Goal: Task Accomplishment & Management: Use online tool/utility

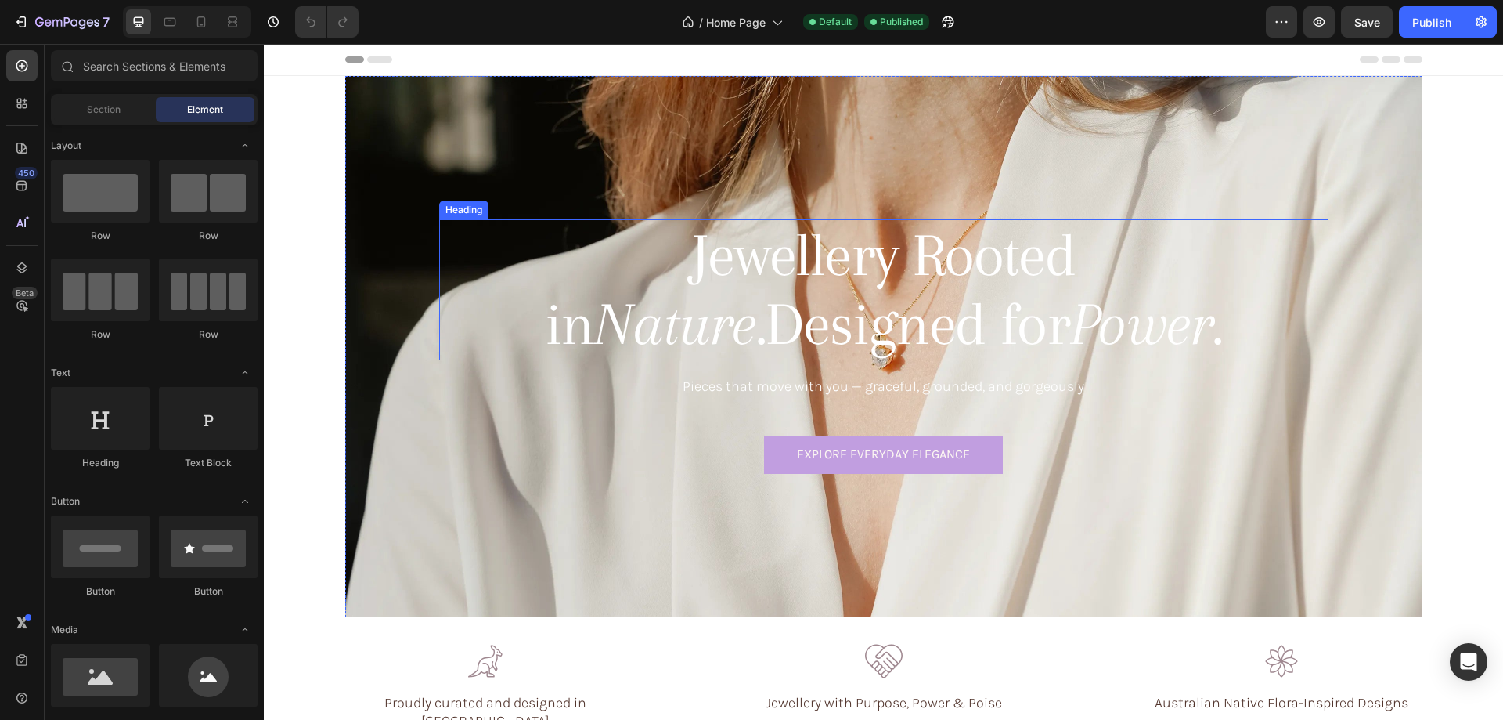
click at [777, 247] on h1 "Jewellery Rooted in Nature. Designed for Power." at bounding box center [884, 289] width 749 height 141
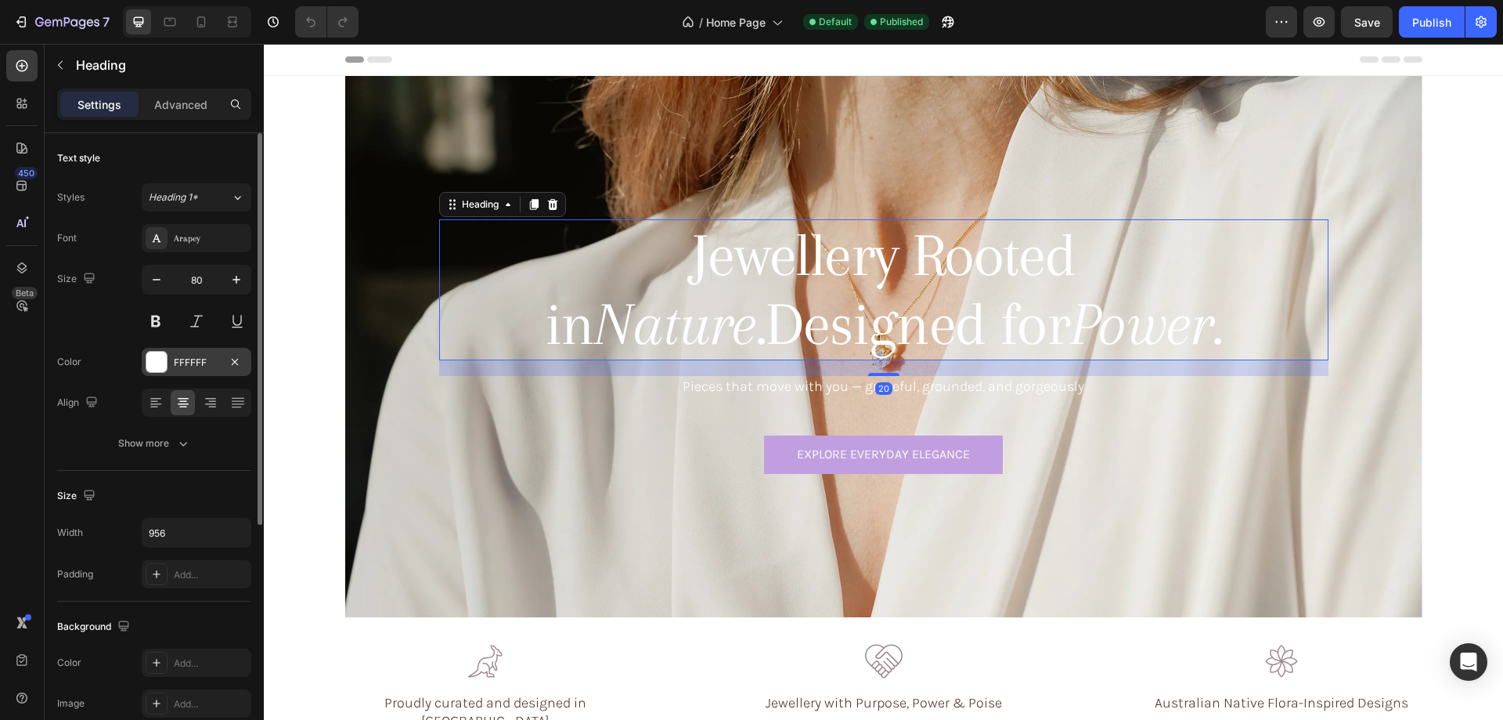
click at [161, 359] on div at bounding box center [156, 362] width 20 height 20
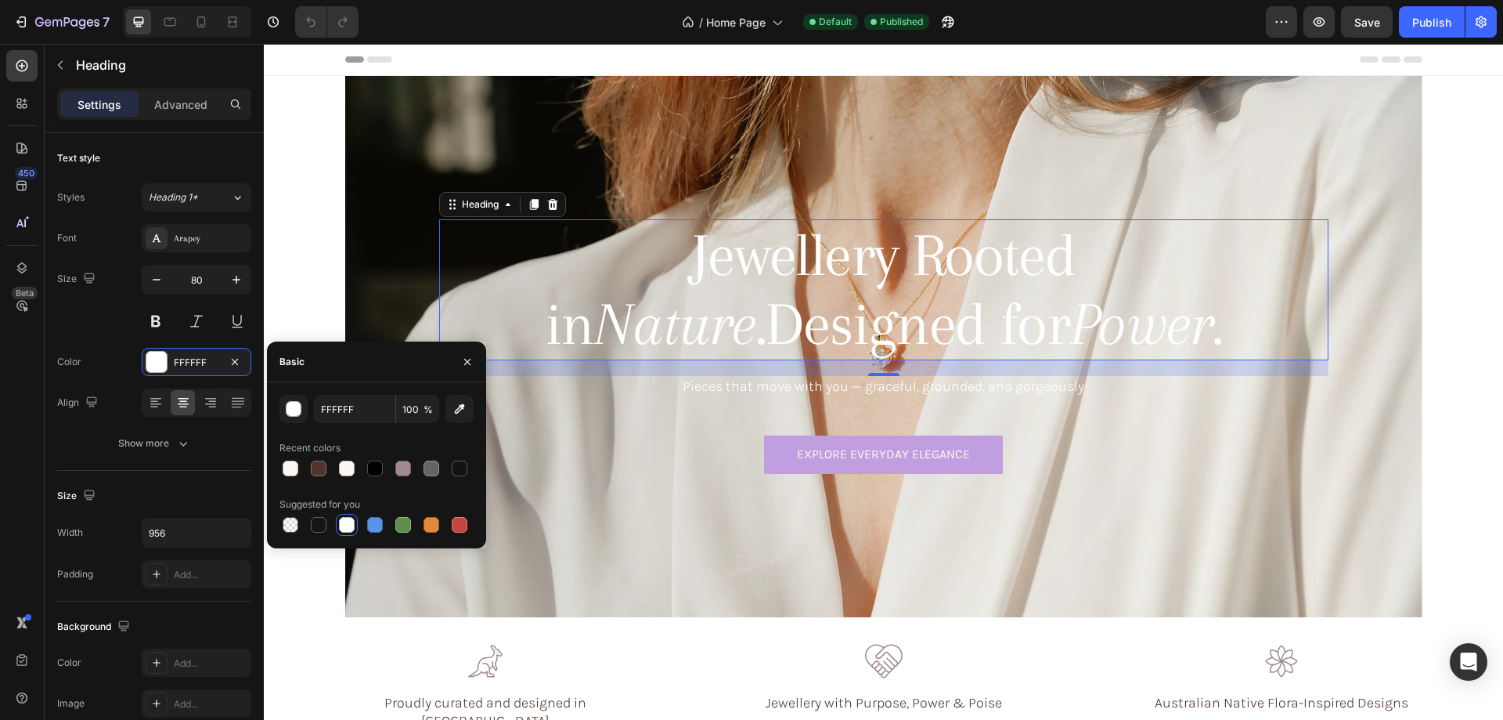
click at [0, 382] on div "450 Beta" at bounding box center [22, 382] width 45 height 676
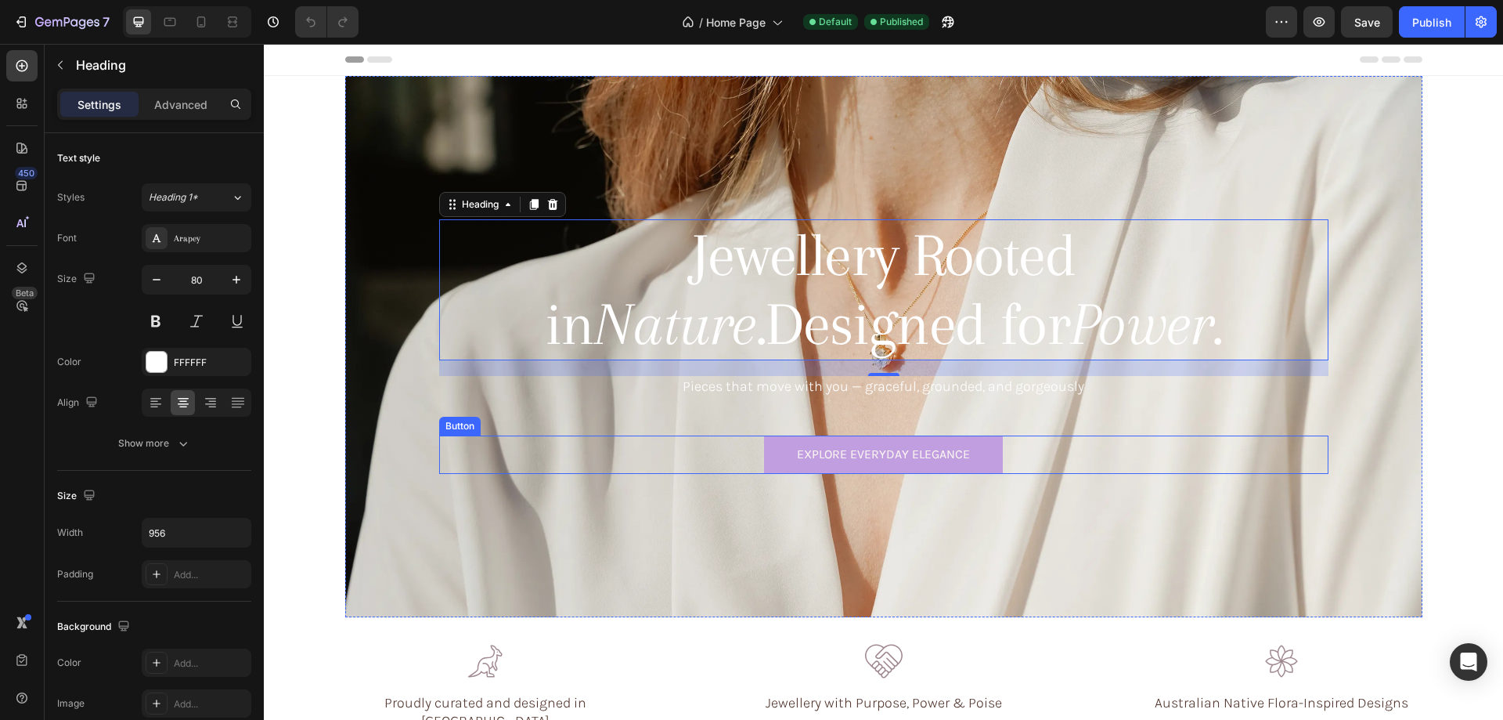
click at [739, 458] on div "Explore Everyday Elegance Button" at bounding box center [883, 454] width 889 height 38
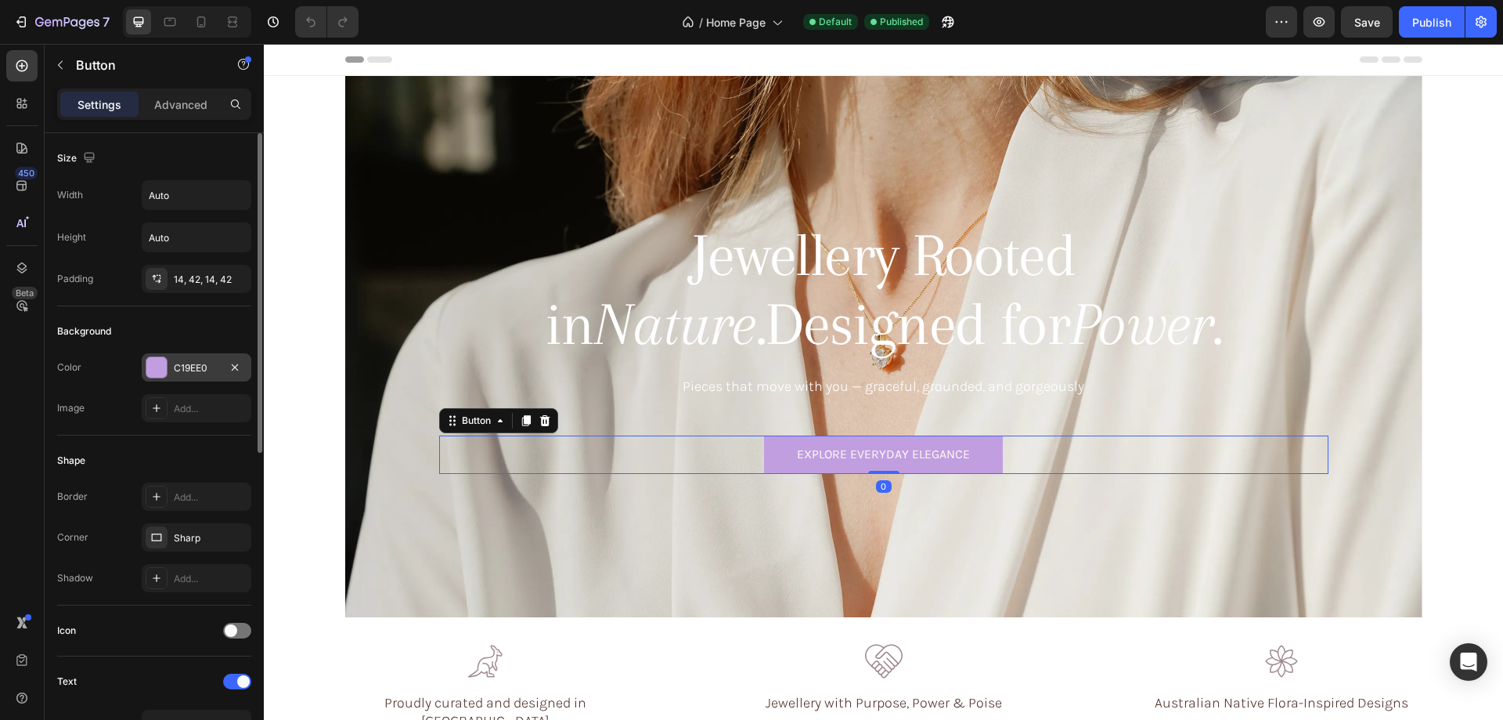
click at [192, 361] on div "C19EE0" at bounding box center [196, 368] width 45 height 14
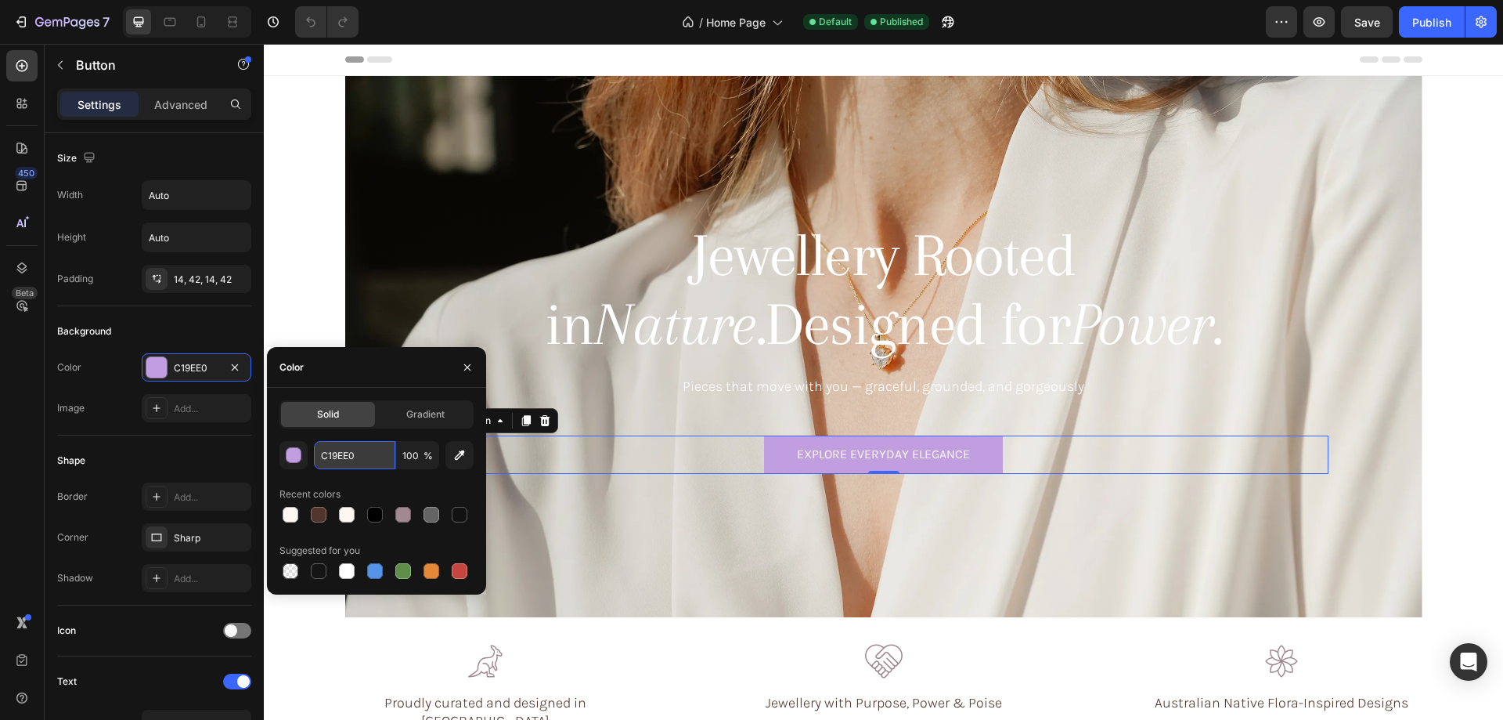
click at [359, 456] on input "C19EE0" at bounding box center [354, 455] width 81 height 28
click at [0, 427] on div "450 Beta" at bounding box center [22, 382] width 45 height 676
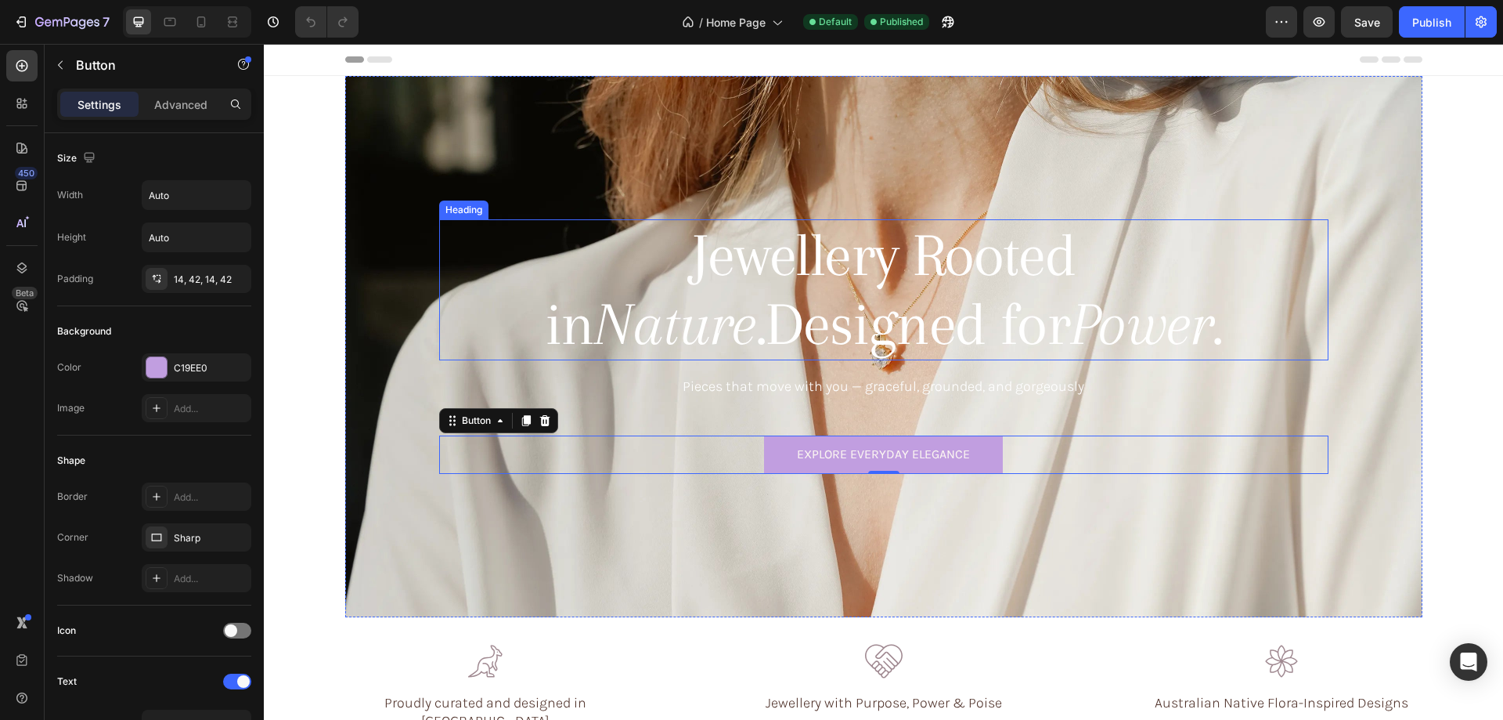
click at [700, 283] on h1 "Jewellery Rooted in Nature. Designed for Power." at bounding box center [884, 289] width 749 height 141
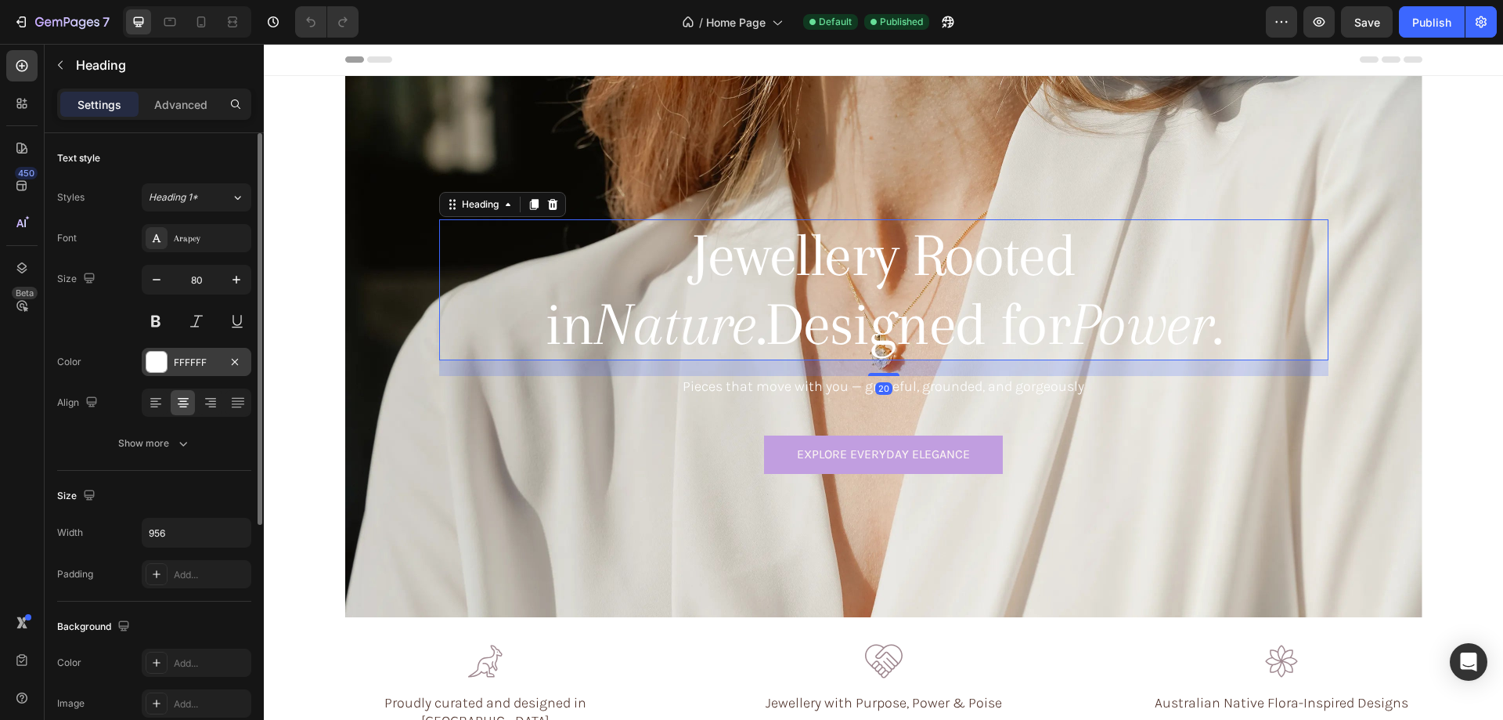
click at [187, 362] on div "FFFFFF" at bounding box center [196, 362] width 45 height 14
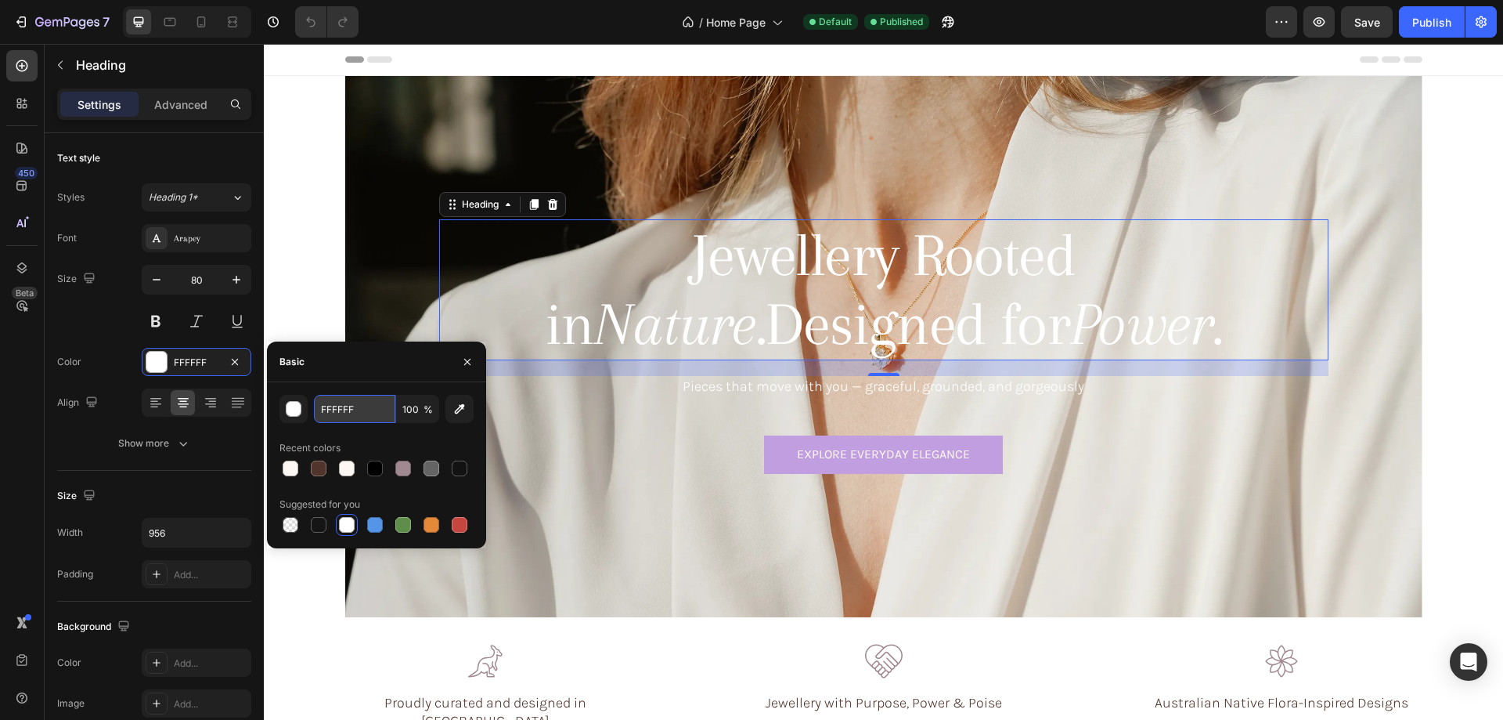
click at [364, 409] on input "FFFFFF" at bounding box center [354, 409] width 81 height 28
paste input "C19EE0"
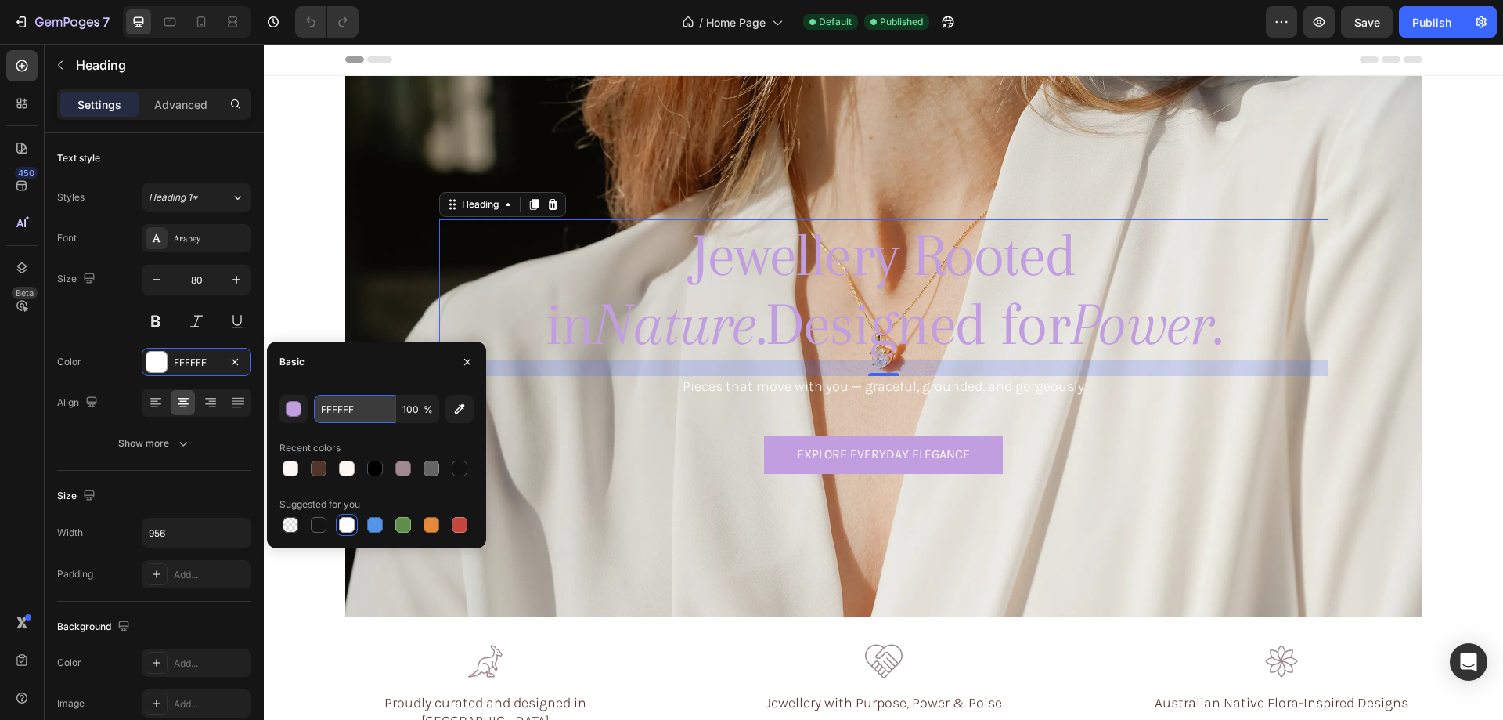
type input "C19EE0"
click at [34, 453] on div "450 Beta" at bounding box center [21, 328] width 31 height 557
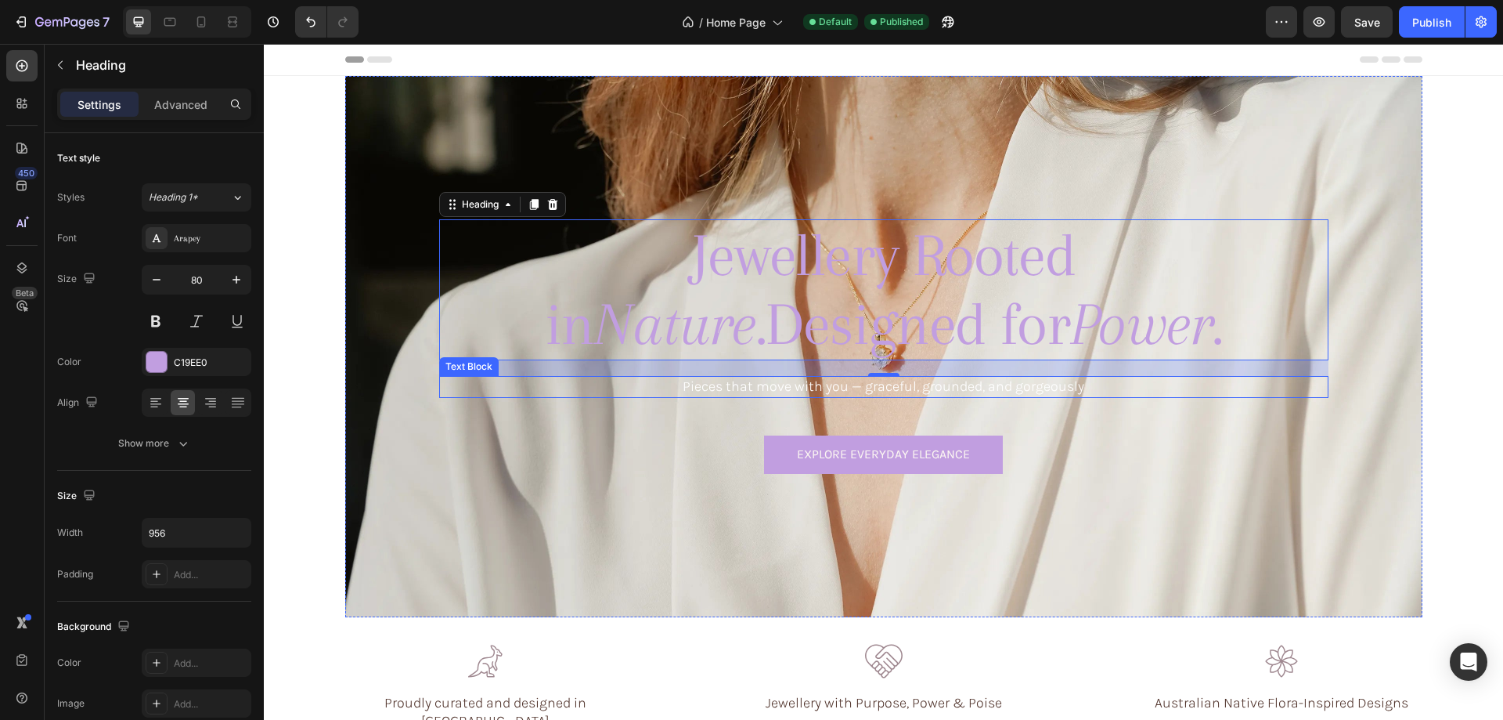
click at [793, 389] on p "Pieces that move with you — graceful, grounded, and gorgeously" at bounding box center [884, 386] width 886 height 18
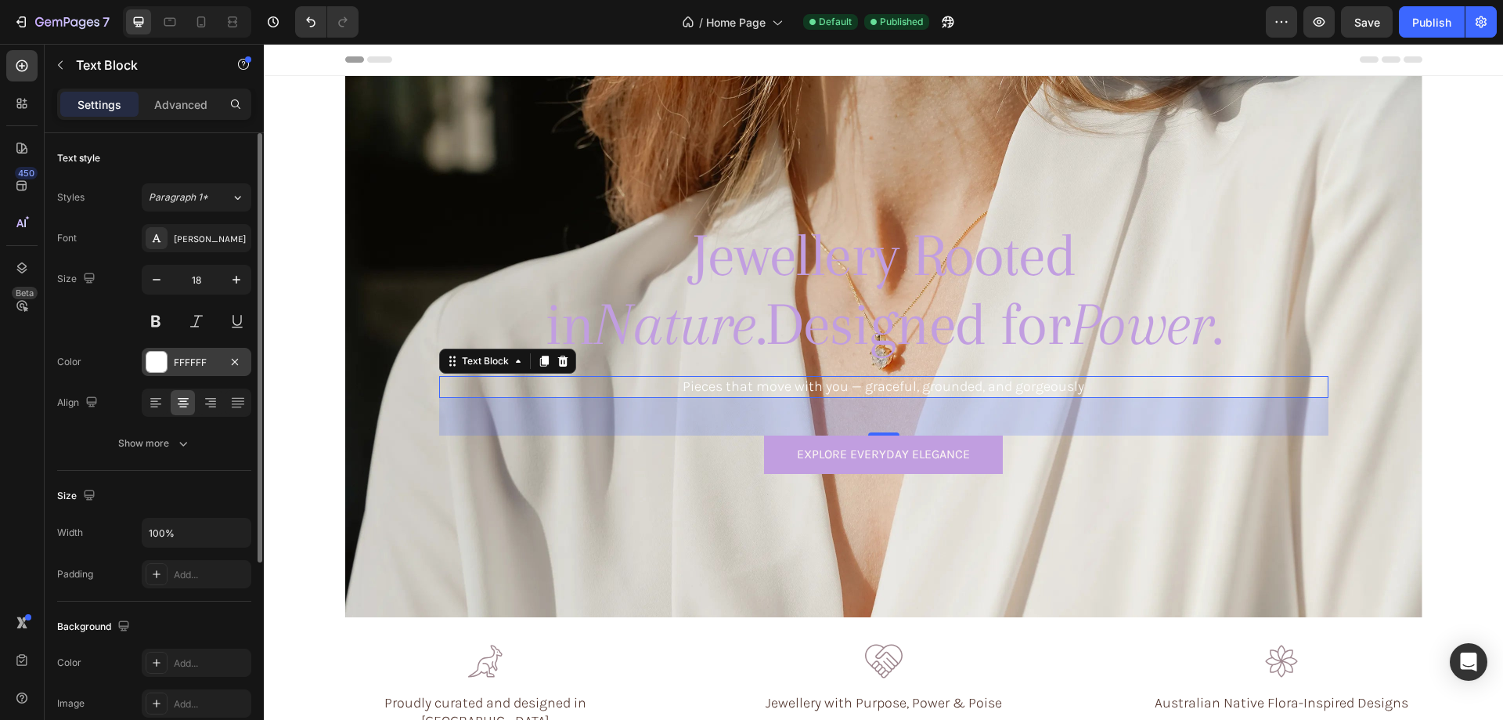
click at [157, 363] on div at bounding box center [156, 362] width 20 height 20
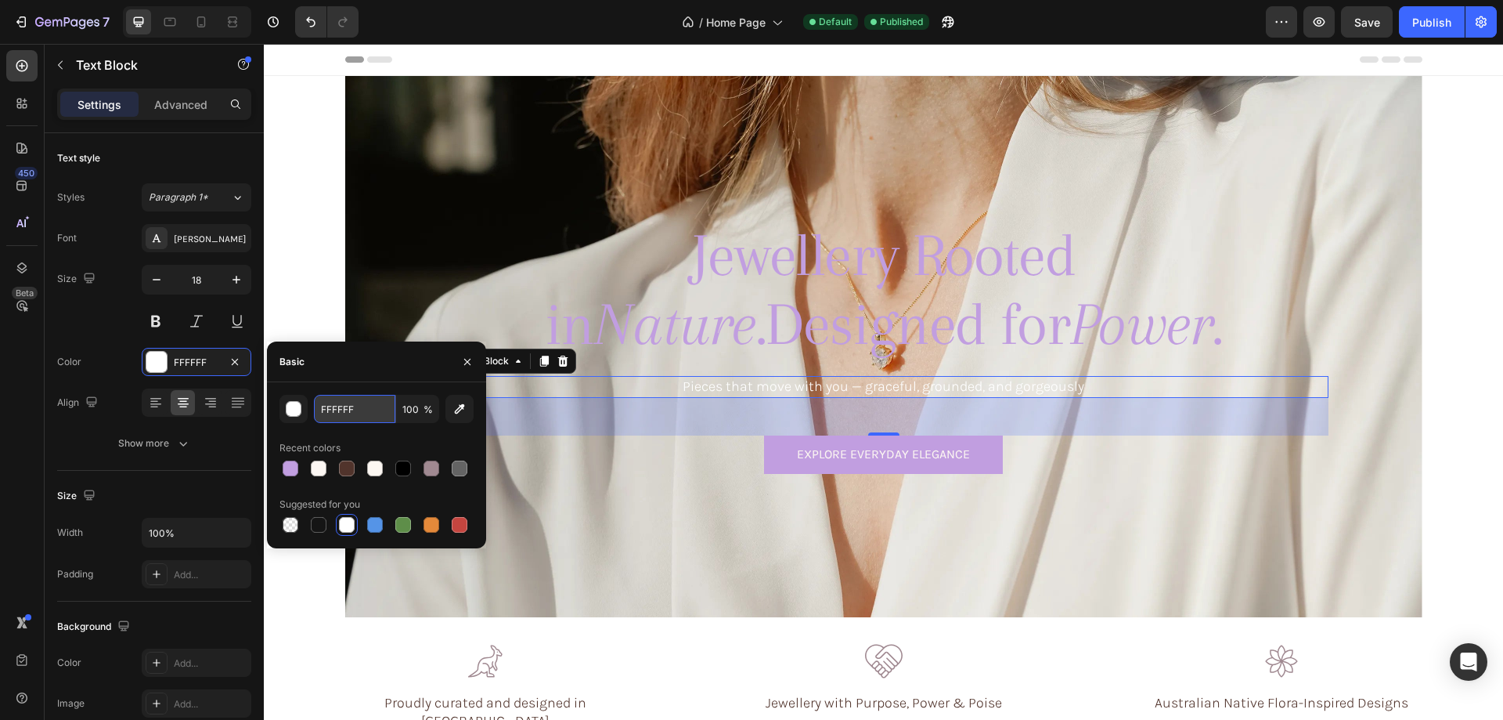
click at [351, 410] on input "FFFFFF" at bounding box center [354, 409] width 81 height 28
paste input "C19EE0"
type input "C19EE0"
click at [0, 440] on div "450 Beta" at bounding box center [22, 382] width 45 height 676
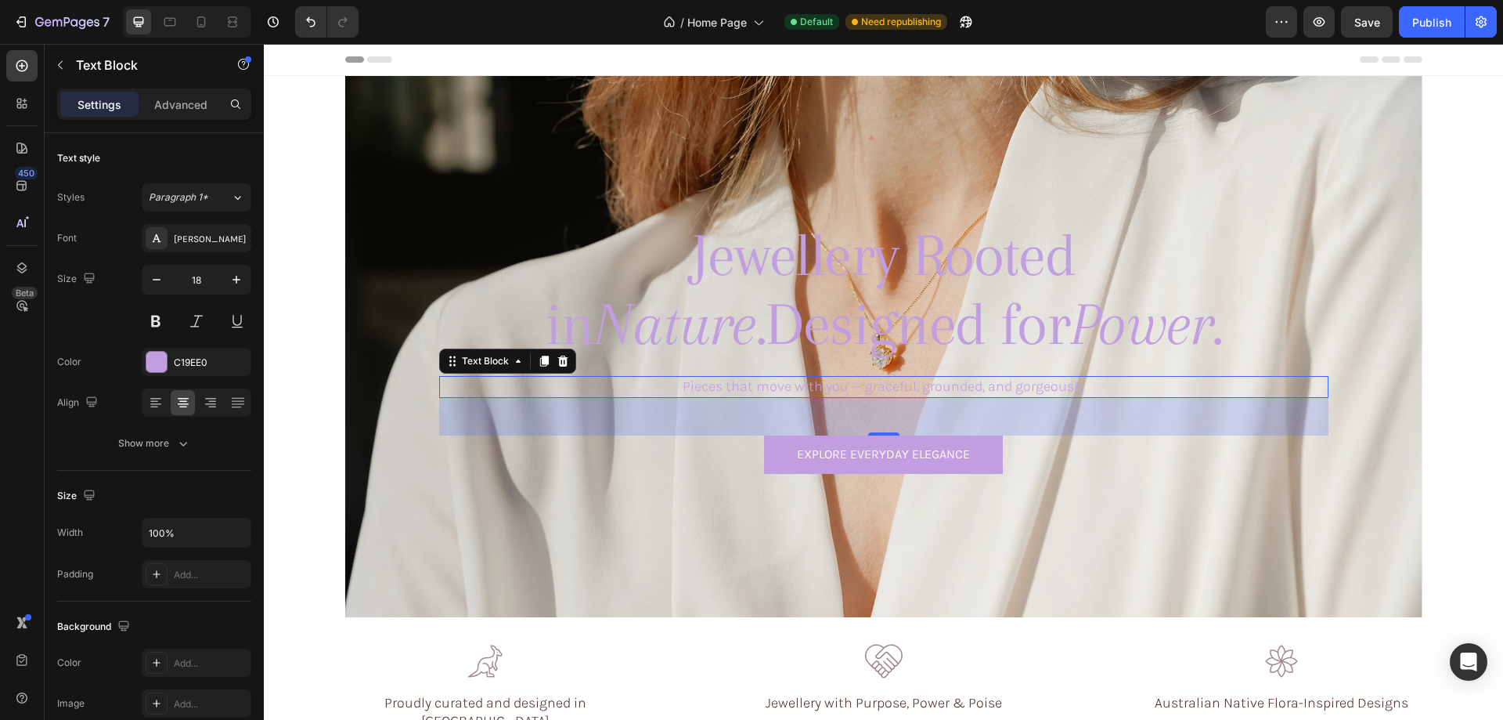
click at [175, 9] on div at bounding box center [187, 21] width 128 height 31
click at [174, 13] on div at bounding box center [169, 21] width 25 height 25
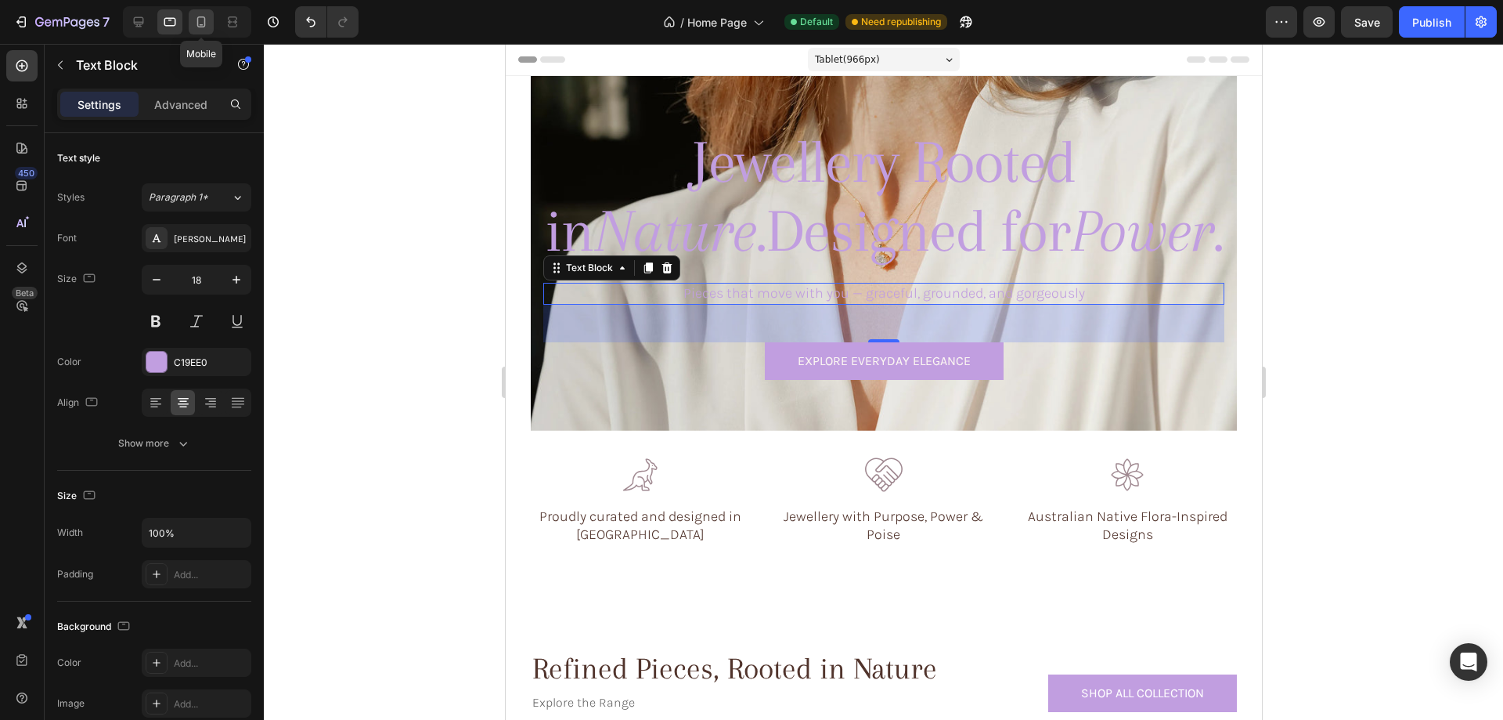
click at [209, 22] on icon at bounding box center [201, 22] width 16 height 16
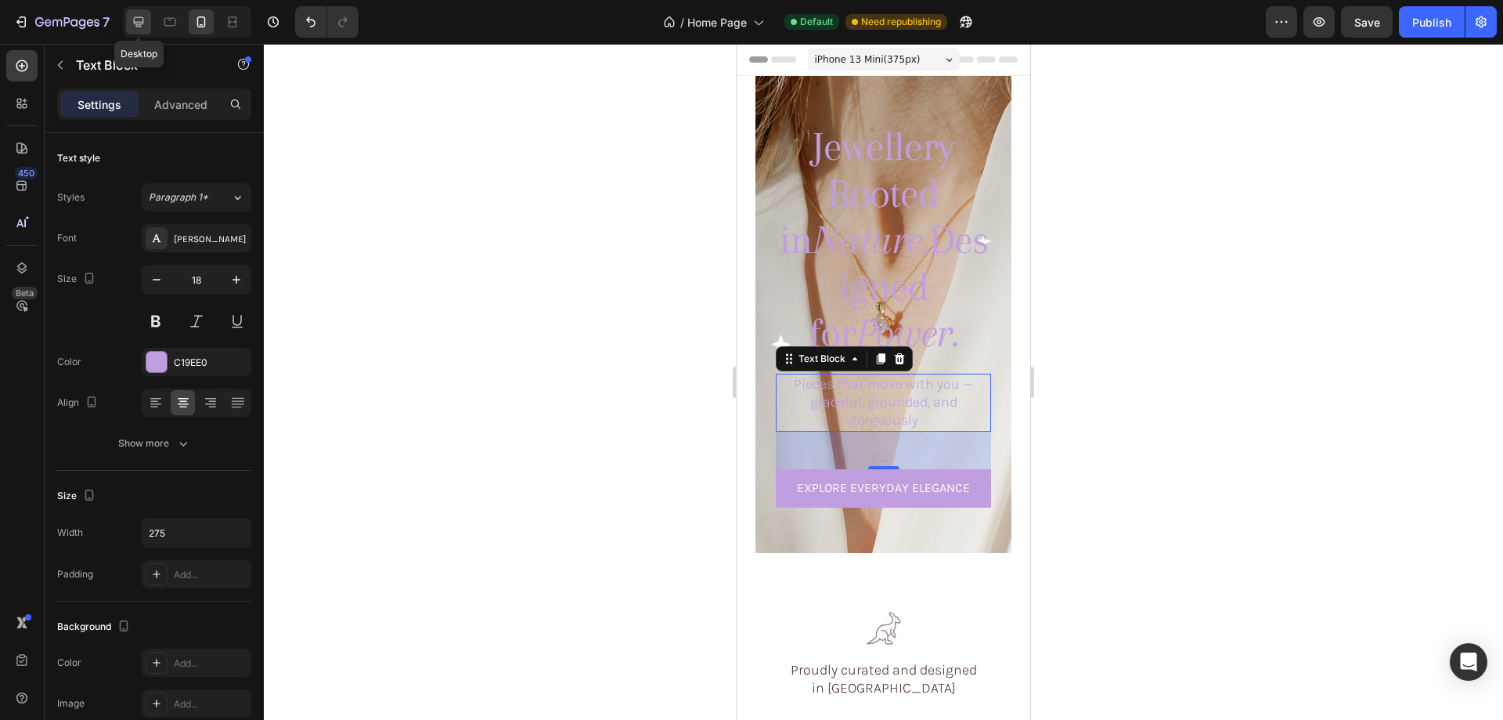
click at [140, 16] on icon at bounding box center [139, 22] width 16 height 16
type input "100%"
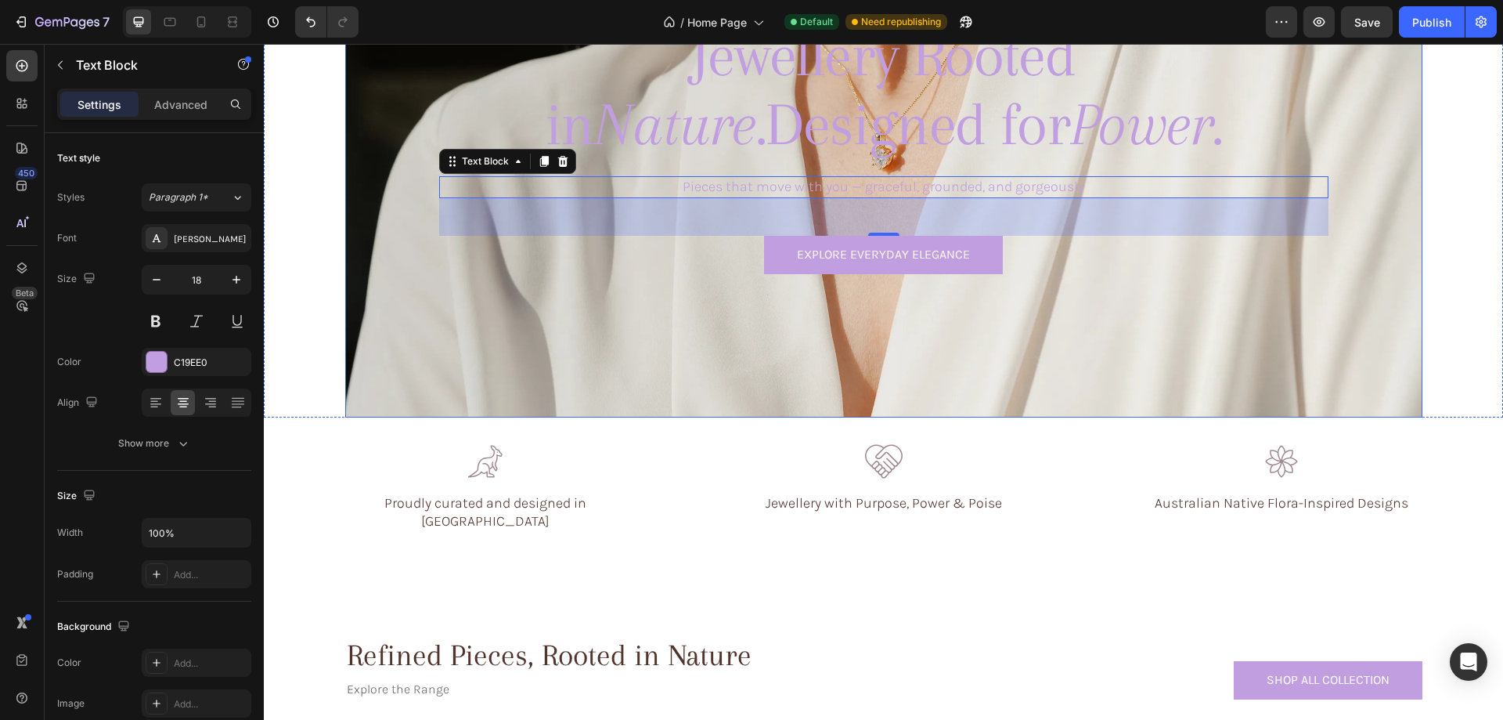
scroll to position [42, 0]
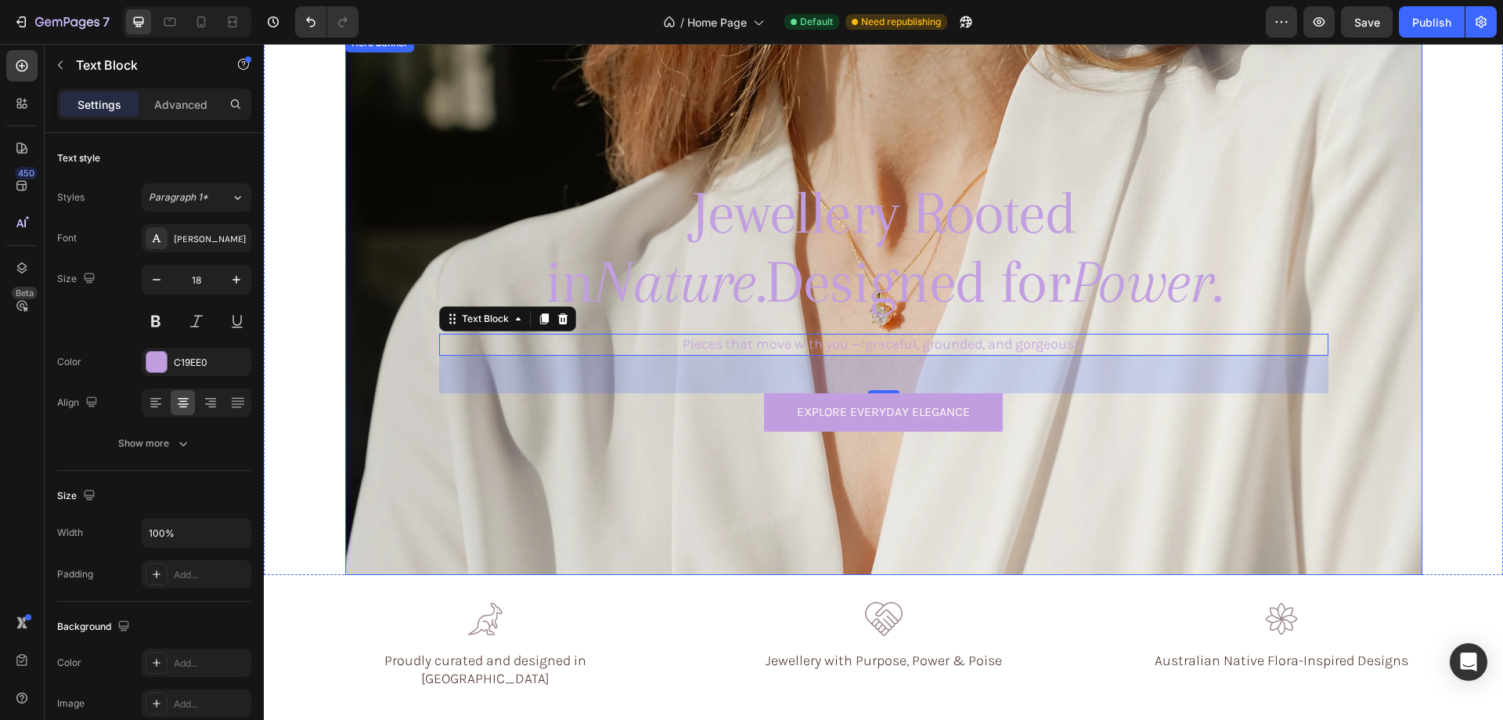
click at [422, 133] on div "Background Image" at bounding box center [883, 304] width 1077 height 541
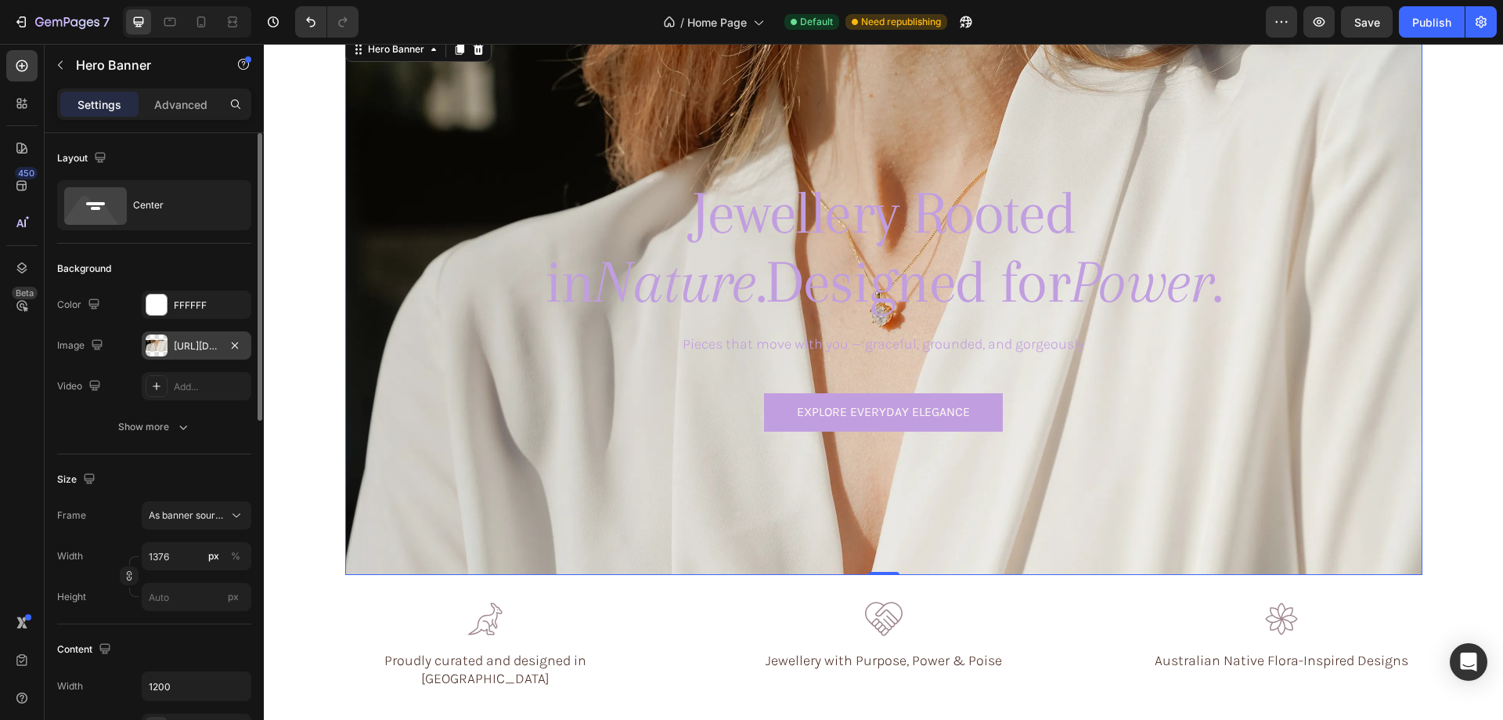
click at [190, 341] on div "https://cdn.shopify.com/s/files/1/0633/3884/0177/files/gempages_576833410962555…" at bounding box center [196, 346] width 45 height 14
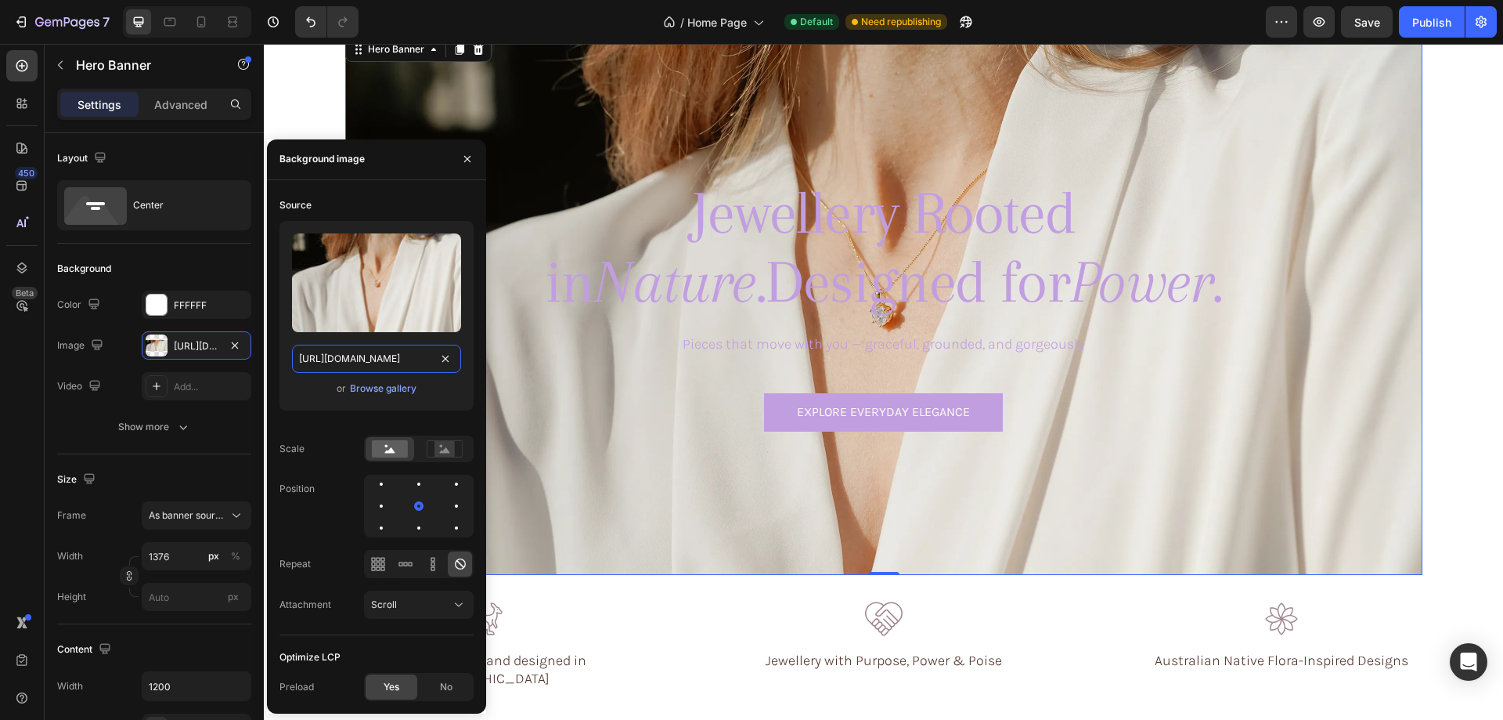
click at [359, 355] on input "https://cdn.shopify.com/s/files/1/0633/3884/0177/files/gempages_576833410962555…" at bounding box center [376, 359] width 169 height 28
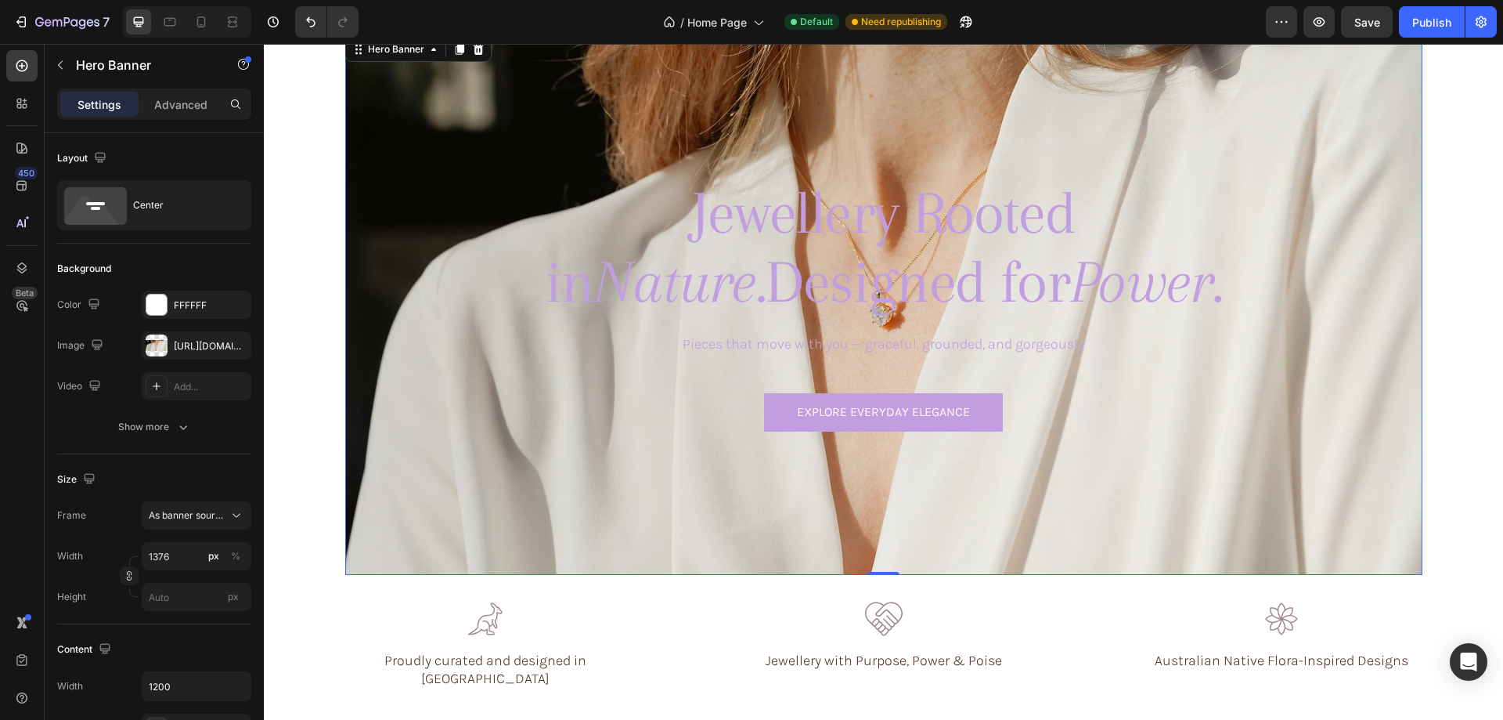
click at [760, 135] on div "Background Image" at bounding box center [883, 304] width 1077 height 541
click at [144, 341] on div "https://cdn.shopify.com/s/files/1/0633/3884/0177/files/gempages_576833410962555…" at bounding box center [197, 345] width 110 height 28
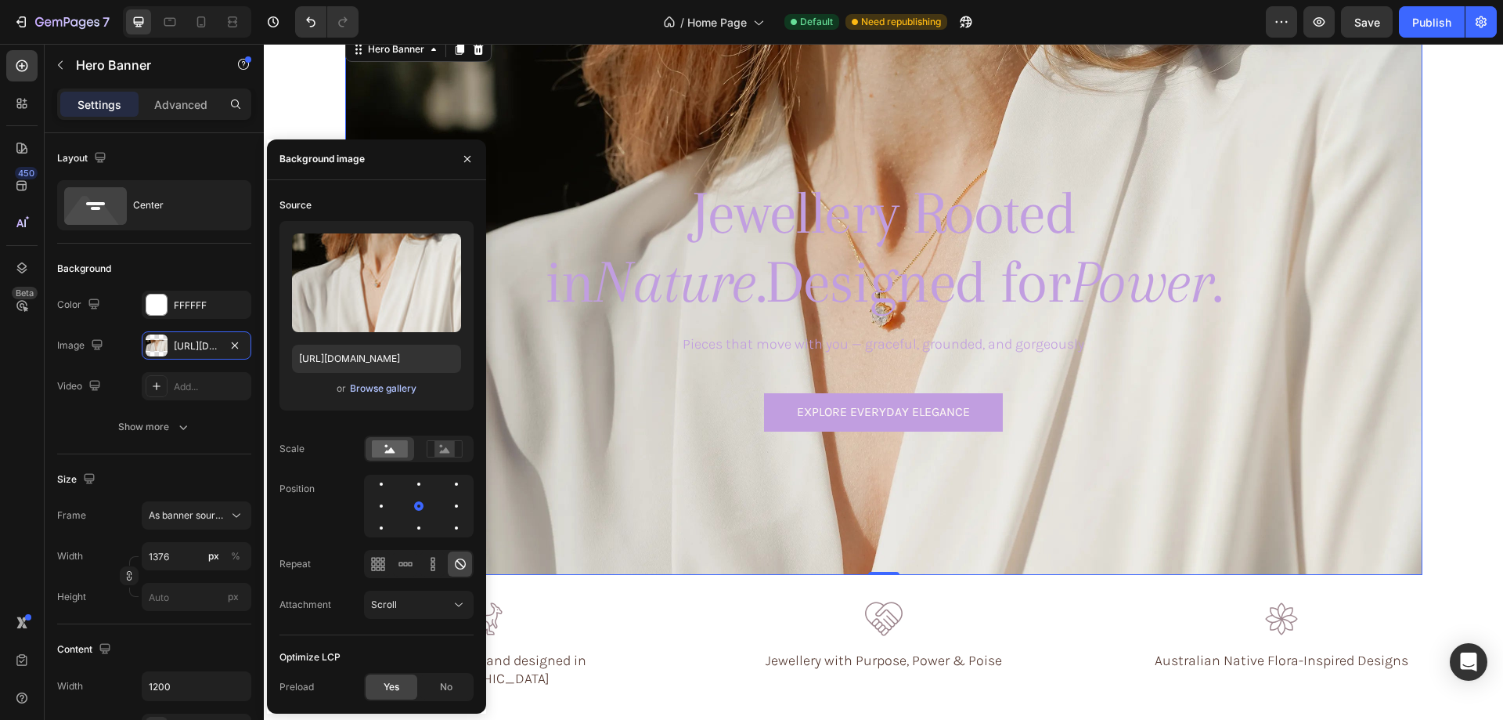
click at [369, 389] on div "Browse gallery" at bounding box center [383, 388] width 67 height 14
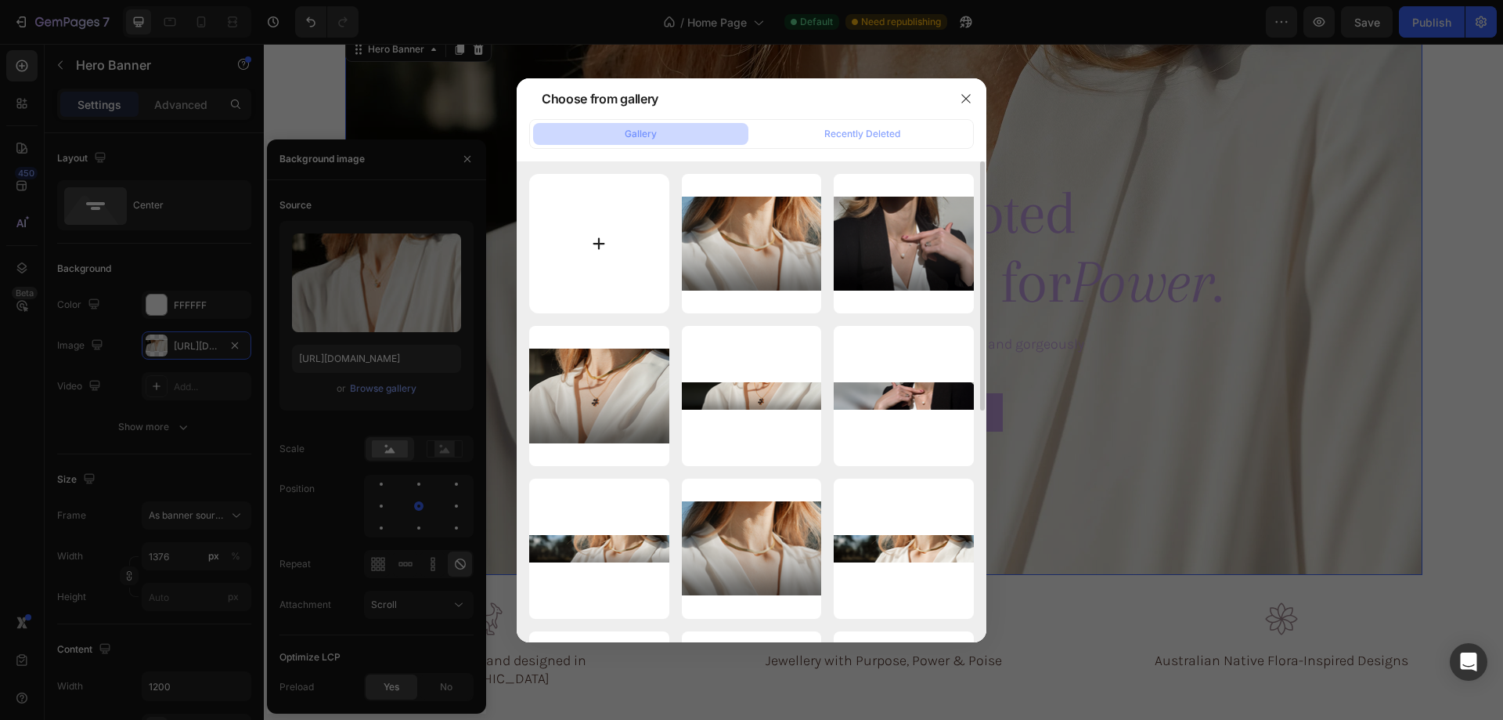
click at [572, 252] on input "file" at bounding box center [599, 244] width 140 height 140
type input "C:\fakepath\gempages_576833410962555488-9b2e2bce-cfb6-46d4-b413-d368b4f1d684.png"
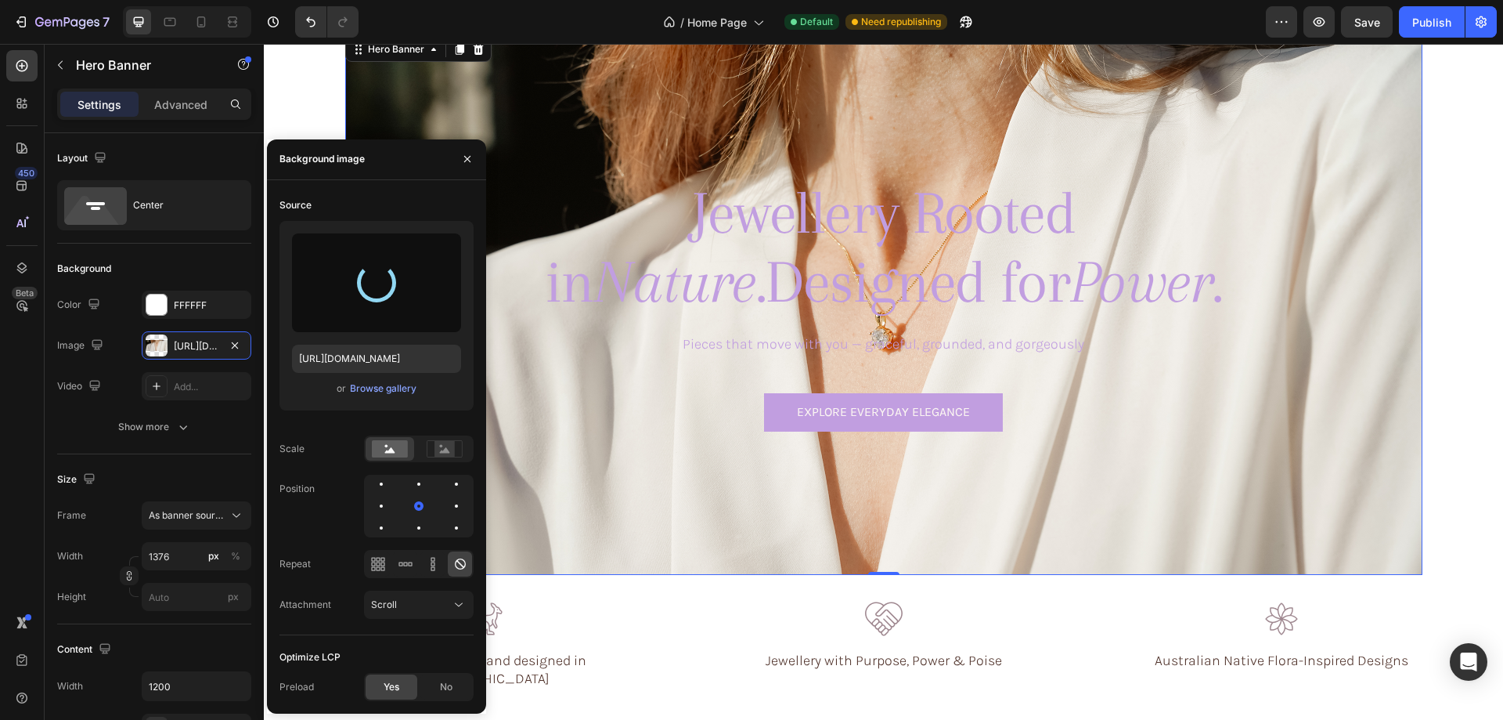
type input "https://cdn.shopify.com/s/files/1/0633/3884/0177/files/gempages_576833410962555…"
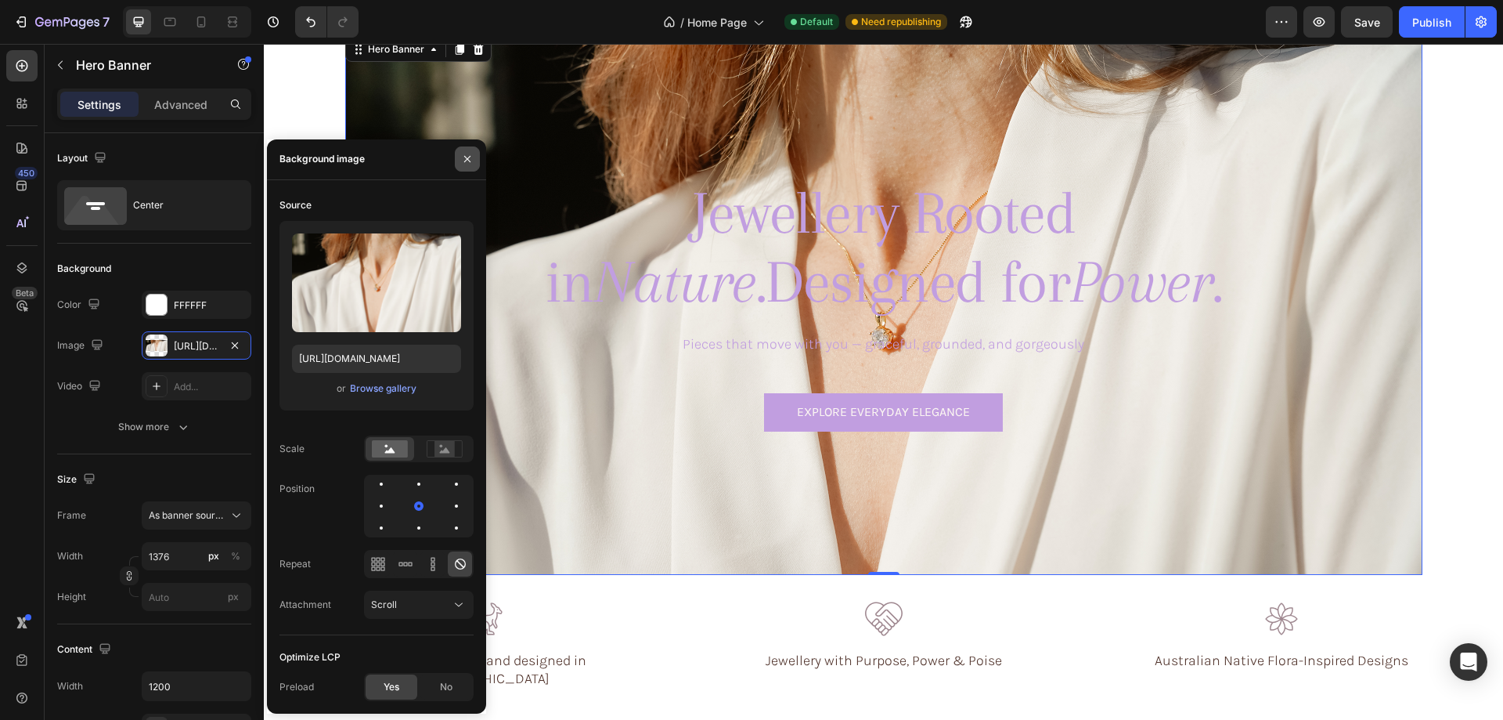
click at [468, 153] on icon "button" at bounding box center [467, 159] width 13 height 13
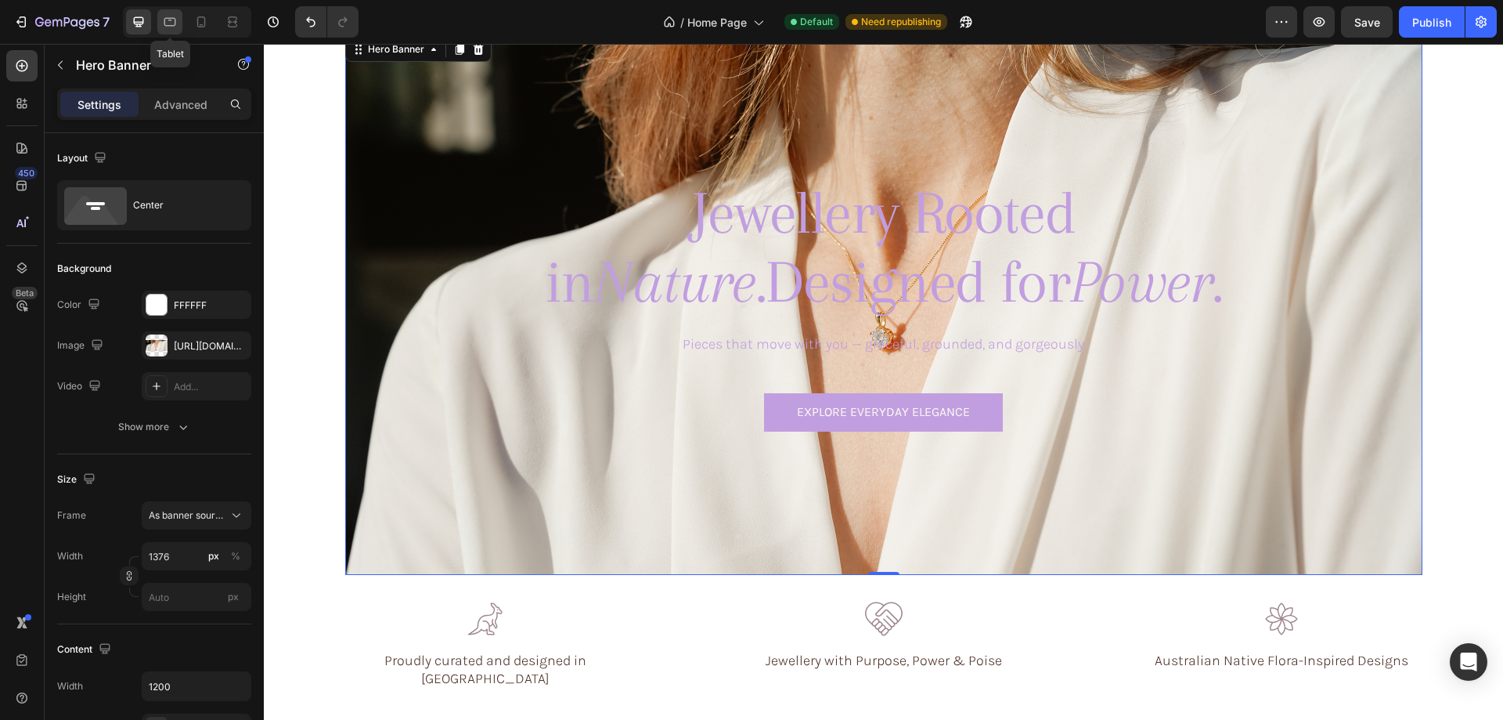
click at [168, 24] on icon at bounding box center [170, 22] width 16 height 16
type input "100"
type input "100%"
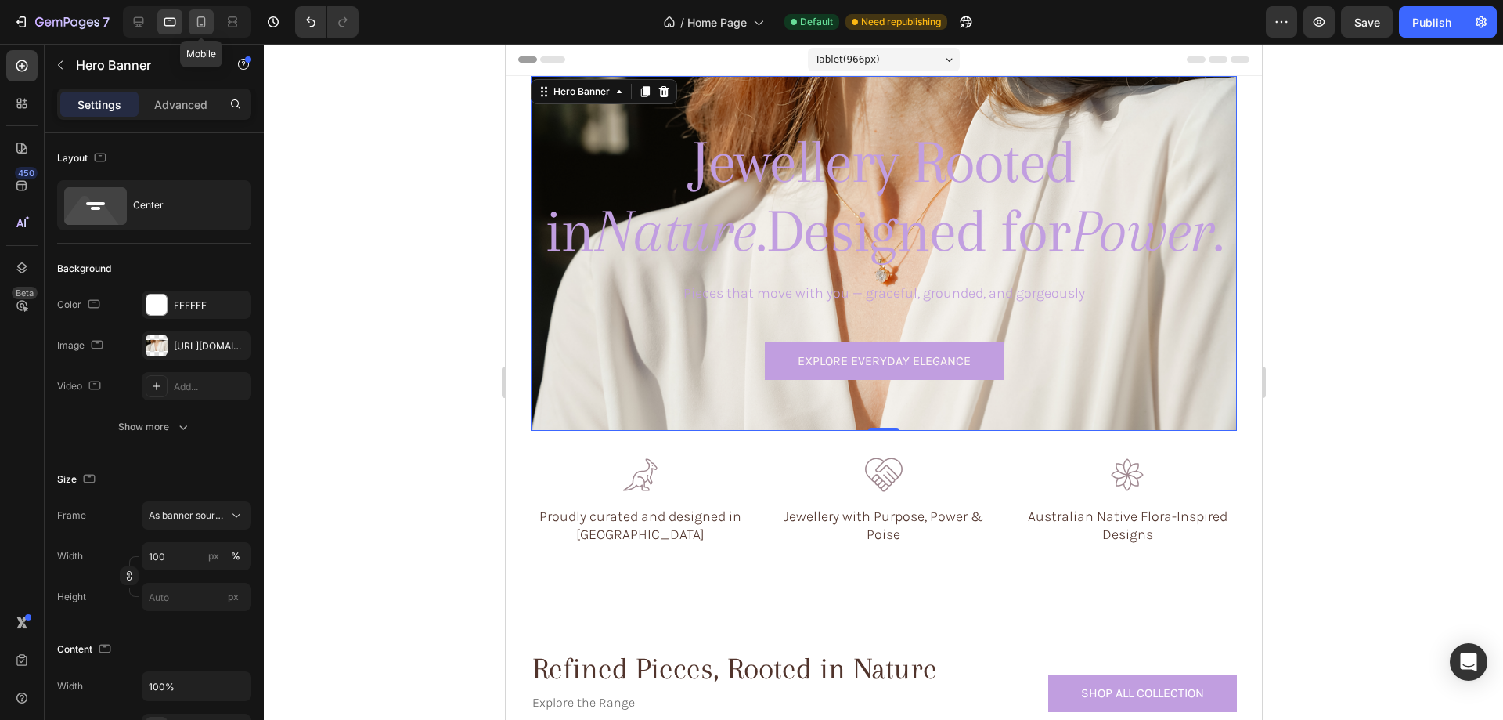
click at [198, 23] on icon at bounding box center [201, 21] width 9 height 11
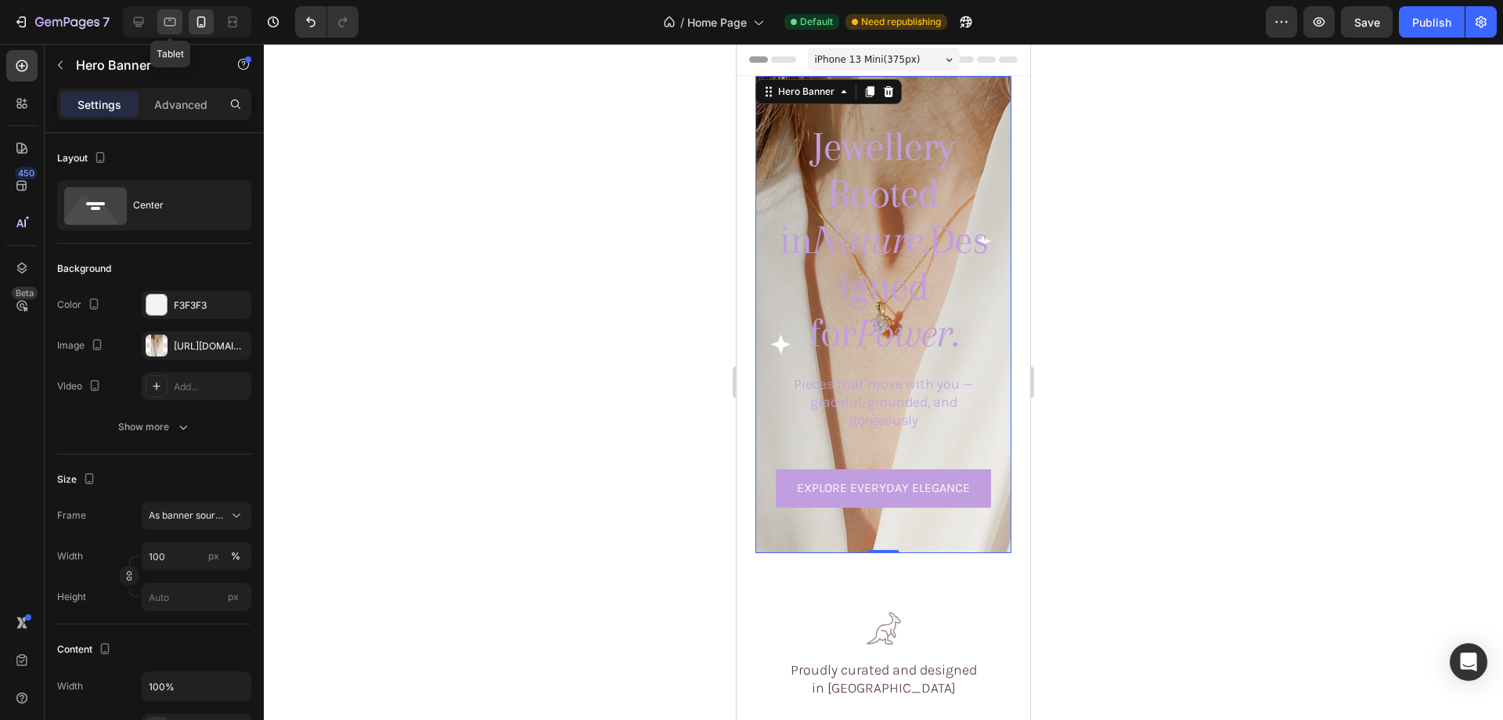
click at [168, 19] on icon at bounding box center [170, 22] width 12 height 9
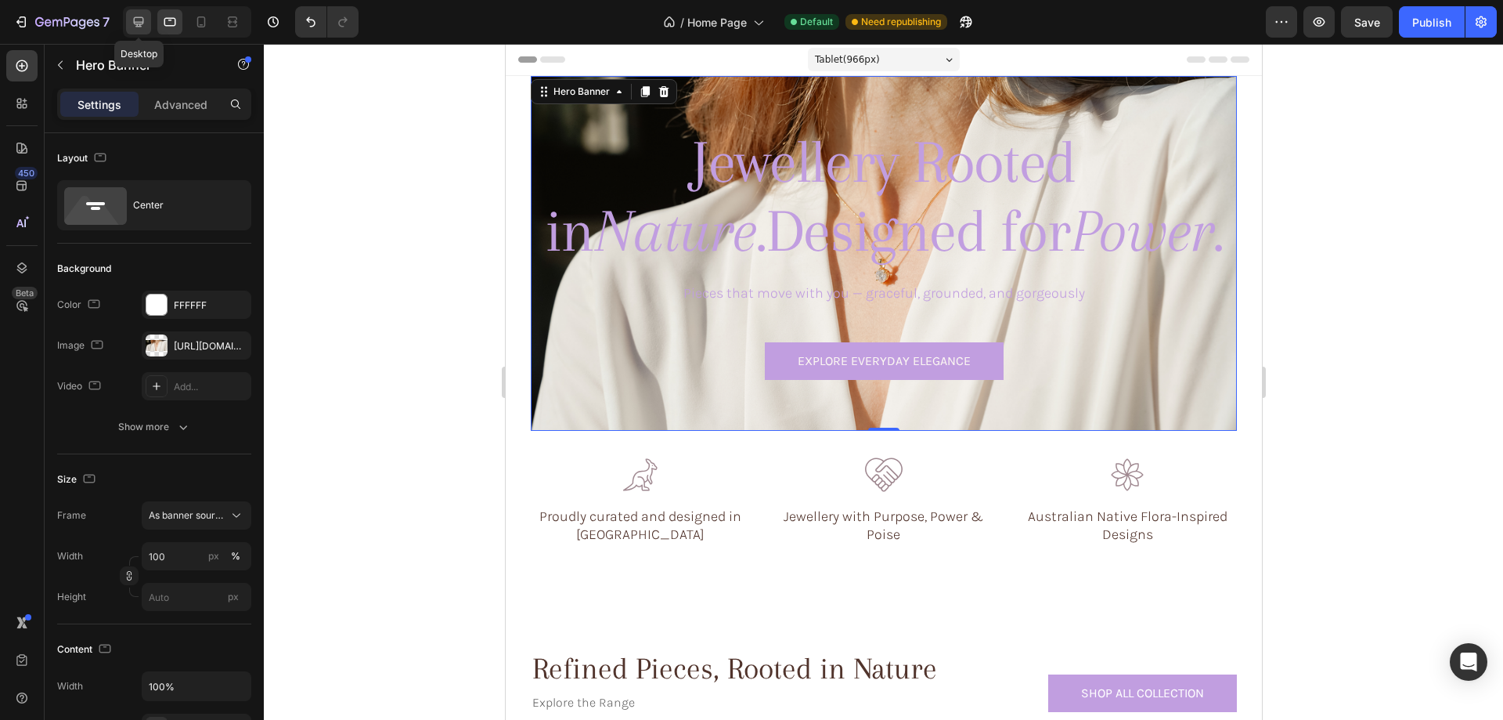
click at [132, 16] on icon at bounding box center [139, 22] width 16 height 16
type input "1376"
type input "1200"
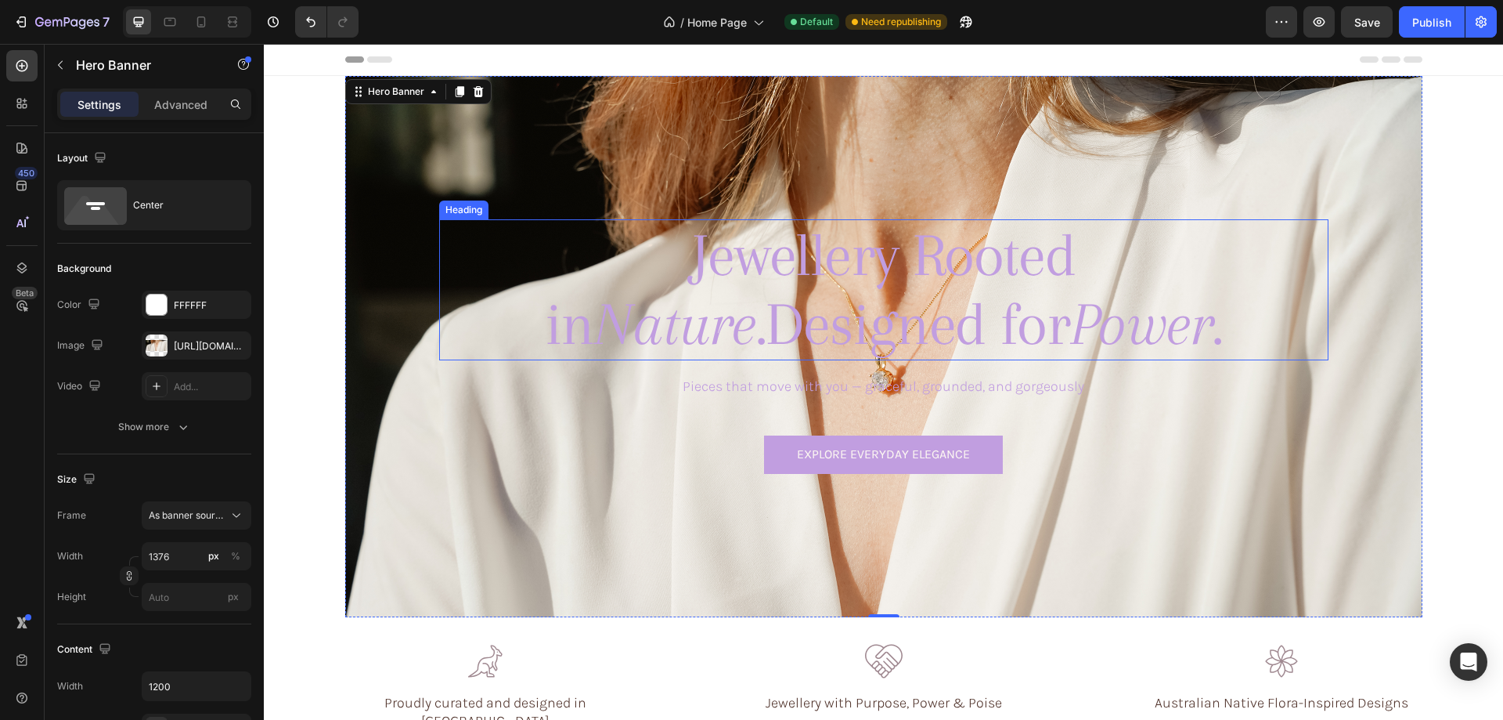
click at [772, 267] on h1 "Jewellery Rooted in Nature. Designed for Power." at bounding box center [884, 289] width 749 height 141
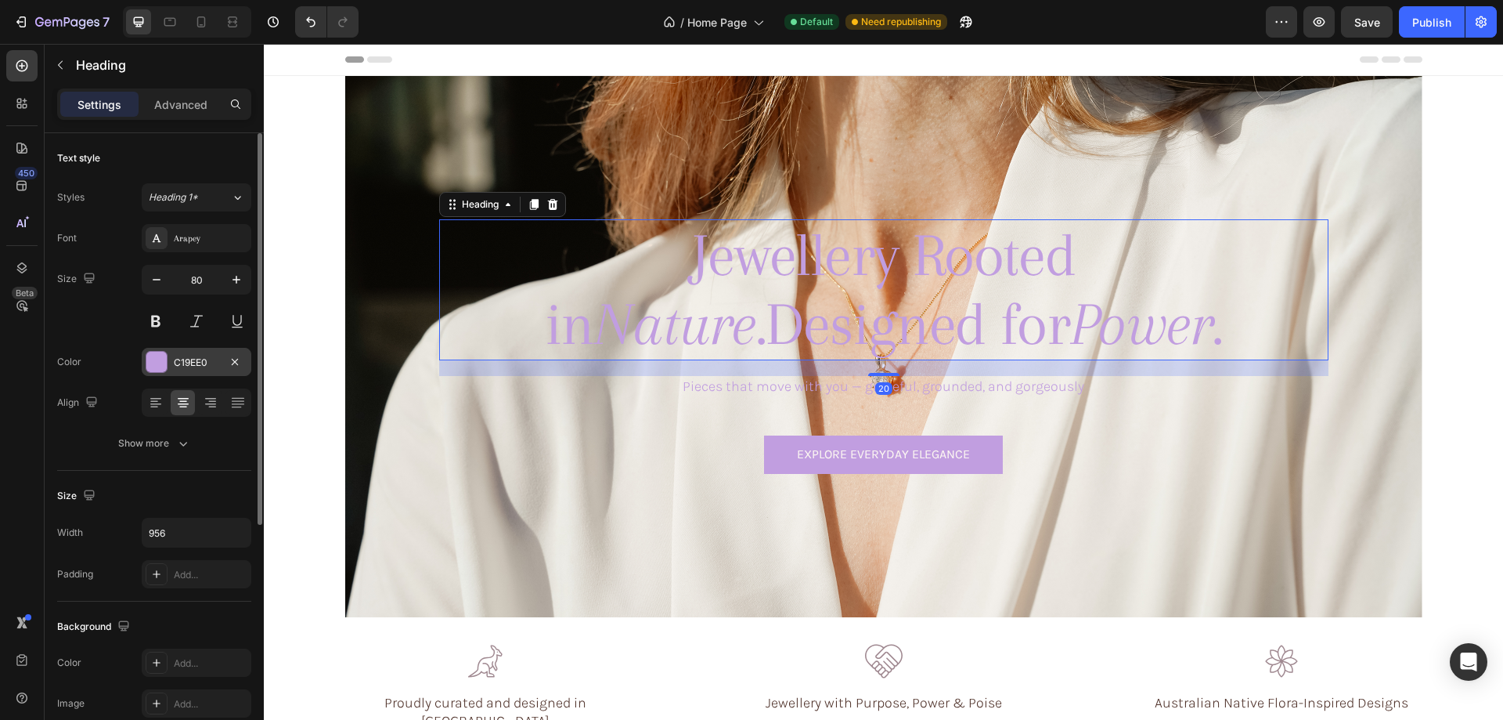
click at [178, 358] on div "C19EE0" at bounding box center [196, 362] width 45 height 14
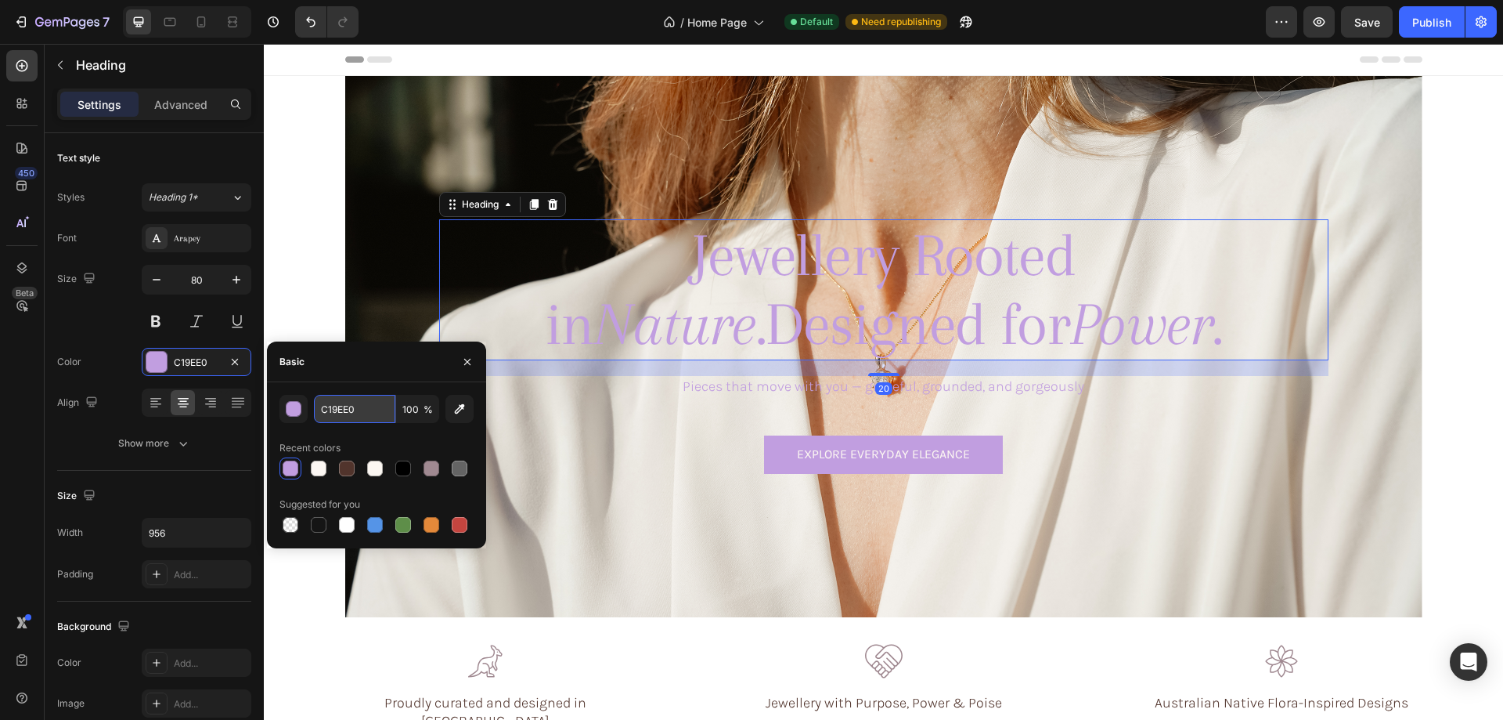
click at [349, 416] on input "C19EE0" at bounding box center [354, 409] width 81 height 28
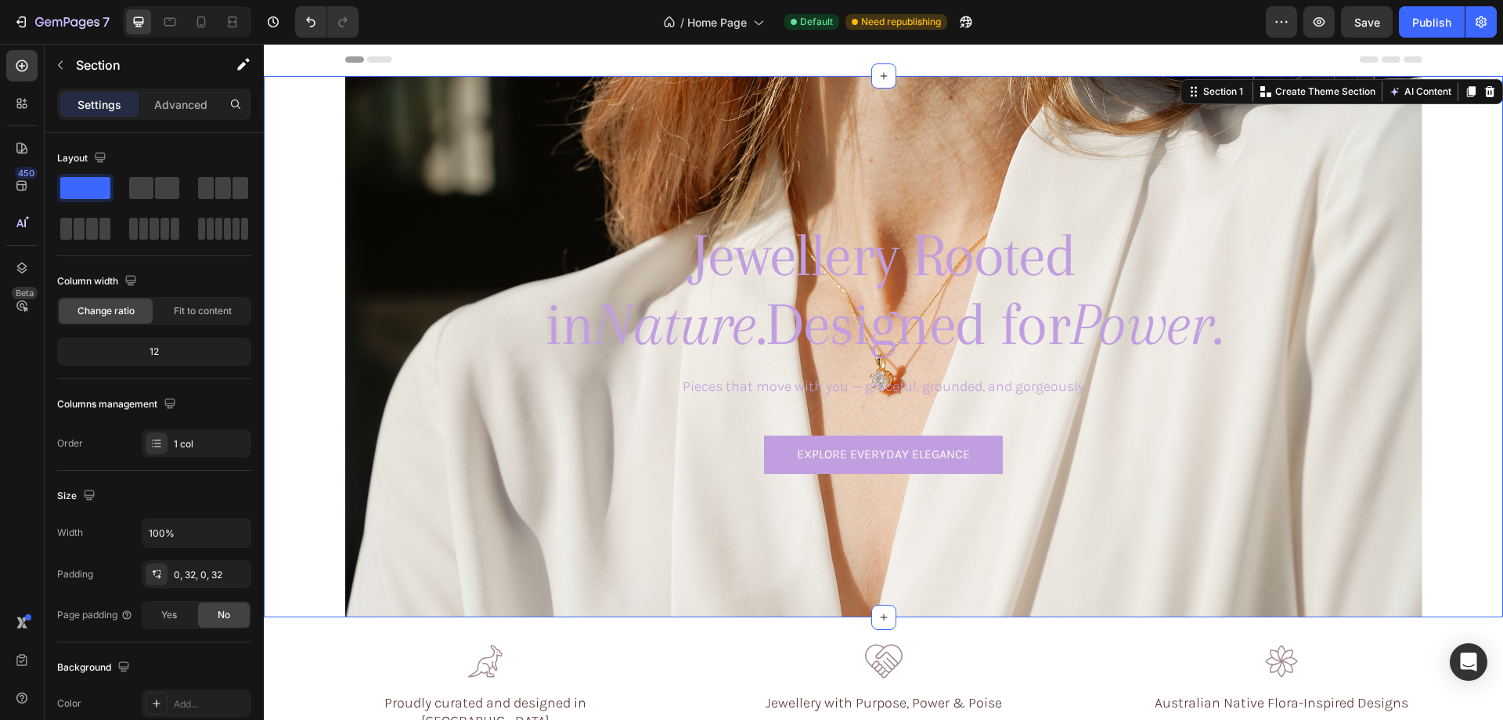
click at [1456, 369] on div "Jewellery Rooted in Nature. Designed for Power. Heading Pieces that move with y…" at bounding box center [883, 346] width 1189 height 541
click at [172, 17] on icon at bounding box center [170, 22] width 16 height 16
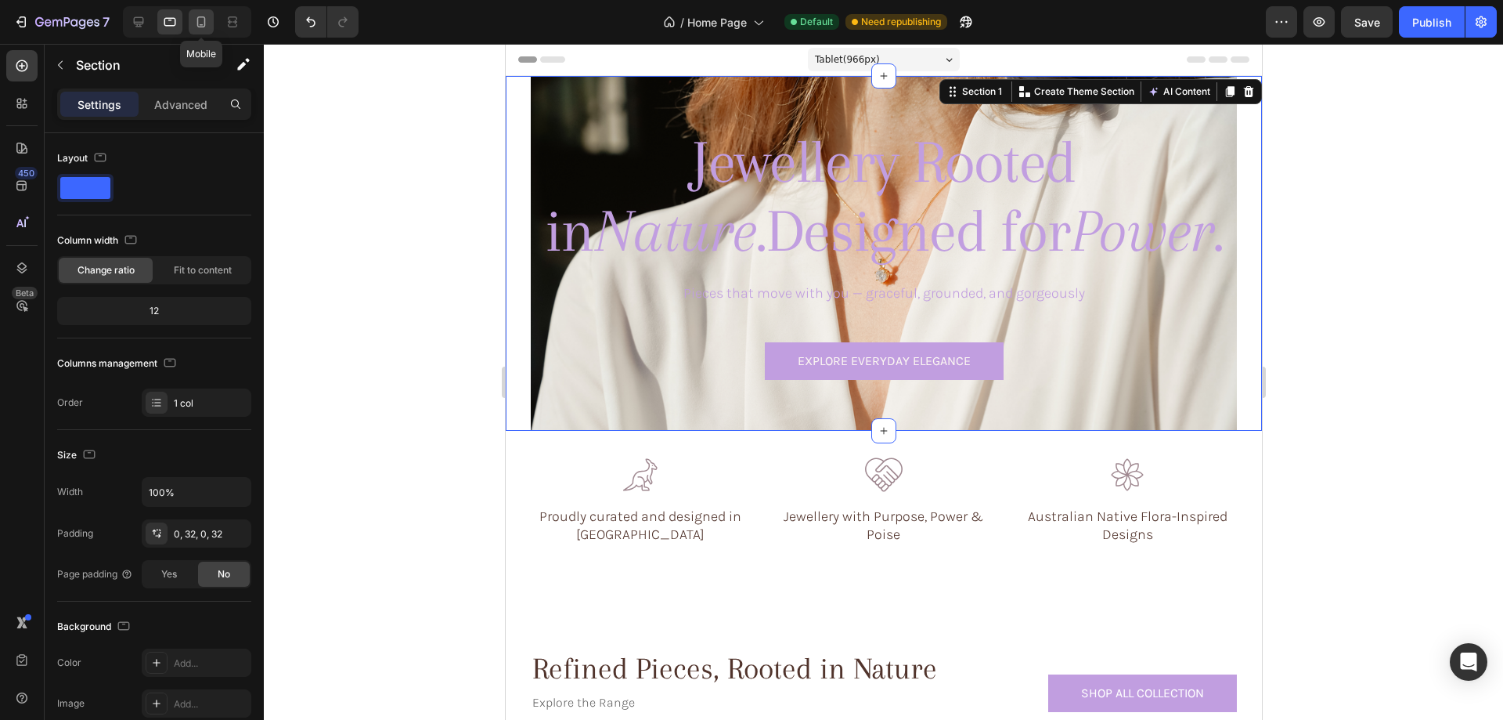
click at [200, 22] on icon at bounding box center [201, 22] width 16 height 16
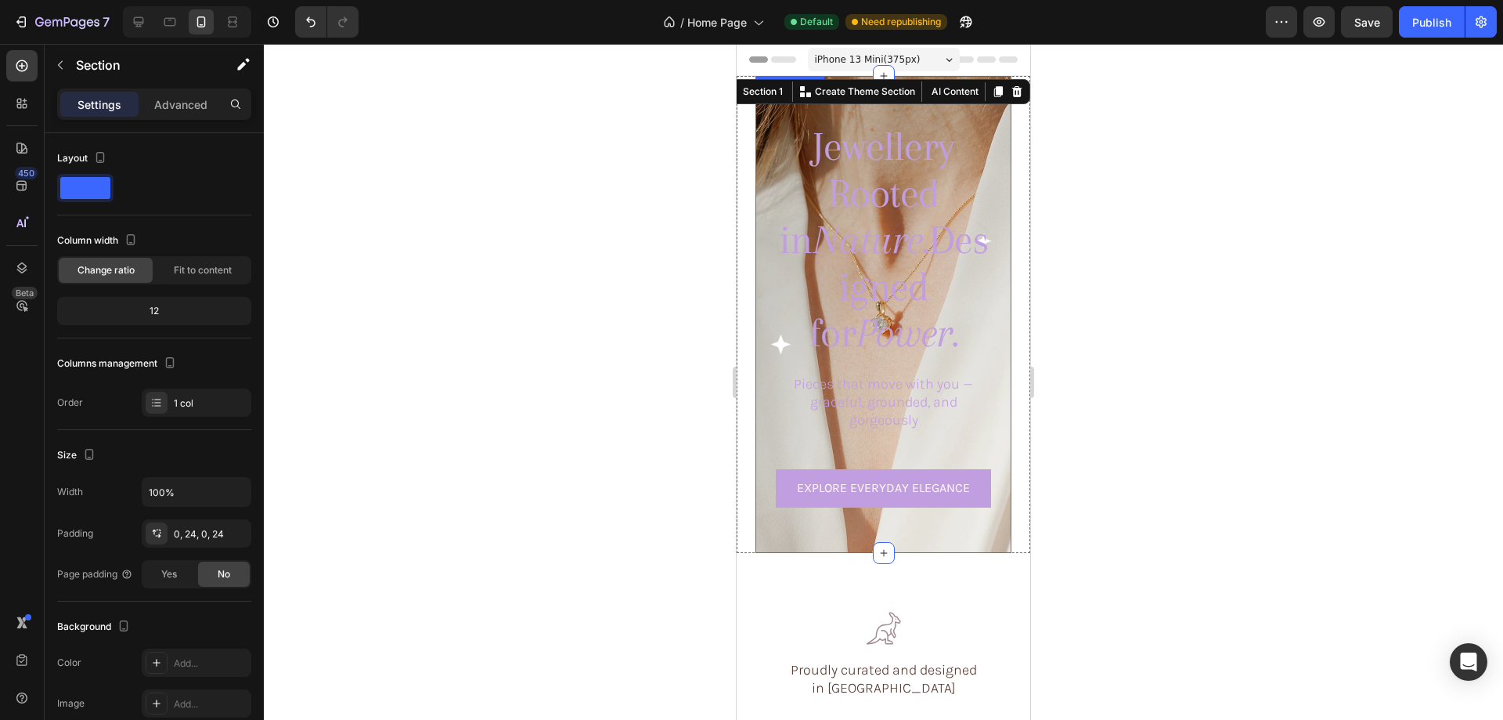
click at [771, 215] on div "Jewellery Rooted in Nature. Designed for Power. Heading Pieces that move with y…" at bounding box center [884, 314] width 256 height 410
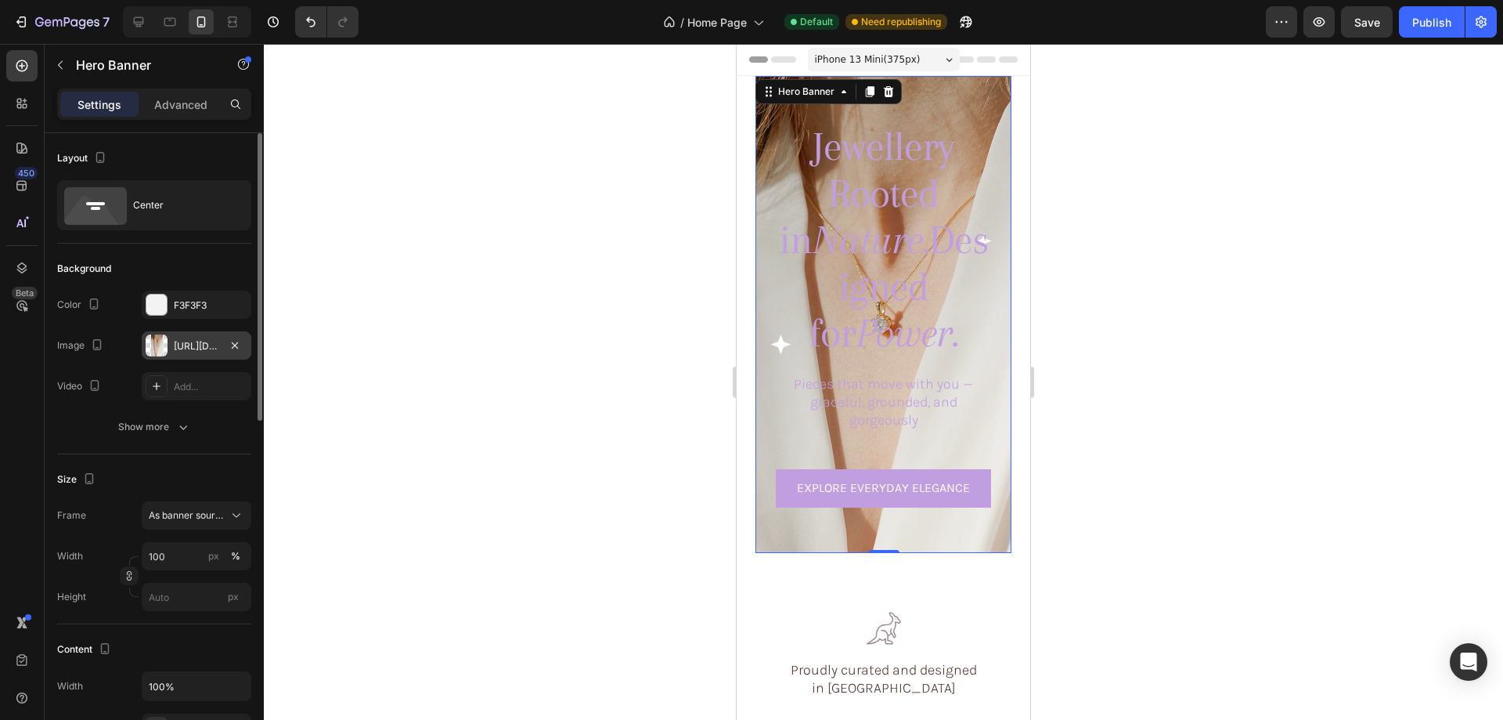
click at [184, 347] on div "https://cdn.shopify.com/s/files/1/0633/3884/0177/files/gempages_576833410962555…" at bounding box center [196, 346] width 45 height 14
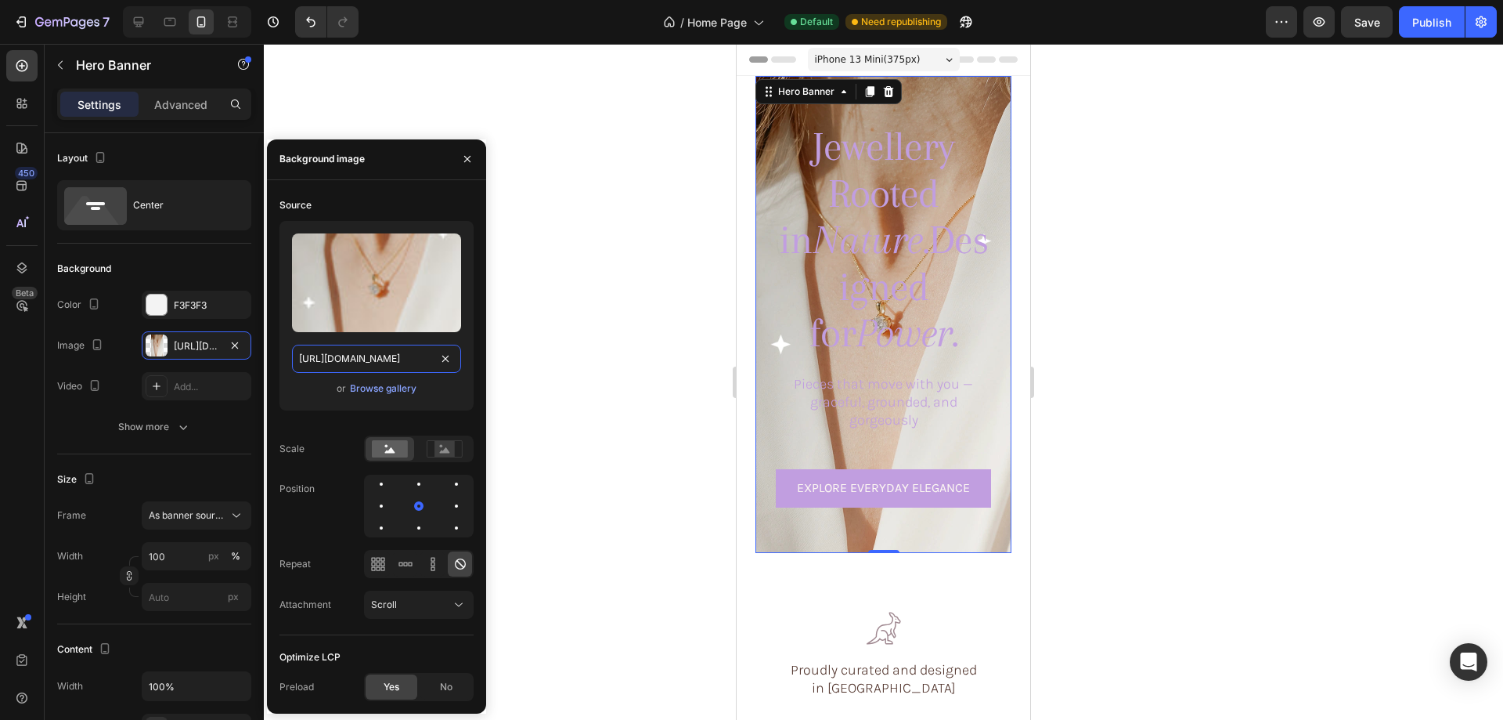
click at [381, 362] on input "https://cdn.shopify.com/s/files/1/0633/3884/0177/files/gempages_576833410962555…" at bounding box center [376, 359] width 169 height 28
click at [379, 386] on div "Browse gallery" at bounding box center [383, 388] width 67 height 14
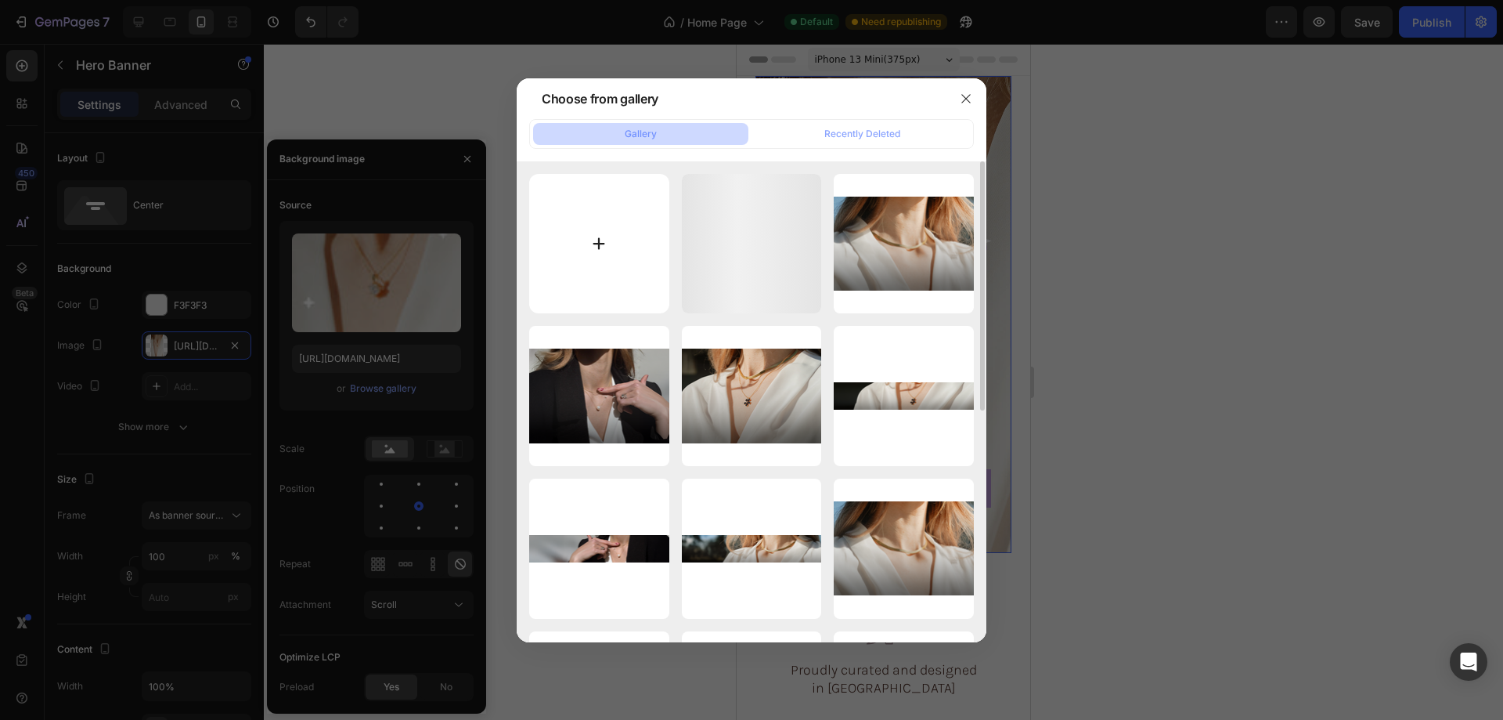
click at [612, 235] on input "file" at bounding box center [599, 244] width 140 height 140
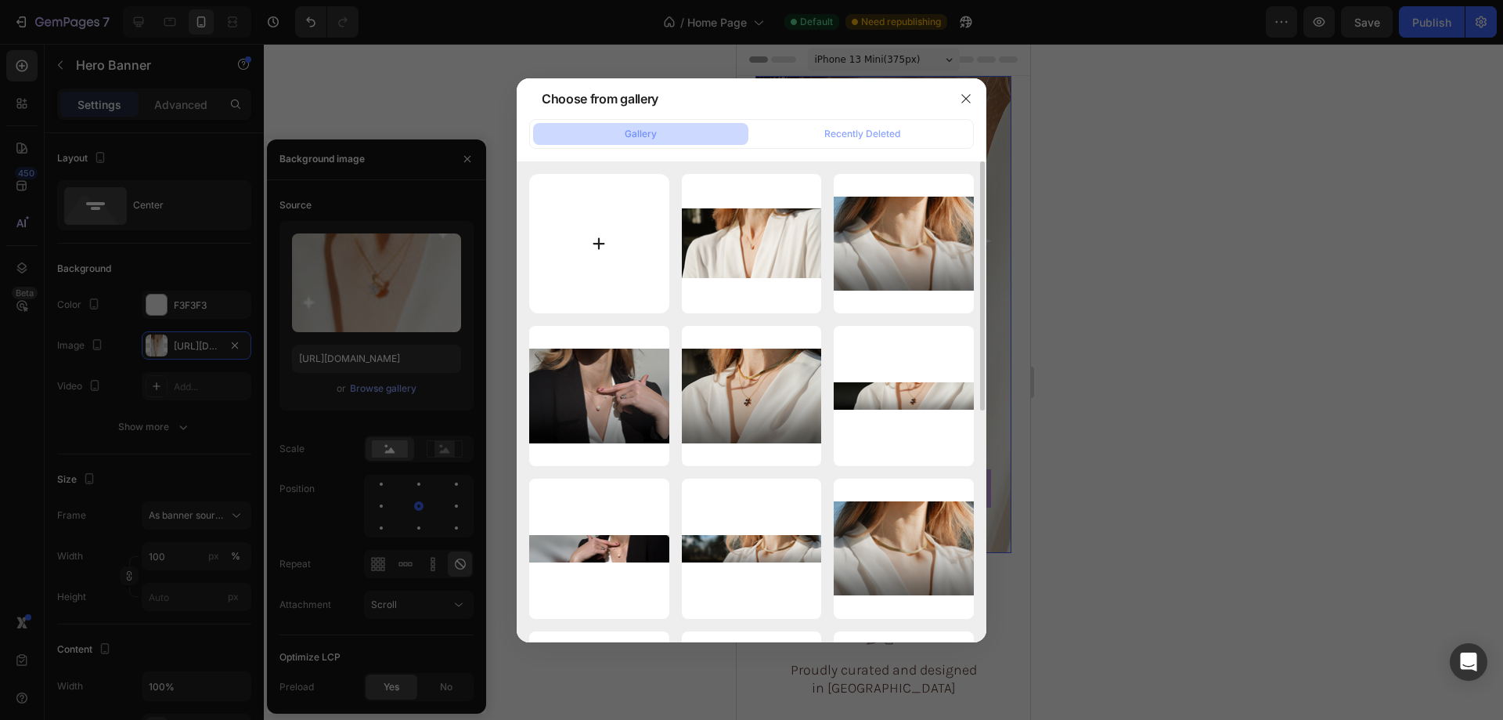
type input "C:\fakepath\1gempages_576833410962555488-63e3b8bc-a6dc-4a93-be30-e41798d34945.p…"
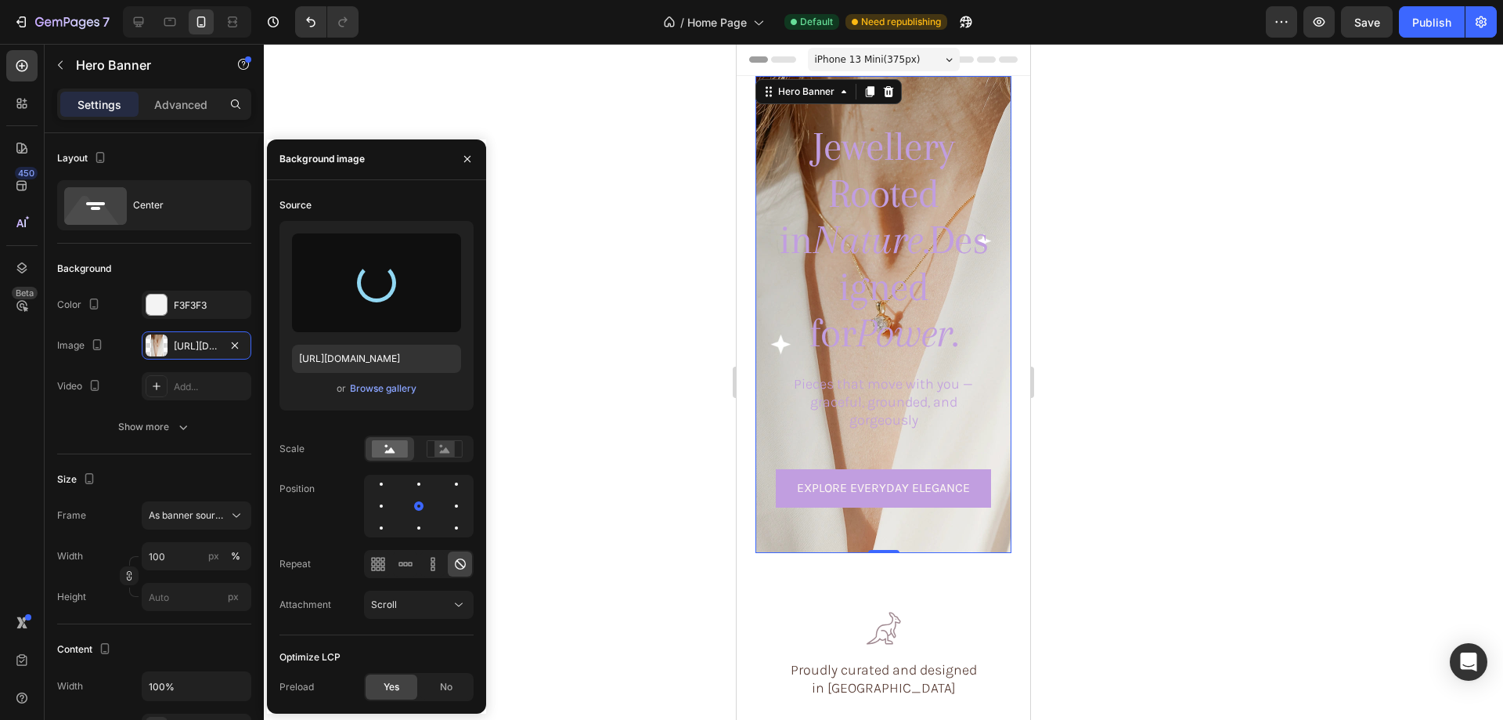
type input "https://cdn.shopify.com/s/files/1/0633/3884/0177/files/gempages_576833410962555…"
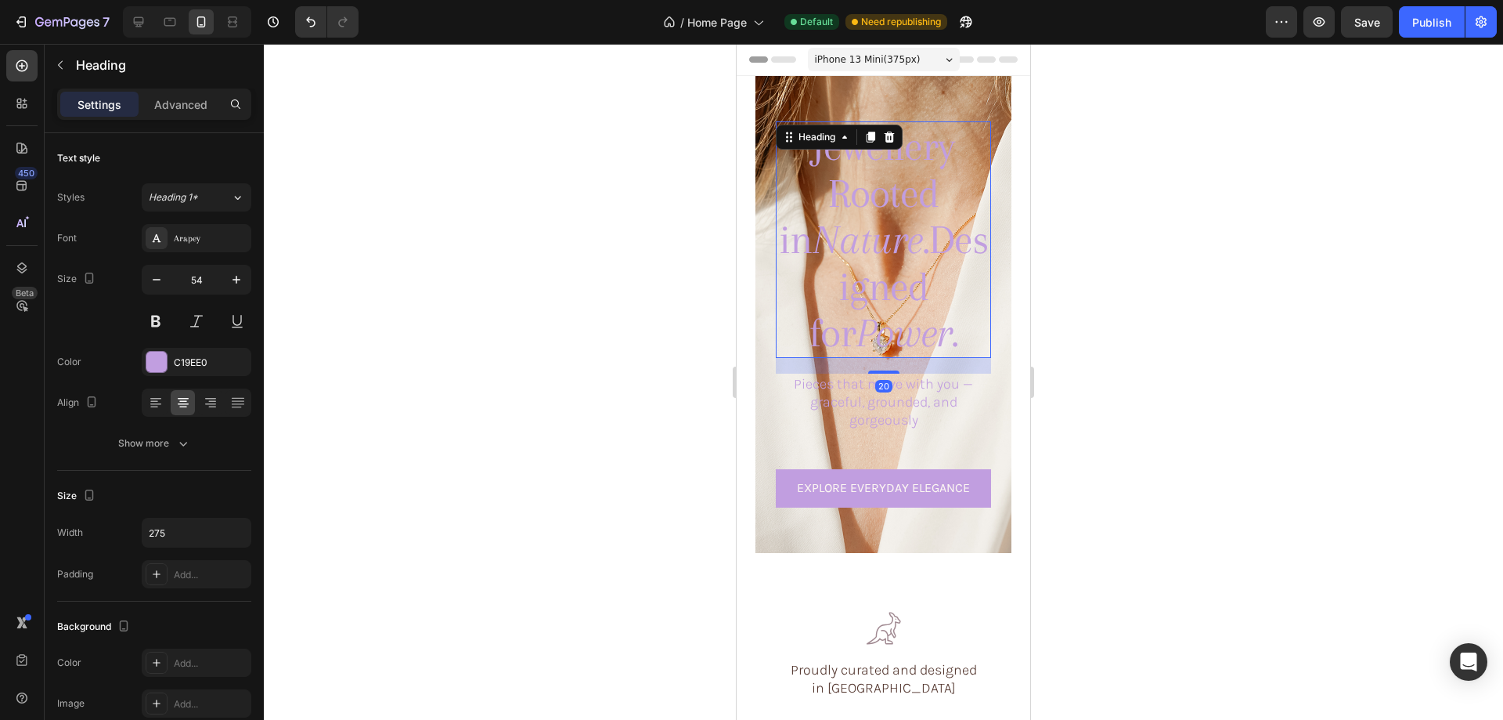
click at [920, 175] on h1 "Jewellery Rooted in Nature. Designed for Power." at bounding box center [883, 239] width 215 height 236
click at [1207, 210] on div at bounding box center [883, 382] width 1239 height 676
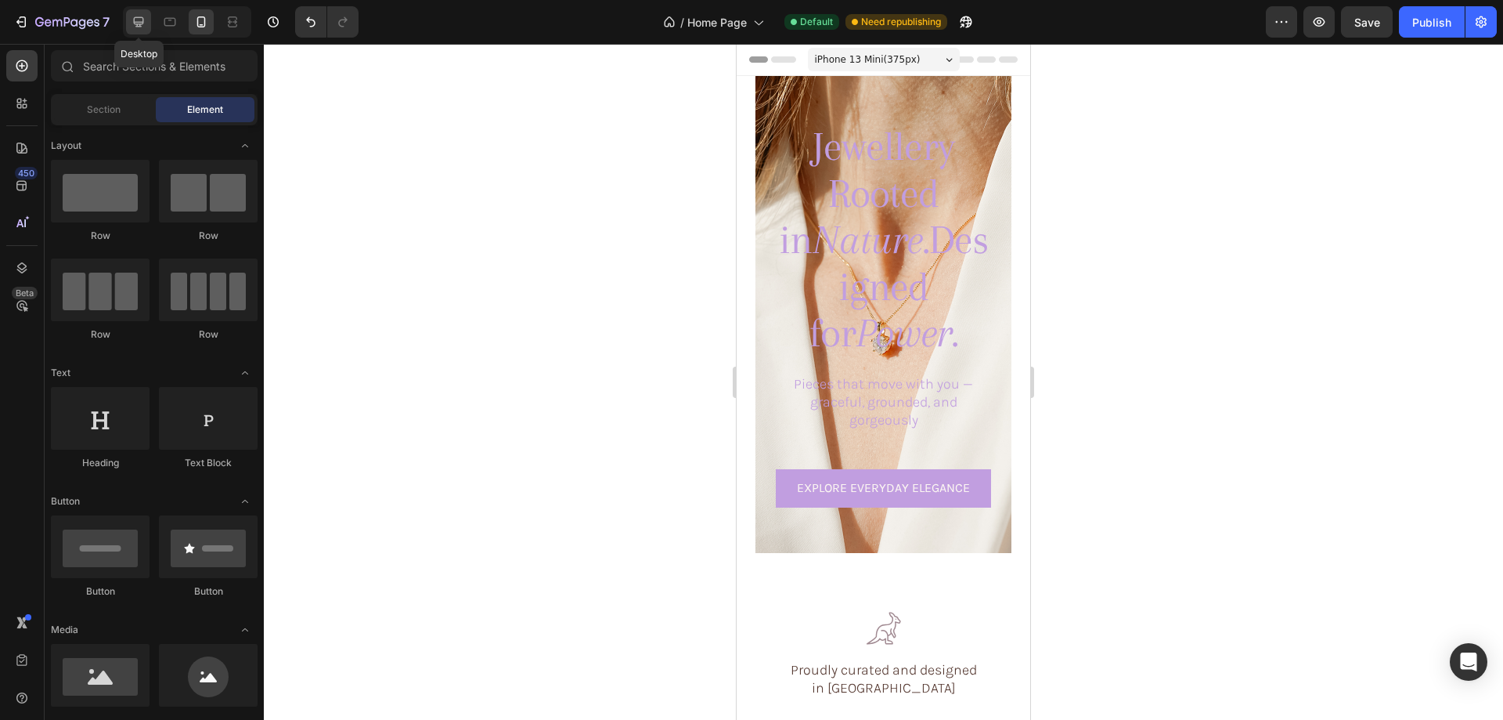
click at [127, 26] on div at bounding box center [138, 21] width 25 height 25
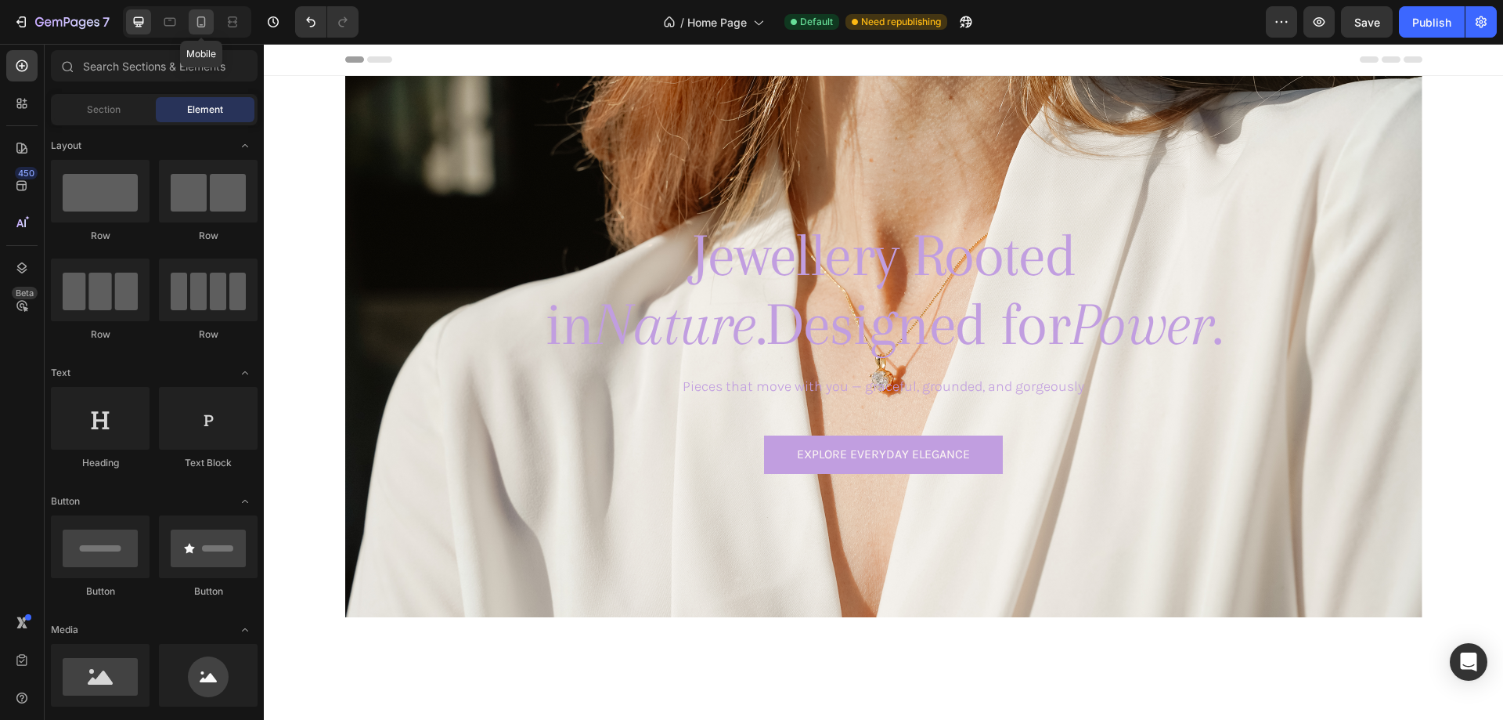
click at [197, 19] on icon at bounding box center [201, 22] width 16 height 16
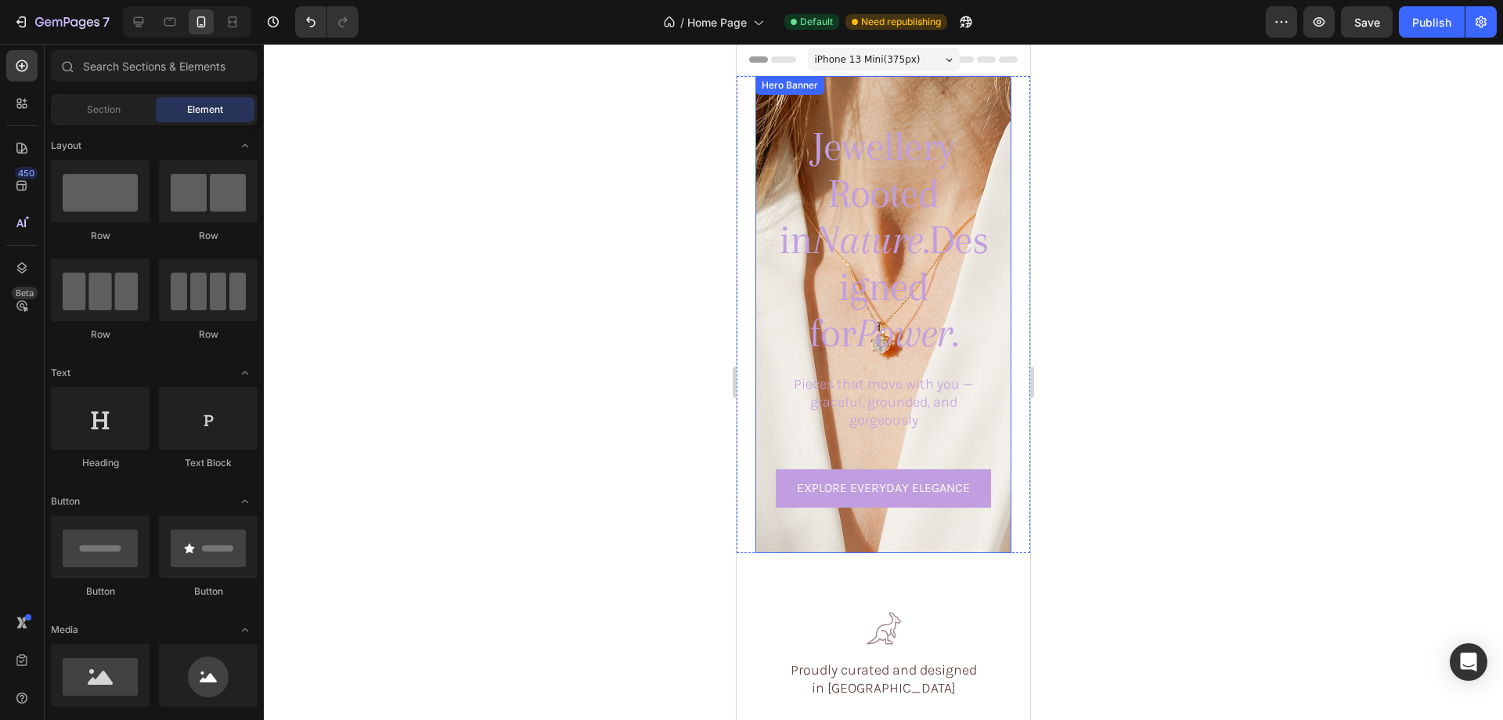
click at [770, 103] on div "Jewellery Rooted in Nature. Designed for Power. Heading Pieces that move with y…" at bounding box center [884, 314] width 256 height 477
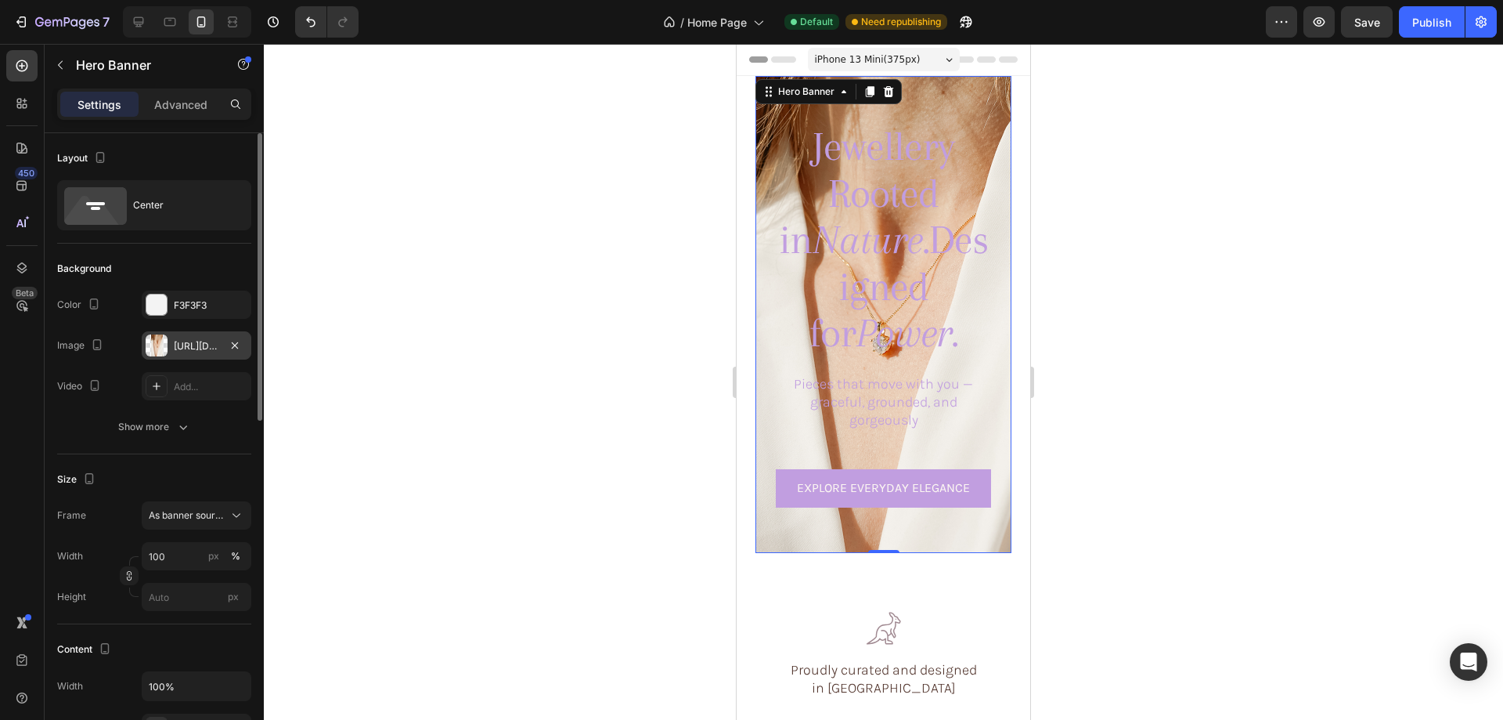
click at [154, 342] on div at bounding box center [157, 345] width 22 height 22
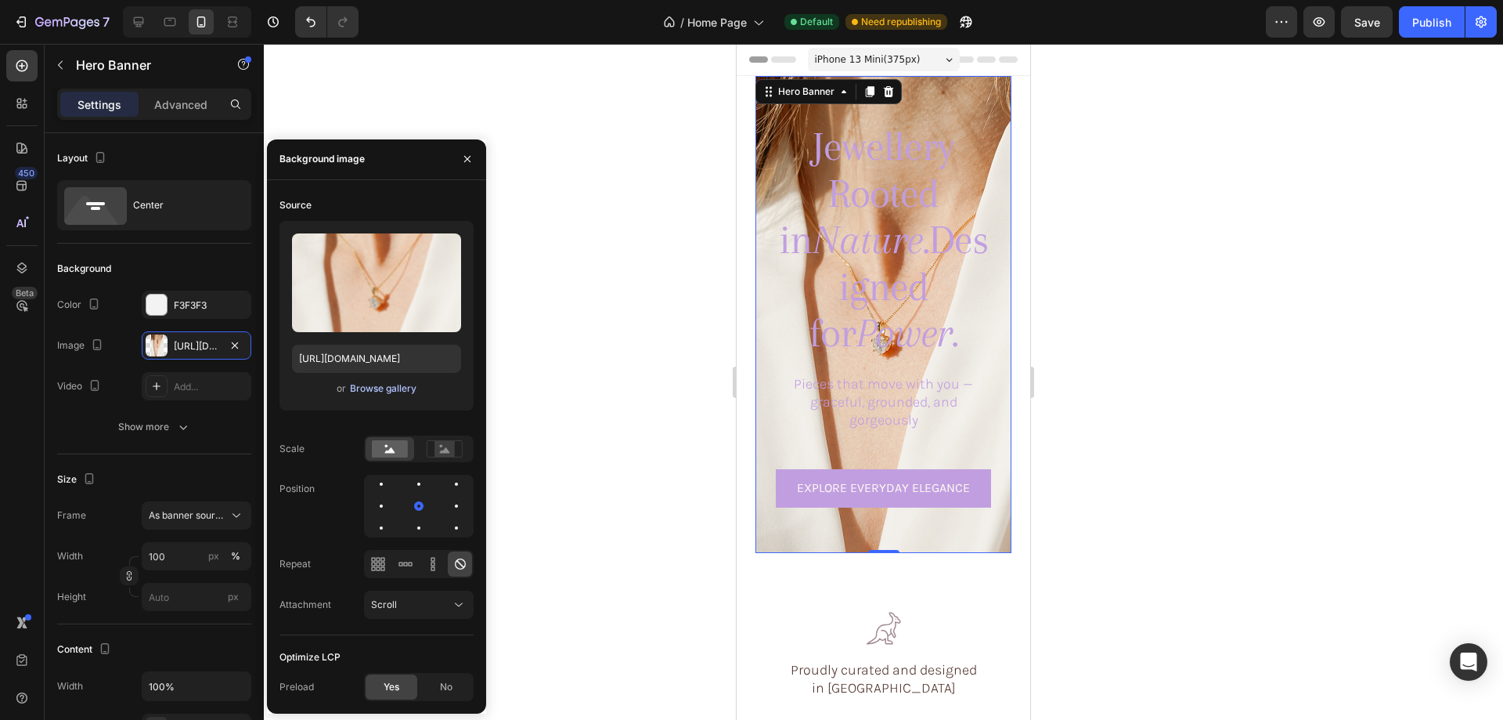
click at [388, 391] on div "Browse gallery" at bounding box center [383, 388] width 67 height 14
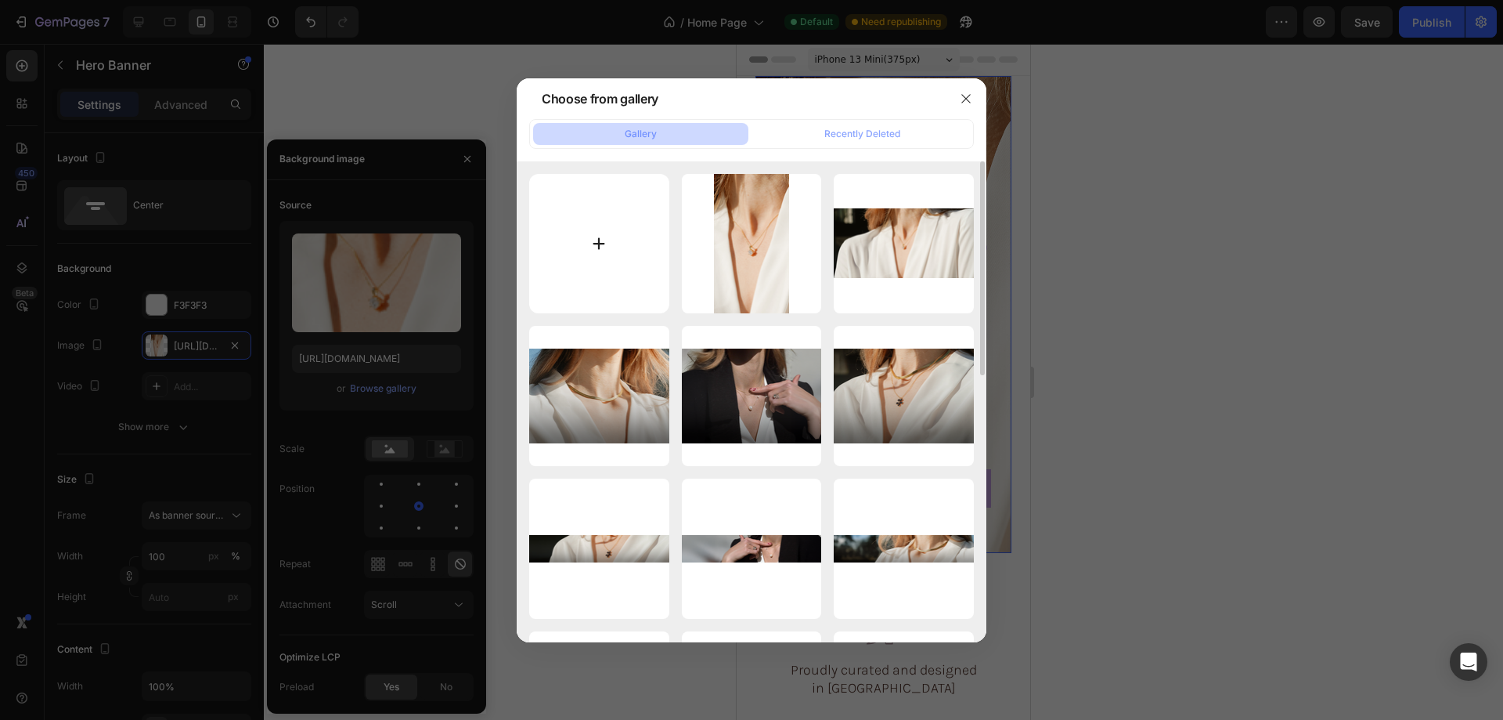
click at [619, 222] on input "file" at bounding box center [599, 244] width 140 height 140
type input "C:\fakepath\2gempages_576833410962555488-63e3b8bc-a6dc-4a93-be30-e41798d34945.p…"
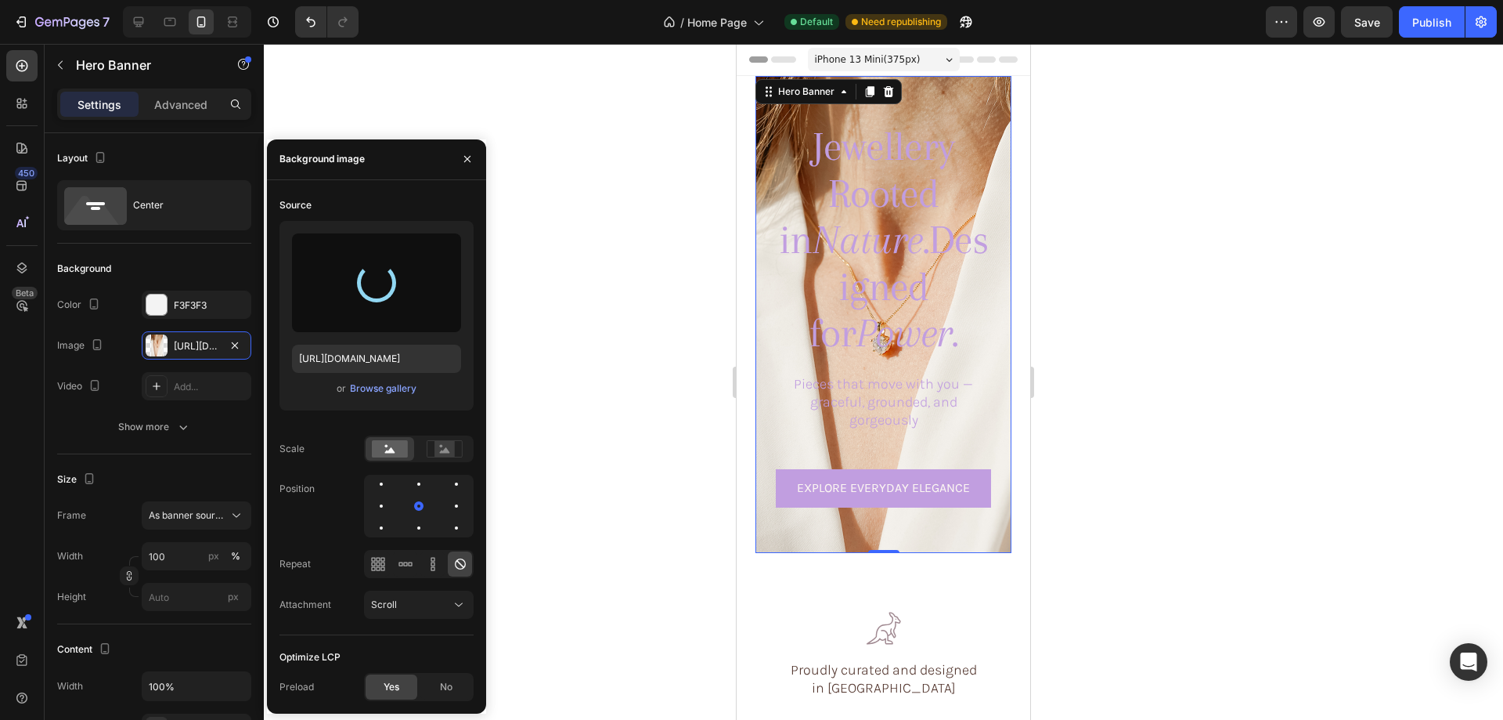
type input "https://cdn.shopify.com/s/files/1/0633/3884/0177/files/gempages_576833410962555…"
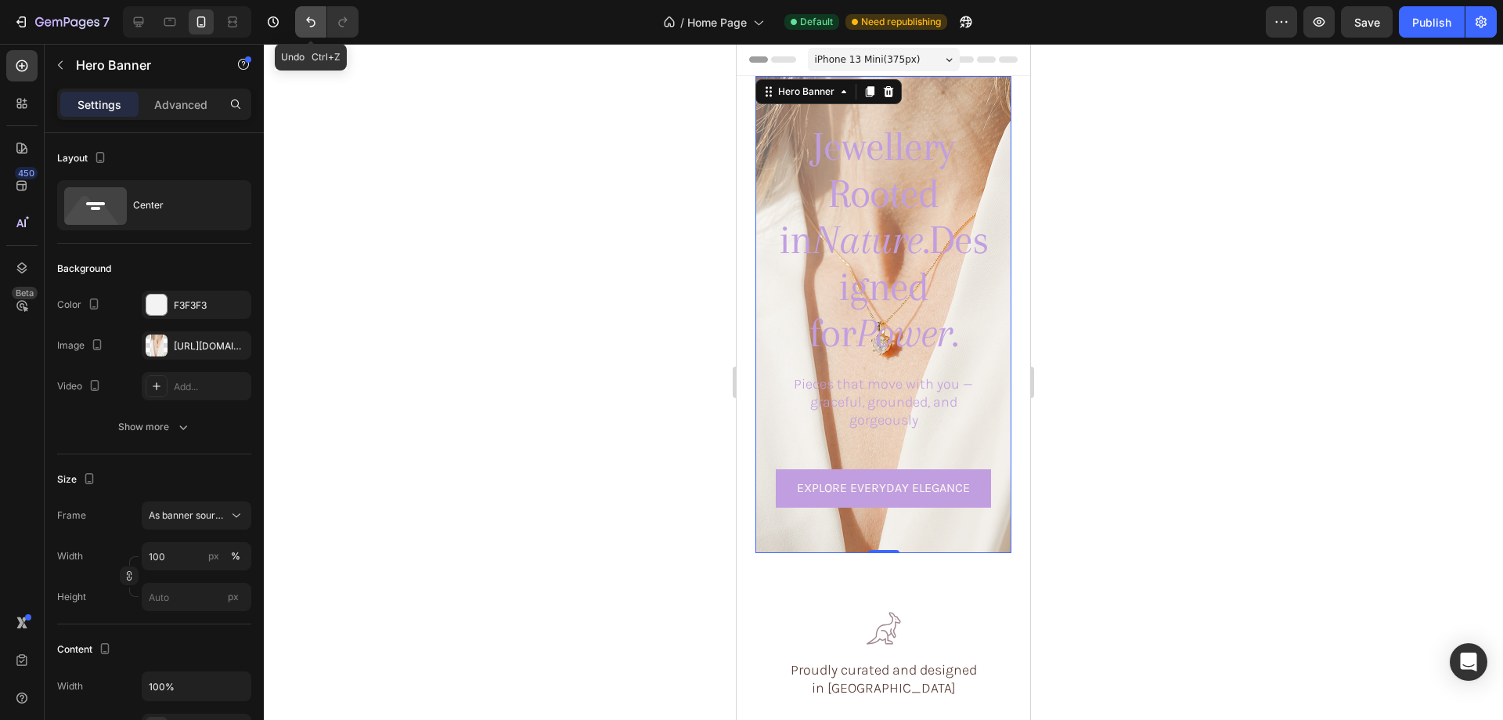
click at [305, 31] on button "Undo/Redo" at bounding box center [310, 21] width 31 height 31
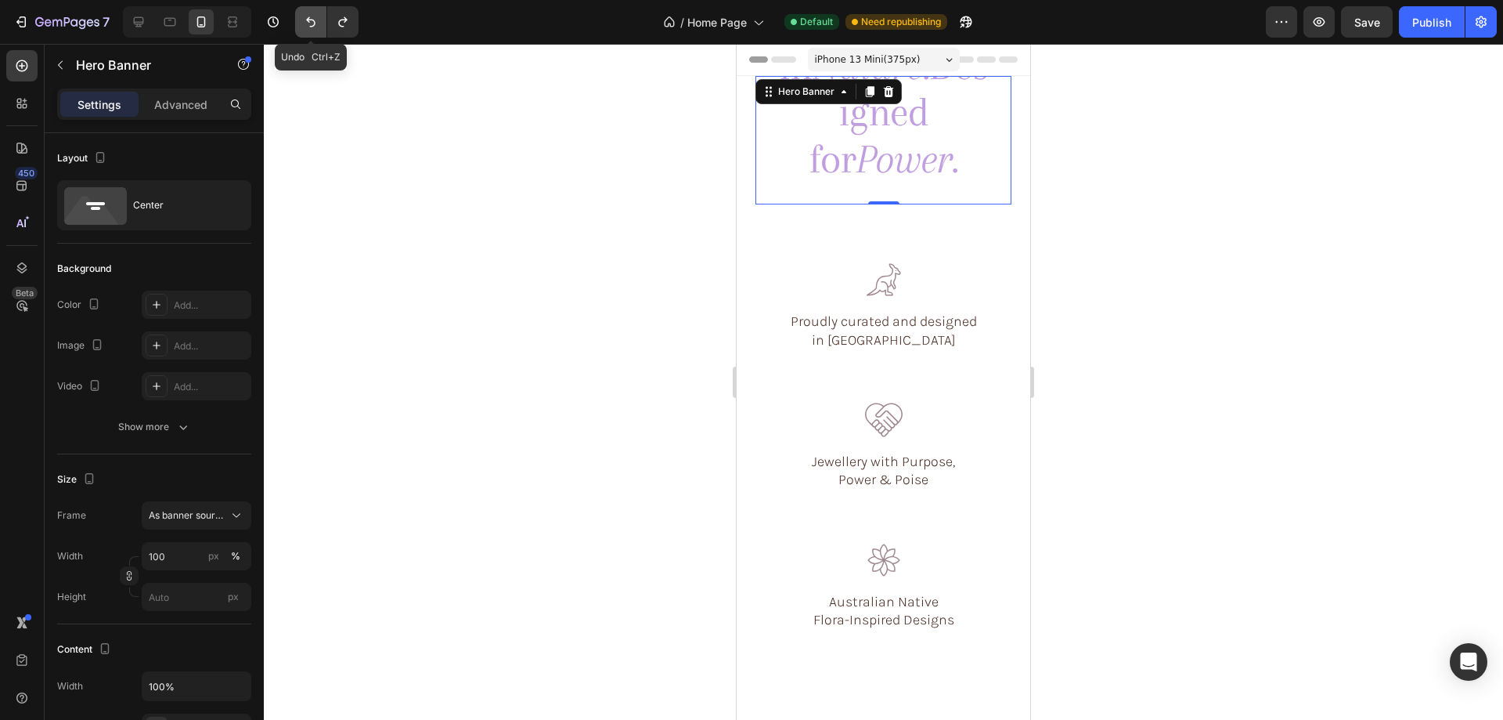
click at [305, 31] on button "Undo/Redo" at bounding box center [310, 21] width 31 height 31
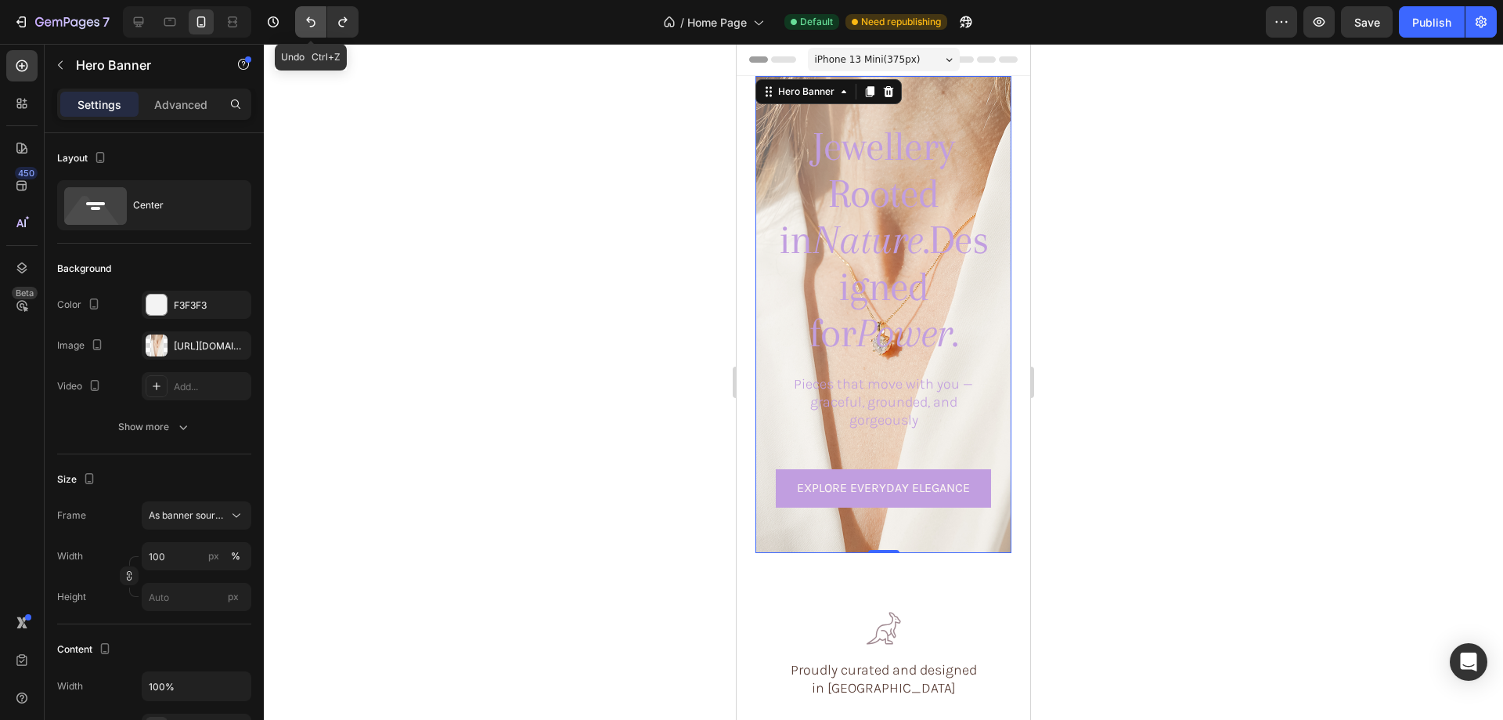
click at [305, 31] on button "Undo/Redo" at bounding box center [310, 21] width 31 height 31
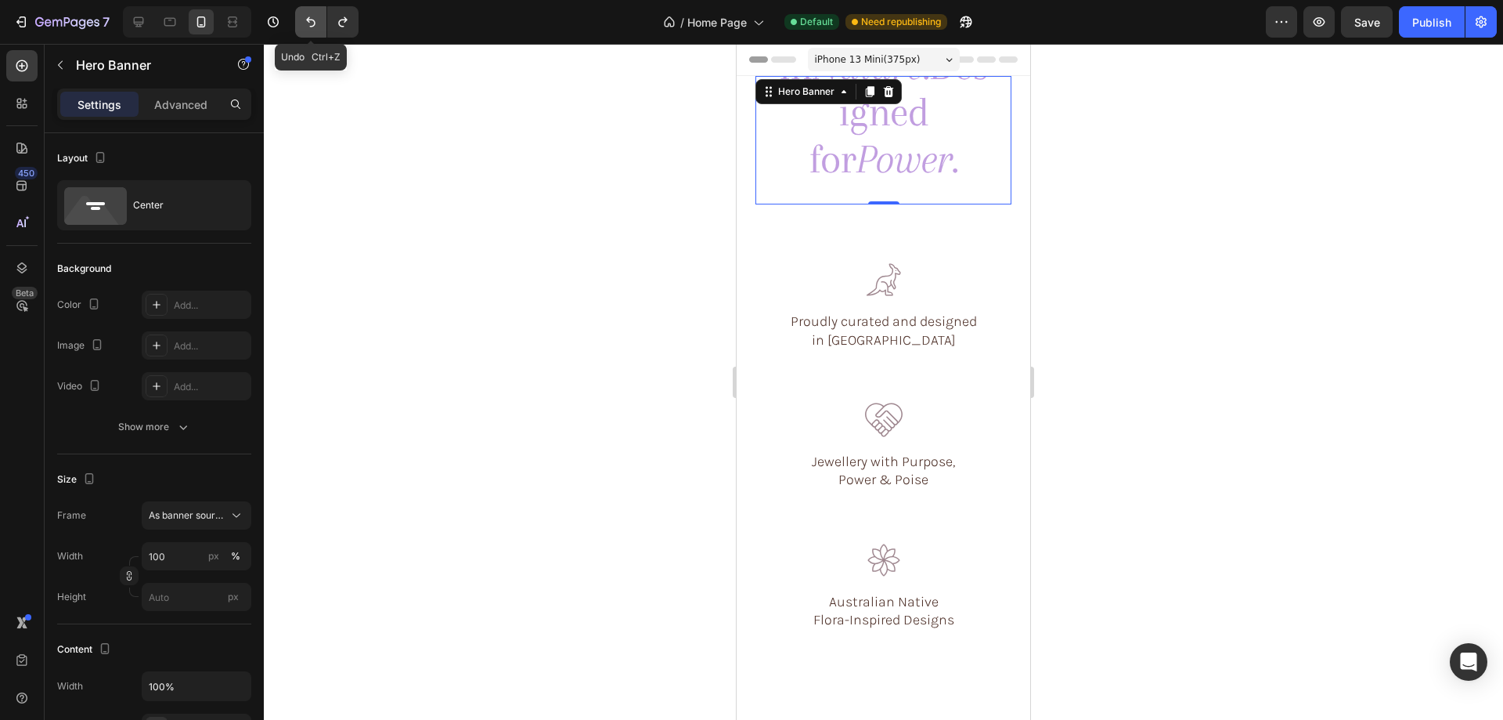
click at [305, 31] on button "Undo/Redo" at bounding box center [310, 21] width 31 height 31
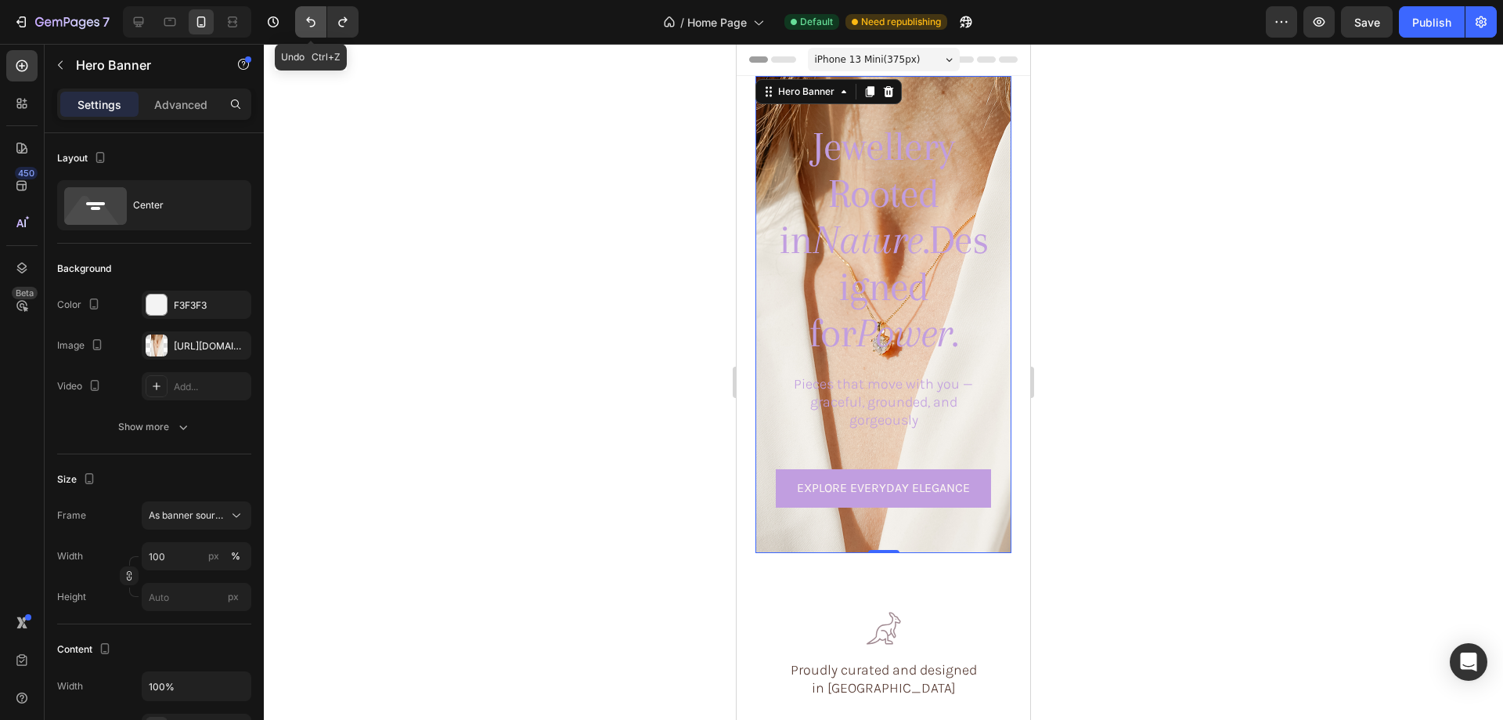
click at [316, 16] on icon "Undo/Redo" at bounding box center [311, 22] width 16 height 16
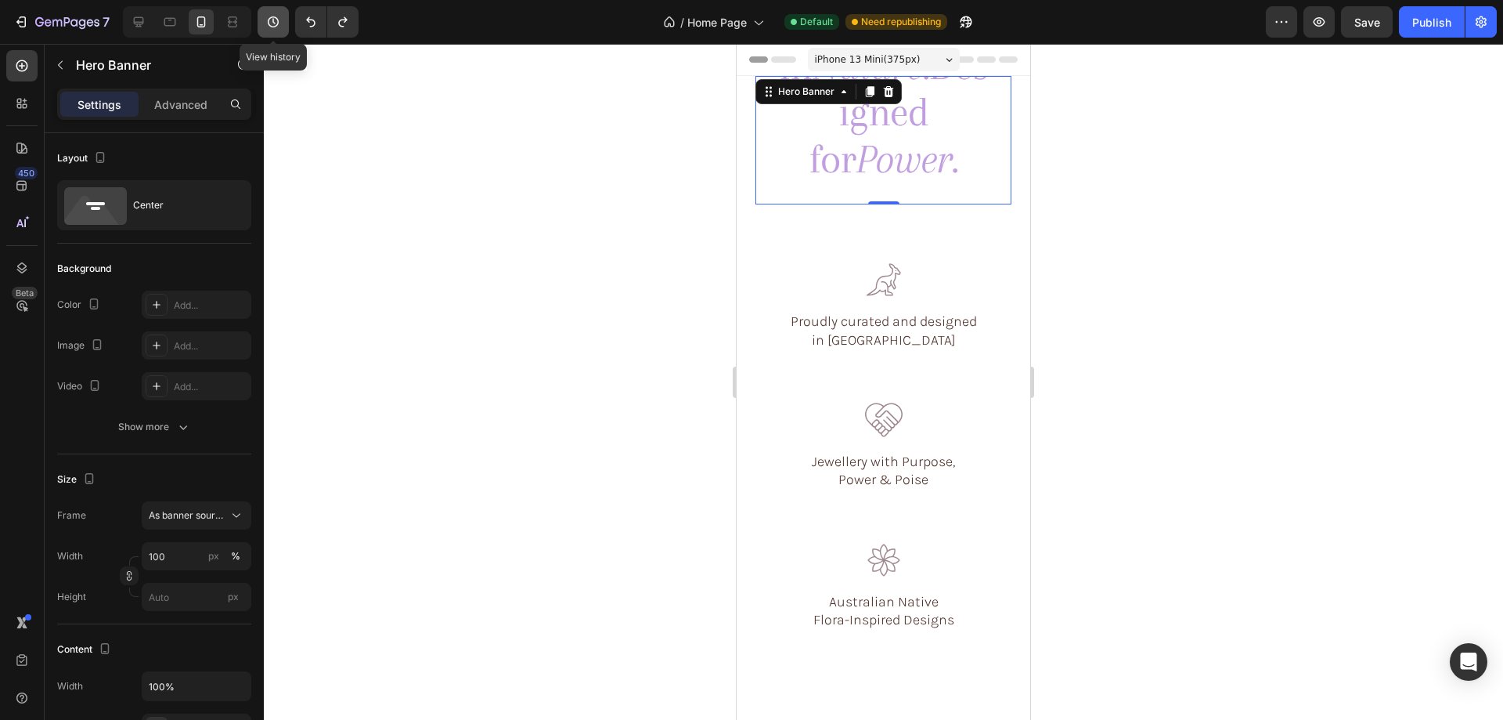
click at [269, 16] on icon "button" at bounding box center [273, 22] width 16 height 16
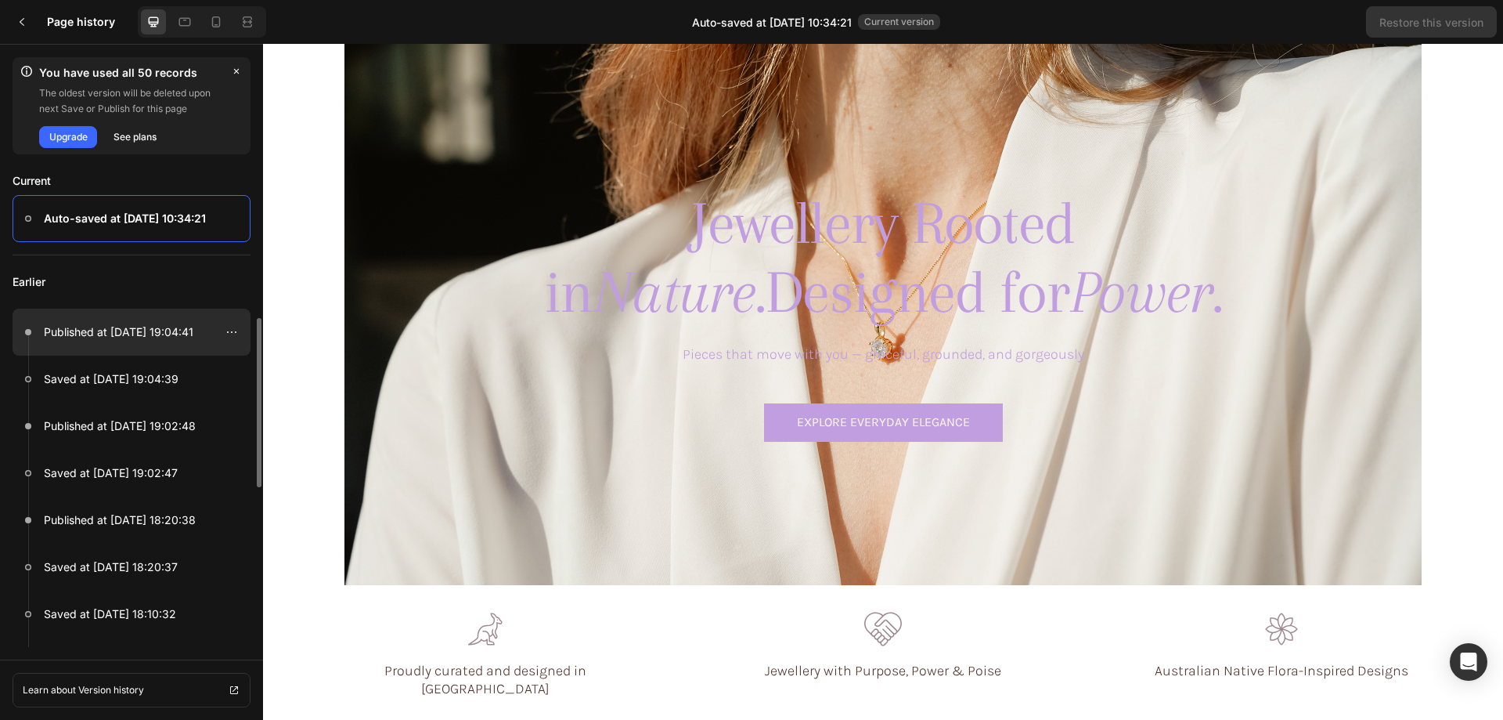
click at [132, 332] on p "Published at Aug 27, 19:04:41" at bounding box center [119, 332] width 150 height 19
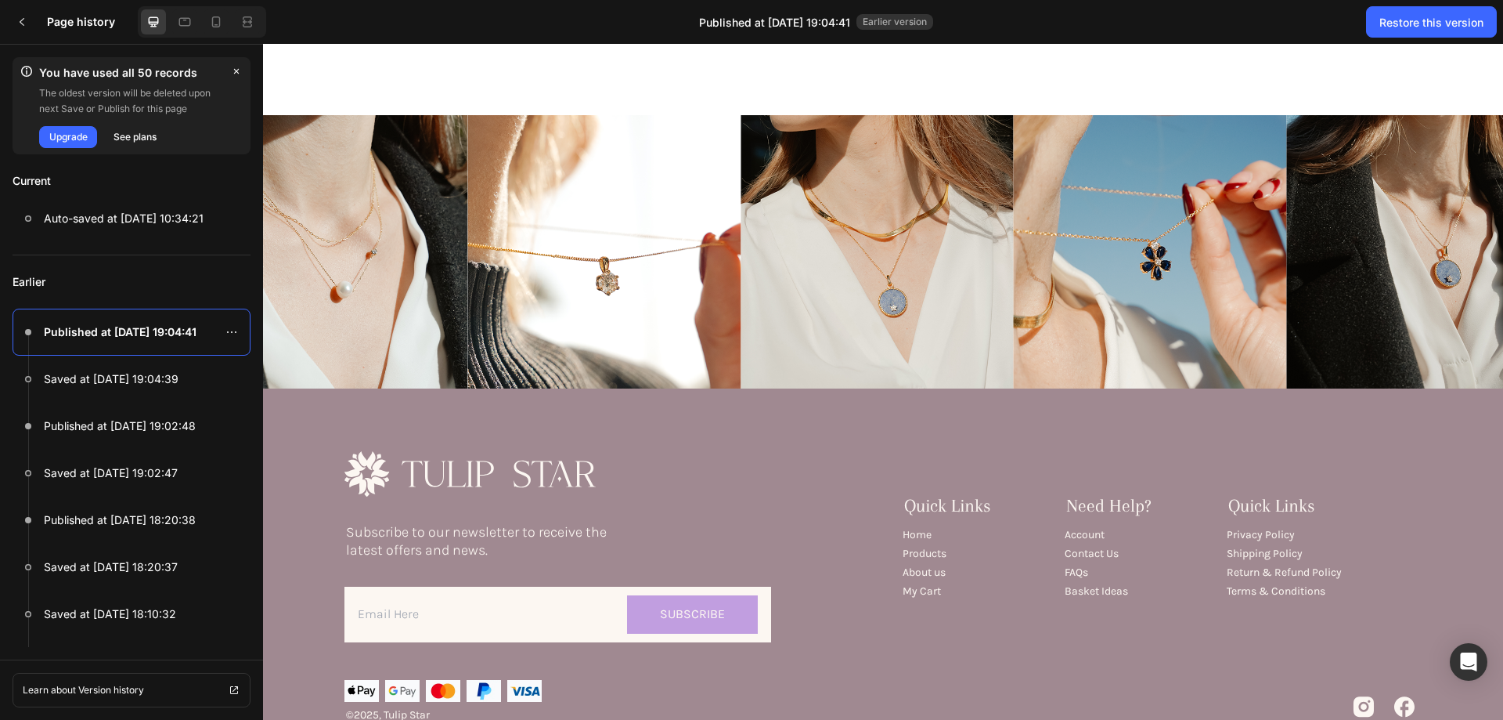
scroll to position [5618, 0]
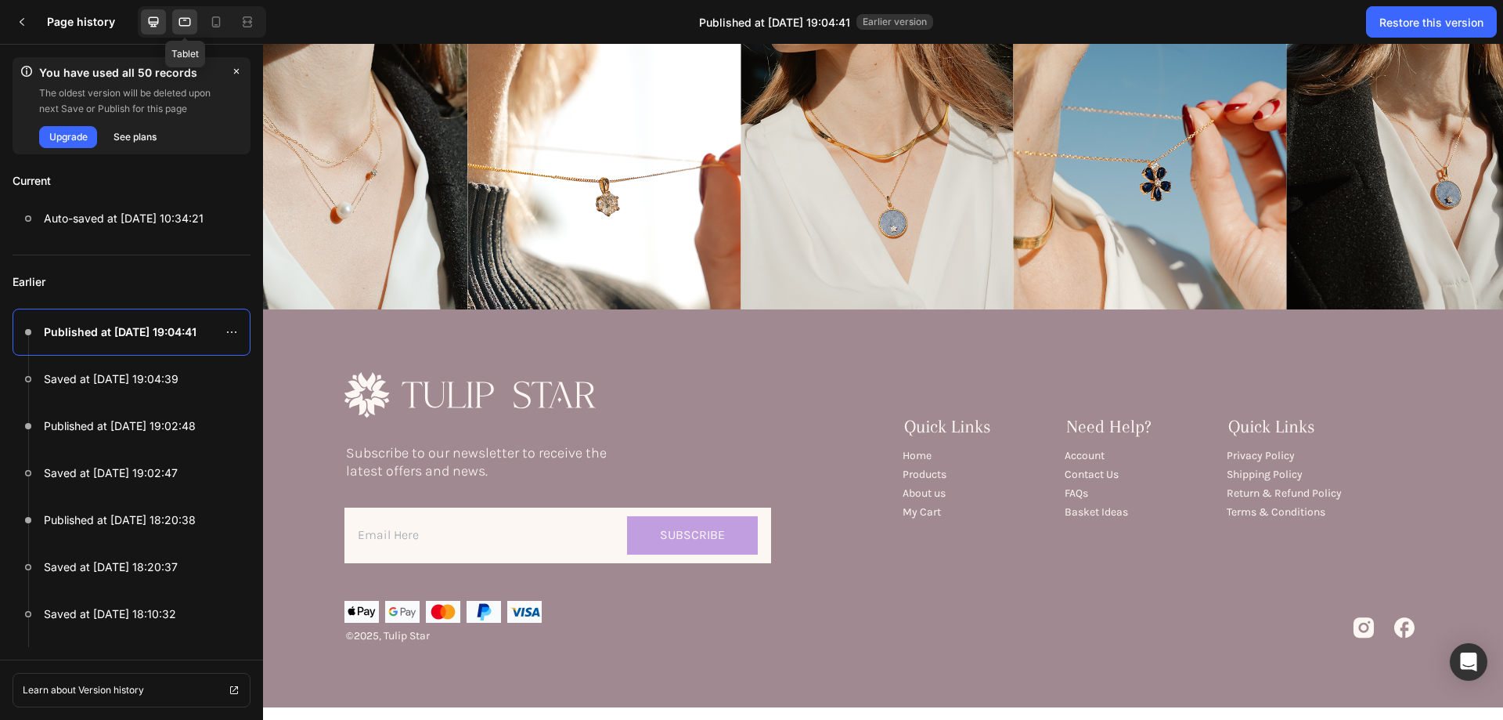
click at [185, 16] on icon at bounding box center [185, 22] width 16 height 16
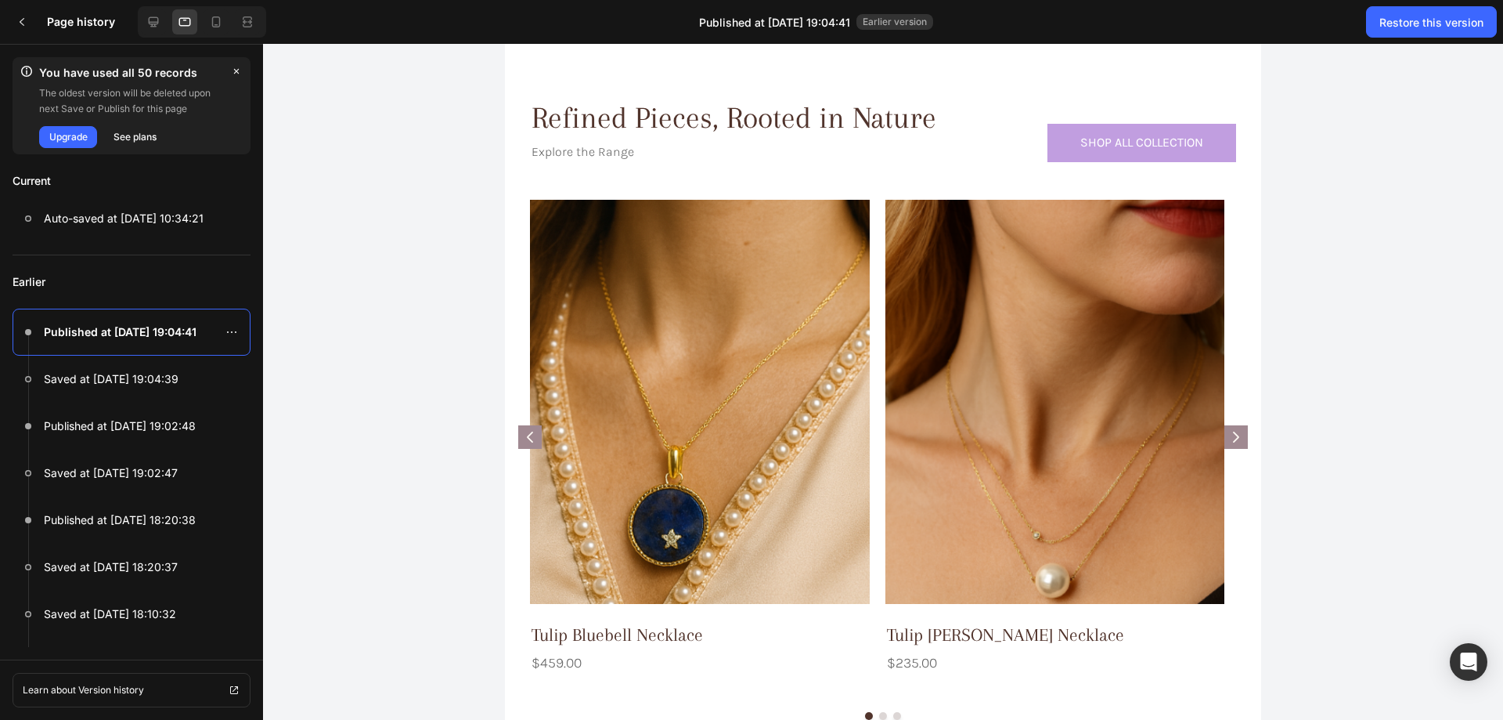
scroll to position [0, 0]
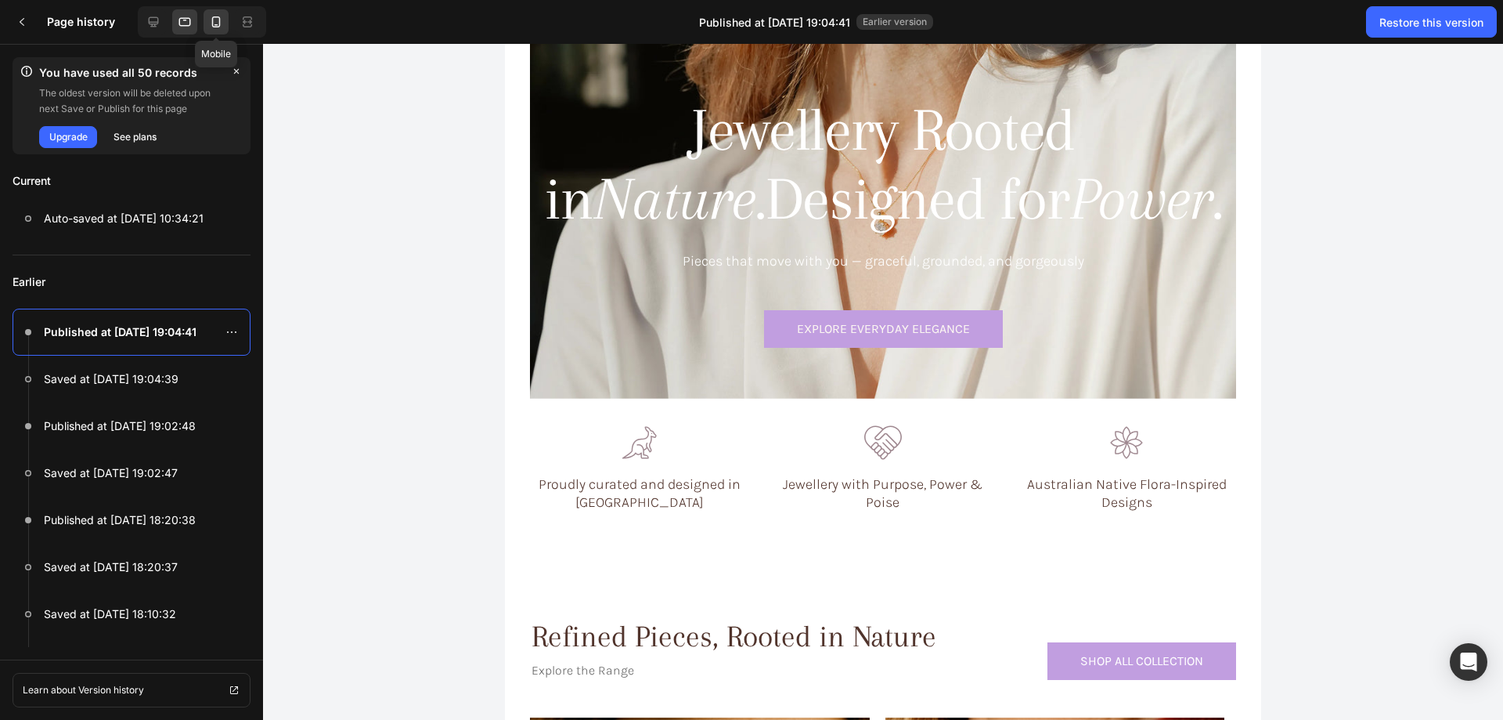
click at [209, 17] on icon at bounding box center [216, 22] width 16 height 16
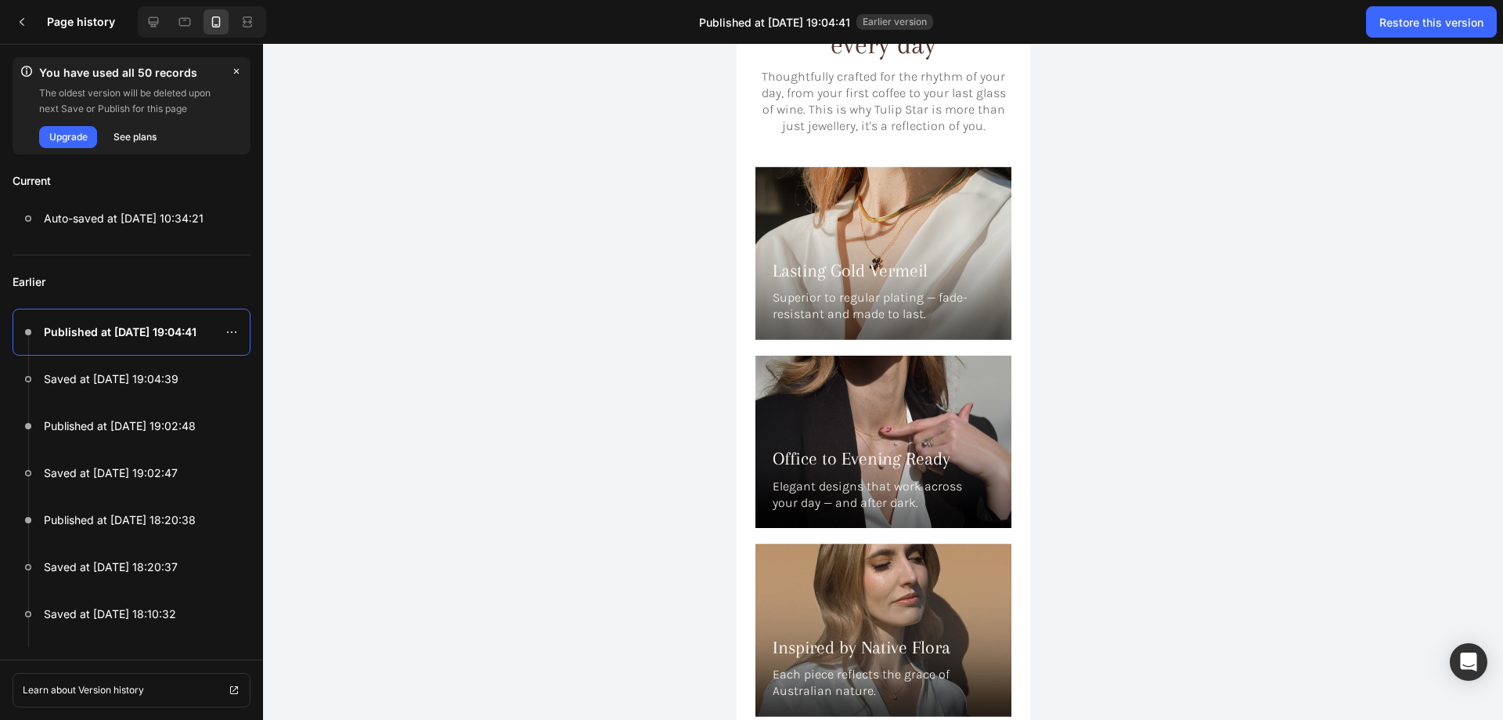
scroll to position [4307, 0]
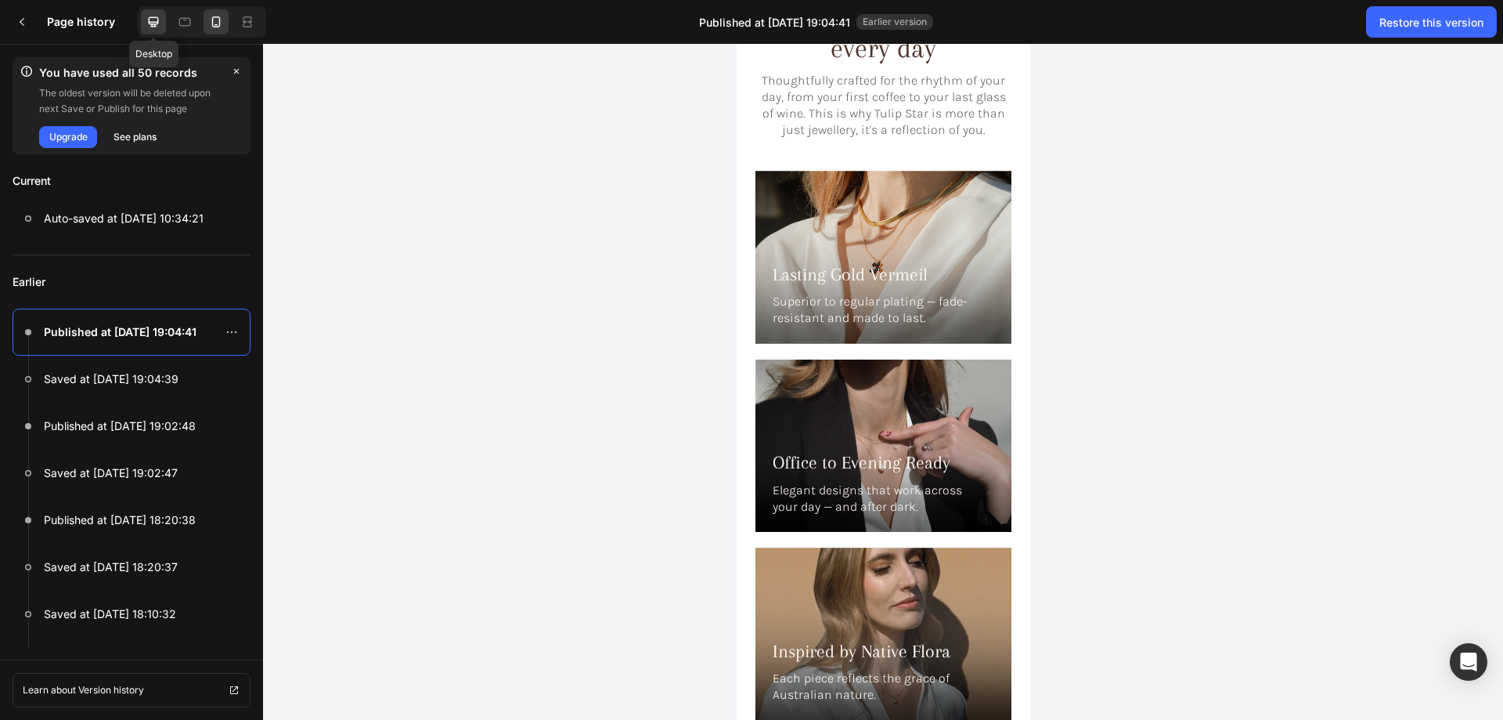
drag, startPoint x: 150, startPoint y: 16, endPoint x: 409, endPoint y: 99, distance: 272.4
click at [150, 16] on icon at bounding box center [154, 22] width 16 height 16
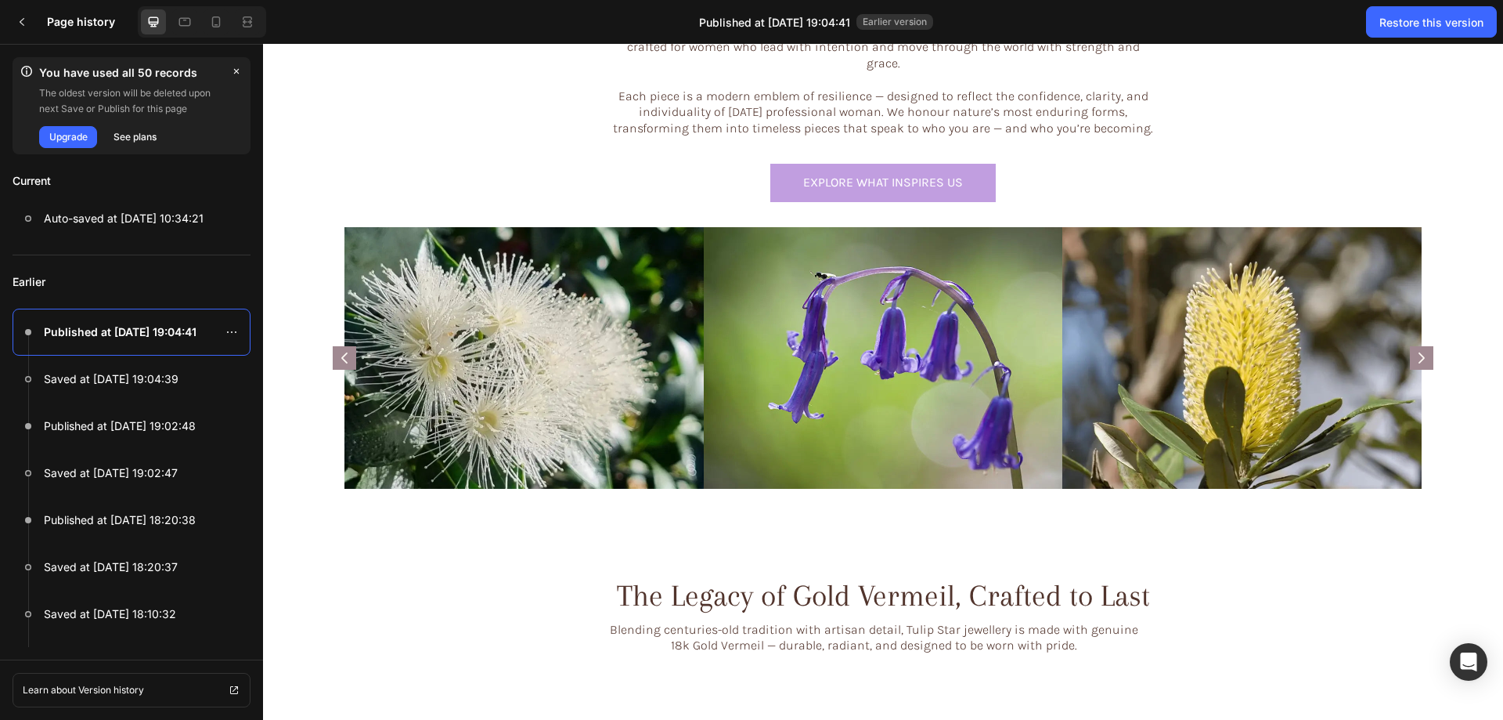
scroll to position [1331, 0]
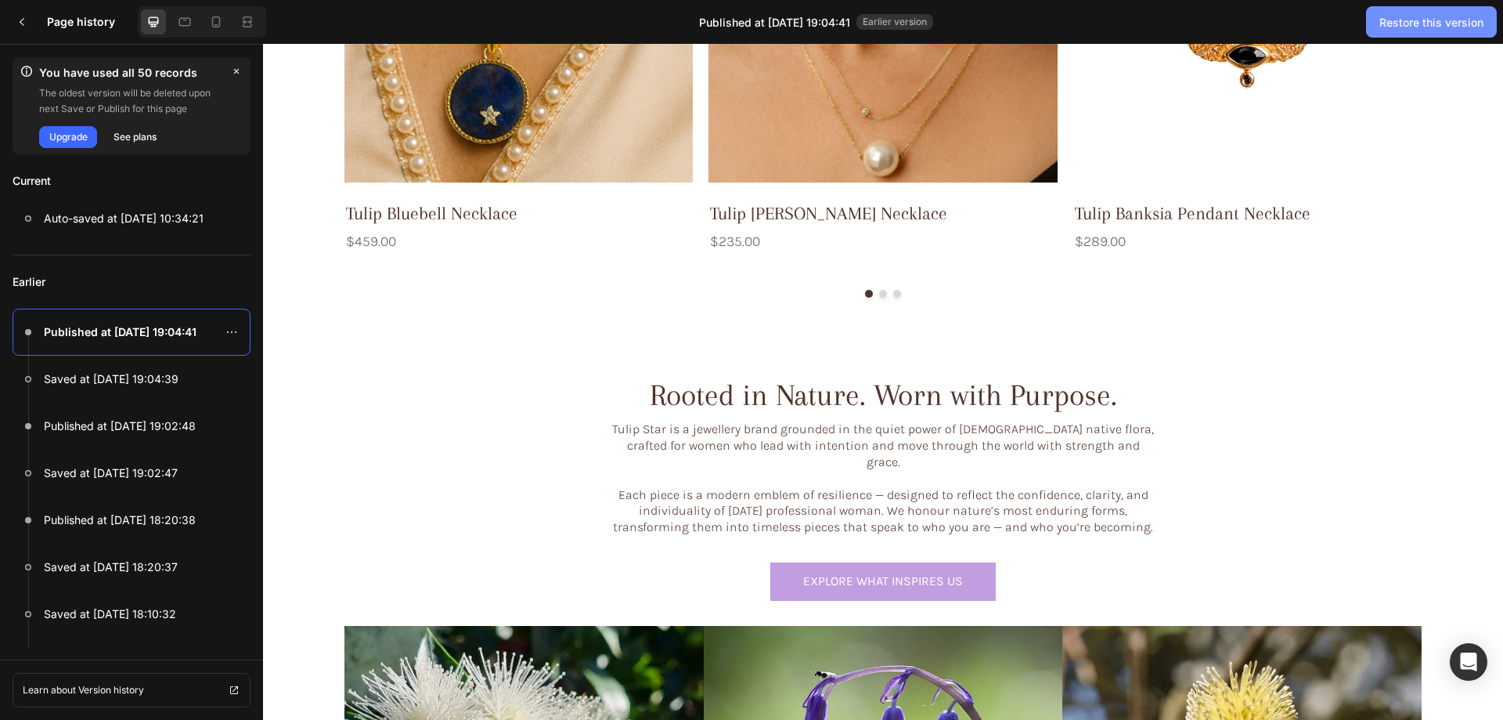
click at [1395, 15] on div "Restore this version" at bounding box center [1432, 22] width 104 height 16
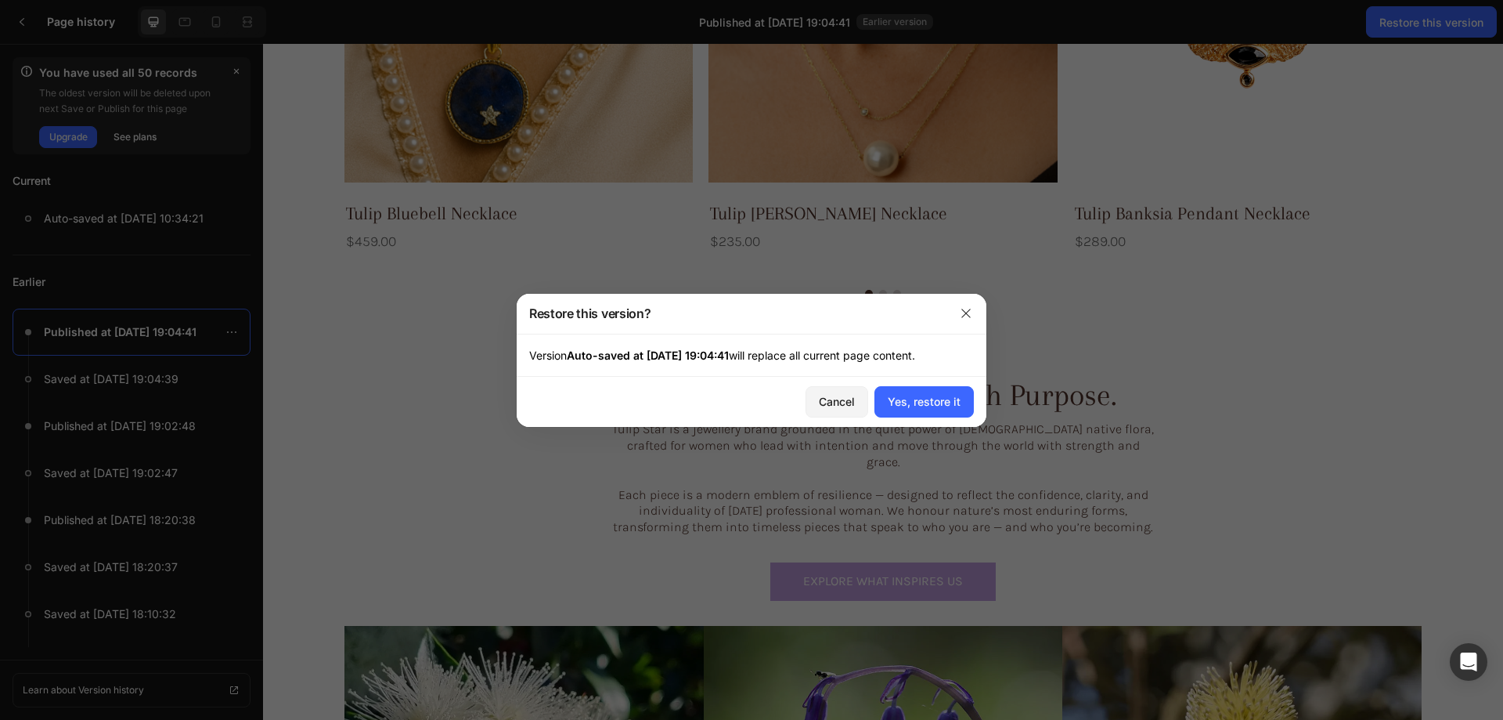
drag, startPoint x: 928, startPoint y: 402, endPoint x: 400, endPoint y: 21, distance: 651.1
click at [926, 403] on div "Yes, restore it" at bounding box center [924, 401] width 73 height 16
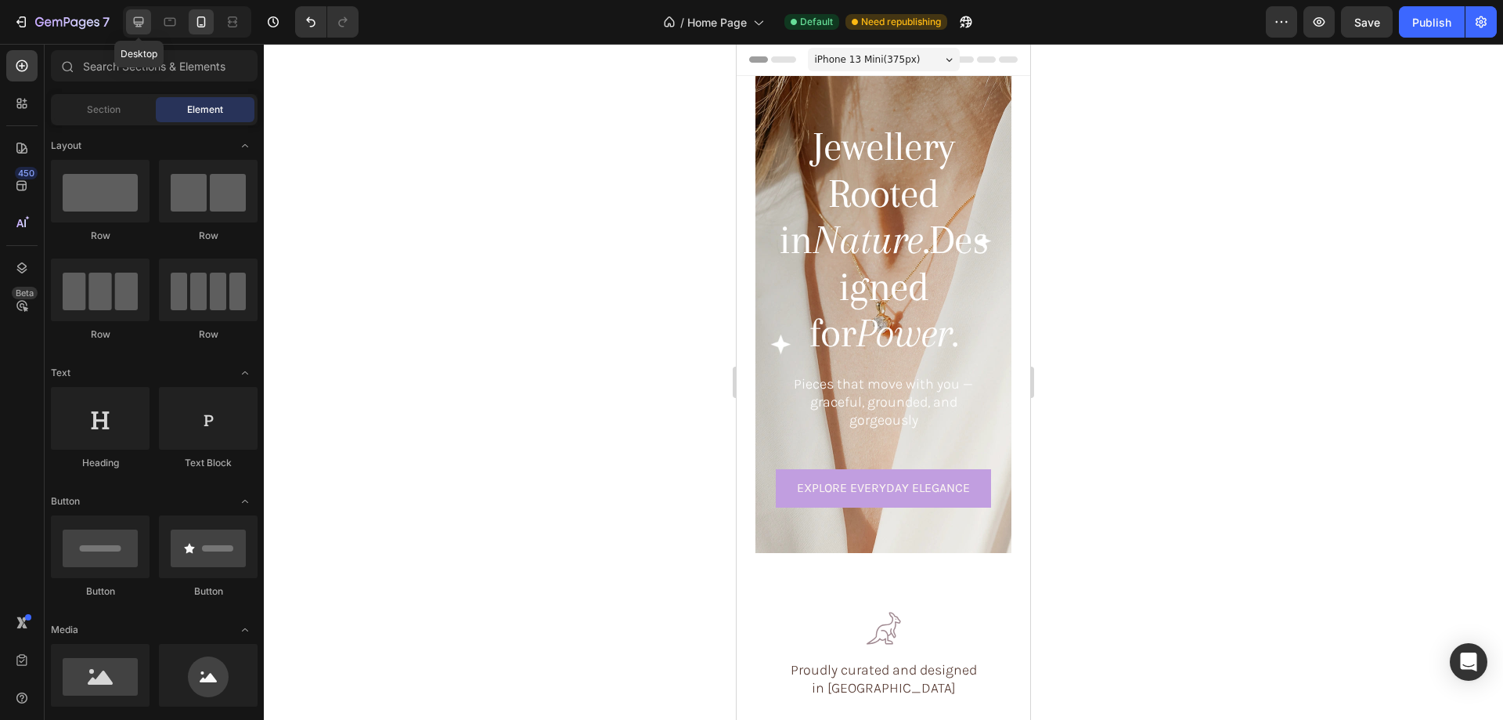
click at [139, 22] on icon at bounding box center [139, 22] width 10 height 10
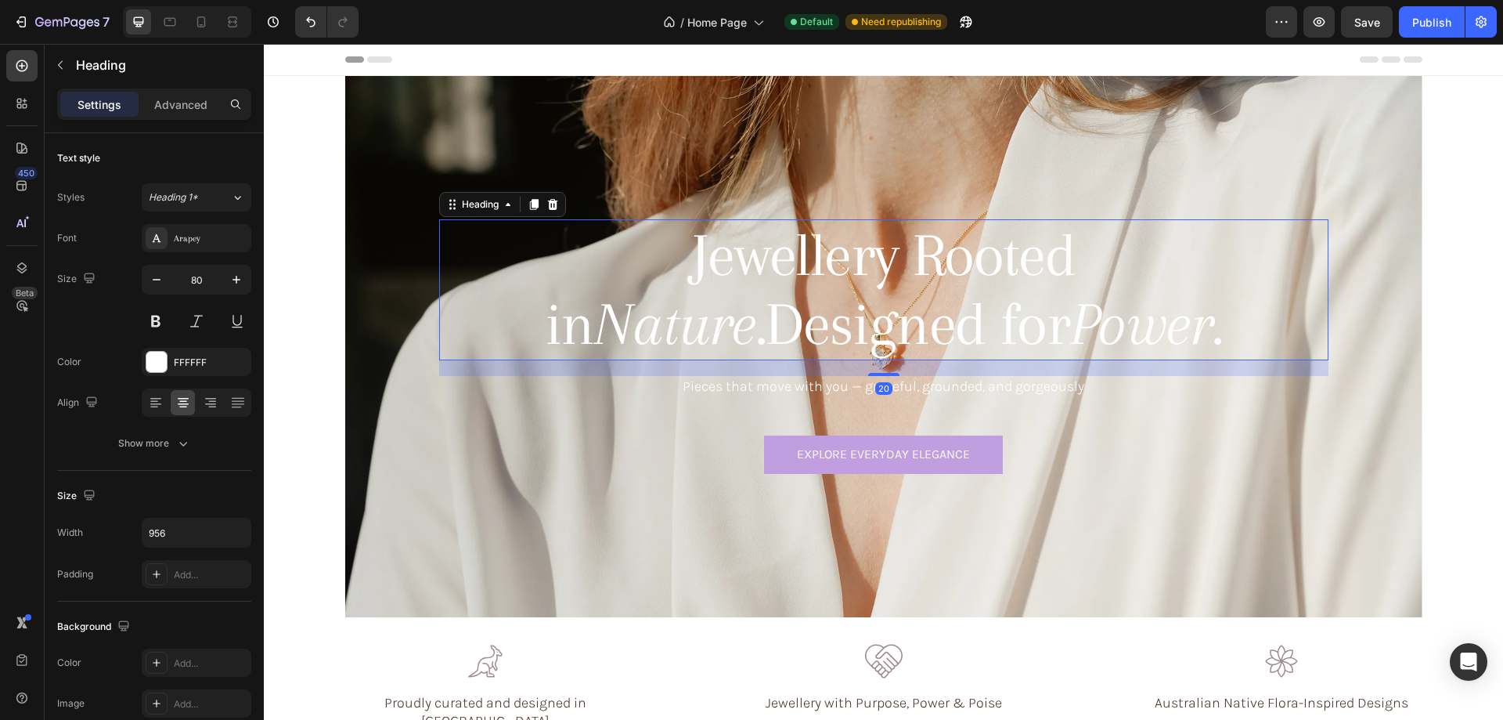
click at [807, 255] on h1 "Jewellery Rooted in Nature. Designed for Power." at bounding box center [884, 289] width 749 height 141
click at [153, 352] on div at bounding box center [156, 362] width 20 height 20
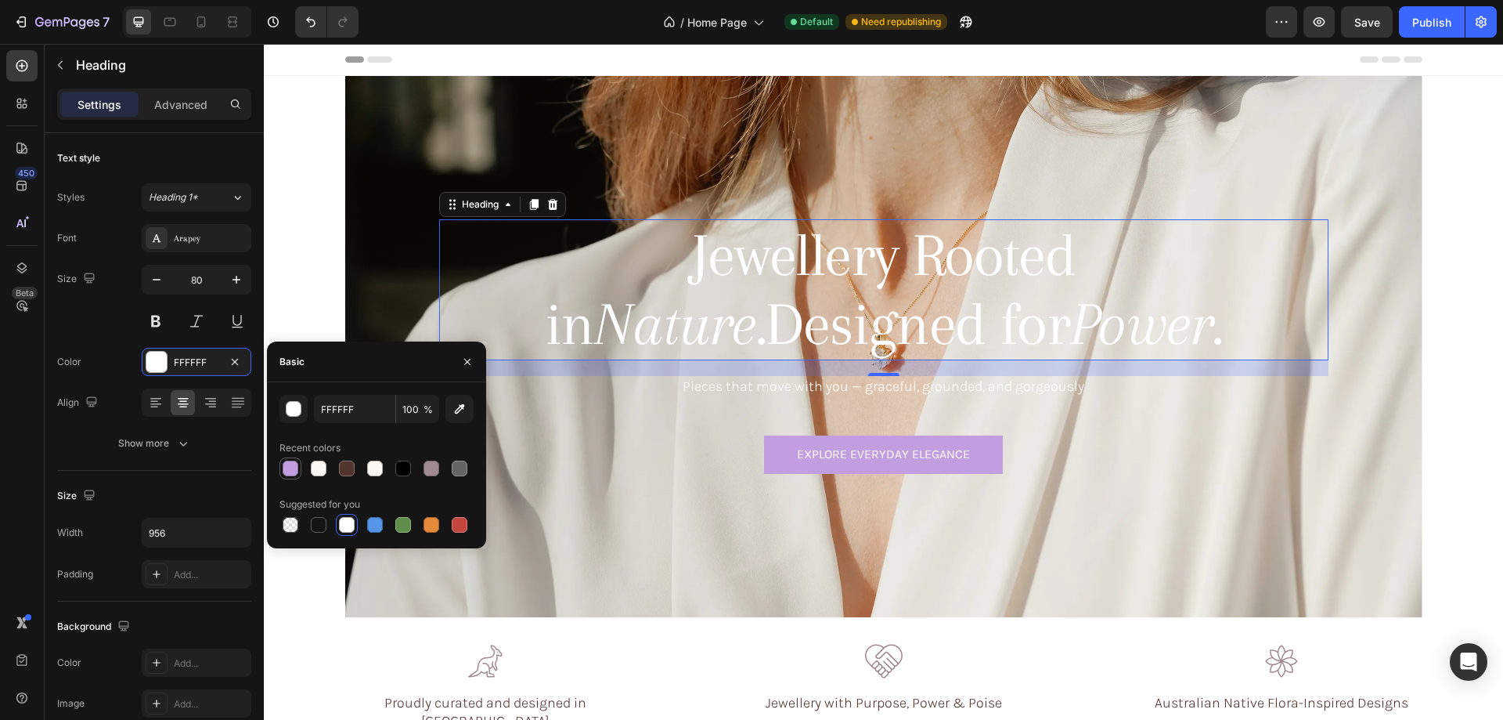
click at [283, 468] on div at bounding box center [291, 468] width 16 height 16
type input "C19EE0"
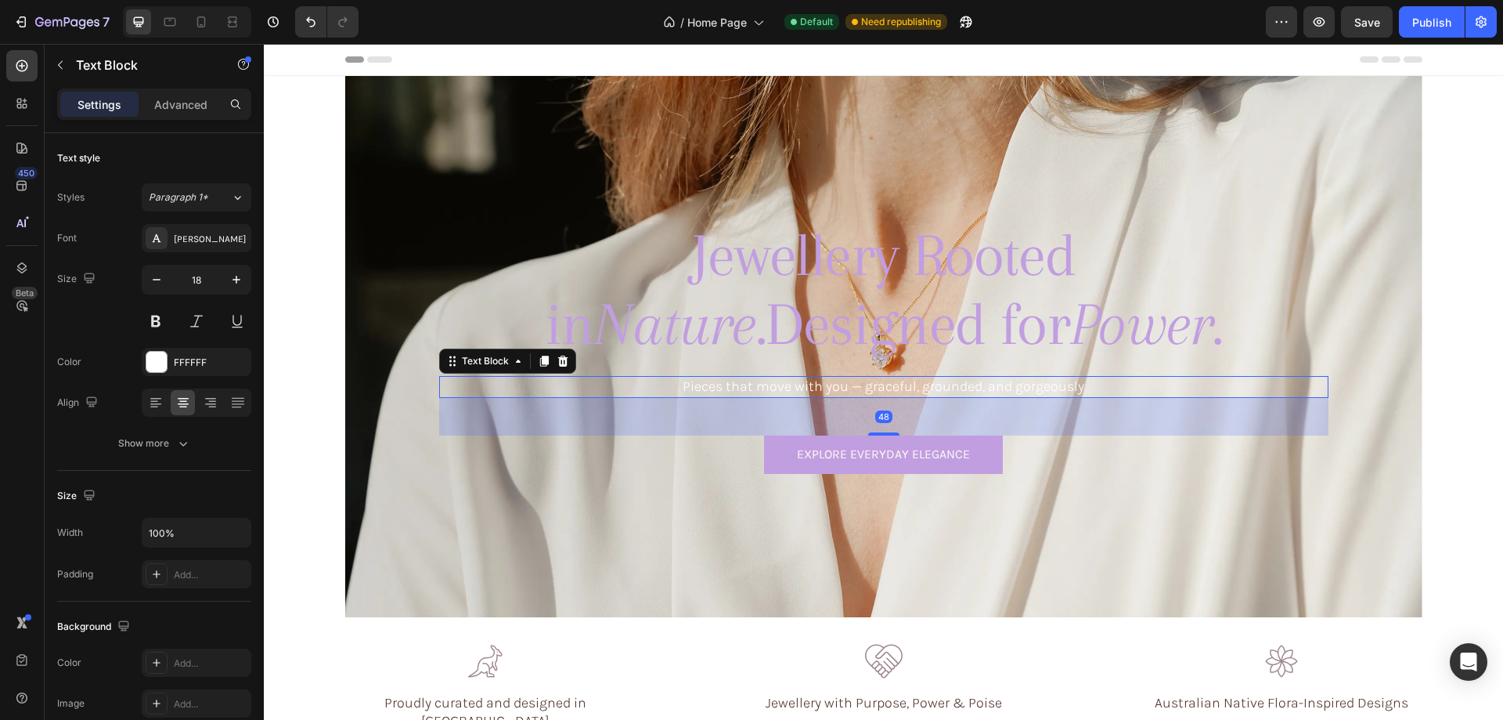
click at [724, 388] on p "Pieces that move with you — graceful, grounded, and gorgeously" at bounding box center [884, 386] width 886 height 18
click at [153, 366] on div at bounding box center [156, 362] width 20 height 20
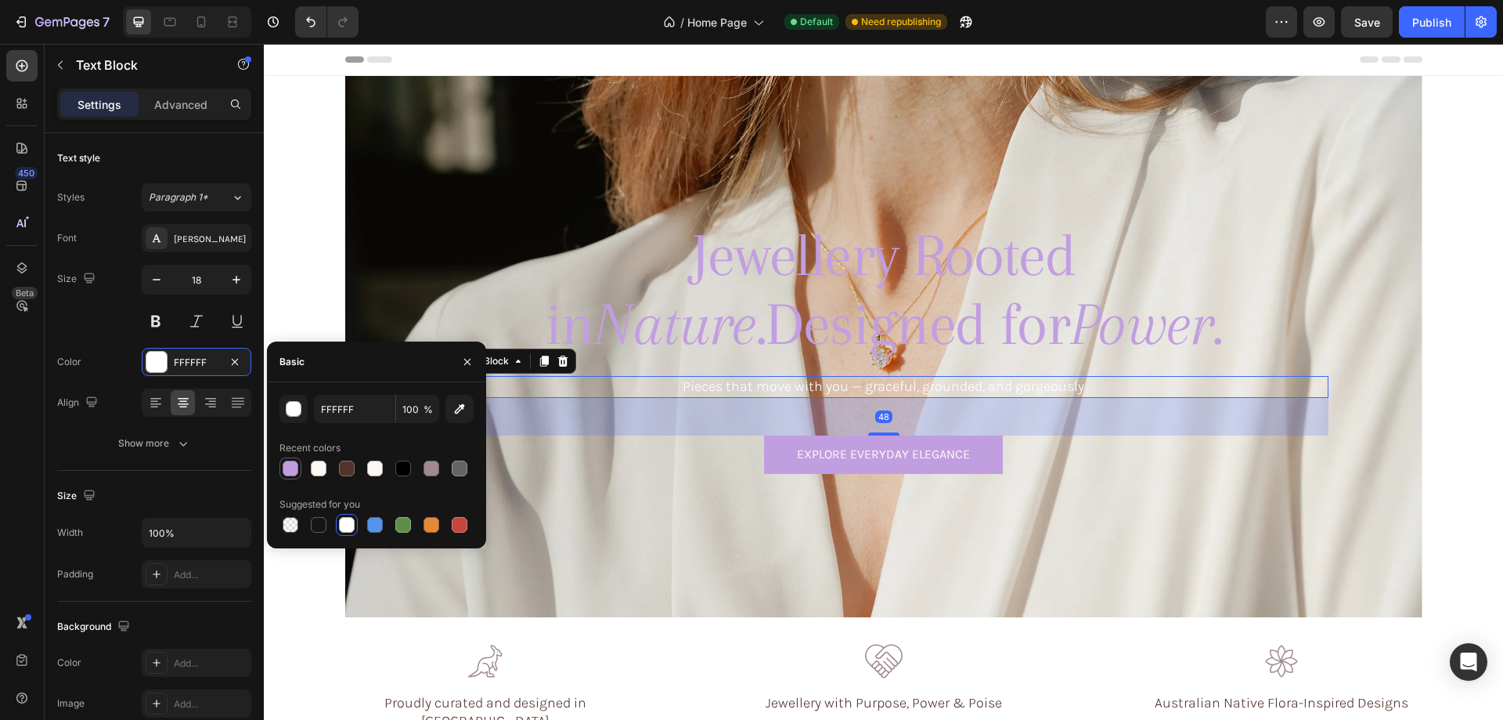
click at [287, 466] on div at bounding box center [291, 468] width 16 height 16
type input "C19EE0"
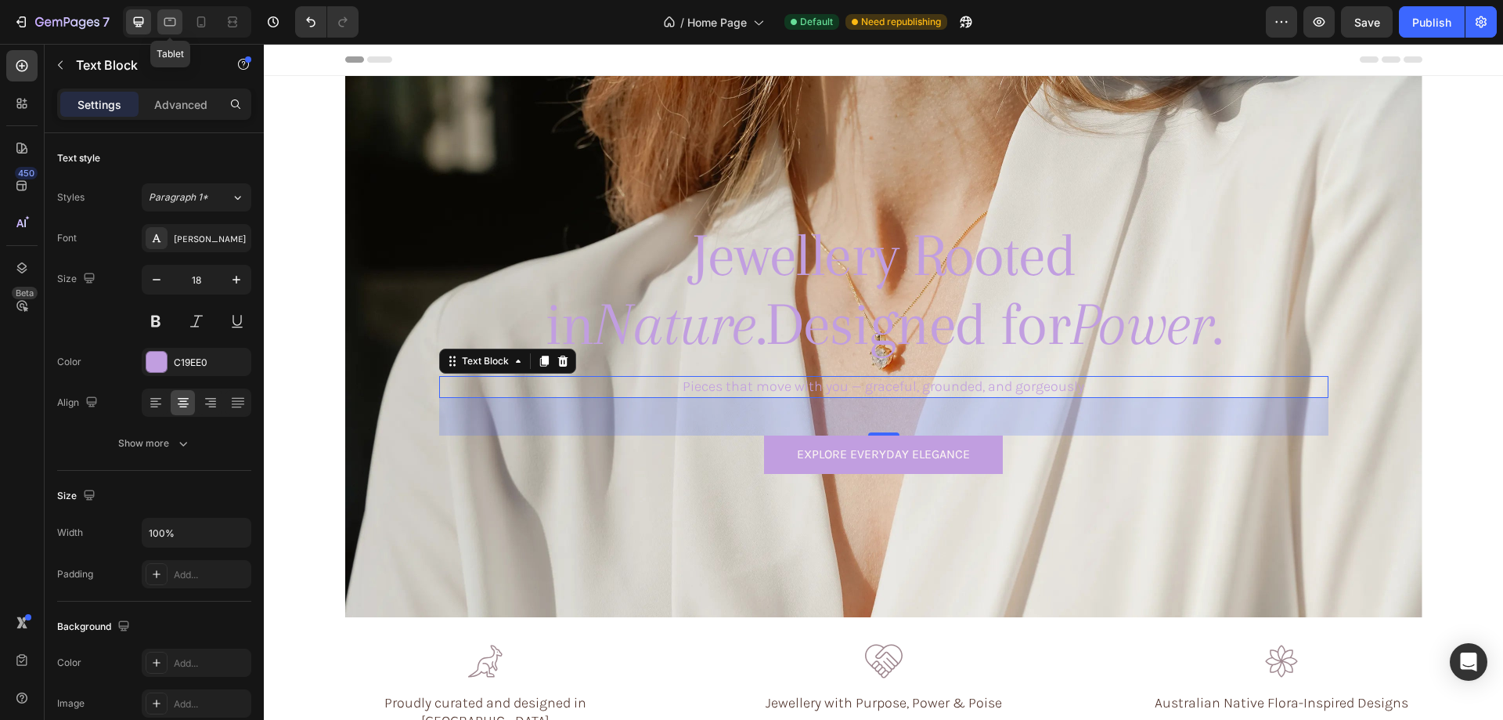
click at [167, 22] on icon at bounding box center [170, 22] width 16 height 16
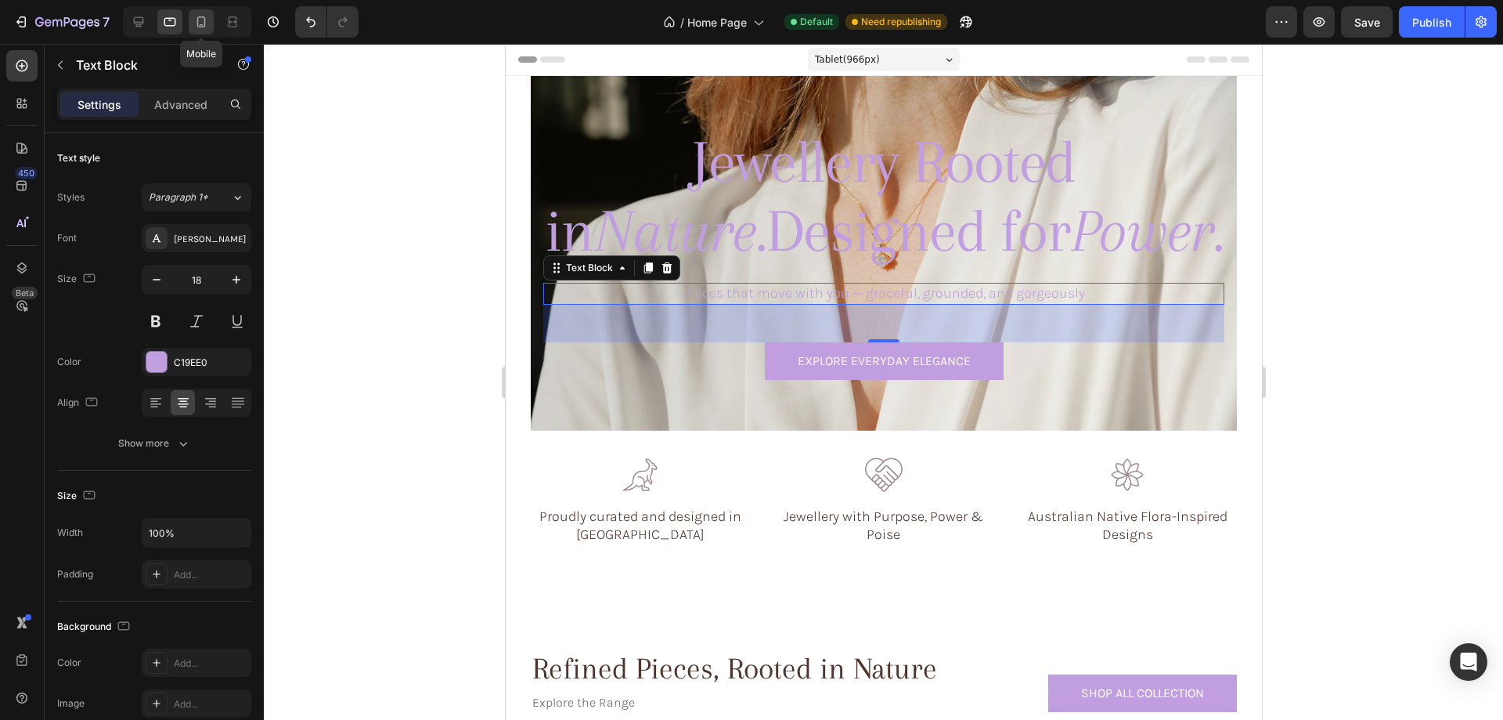
click at [204, 18] on icon at bounding box center [201, 21] width 9 height 11
type input "275"
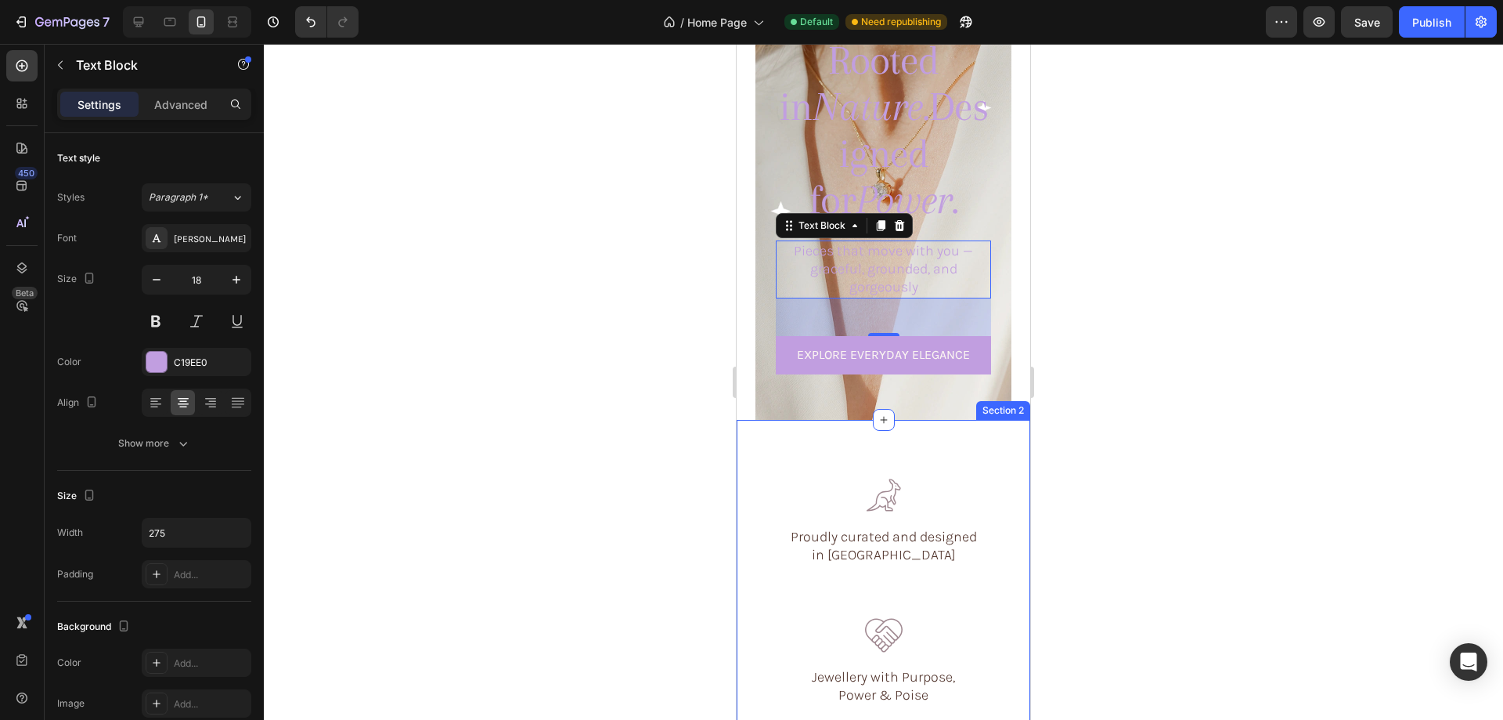
scroll to position [20, 0]
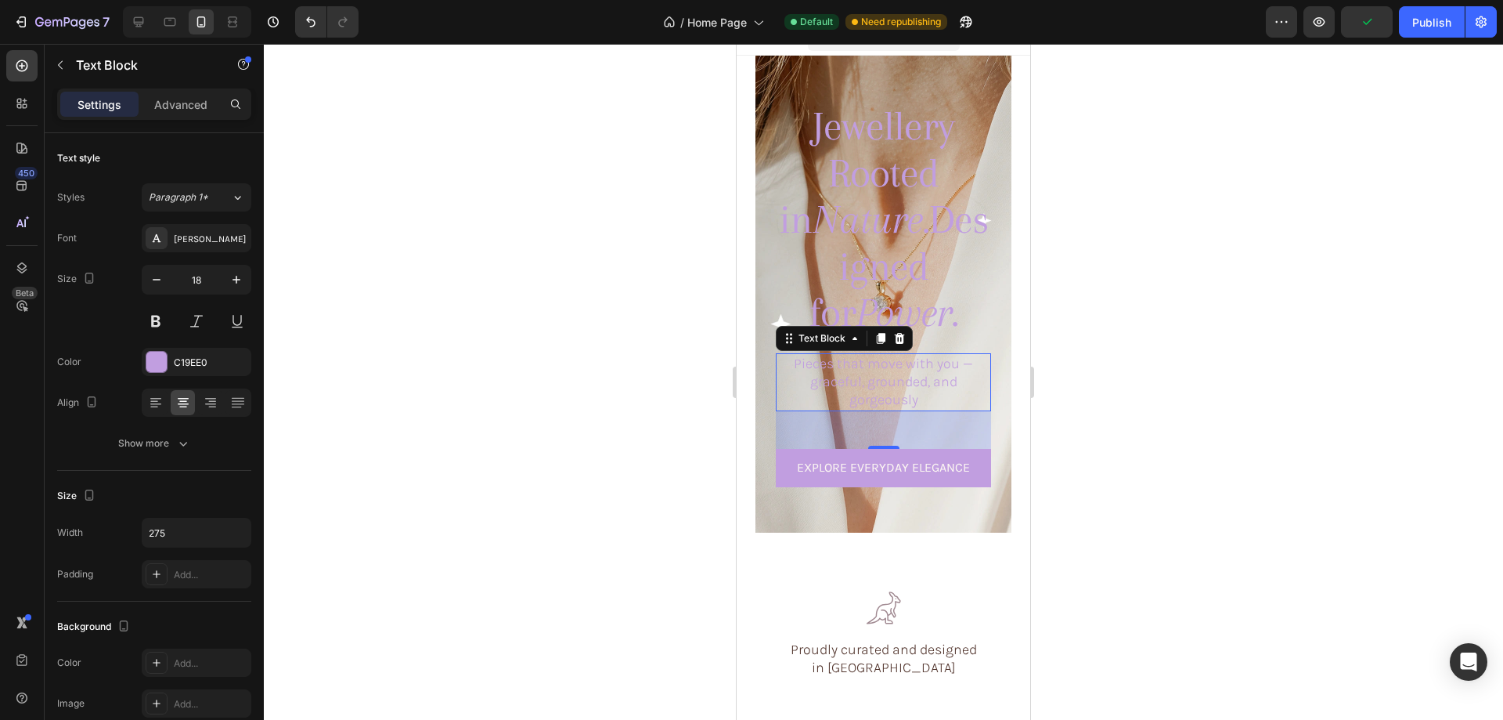
click at [1217, 438] on div at bounding box center [883, 382] width 1239 height 676
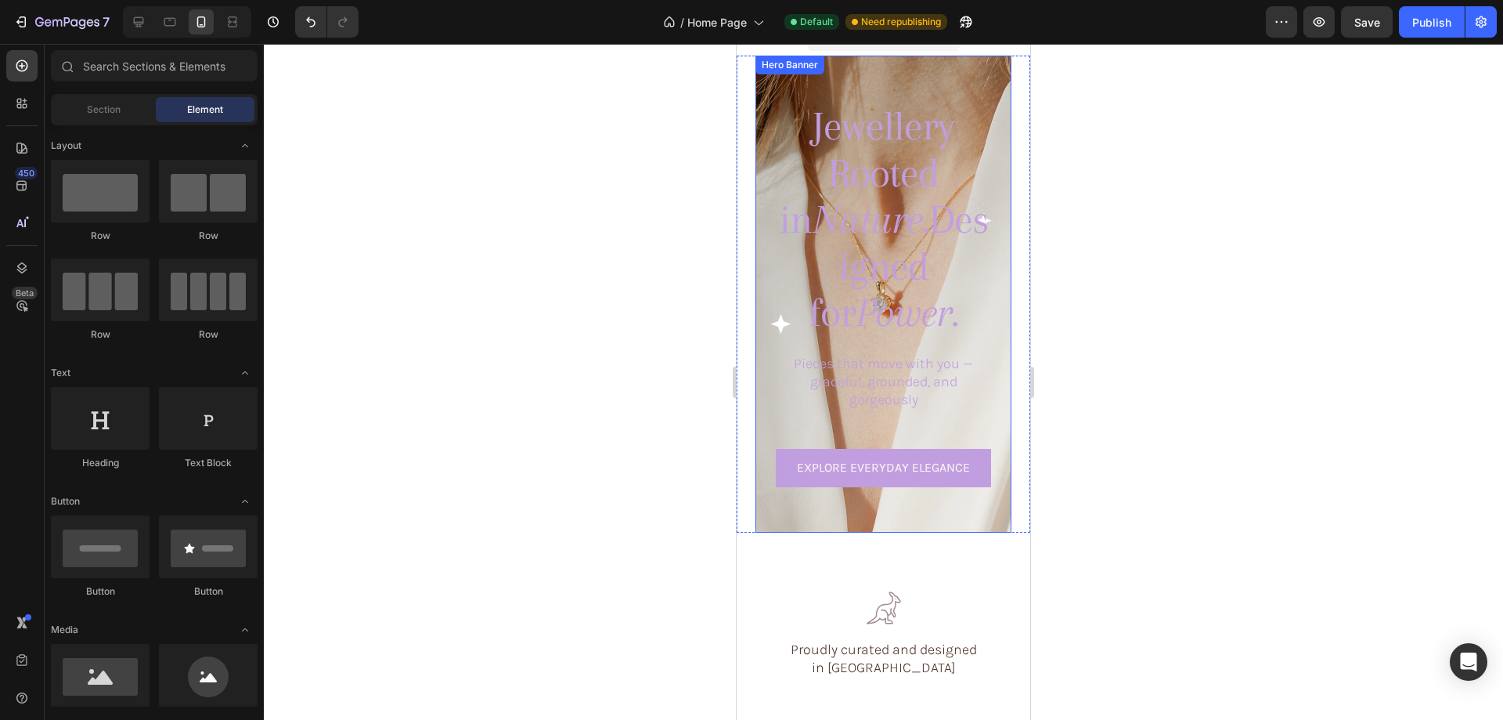
click at [991, 207] on div "Jewellery Rooted in Nature. Designed for Power. Heading Pieces that move with y…" at bounding box center [884, 293] width 256 height 410
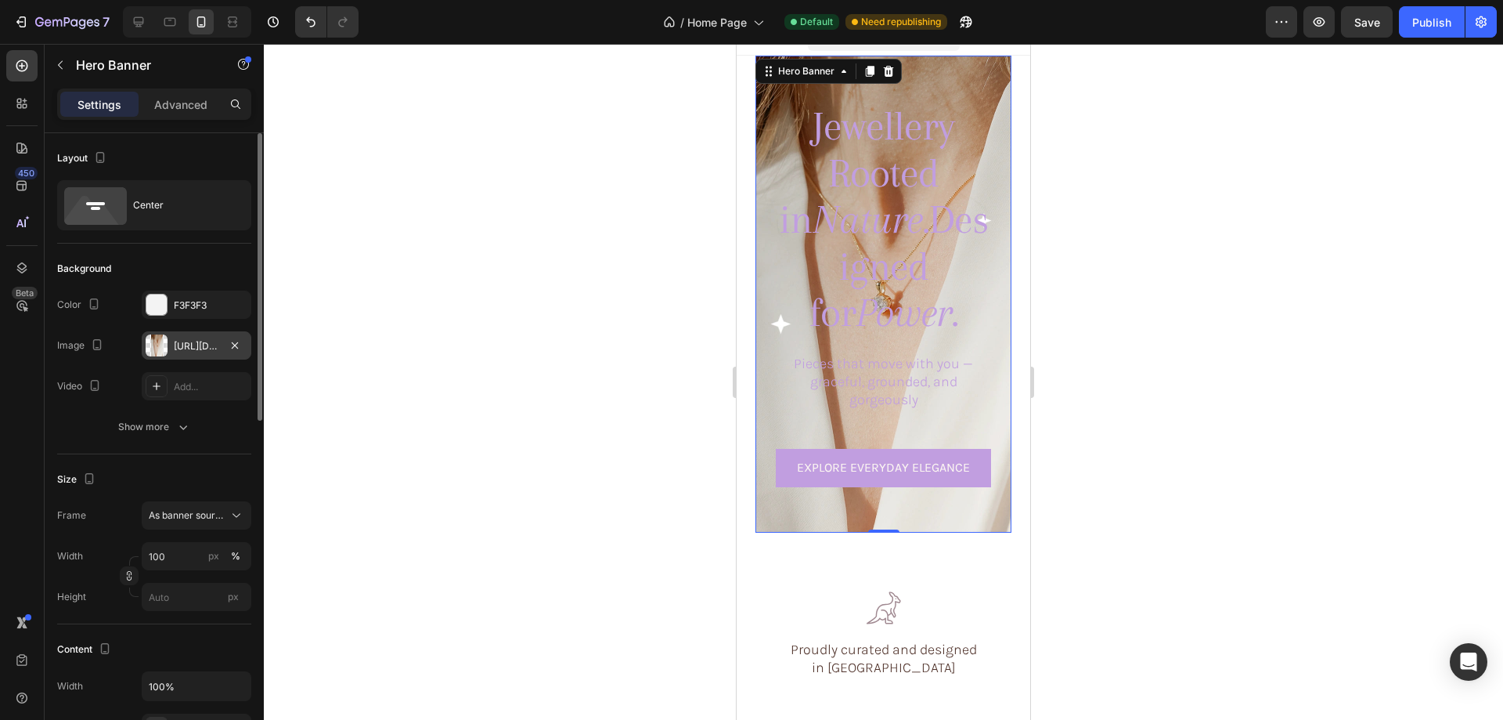
click at [155, 337] on div at bounding box center [157, 345] width 22 height 22
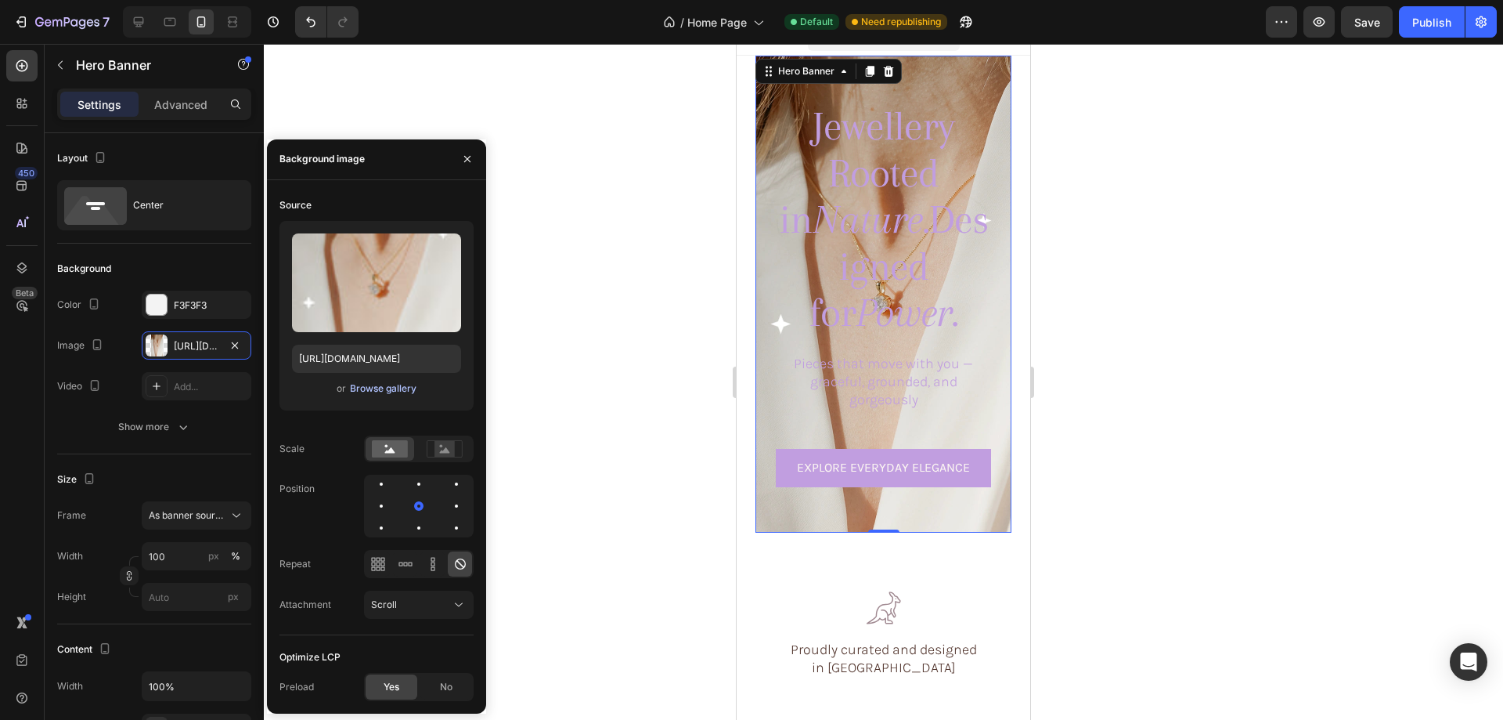
click at [352, 384] on div "Browse gallery" at bounding box center [383, 388] width 67 height 14
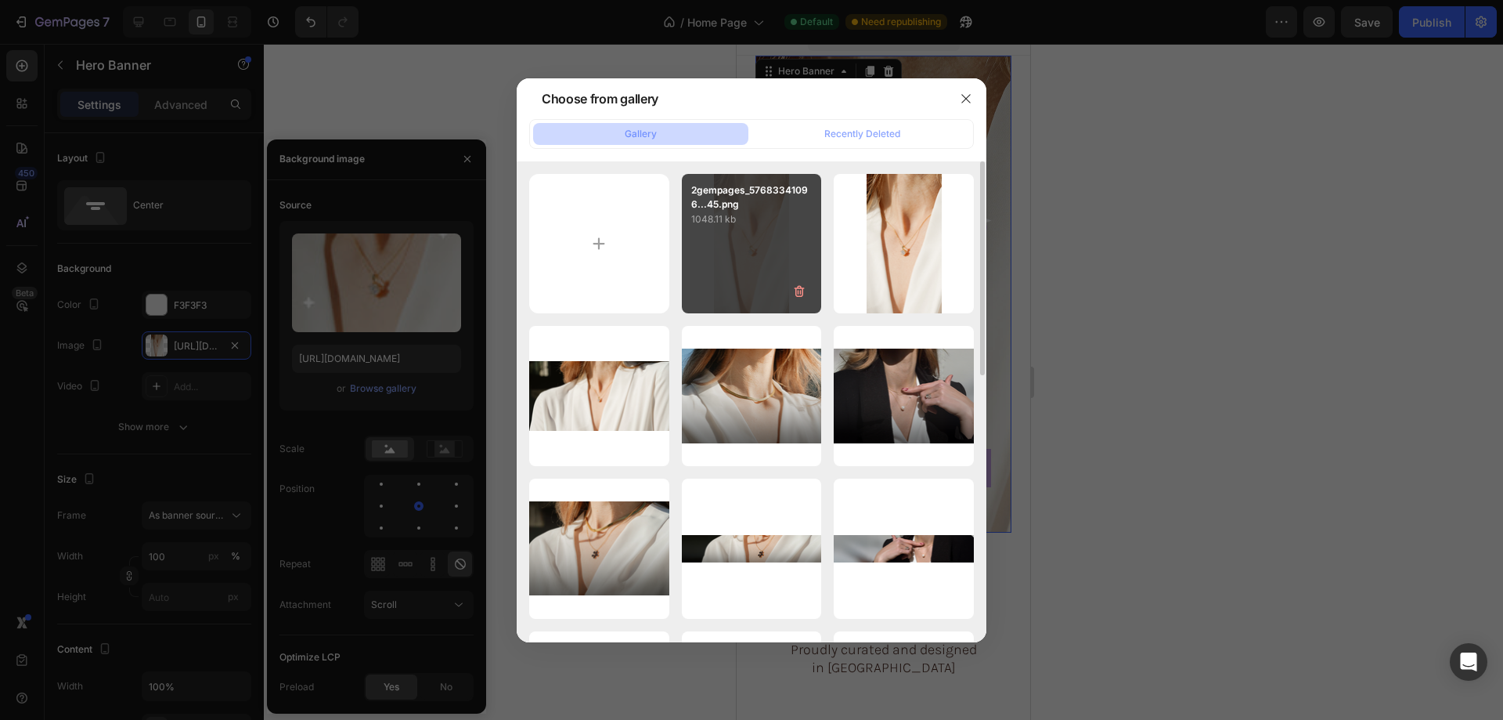
click at [727, 271] on div "2gempages_57683341096...45.png 1048.11 kb" at bounding box center [752, 244] width 140 height 140
type input "https://cdn.shopify.com/s/files/1/0633/3884/0177/files/gempages_576833410962555…"
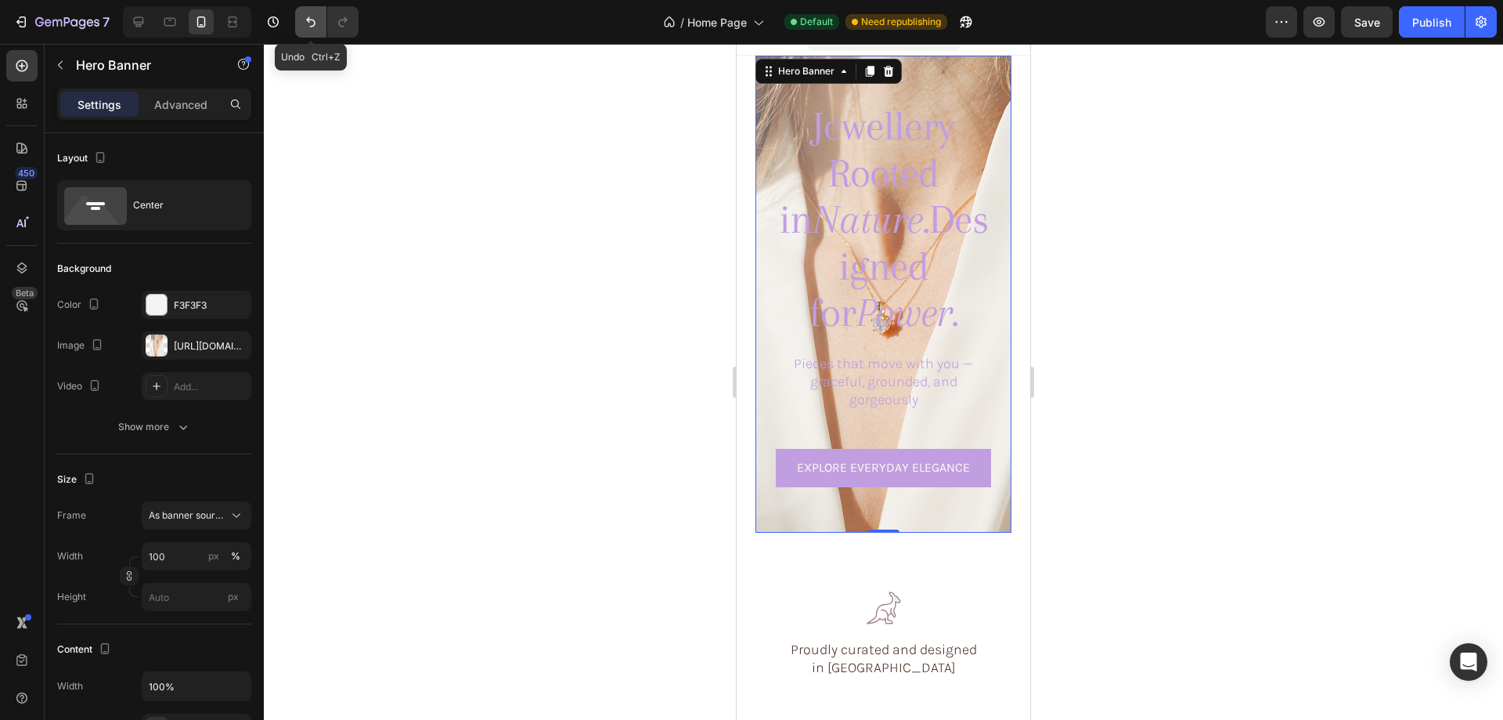
click at [309, 17] on icon "Undo/Redo" at bounding box center [310, 22] width 9 height 10
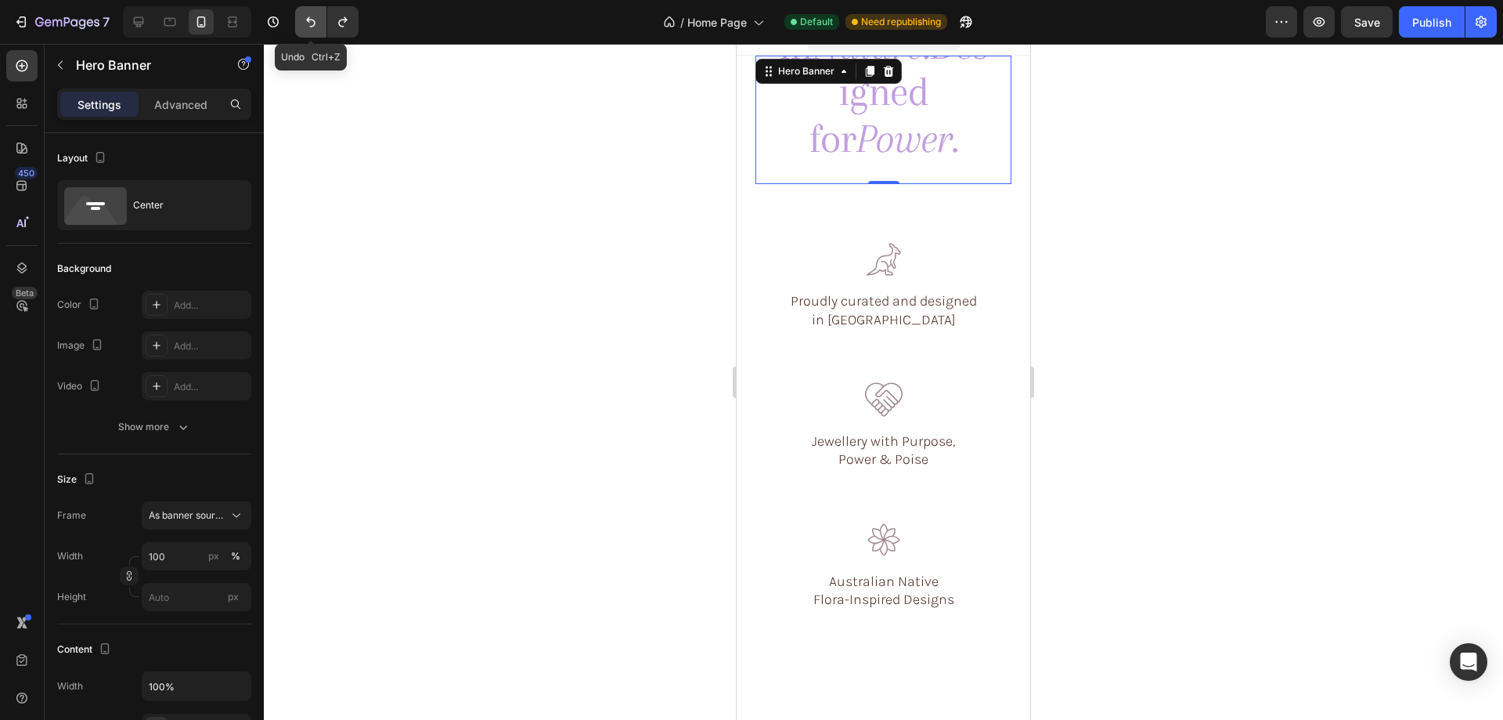
click at [313, 21] on icon "Undo/Redo" at bounding box center [311, 22] width 16 height 16
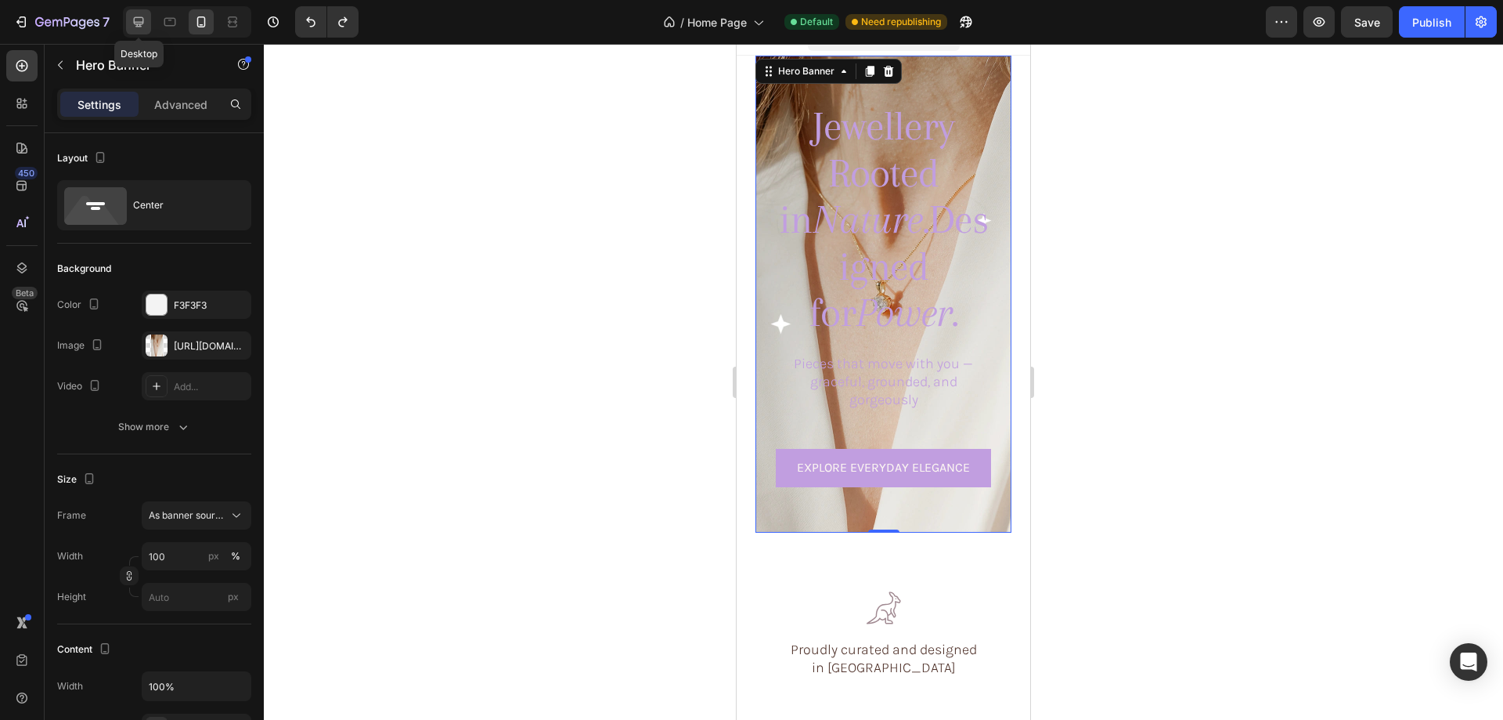
click at [141, 26] on icon at bounding box center [139, 22] width 10 height 10
type input "1376"
type input "1200"
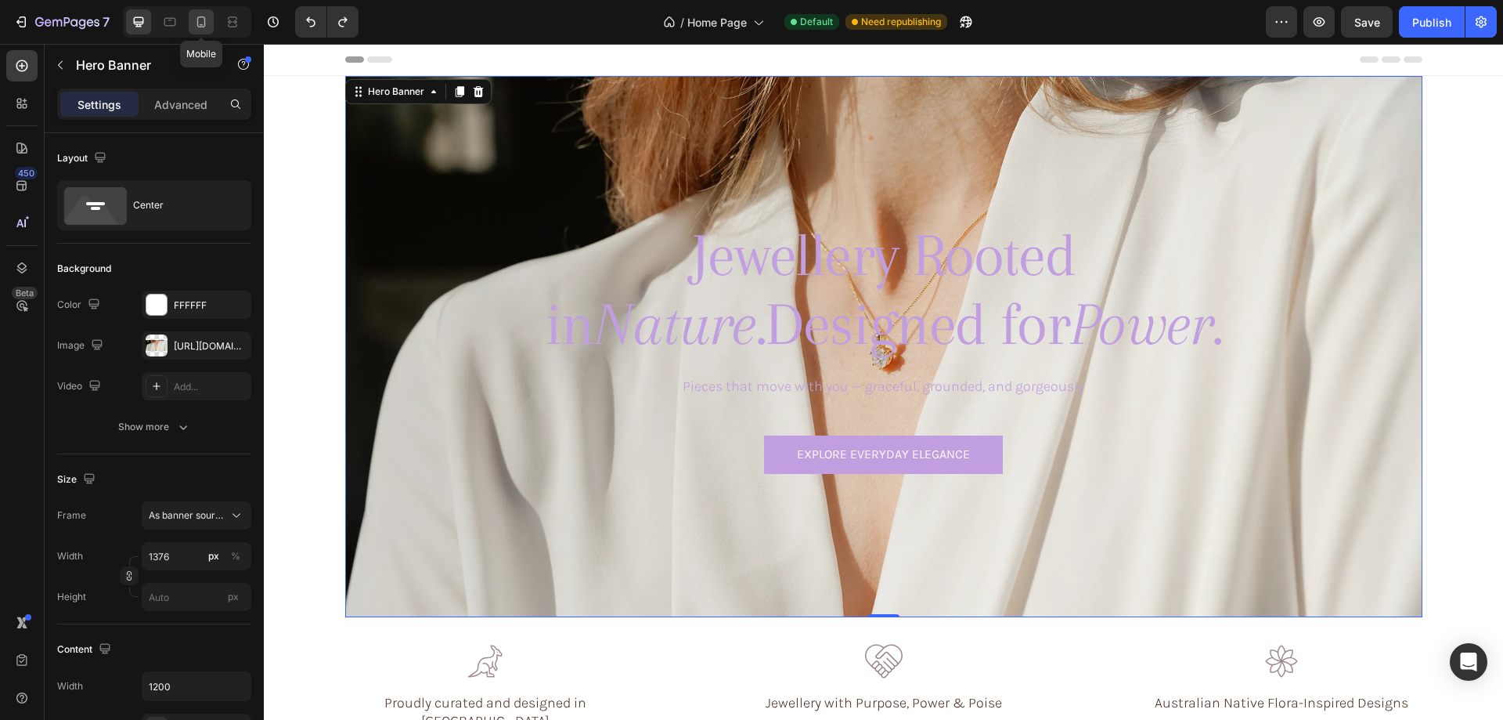
click at [203, 19] on icon at bounding box center [201, 22] width 16 height 16
type input "100"
type input "100%"
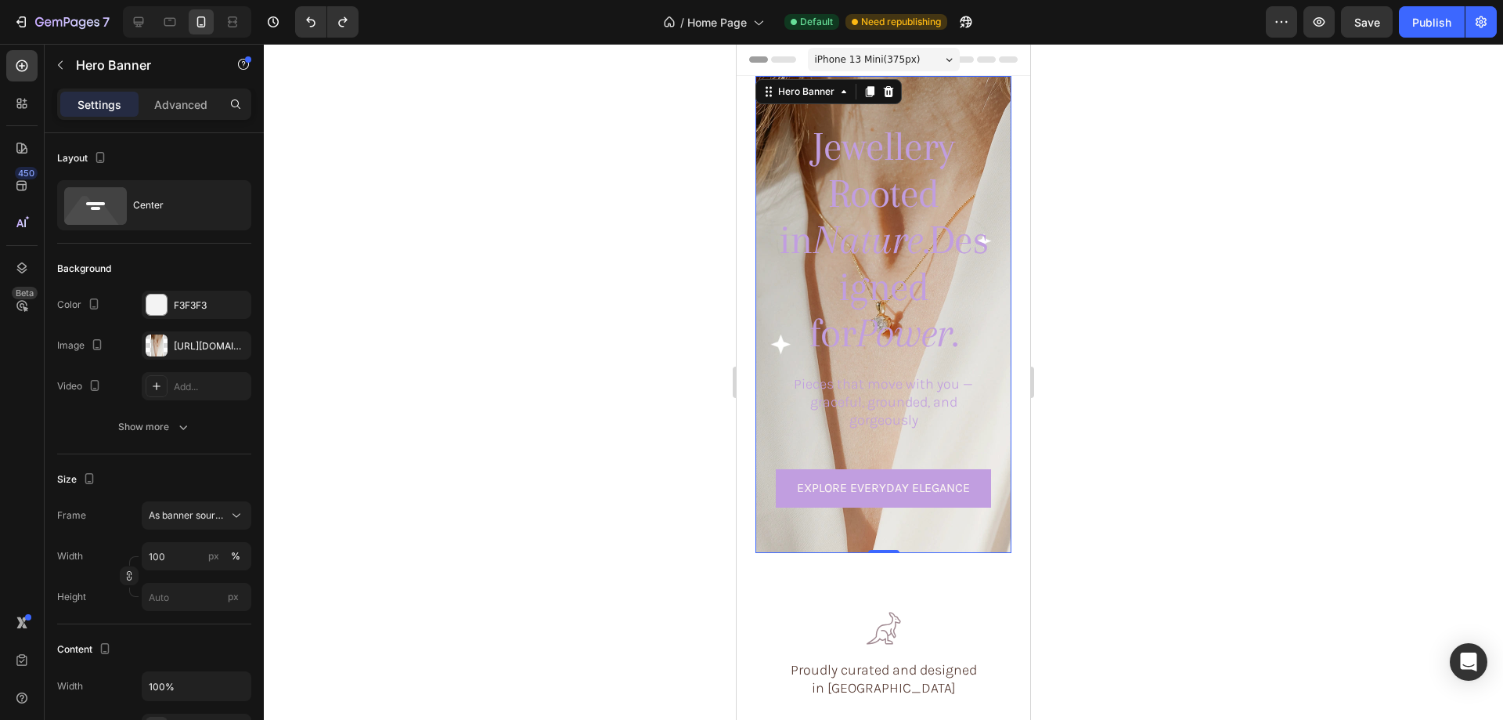
click at [1164, 450] on div at bounding box center [883, 382] width 1239 height 676
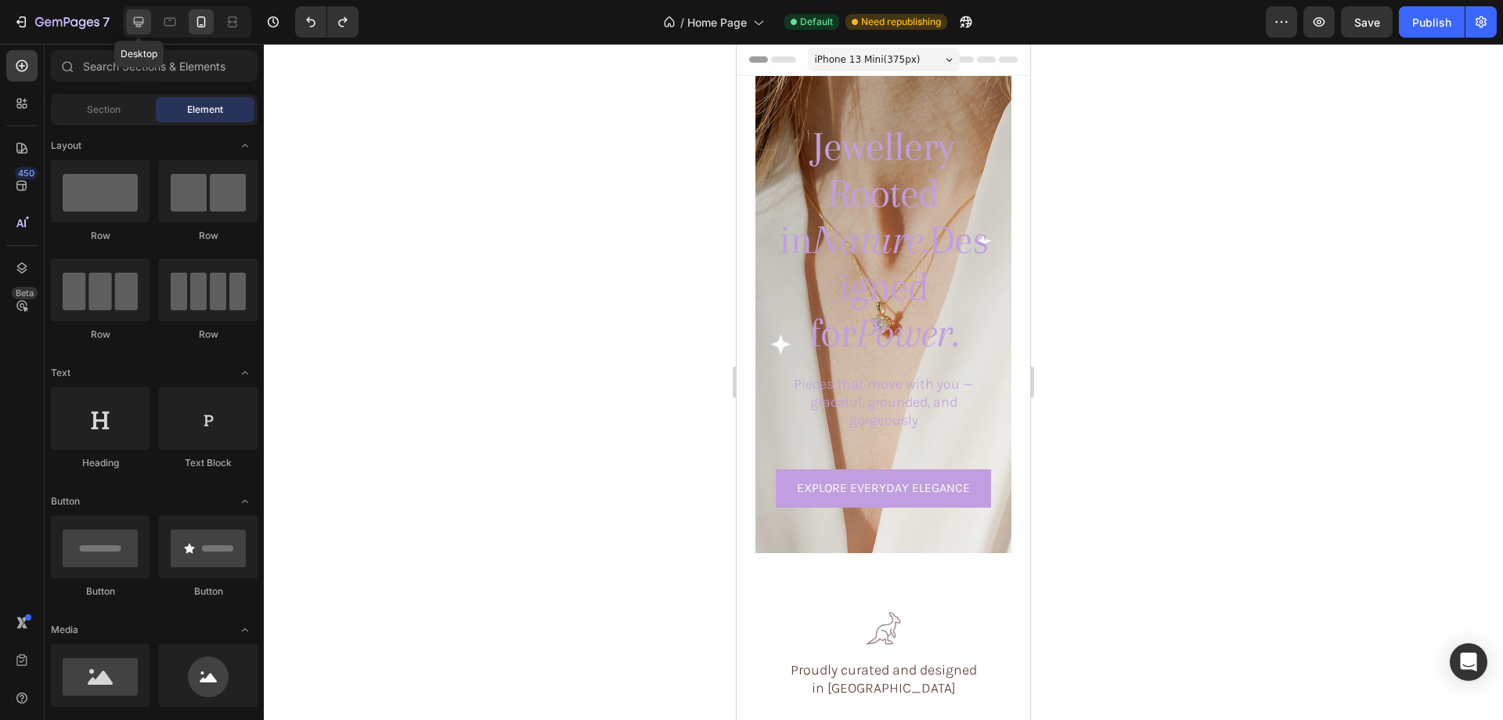
click at [135, 17] on icon at bounding box center [139, 22] width 10 height 10
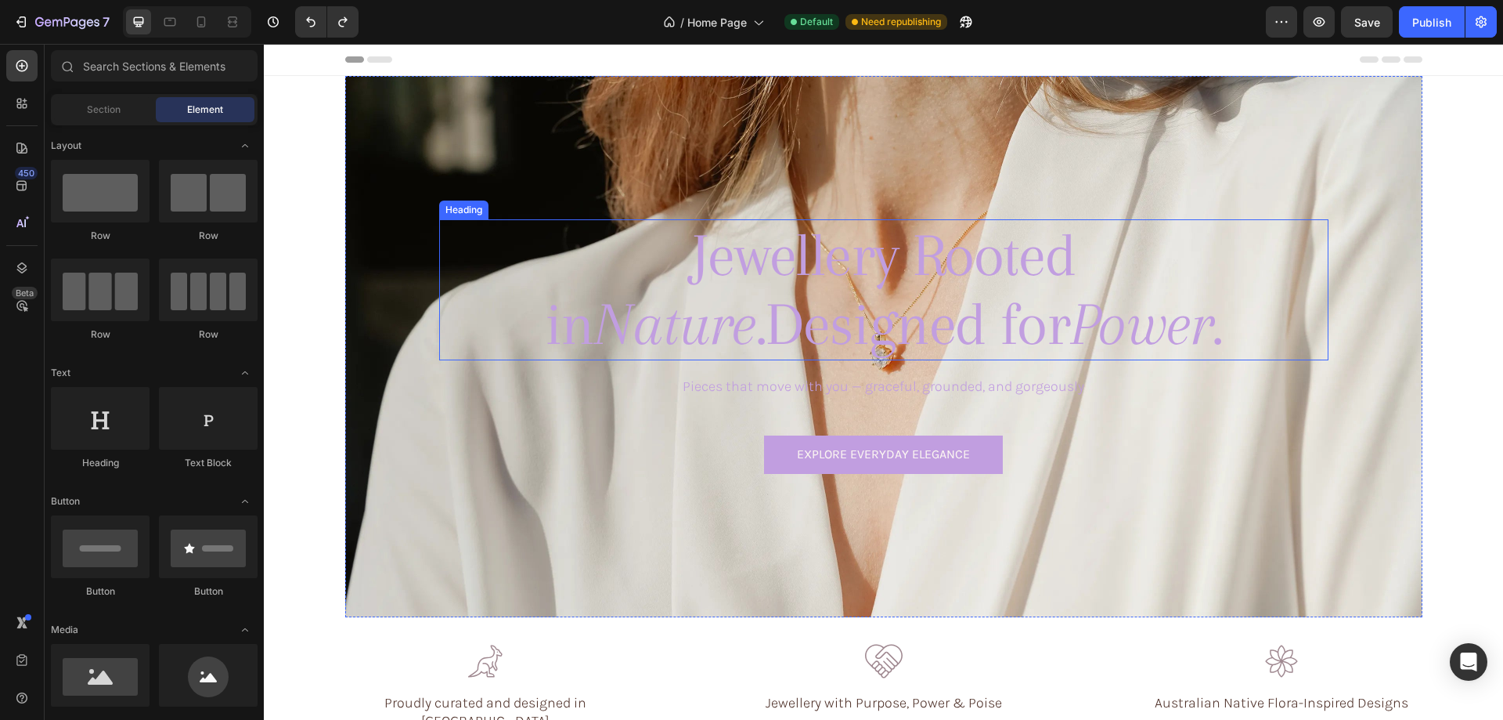
click at [839, 277] on h1 "Jewellery Rooted in Nature. Designed for Power." at bounding box center [884, 289] width 749 height 141
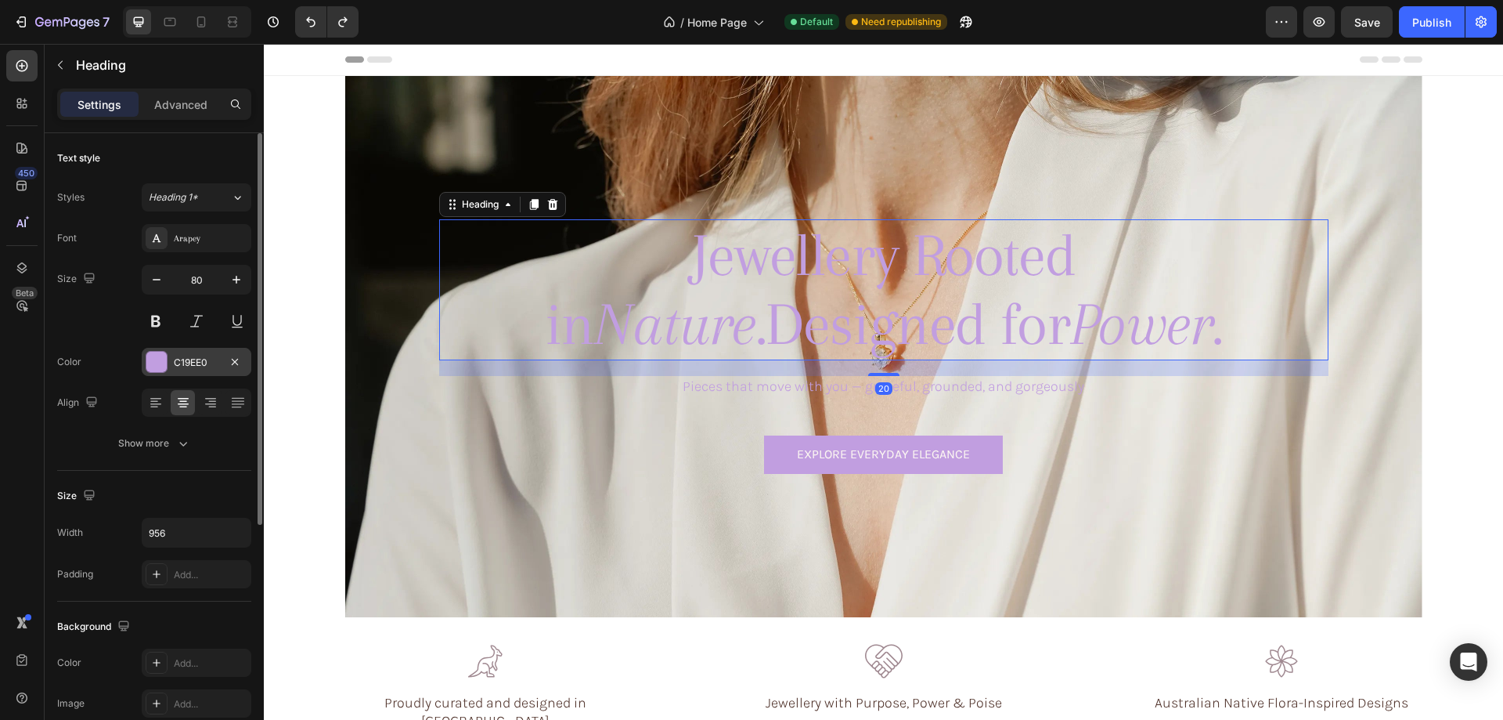
click at [189, 364] on div "C19EE0" at bounding box center [196, 362] width 45 height 14
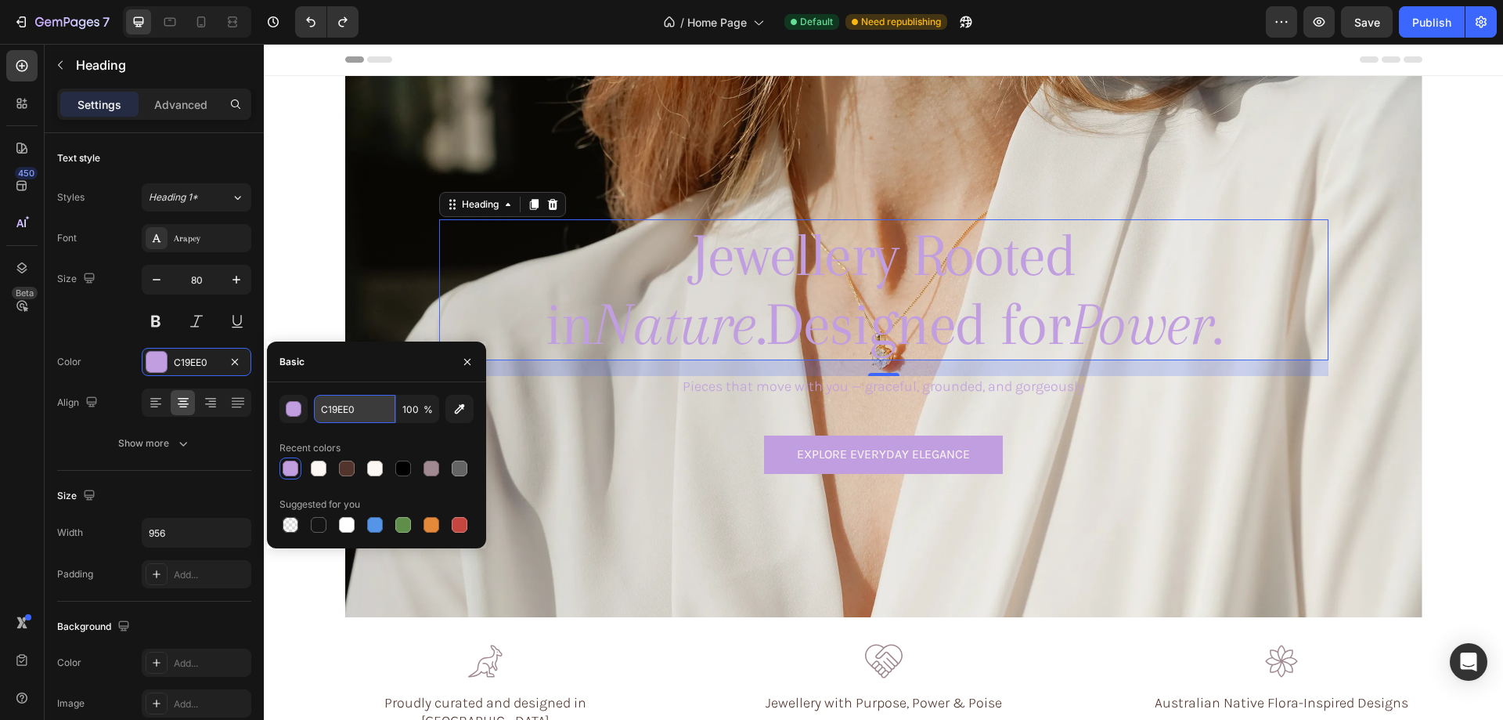
click at [366, 410] on input "C19EE0" at bounding box center [354, 409] width 81 height 28
paste input "#A0899"
type input "#A08990"
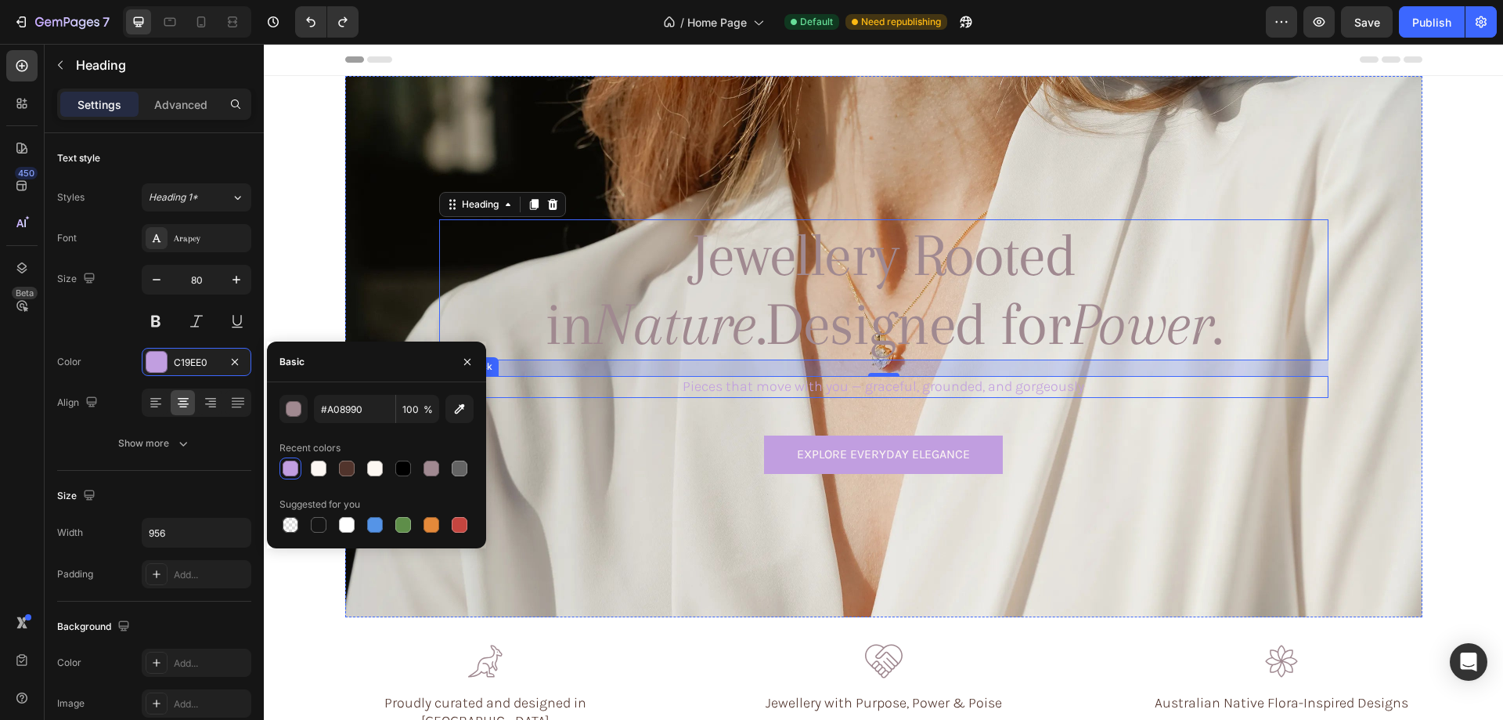
click at [794, 381] on p "Pieces that move with you — graceful, grounded, and gorgeously" at bounding box center [884, 386] width 886 height 18
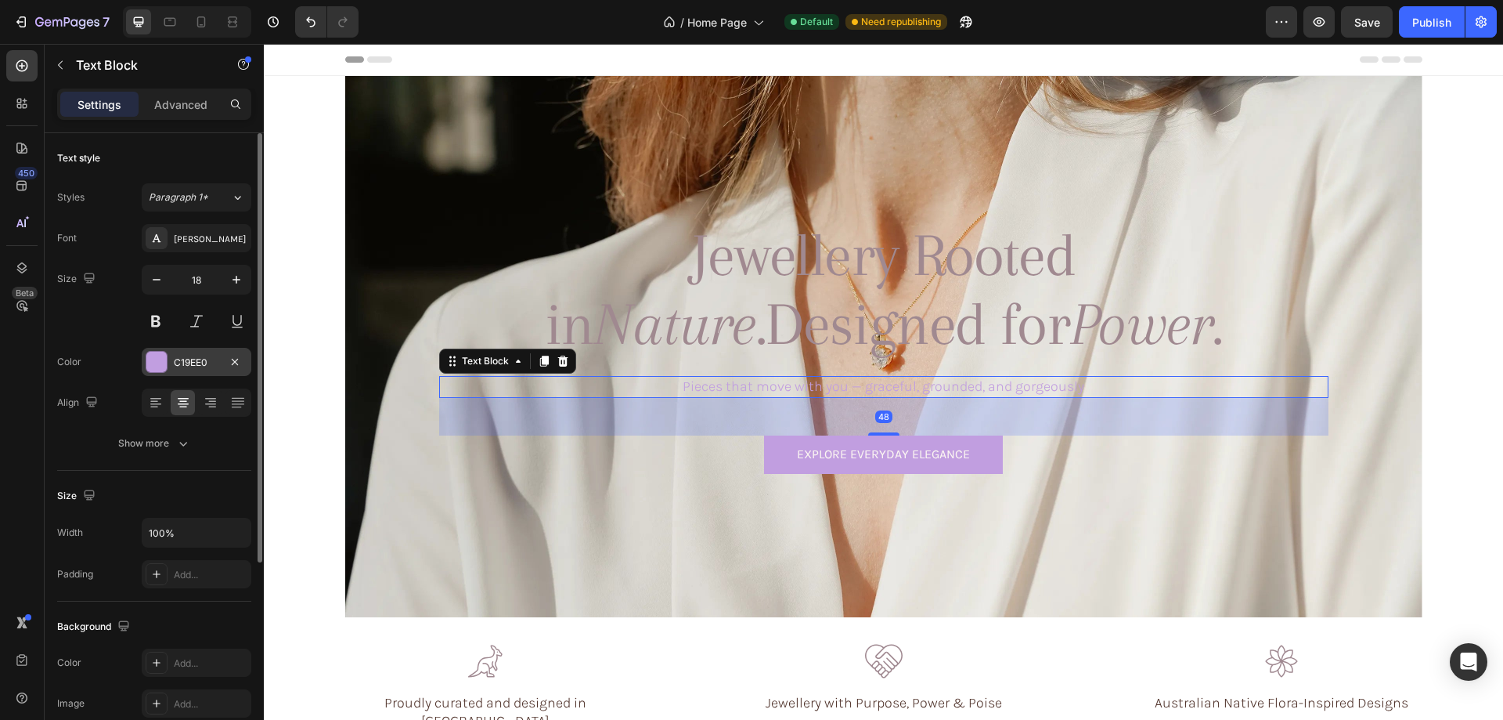
click at [195, 364] on div "C19EE0" at bounding box center [196, 362] width 45 height 14
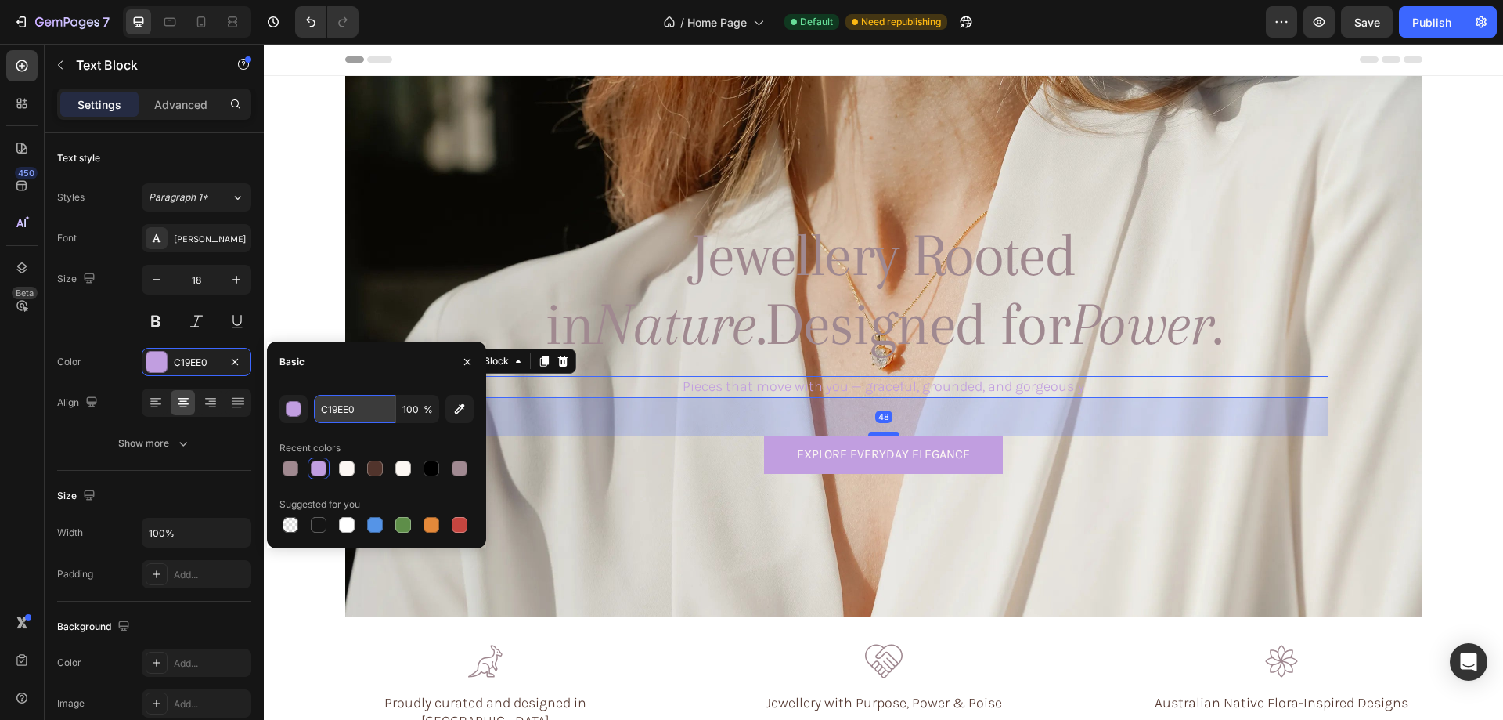
click at [364, 408] on input "C19EE0" at bounding box center [354, 409] width 81 height 28
paste input "#A0899"
type input "#A08990"
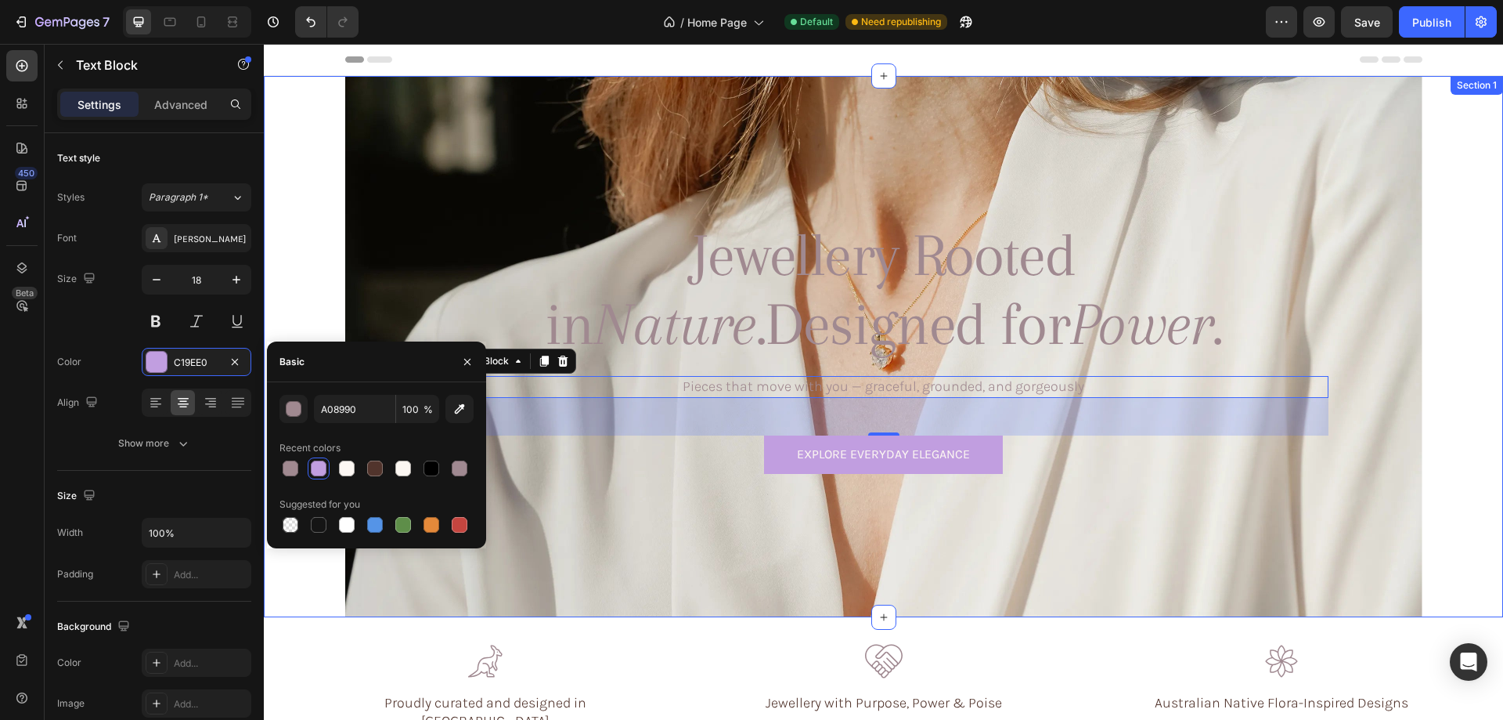
click at [1448, 375] on div "Jewellery Rooted in Nature. Designed for Power. Heading Pieces that move with y…" at bounding box center [883, 346] width 1189 height 541
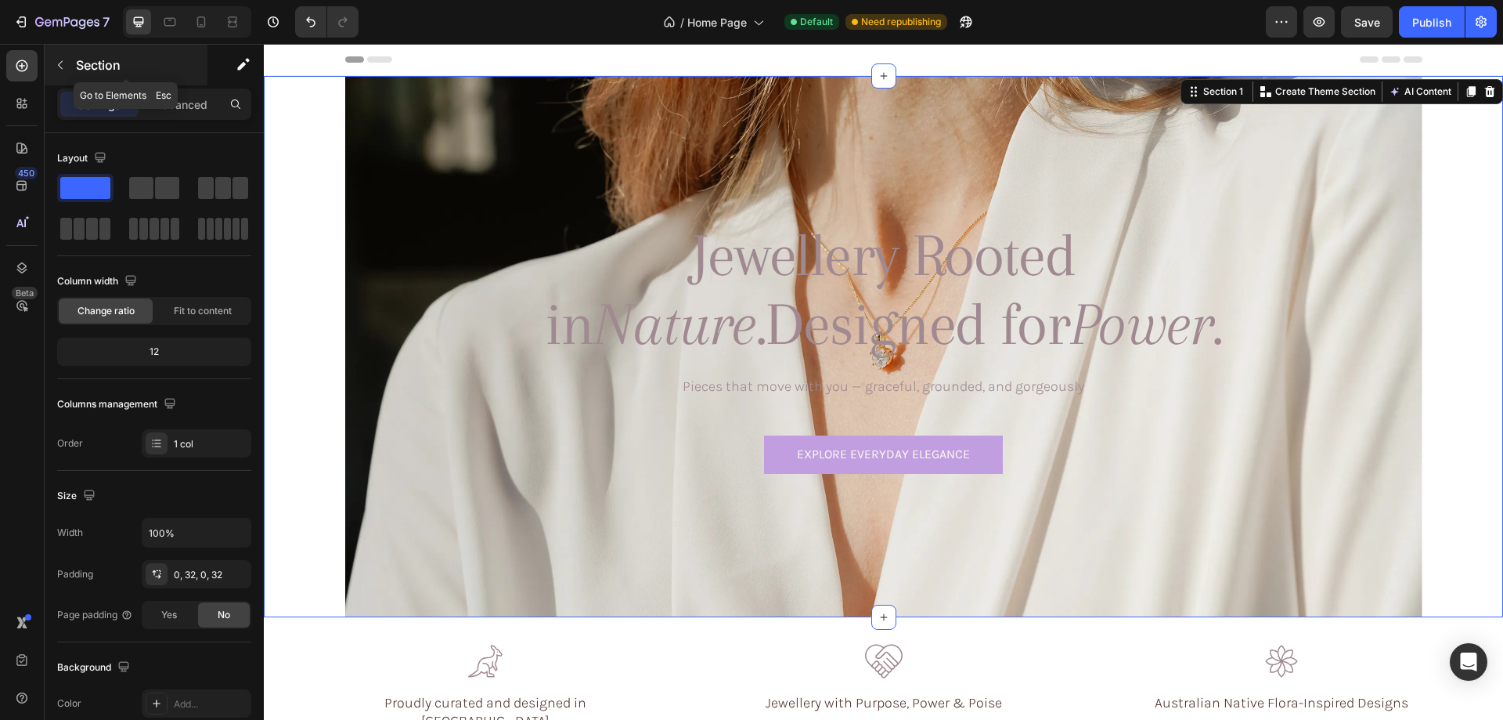
click at [60, 65] on icon "button" at bounding box center [60, 65] width 13 height 13
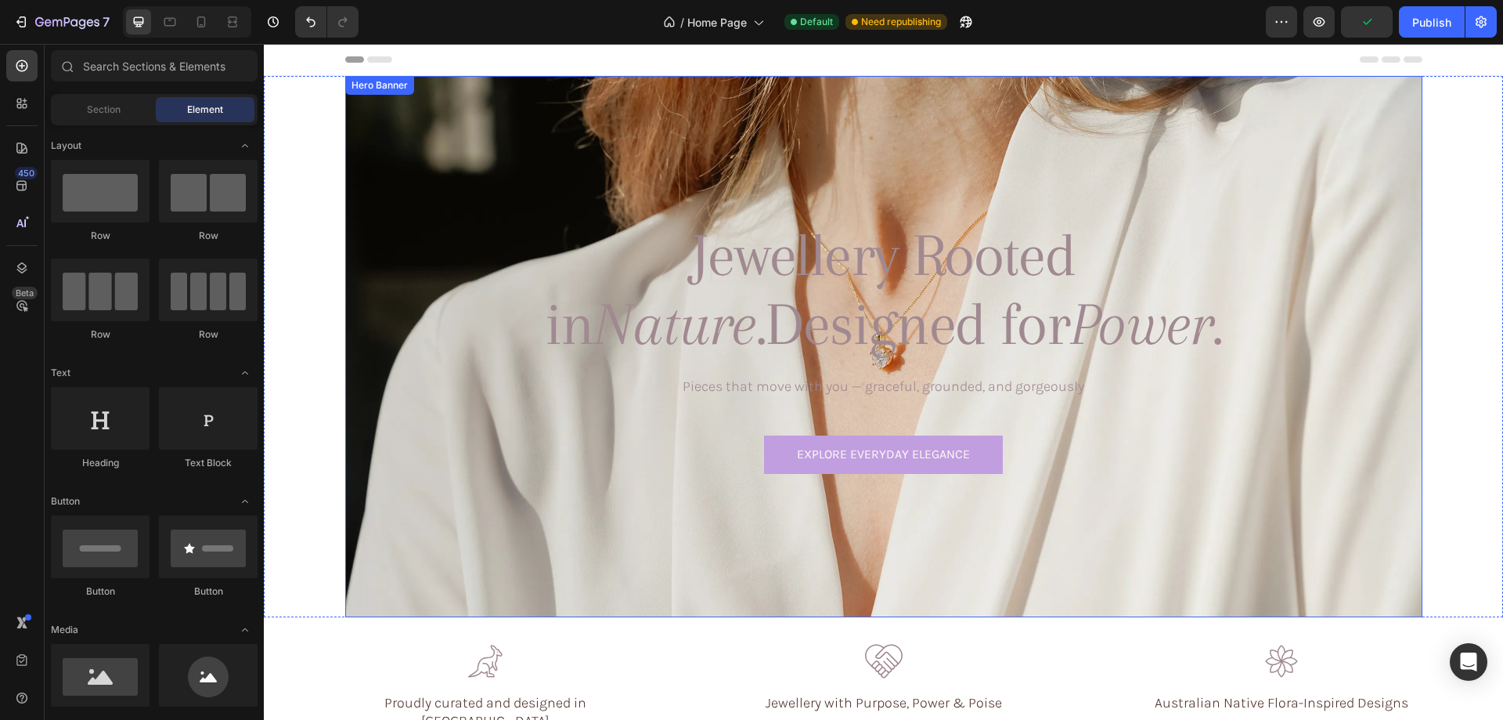
click at [410, 135] on div "Background Image" at bounding box center [883, 346] width 1077 height 541
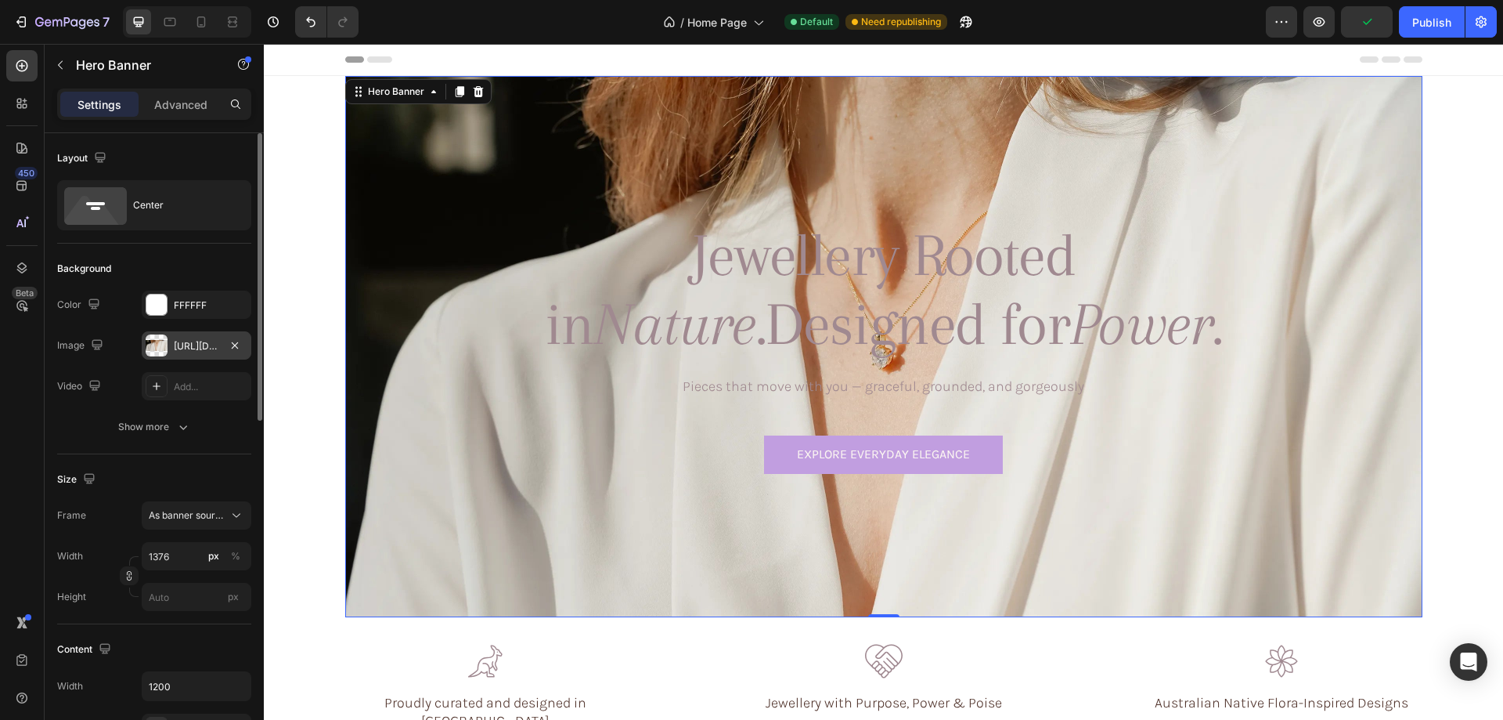
click at [148, 343] on div at bounding box center [157, 345] width 22 height 22
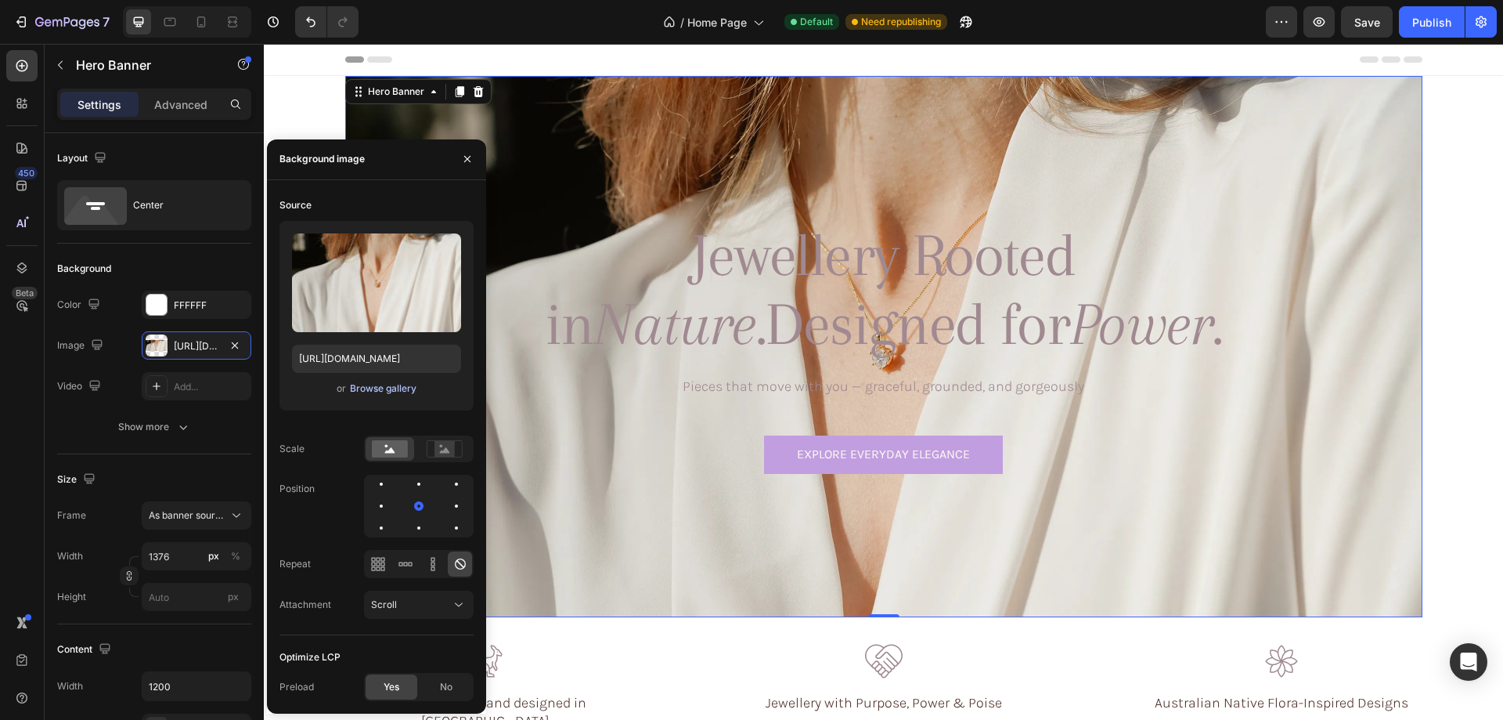
click at [362, 384] on div "Browse gallery" at bounding box center [383, 388] width 67 height 14
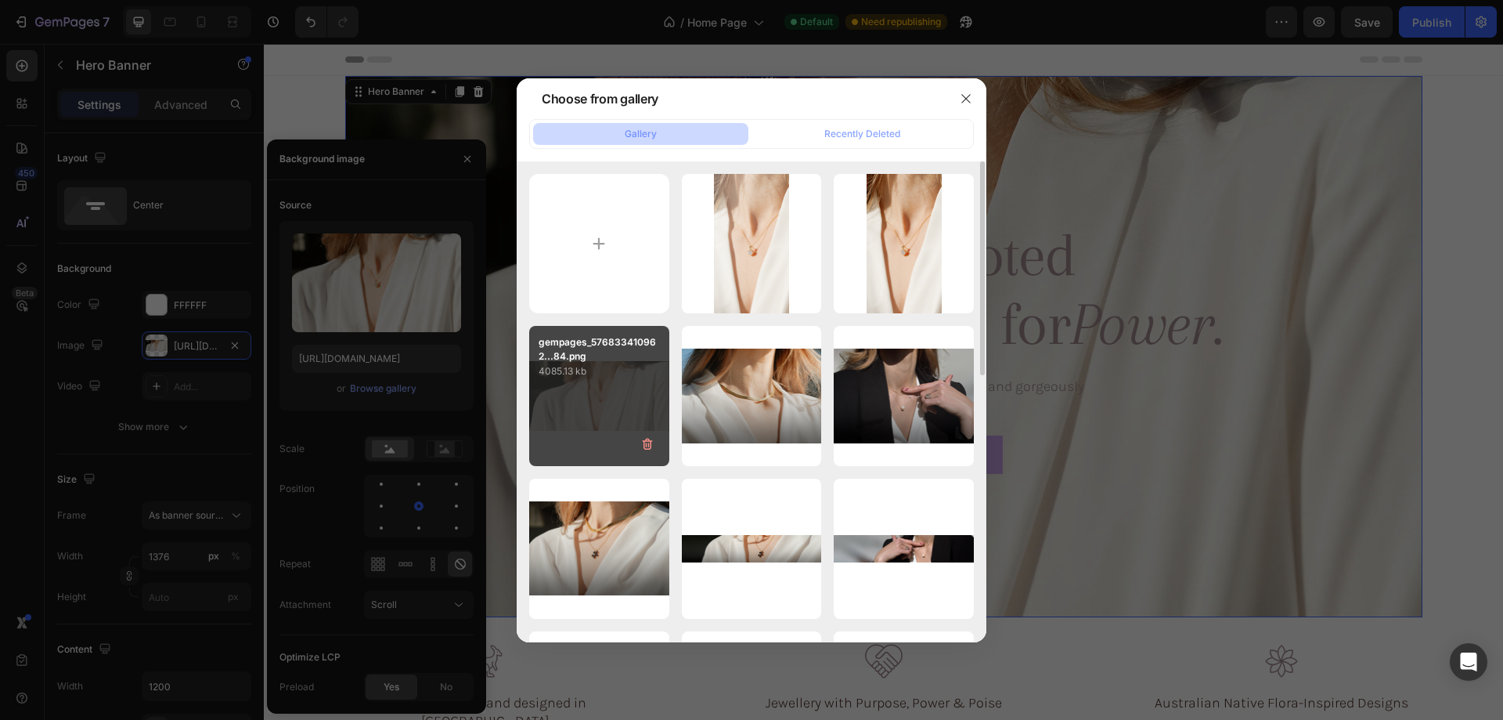
click at [583, 386] on div "gempages_576833410962...84.png 4085.13 kb" at bounding box center [599, 396] width 140 height 140
type input "https://cdn.shopify.com/s/files/1/0633/3884/0177/files/gempages_576833410962555…"
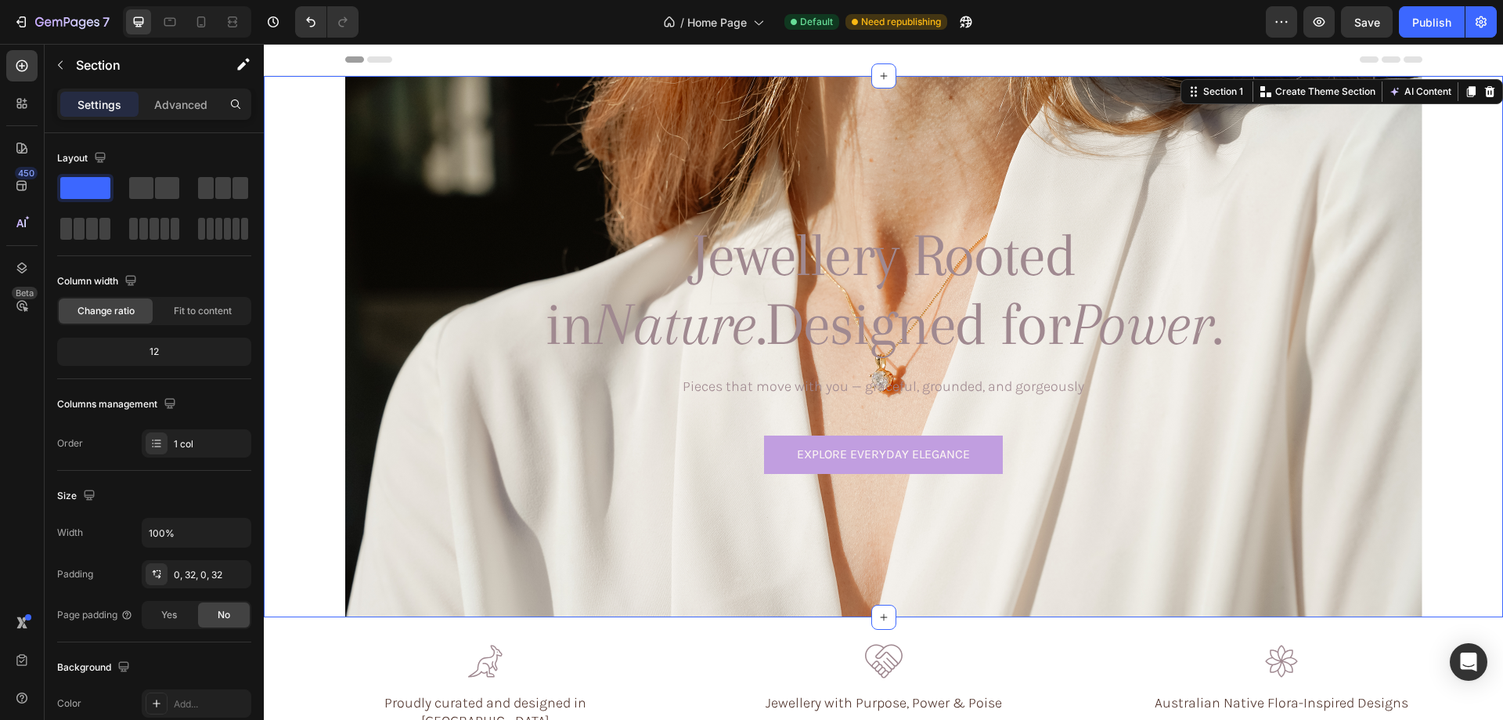
click at [1468, 303] on div "Jewellery Rooted in Nature. Designed for Power. Heading Pieces that move with y…" at bounding box center [883, 346] width 1239 height 541
click at [392, 228] on div "Background Image" at bounding box center [883, 346] width 1077 height 541
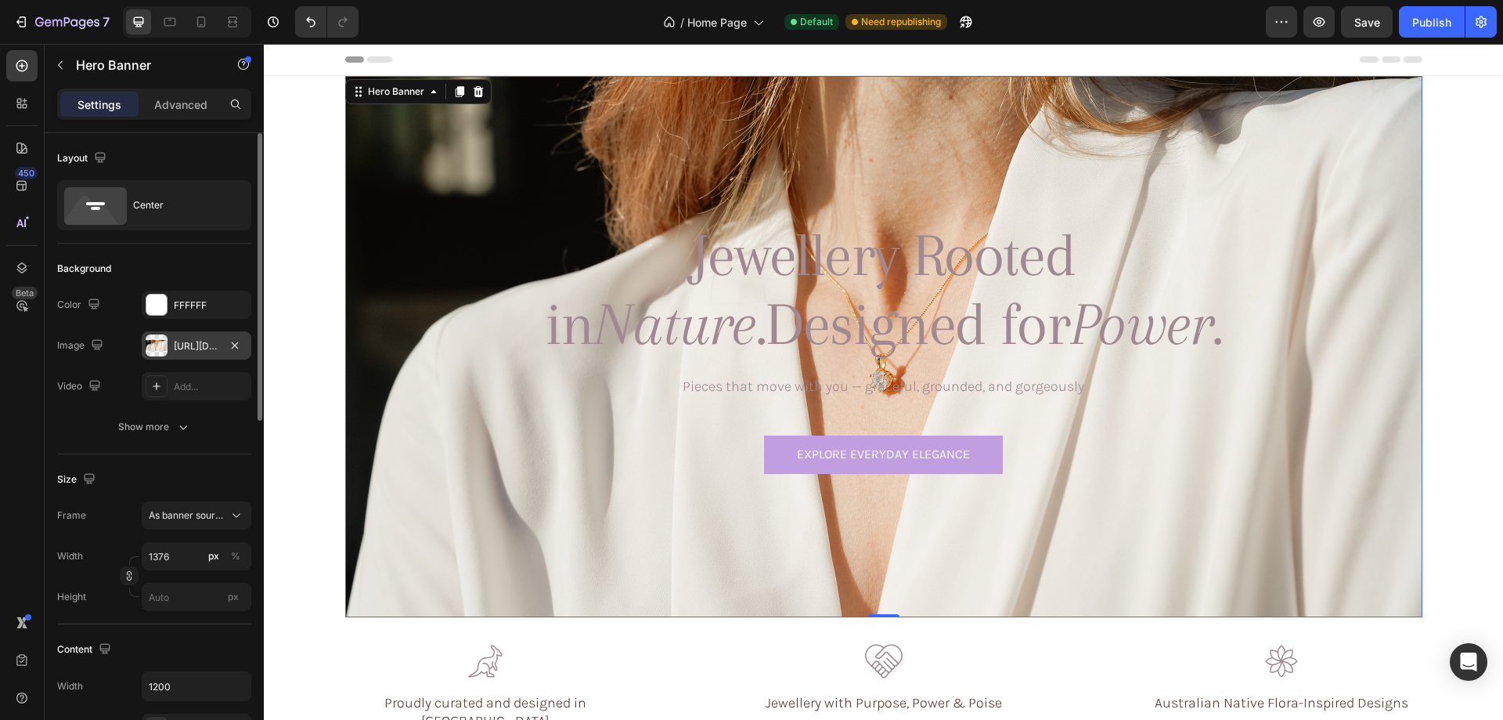
click at [149, 352] on div at bounding box center [157, 345] width 22 height 22
click at [200, 23] on icon at bounding box center [201, 22] width 16 height 16
type input "100"
type input "100%"
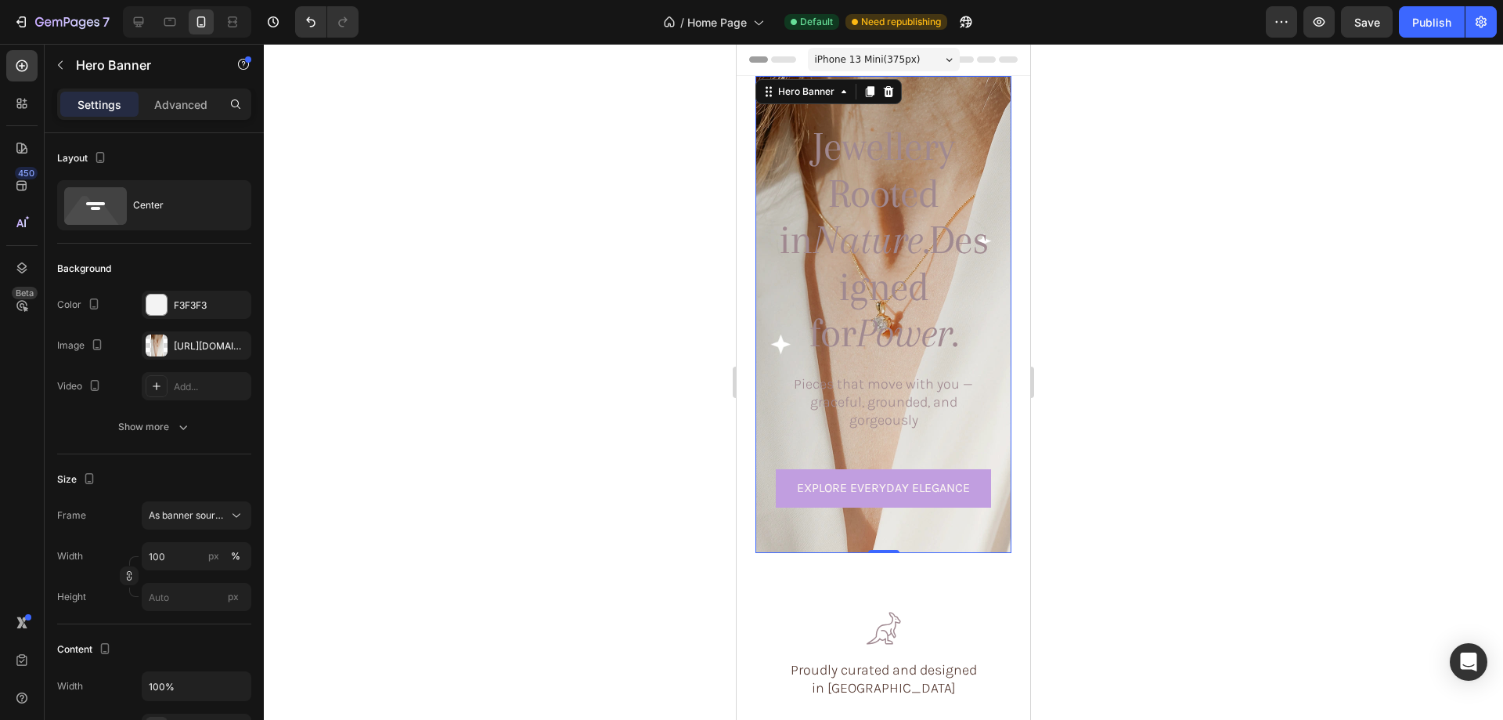
click at [763, 274] on div "Jewellery Rooted in Nature. Designed for Power. Heading Pieces that move with y…" at bounding box center [884, 314] width 256 height 410
click at [157, 339] on div at bounding box center [157, 345] width 22 height 22
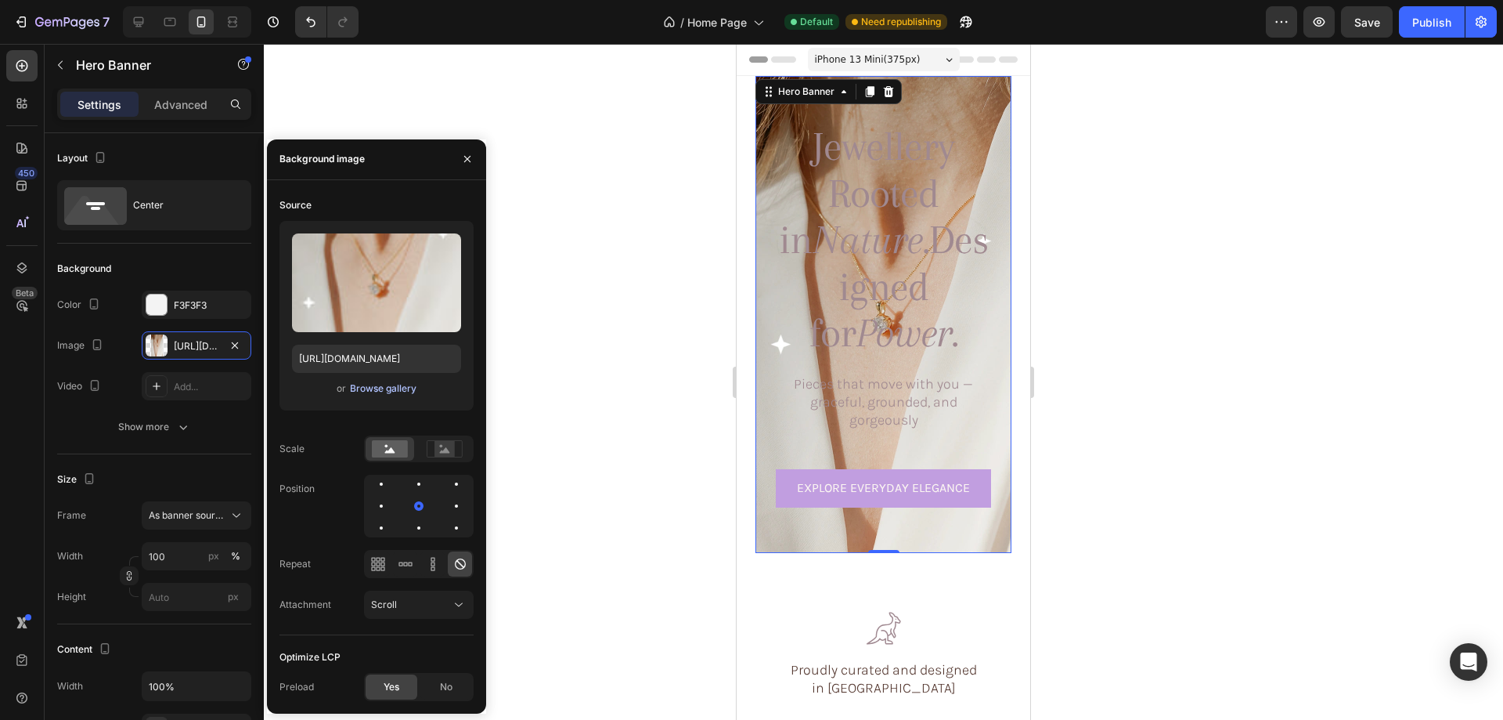
click at [360, 385] on div "Browse gallery" at bounding box center [383, 388] width 67 height 14
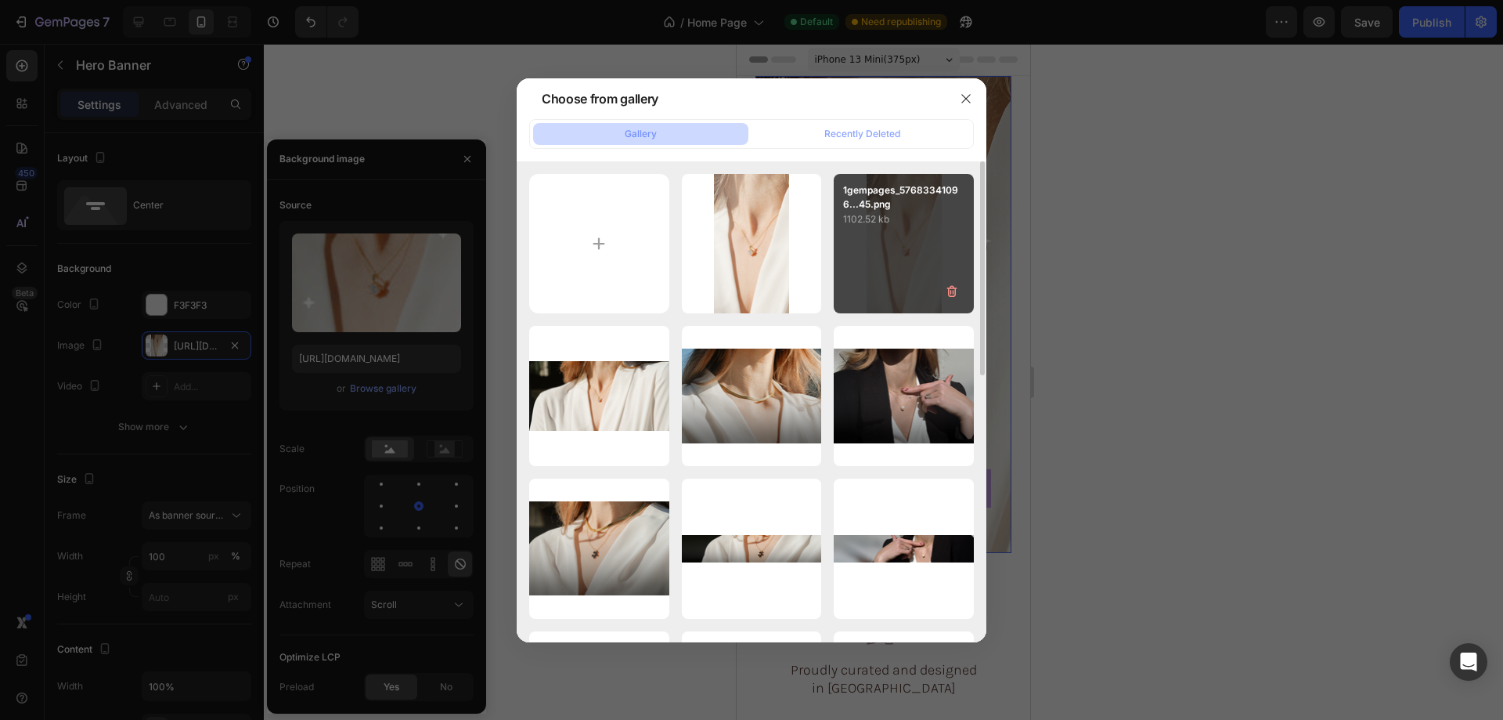
click at [893, 272] on div "1gempages_57683341096...45.png 1102.52 kb" at bounding box center [904, 244] width 140 height 140
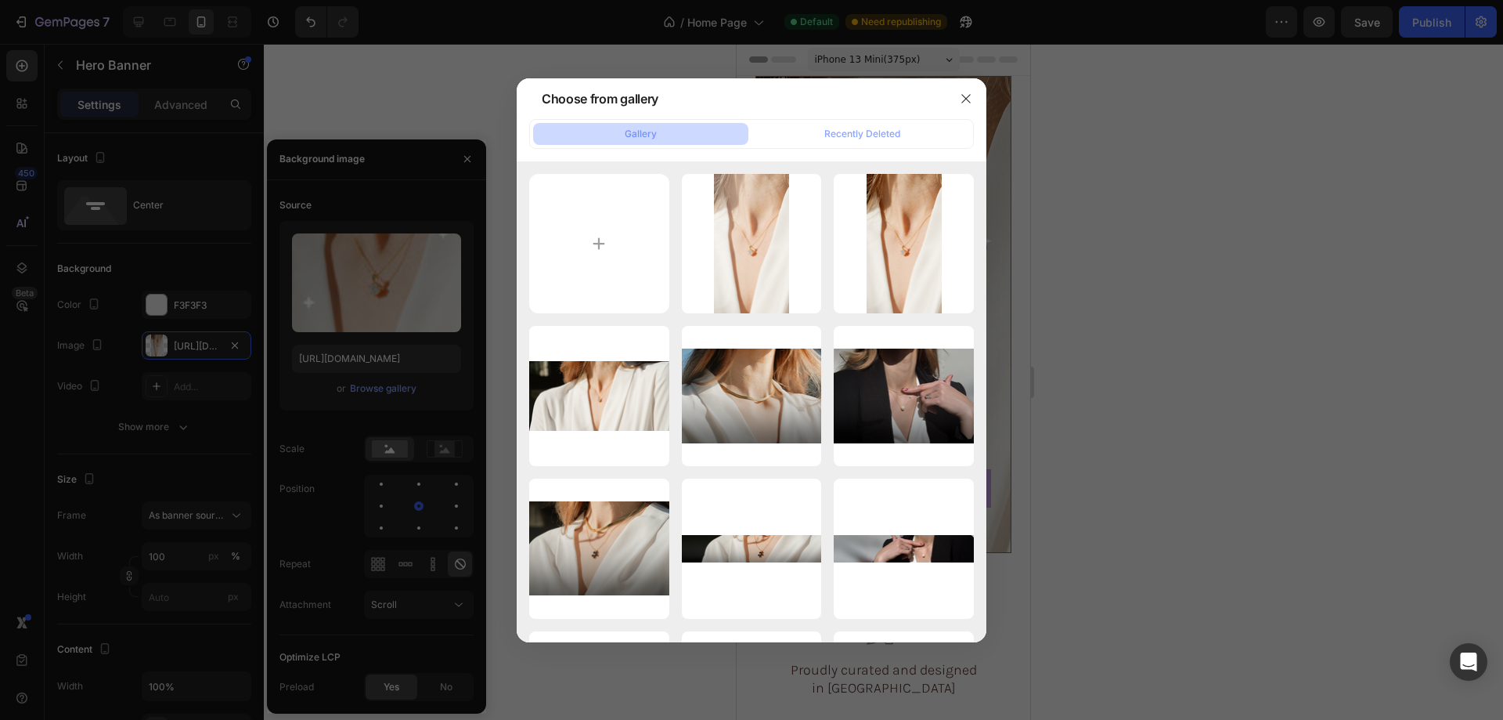
type input "https://cdn.shopify.com/s/files/1/0633/3884/0177/files/gempages_576833410962555…"
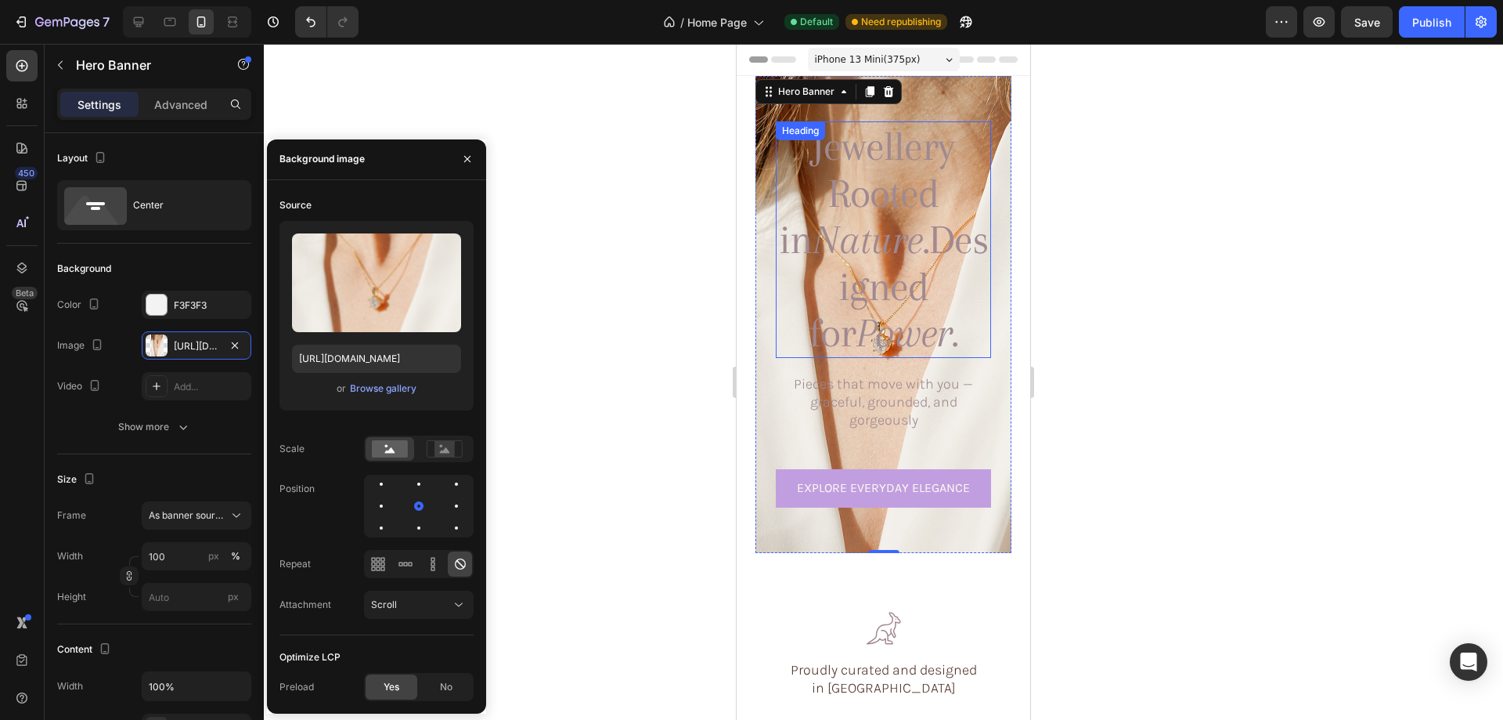
click at [870, 156] on h1 "Jewellery Rooted in Nature. Designed for Power." at bounding box center [883, 239] width 215 height 236
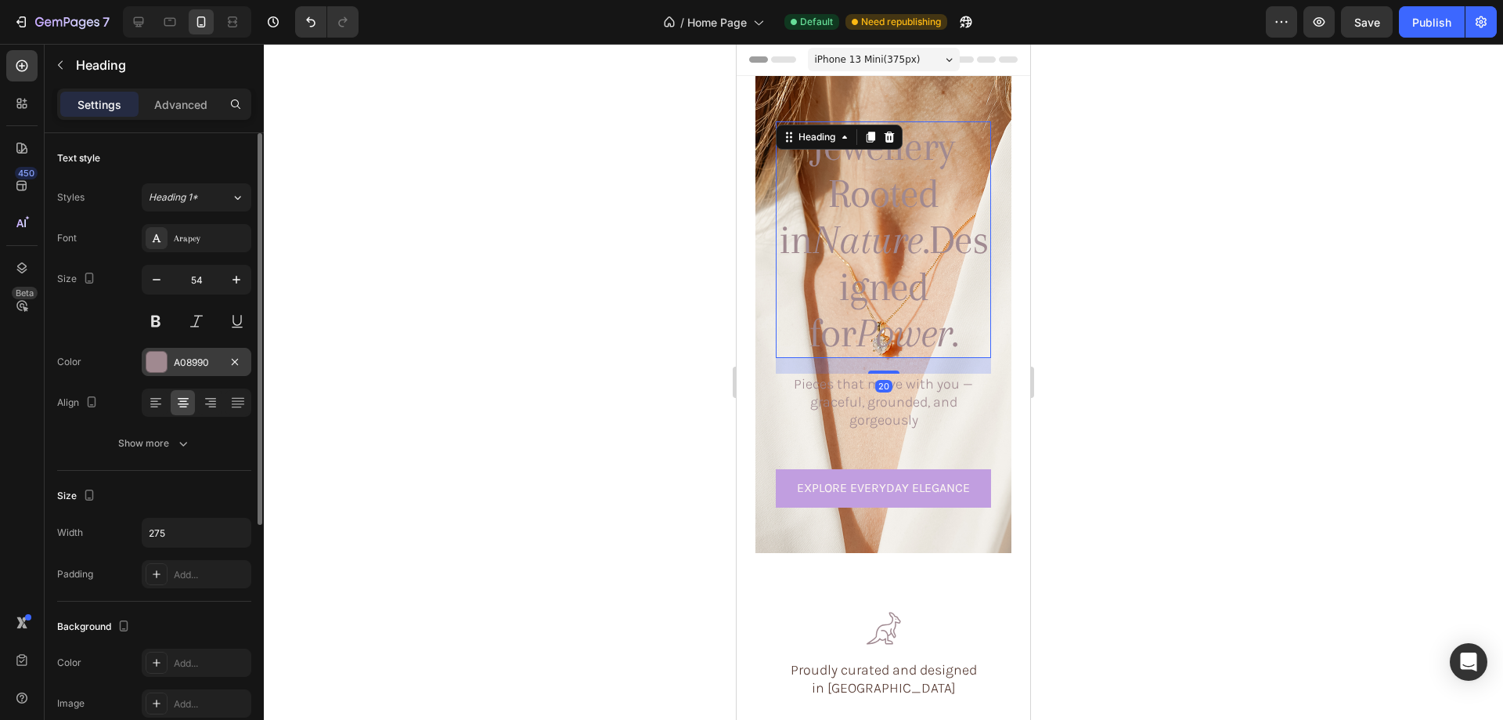
click at [154, 355] on div at bounding box center [156, 362] width 20 height 20
click at [1192, 410] on div at bounding box center [883, 382] width 1239 height 676
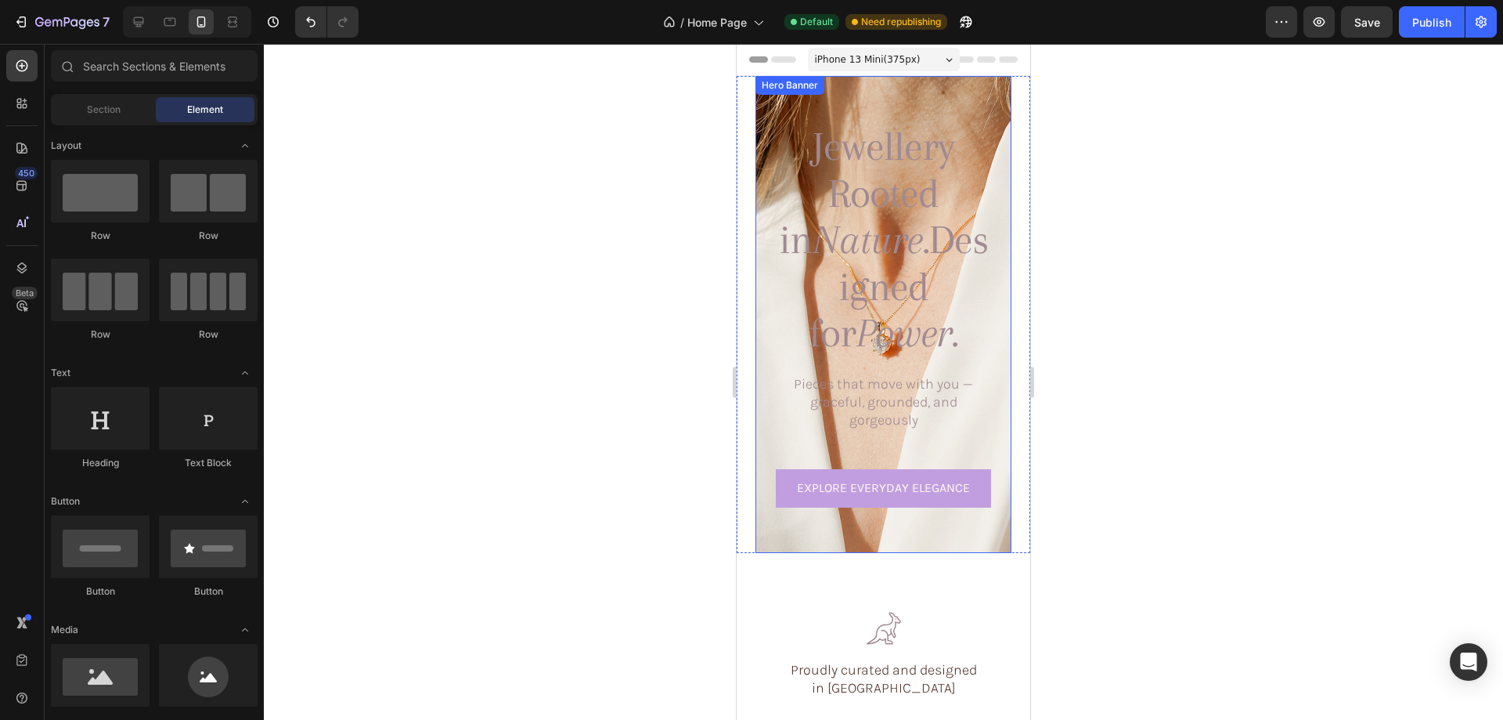
click at [765, 406] on div "Jewellery Rooted in Nature. Designed for Power. Heading Pieces that move with y…" at bounding box center [884, 314] width 256 height 410
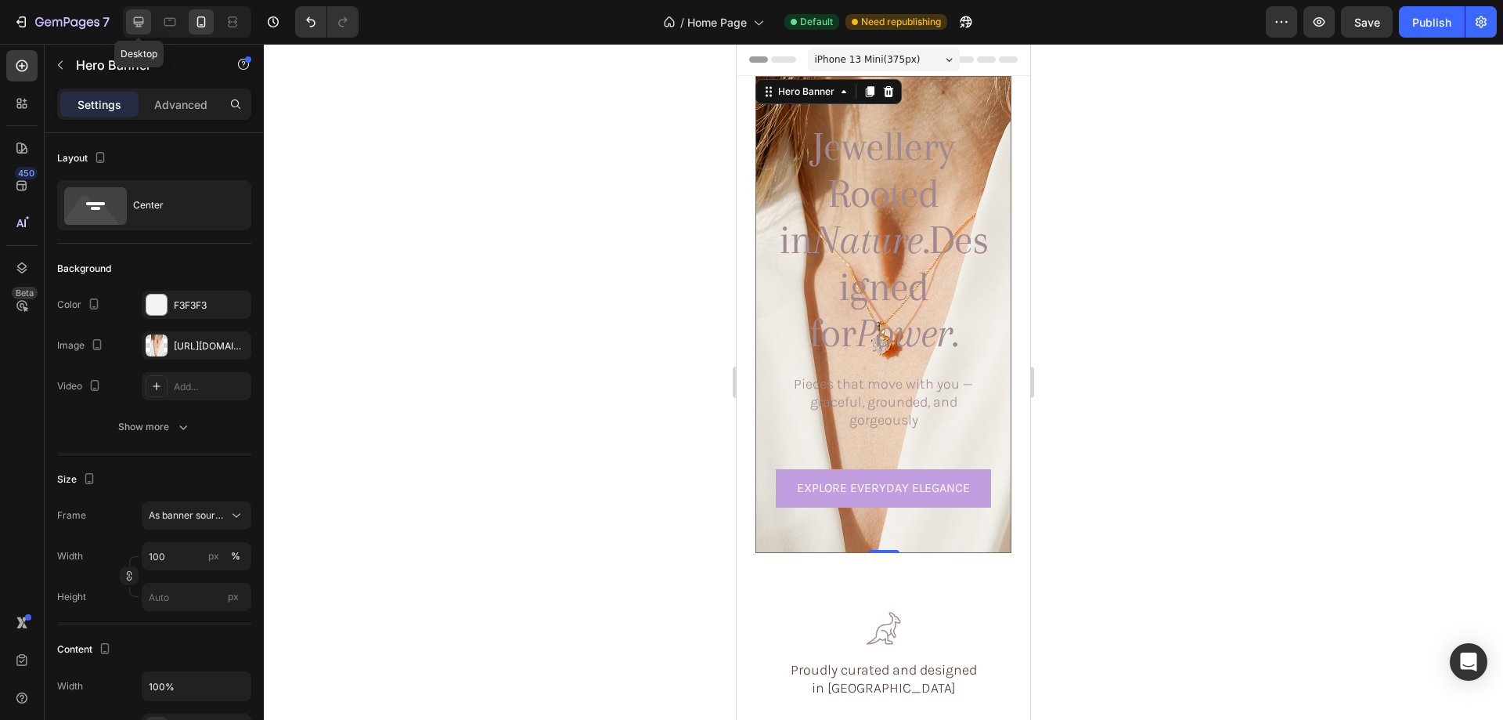
click at [131, 20] on icon at bounding box center [139, 22] width 16 height 16
type input "1376"
type input "1200"
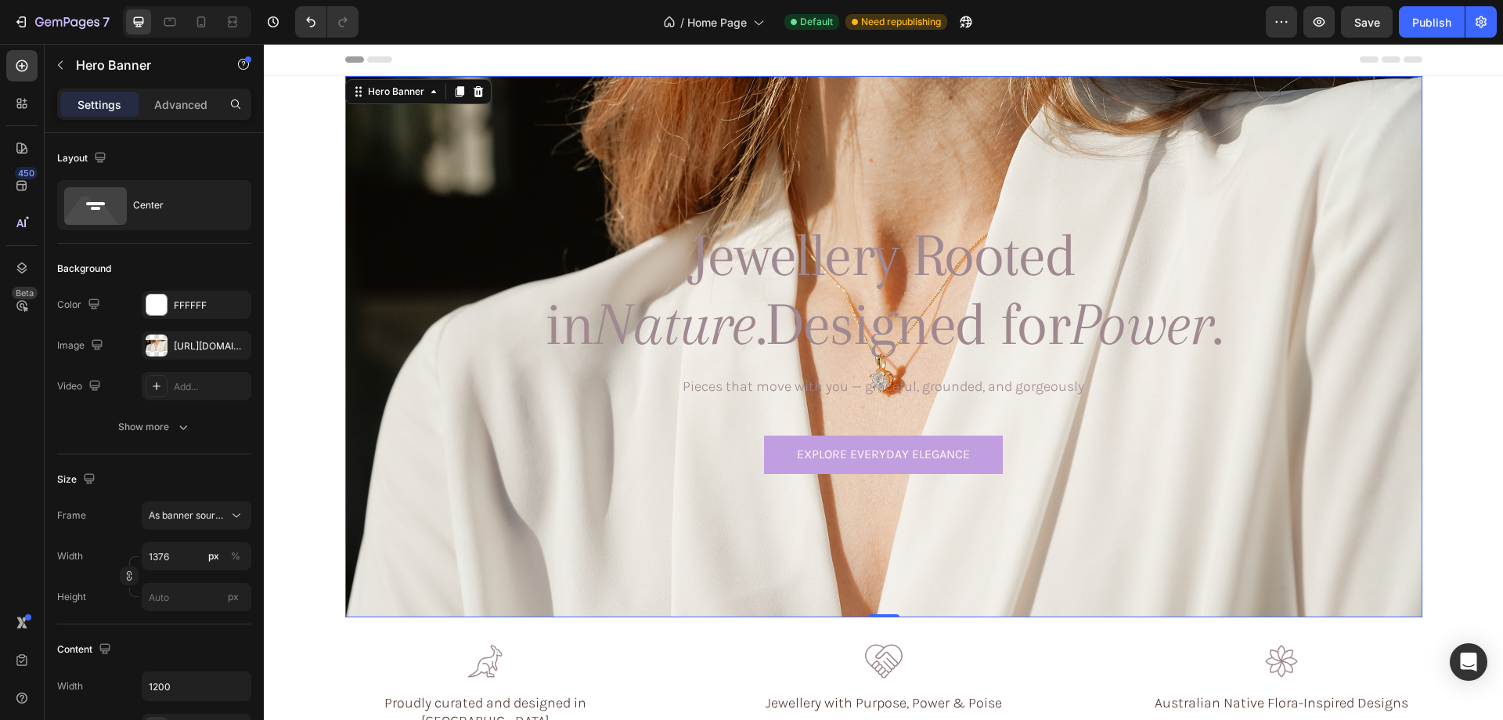
click at [389, 297] on div "Background Image" at bounding box center [883, 346] width 1077 height 541
click at [149, 340] on div at bounding box center [157, 345] width 22 height 22
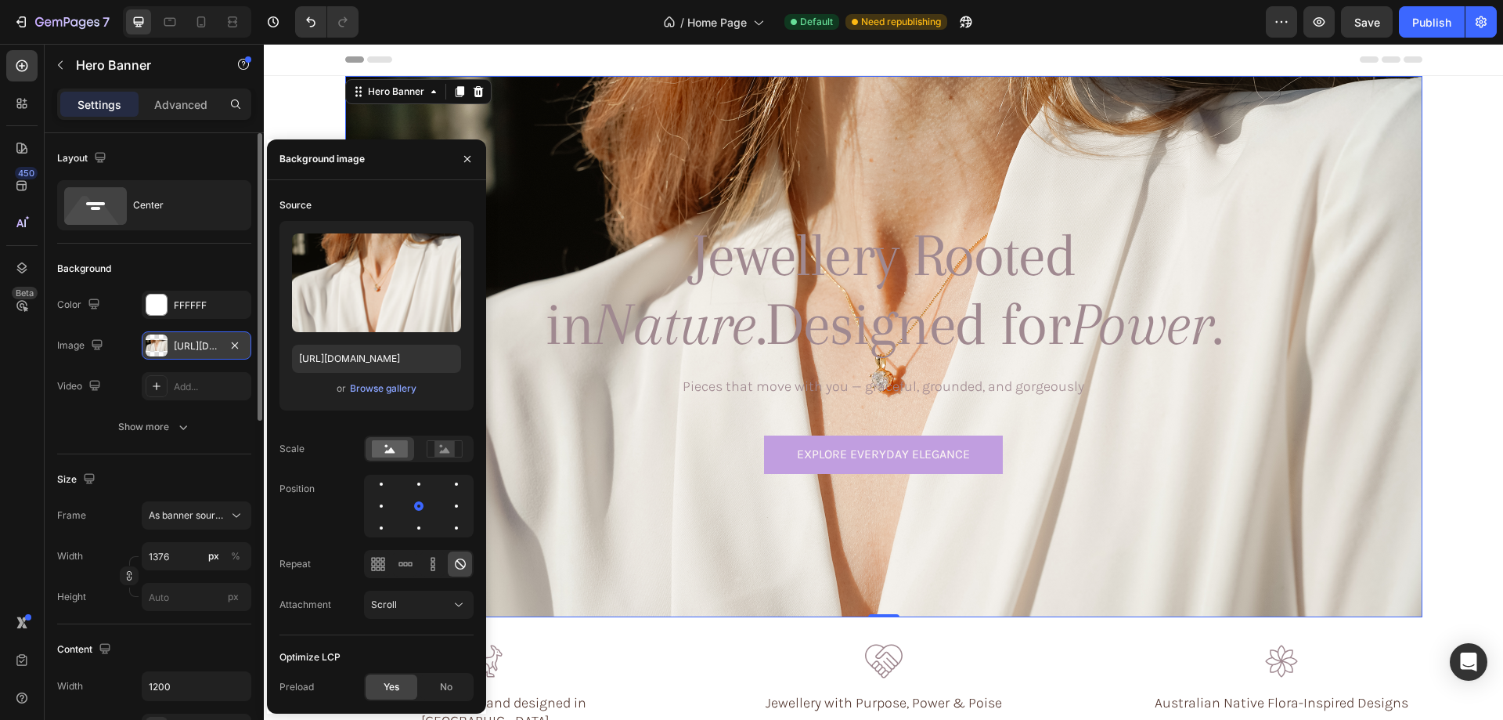
click at [149, 340] on div at bounding box center [157, 345] width 22 height 22
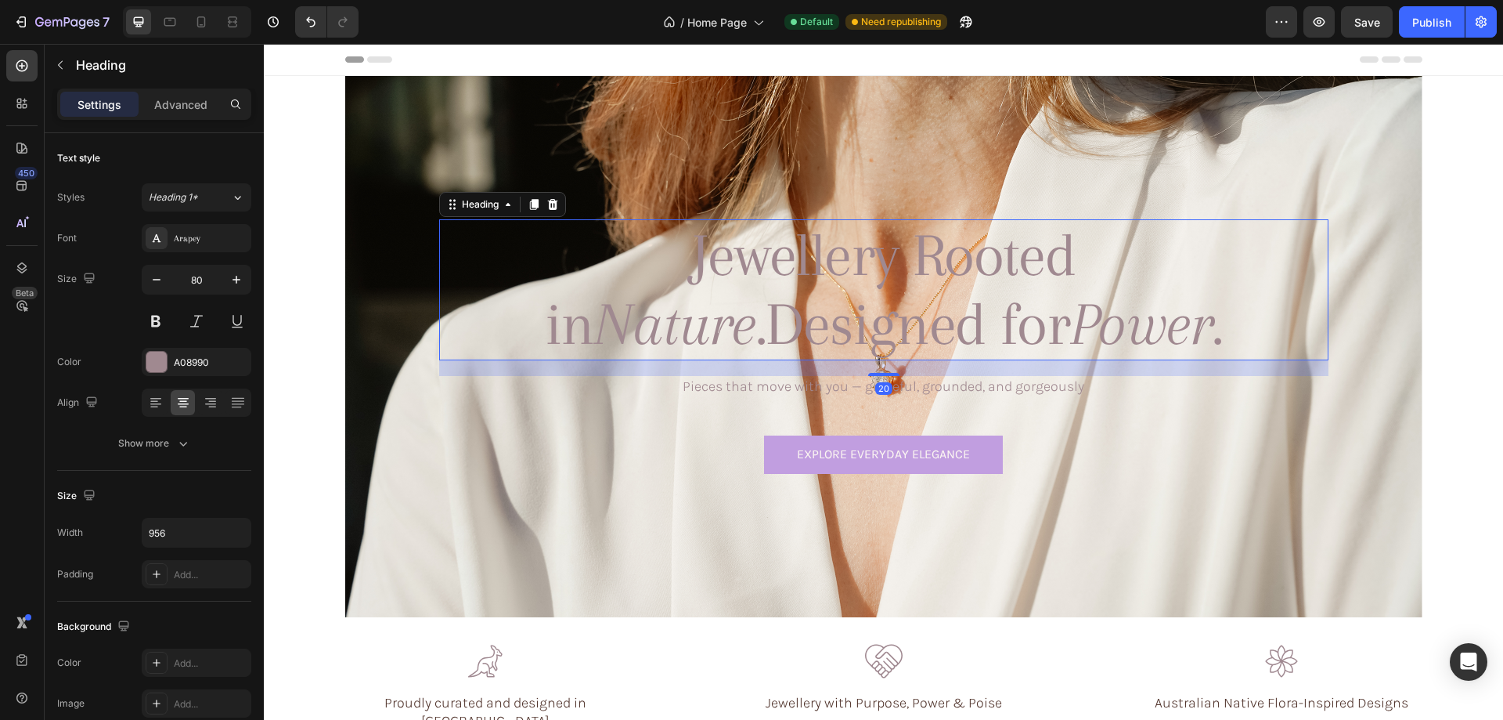
click at [786, 258] on h1 "Jewellery Rooted in Nature. Designed for Power." at bounding box center [884, 289] width 749 height 141
click at [191, 366] on div "A08990" at bounding box center [196, 362] width 45 height 14
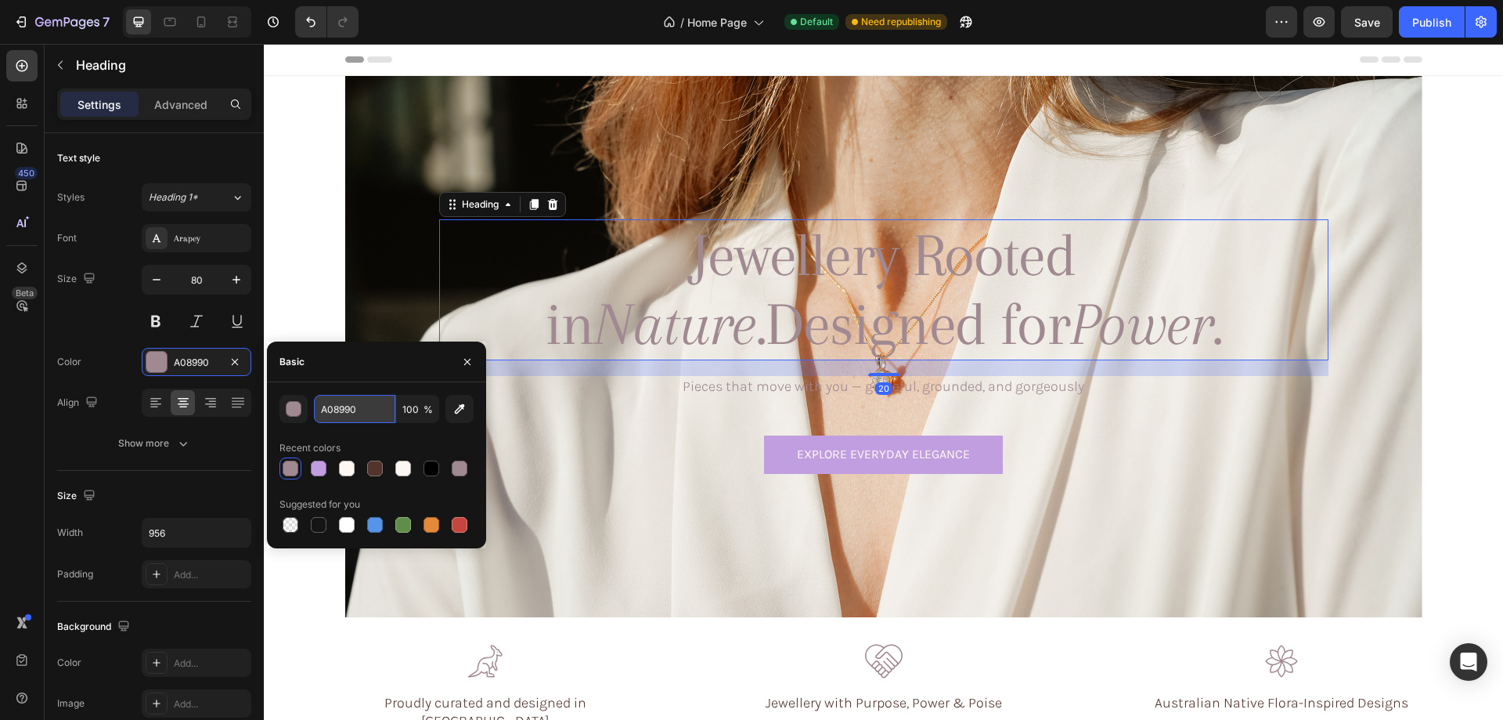
click at [352, 414] on input "A08990" at bounding box center [354, 409] width 81 height 28
paste input "#D8A341"
type input "#D8A341"
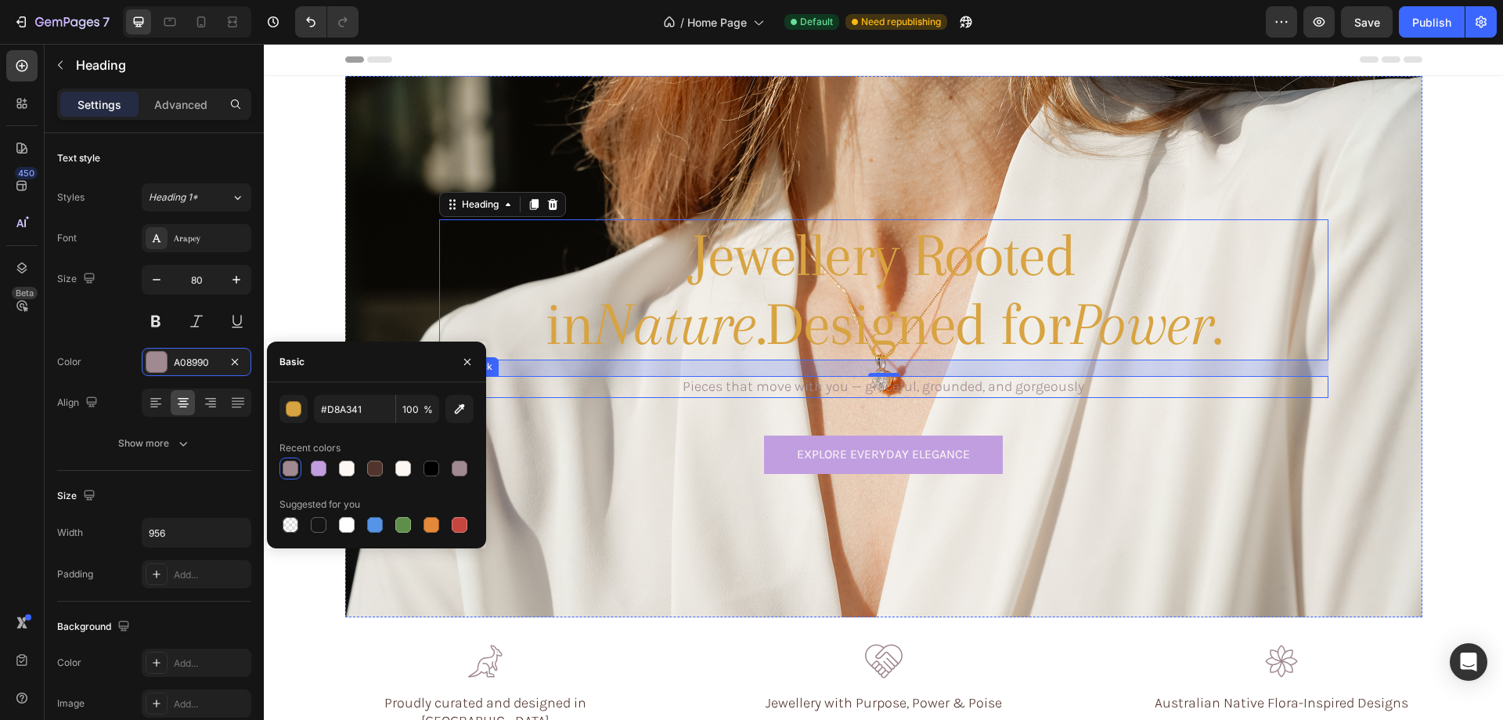
click at [817, 388] on p "Pieces that move with you — graceful, grounded, and gorgeously" at bounding box center [884, 386] width 886 height 18
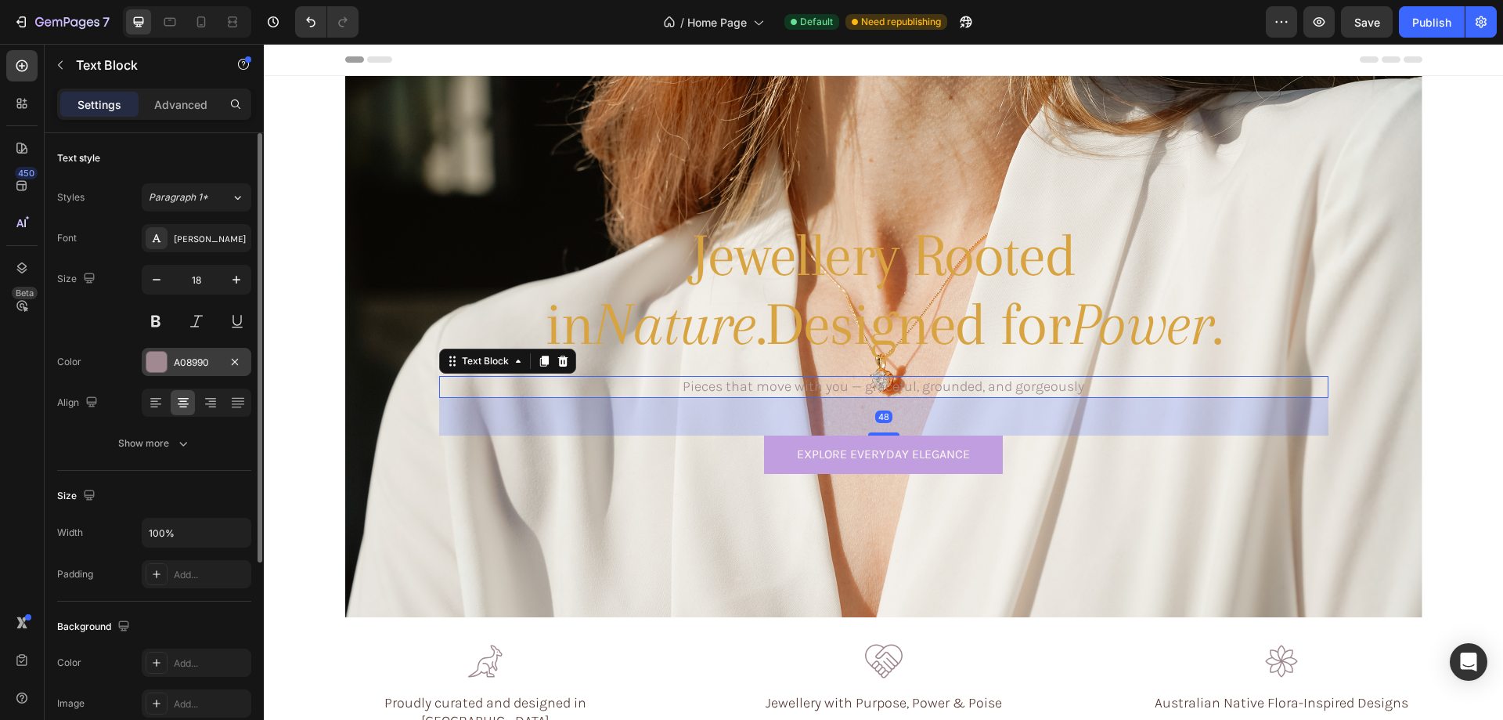
click at [195, 366] on div "A08990" at bounding box center [196, 362] width 45 height 14
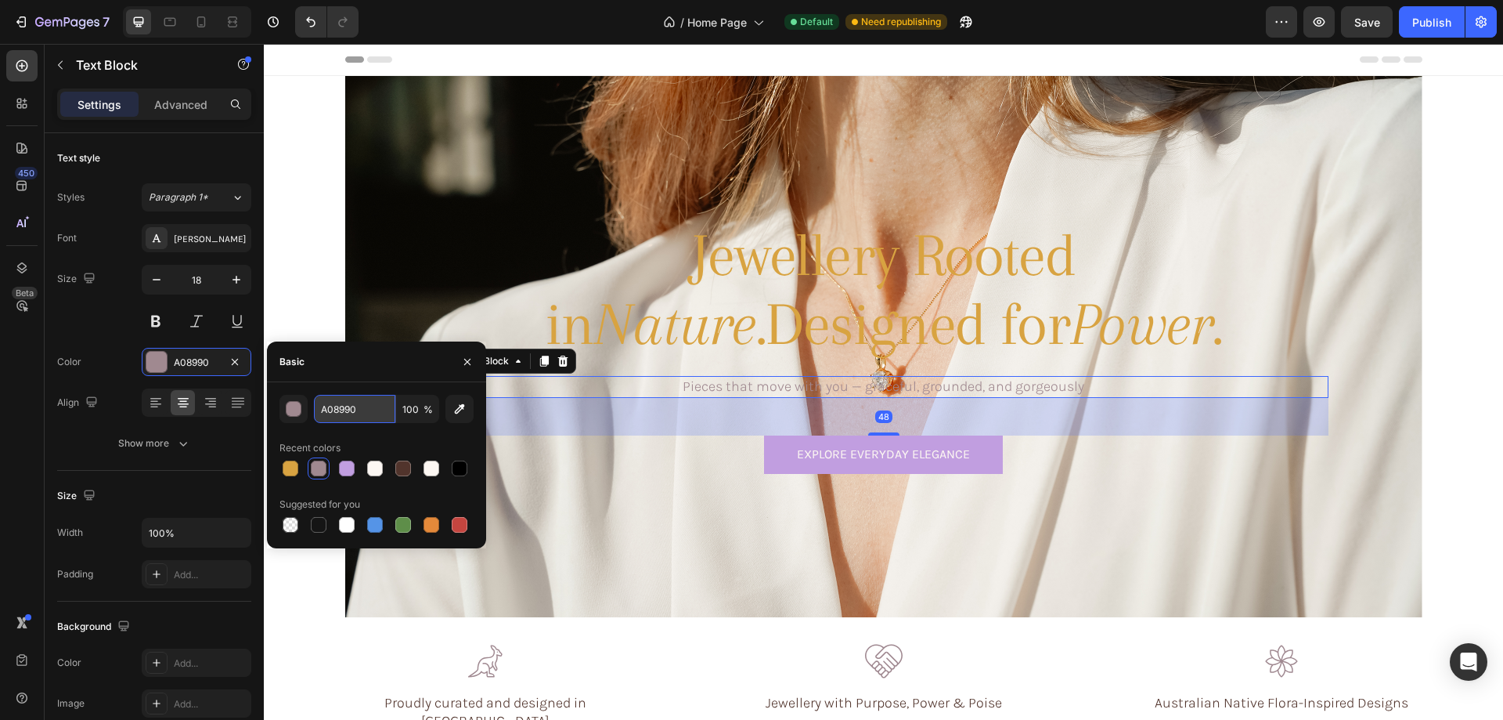
click at [381, 410] on input "A08990" at bounding box center [354, 409] width 81 height 28
click at [294, 465] on div at bounding box center [291, 468] width 16 height 16
type input "D8A341"
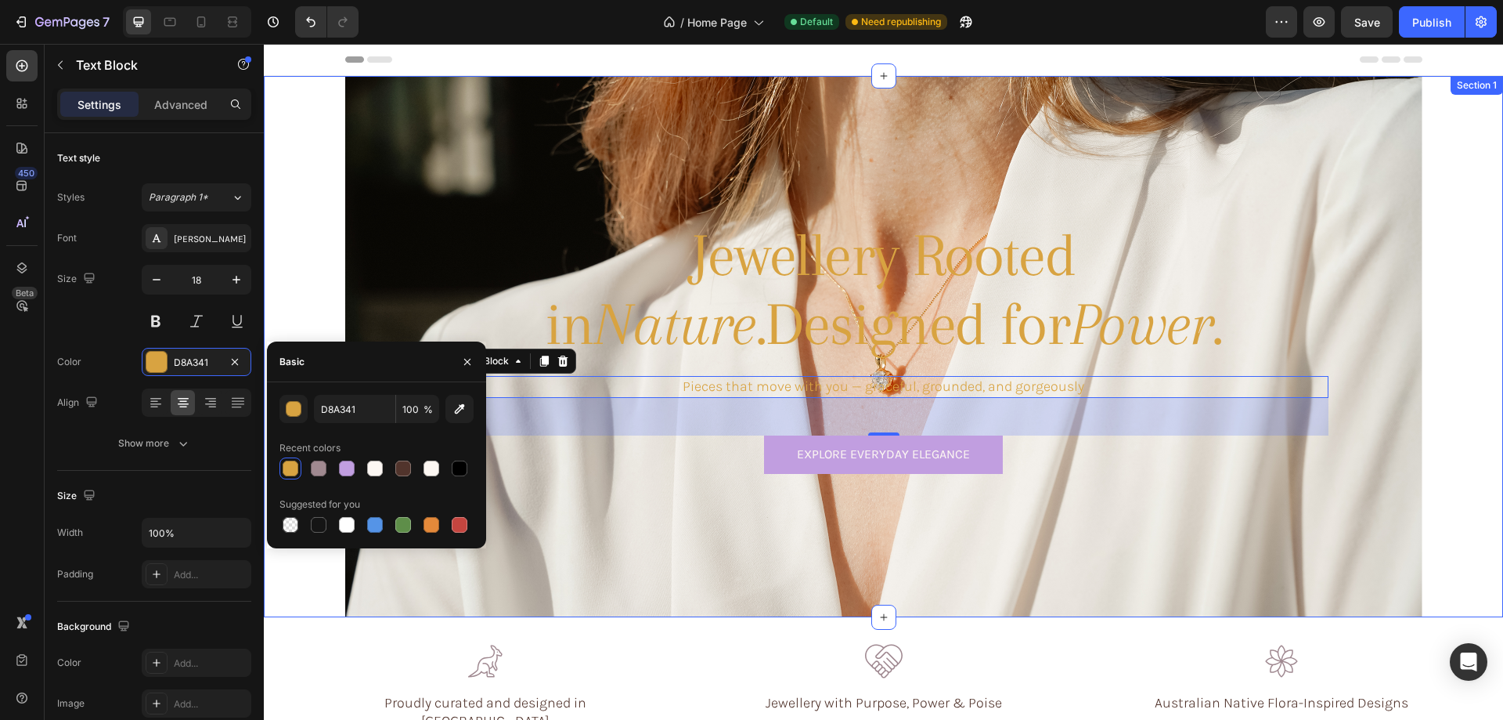
click at [298, 135] on div "Jewellery Rooted in Nature. Designed for Power. Heading Pieces that move with y…" at bounding box center [883, 346] width 1189 height 541
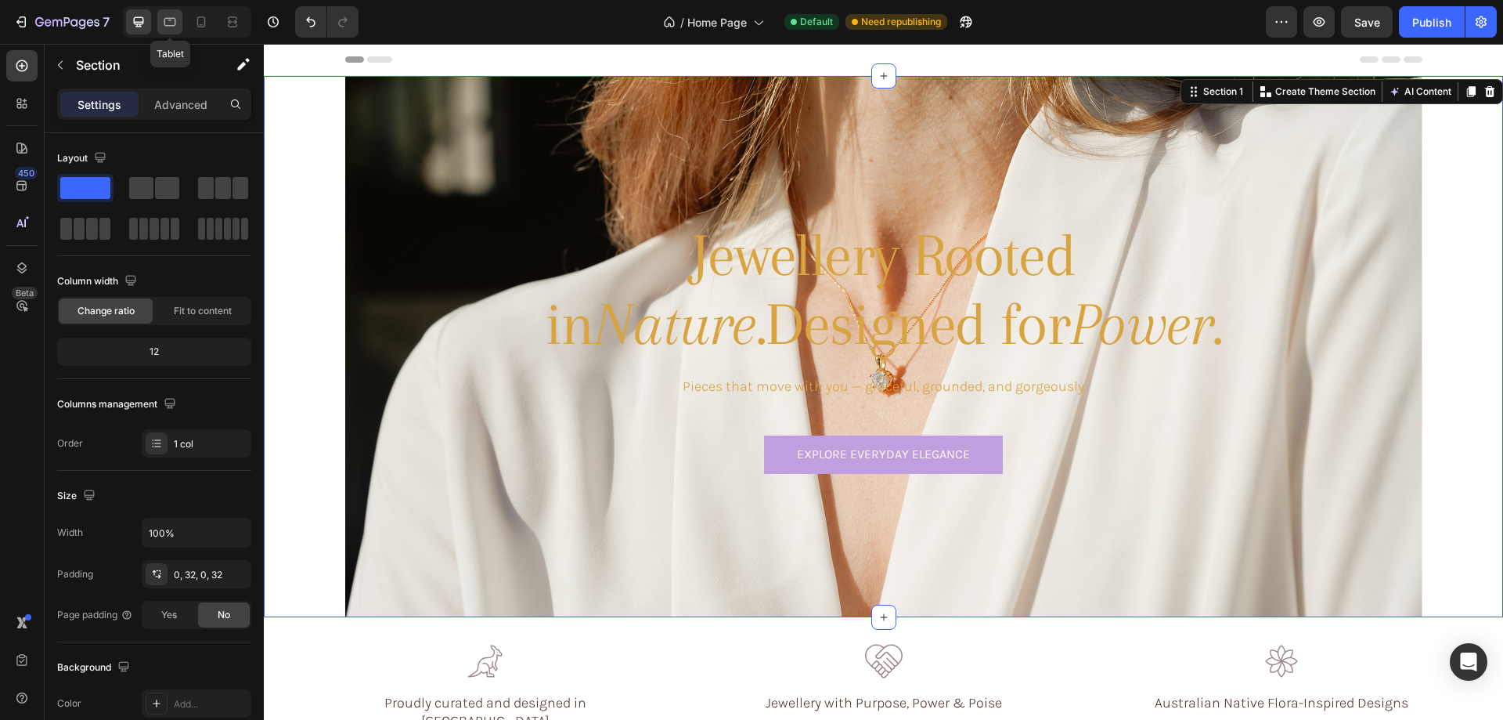
click at [164, 24] on icon at bounding box center [170, 22] width 16 height 16
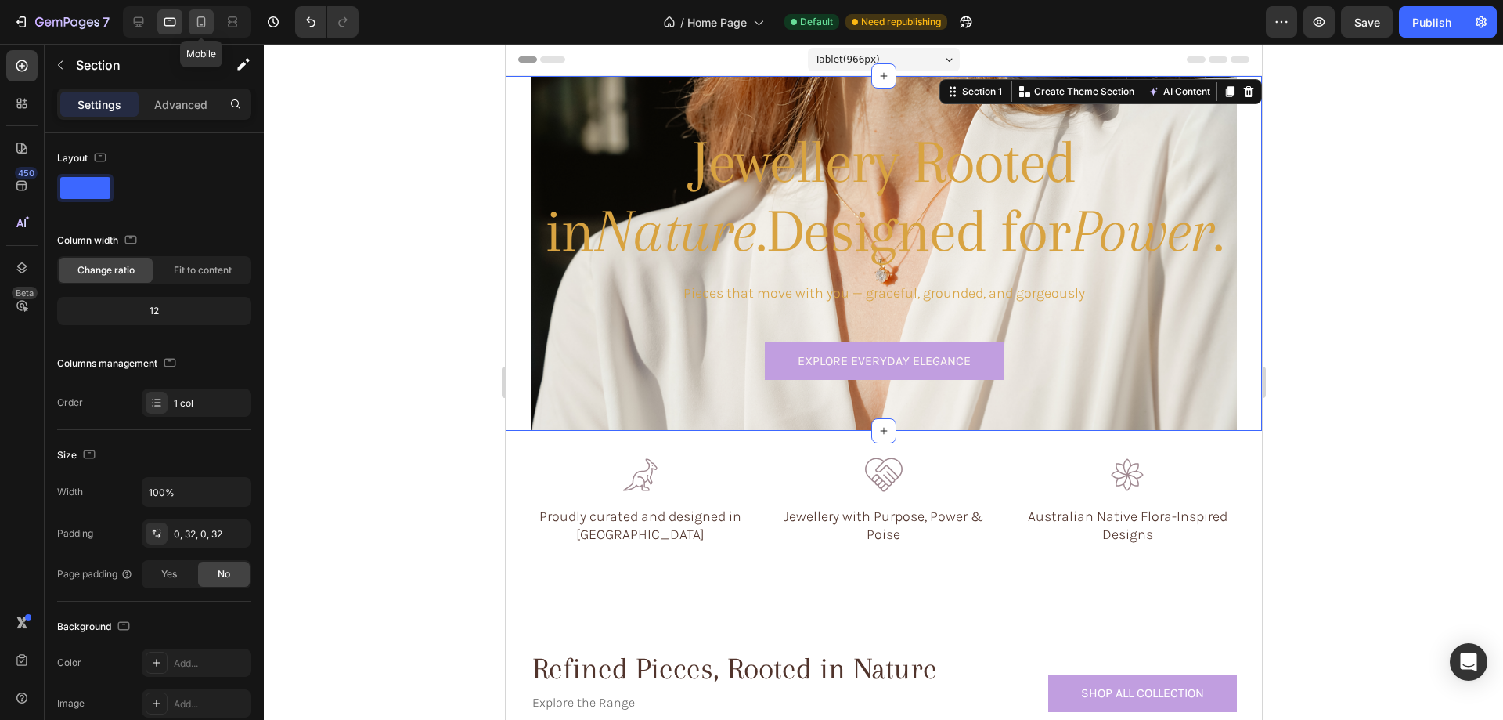
click at [199, 21] on icon at bounding box center [201, 22] width 16 height 16
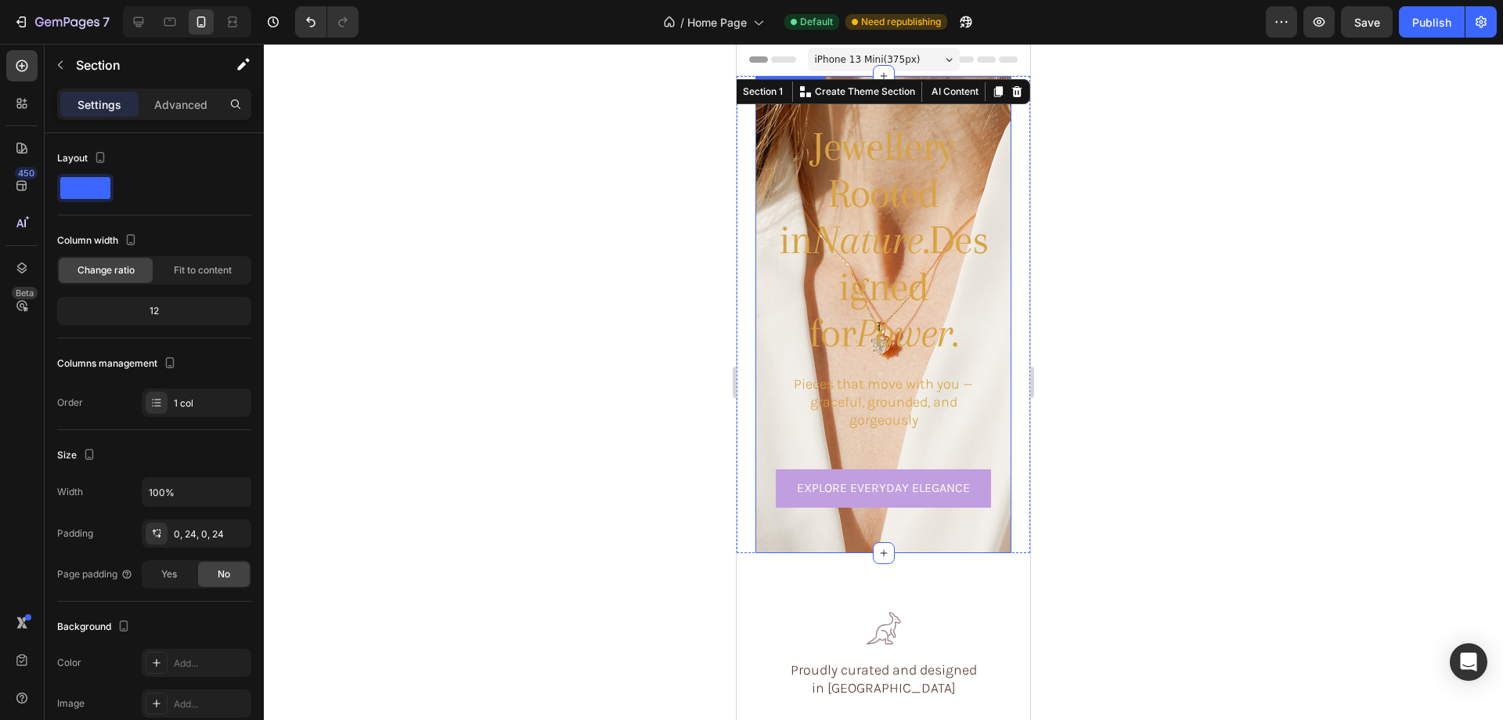
click at [764, 254] on div "Jewellery Rooted in Nature. Designed for Power. Heading Pieces that move with y…" at bounding box center [884, 314] width 256 height 410
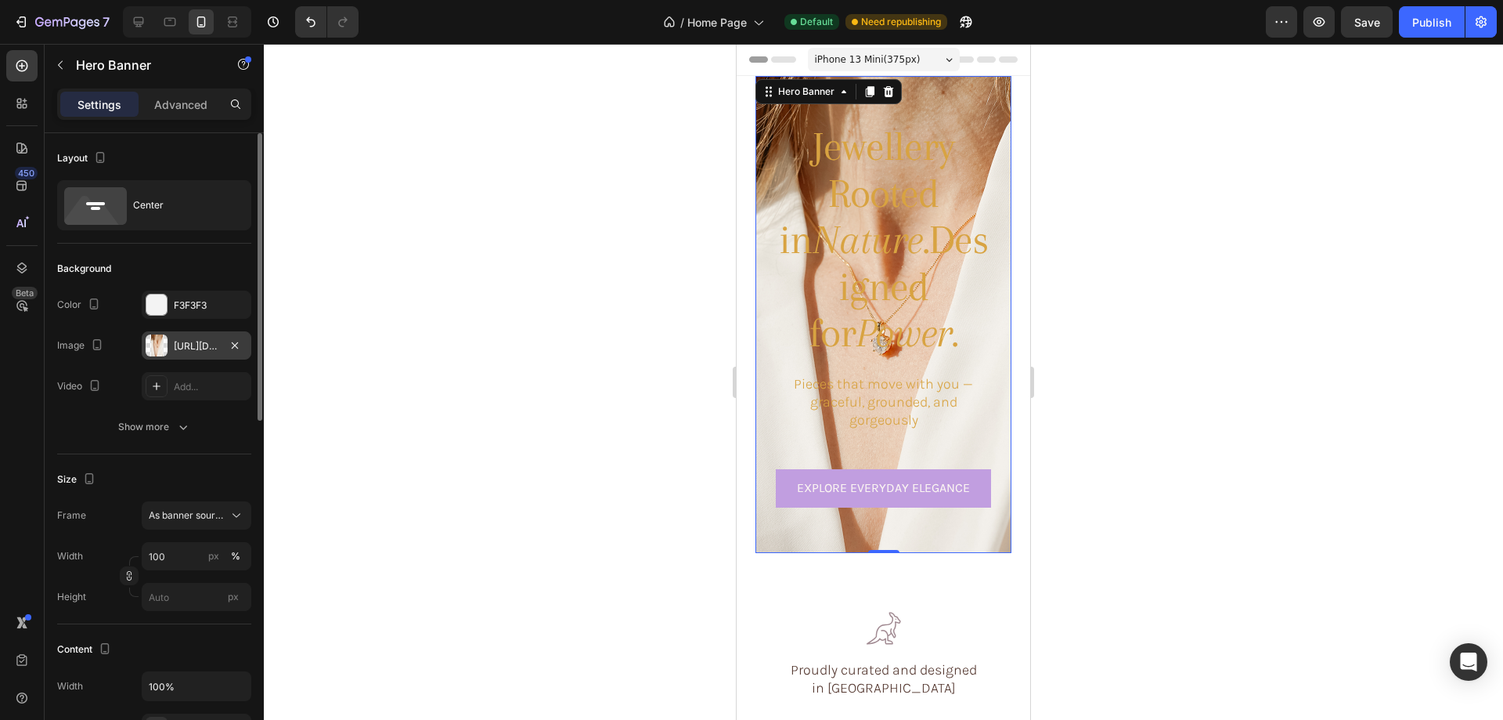
click at [153, 343] on div at bounding box center [157, 345] width 22 height 22
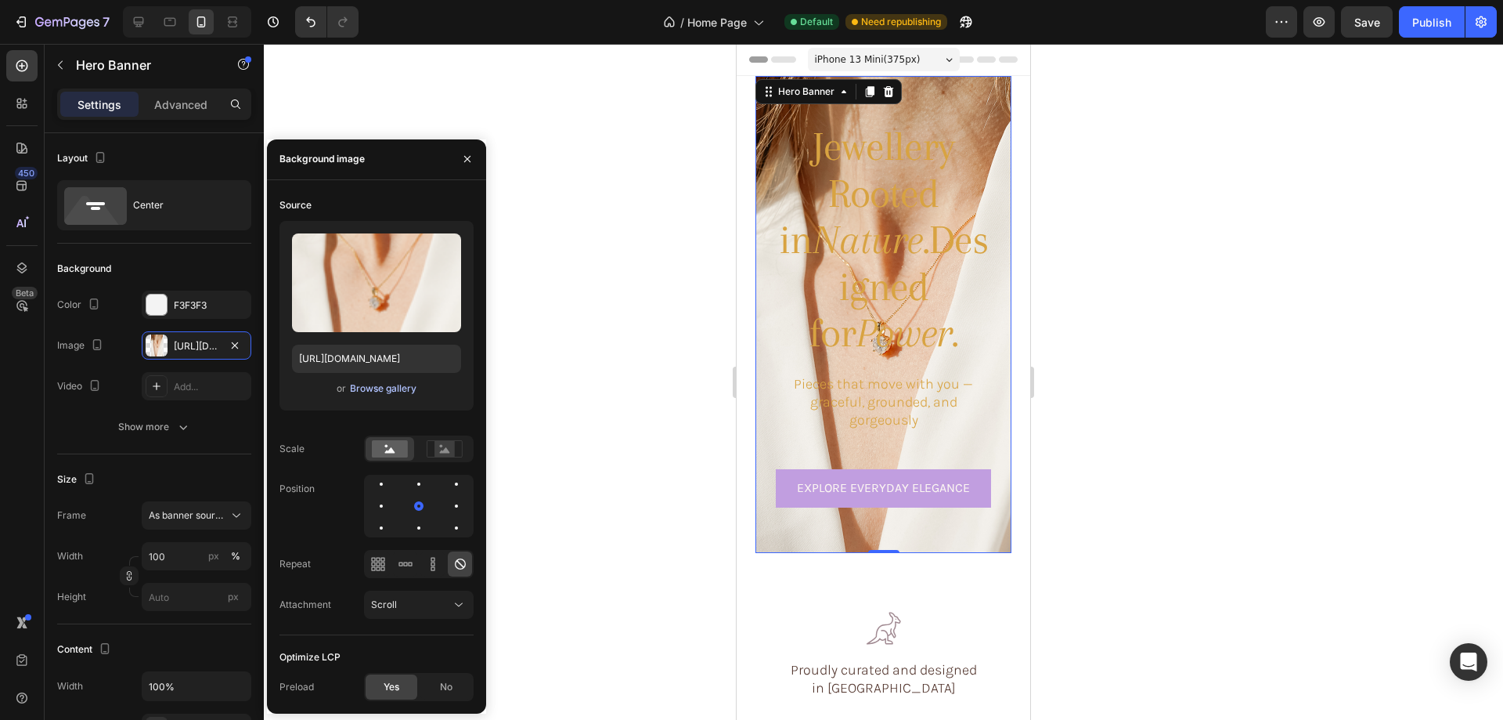
click at [370, 384] on div "Browse gallery" at bounding box center [383, 388] width 67 height 14
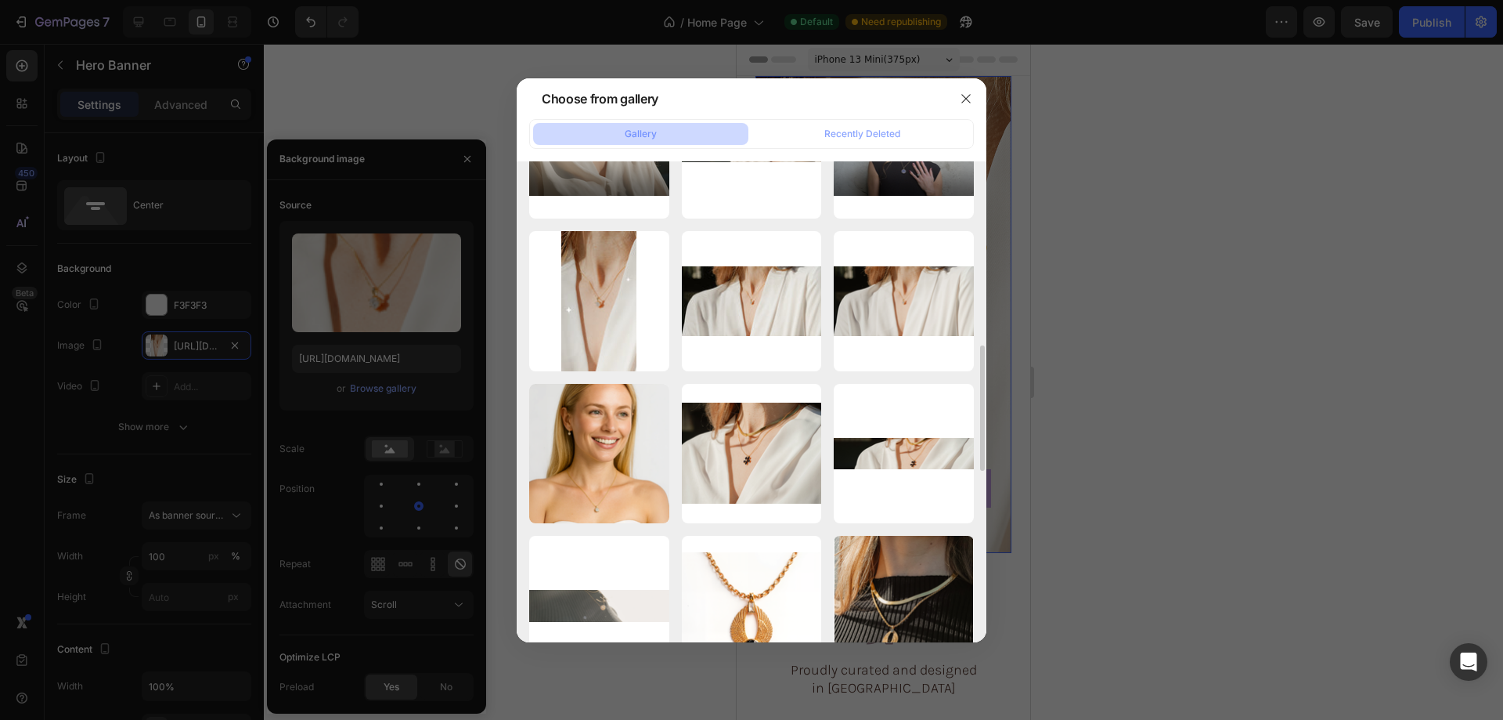
scroll to position [548, 0]
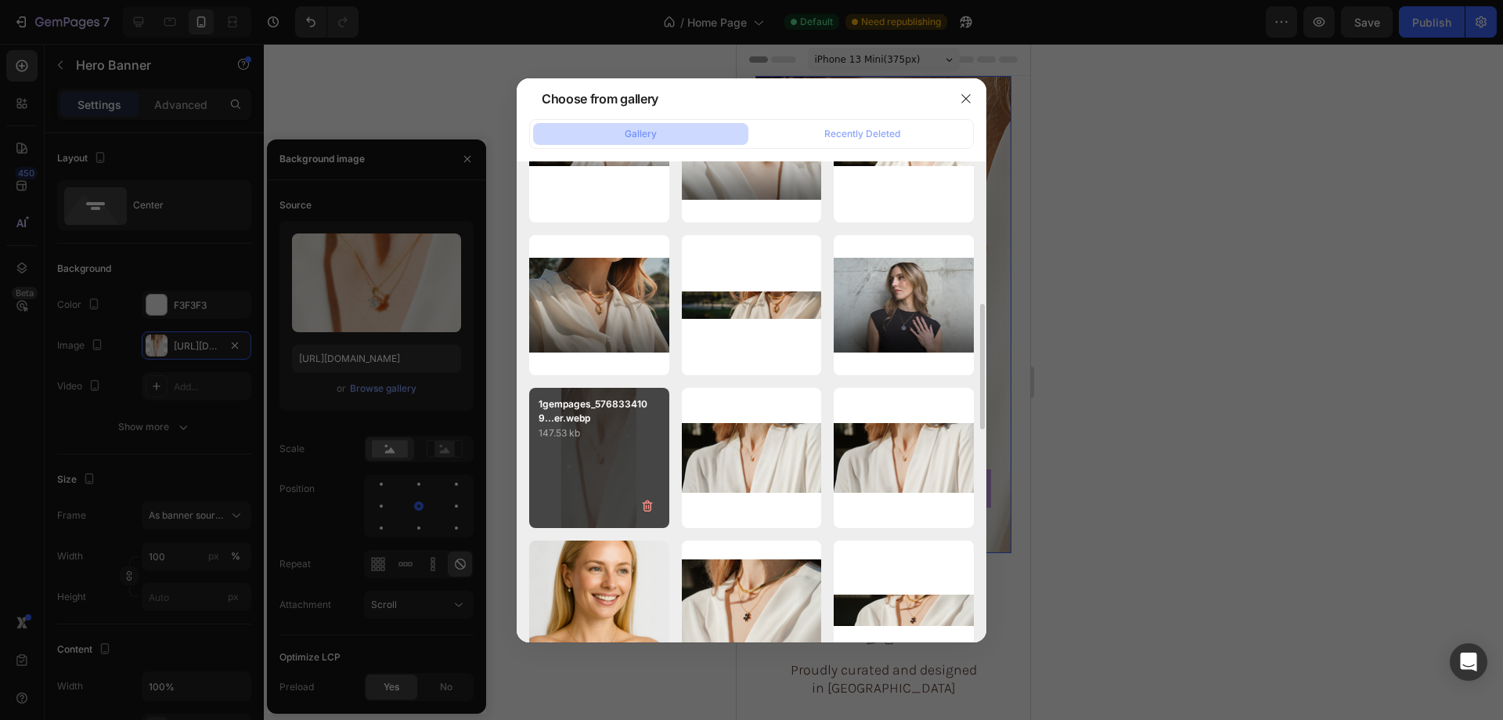
click at [597, 441] on div "1gempages_5768334109...er.webp 147.53 kb" at bounding box center [599, 458] width 140 height 140
type input "https://cdn.shopify.com/s/files/1/0633/3884/0177/files/gempages_576833410962555…"
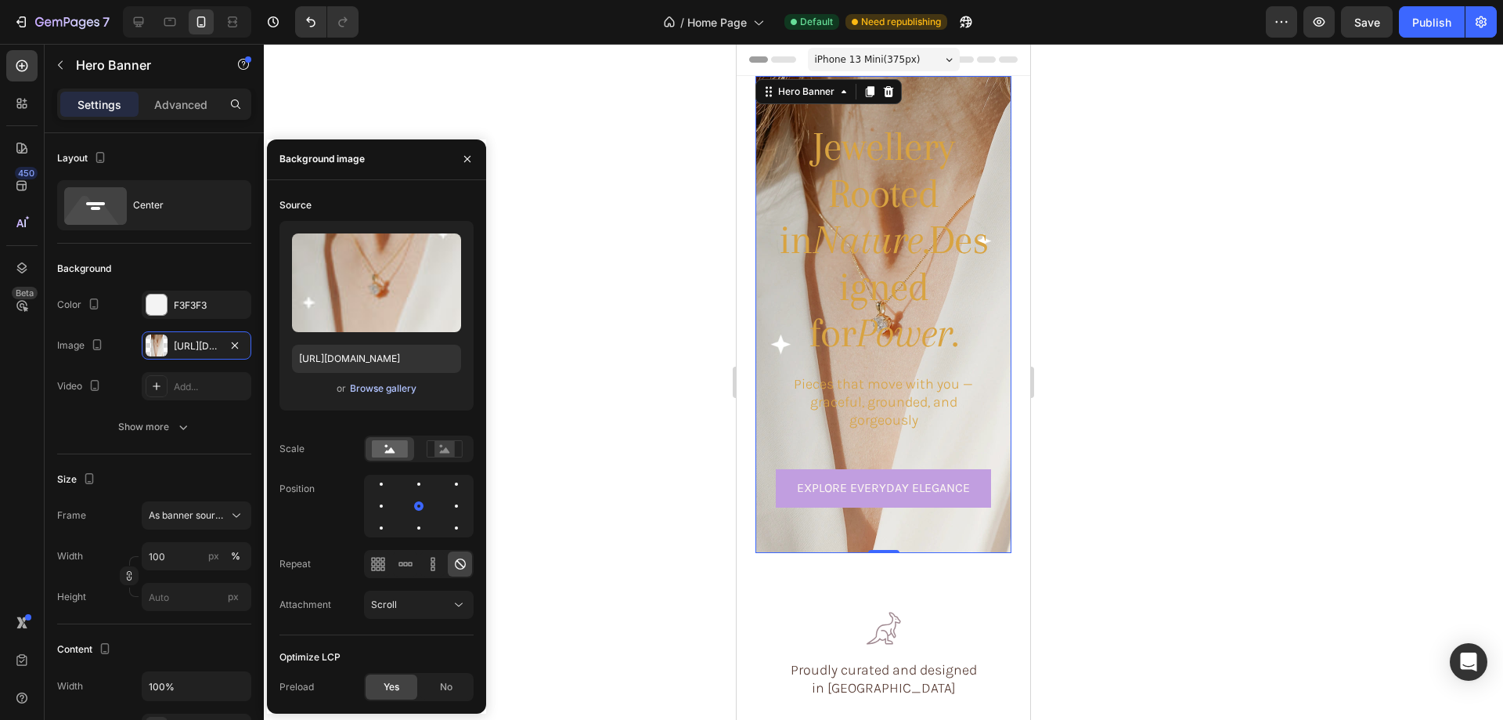
click at [400, 390] on div "Browse gallery" at bounding box center [383, 388] width 67 height 14
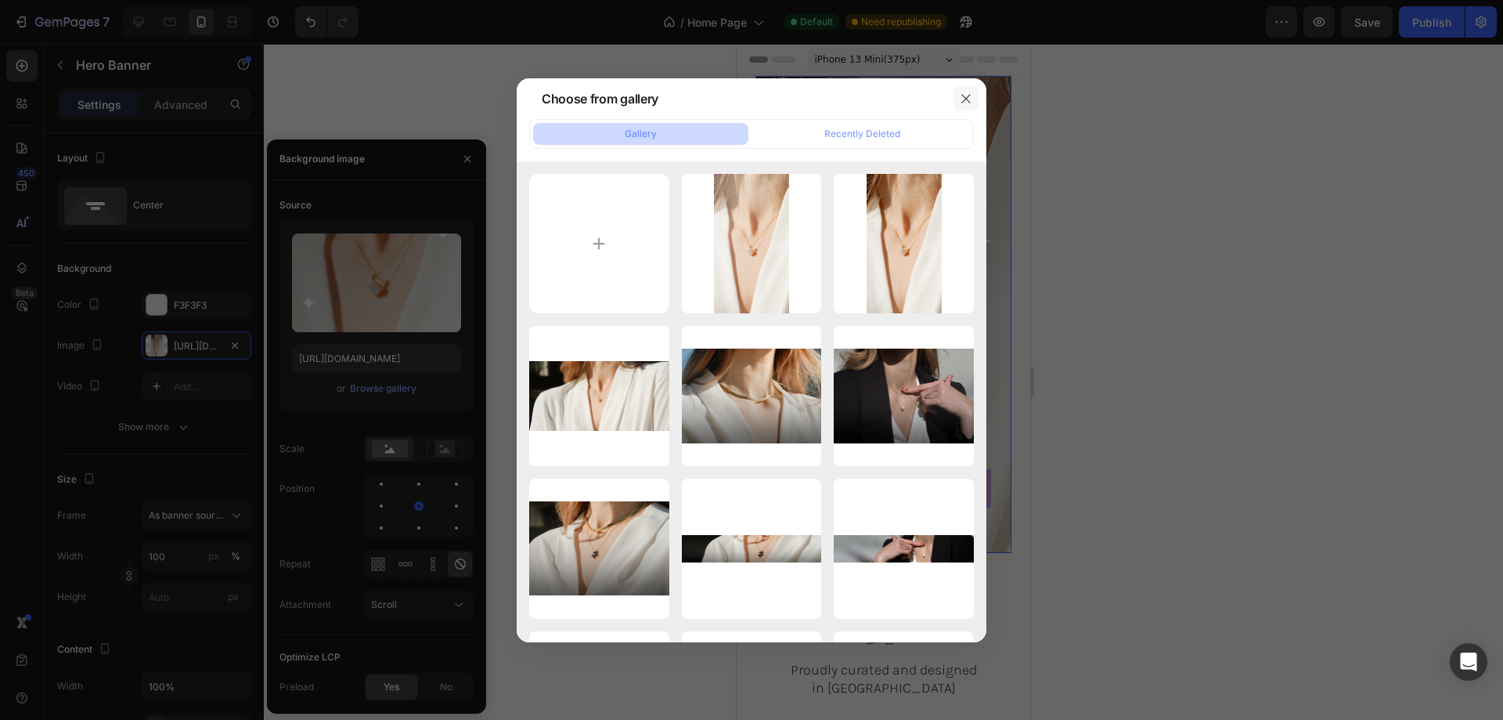
click at [967, 96] on icon "button" at bounding box center [966, 98] width 13 height 13
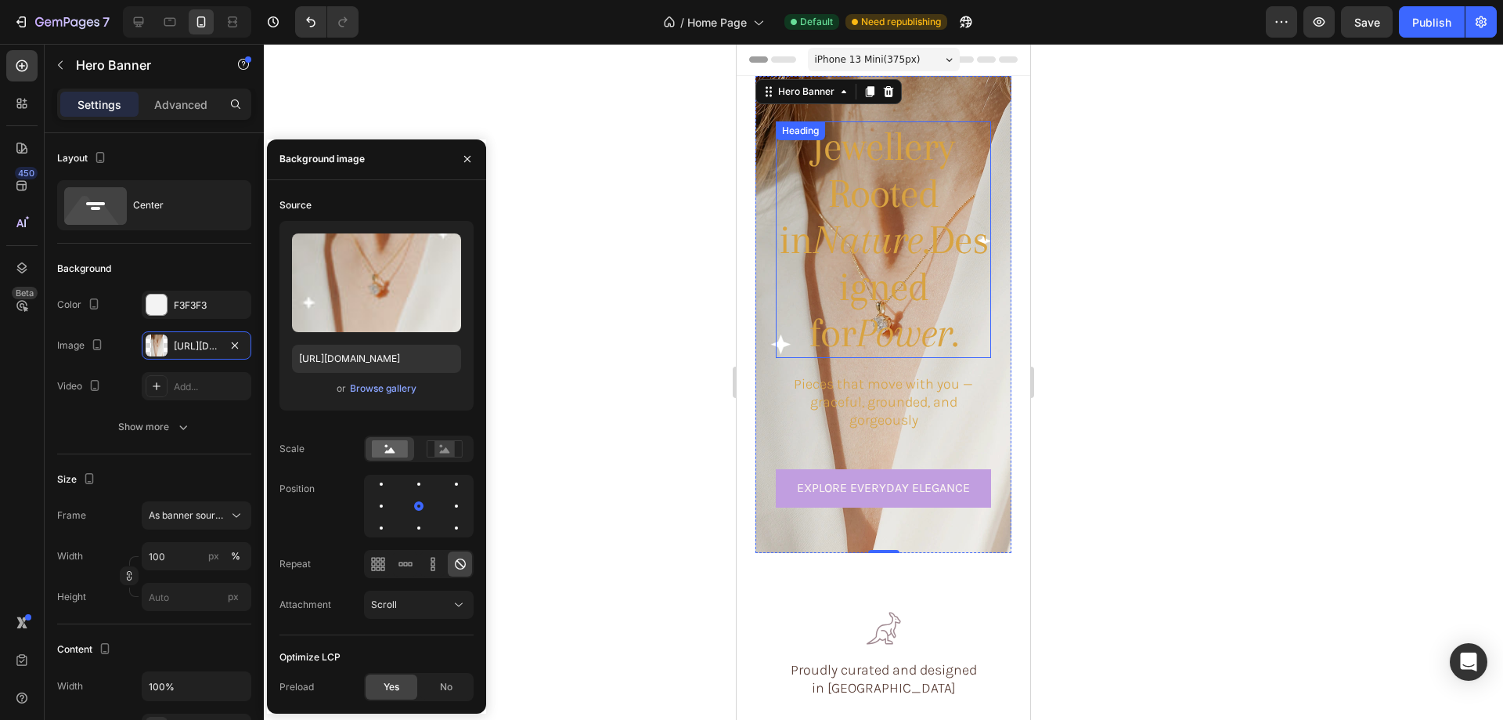
click at [866, 220] on icon "Nature." at bounding box center [871, 239] width 116 height 46
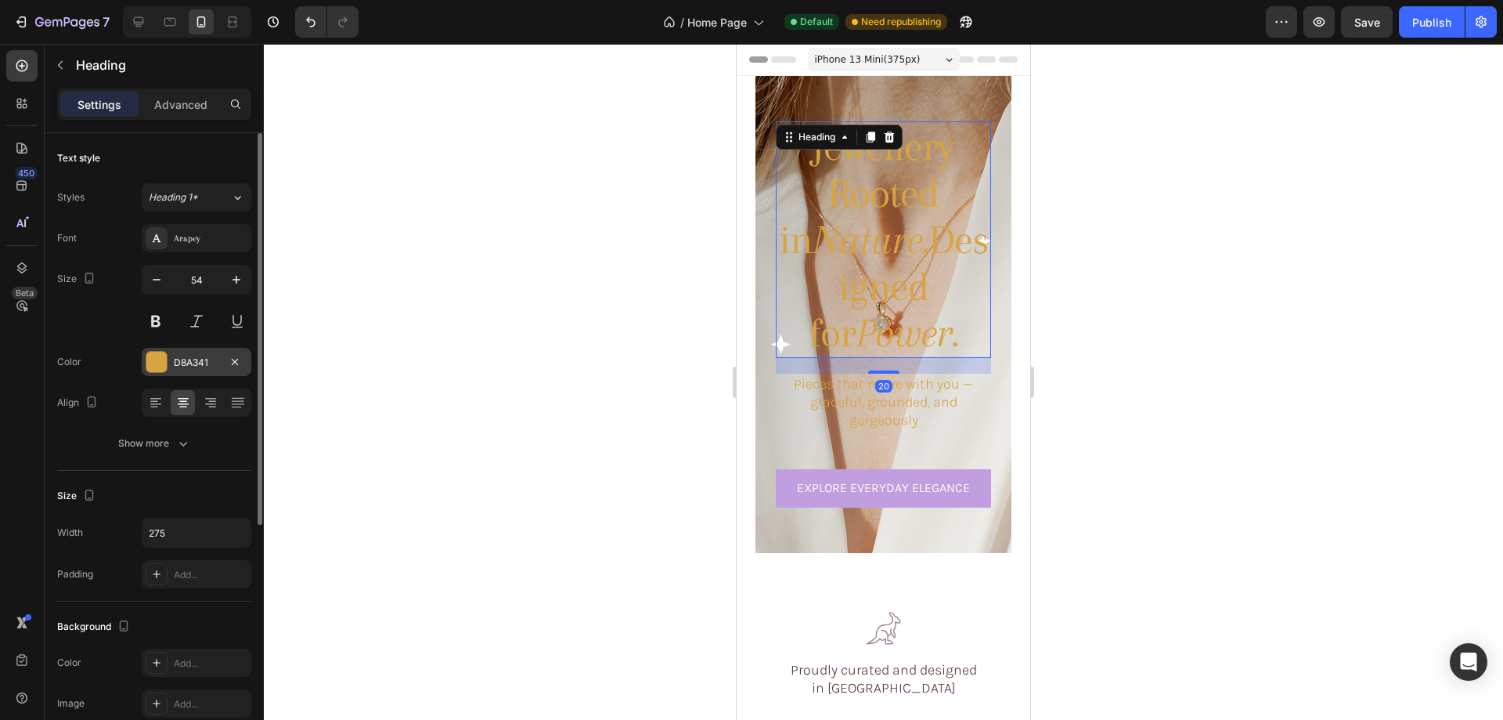
click at [151, 364] on div at bounding box center [156, 362] width 20 height 20
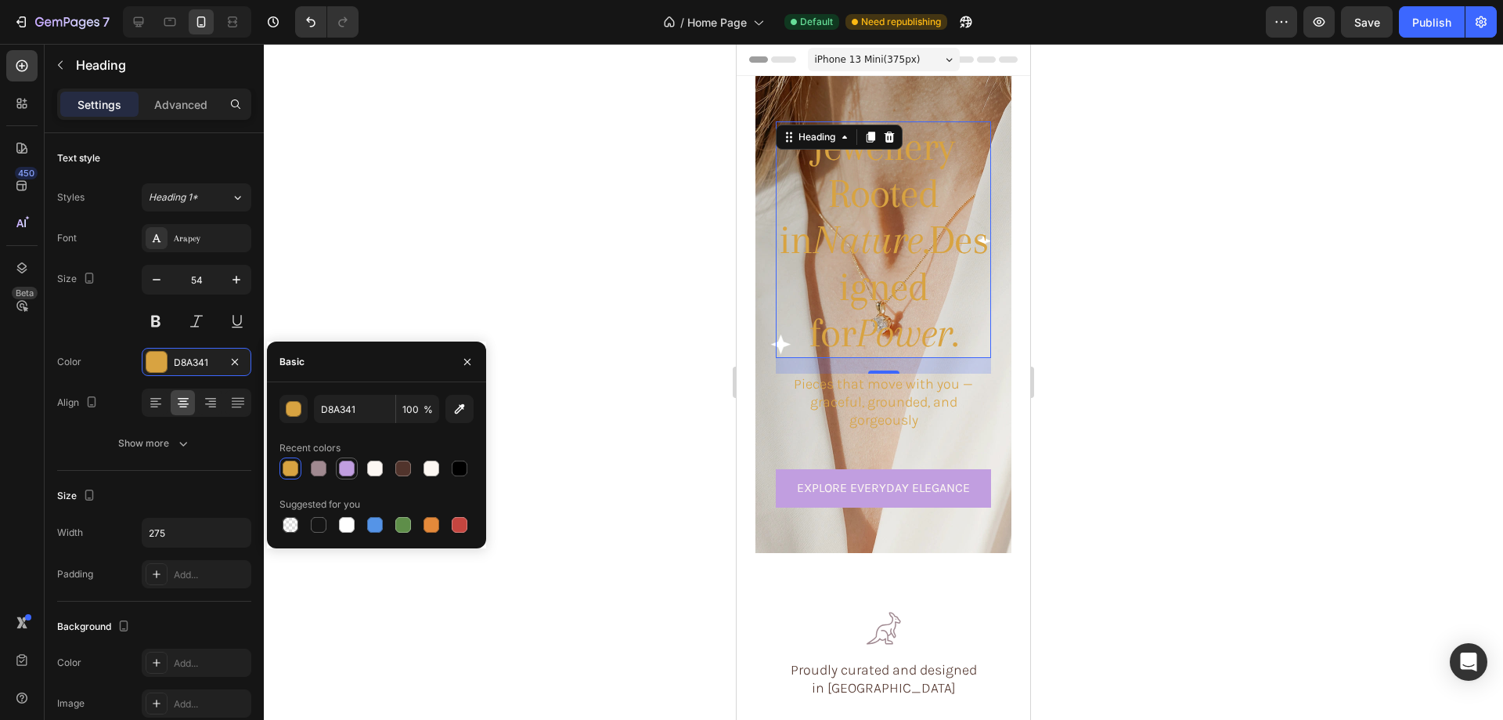
click at [345, 464] on div at bounding box center [347, 468] width 16 height 16
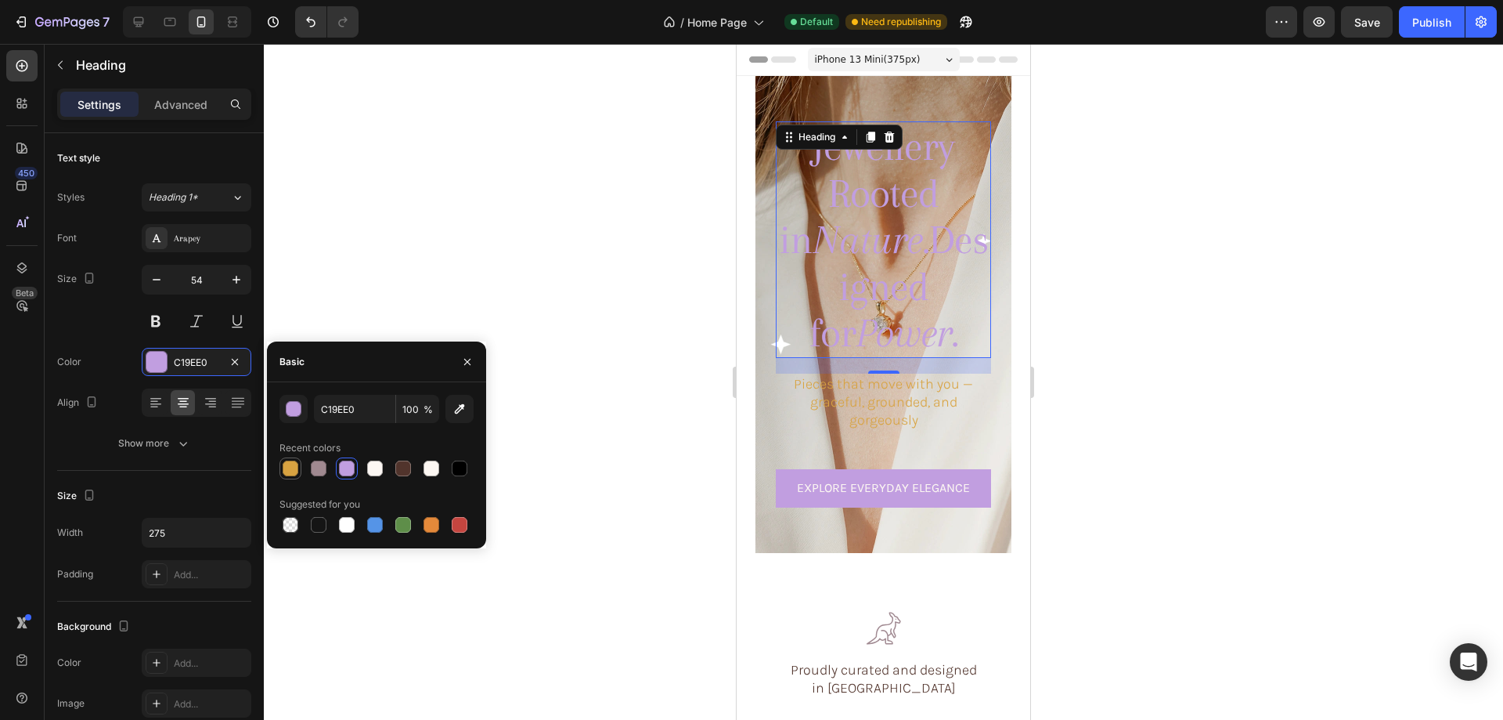
click at [284, 460] on div at bounding box center [290, 468] width 19 height 19
type input "D8A341"
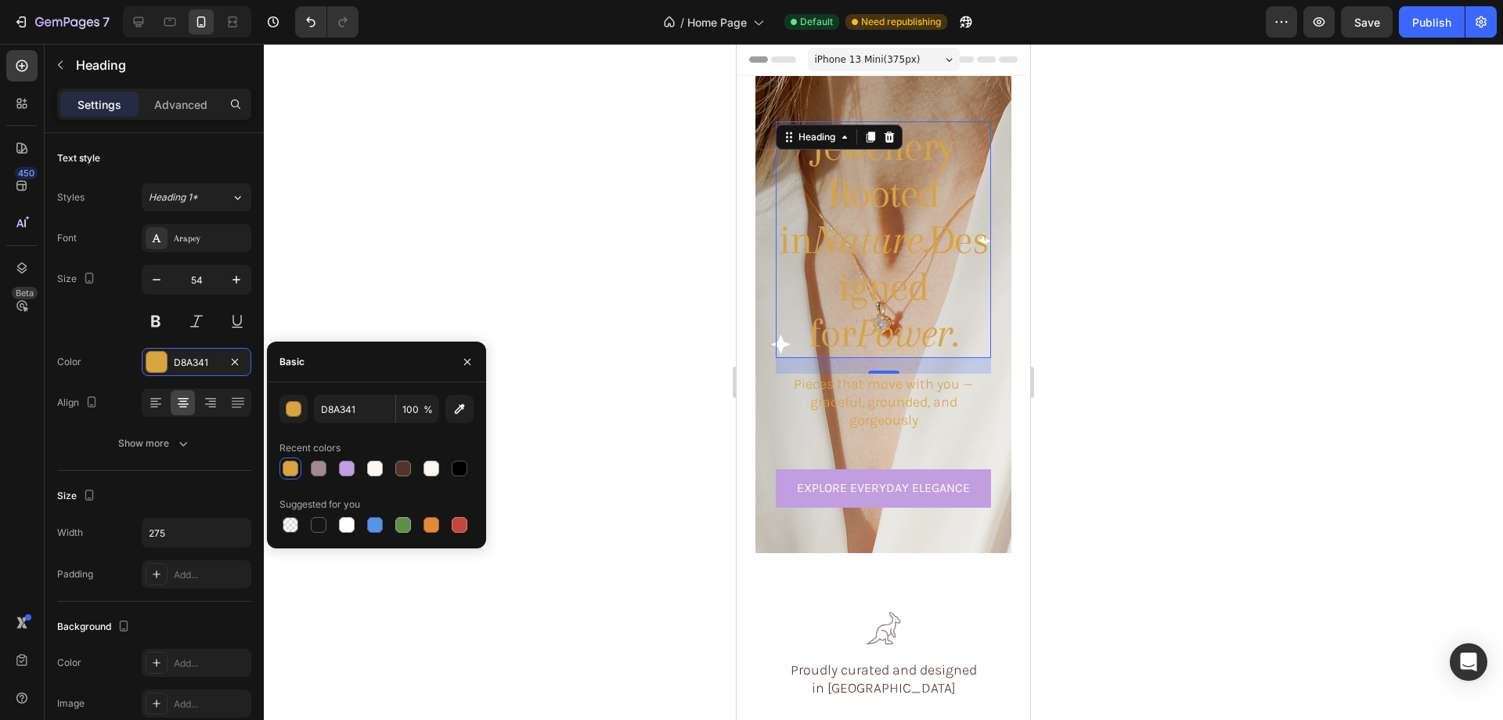
click at [422, 292] on div at bounding box center [883, 382] width 1239 height 676
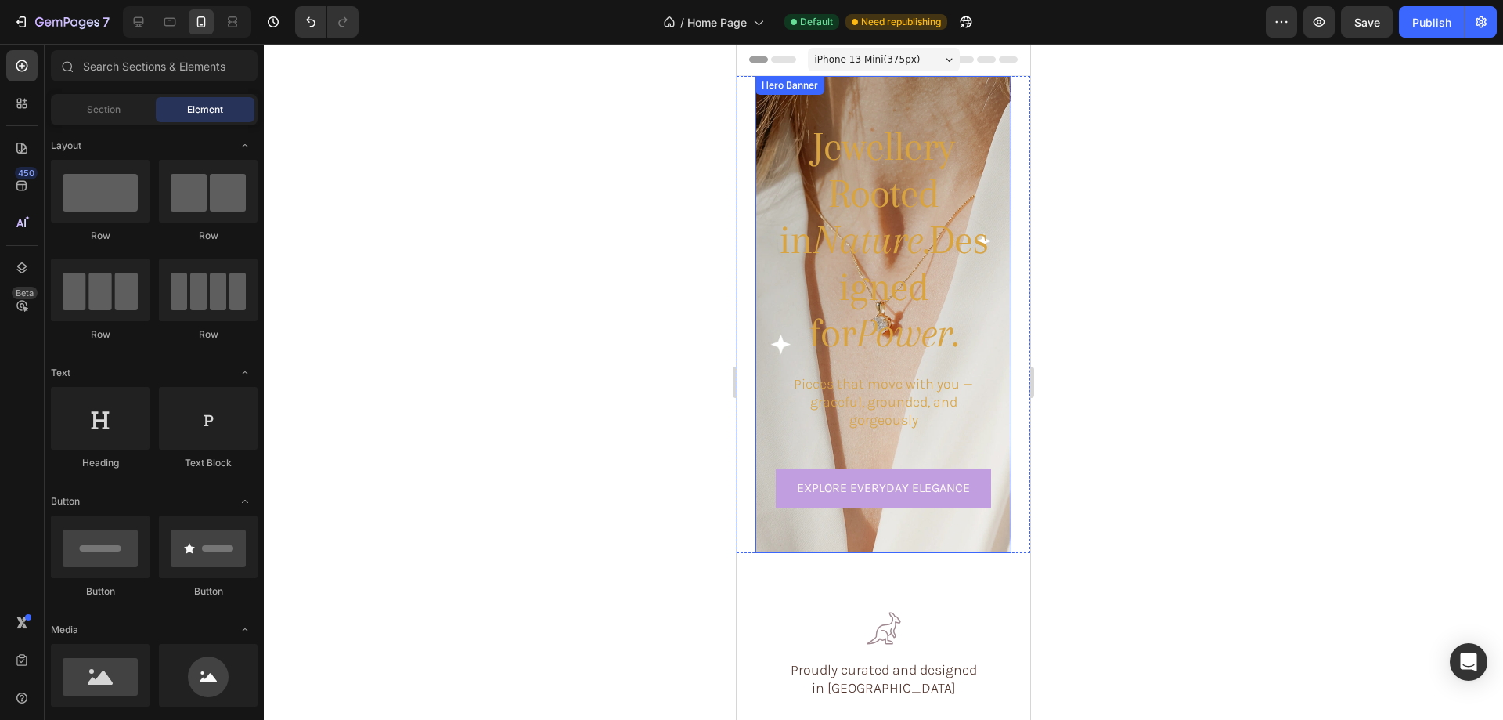
click at [774, 247] on div "Jewellery Rooted in Nature. Designed for Power. Heading Pieces that move with y…" at bounding box center [884, 314] width 256 height 410
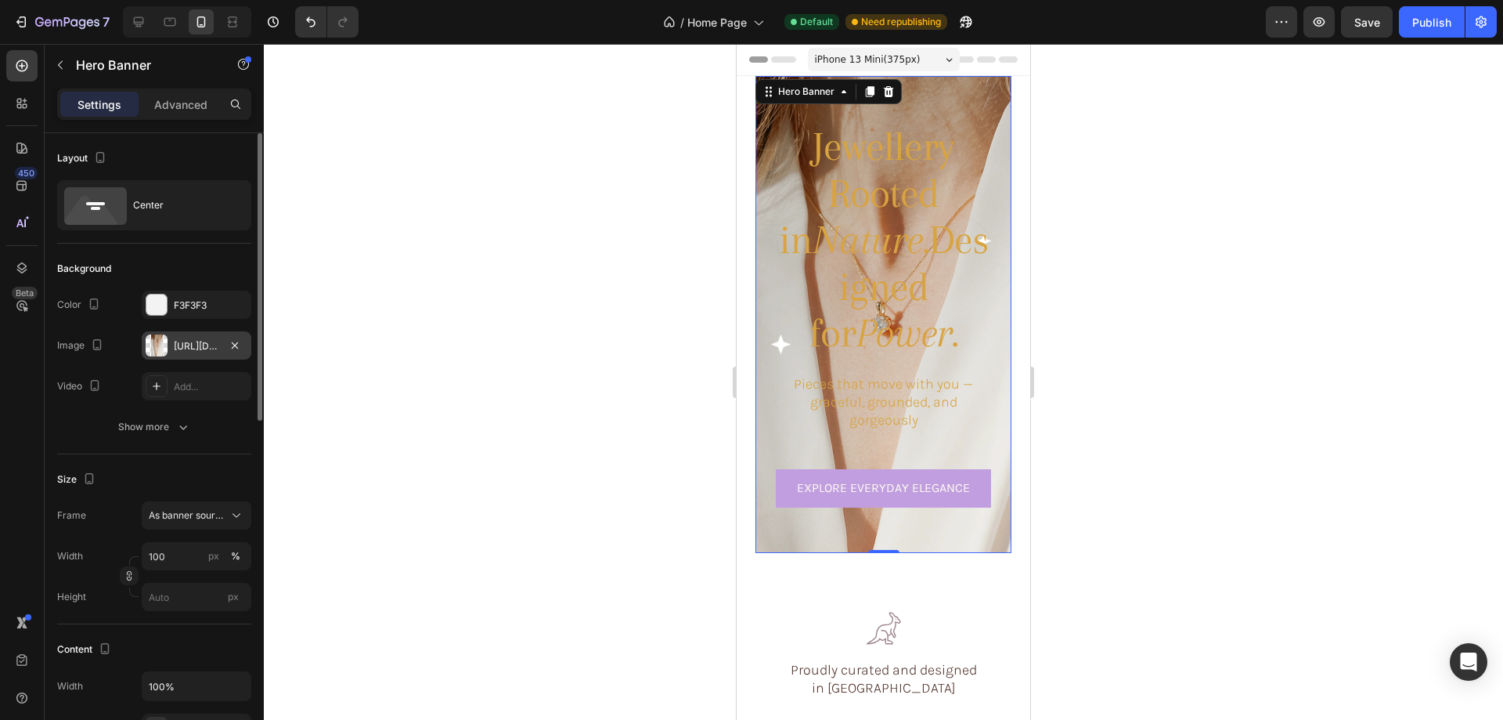
click at [163, 347] on div at bounding box center [157, 345] width 22 height 22
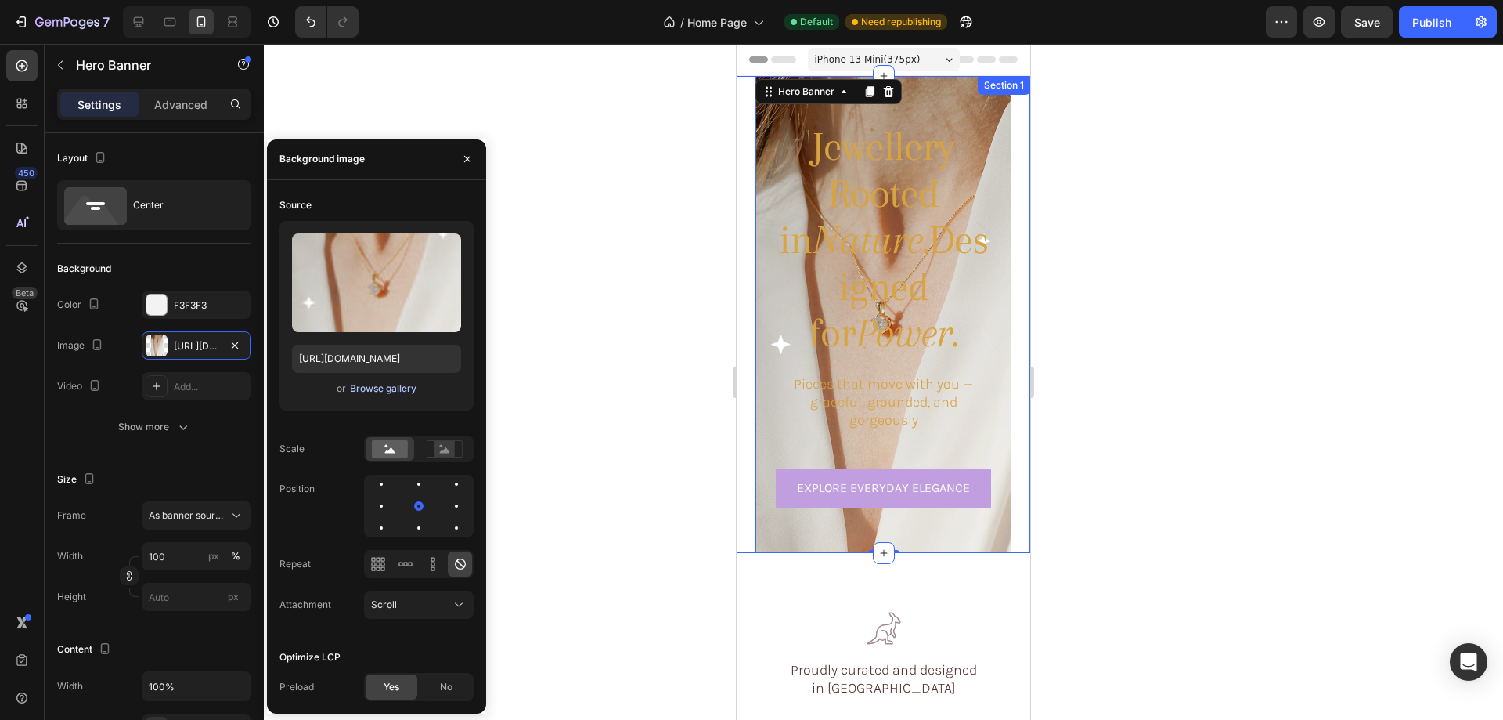
click at [368, 384] on div "Browse gallery" at bounding box center [383, 388] width 67 height 14
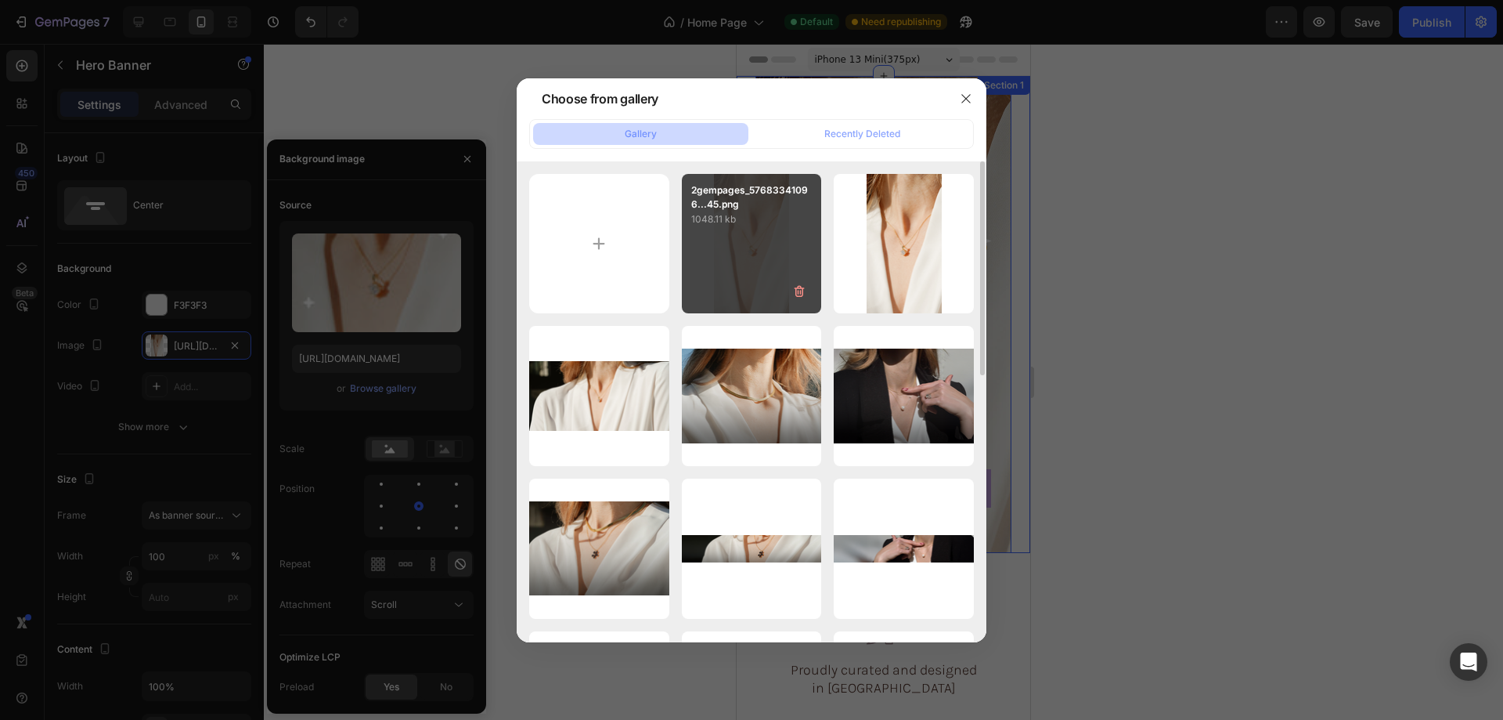
click at [735, 244] on div "2gempages_57683341096...45.png 1048.11 kb" at bounding box center [752, 244] width 140 height 140
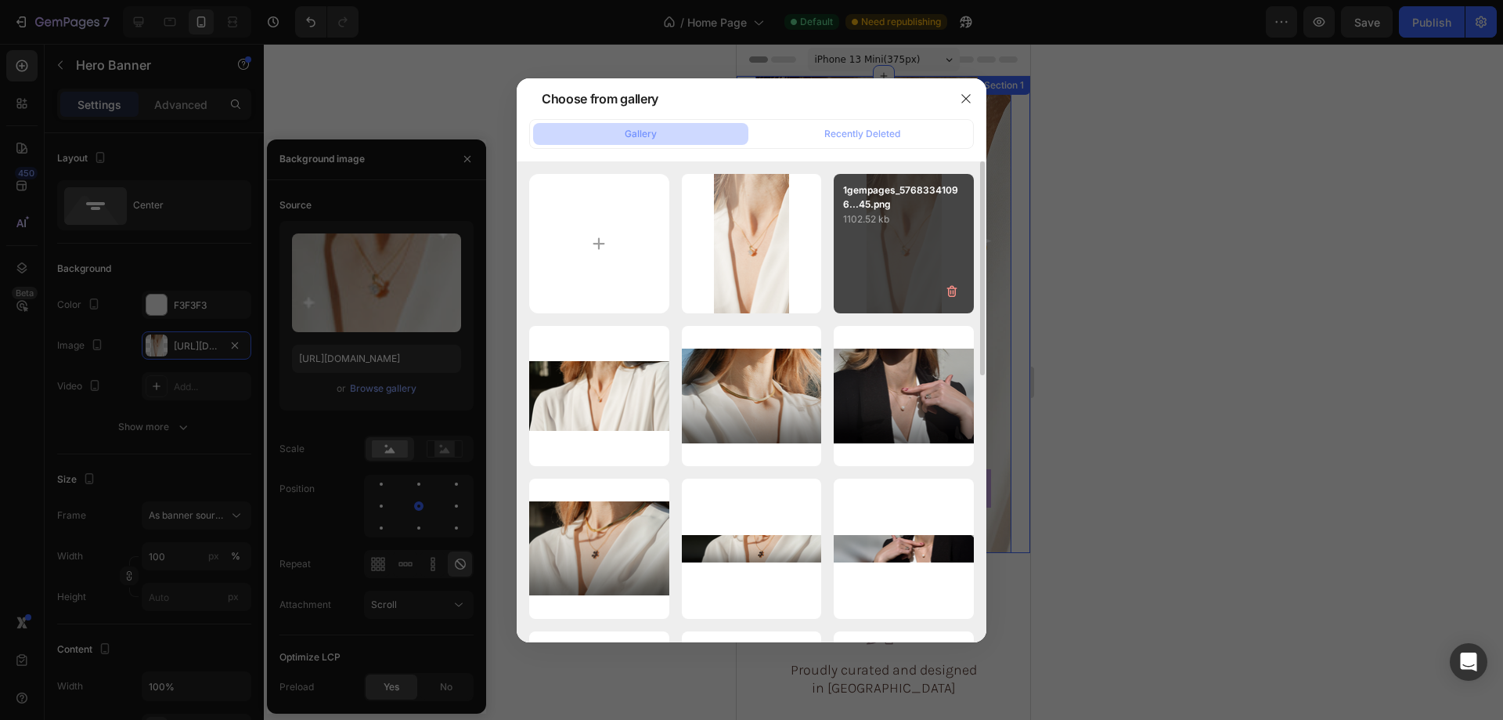
type input "https://cdn.shopify.com/s/files/1/0633/3884/0177/files/gempages_576833410962555…"
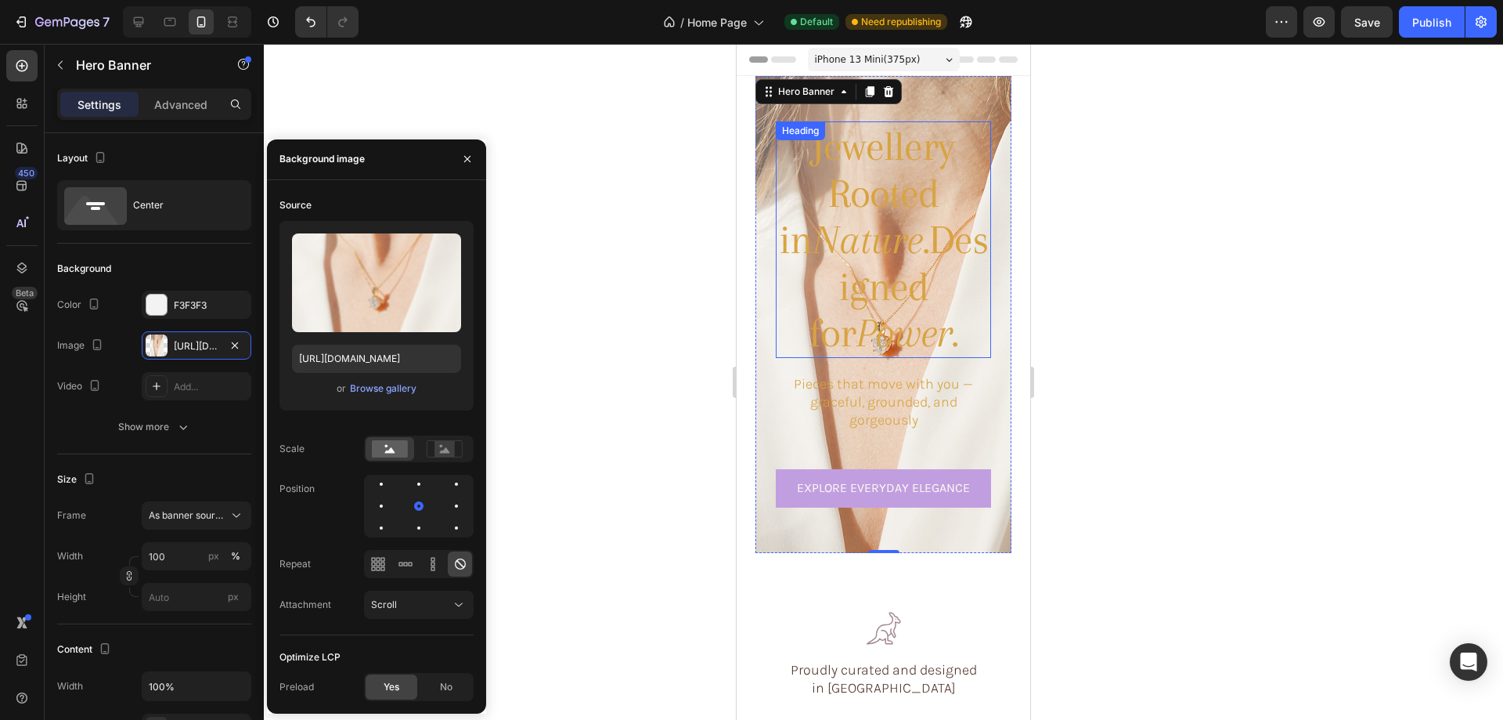
click at [840, 236] on icon "Nature." at bounding box center [871, 239] width 116 height 46
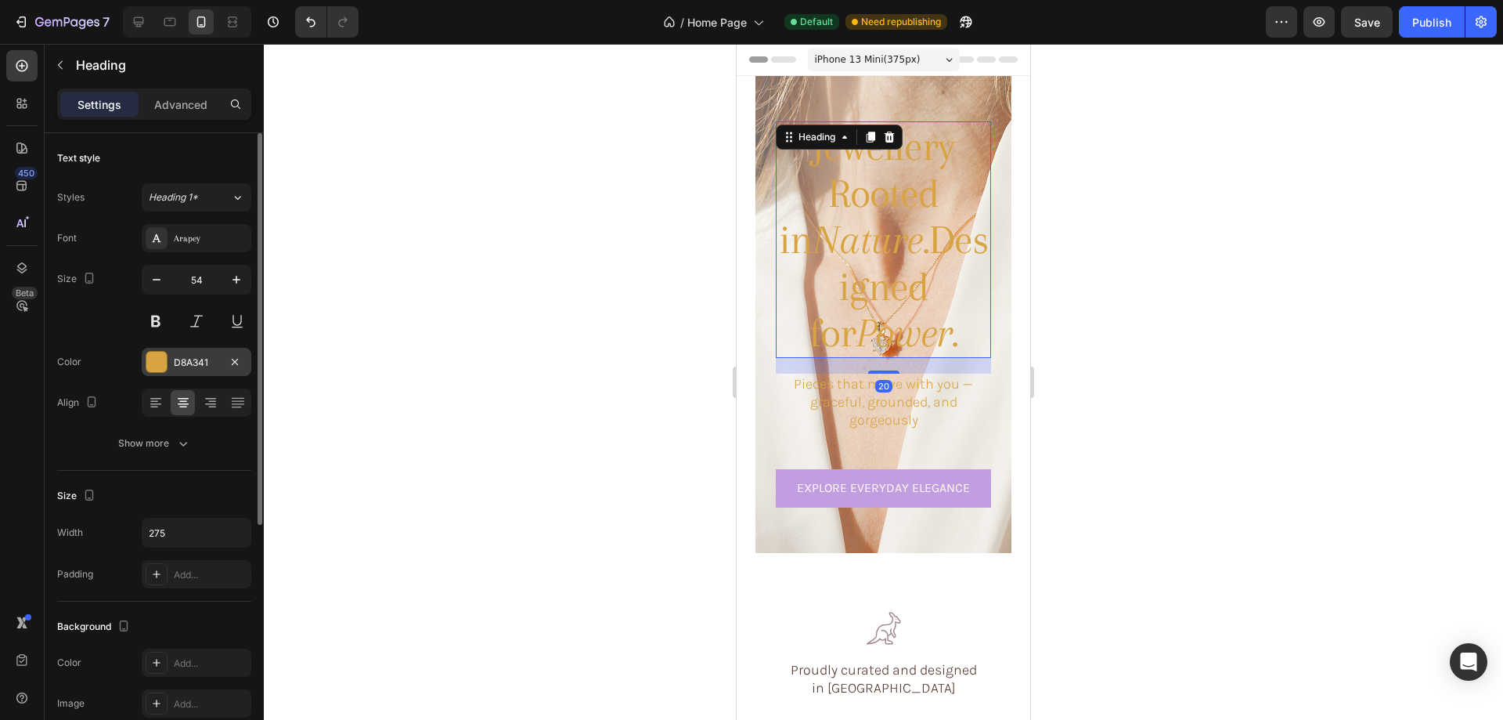
click at [151, 359] on div at bounding box center [156, 362] width 20 height 20
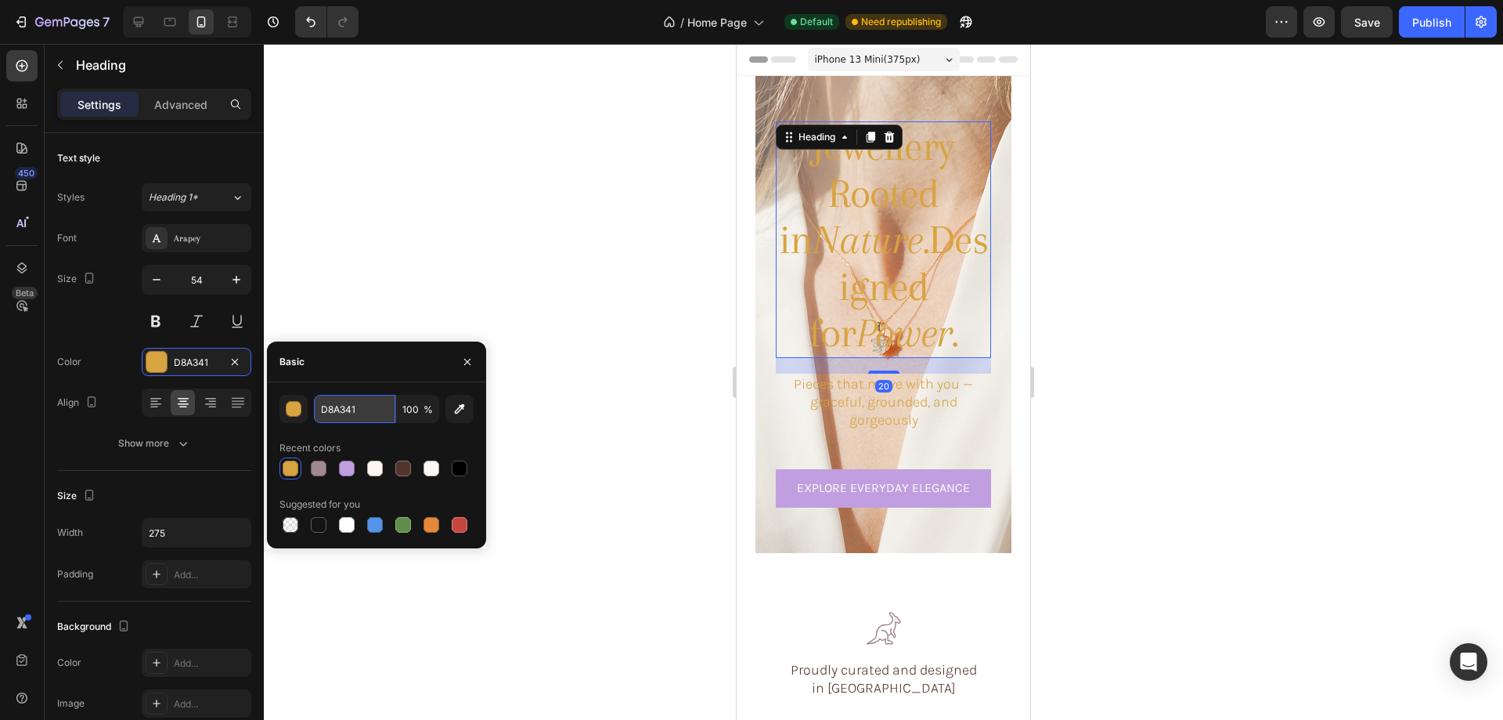
click at [349, 406] on input "D8A341" at bounding box center [354, 409] width 81 height 28
paste input "#EFDFCA"
type input "#EFDFCA"
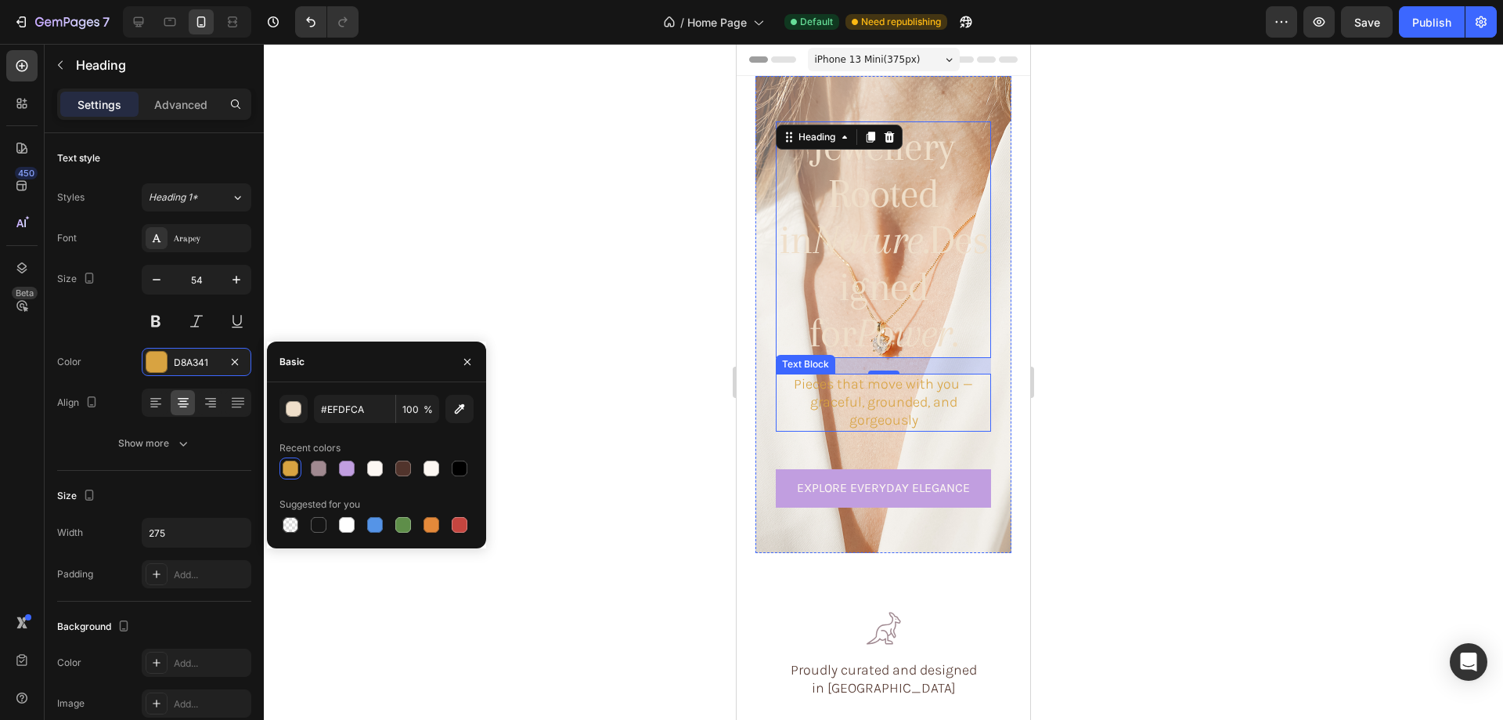
click at [851, 377] on p "Pieces that move with you — graceful, grounded, and gorgeously" at bounding box center [884, 402] width 212 height 55
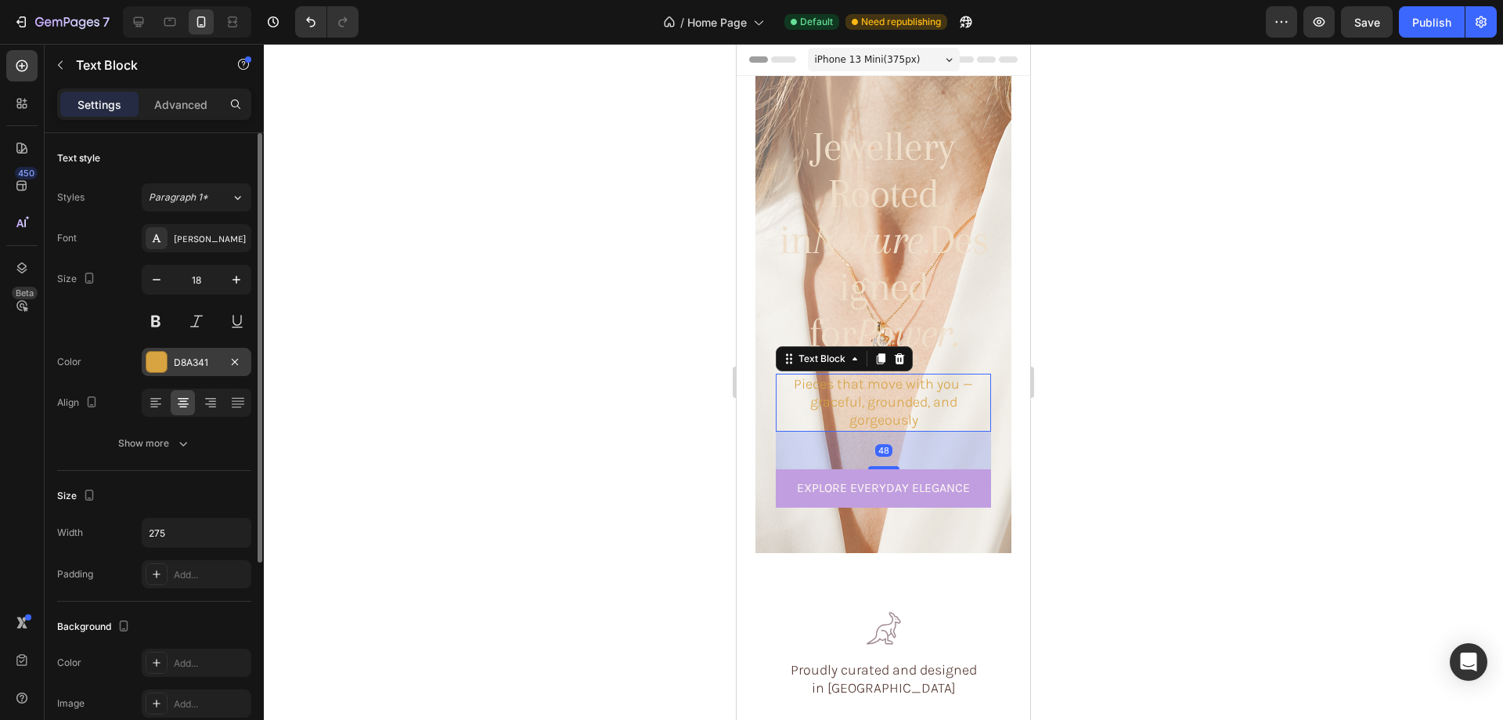
click at [158, 361] on div at bounding box center [156, 362] width 20 height 20
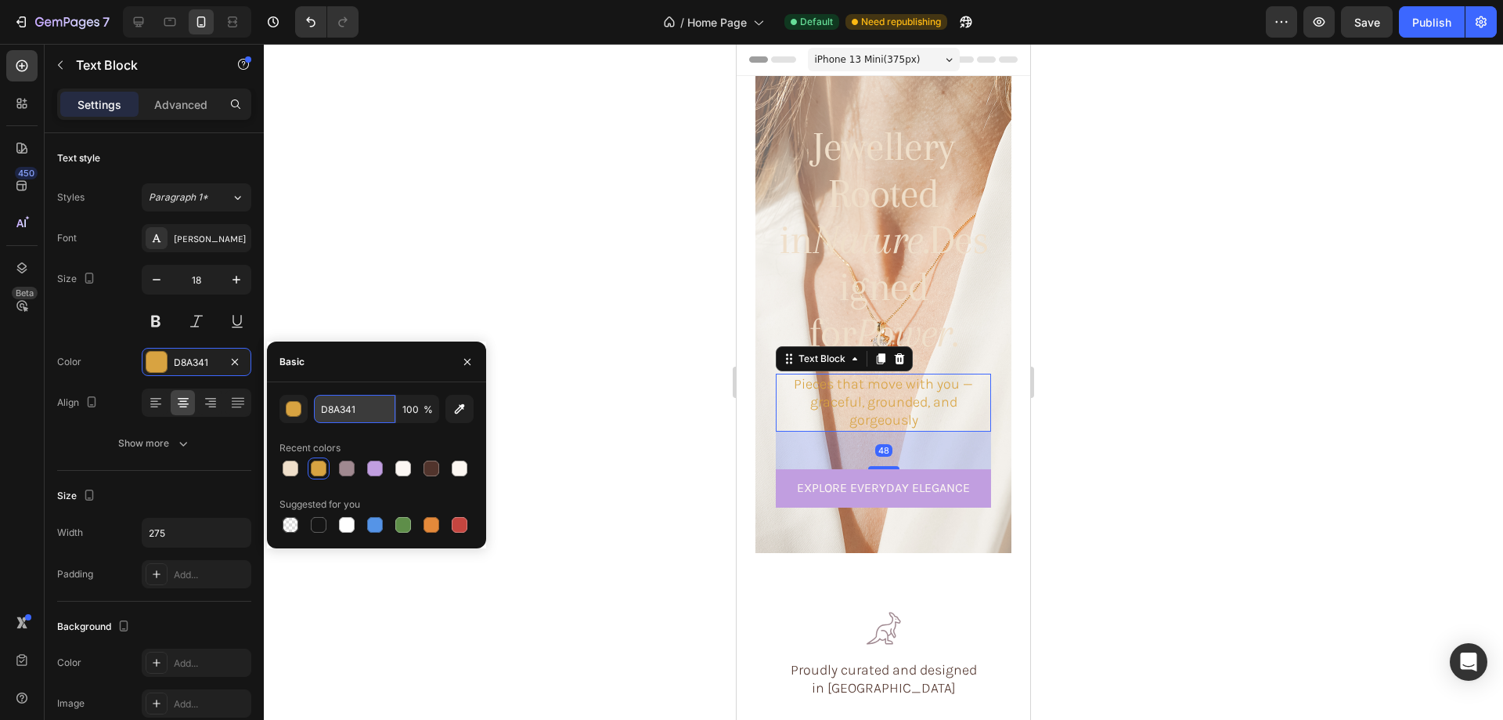
click at [359, 409] on input "D8A341" at bounding box center [354, 409] width 81 height 28
paste input "#EFDFCA"
type input "#EFDFCA"
click at [386, 279] on div at bounding box center [883, 382] width 1239 height 676
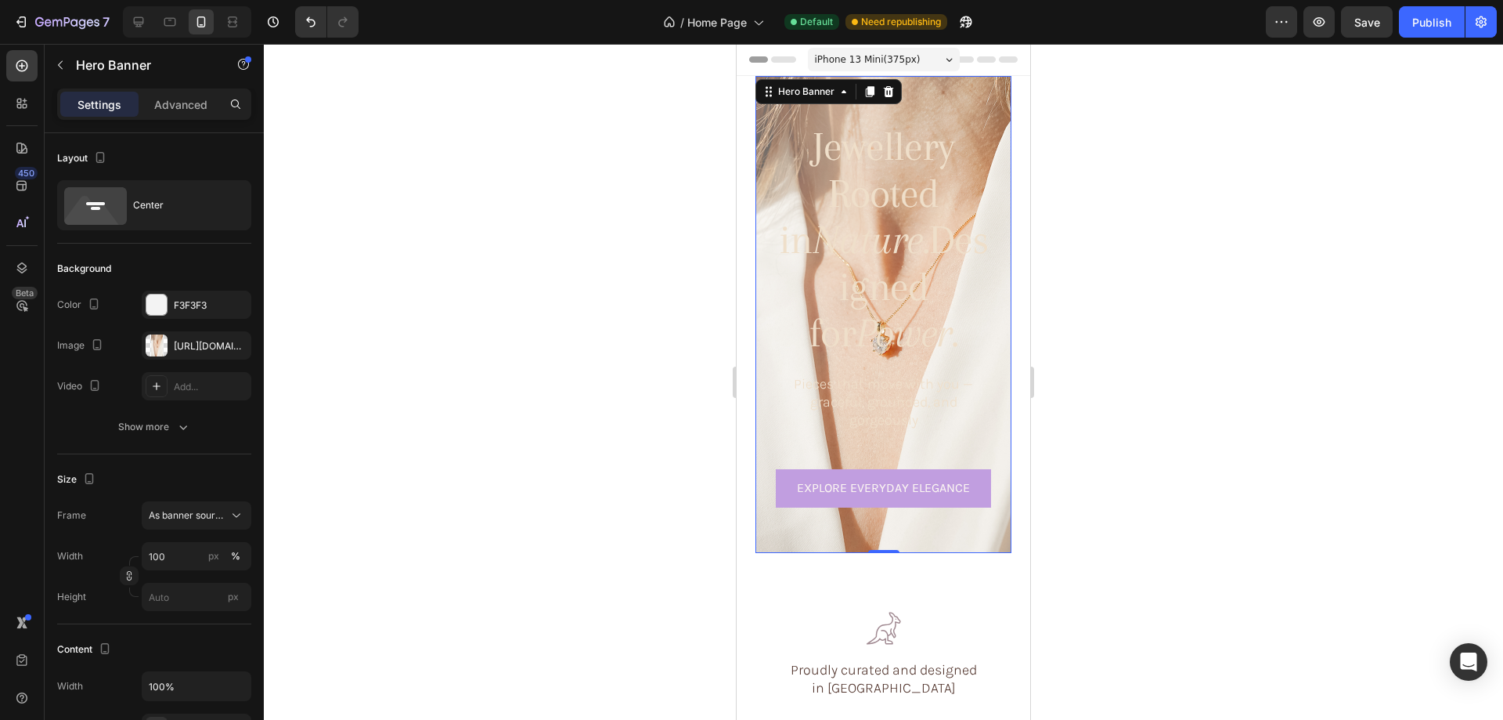
click at [764, 144] on div "Jewellery Rooted in Nature. Designed for Power. Heading Pieces that move with y…" at bounding box center [884, 314] width 256 height 410
click at [155, 343] on div at bounding box center [157, 345] width 22 height 22
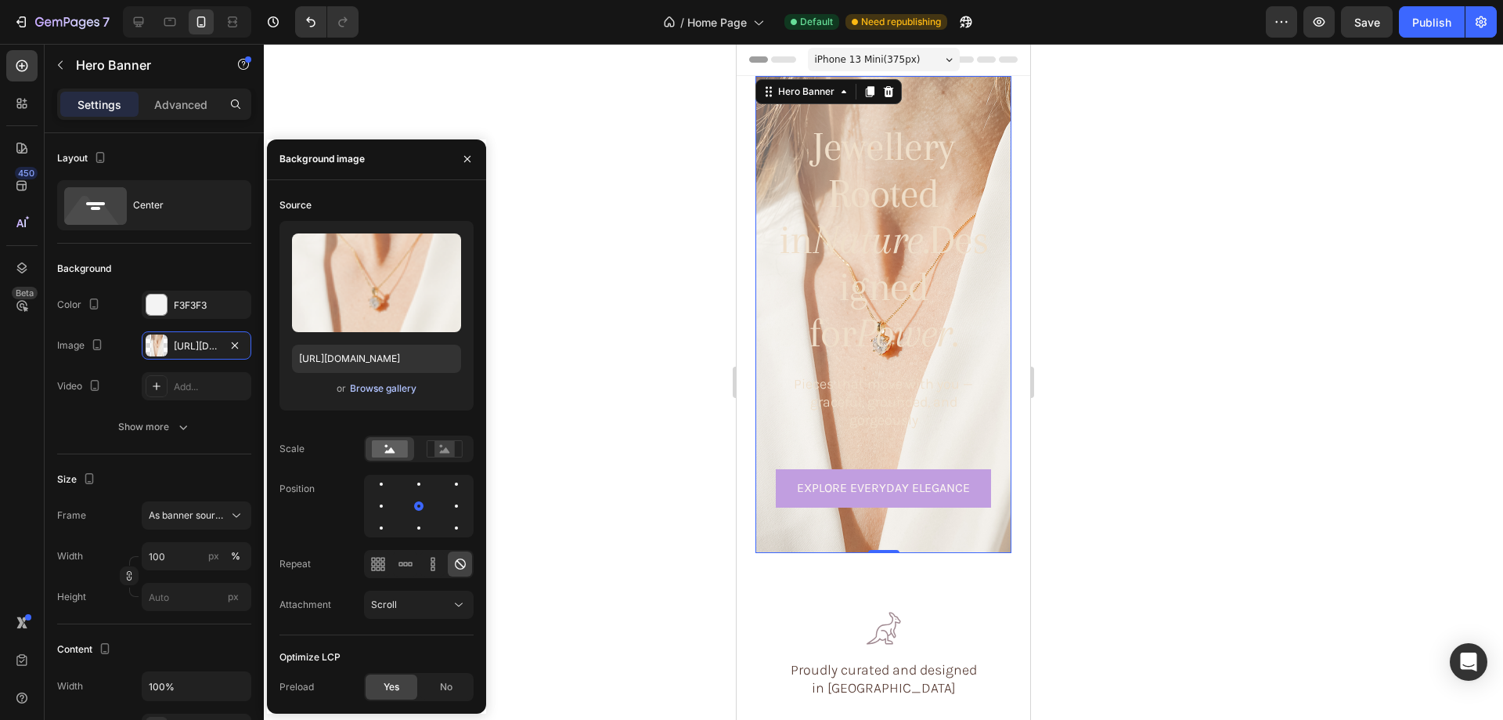
click at [383, 388] on div "Browse gallery" at bounding box center [383, 388] width 67 height 14
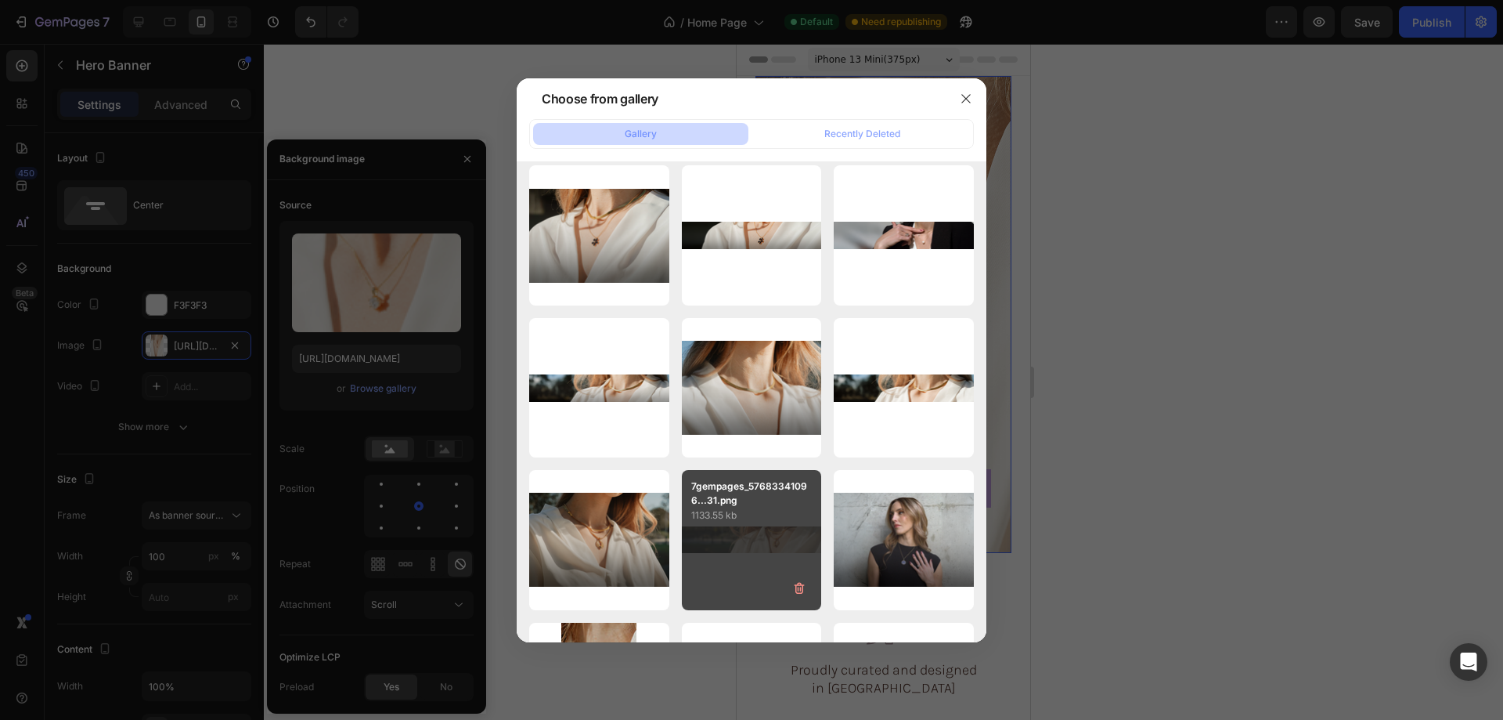
scroll to position [470, 0]
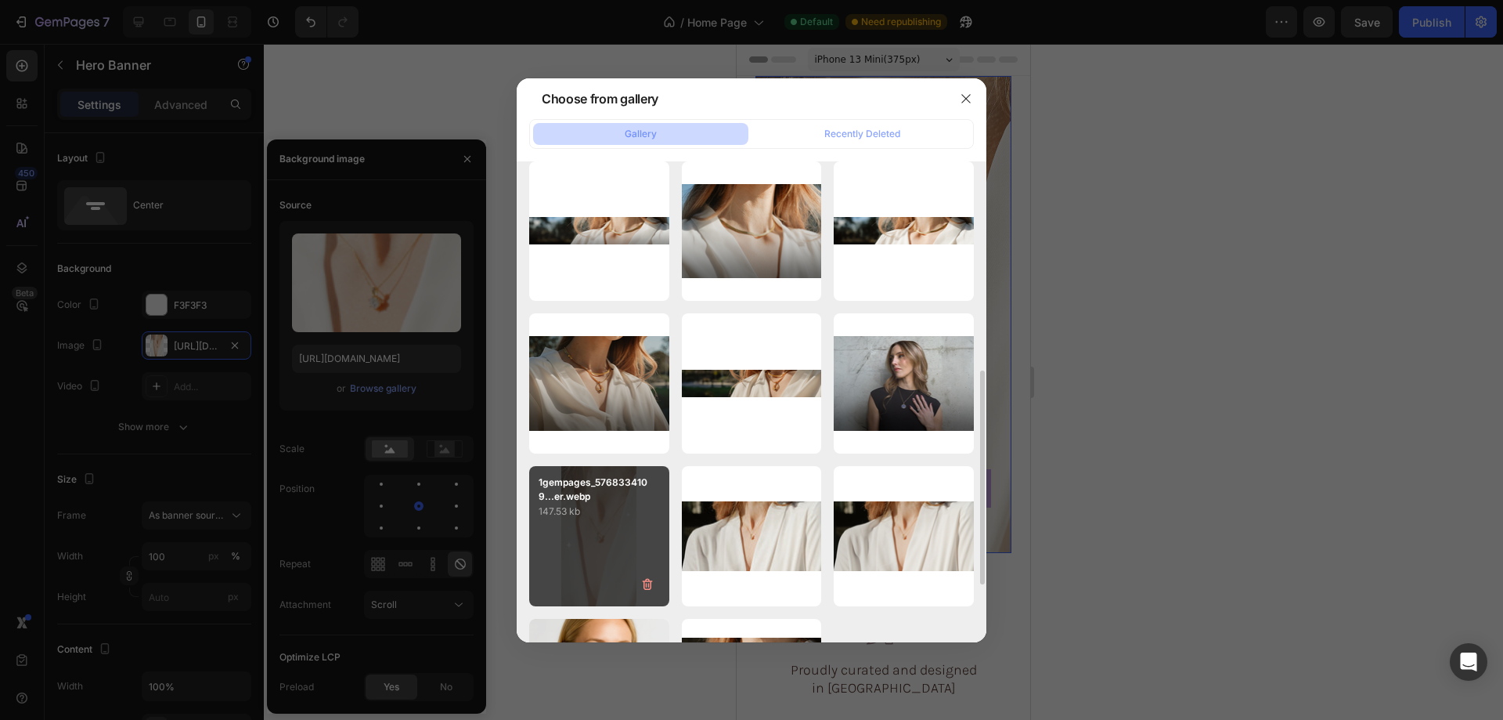
click at [582, 552] on div "1gempages_5768334109...er.webp 147.53 kb" at bounding box center [599, 536] width 140 height 140
type input "https://cdn.shopify.com/s/files/1/0633/3884/0177/files/gempages_576833410962555…"
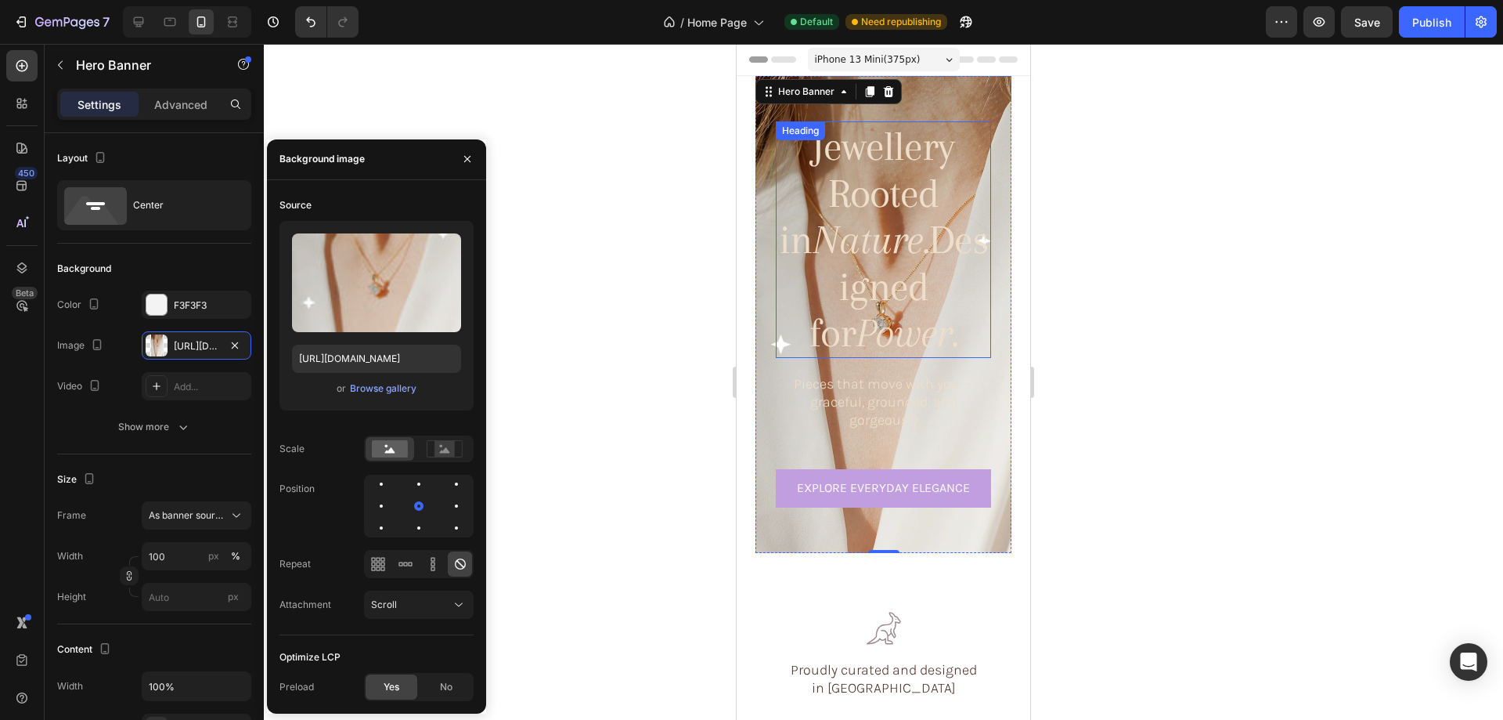
click at [865, 216] on icon "Nature." at bounding box center [871, 239] width 116 height 46
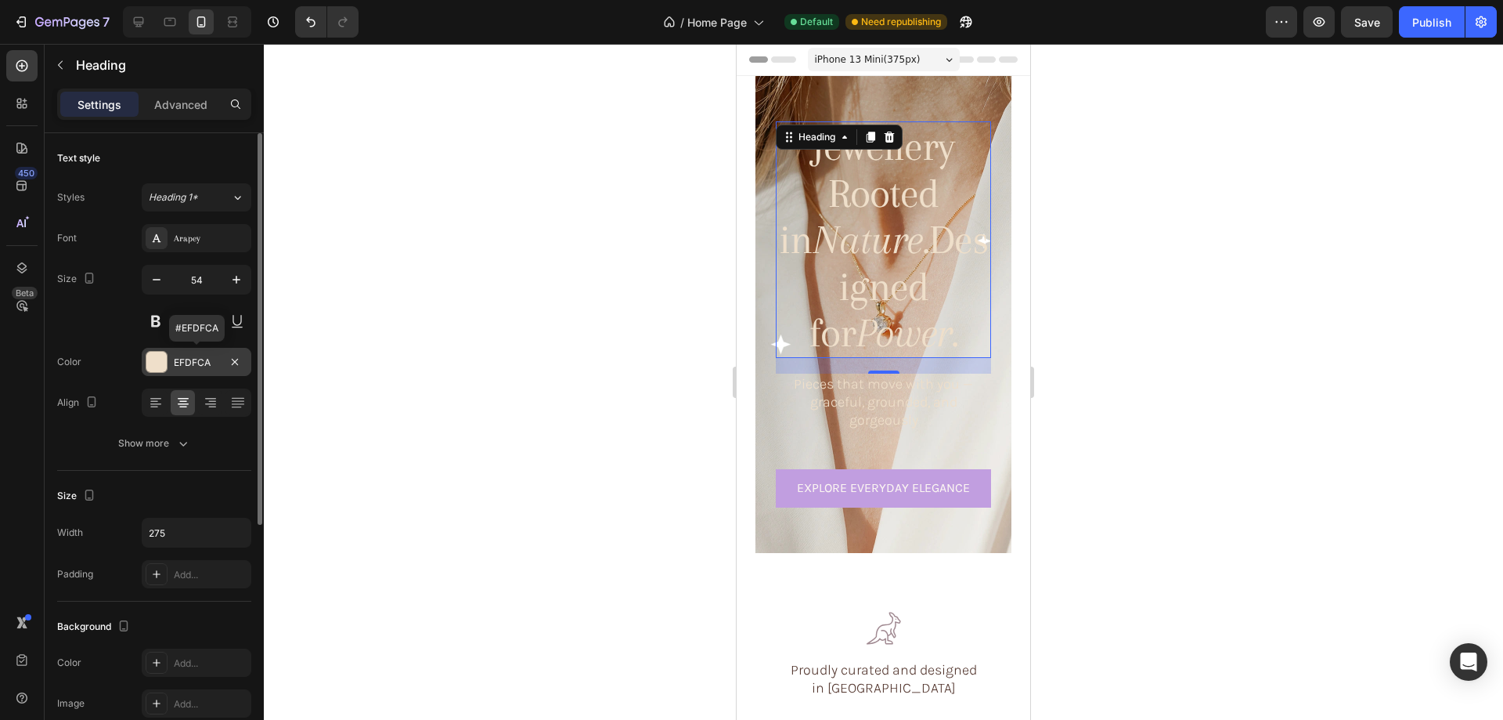
click at [153, 364] on div at bounding box center [156, 362] width 20 height 20
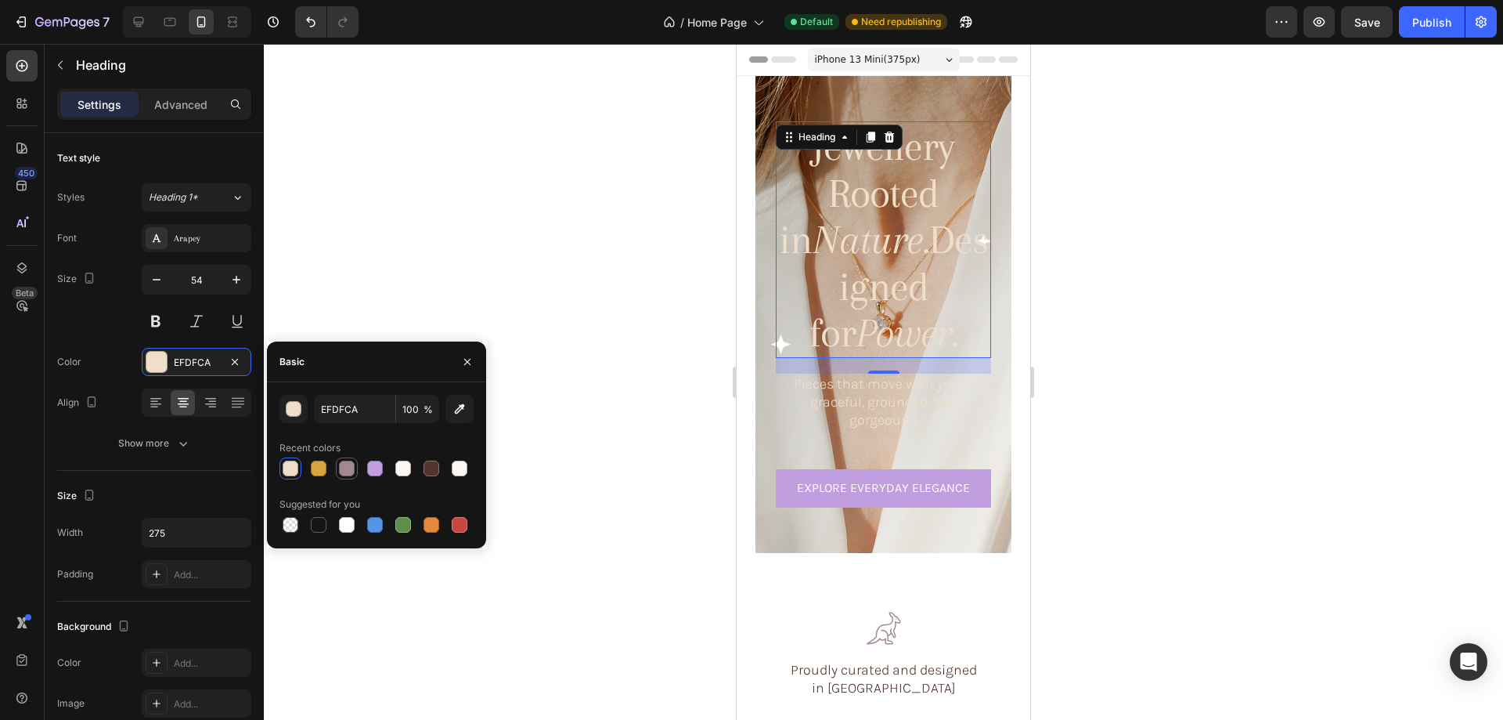
click at [346, 462] on div at bounding box center [347, 468] width 16 height 16
type input "A08990"
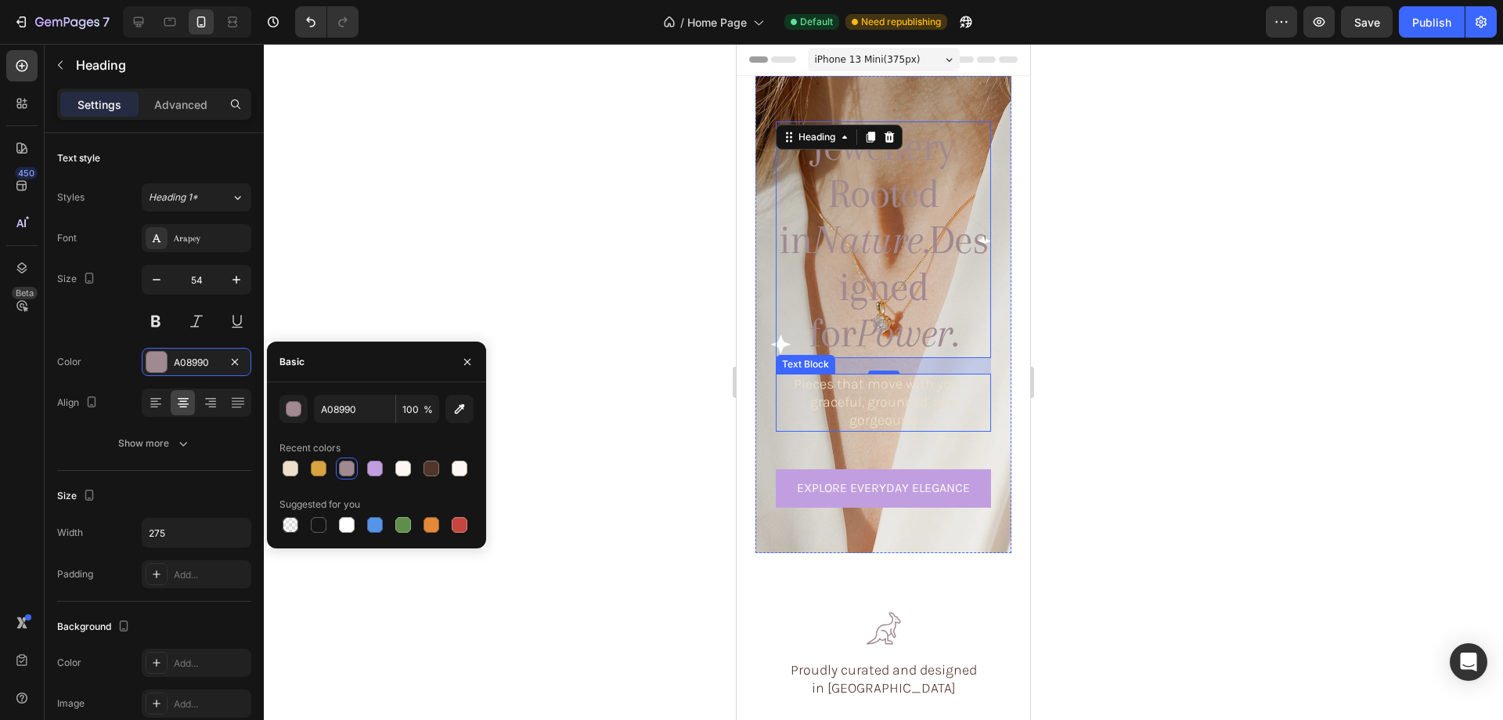
click at [864, 394] on p "Pieces that move with you — graceful, grounded, and gorgeously" at bounding box center [884, 402] width 212 height 55
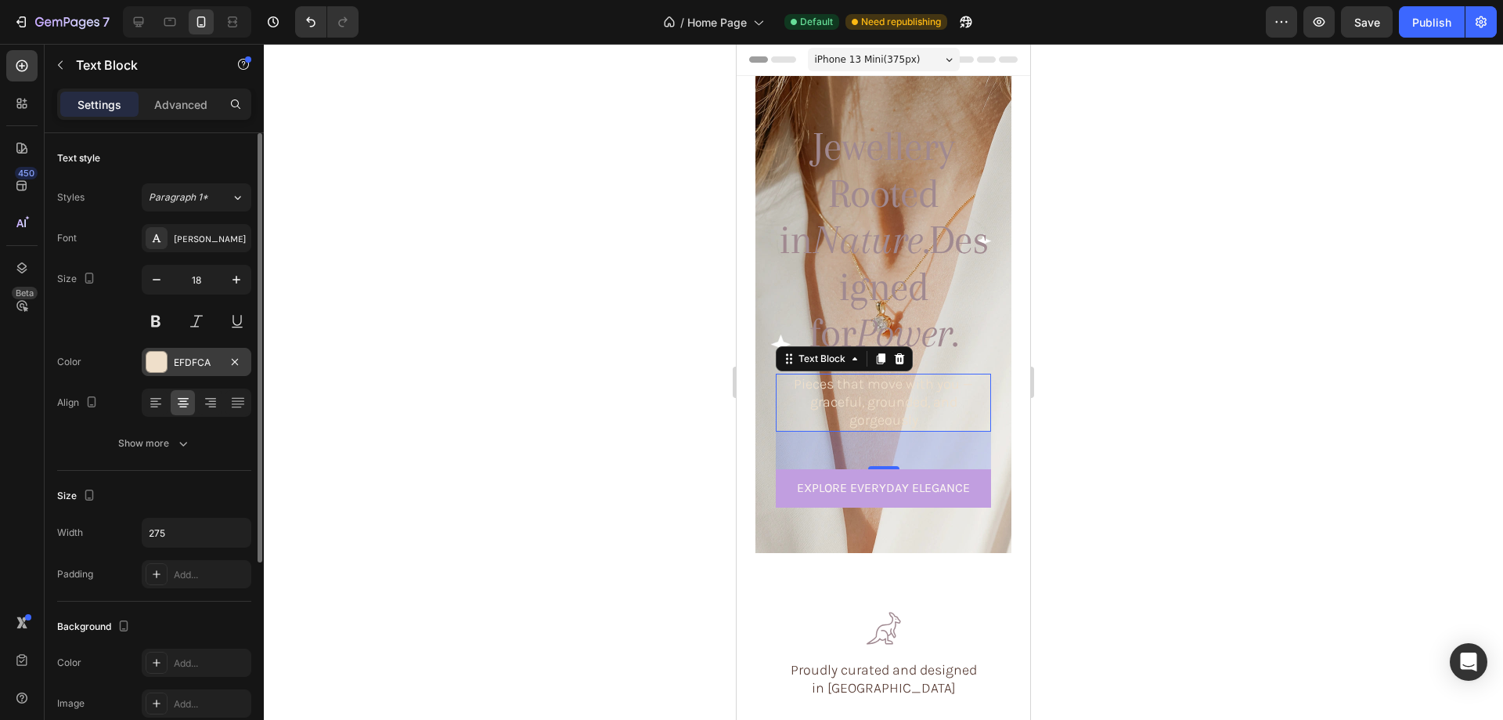
click at [152, 366] on div at bounding box center [156, 362] width 20 height 20
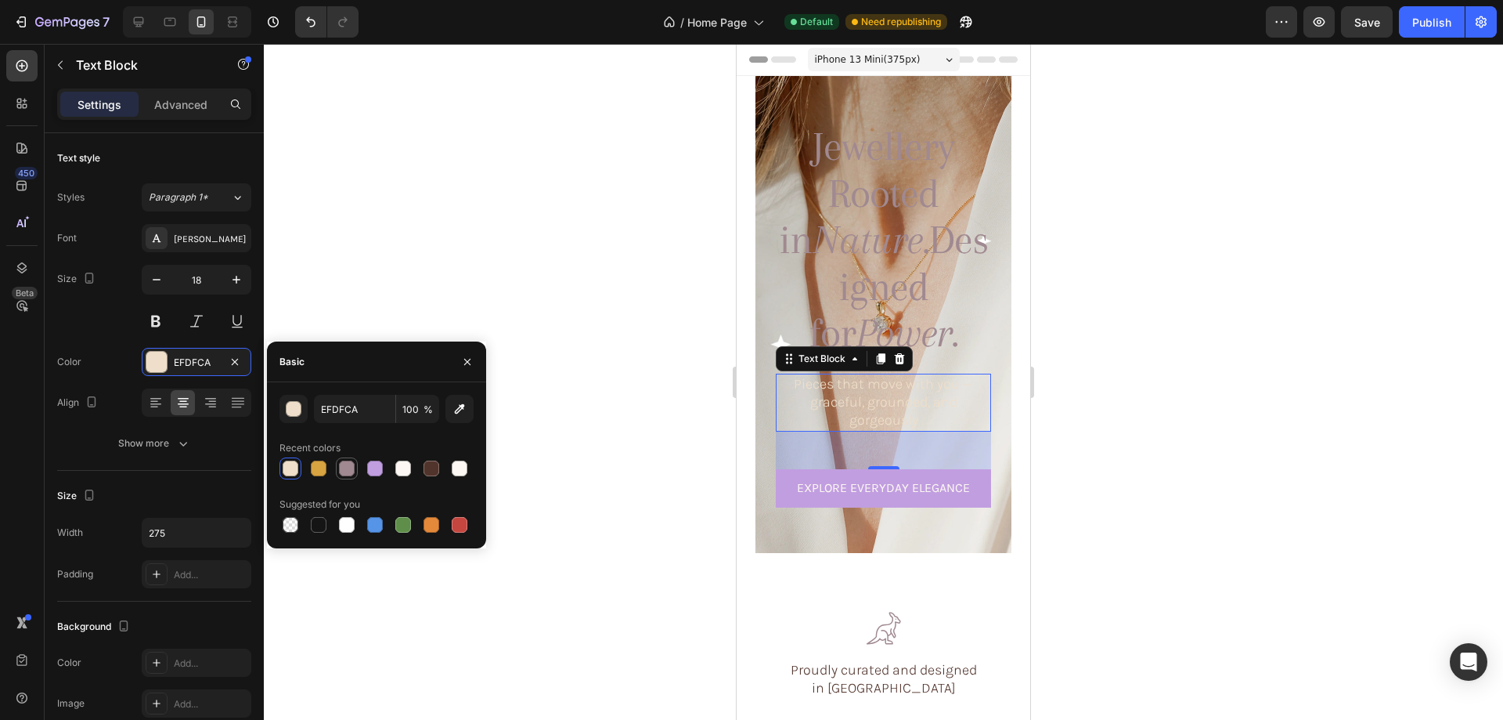
click at [353, 473] on div at bounding box center [347, 468] width 16 height 16
type input "A08990"
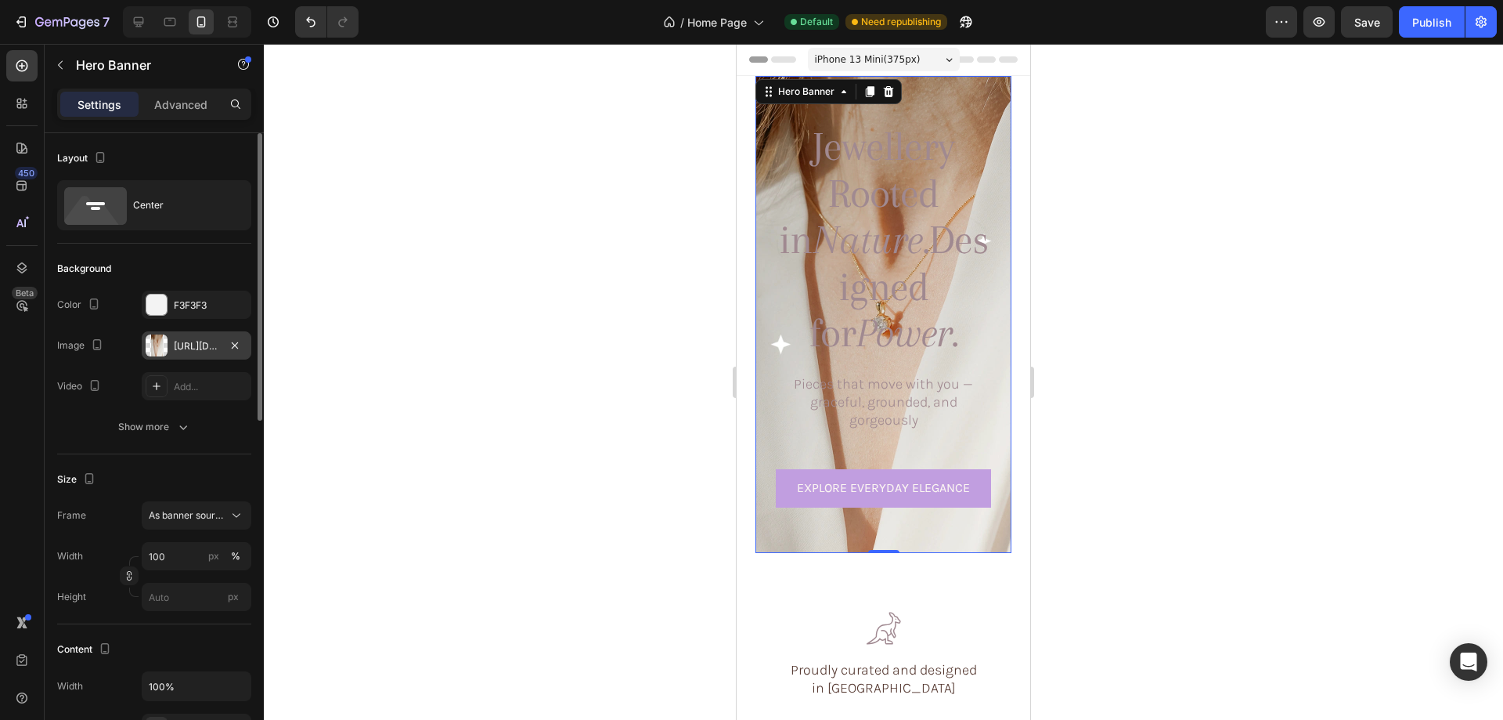
click at [161, 349] on div at bounding box center [157, 345] width 22 height 22
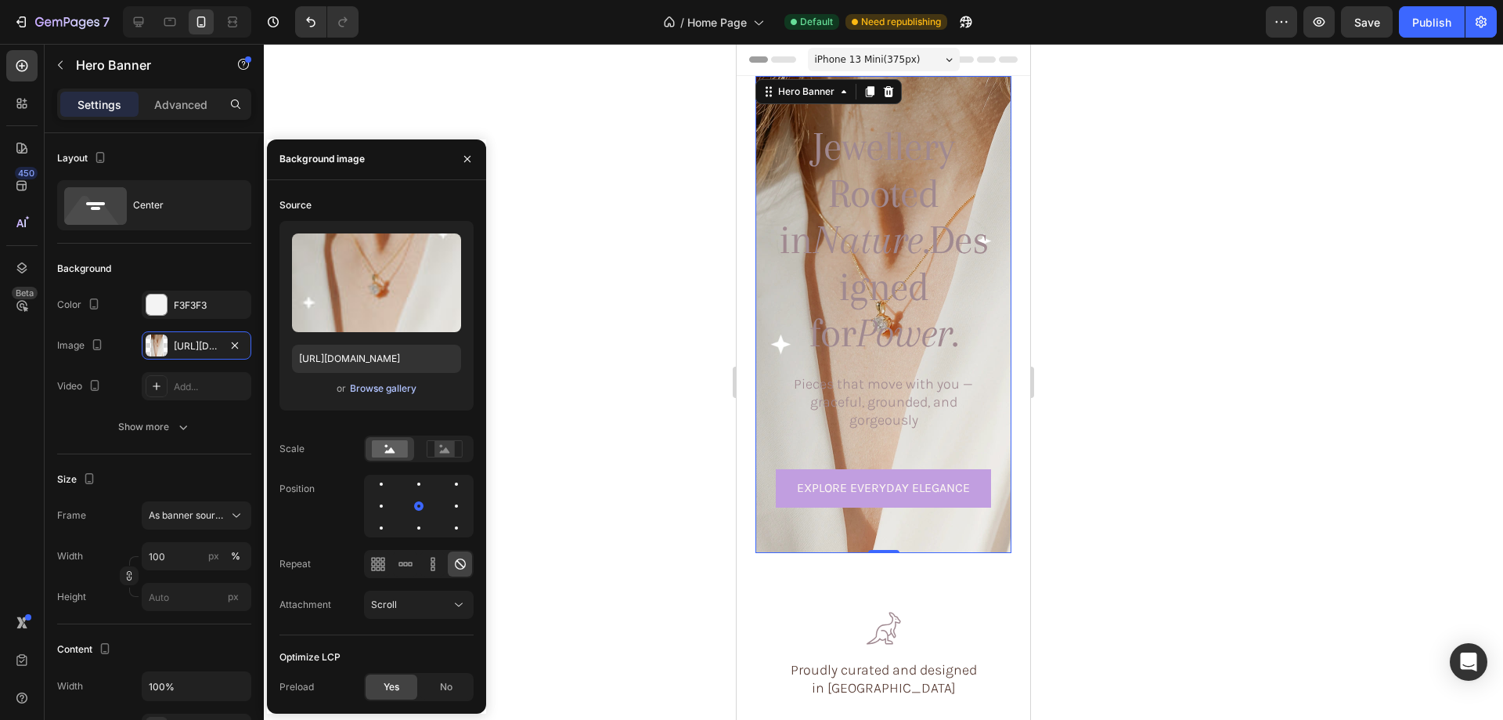
click at [378, 383] on div "Browse gallery" at bounding box center [383, 388] width 67 height 14
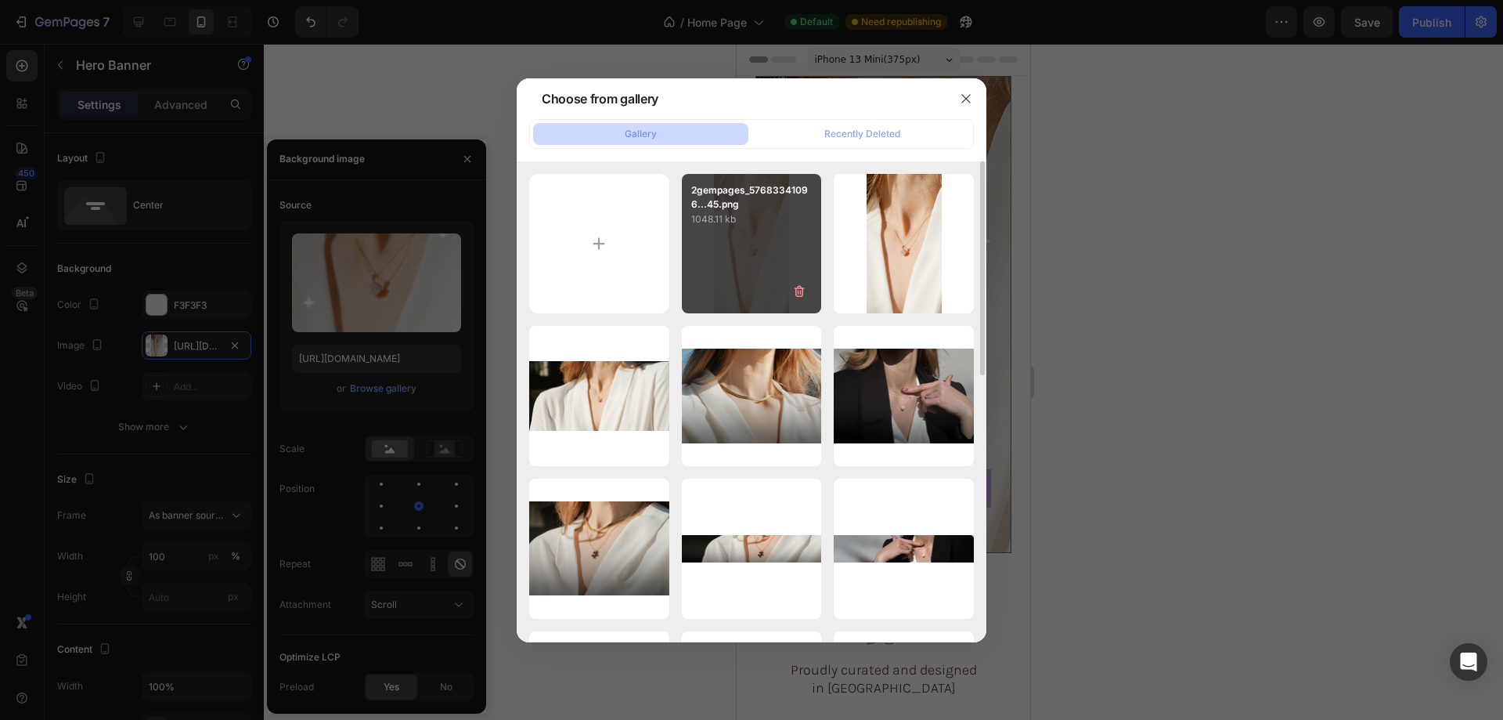
click at [731, 247] on div "2gempages_57683341096...45.png 1048.11 kb" at bounding box center [752, 244] width 140 height 140
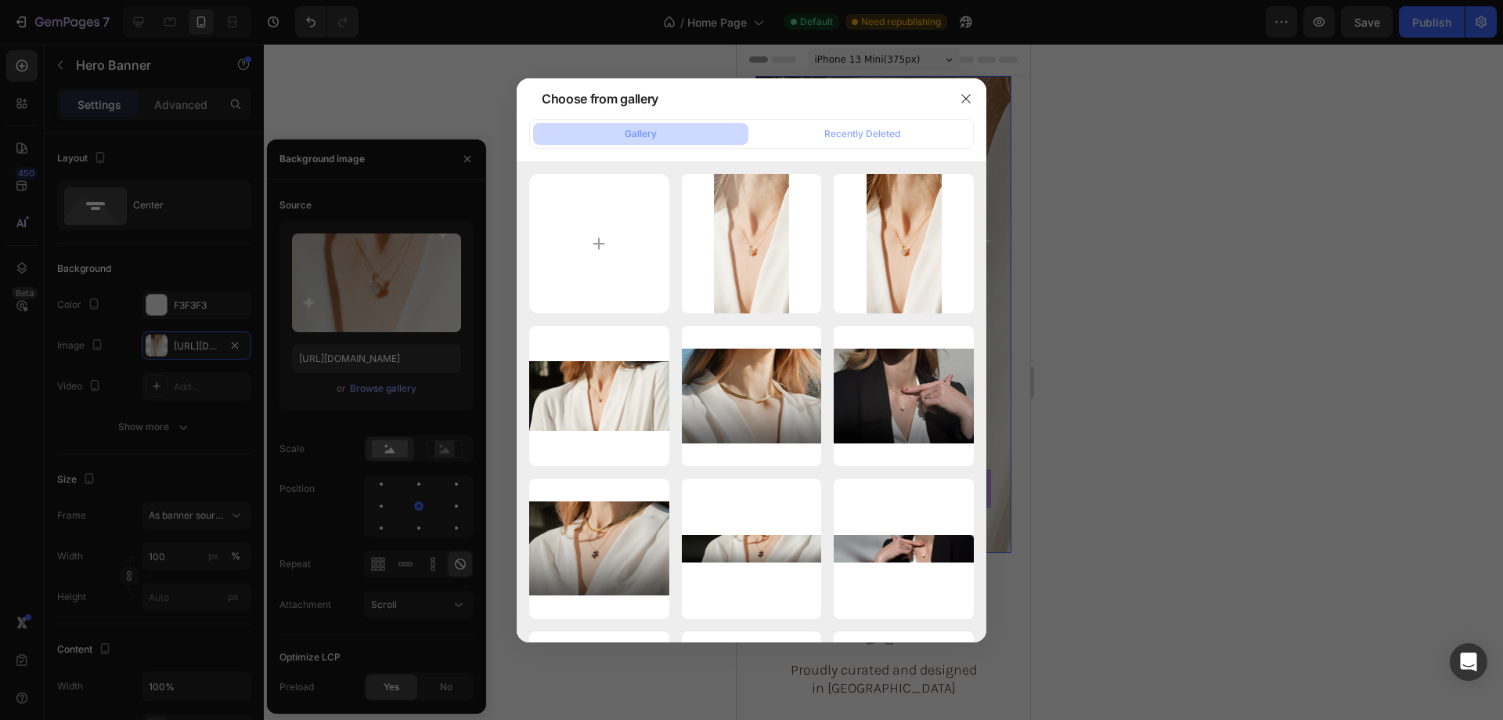
type input "https://cdn.shopify.com/s/files/1/0633/3884/0177/files/gempages_576833410962555…"
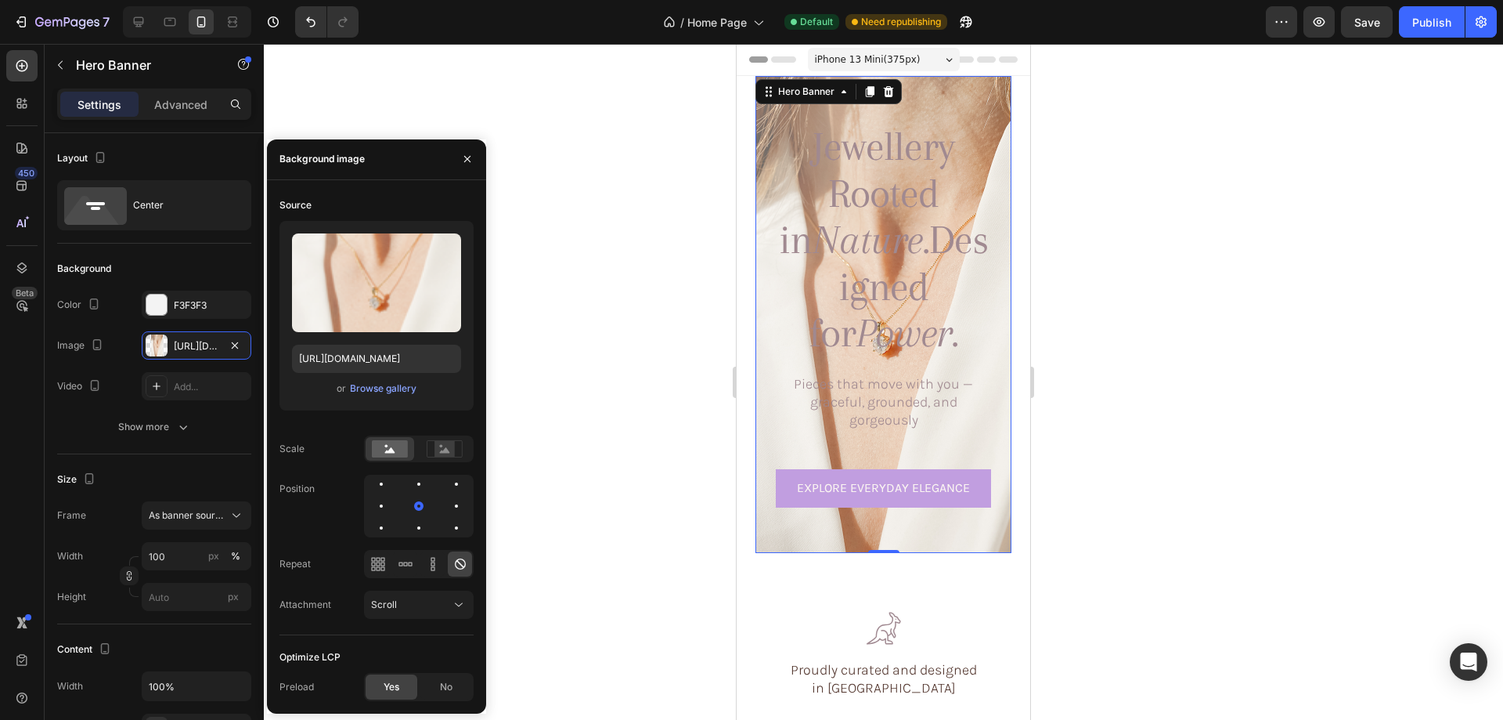
click at [482, 161] on div at bounding box center [468, 159] width 38 height 40
click at [465, 160] on icon "button" at bounding box center [467, 159] width 13 height 13
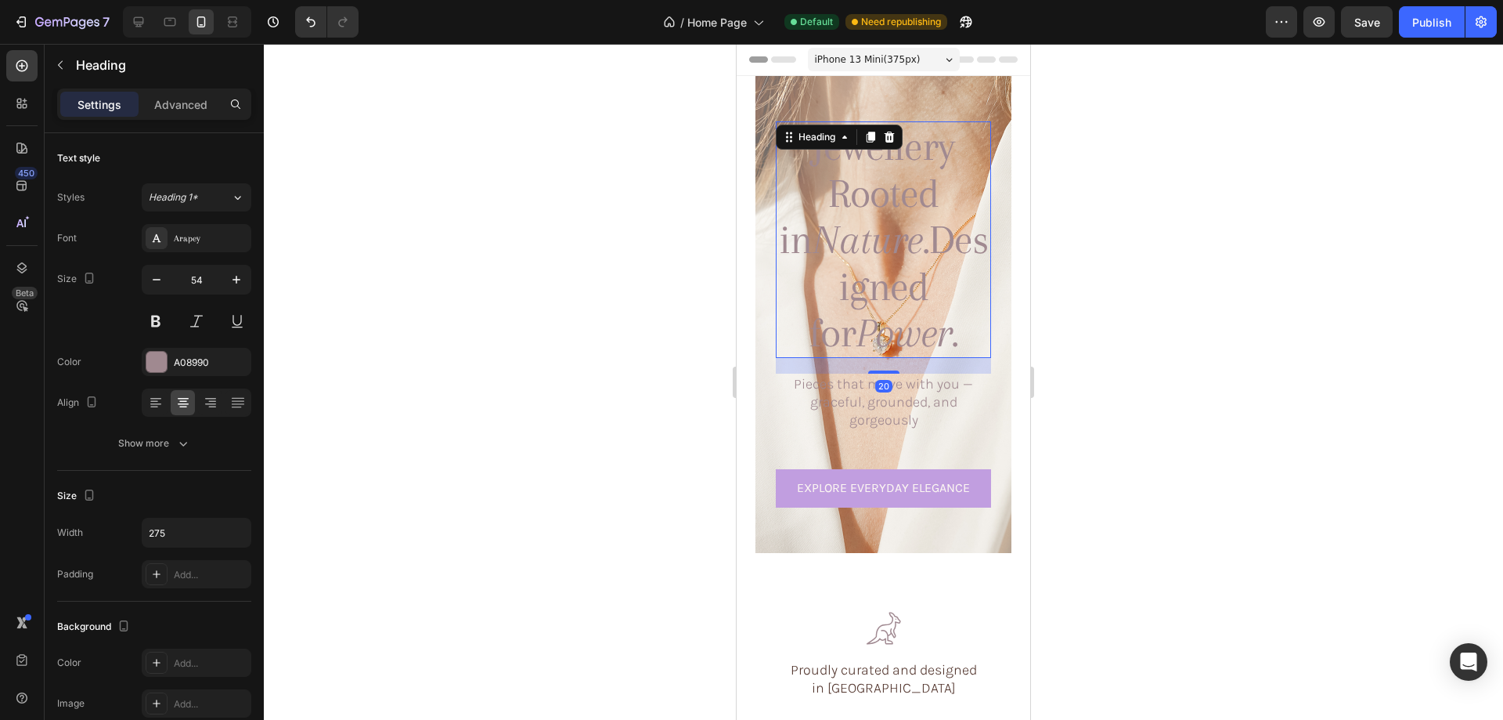
drag, startPoint x: 926, startPoint y: 219, endPoint x: 1229, endPoint y: 339, distance: 325.1
click at [926, 219] on icon "Nature." at bounding box center [871, 239] width 116 height 46
click at [150, 359] on div at bounding box center [156, 362] width 20 height 20
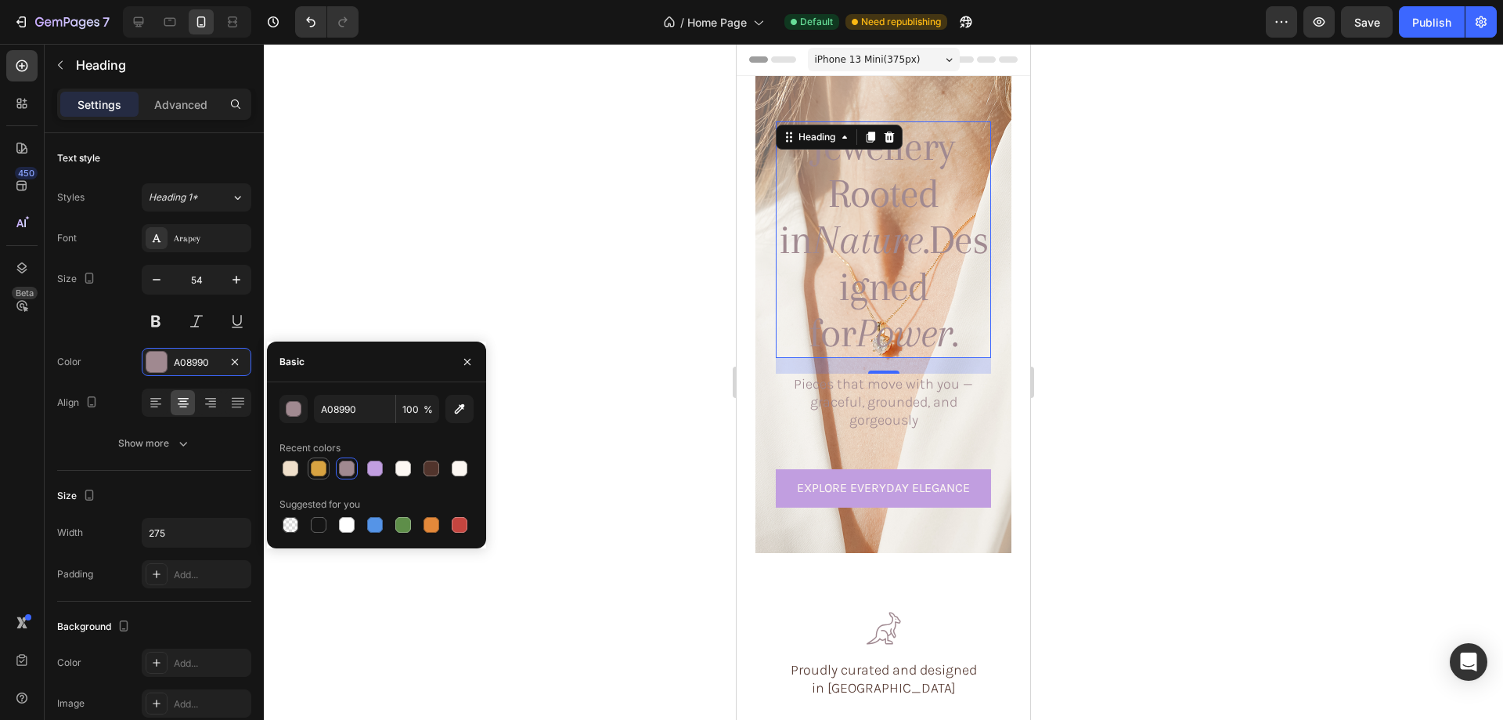
click at [306, 464] on div at bounding box center [377, 468] width 194 height 22
click at [311, 465] on div at bounding box center [318, 468] width 19 height 19
type input "D8A341"
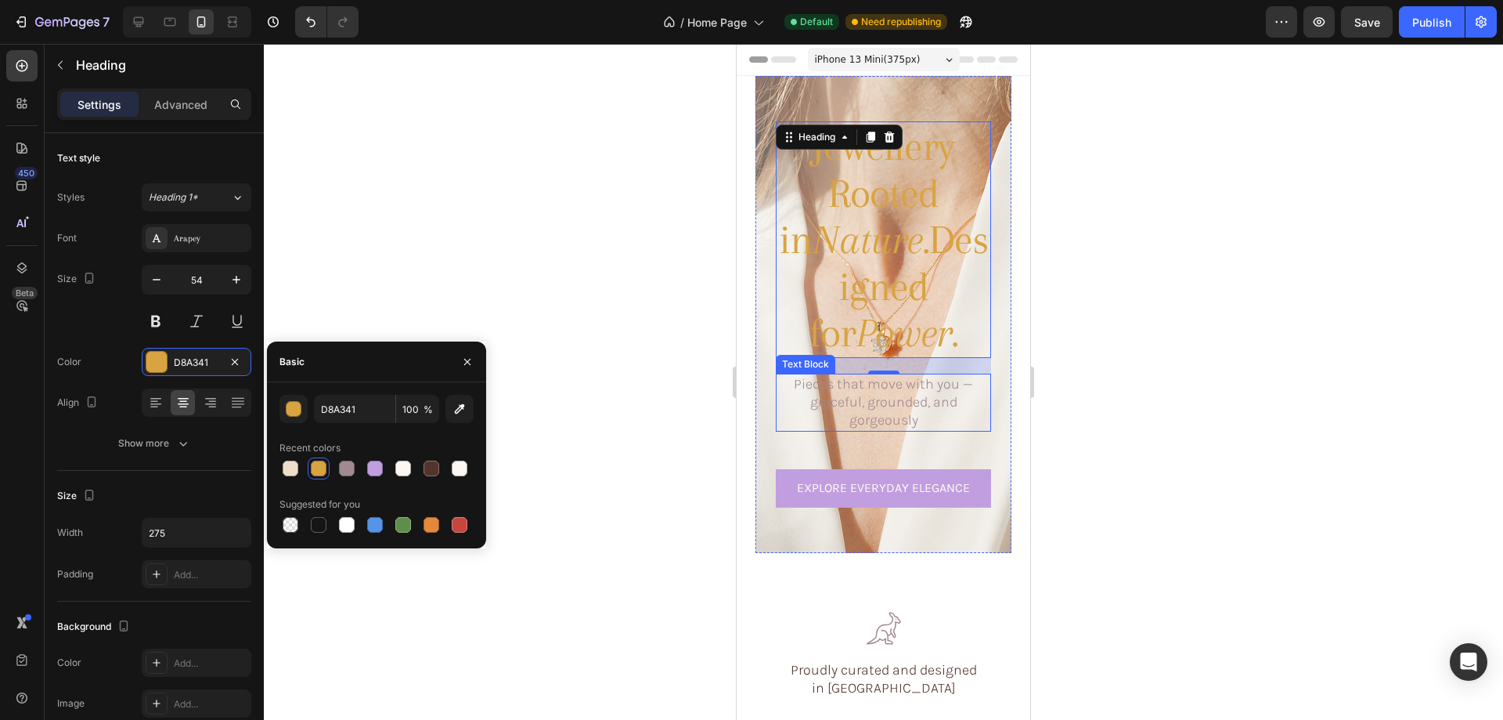
click at [891, 375] on p "Pieces that move with you — graceful, grounded, and gorgeously" at bounding box center [884, 402] width 212 height 55
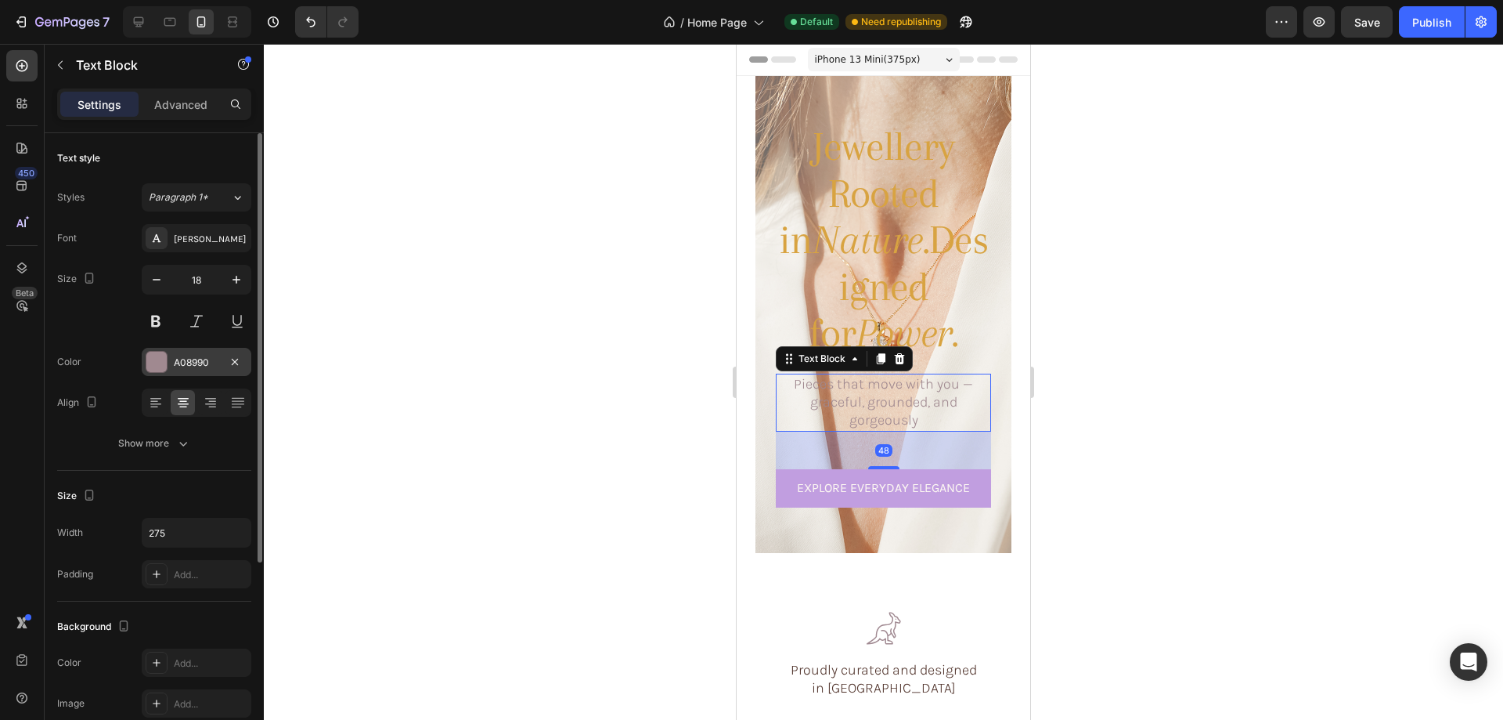
click at [153, 366] on div at bounding box center [156, 362] width 20 height 20
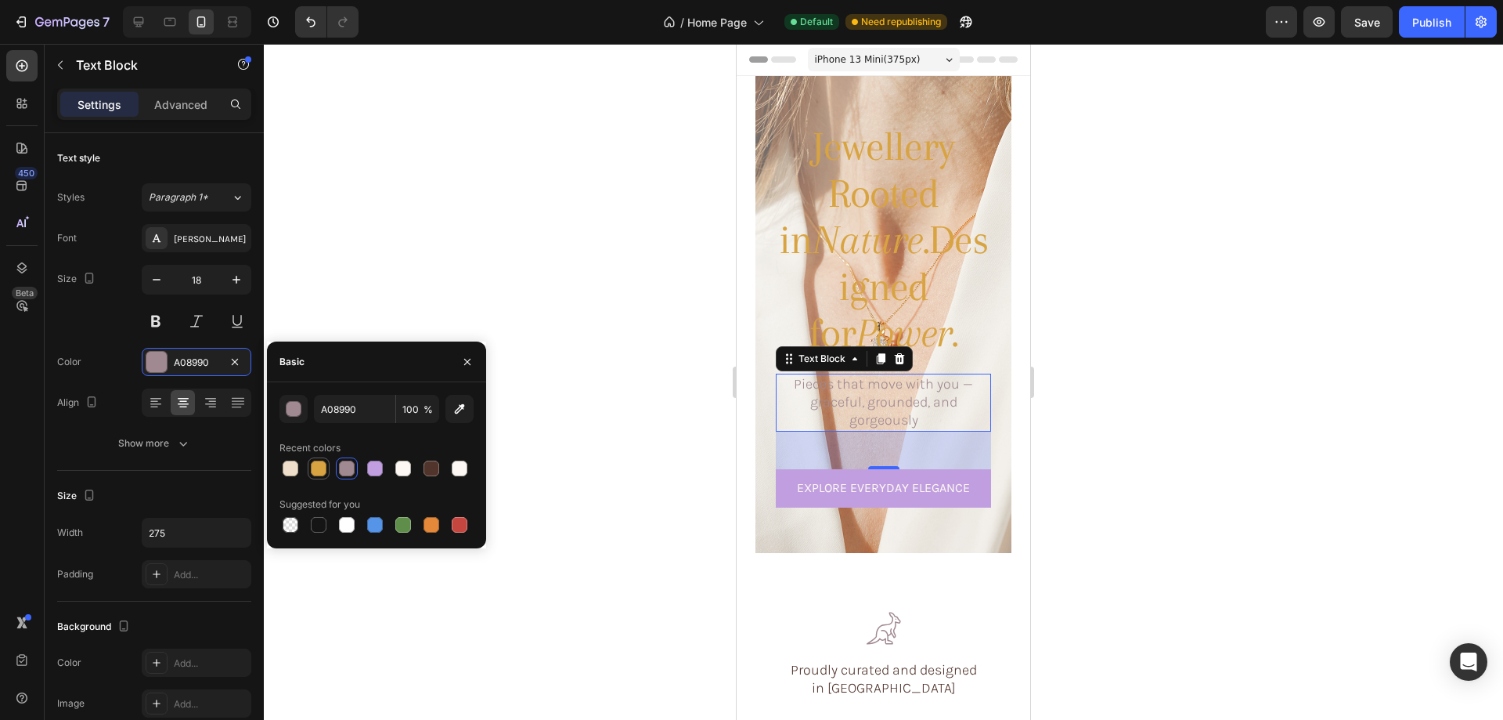
click at [313, 466] on div at bounding box center [319, 468] width 16 height 16
type input "D8A341"
click at [1191, 414] on div at bounding box center [883, 382] width 1239 height 676
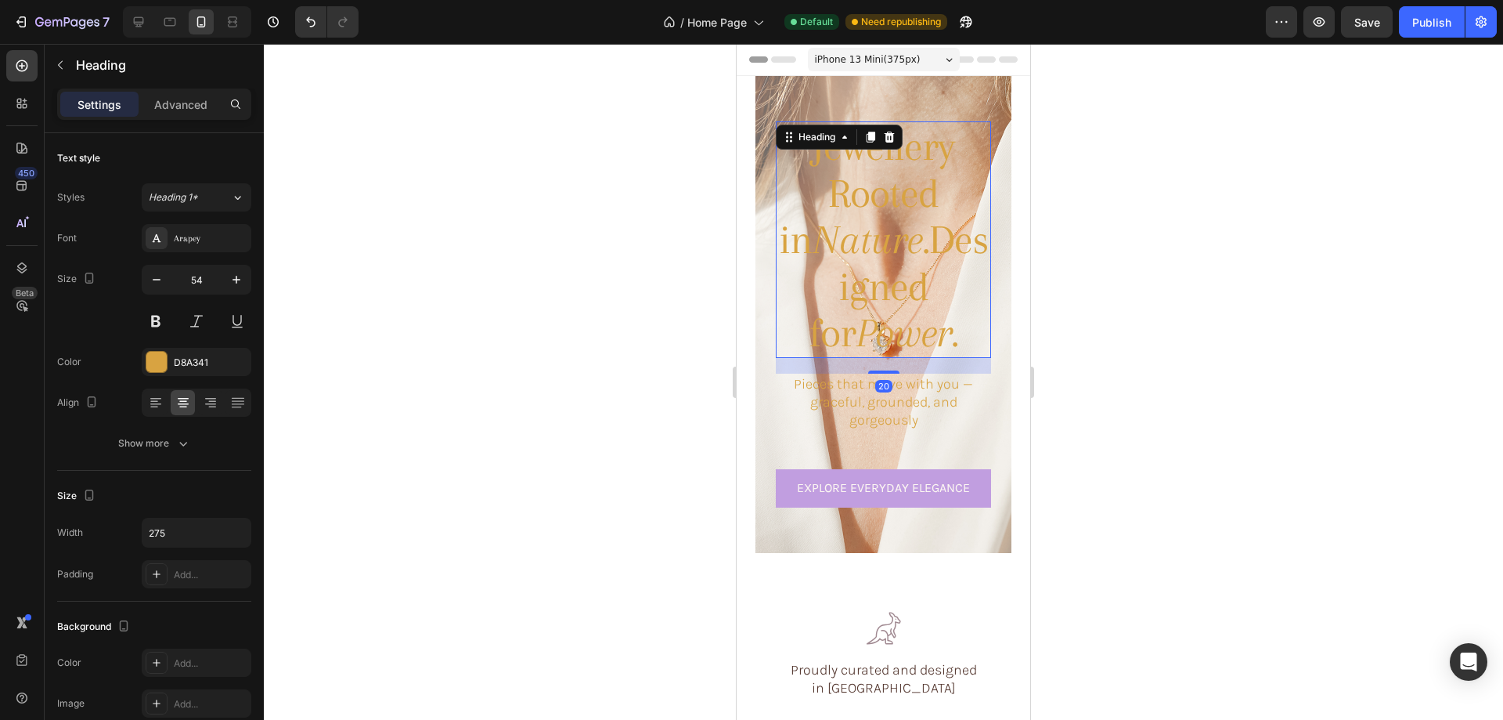
drag, startPoint x: 876, startPoint y: 192, endPoint x: 1281, endPoint y: 294, distance: 417.6
click at [876, 192] on h1 "Jewellery Rooted in Nature. Designed for Power." at bounding box center [883, 239] width 215 height 236
click at [158, 362] on div at bounding box center [156, 362] width 20 height 20
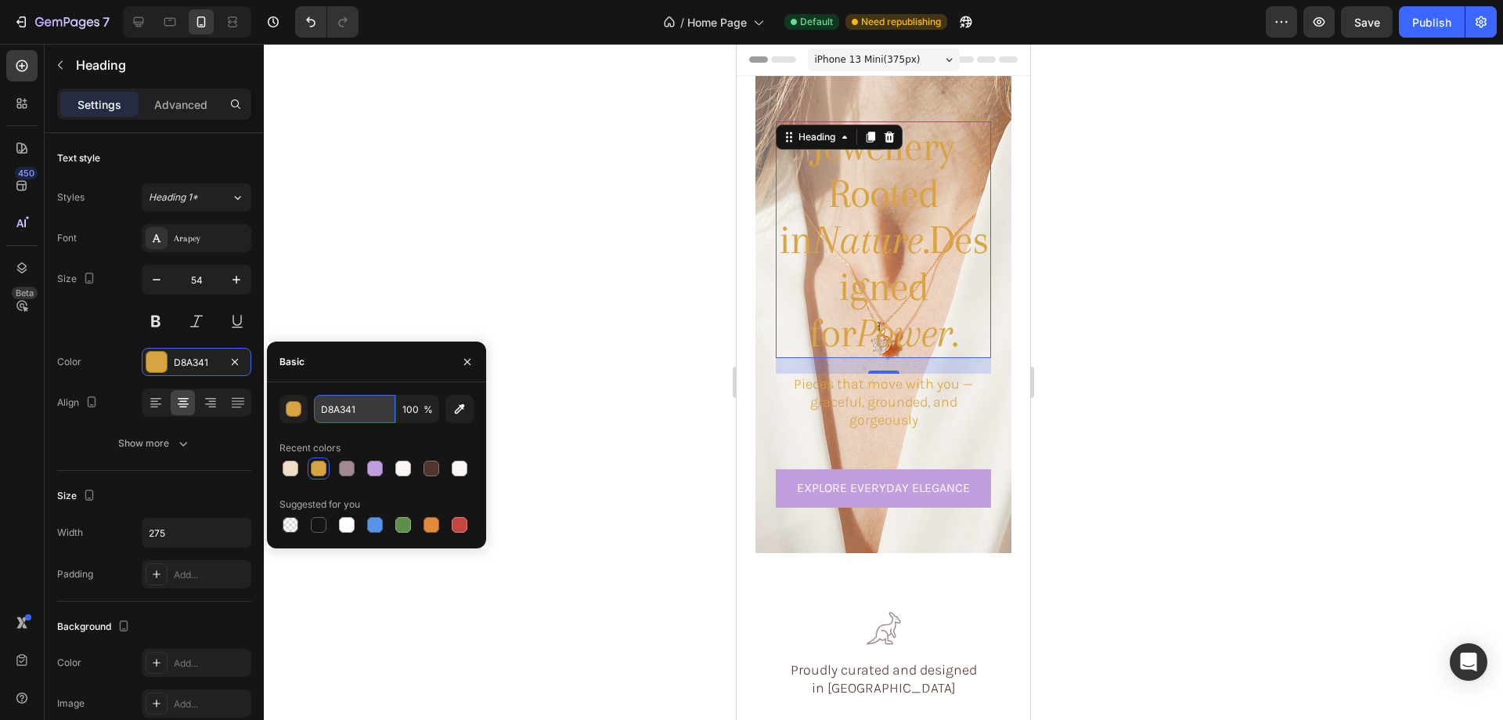
click at [360, 410] on input "D8A341" at bounding box center [354, 409] width 81 height 28
paste input "#FAF5EF"
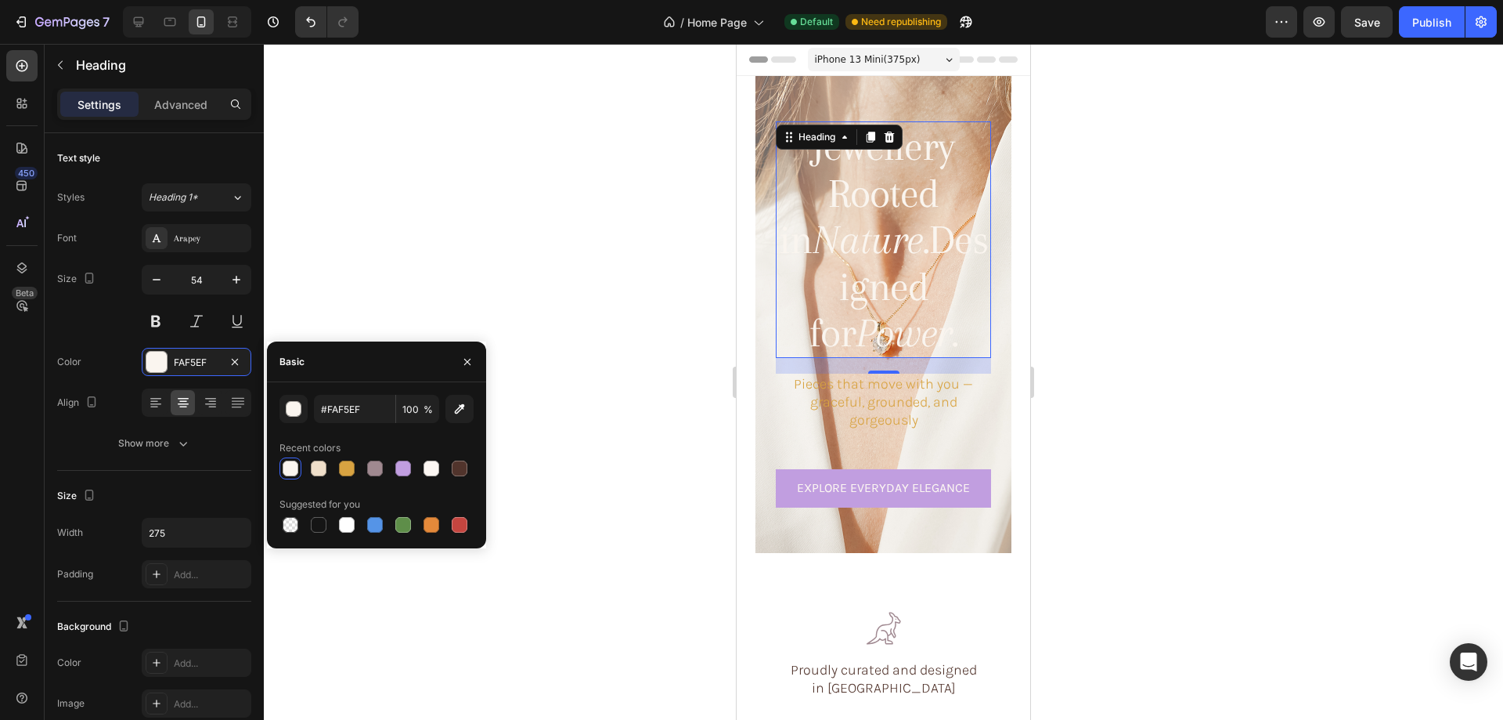
type input "FAF5EF"
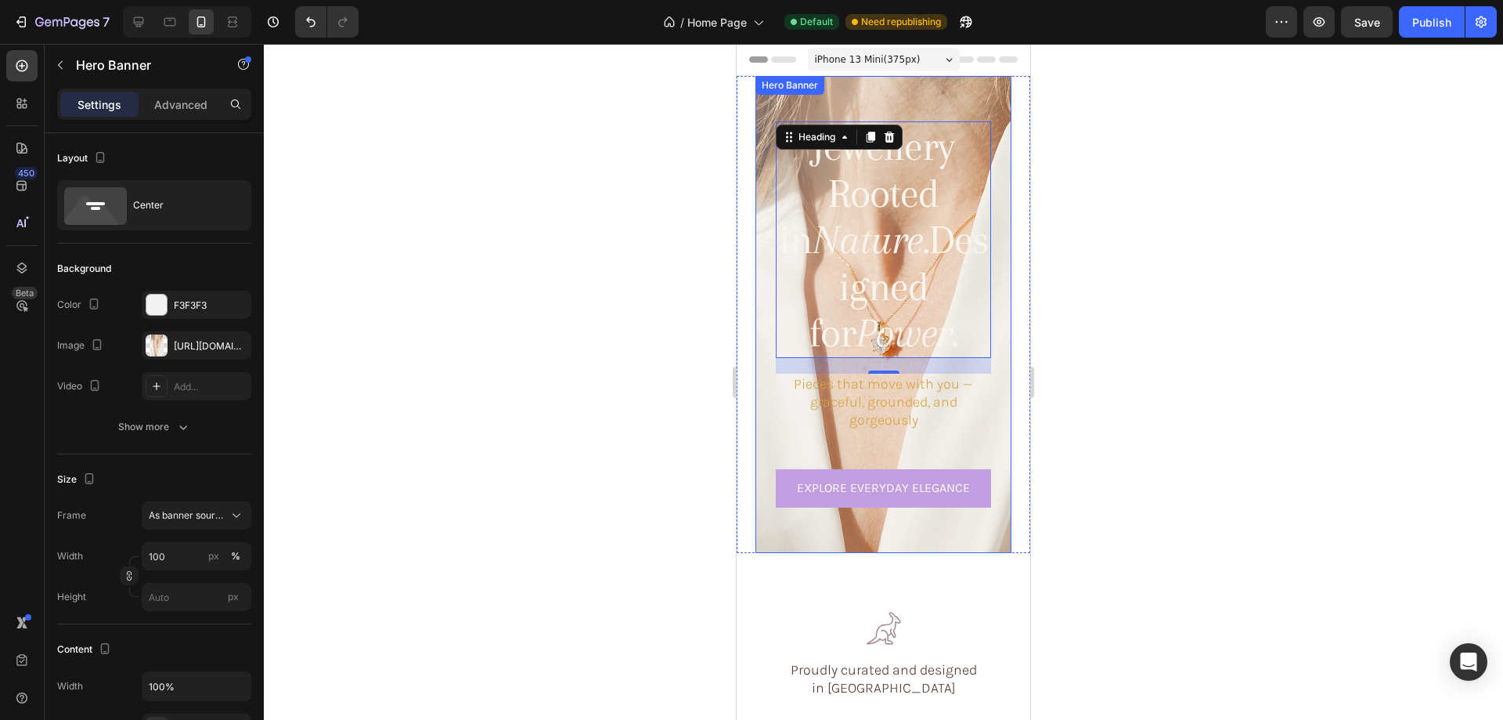
click at [769, 392] on div "Jewellery Rooted in Nature. Designed for Power. Heading 20 Pieces that move wit…" at bounding box center [884, 314] width 256 height 410
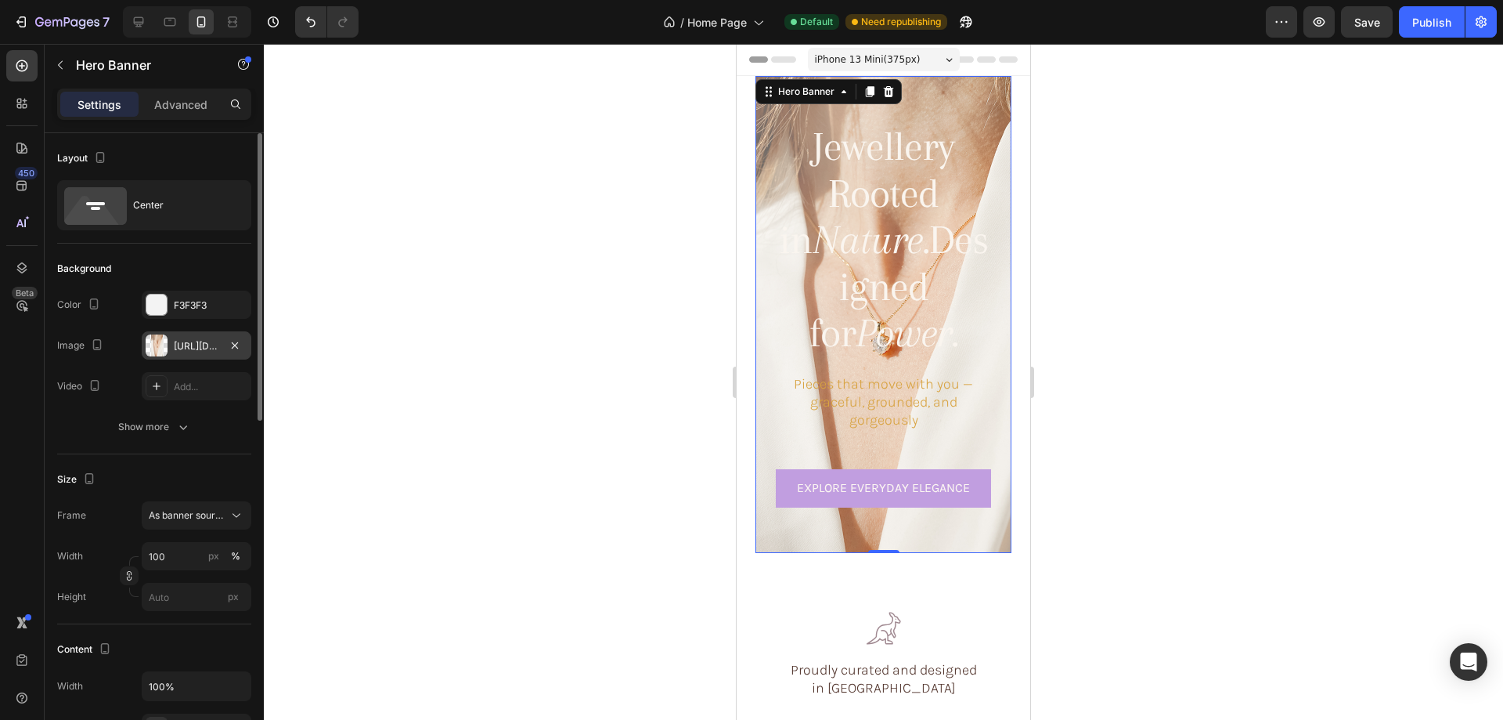
click at [143, 339] on div "https://cdn.shopify.com/s/files/1/0633/3884/0177/files/gempages_576833410962555…" at bounding box center [197, 345] width 110 height 28
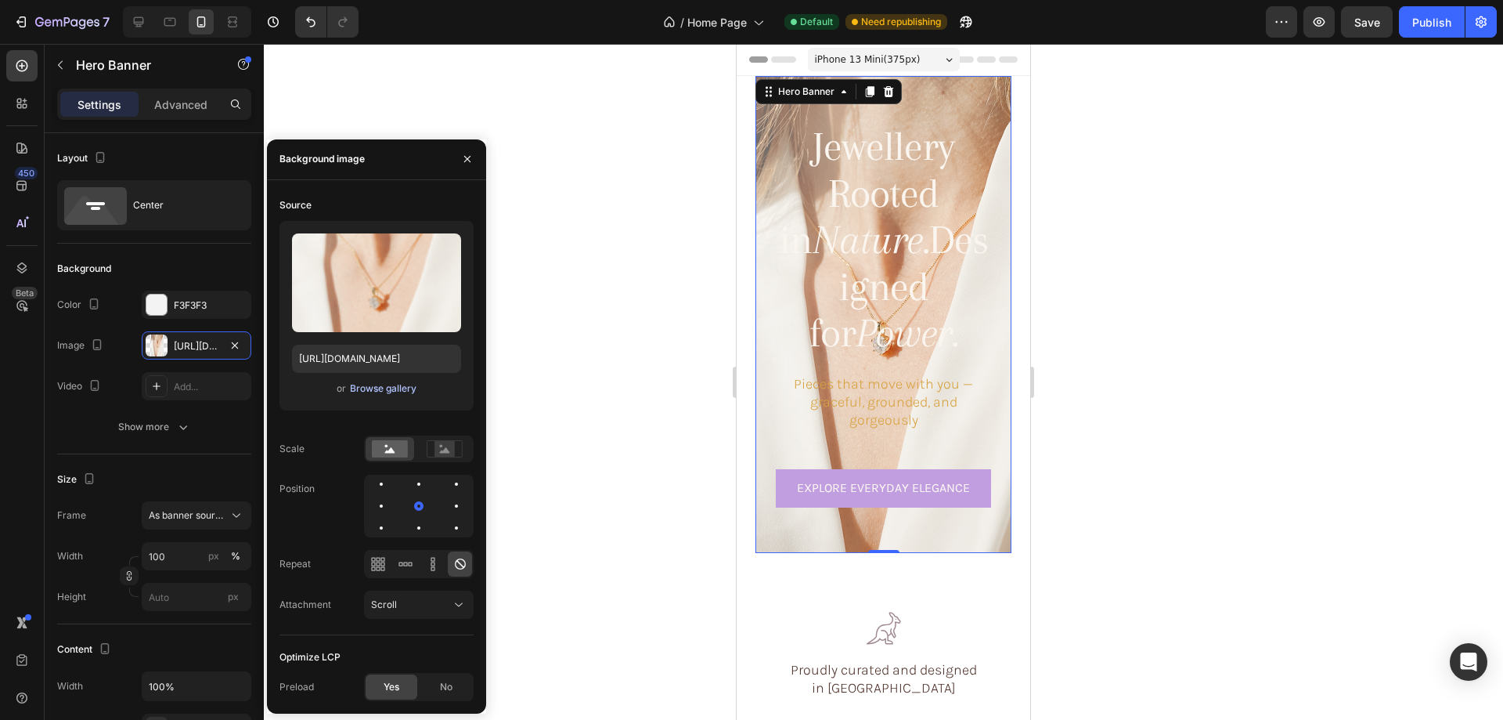
click at [364, 384] on div "Browse gallery" at bounding box center [383, 388] width 67 height 14
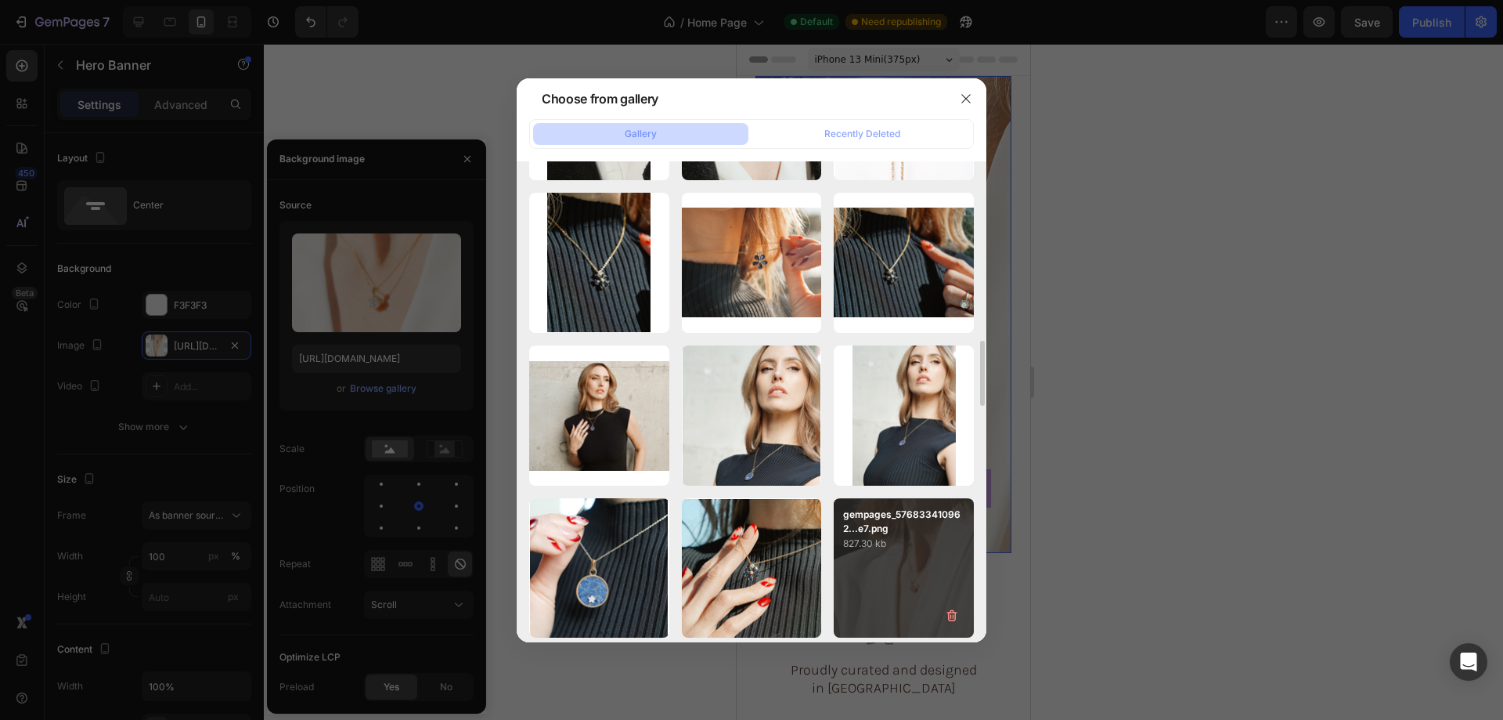
scroll to position [1884, 0]
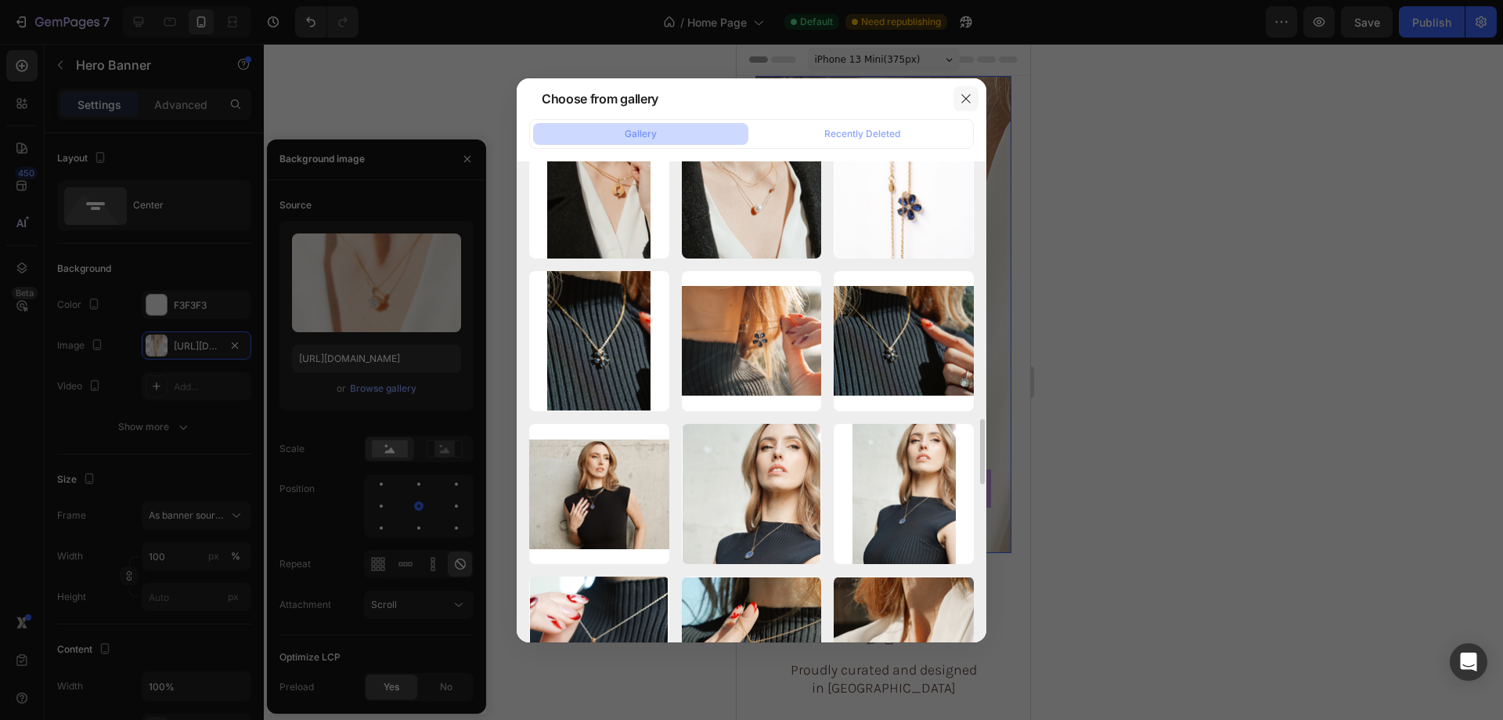
click at [972, 96] on icon "button" at bounding box center [966, 98] width 13 height 13
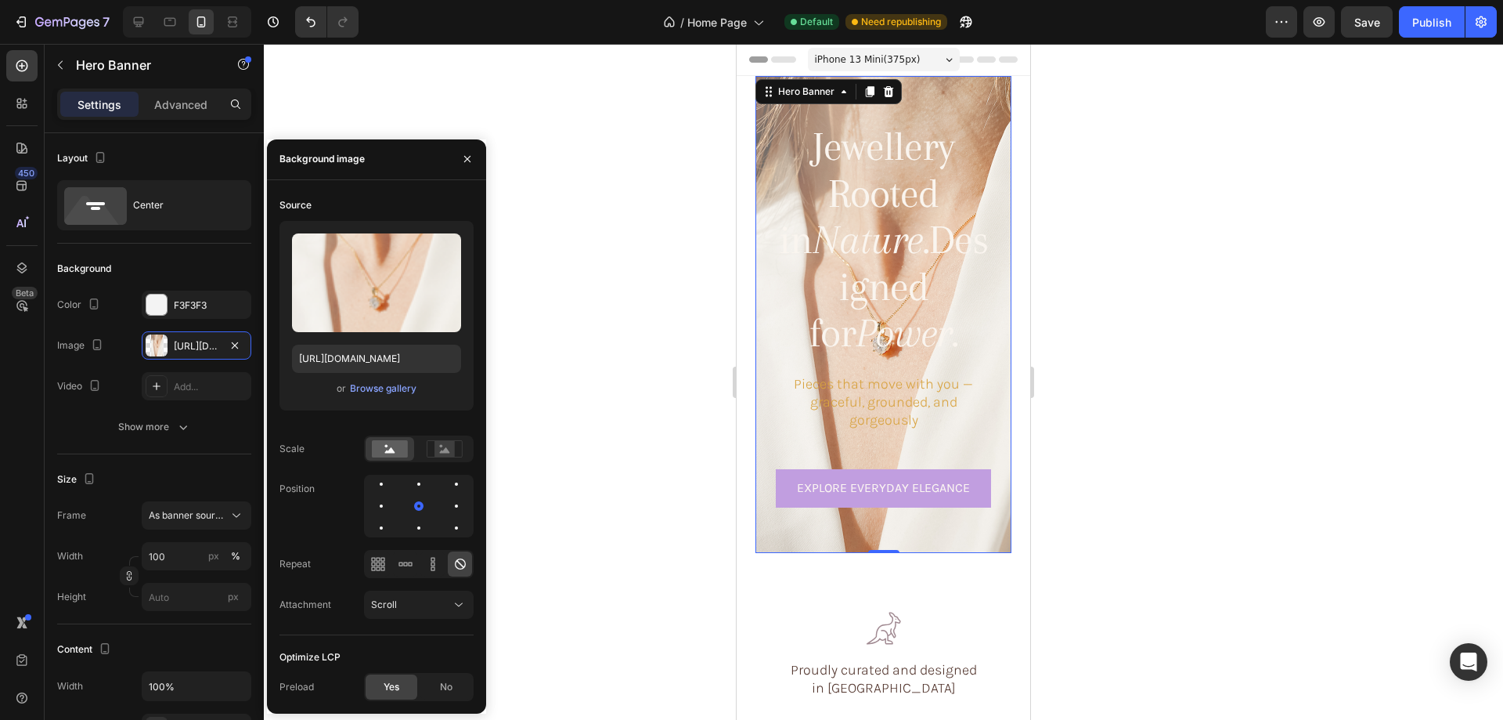
click at [355, 377] on div "Upload Image https://cdn.shopify.com/s/files/1/0633/3884/0177/files/gempages_57…" at bounding box center [377, 315] width 194 height 189
click at [361, 389] on div "Browse gallery" at bounding box center [383, 388] width 67 height 14
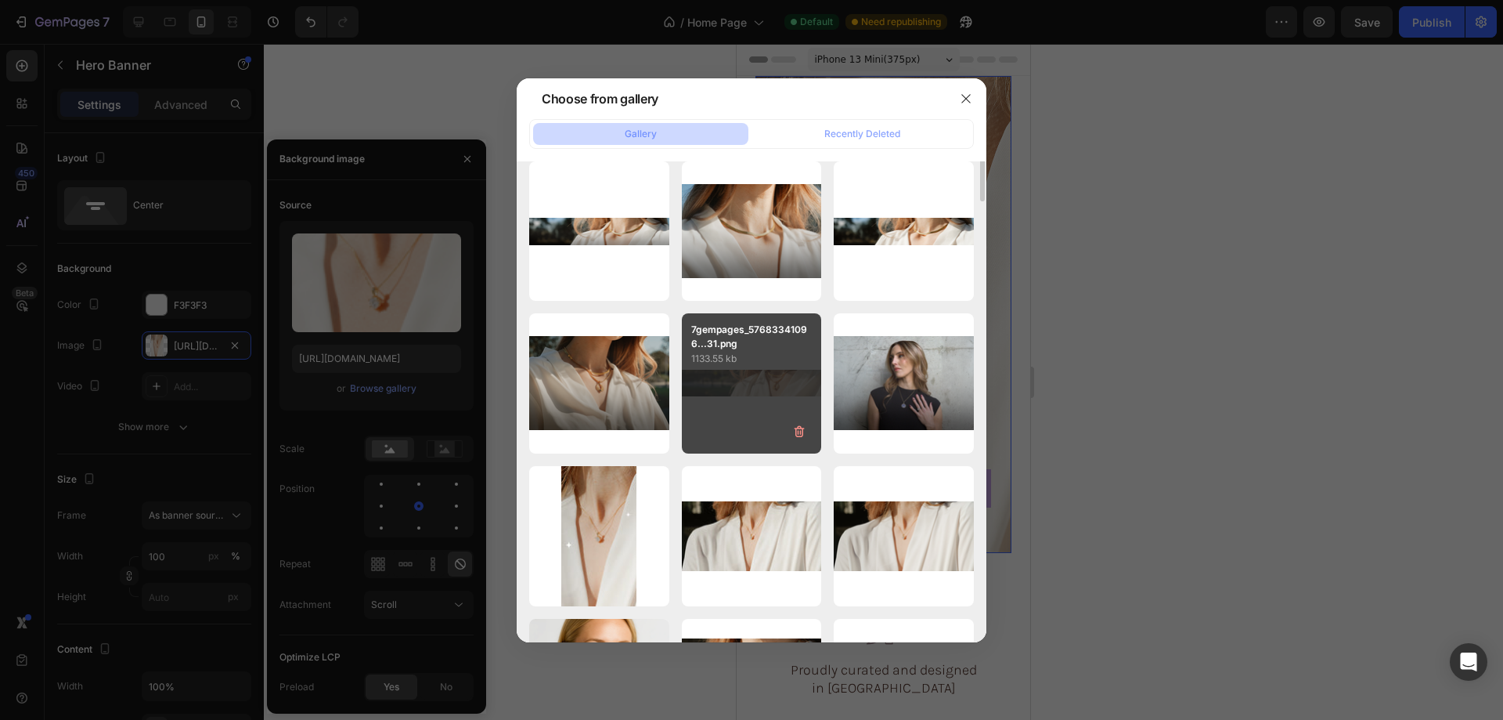
scroll to position [548, 0]
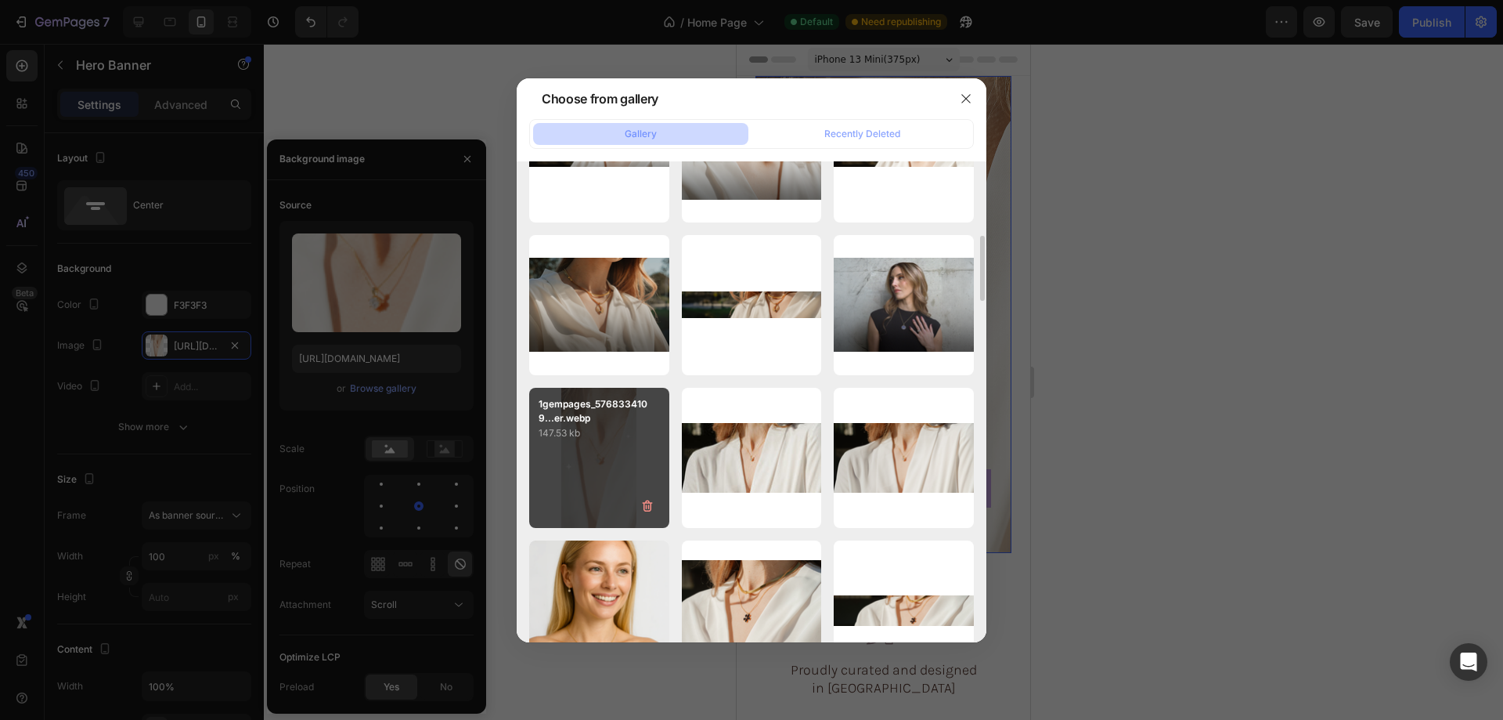
click at [604, 462] on div "1gempages_5768334109...er.webp 147.53 kb" at bounding box center [599, 458] width 140 height 140
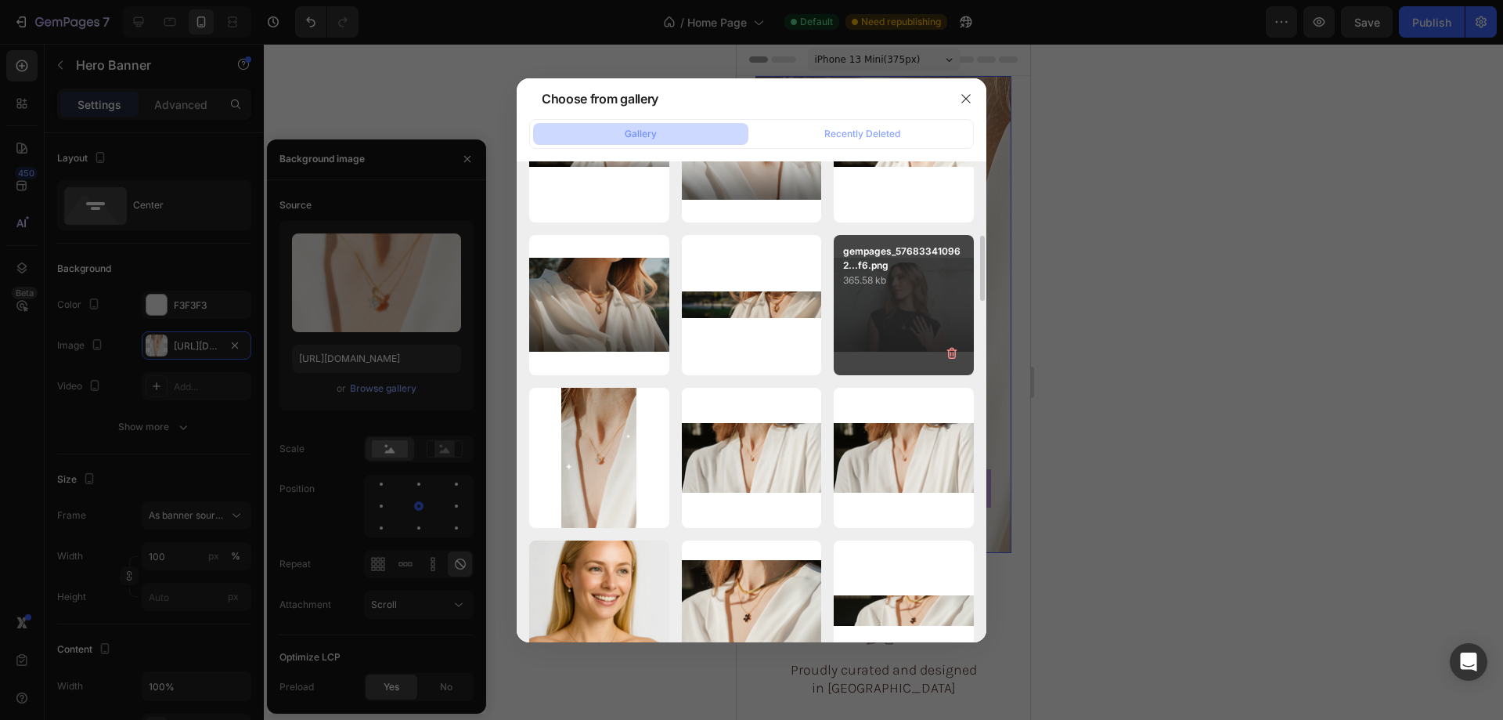
type input "https://cdn.shopify.com/s/files/1/0633/3884/0177/files/gempages_576833410962555…"
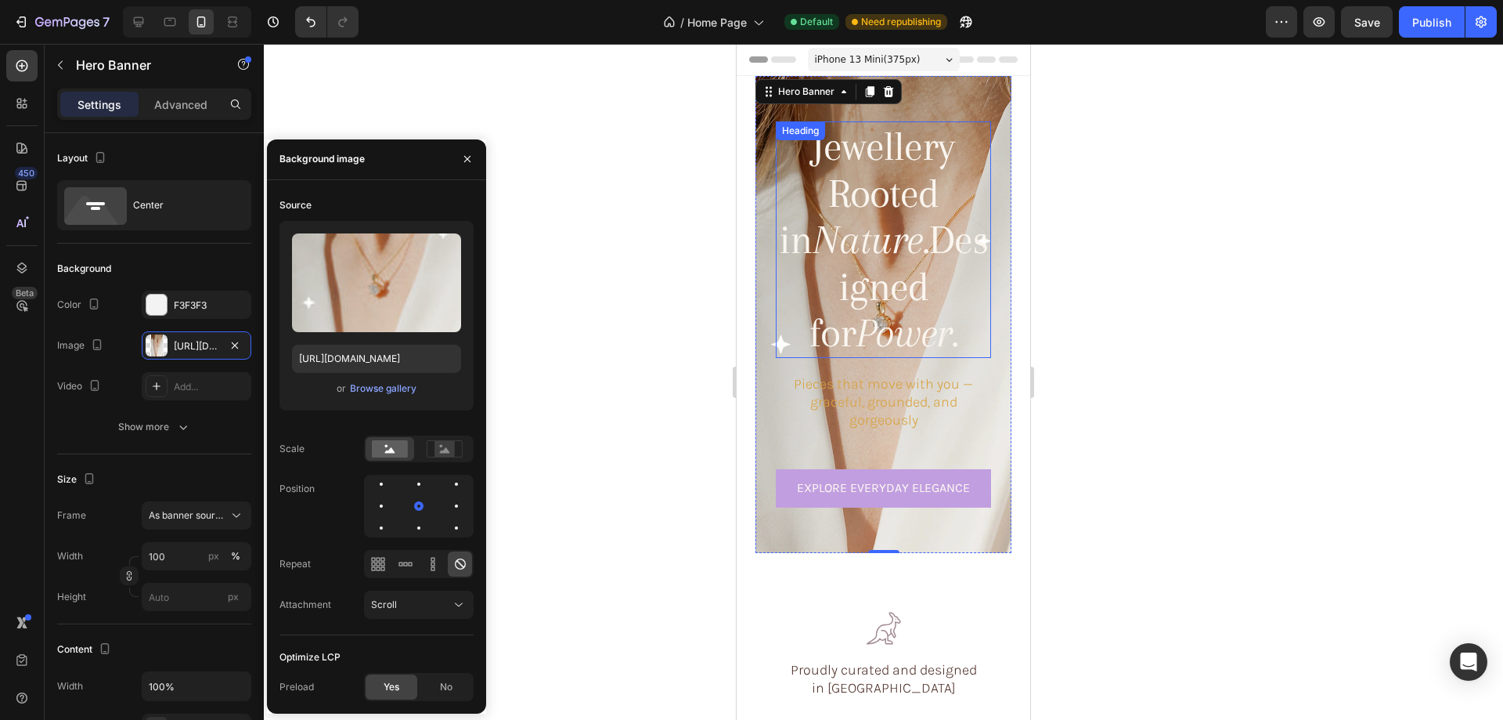
click at [870, 242] on icon "Nature." at bounding box center [871, 239] width 116 height 46
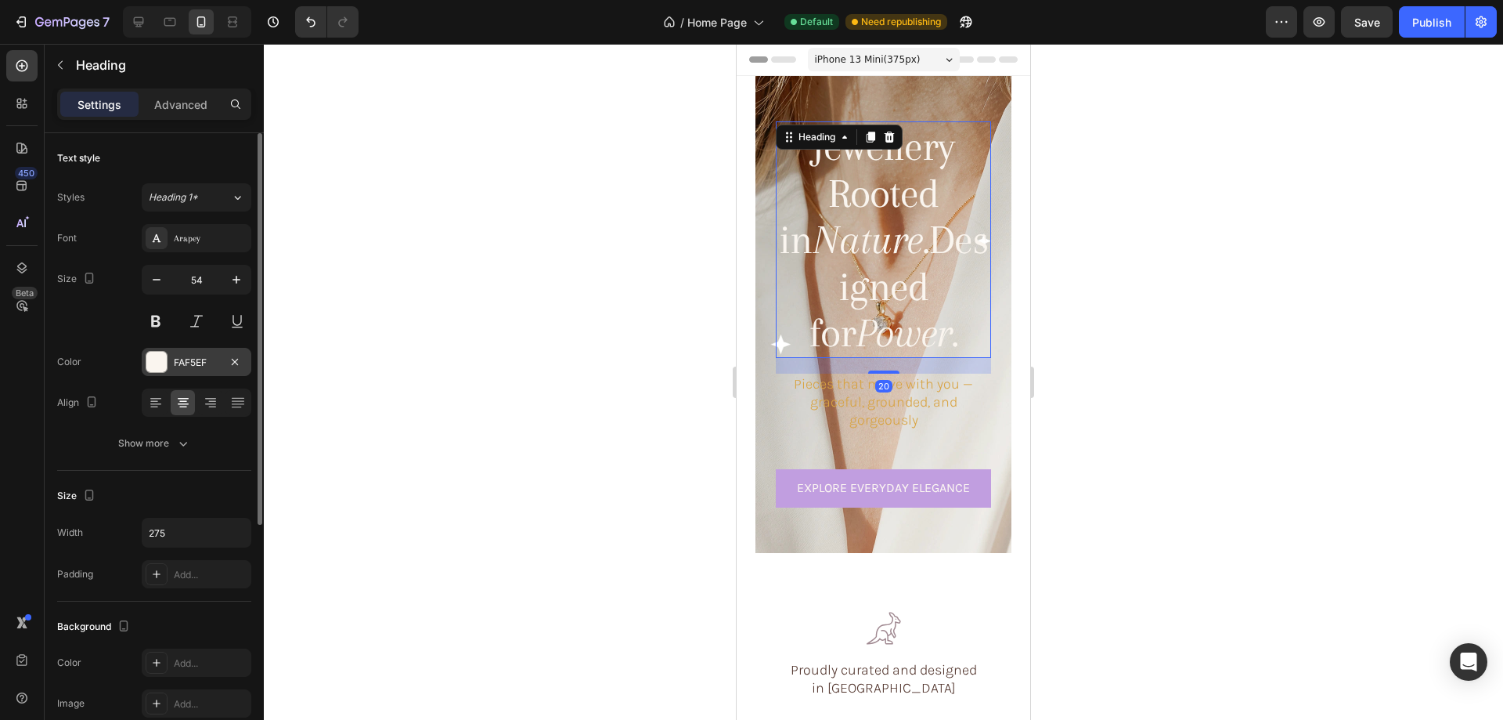
click at [164, 353] on div at bounding box center [156, 362] width 20 height 20
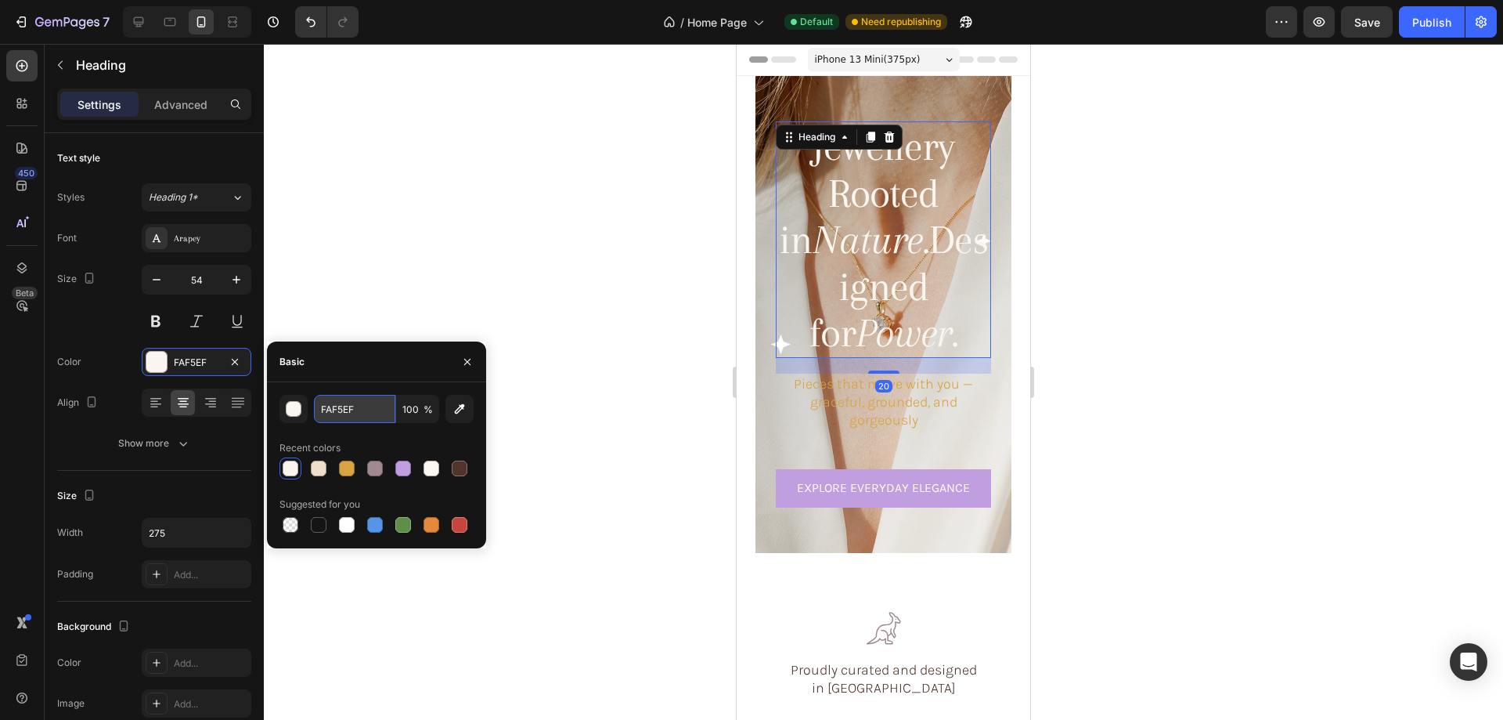
click at [348, 410] on input "FAF5EF" at bounding box center [354, 409] width 81 height 28
paste input "#EFDFCA"
type input "#EFDFCA"
click at [521, 239] on div at bounding box center [883, 382] width 1239 height 676
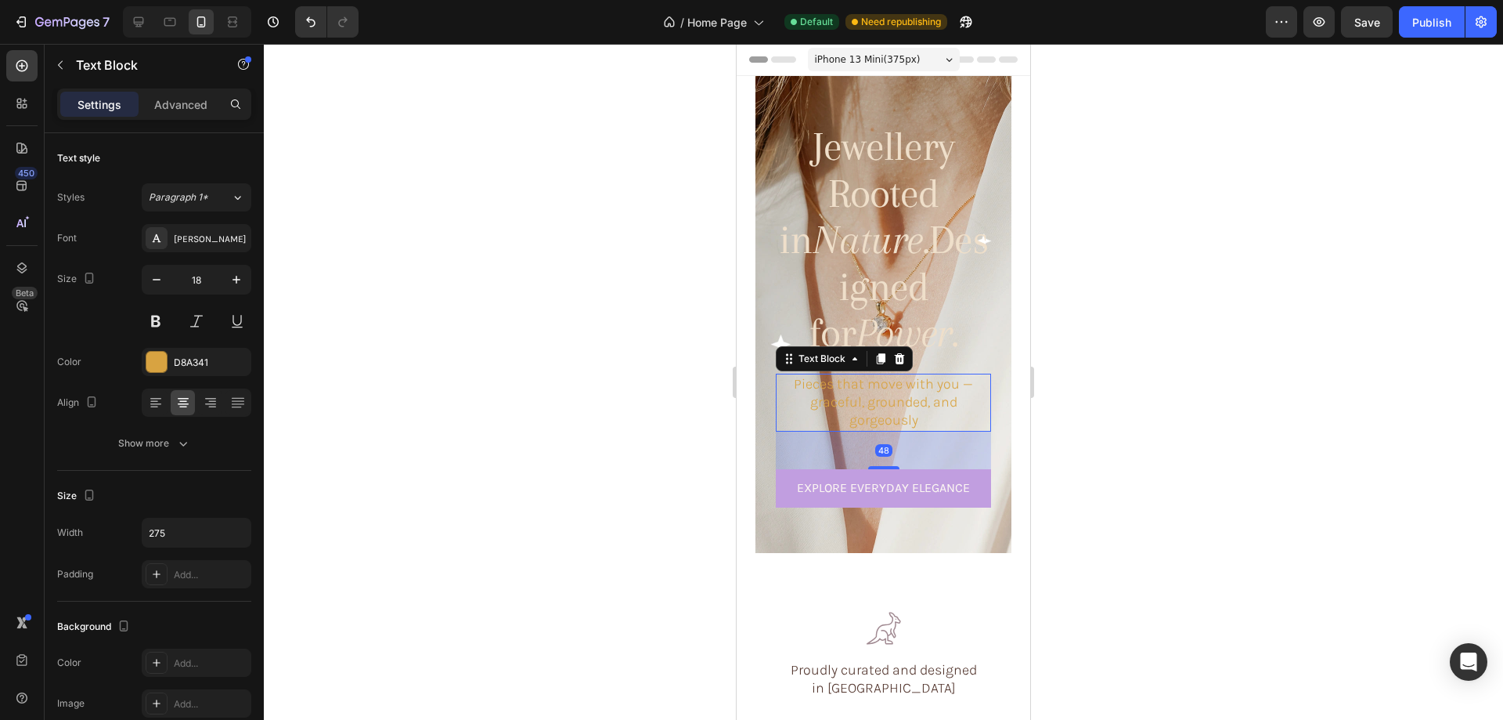
click at [869, 378] on p "Pieces that move with you — graceful, grounded, and gorgeously" at bounding box center [884, 402] width 212 height 55
click at [157, 366] on div at bounding box center [156, 362] width 20 height 20
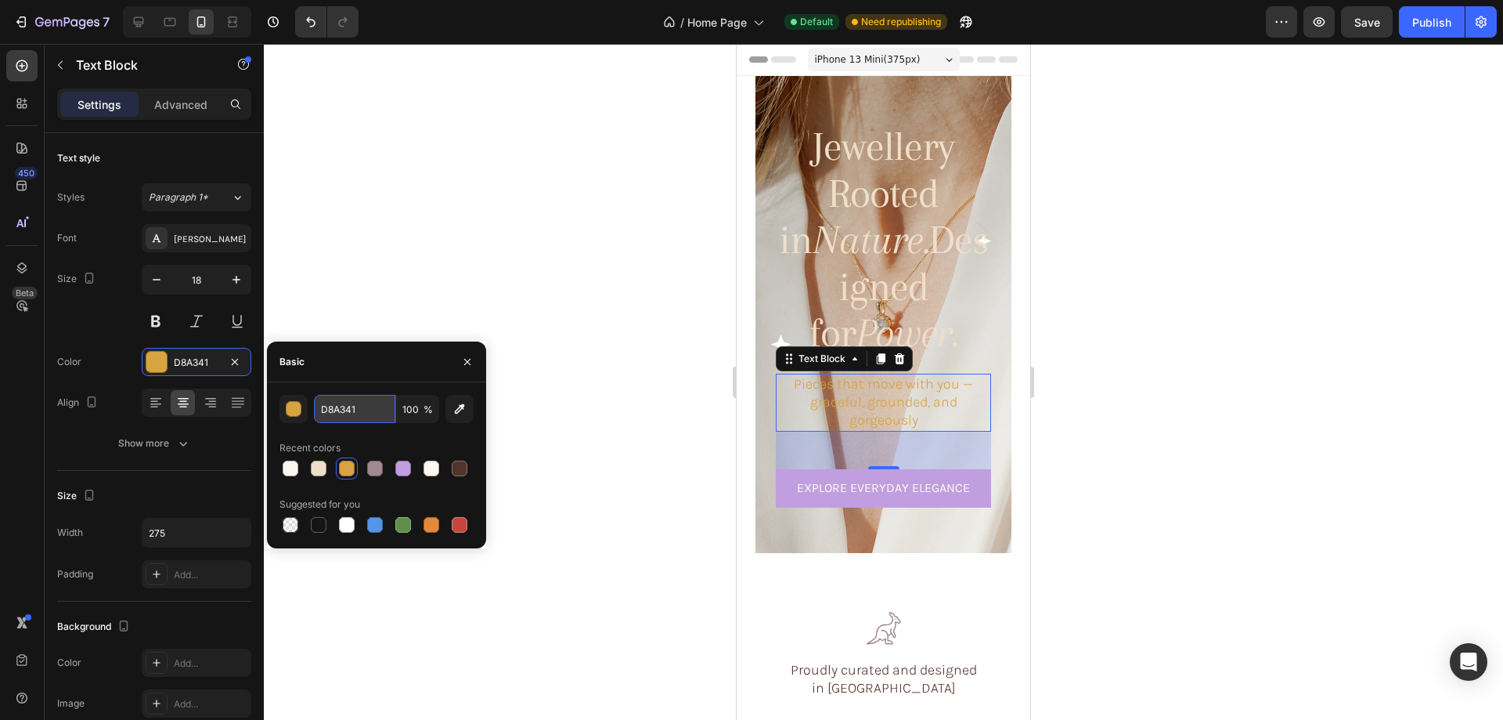
click at [343, 418] on input "D8A341" at bounding box center [354, 409] width 81 height 28
paste input "#EFDFCA"
type input "#EFDFCA"
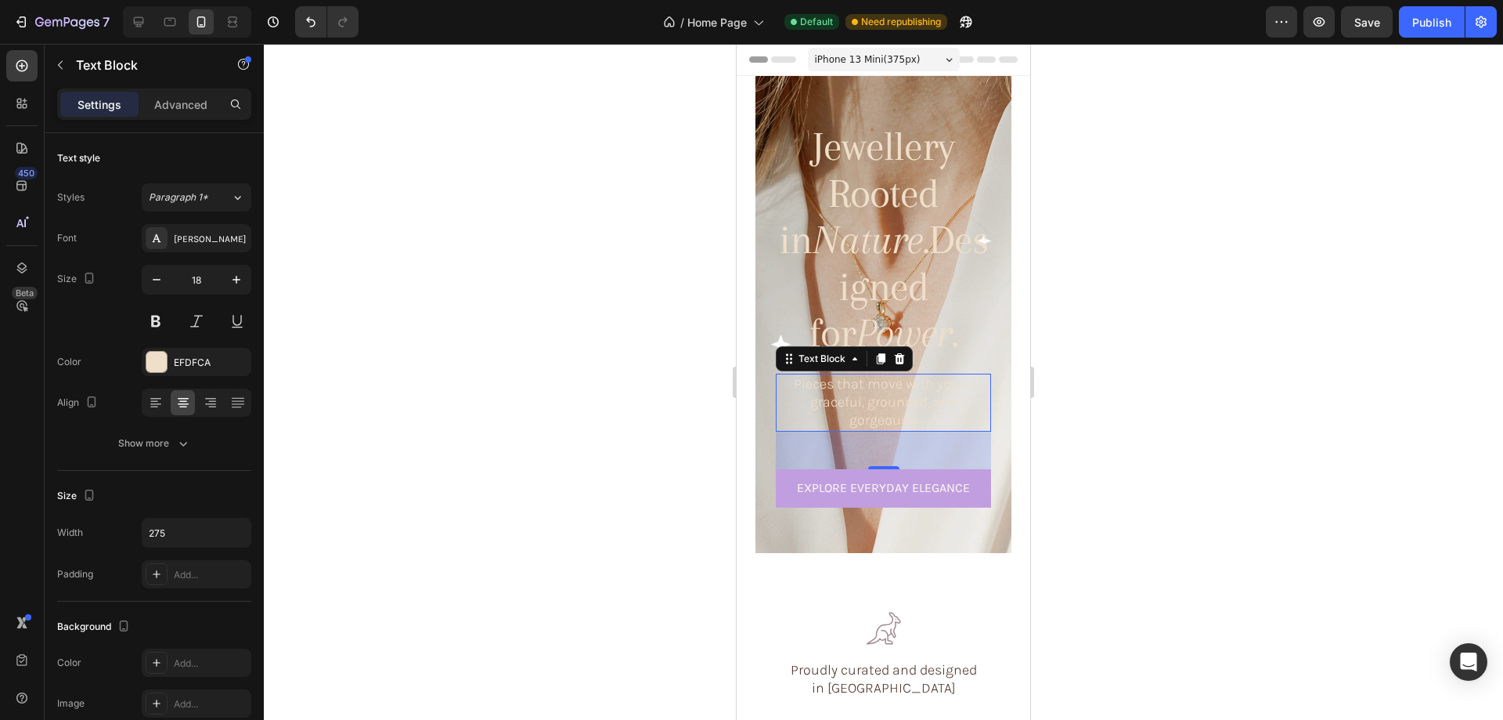
click at [1165, 438] on div at bounding box center [883, 382] width 1239 height 676
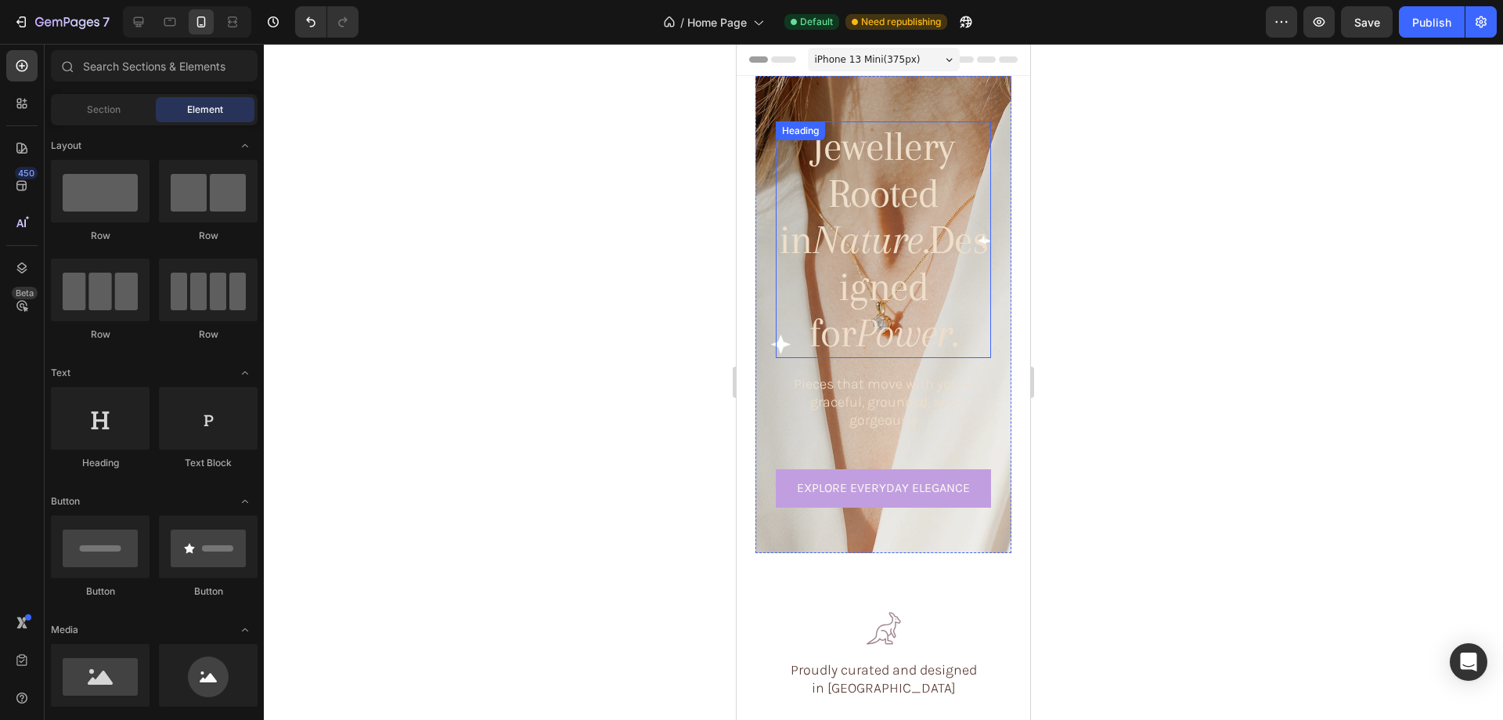
click at [857, 157] on h1 "Jewellery Rooted in Nature. Designed for Power." at bounding box center [883, 239] width 215 height 236
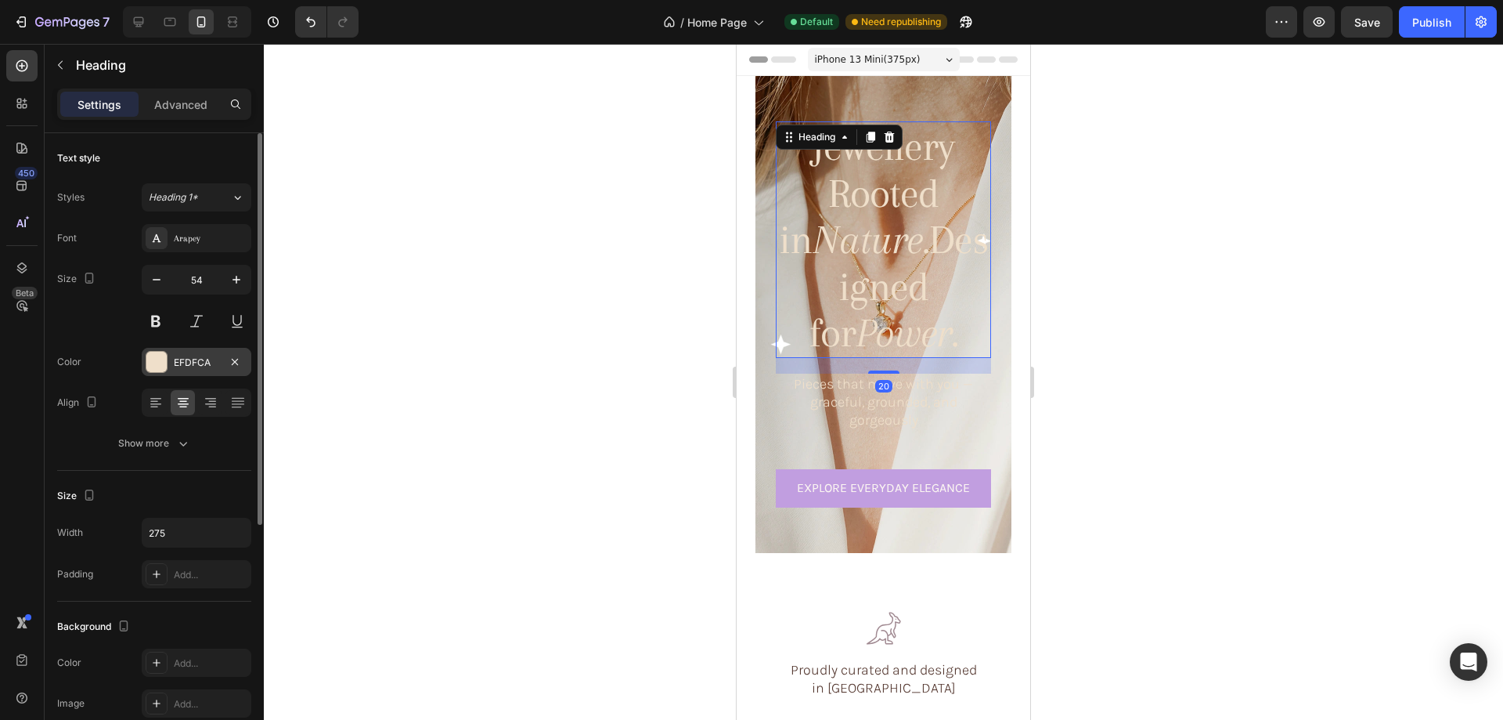
click at [157, 358] on div at bounding box center [156, 362] width 20 height 20
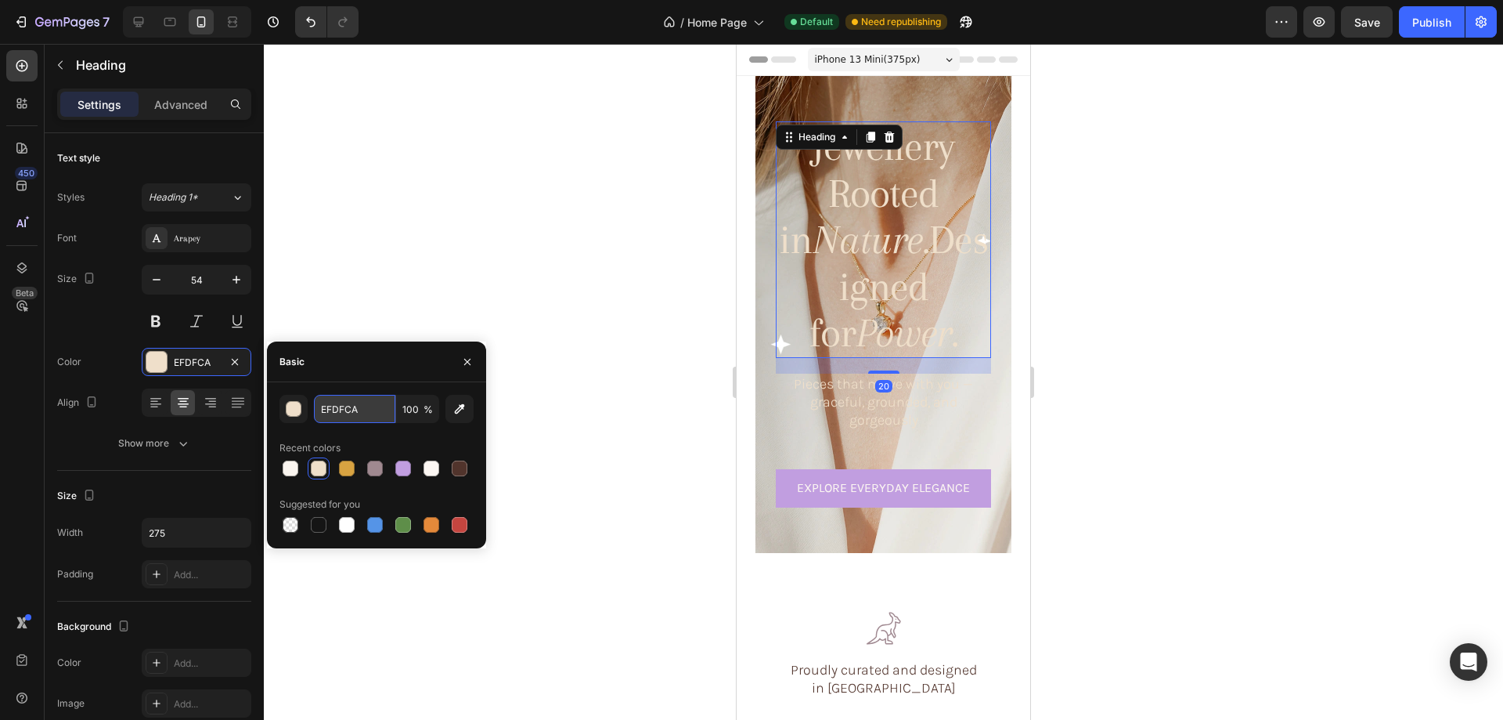
click at [348, 409] on input "EFDFCA" at bounding box center [354, 409] width 81 height 28
paste input "#D1B885"
type input "#D1B885"
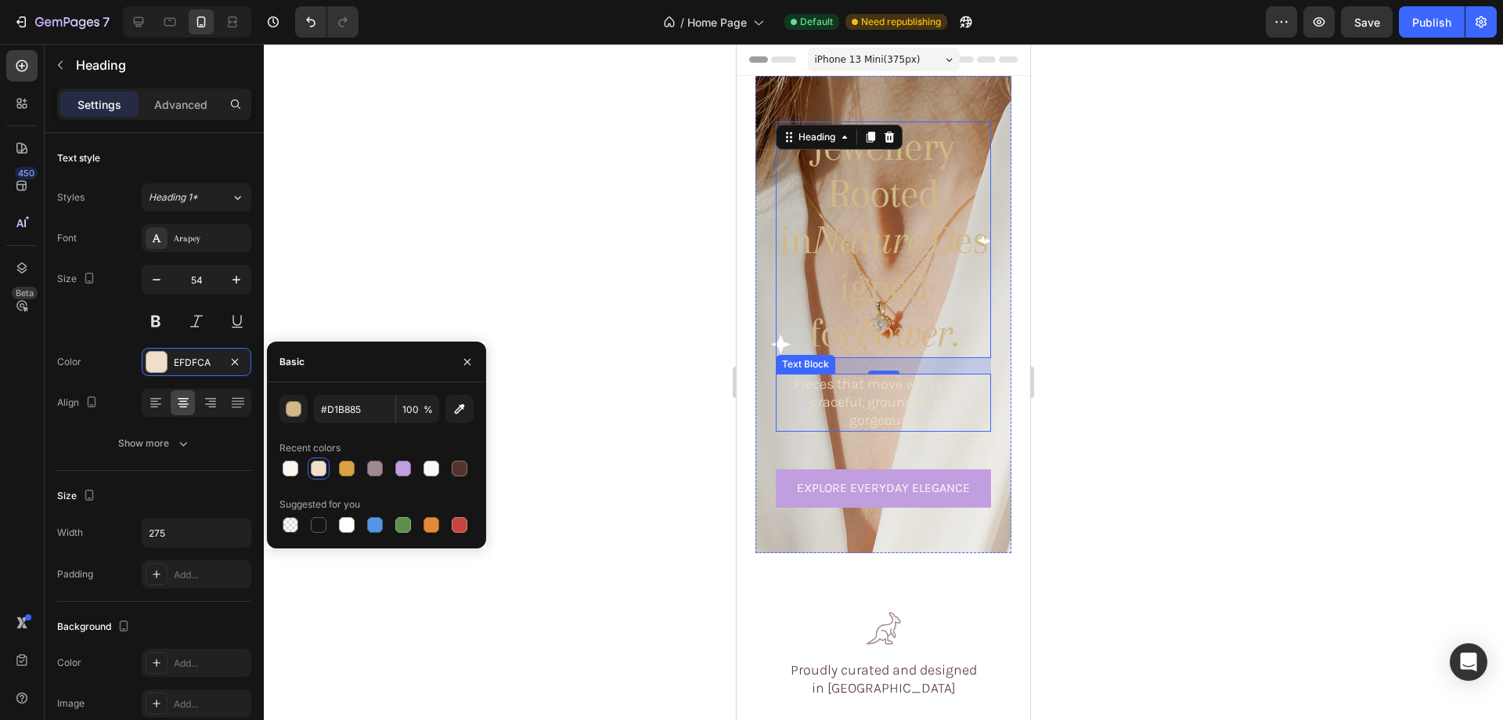
click at [865, 392] on p "Pieces that move with you — graceful, grounded, and gorgeously" at bounding box center [884, 402] width 212 height 55
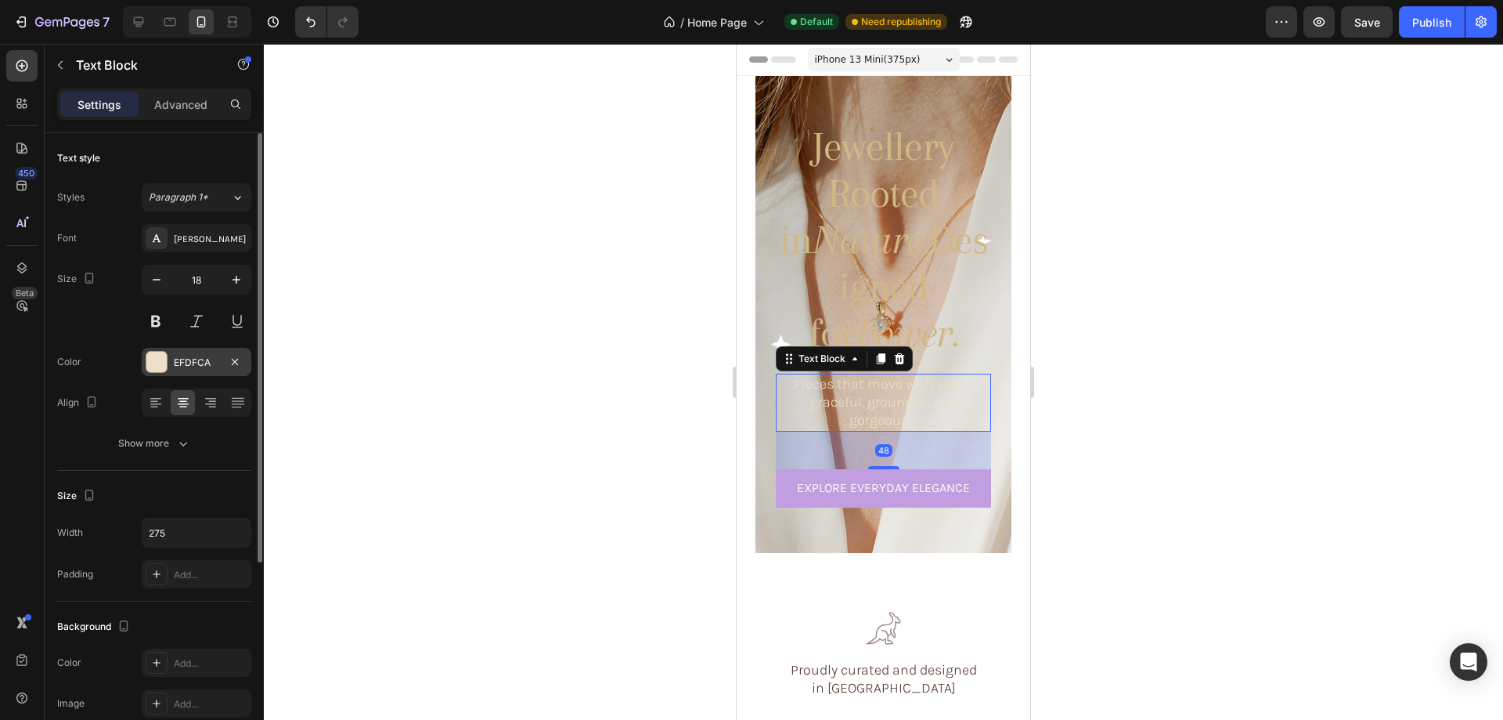
click at [158, 358] on div at bounding box center [156, 362] width 20 height 20
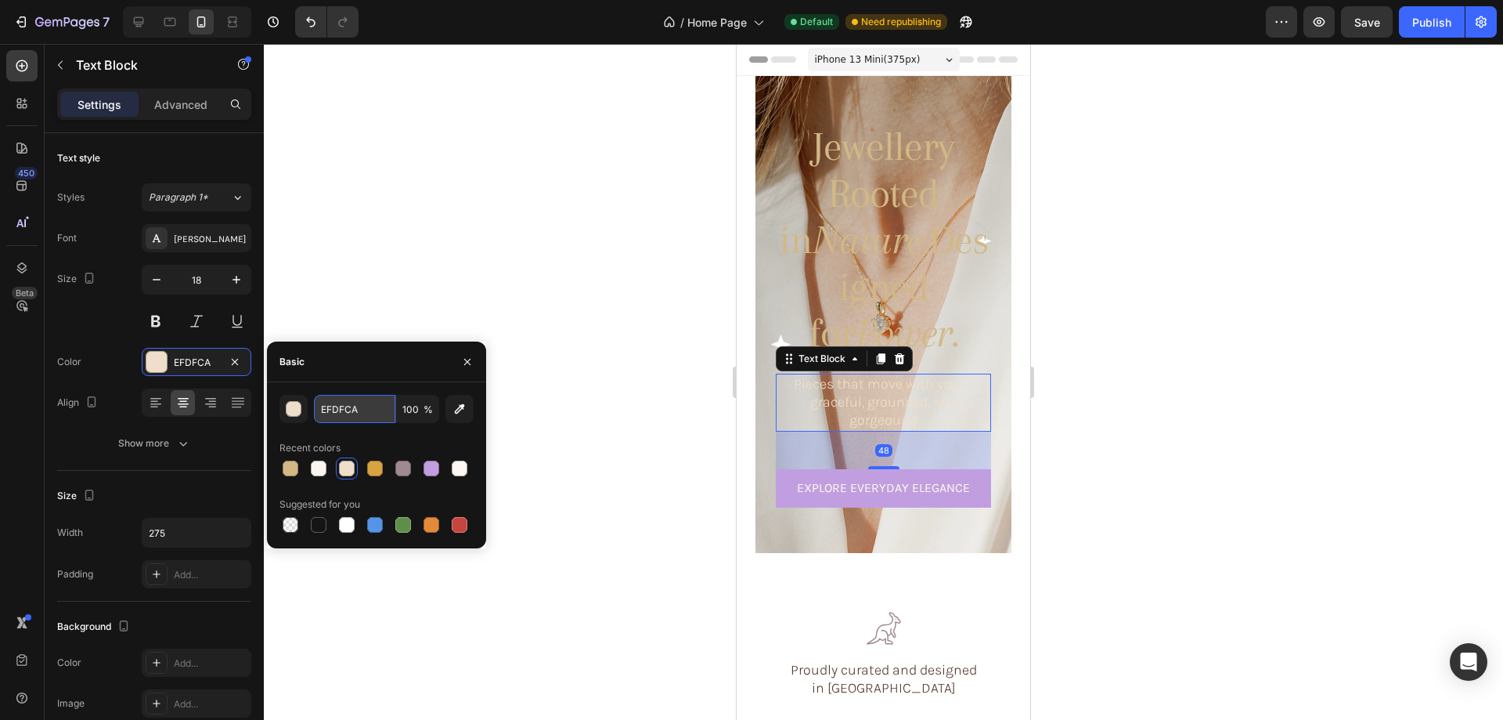
click at [340, 407] on input "EFDFCA" at bounding box center [354, 409] width 81 height 28
paste input "#D1B885"
type input "#D1B885"
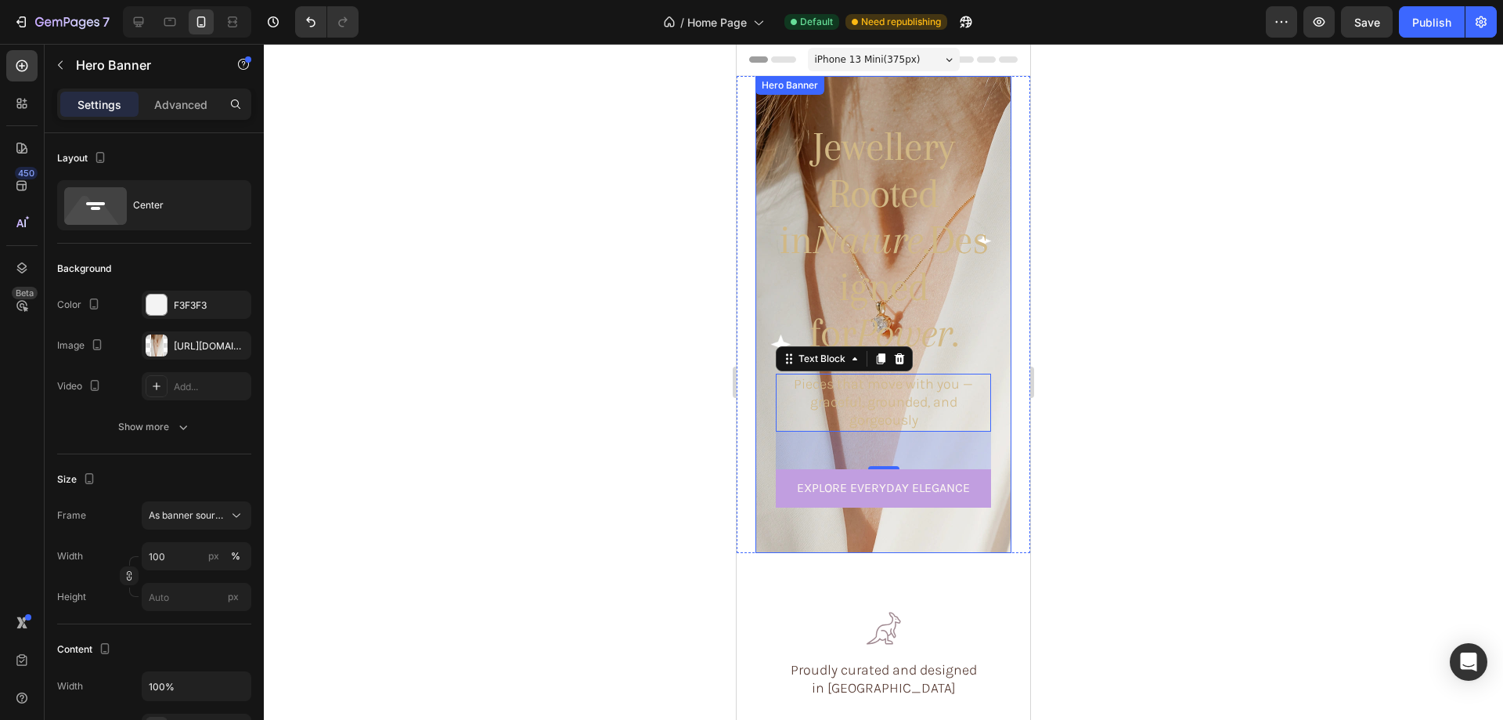
click at [768, 229] on div "Jewellery Rooted in Nature. Designed for Power. Heading Pieces that move with y…" at bounding box center [884, 314] width 256 height 410
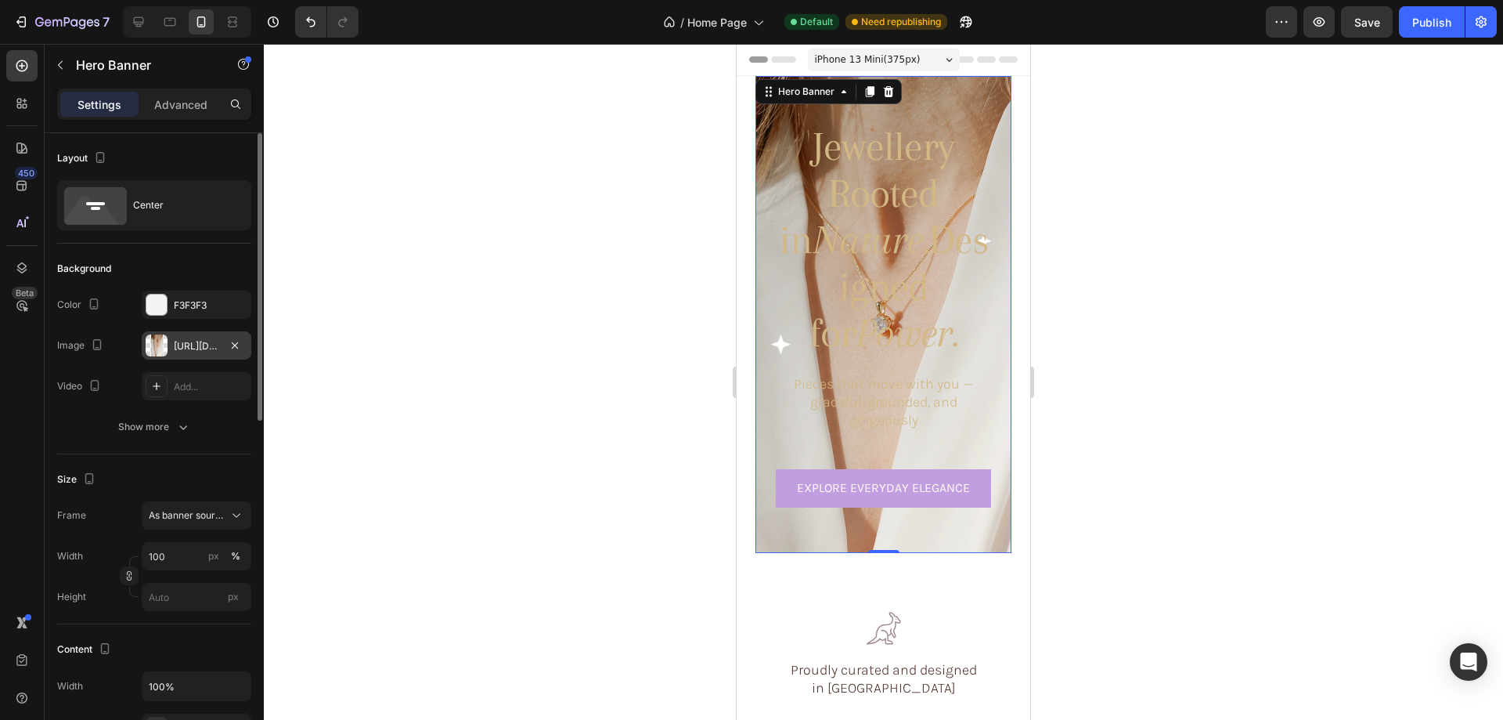
click at [158, 342] on div at bounding box center [157, 345] width 22 height 22
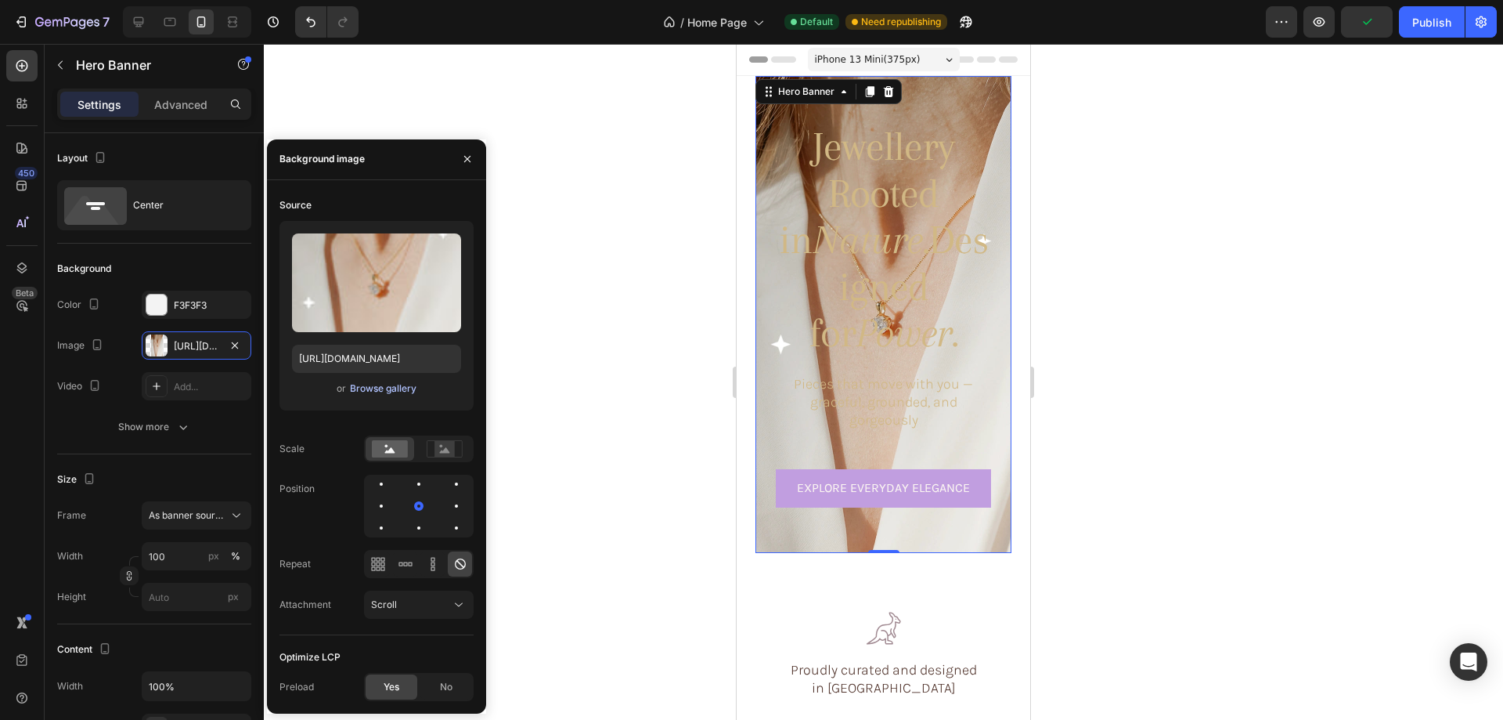
click at [377, 392] on div "Browse gallery" at bounding box center [383, 388] width 67 height 14
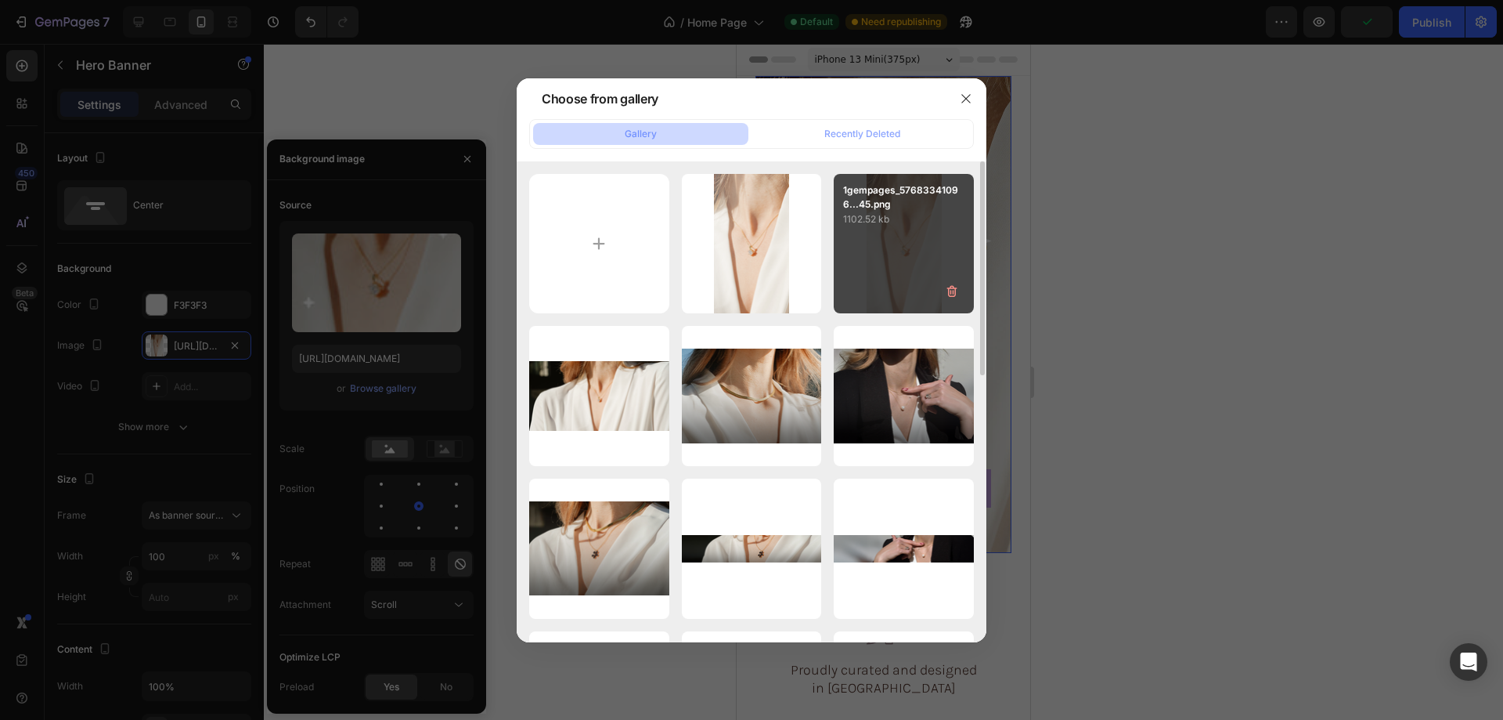
click at [933, 276] on div "1gempages_57683341096...45.png 1102.52 kb" at bounding box center [904, 244] width 140 height 140
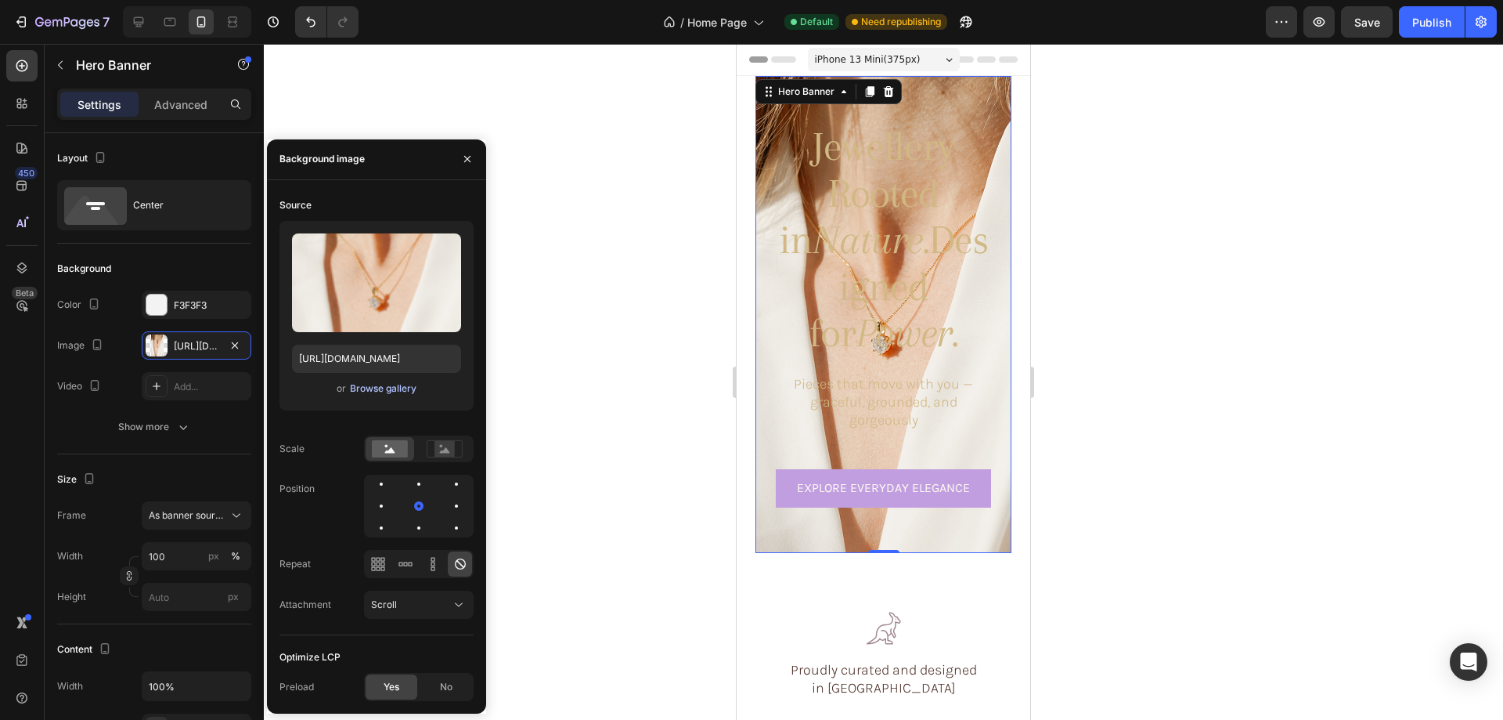
click at [384, 382] on div "Browse gallery" at bounding box center [383, 388] width 67 height 14
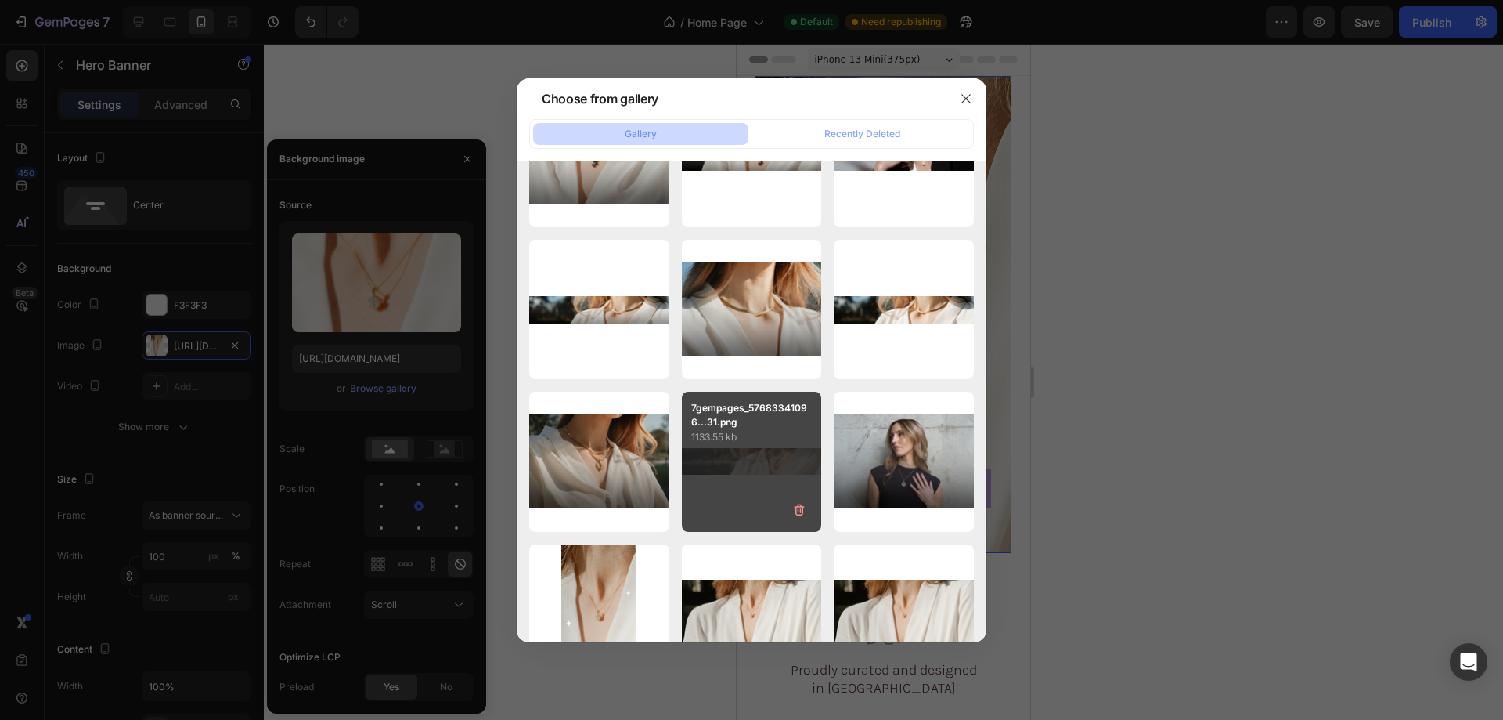
scroll to position [705, 0]
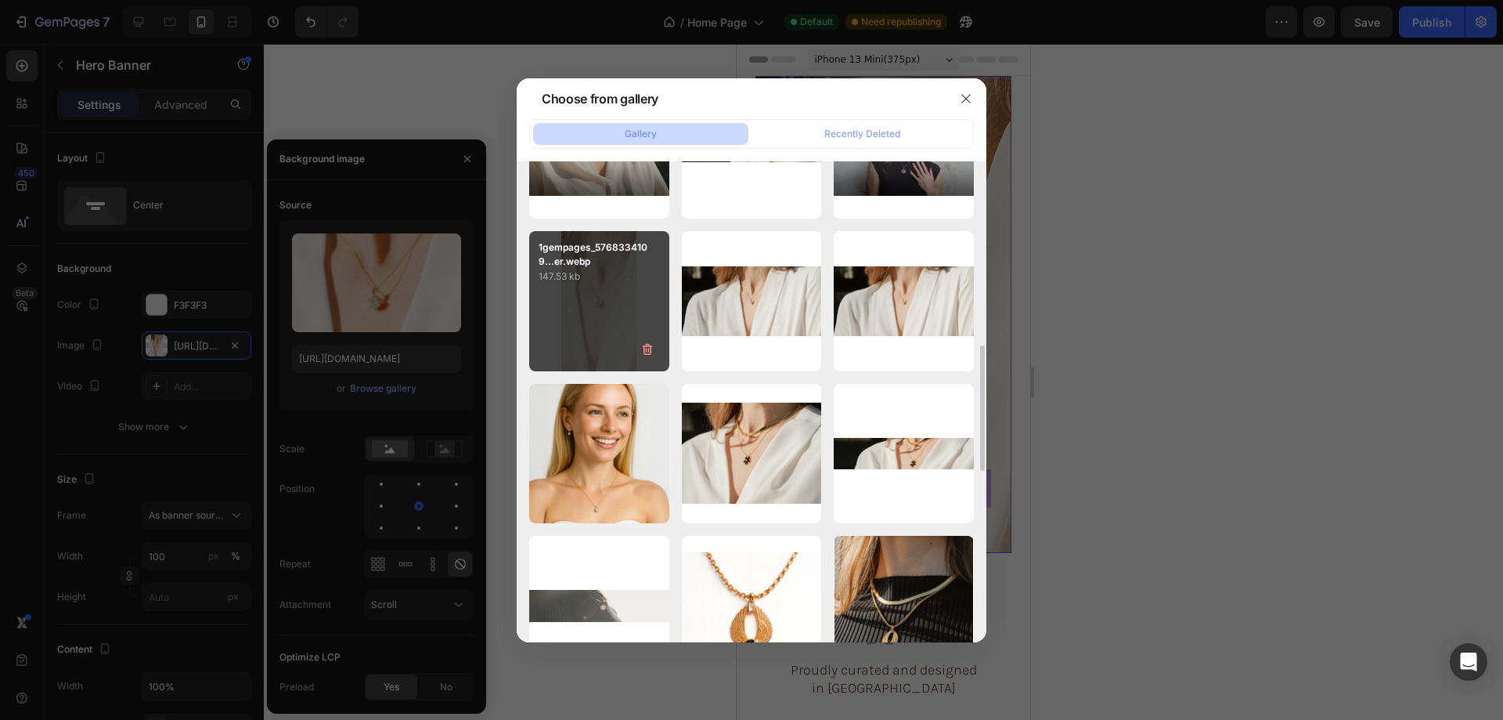
click at [581, 294] on div "1gempages_5768334109...er.webp 147.53 kb" at bounding box center [599, 301] width 140 height 140
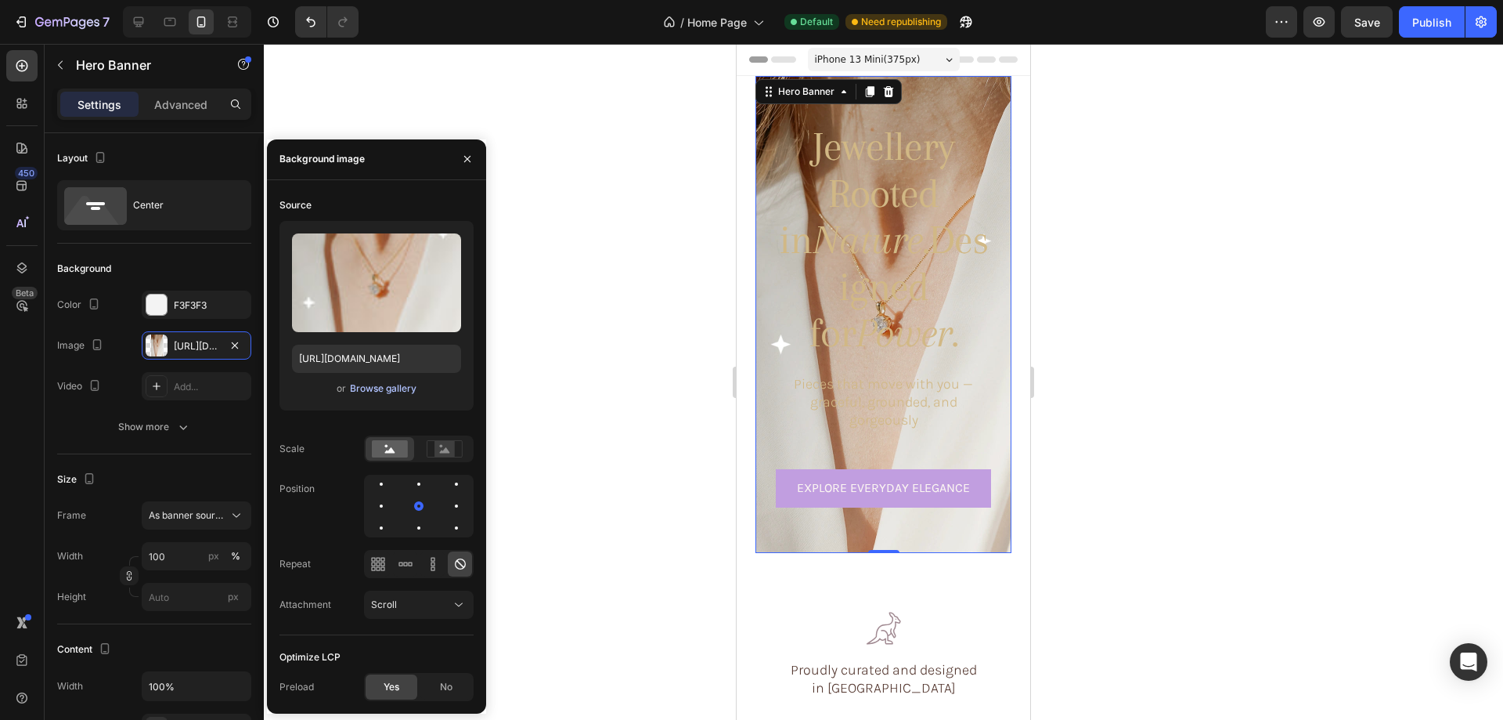
click at [374, 394] on div "Browse gallery" at bounding box center [383, 388] width 67 height 14
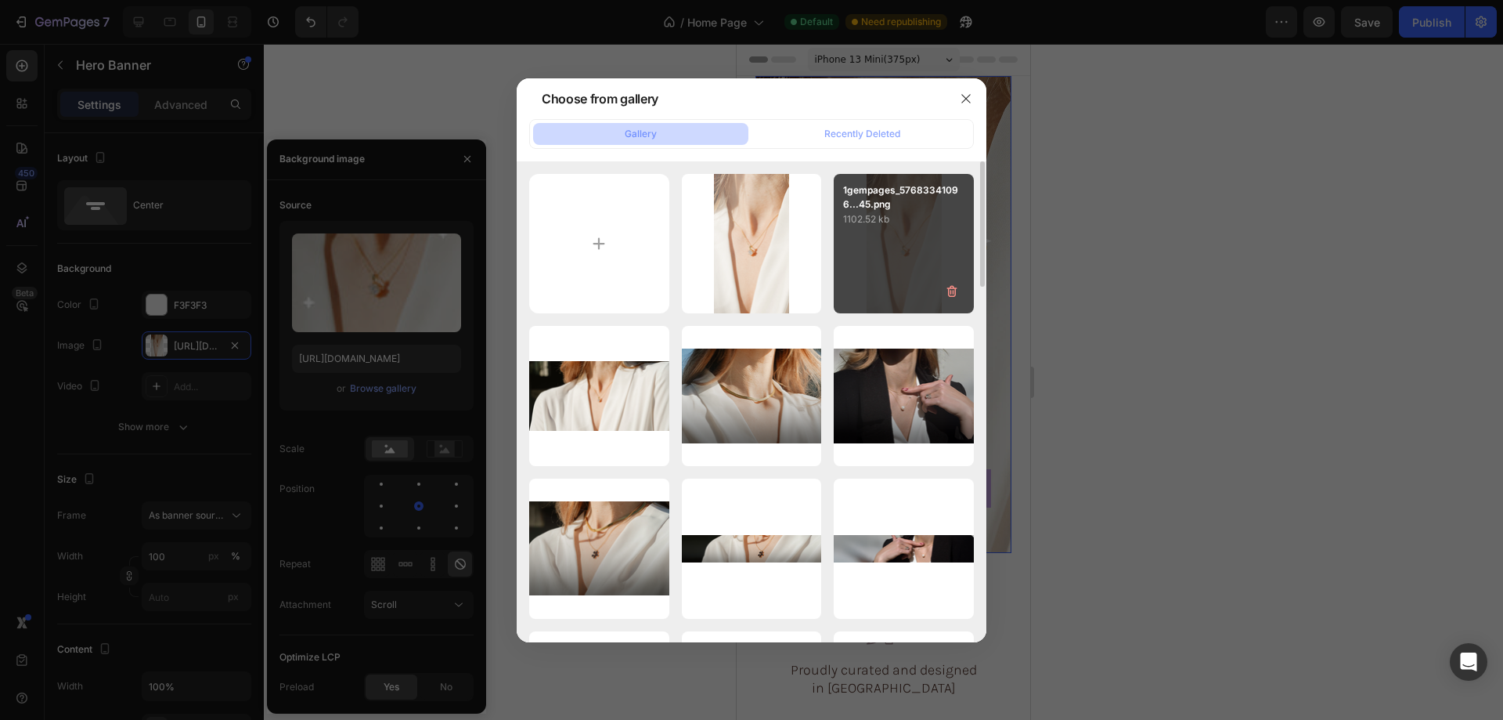
drag, startPoint x: 721, startPoint y: 236, endPoint x: 948, endPoint y: 275, distance: 230.4
click at [0, 0] on div "2gempages_57683341096...45.png 1048.11 kb" at bounding box center [0, 0] width 0 height 0
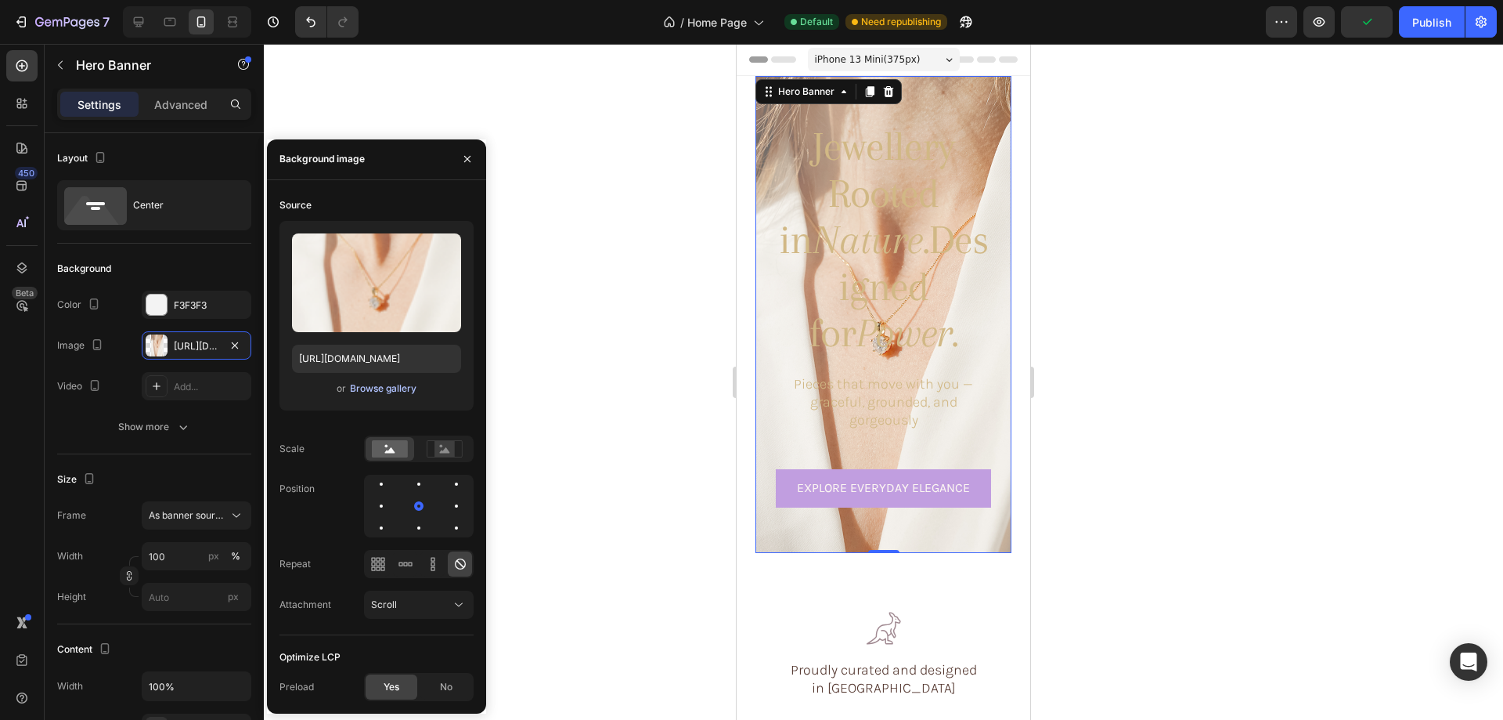
click at [365, 389] on div "Browse gallery" at bounding box center [383, 388] width 67 height 14
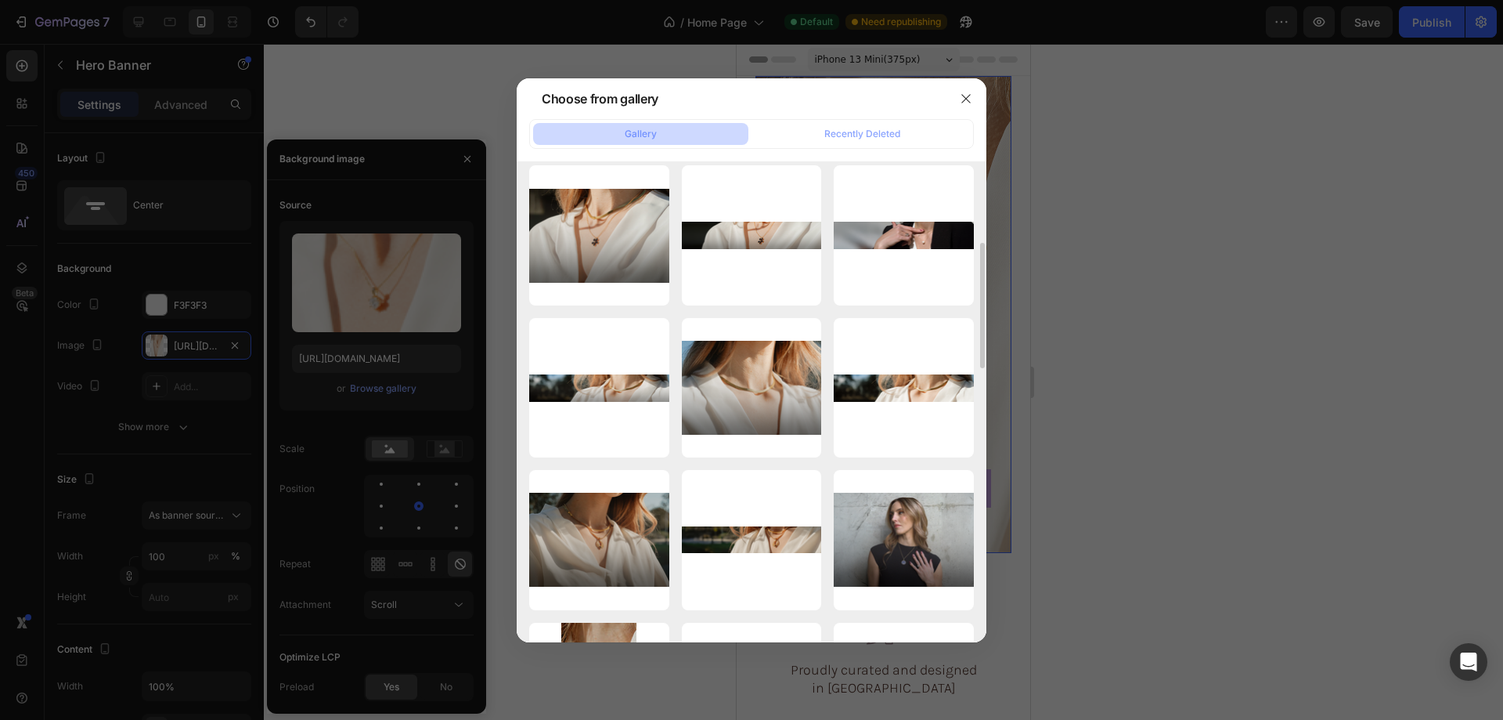
scroll to position [548, 0]
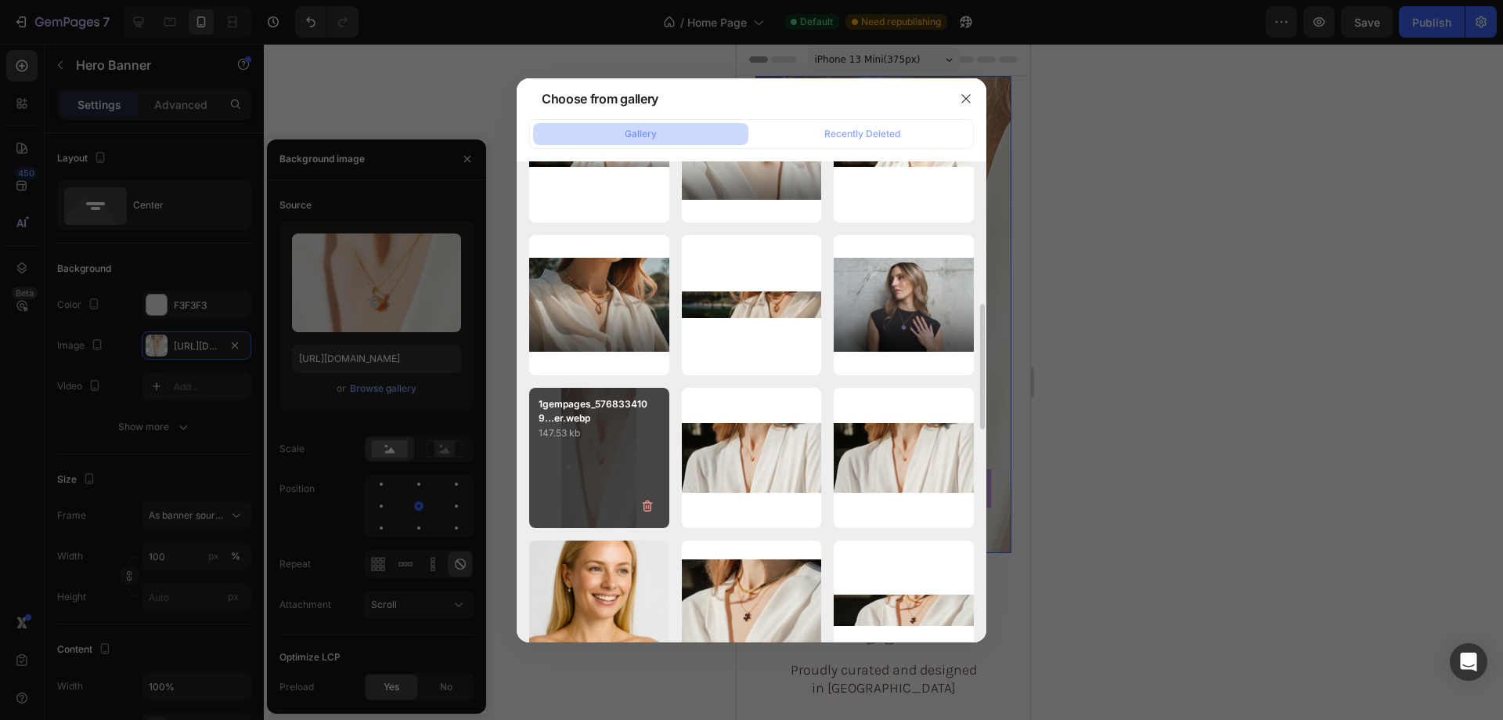
click at [610, 437] on p "147.53 kb" at bounding box center [599, 433] width 121 height 16
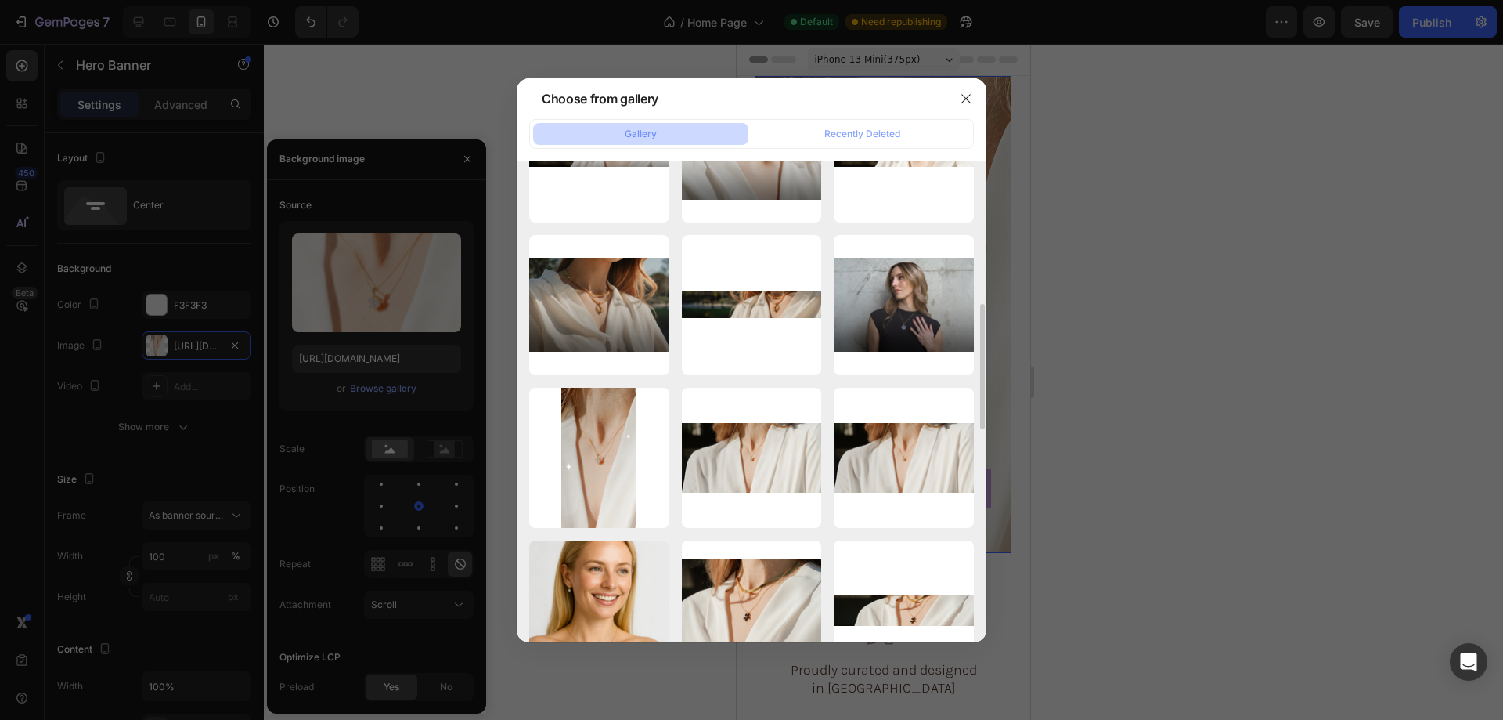
type input "https://cdn.shopify.com/s/files/1/0633/3884/0177/files/gempages_576833410962555…"
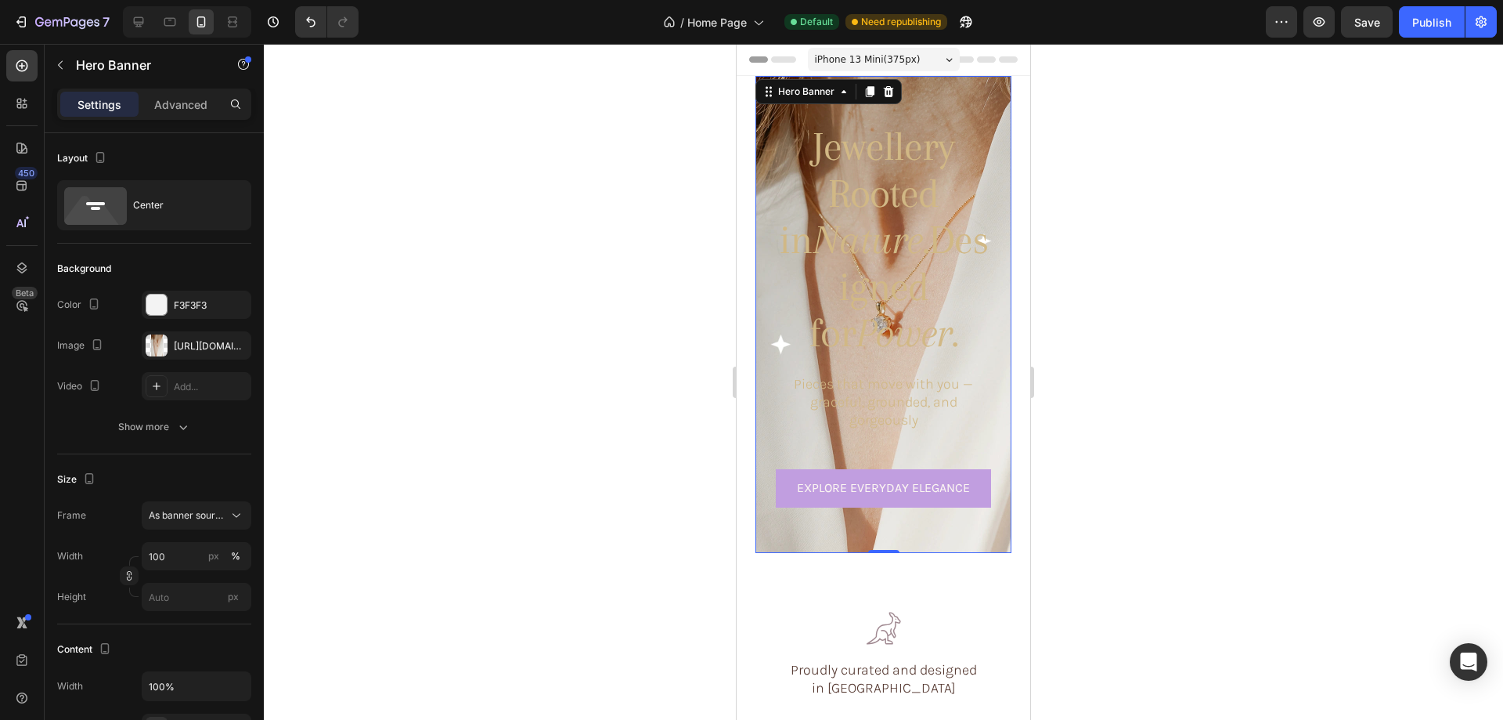
click at [1102, 301] on div at bounding box center [883, 382] width 1239 height 676
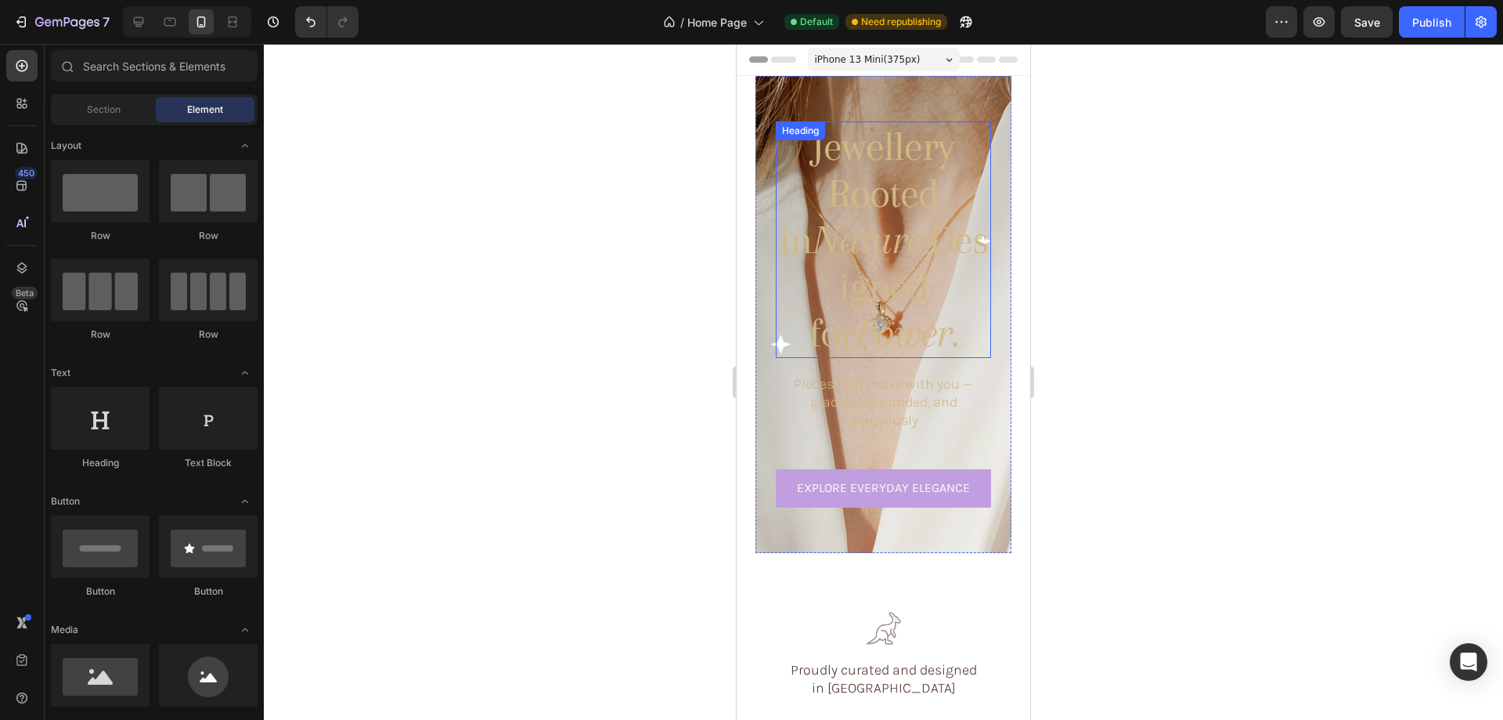
click at [846, 216] on icon "Nature." at bounding box center [871, 239] width 116 height 46
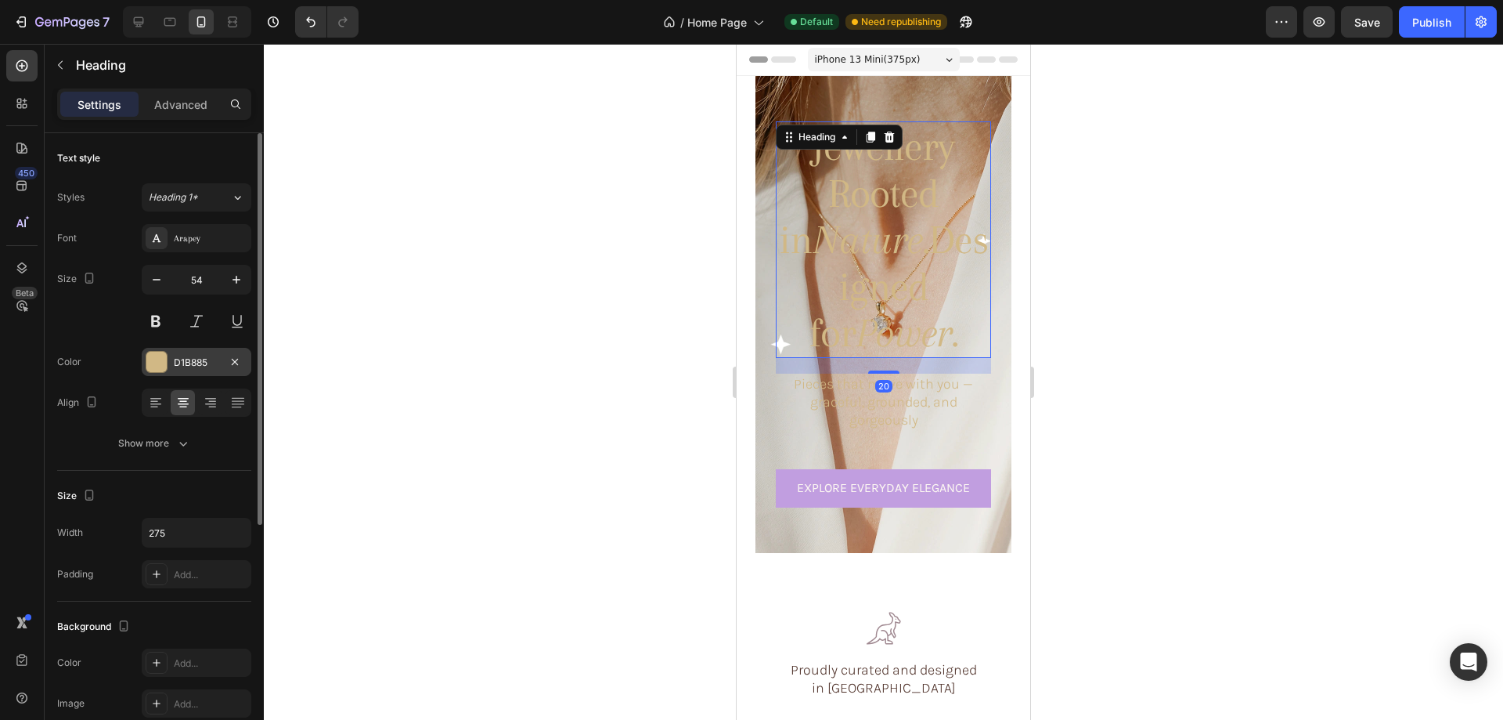
click at [154, 361] on div at bounding box center [156, 362] width 20 height 20
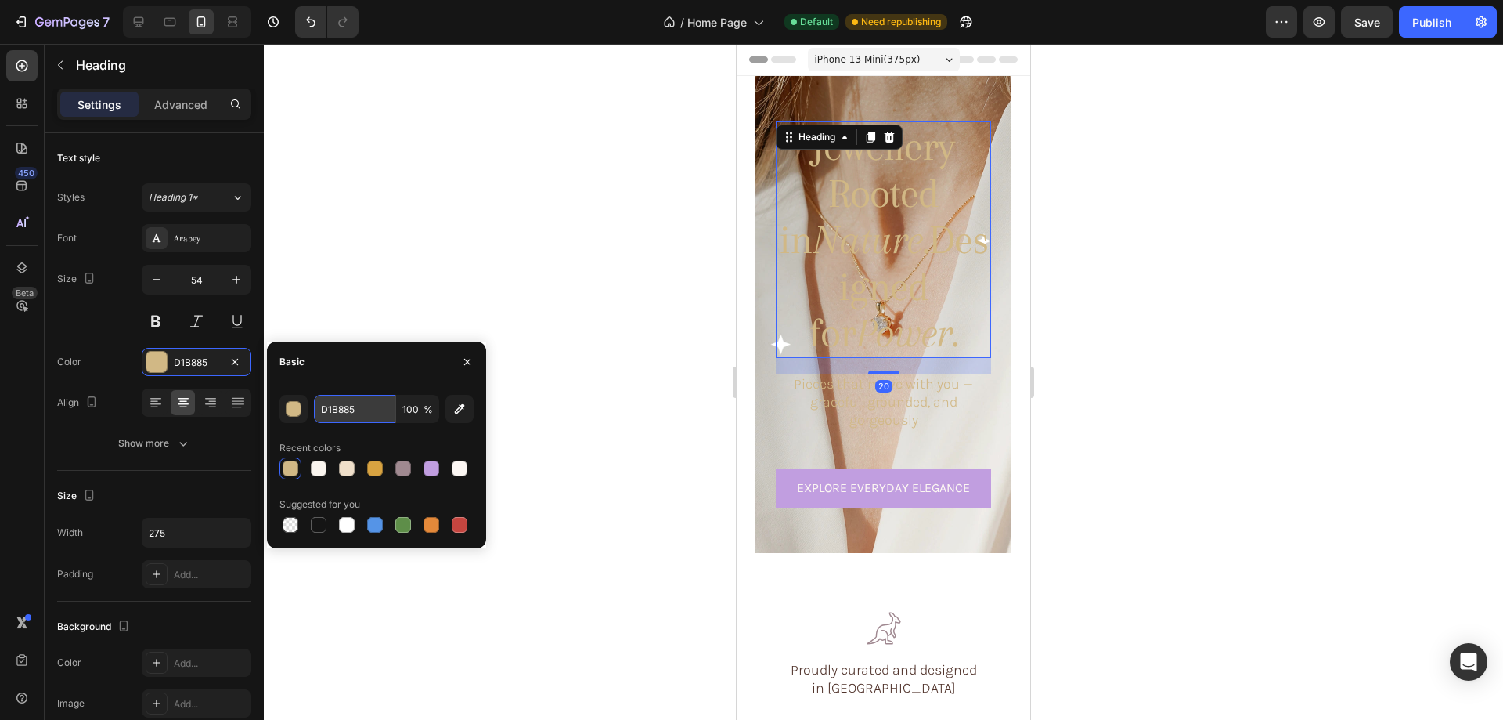
click at [352, 413] on input "D1B885" at bounding box center [354, 409] width 81 height 28
paste input "#FBF6F2"
type input "#FBF6F2"
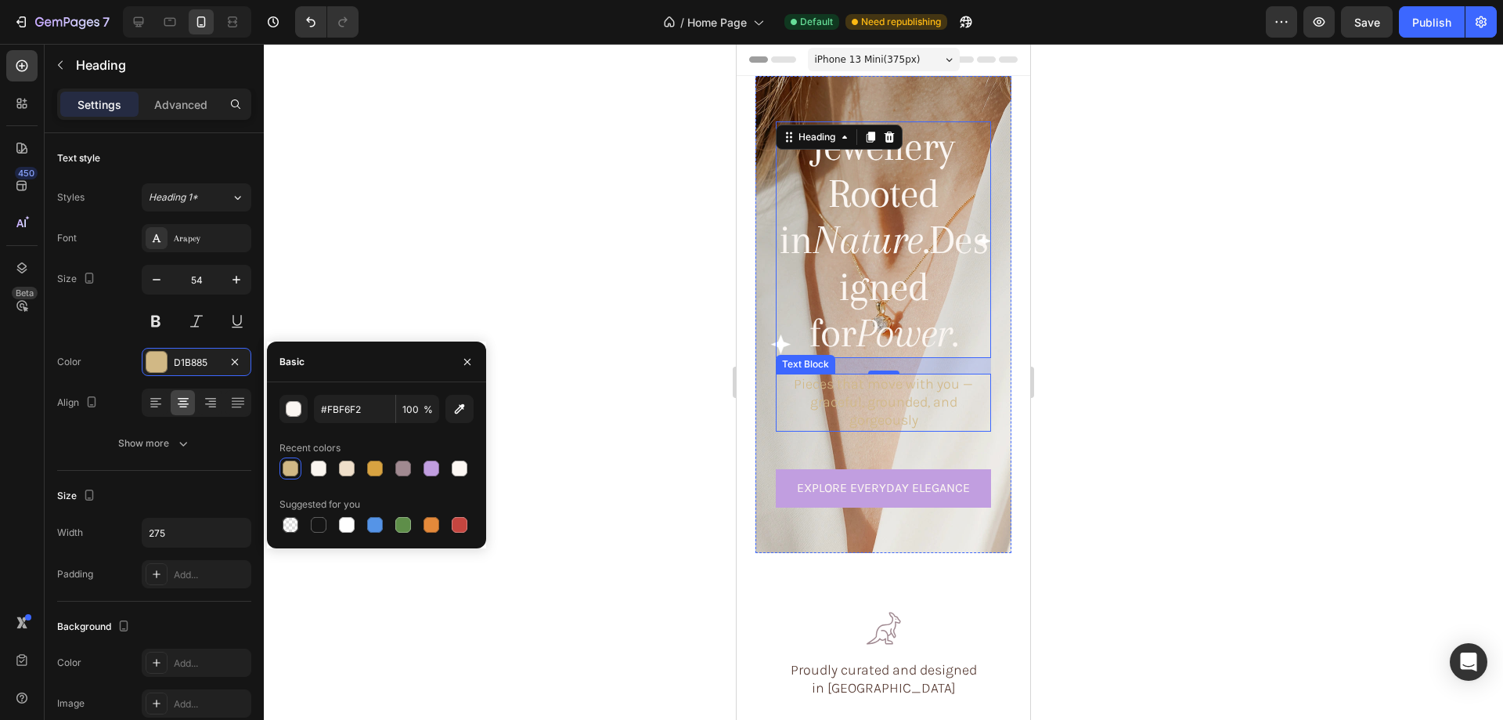
click at [812, 394] on p "Pieces that move with you — graceful, grounded, and gorgeously" at bounding box center [884, 402] width 212 height 55
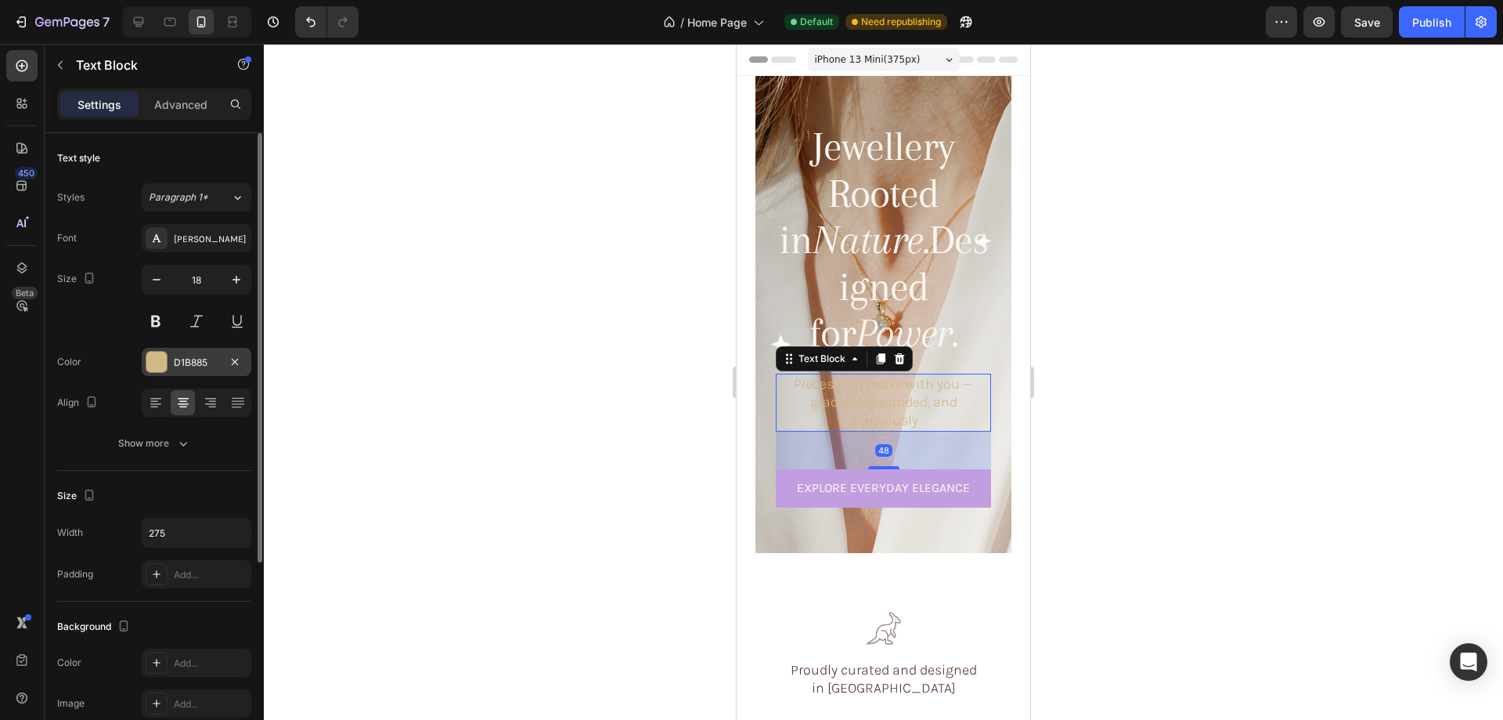
click at [186, 361] on div "D1B885" at bounding box center [196, 362] width 45 height 14
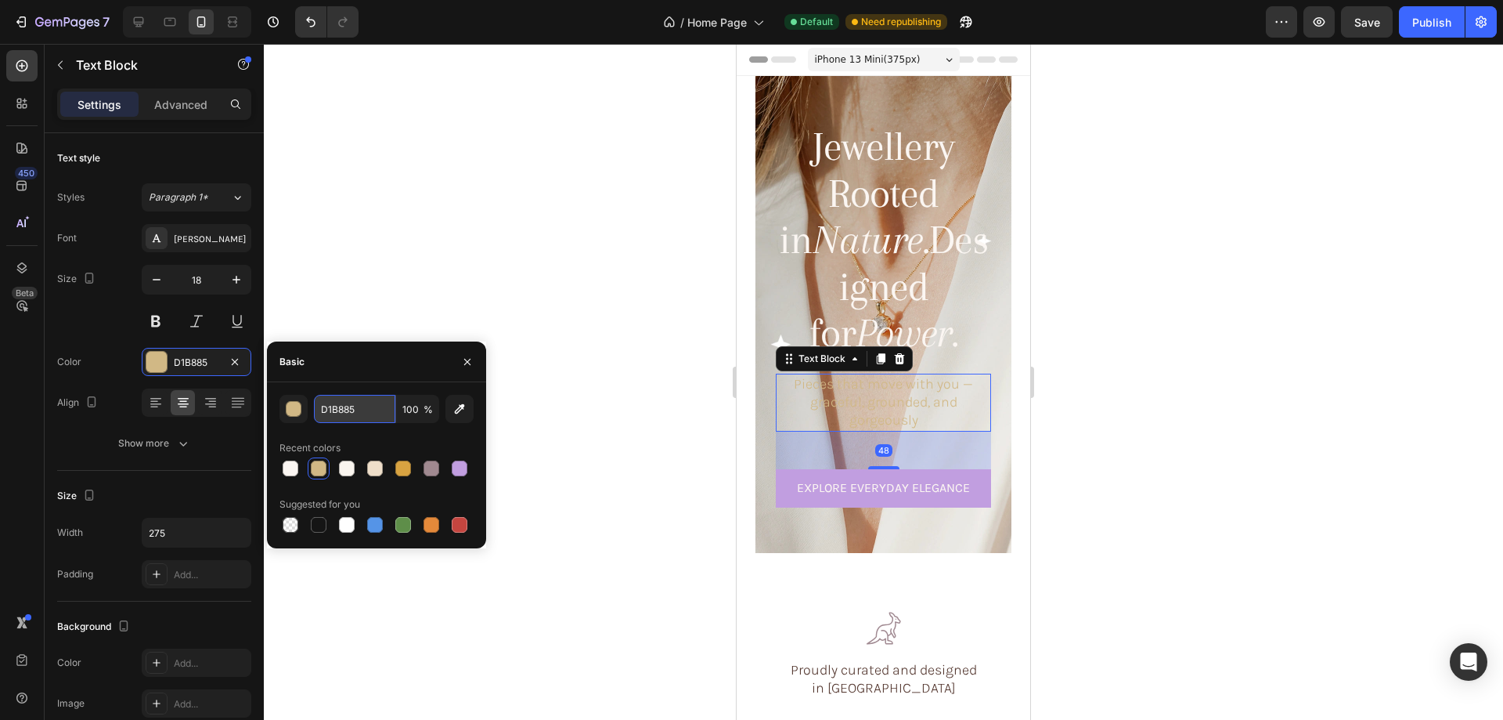
click at [371, 400] on input "D1B885" at bounding box center [354, 409] width 81 height 28
paste input "#FBF6F2"
type input "#FBF6F2"
click at [1123, 360] on div at bounding box center [883, 382] width 1239 height 676
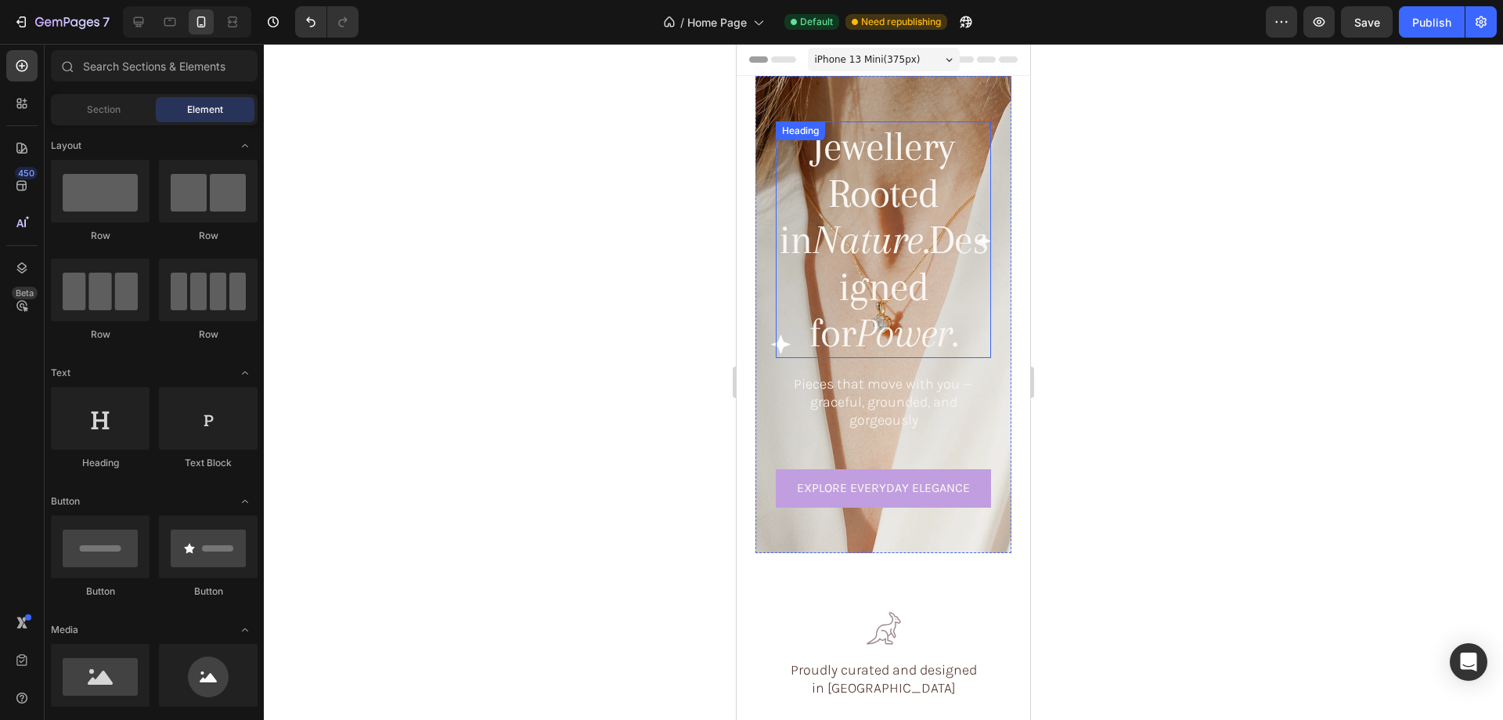
click at [887, 216] on icon "Nature." at bounding box center [871, 239] width 116 height 46
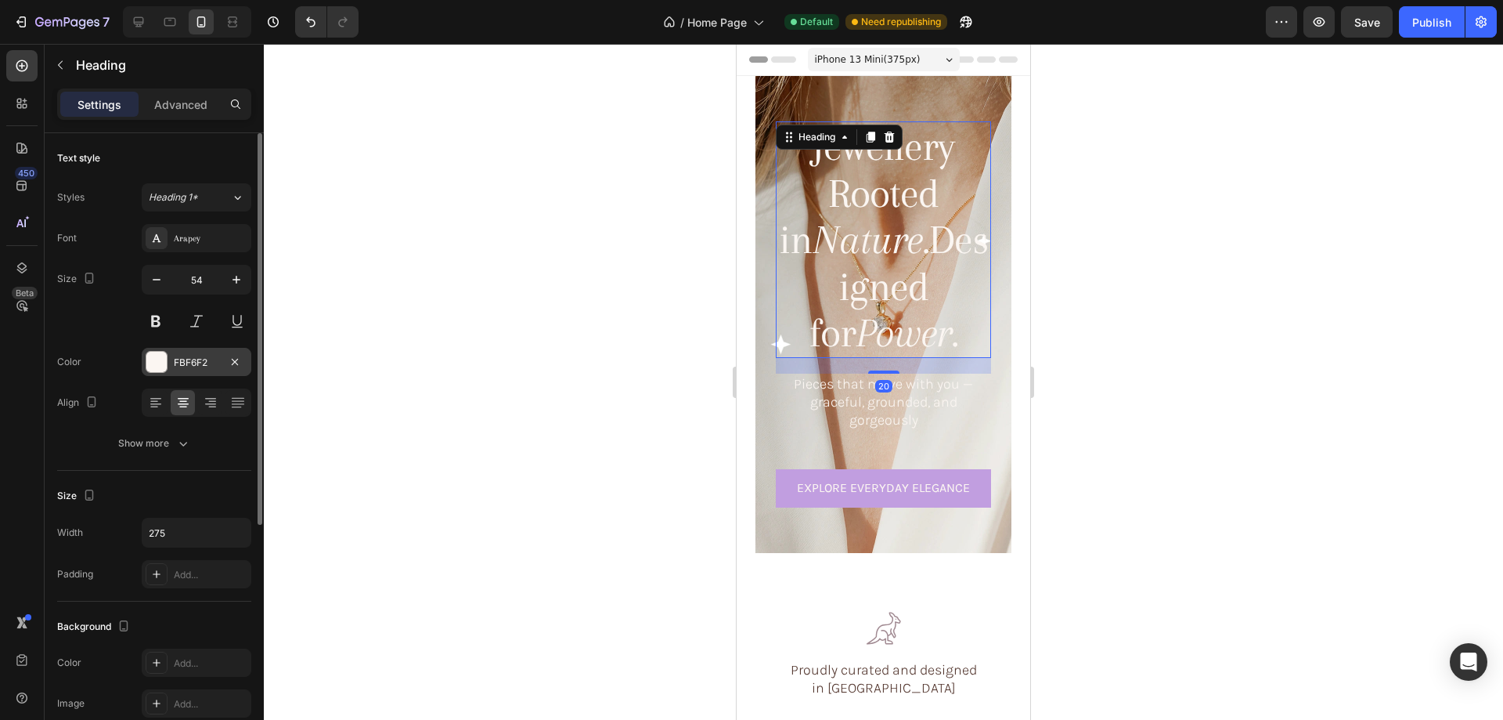
click at [161, 363] on div at bounding box center [156, 362] width 20 height 20
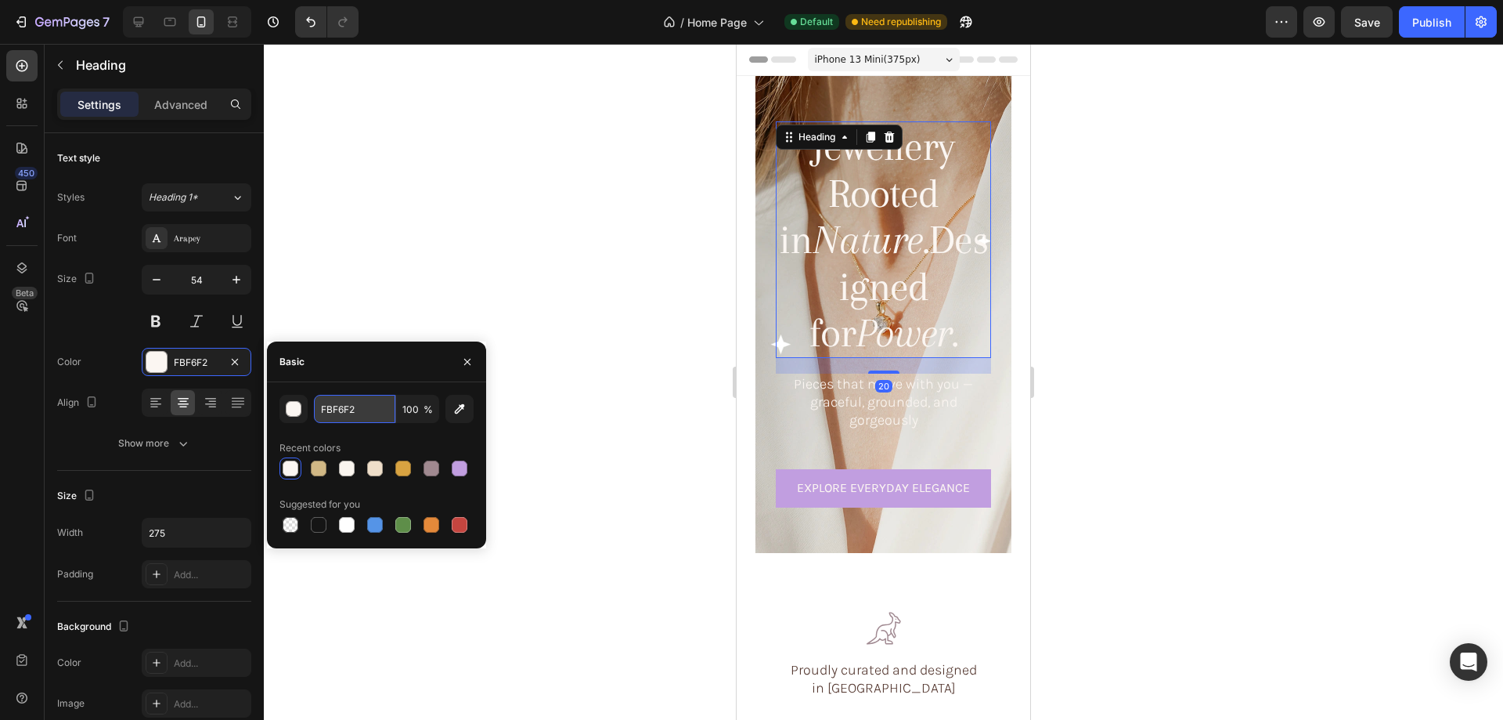
click at [332, 416] on input "FBF6F2" at bounding box center [354, 409] width 81 height 28
paste input "#D8A341"
type input "#D8A341"
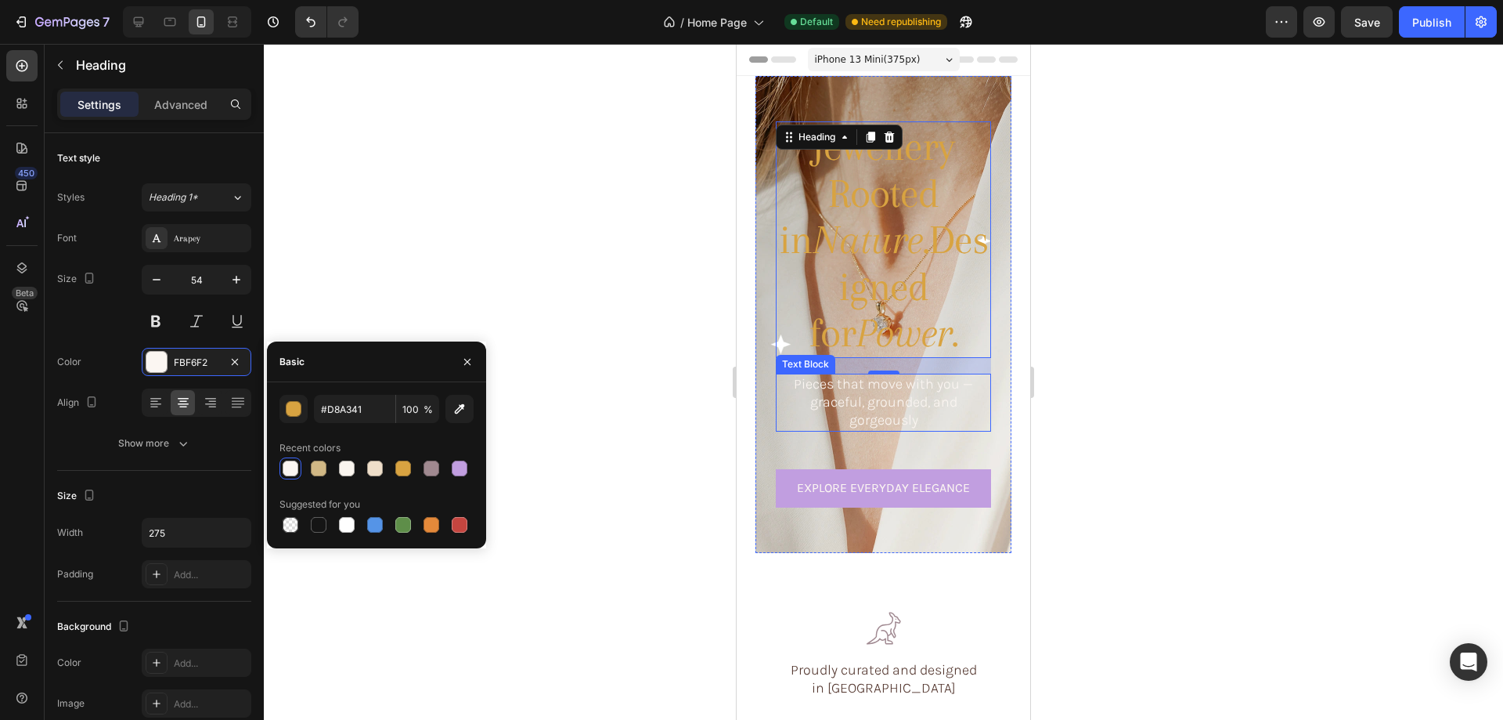
click at [865, 395] on p "Pieces that move with you — graceful, grounded, and gorgeously" at bounding box center [884, 402] width 212 height 55
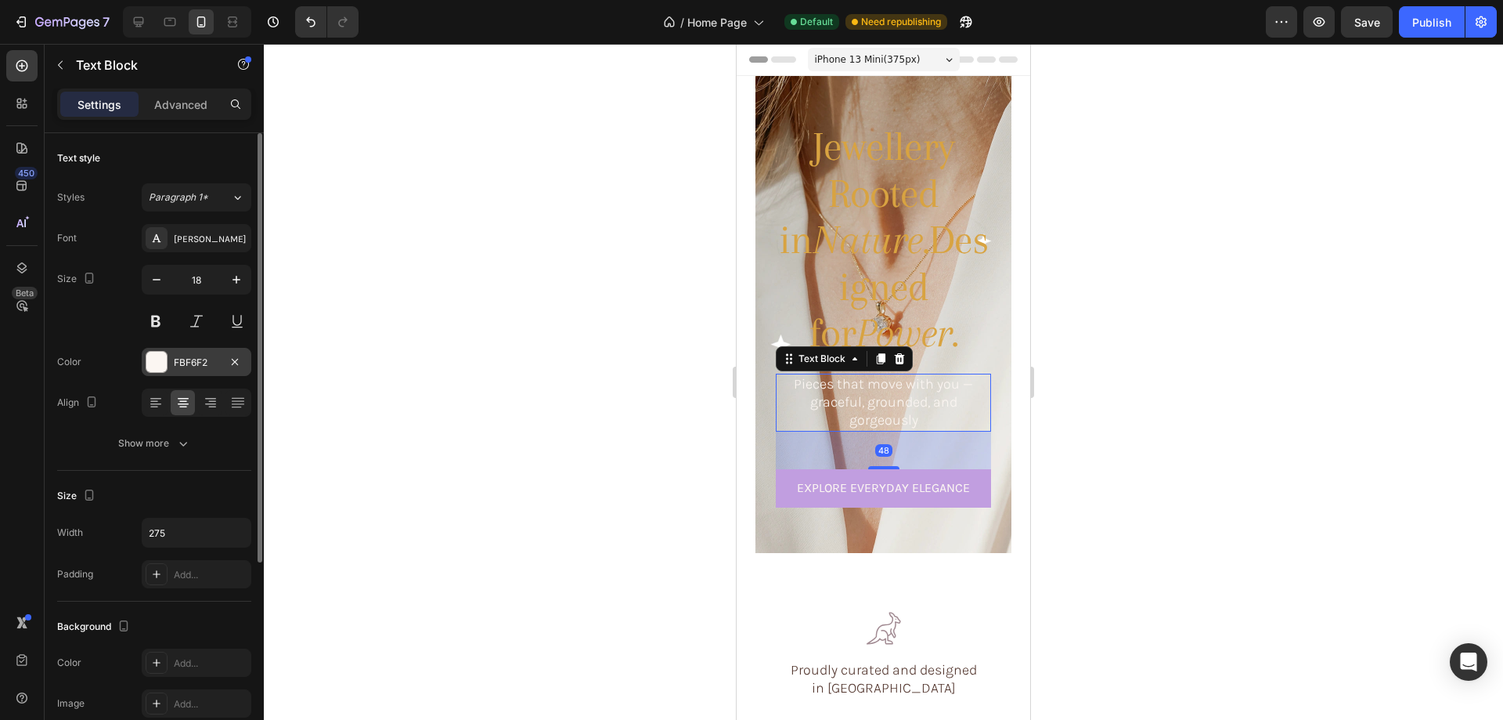
click at [161, 355] on div at bounding box center [156, 362] width 20 height 20
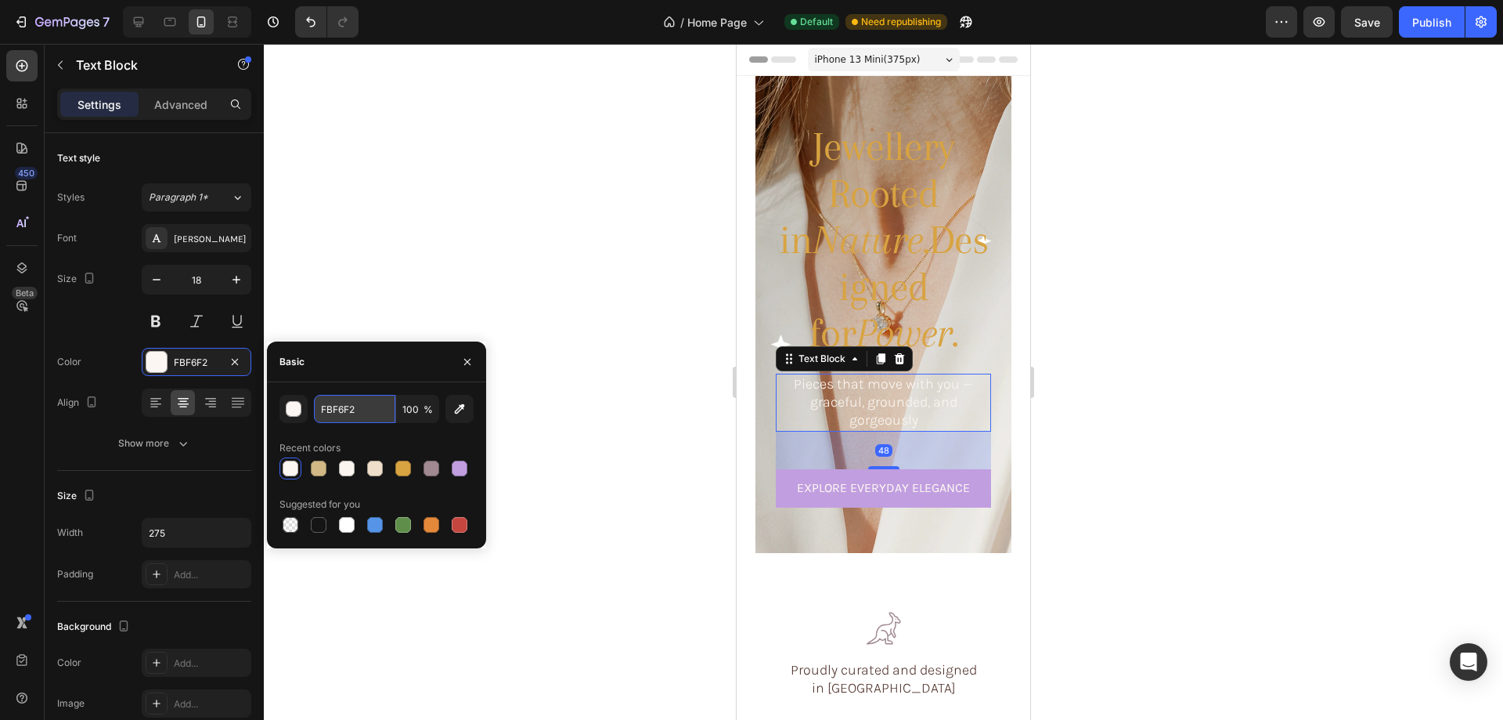
click at [355, 406] on input "FBF6F2" at bounding box center [354, 409] width 81 height 28
paste input "#D8A341"
type input "D8A341"
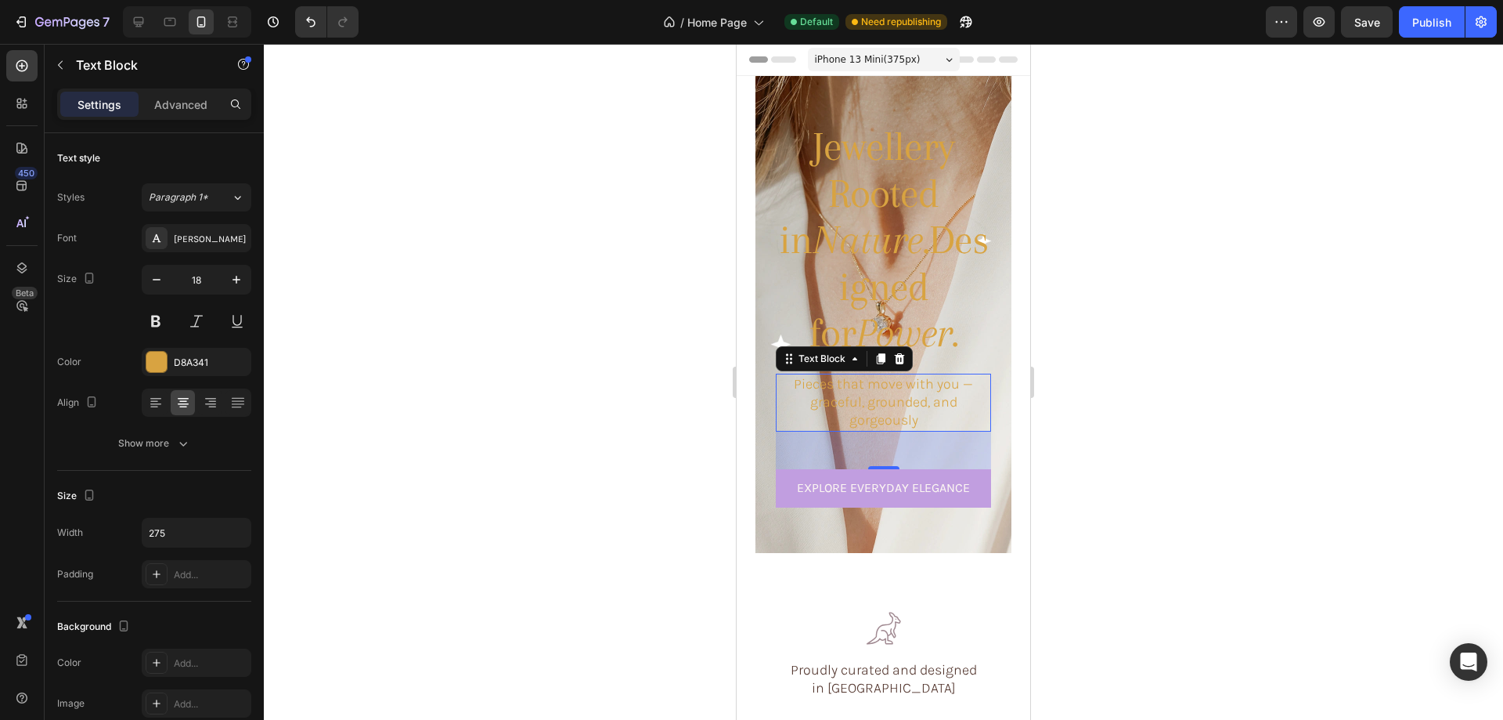
click at [1159, 320] on div at bounding box center [883, 382] width 1239 height 676
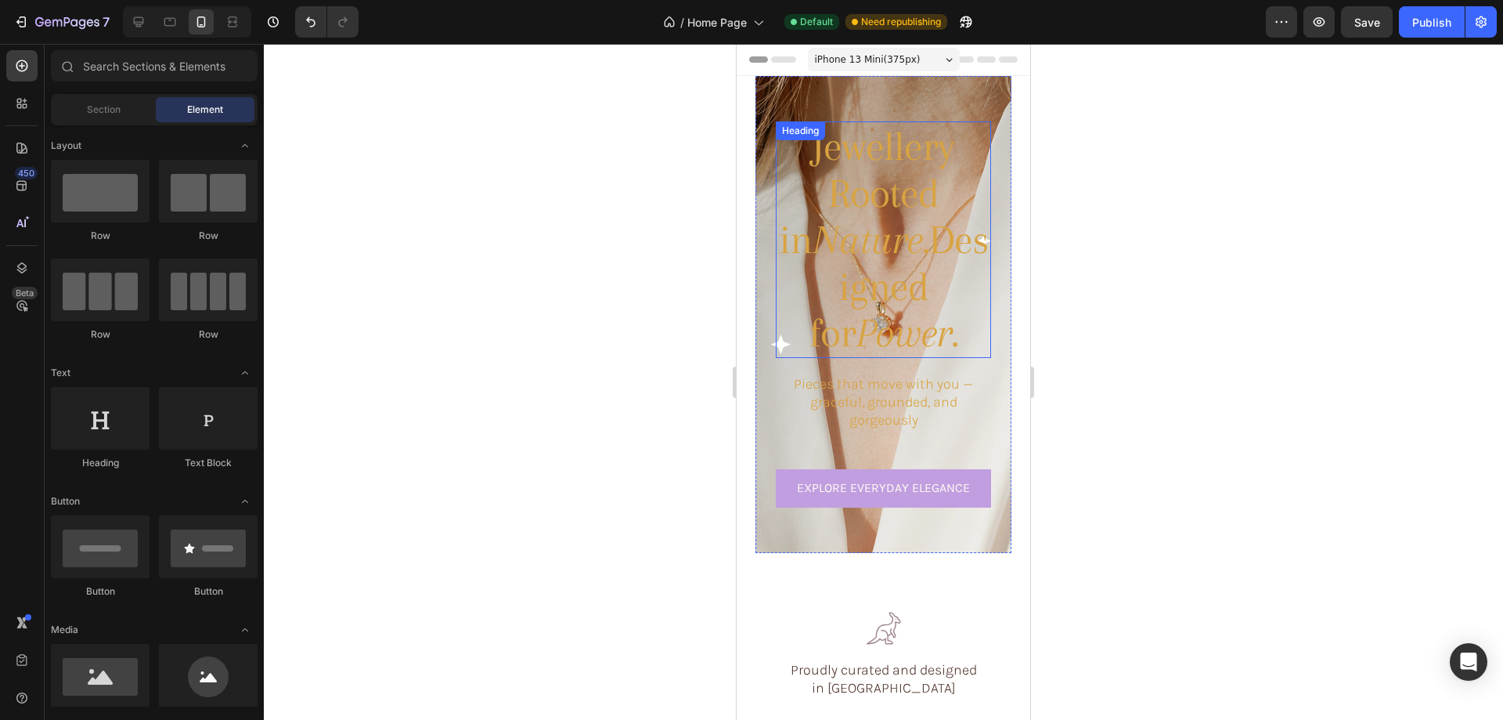
click at [871, 189] on h1 "Jewellery Rooted in Nature. Designed for Power." at bounding box center [883, 239] width 215 height 236
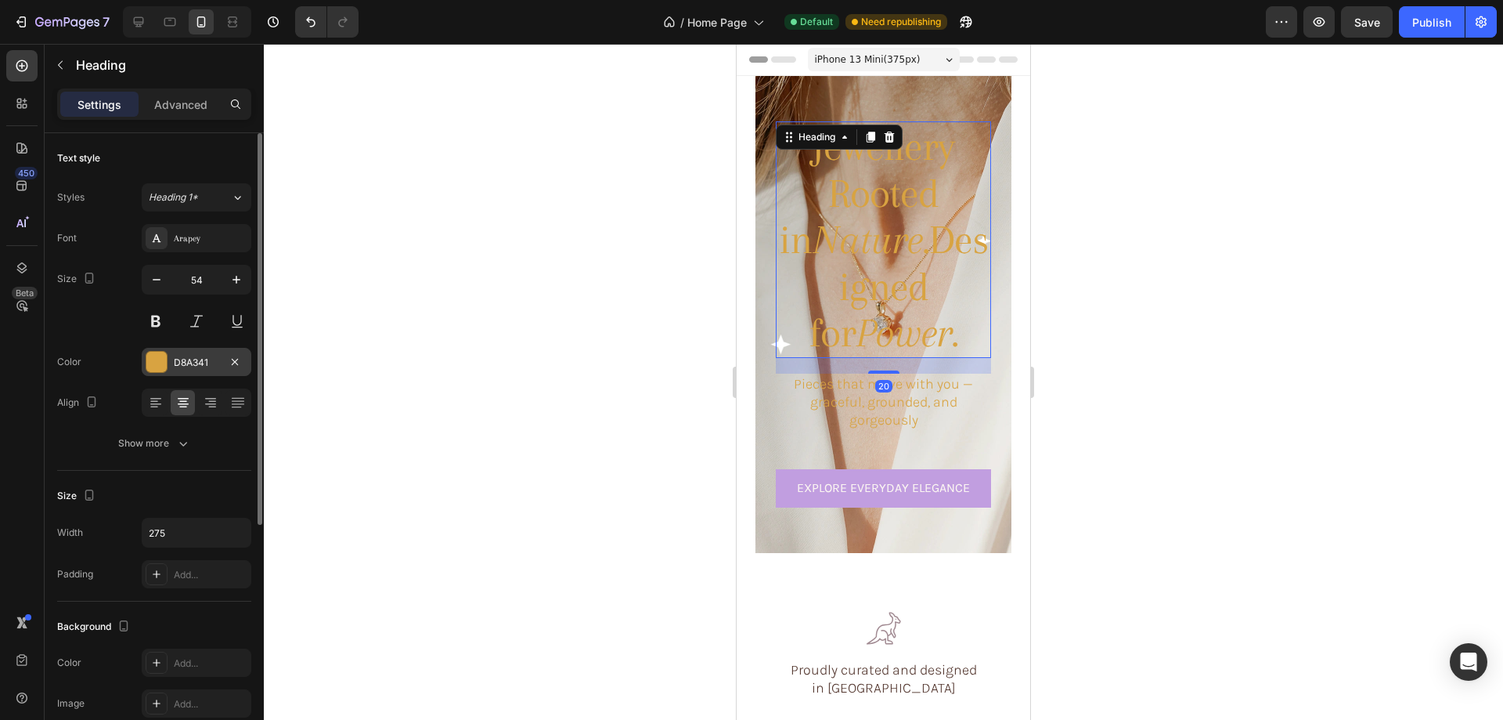
click at [149, 363] on div at bounding box center [156, 362] width 20 height 20
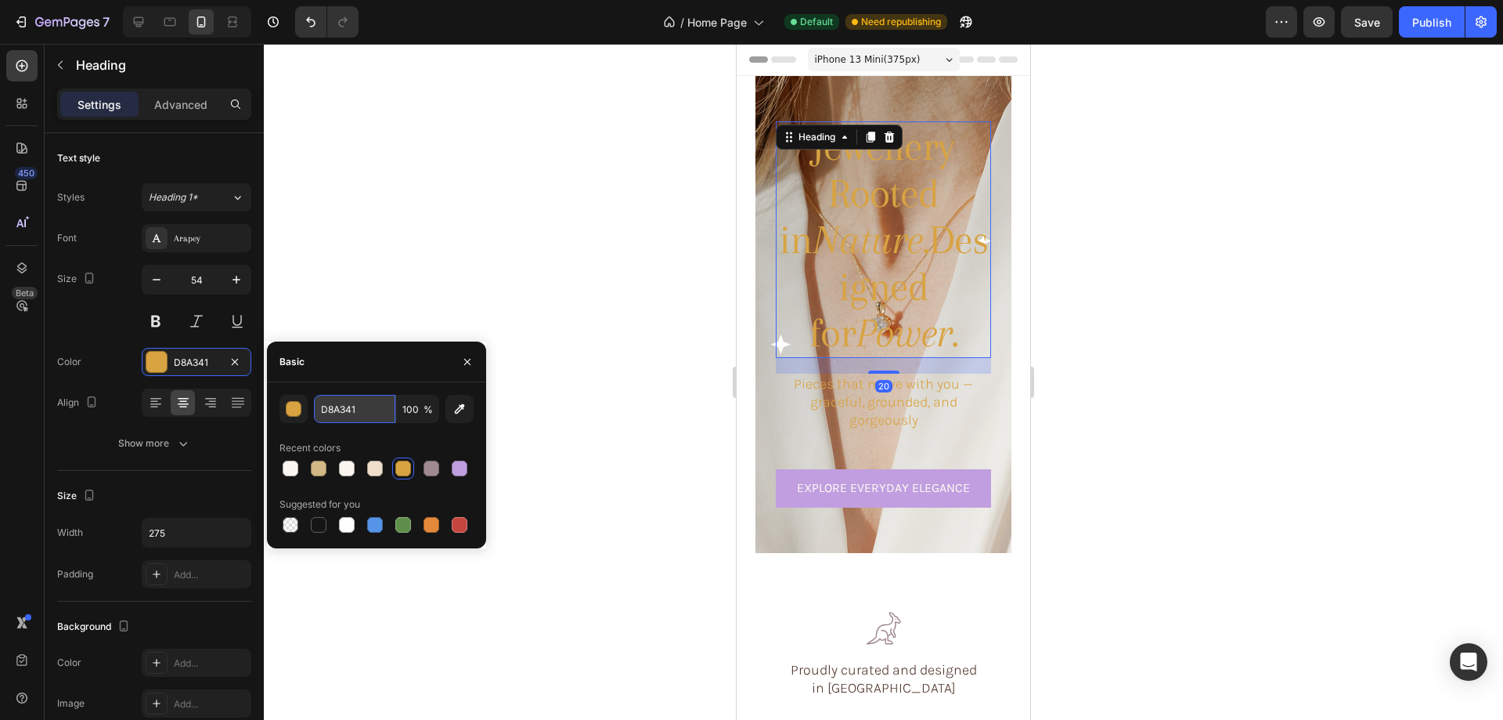
click at [362, 406] on input "D8A341" at bounding box center [354, 409] width 81 height 28
paste input "#FAF5EF"
type input "#FAF5EF"
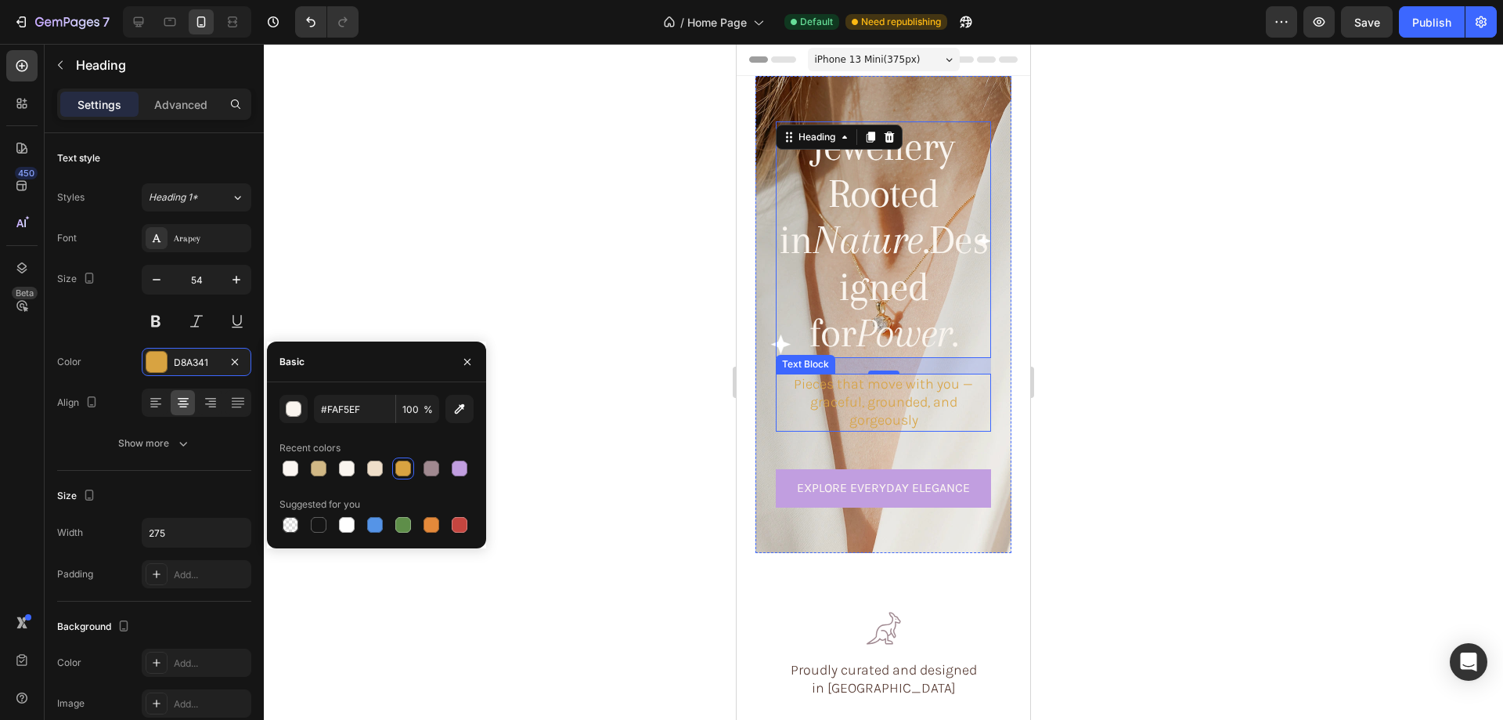
click at [862, 387] on p "Pieces that move with you — graceful, grounded, and gorgeously" at bounding box center [884, 402] width 212 height 55
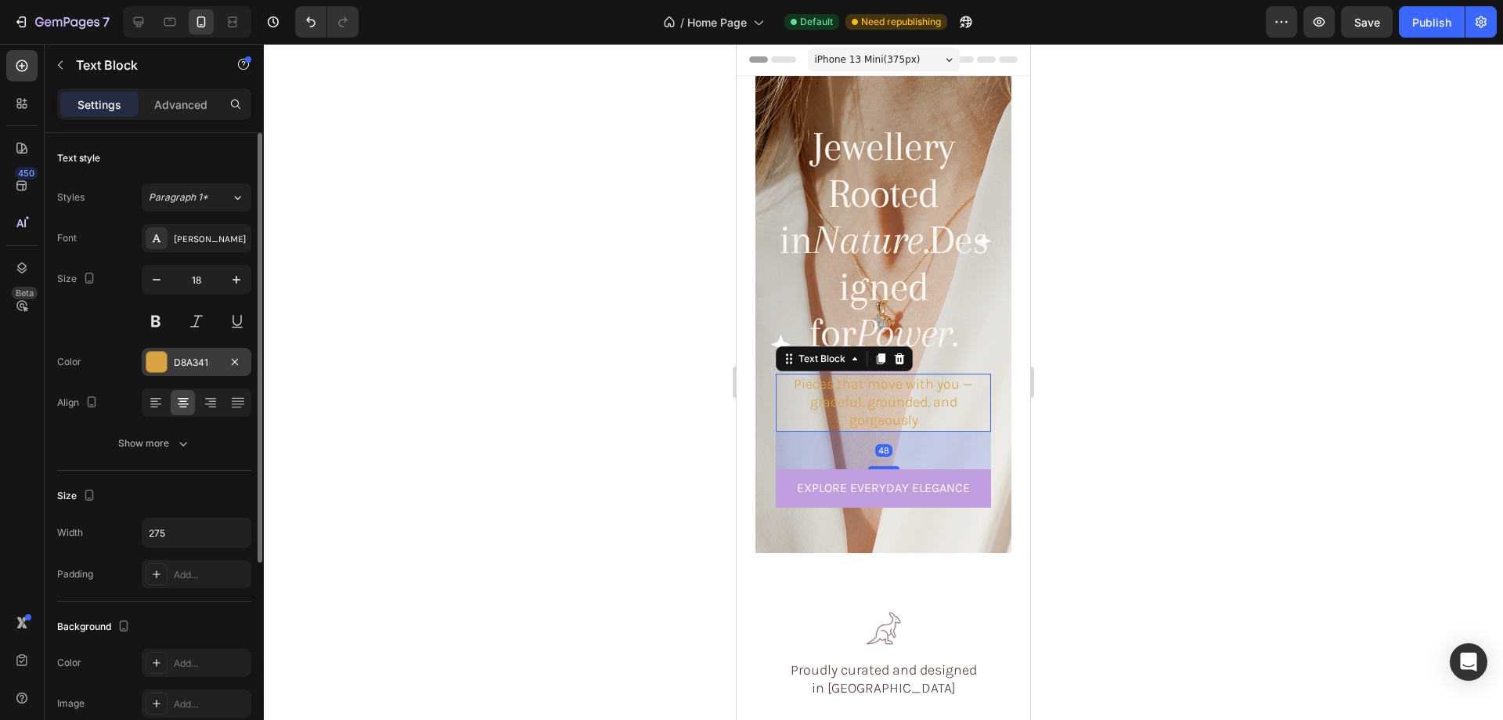
click at [171, 356] on div "D8A341" at bounding box center [197, 362] width 110 height 28
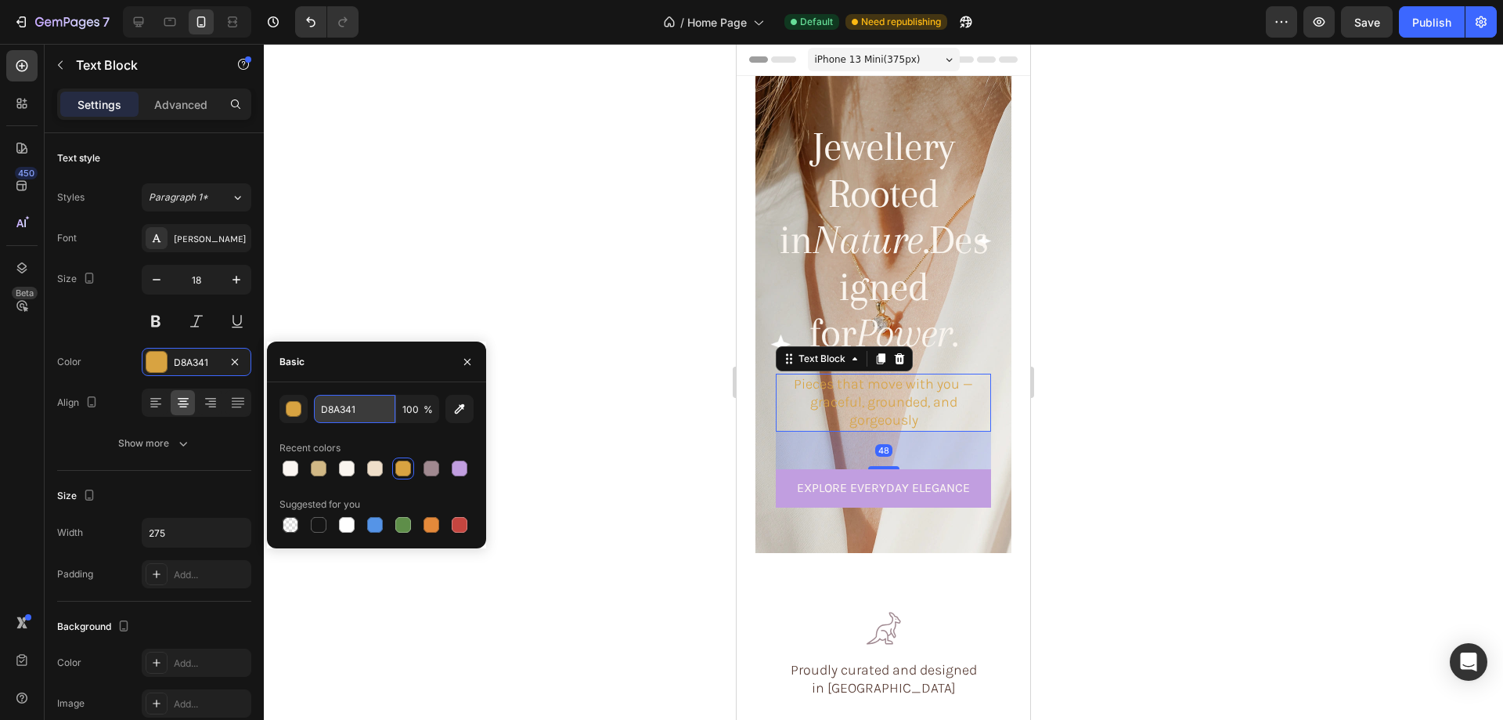
click at [364, 410] on input "D8A341" at bounding box center [354, 409] width 81 height 28
paste input "#FAF5EF"
type input "#FAF5EF"
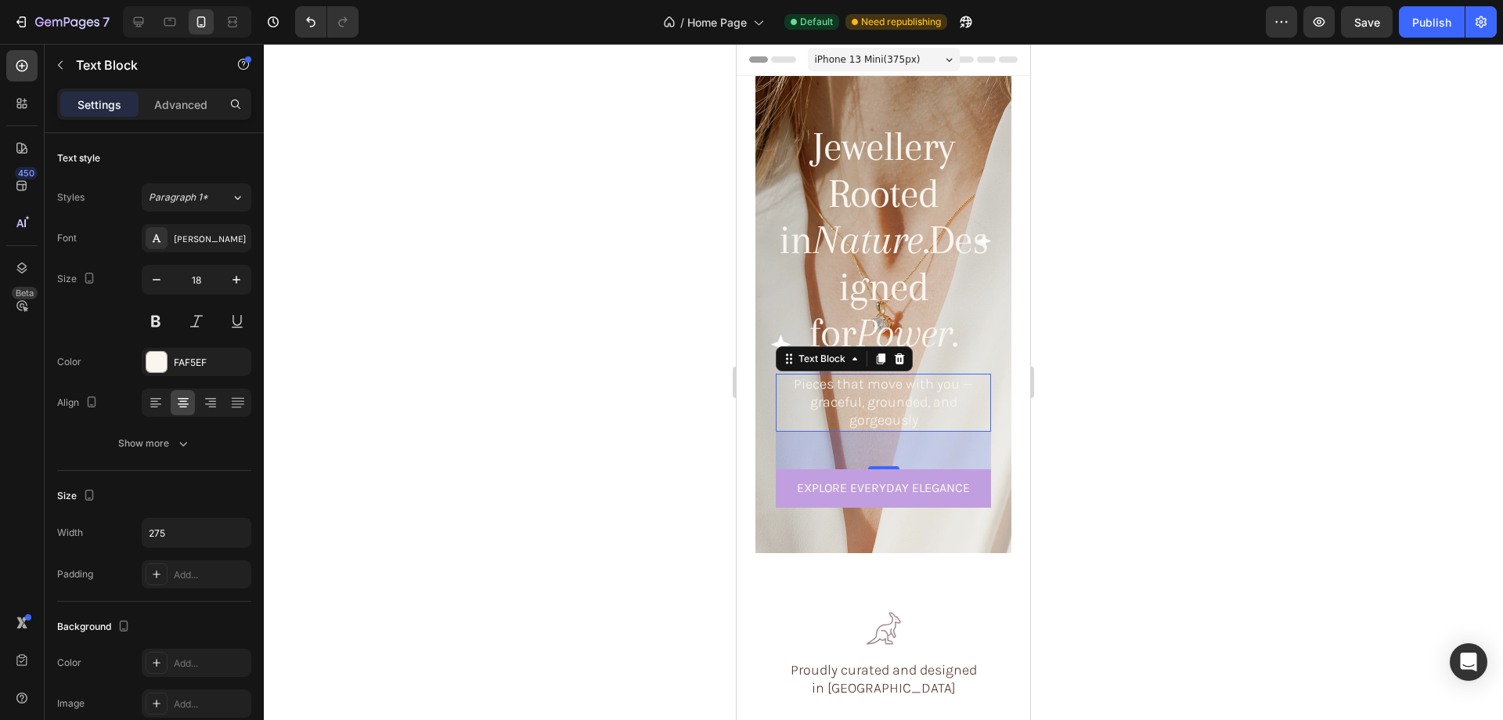
click at [1094, 411] on div at bounding box center [883, 382] width 1239 height 676
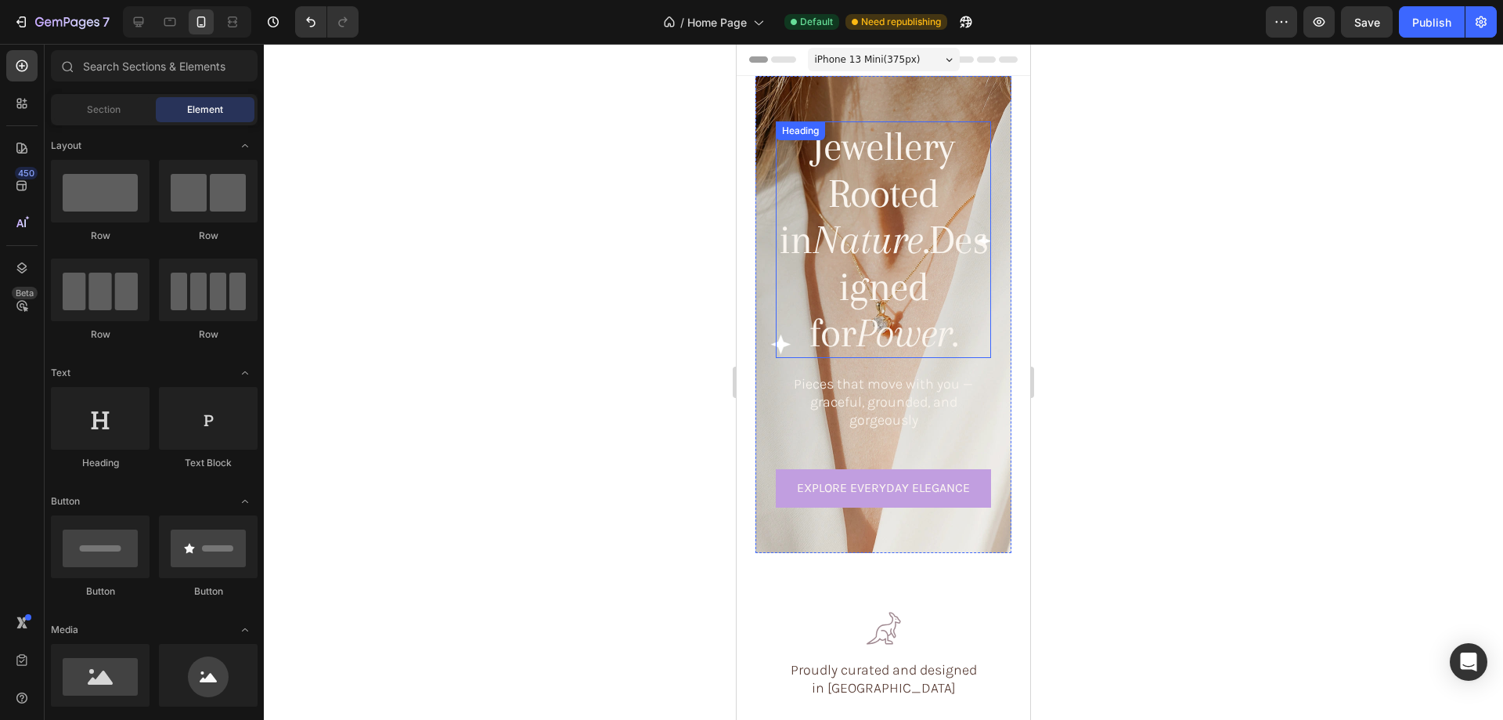
click at [877, 177] on h1 "Jewellery Rooted in Nature. Designed for Power." at bounding box center [883, 239] width 215 height 236
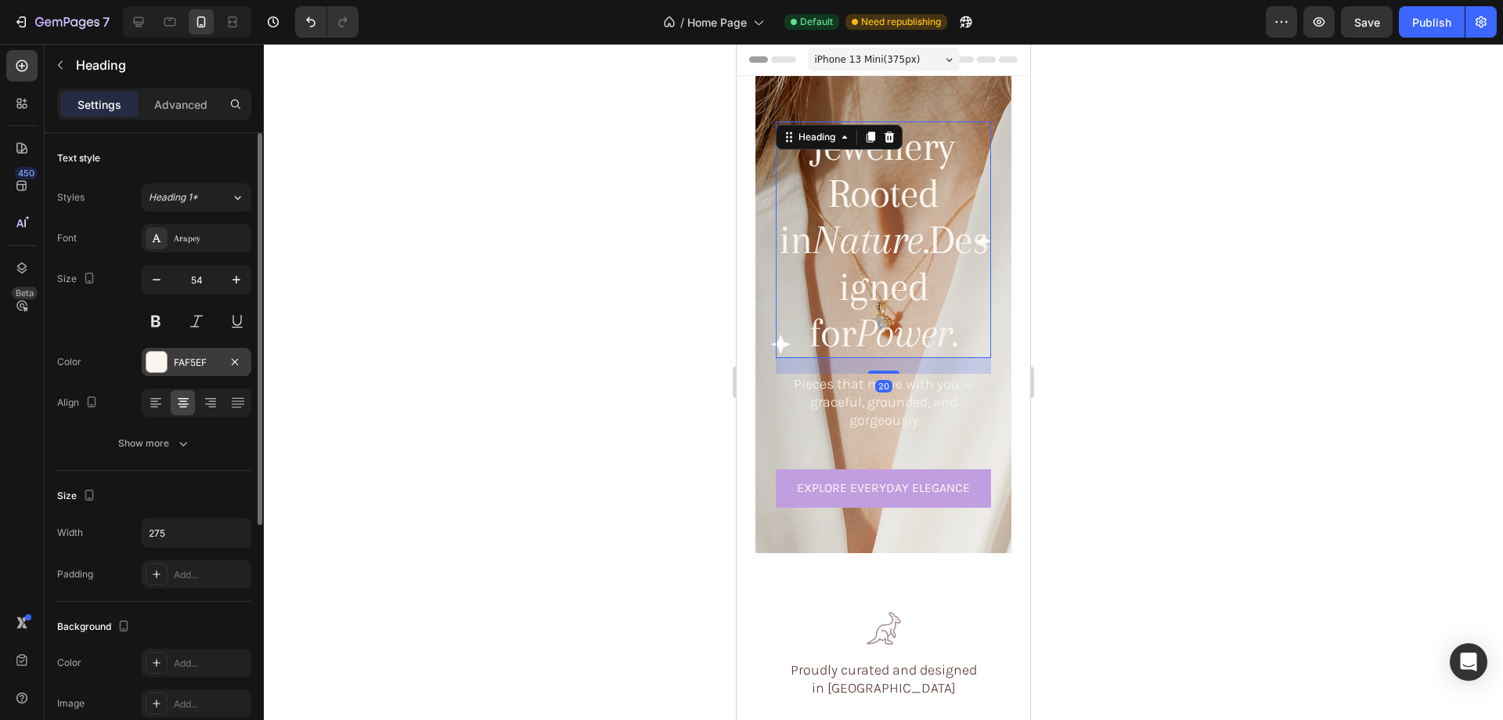
click at [152, 356] on div at bounding box center [156, 362] width 20 height 20
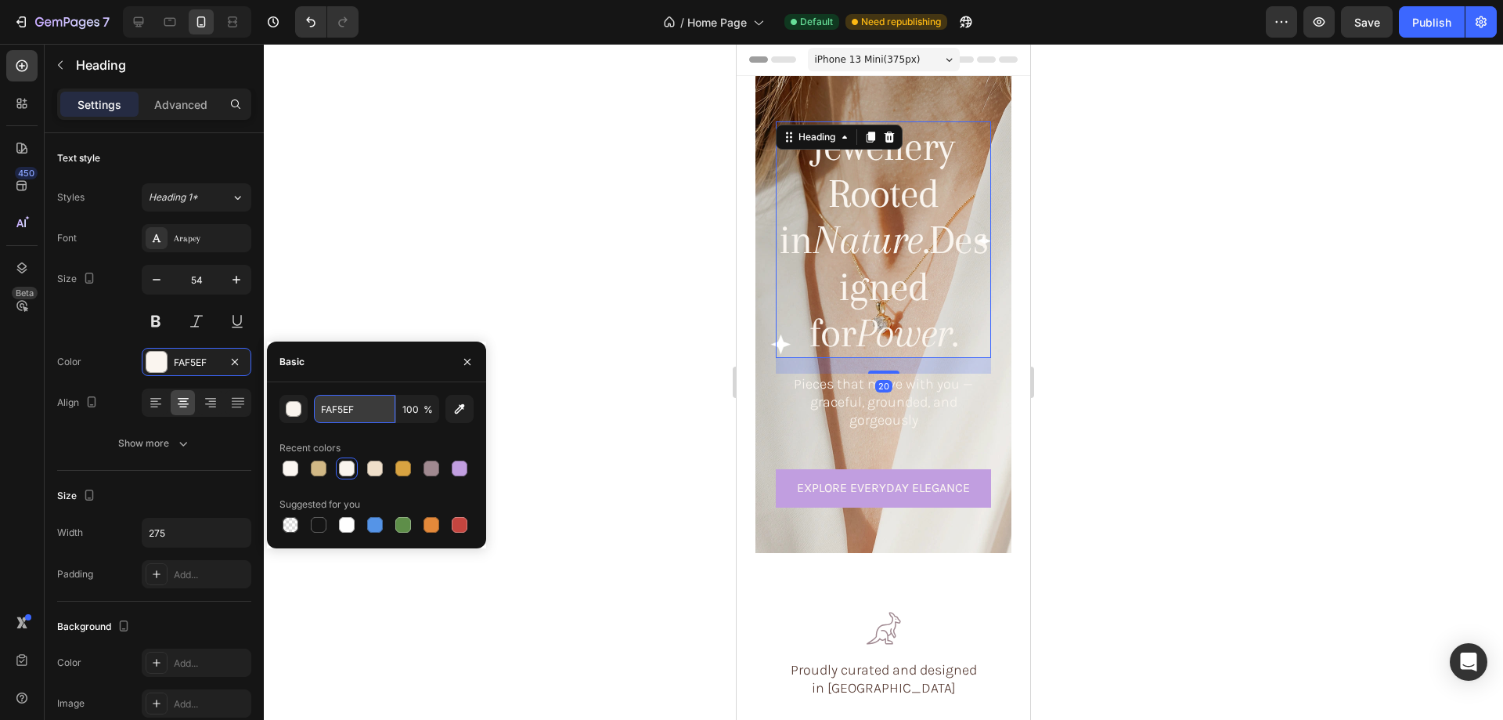
click at [367, 407] on input "FAF5EF" at bounding box center [354, 409] width 81 height 28
paste input "08990"
type input "08990"
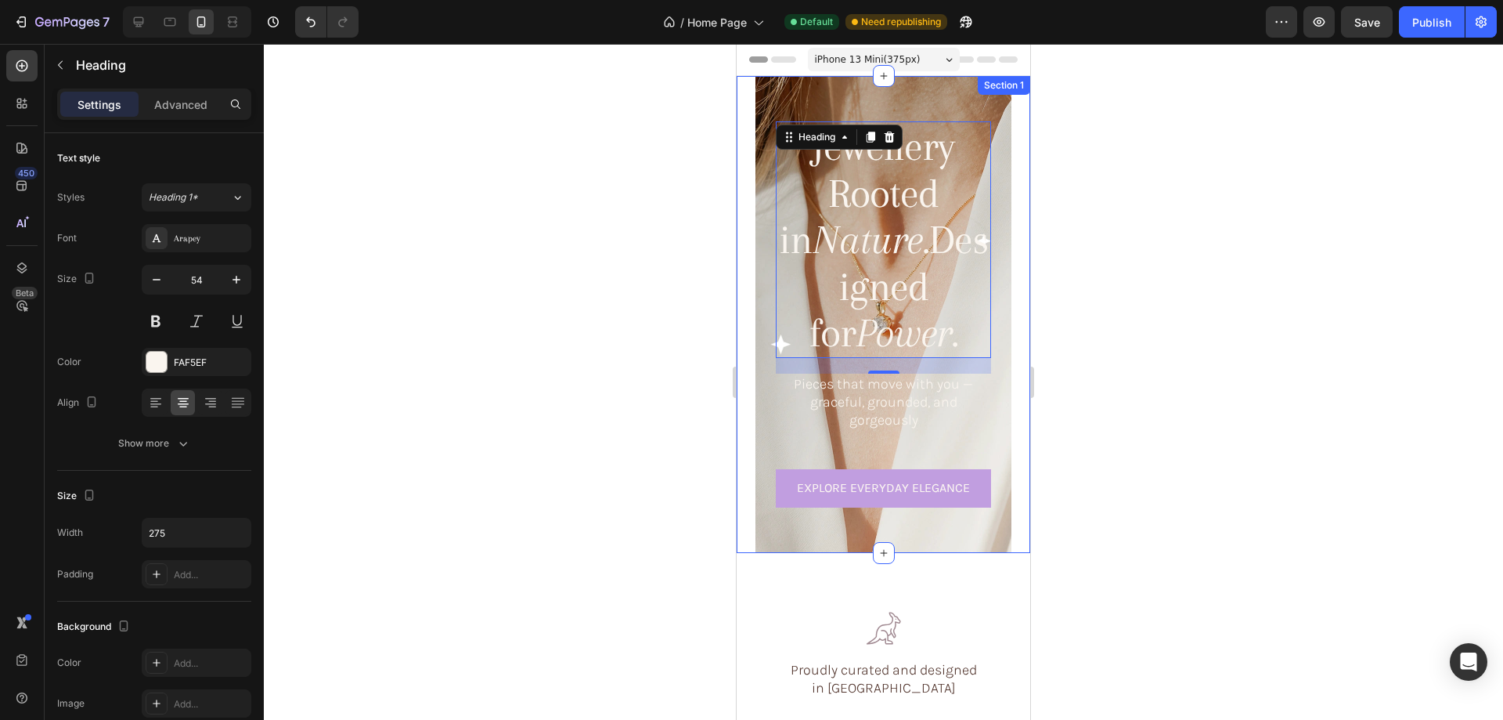
click at [616, 403] on div at bounding box center [883, 382] width 1239 height 676
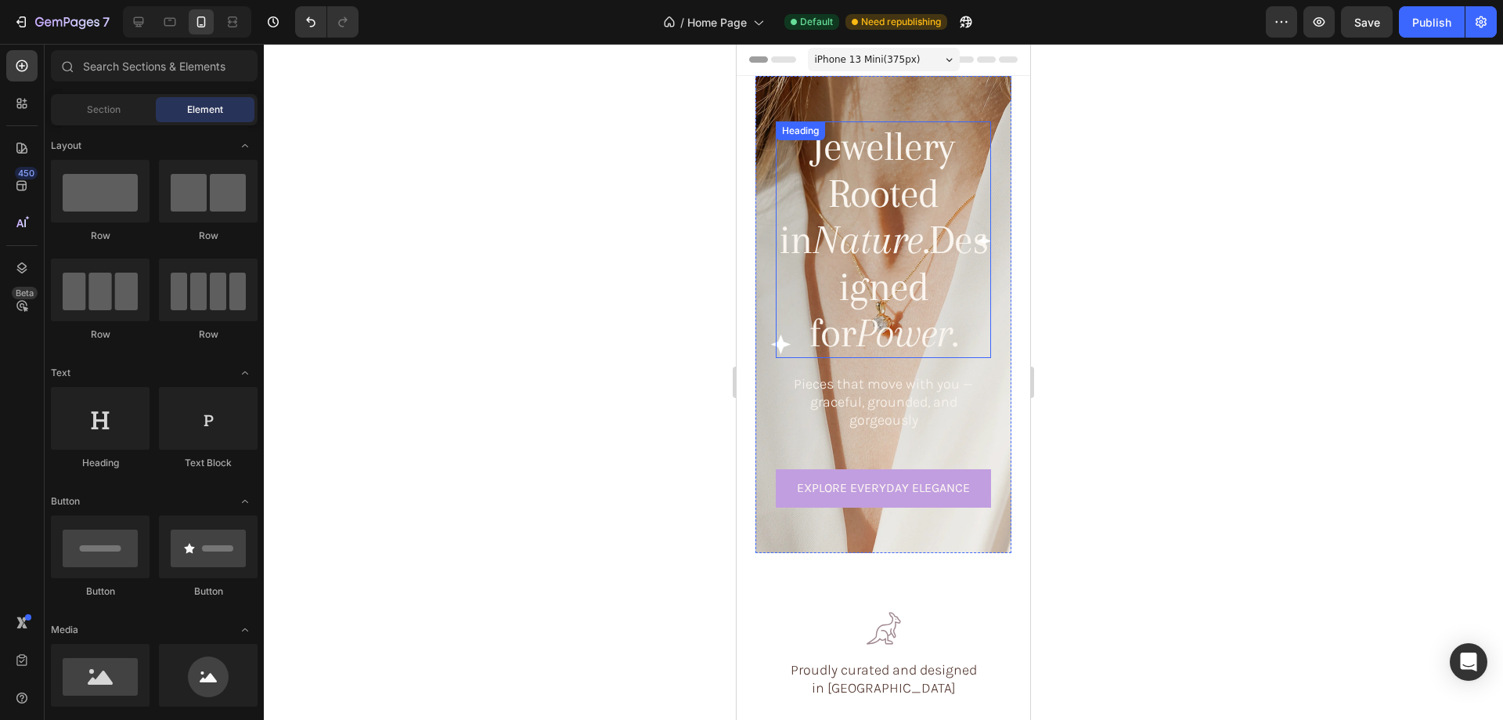
click at [856, 309] on icon "Power." at bounding box center [907, 332] width 103 height 46
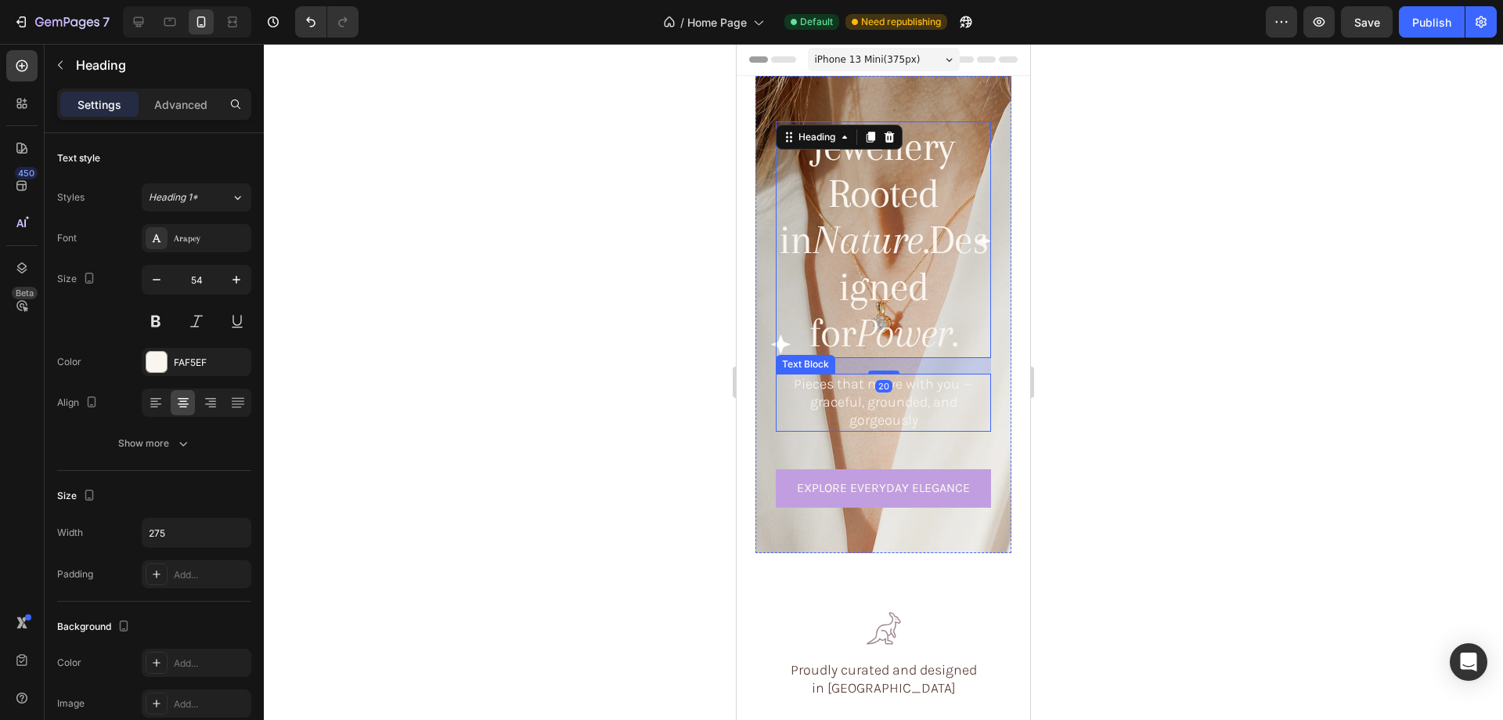
click at [868, 384] on p "Pieces that move with you — graceful, grounded, and gorgeously" at bounding box center [884, 402] width 212 height 55
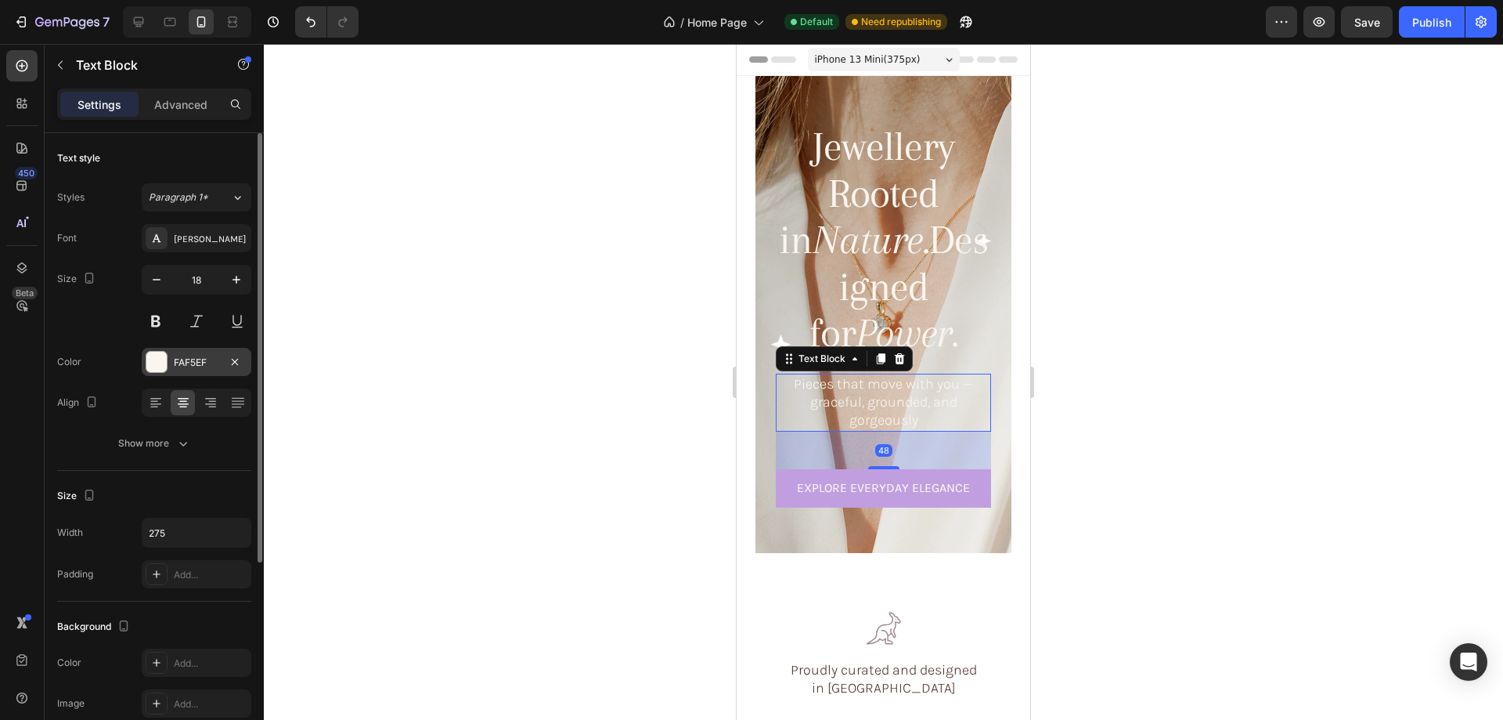
click at [171, 360] on div "FAF5EF" at bounding box center [197, 362] width 110 height 28
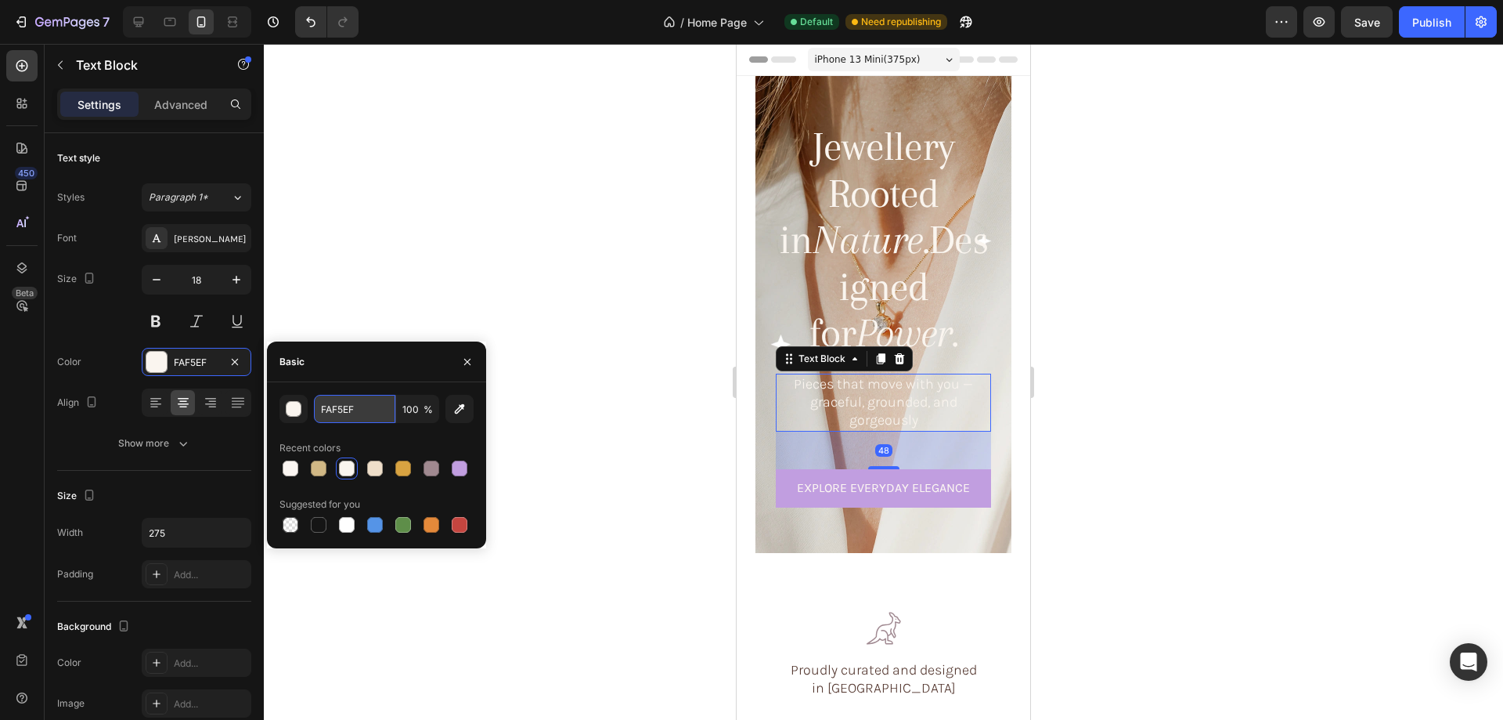
click at [373, 410] on input "FAF5EF" at bounding box center [354, 409] width 81 height 28
paste input "08990"
type input "08990"
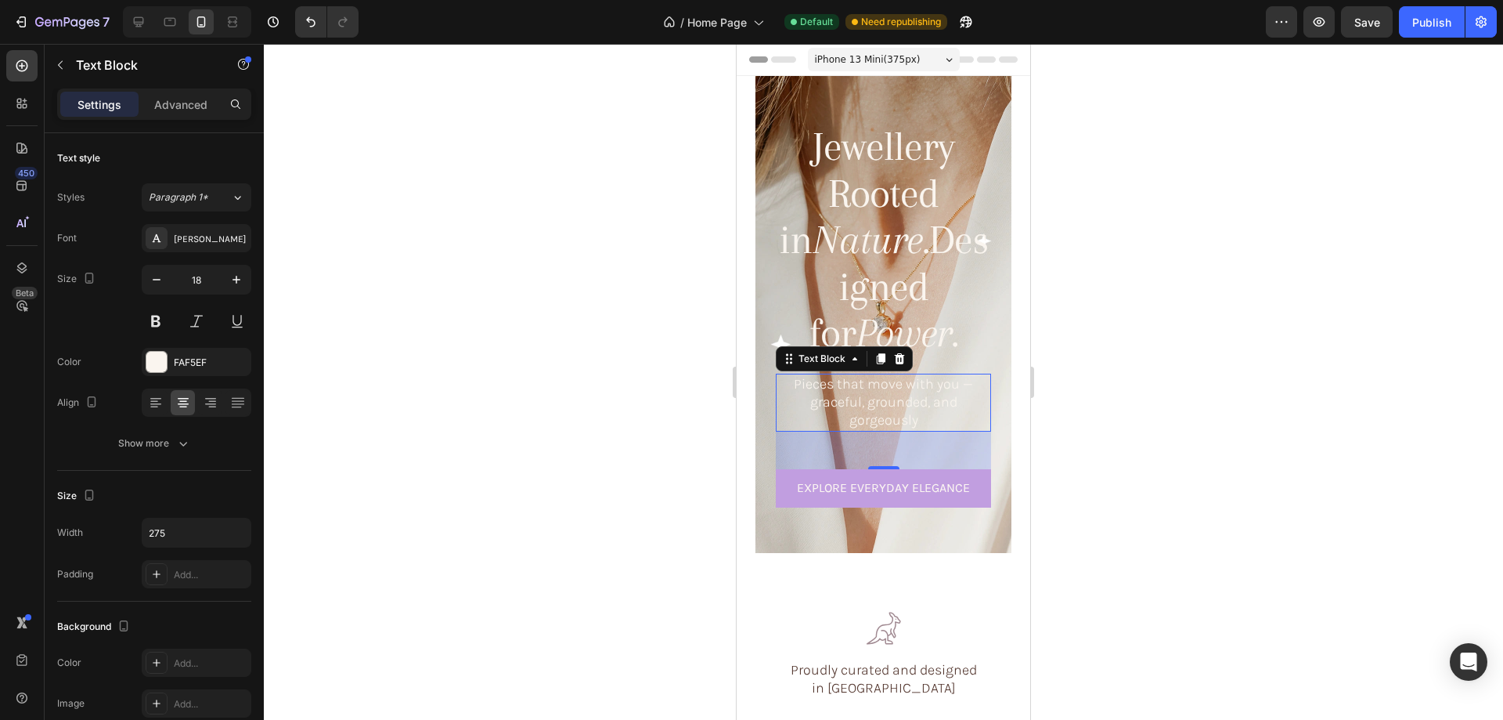
click at [483, 300] on div at bounding box center [883, 382] width 1239 height 676
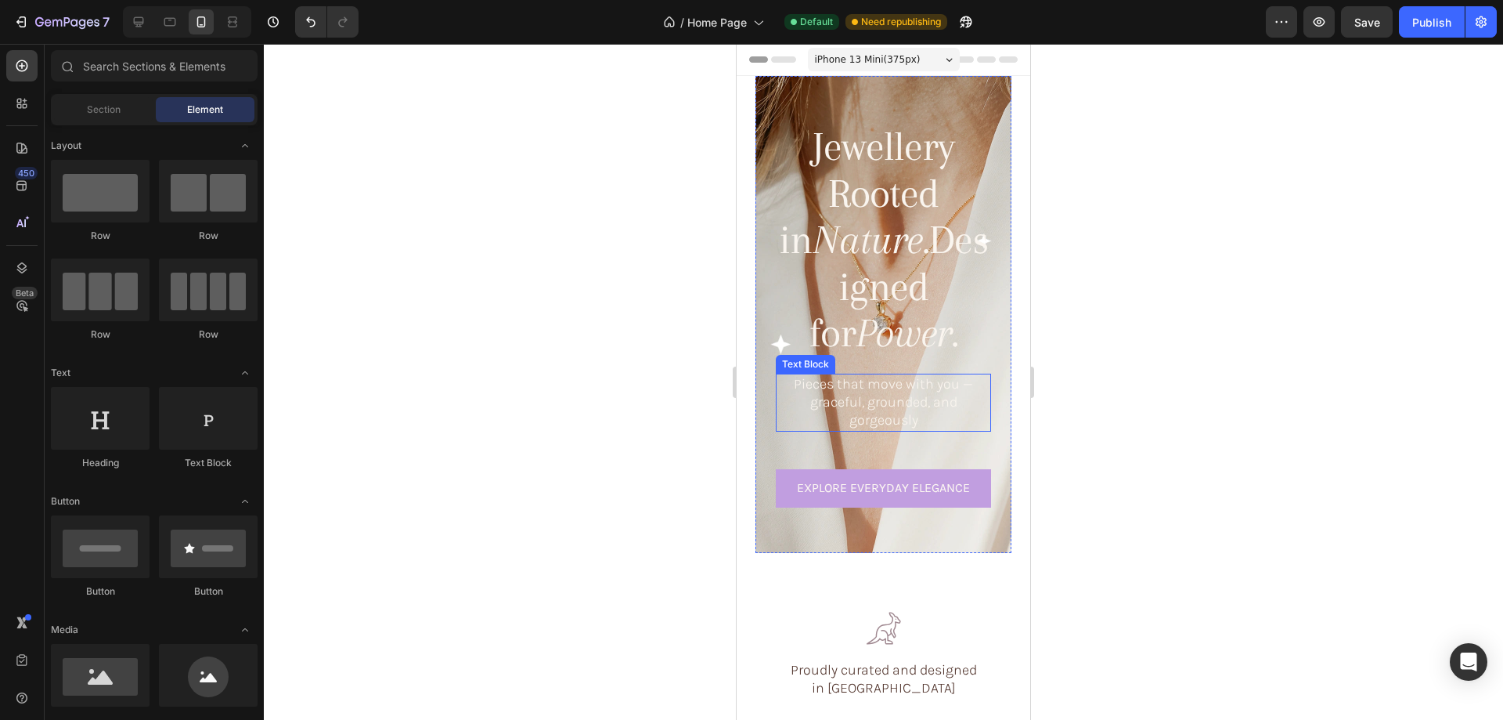
click at [875, 259] on h1 "Jewellery Rooted in Nature. Designed for Power." at bounding box center [883, 239] width 215 height 236
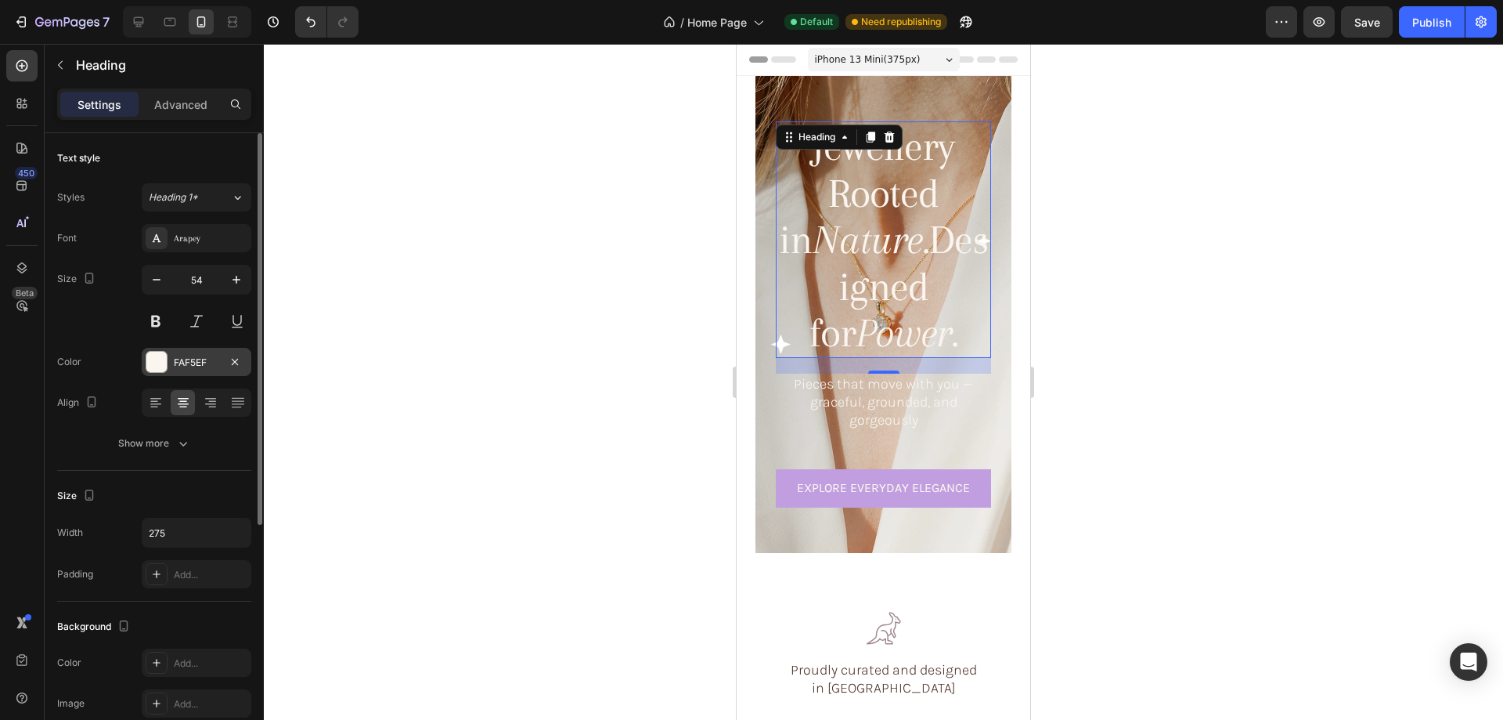
click at [154, 361] on div at bounding box center [156, 362] width 20 height 20
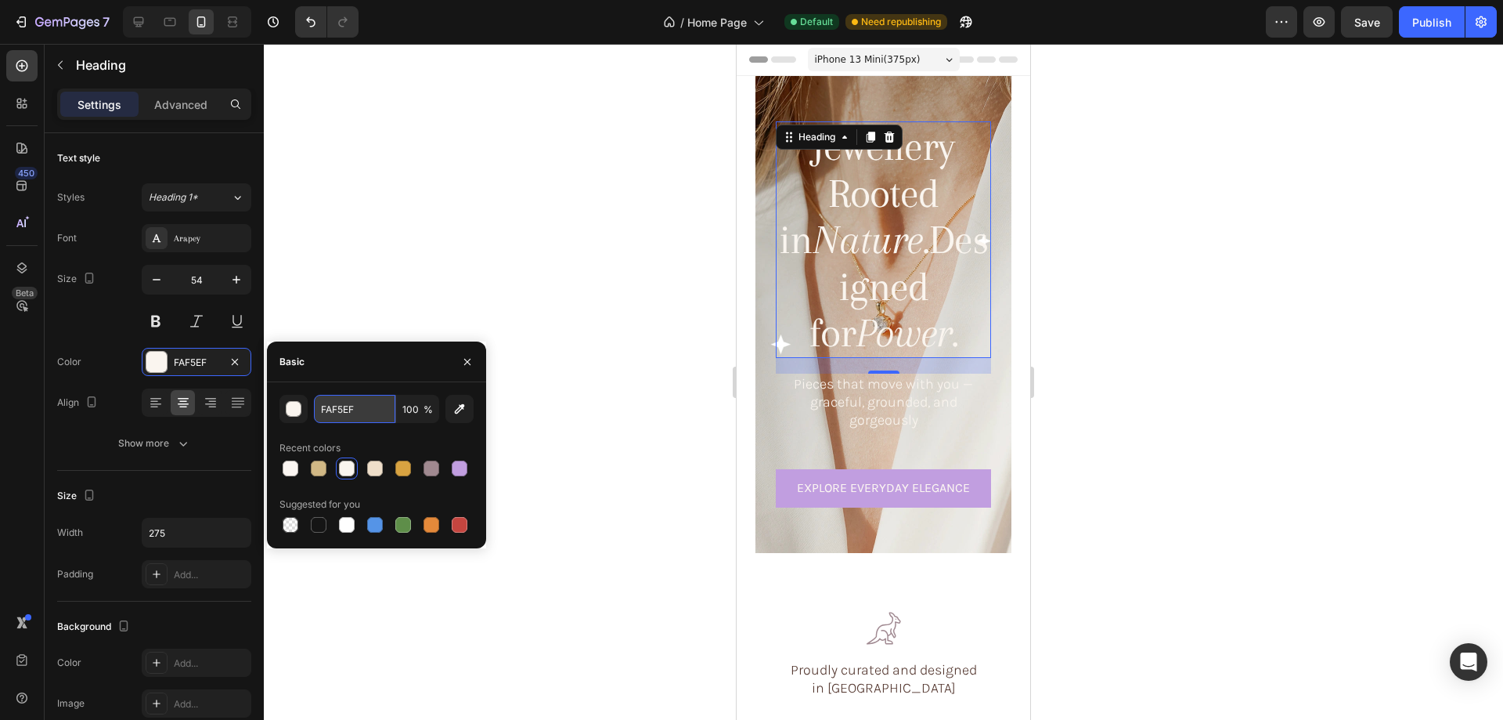
click at [360, 406] on input "FAF5EF" at bounding box center [354, 409] width 81 height 28
paste input "08990"
paste input "008990"
type input "008990"
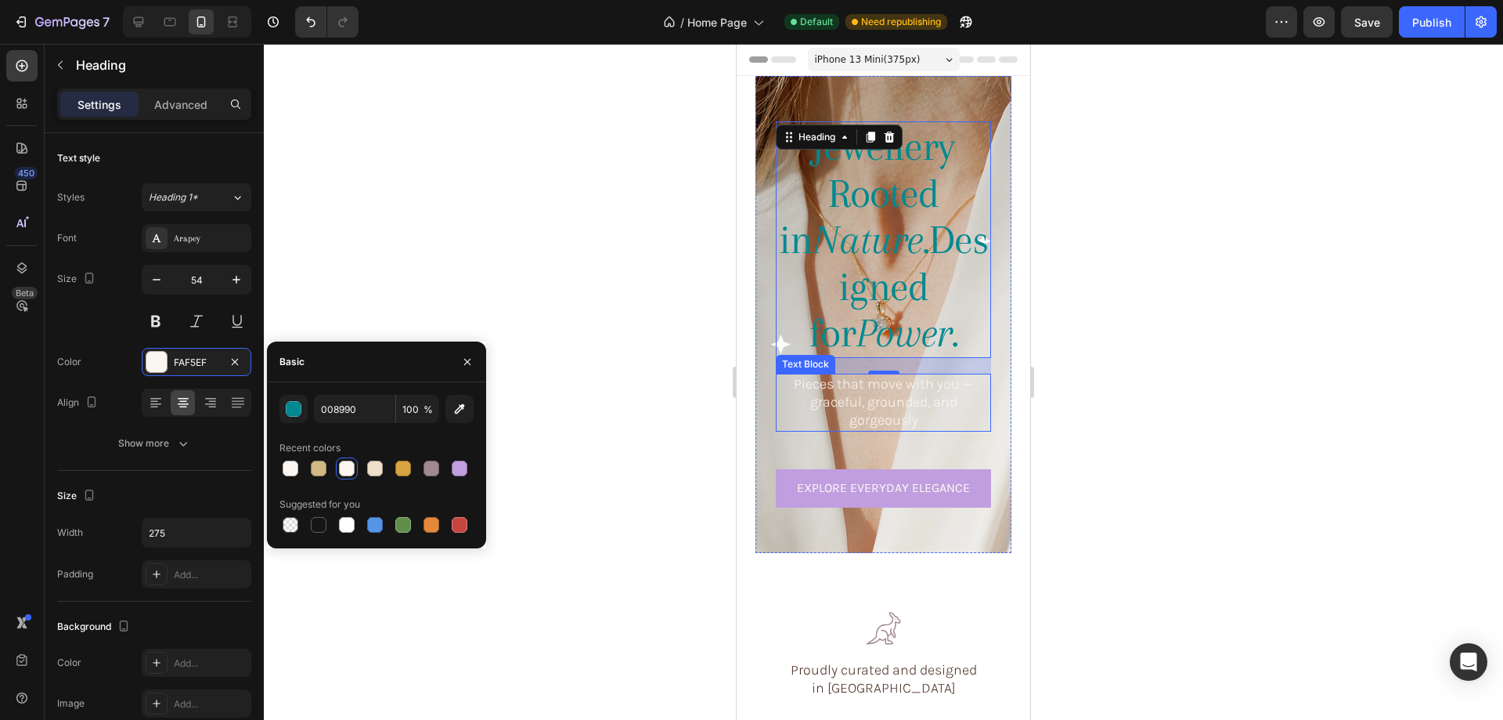
click at [854, 376] on p "Pieces that move with you — graceful, grounded, and gorgeously" at bounding box center [884, 402] width 212 height 55
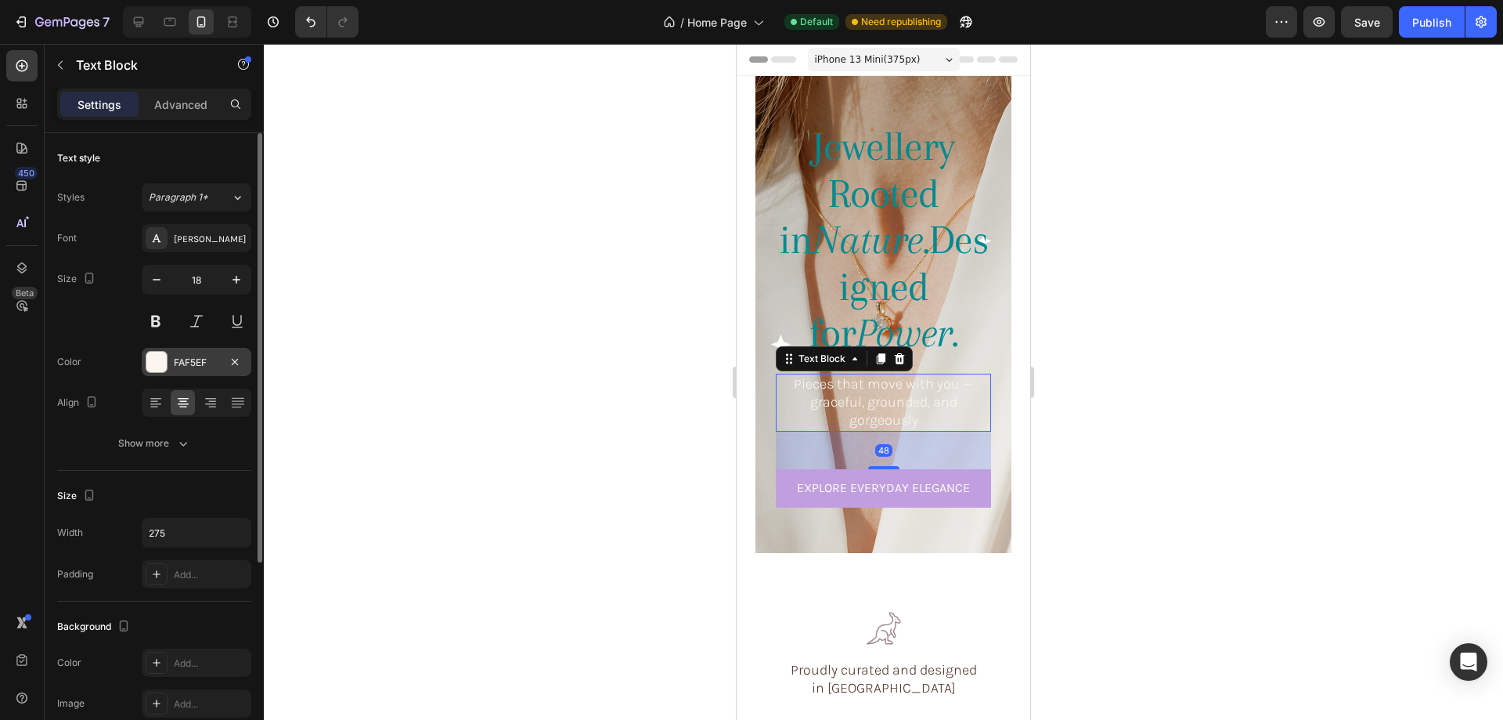
click at [150, 359] on div at bounding box center [156, 362] width 20 height 20
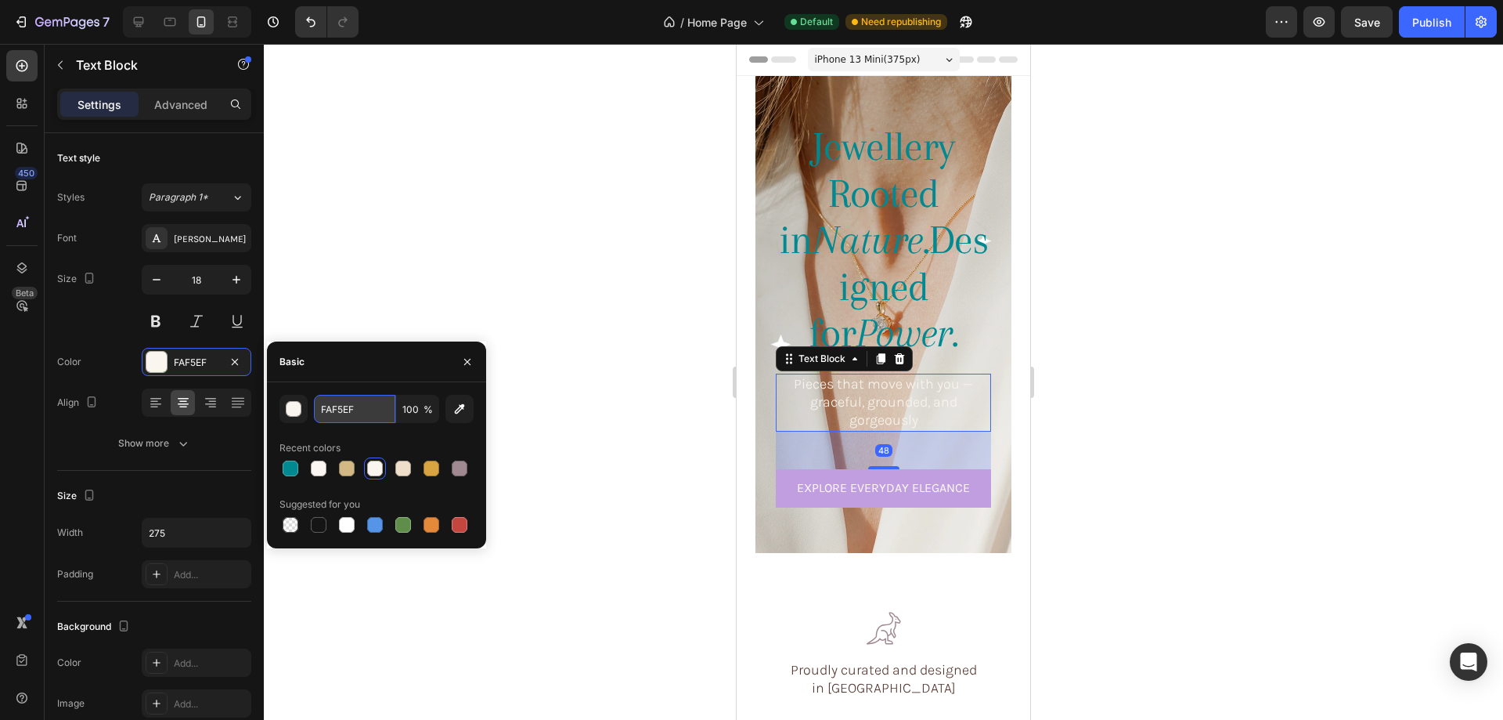
click at [371, 405] on input "FAF5EF" at bounding box center [354, 409] width 81 height 28
paste input "008990"
type input "008990"
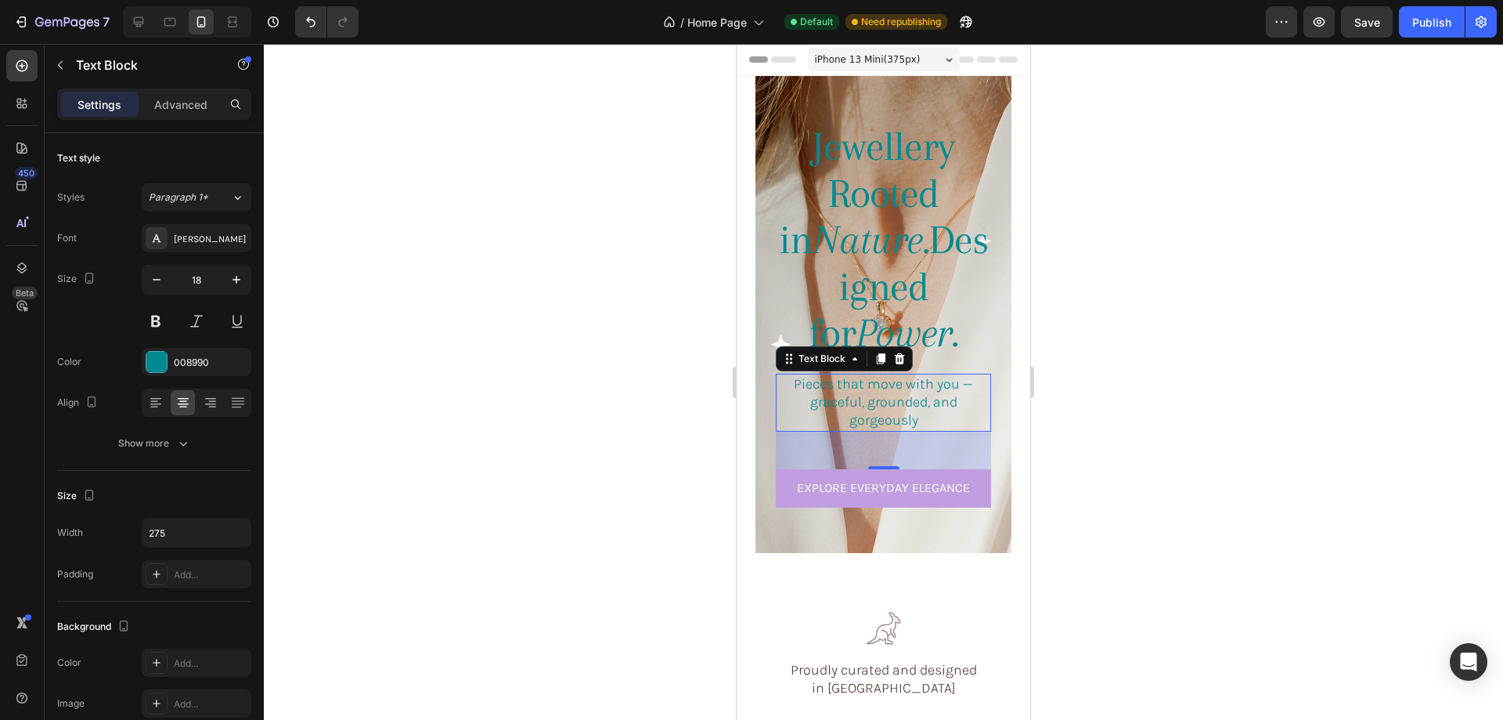
click at [510, 315] on div at bounding box center [883, 382] width 1239 height 676
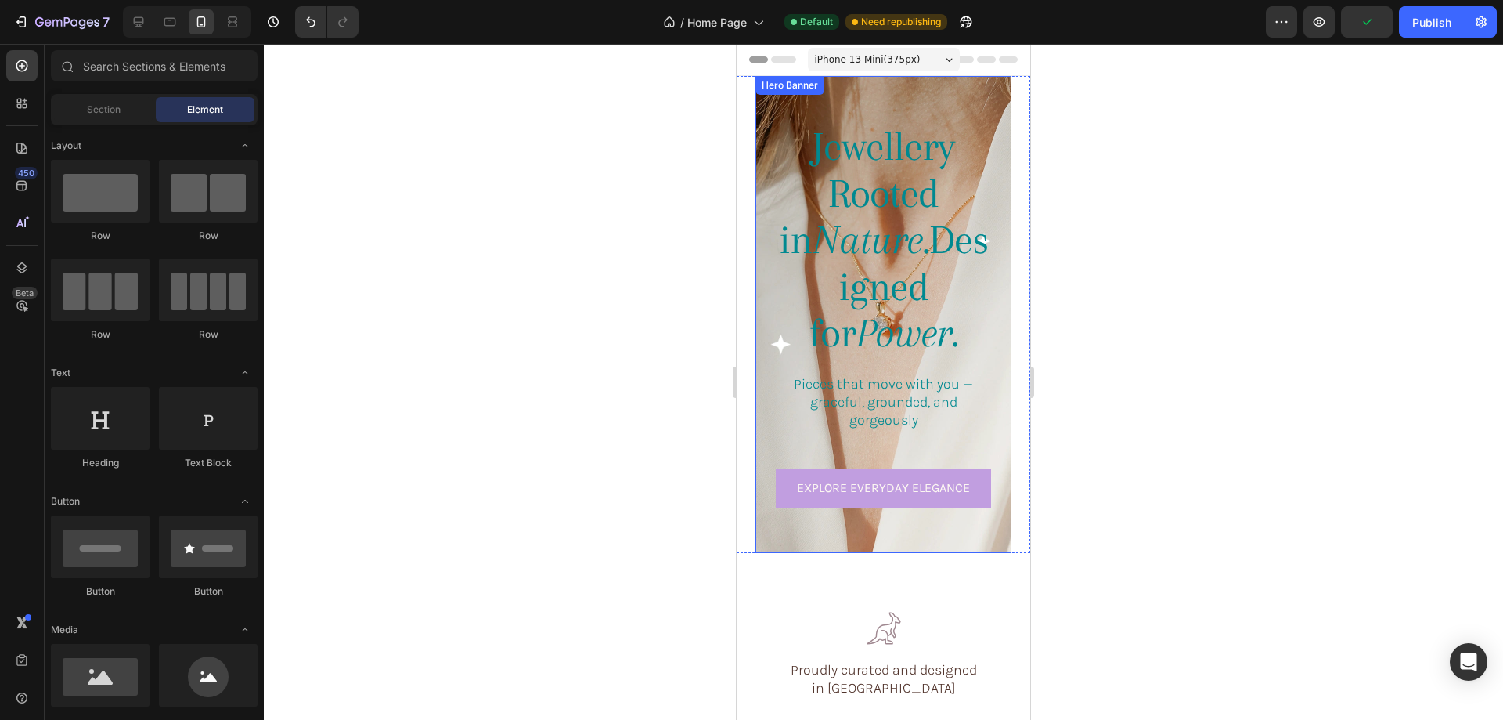
click at [765, 157] on div "Jewellery Rooted in Nature. Designed for Power. Heading Pieces that move with y…" at bounding box center [884, 314] width 256 height 410
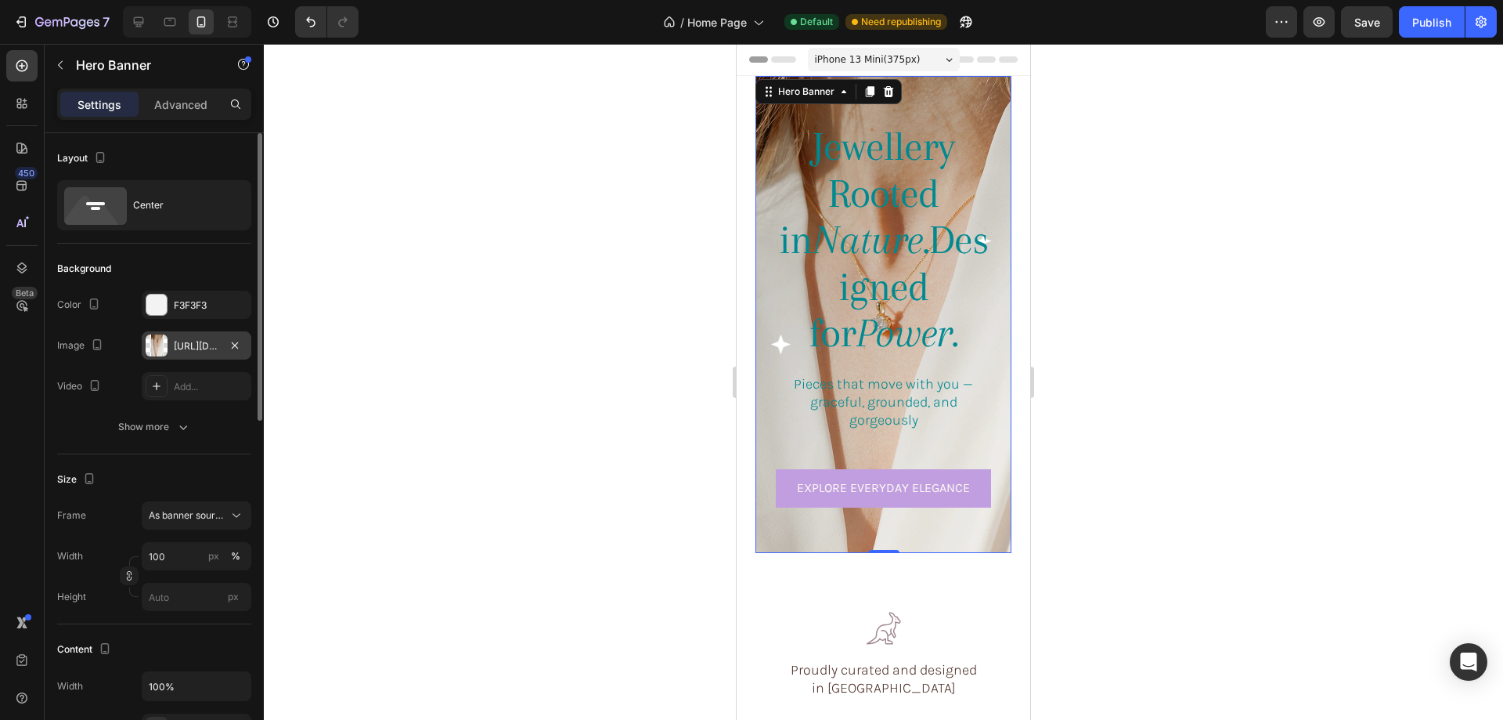
click at [159, 345] on div at bounding box center [157, 345] width 22 height 22
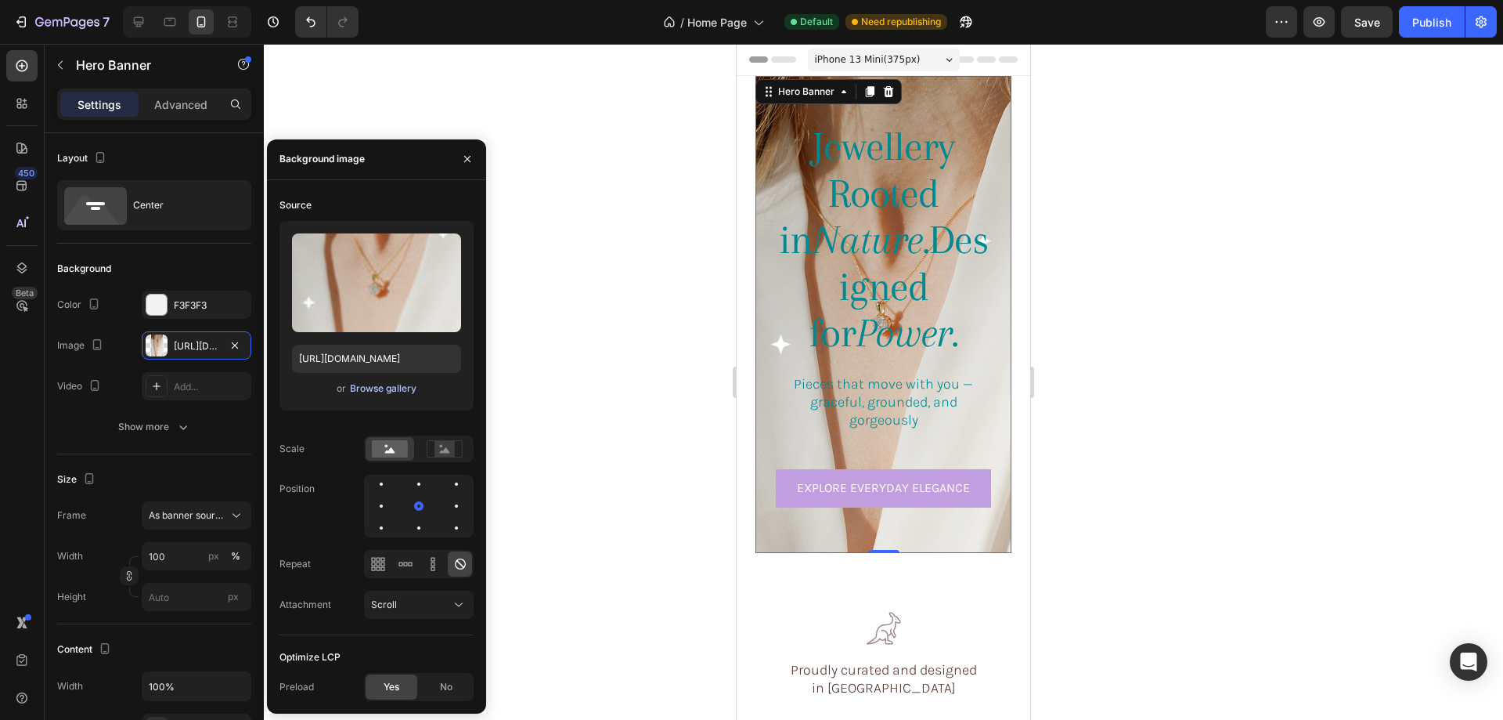
click at [377, 390] on div "Browse gallery" at bounding box center [383, 388] width 67 height 14
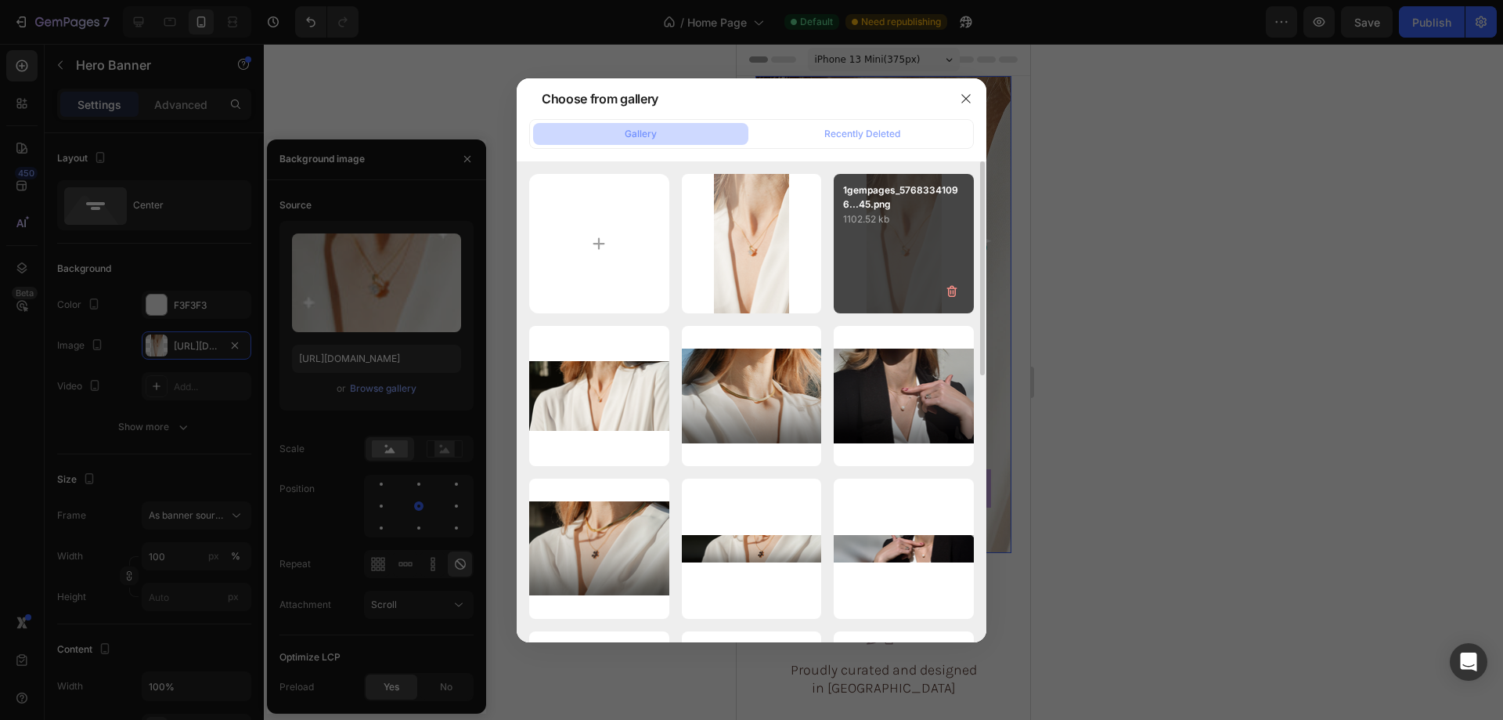
click at [894, 257] on div "1gempages_57683341096...45.png 1102.52 kb" at bounding box center [904, 244] width 140 height 140
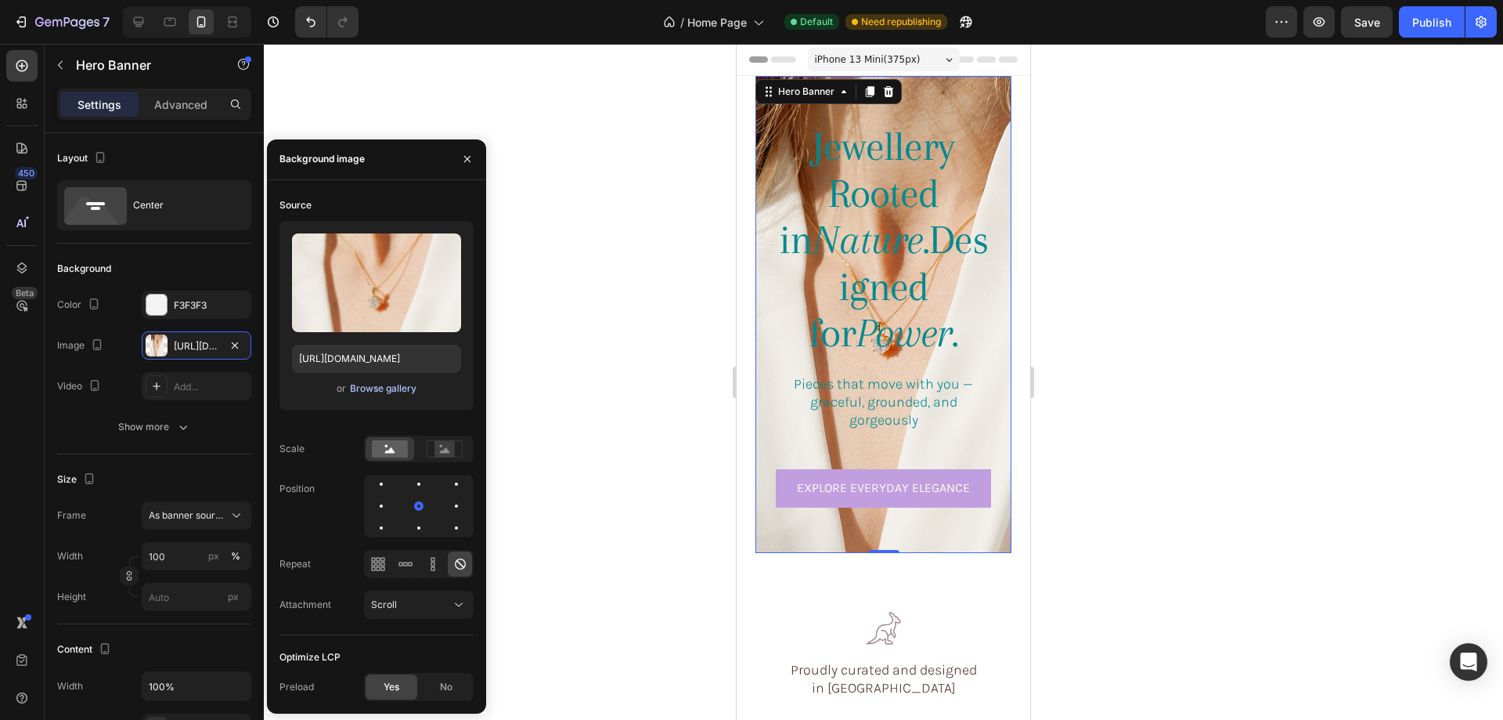
click at [371, 391] on div "Browse gallery" at bounding box center [383, 388] width 67 height 14
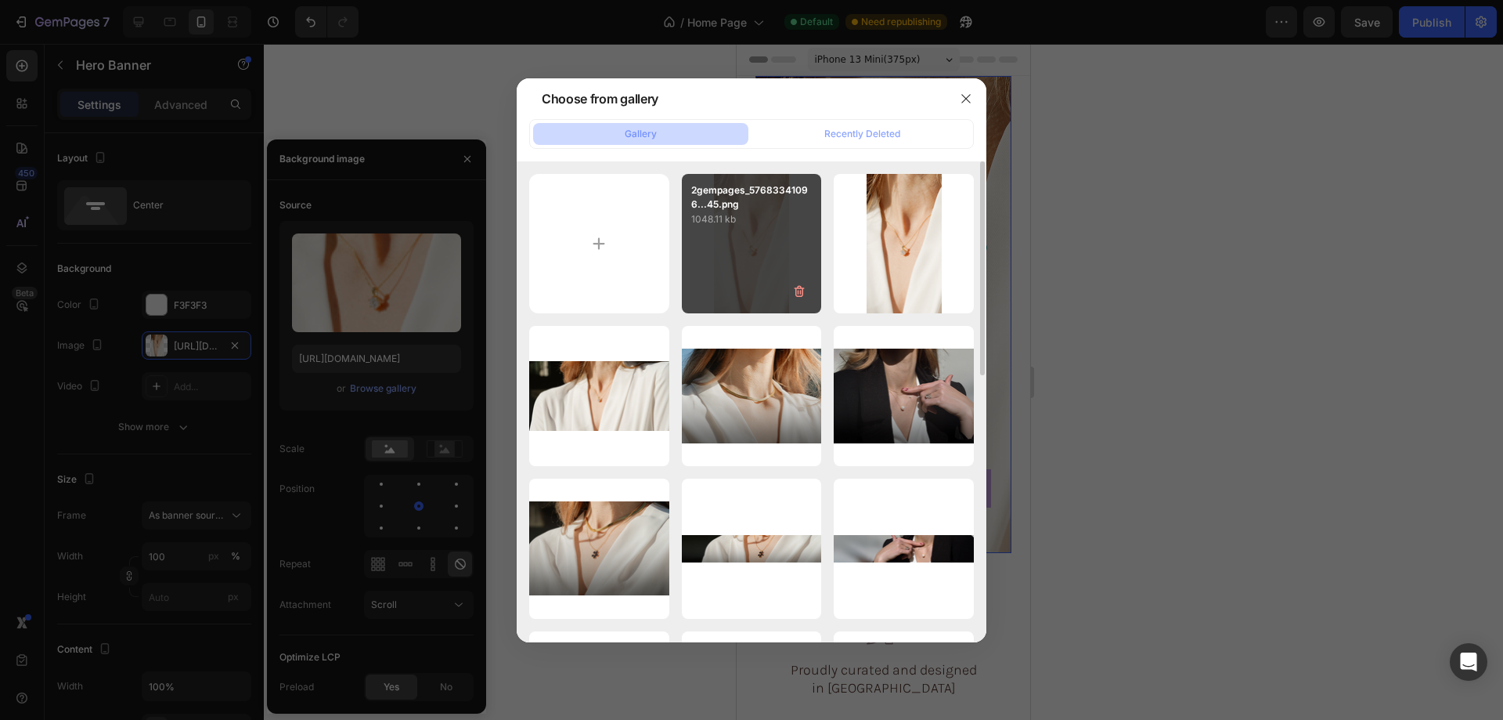
drag, startPoint x: 753, startPoint y: 244, endPoint x: 820, endPoint y: 244, distance: 66.6
click at [752, 244] on div "2gempages_57683341096...45.png 1048.11 kb" at bounding box center [752, 244] width 140 height 140
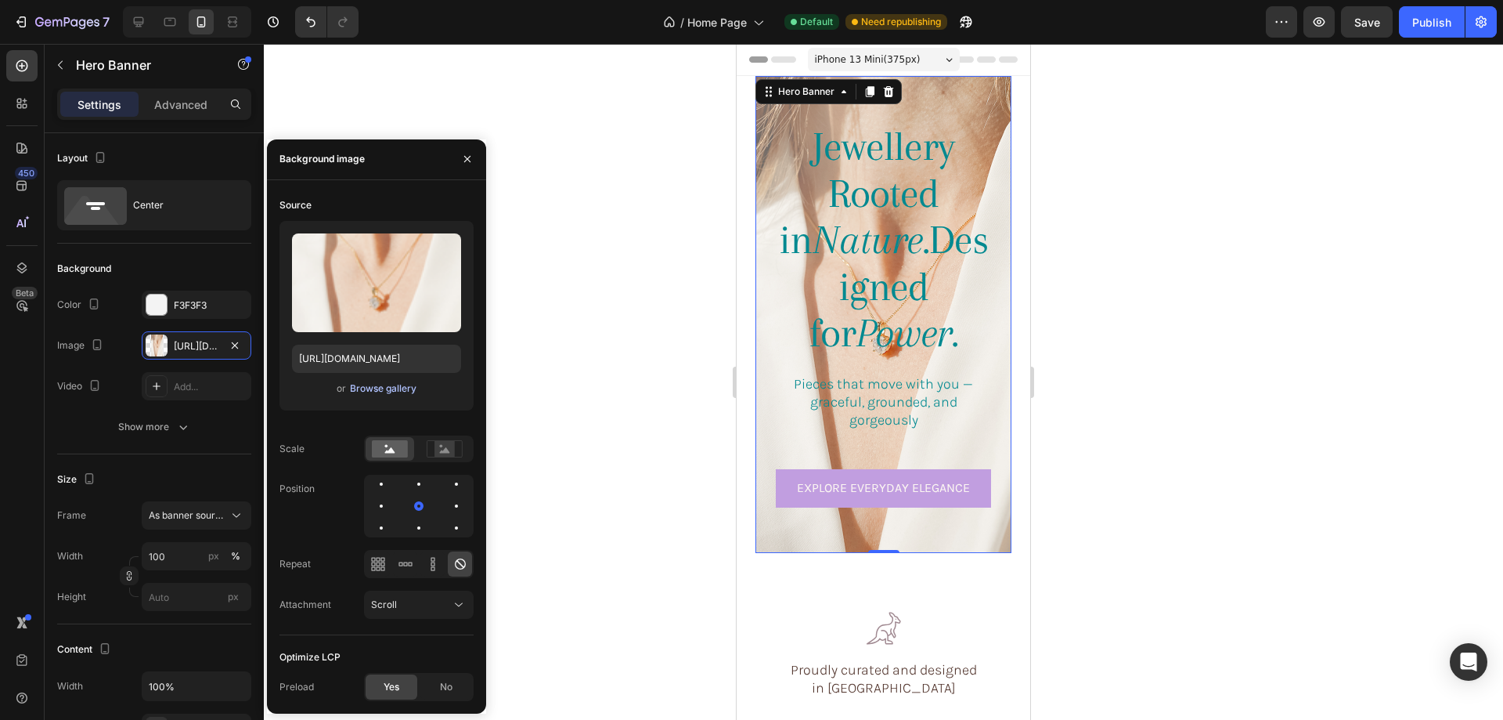
click at [397, 386] on div "Browse gallery" at bounding box center [383, 388] width 67 height 14
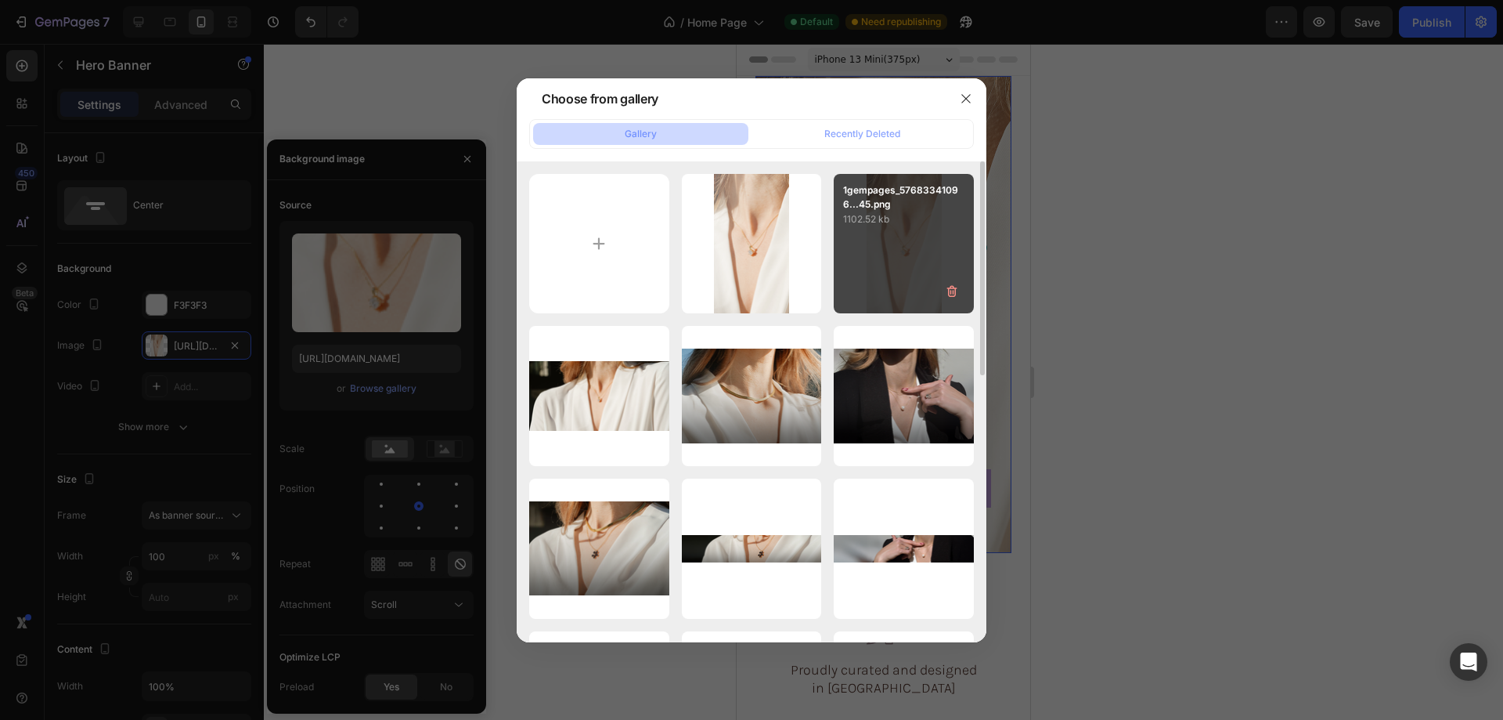
click at [878, 245] on div "1gempages_57683341096...45.png 1102.52 kb" at bounding box center [904, 244] width 140 height 140
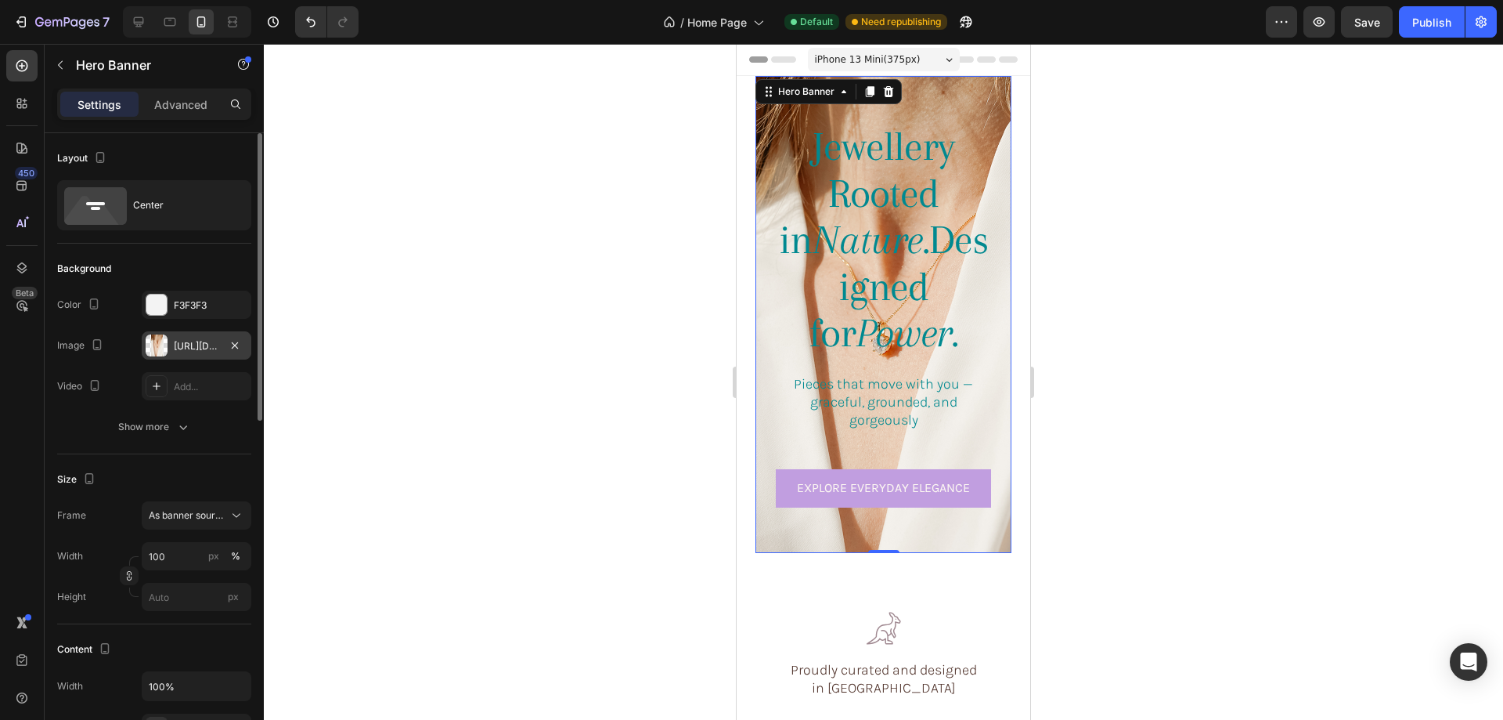
click at [156, 342] on div at bounding box center [157, 345] width 22 height 22
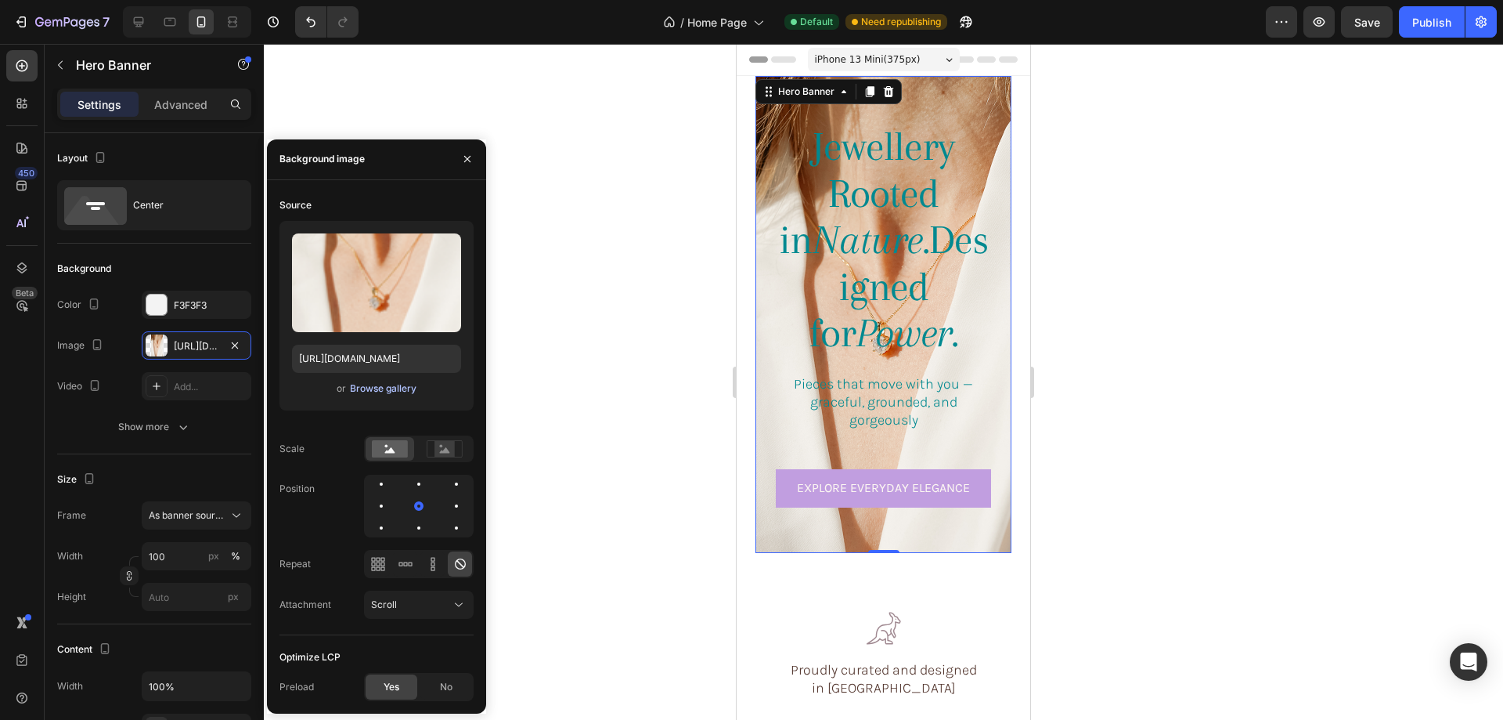
click at [381, 384] on div "Browse gallery" at bounding box center [383, 388] width 67 height 14
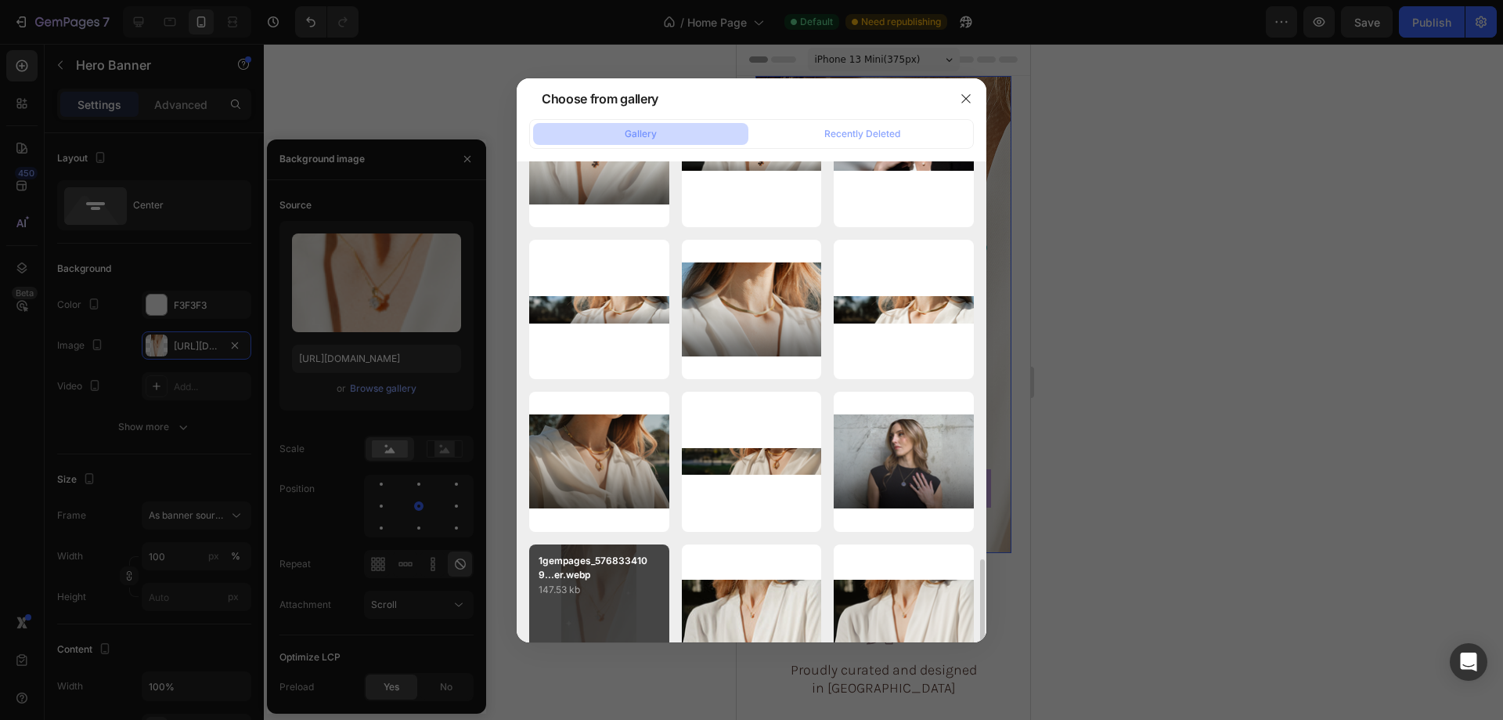
scroll to position [626, 0]
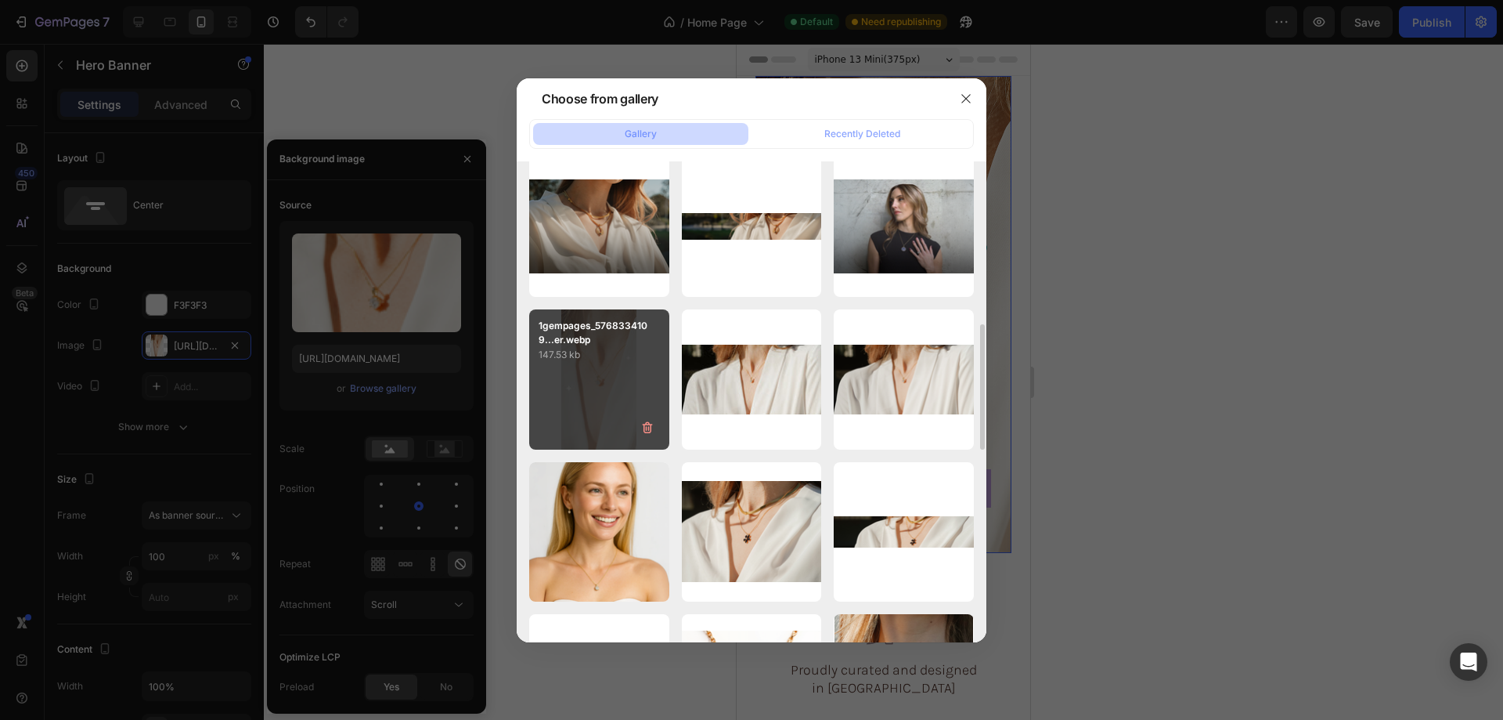
click at [586, 364] on div "1gempages_5768334109...er.webp 147.53 kb" at bounding box center [599, 379] width 140 height 140
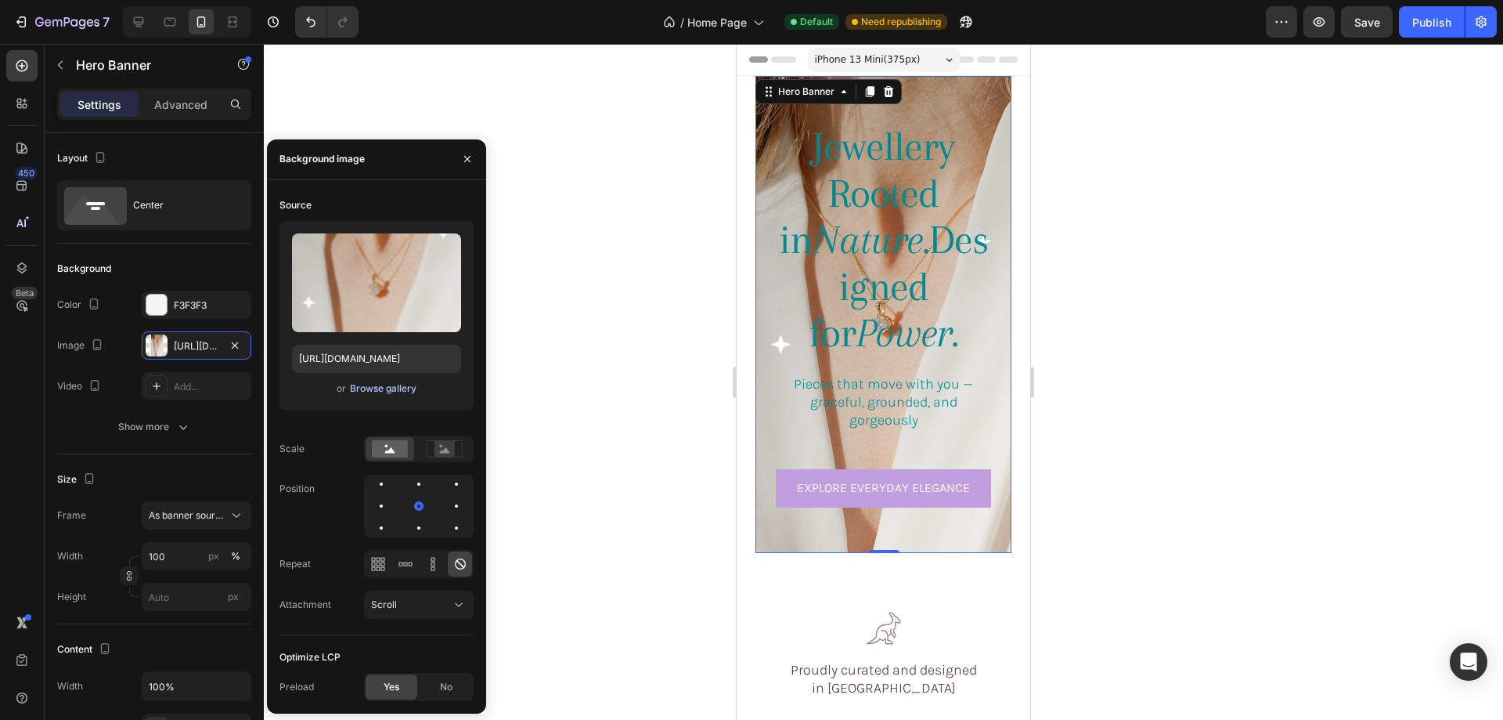
click at [371, 387] on div "Browse gallery" at bounding box center [383, 388] width 67 height 14
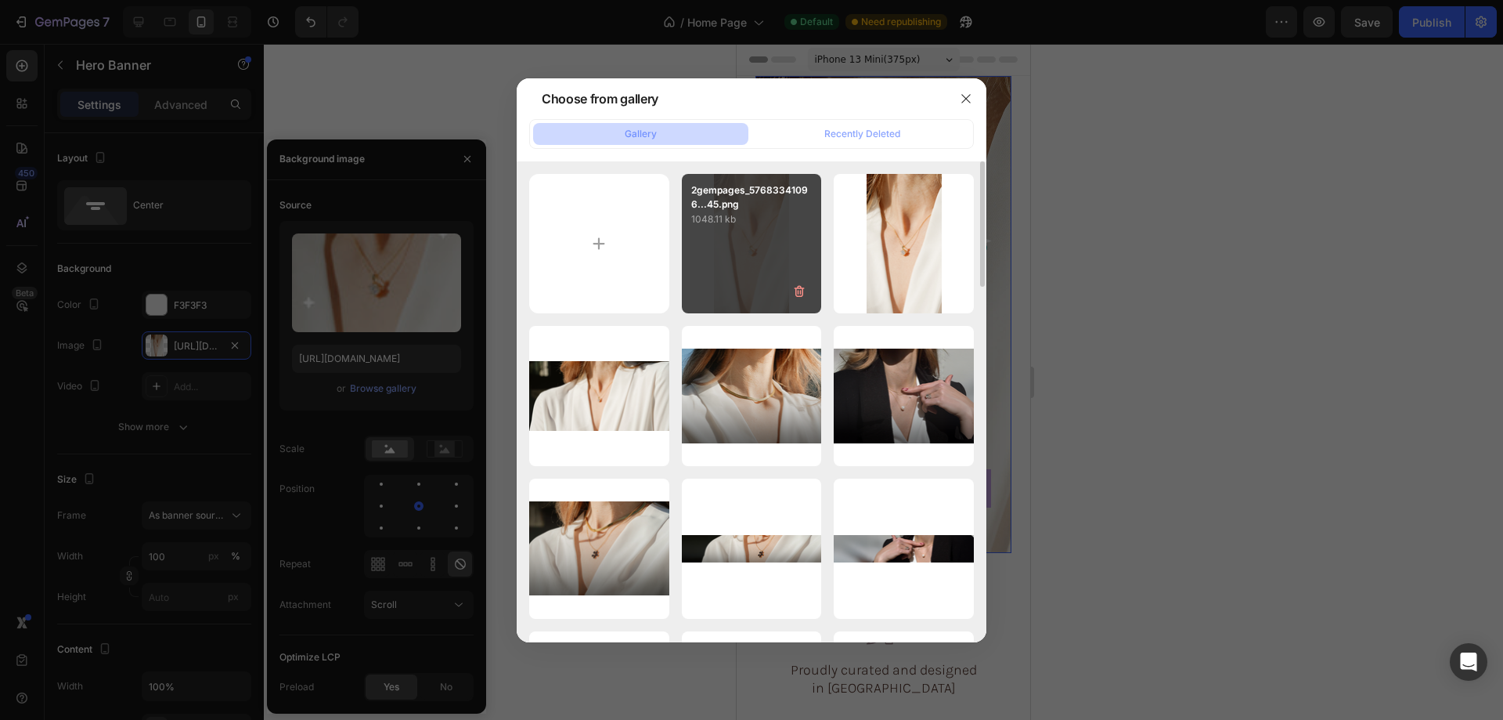
click at [732, 232] on div "2gempages_57683341096...45.png 1048.11 kb" at bounding box center [752, 244] width 140 height 140
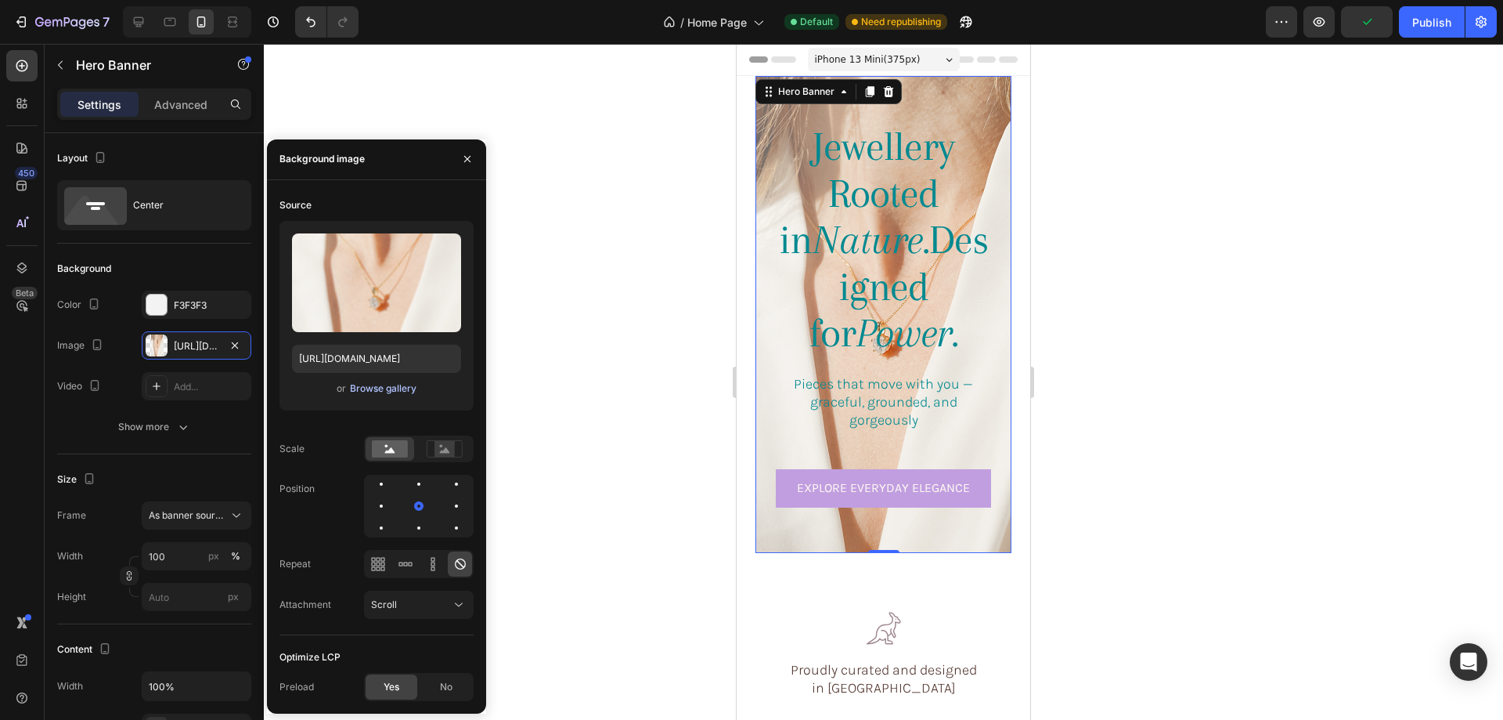
click at [359, 384] on div "Browse gallery" at bounding box center [383, 388] width 67 height 14
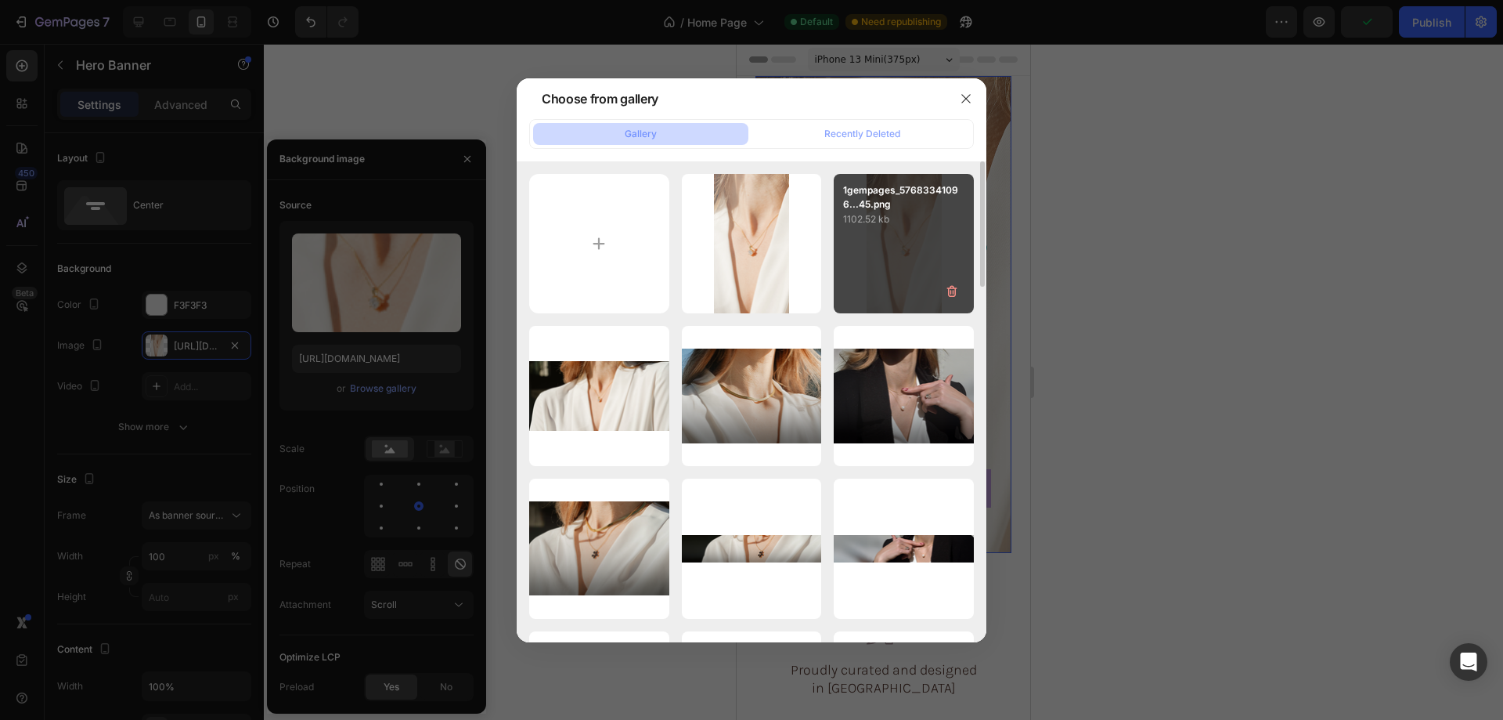
drag, startPoint x: 918, startPoint y: 236, endPoint x: 1145, endPoint y: 445, distance: 308.1
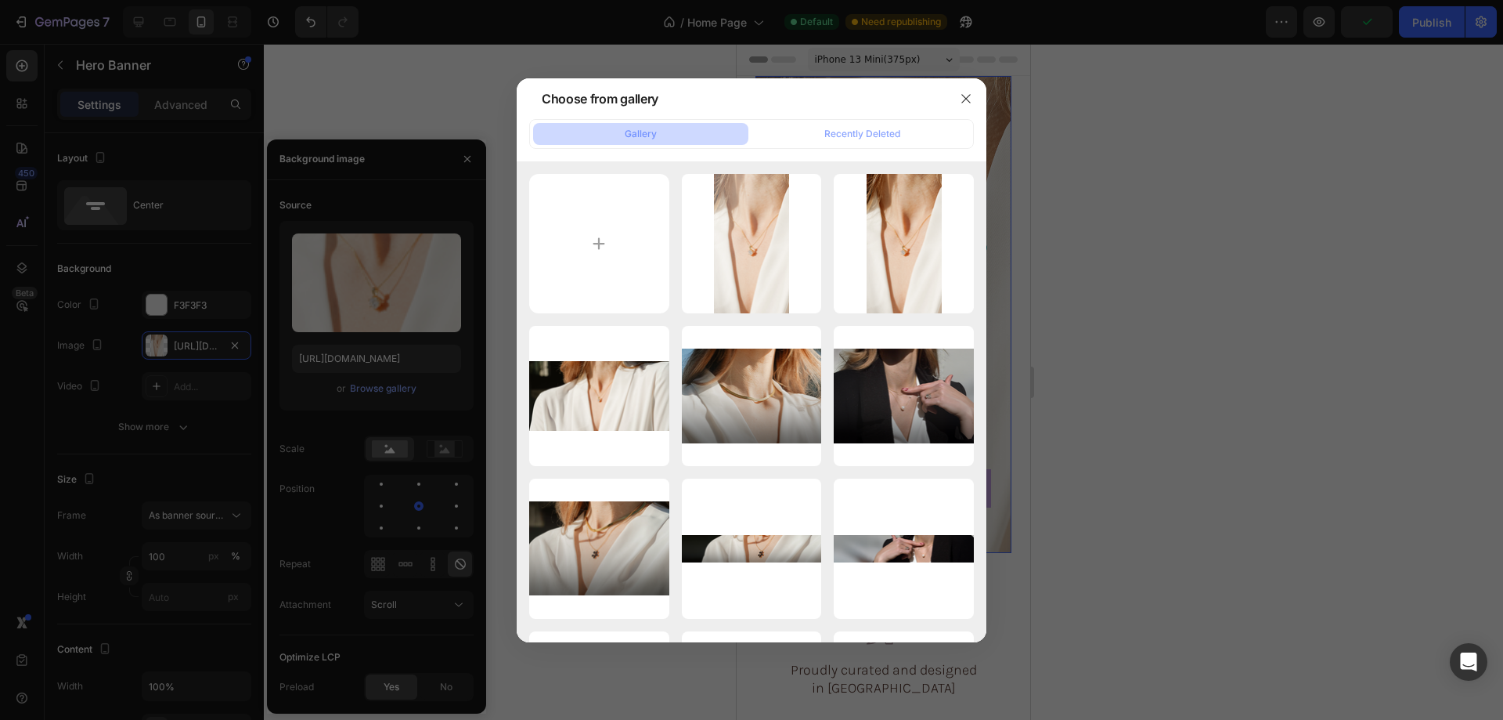
click at [0, 0] on div "1gempages_57683341096...45.png 1102.52 kb" at bounding box center [0, 0] width 0 height 0
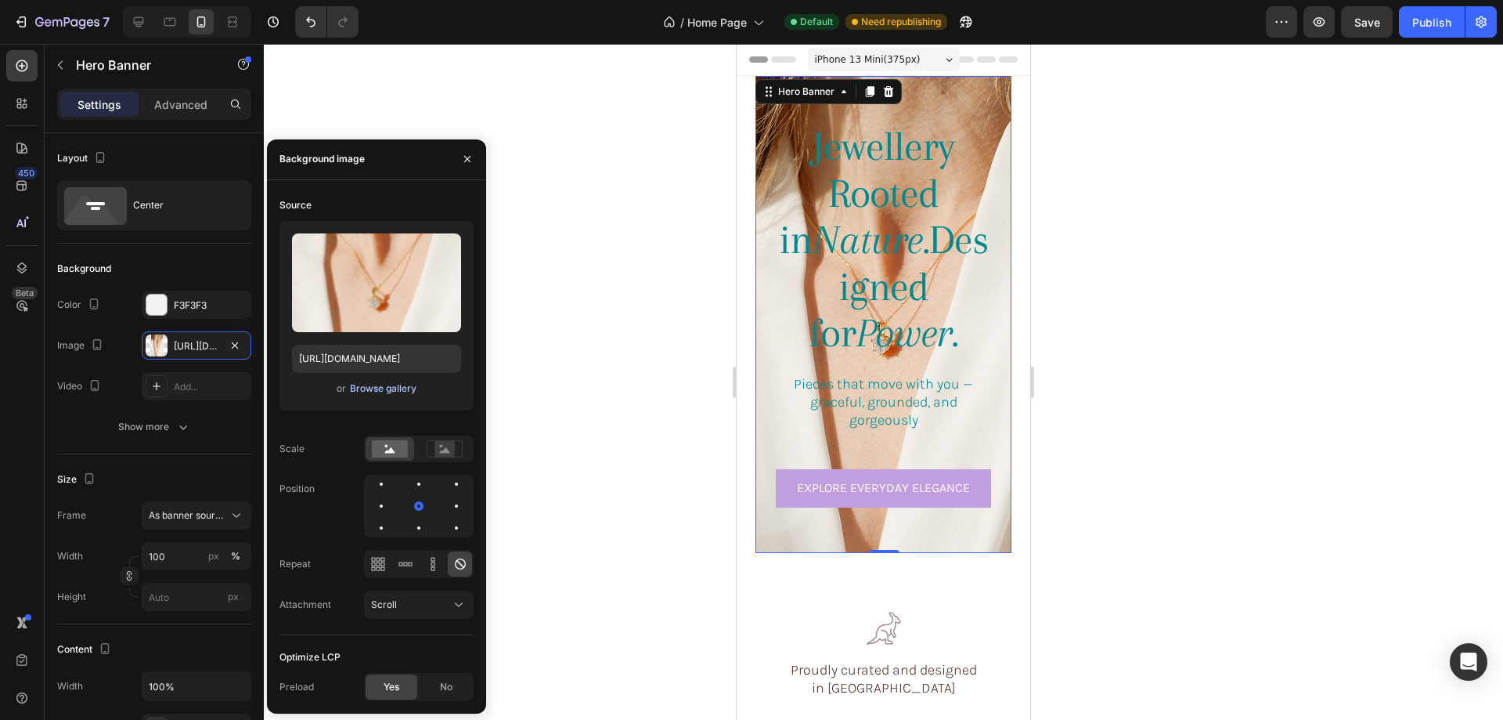
click at [388, 388] on div "Browse gallery" at bounding box center [383, 388] width 67 height 14
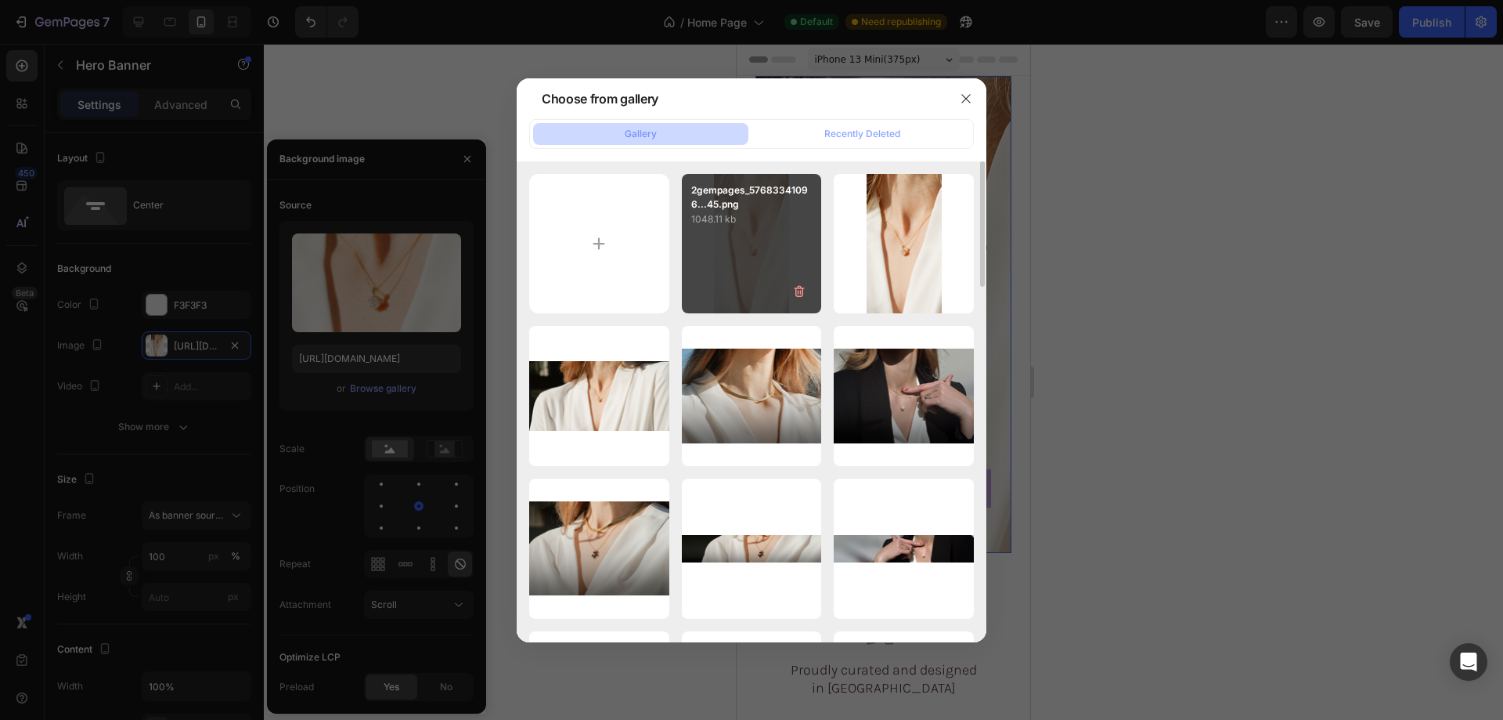
click at [743, 224] on p "1048.11 kb" at bounding box center [751, 219] width 121 height 16
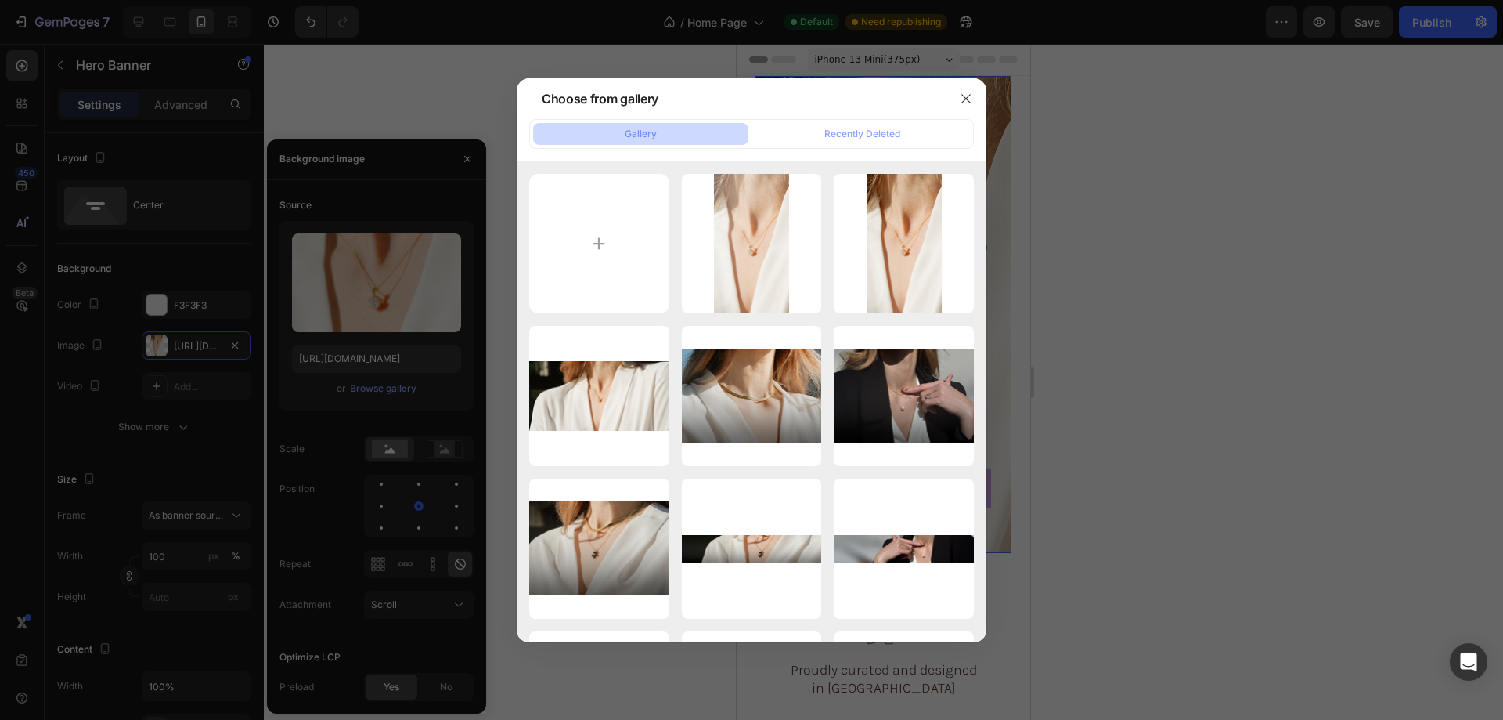
type input "https://cdn.shopify.com/s/files/1/0633/3884/0177/files/gempages_576833410962555…"
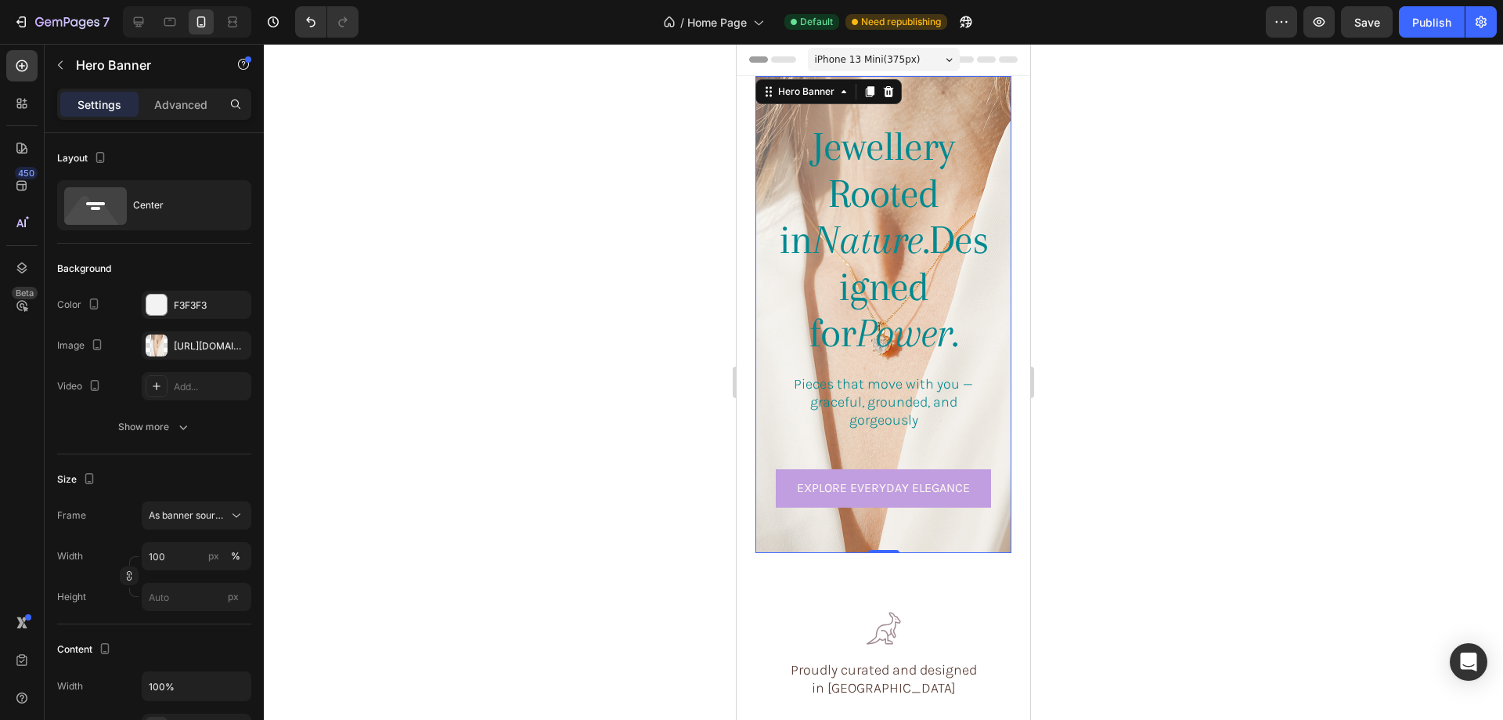
click at [1185, 294] on div at bounding box center [883, 382] width 1239 height 676
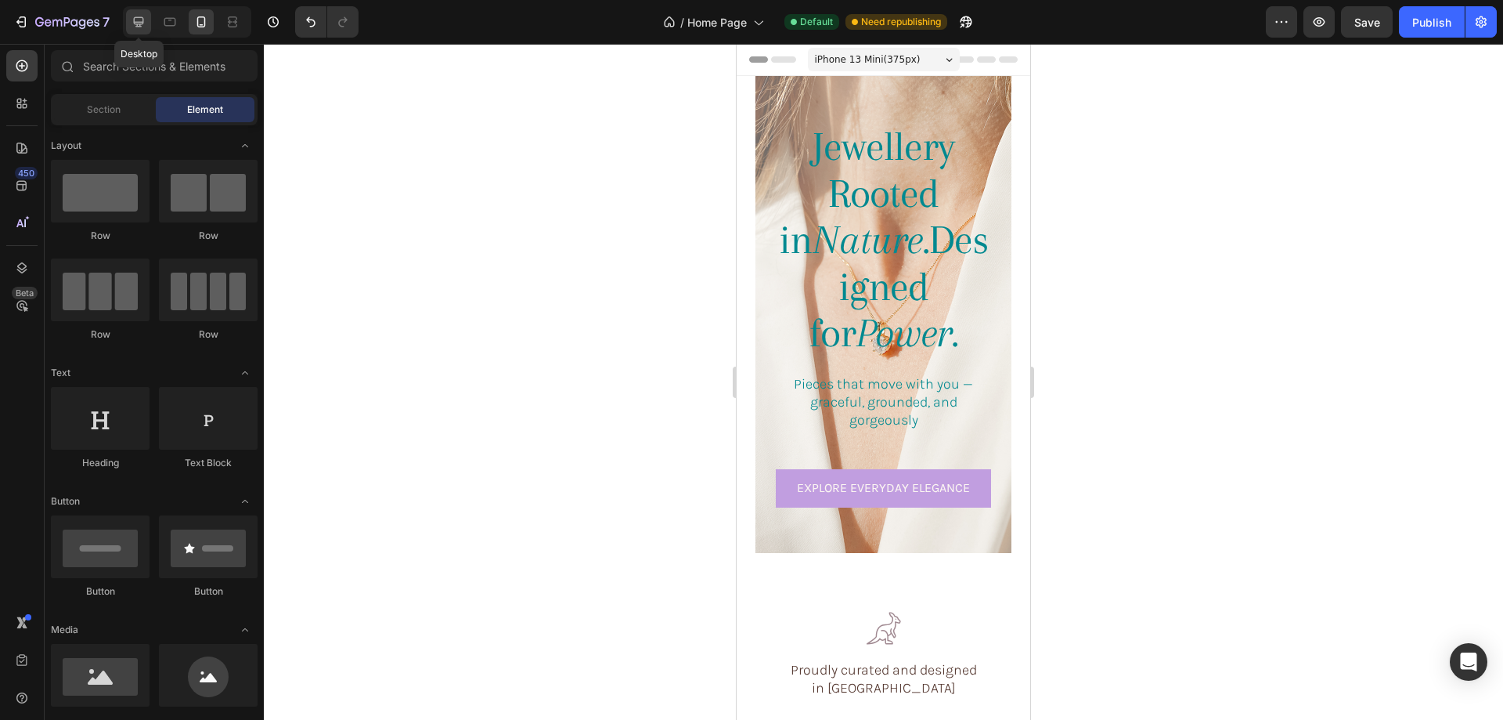
click at [143, 21] on icon at bounding box center [139, 22] width 16 height 16
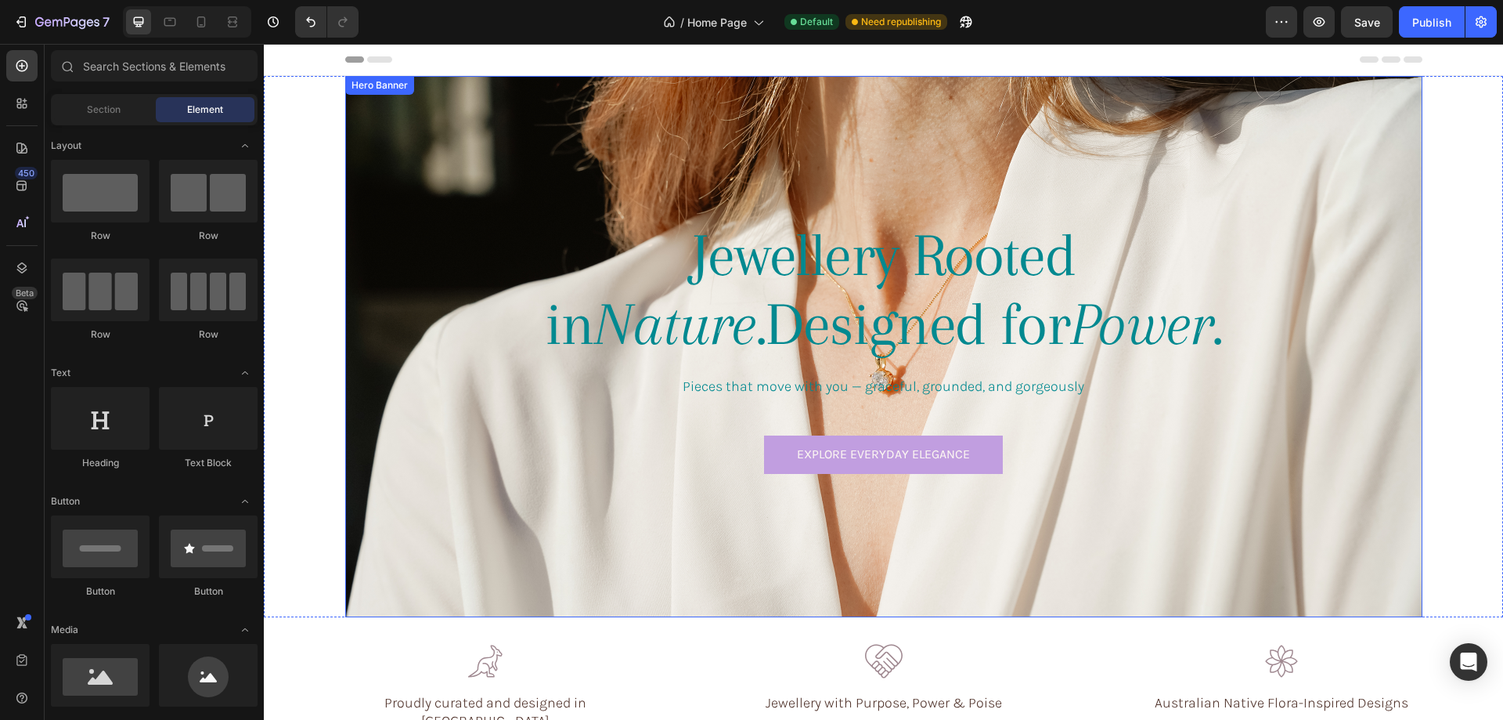
click at [442, 166] on div "Background Image" at bounding box center [883, 346] width 1077 height 541
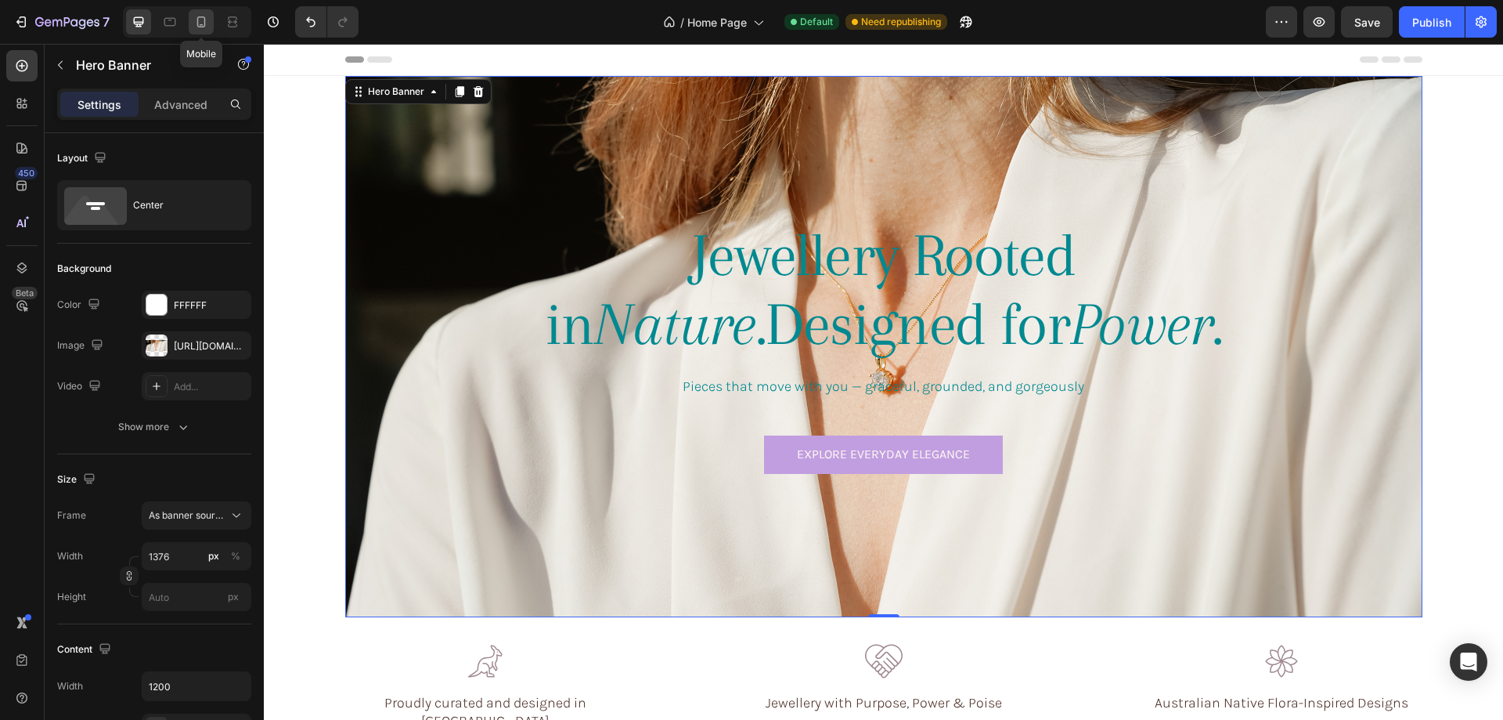
click at [205, 18] on icon at bounding box center [201, 21] width 9 height 11
type input "100"
type input "100%"
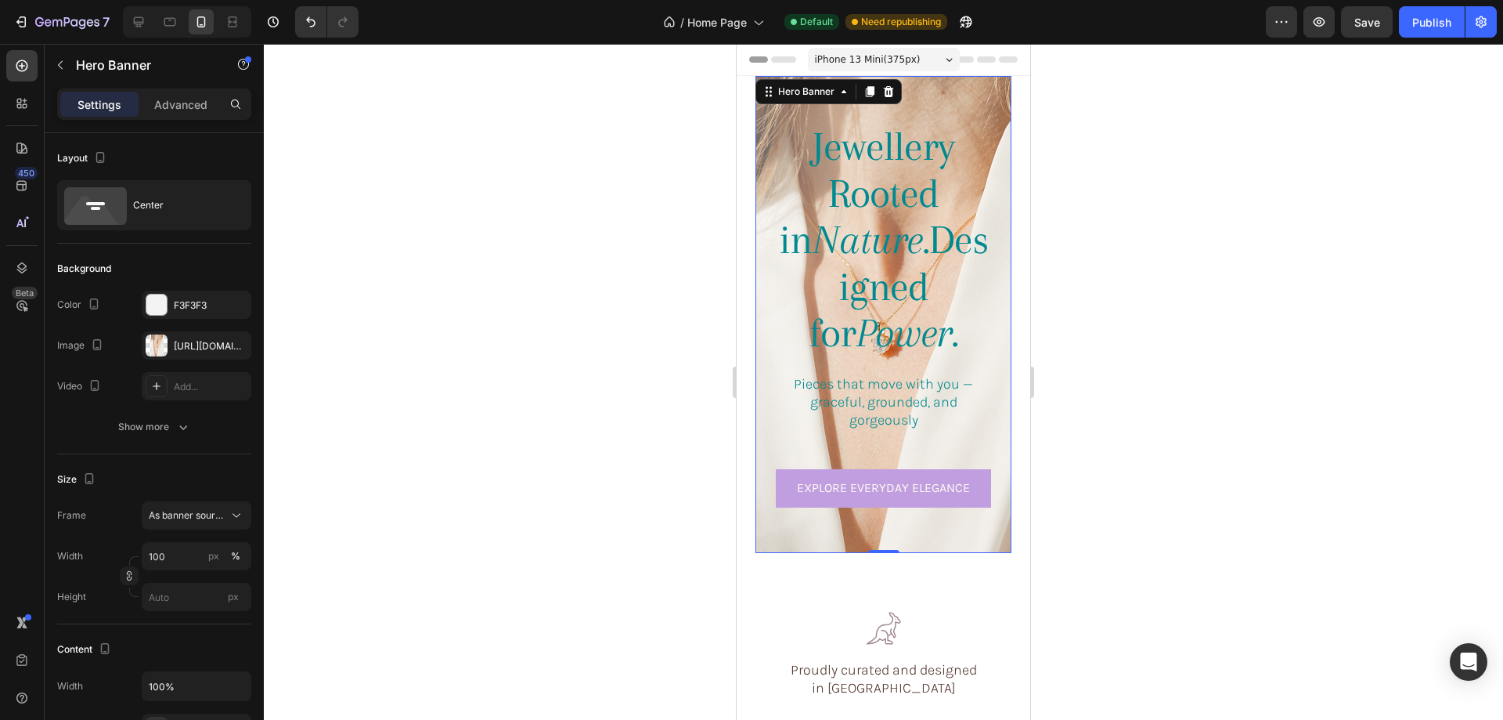
click at [766, 225] on div "Jewellery Rooted in Nature. Designed for Power. Heading Pieces that move with y…" at bounding box center [884, 314] width 256 height 410
click at [159, 344] on div at bounding box center [157, 345] width 22 height 22
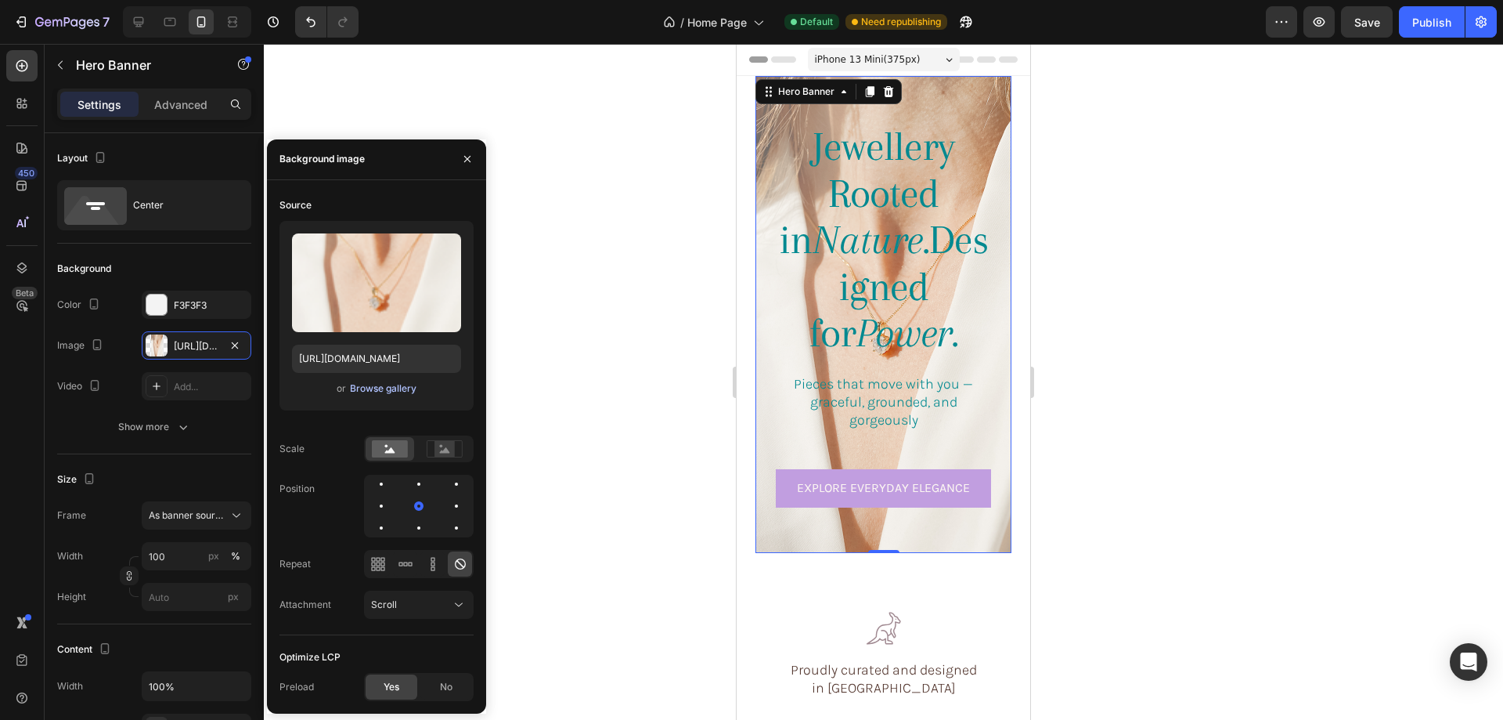
click at [383, 385] on div "Browse gallery" at bounding box center [383, 388] width 67 height 14
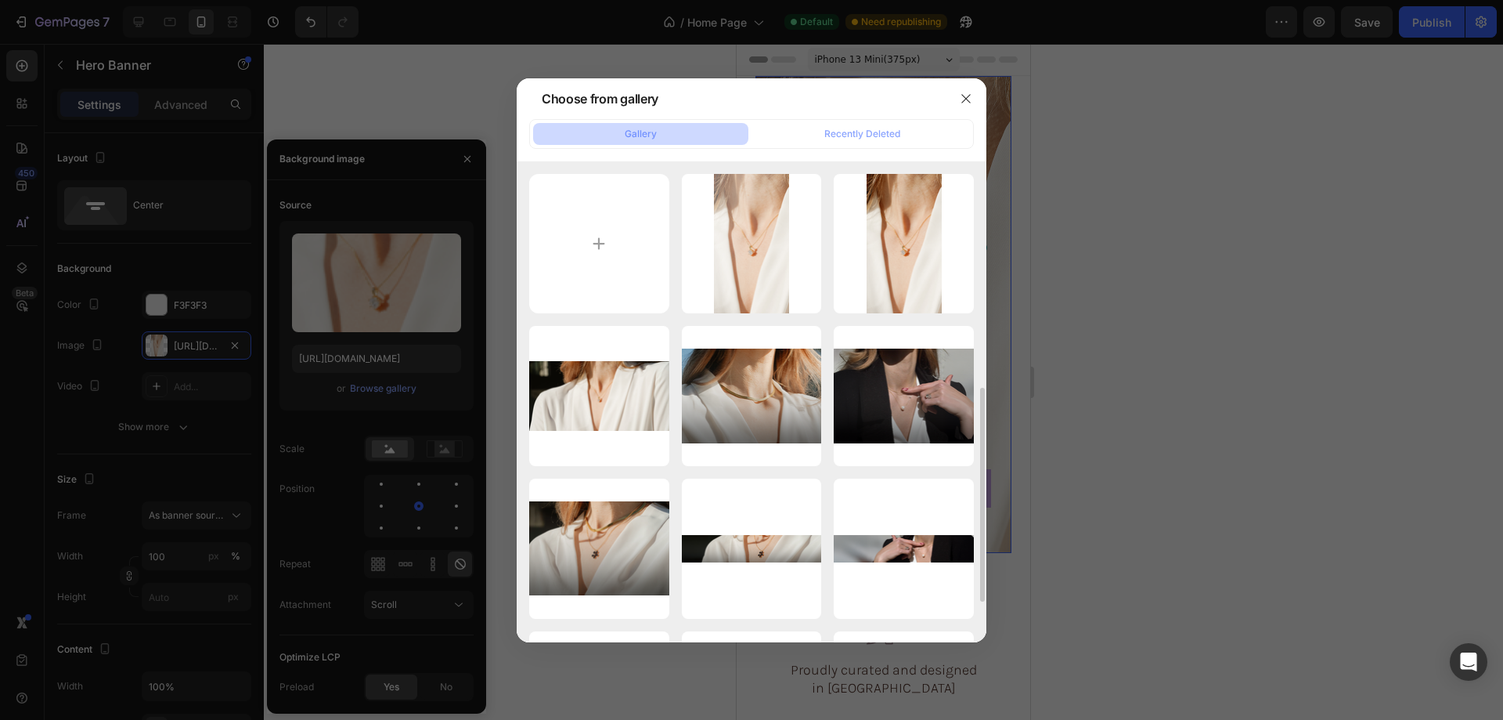
scroll to position [470, 0]
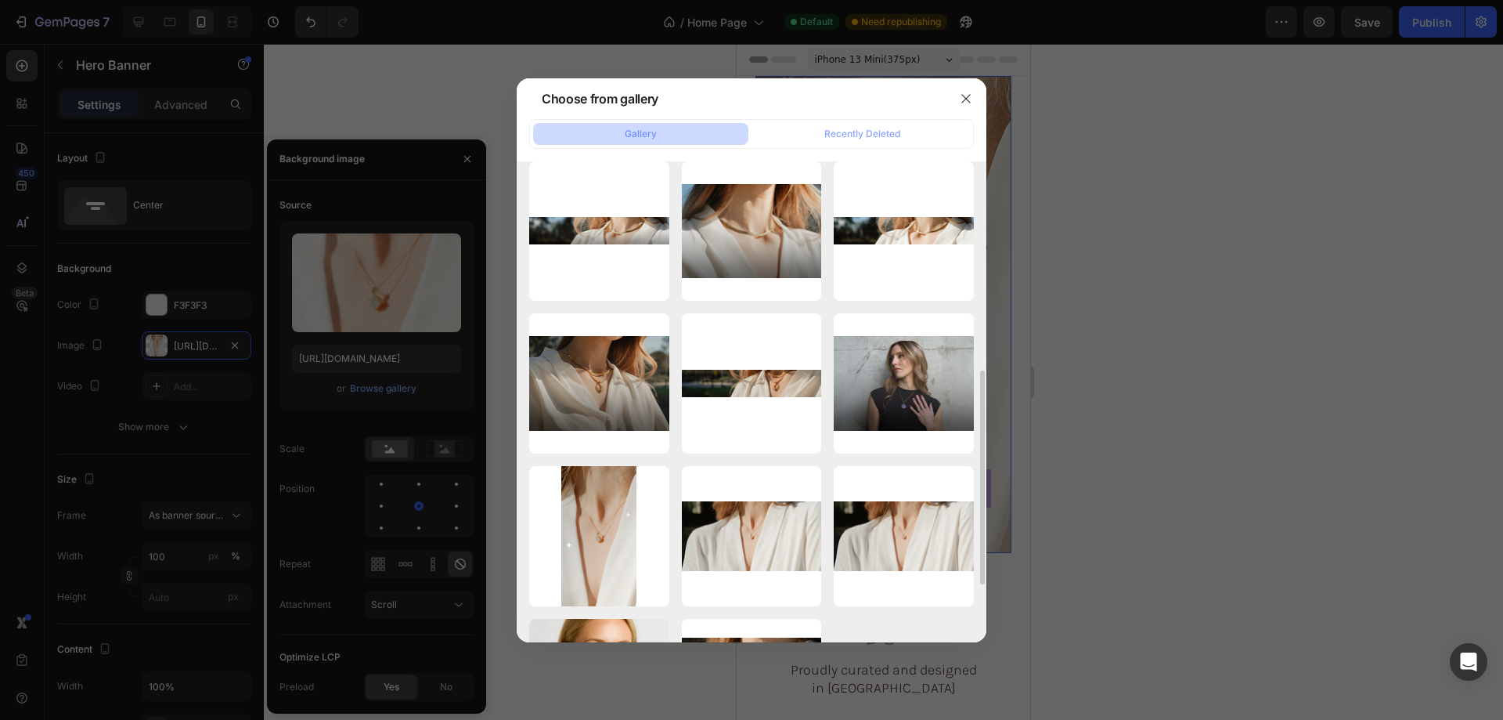
drag, startPoint x: 599, startPoint y: 483, endPoint x: 1283, endPoint y: 331, distance: 701.0
click at [0, 0] on p "1gempages_5768334109...er.webp" at bounding box center [0, 0] width 0 height 0
type input "https://cdn.shopify.com/s/files/1/0633/3884/0177/files/gempages_576833410962555…"
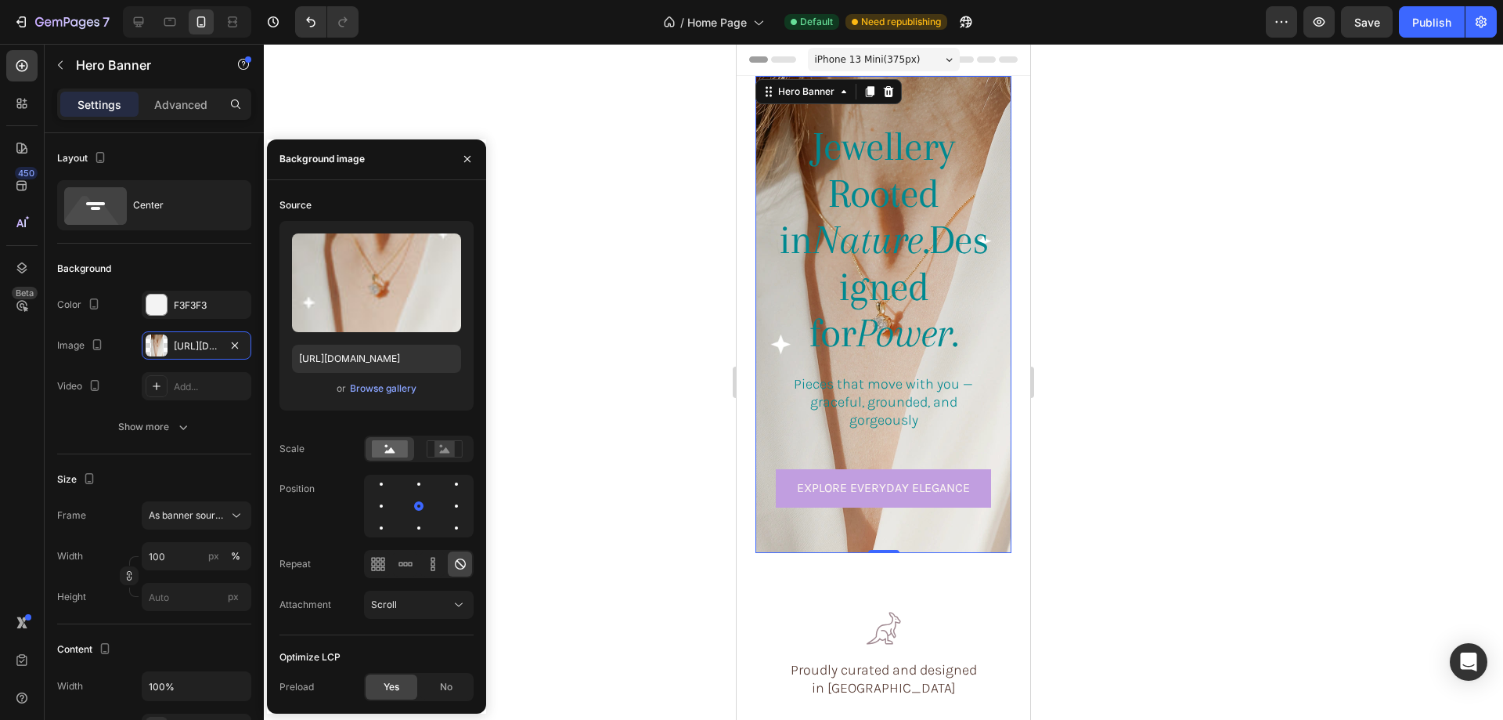
click at [1279, 330] on div at bounding box center [883, 382] width 1239 height 676
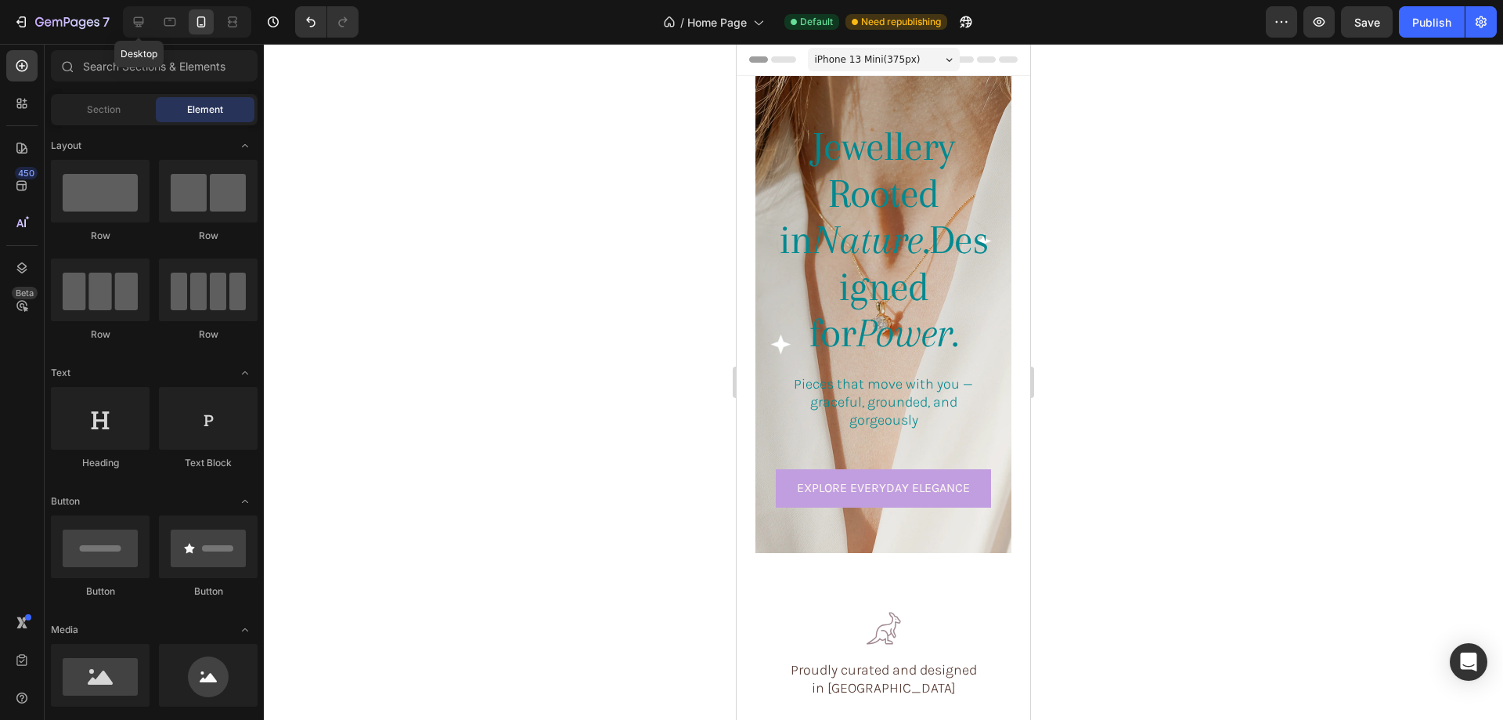
click at [157, 9] on div at bounding box center [169, 21] width 25 height 25
click at [135, 13] on div at bounding box center [138, 21] width 25 height 25
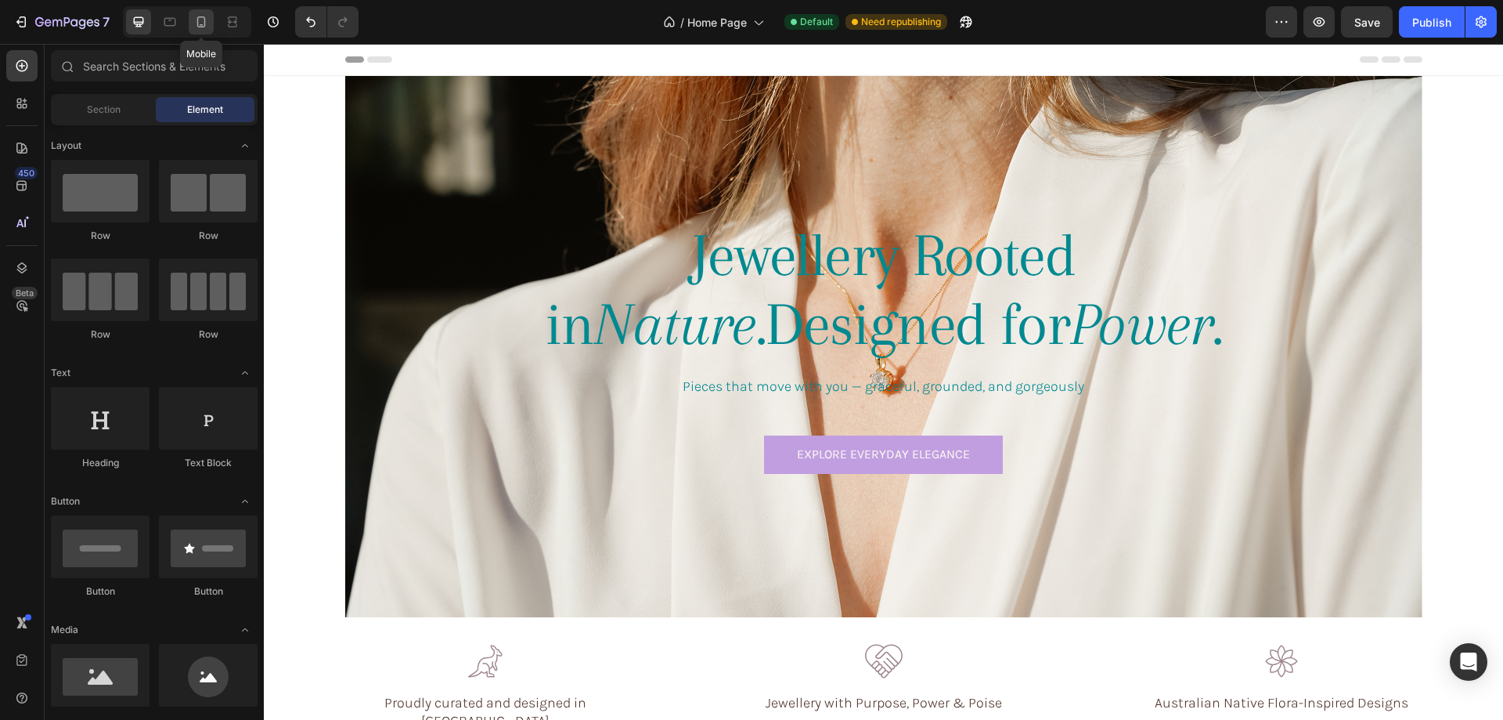
click at [205, 14] on icon at bounding box center [201, 22] width 16 height 16
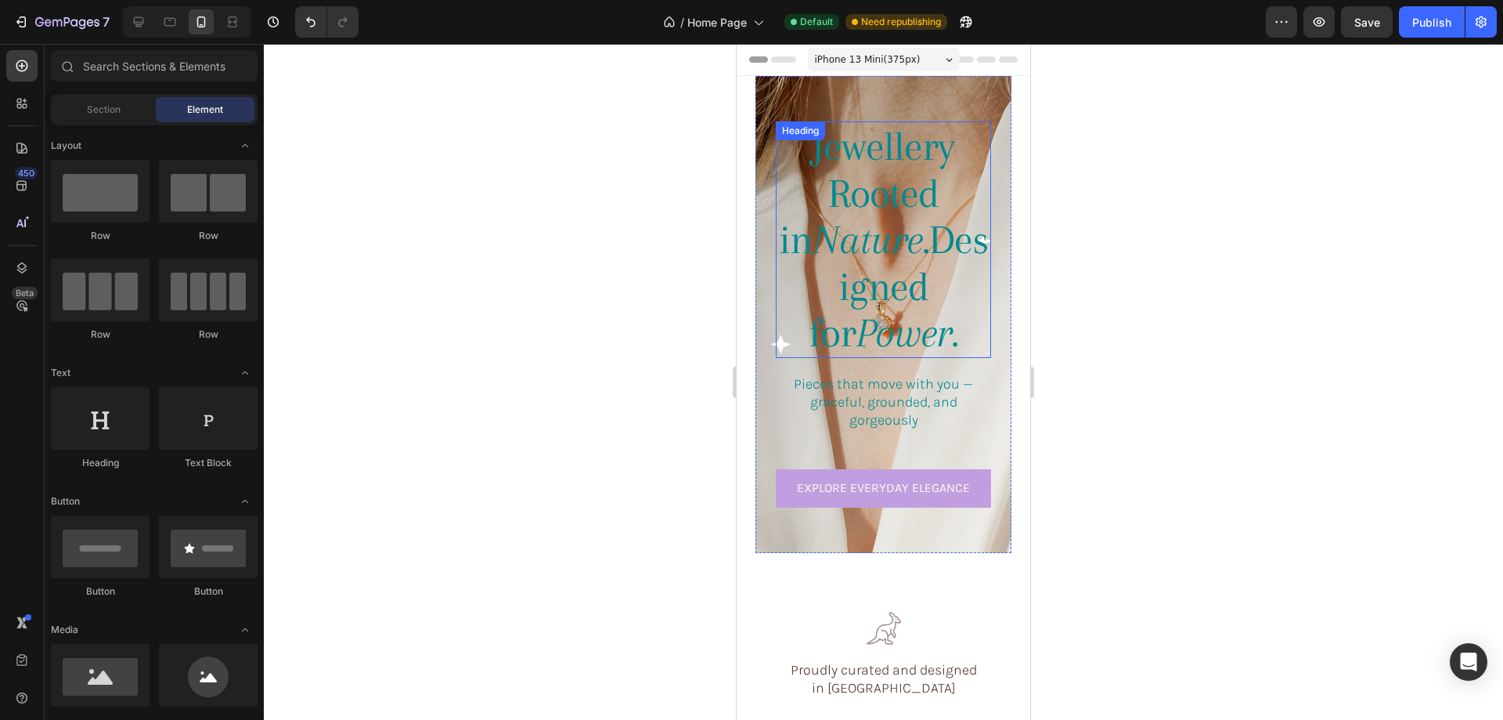
click at [860, 148] on h1 "Jewellery Rooted in Nature. Designed for Power." at bounding box center [883, 239] width 215 height 236
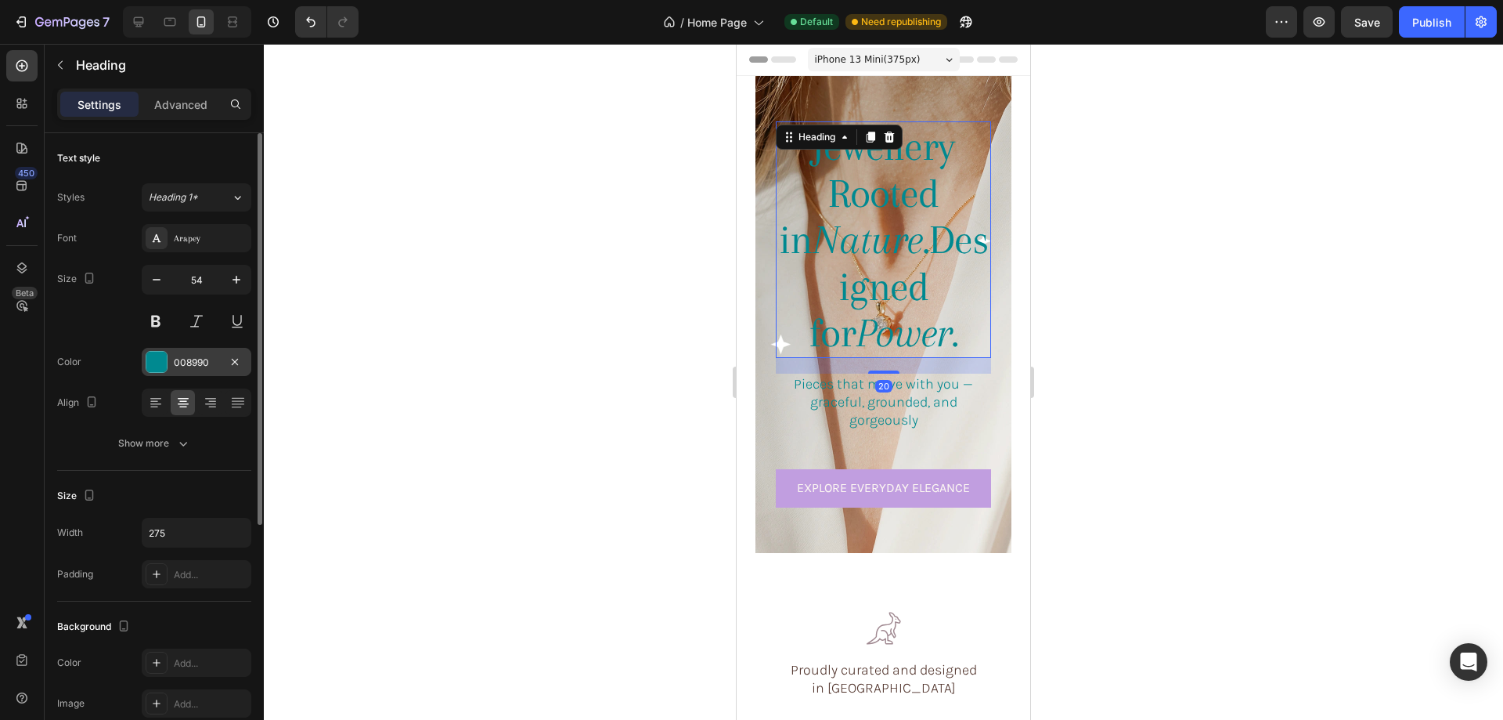
click at [153, 356] on div at bounding box center [156, 362] width 20 height 20
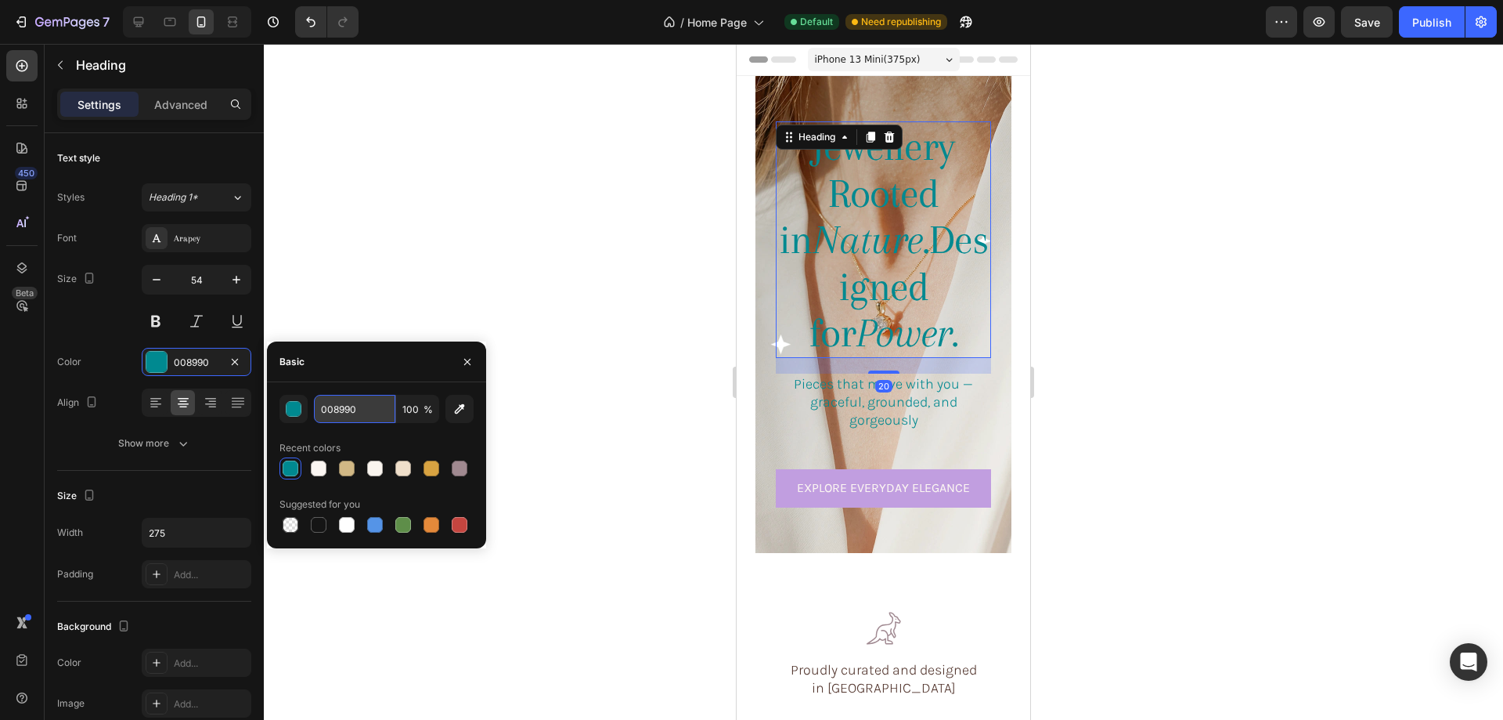
click at [366, 411] on input "008990" at bounding box center [354, 409] width 81 height 28
paste input "#A"
type input "#A08990"
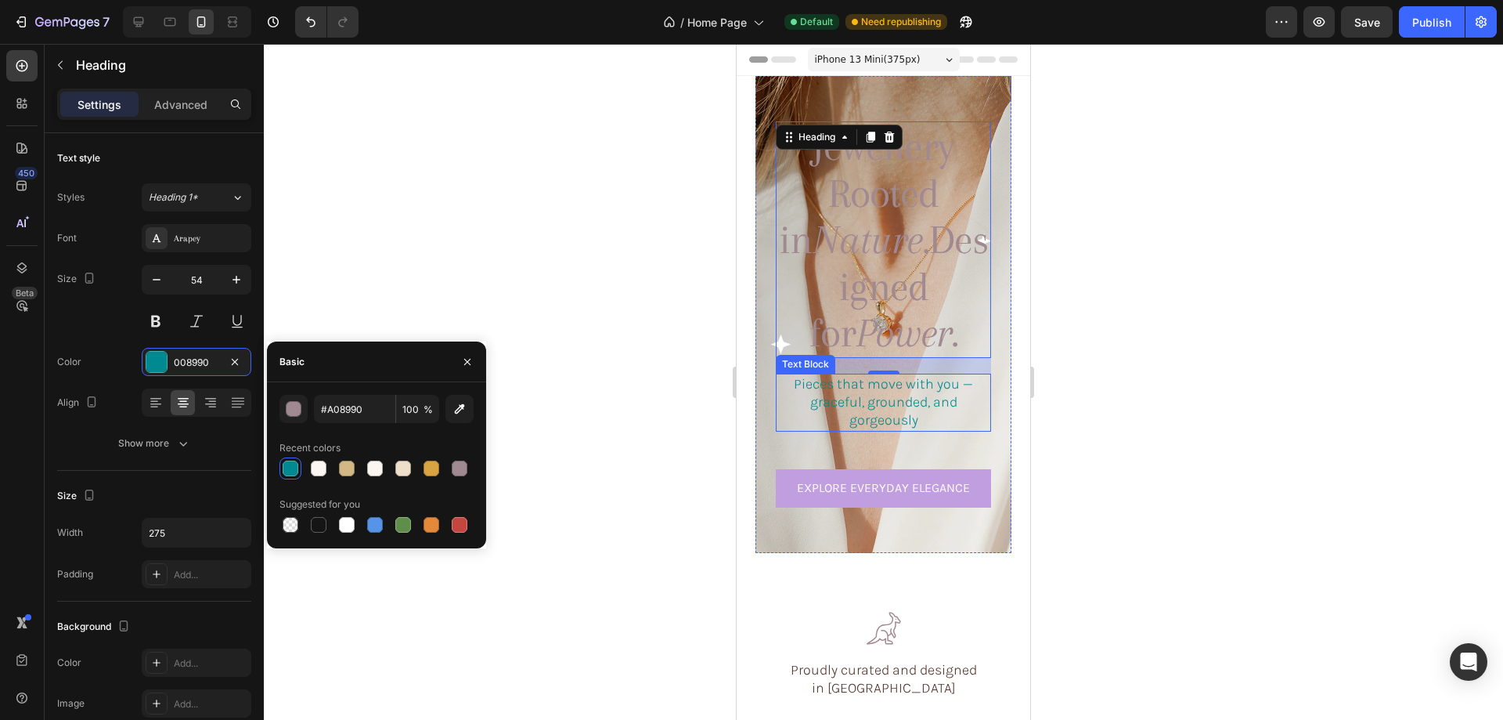
click at [861, 375] on p "Pieces that move with you — graceful, grounded, and gorgeously" at bounding box center [884, 402] width 212 height 55
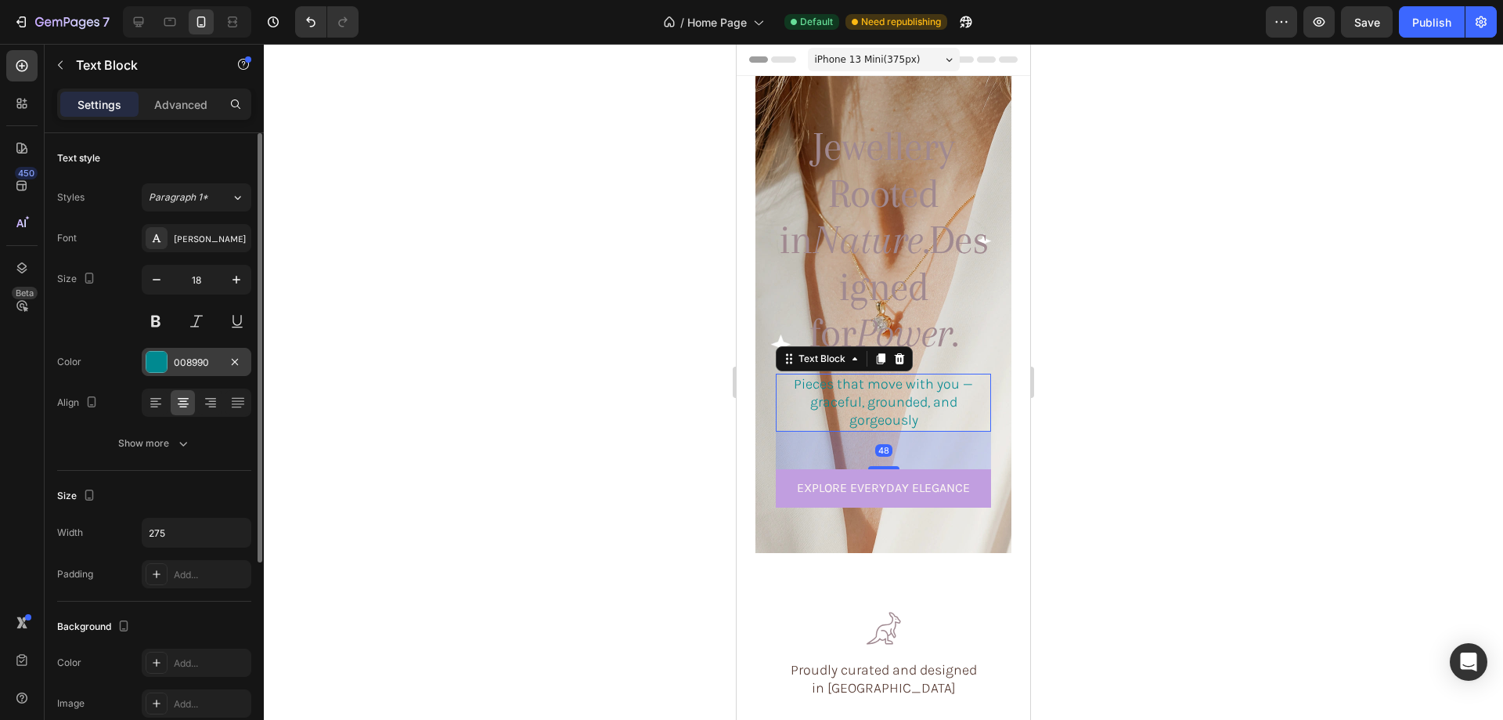
click at [147, 360] on div at bounding box center [156, 362] width 20 height 20
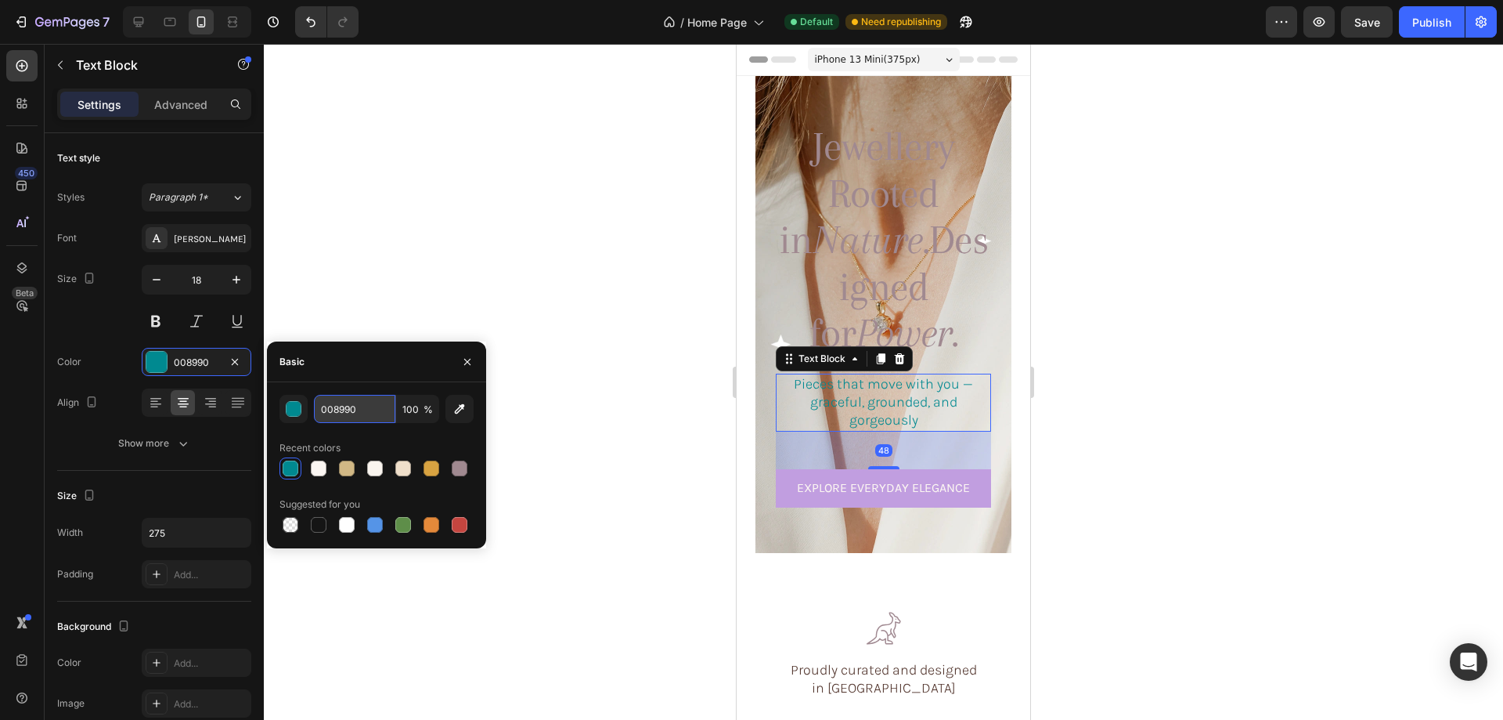
click at [344, 409] on input "008990" at bounding box center [354, 409] width 81 height 28
paste input "#A"
type input "#A08990"
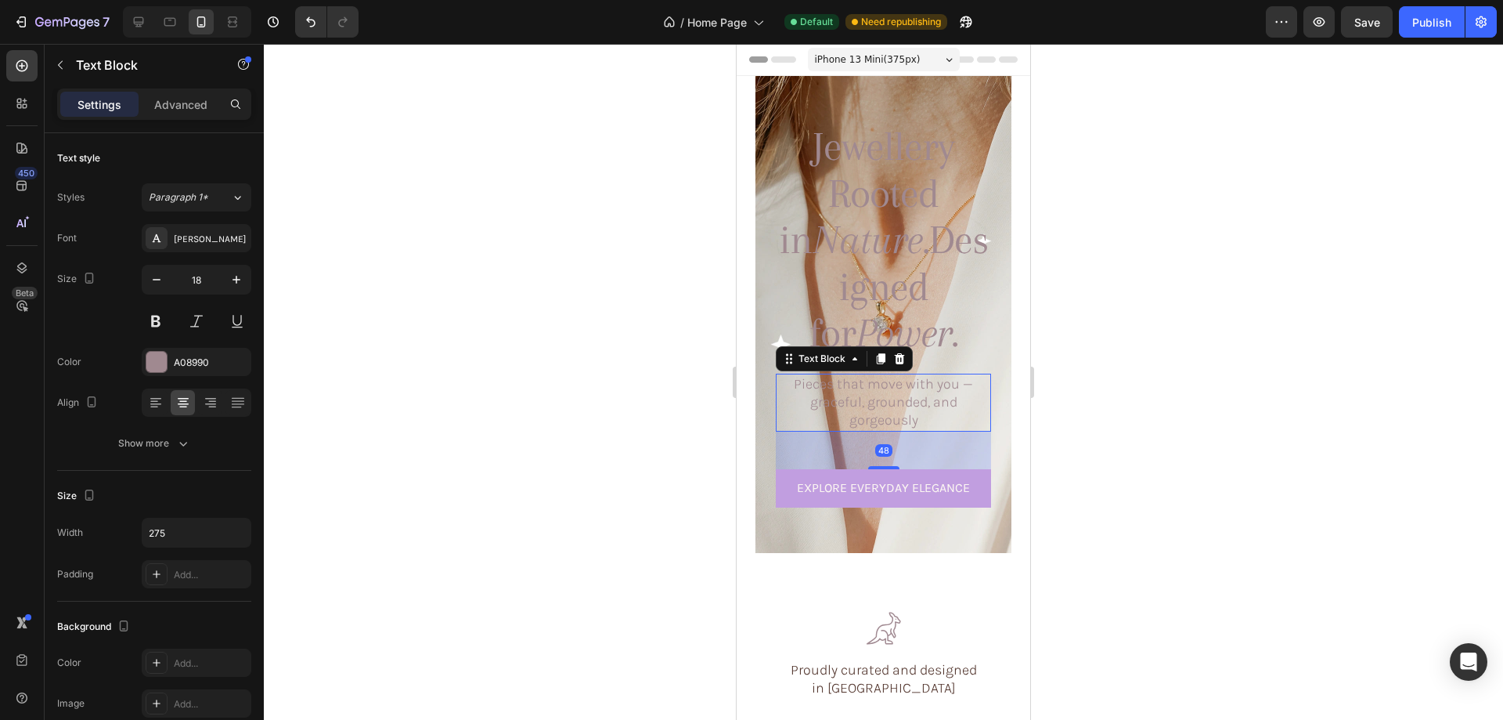
click at [1118, 374] on div at bounding box center [883, 382] width 1239 height 676
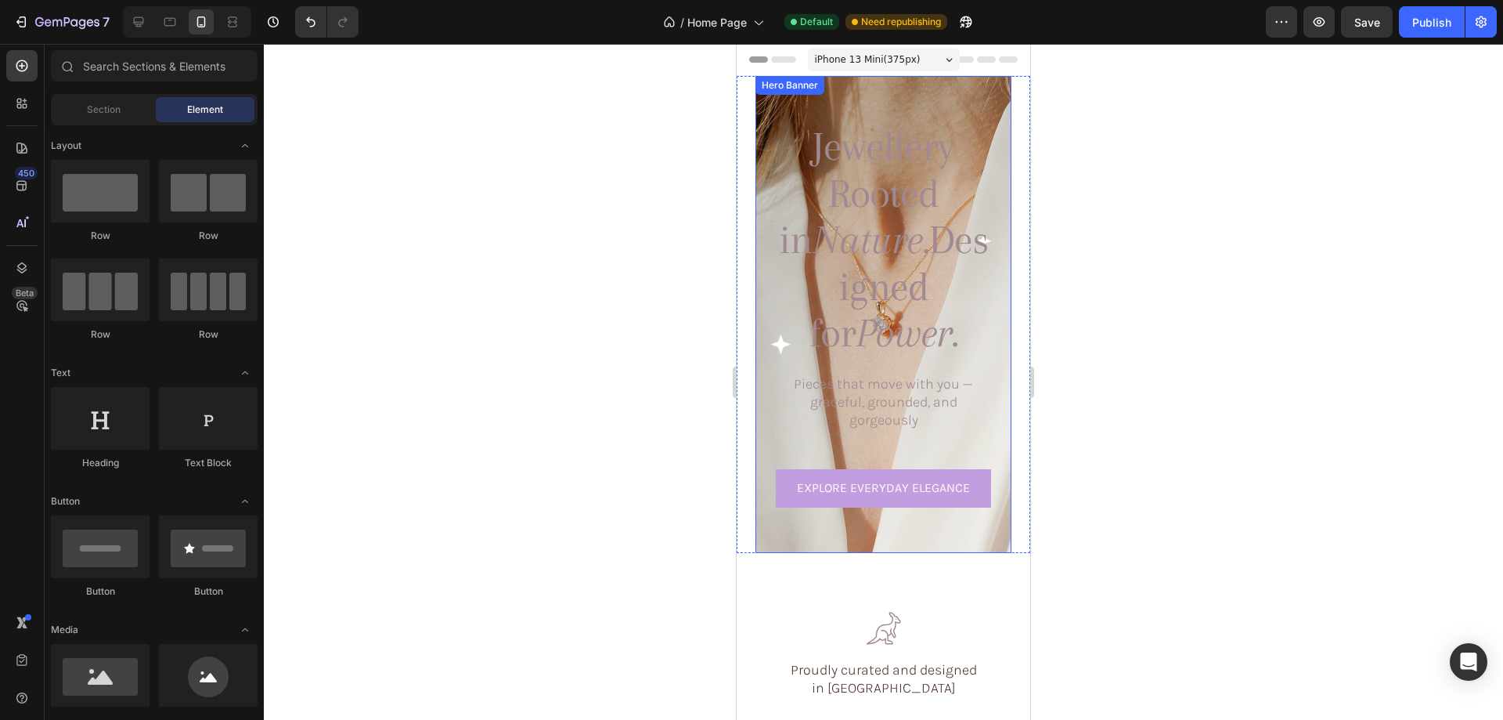
click at [770, 215] on div "Jewellery Rooted in Nature. Designed for Power. Heading Pieces that move with y…" at bounding box center [884, 314] width 256 height 410
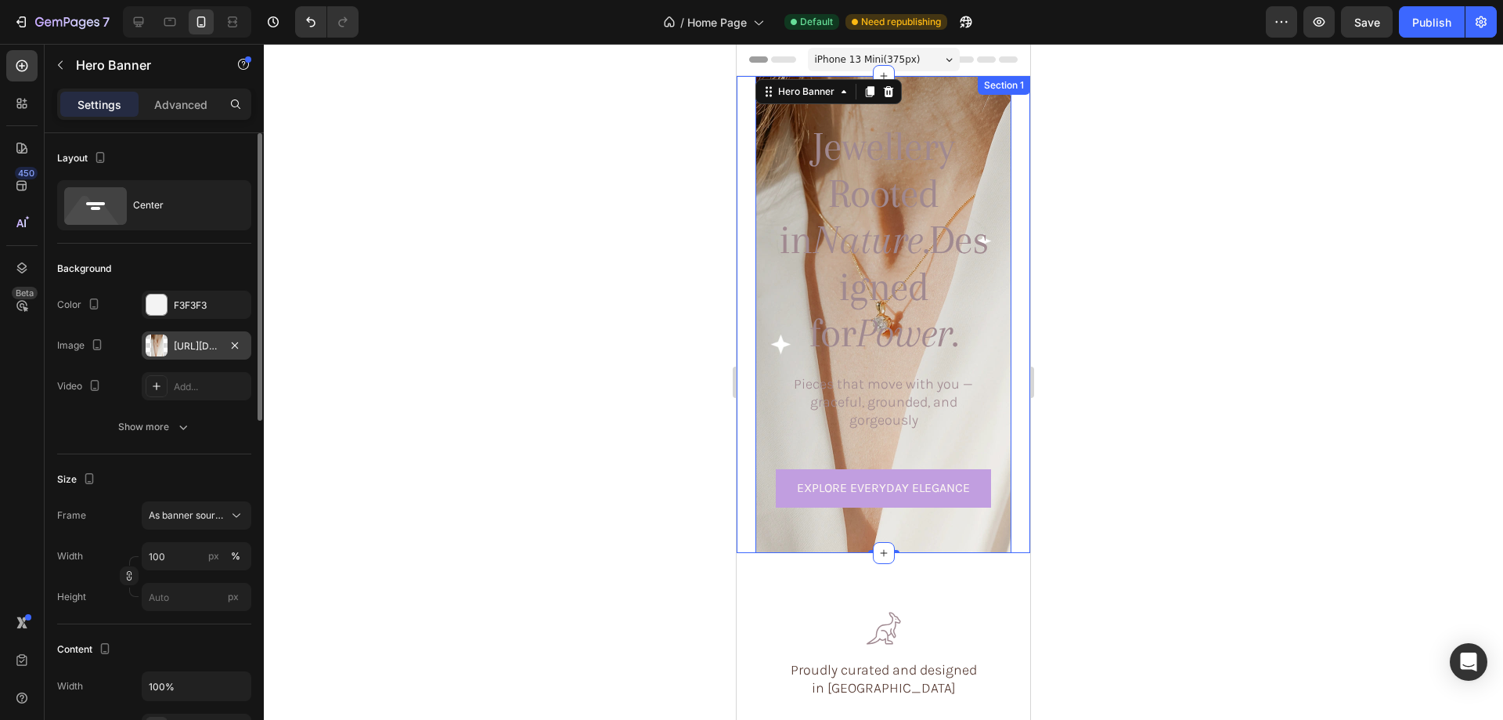
click at [151, 349] on div at bounding box center [157, 345] width 22 height 22
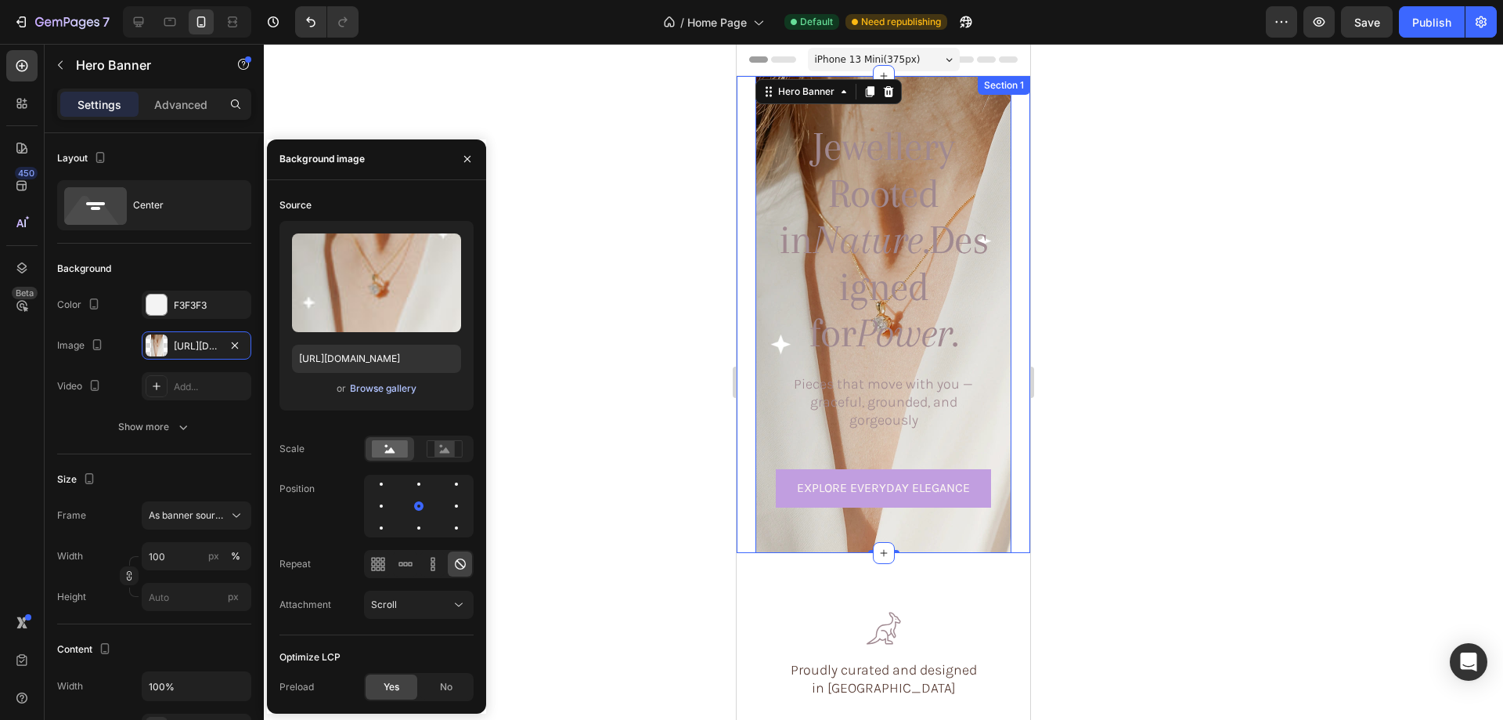
click at [371, 386] on div "Browse gallery" at bounding box center [383, 388] width 67 height 14
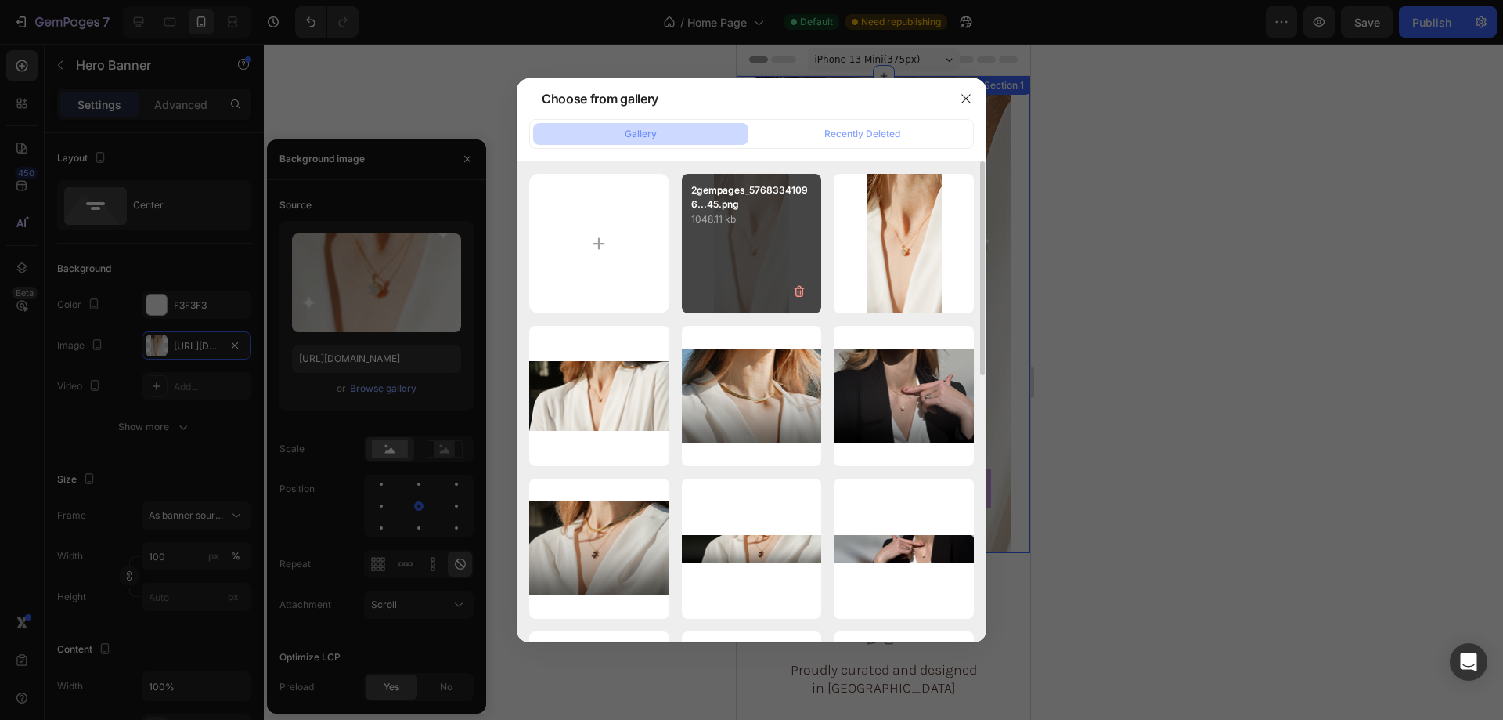
click at [726, 239] on div "2gempages_57683341096...45.png 1048.11 kb" at bounding box center [752, 244] width 140 height 140
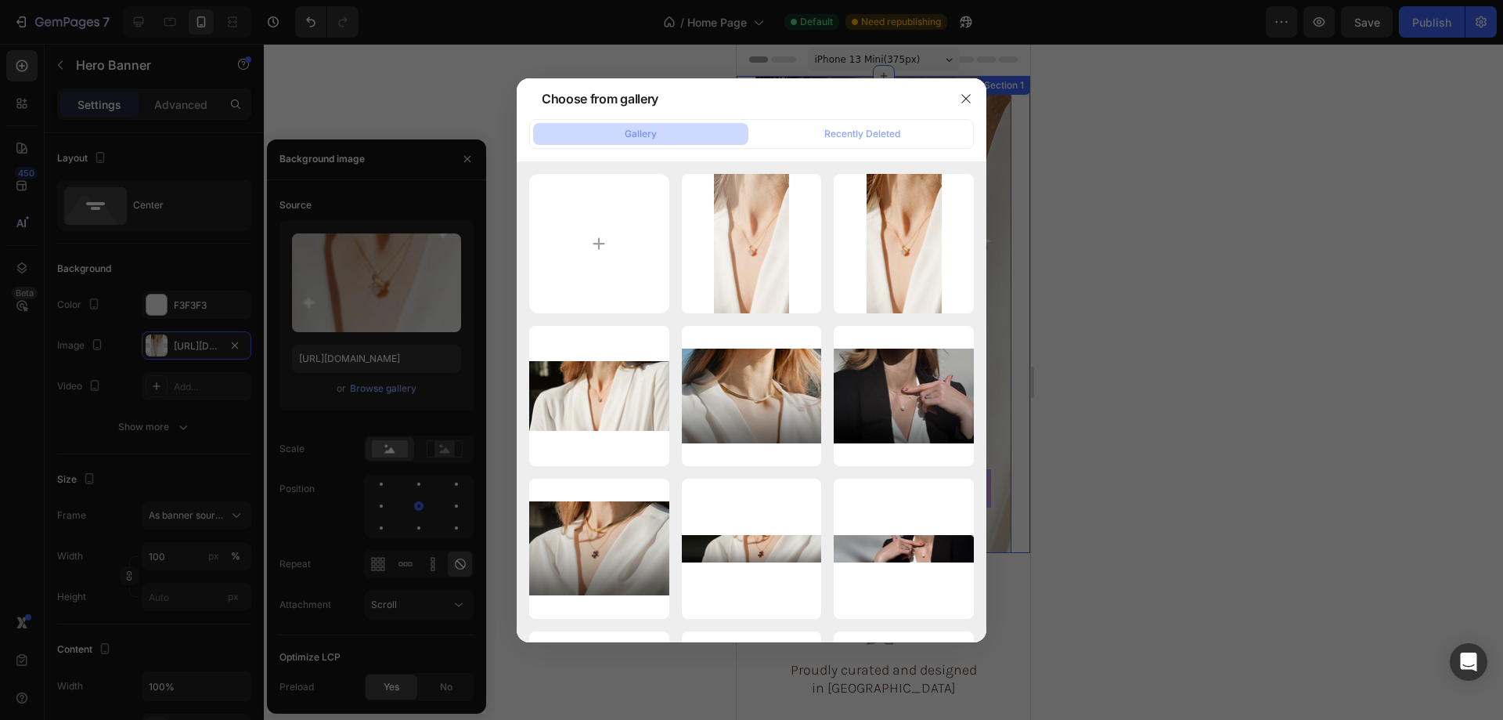
type input "https://cdn.shopify.com/s/files/1/0633/3884/0177/files/gempages_576833410962555…"
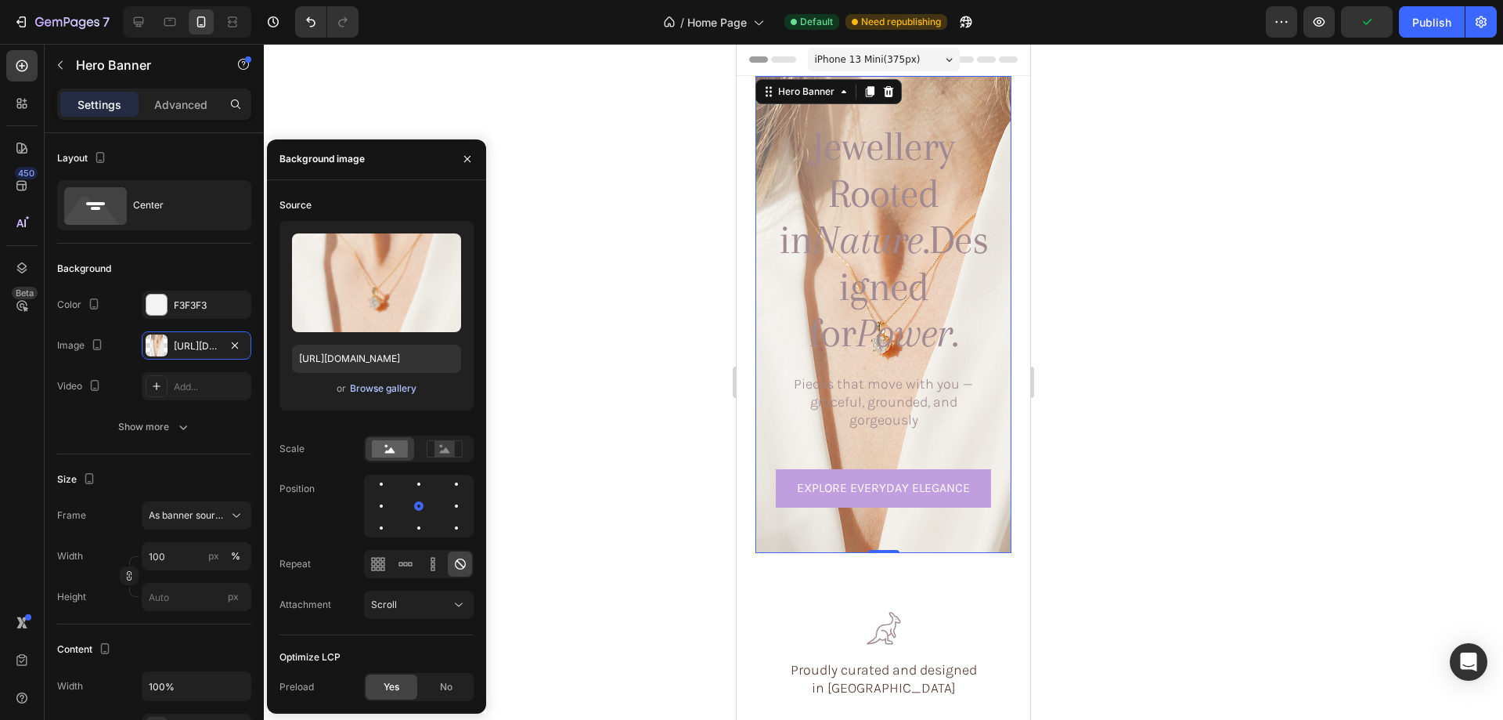
click at [358, 391] on div "Browse gallery" at bounding box center [383, 388] width 67 height 14
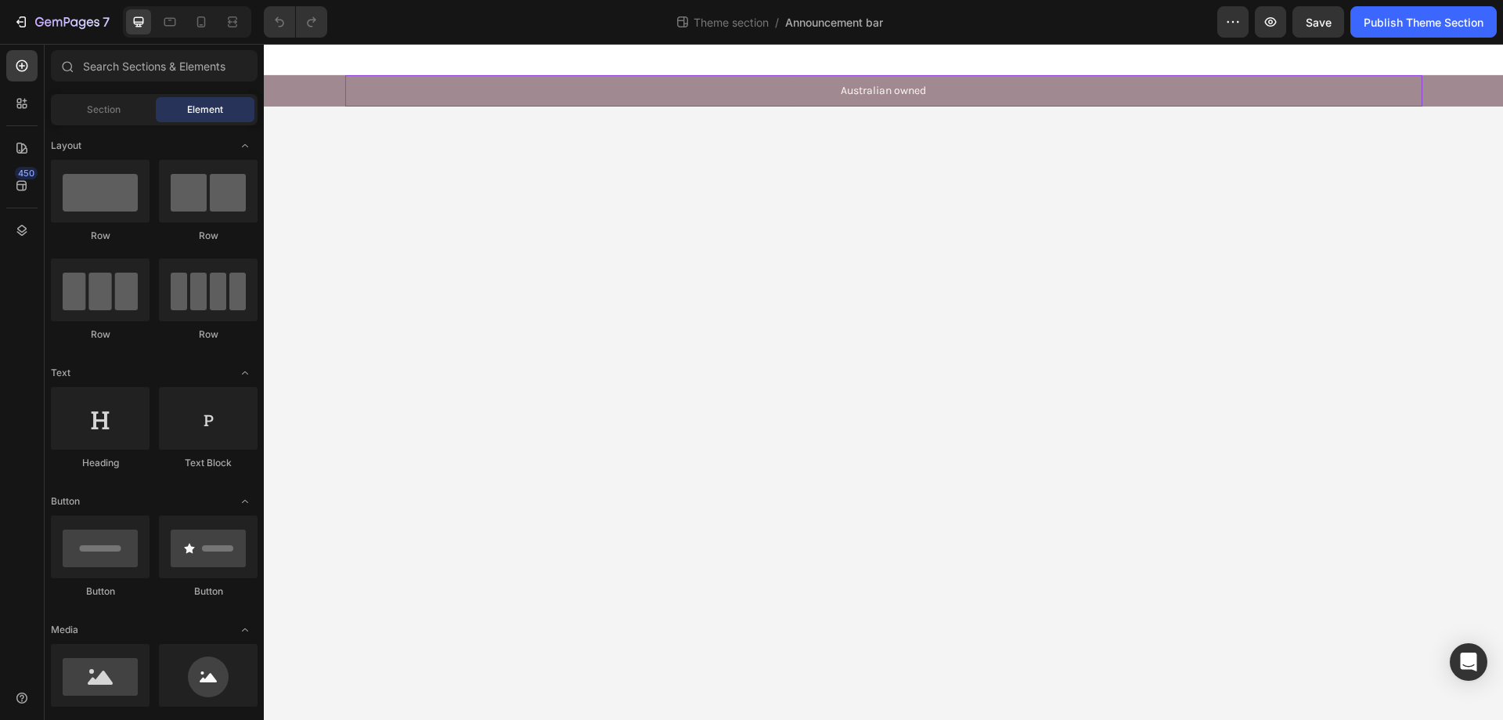
click at [588, 96] on p "Australian owned" at bounding box center [884, 91] width 1074 height 14
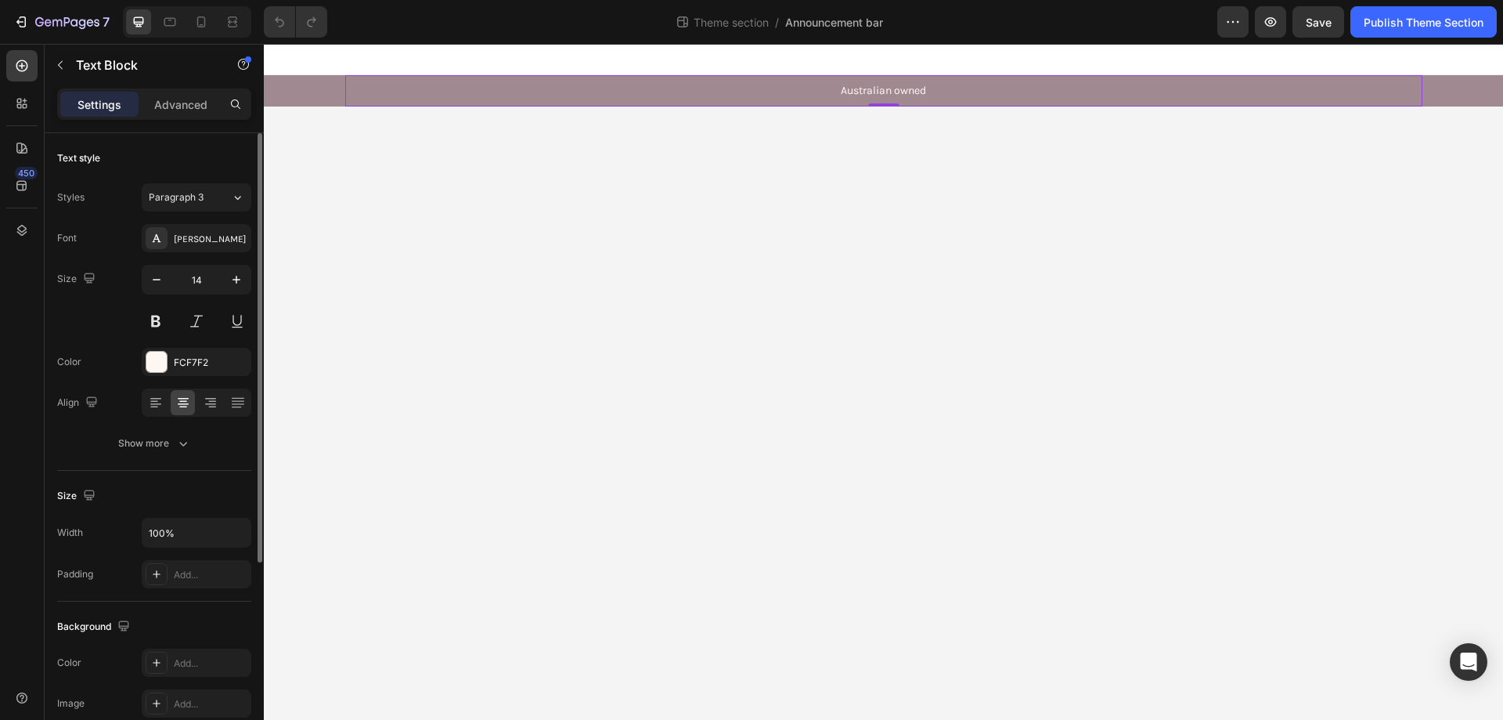
scroll to position [297, 0]
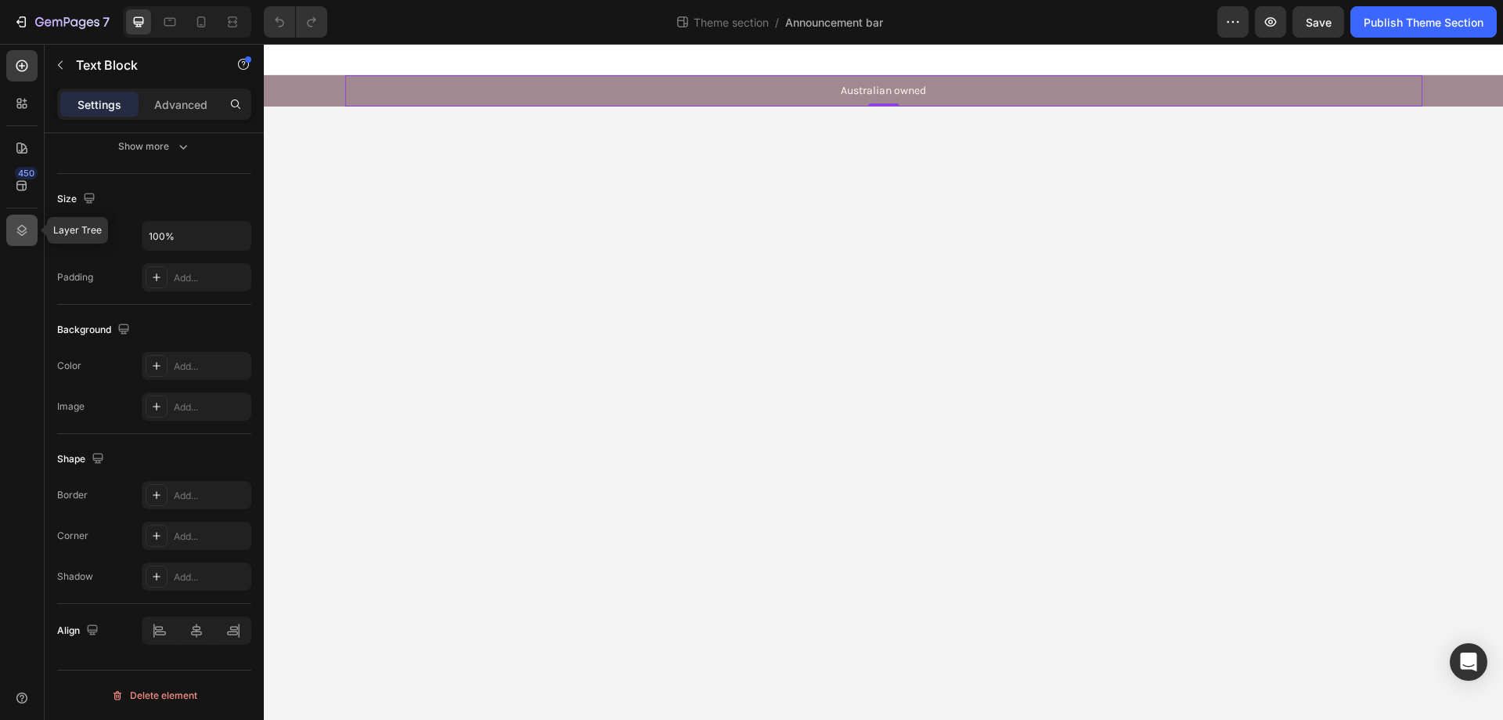
click at [13, 229] on div at bounding box center [21, 230] width 31 height 31
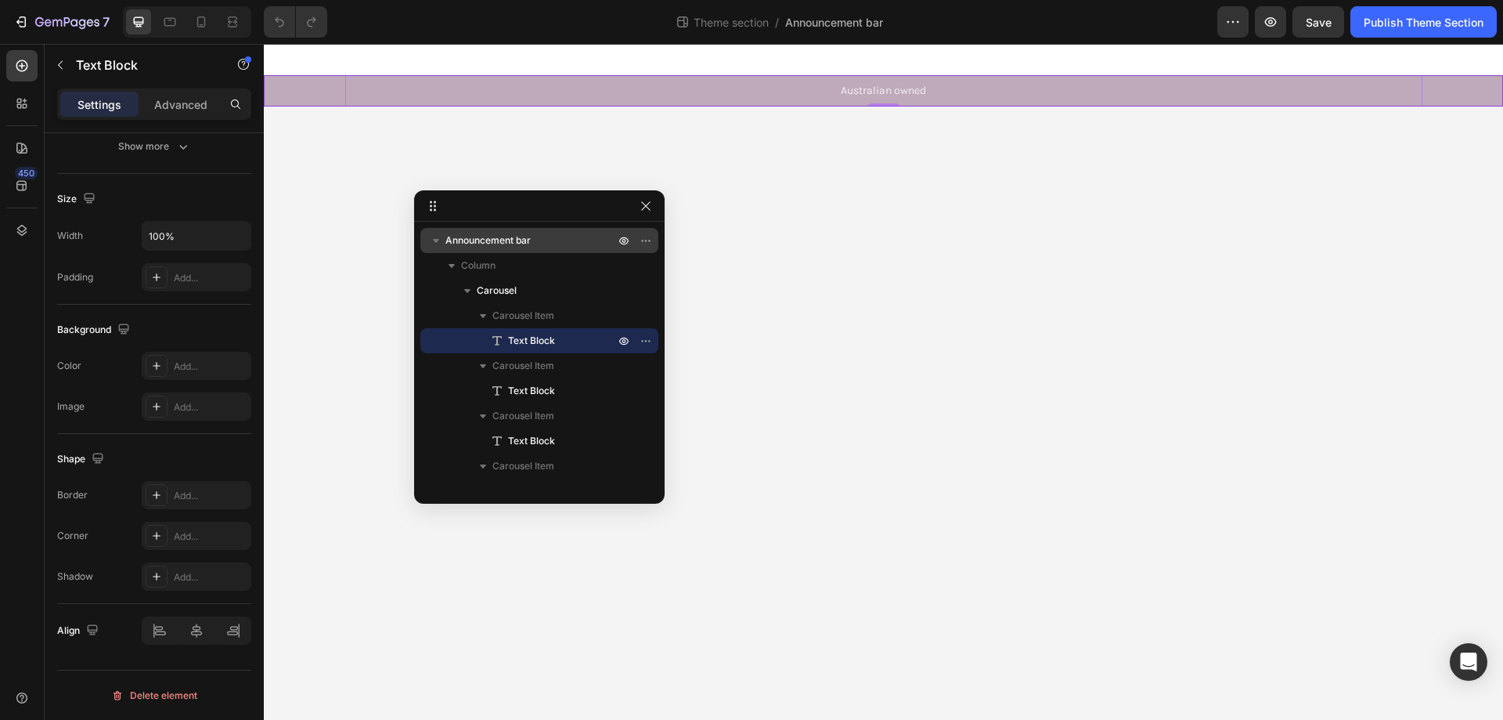
click at [503, 236] on span "Announcement bar" at bounding box center [488, 241] width 85 height 16
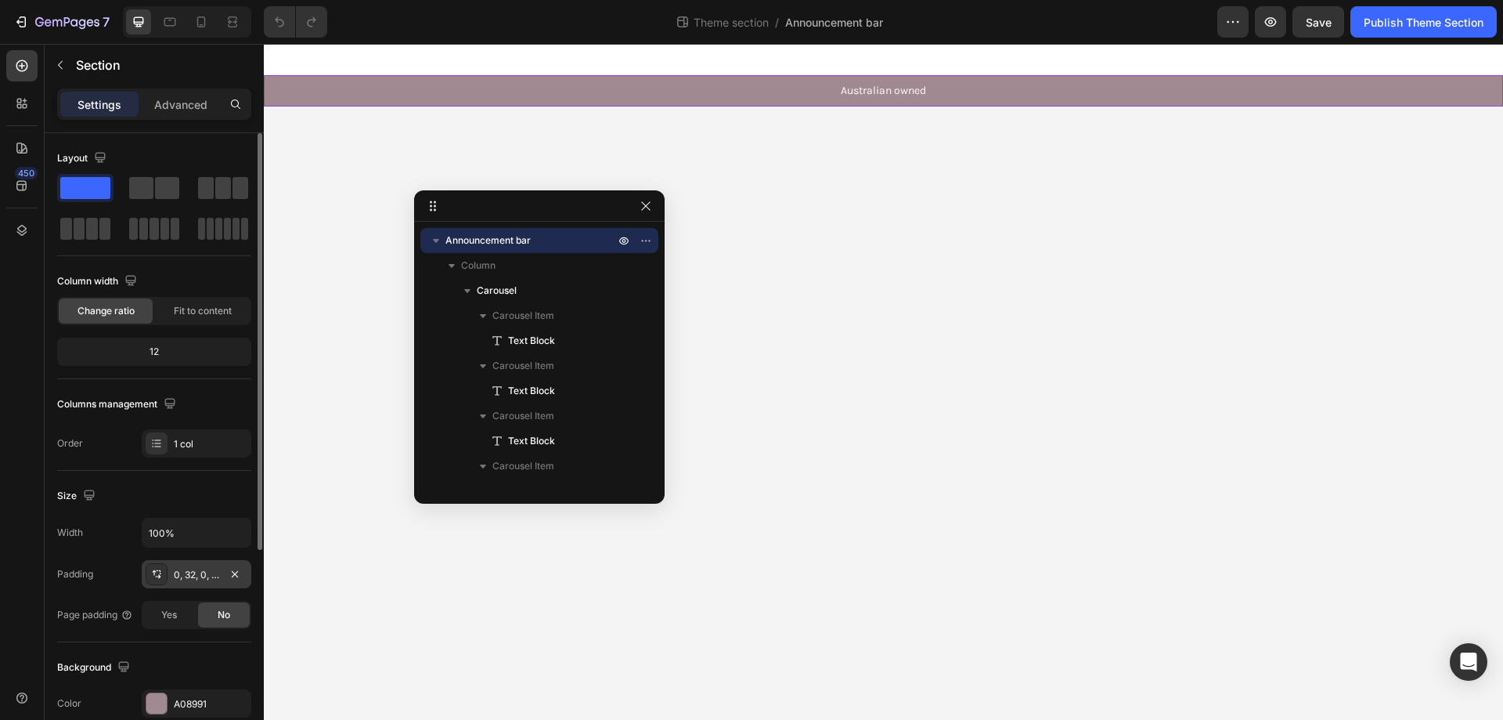
scroll to position [313, 0]
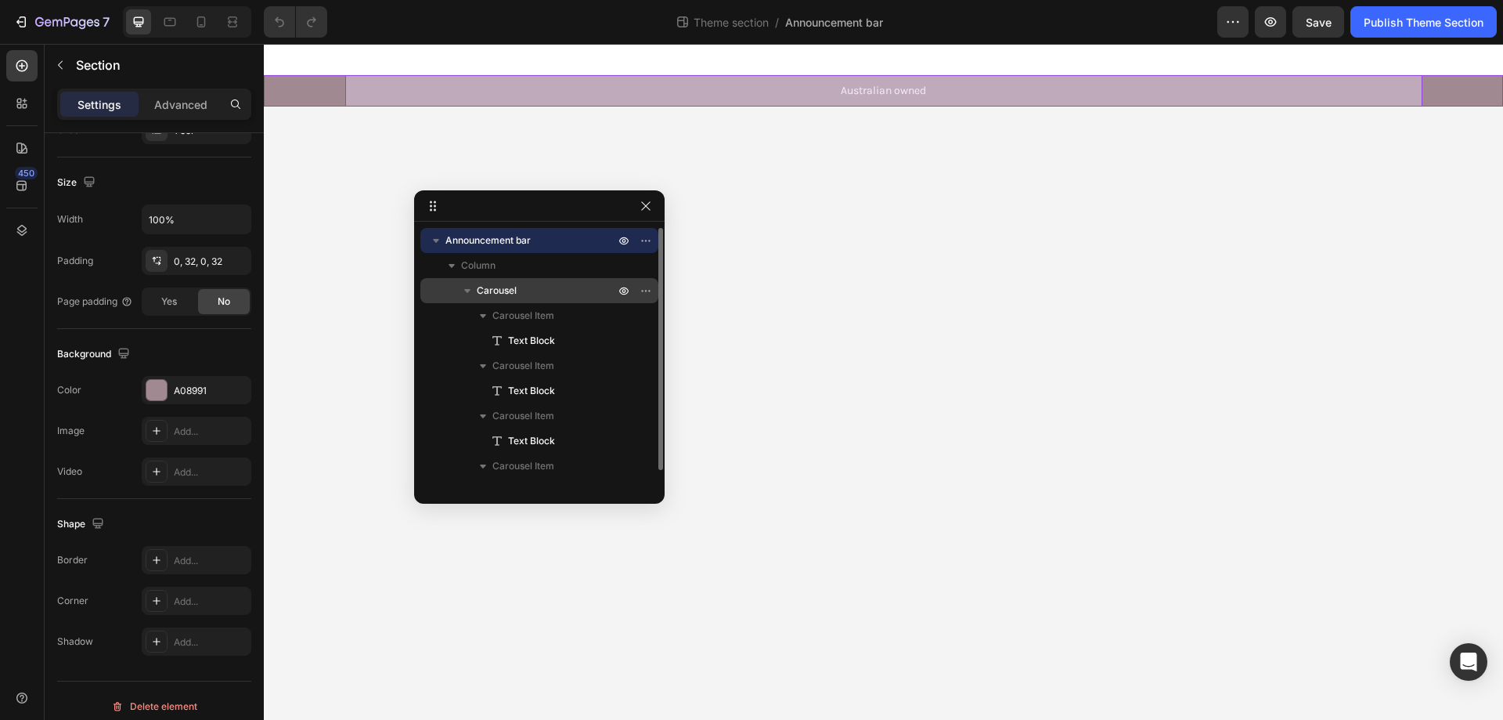
click at [532, 296] on p "Carousel" at bounding box center [547, 291] width 141 height 16
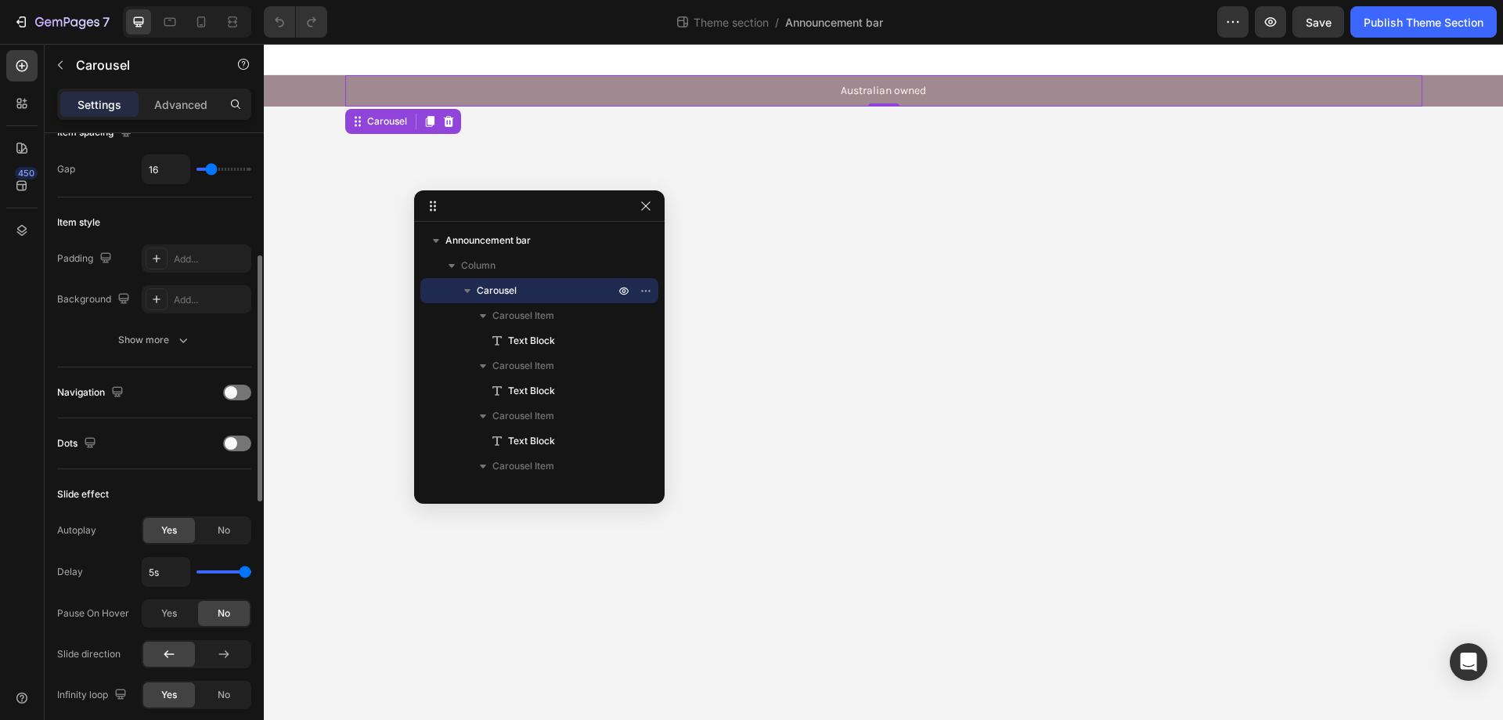
scroll to position [470, 0]
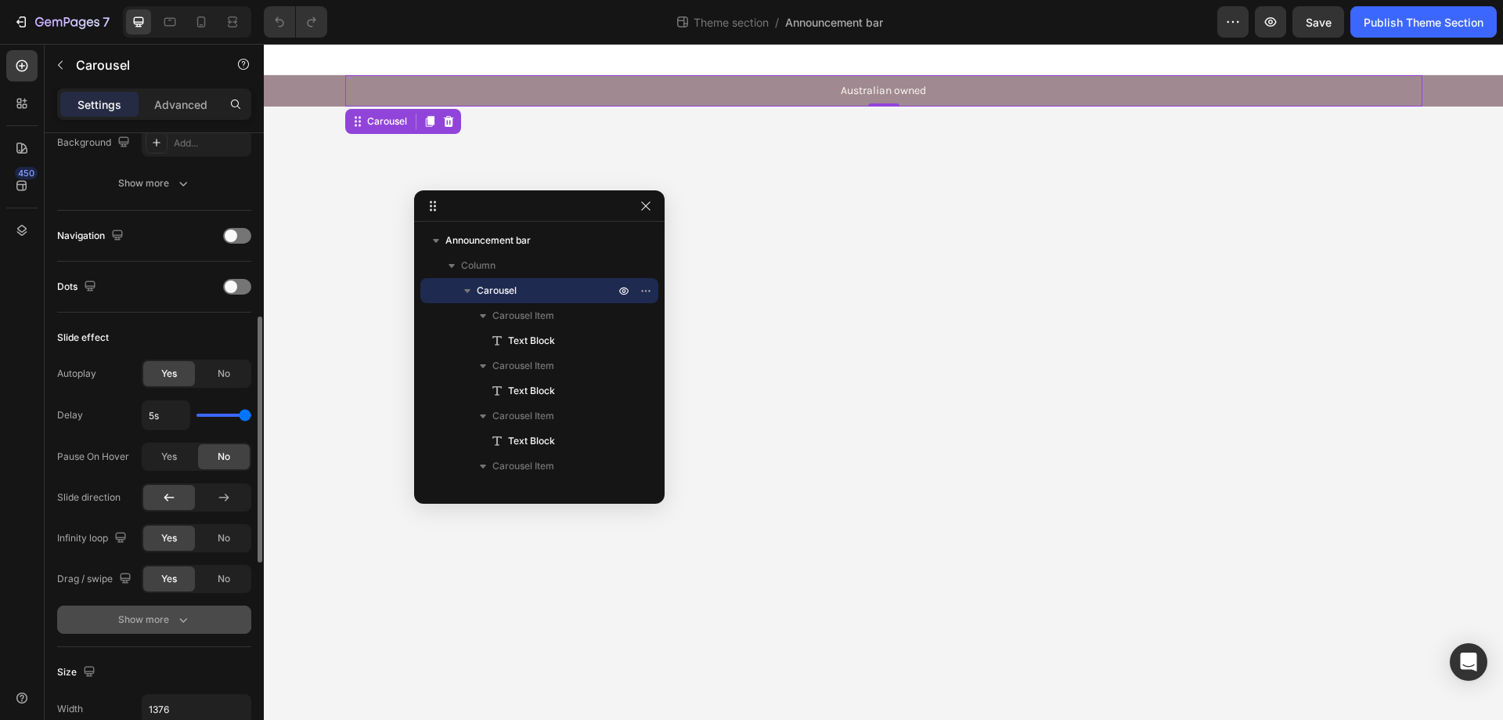
click at [96, 620] on button "Show more" at bounding box center [154, 619] width 194 height 28
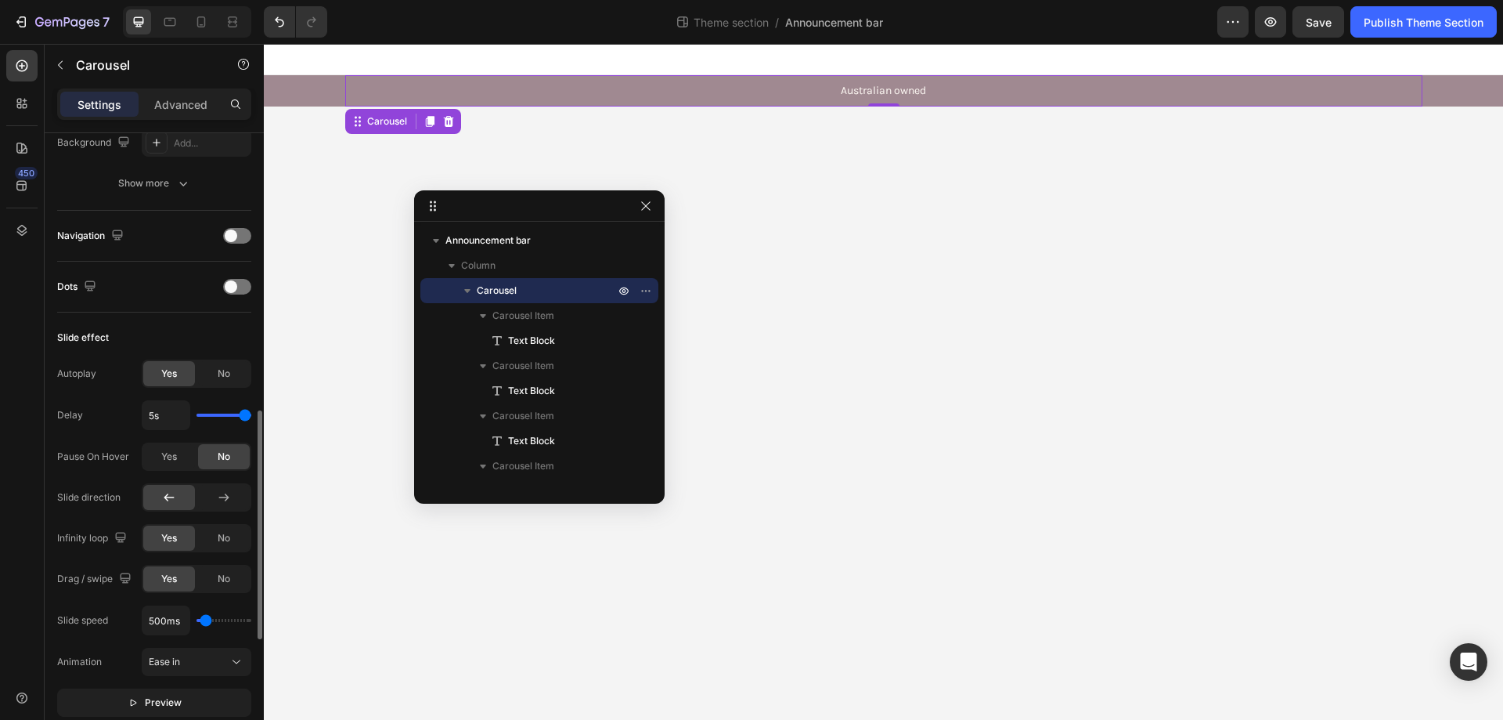
scroll to position [626, 0]
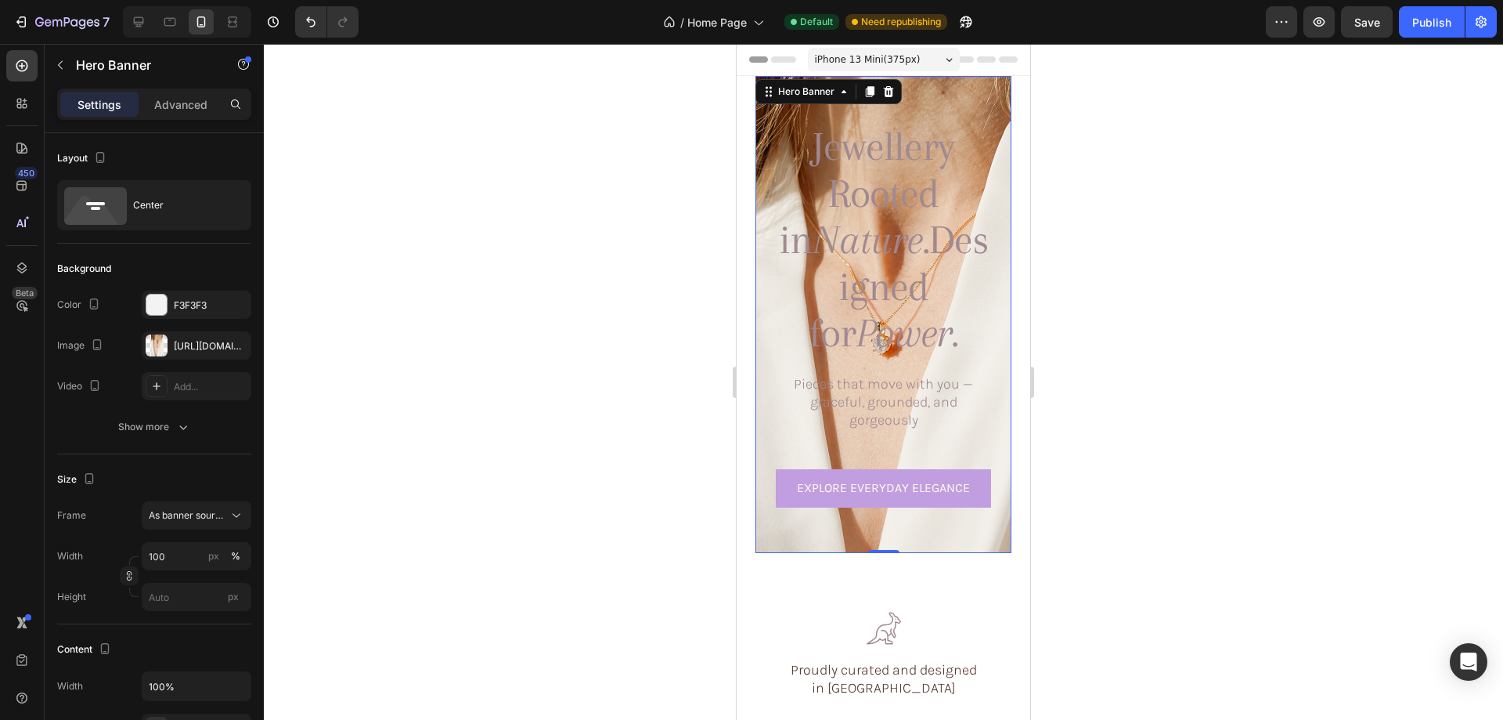
click at [1175, 284] on div at bounding box center [883, 382] width 1239 height 676
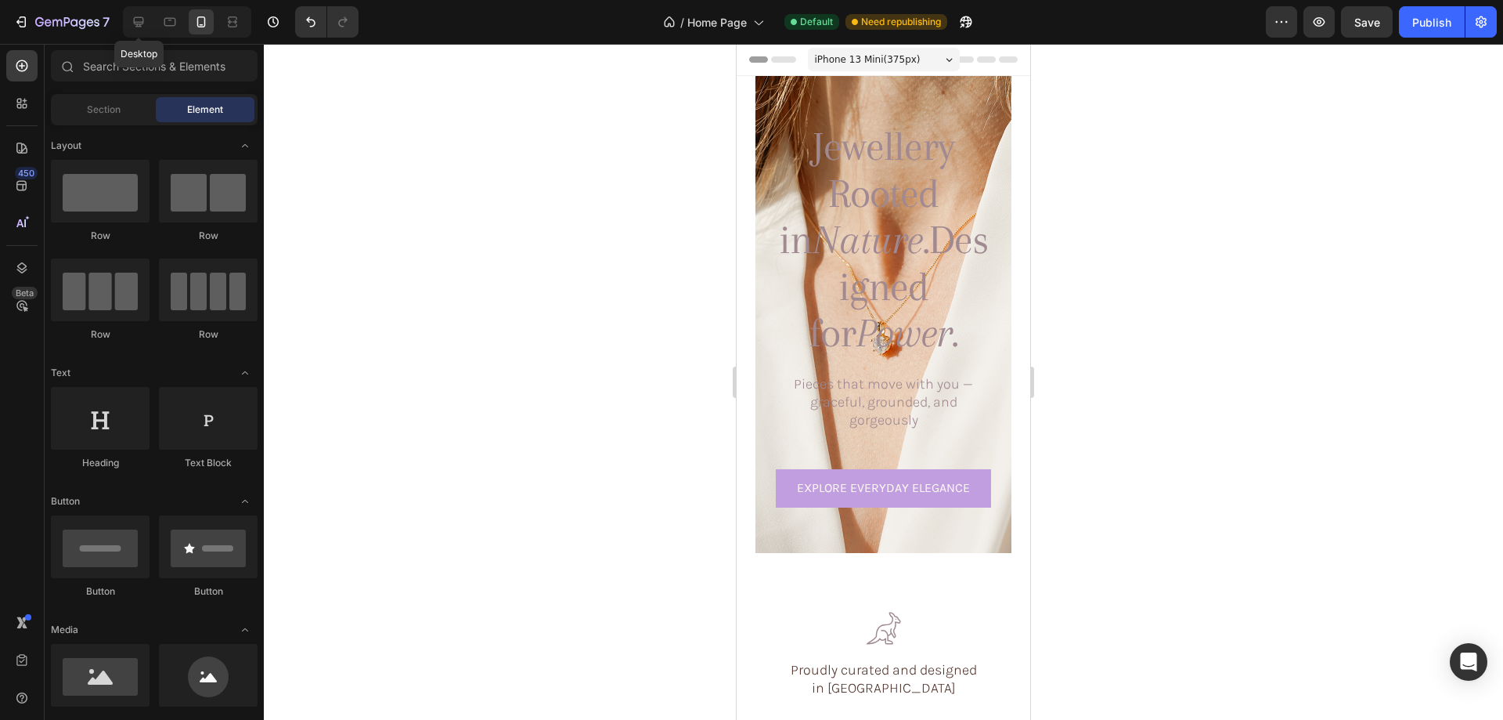
drag, startPoint x: 139, startPoint y: 24, endPoint x: 192, endPoint y: 41, distance: 55.7
click at [141, 26] on icon at bounding box center [139, 22] width 10 height 10
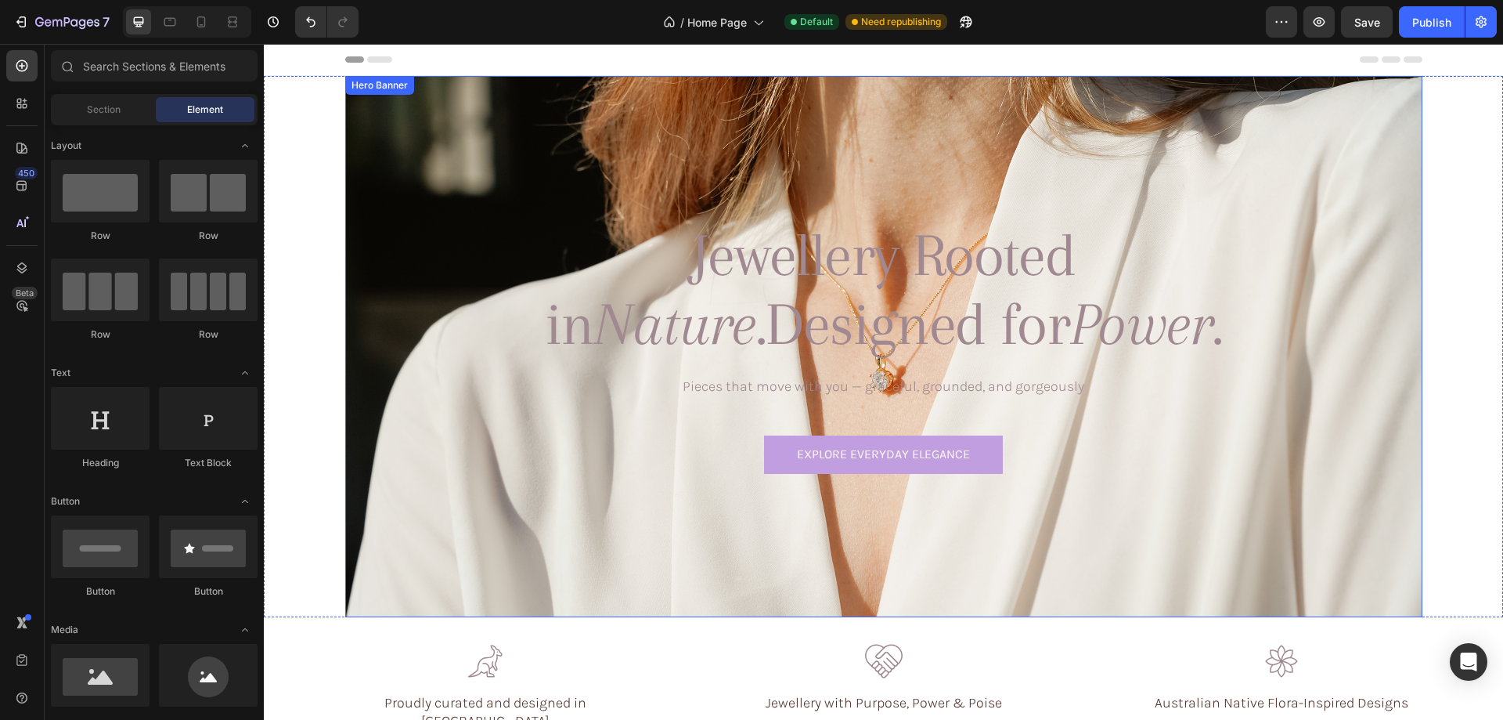
click at [565, 166] on div "Background Image" at bounding box center [883, 346] width 1077 height 541
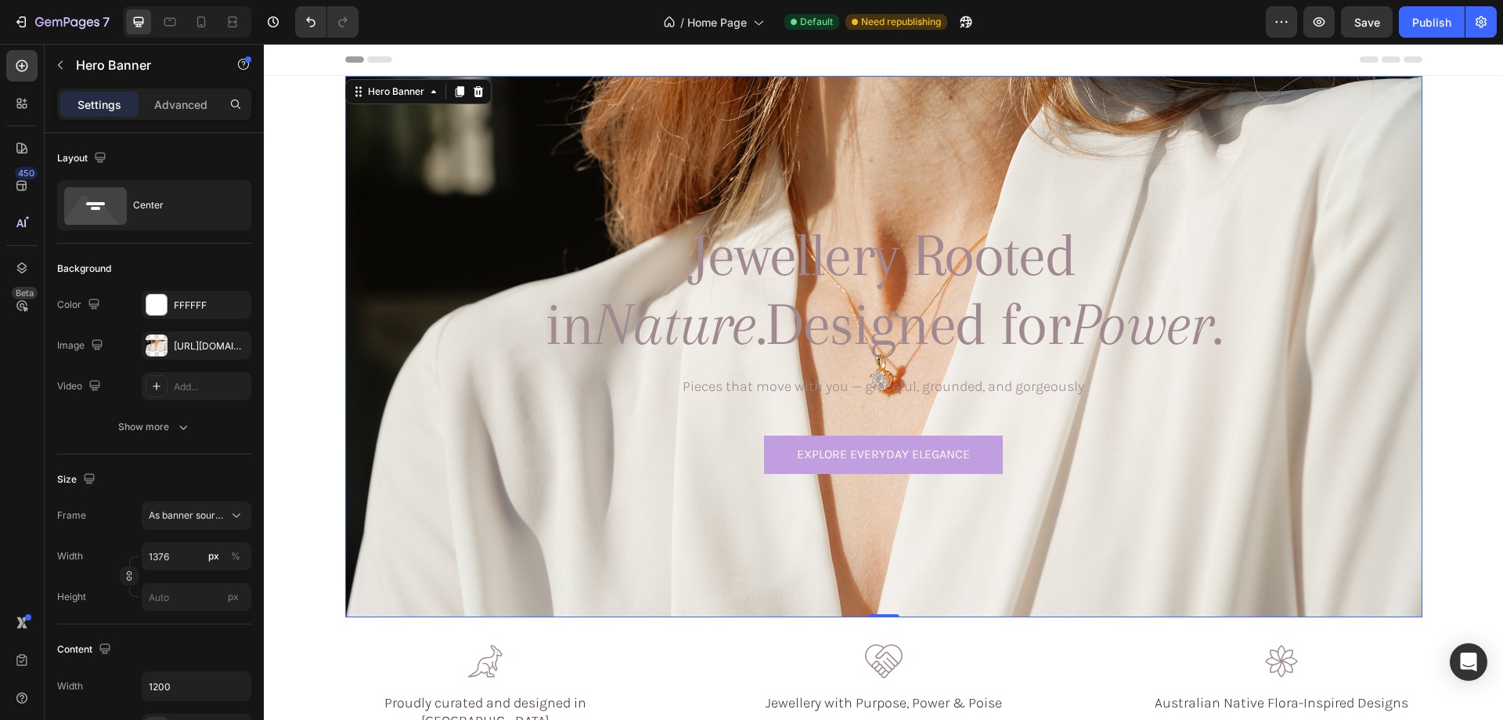
click at [536, 162] on div "Background Image" at bounding box center [883, 346] width 1077 height 541
click at [157, 352] on div at bounding box center [157, 345] width 22 height 22
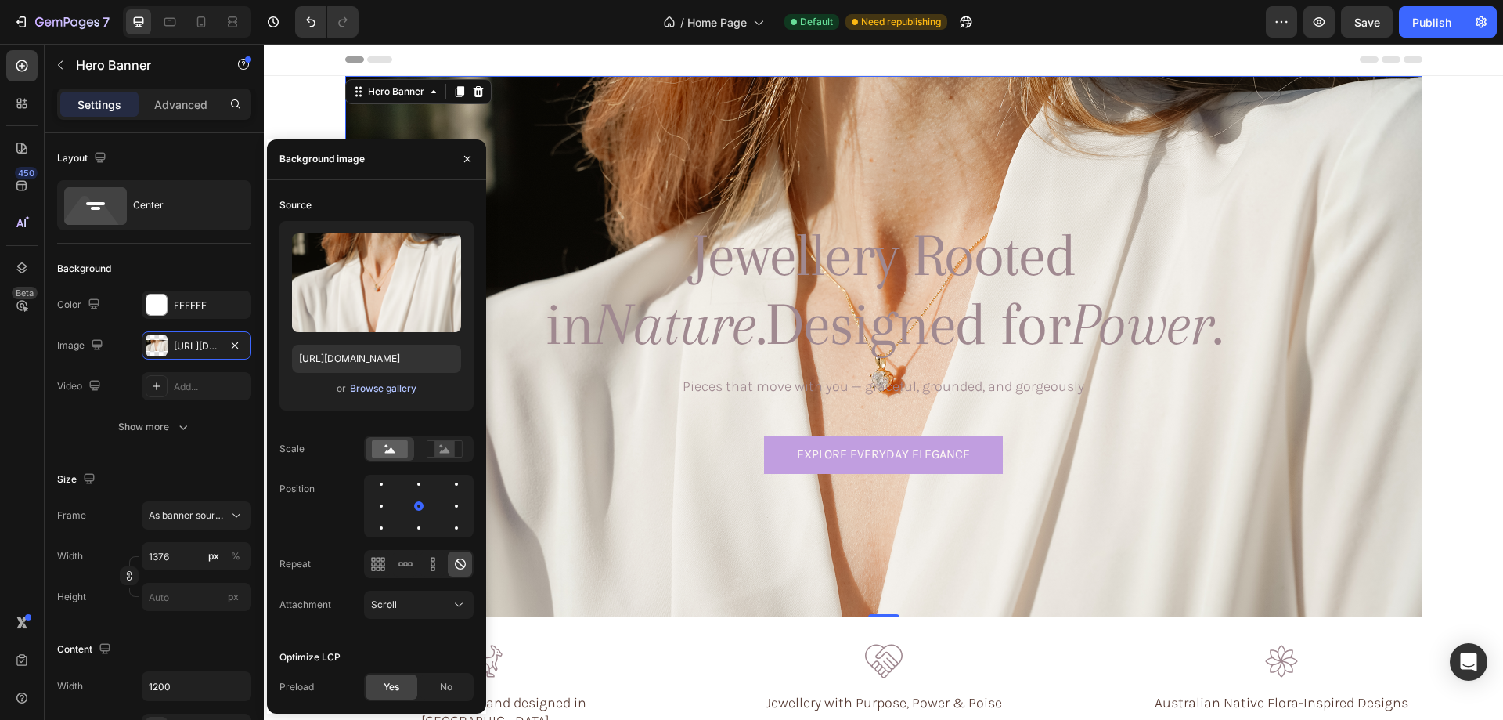
click at [373, 391] on div "Browse gallery" at bounding box center [383, 388] width 67 height 14
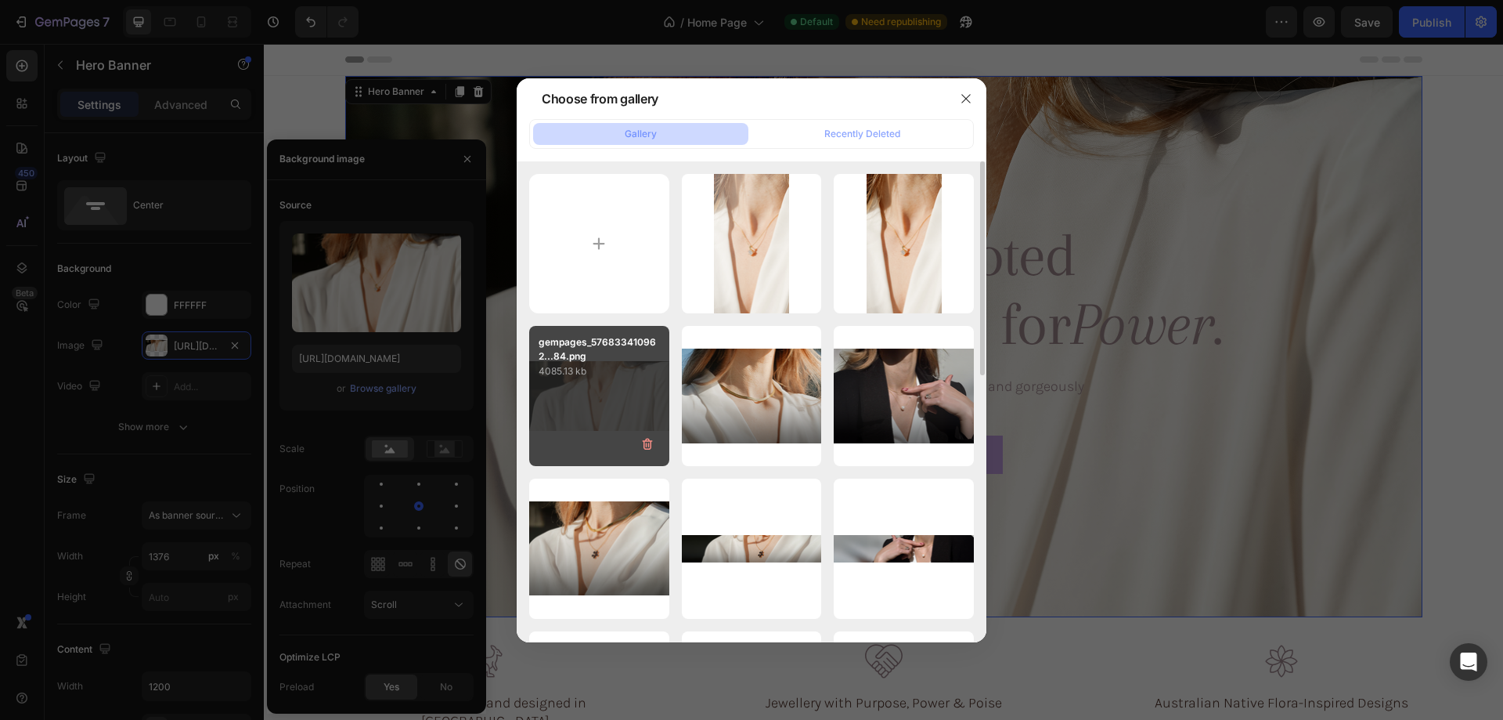
click at [597, 385] on div "gempages_576833410962...84.png 4085.13 kb" at bounding box center [599, 396] width 140 height 140
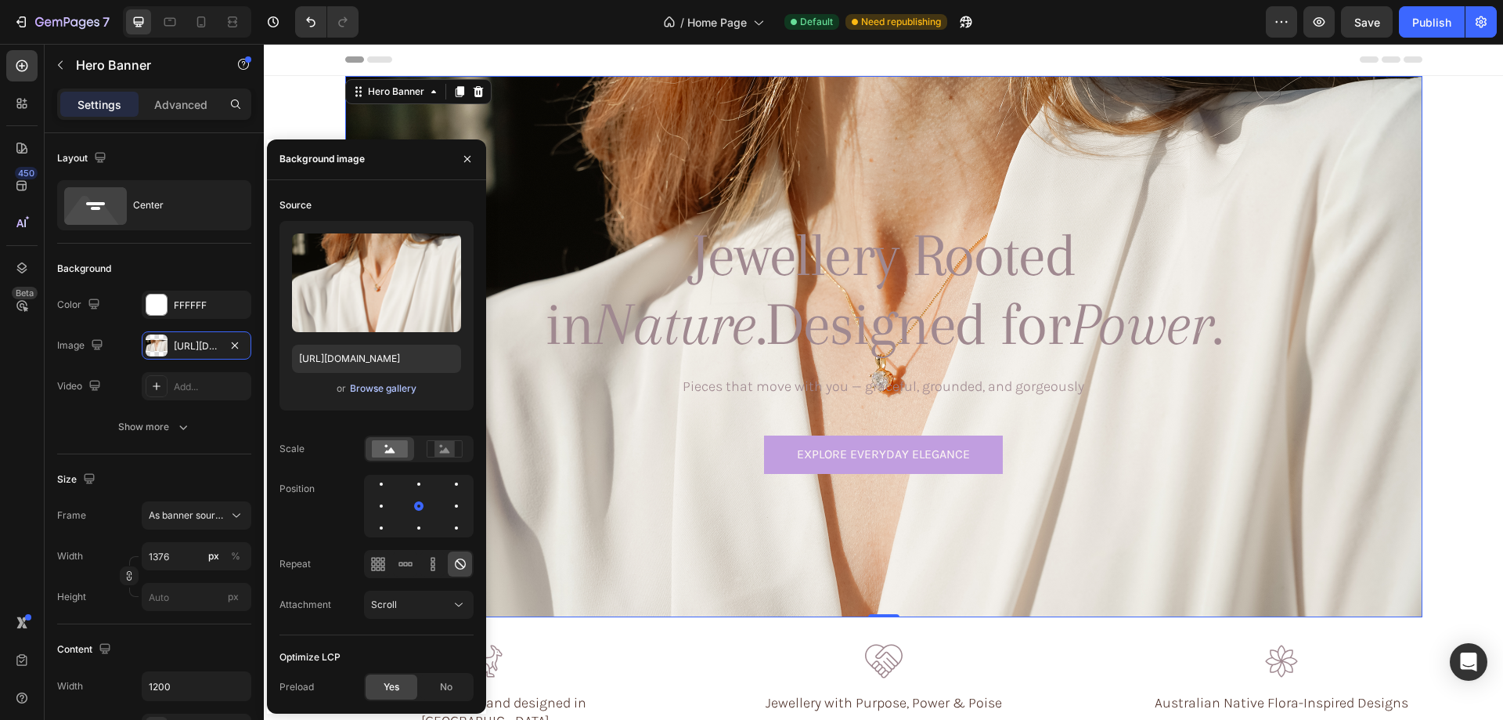
click at [391, 384] on div "Browse gallery" at bounding box center [383, 388] width 67 height 14
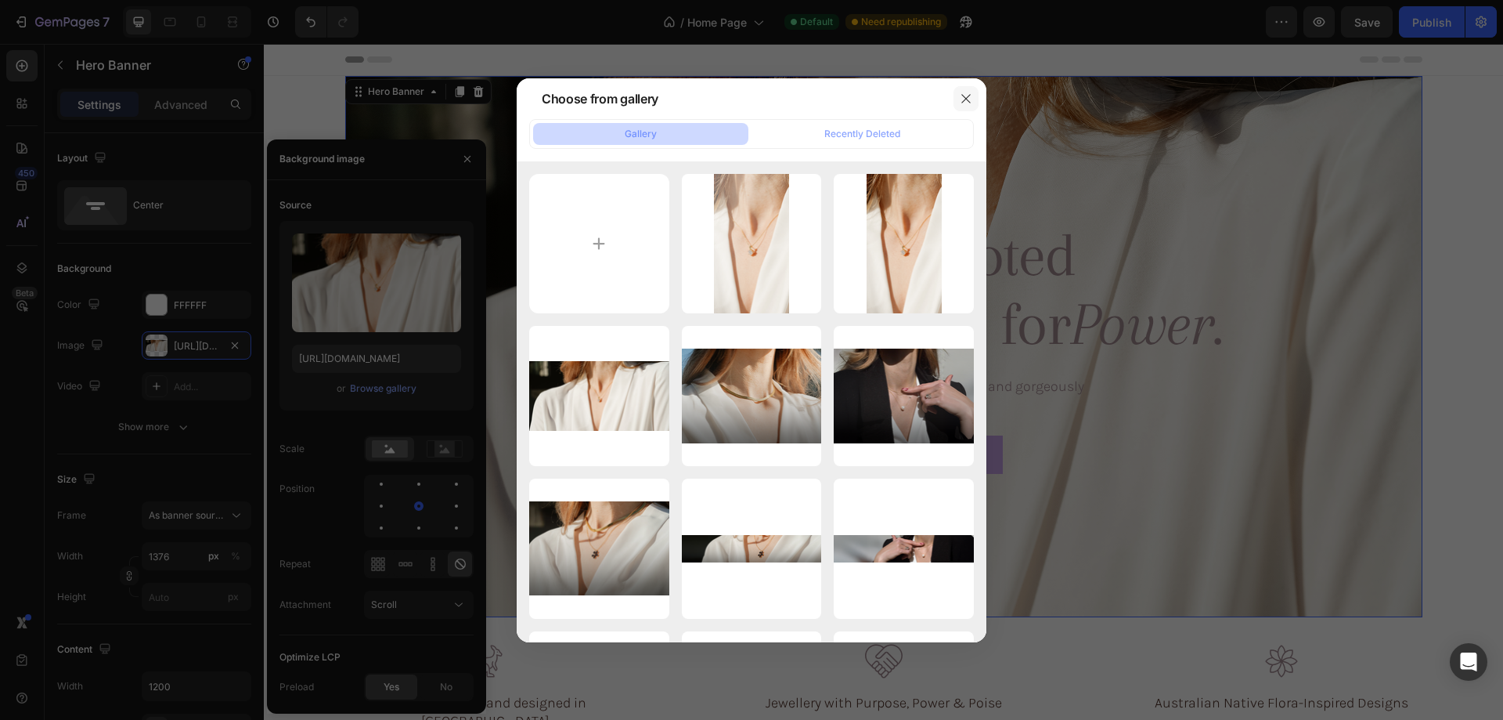
click at [973, 106] on button "button" at bounding box center [966, 98] width 25 height 25
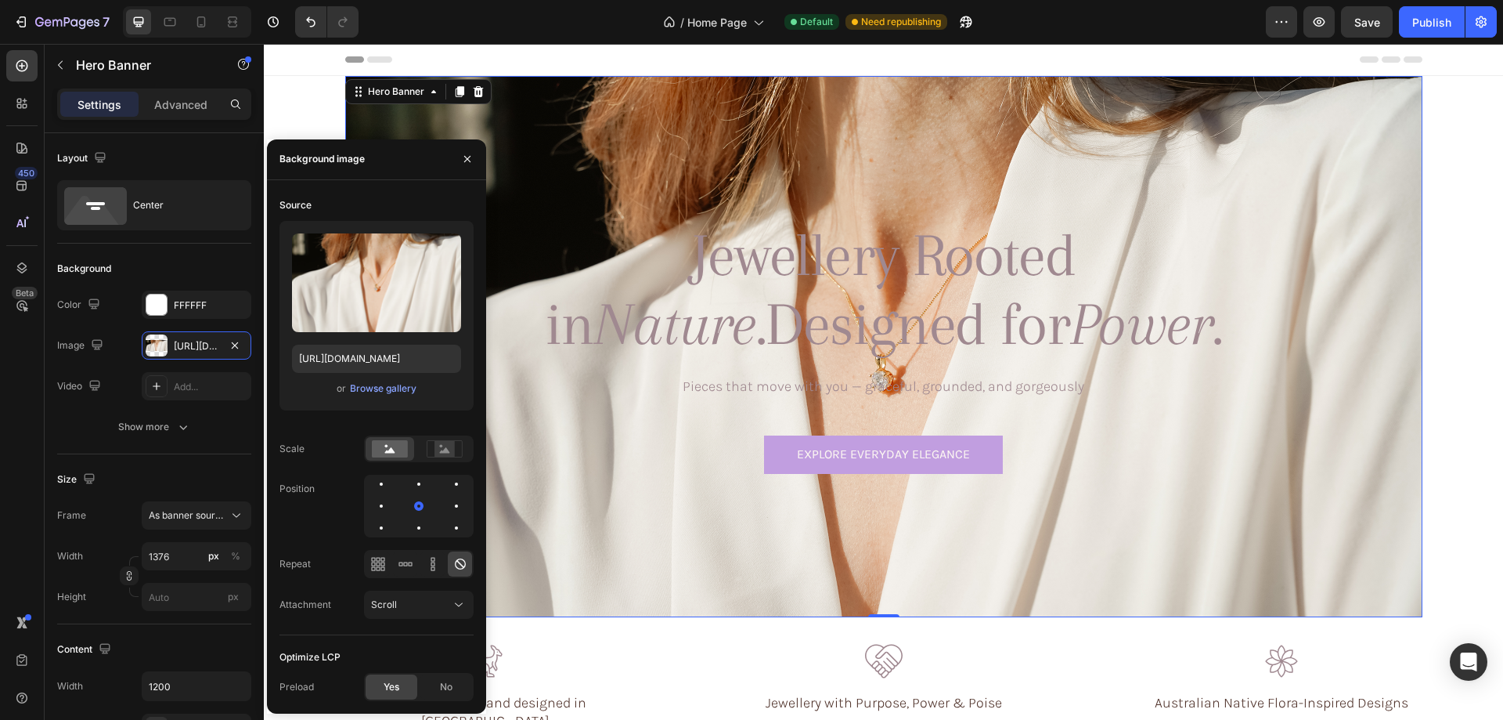
click at [536, 128] on div "Background Image" at bounding box center [883, 346] width 1077 height 541
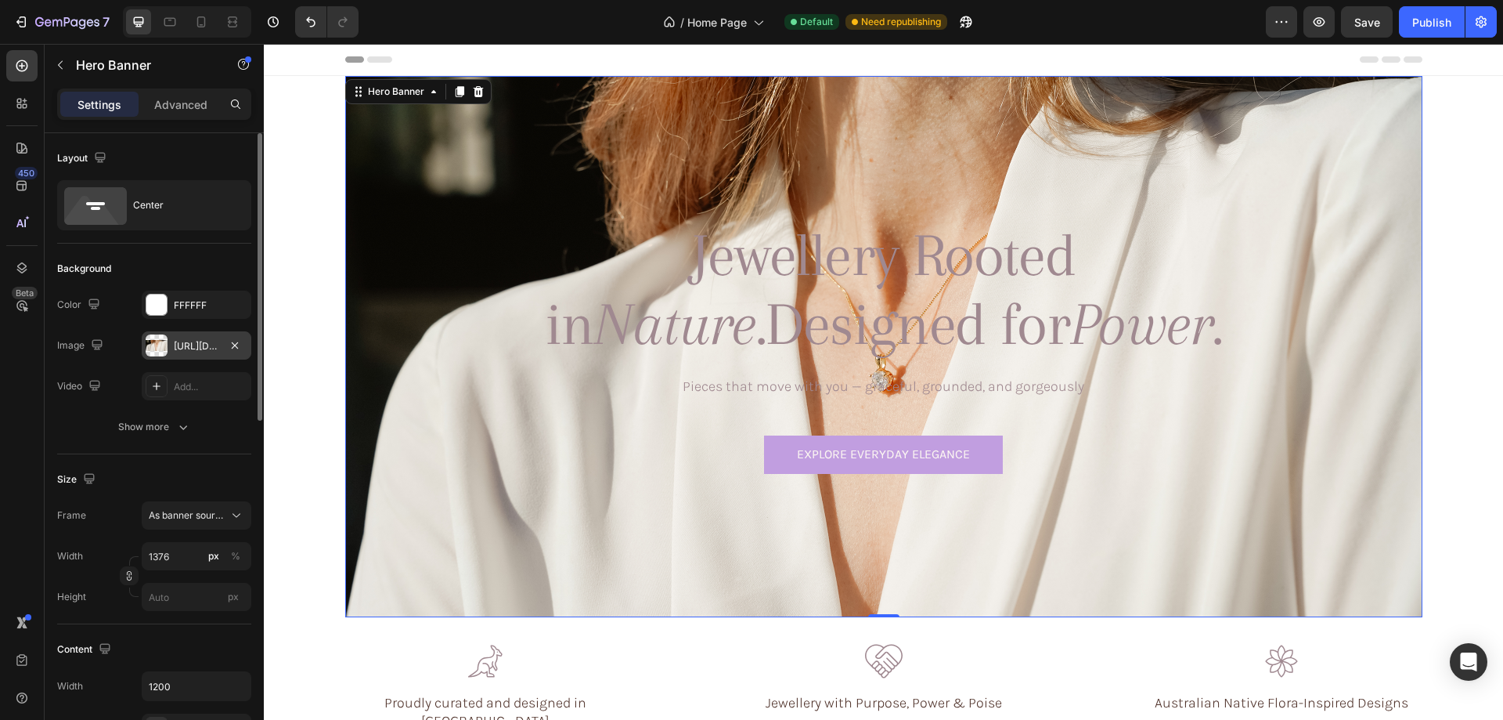
click at [154, 346] on div at bounding box center [157, 345] width 22 height 22
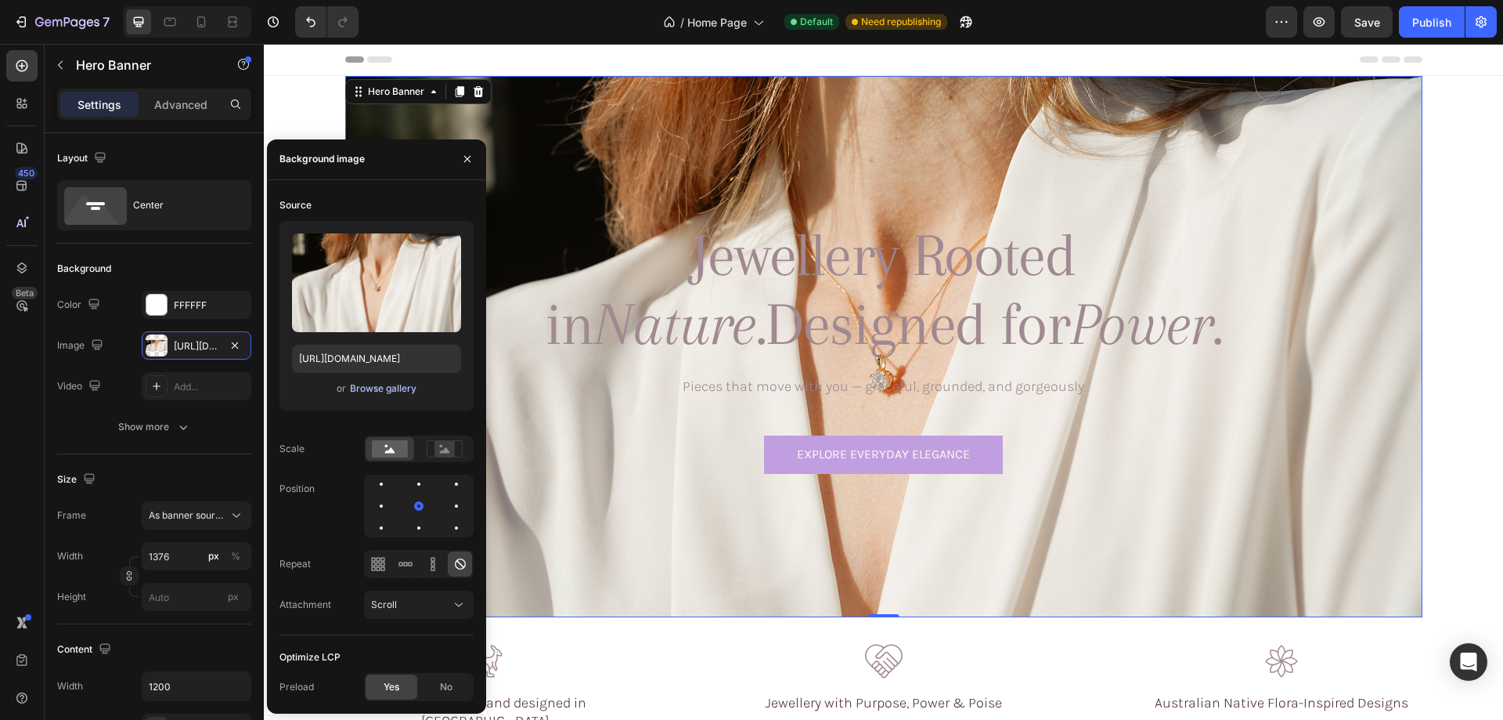
click at [370, 391] on div "Browse gallery" at bounding box center [383, 388] width 67 height 14
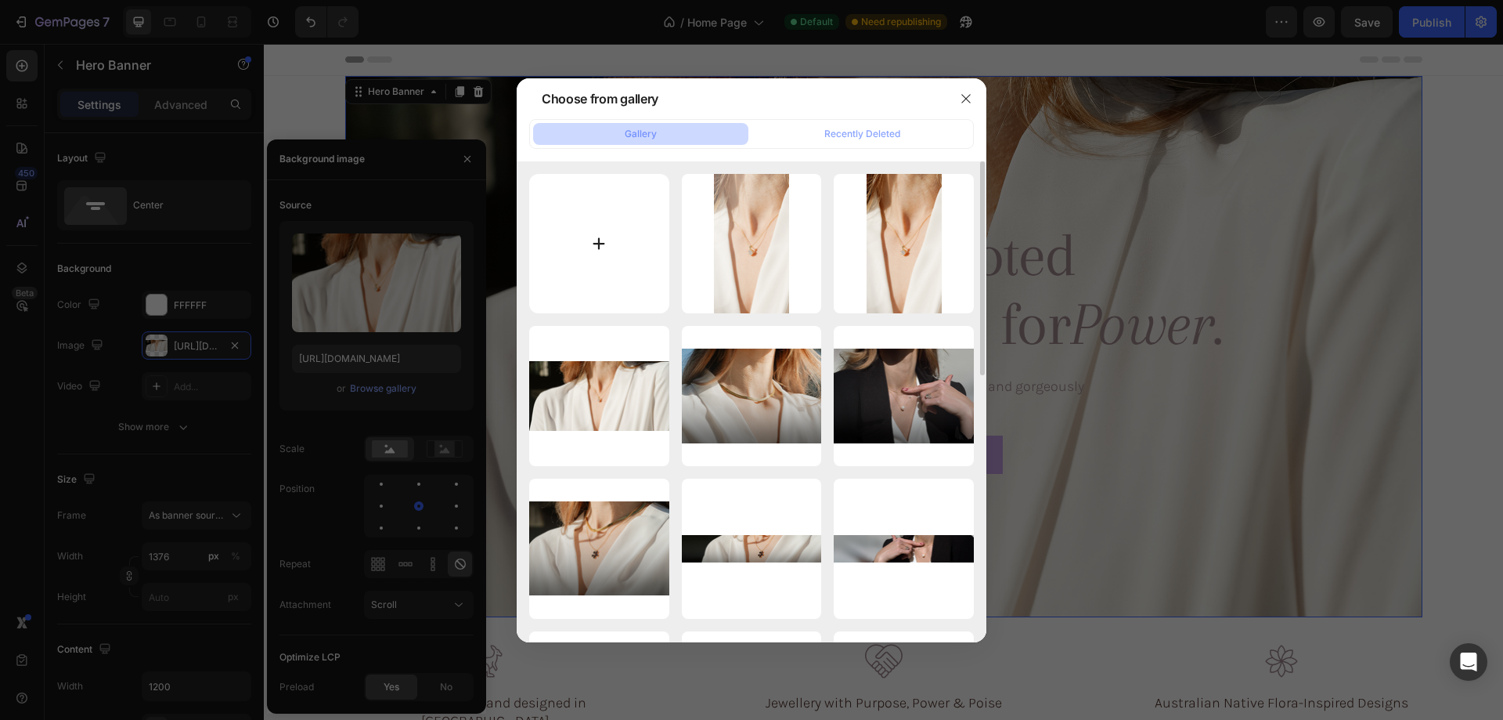
click at [532, 254] on input "file" at bounding box center [599, 244] width 140 height 140
type input "C:\fakepath\1gempages_576833410962555488-9b2e2bce-cfb6-46d4-b413-d368b4f1d684.p…"
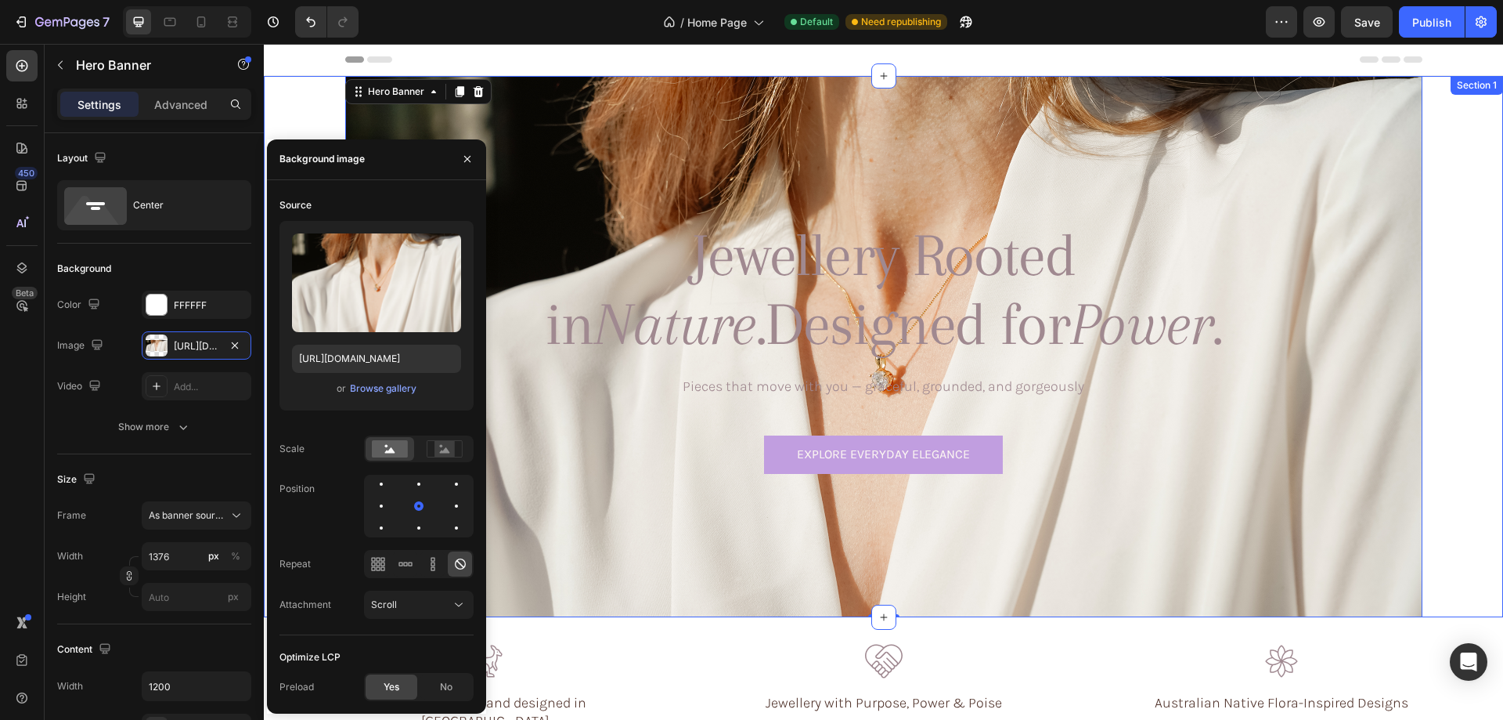
click at [1456, 335] on div "Jewellery Rooted in Nature. Designed for Power. Heading Pieces that move with y…" at bounding box center [883, 346] width 1189 height 541
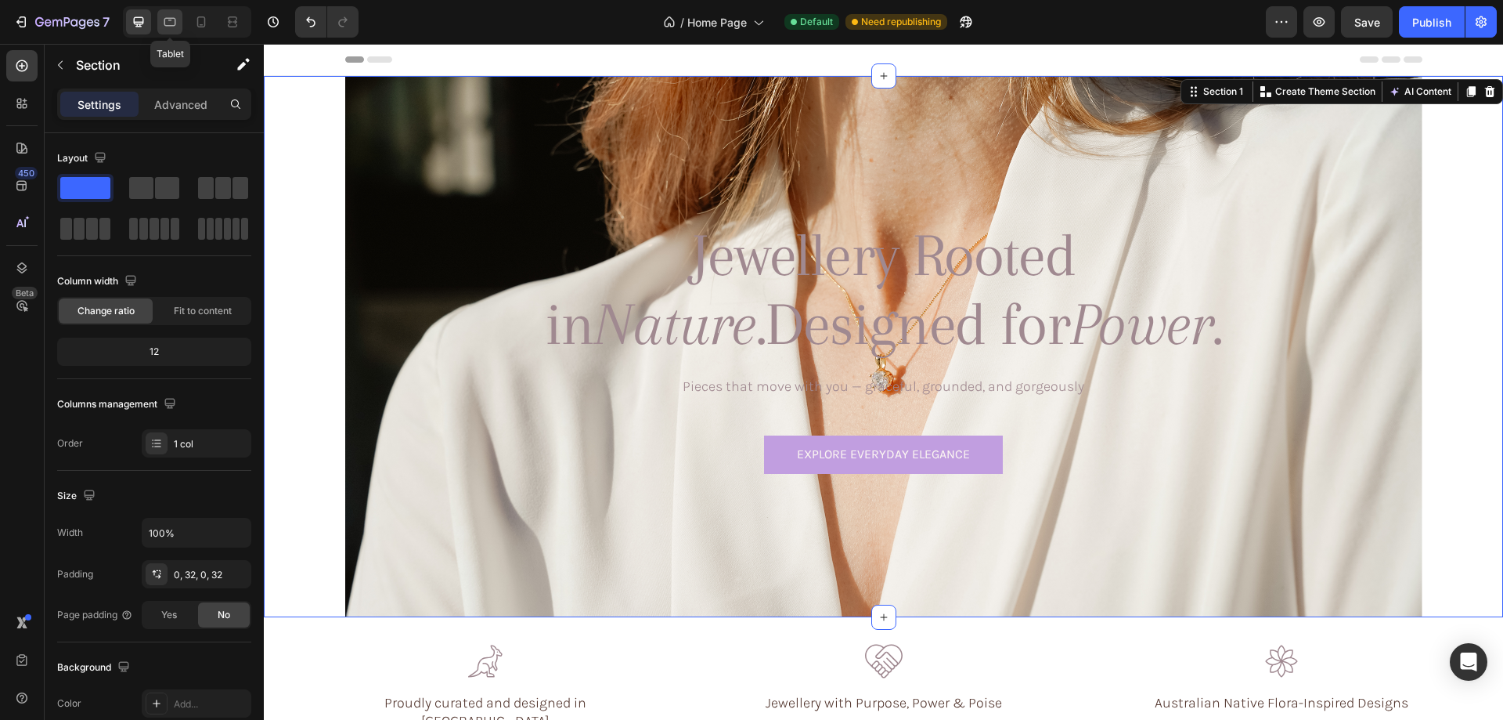
click at [168, 20] on icon at bounding box center [170, 22] width 16 height 16
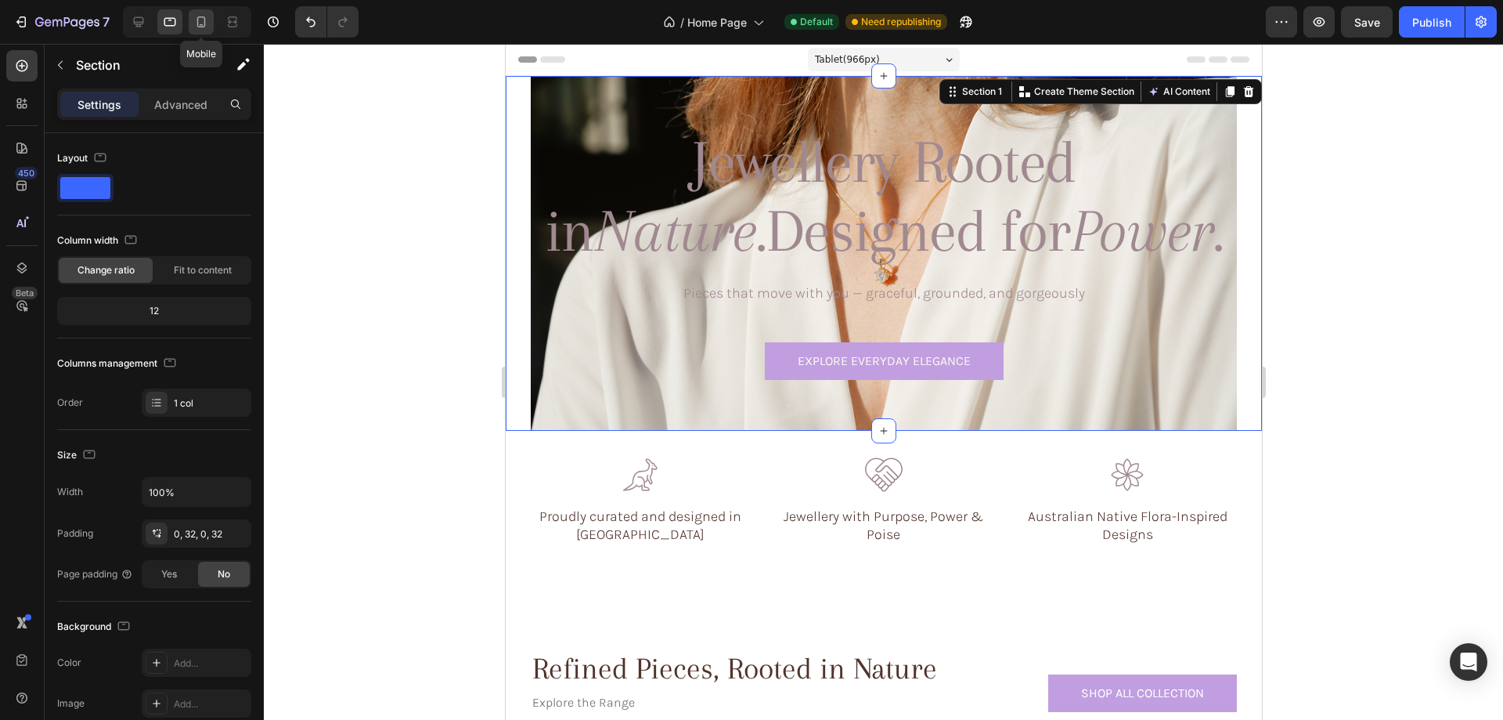
click at [202, 18] on icon at bounding box center [201, 22] width 16 height 16
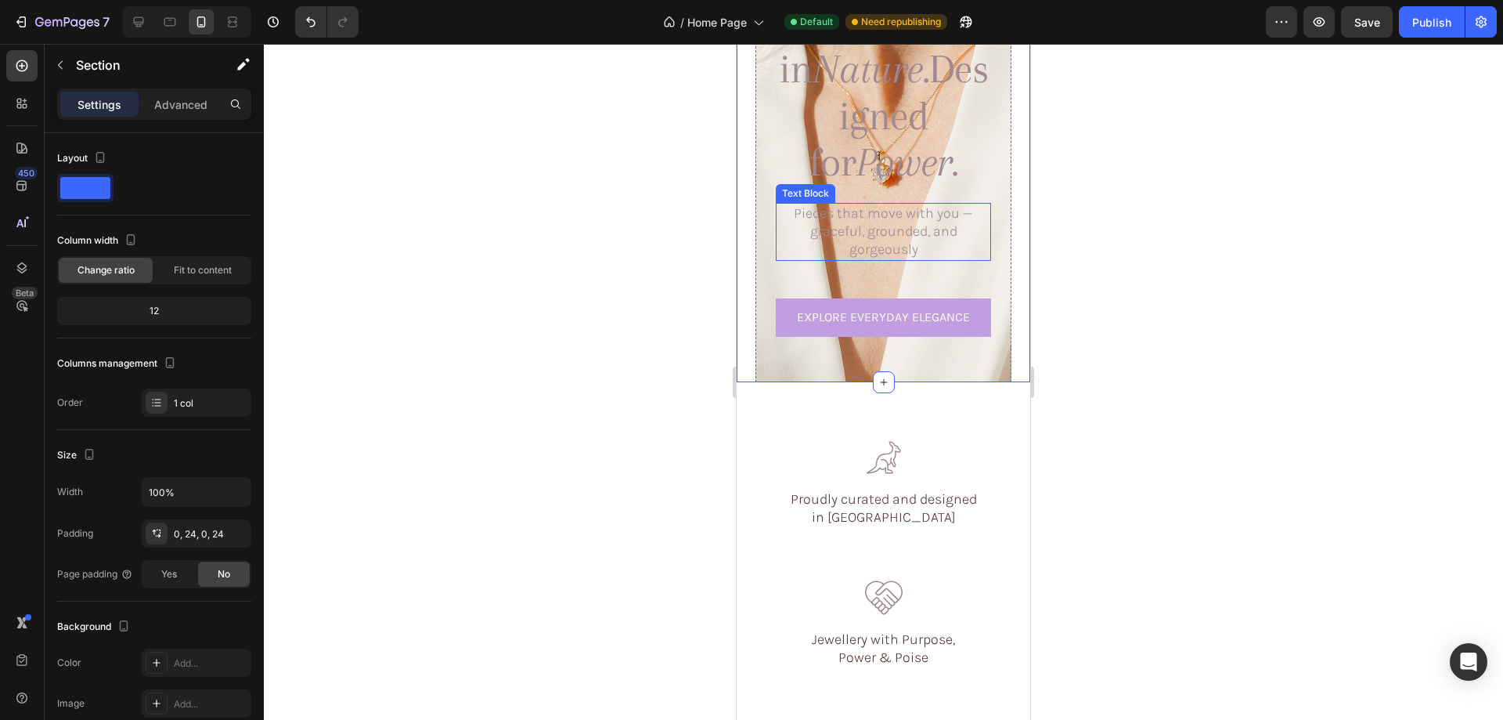
scroll to position [235, 0]
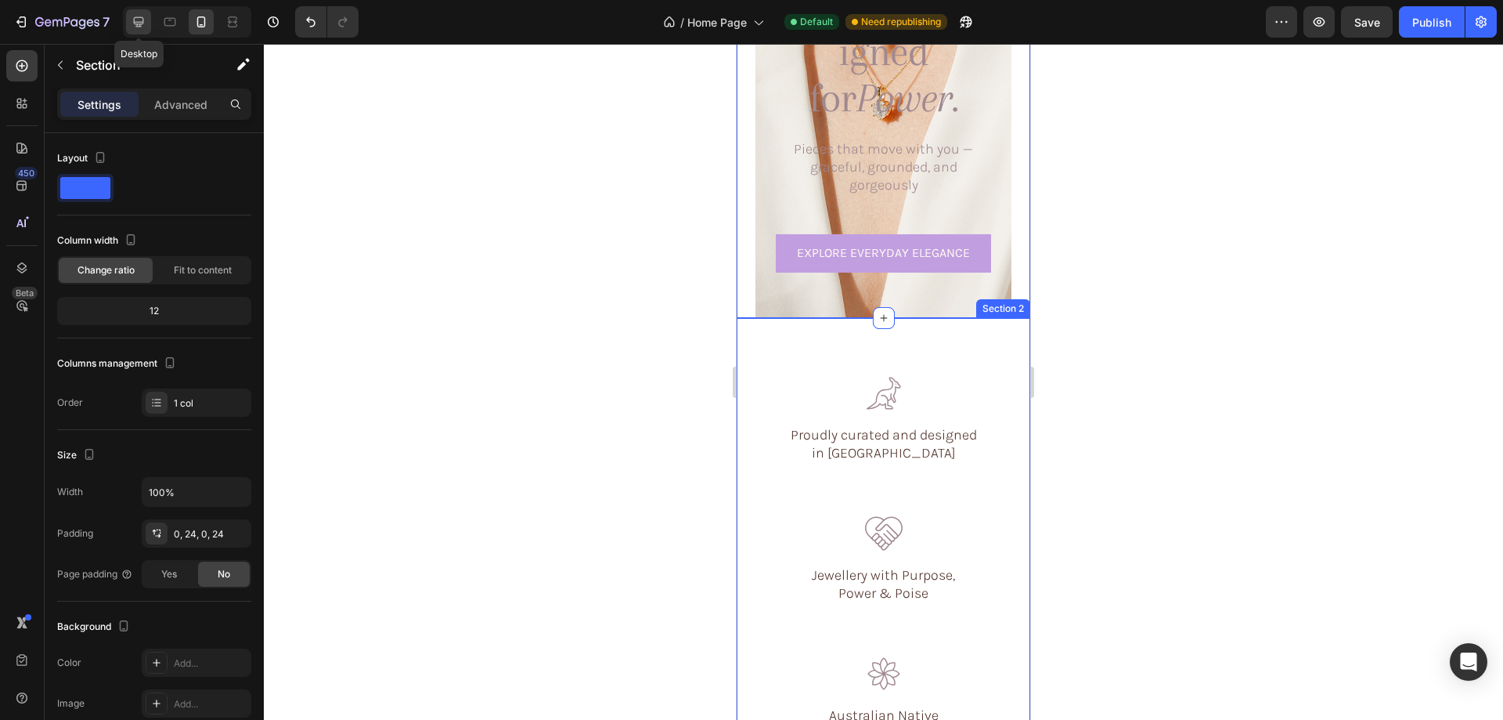
click at [138, 19] on icon at bounding box center [139, 22] width 16 height 16
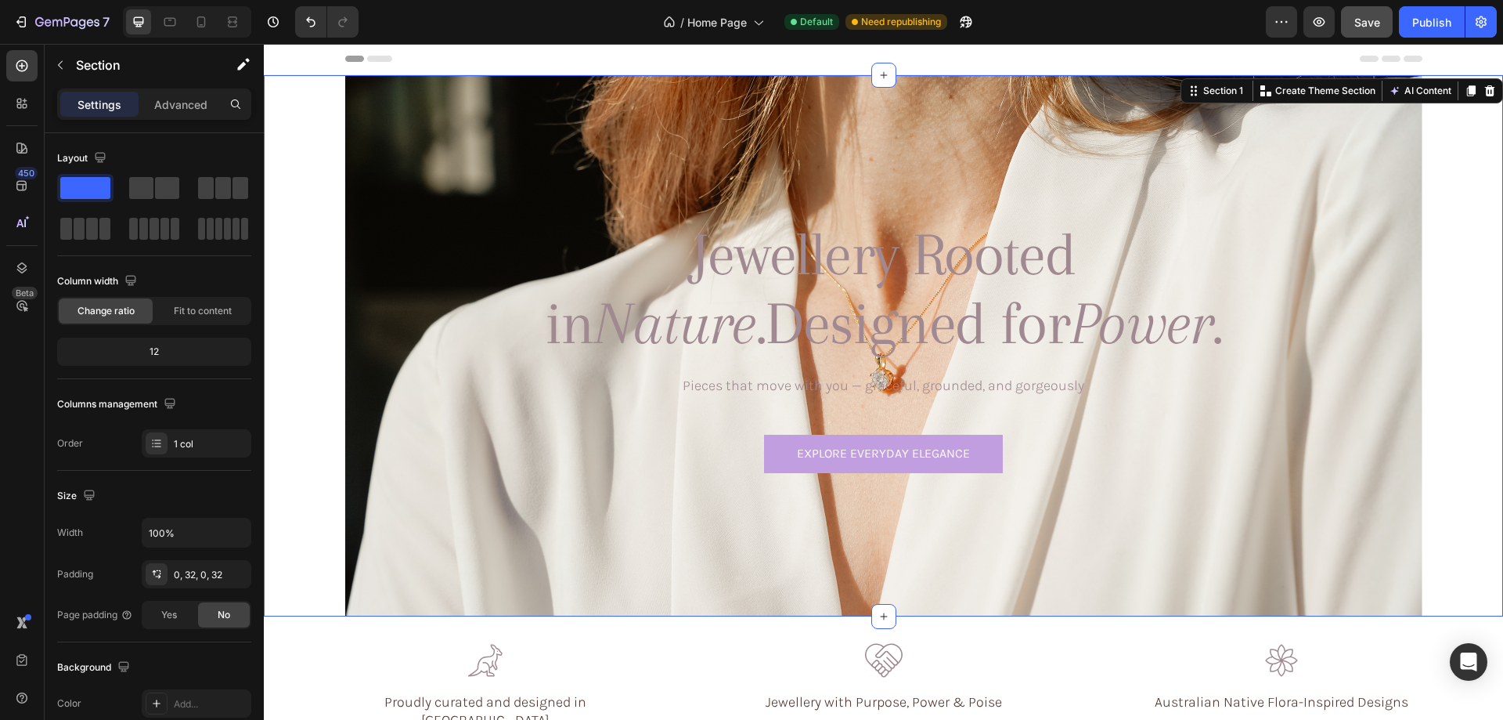
scroll to position [662, 0]
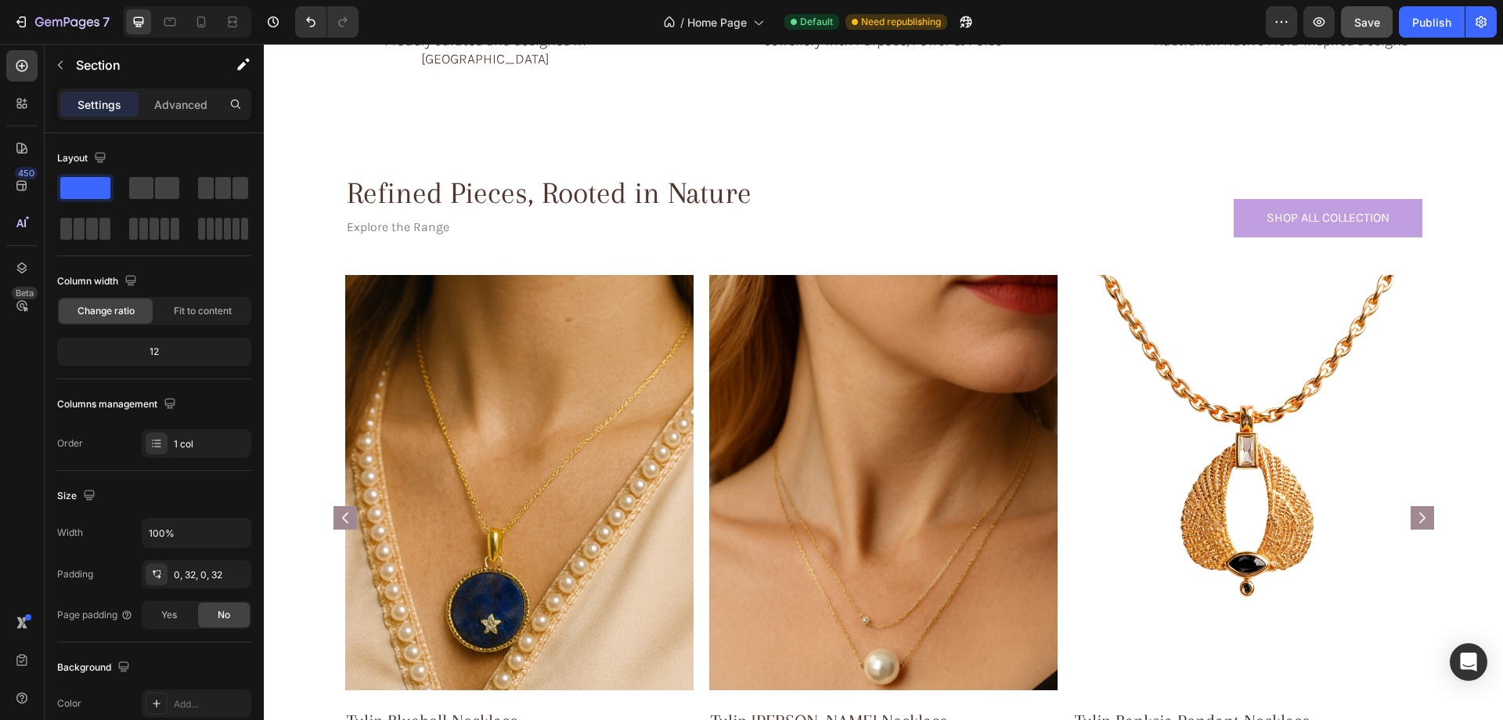
click at [1370, 20] on span "Save" at bounding box center [1368, 22] width 26 height 13
click at [1423, 24] on div "Publish" at bounding box center [1432, 22] width 39 height 16
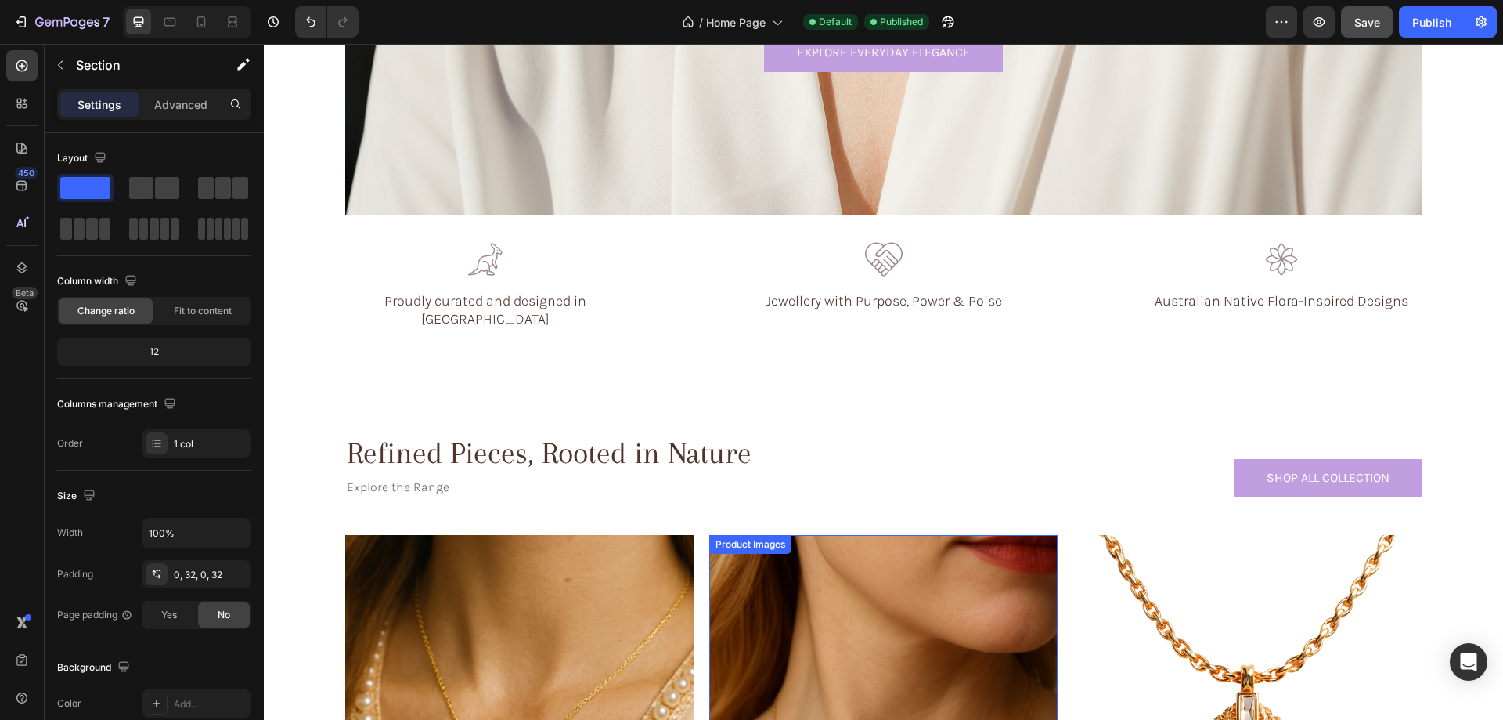
scroll to position [348, 0]
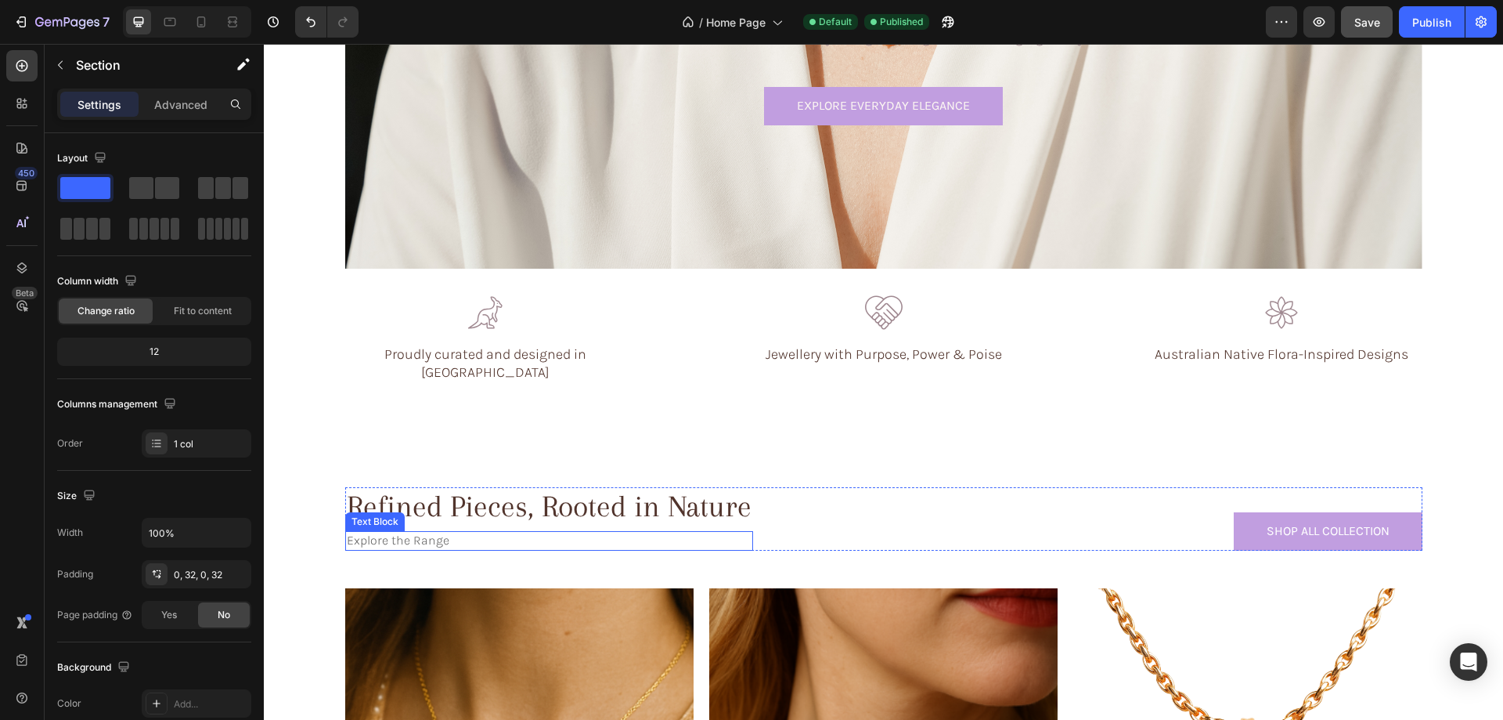
click at [442, 532] on p "Explore the Range" at bounding box center [549, 540] width 405 height 16
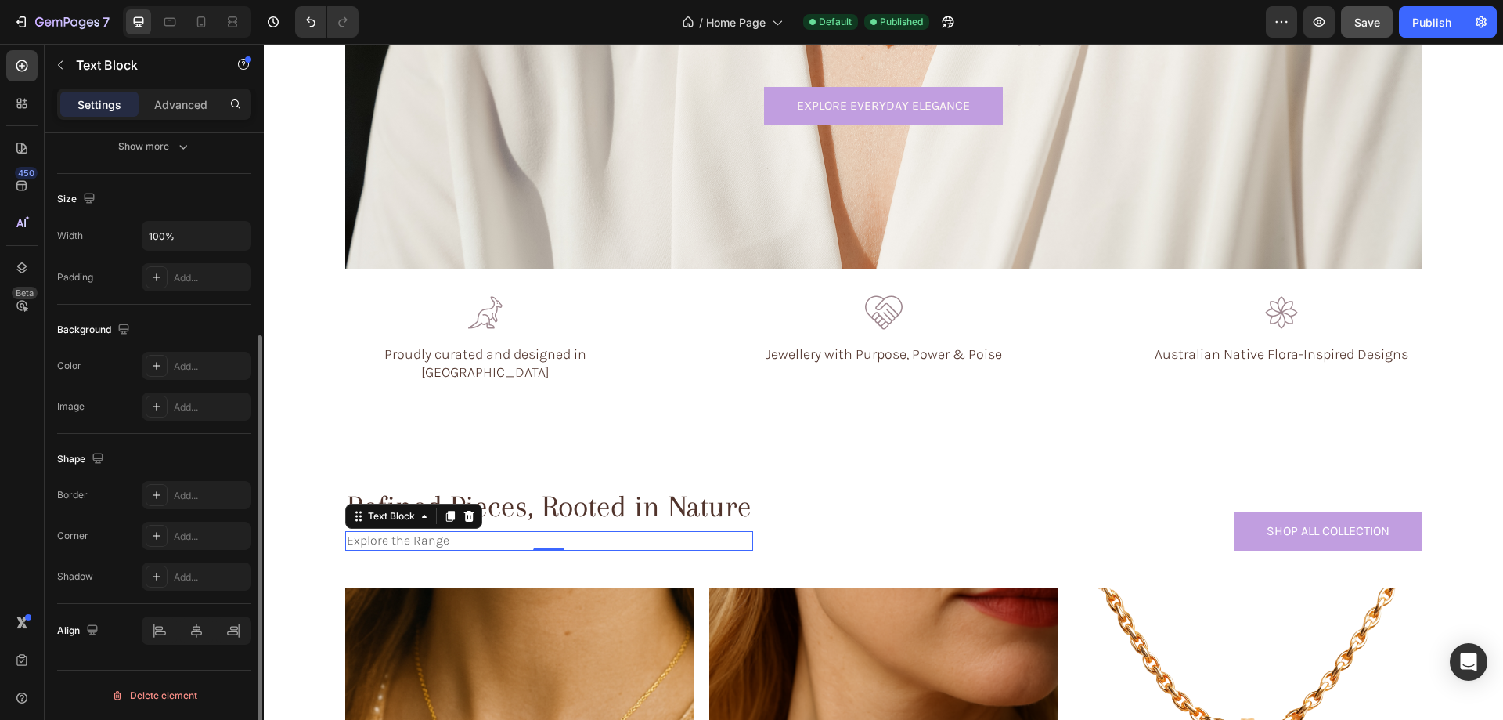
scroll to position [62, 0]
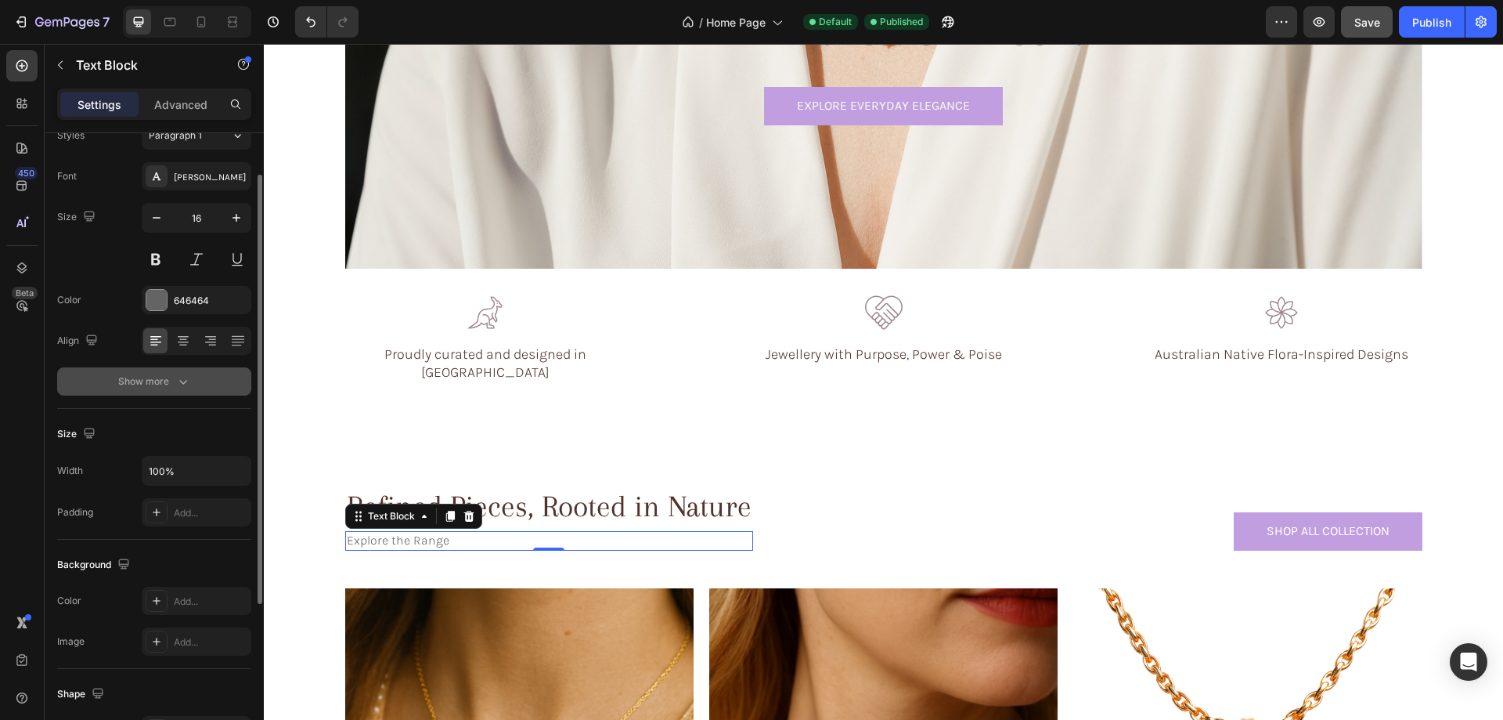
click at [148, 389] on button "Show more" at bounding box center [154, 381] width 194 height 28
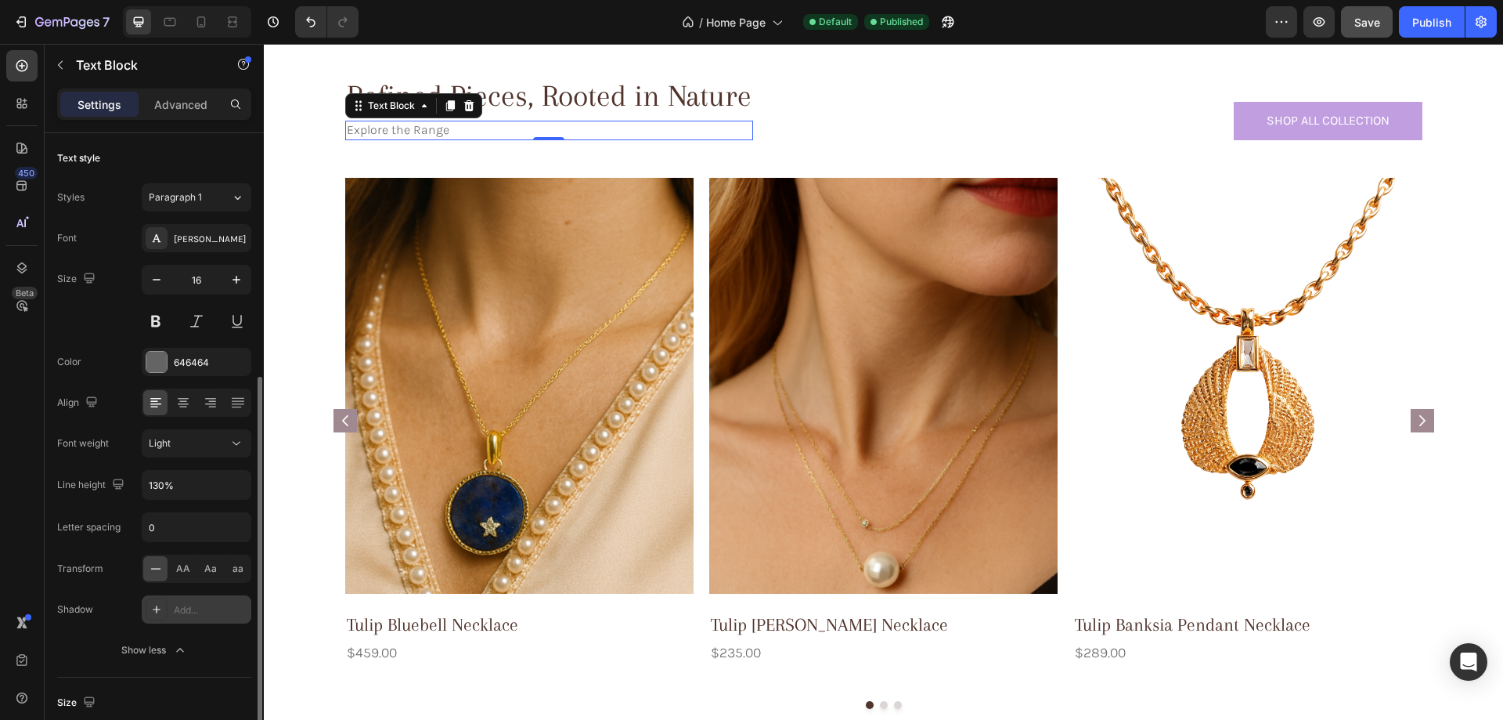
scroll to position [235, 0]
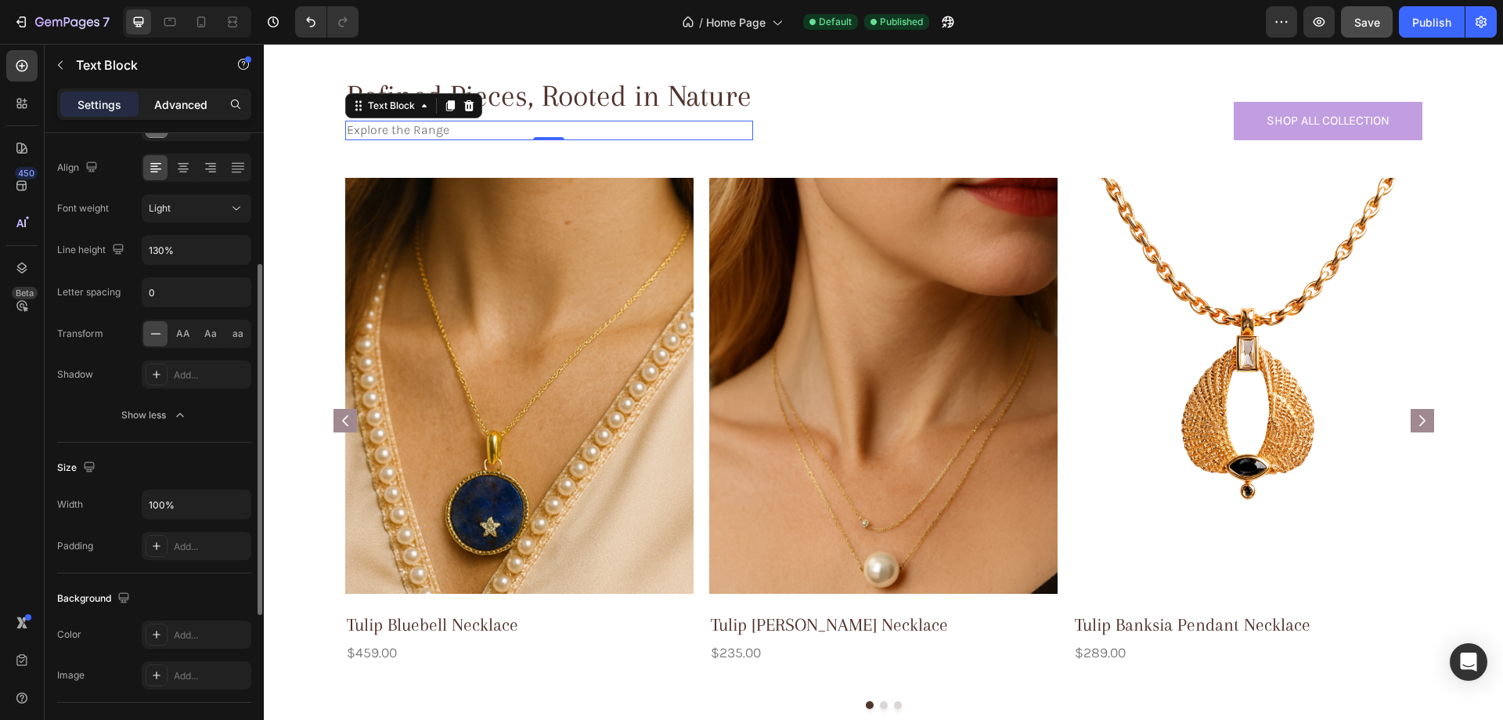
click at [181, 103] on p "Advanced" at bounding box center [180, 104] width 53 height 16
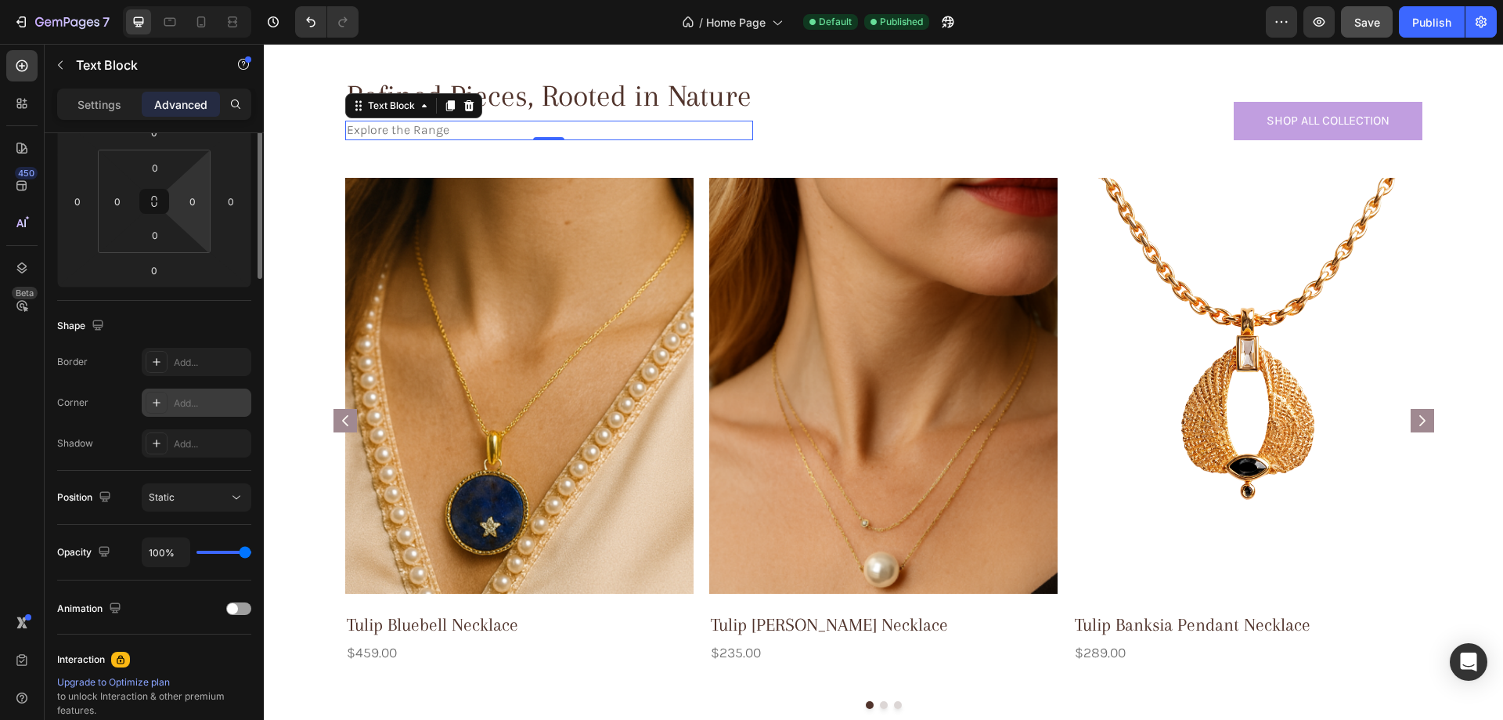
scroll to position [0, 0]
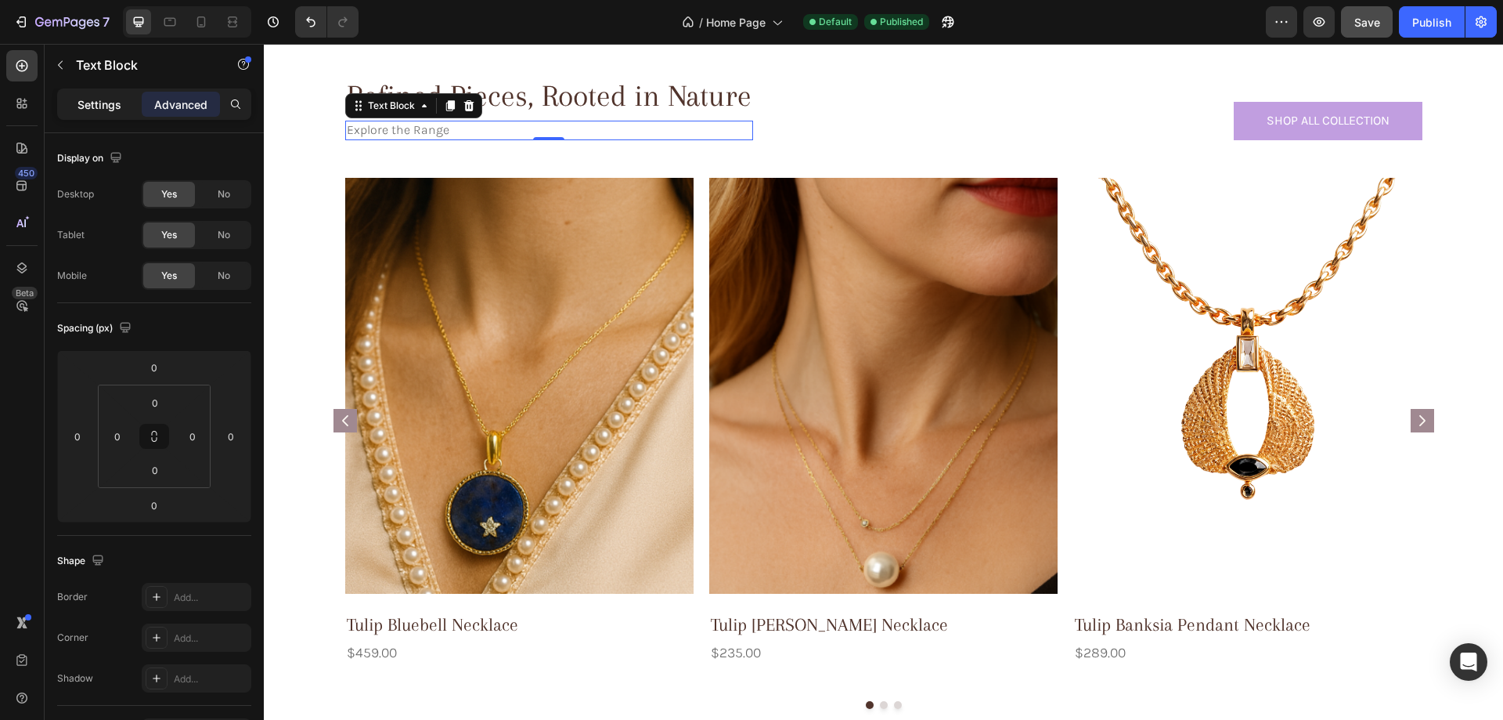
click at [94, 100] on p "Settings" at bounding box center [100, 104] width 44 height 16
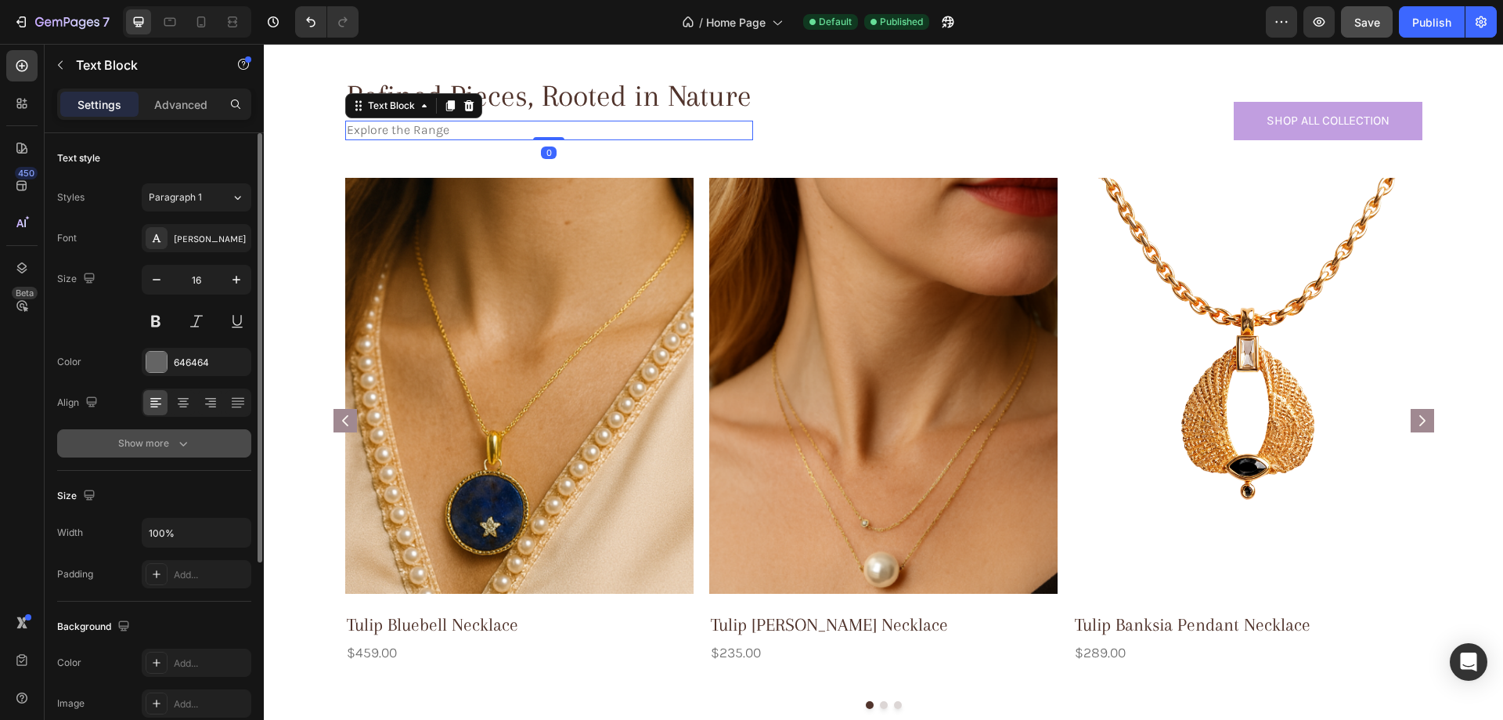
click at [95, 442] on button "Show more" at bounding box center [154, 443] width 194 height 28
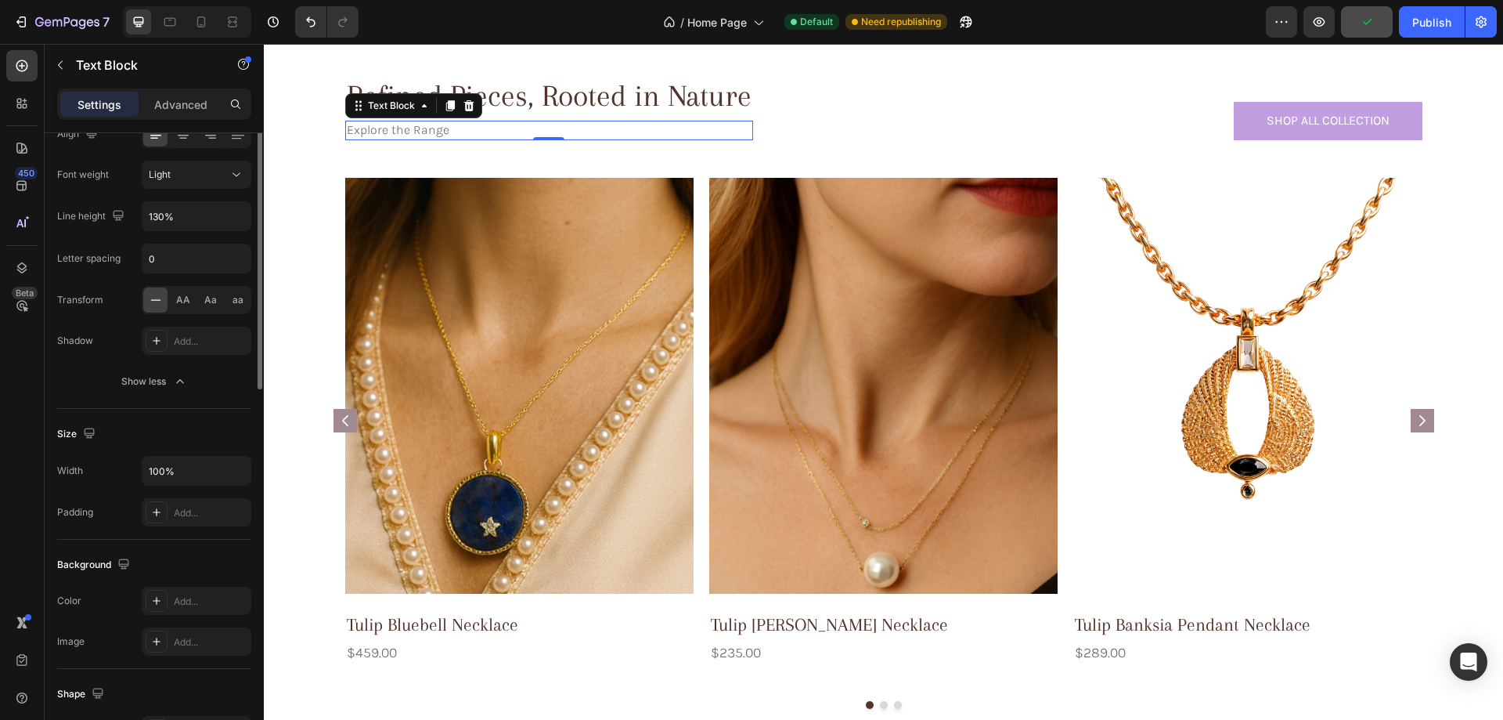
scroll to position [112, 0]
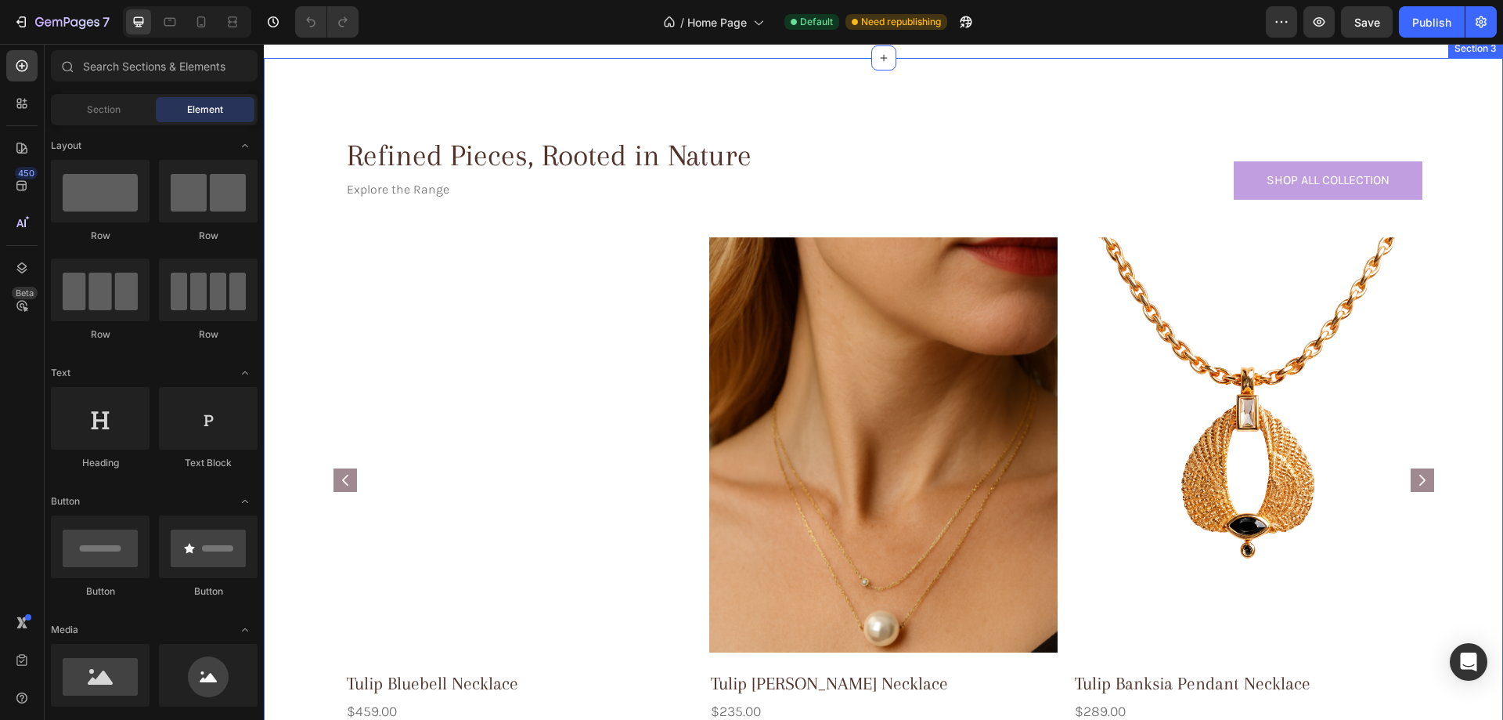
scroll to position [705, 0]
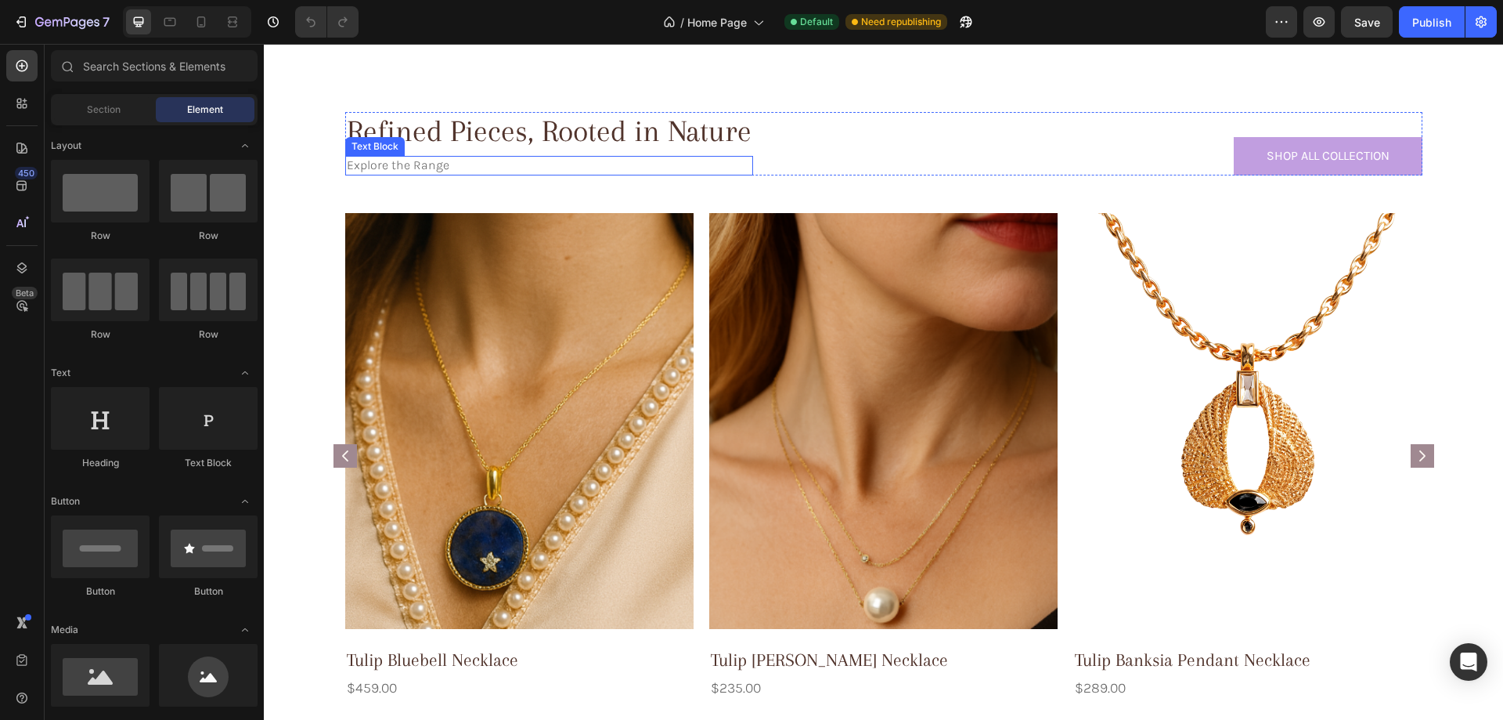
click at [425, 163] on p "Explore the Range" at bounding box center [549, 165] width 405 height 16
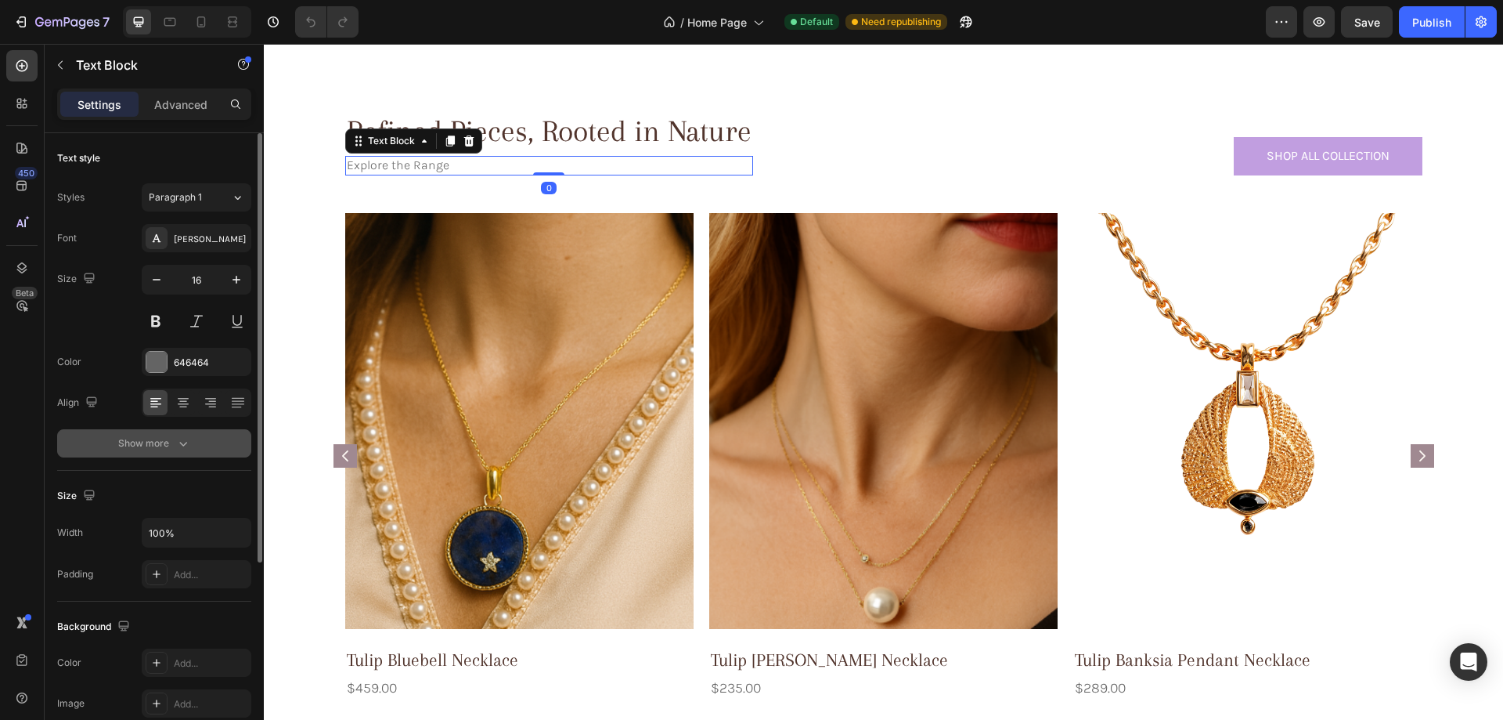
click at [173, 437] on div "Show more" at bounding box center [154, 443] width 73 height 16
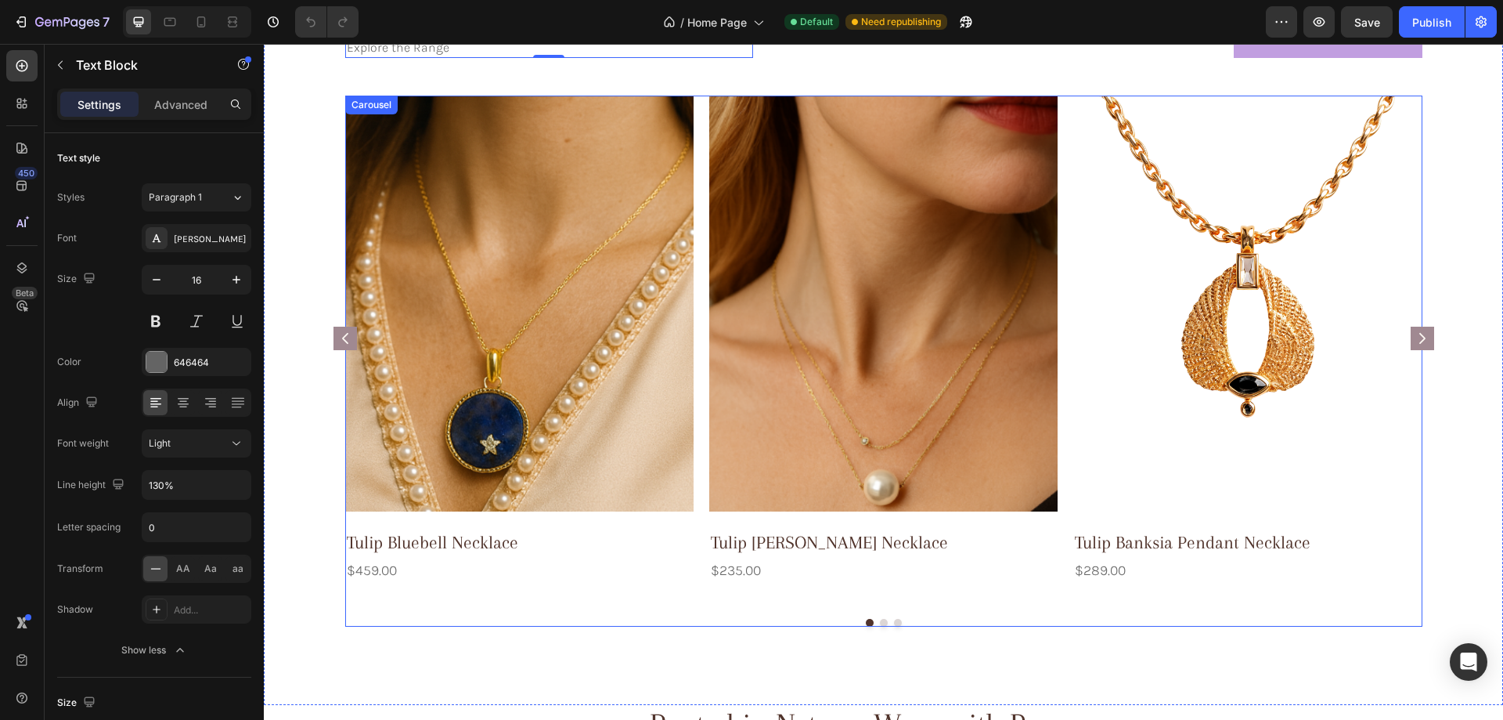
scroll to position [1018, 0]
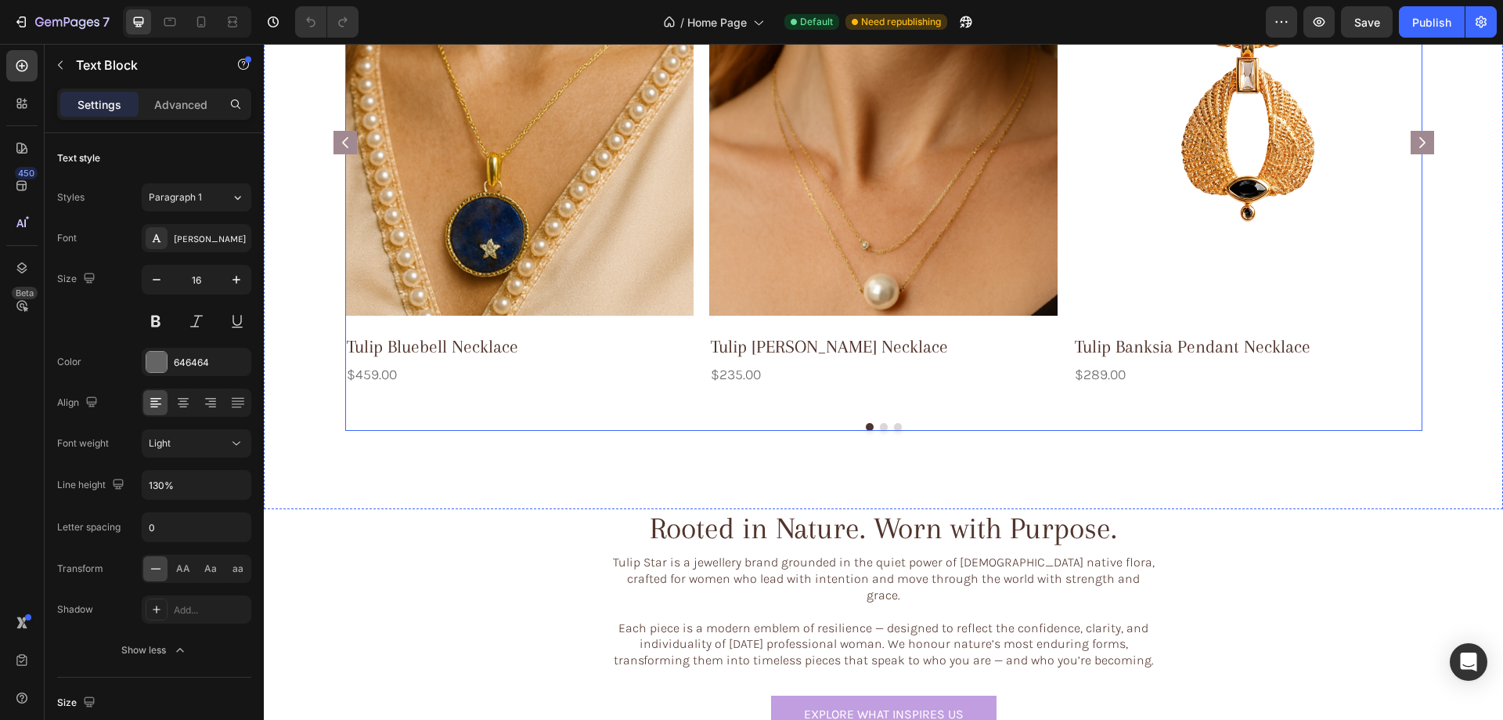
click at [1423, 144] on rect "Carousel Next Arrow" at bounding box center [1422, 142] width 23 height 23
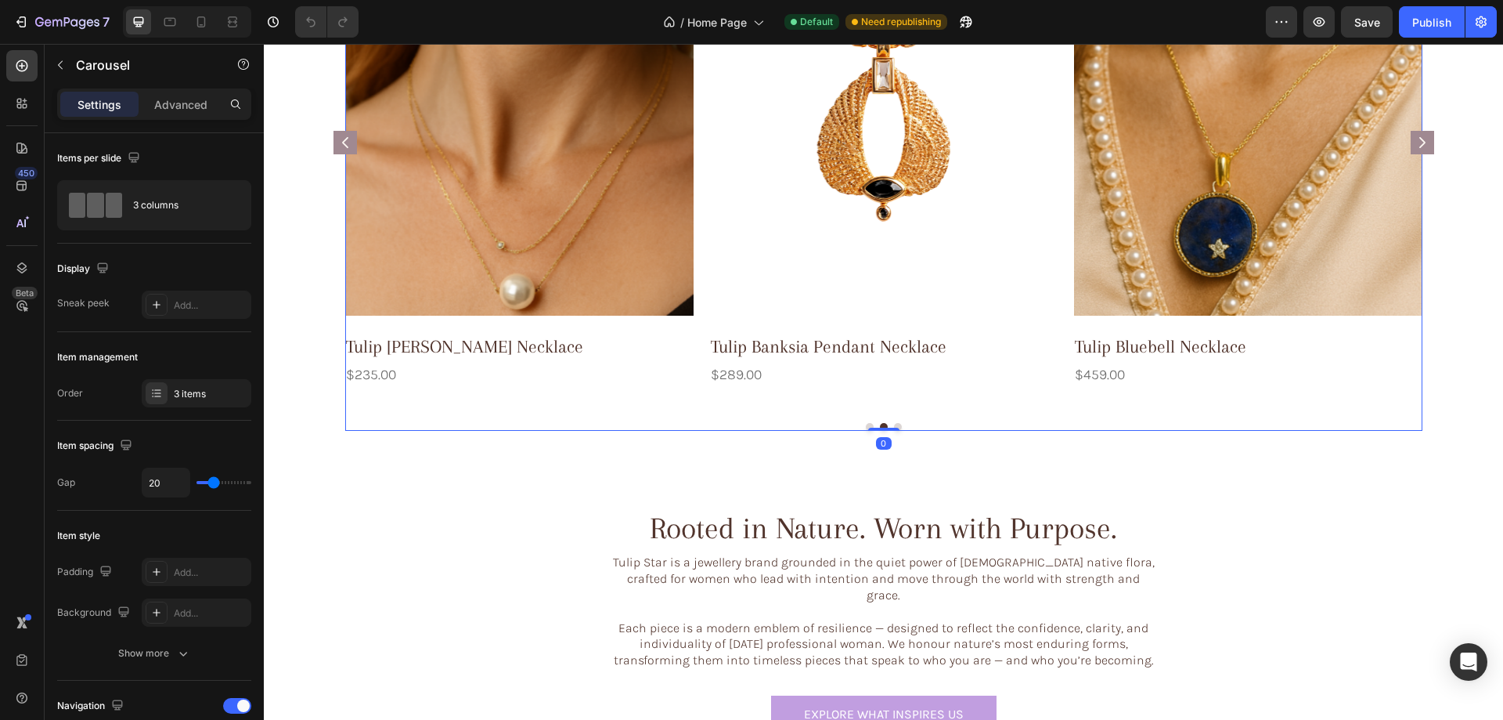
click at [1423, 144] on rect "Carousel Next Arrow" at bounding box center [1422, 142] width 23 height 23
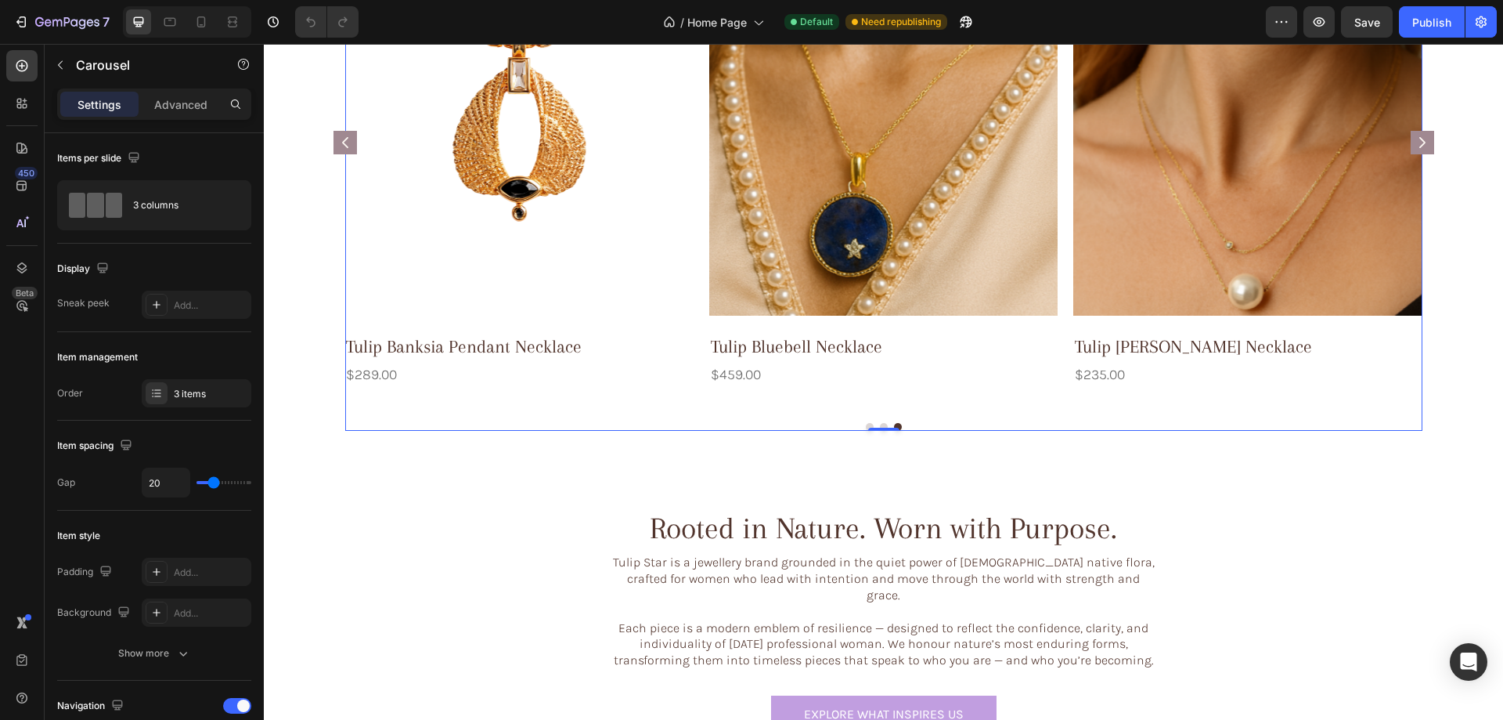
click at [1423, 144] on rect "Carousel Next Arrow" at bounding box center [1422, 142] width 23 height 23
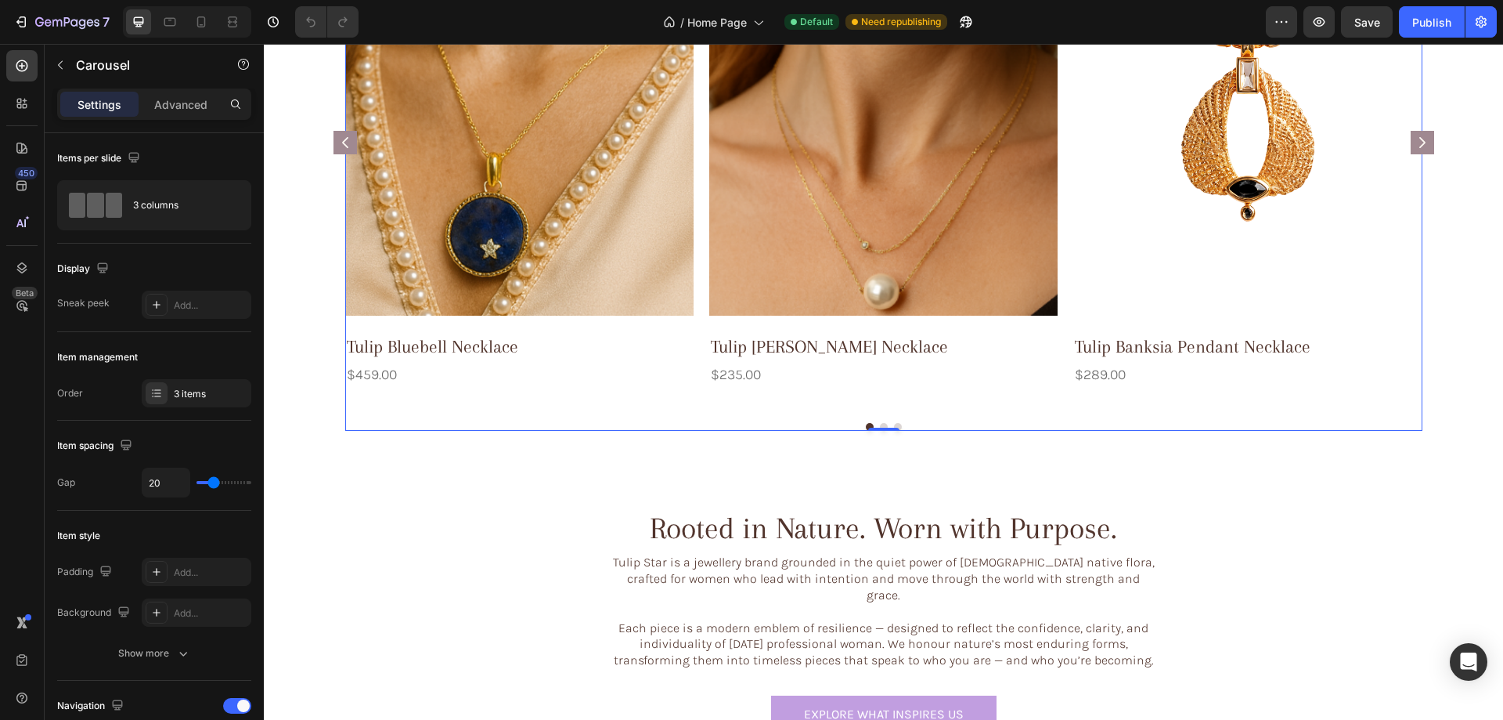
click at [342, 142] on icon "Carousel Back Arrow" at bounding box center [345, 142] width 6 height 11
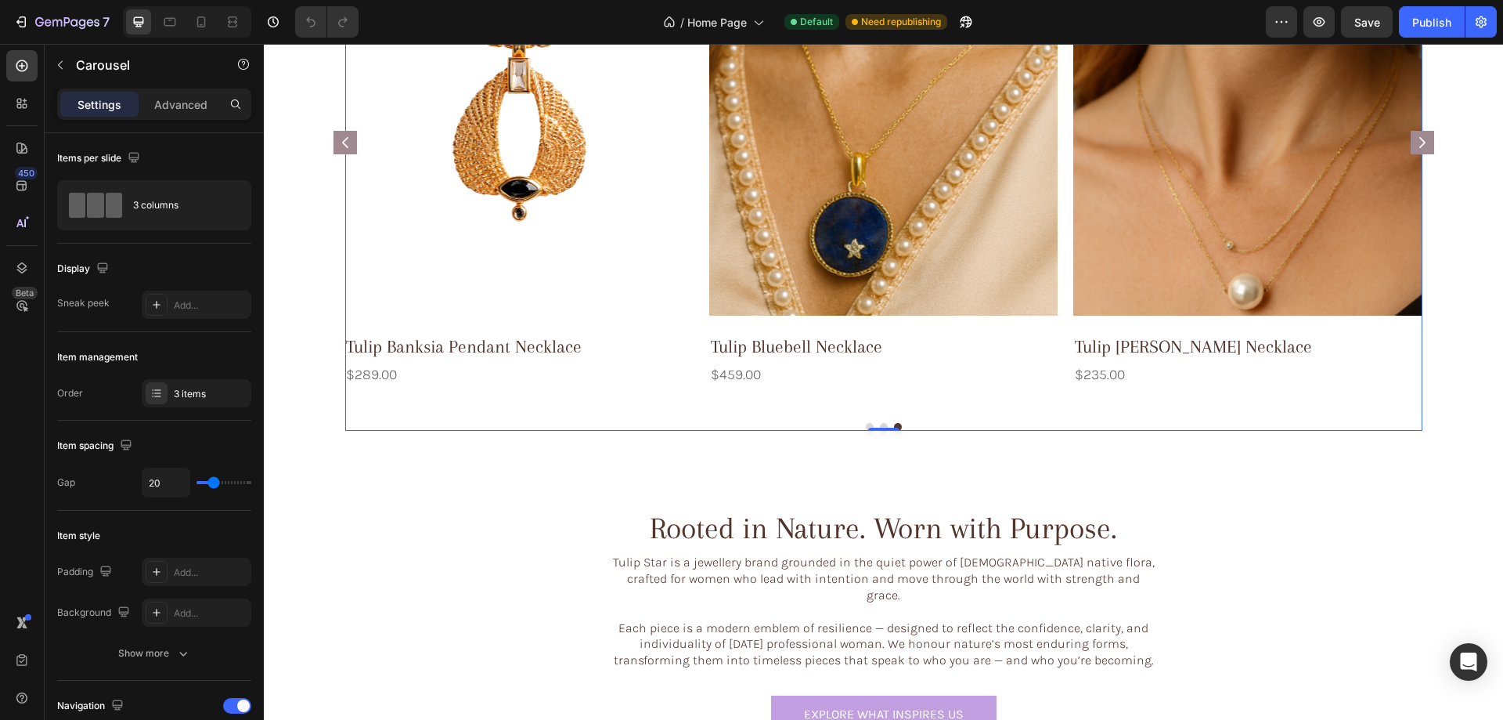
click at [342, 141] on icon "Carousel Back Arrow" at bounding box center [345, 142] width 6 height 11
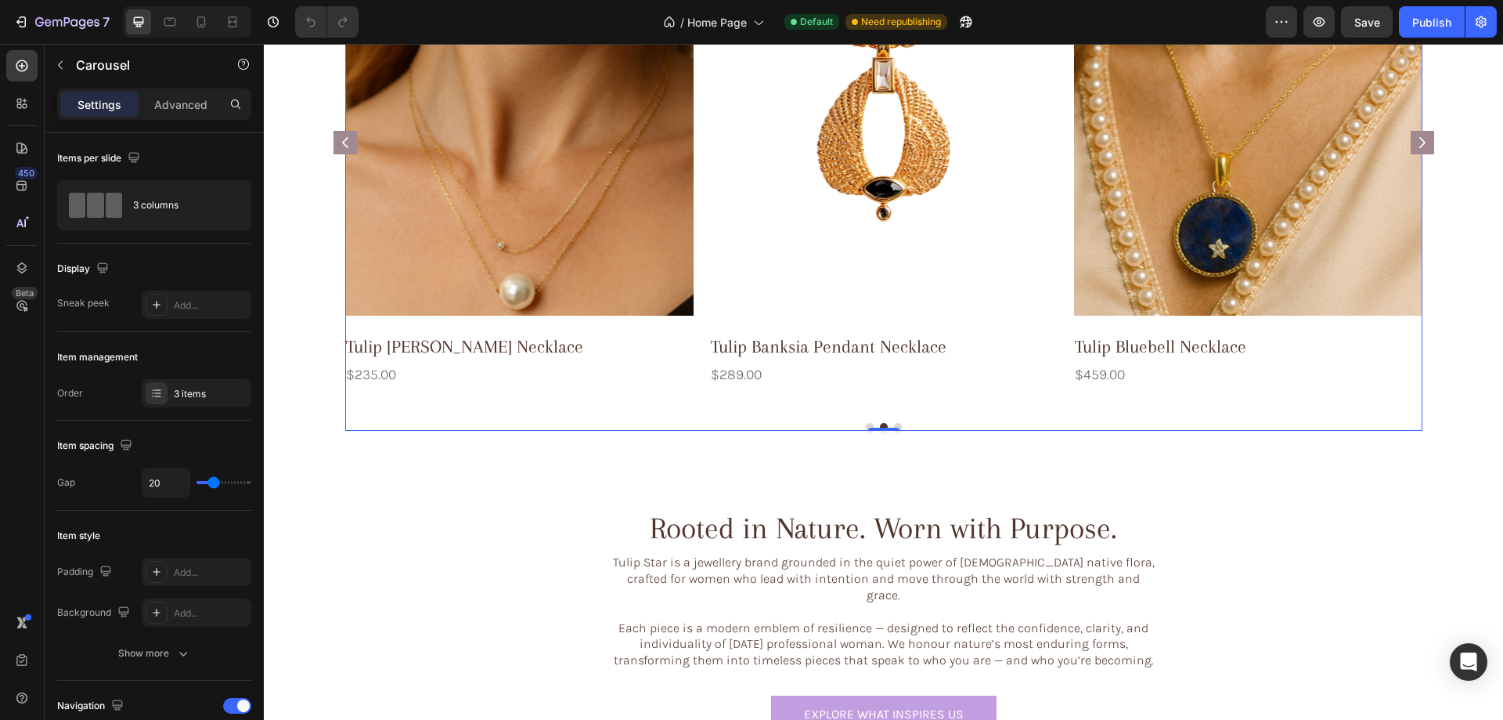
click at [342, 141] on icon "Carousel Back Arrow" at bounding box center [345, 142] width 6 height 11
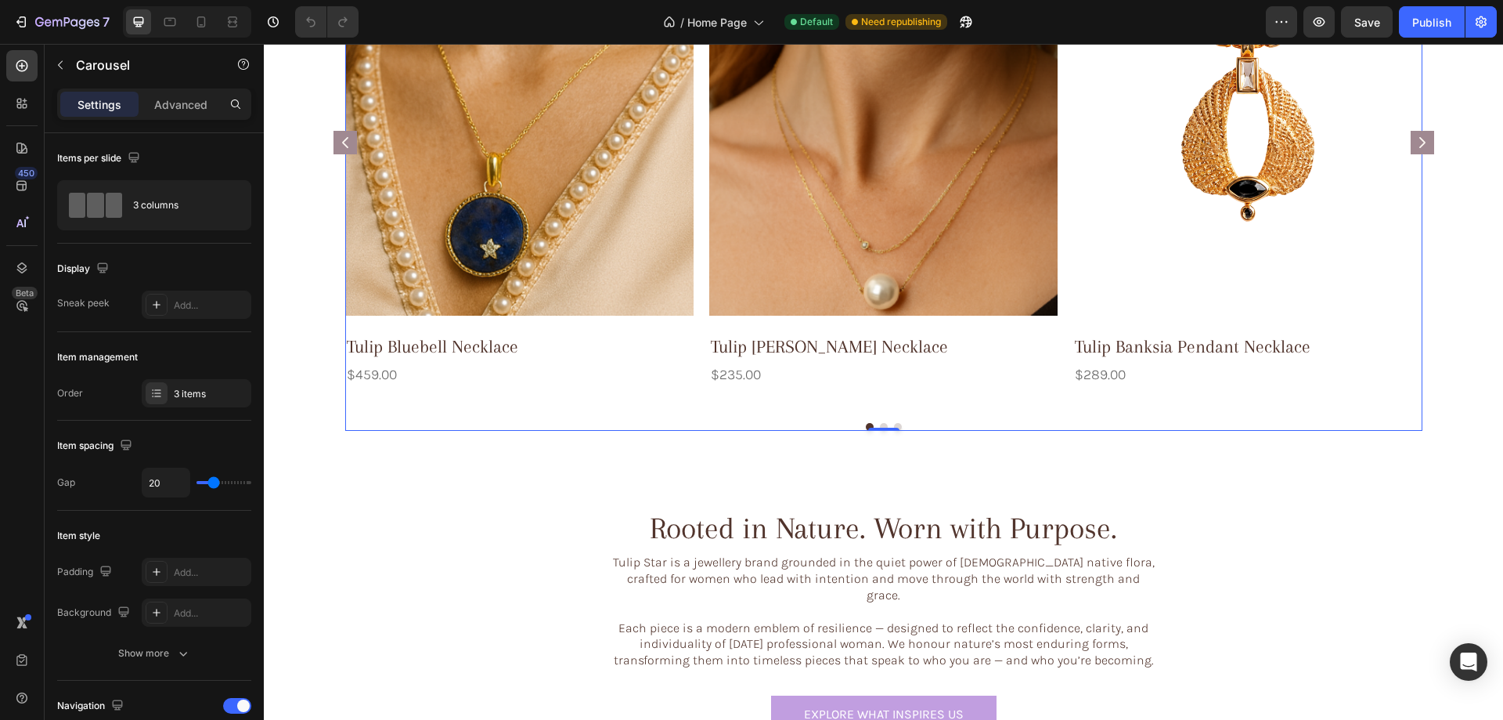
click at [1420, 144] on rect "Carousel Next Arrow" at bounding box center [1422, 142] width 23 height 23
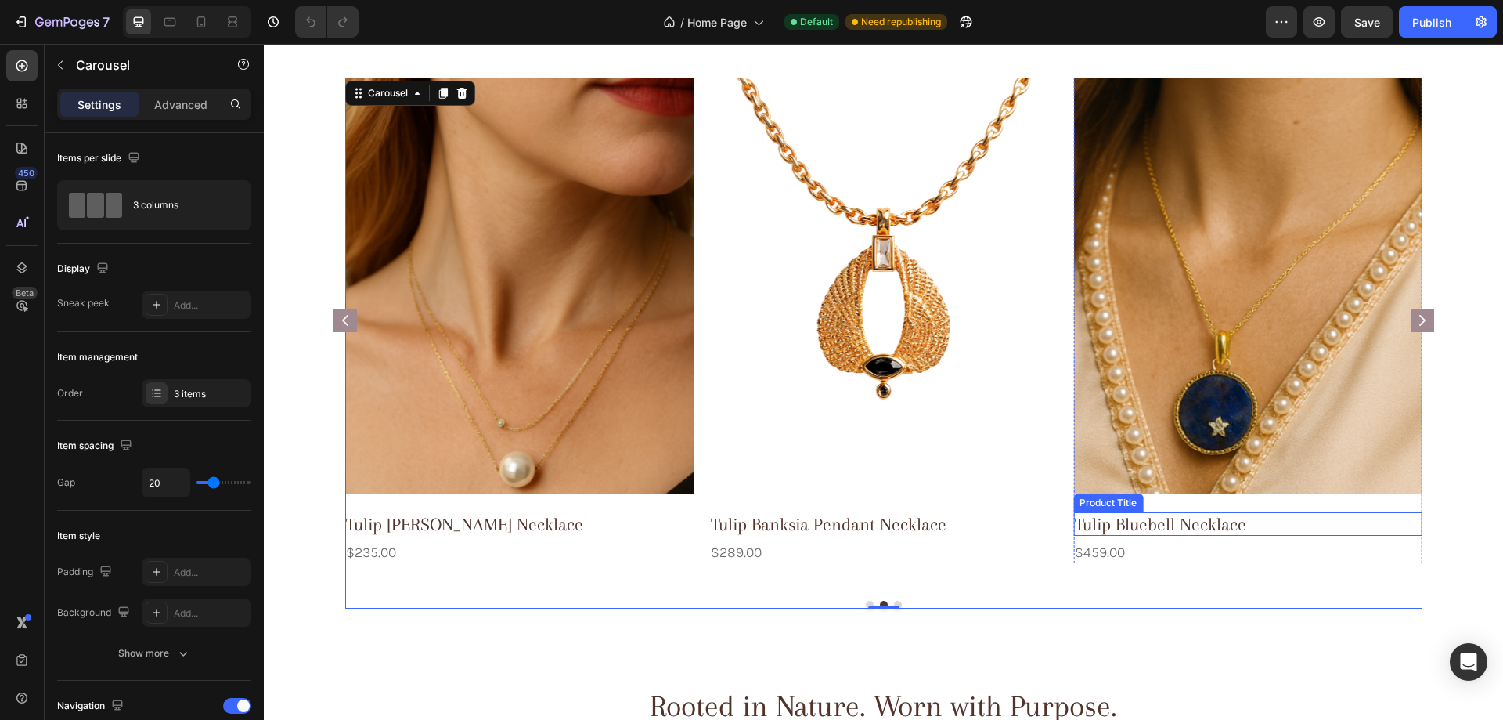
scroll to position [705, 0]
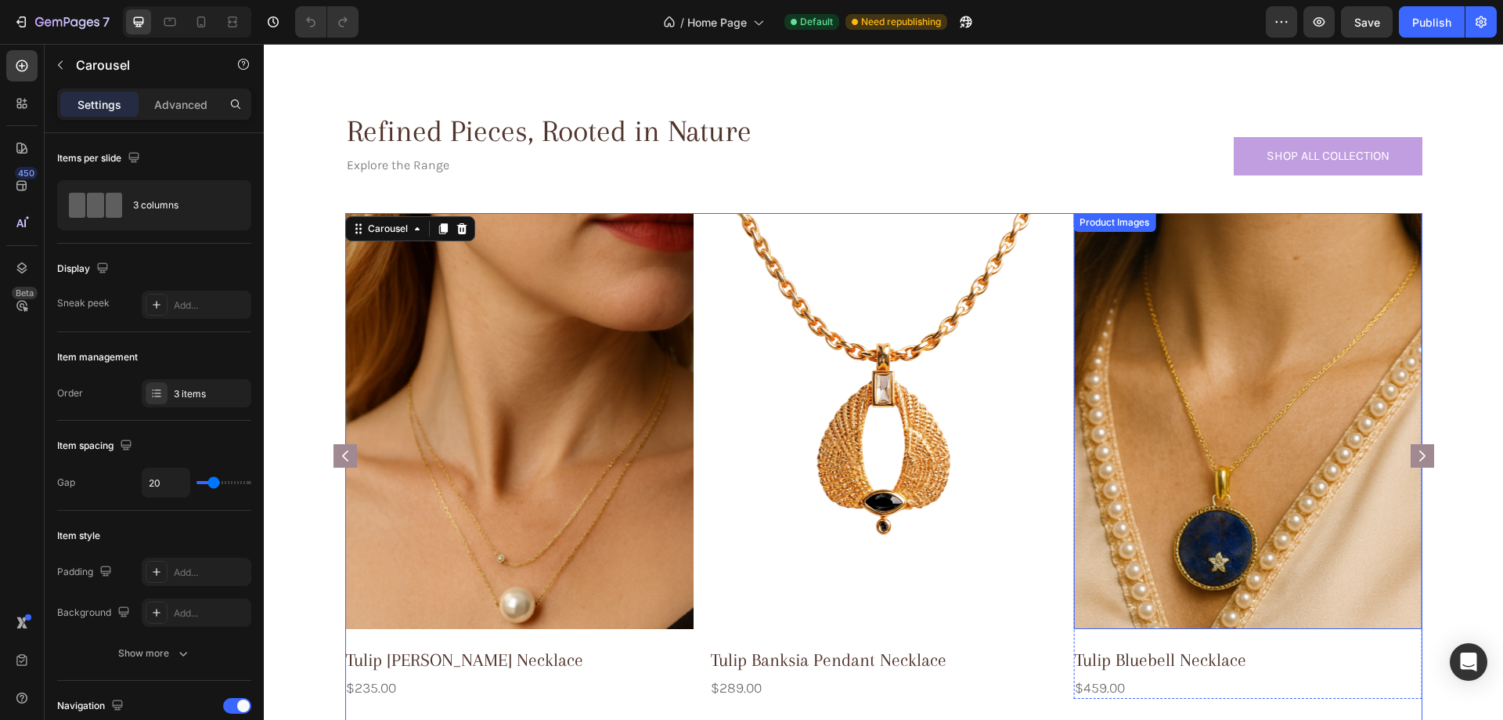
click at [1236, 399] on img at bounding box center [1248, 420] width 348 height 415
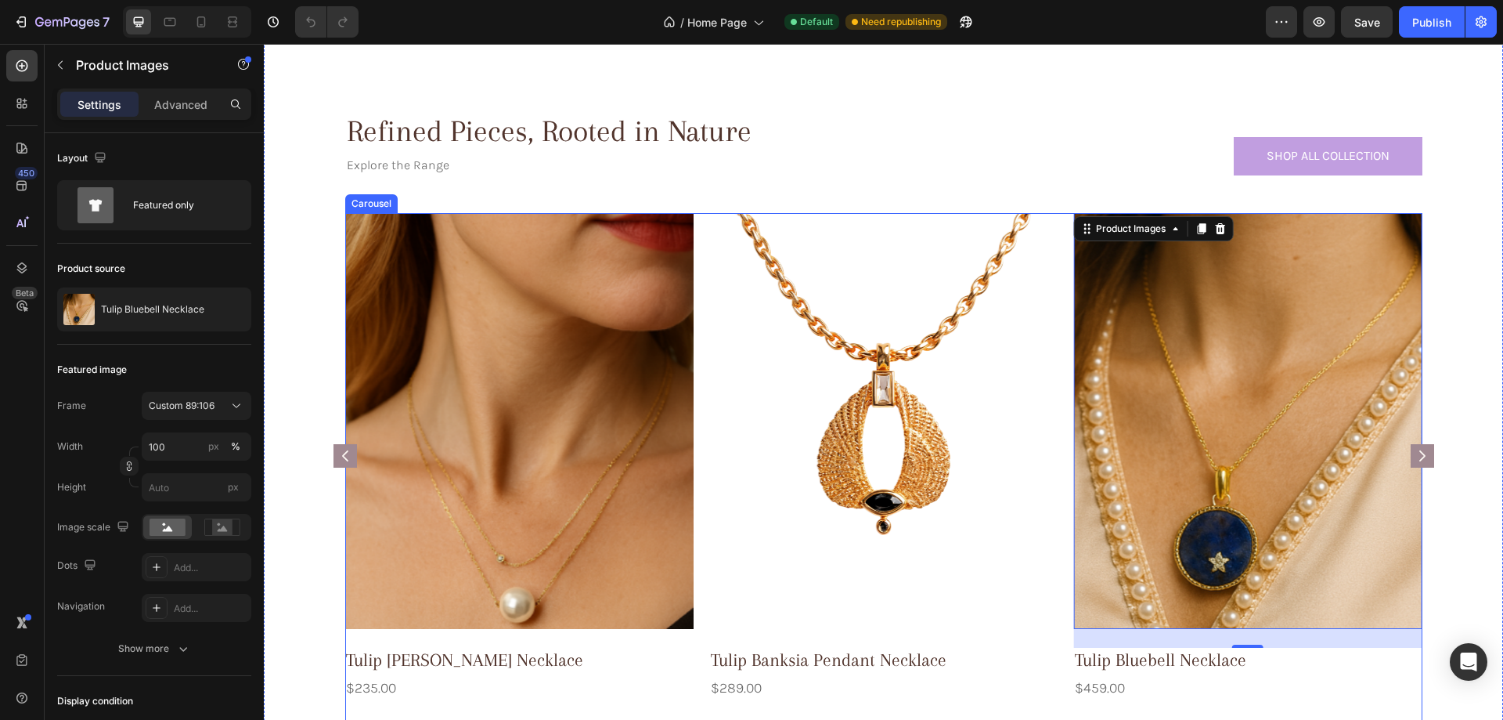
click at [335, 455] on rect "Carousel Back Arrow" at bounding box center [345, 455] width 23 height 23
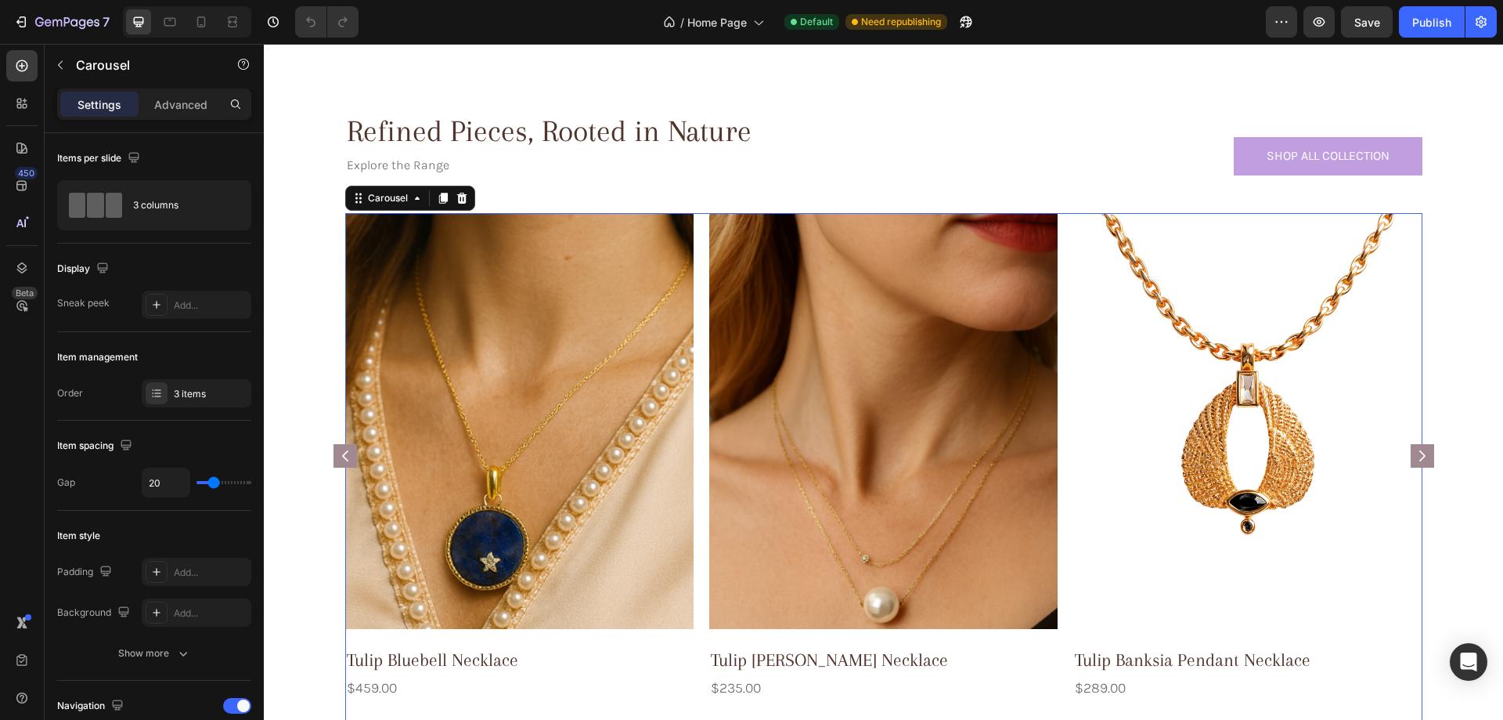
click at [1420, 451] on rect "Carousel Next Arrow" at bounding box center [1422, 455] width 23 height 23
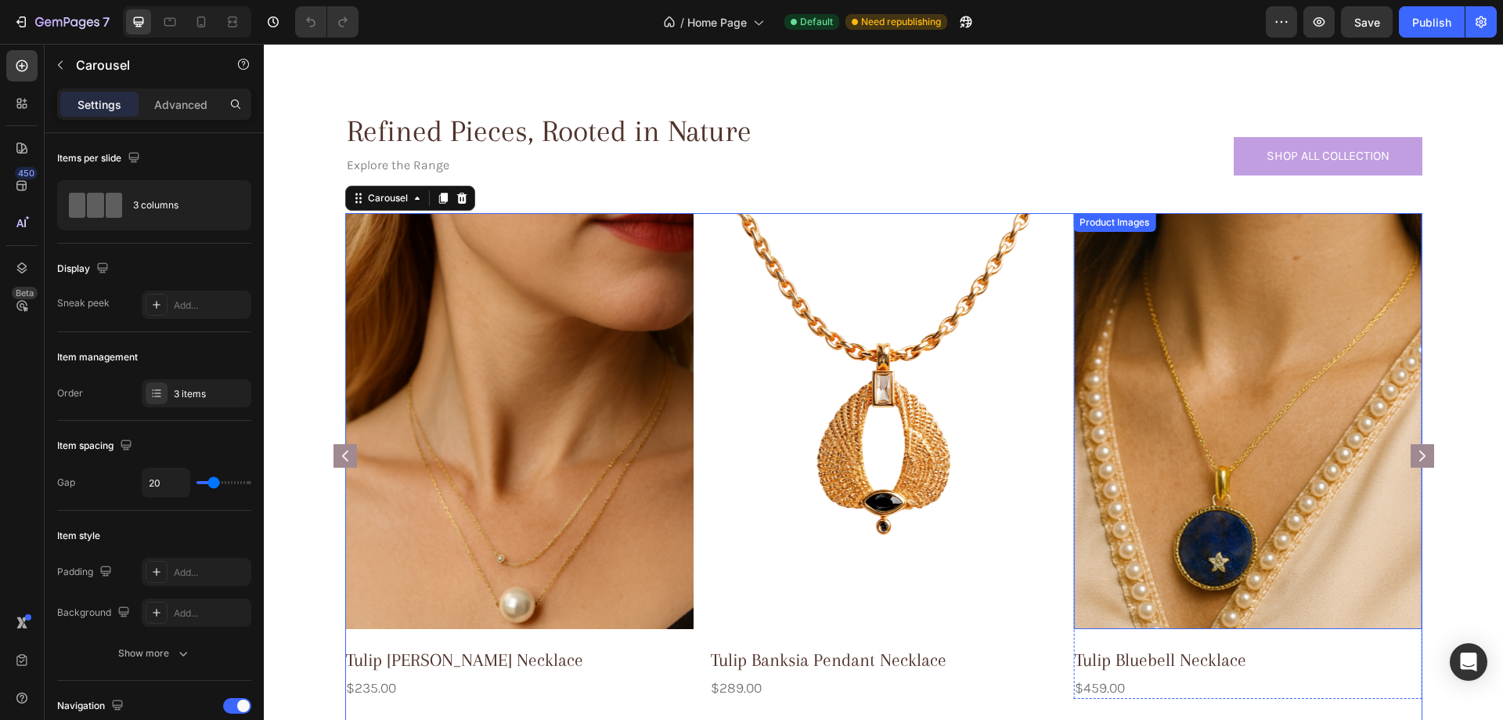
click at [1178, 450] on img at bounding box center [1248, 420] width 348 height 415
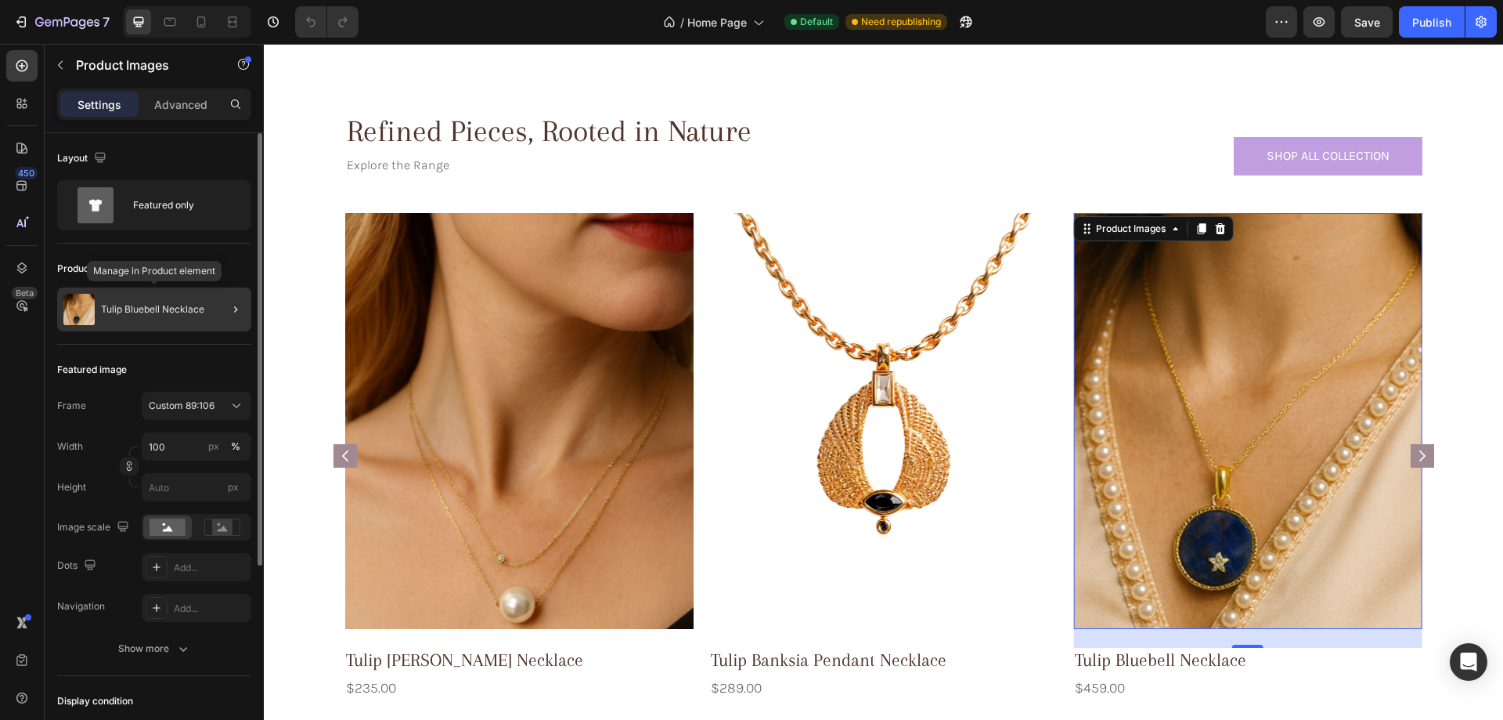
drag, startPoint x: 79, startPoint y: 310, endPoint x: 227, endPoint y: 338, distance: 150.6
click at [79, 310] on img at bounding box center [78, 309] width 31 height 31
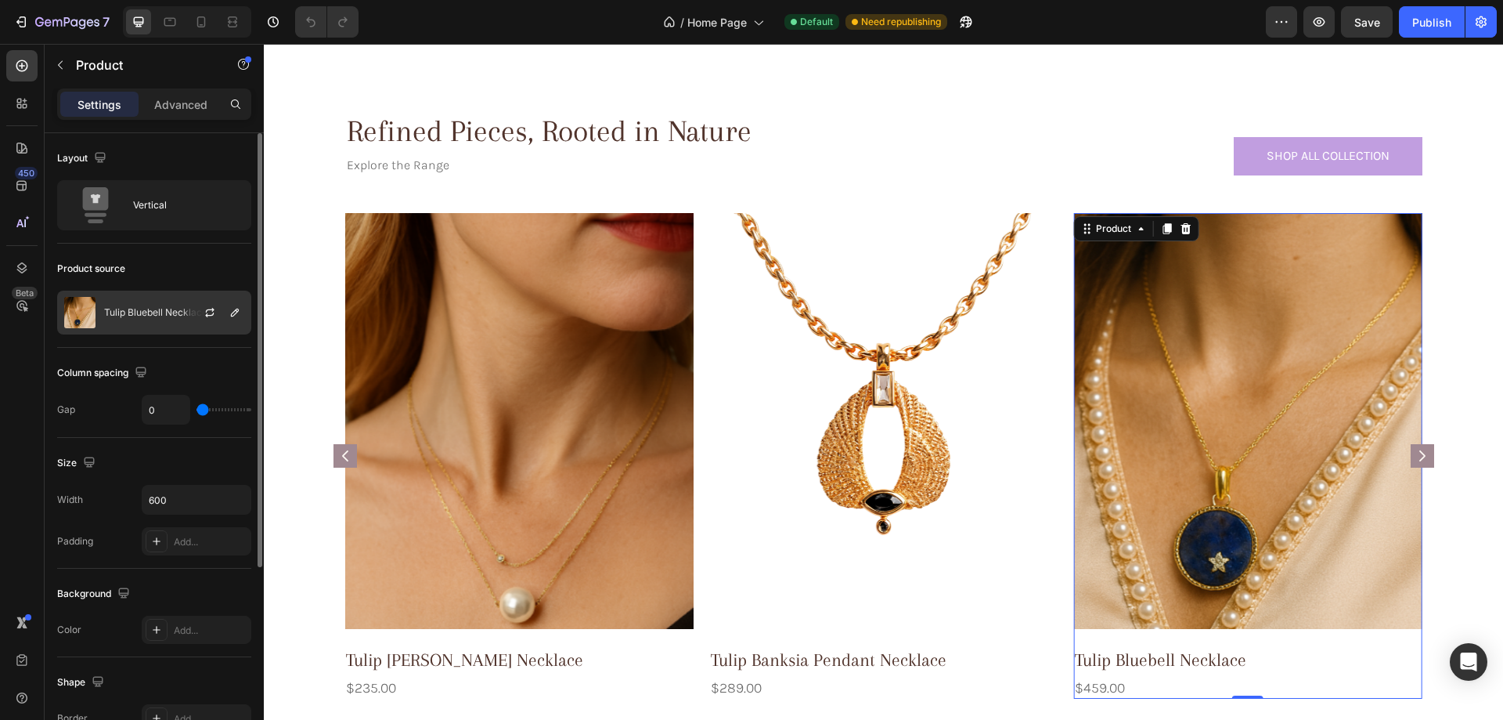
click at [134, 318] on div "Tulip Bluebell Necklace" at bounding box center [154, 312] width 194 height 44
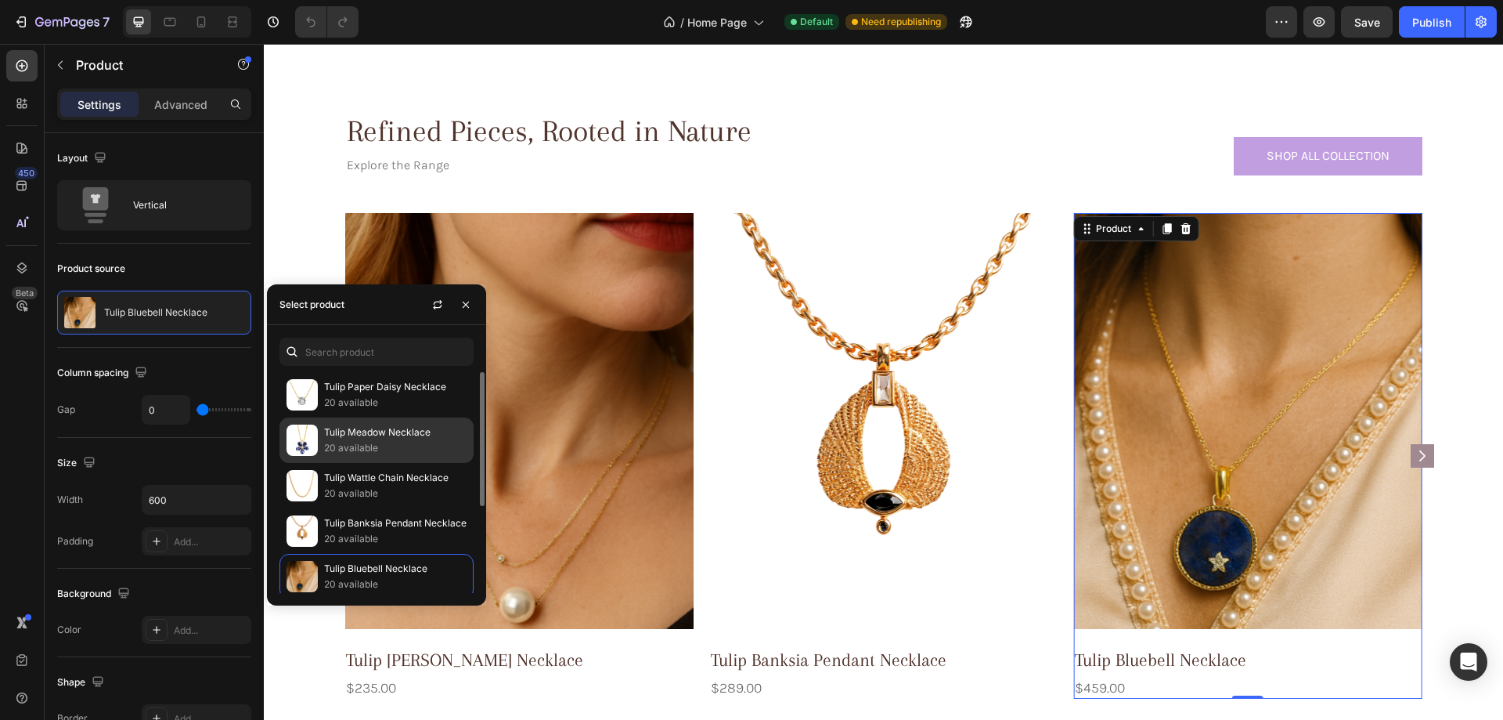
click at [377, 435] on p "Tulip Meadow Necklace" at bounding box center [395, 432] width 143 height 16
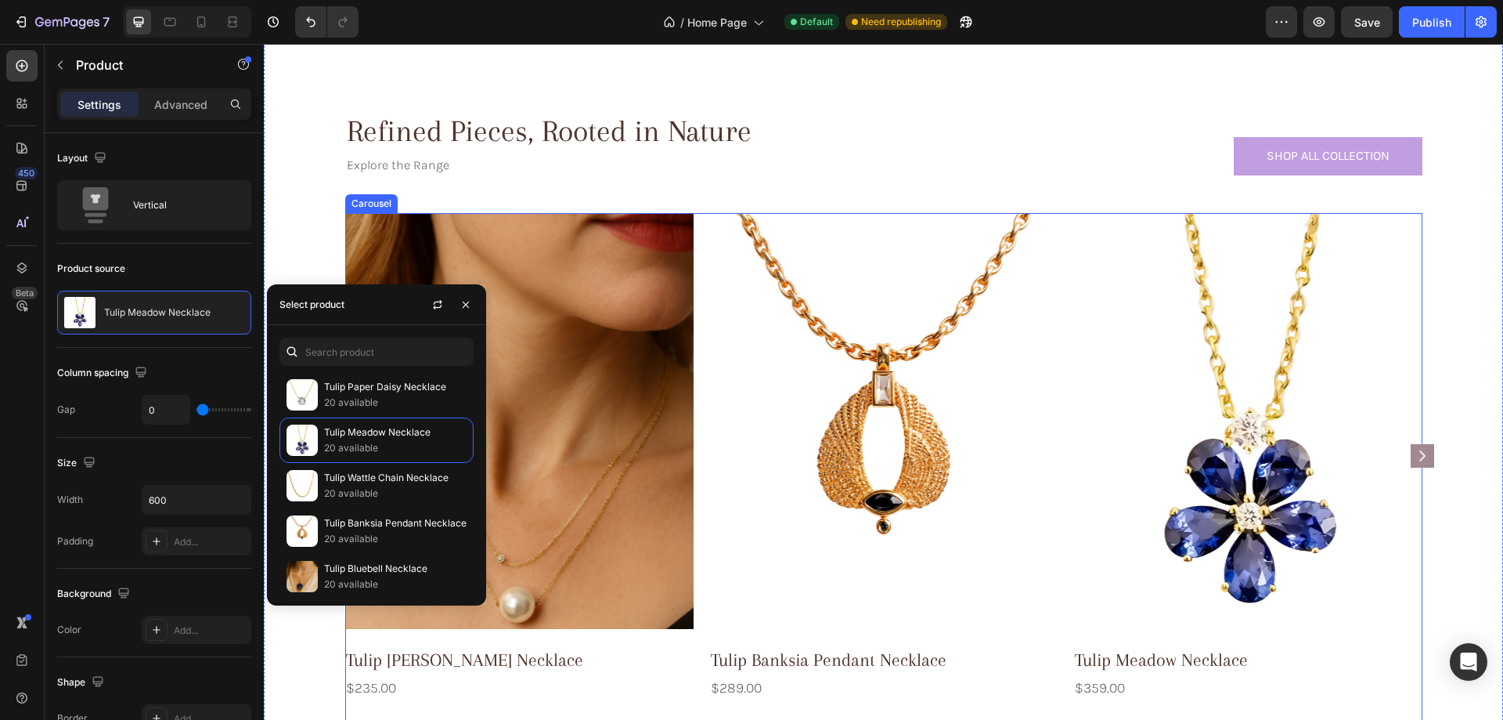
click at [1420, 459] on rect "Carousel Next Arrow" at bounding box center [1422, 455] width 23 height 23
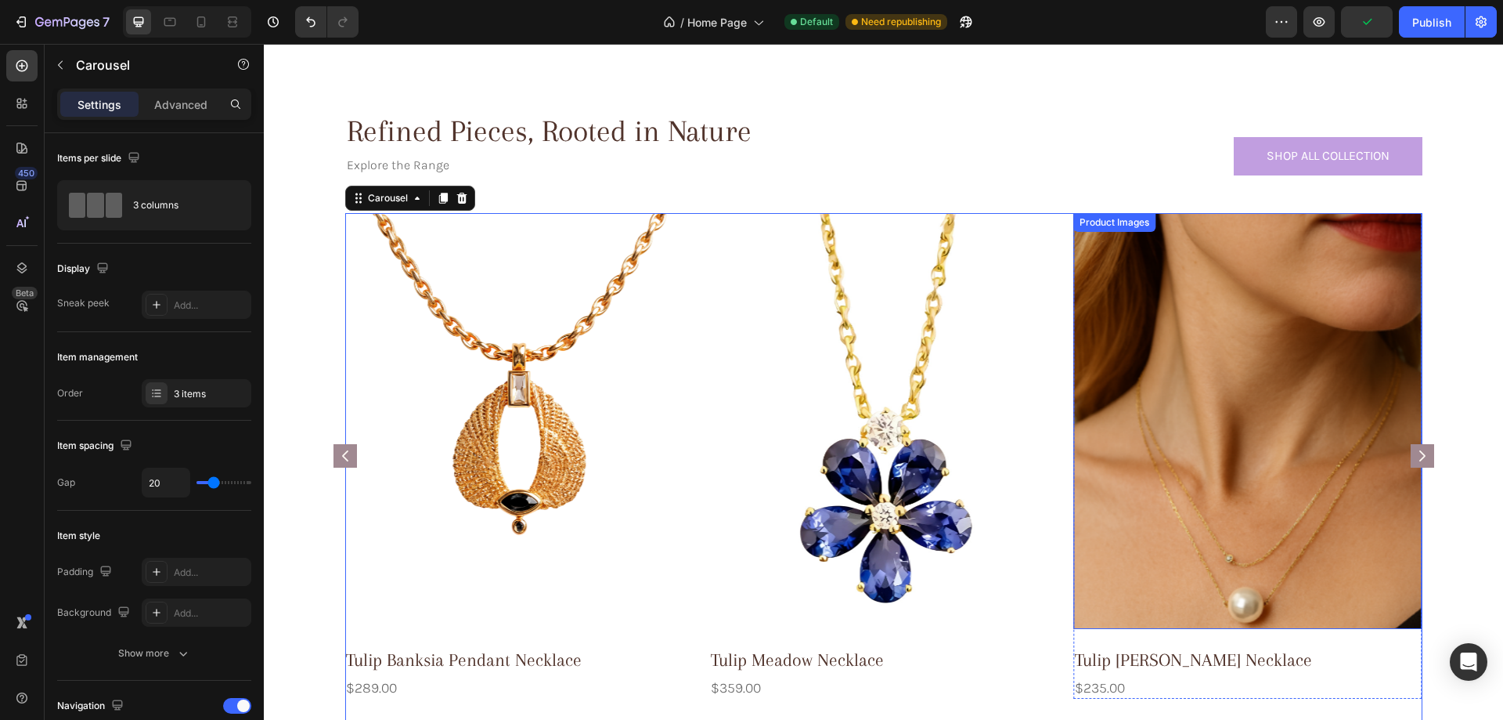
click at [1161, 399] on img at bounding box center [1248, 420] width 348 height 415
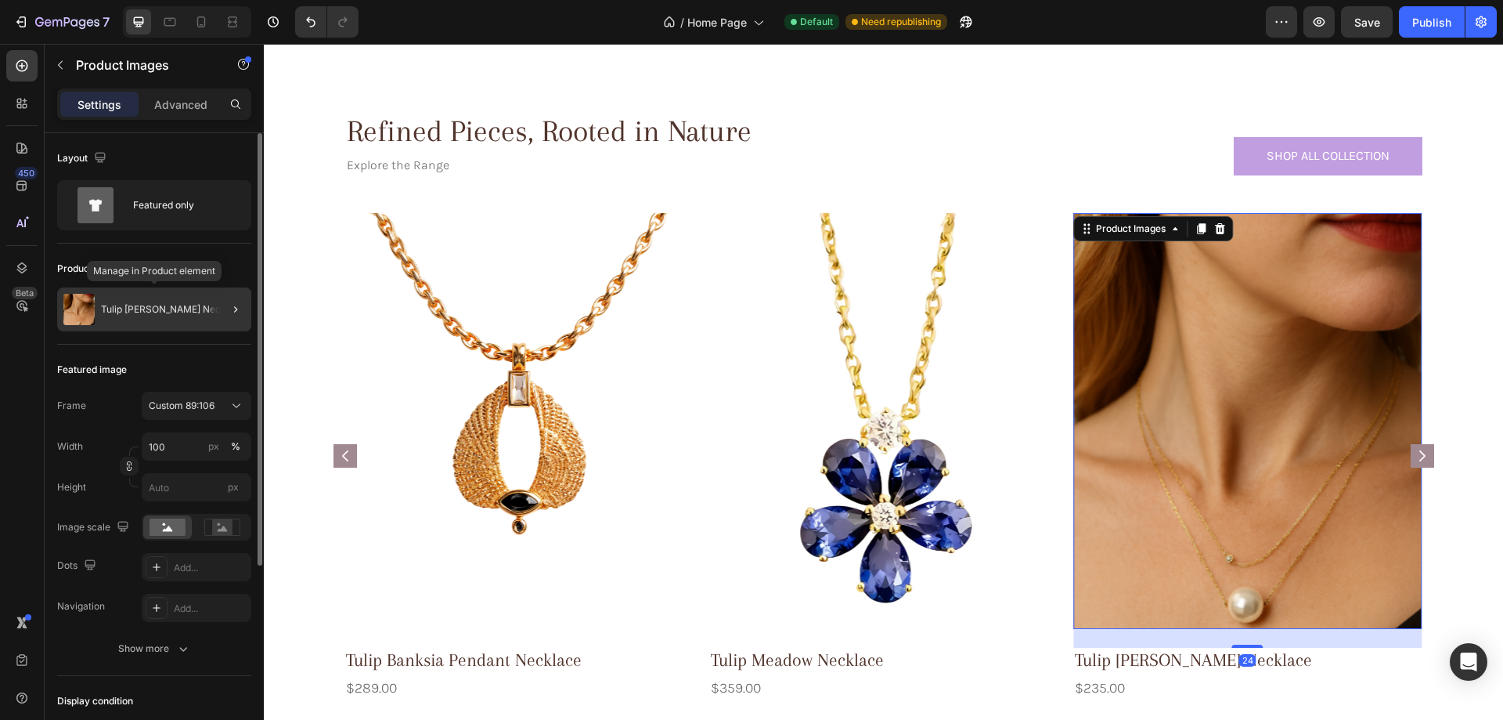
click at [153, 305] on p "Tulip Lily Pilly Necklace" at bounding box center [173, 309] width 144 height 11
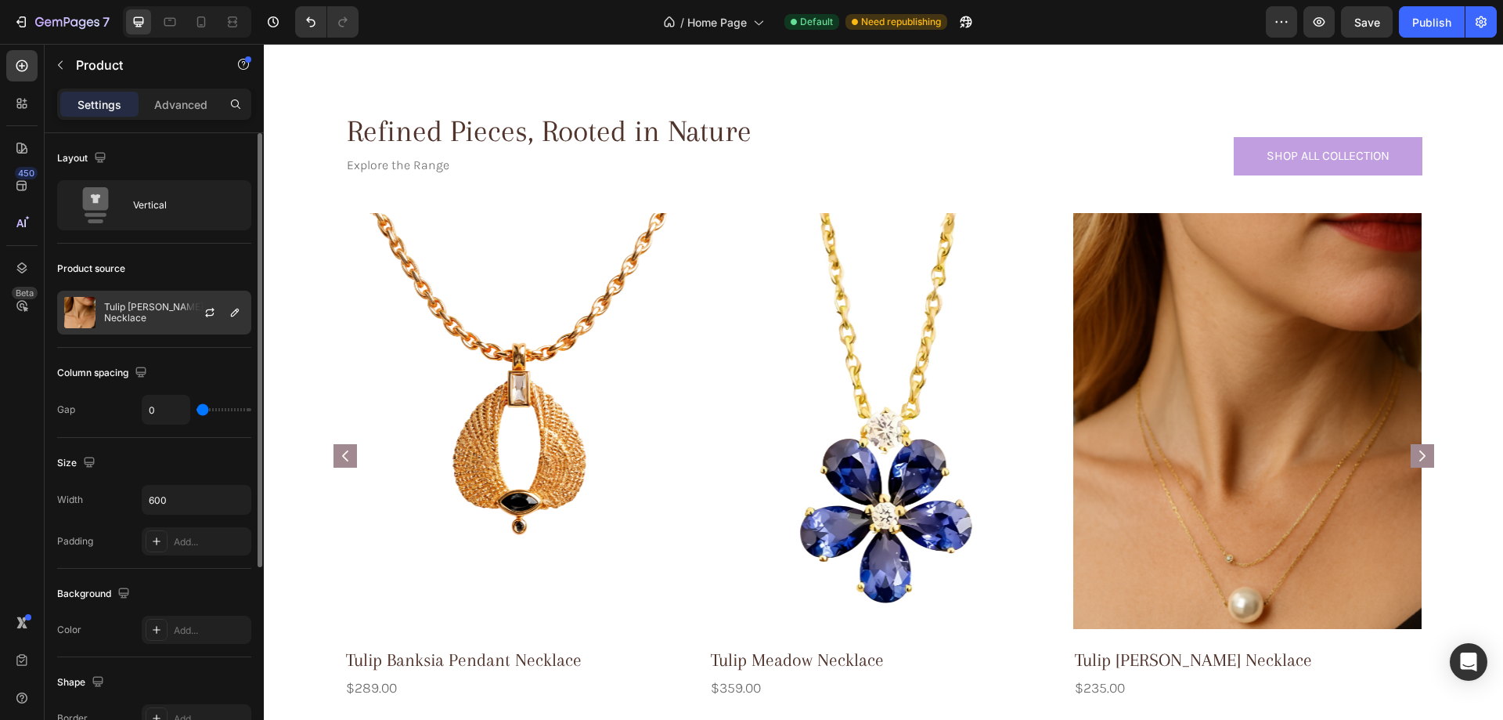
click at [162, 314] on p "Tulip Lily Pilly Necklace" at bounding box center [174, 312] width 140 height 22
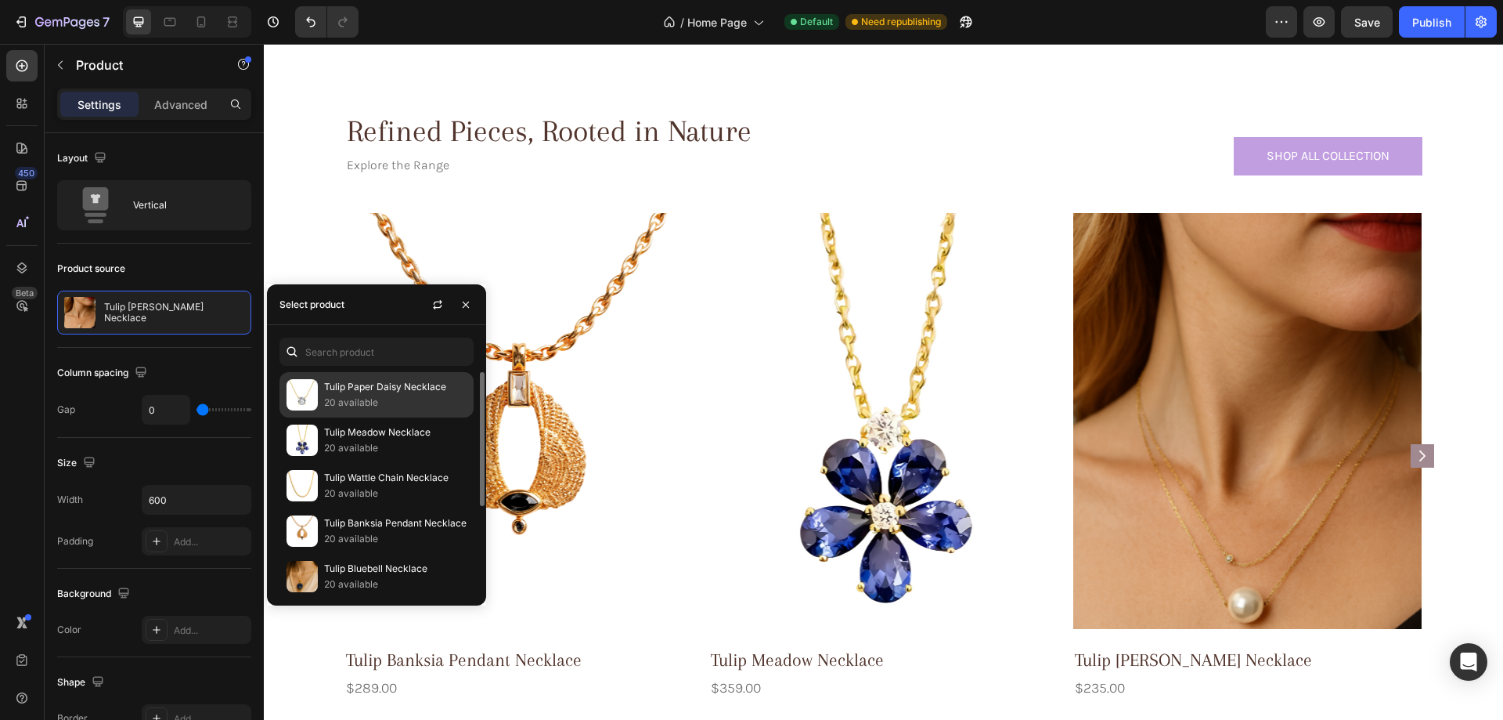
click at [359, 400] on p "20 available" at bounding box center [395, 403] width 143 height 16
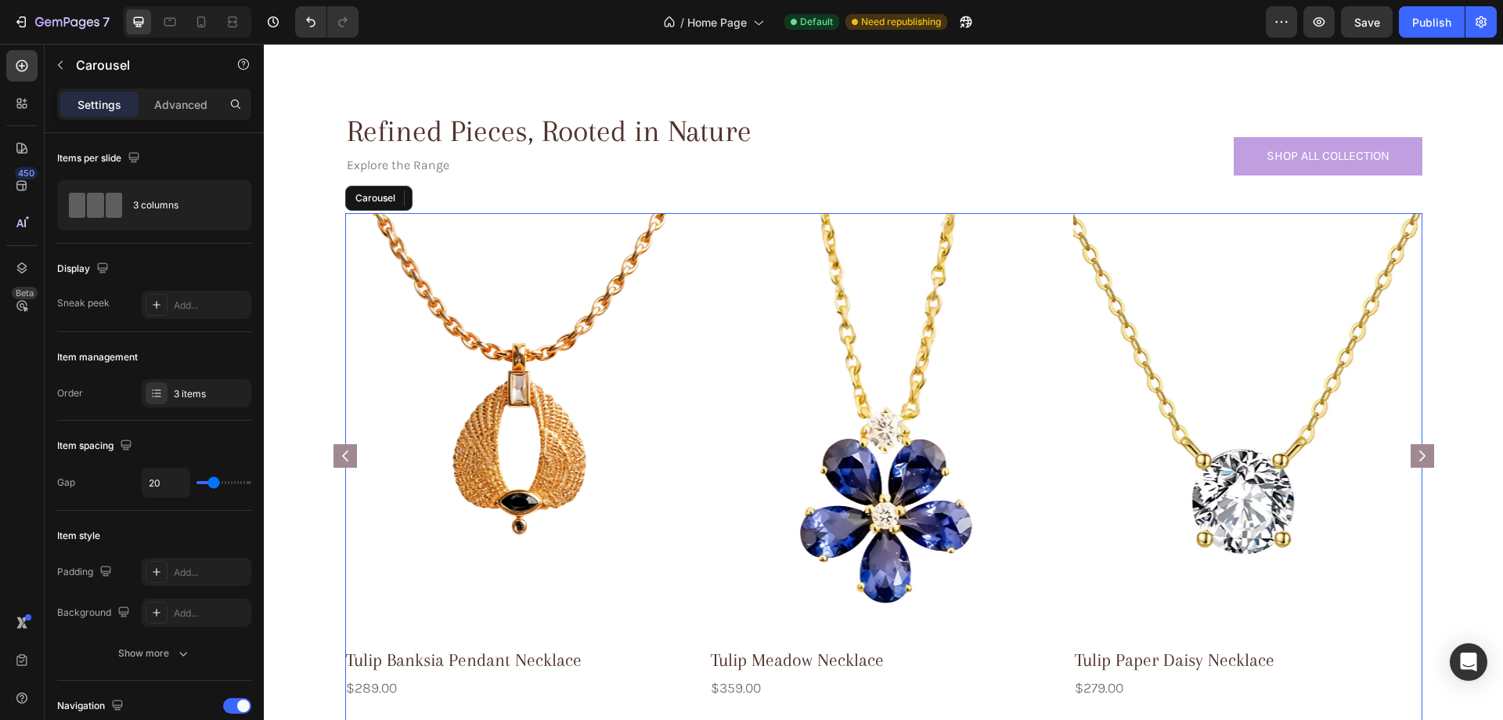
click at [1411, 450] on rect "Carousel Next Arrow" at bounding box center [1422, 455] width 23 height 23
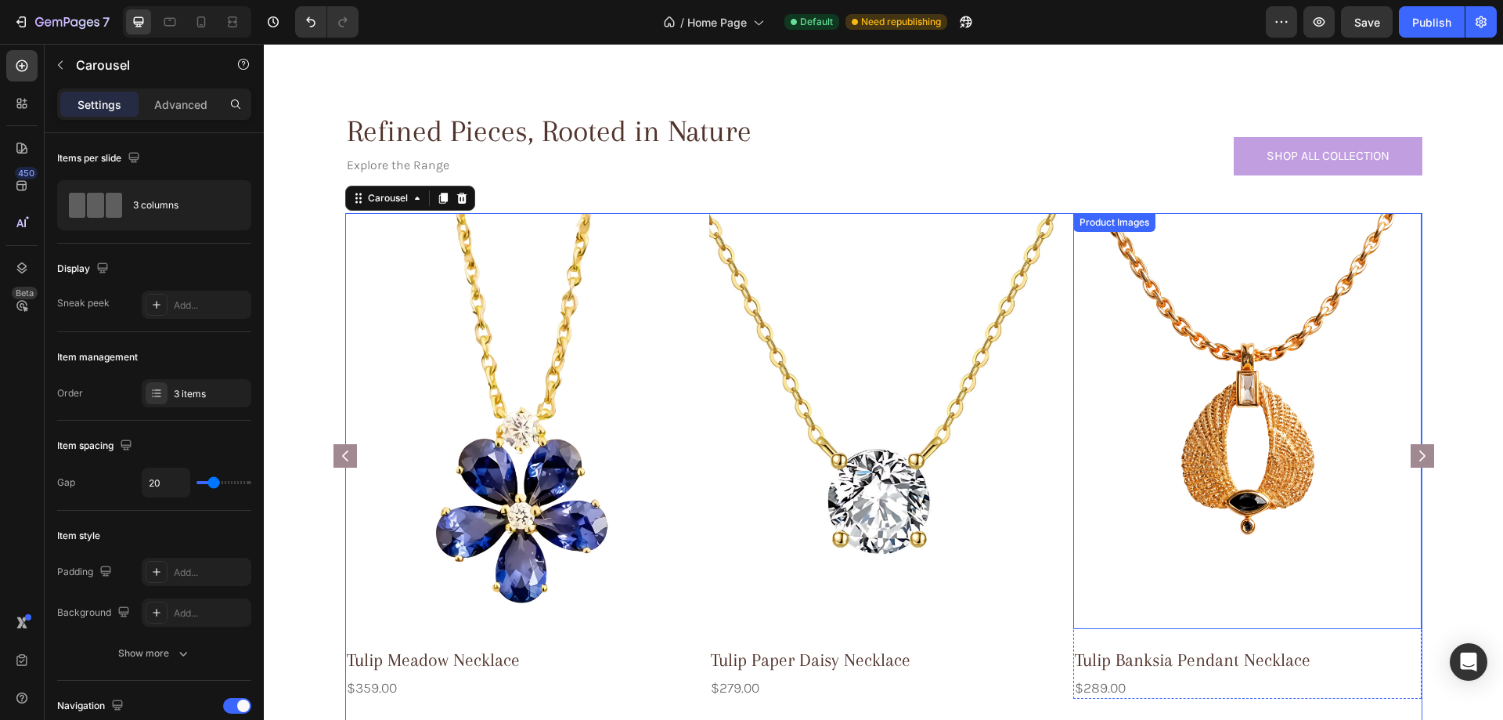
click at [1243, 457] on img at bounding box center [1248, 420] width 348 height 415
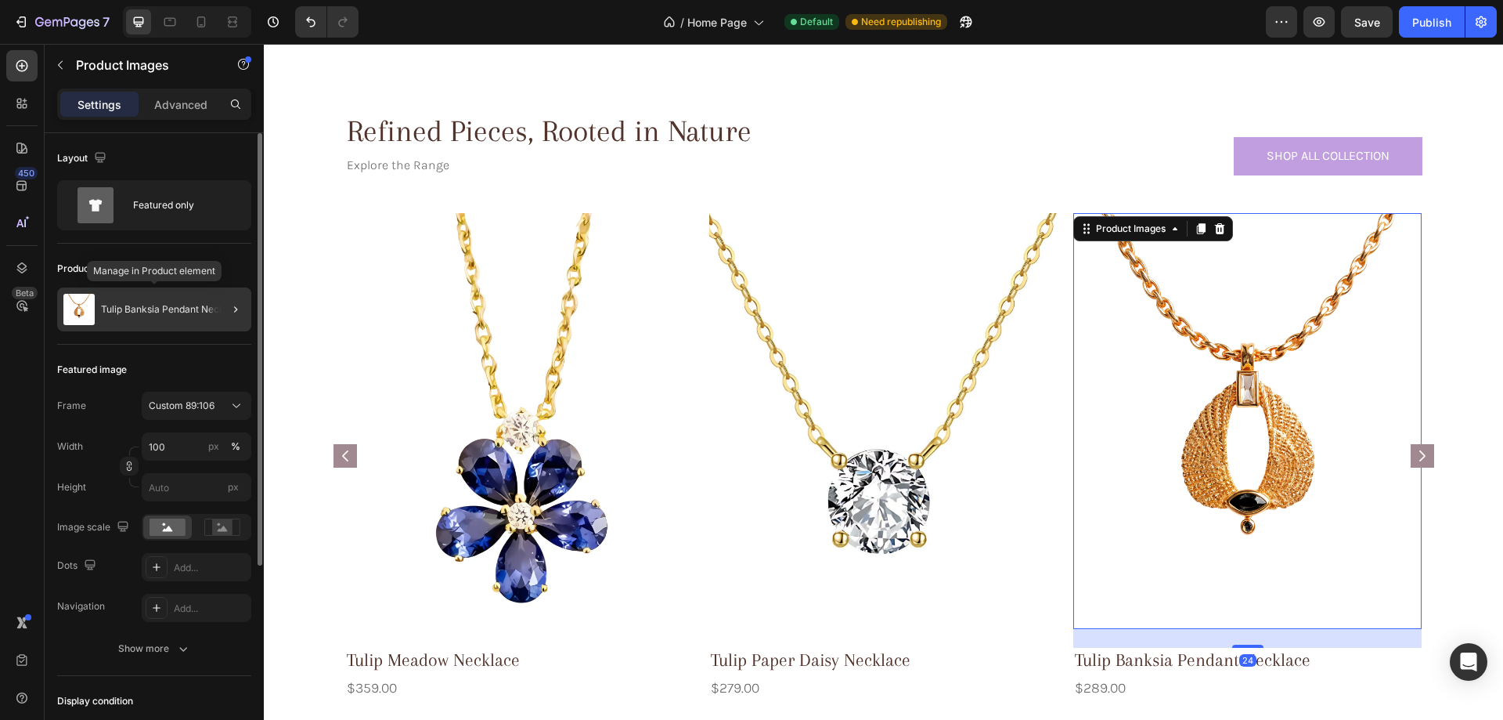
click at [71, 302] on img at bounding box center [78, 309] width 31 height 31
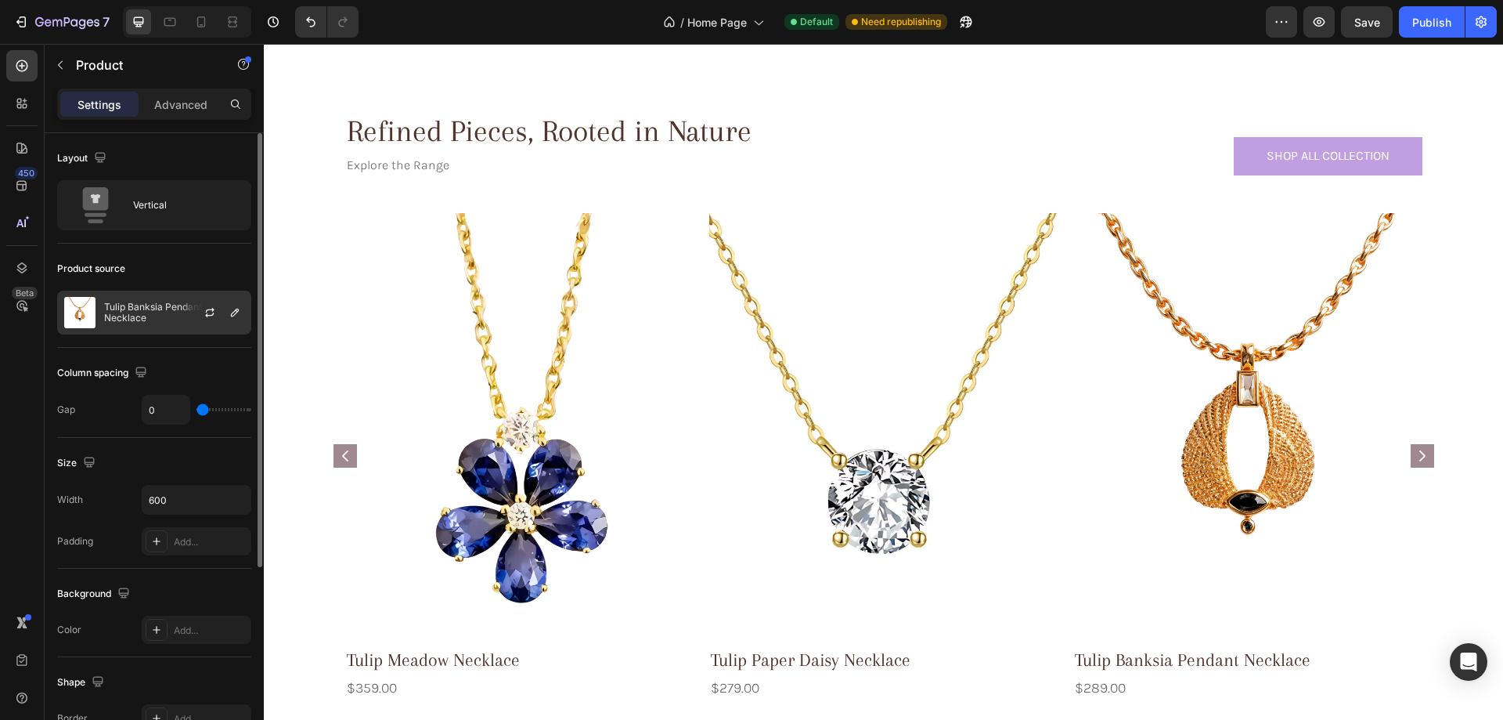
click at [132, 315] on p "Tulip Banksia Pendant Necklace" at bounding box center [174, 312] width 140 height 22
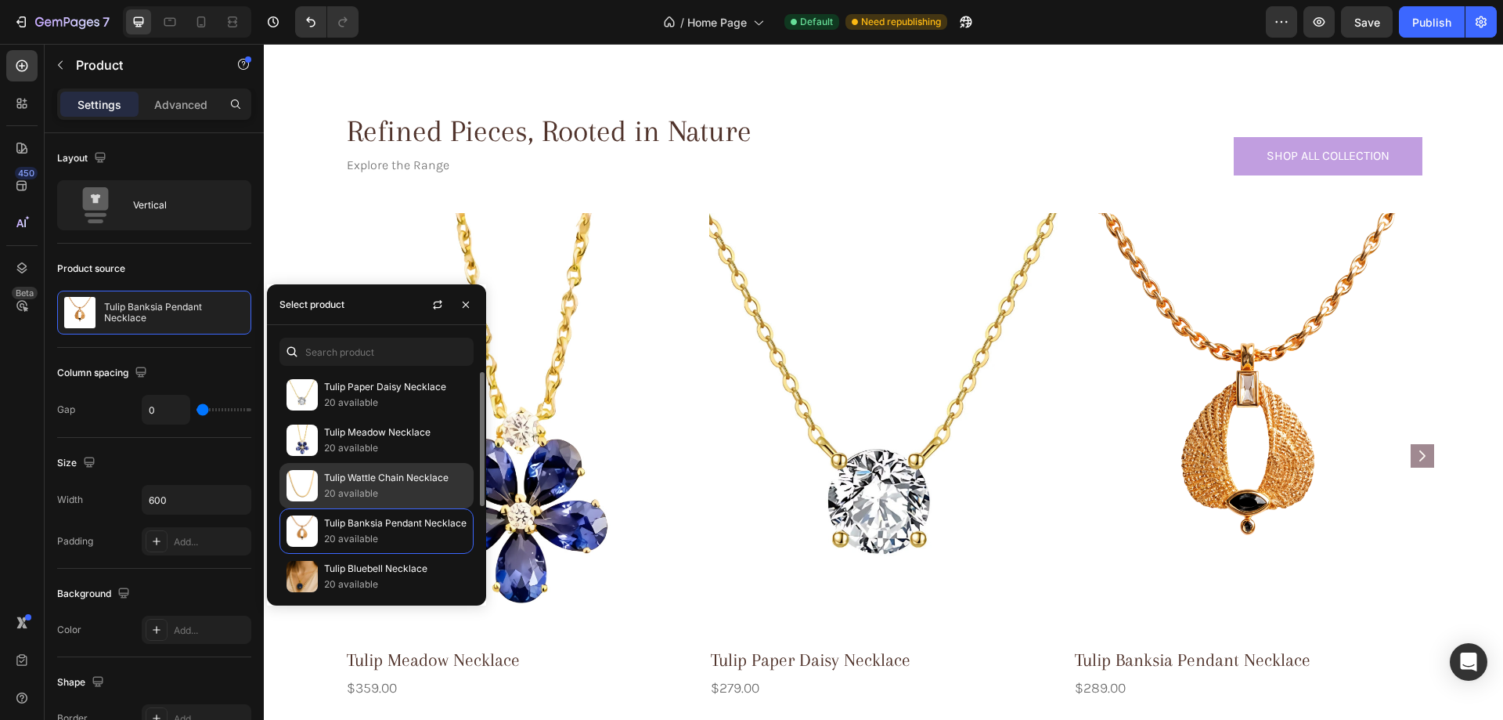
click at [351, 491] on p "20 available" at bounding box center [395, 493] width 143 height 16
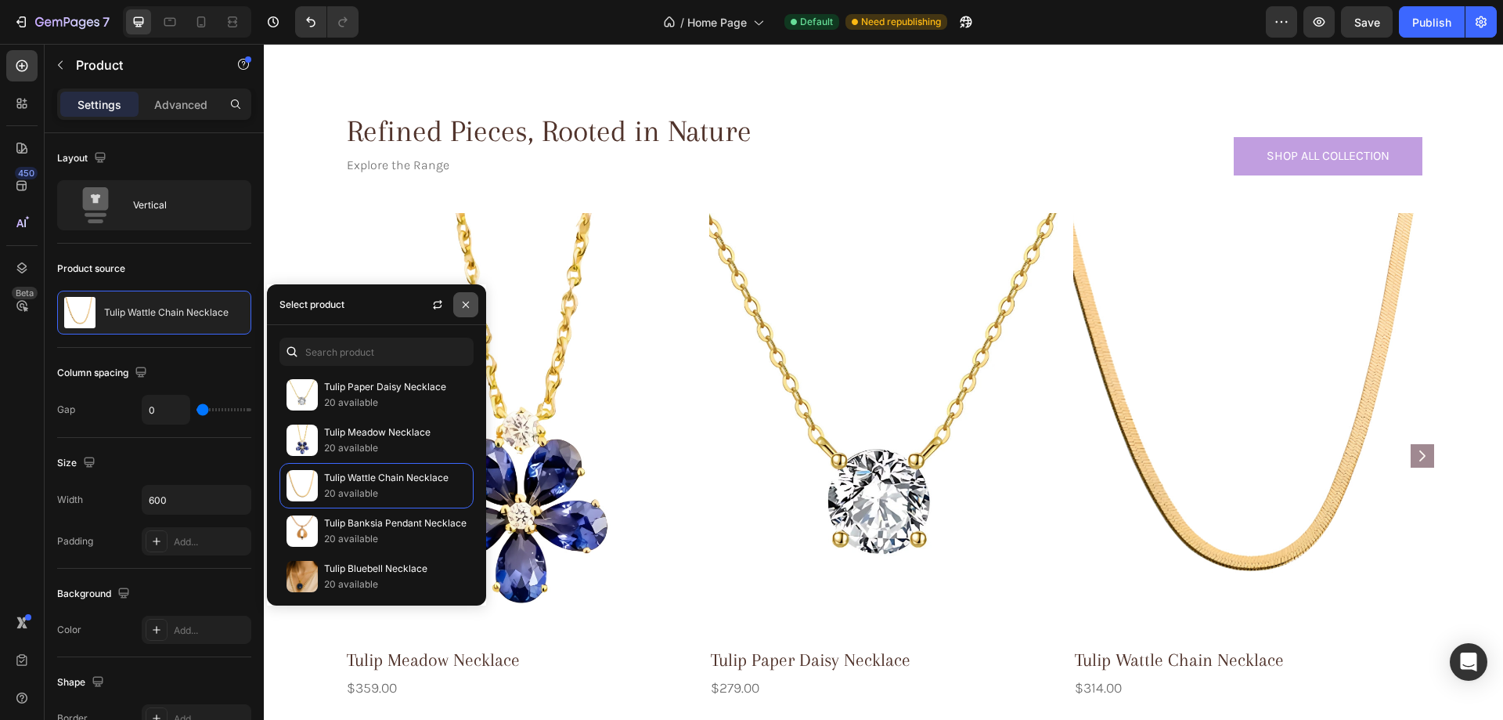
click at [467, 301] on icon "button" at bounding box center [466, 304] width 13 height 13
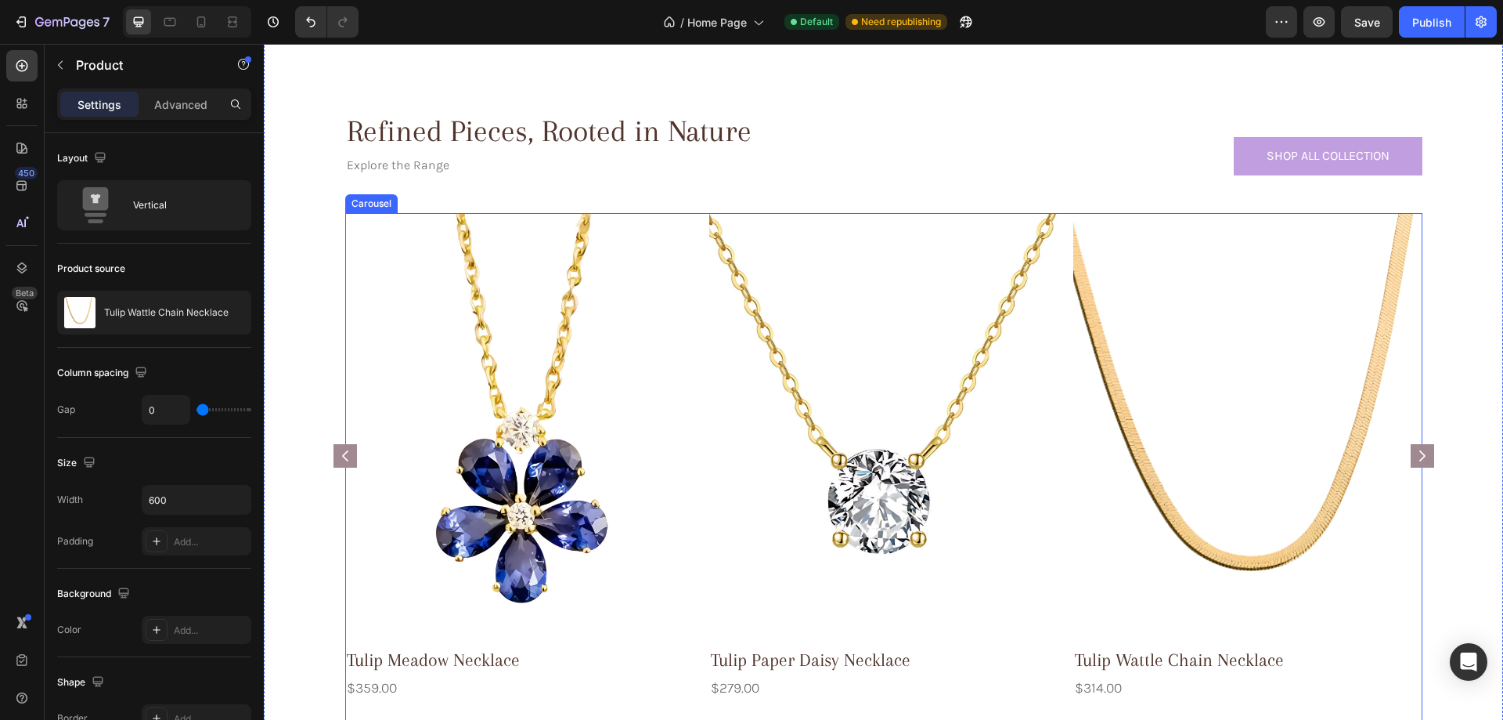
click at [337, 459] on rect "Carousel Back Arrow" at bounding box center [345, 455] width 23 height 23
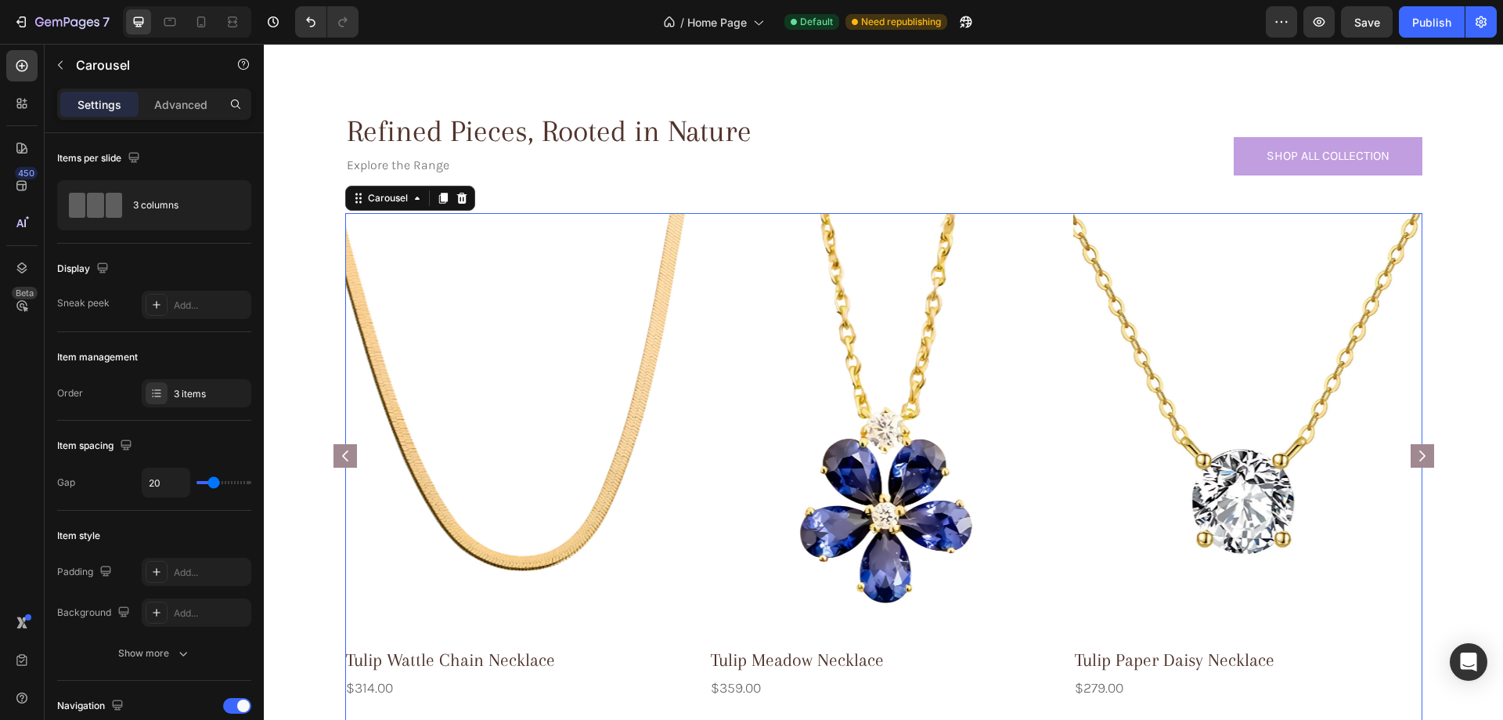
click at [337, 459] on rect "Carousel Back Arrow" at bounding box center [345, 455] width 23 height 23
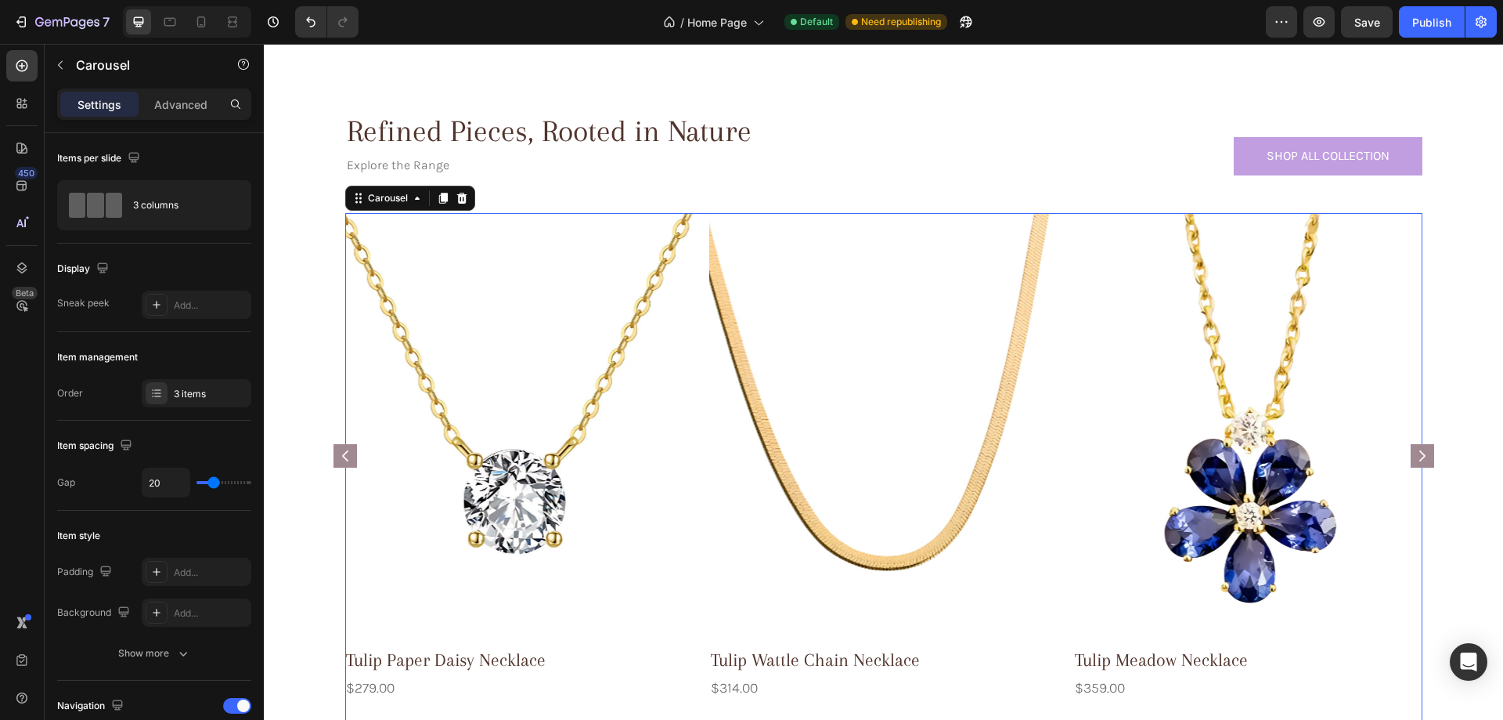
click at [337, 459] on rect "Carousel Back Arrow" at bounding box center [345, 455] width 23 height 23
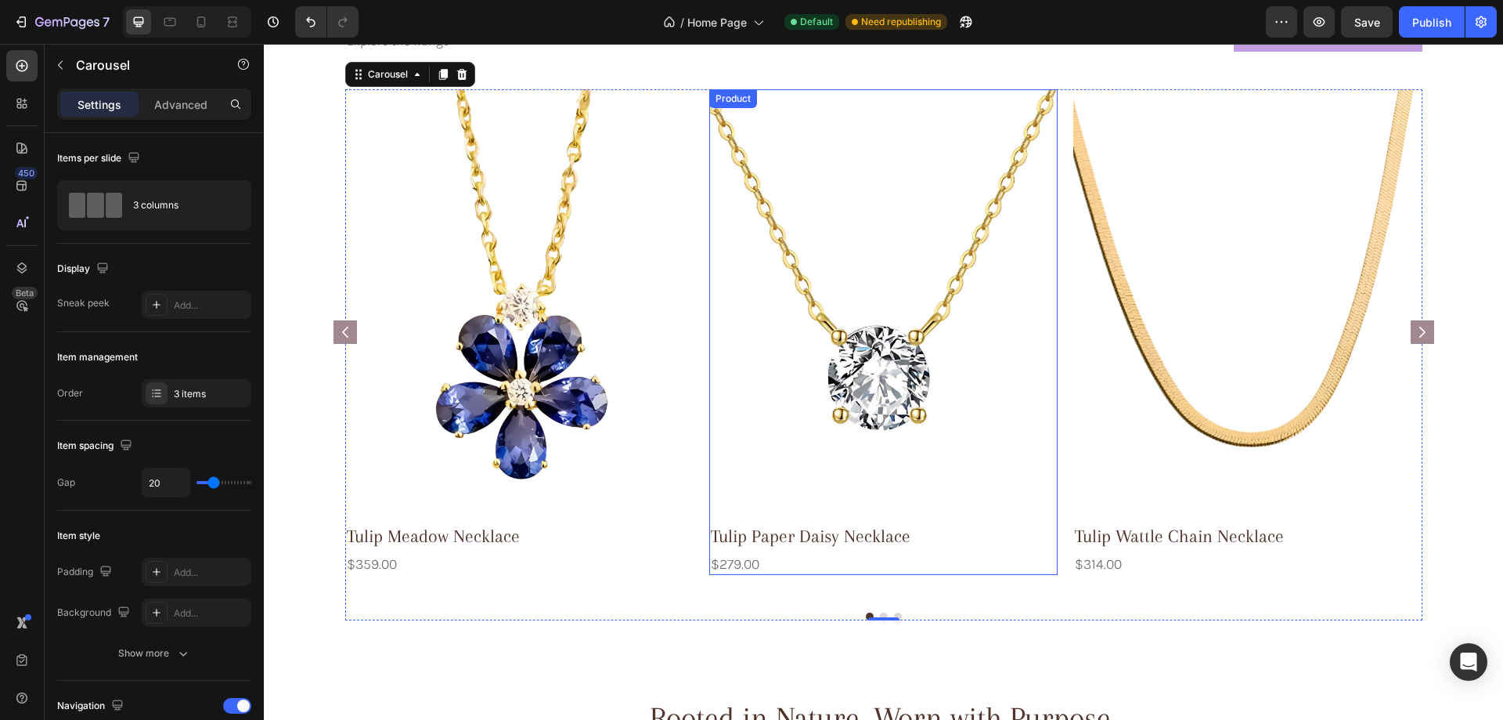
scroll to position [1018, 0]
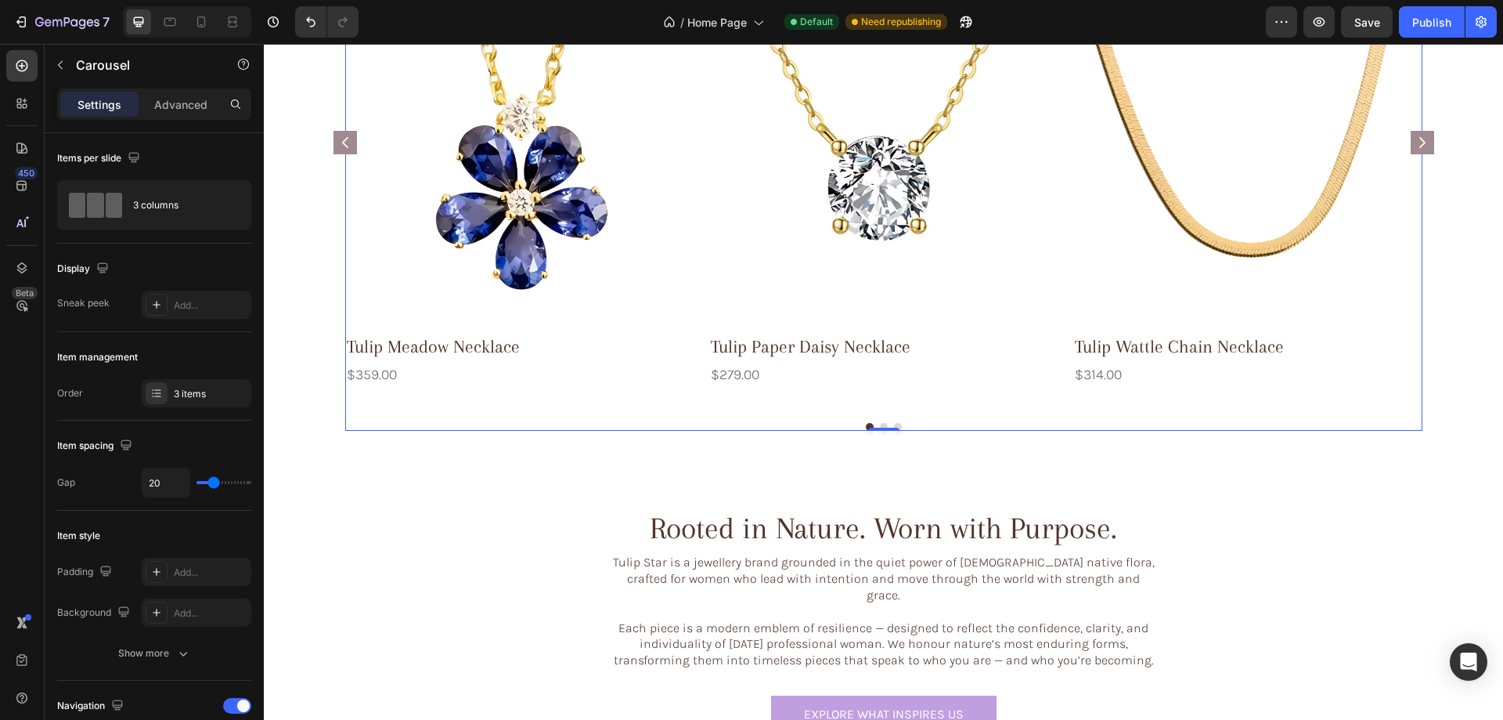
click at [880, 423] on button "Dot" at bounding box center [884, 427] width 8 height 8
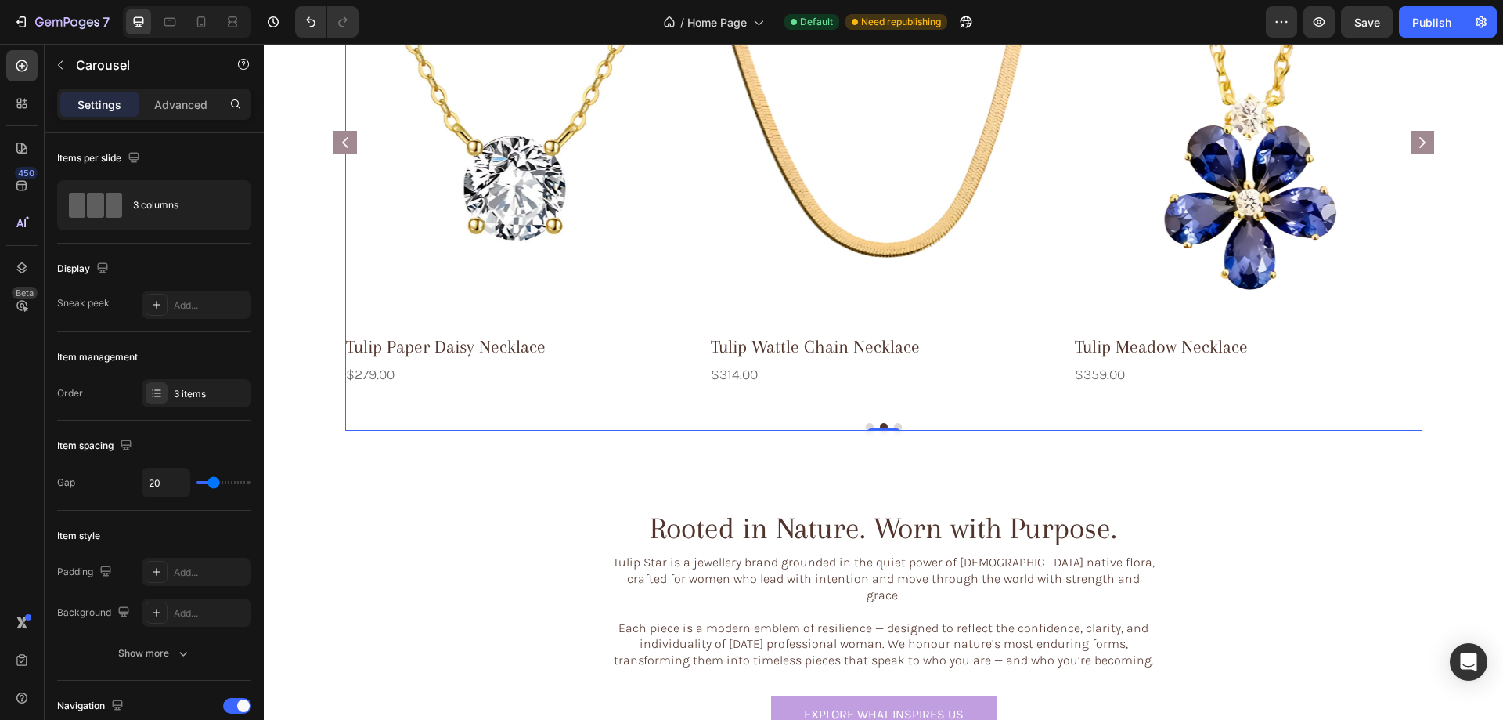
click at [894, 424] on button "Dot" at bounding box center [898, 427] width 8 height 8
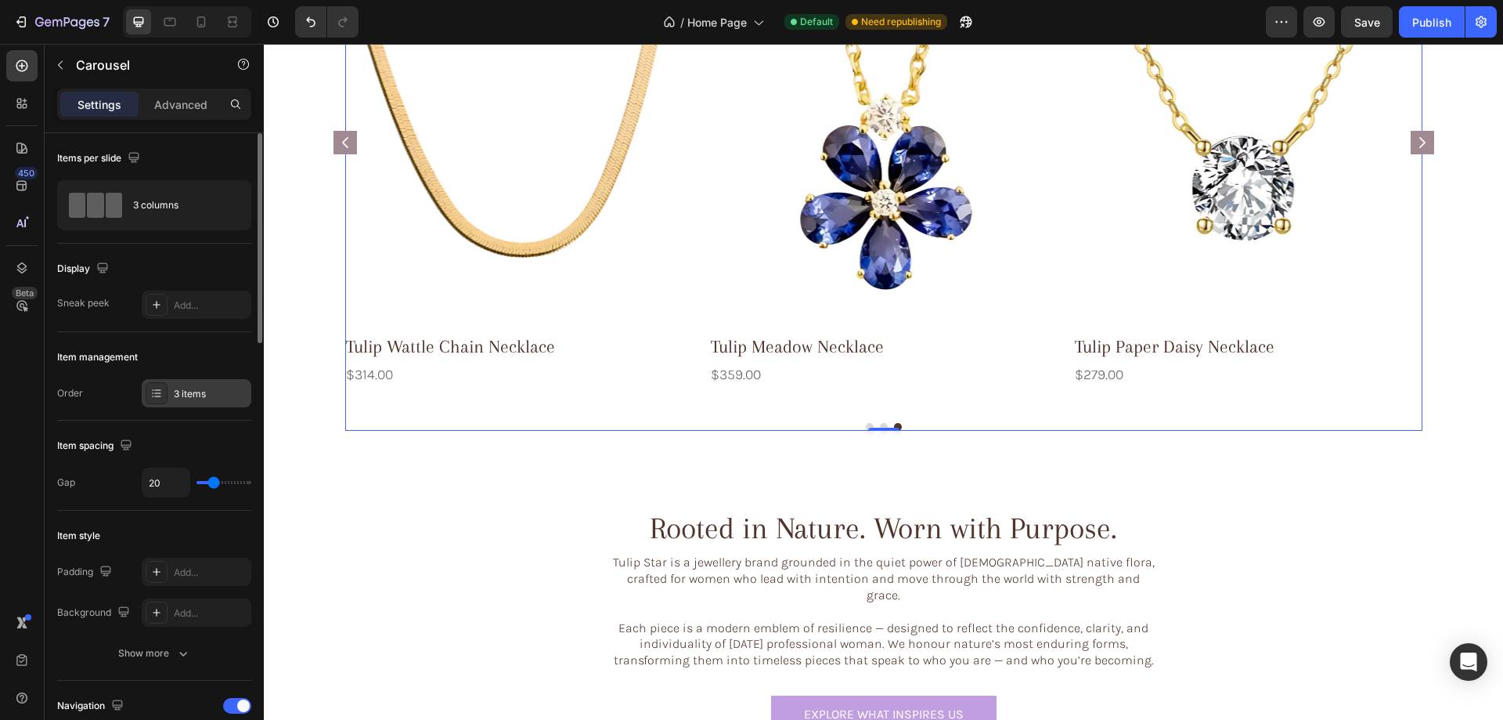
click at [155, 395] on icon at bounding box center [156, 393] width 13 height 13
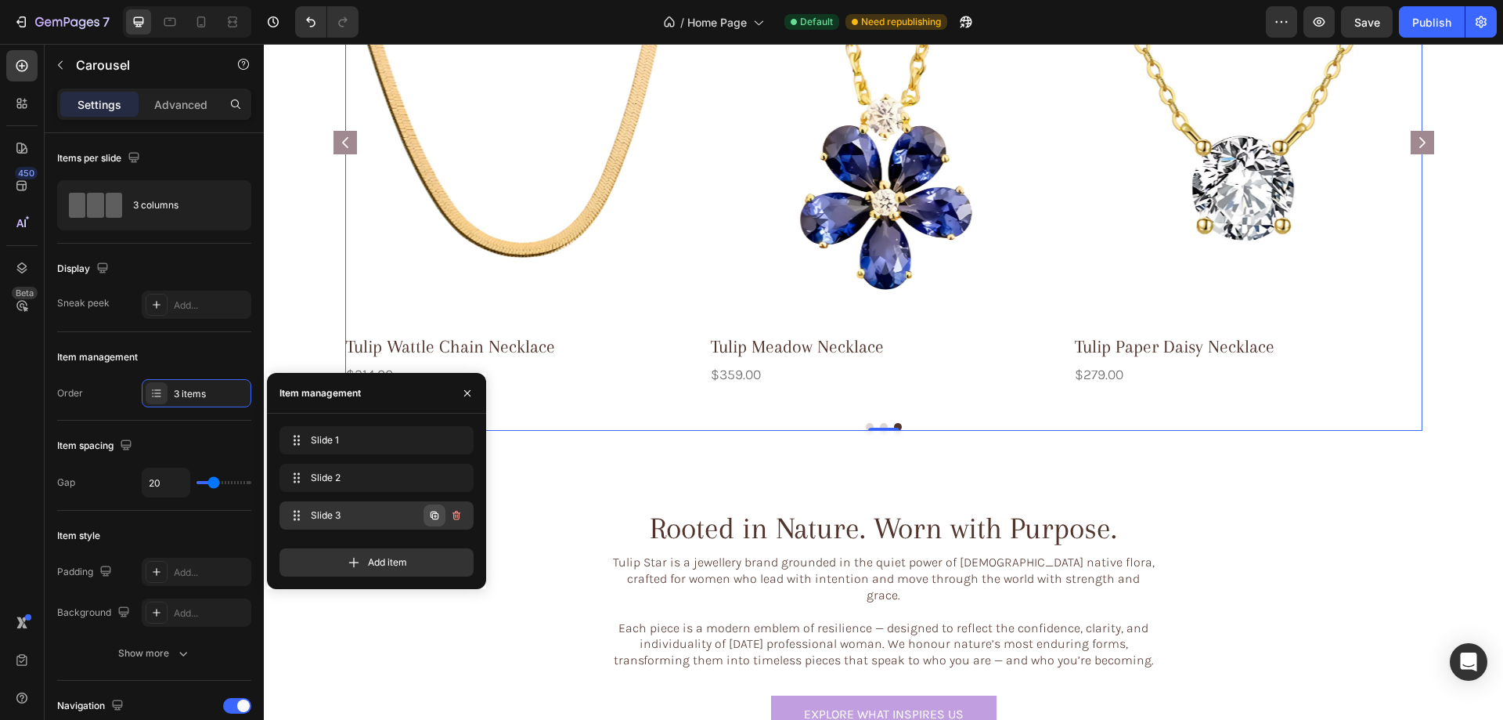
click at [436, 515] on icon "button" at bounding box center [434, 515] width 13 height 13
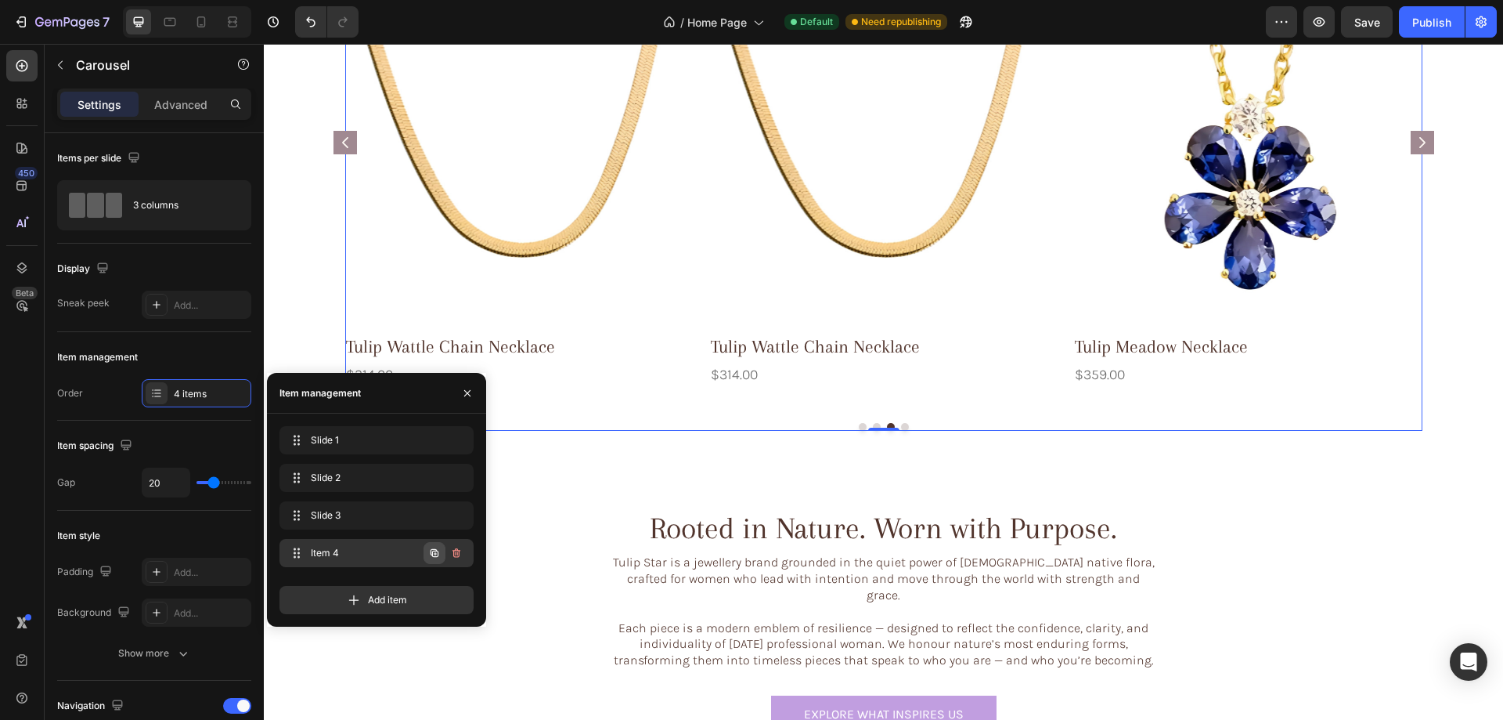
click at [435, 555] on icon "button" at bounding box center [434, 553] width 13 height 13
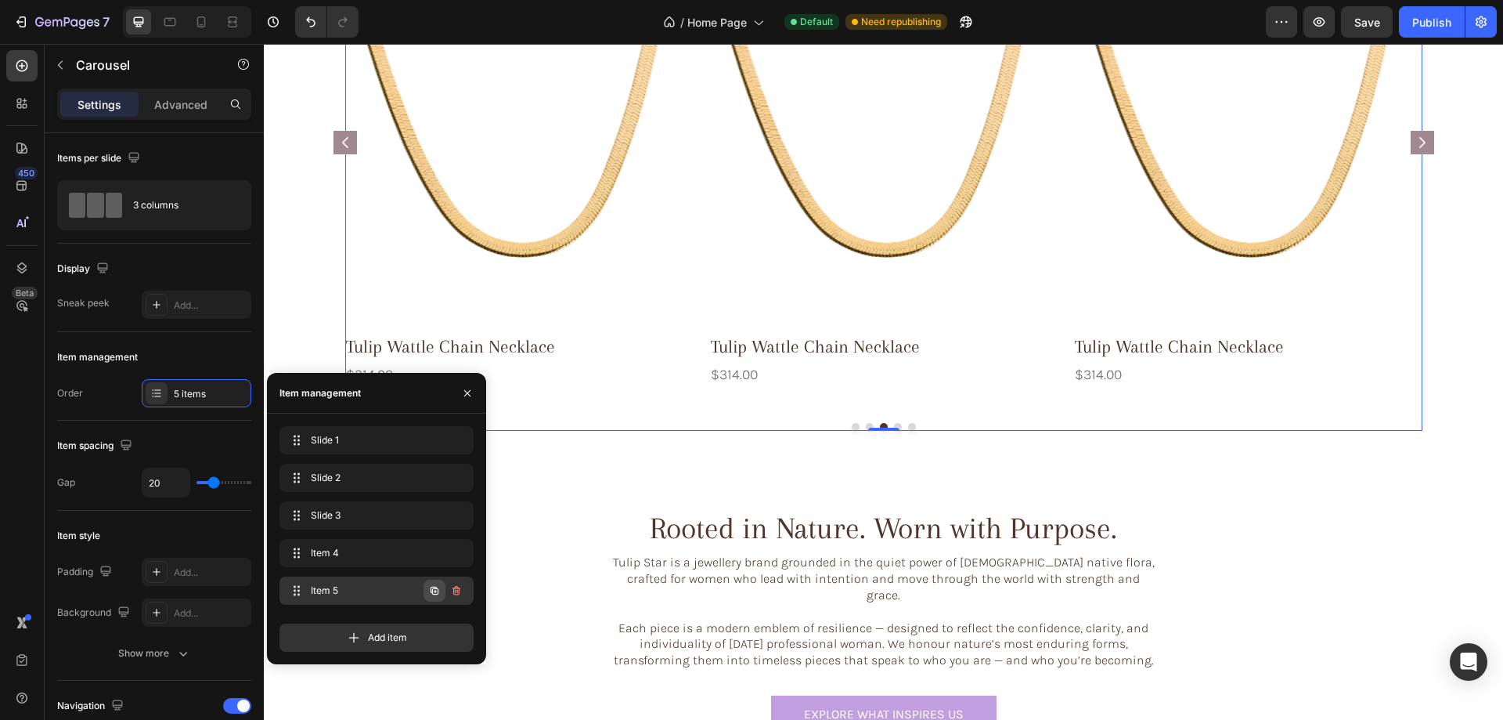
click at [431, 591] on icon "button" at bounding box center [435, 590] width 8 height 8
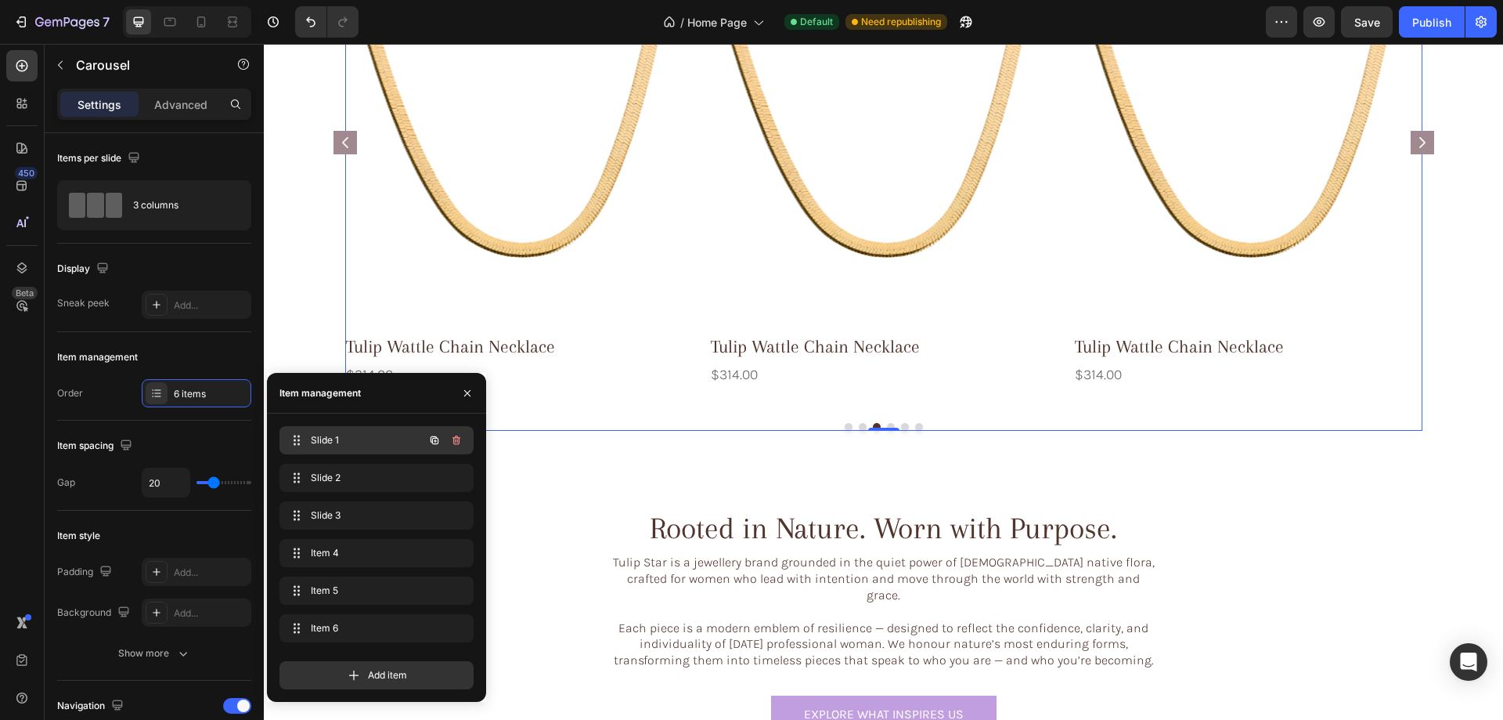
click at [328, 440] on span "Slide 1" at bounding box center [355, 440] width 88 height 14
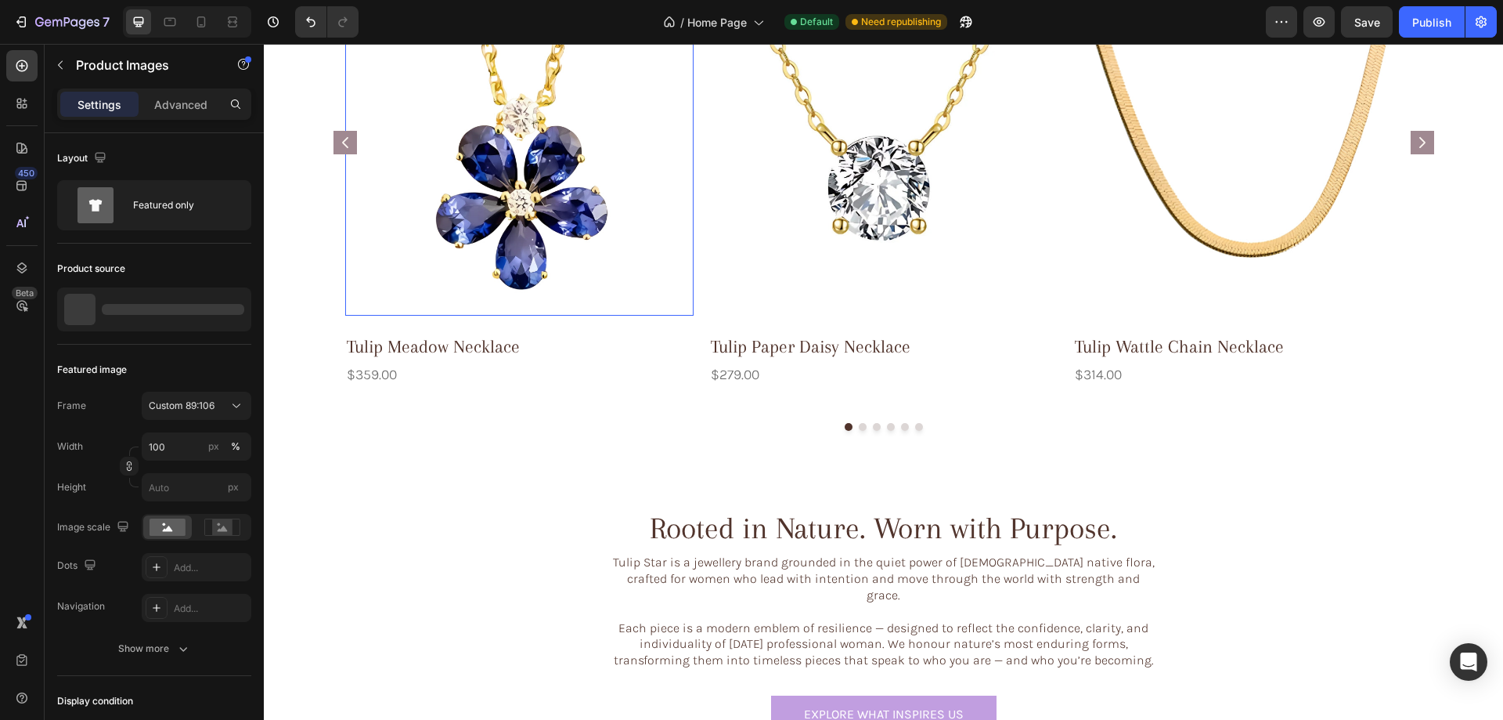
click at [547, 188] on img at bounding box center [519, 107] width 348 height 415
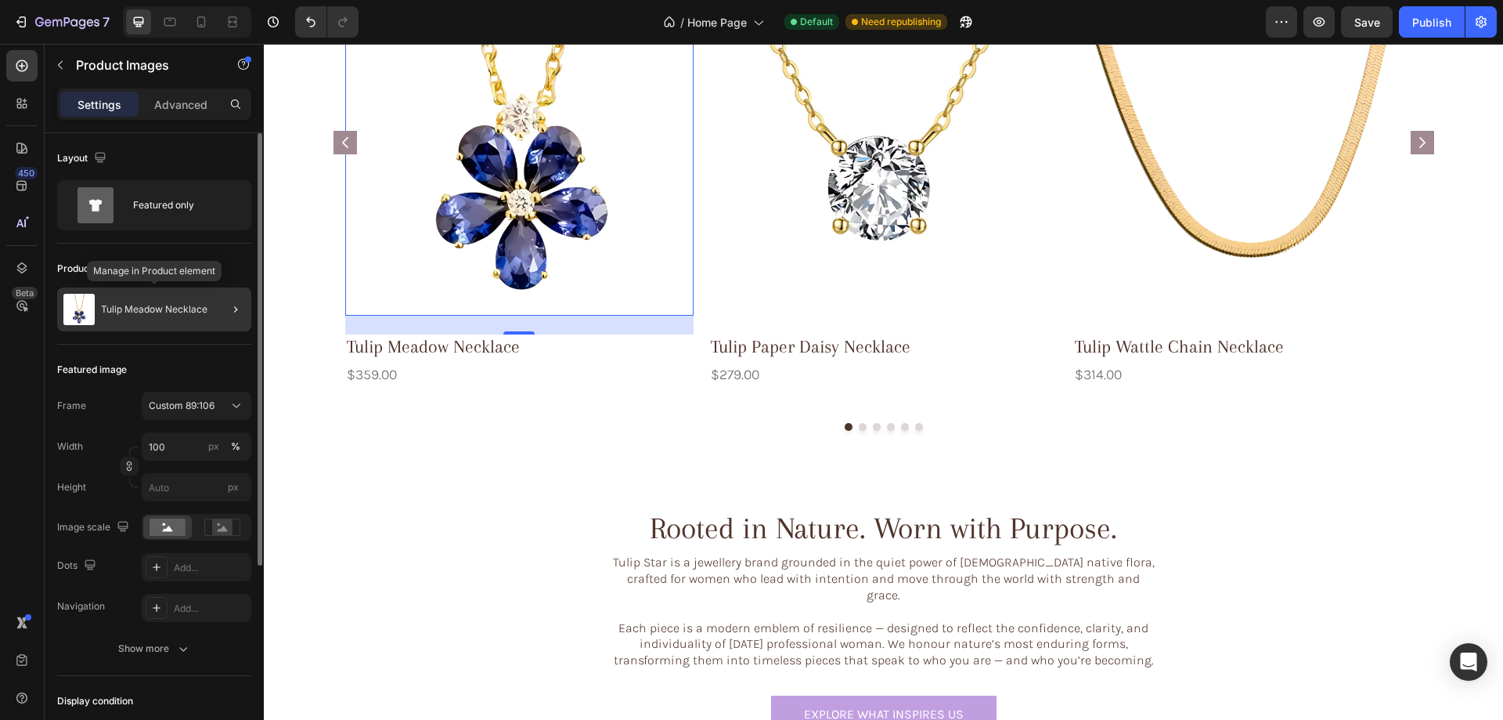
click at [121, 305] on p "Tulip Meadow Necklace" at bounding box center [154, 309] width 106 height 11
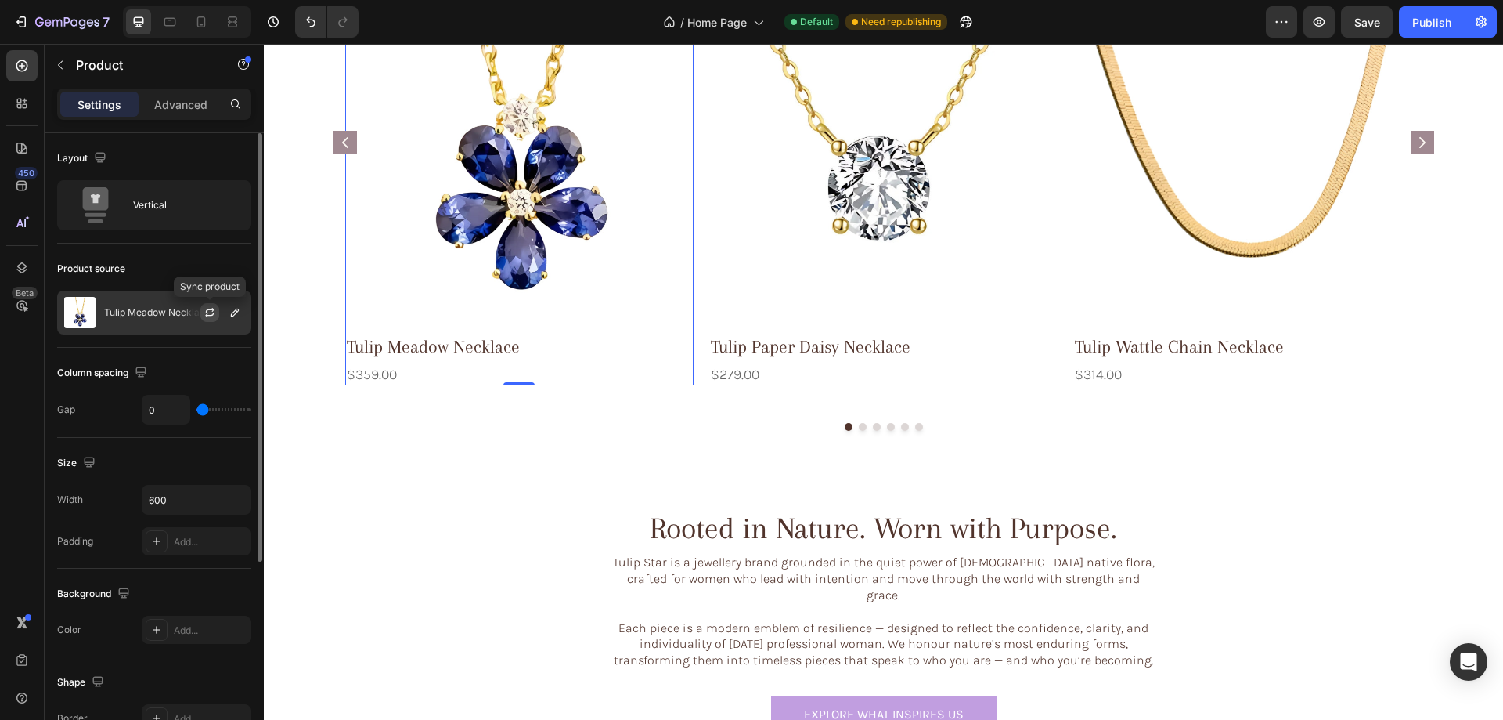
click at [206, 309] on icon "button" at bounding box center [210, 312] width 13 height 13
click at [145, 313] on p "Tulip Meadow Necklace" at bounding box center [157, 312] width 106 height 11
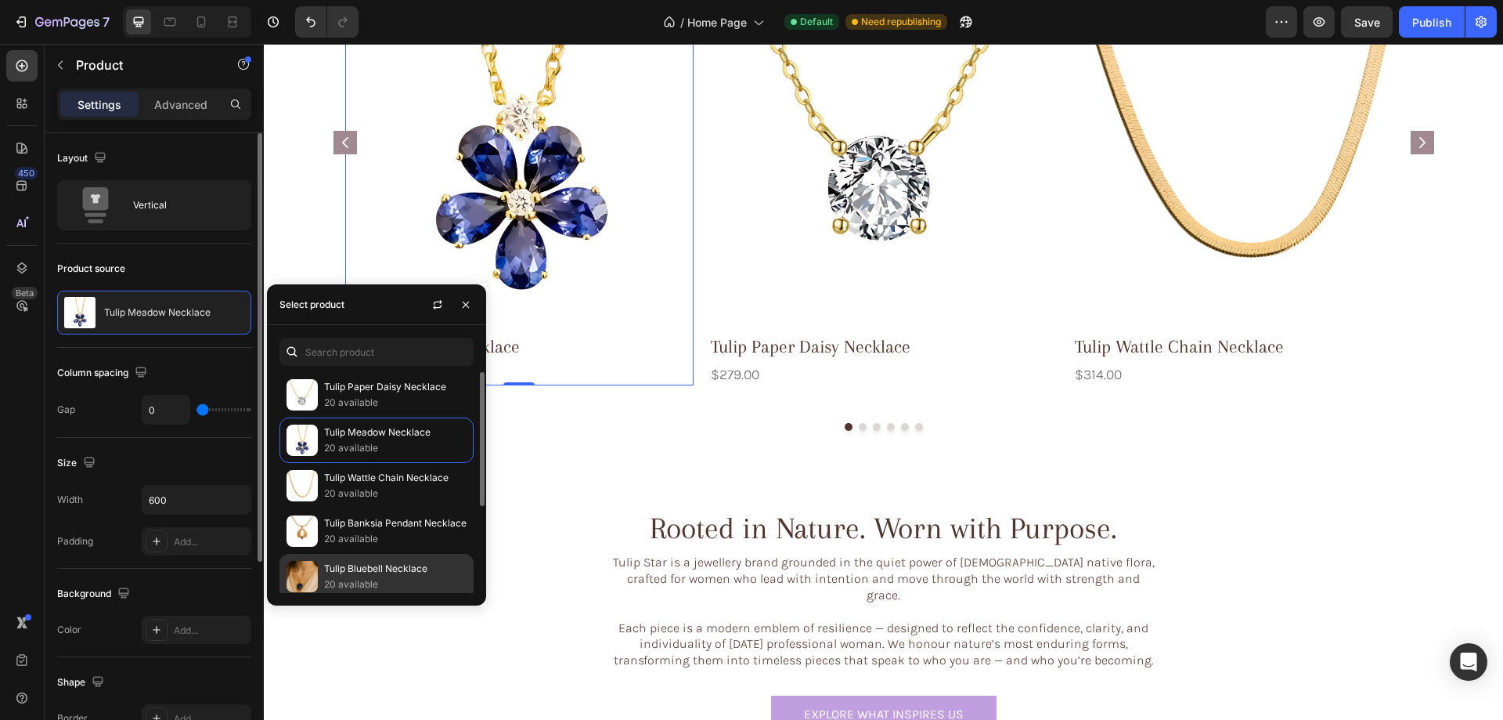
click at [363, 574] on p "Tulip Bluebell Necklace" at bounding box center [395, 569] width 143 height 16
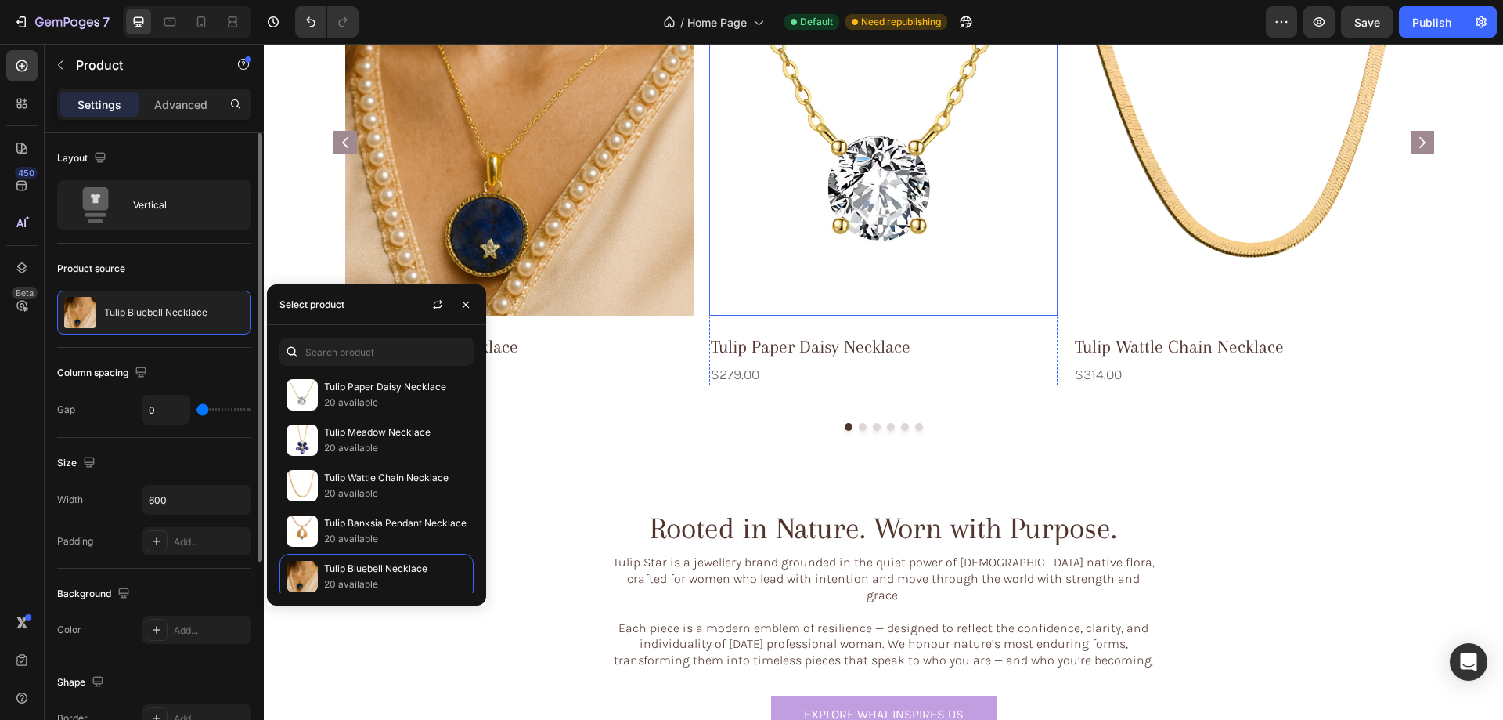
click at [782, 241] on img at bounding box center [883, 107] width 348 height 415
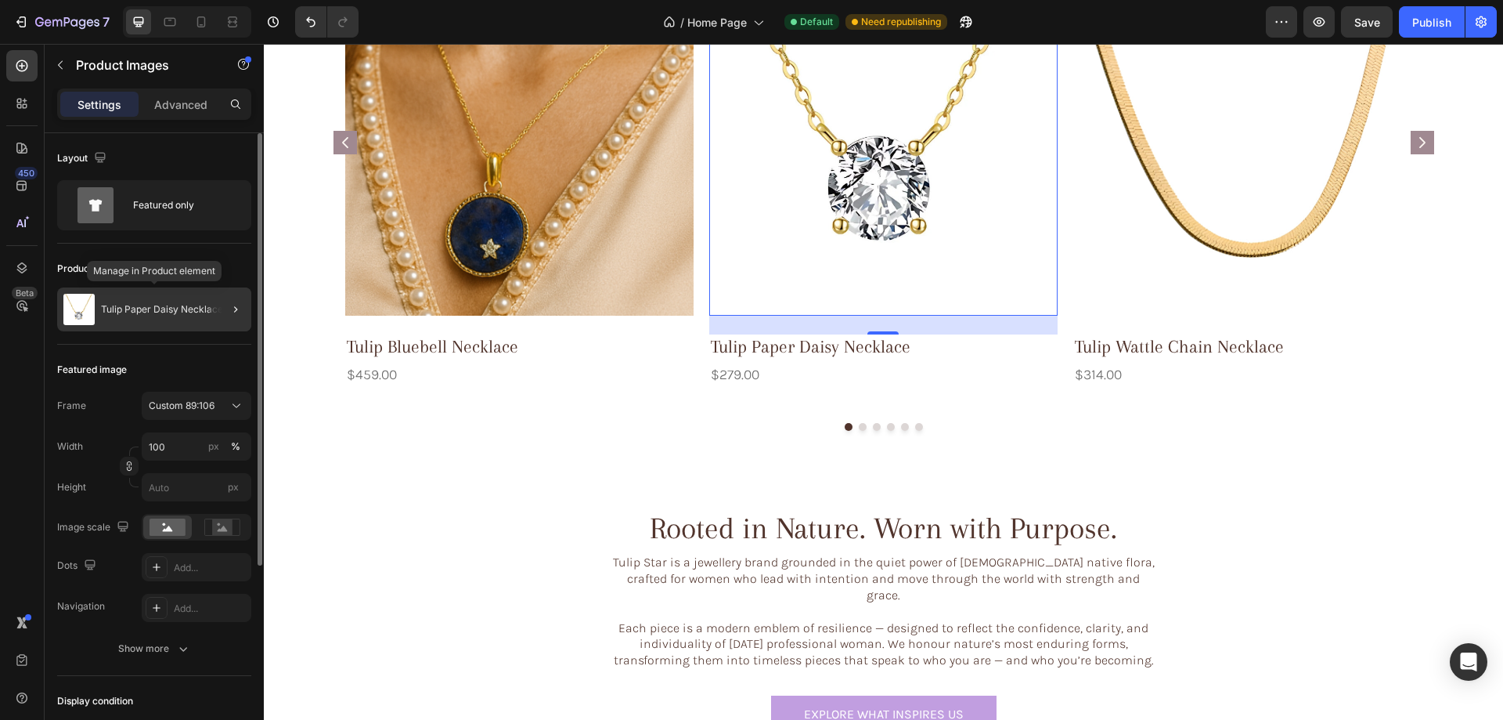
click at [103, 311] on p "Tulip Paper Daisy Necklace" at bounding box center [162, 309] width 122 height 11
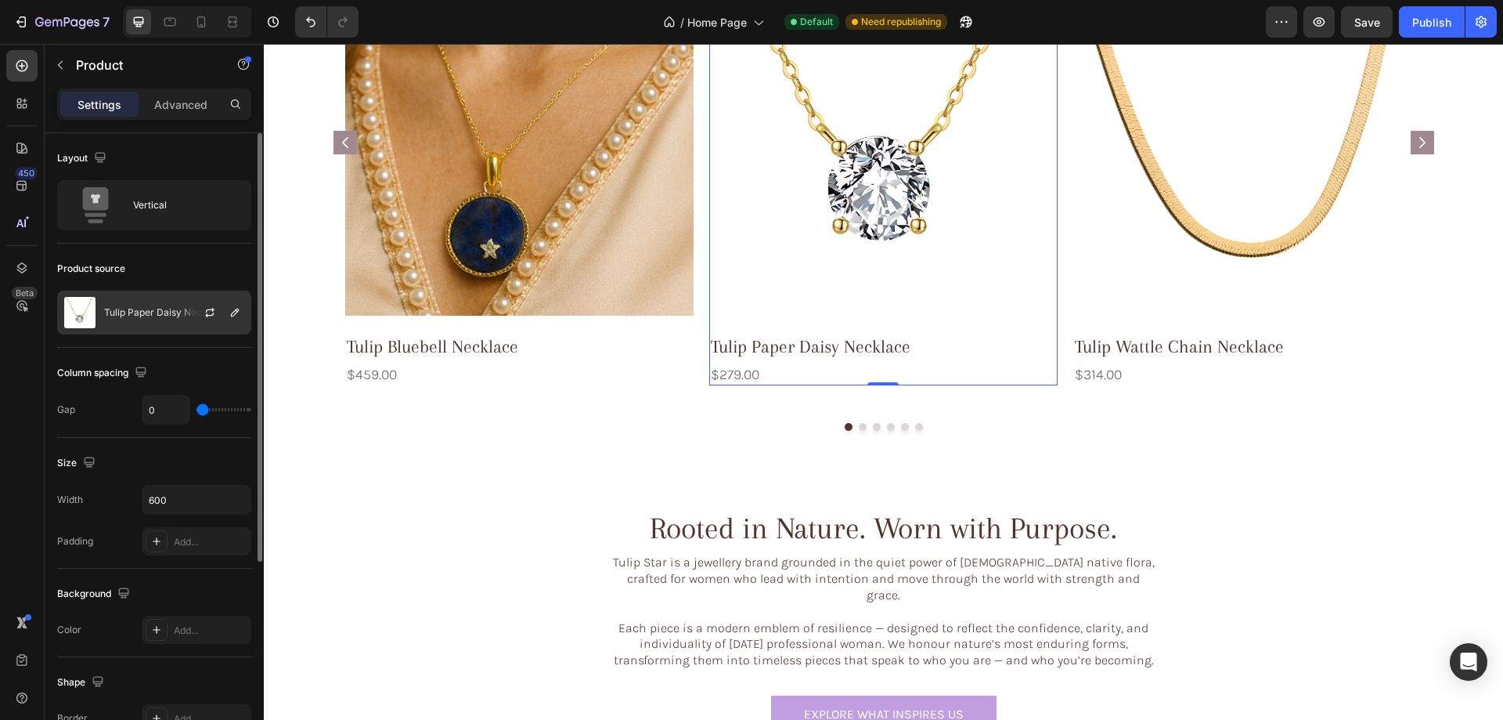
click at [171, 312] on p "Tulip Paper Daisy Necklace" at bounding box center [165, 312] width 122 height 11
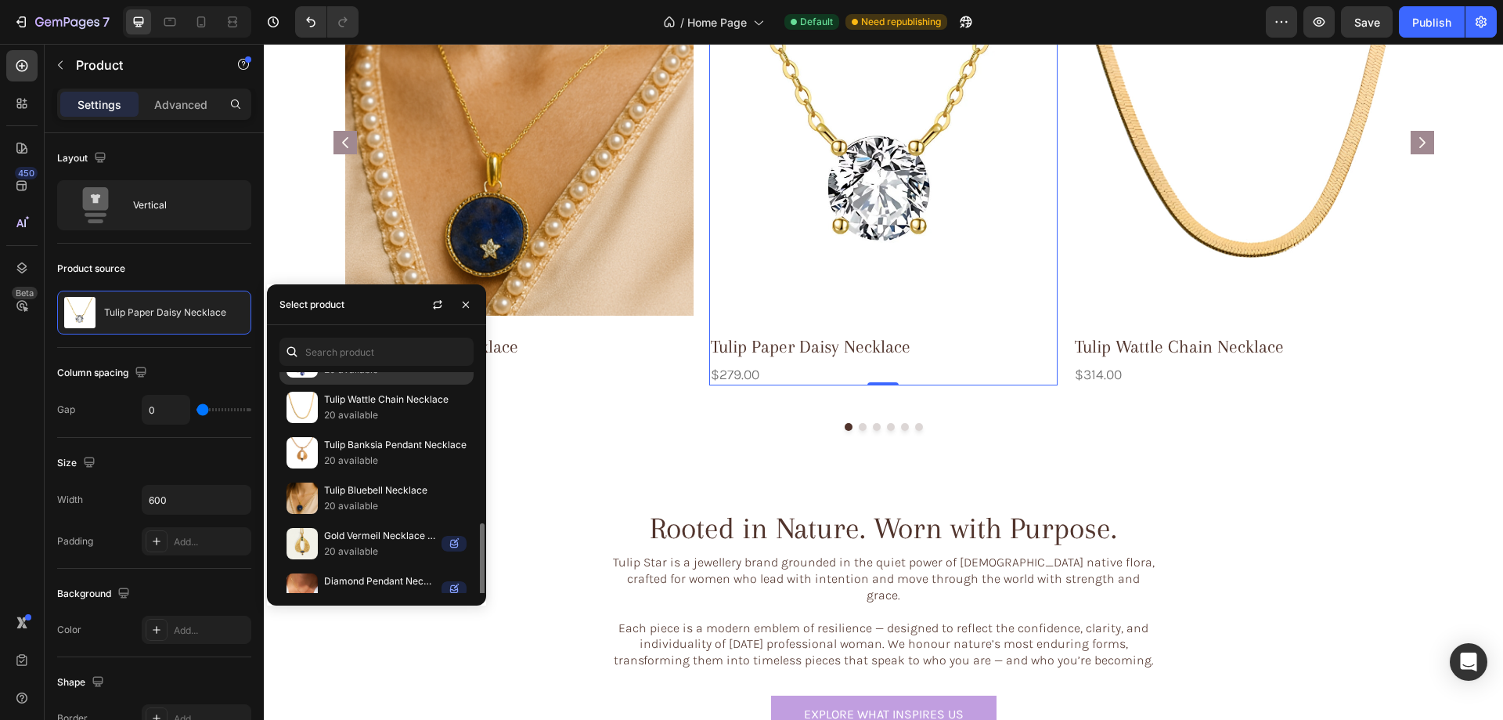
scroll to position [143, 0]
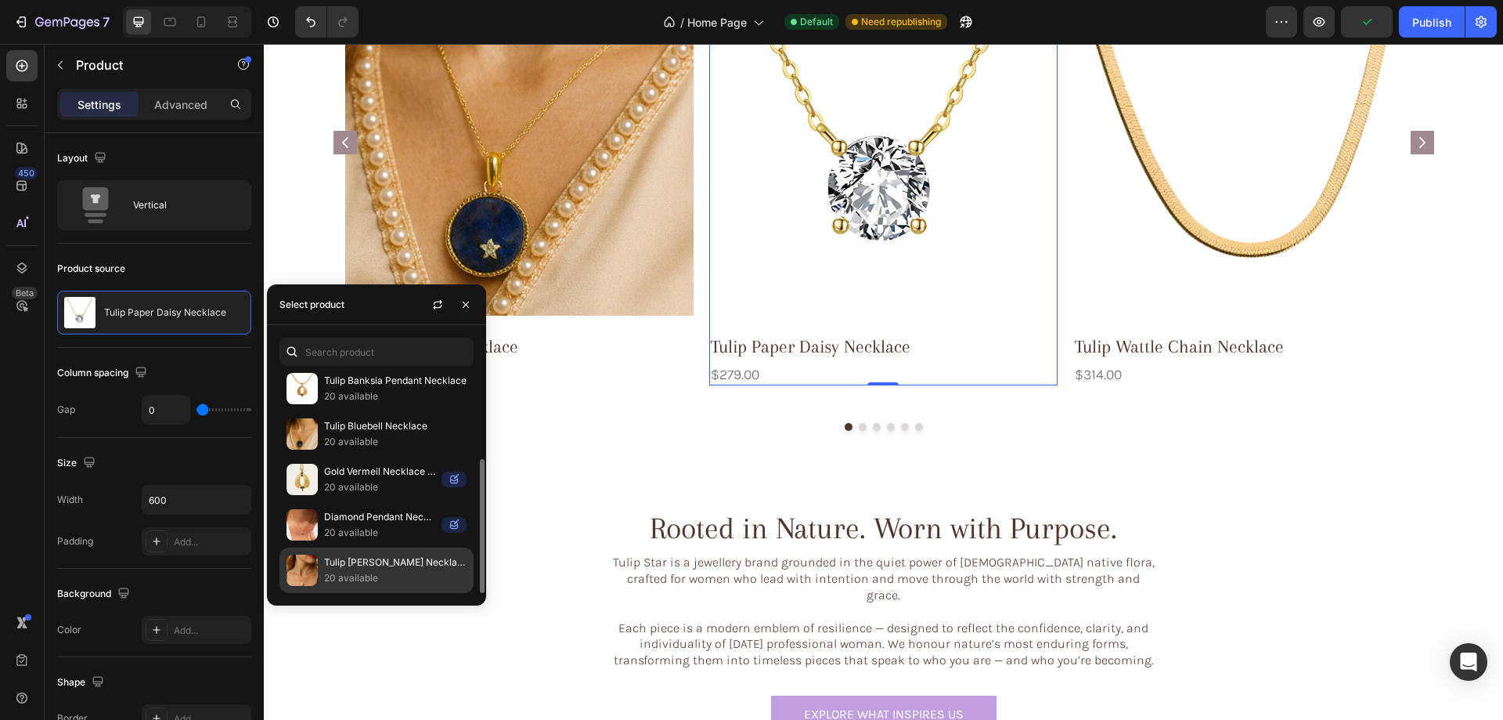
click at [366, 565] on p "Tulip Lily Pilly Necklace" at bounding box center [395, 562] width 143 height 16
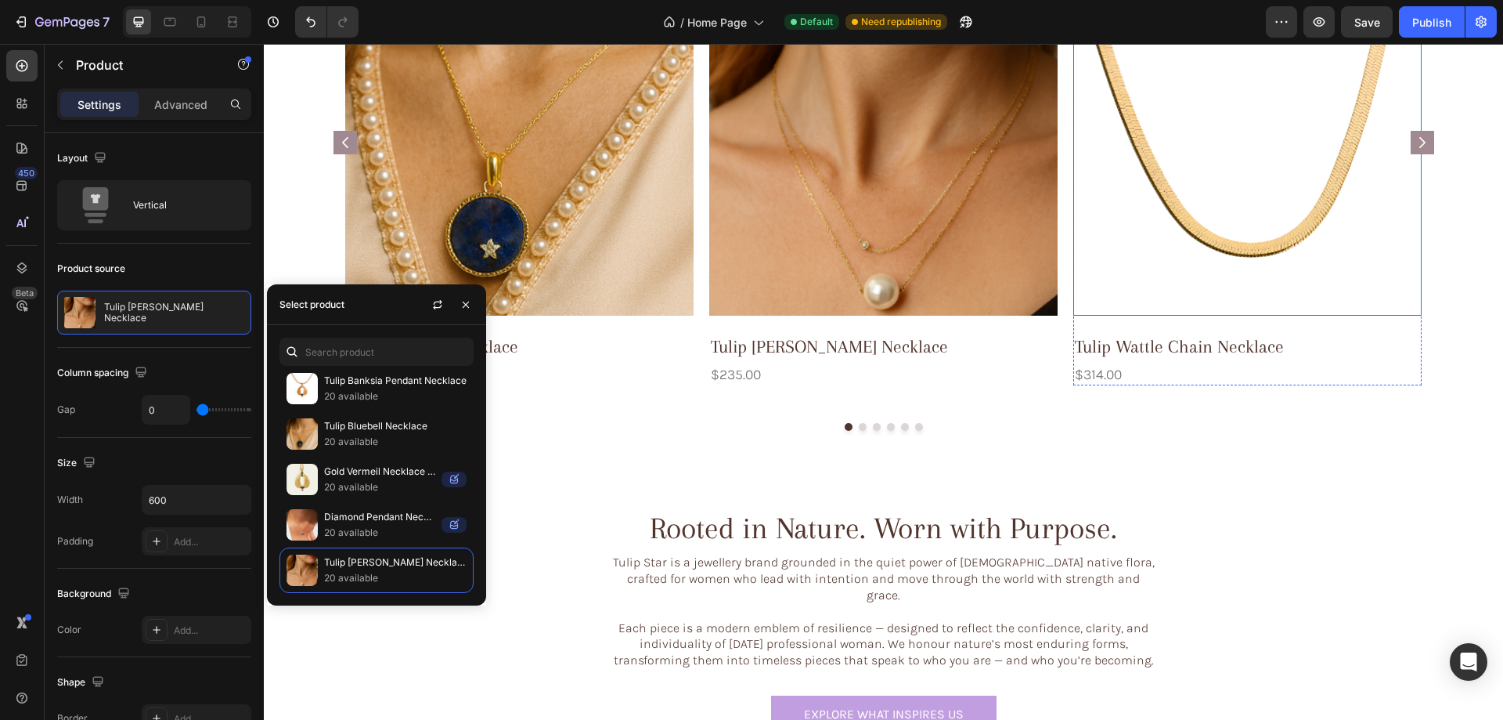
click at [1207, 167] on img at bounding box center [1248, 107] width 348 height 415
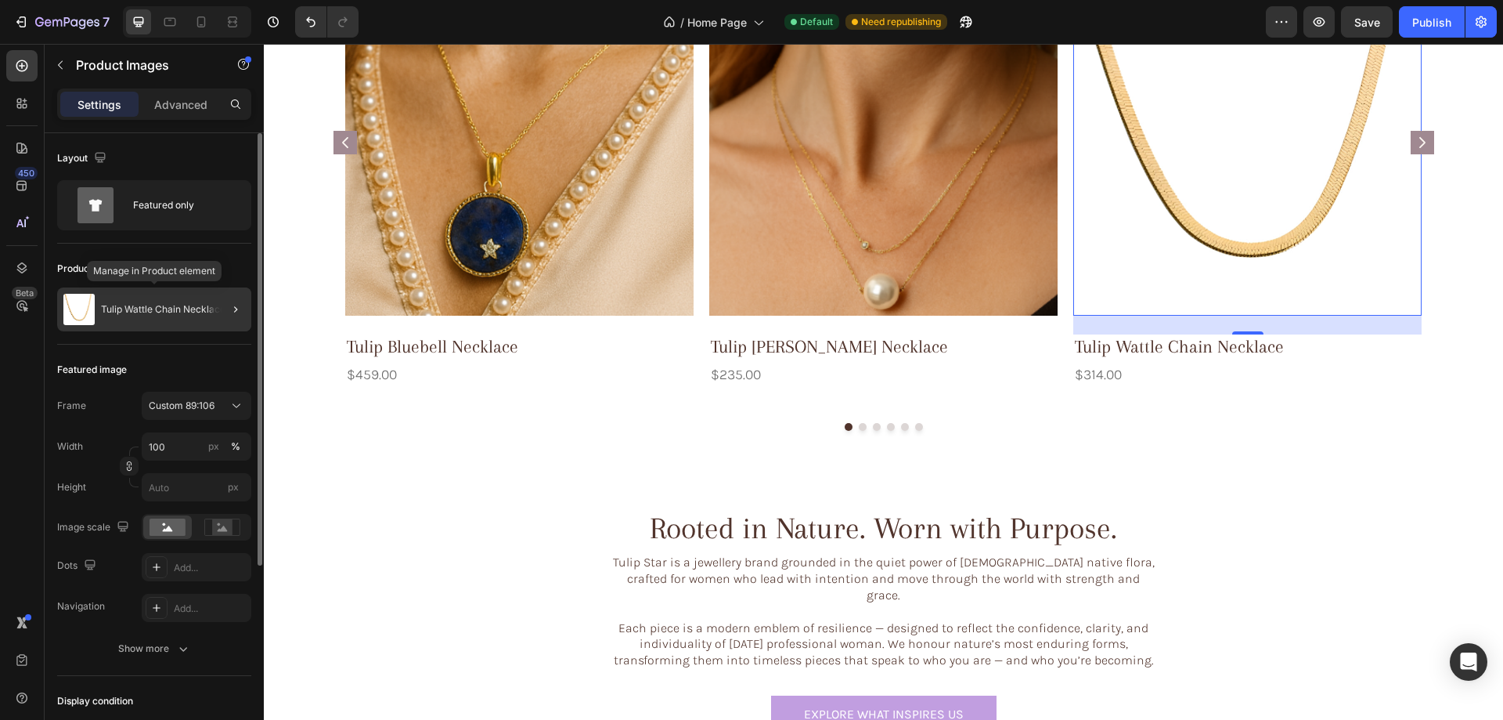
click at [118, 312] on p "Tulip Wattle Chain Necklace" at bounding box center [163, 309] width 124 height 11
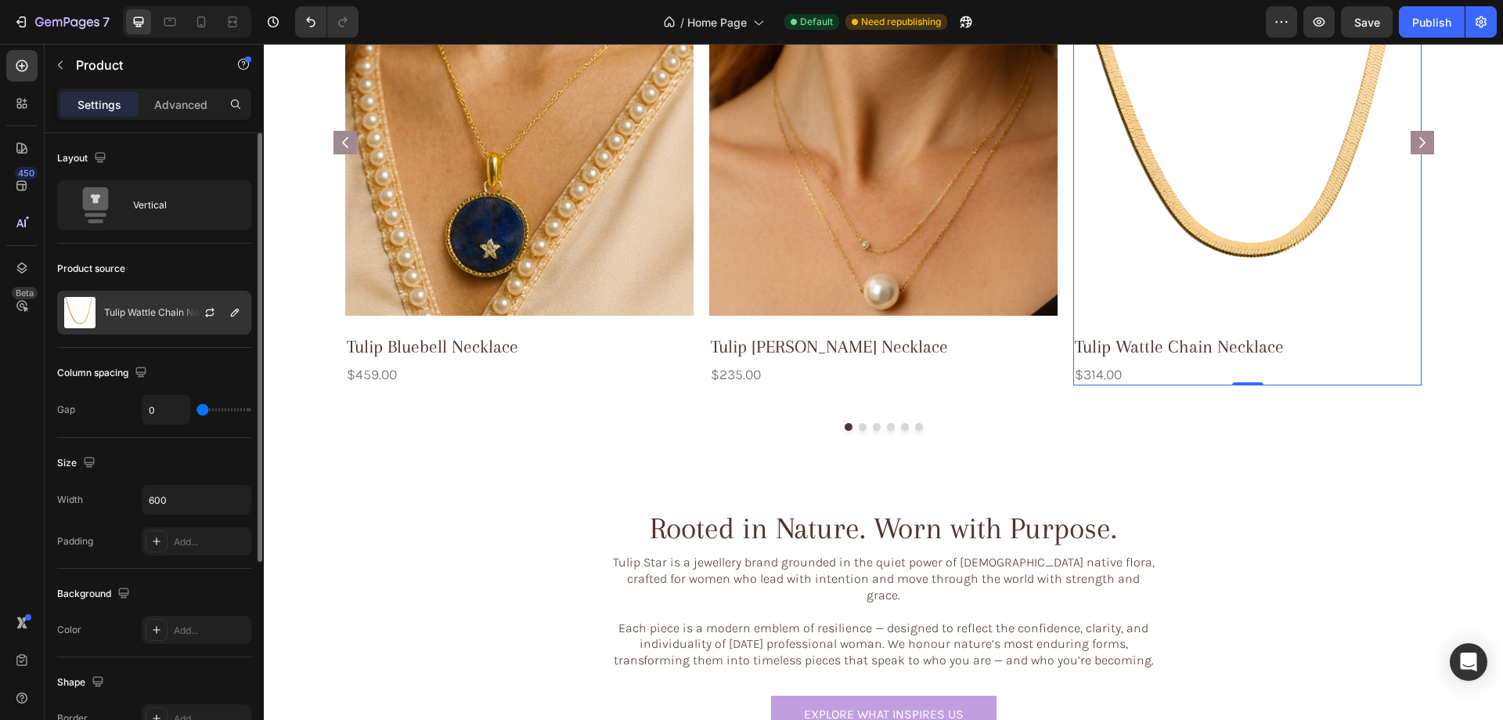
click at [149, 319] on div "Tulip Wattle Chain Necklace" at bounding box center [154, 312] width 194 height 44
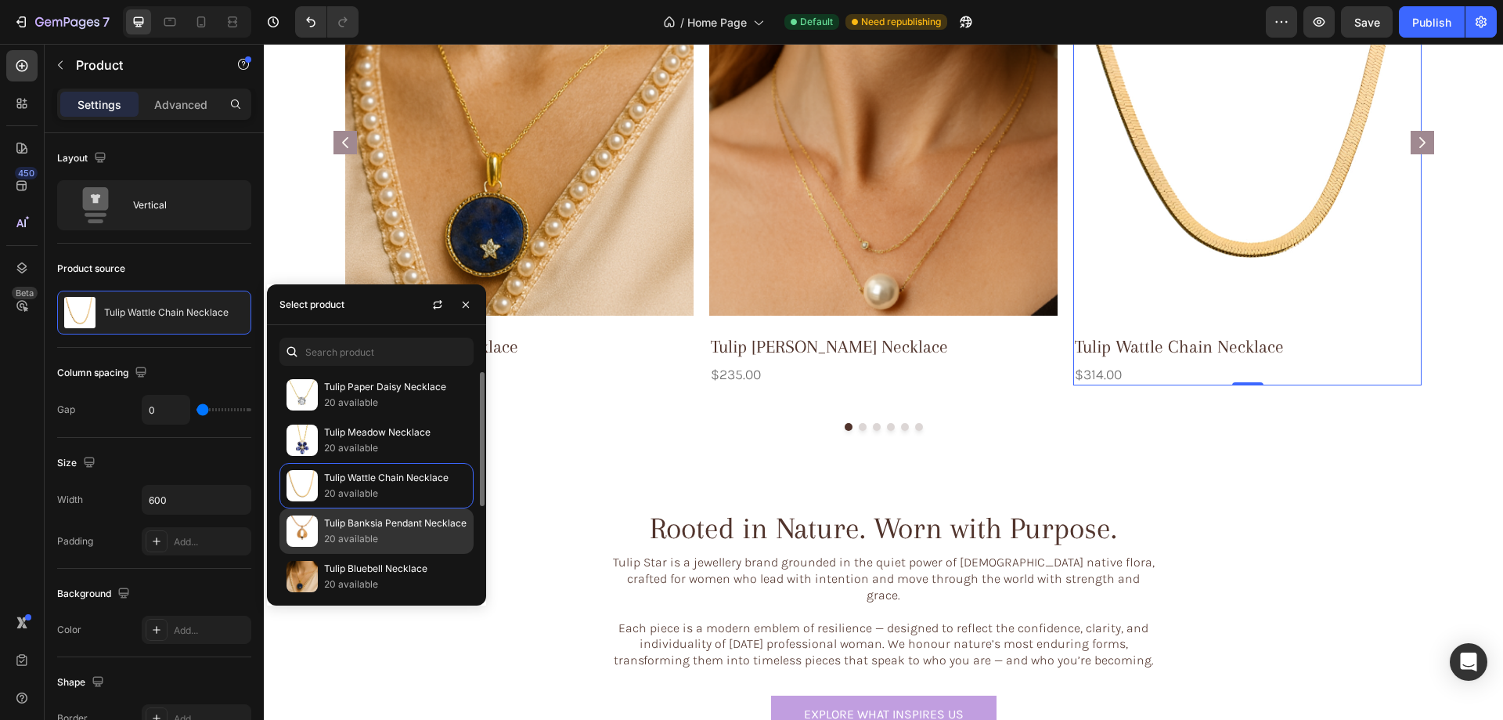
click at [361, 539] on p "20 available" at bounding box center [395, 539] width 143 height 16
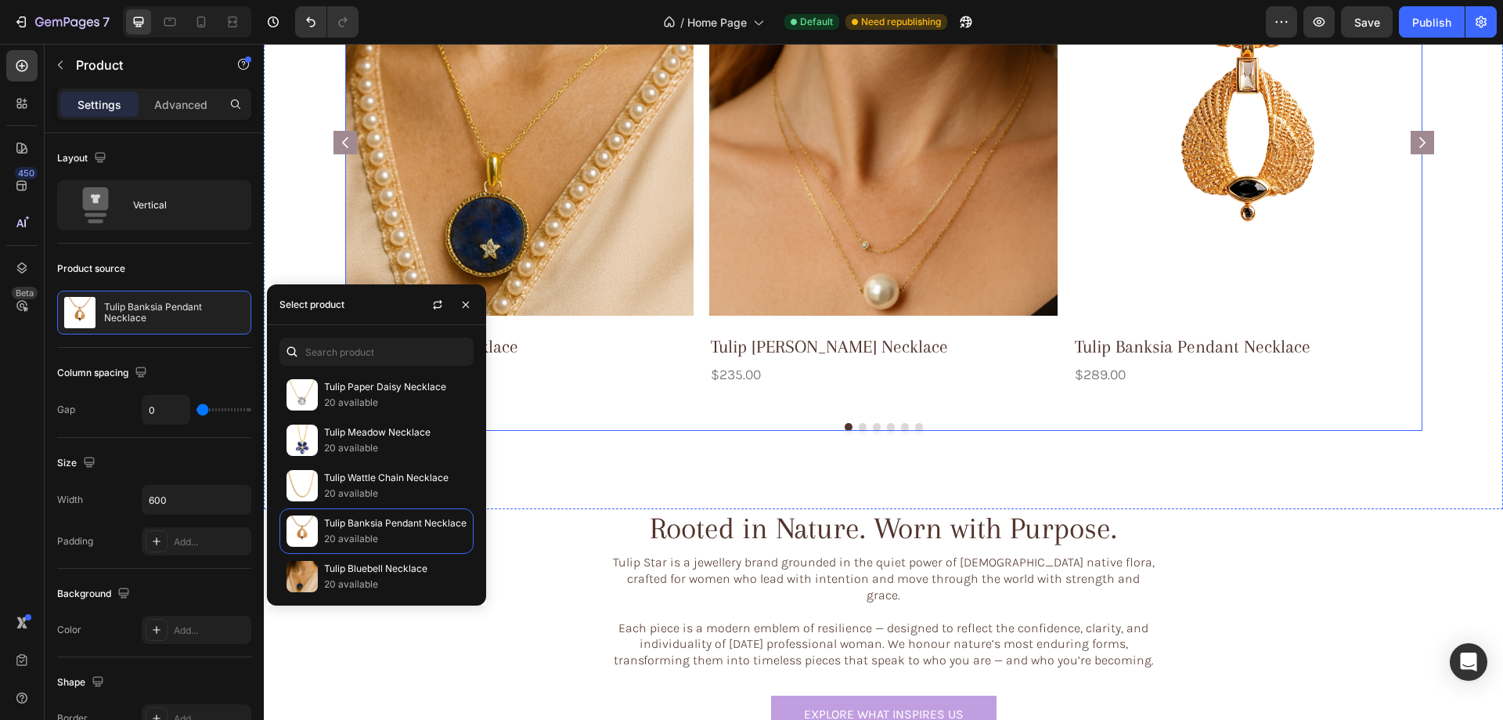
click at [1418, 137] on rect "Carousel Next Arrow" at bounding box center [1422, 142] width 23 height 23
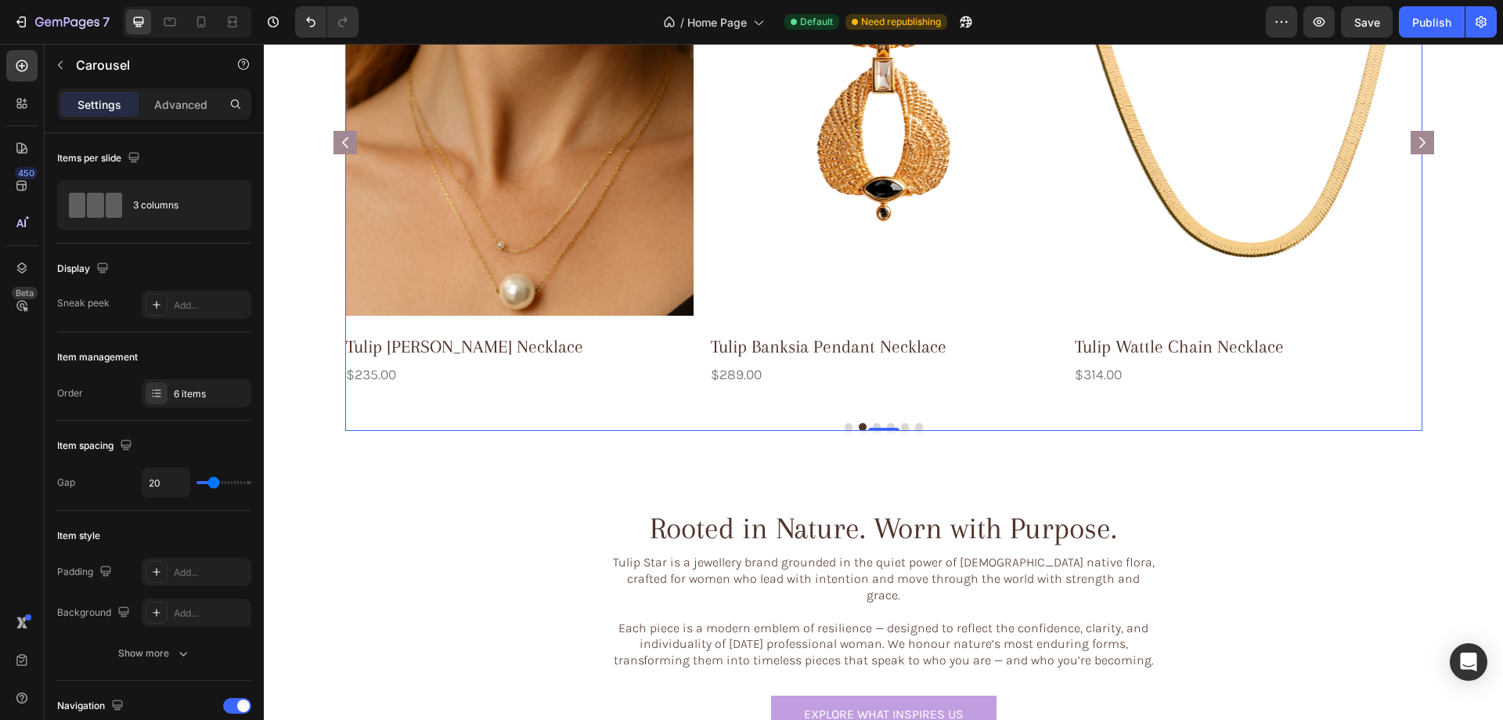
click at [558, 395] on div "Product Images Tulip Bluebell Necklace Product Title $459.00 Product Price Prod…" at bounding box center [883, 165] width 1077 height 531
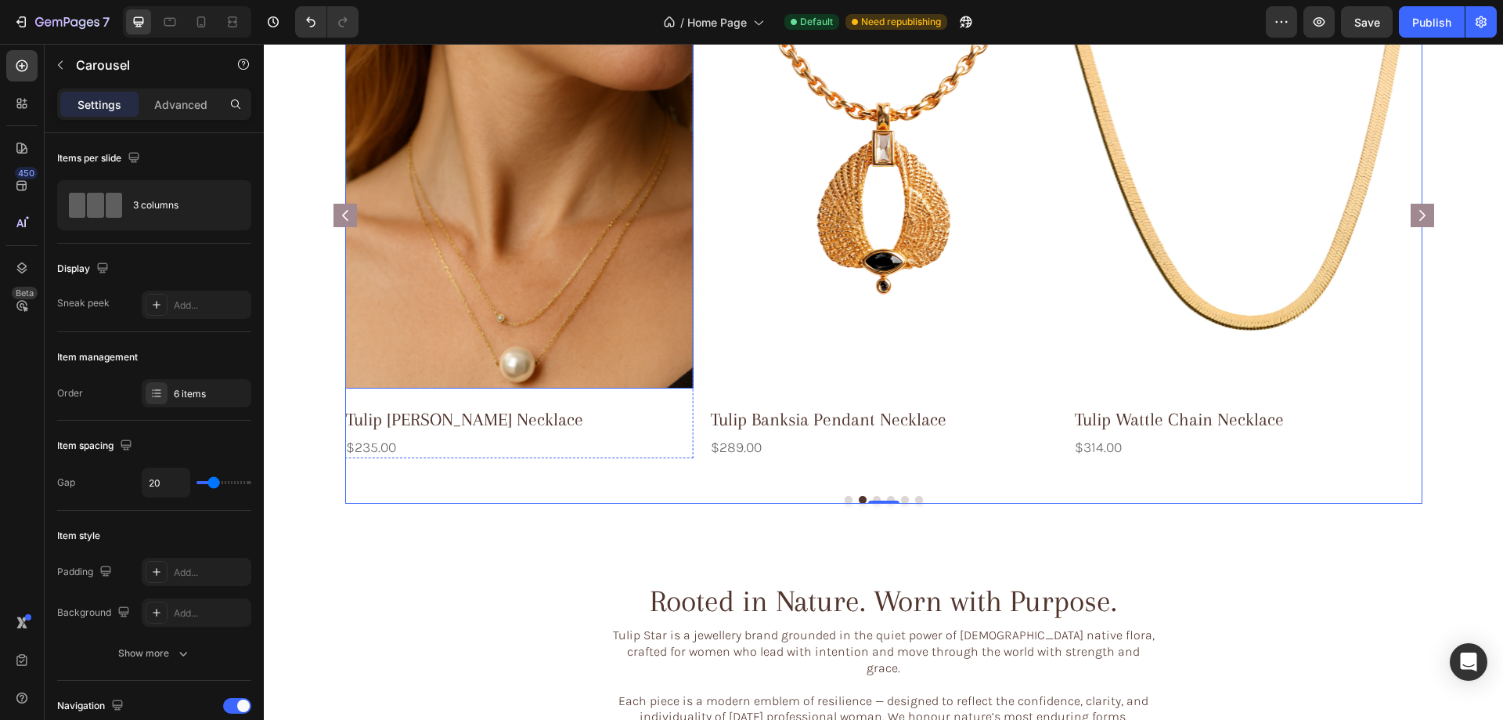
scroll to position [783, 0]
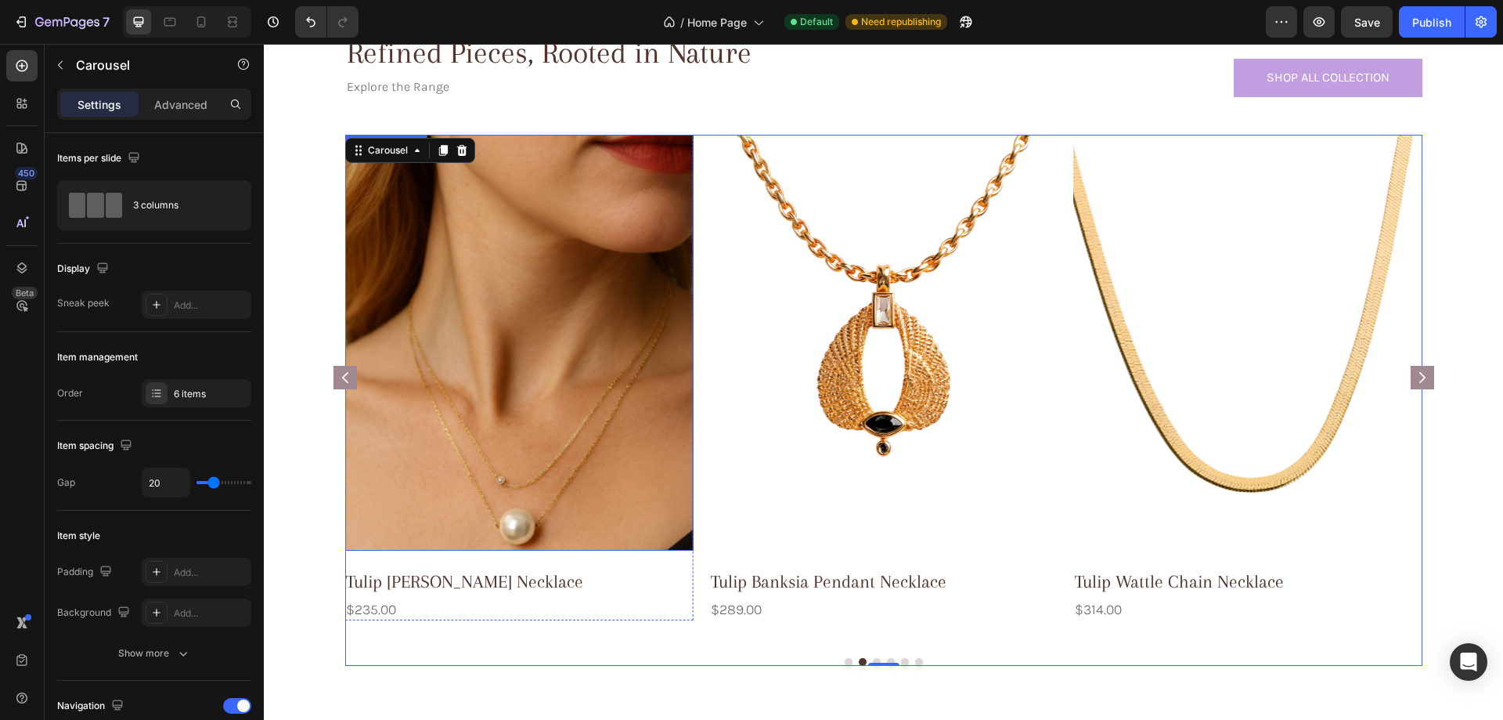
click at [612, 313] on img at bounding box center [519, 342] width 348 height 415
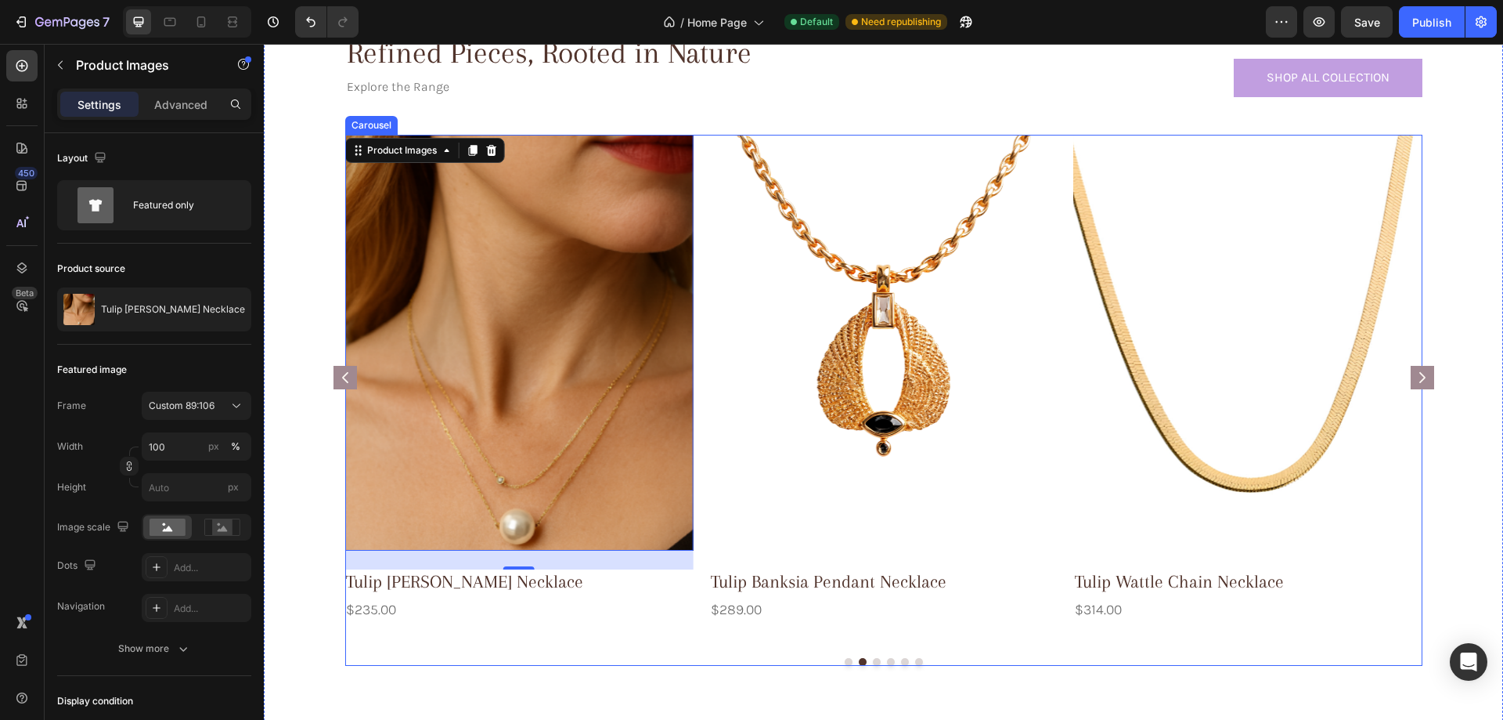
click at [694, 146] on div "Product Images Tulip Bluebell Necklace Product Title $459.00 Product Price Prod…" at bounding box center [883, 377] width 1077 height 485
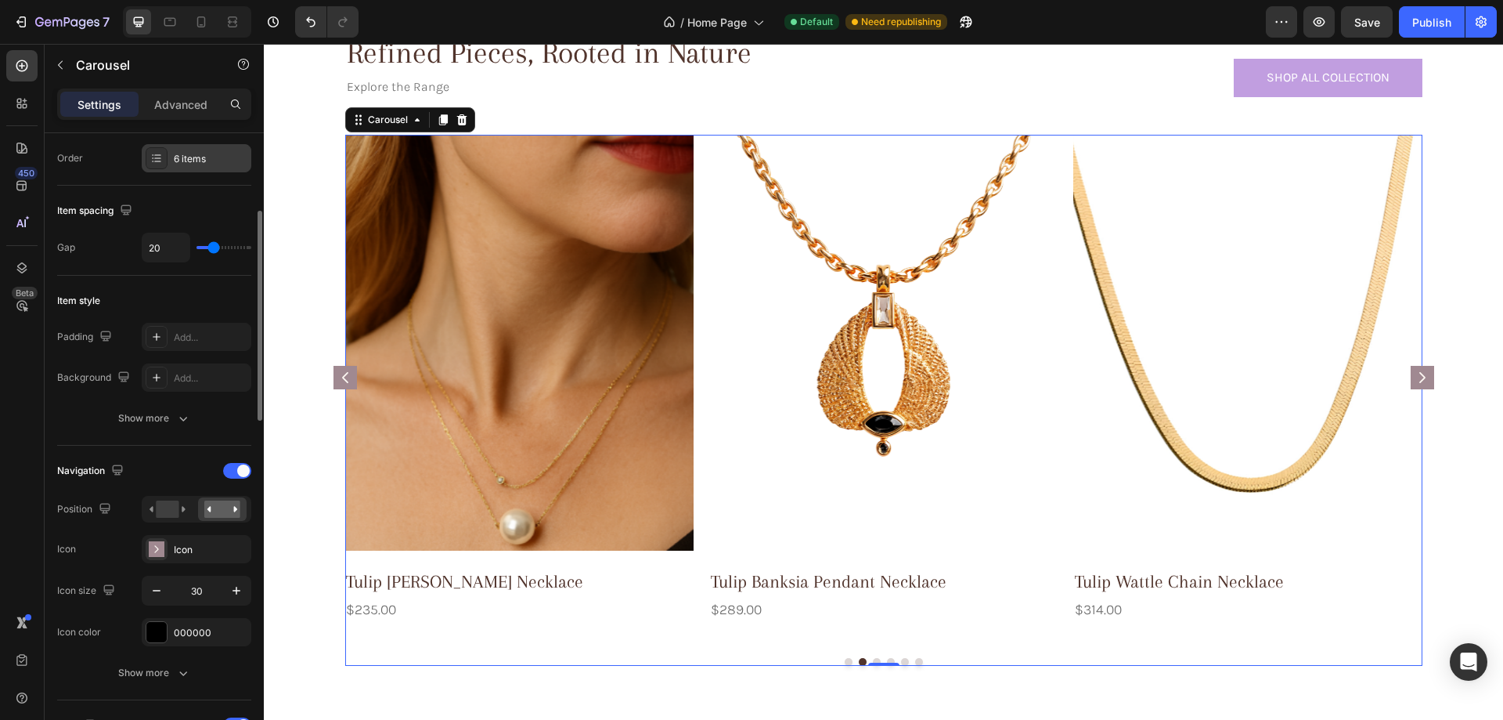
scroll to position [0, 0]
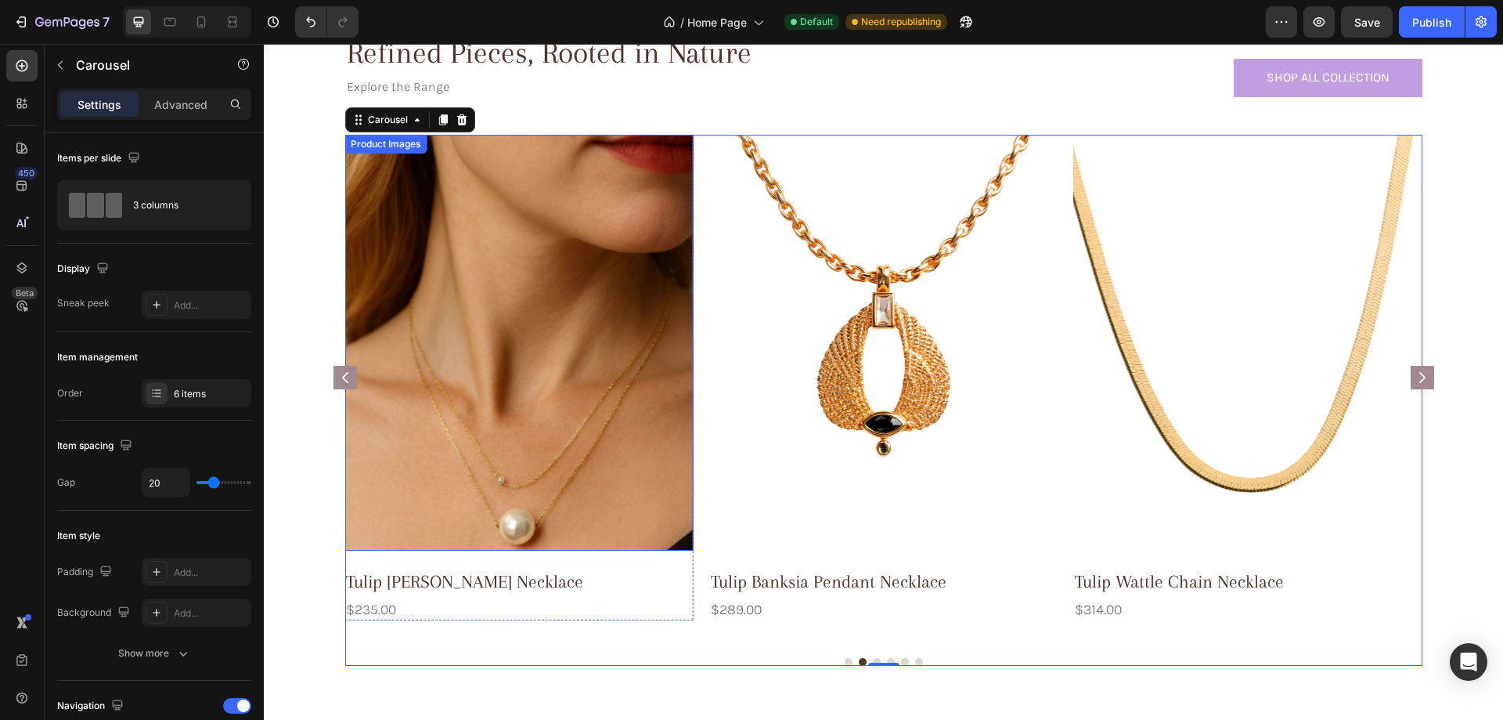
click at [682, 380] on img at bounding box center [519, 342] width 348 height 415
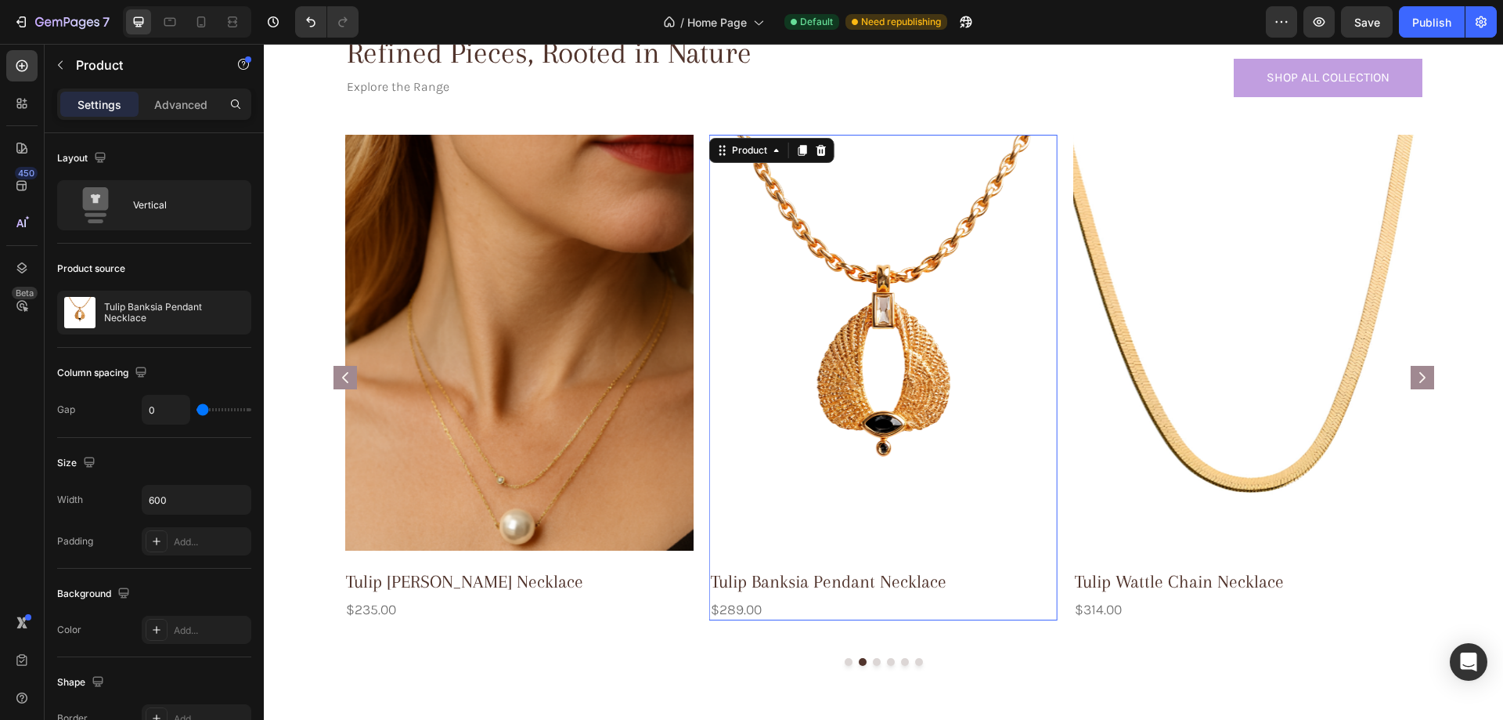
click at [1033, 552] on div "Product Images" at bounding box center [883, 352] width 348 height 434
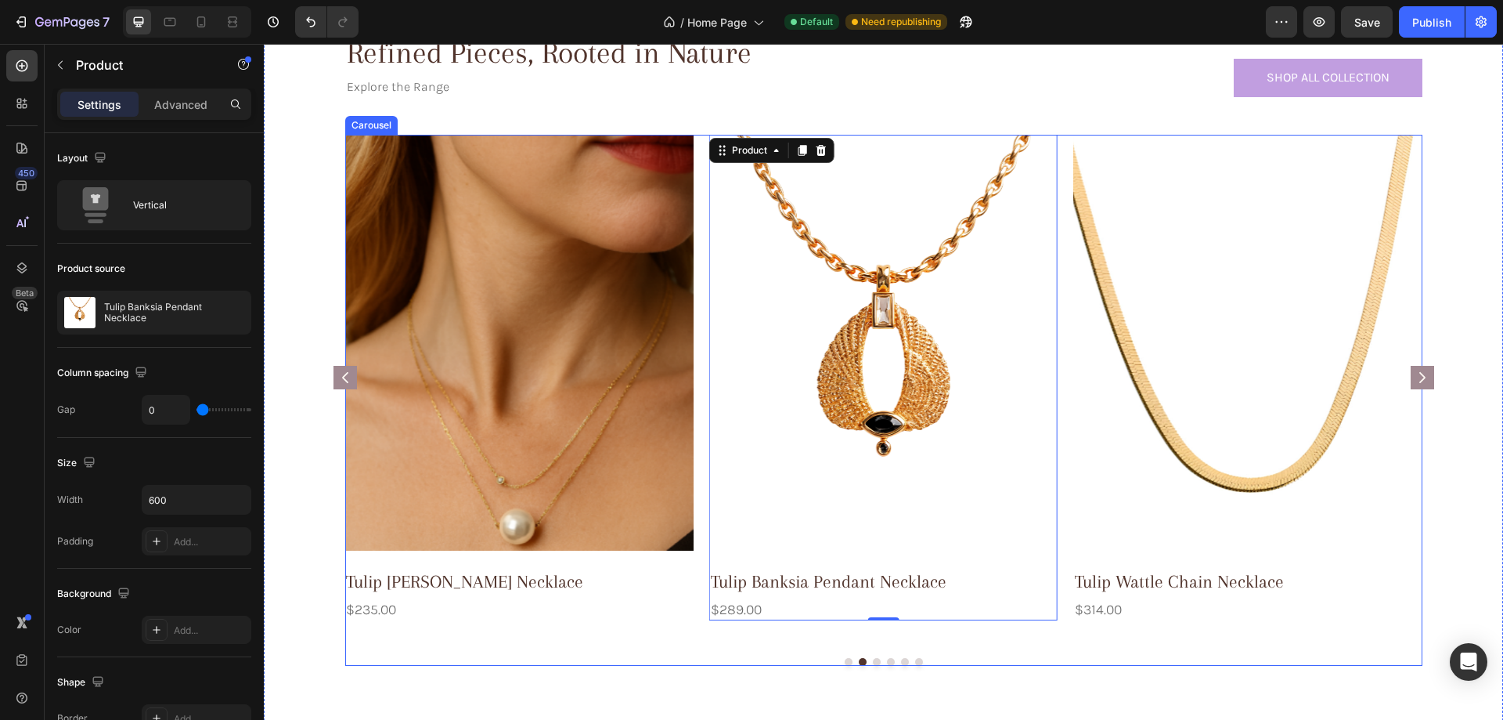
click at [695, 609] on div "Product Images Tulip Bluebell Necklace Product Title $459.00 Product Price Prod…" at bounding box center [883, 377] width 1077 height 485
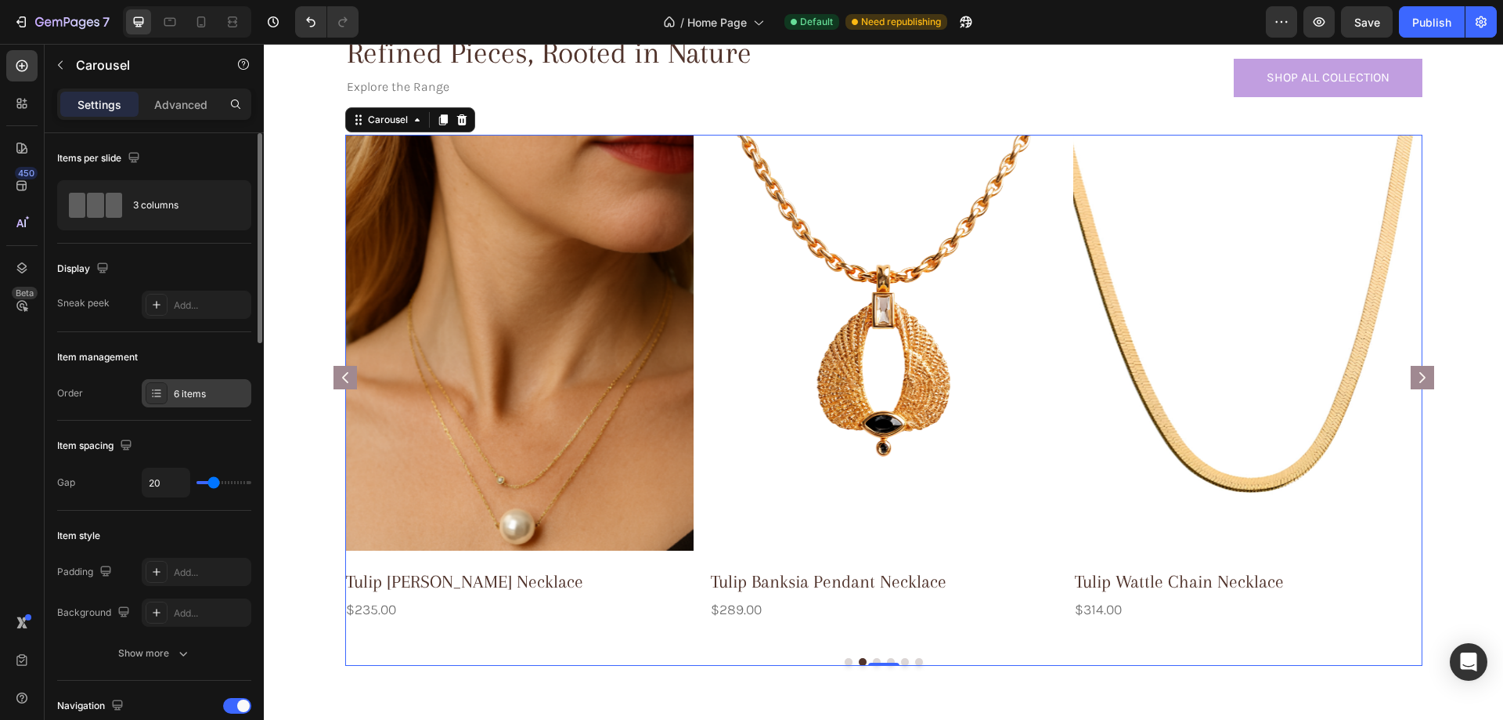
click at [153, 393] on icon at bounding box center [153, 393] width 2 height 2
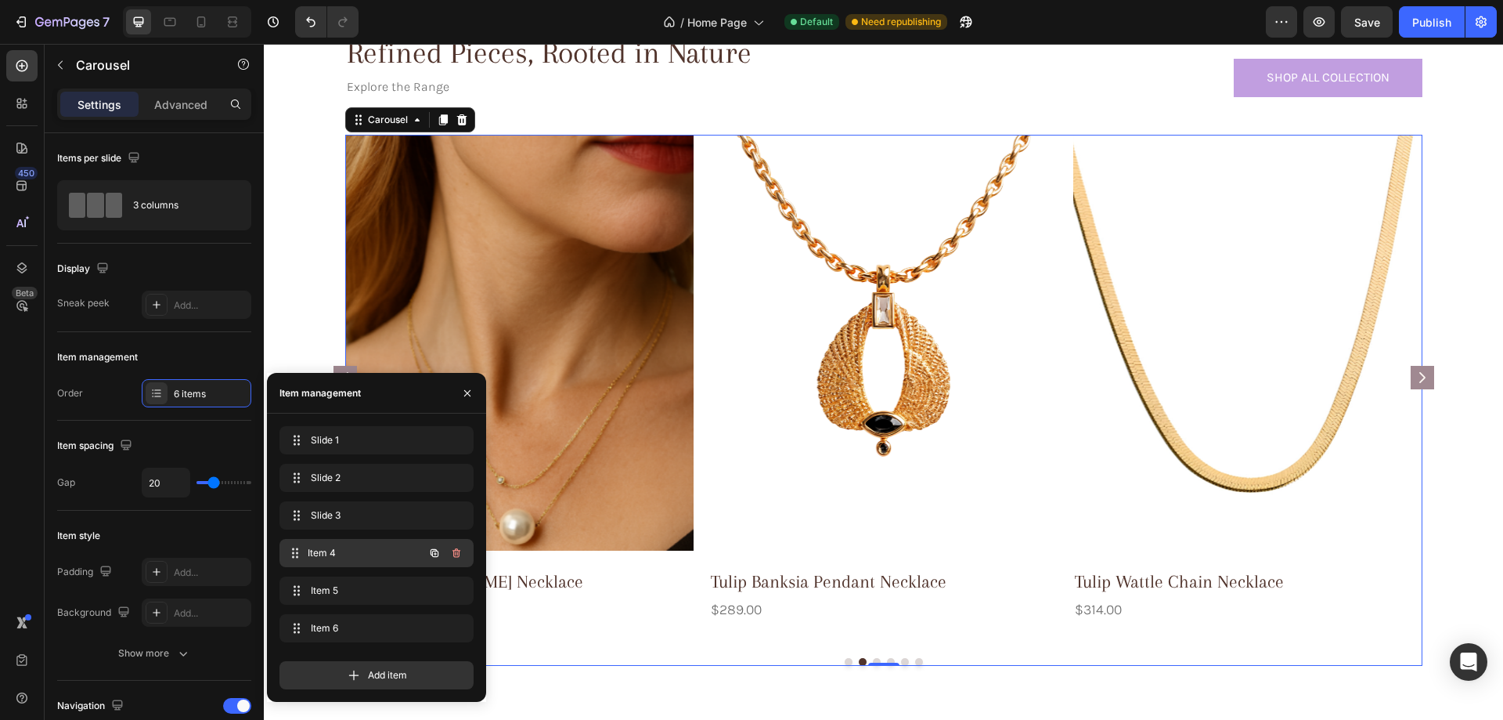
click at [342, 556] on span "Item 4" at bounding box center [366, 553] width 116 height 14
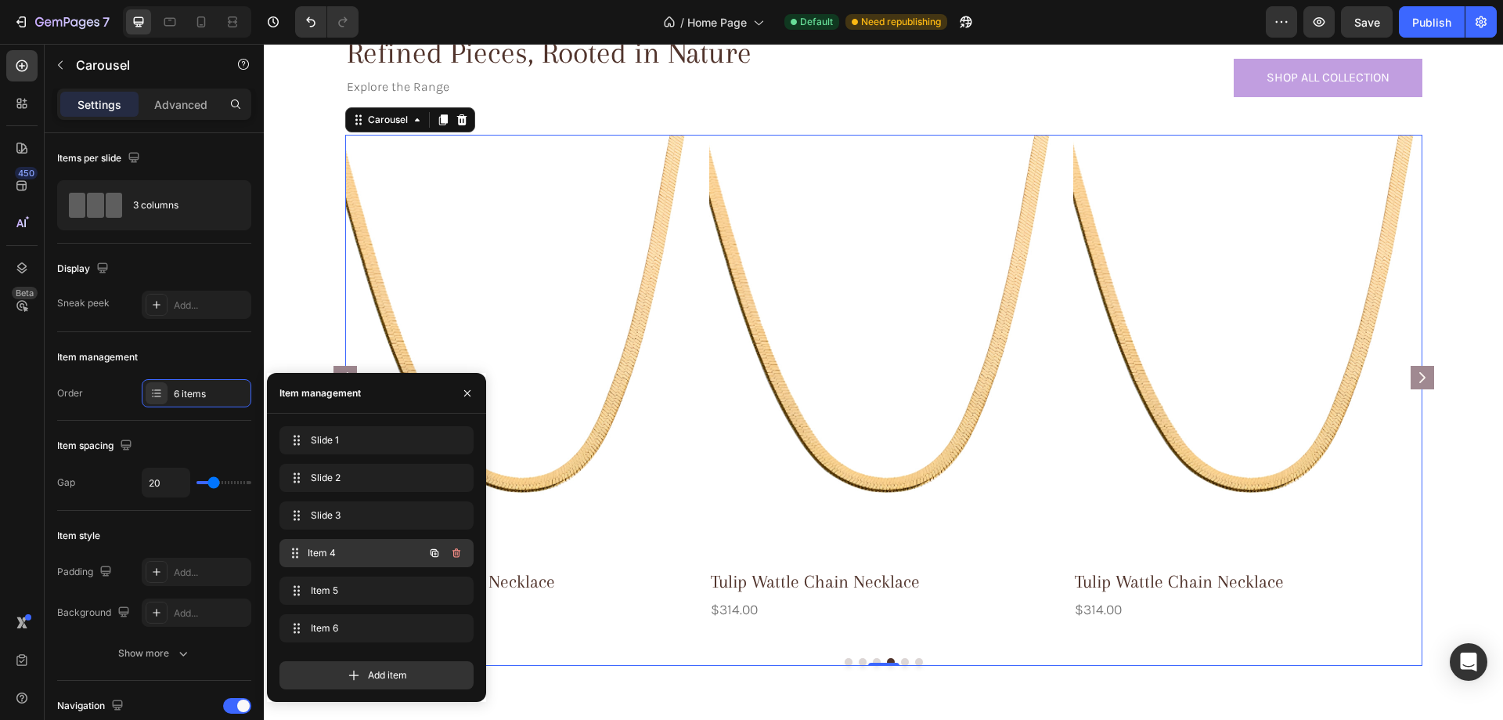
click at [347, 548] on span "Item 4" at bounding box center [366, 553] width 116 height 14
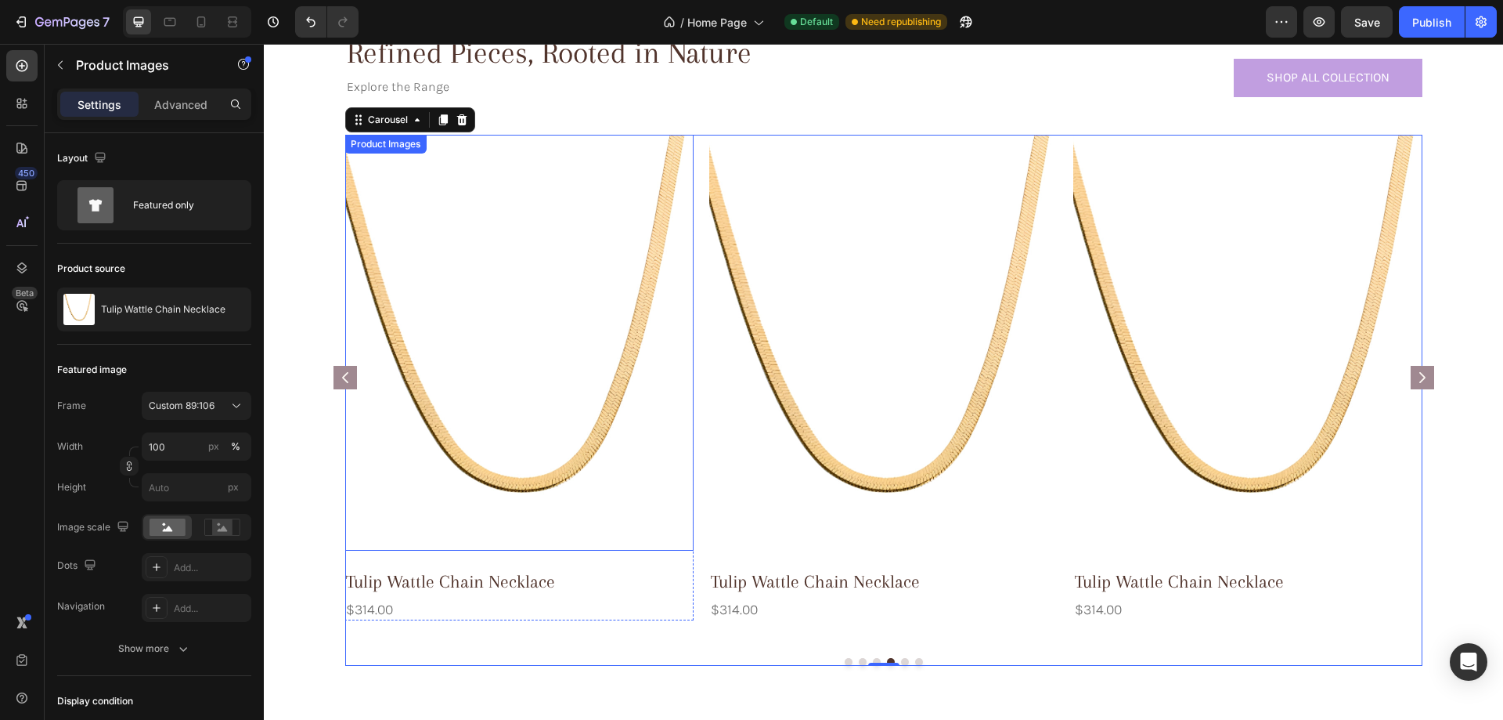
click at [571, 256] on img at bounding box center [519, 342] width 348 height 415
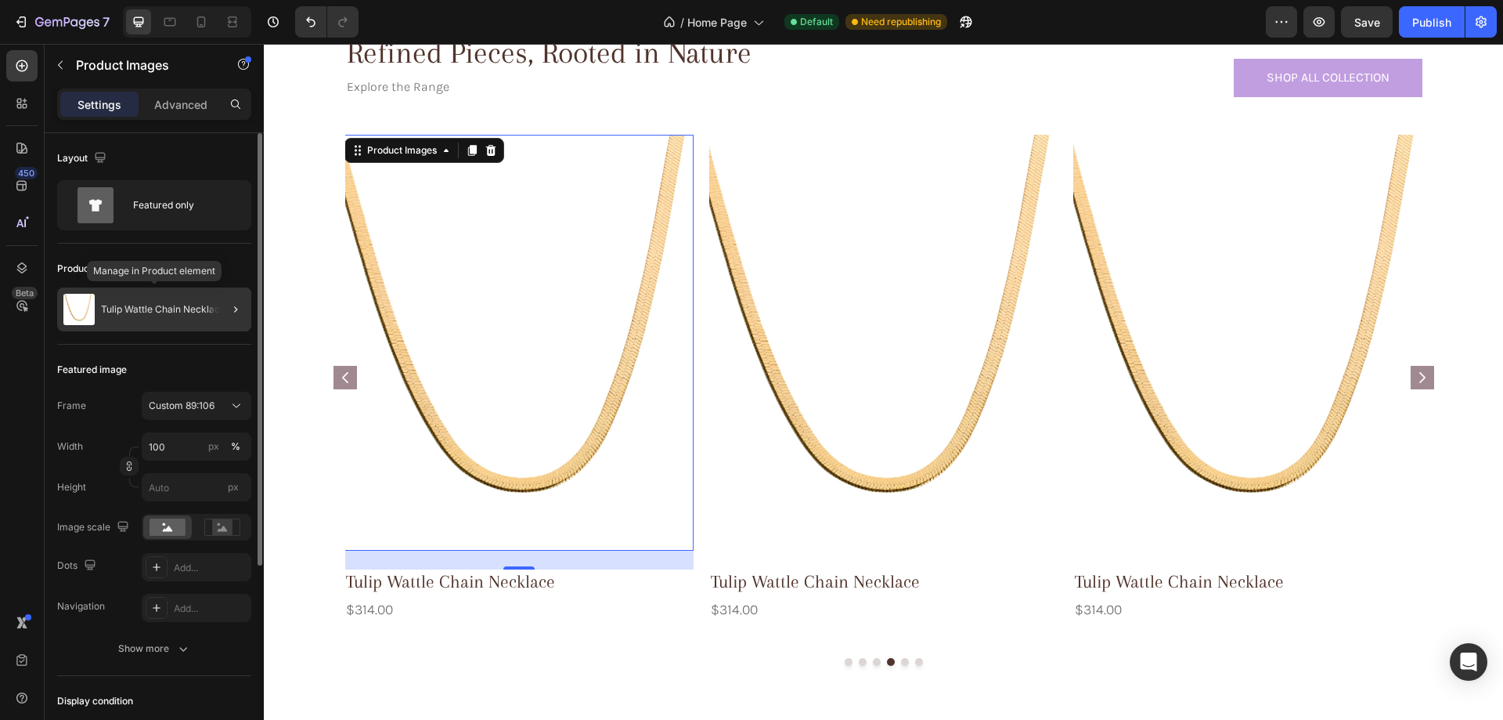
click at [104, 310] on p "Tulip Wattle Chain Necklace" at bounding box center [163, 309] width 124 height 11
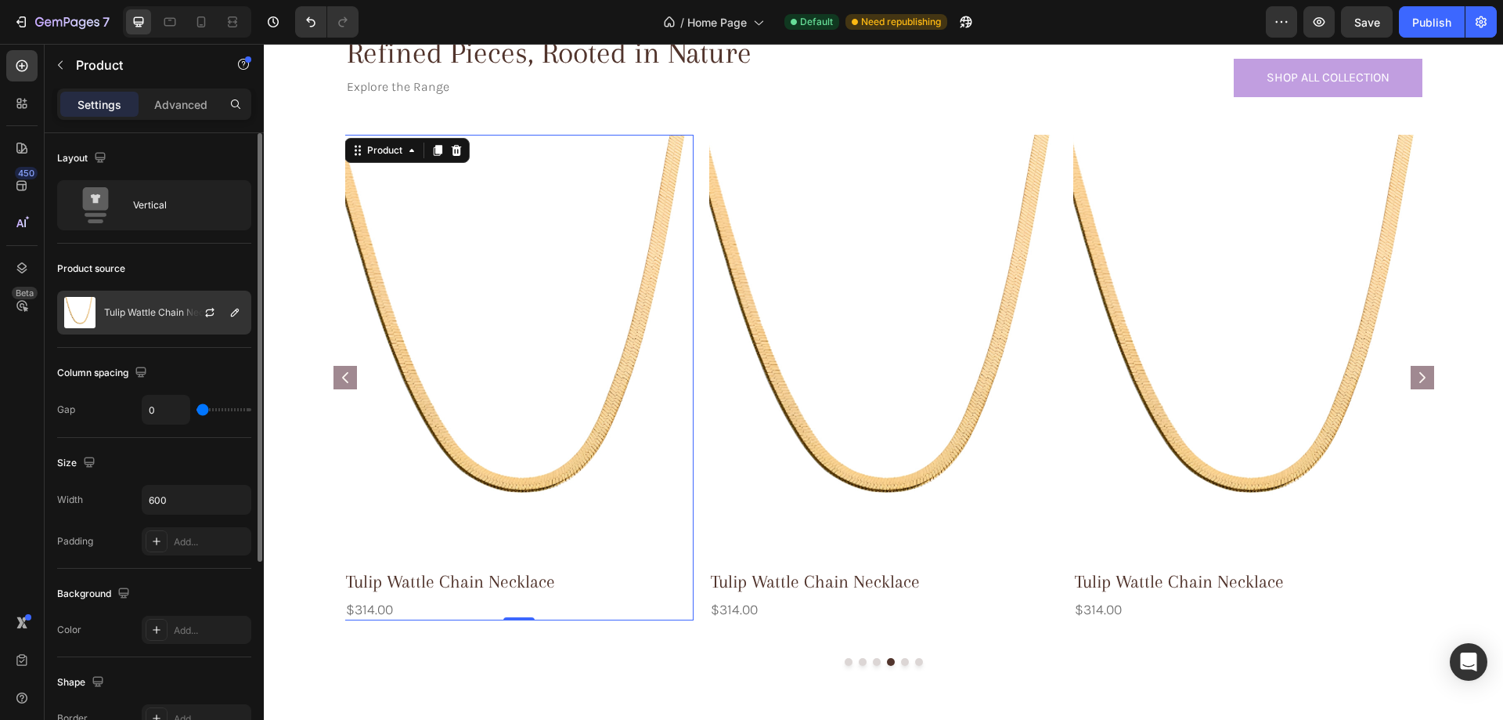
click at [150, 321] on div "Tulip Wattle Chain Necklace" at bounding box center [154, 312] width 194 height 44
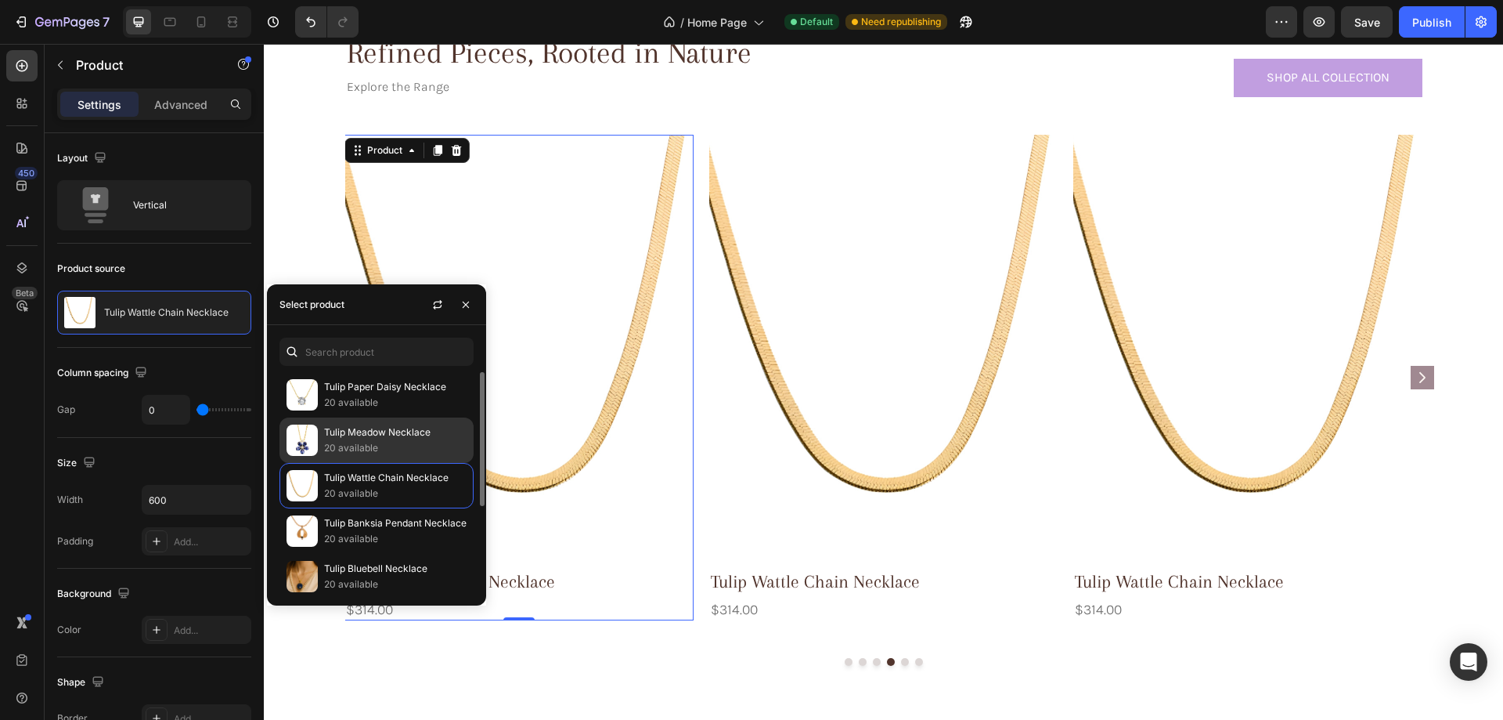
click at [399, 442] on p "20 available" at bounding box center [395, 448] width 143 height 16
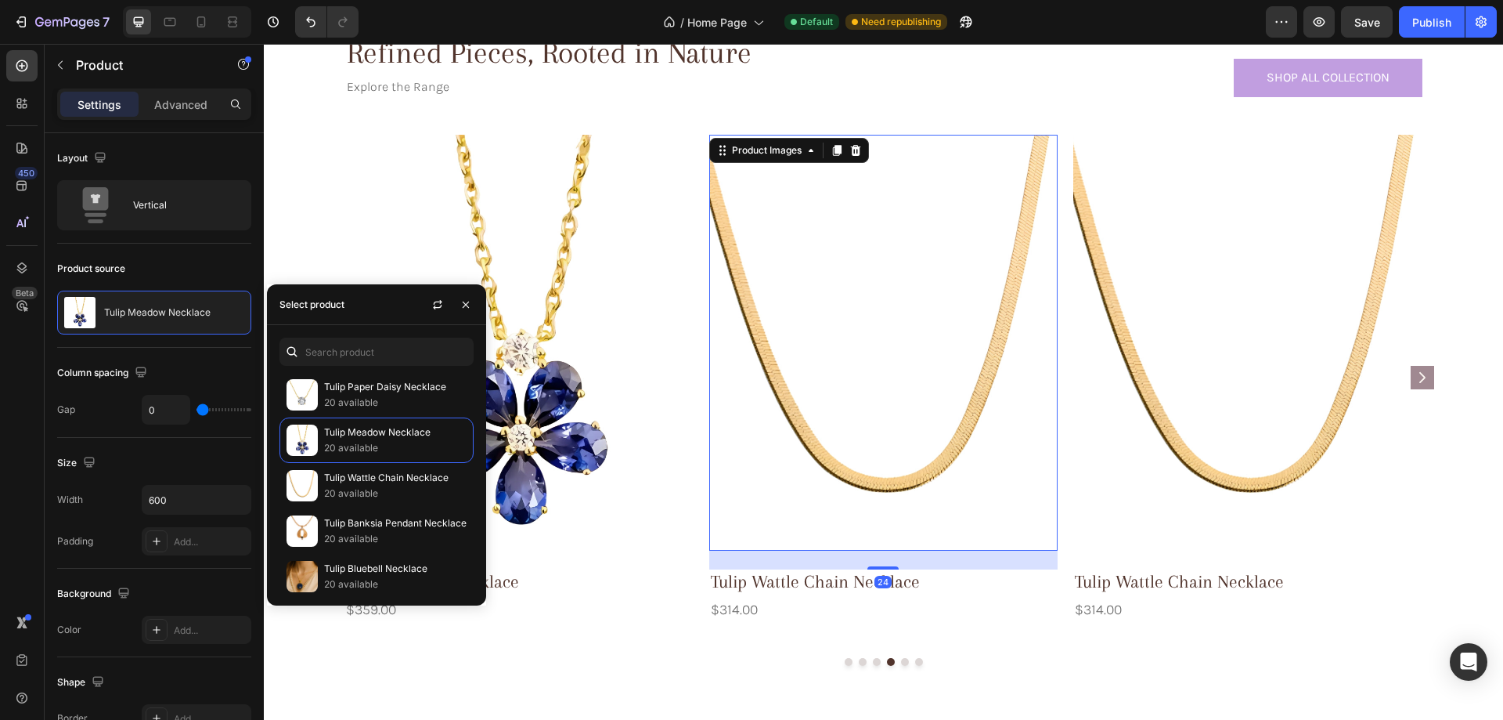
click at [847, 332] on img at bounding box center [883, 342] width 348 height 415
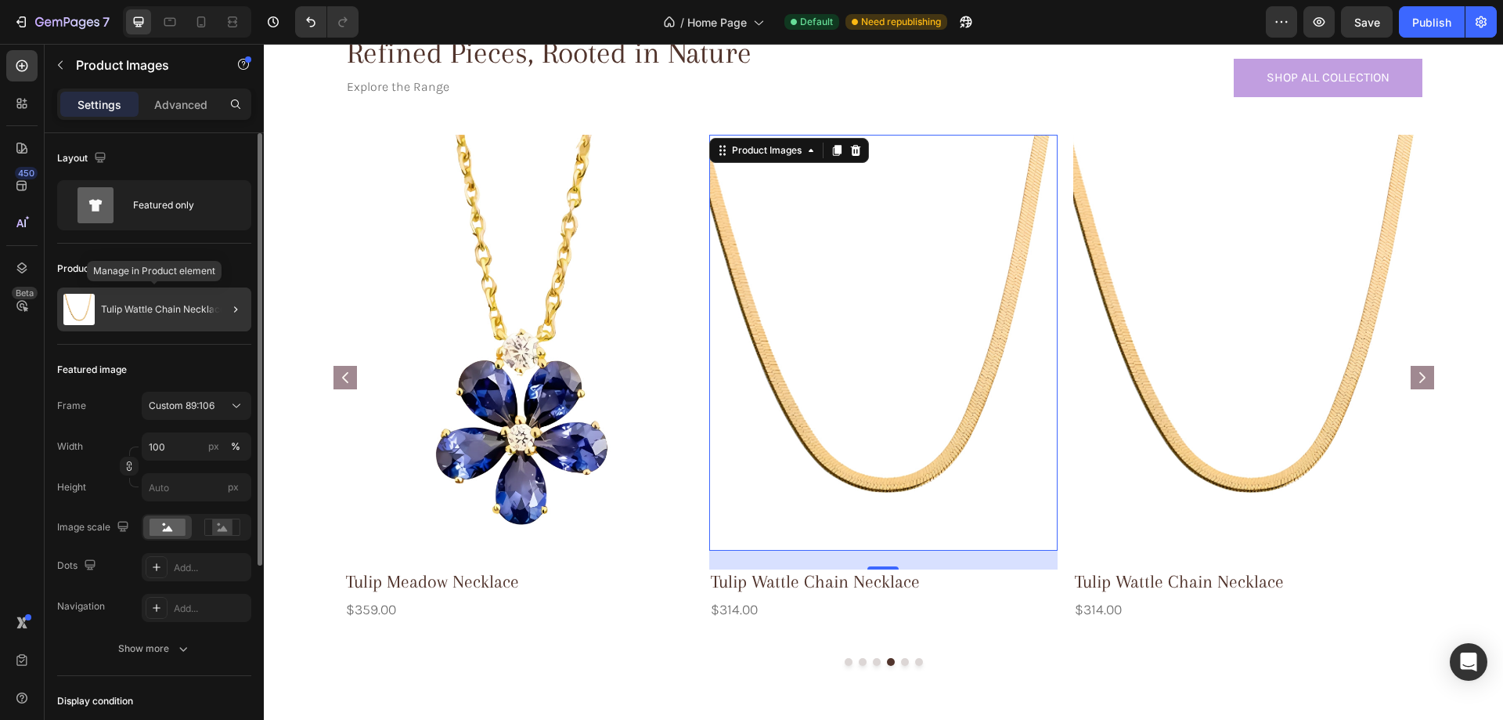
click at [110, 296] on div "Tulip Wattle Chain Necklace" at bounding box center [154, 309] width 194 height 44
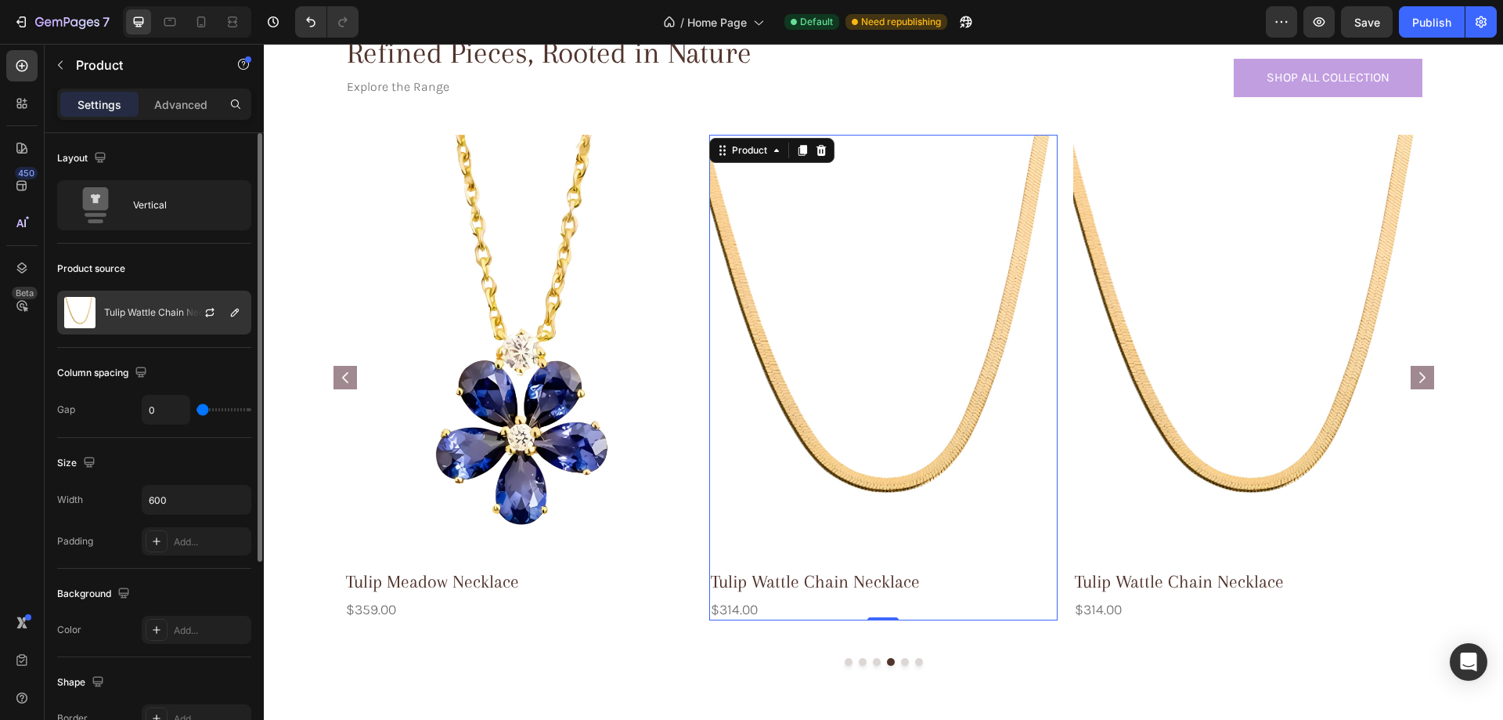
click at [103, 319] on div "Tulip Wattle Chain Necklace" at bounding box center [154, 312] width 194 height 44
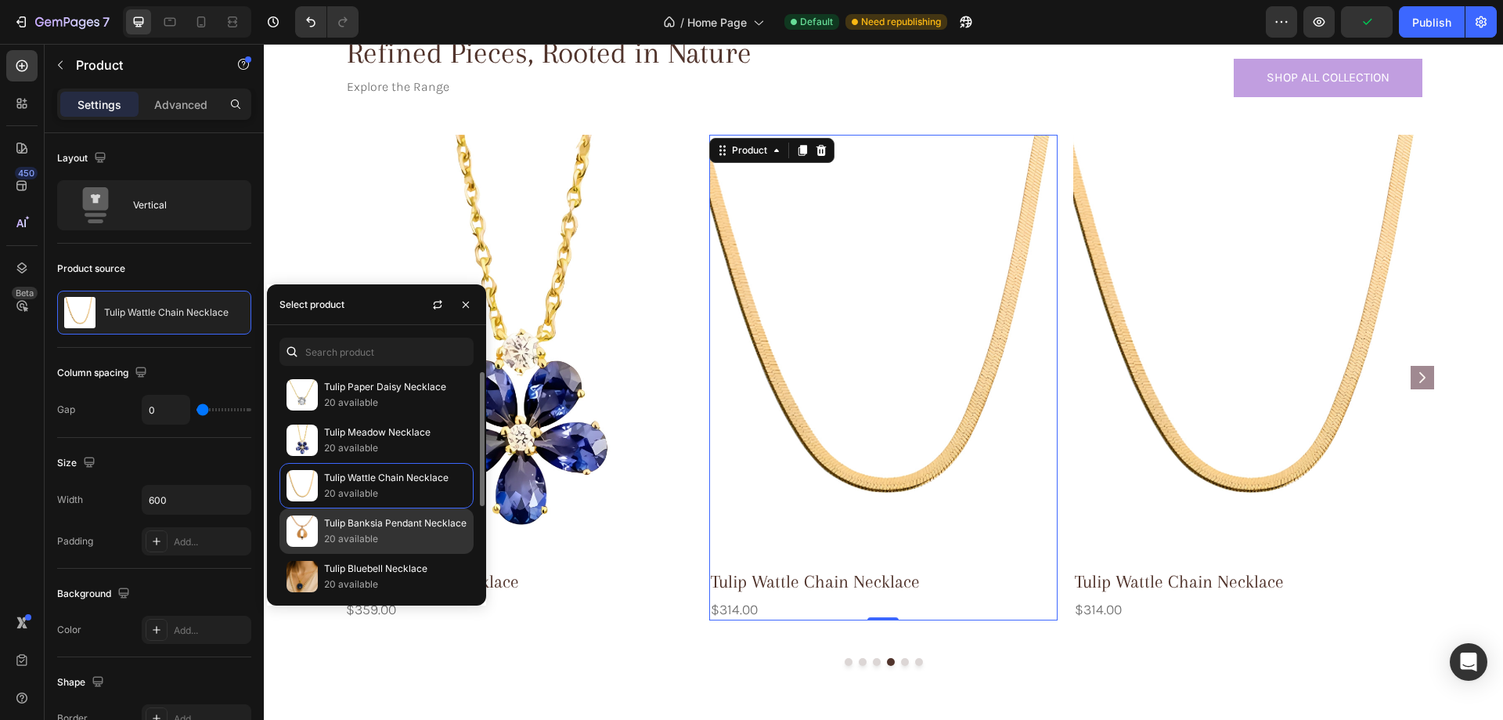
scroll to position [143, 0]
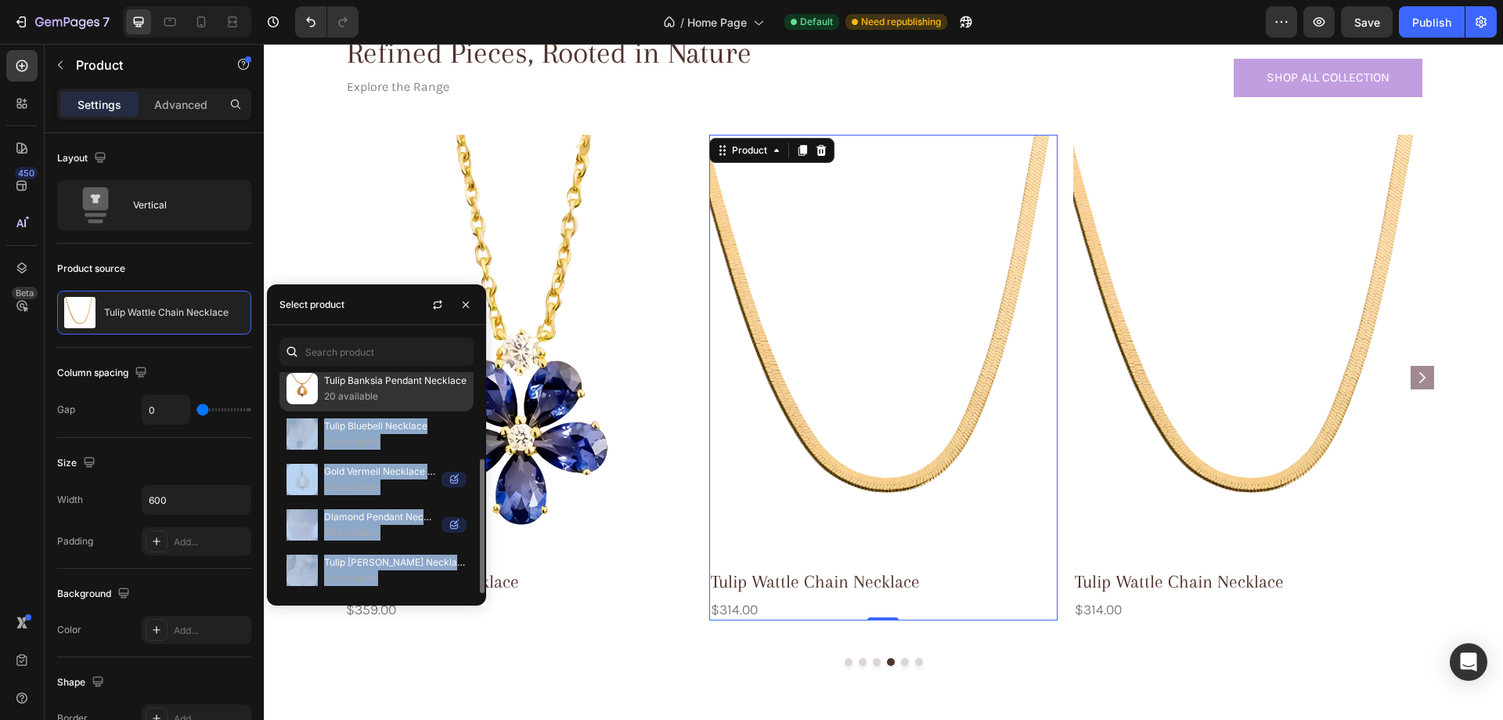
drag, startPoint x: 398, startPoint y: 572, endPoint x: 435, endPoint y: 399, distance: 176.9
click at [435, 402] on div "Tulip Paper Daisy Necklace 20 available Tulip Meadow Necklace 20 available Tuli…" at bounding box center [376, 410] width 219 height 363
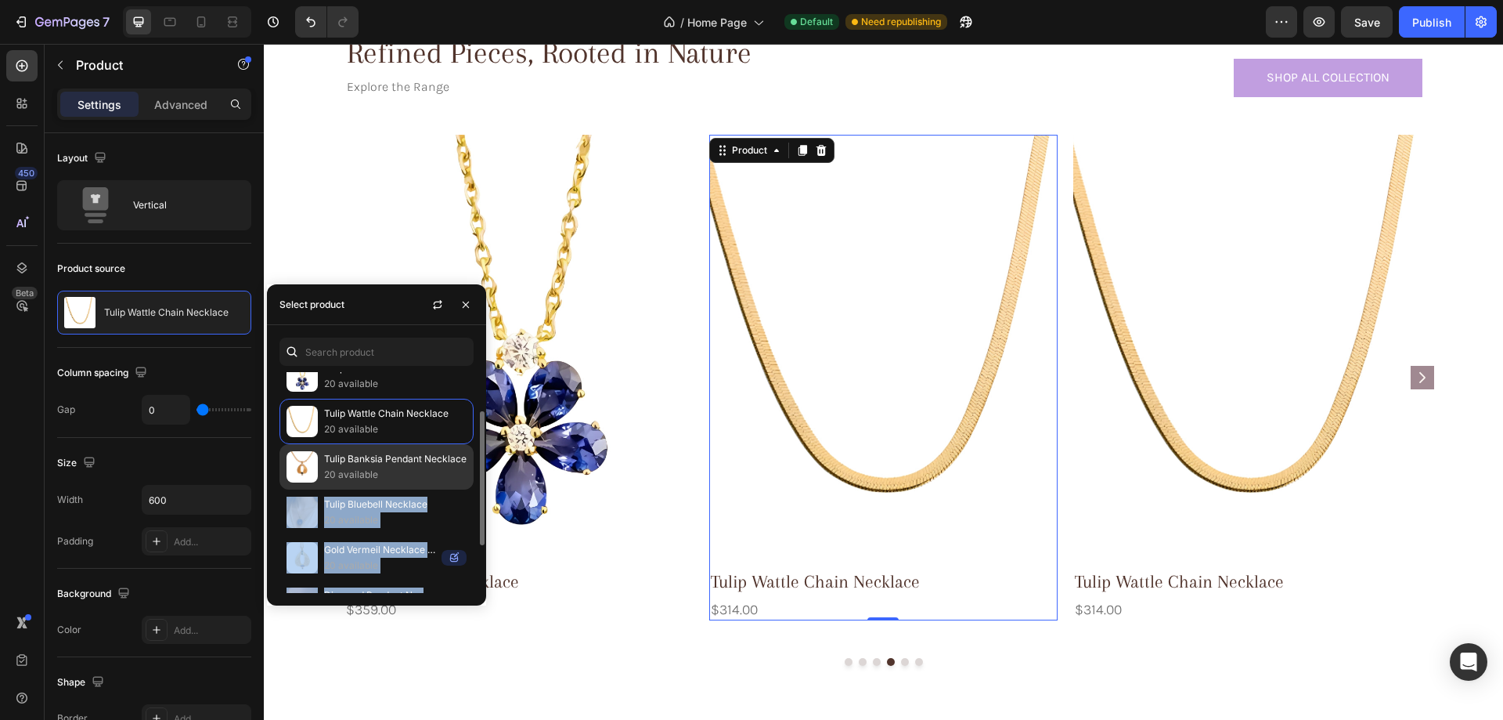
scroll to position [0, 0]
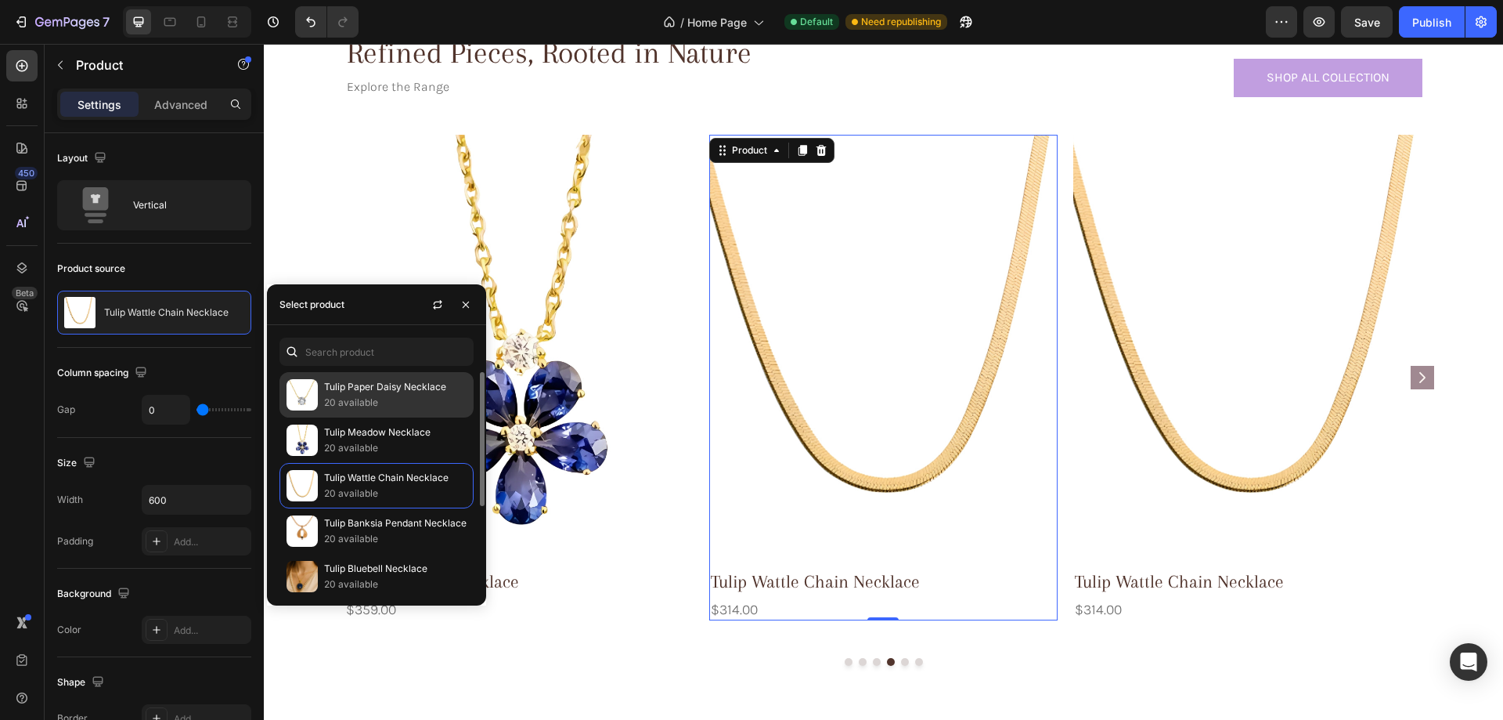
drag, startPoint x: 410, startPoint y: 392, endPoint x: 246, endPoint y: 382, distance: 164.7
click at [410, 392] on p "Tulip Paper Daisy Necklace" at bounding box center [395, 387] width 143 height 16
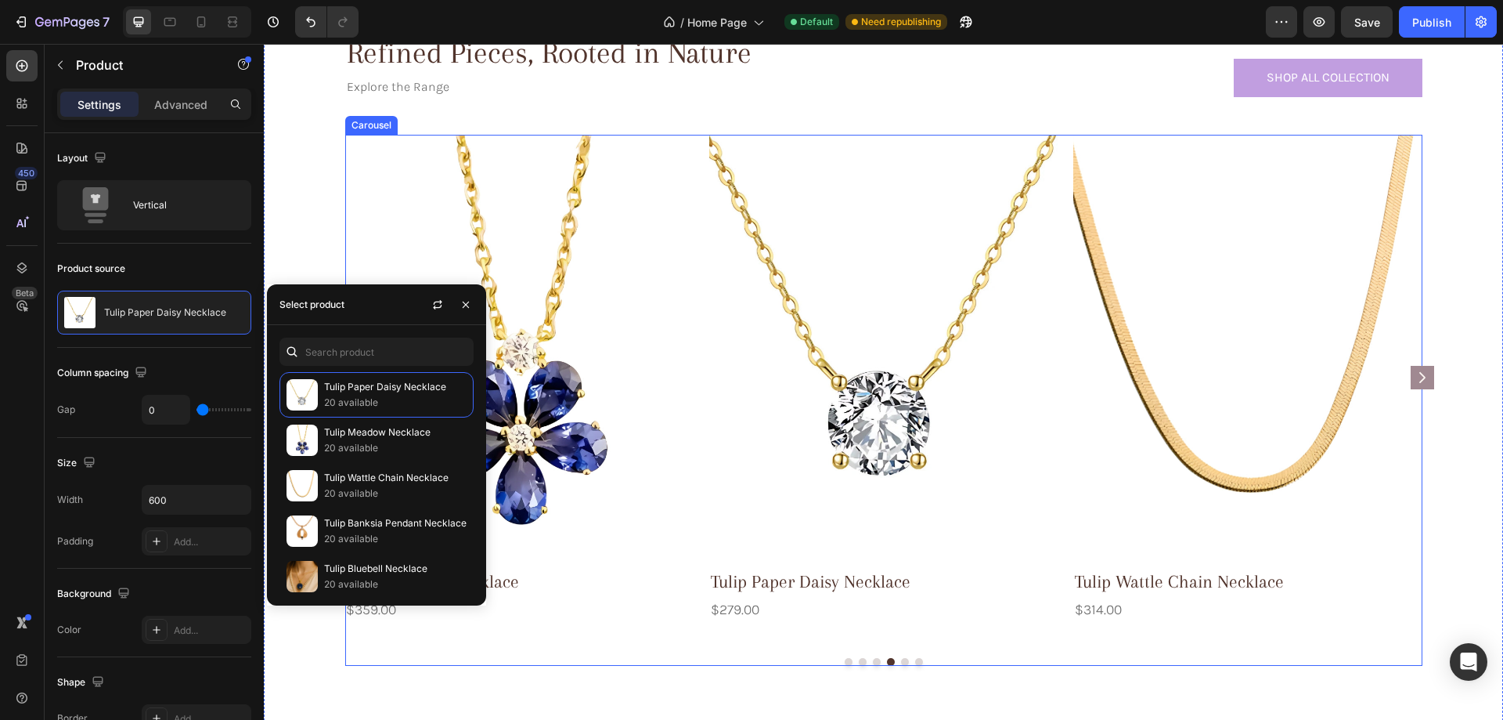
click at [1423, 376] on rect "Carousel Next Arrow" at bounding box center [1422, 377] width 23 height 23
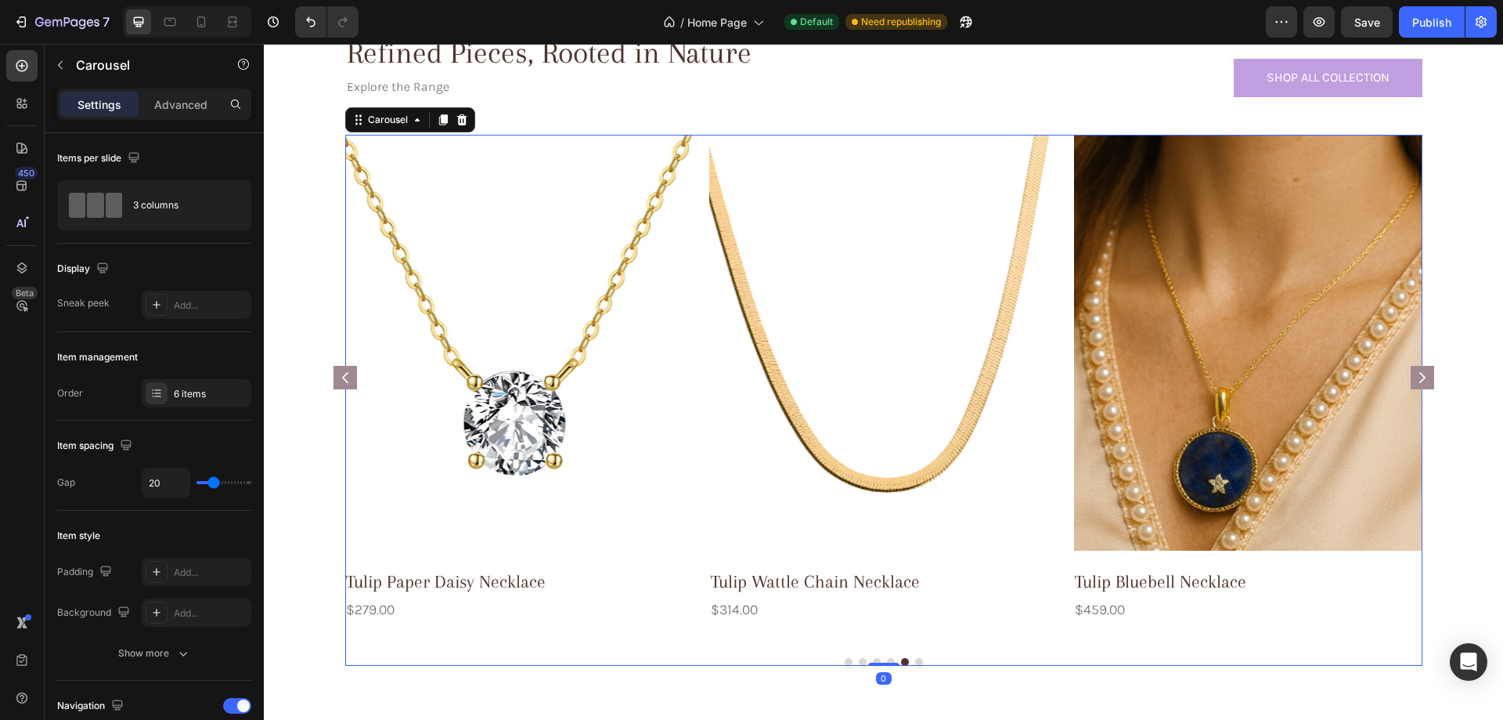
click at [1423, 377] on rect "Carousel Next Arrow" at bounding box center [1422, 377] width 23 height 23
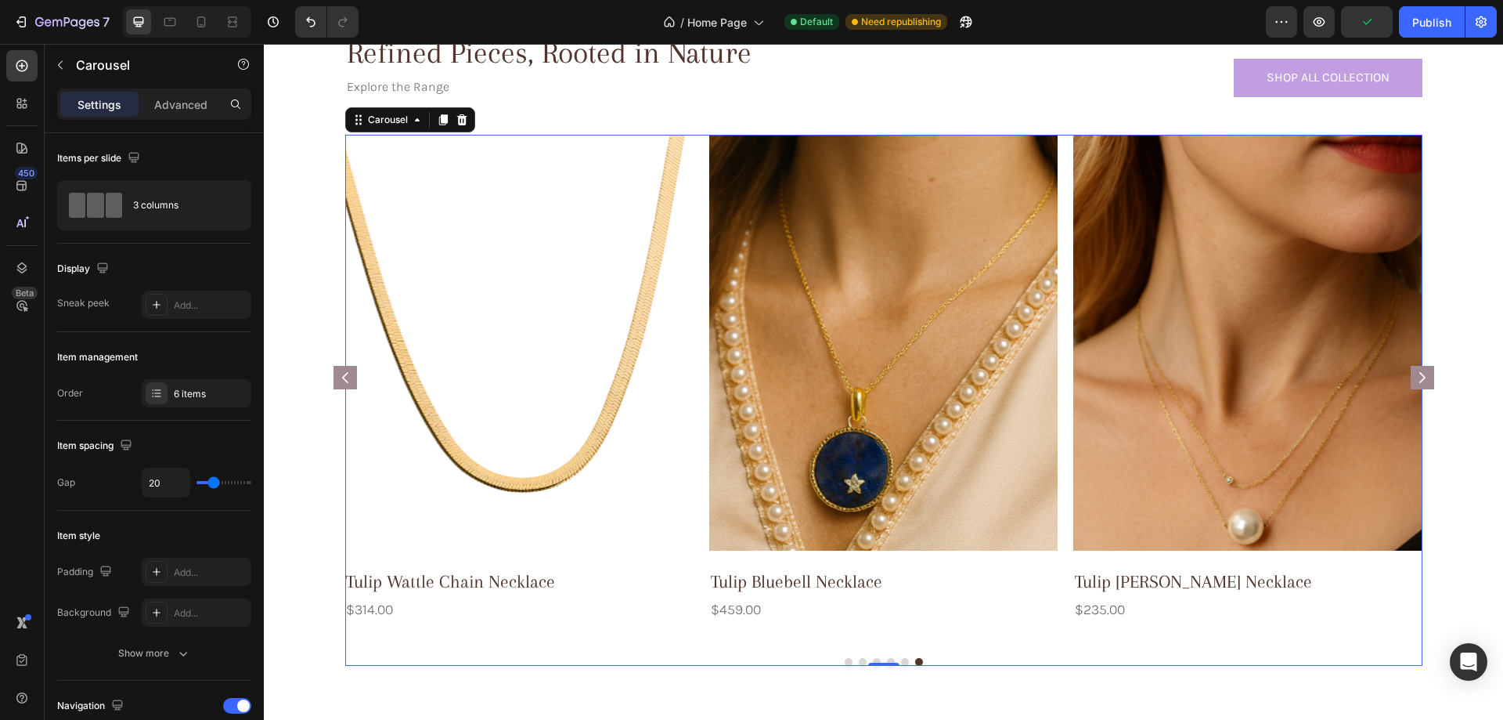
click at [845, 661] on button "Dot" at bounding box center [849, 662] width 8 height 8
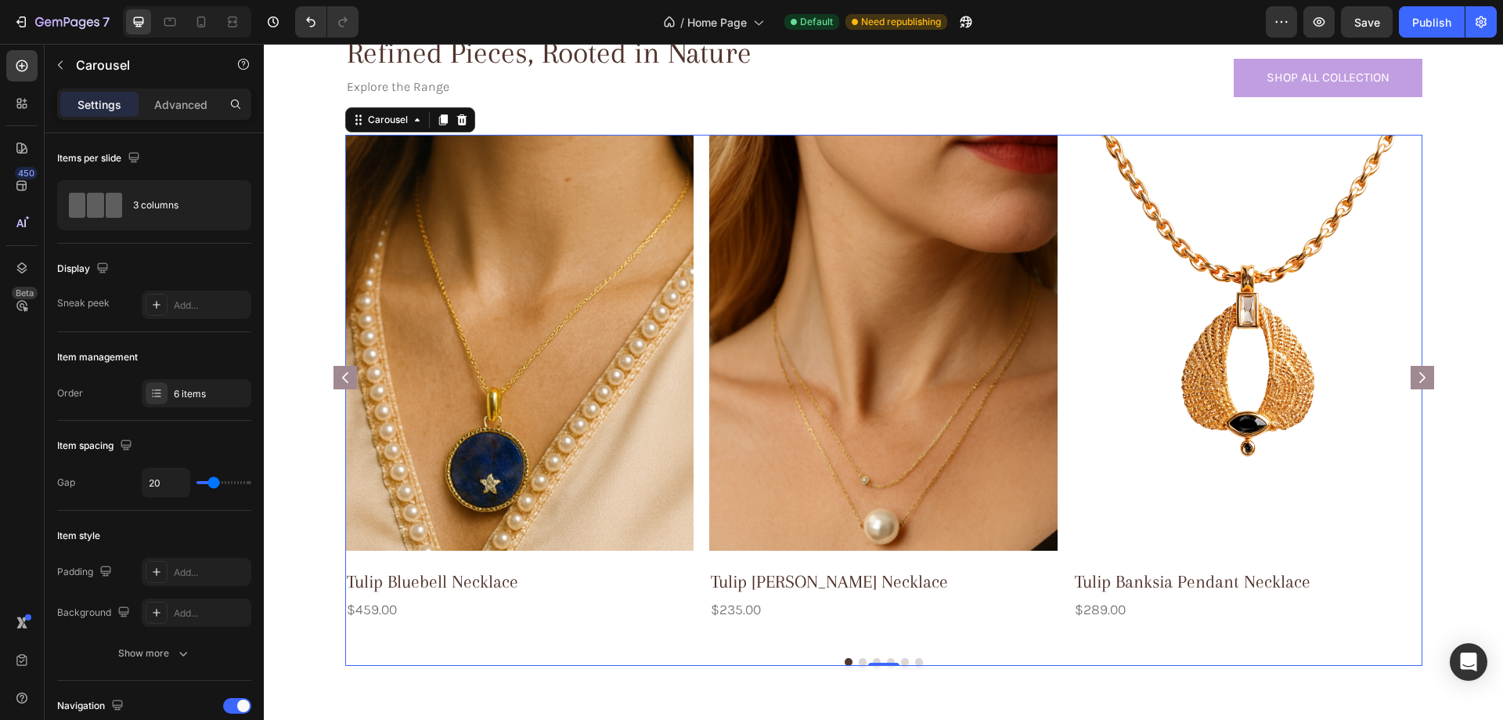
click at [859, 663] on button "Dot" at bounding box center [863, 662] width 8 height 8
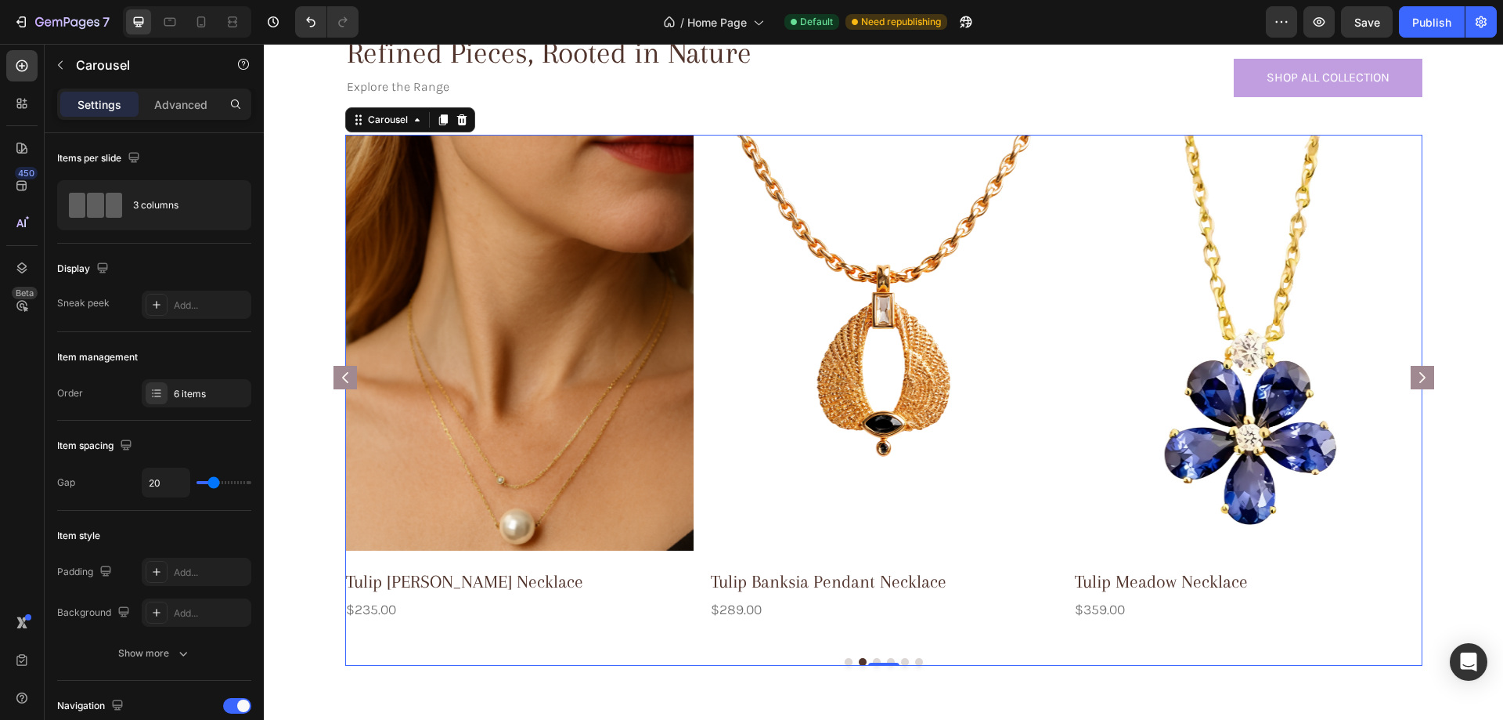
click at [873, 659] on button "Dot" at bounding box center [877, 662] width 8 height 8
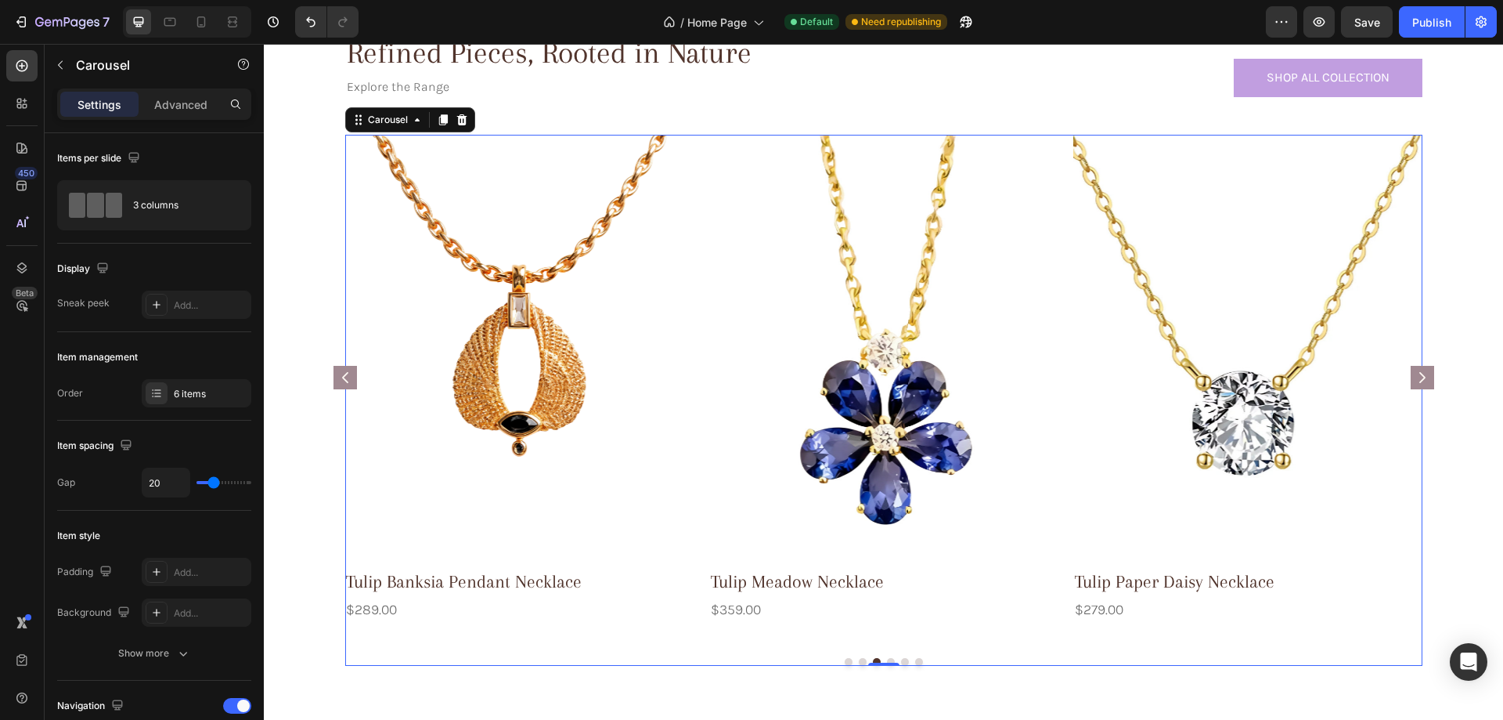
click at [887, 659] on button "Dot" at bounding box center [891, 662] width 8 height 8
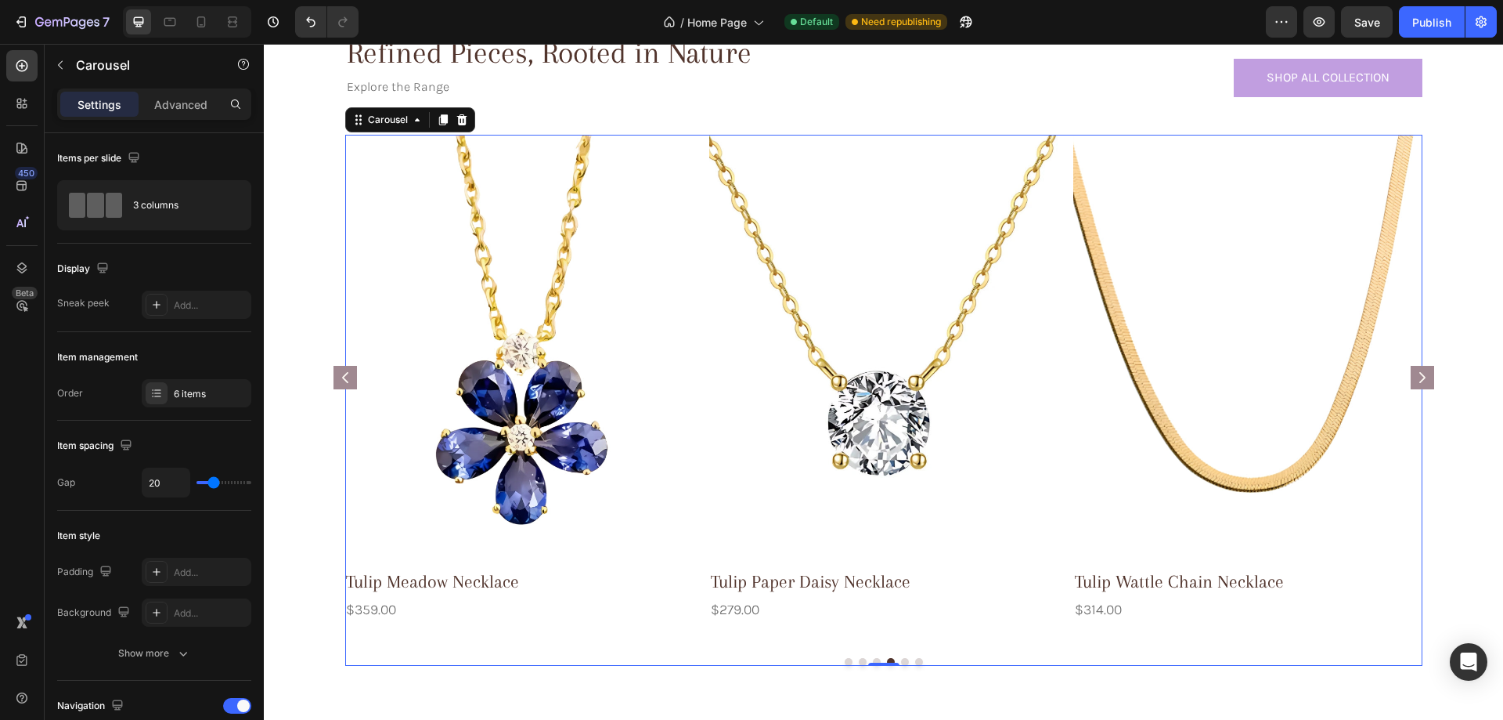
click at [901, 659] on button "Dot" at bounding box center [905, 662] width 8 height 8
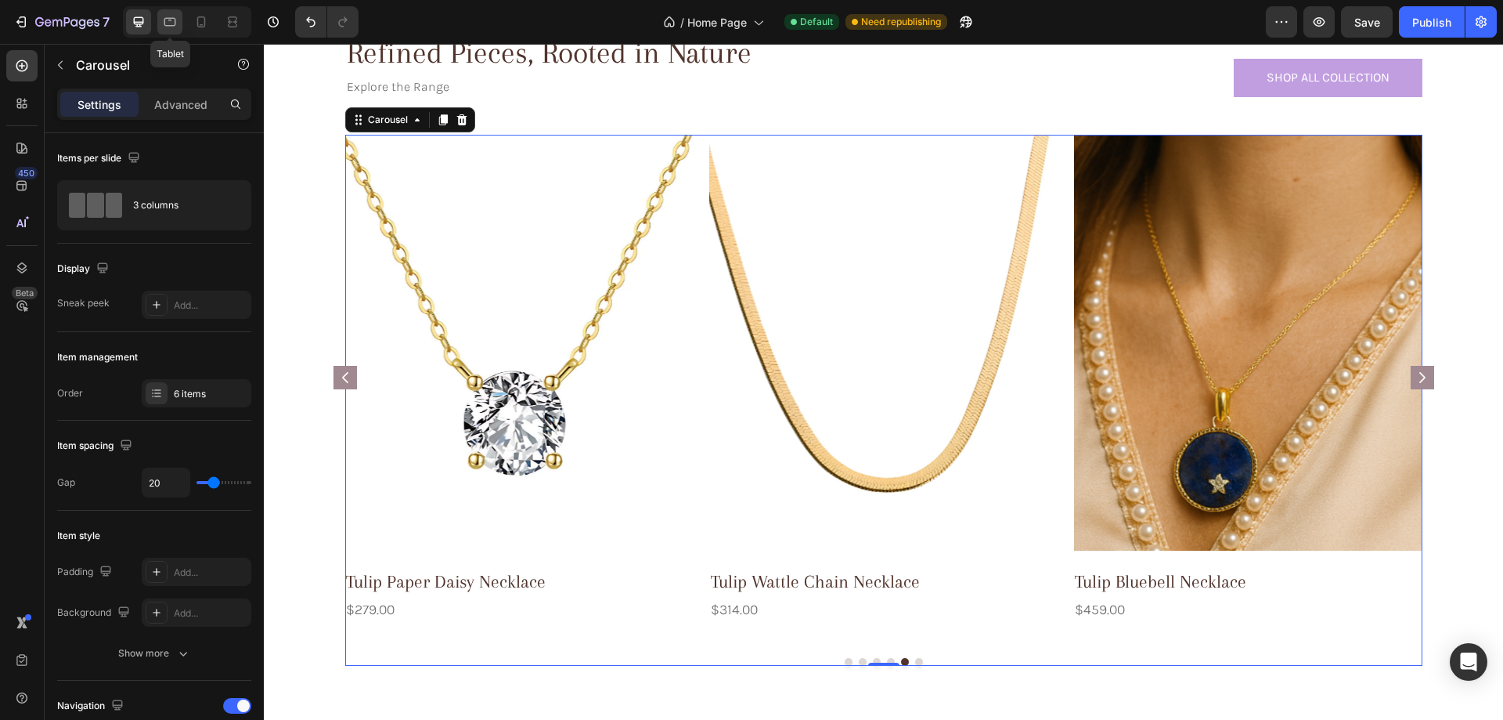
click at [177, 20] on icon at bounding box center [170, 22] width 16 height 16
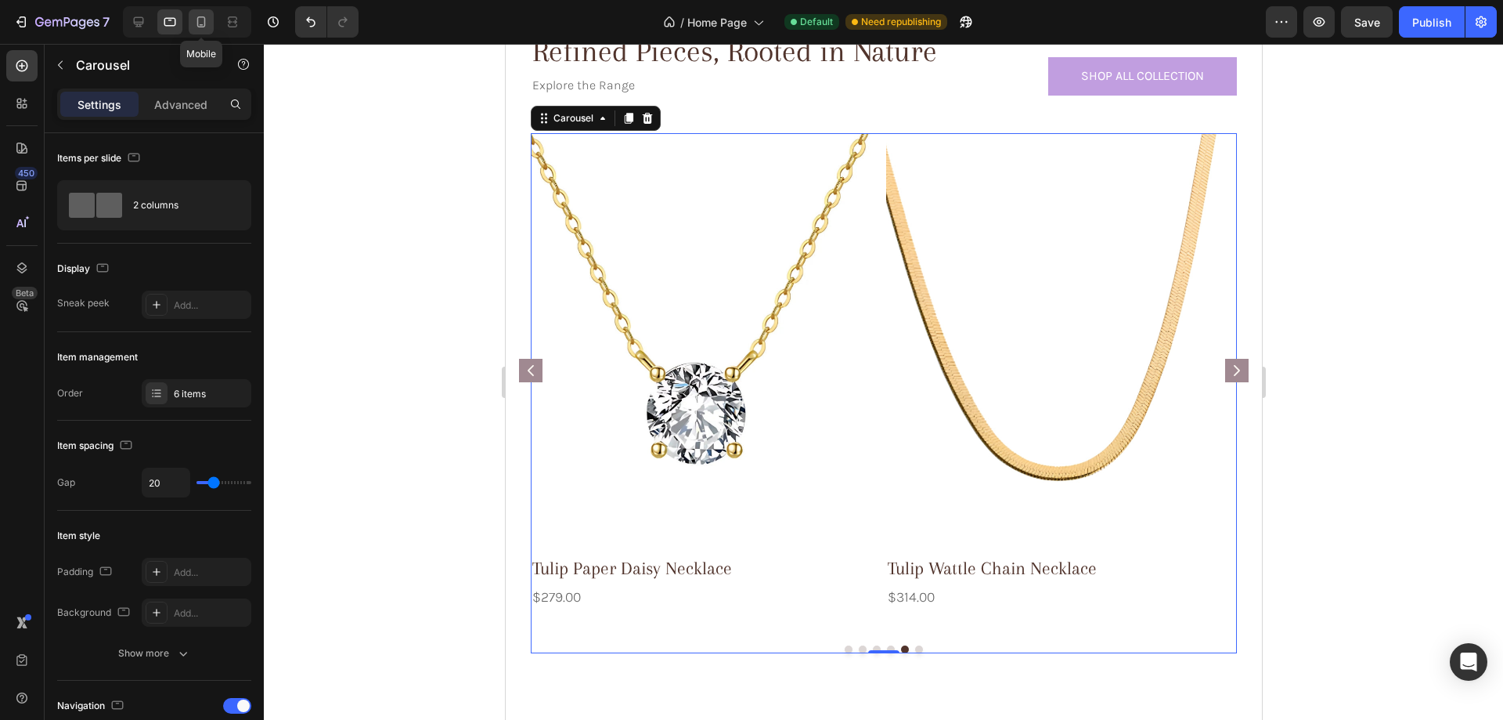
scroll to position [819, 0]
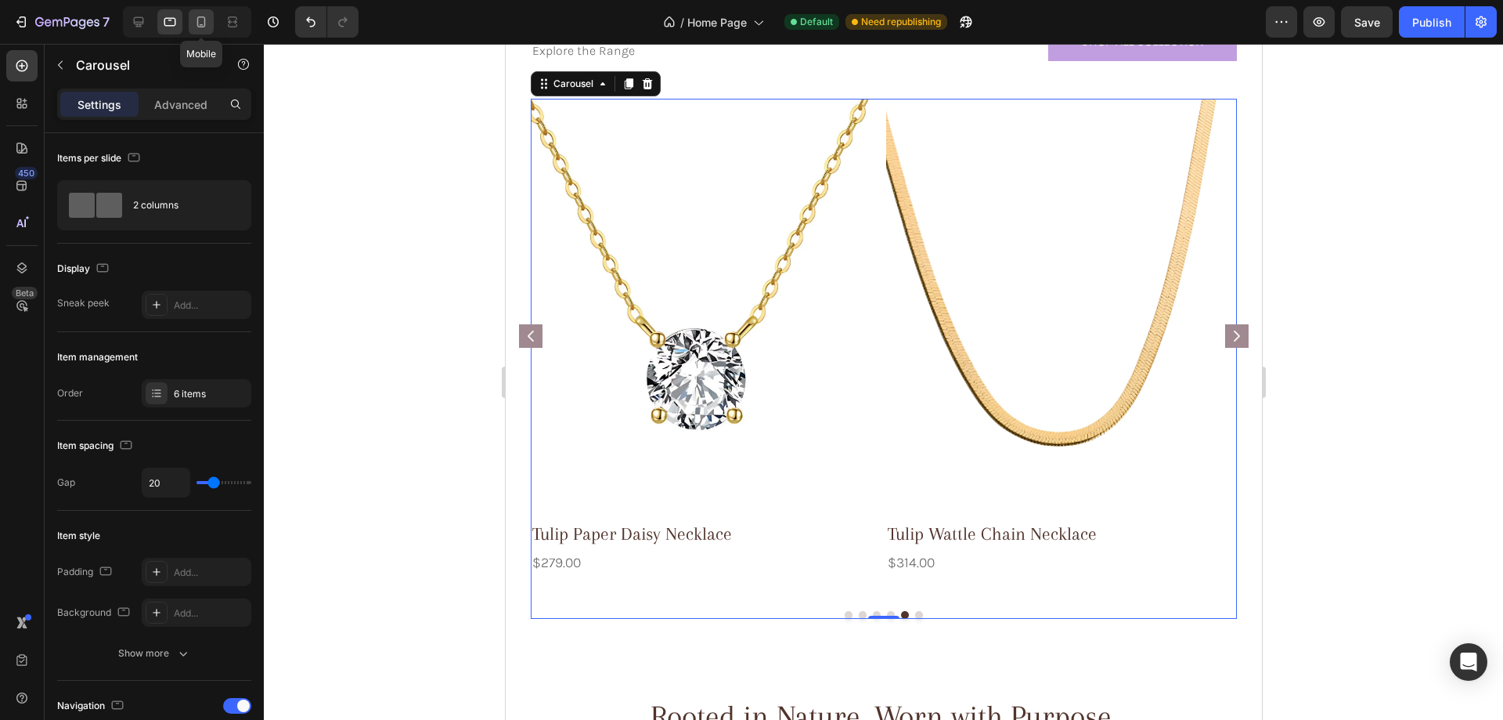
click at [200, 21] on icon at bounding box center [201, 22] width 16 height 16
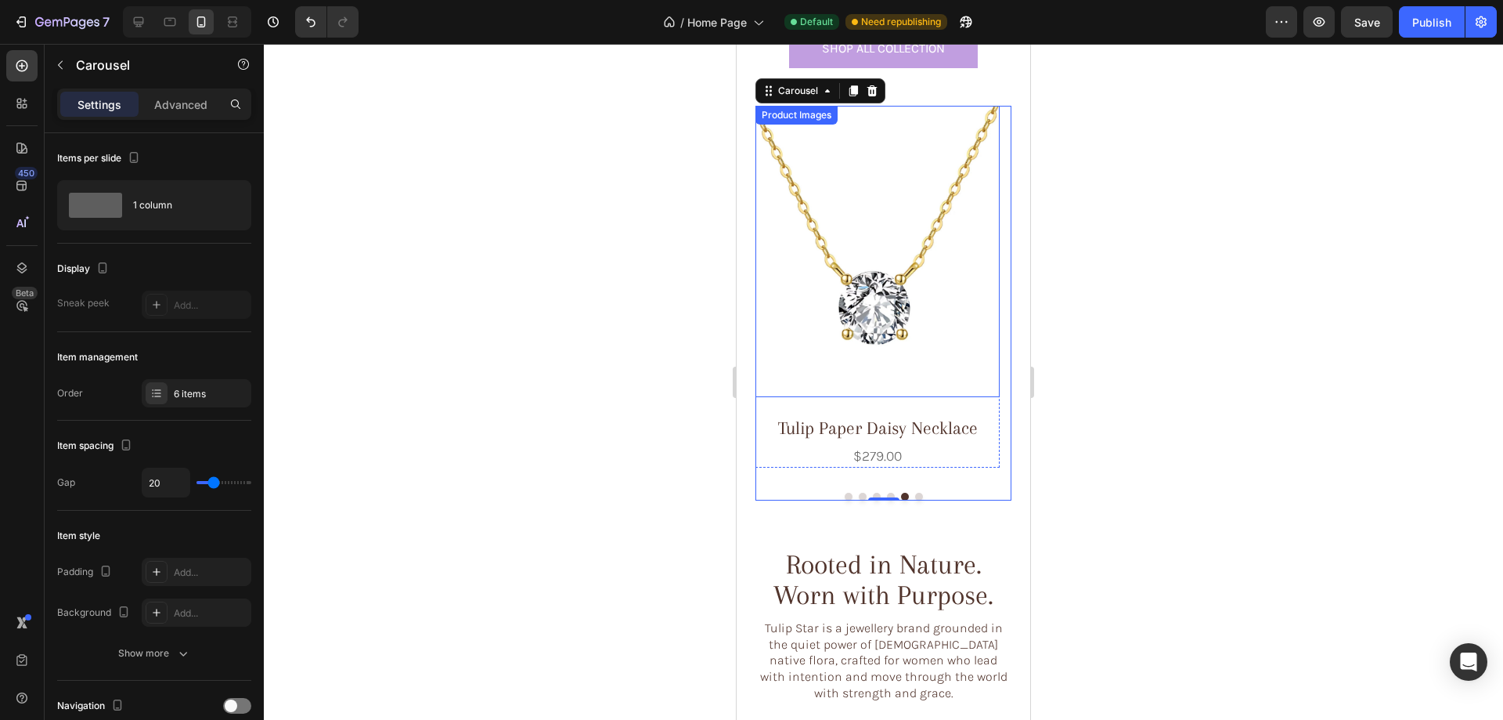
scroll to position [910, 0]
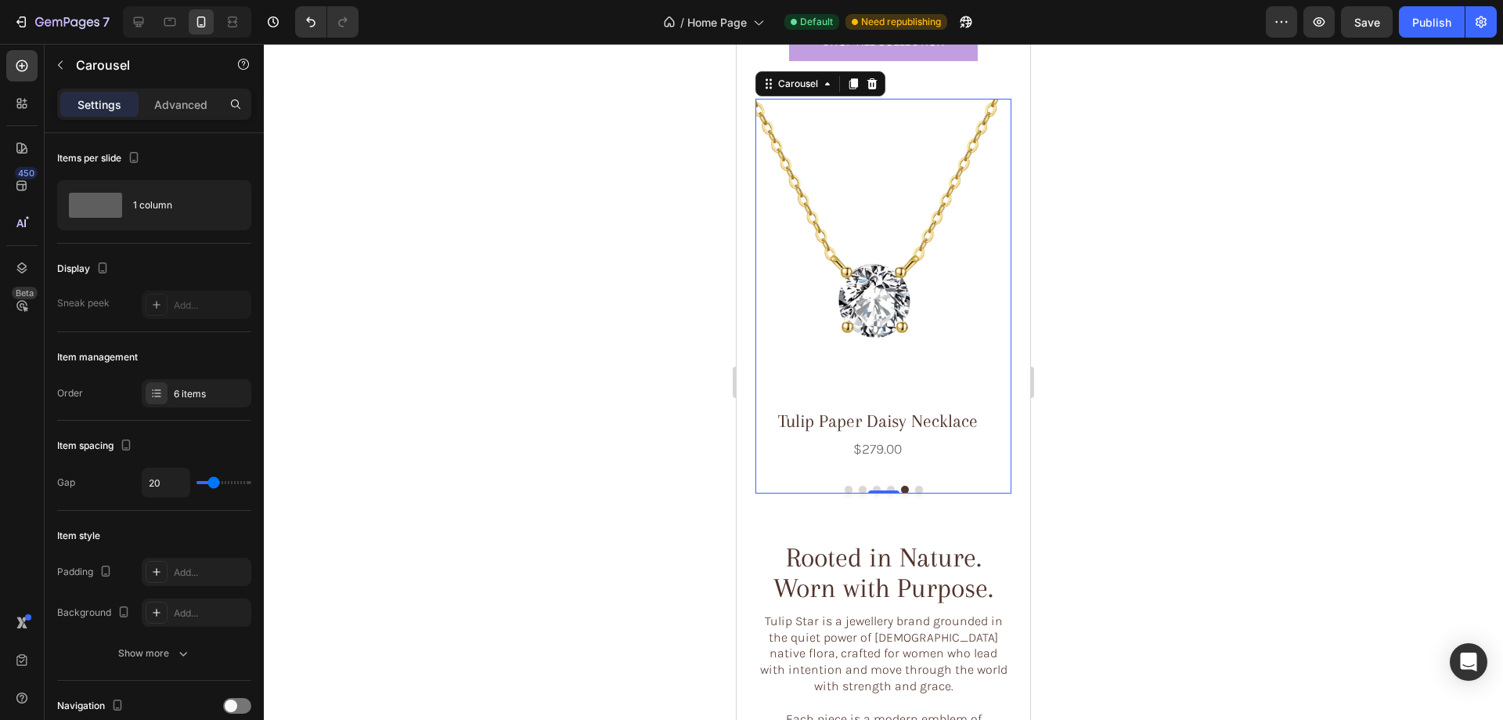
click at [845, 489] on button "Dot" at bounding box center [849, 489] width 8 height 8
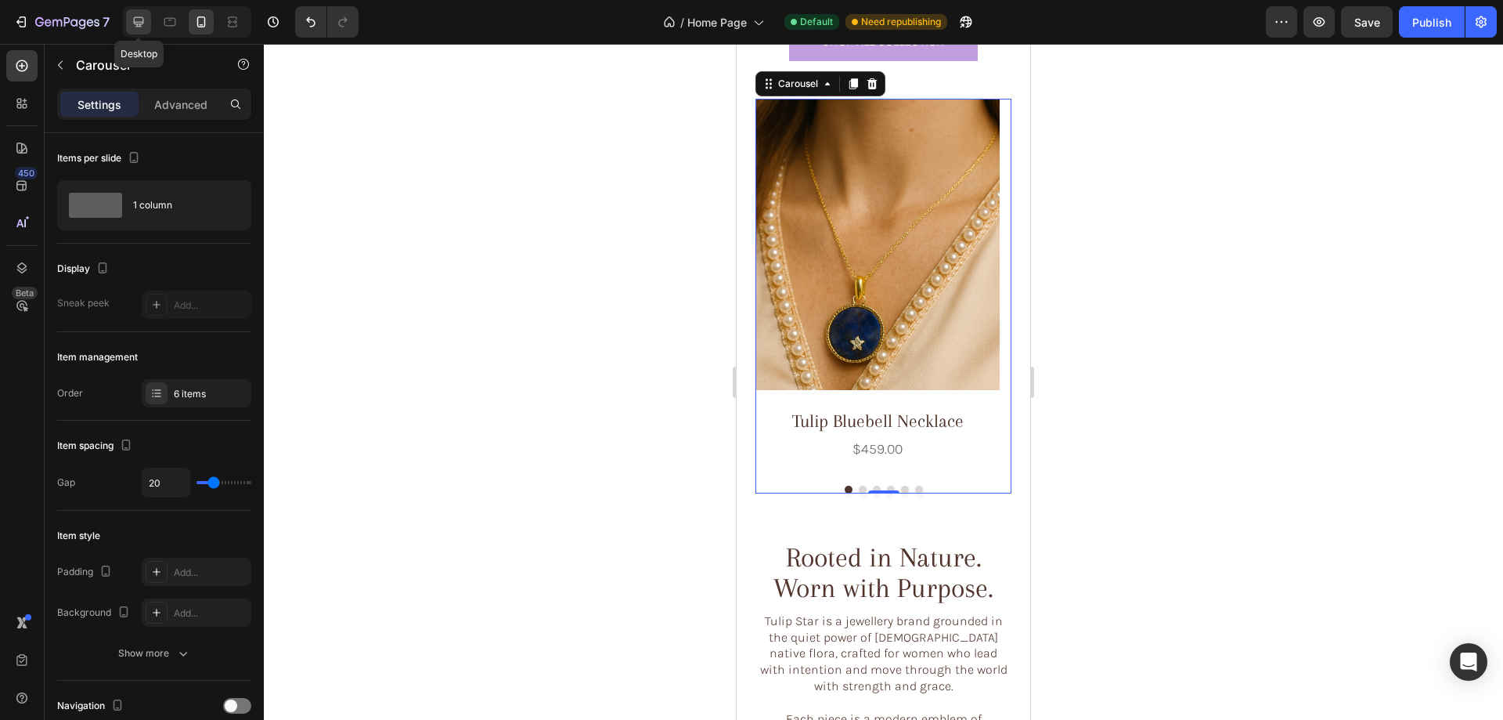
click at [143, 23] on icon at bounding box center [139, 22] width 10 height 10
type input "1376"
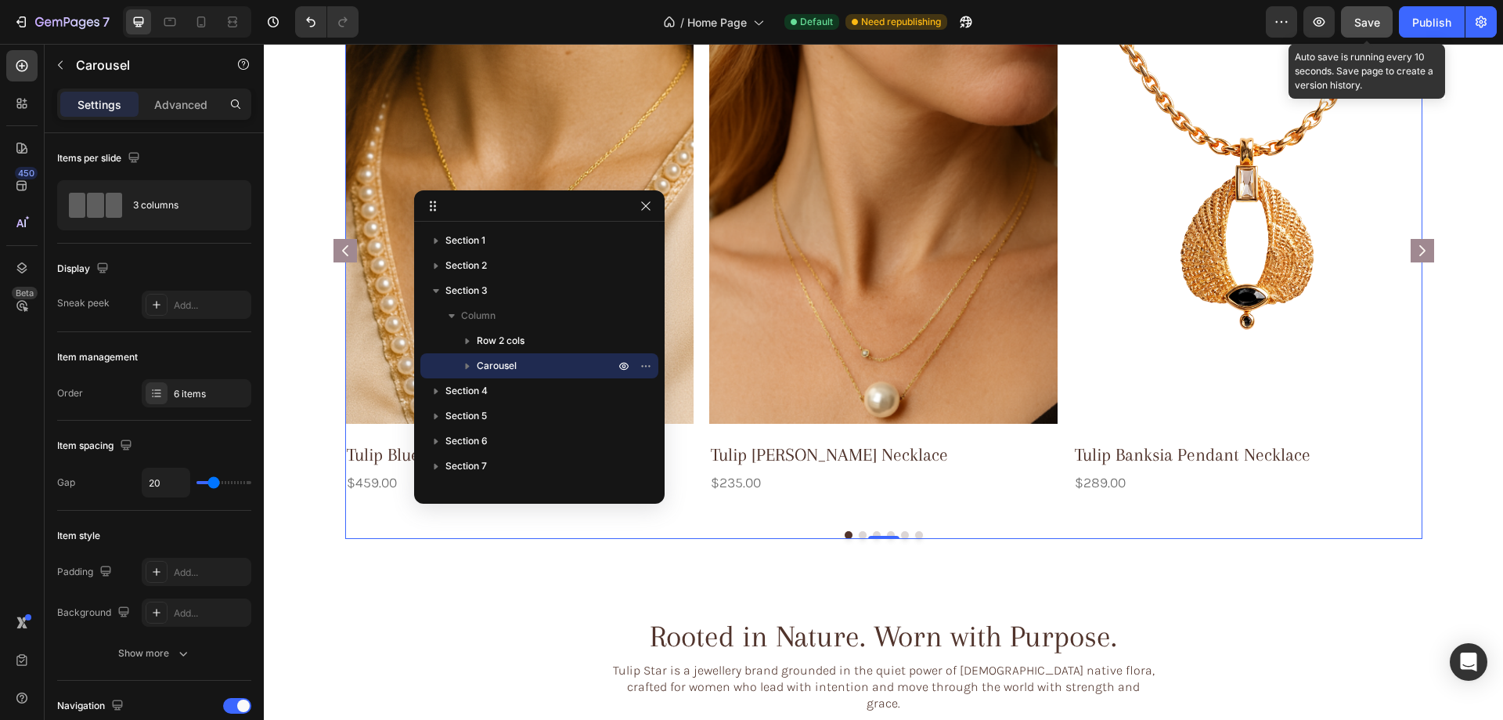
scroll to position [819, 0]
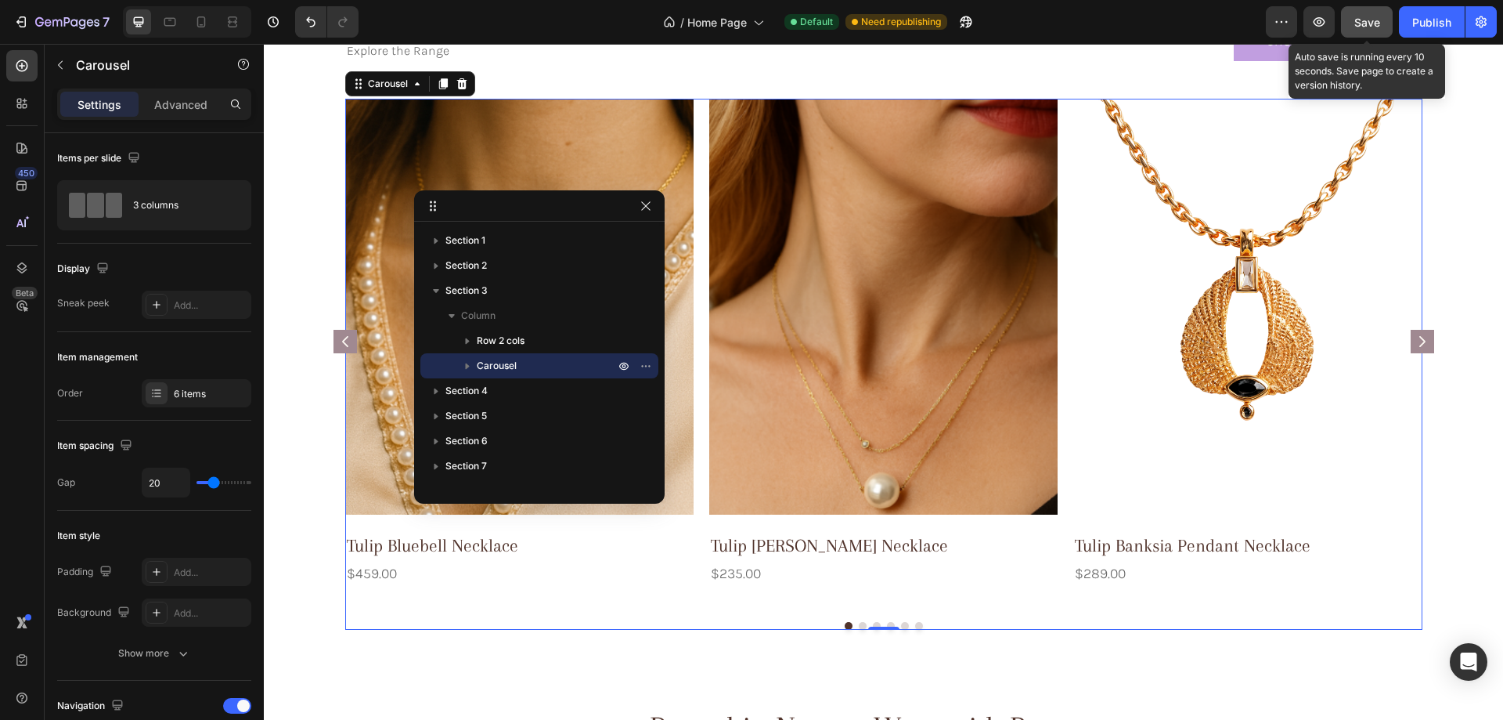
click at [1373, 22] on span "Save" at bounding box center [1368, 22] width 26 height 13
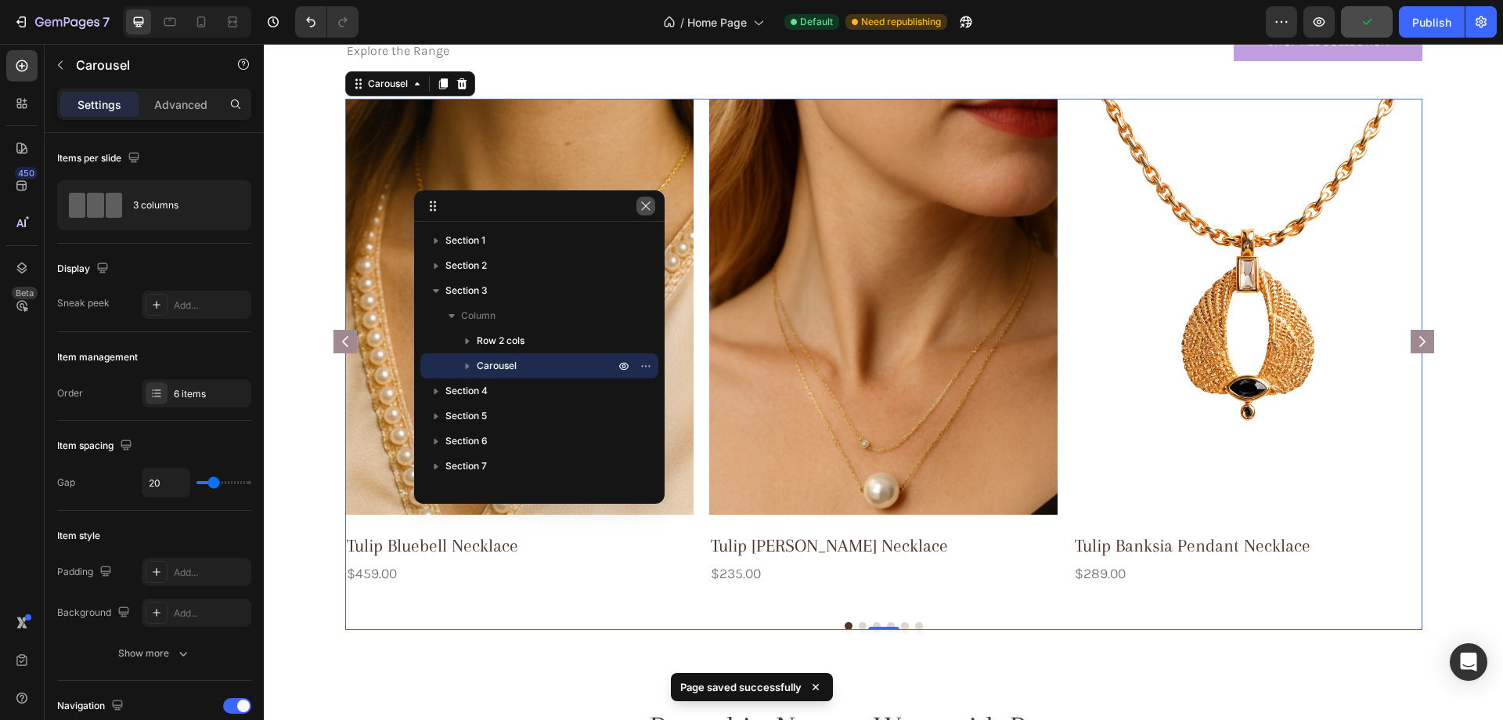
drag, startPoint x: 640, startPoint y: 207, endPoint x: 871, endPoint y: 86, distance: 260.6
click at [640, 207] on icon "button" at bounding box center [646, 206] width 13 height 13
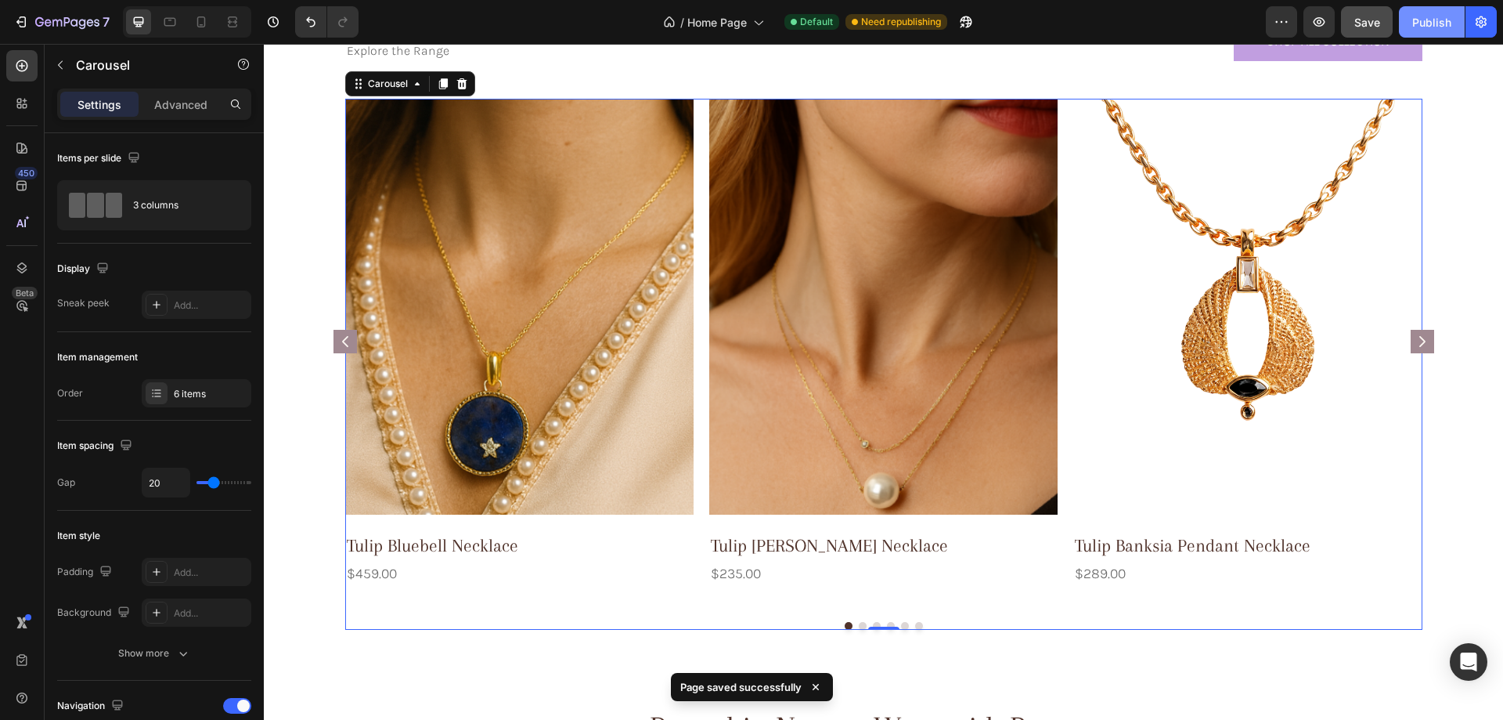
click at [1434, 19] on div "Publish" at bounding box center [1432, 22] width 39 height 16
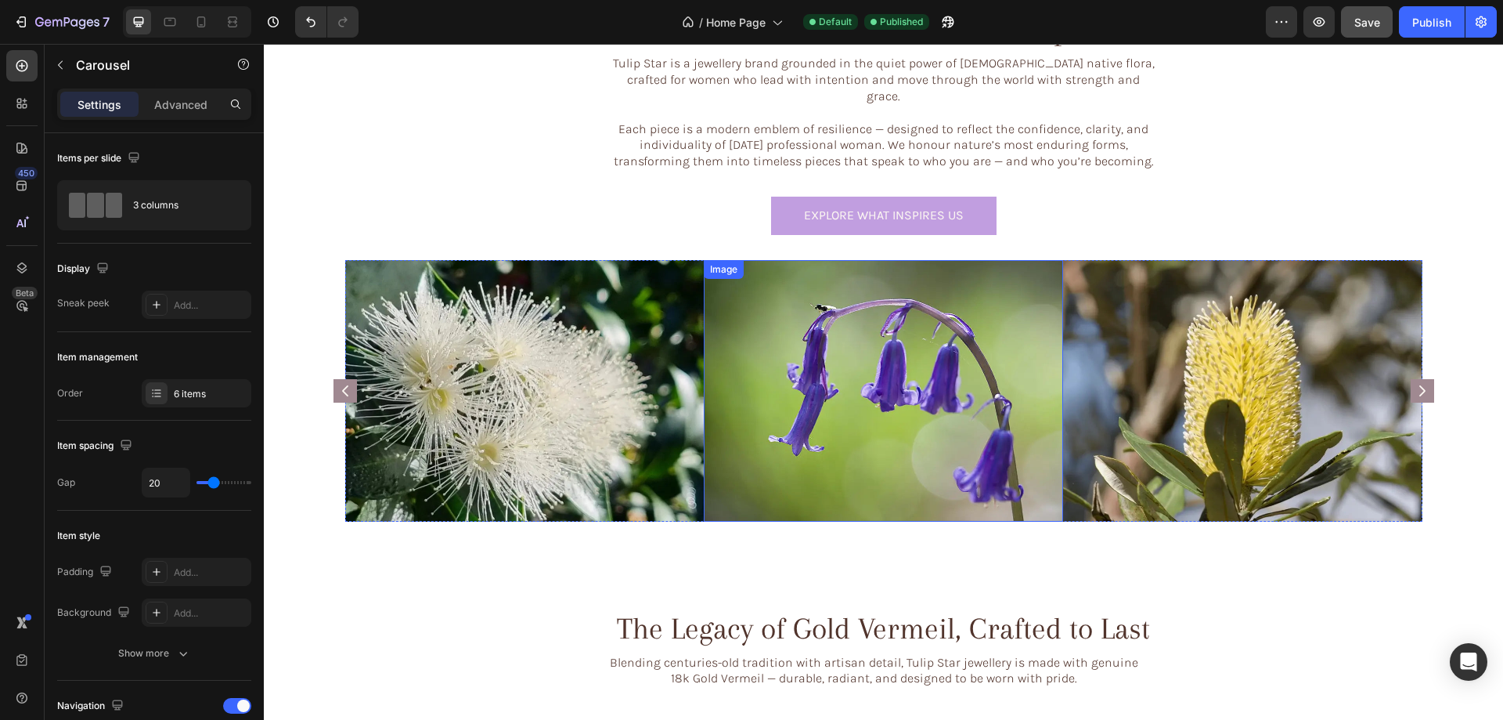
scroll to position [1282, 0]
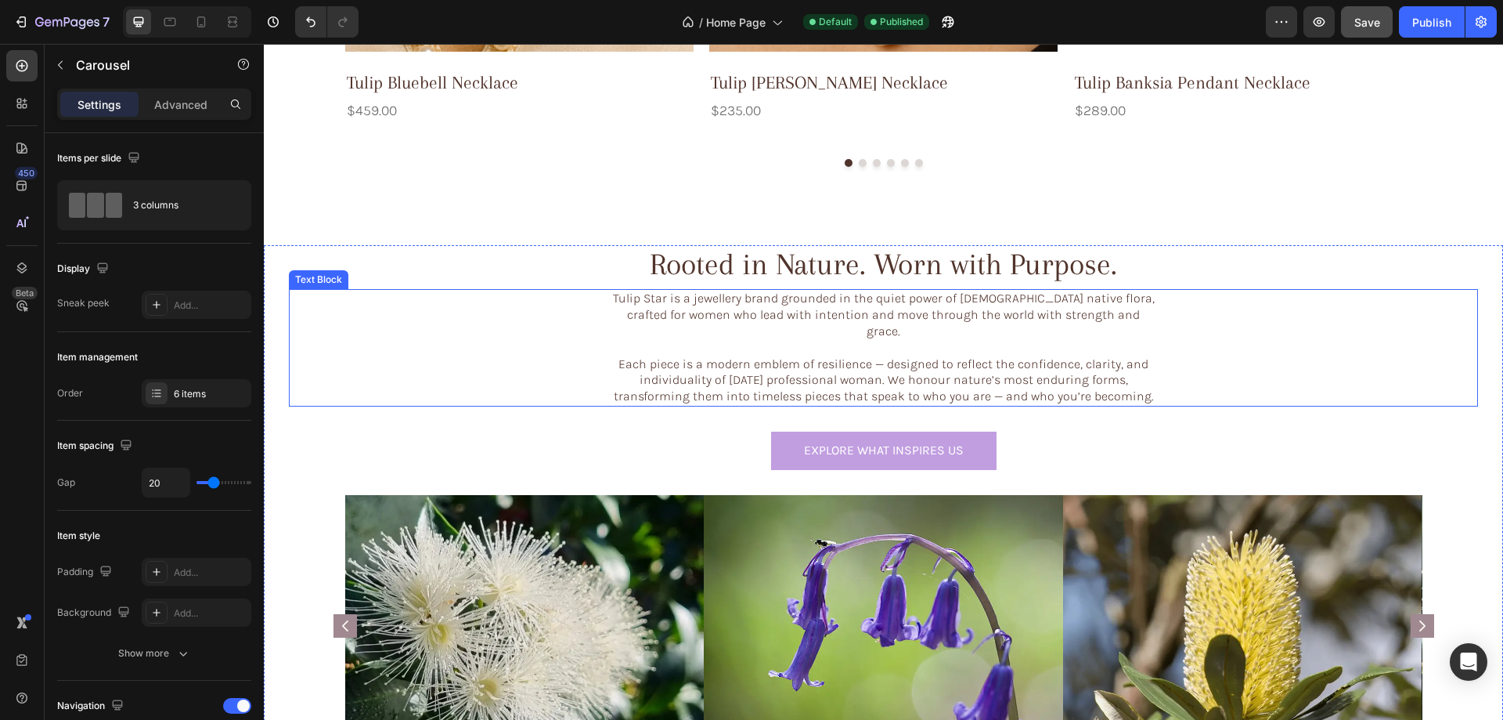
click at [926, 340] on p "Each piece is a modern emblem of resilience — designed to reflect the confidenc…" at bounding box center [884, 372] width 542 height 65
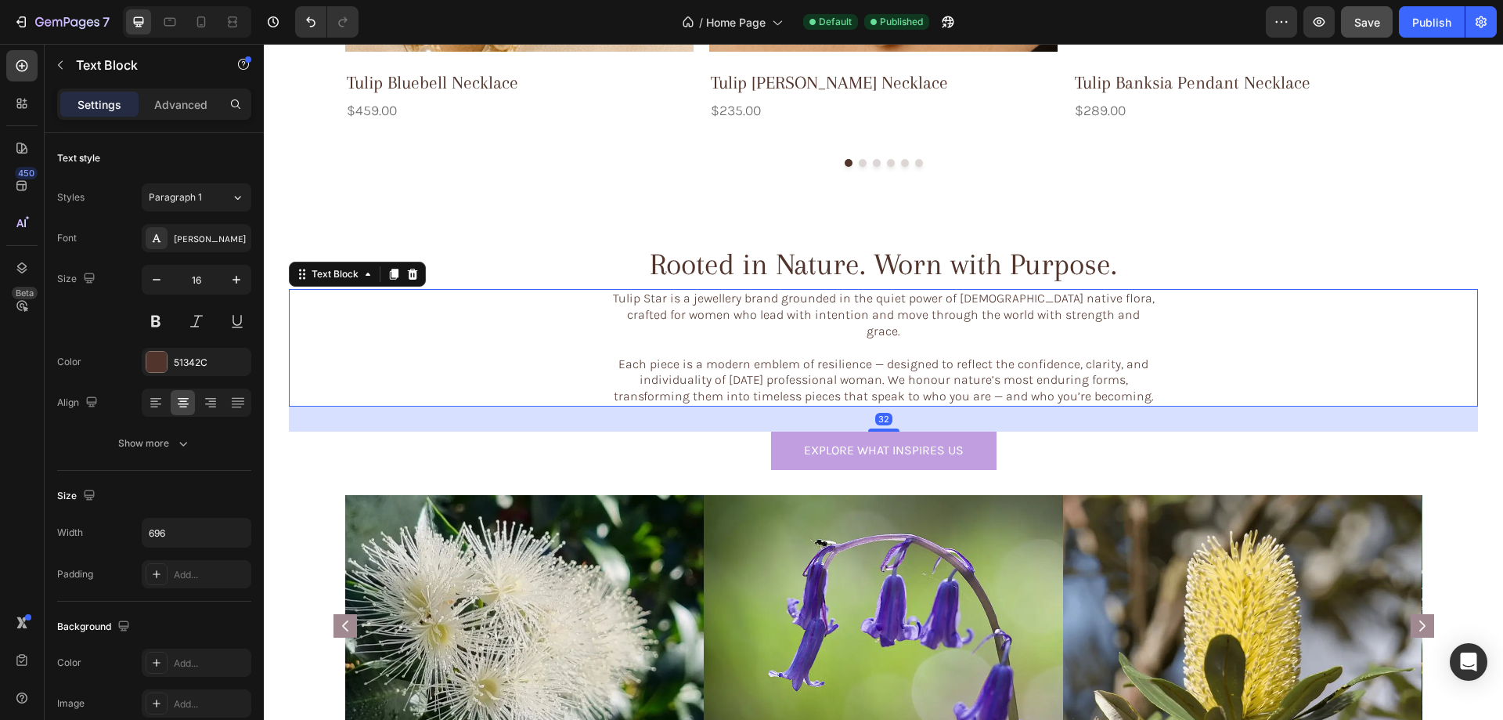
click at [1113, 351] on p "Each piece is a modern emblem of resilience — designed to reflect the confidenc…" at bounding box center [884, 372] width 542 height 65
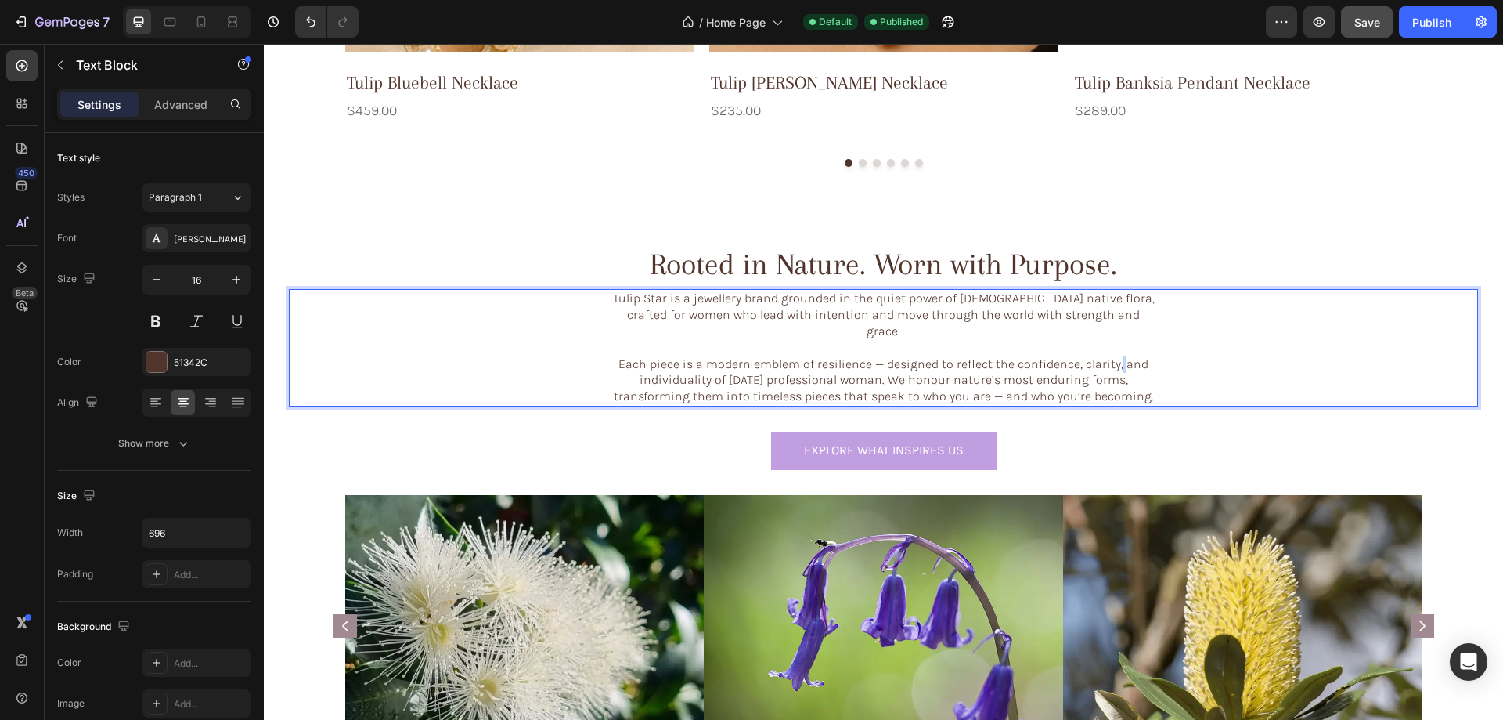
click at [1113, 351] on p "Each piece is a modern emblem of resilience — designed to reflect the confidenc…" at bounding box center [884, 372] width 542 height 65
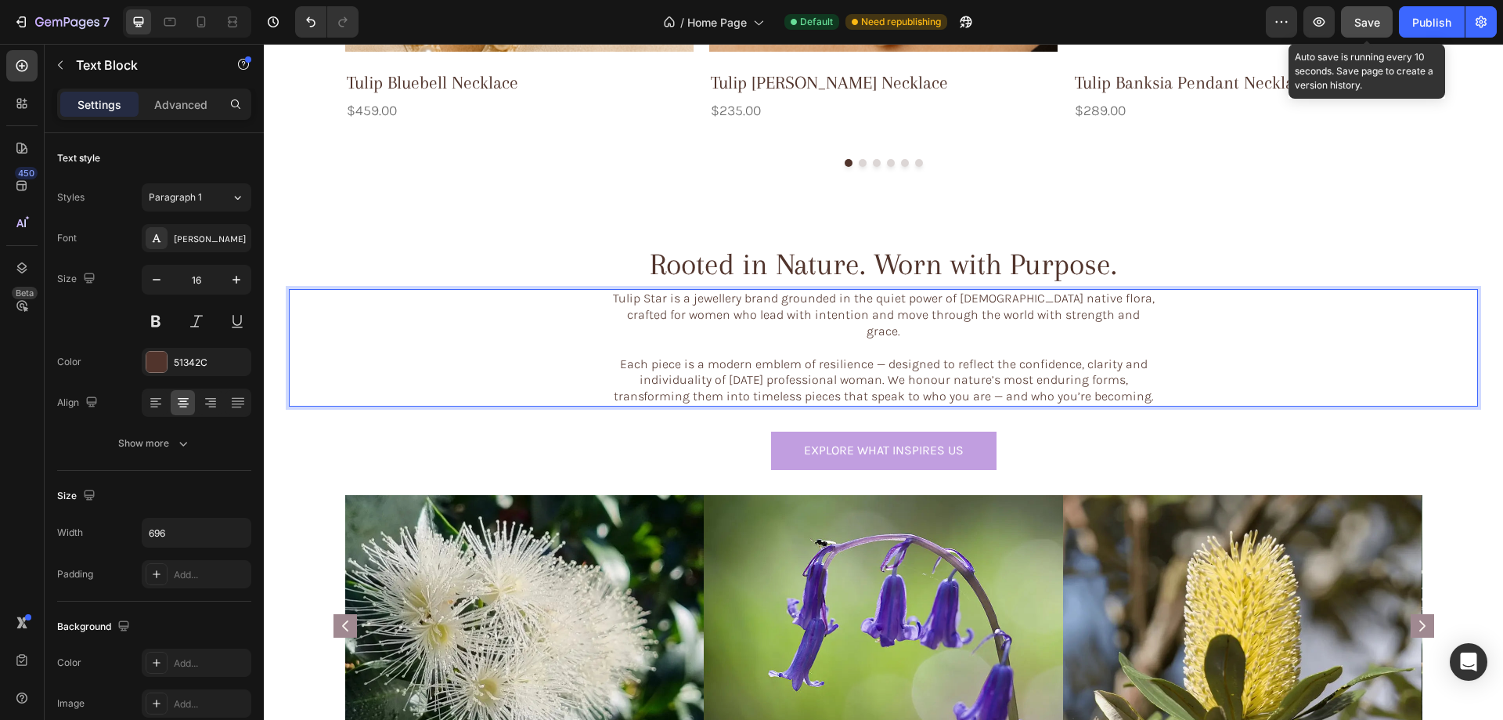
click at [1361, 28] on span "Save" at bounding box center [1368, 22] width 26 height 13
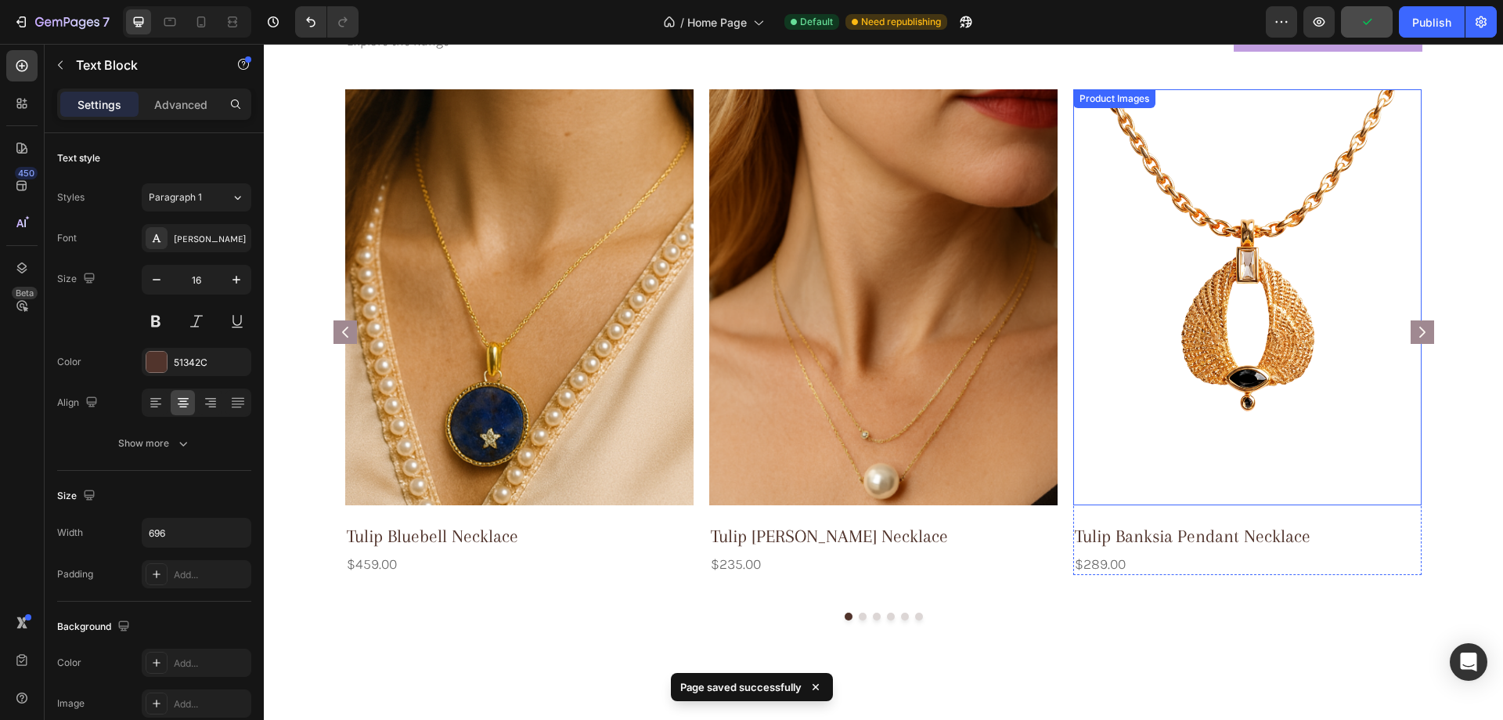
scroll to position [655, 0]
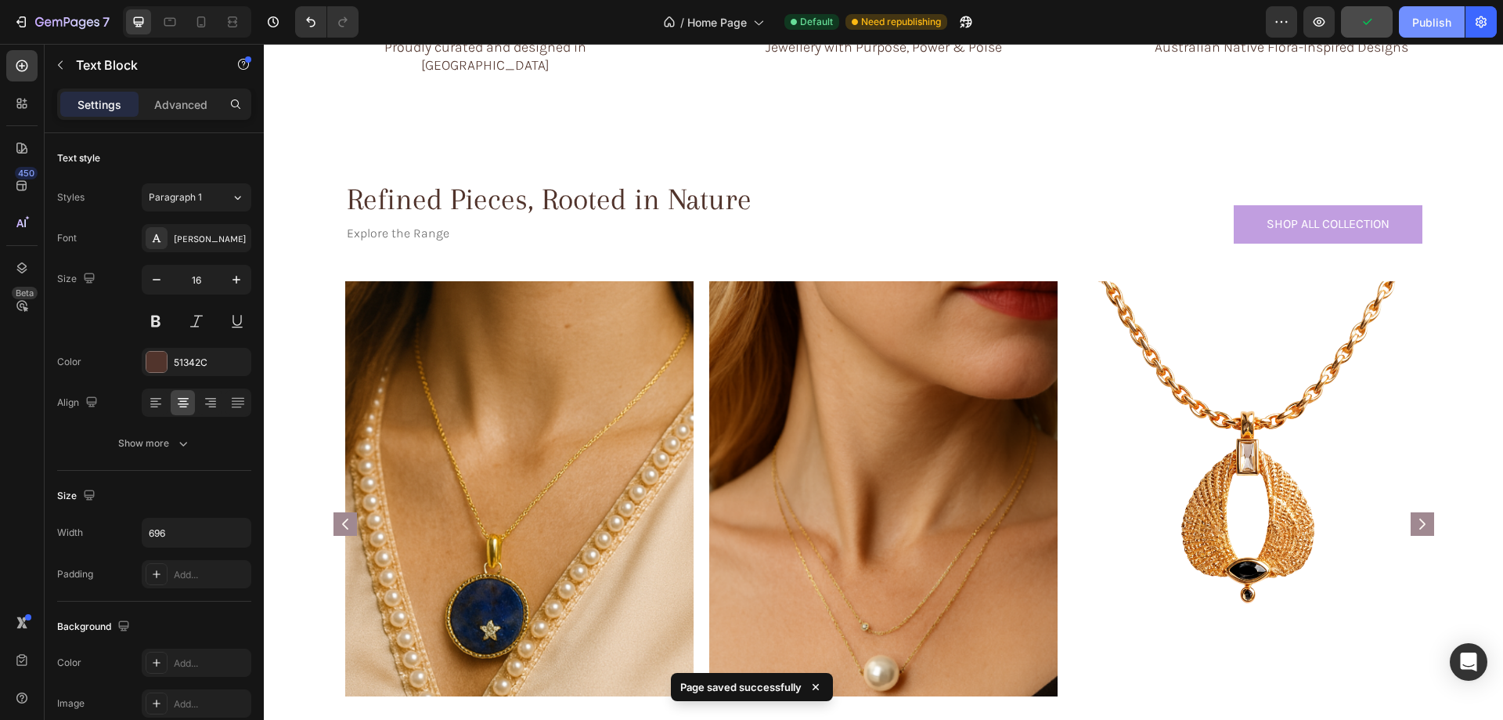
click at [1440, 37] on button "Publish" at bounding box center [1432, 21] width 66 height 31
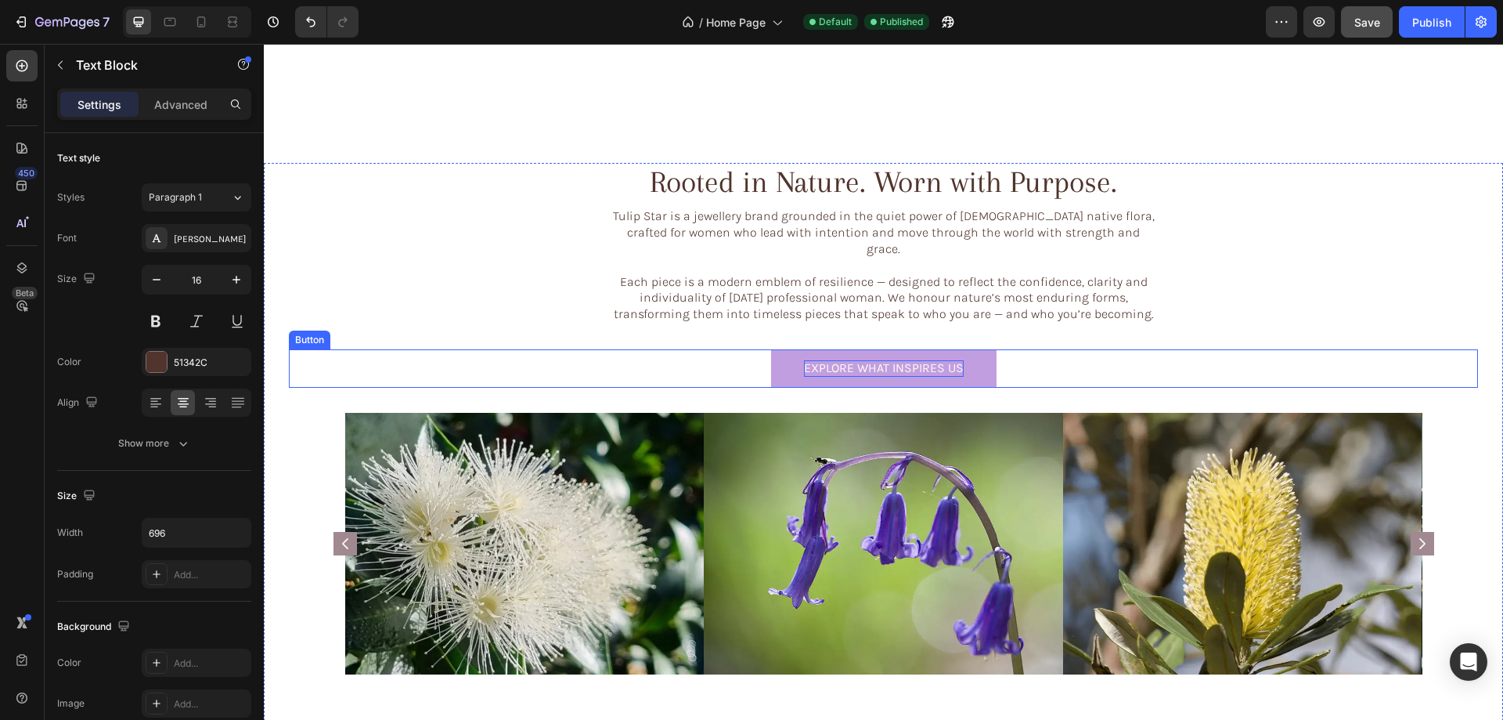
scroll to position [1517, 0]
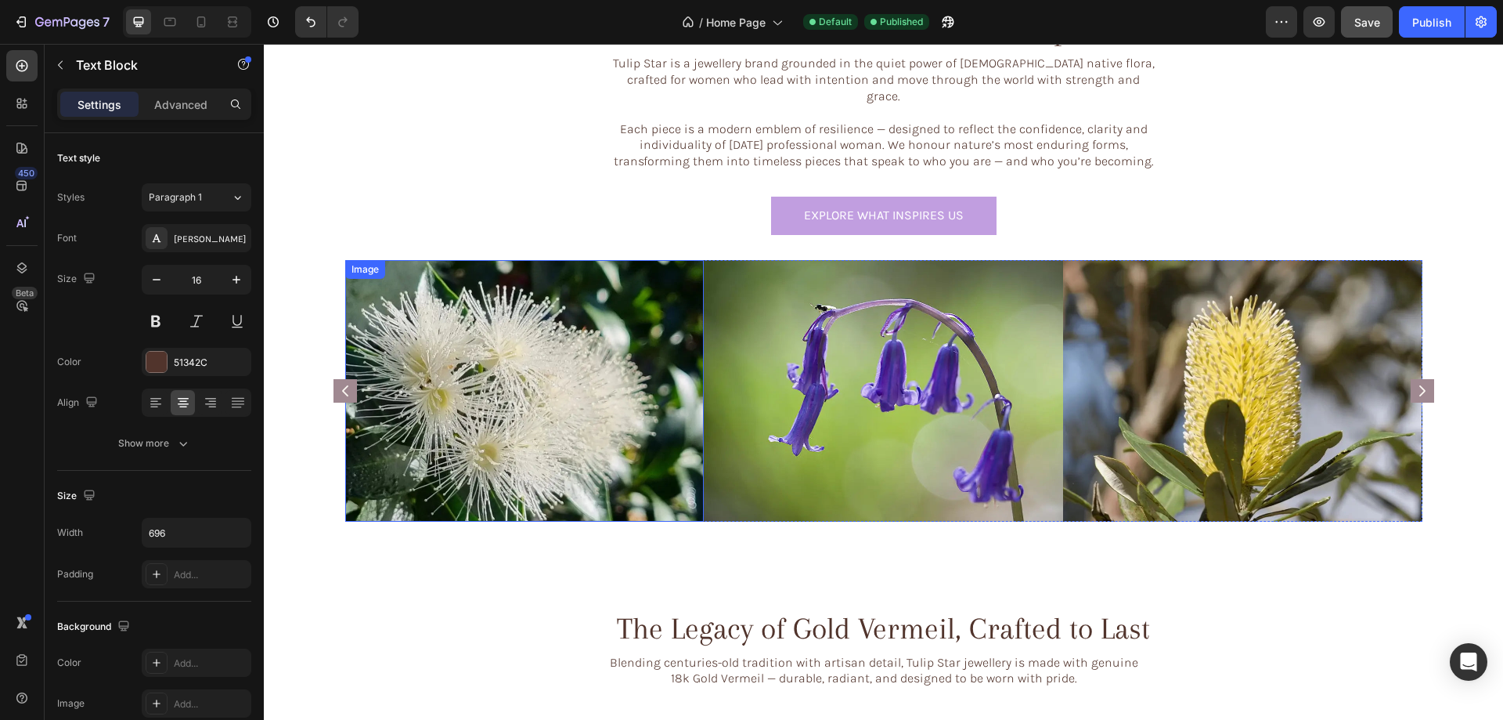
click at [515, 385] on img at bounding box center [524, 391] width 359 height 262
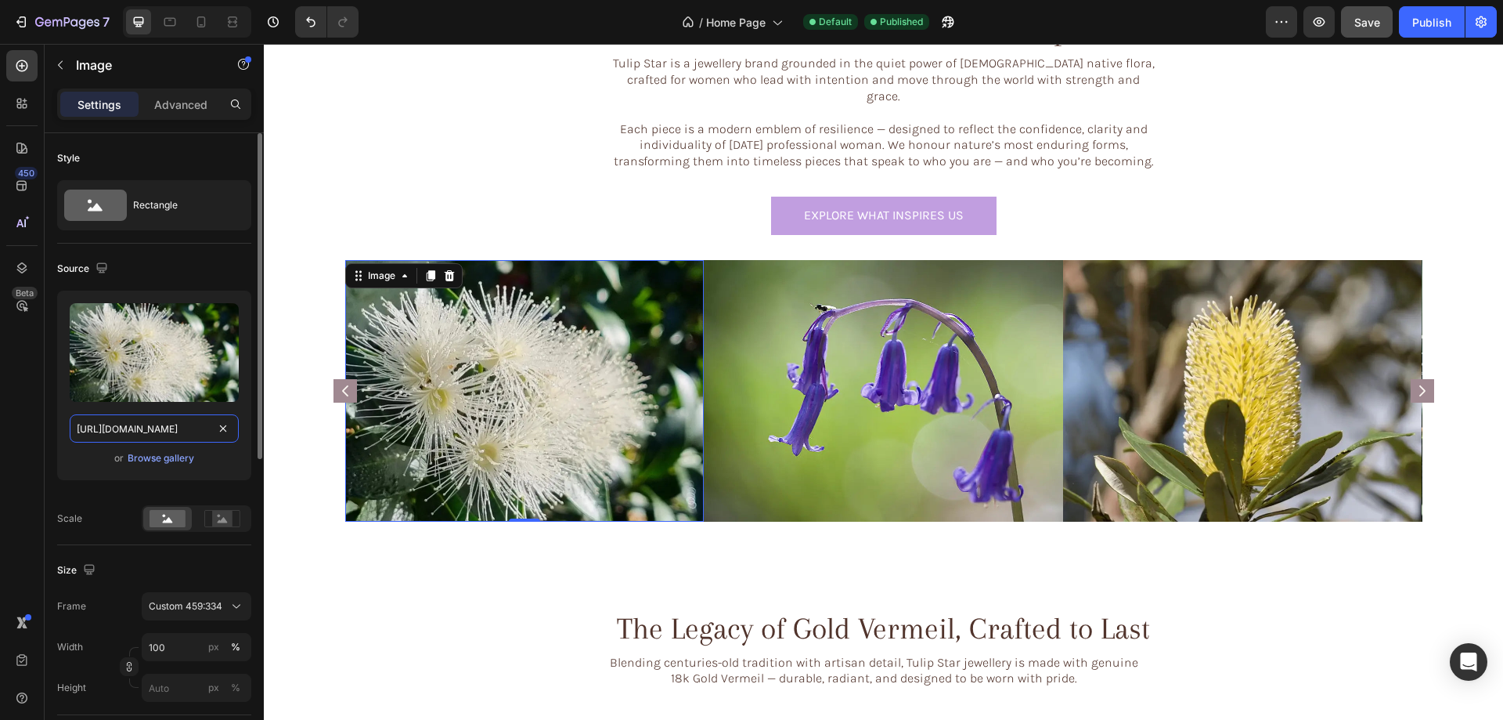
click at [139, 435] on input "https://cdn.shopify.com/s/files/1/0633/3884/0177/files/gempages_576833410962555…" at bounding box center [154, 428] width 169 height 28
click at [539, 425] on img at bounding box center [524, 391] width 359 height 262
click at [132, 456] on div "Browse gallery" at bounding box center [161, 458] width 67 height 14
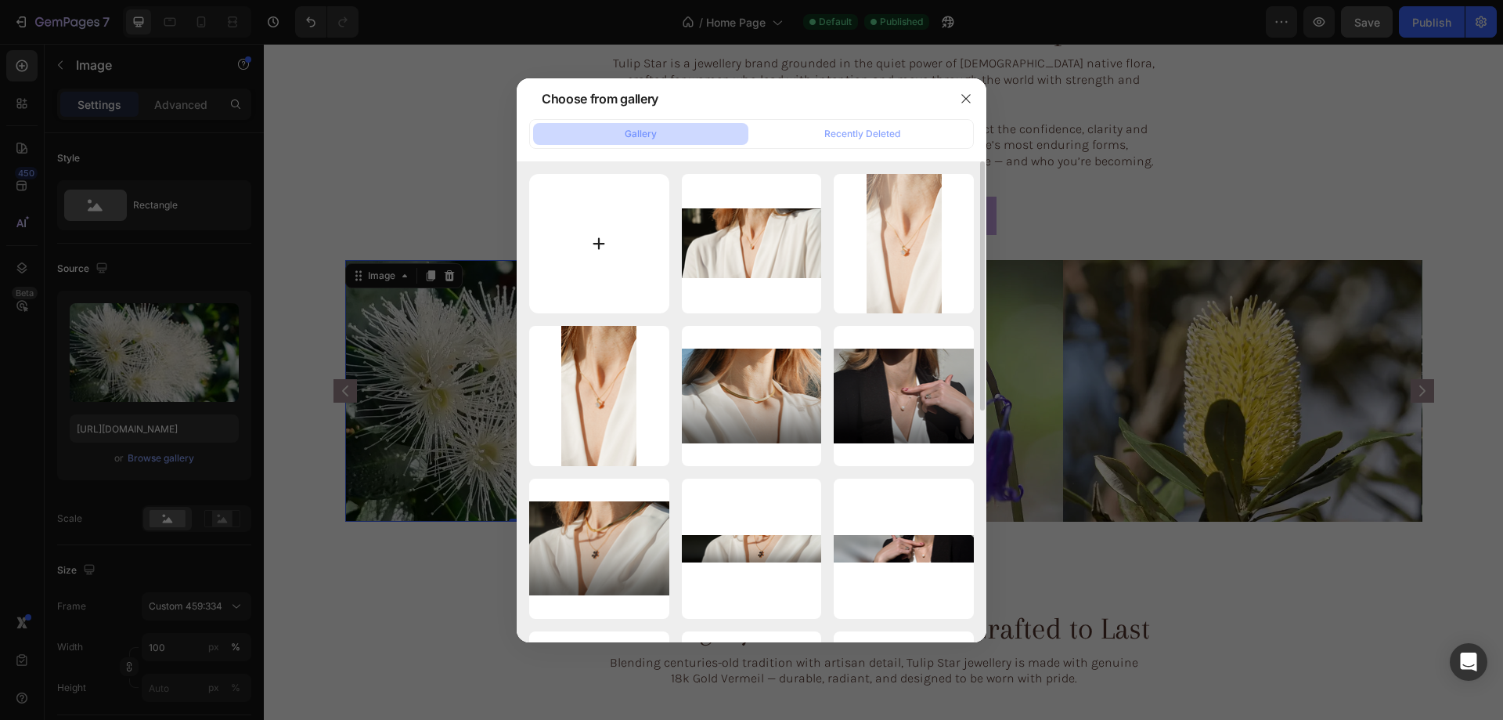
click at [590, 231] on input "file" at bounding box center [599, 244] width 140 height 140
type input "C:\fakepath\gempages_576833410962555488-8107eac1-113f-4122-afe4-45fe9b33db09.png"
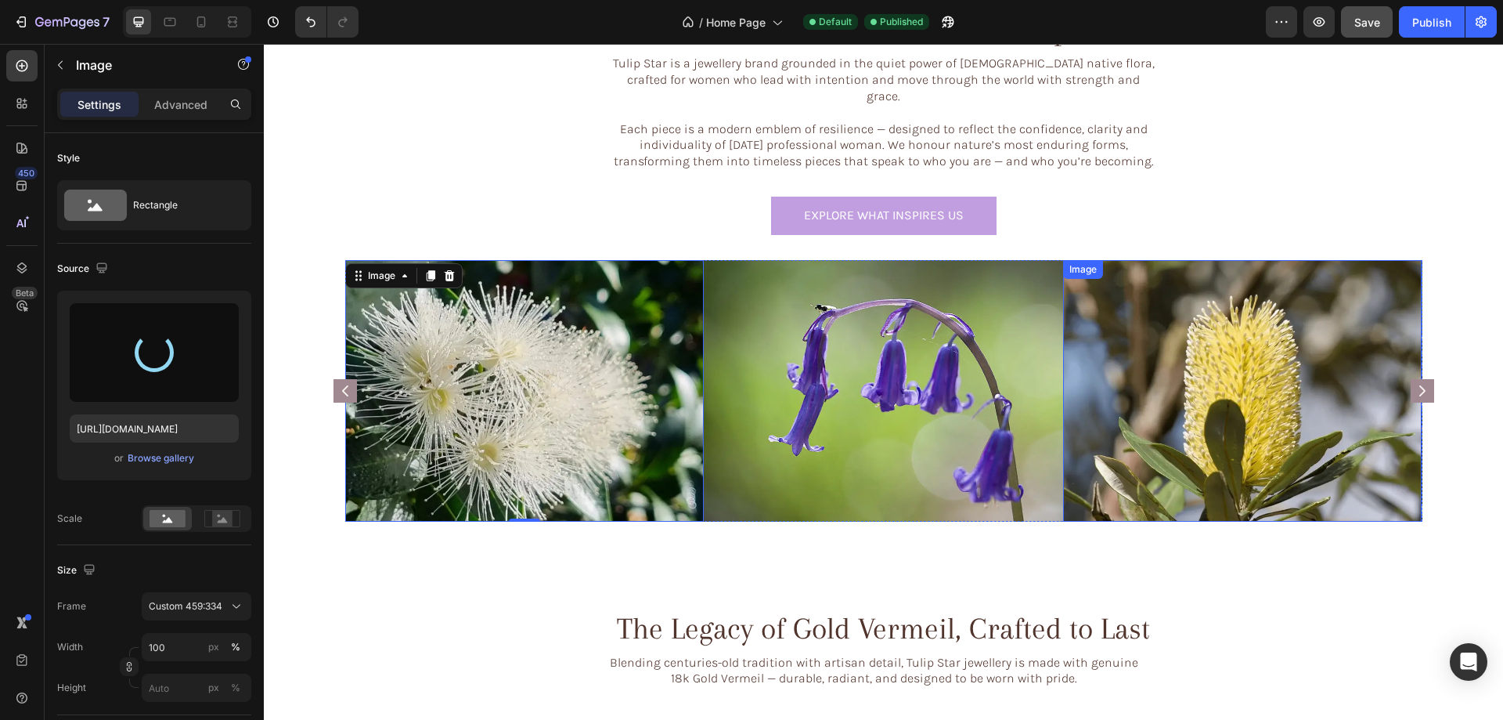
type input "https://cdn.shopify.com/s/files/1/0633/3884/0177/files/gempages_576833410962555…"
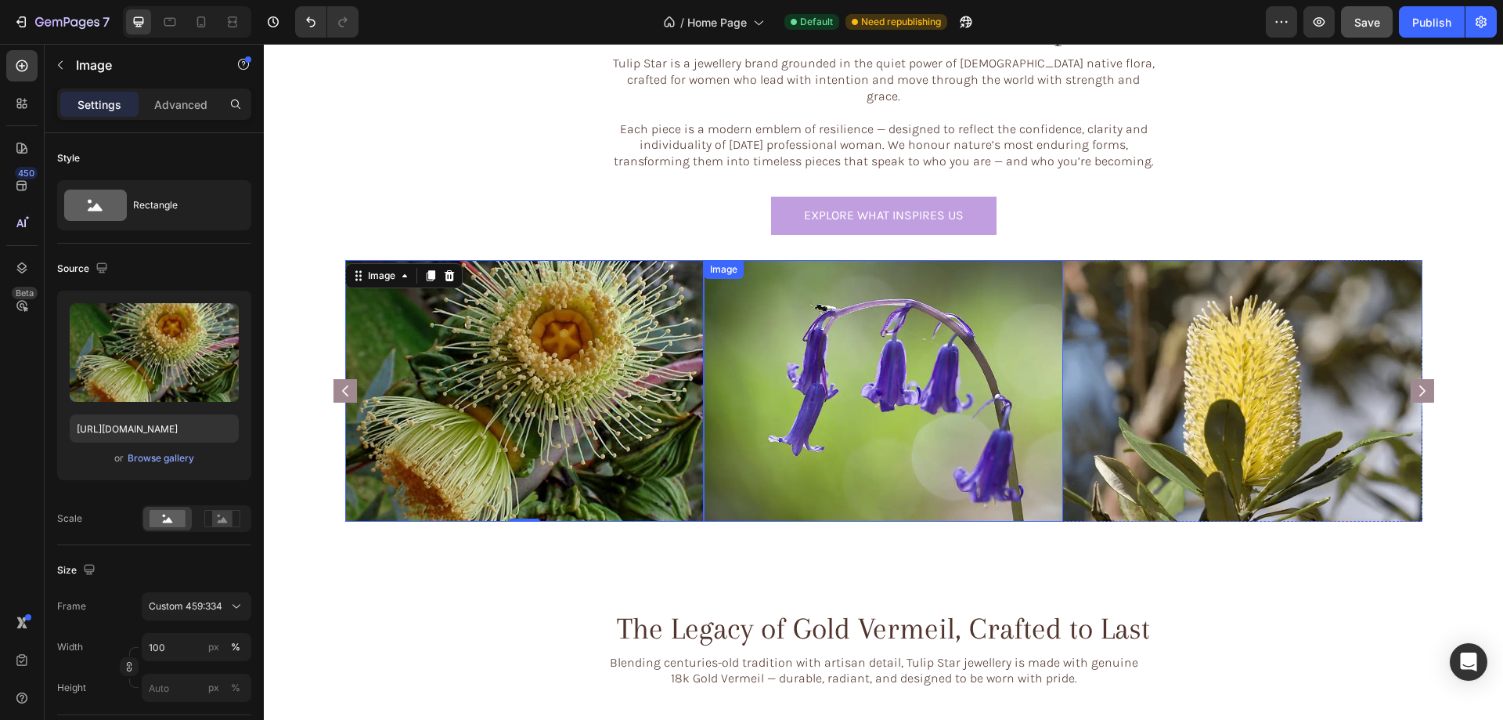
click at [846, 334] on img at bounding box center [883, 391] width 359 height 262
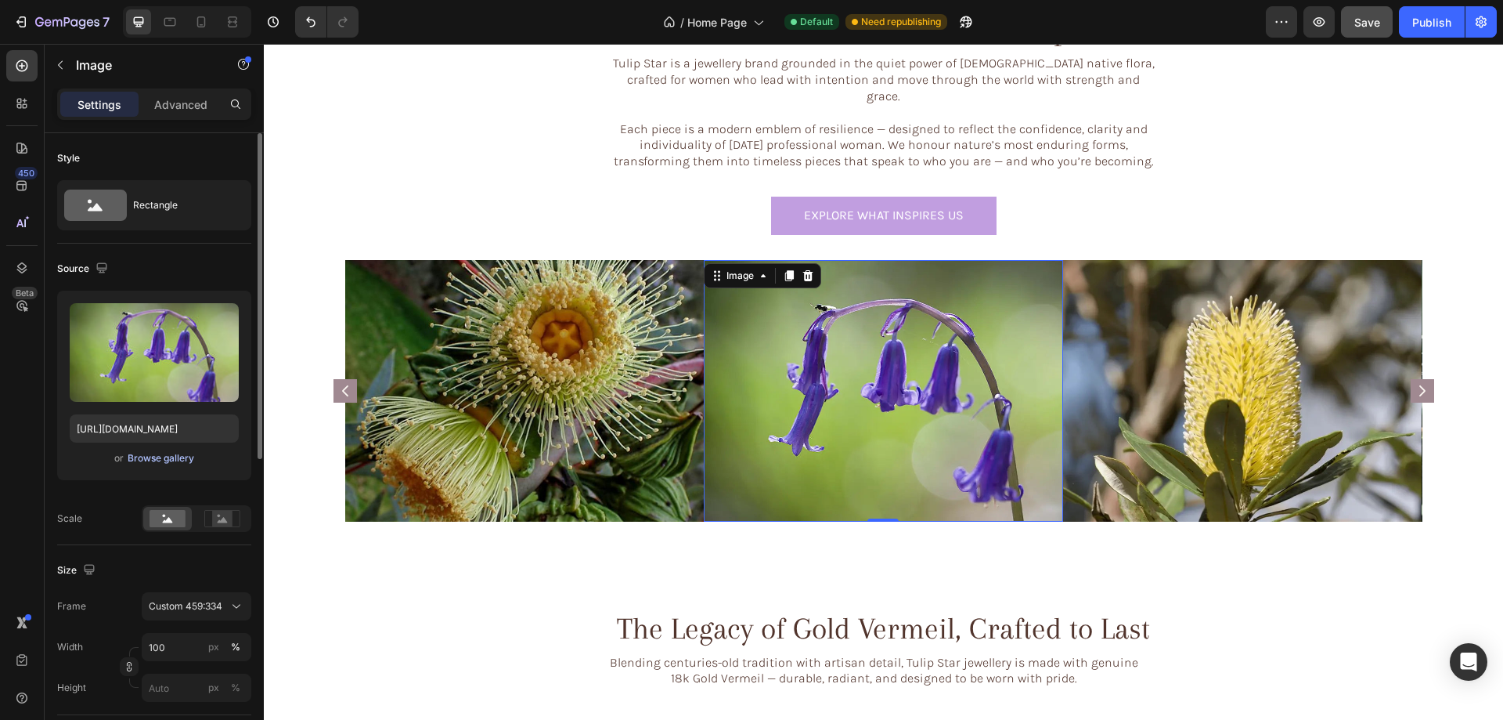
click at [138, 453] on div "Browse gallery" at bounding box center [161, 458] width 67 height 14
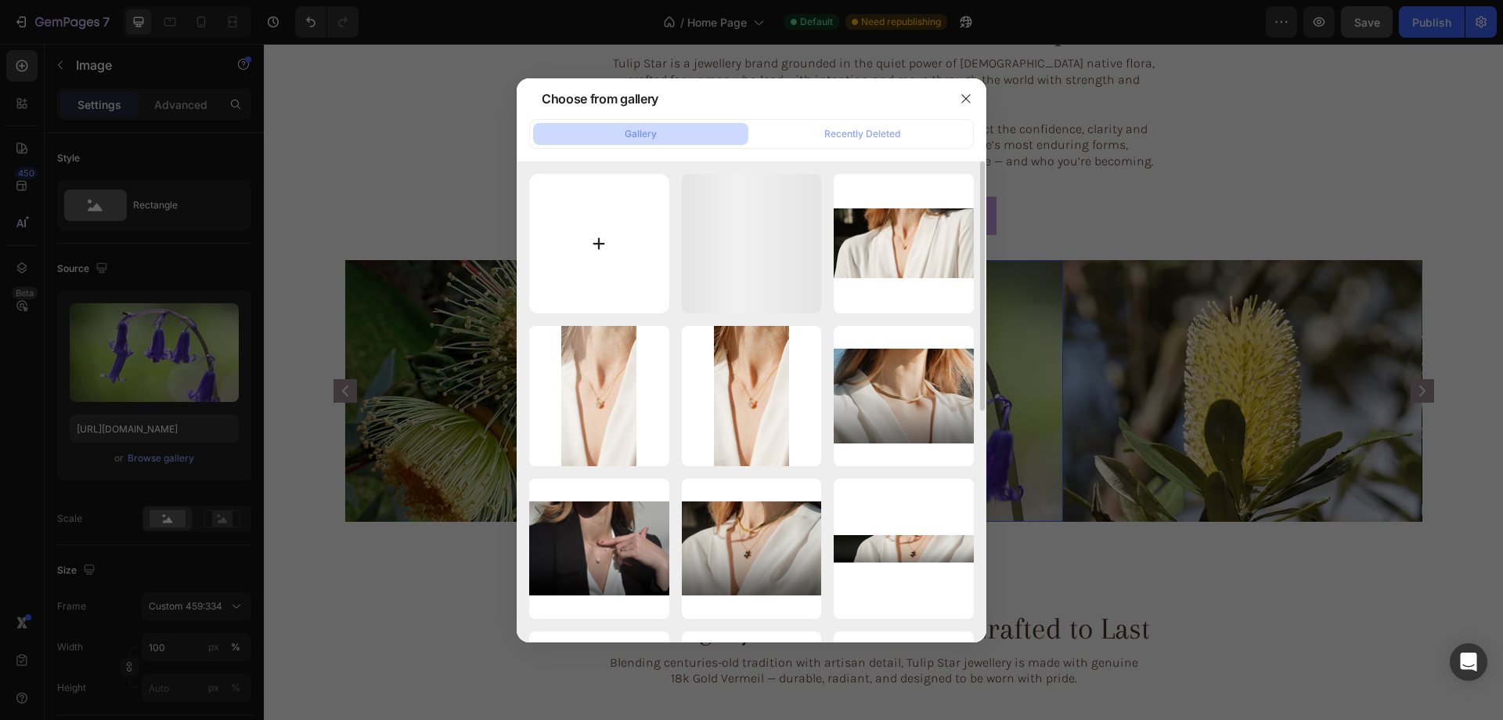
click at [613, 219] on input "file" at bounding box center [599, 244] width 140 height 140
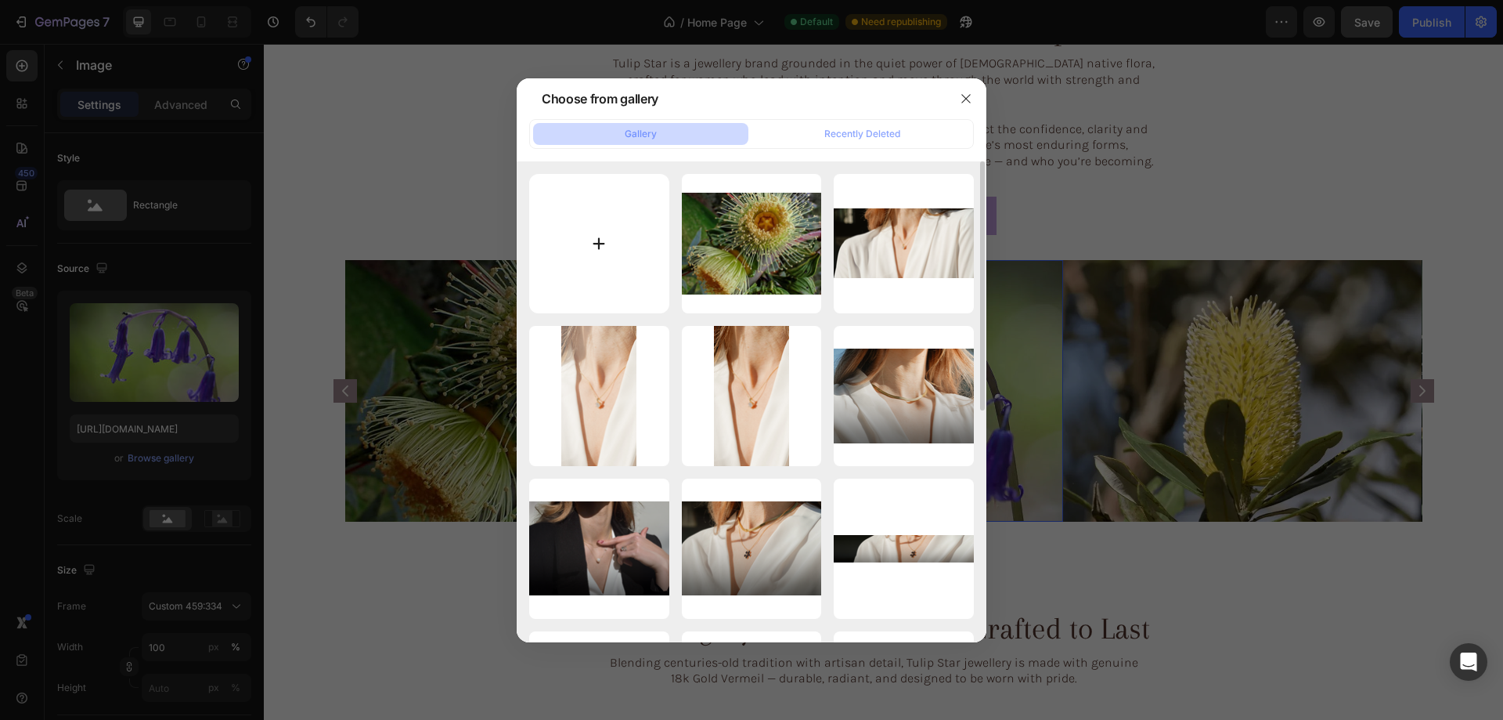
type input "C:\fakepath\1gempages_576833410962555488-8107eac1-113f-4122-afe4-45fe9b33db09.p…"
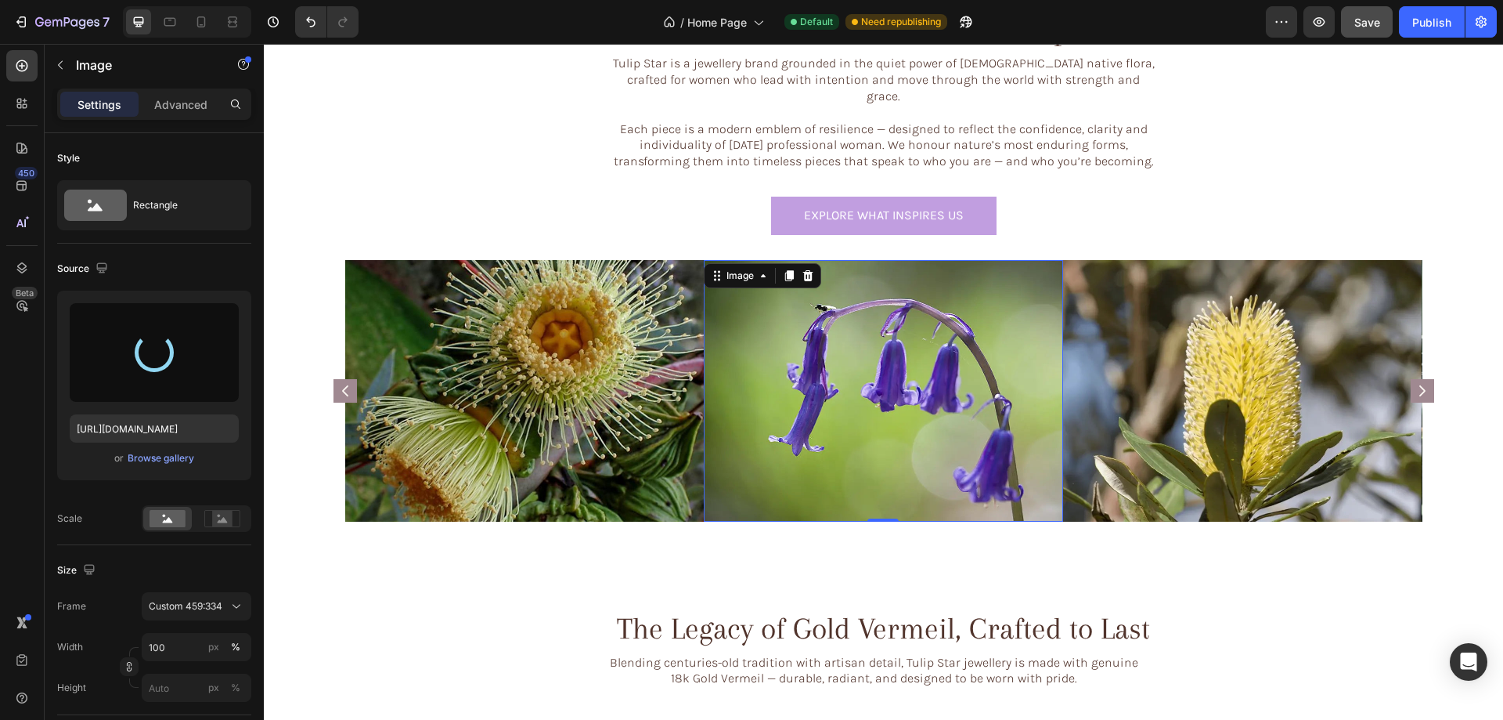
type input "https://cdn.shopify.com/s/files/1/0633/3884/0177/files/gempages_576833410962555…"
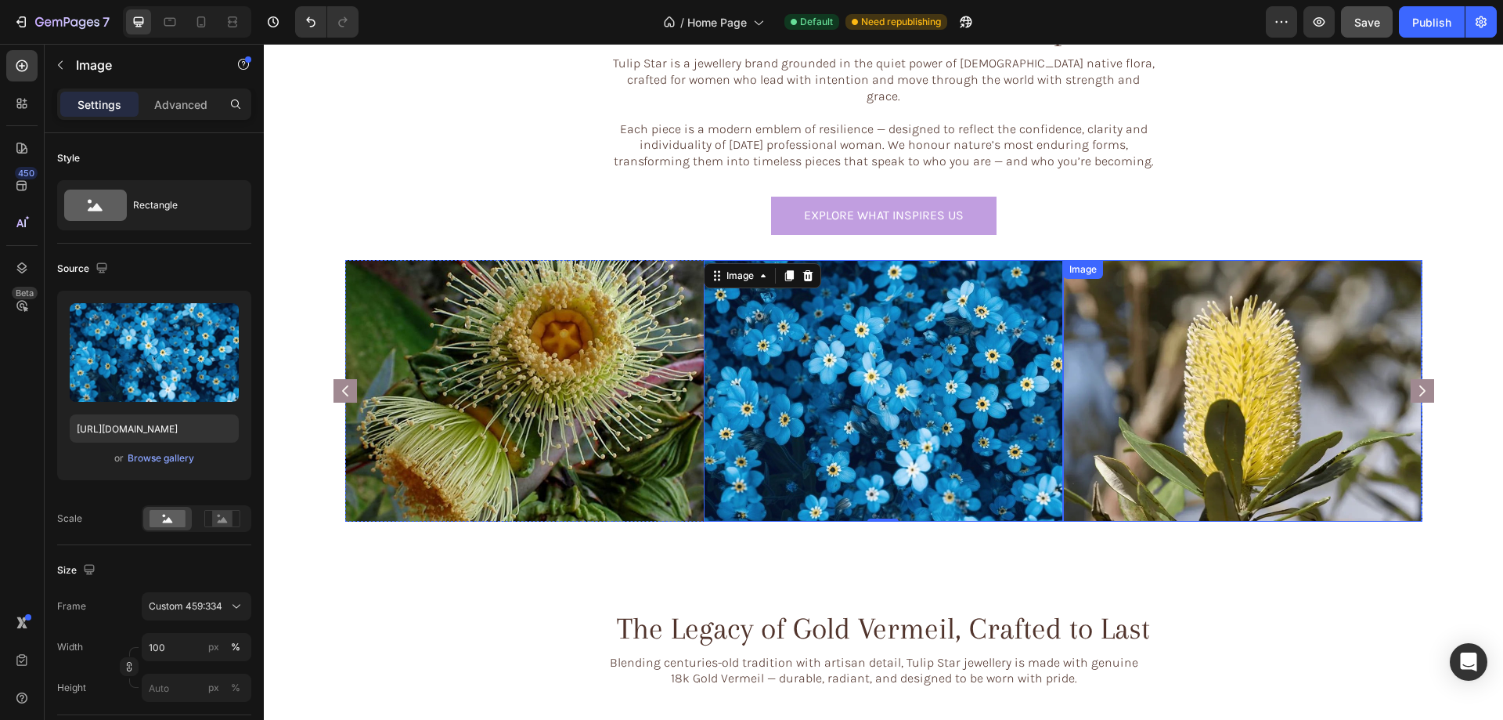
click at [1235, 312] on img at bounding box center [1242, 391] width 359 height 262
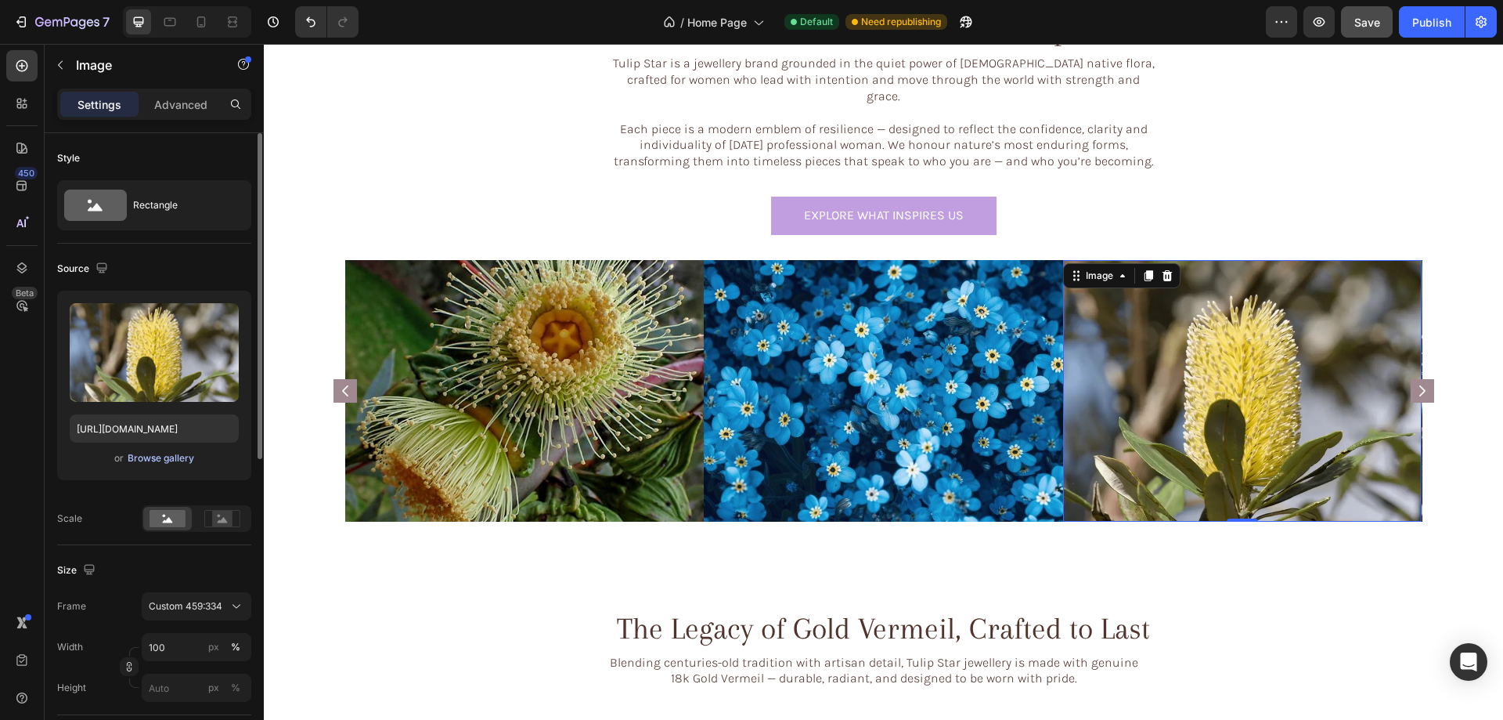
click at [141, 458] on div "Browse gallery" at bounding box center [161, 458] width 67 height 14
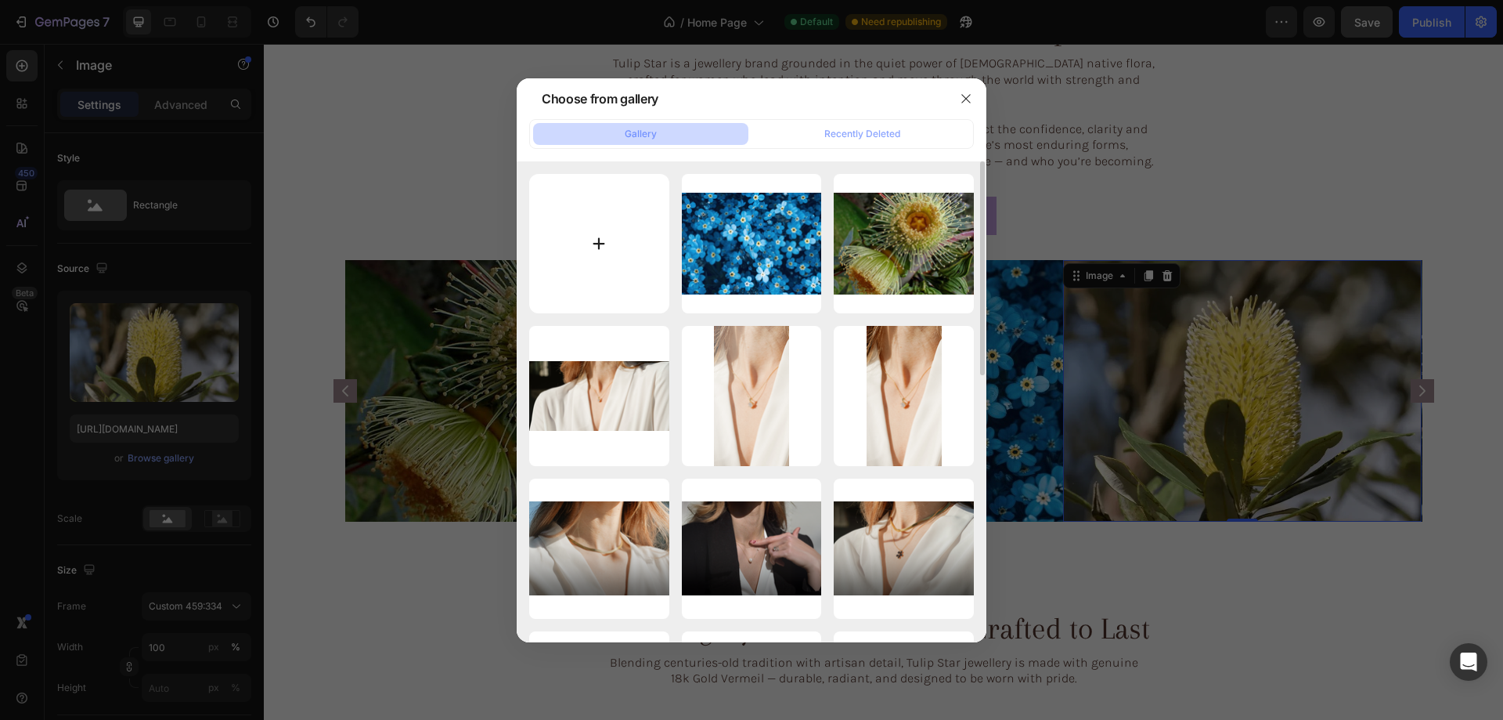
click at [584, 247] on input "file" at bounding box center [599, 244] width 140 height 140
type input "C:\fakepath\2gempages_576833410962555488-8107eac1-113f-4122-afe4-45fe9b33db09.p…"
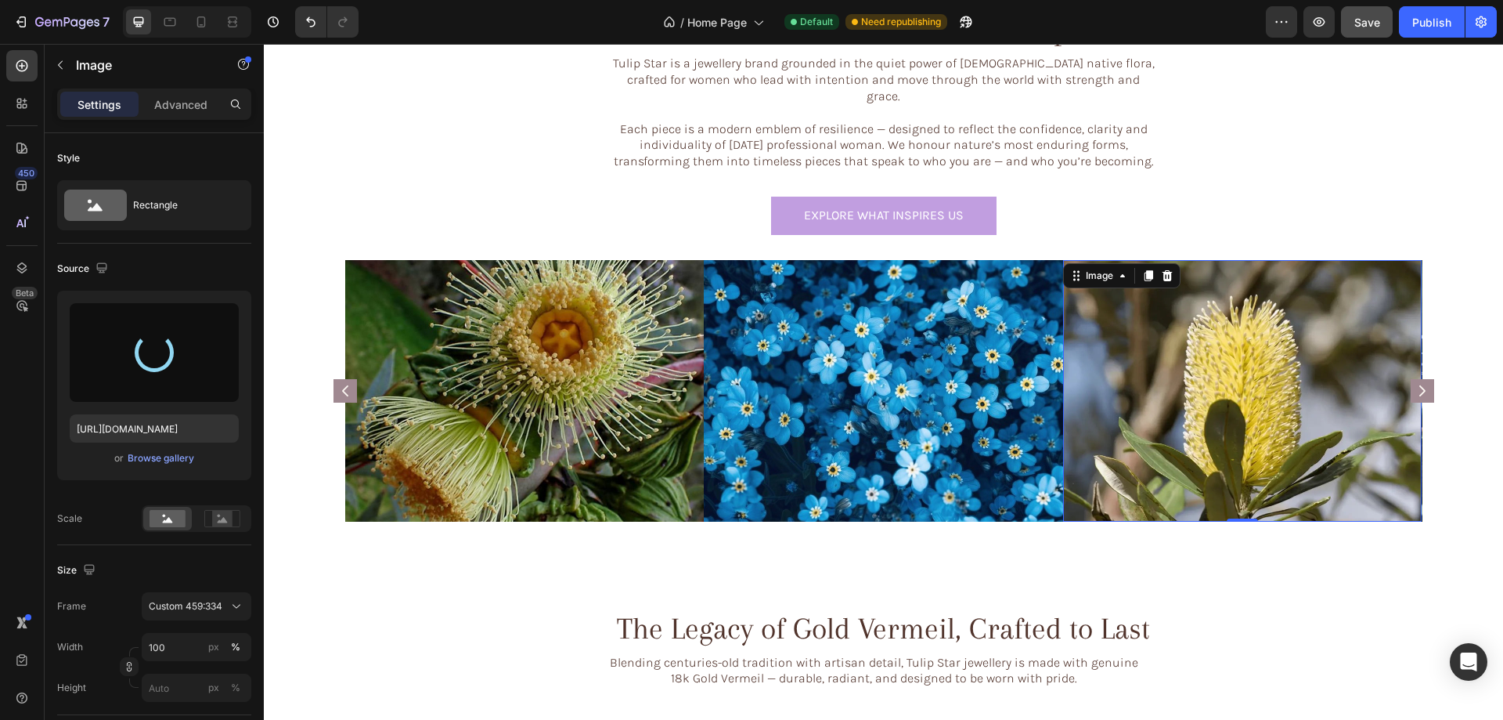
type input "https://cdn.shopify.com/s/files/1/0633/3884/0177/files/gempages_576833410962555…"
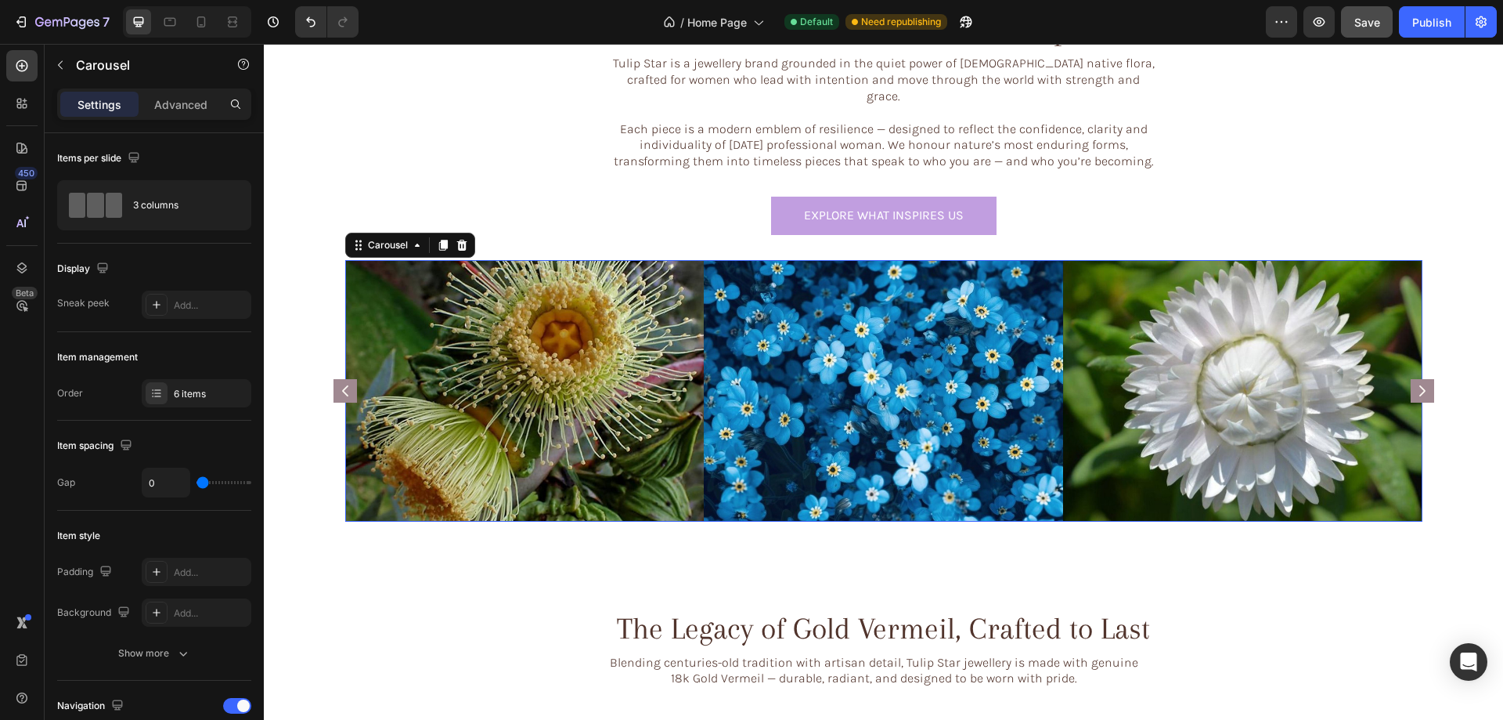
click at [1416, 379] on rect "Carousel Next Arrow" at bounding box center [1422, 390] width 23 height 23
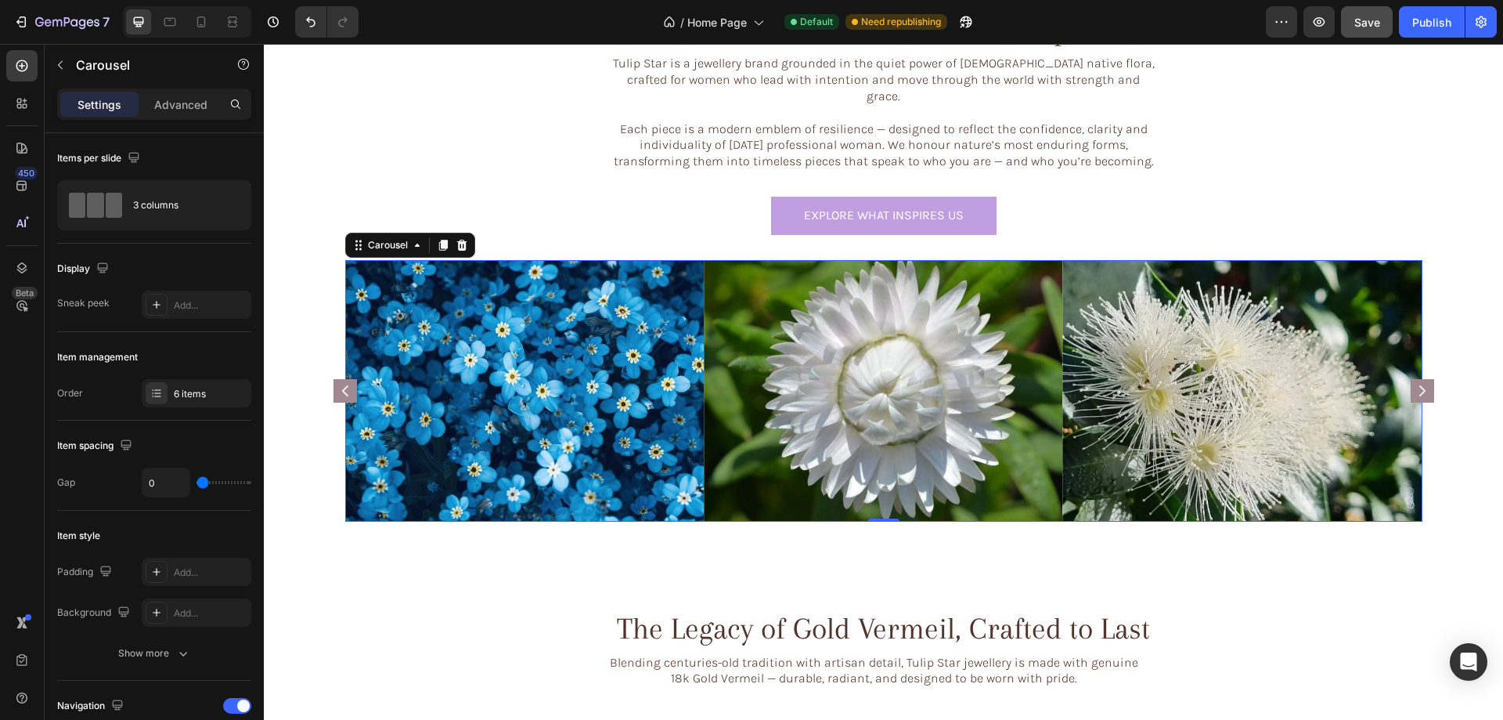
click at [334, 379] on rect "Carousel Back Arrow" at bounding box center [345, 390] width 23 height 23
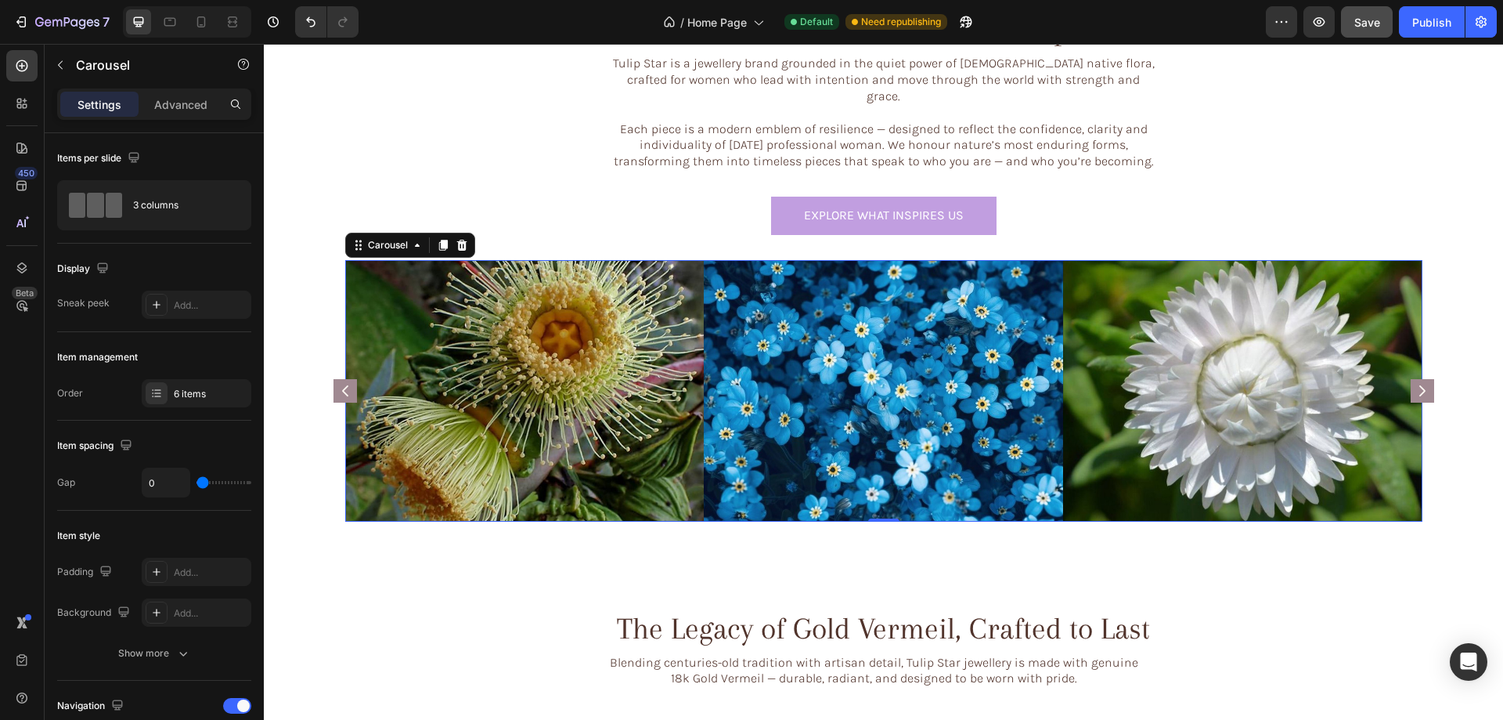
click at [1414, 379] on rect "Carousel Next Arrow" at bounding box center [1422, 390] width 23 height 23
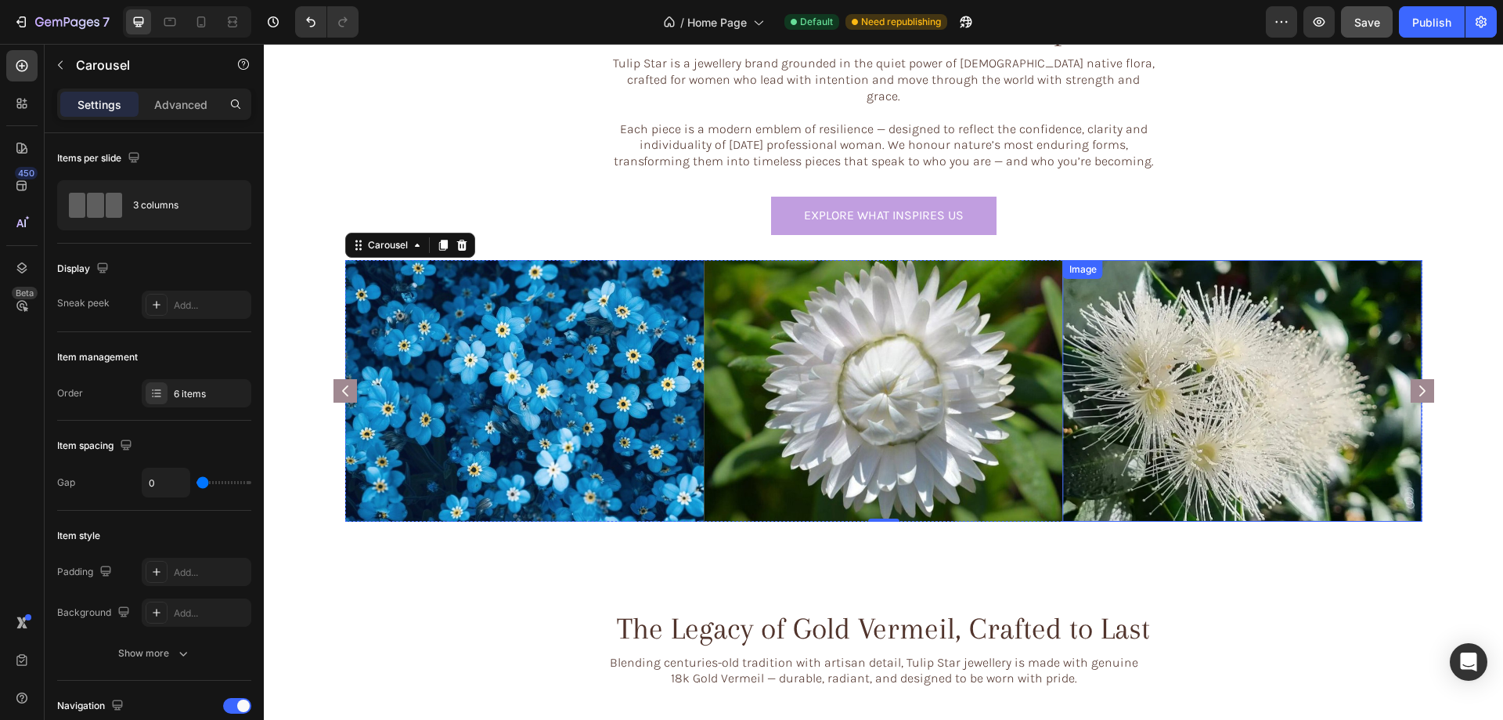
click at [1221, 363] on img at bounding box center [1242, 391] width 359 height 262
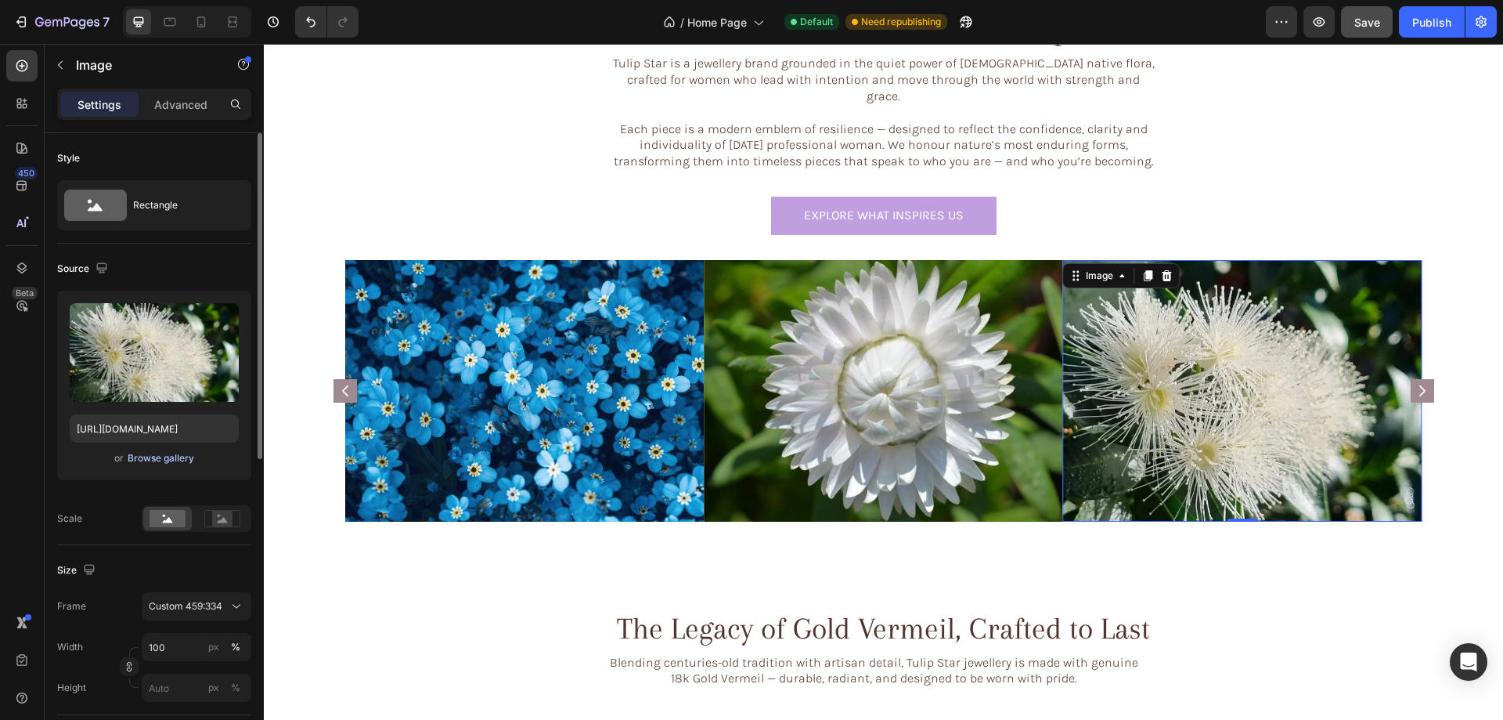
click at [160, 451] on div "Browse gallery" at bounding box center [161, 458] width 67 height 14
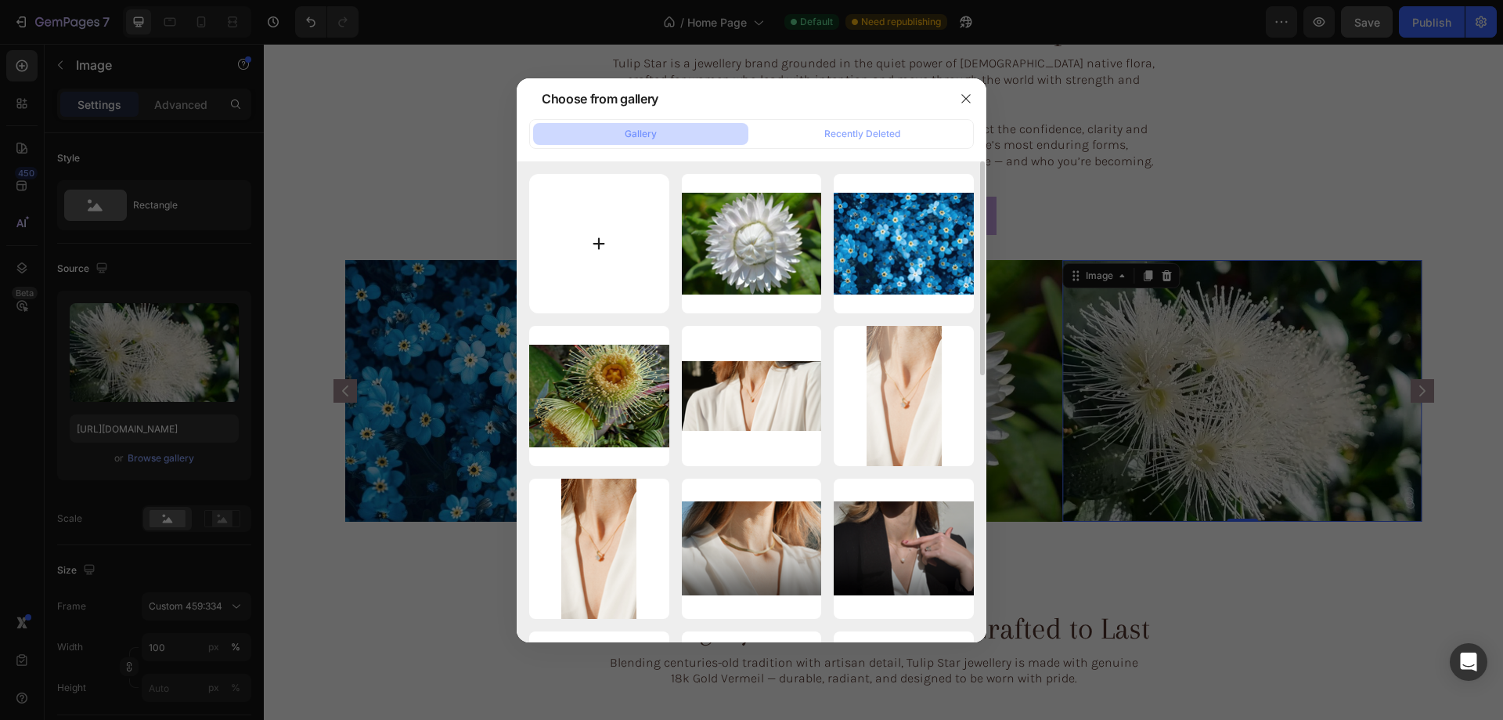
click at [597, 222] on input "file" at bounding box center [599, 244] width 140 height 140
type input "C:\fakepath\3gempages_576833410962555488-8107eac1-113f-4122-afe4-45fe9b33db09.p…"
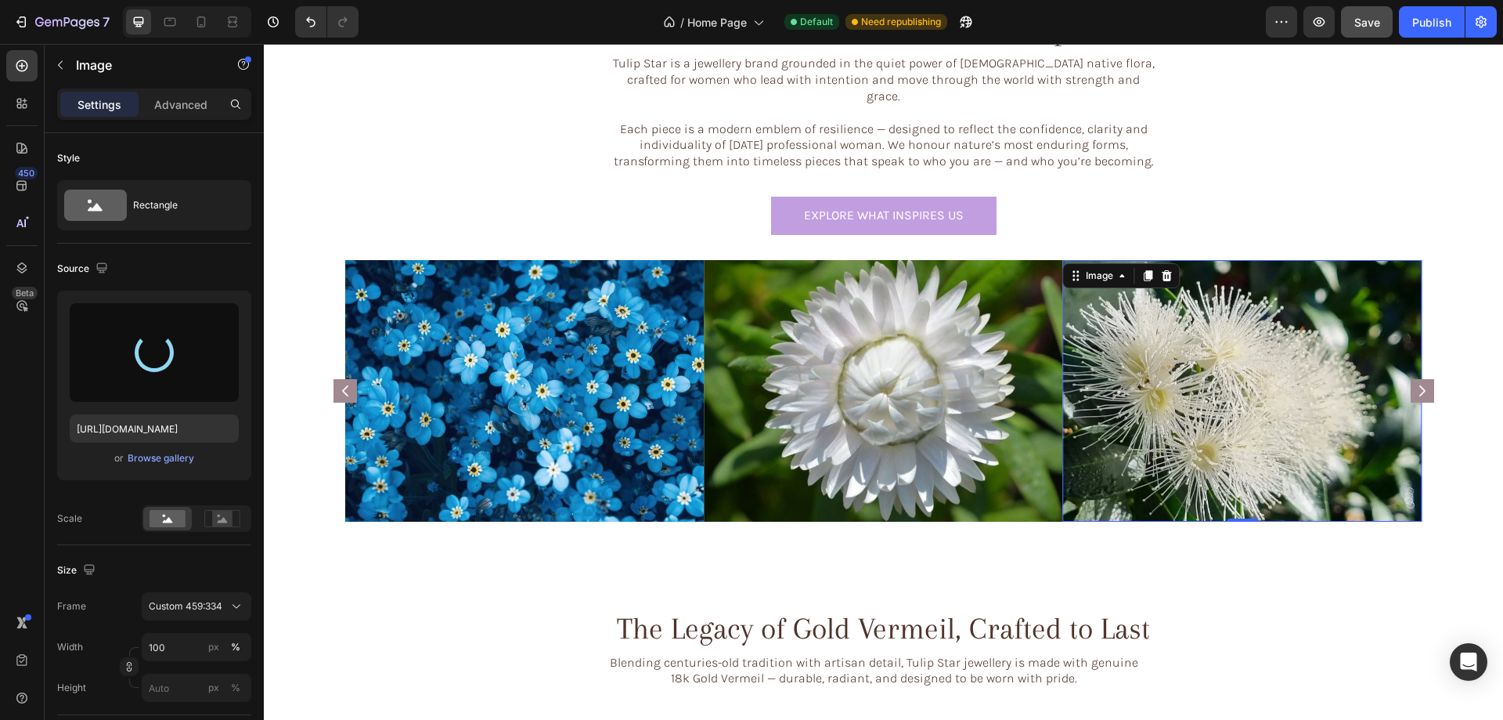
type input "https://cdn.shopify.com/s/files/1/0633/3884/0177/files/gempages_576833410962555…"
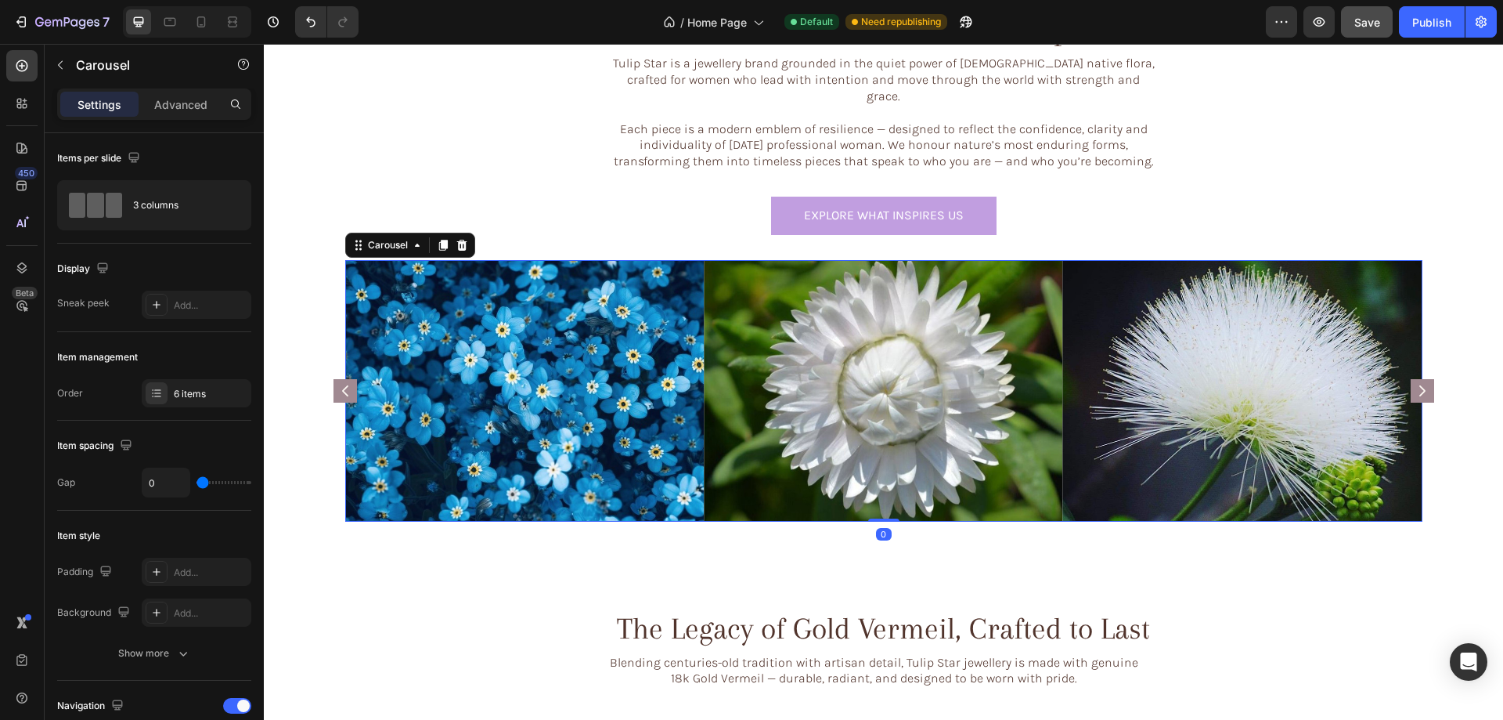
click at [1417, 379] on rect "Carousel Next Arrow" at bounding box center [1422, 390] width 23 height 23
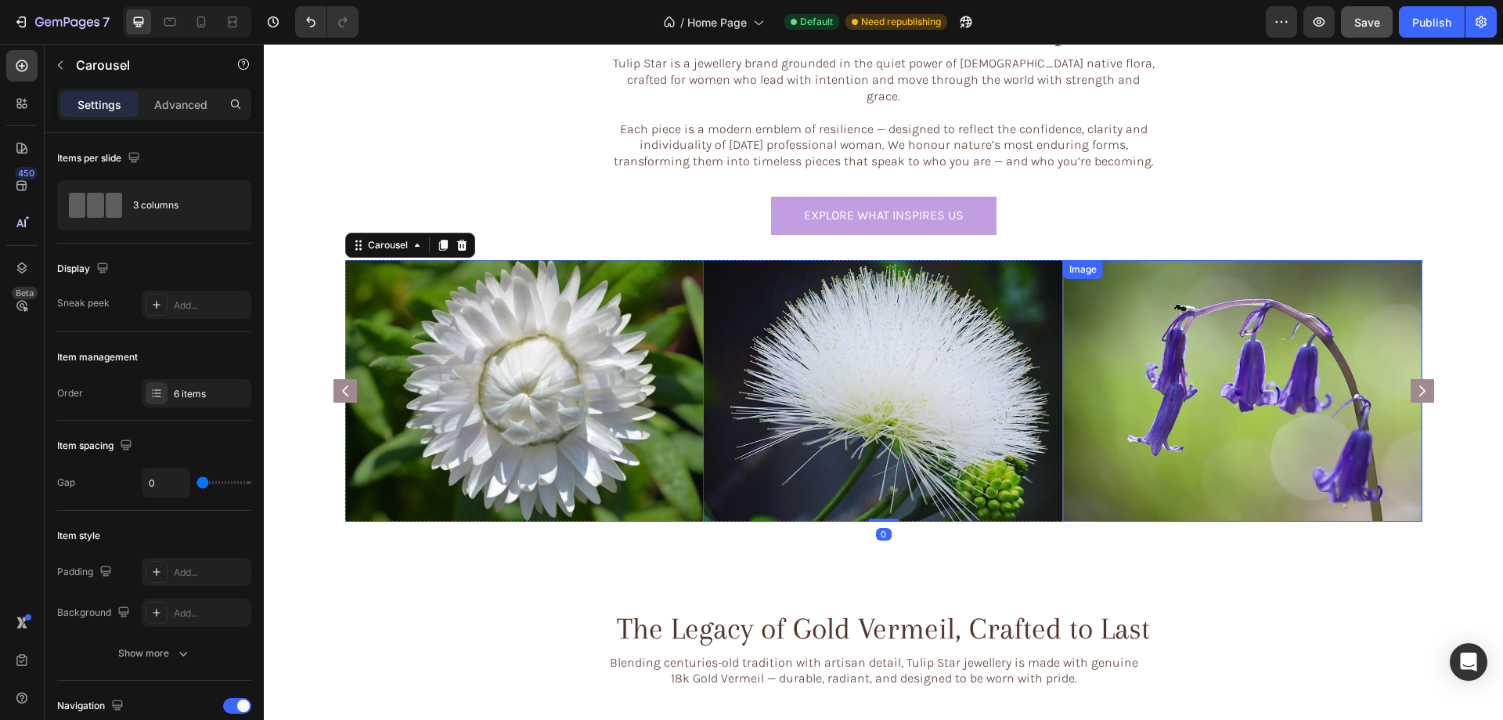
click at [1297, 388] on img at bounding box center [1242, 391] width 359 height 262
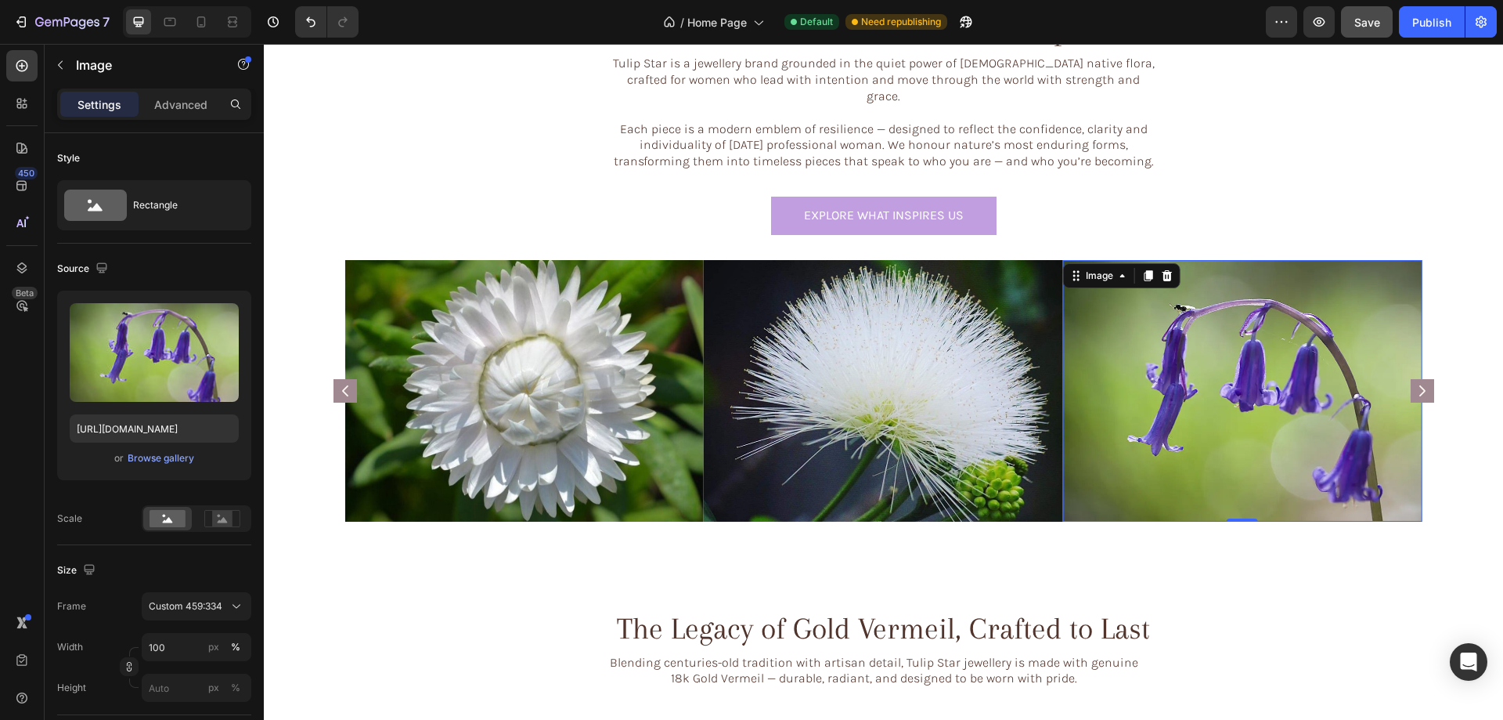
click at [1297, 377] on img at bounding box center [1242, 391] width 359 height 262
click at [160, 458] on div "Browse gallery" at bounding box center [161, 458] width 67 height 14
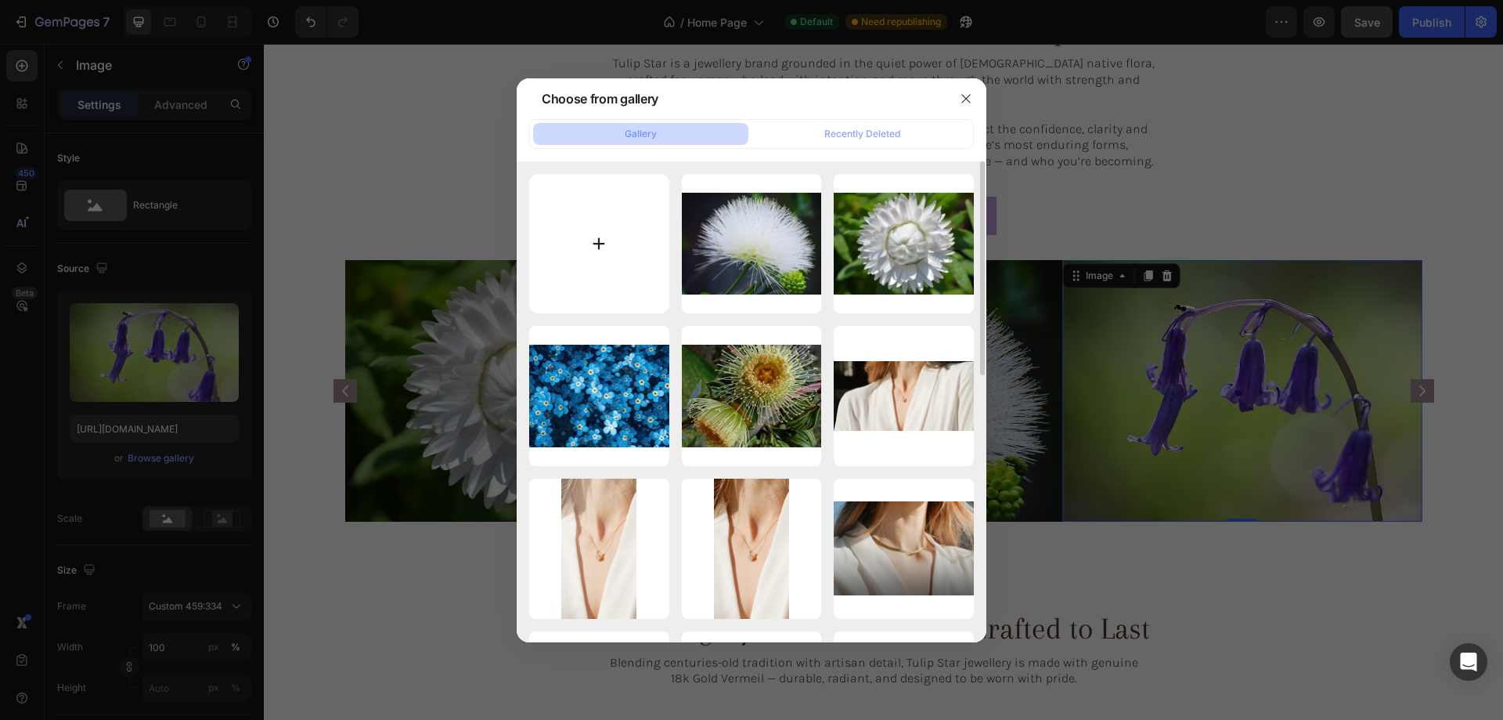
click at [613, 219] on input "file" at bounding box center [599, 244] width 140 height 140
type input "C:\fakepath\4gempages_576833410962555488-8107eac1-113f-4122-afe4-45fe9b33db09.p…"
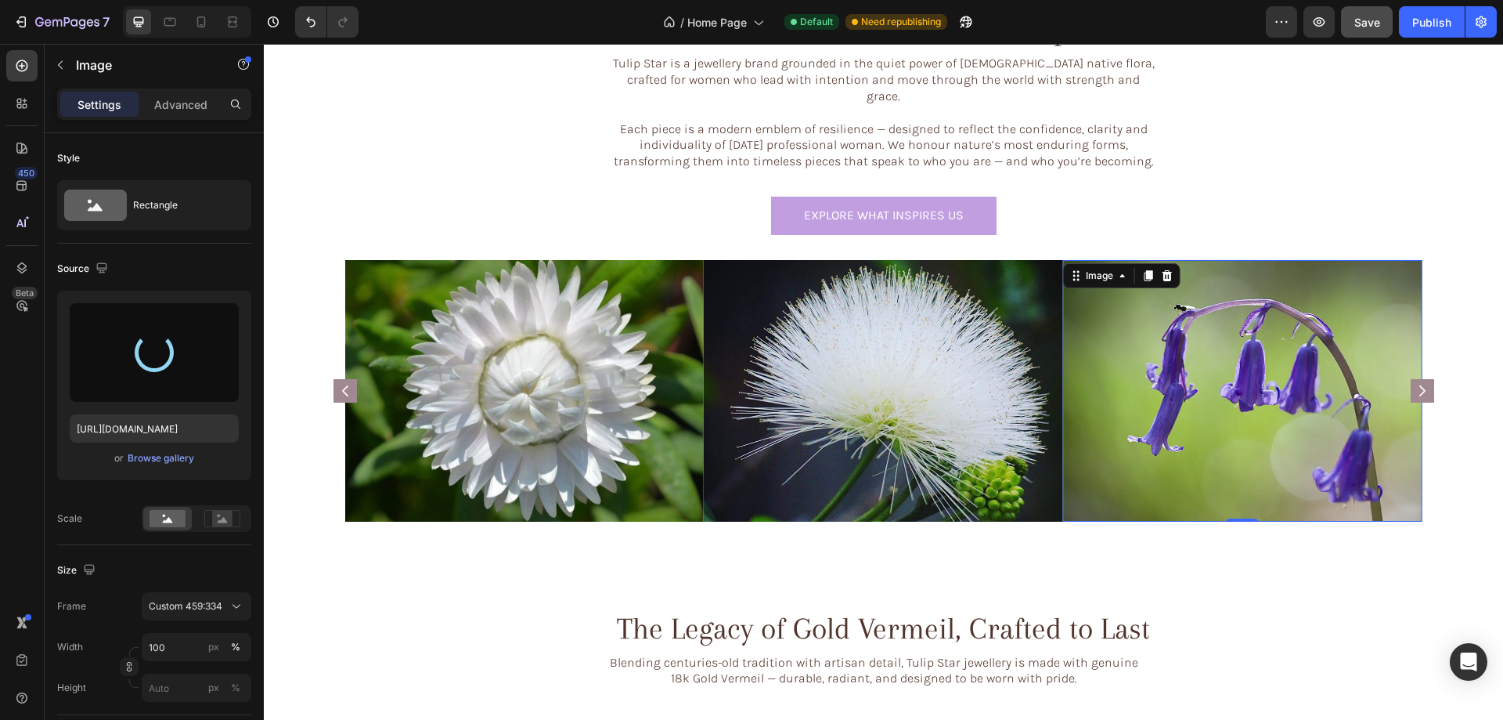
type input "https://cdn.shopify.com/s/files/1/0633/3884/0177/files/gempages_576833410962555…"
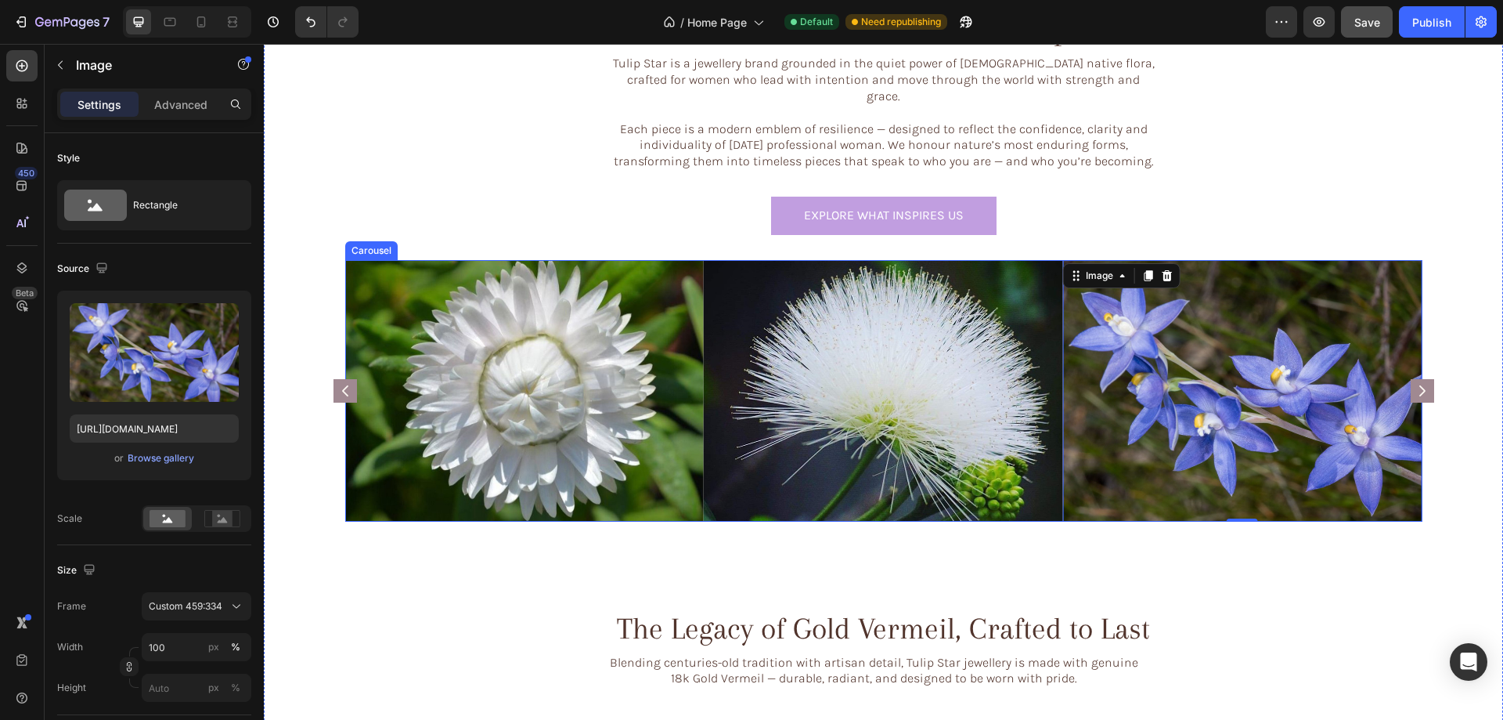
click at [1415, 379] on rect "Carousel Next Arrow" at bounding box center [1422, 390] width 23 height 23
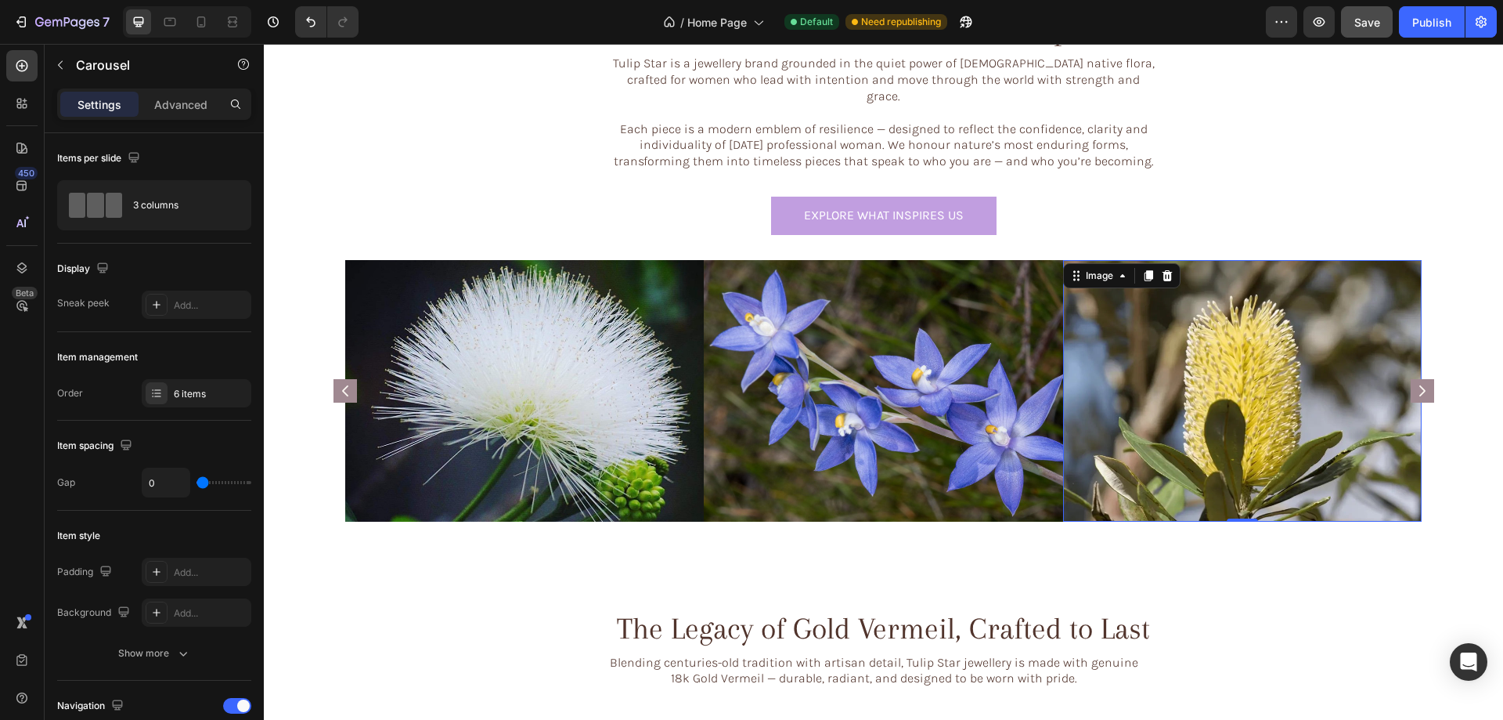
click at [1289, 381] on img at bounding box center [1242, 391] width 359 height 262
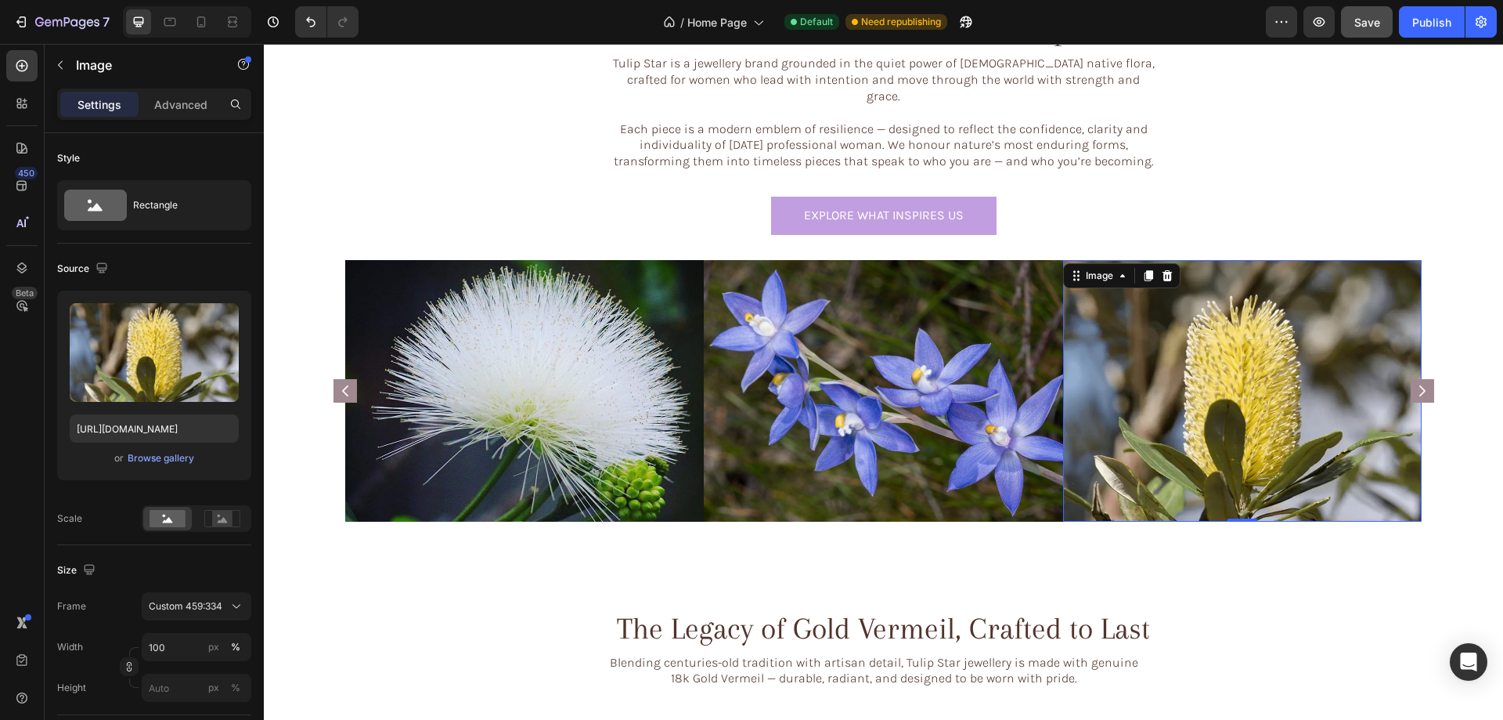
click at [1264, 297] on img at bounding box center [1242, 391] width 359 height 262
click at [141, 456] on div "Browse gallery" at bounding box center [161, 458] width 67 height 14
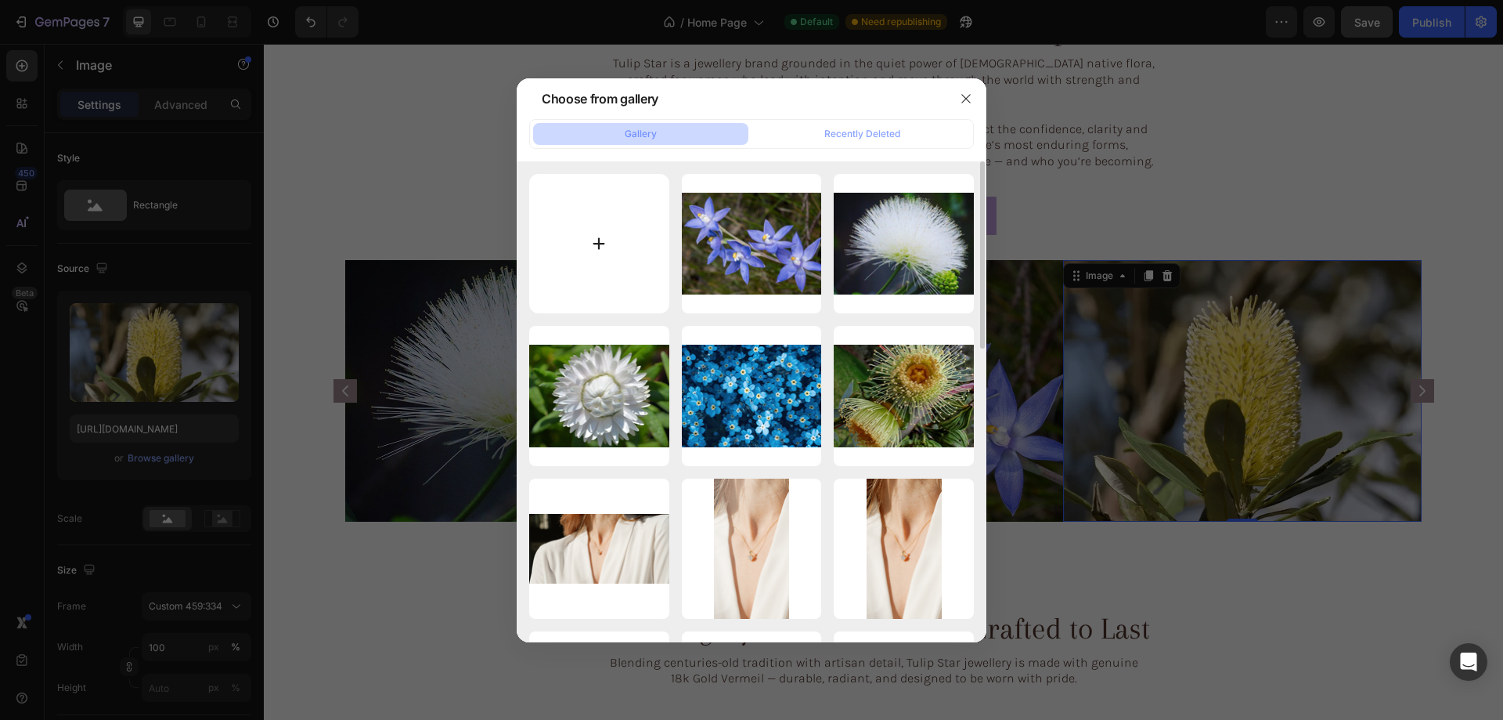
click at [590, 231] on input "file" at bounding box center [599, 244] width 140 height 140
type input "C:\fakepath\5gempages_576833410962555488-8107eac1-113f-4122-afe4-45fe9b33db09.p…"
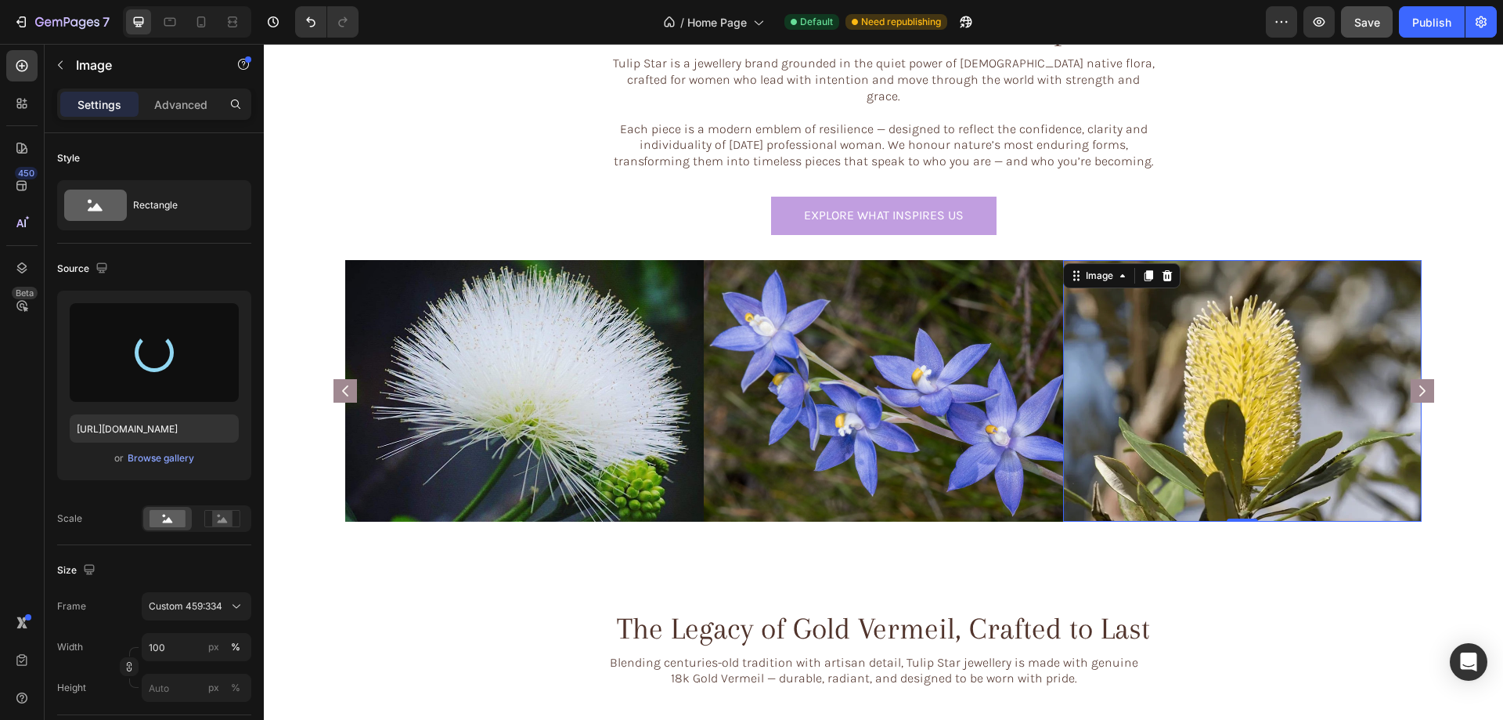
type input "https://cdn.shopify.com/s/files/1/0633/3884/0177/files/gempages_576833410962555…"
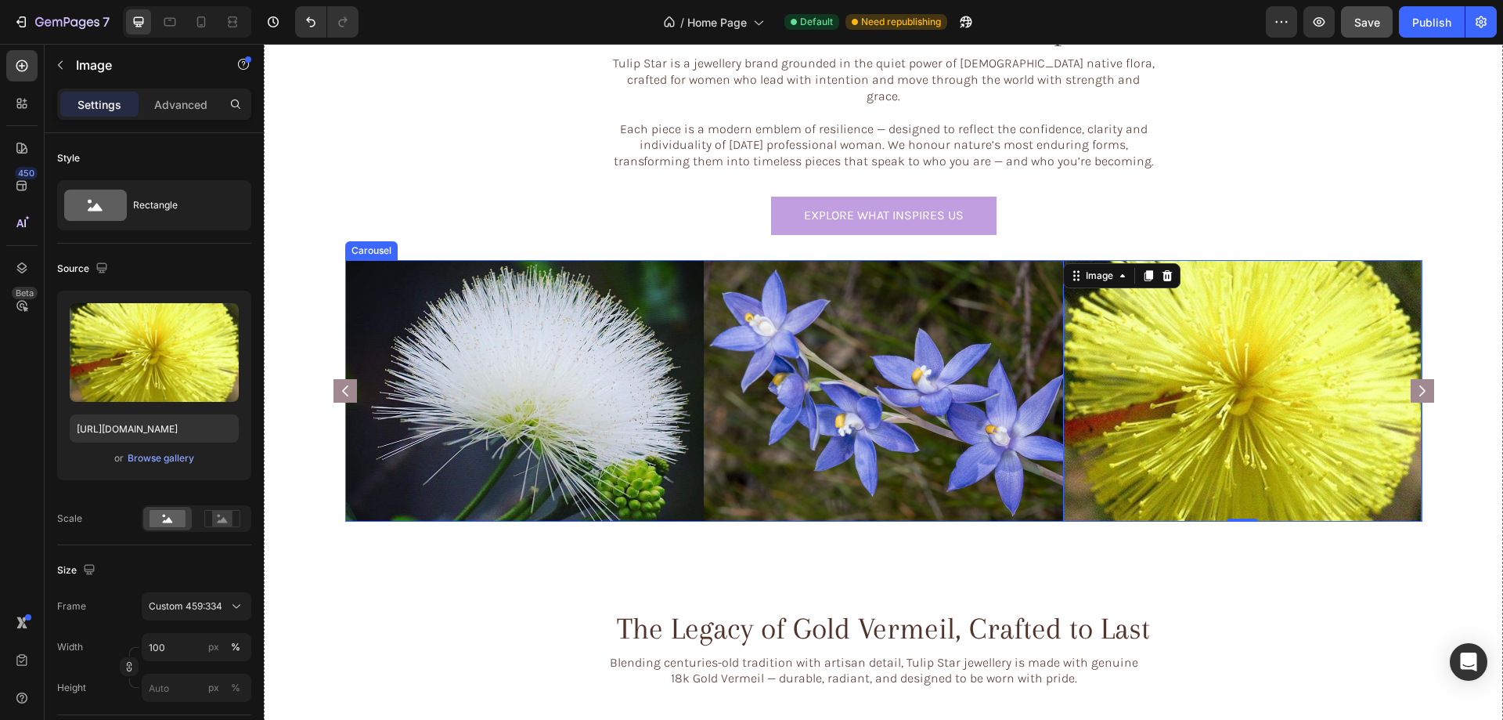
click at [1411, 379] on rect "Carousel Next Arrow" at bounding box center [1422, 390] width 23 height 23
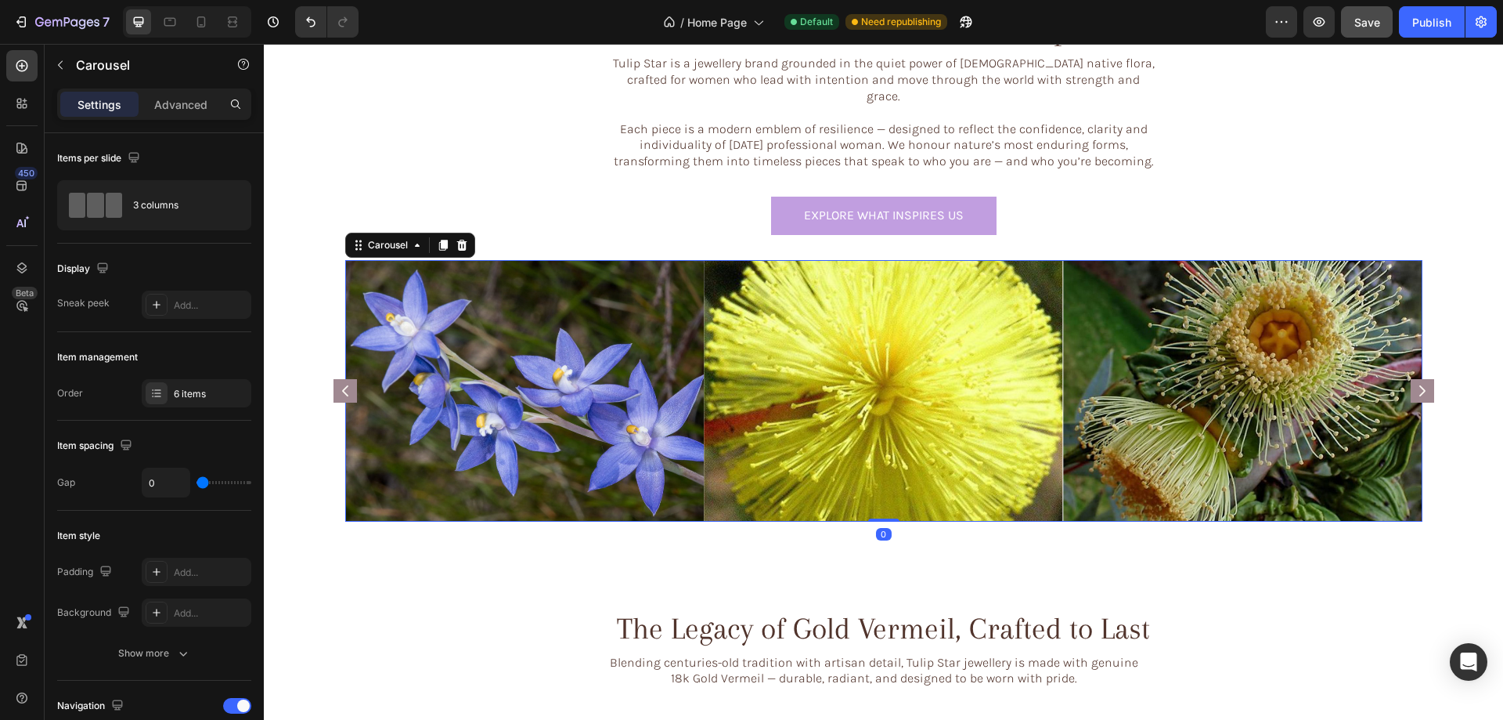
click at [1411, 379] on rect "Carousel Next Arrow" at bounding box center [1422, 390] width 23 height 23
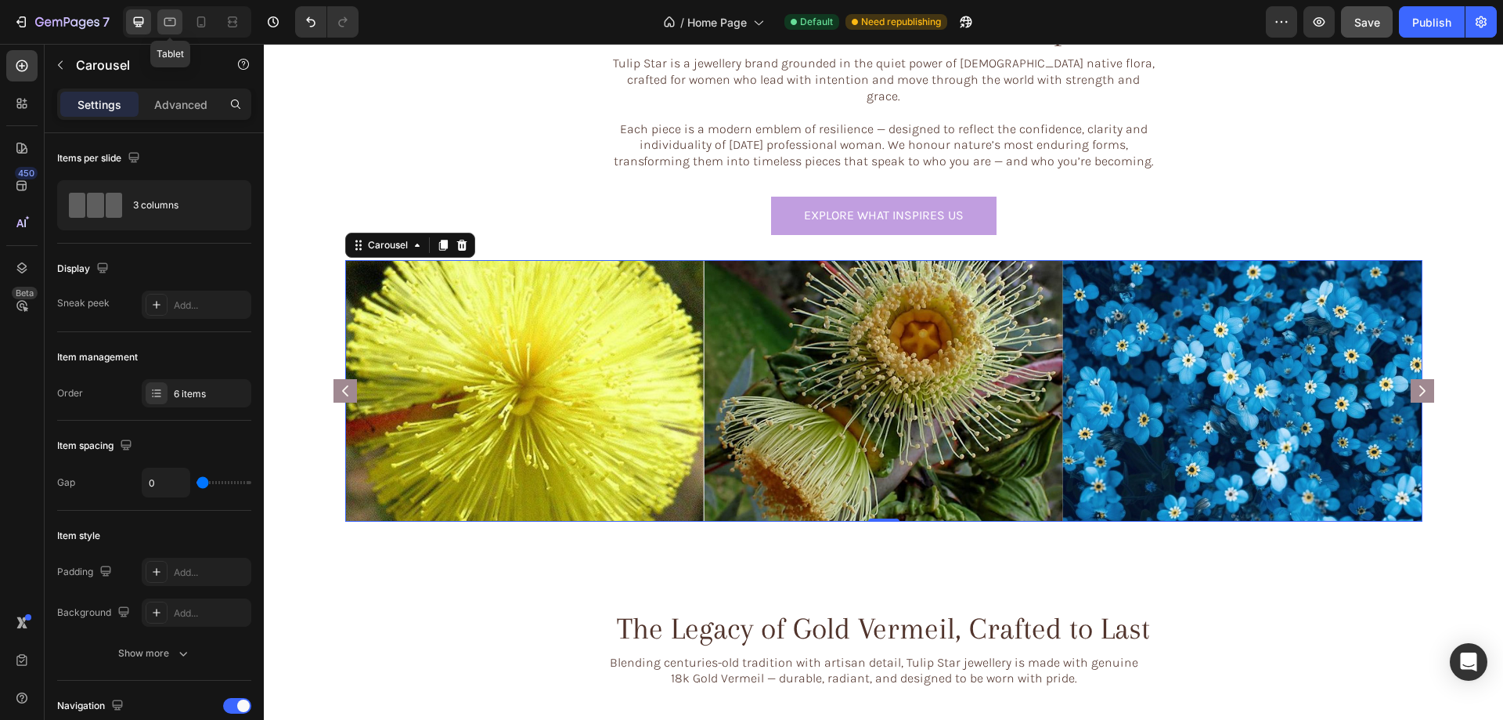
click at [168, 20] on icon at bounding box center [170, 22] width 16 height 16
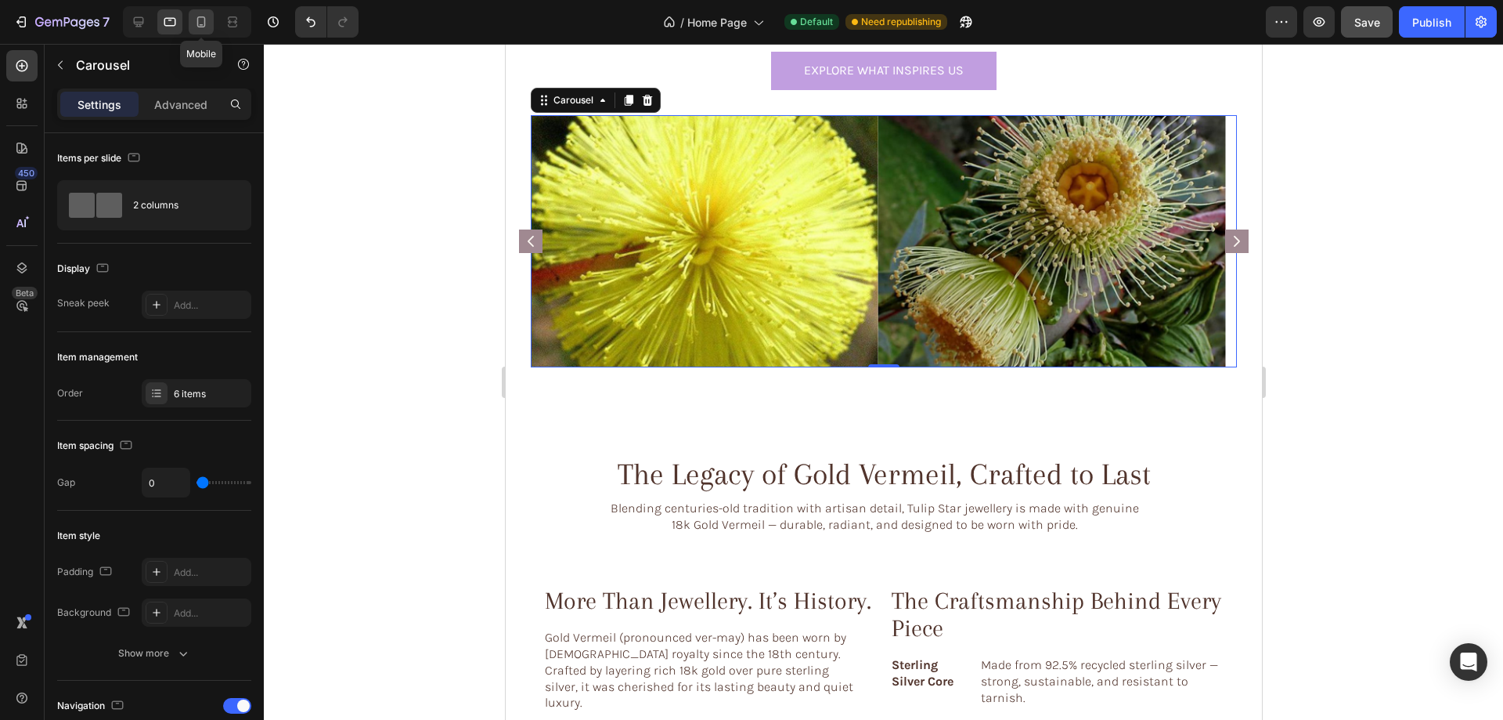
click at [200, 21] on icon at bounding box center [201, 22] width 16 height 16
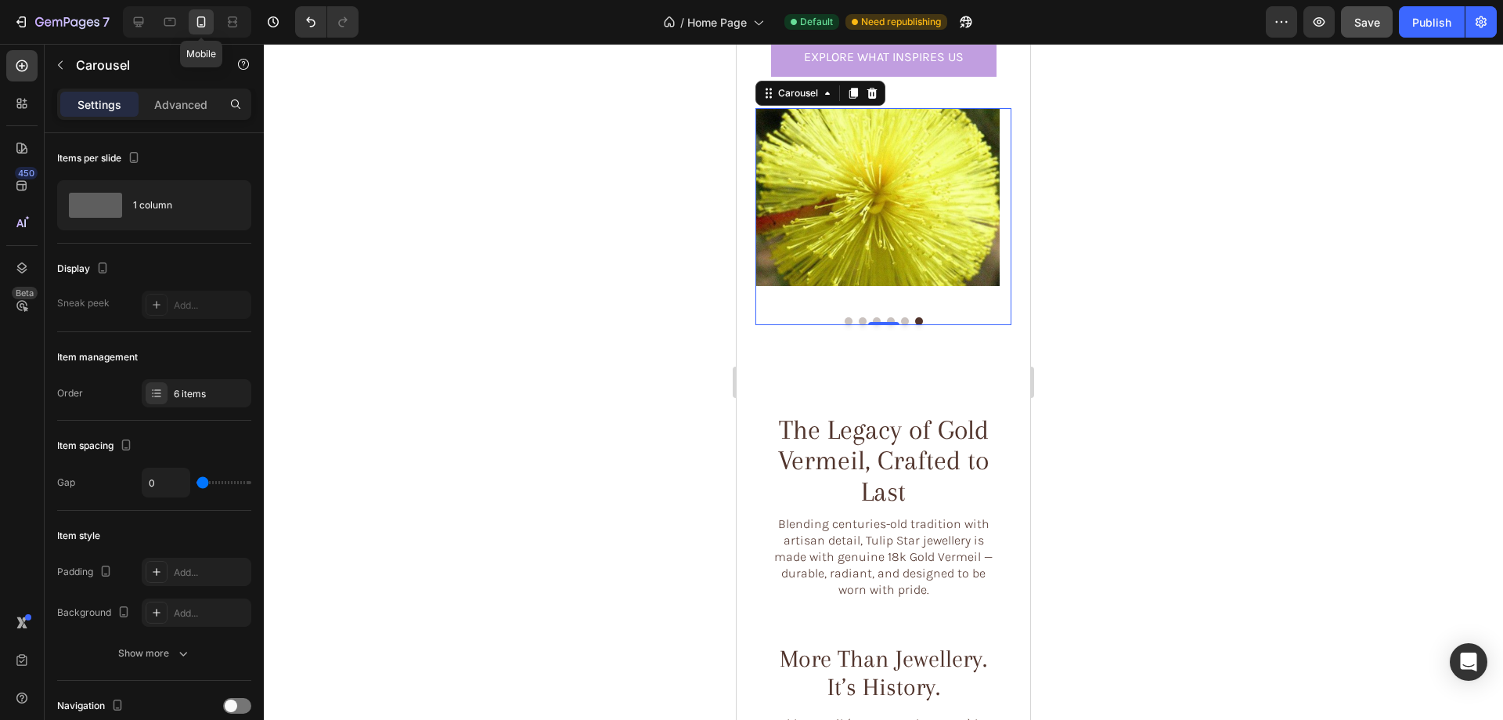
scroll to position [1795, 0]
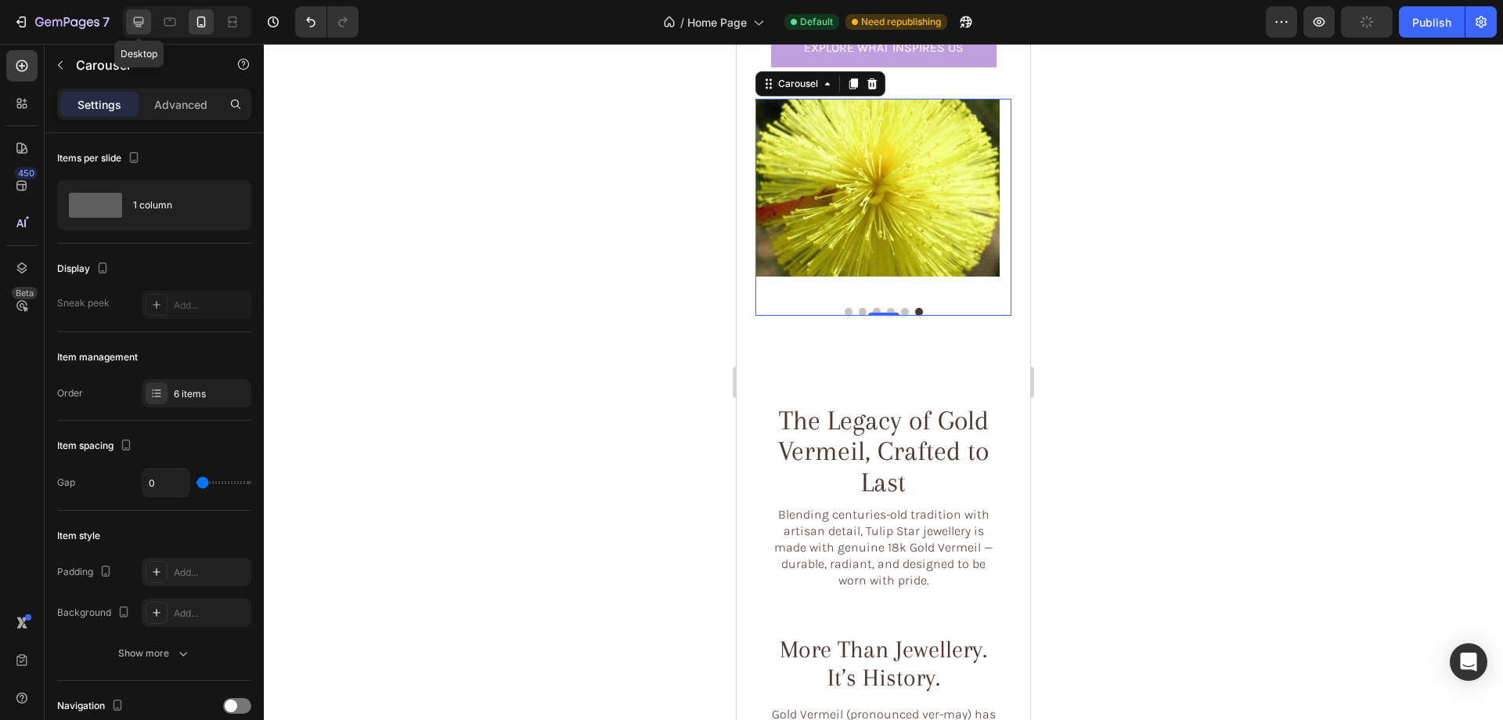
click at [131, 23] on icon at bounding box center [139, 22] width 16 height 16
type input "1376"
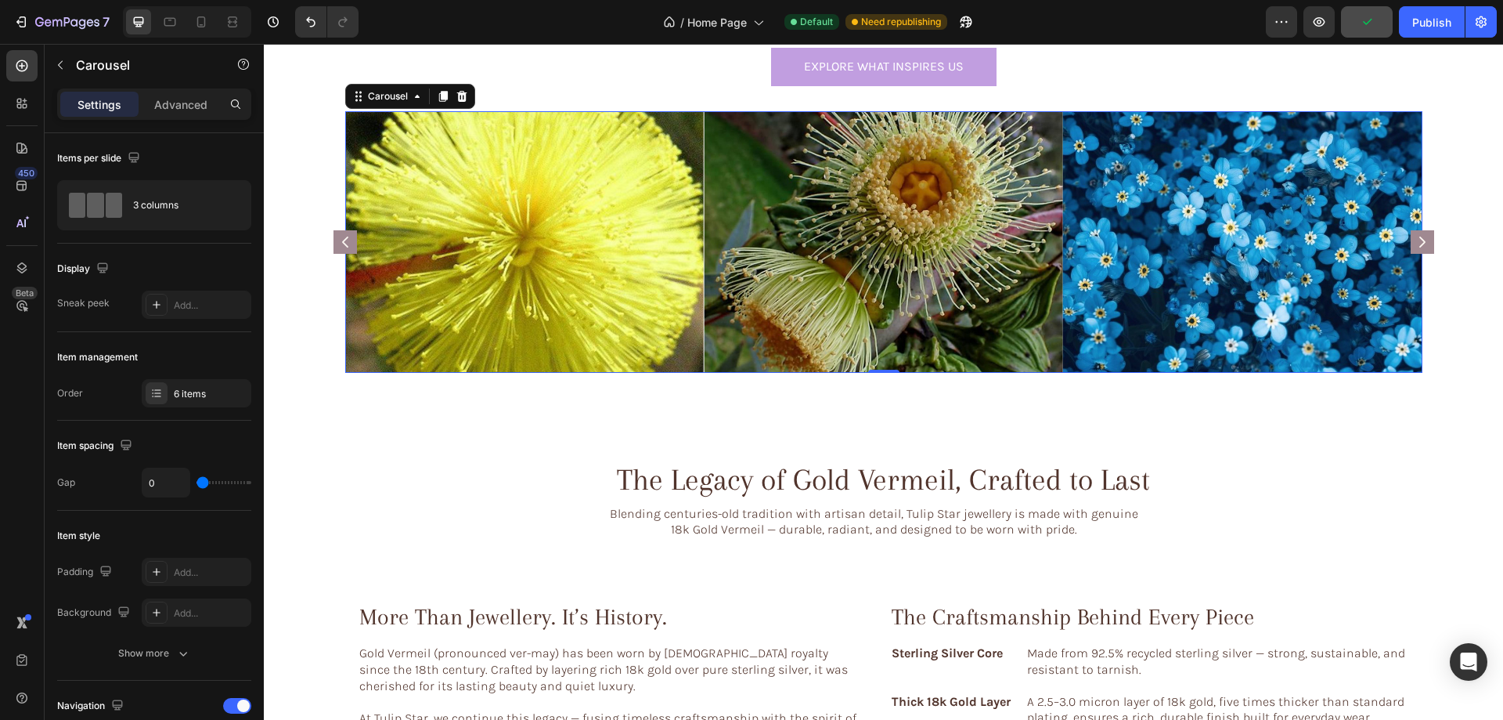
scroll to position [1662, 0]
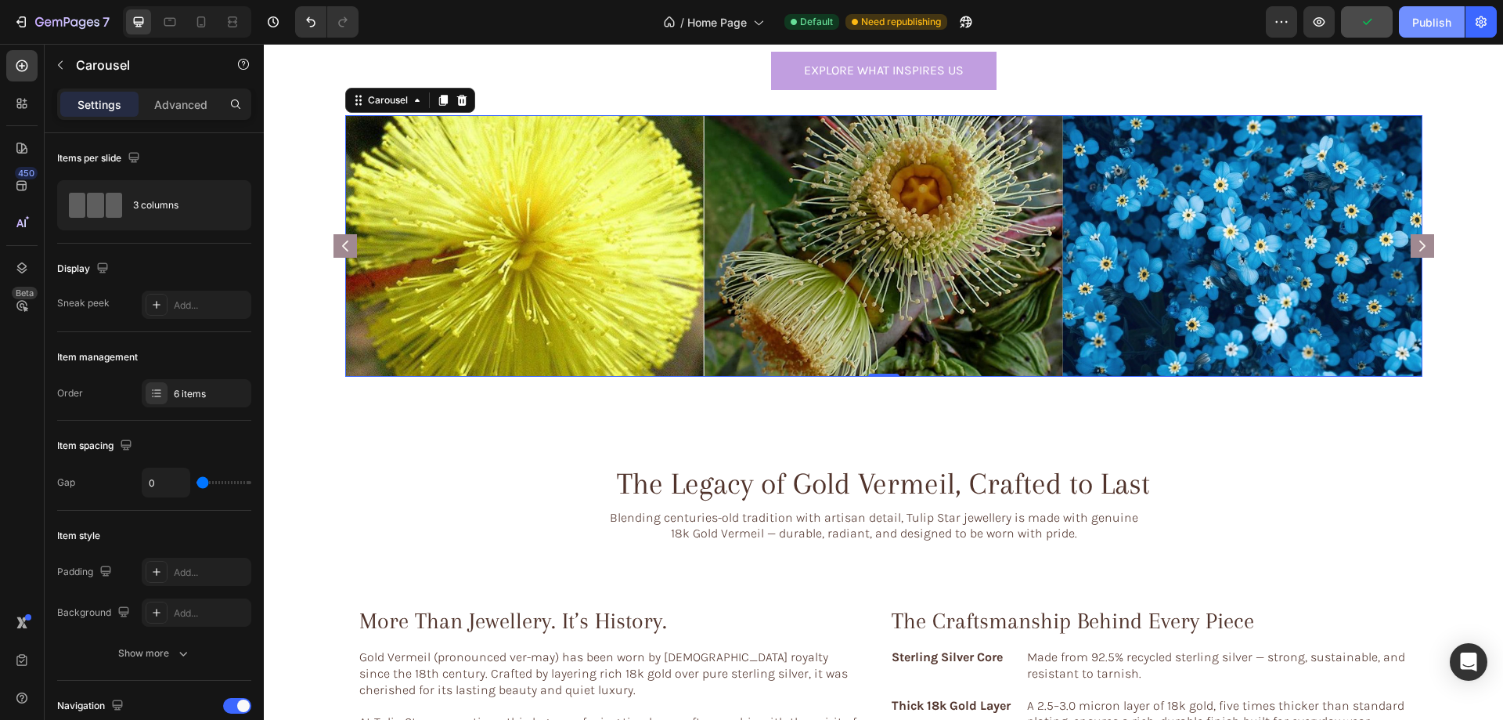
click at [1420, 23] on div "Publish" at bounding box center [1432, 22] width 39 height 16
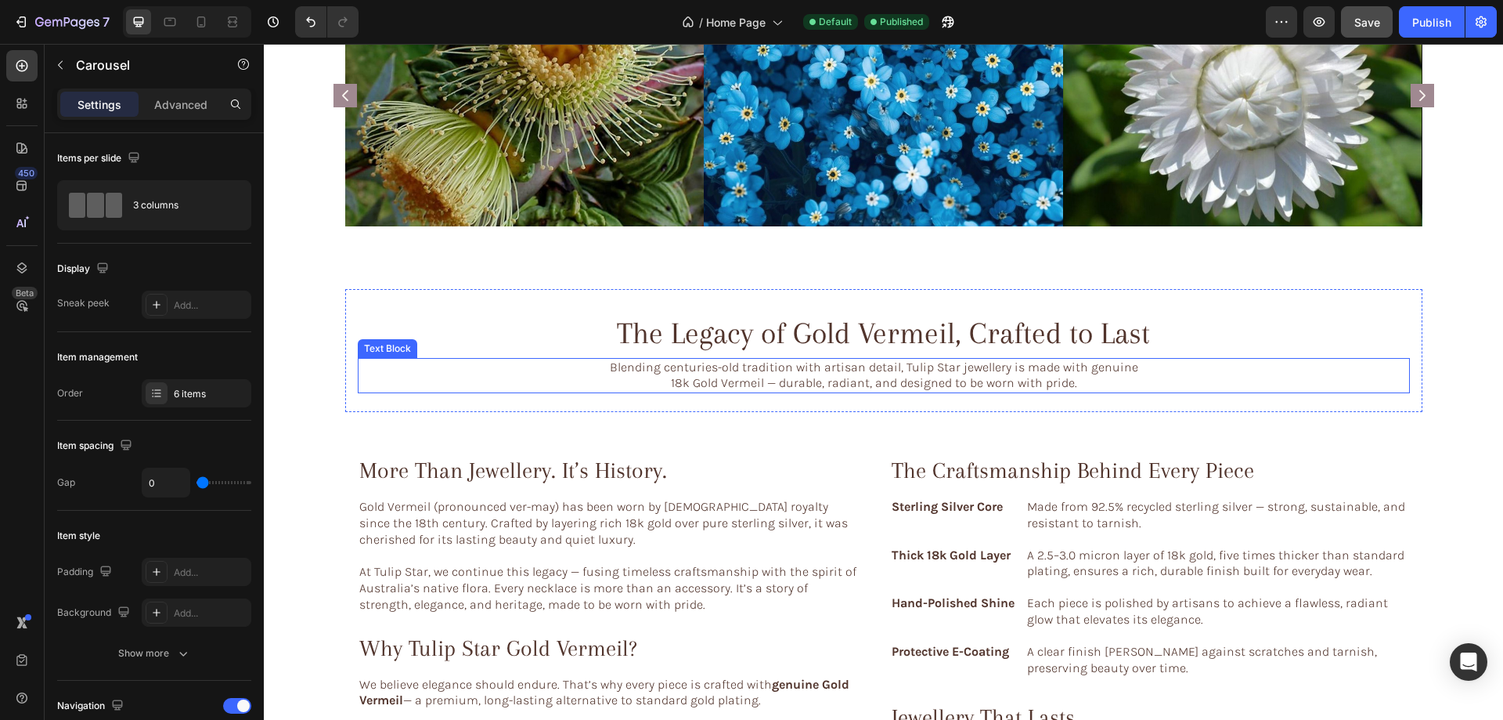
scroll to position [1975, 0]
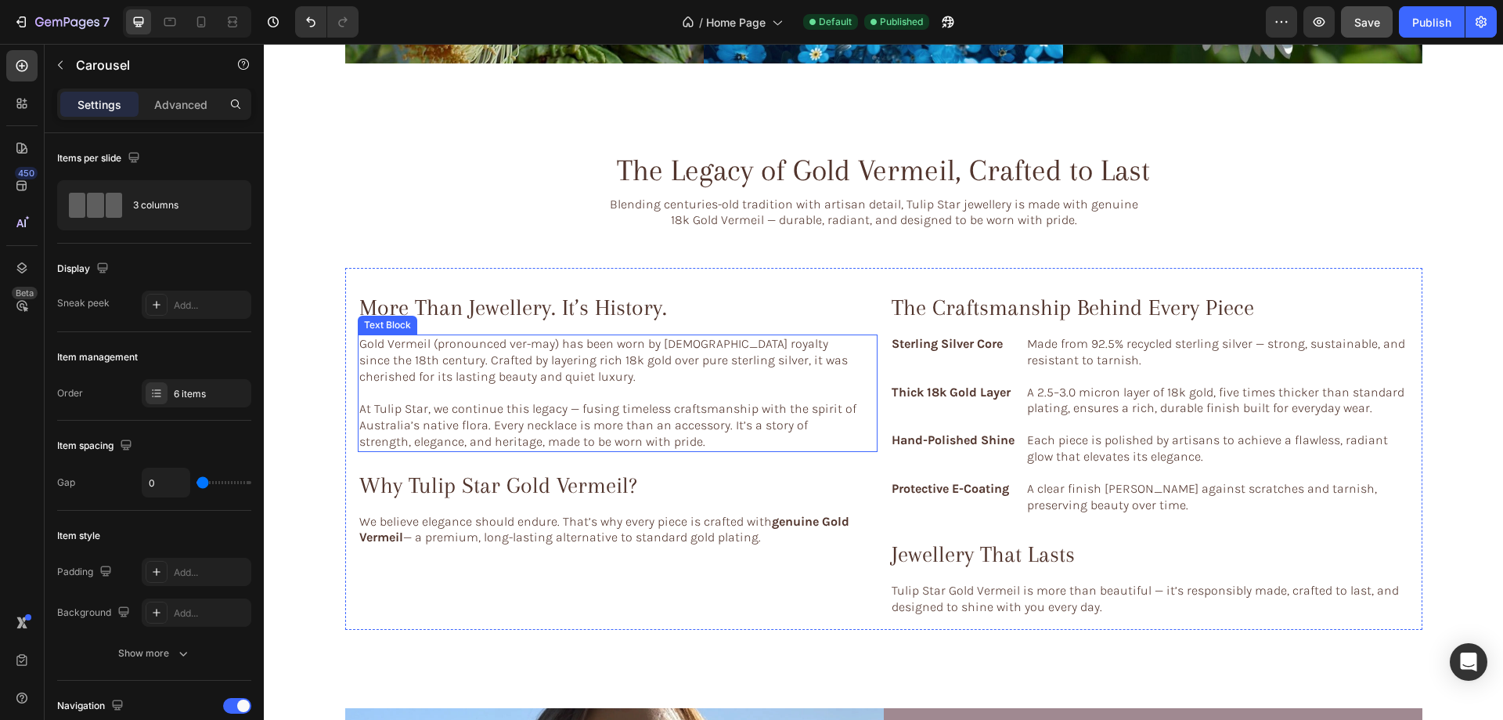
click at [672, 430] on p "At Tulip Star, we continue this legacy — fusing timeless craftsmanship with the…" at bounding box center [608, 425] width 498 height 49
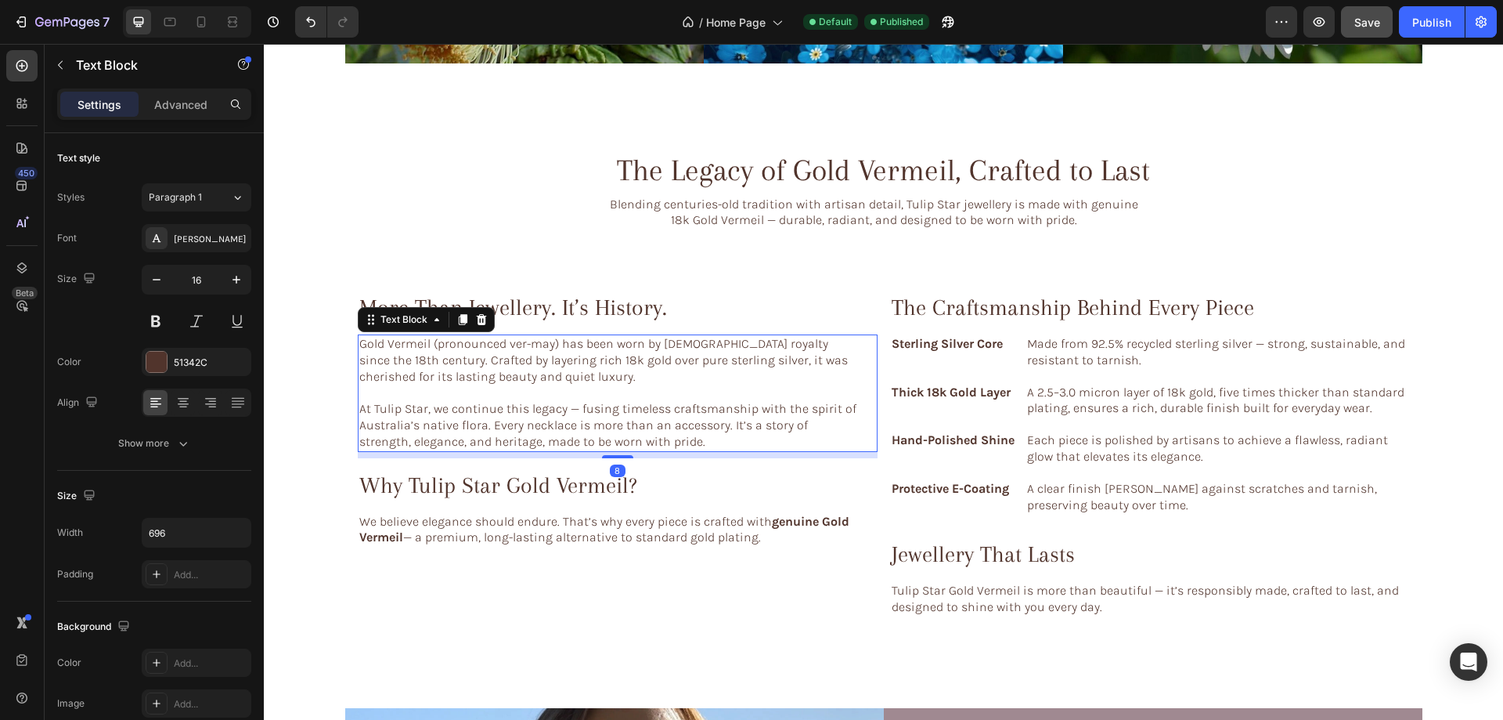
click at [405, 424] on p "At Tulip Star, we continue this legacy — fusing timeless craftsmanship with the…" at bounding box center [608, 425] width 498 height 49
click at [1362, 22] on span "Save" at bounding box center [1368, 22] width 26 height 13
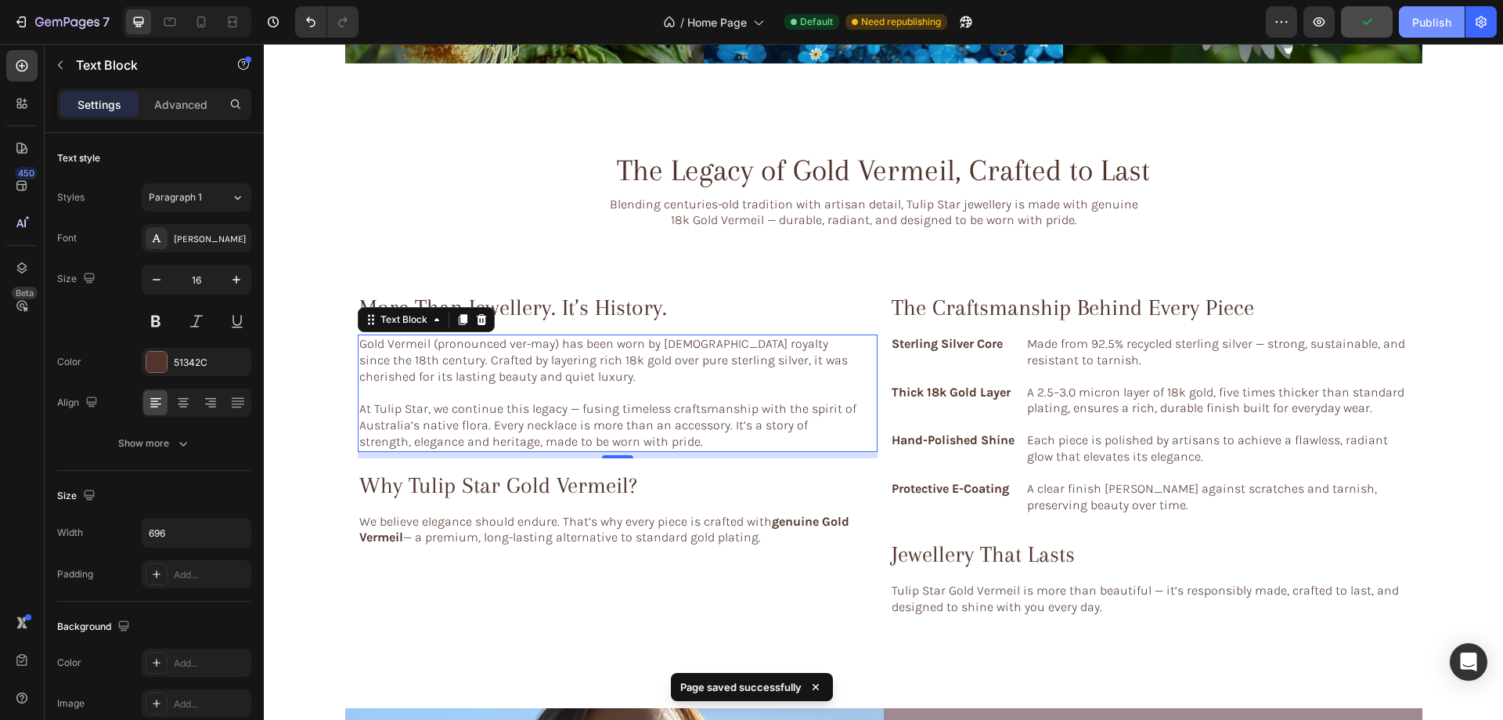
drag, startPoint x: 1434, startPoint y: 23, endPoint x: 1155, endPoint y: 83, distance: 285.8
click at [1434, 23] on div "Publish" at bounding box center [1432, 22] width 39 height 16
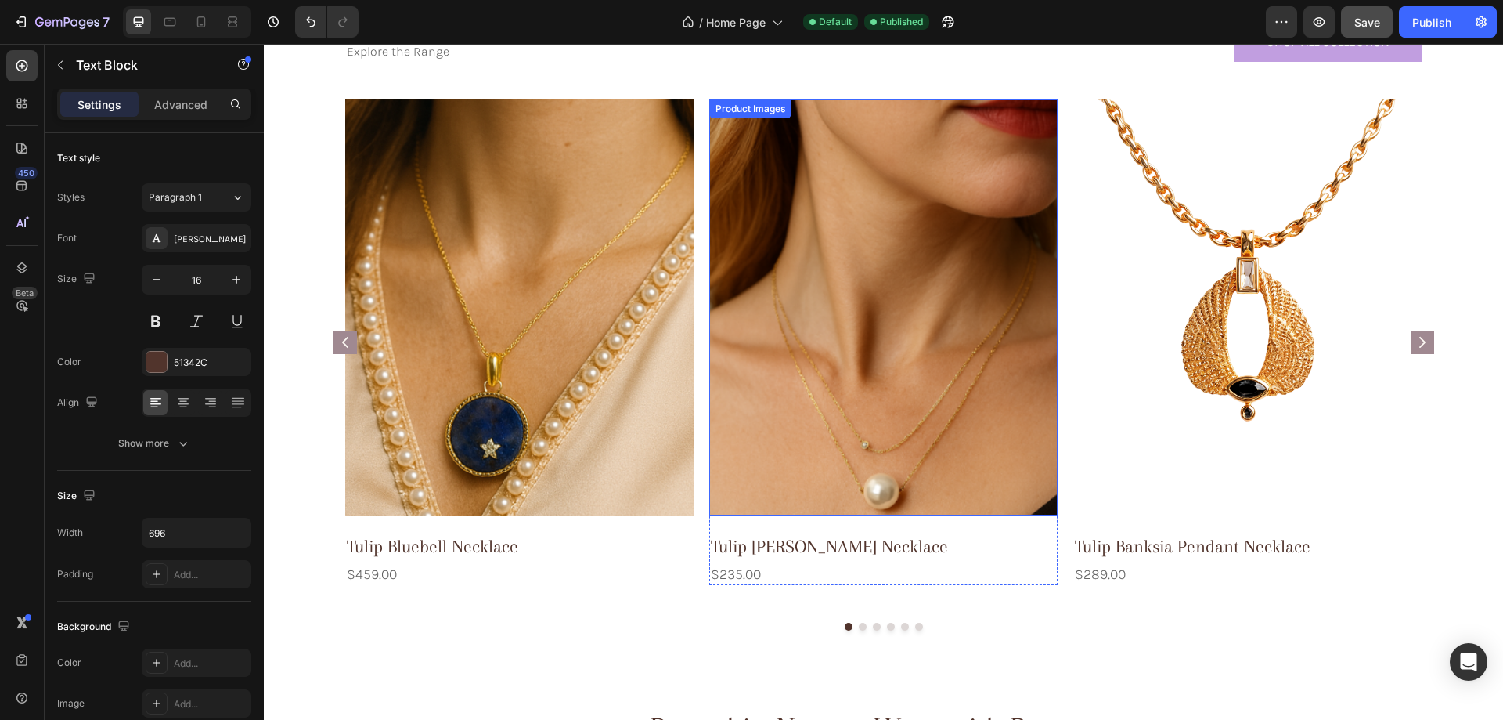
scroll to position [705, 0]
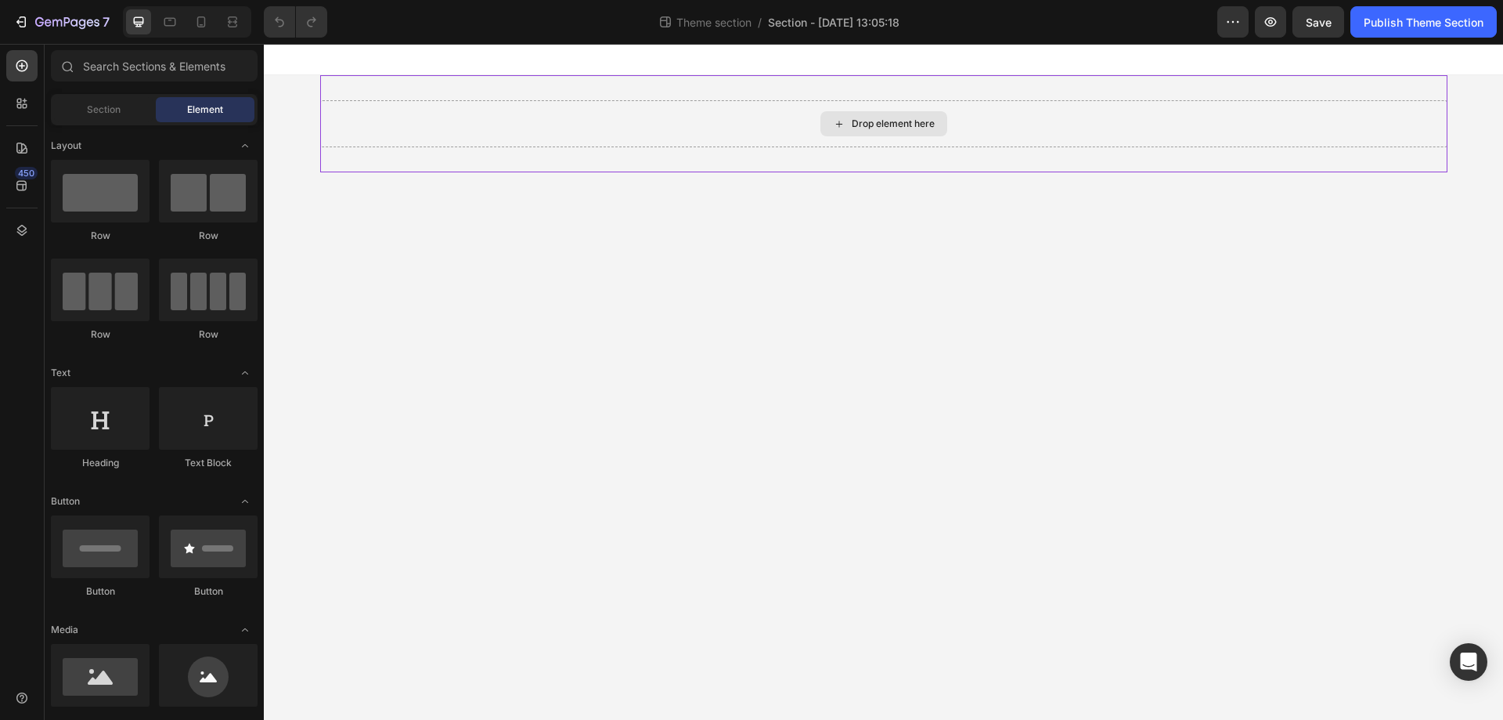
click at [341, 126] on div "Drop element here" at bounding box center [884, 123] width 1128 height 47
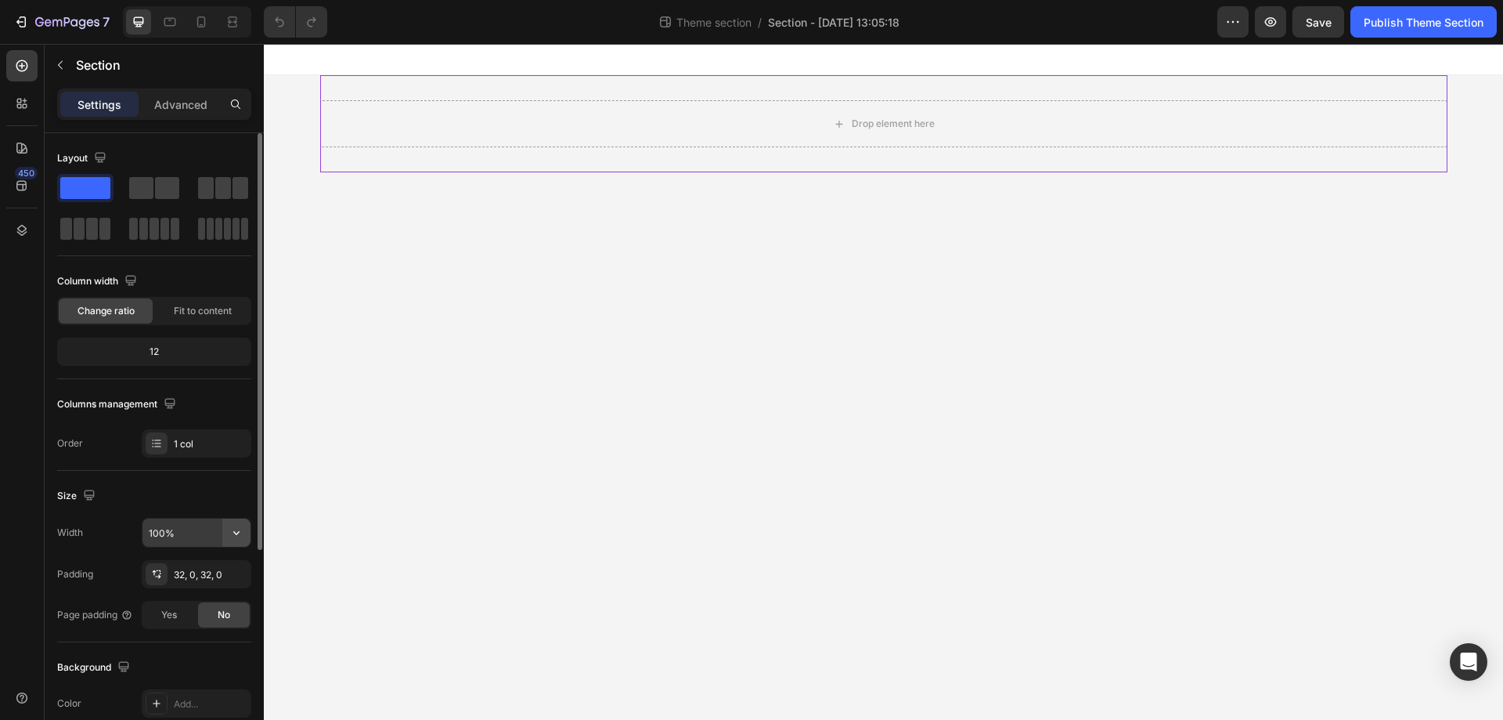
click at [235, 529] on icon "button" at bounding box center [237, 533] width 16 height 16
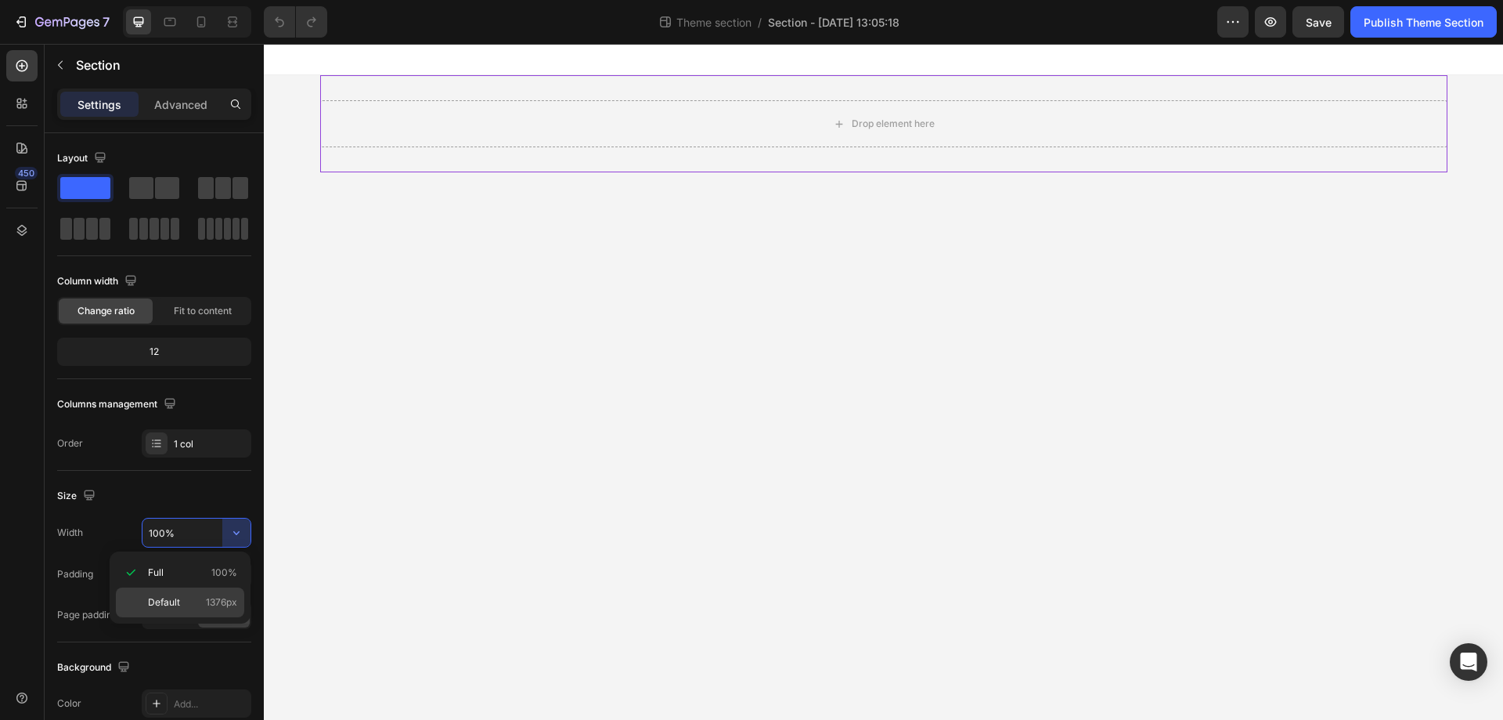
click at [176, 598] on span "Default" at bounding box center [164, 602] width 32 height 14
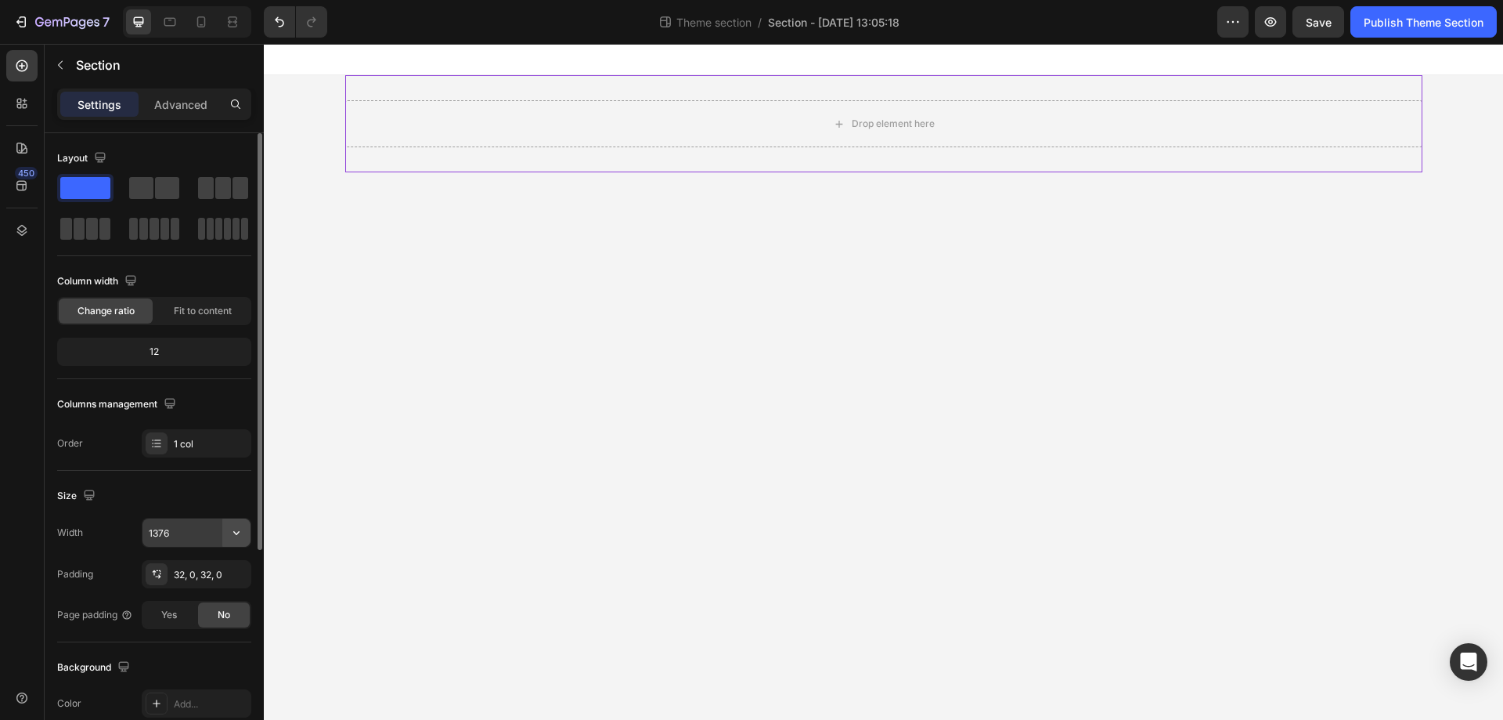
click at [239, 531] on icon "button" at bounding box center [237, 533] width 16 height 16
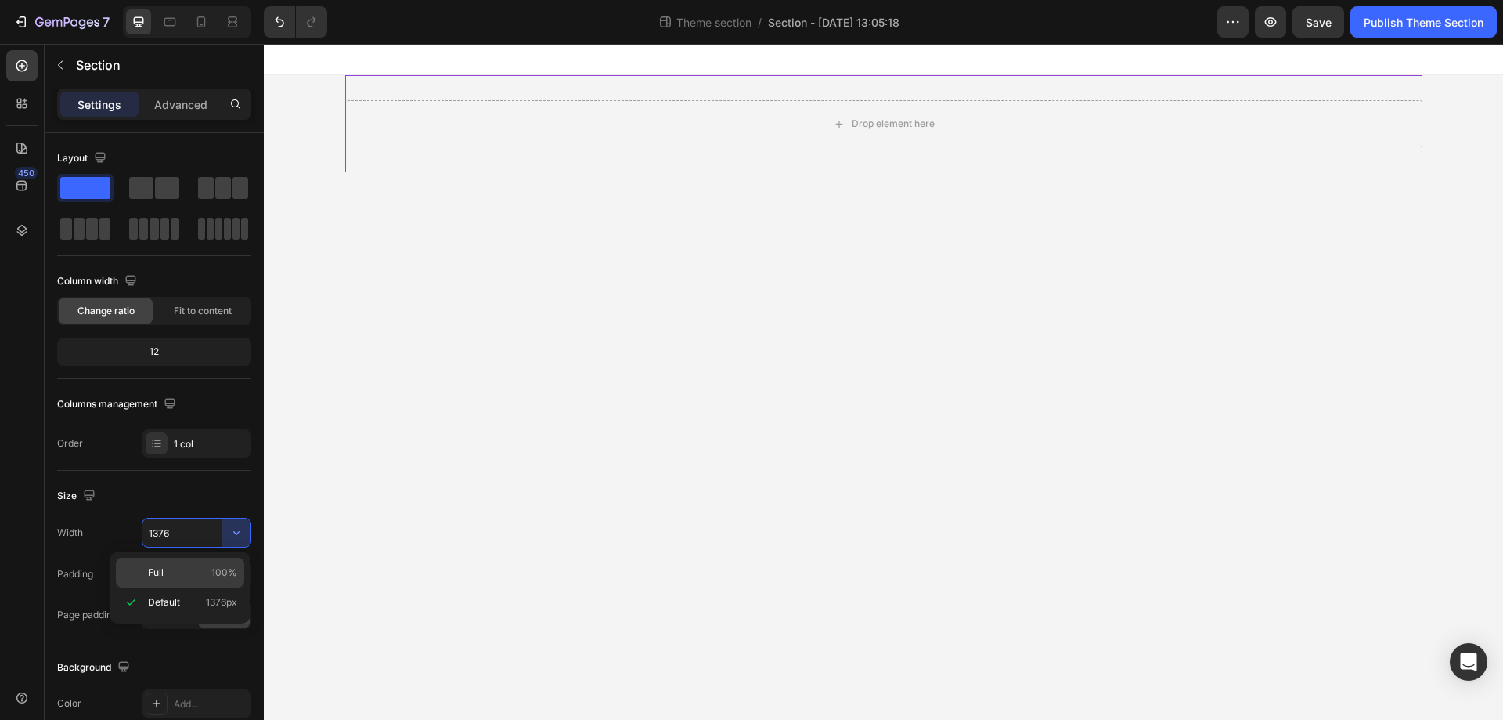
click at [186, 565] on p "Full 100%" at bounding box center [192, 572] width 89 height 14
type input "100%"
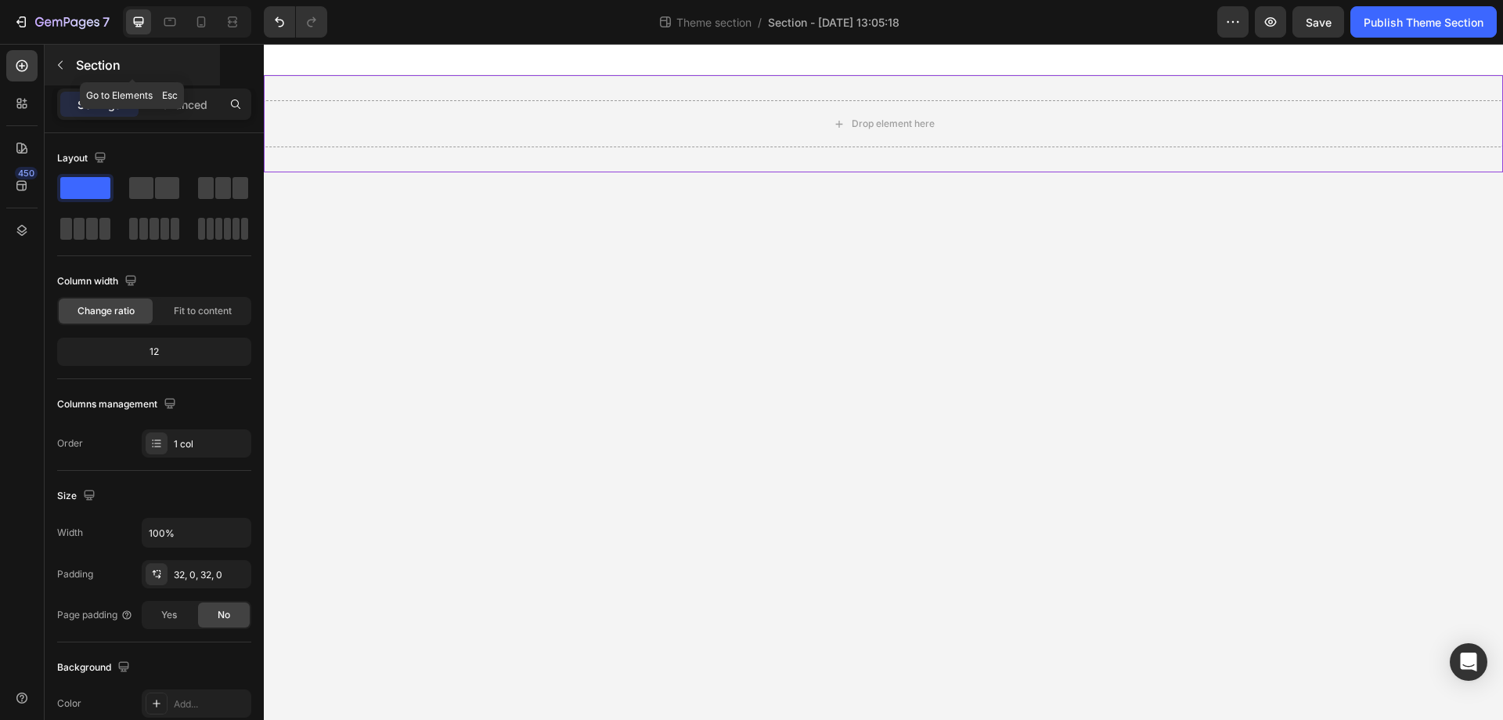
click at [63, 69] on icon "button" at bounding box center [60, 65] width 13 height 13
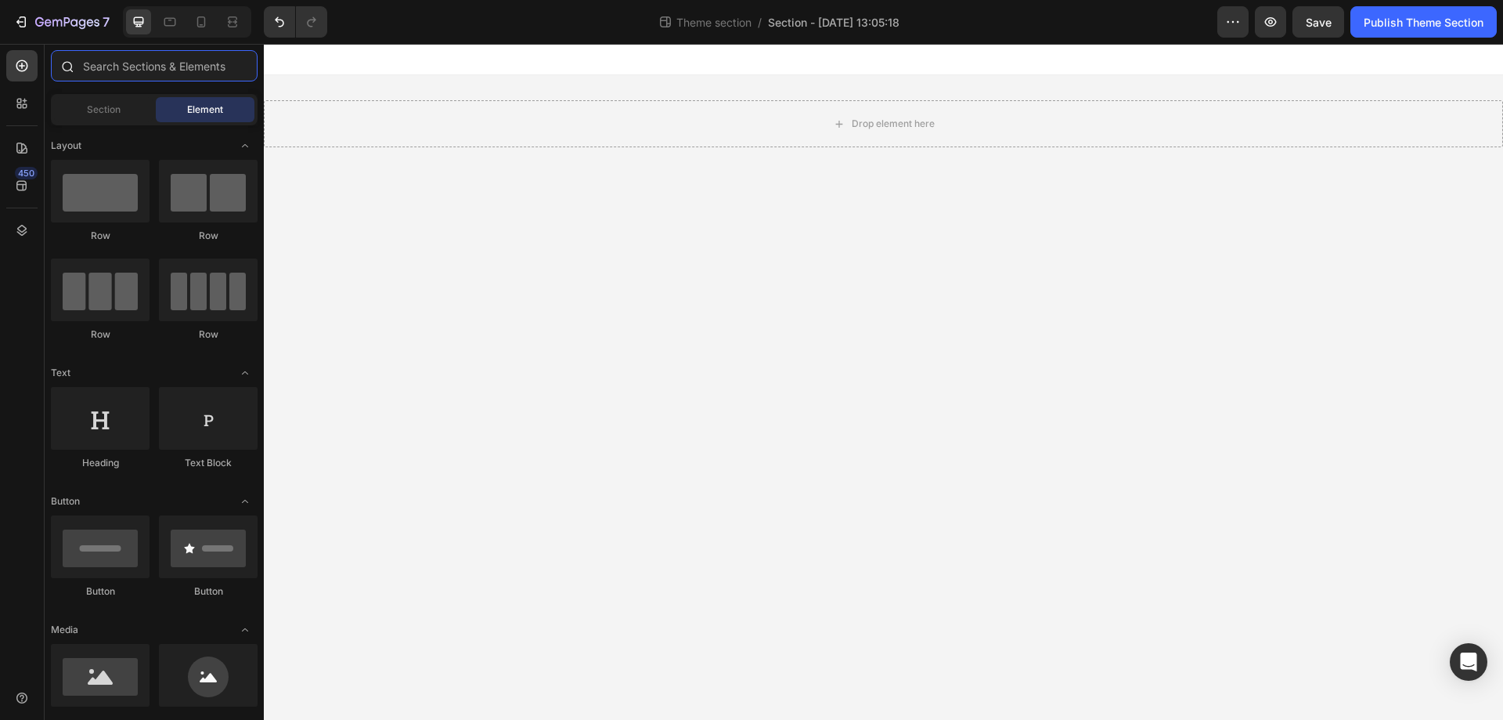
click at [103, 70] on input "text" at bounding box center [154, 65] width 207 height 31
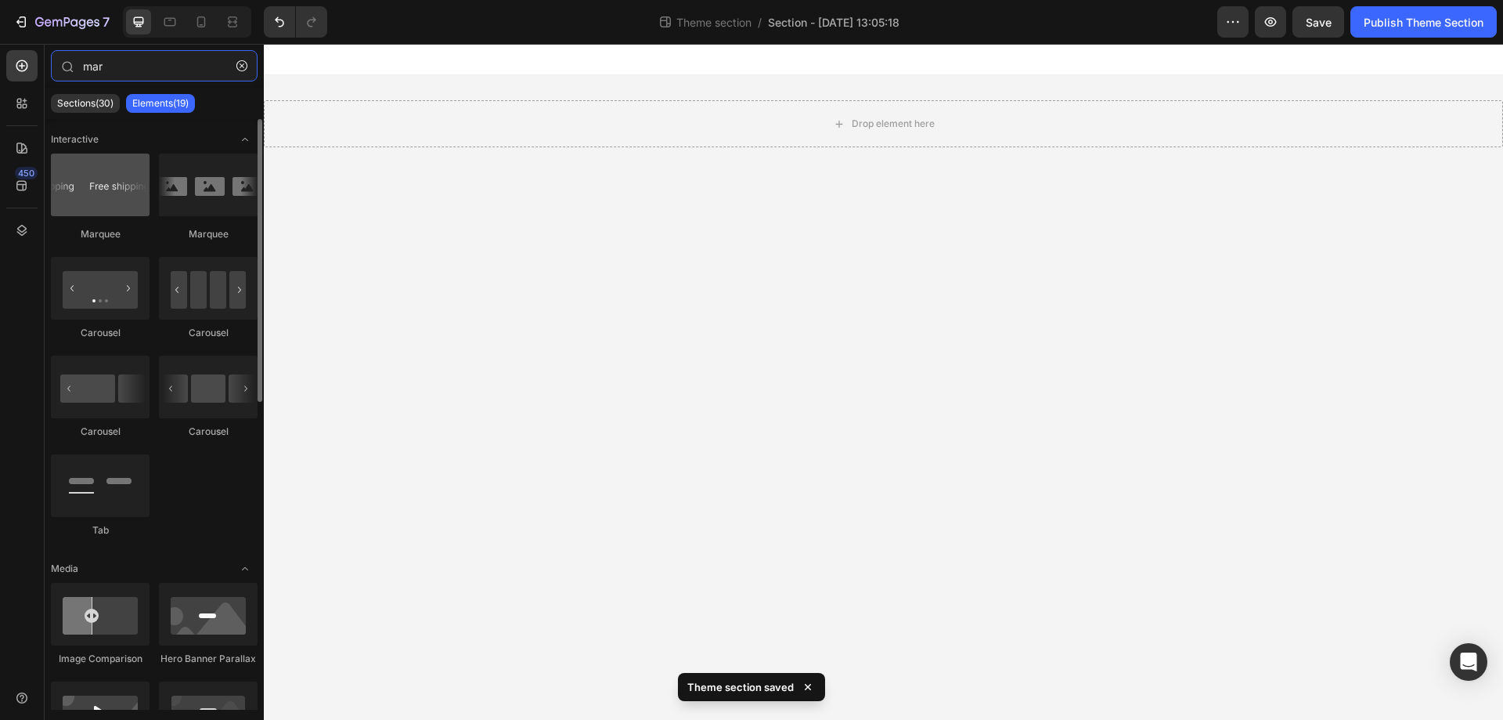
type input "mar"
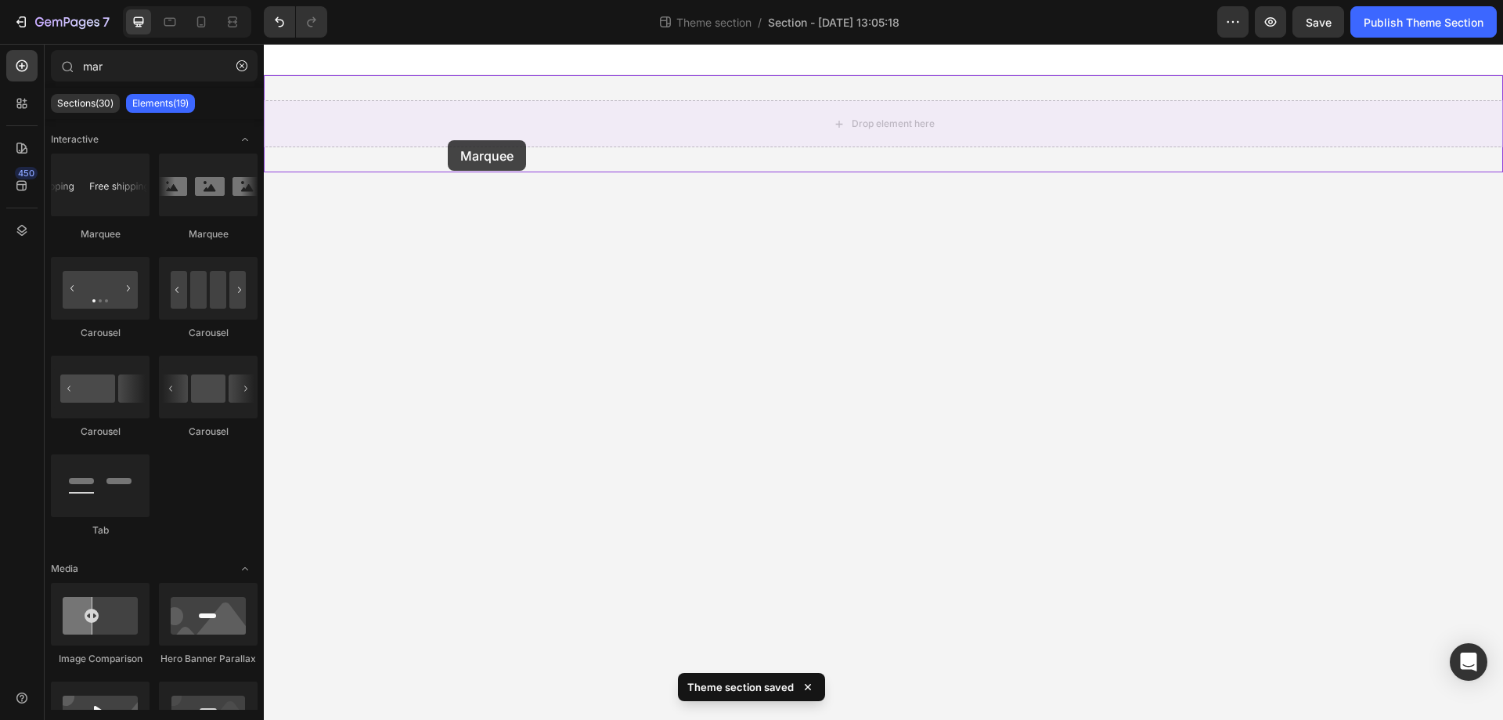
drag, startPoint x: 358, startPoint y: 243, endPoint x: 448, endPoint y: 140, distance: 136.5
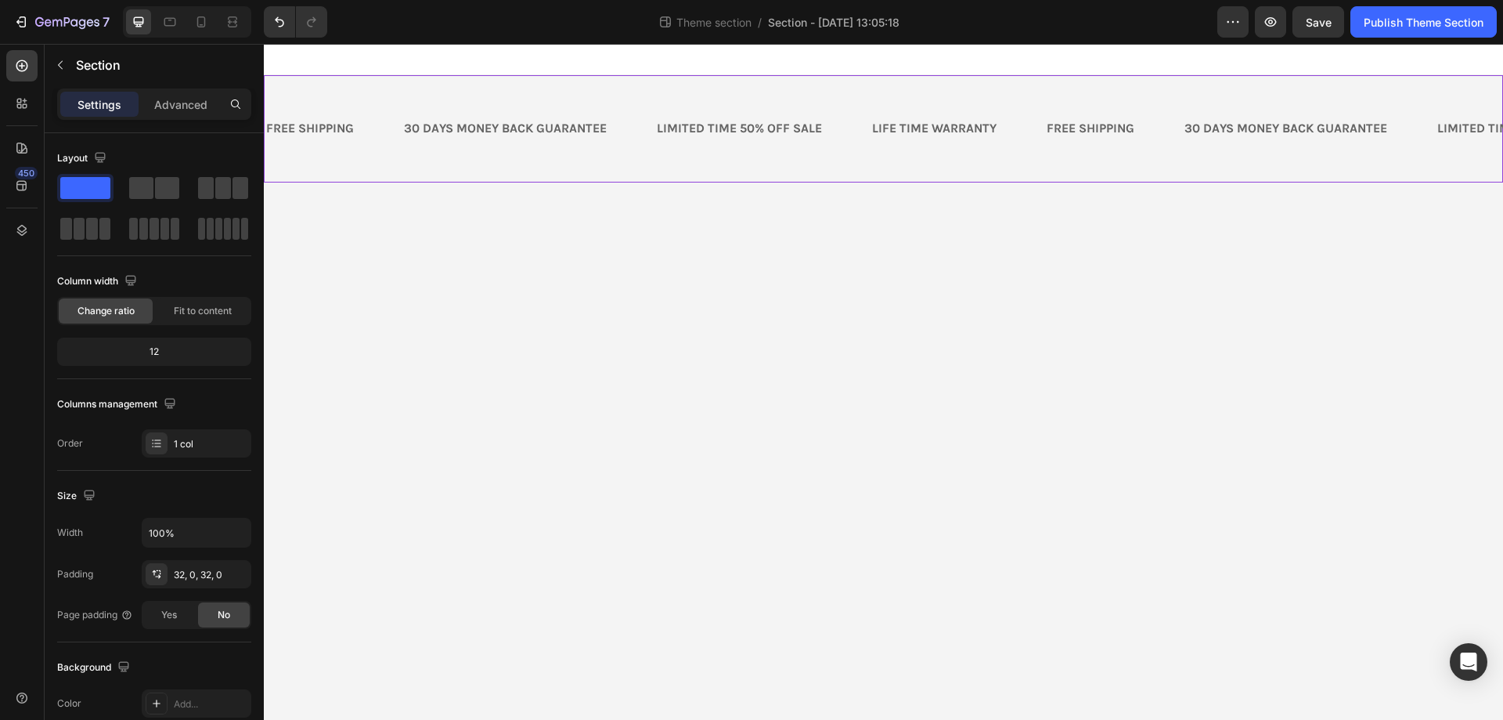
click at [460, 158] on div "FREE SHIPPING Text Block 30 DAYS MONEY BACK GUARANTEE Text Block LIMITED TIME 5…" at bounding box center [883, 128] width 1239 height 107
click at [569, 88] on div "FREE SHIPPING Text Block 30 DAYS MONEY BACK GUARANTEE Text Block LIMITED TIME 5…" at bounding box center [883, 128] width 1239 height 107
click at [171, 99] on p "Advanced" at bounding box center [180, 104] width 53 height 16
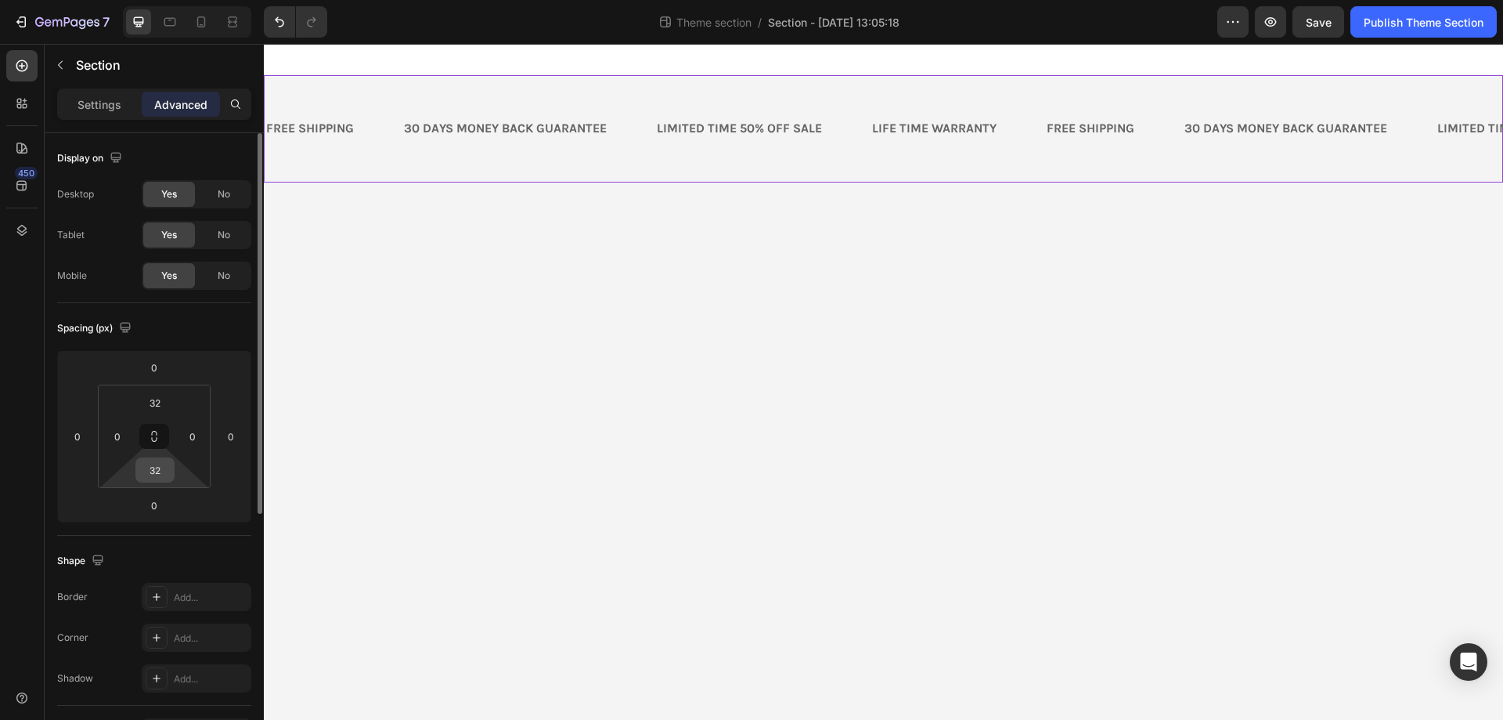
click at [156, 461] on input "32" at bounding box center [154, 469] width 31 height 23
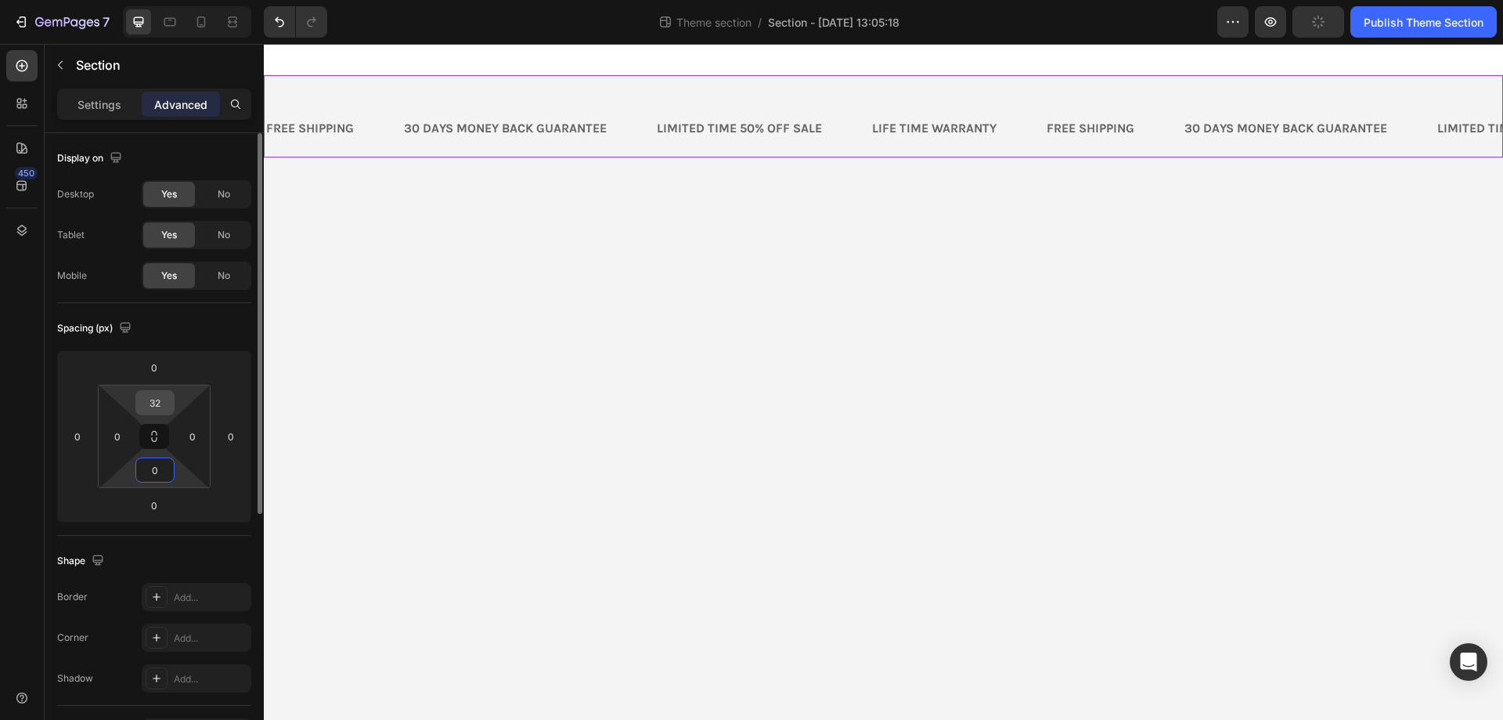
type input "0"
click at [160, 399] on input "32" at bounding box center [154, 402] width 31 height 23
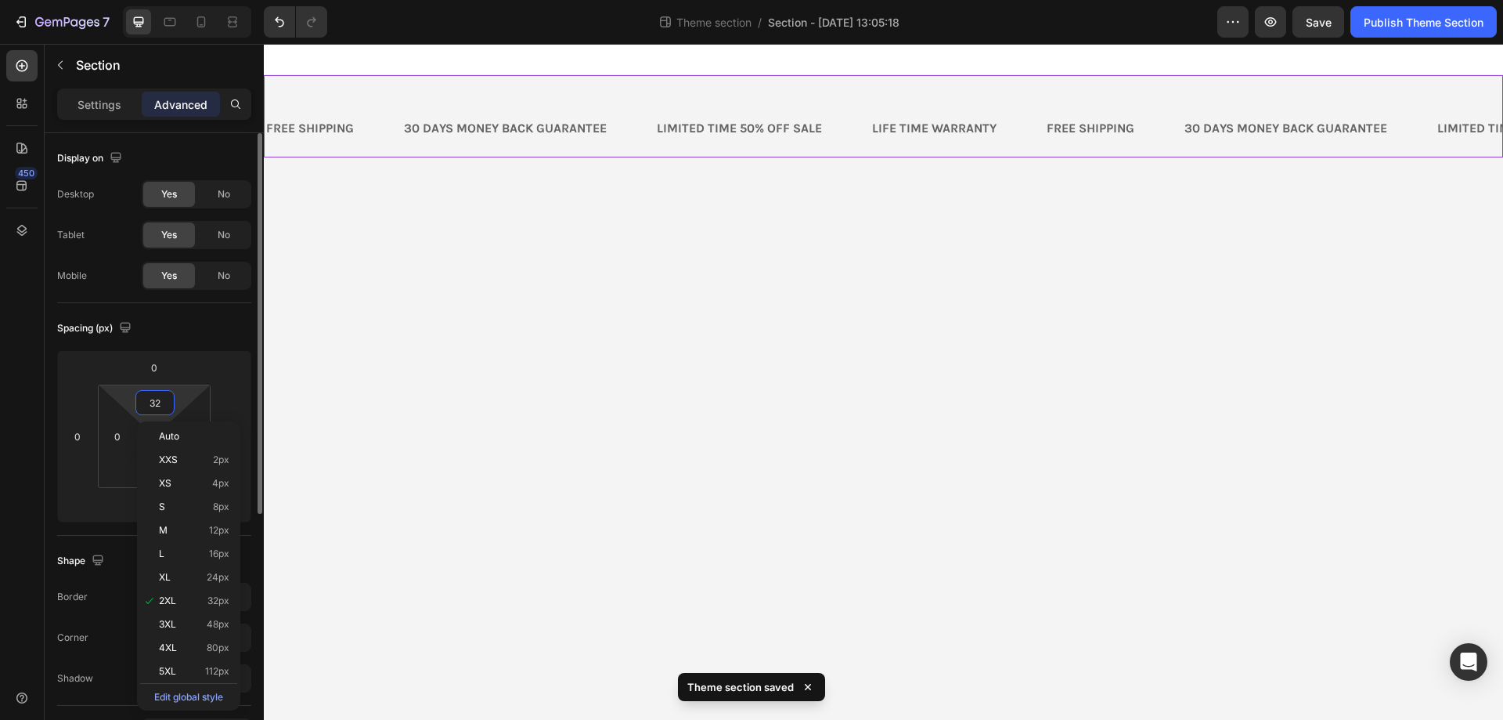
type input "0"
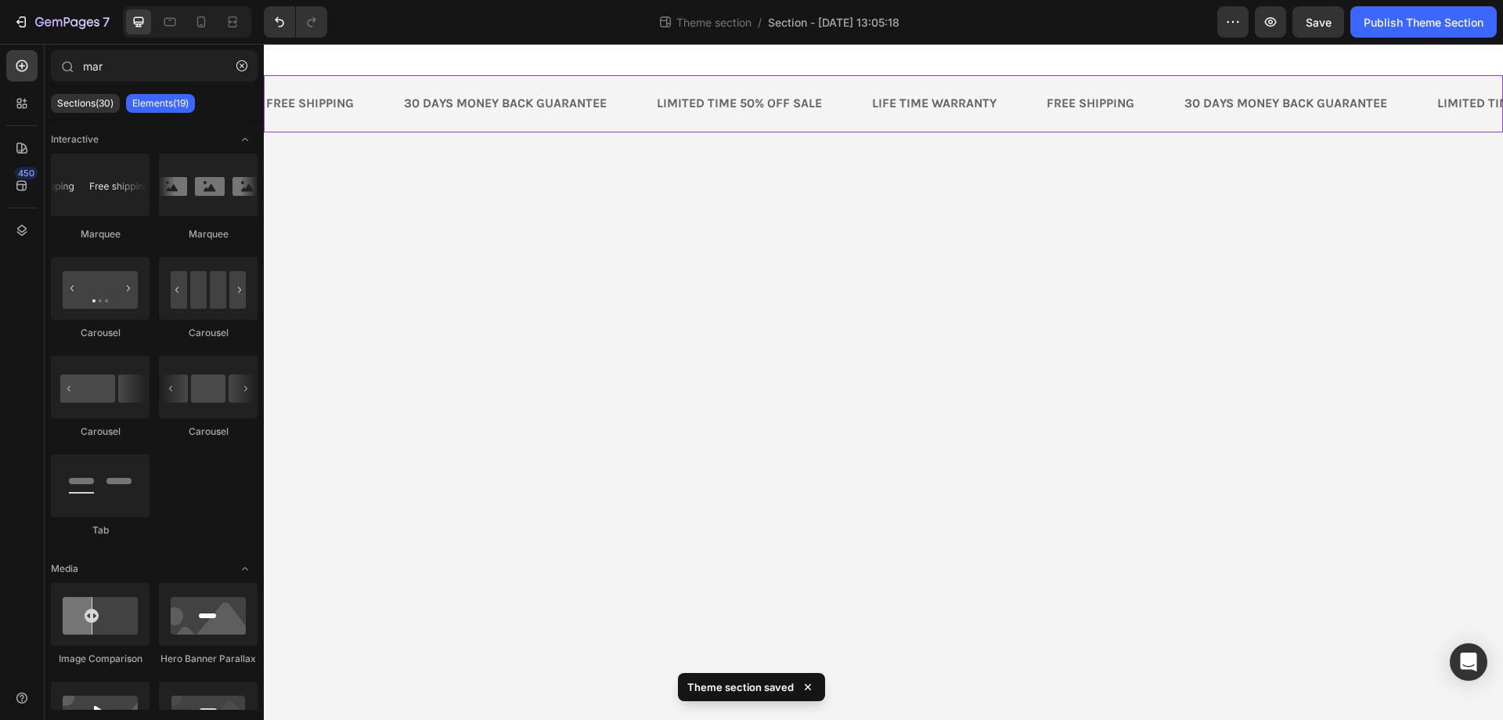
click at [599, 251] on body "FREE SHIPPING Text Block 30 DAYS MONEY BACK GUARANTEE Text Block LIMITED TIME 5…" at bounding box center [883, 382] width 1239 height 676
click at [319, 204] on body "FREE SHIPPING Text Block 30 DAYS MONEY BACK GUARANTEE Text Block LIMITED TIME 5…" at bounding box center [883, 382] width 1239 height 676
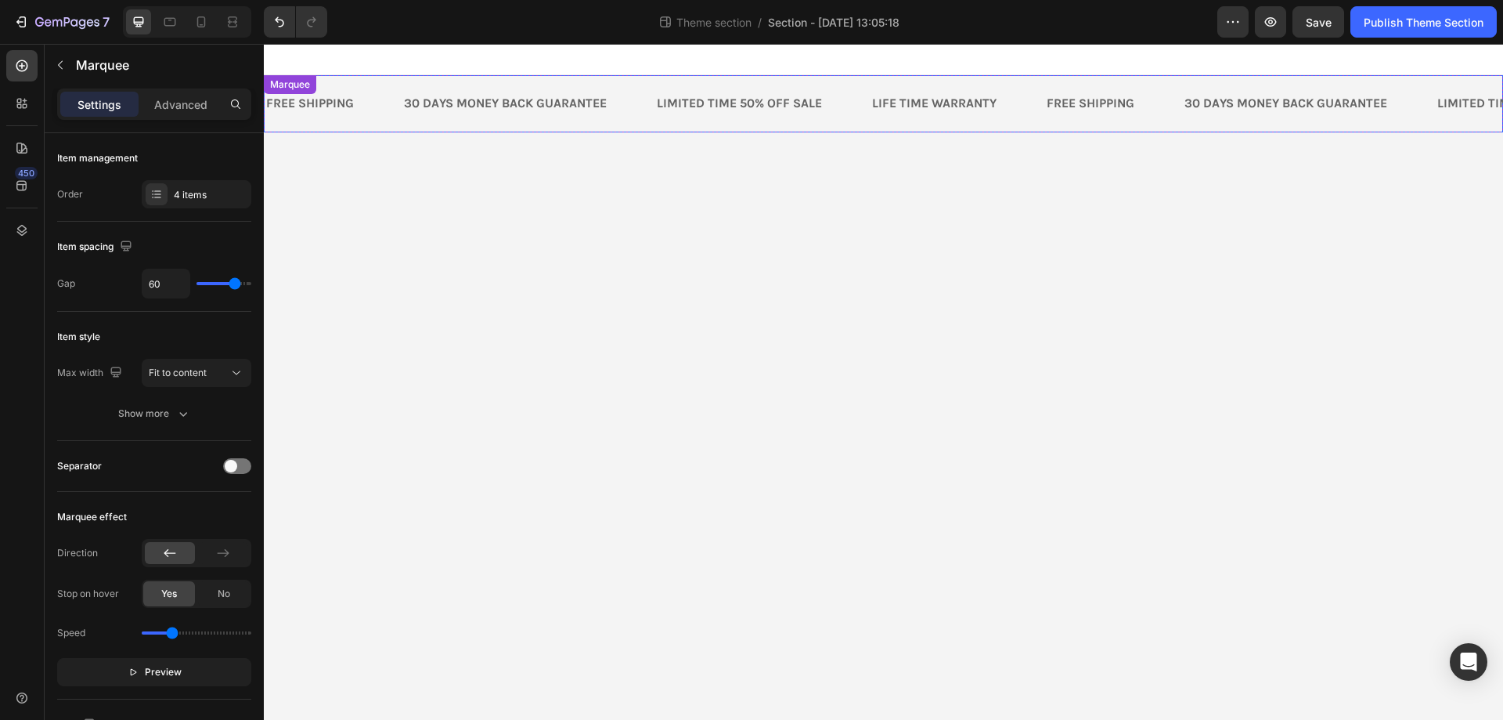
click at [386, 122] on div "FREE SHIPPING Text Block 30 DAYS MONEY BACK GUARANTEE Text Block LIMITED TIME 5…" at bounding box center [883, 103] width 1239 height 57
click at [203, 196] on div "4 items" at bounding box center [211, 195] width 74 height 14
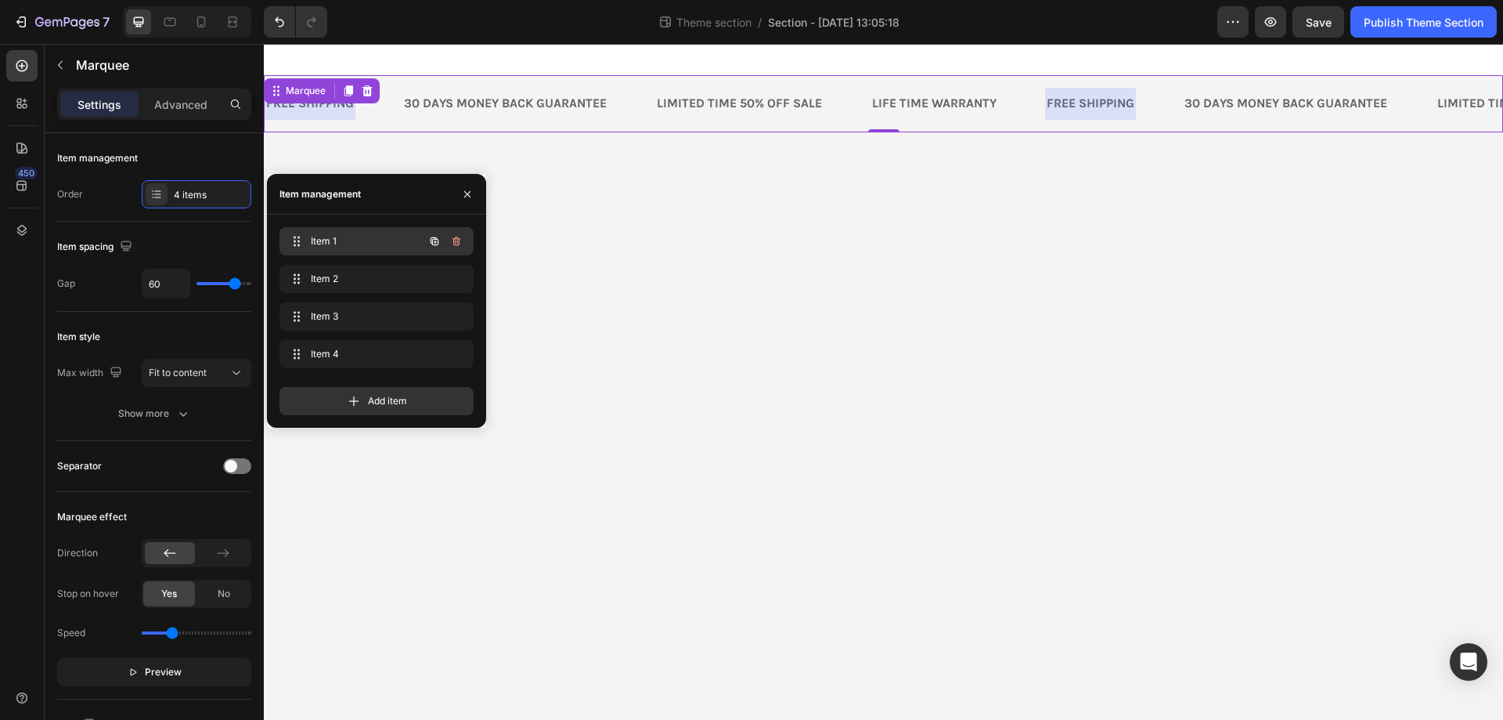
click at [342, 245] on span "Item 1" at bounding box center [355, 241] width 88 height 14
click at [327, 111] on div "FREE SHIPPING" at bounding box center [310, 104] width 91 height 20
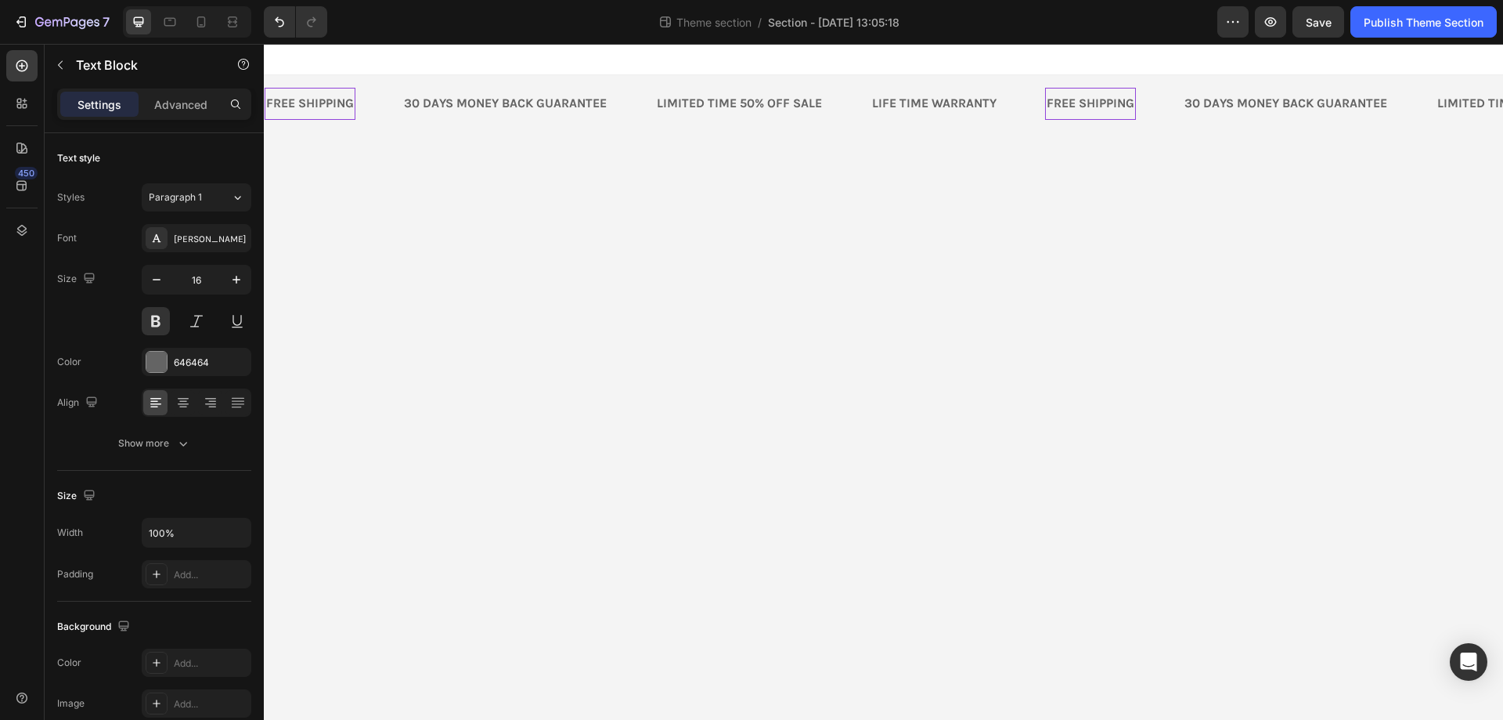
click at [327, 111] on div "FREE SHIPPING" at bounding box center [310, 104] width 91 height 20
click at [345, 109] on p "Australian owned" at bounding box center [317, 104] width 103 height 16
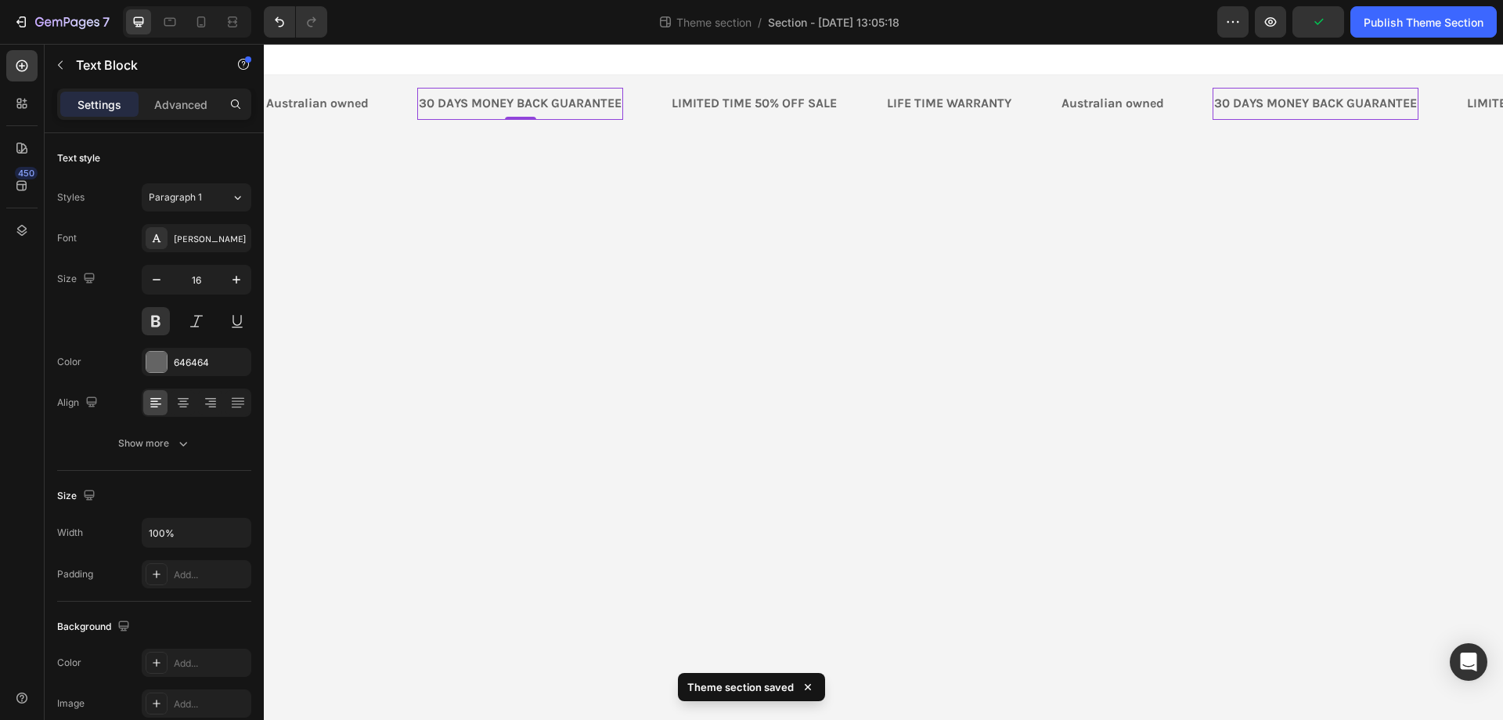
click at [496, 106] on div "30 DAYS MONEY BACK GUARANTEE" at bounding box center [520, 104] width 206 height 20
click at [493, 99] on div "30 DAYS MONEY BACK GUARANTEE" at bounding box center [520, 104] width 206 height 20
click at [493, 99] on p "30 DAYS MONEY BACK GUARANTEE" at bounding box center [520, 104] width 203 height 16
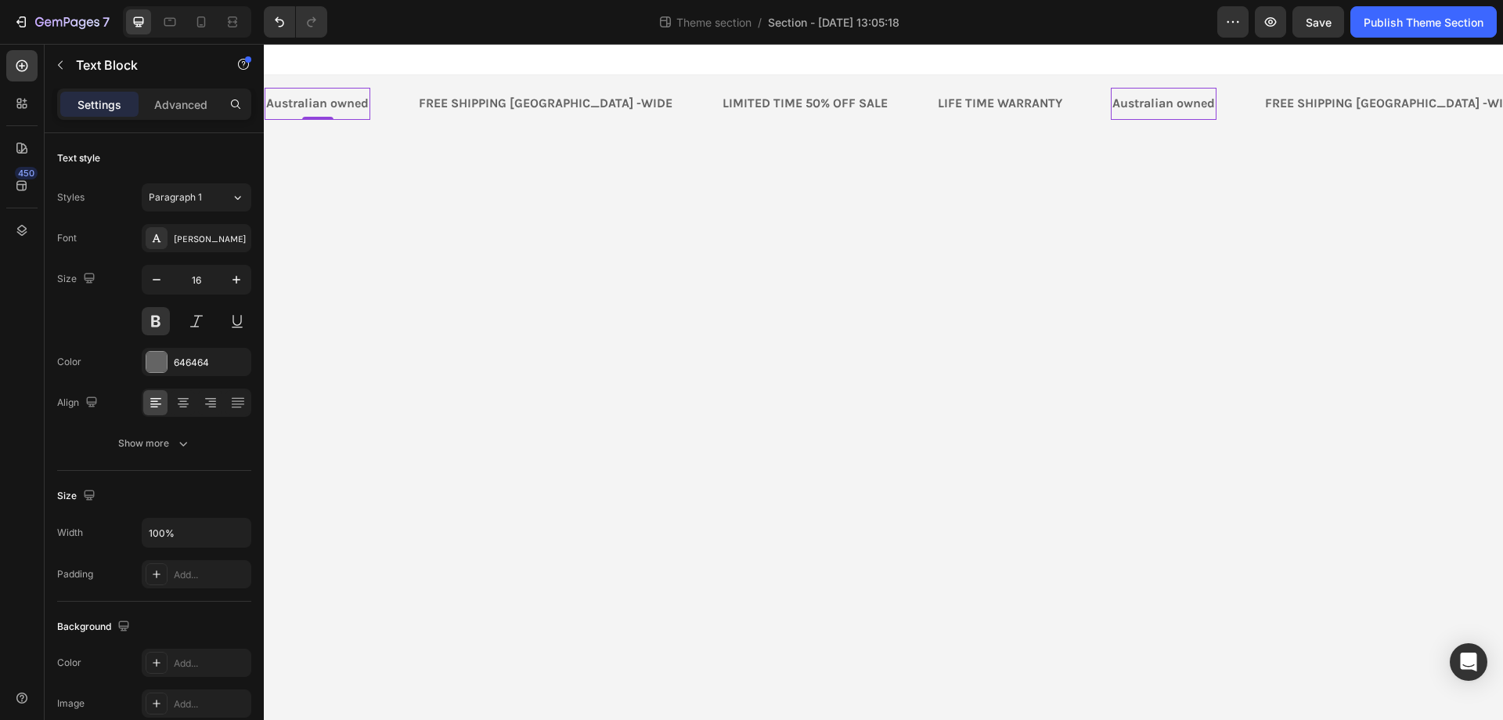
click at [359, 99] on p "Australian owned" at bounding box center [317, 104] width 103 height 16
click at [162, 443] on div "Show more" at bounding box center [154, 443] width 73 height 16
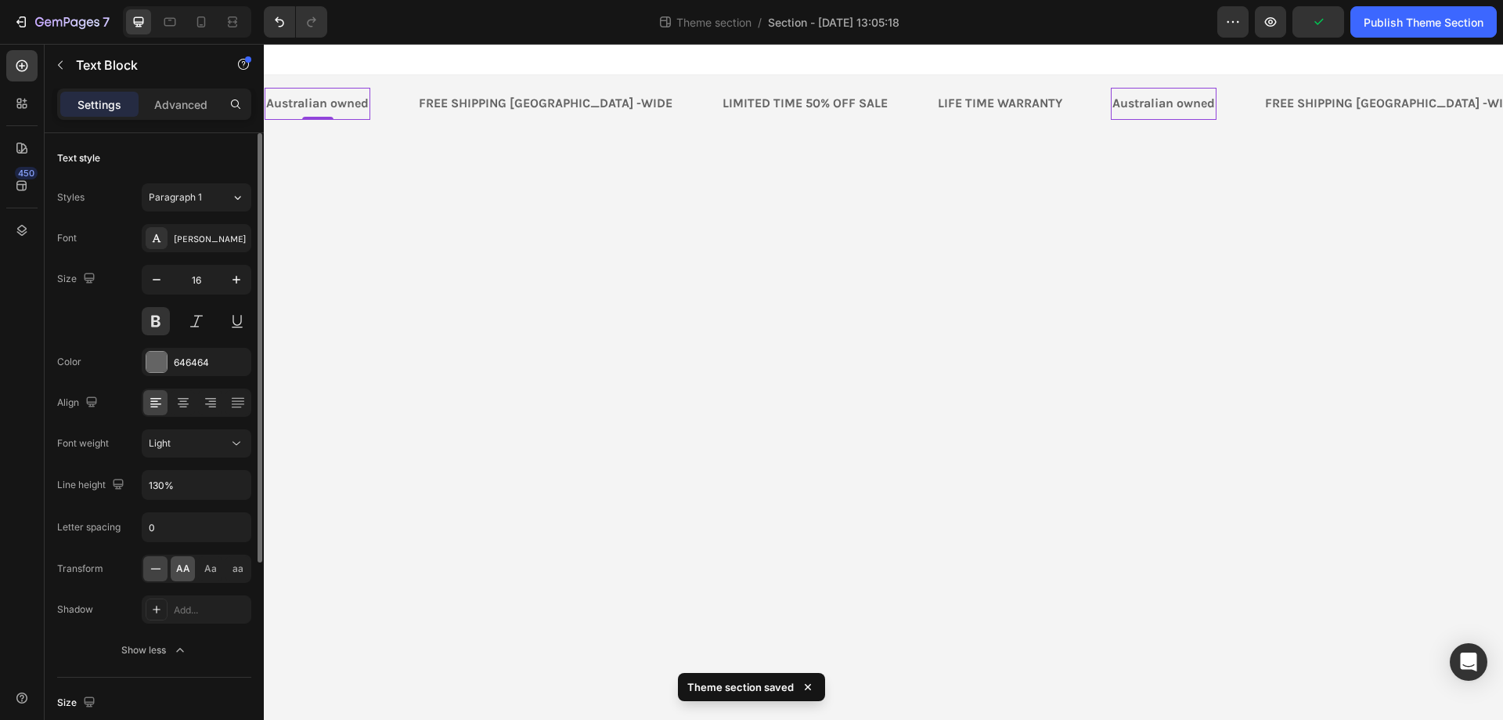
click at [182, 572] on span "AA" at bounding box center [183, 568] width 14 height 14
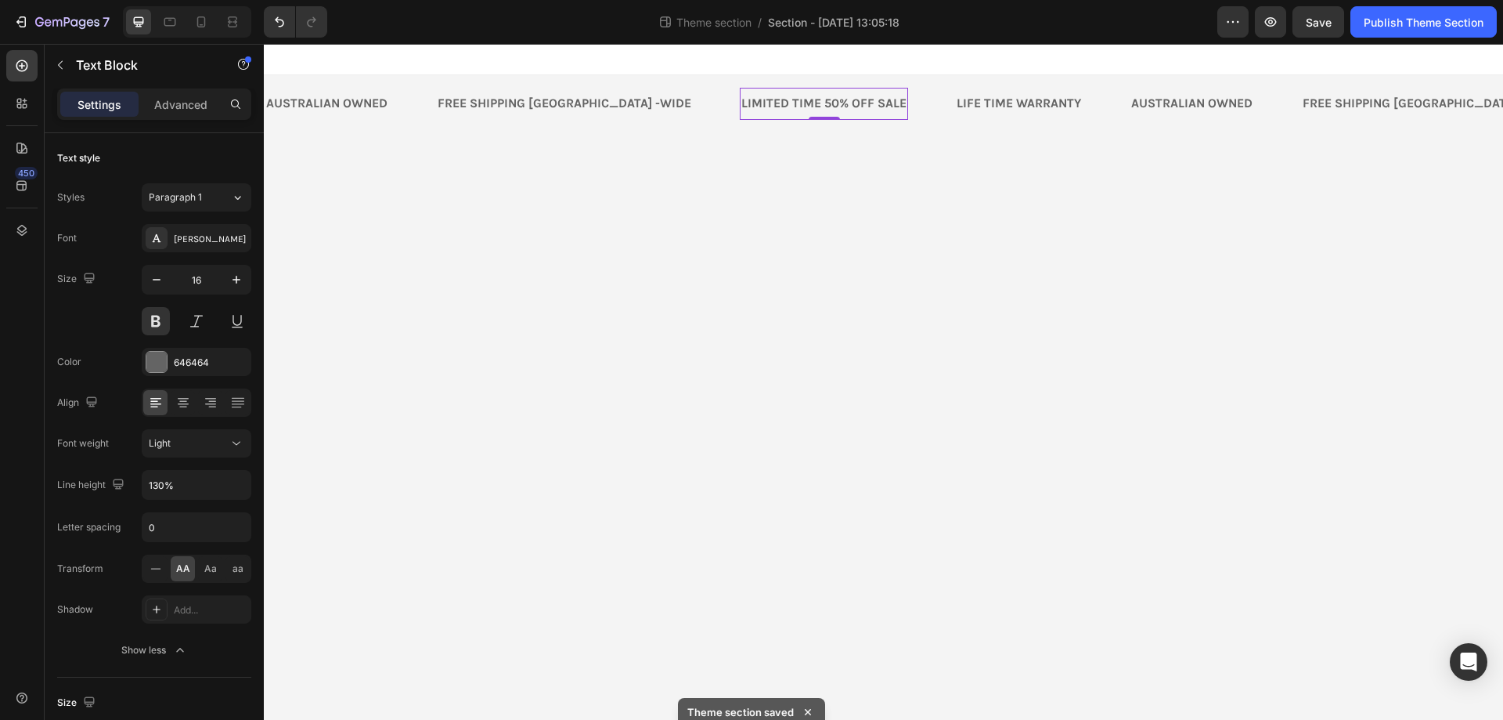
click at [743, 106] on div "LIMITED TIME 50% OFF SALE" at bounding box center [824, 104] width 168 height 20
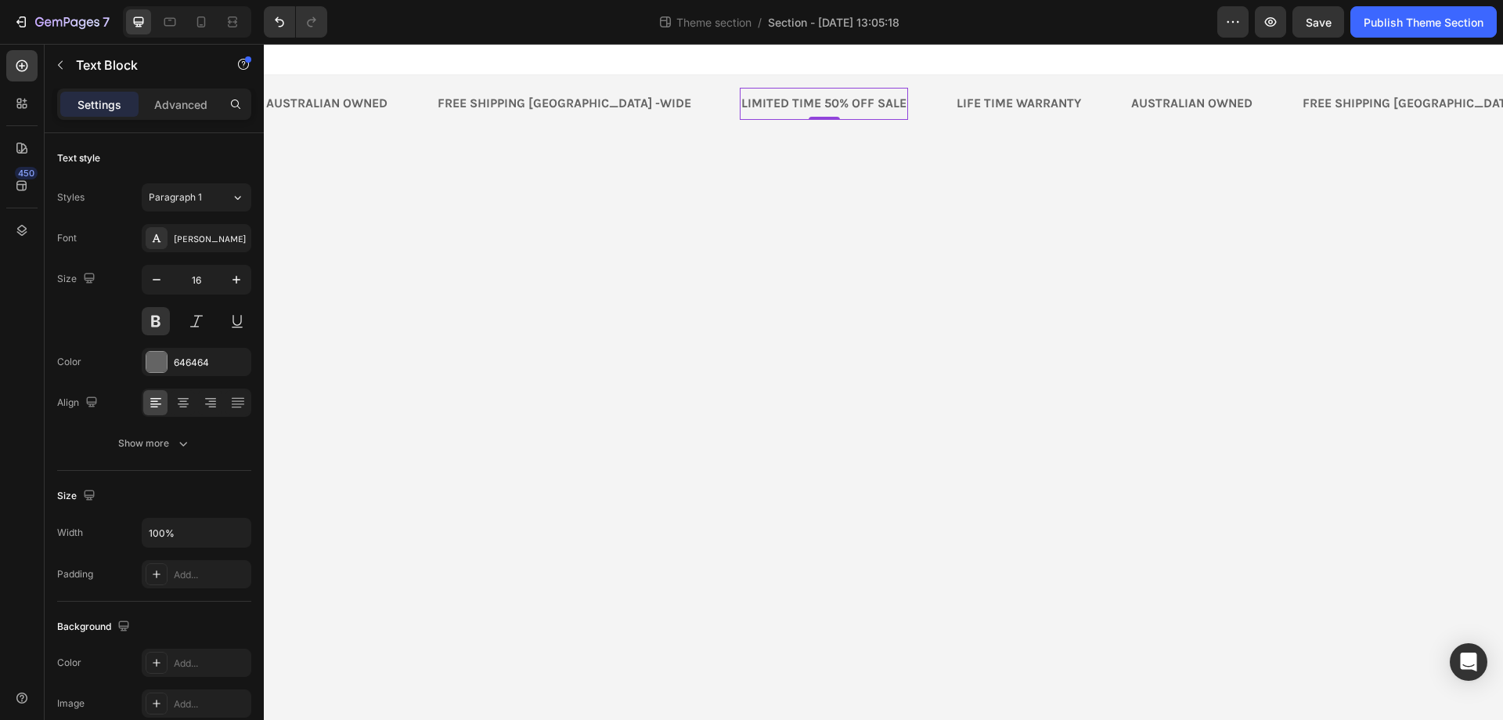
click at [757, 98] on div "LIMITED TIME 50% OFF SALE" at bounding box center [824, 104] width 168 height 20
click at [757, 98] on p "LIMITED TIME 50% OFF SALE" at bounding box center [824, 104] width 165 height 16
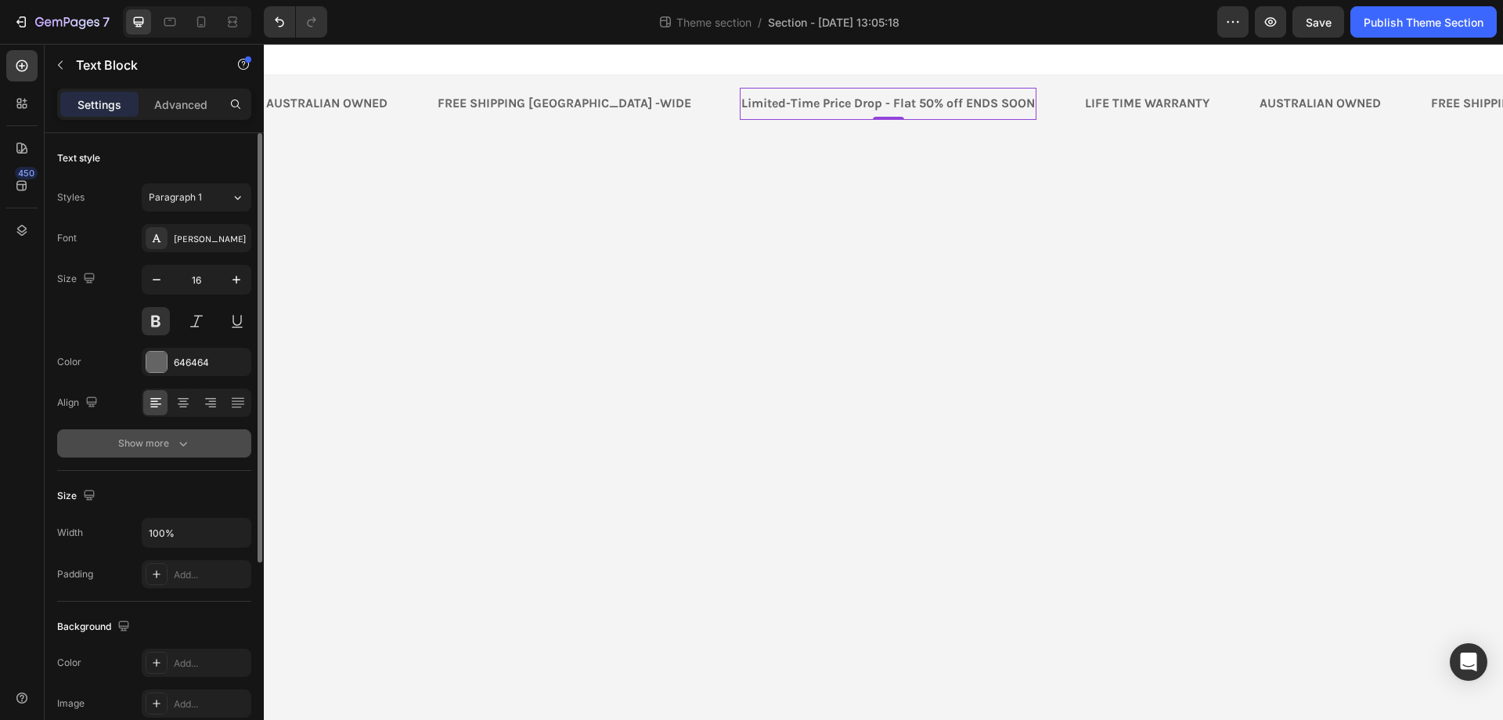
click at [167, 438] on div "Show more" at bounding box center [154, 443] width 73 height 16
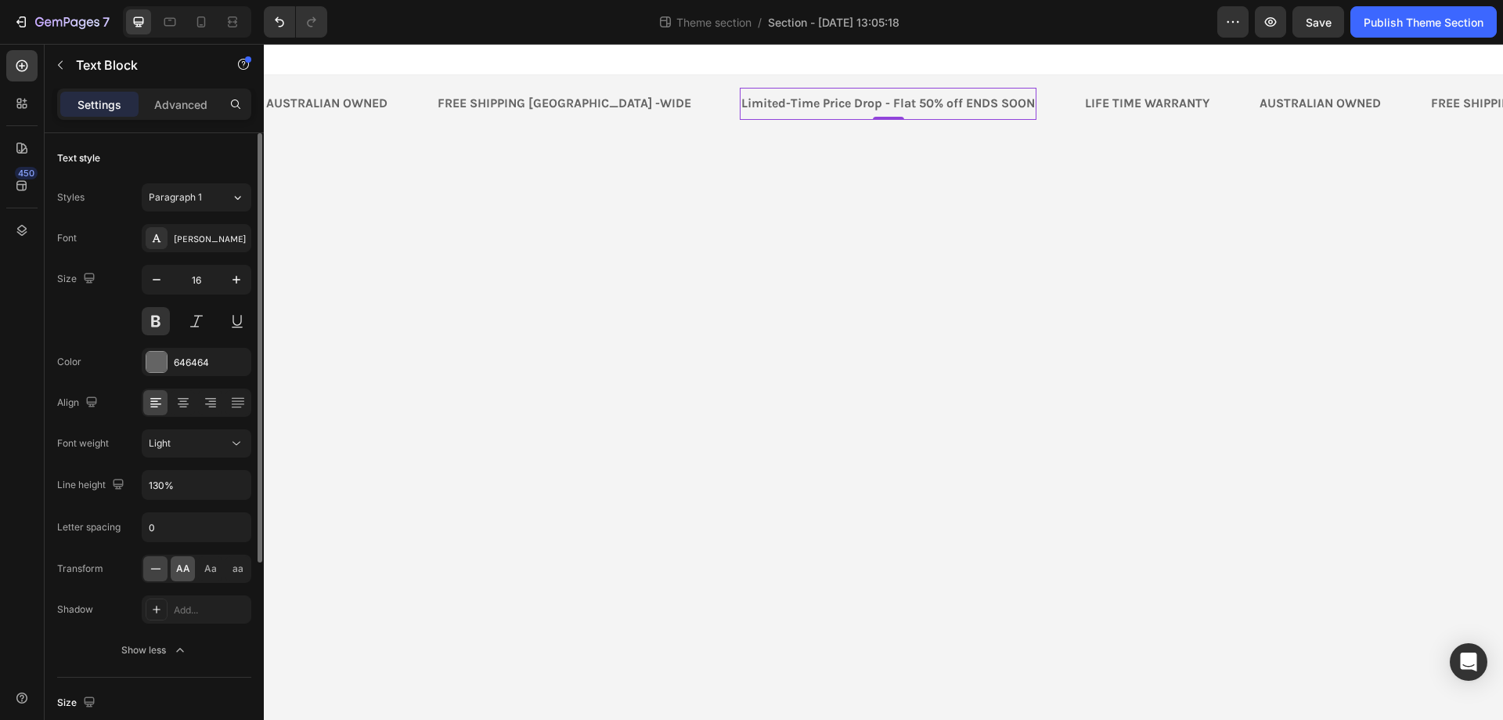
click at [187, 567] on span "AA" at bounding box center [183, 568] width 14 height 14
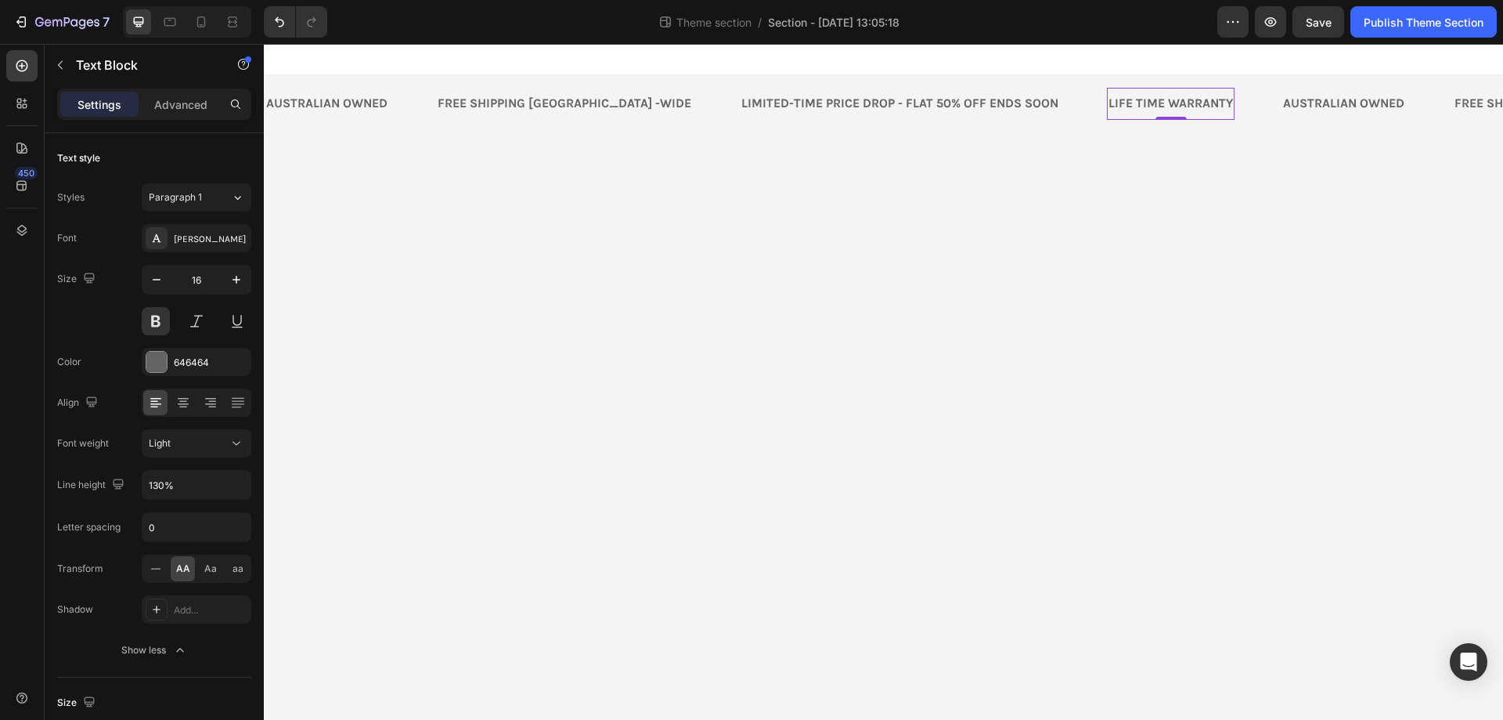
click at [1107, 106] on div "LIFE TIME WARRANTY" at bounding box center [1171, 104] width 128 height 20
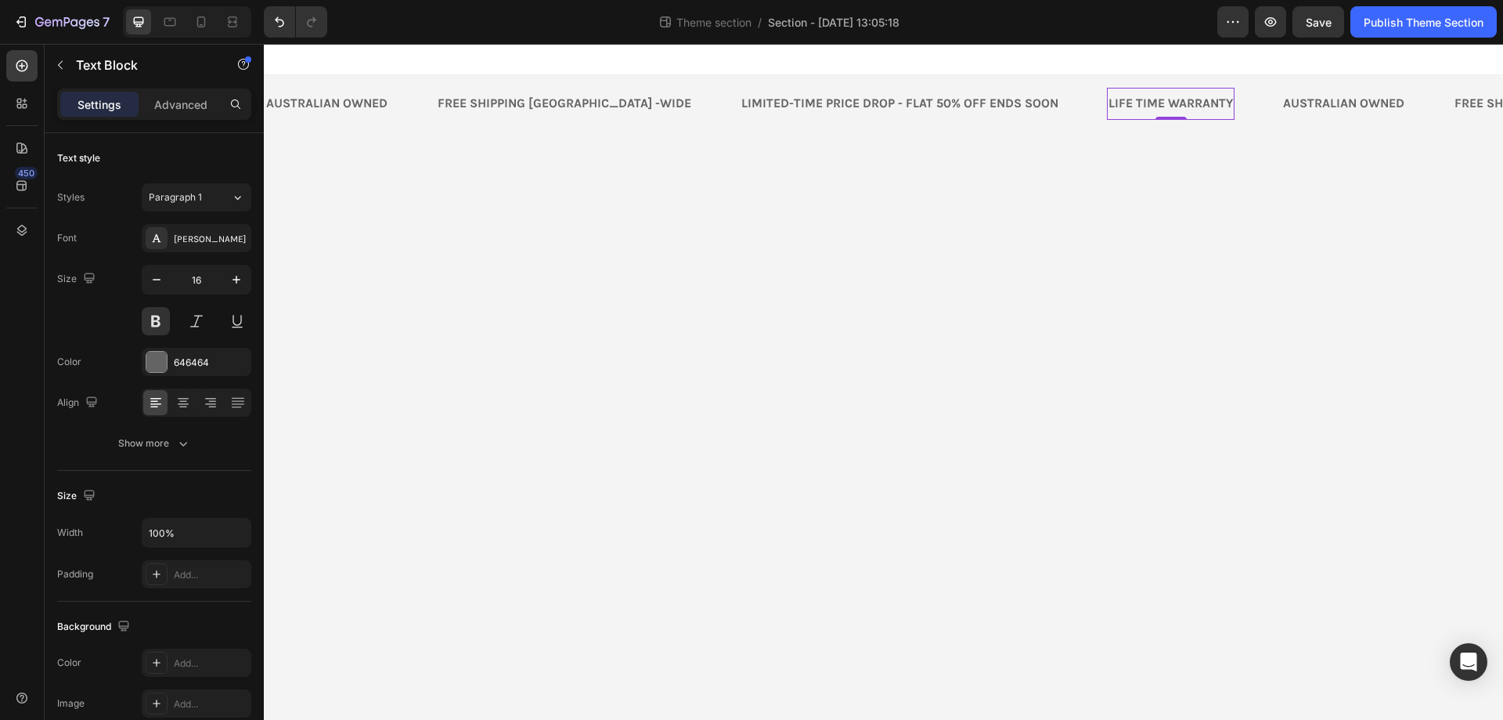
click at [1107, 106] on div "LIFE TIME WARRANTY" at bounding box center [1171, 104] width 128 height 20
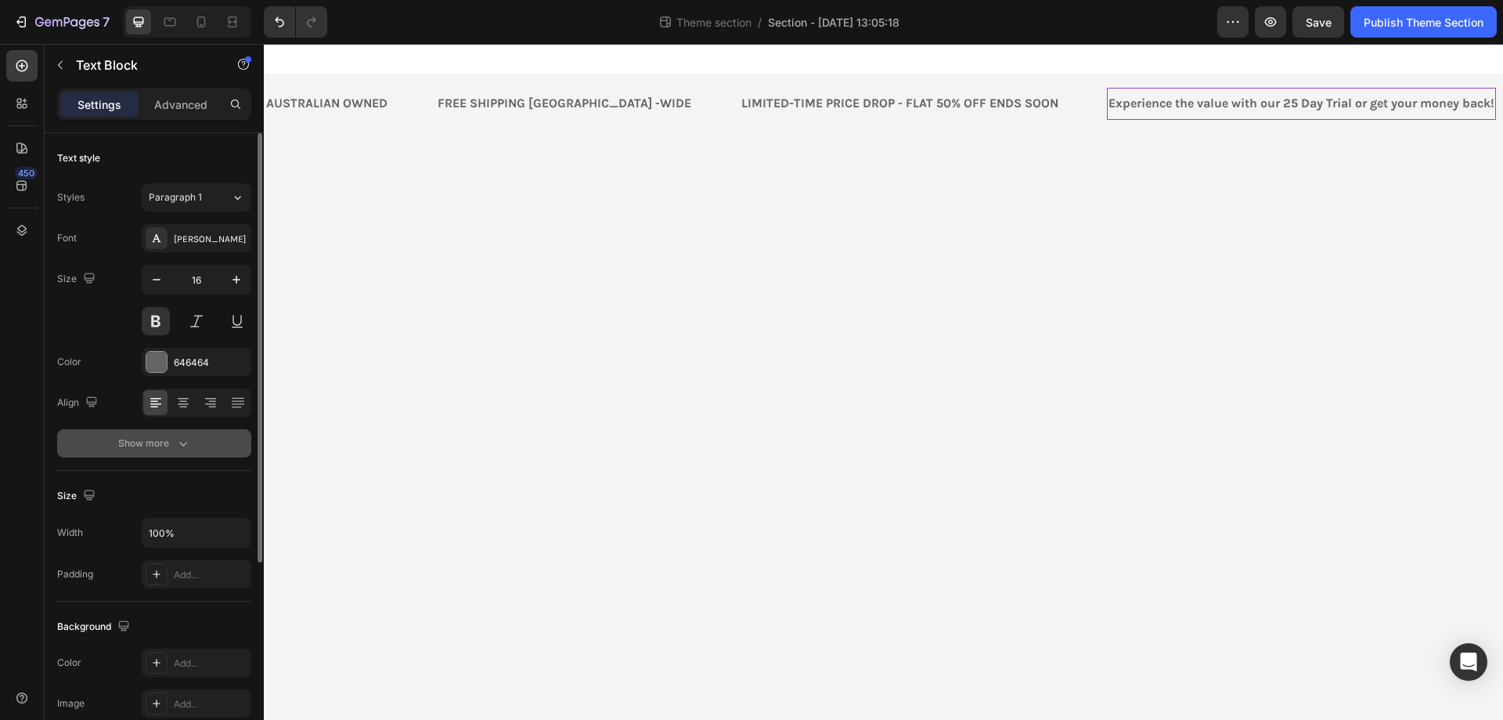
click at [169, 450] on div "Show more" at bounding box center [154, 443] width 73 height 16
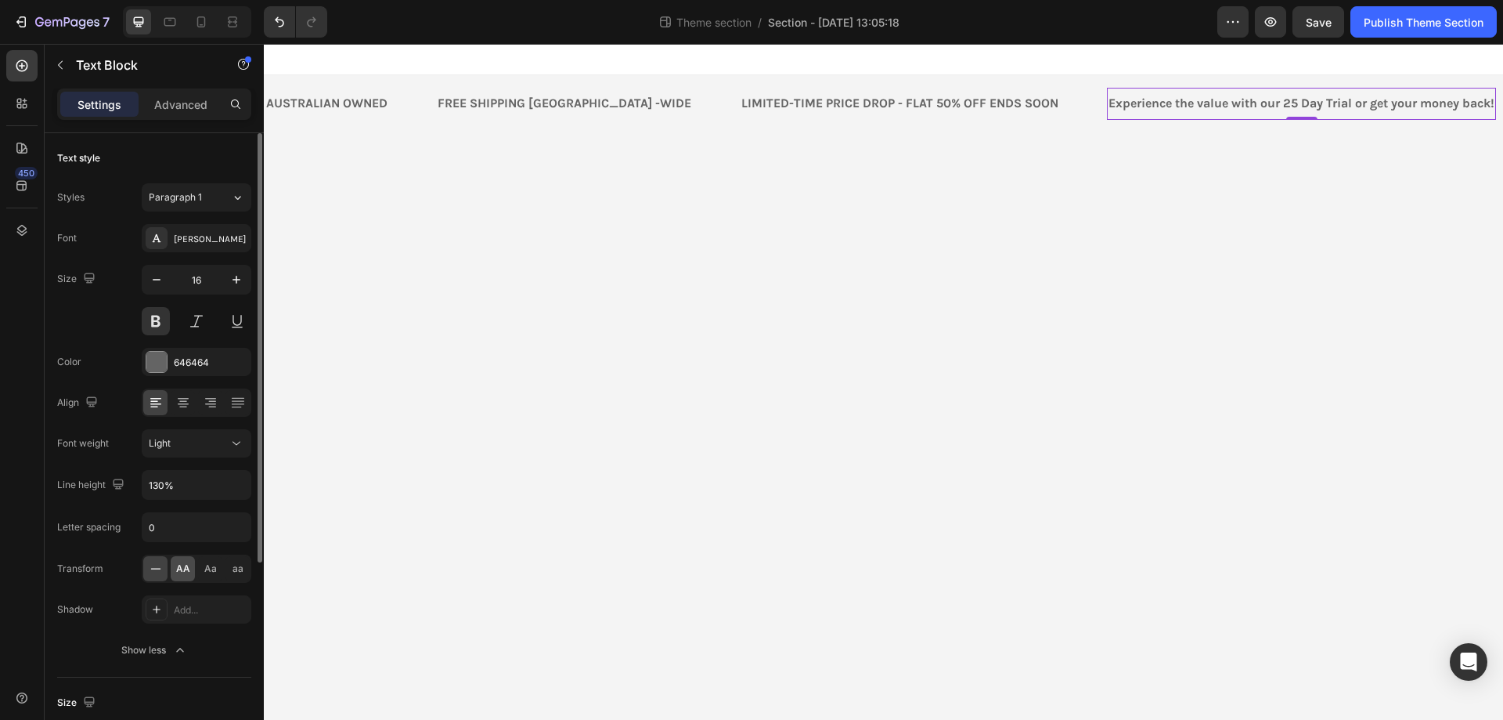
click at [177, 564] on span "AA" at bounding box center [183, 568] width 14 height 14
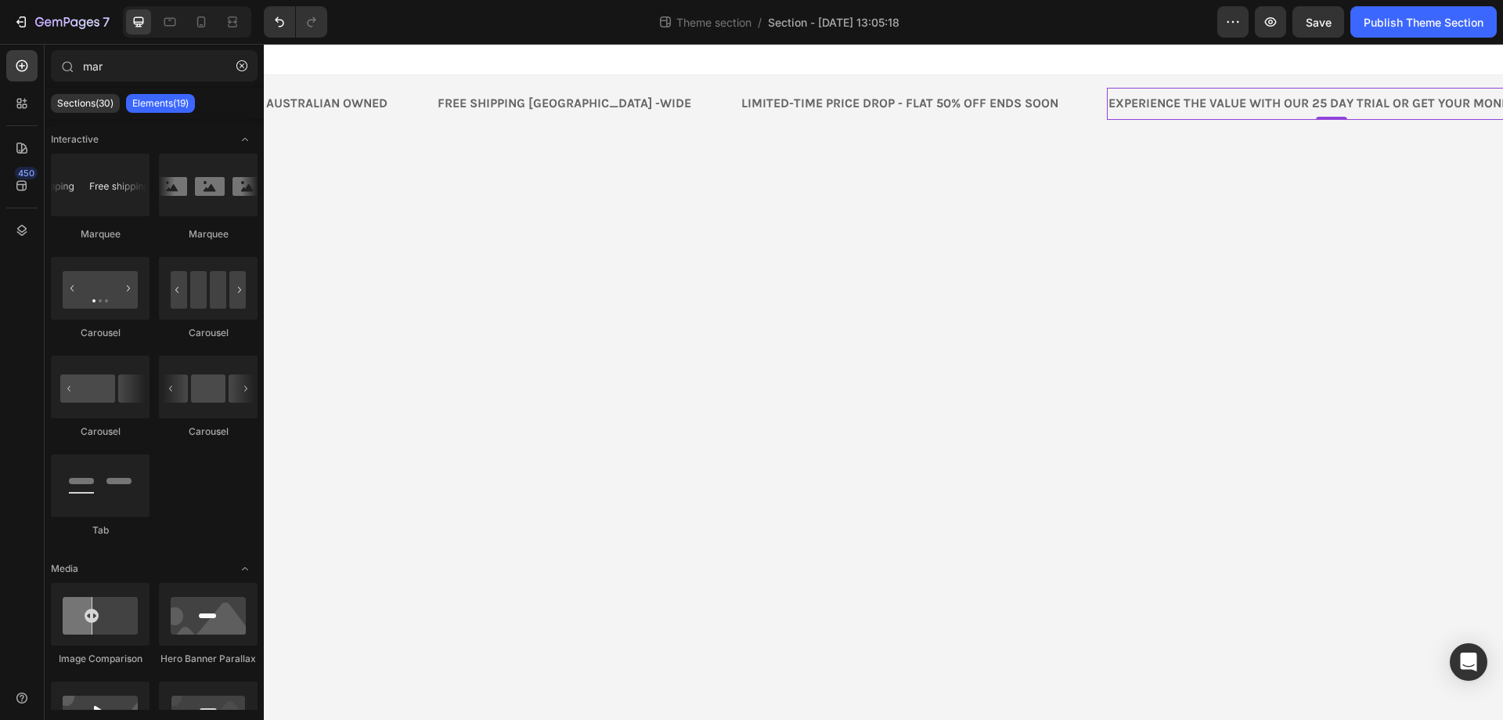
click at [648, 381] on body "Australian owned Text Block FREE SHIPPING AUSTRALIA -WIDE Text Block Limited-Ti…" at bounding box center [883, 382] width 1239 height 676
click at [399, 102] on div "Australian owned Text Block" at bounding box center [350, 104] width 171 height 32
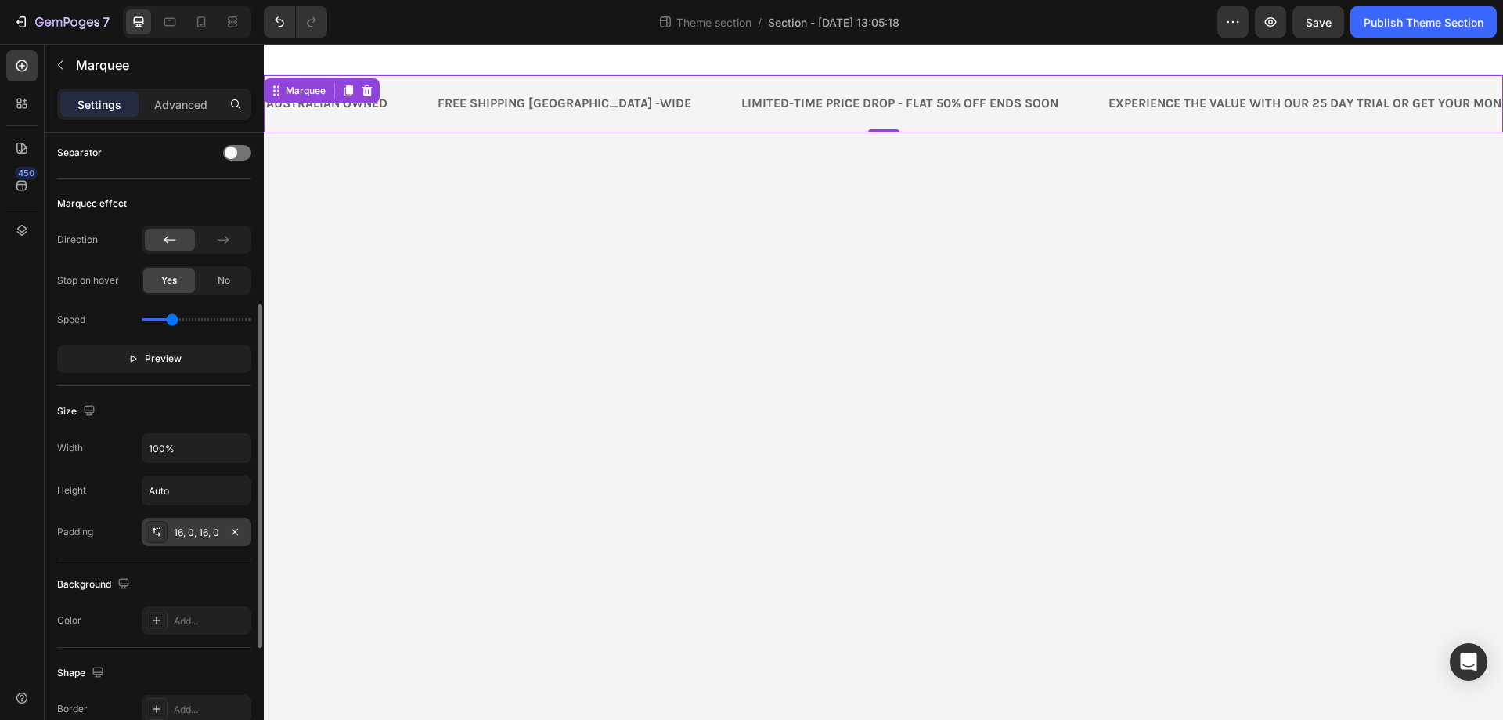
scroll to position [392, 0]
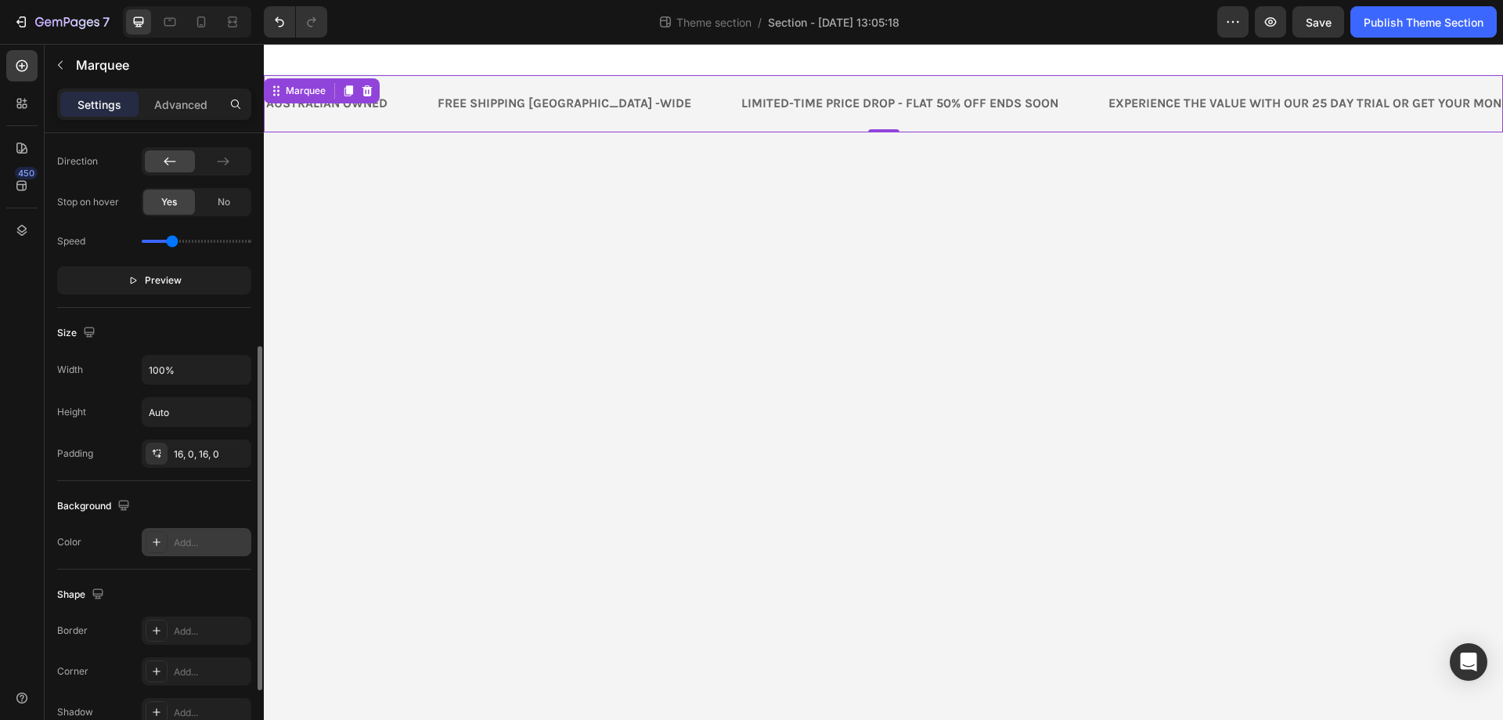
click at [182, 550] on div "Add..." at bounding box center [197, 542] width 110 height 28
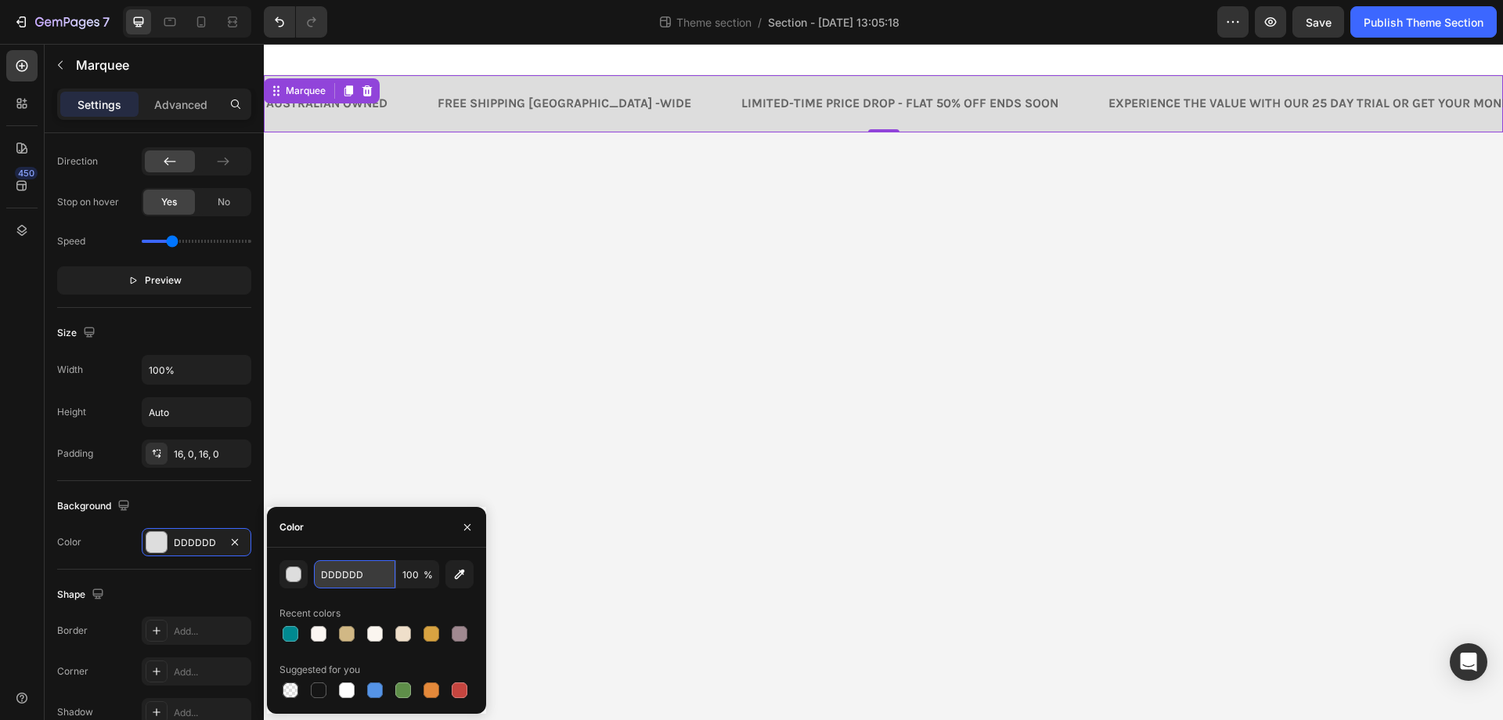
click at [342, 573] on input "DDDDDD" at bounding box center [354, 574] width 81 height 28
paste input "#A08991"
type input "#A08991"
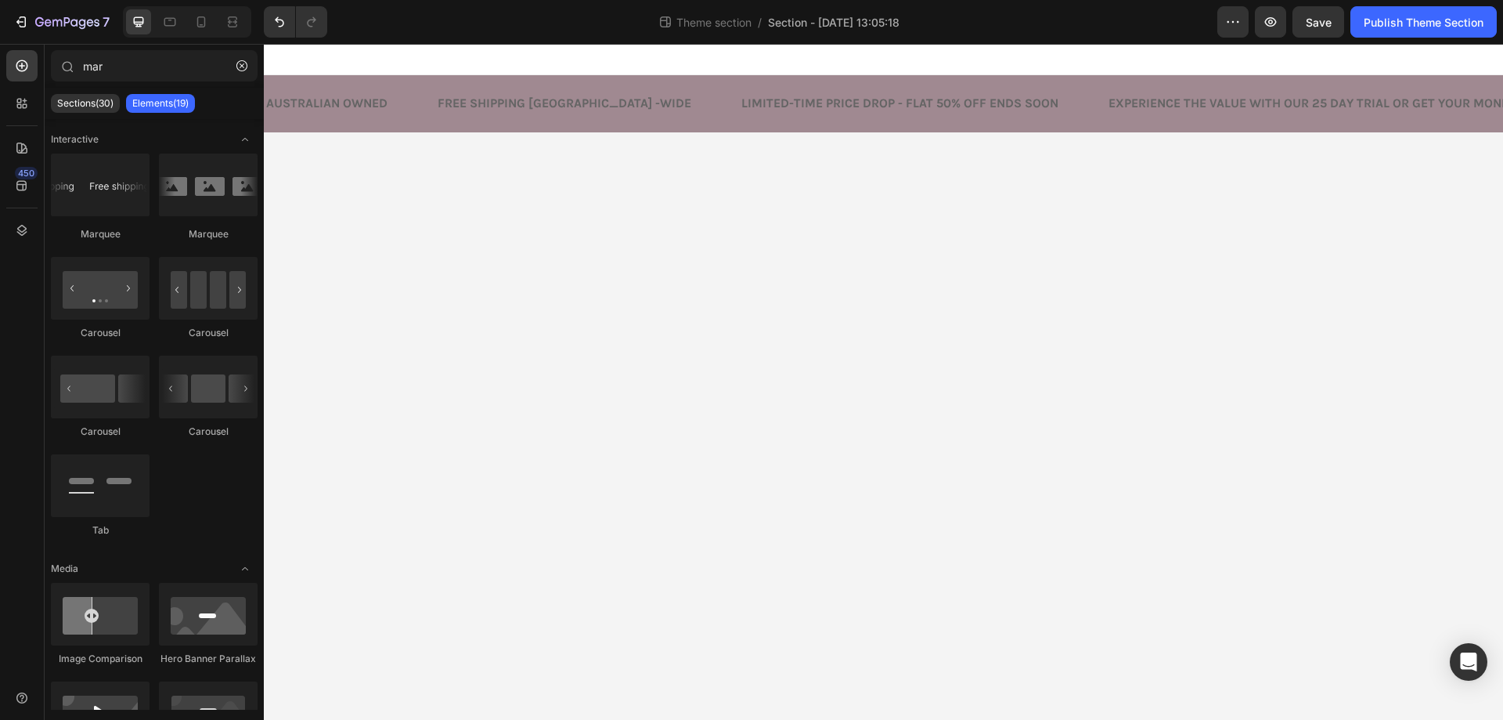
click at [521, 492] on body "Australian owned Text Block FREE SHIPPING AUSTRALIA -WIDE Text Block Limited-Ti…" at bounding box center [883, 382] width 1239 height 676
click at [377, 111] on p "Australian owned" at bounding box center [326, 104] width 121 height 16
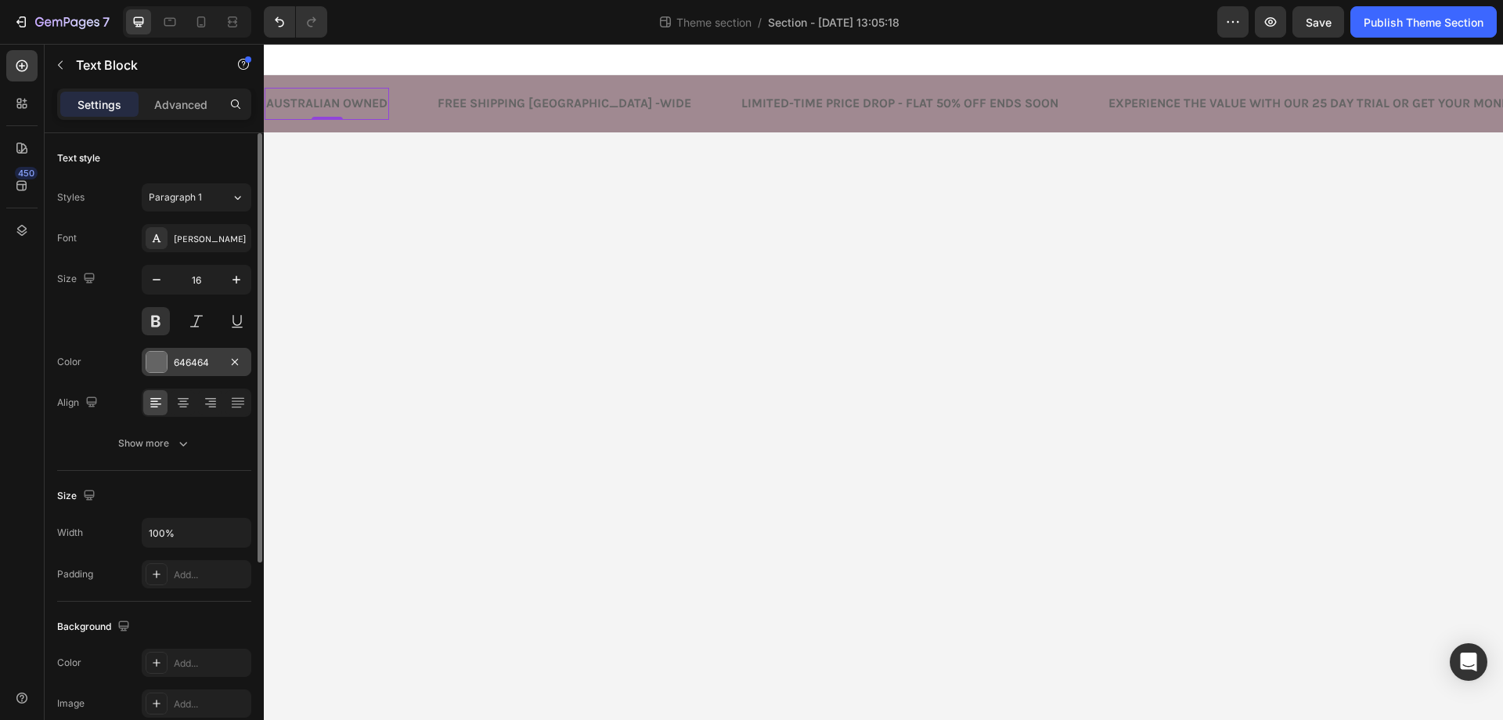
click at [152, 363] on div at bounding box center [156, 362] width 20 height 20
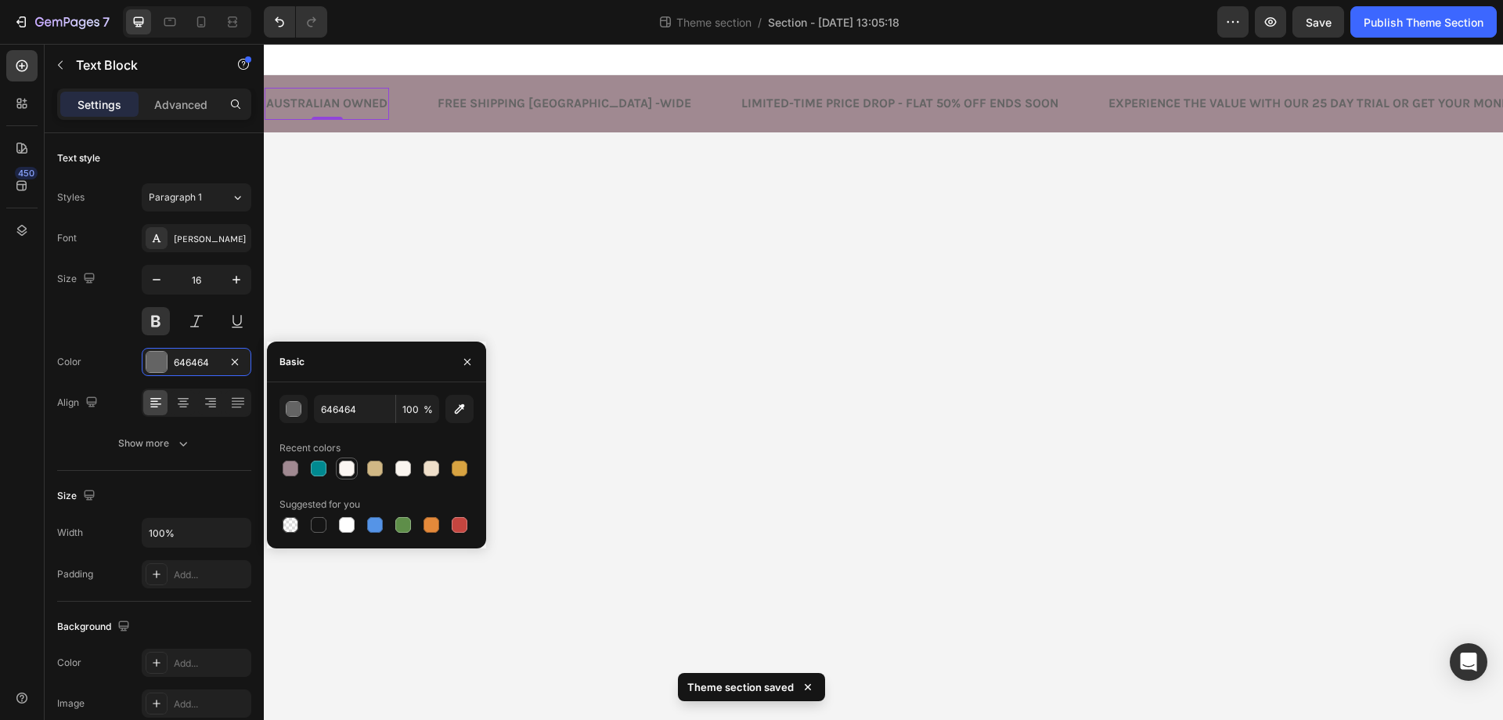
click at [345, 471] on div at bounding box center [347, 468] width 16 height 16
type input "FBF6F2"
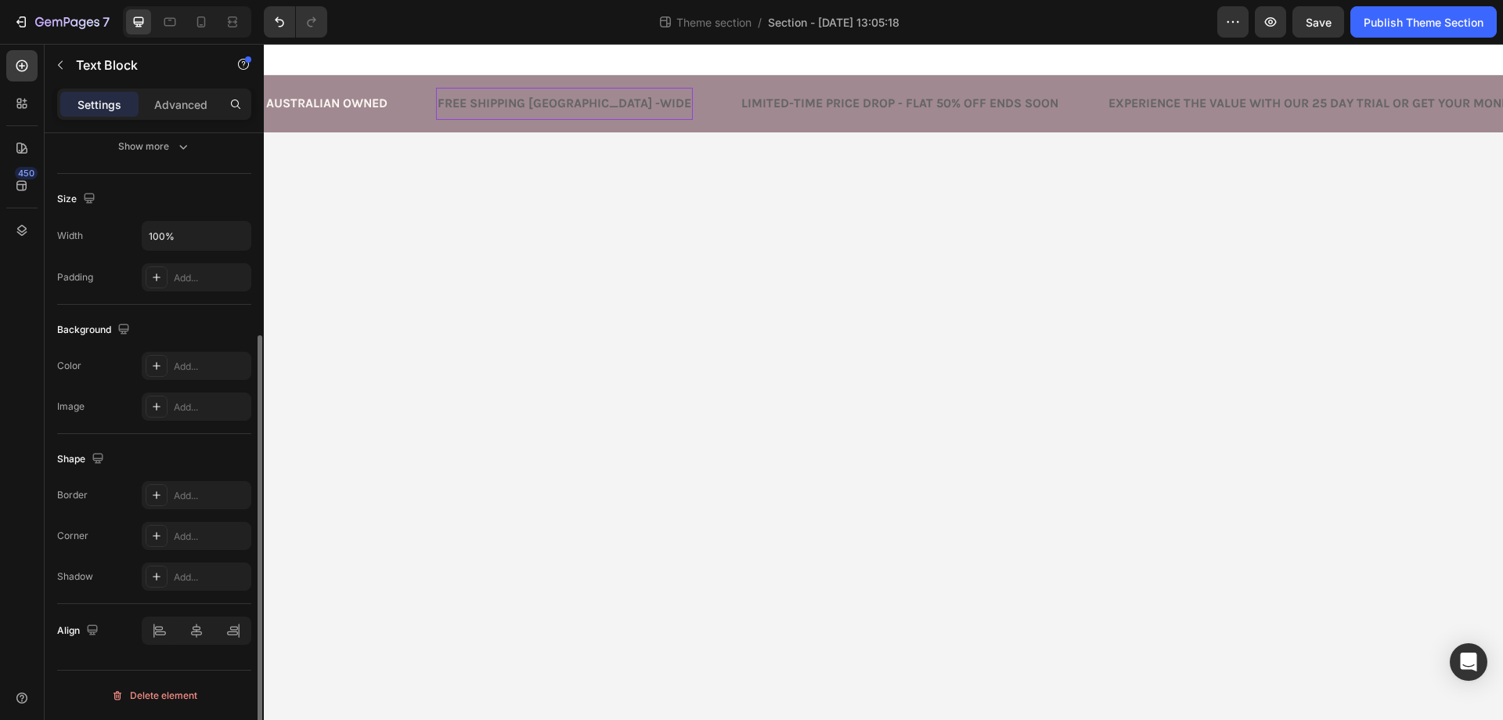
click at [508, 105] on p "FREE SHIPPING AUSTRALIA -WIDE" at bounding box center [565, 104] width 254 height 16
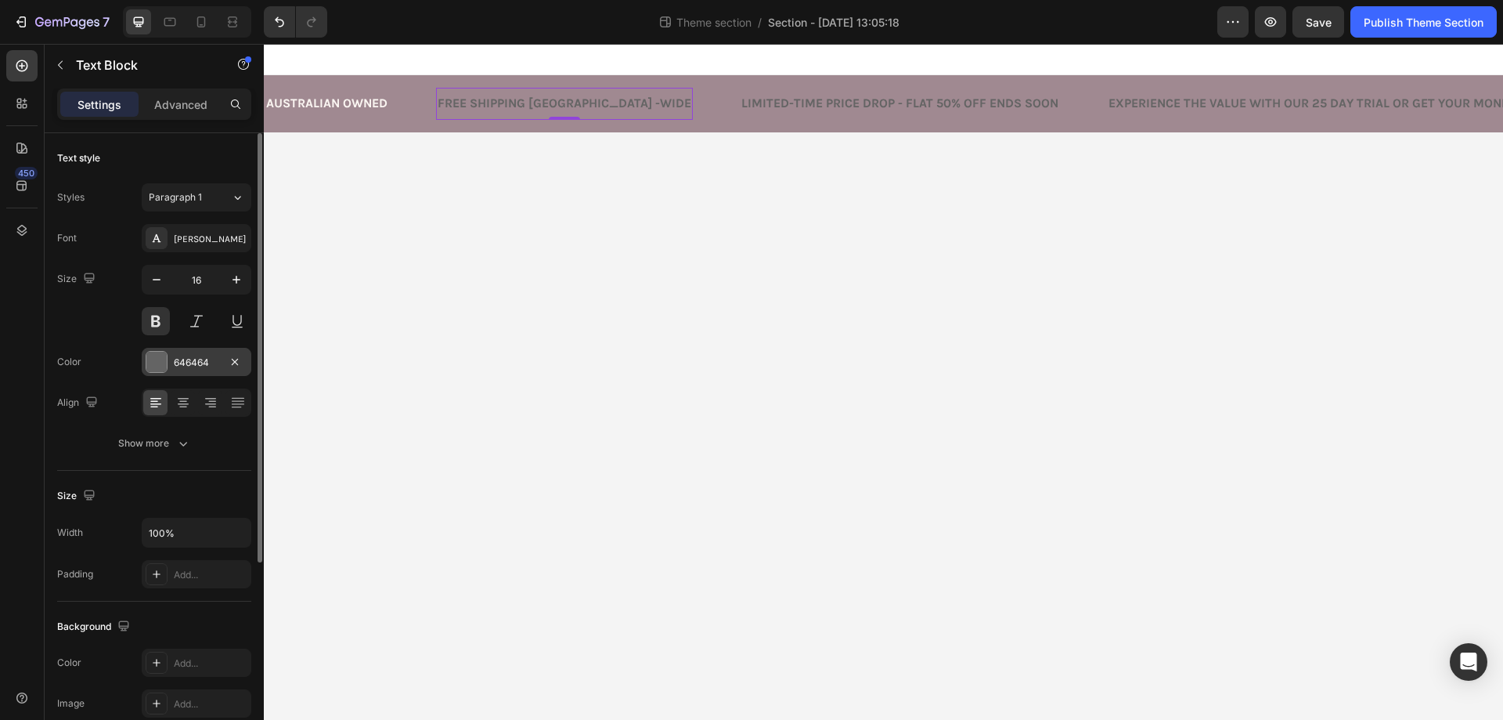
click at [161, 359] on div at bounding box center [156, 362] width 20 height 20
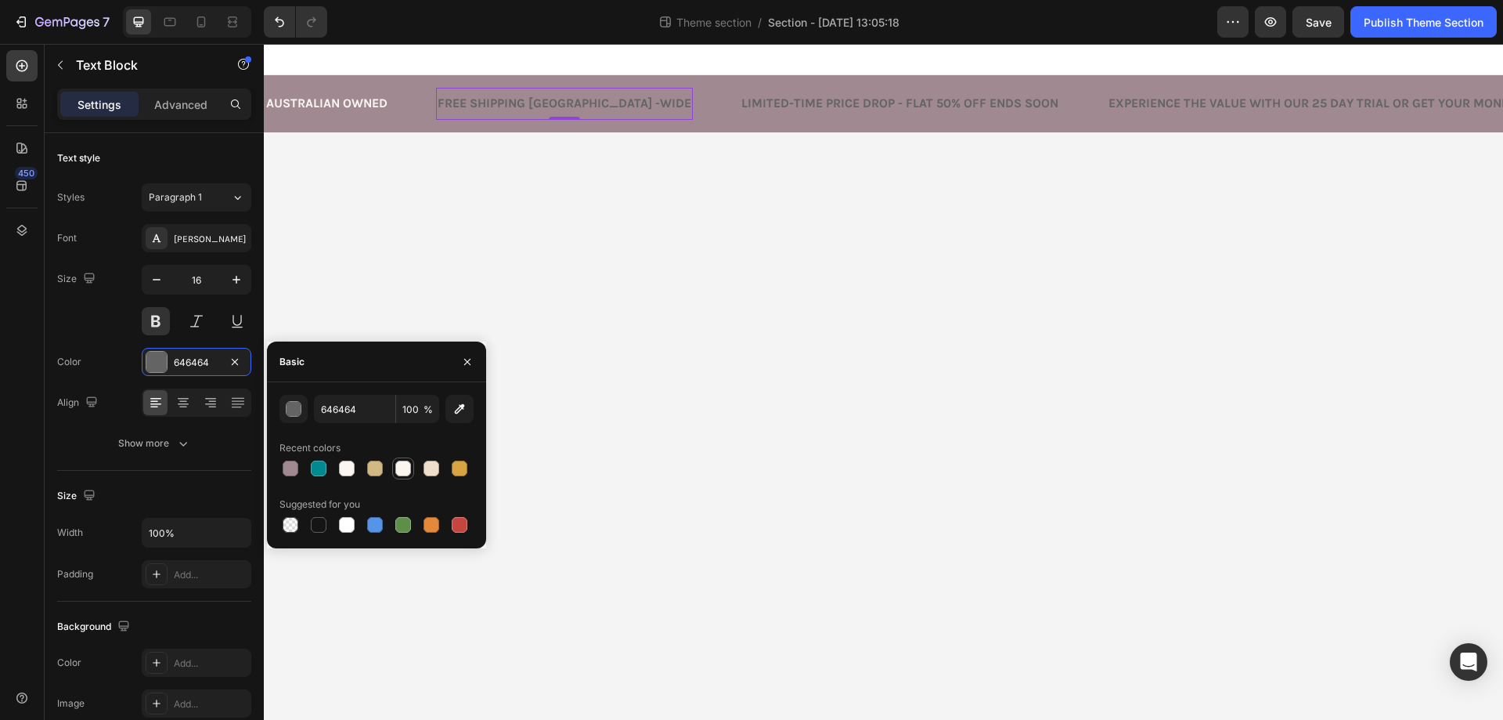
click at [404, 469] on div at bounding box center [403, 468] width 16 height 16
type input "FAF5EF"
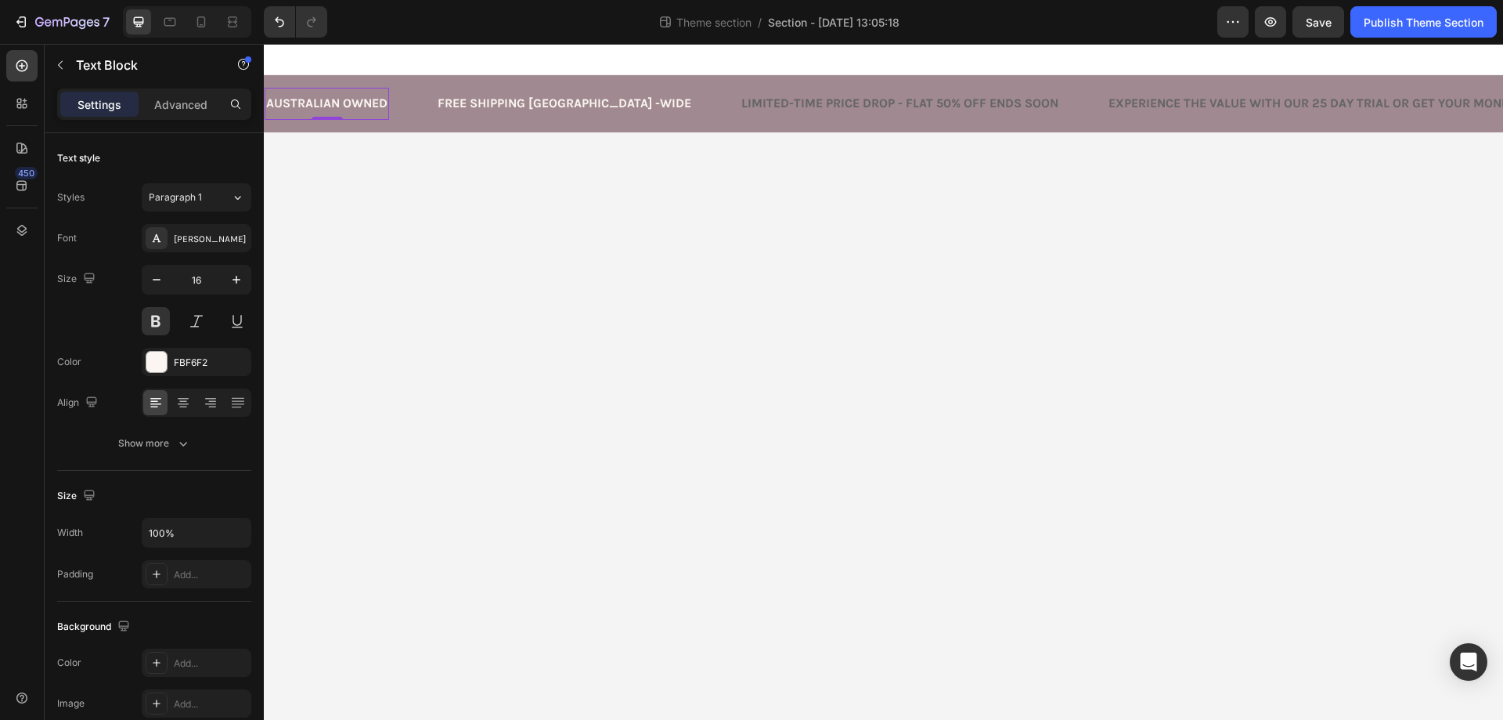
click at [334, 101] on p "Australian owned" at bounding box center [326, 104] width 121 height 16
click at [156, 354] on div at bounding box center [156, 362] width 20 height 20
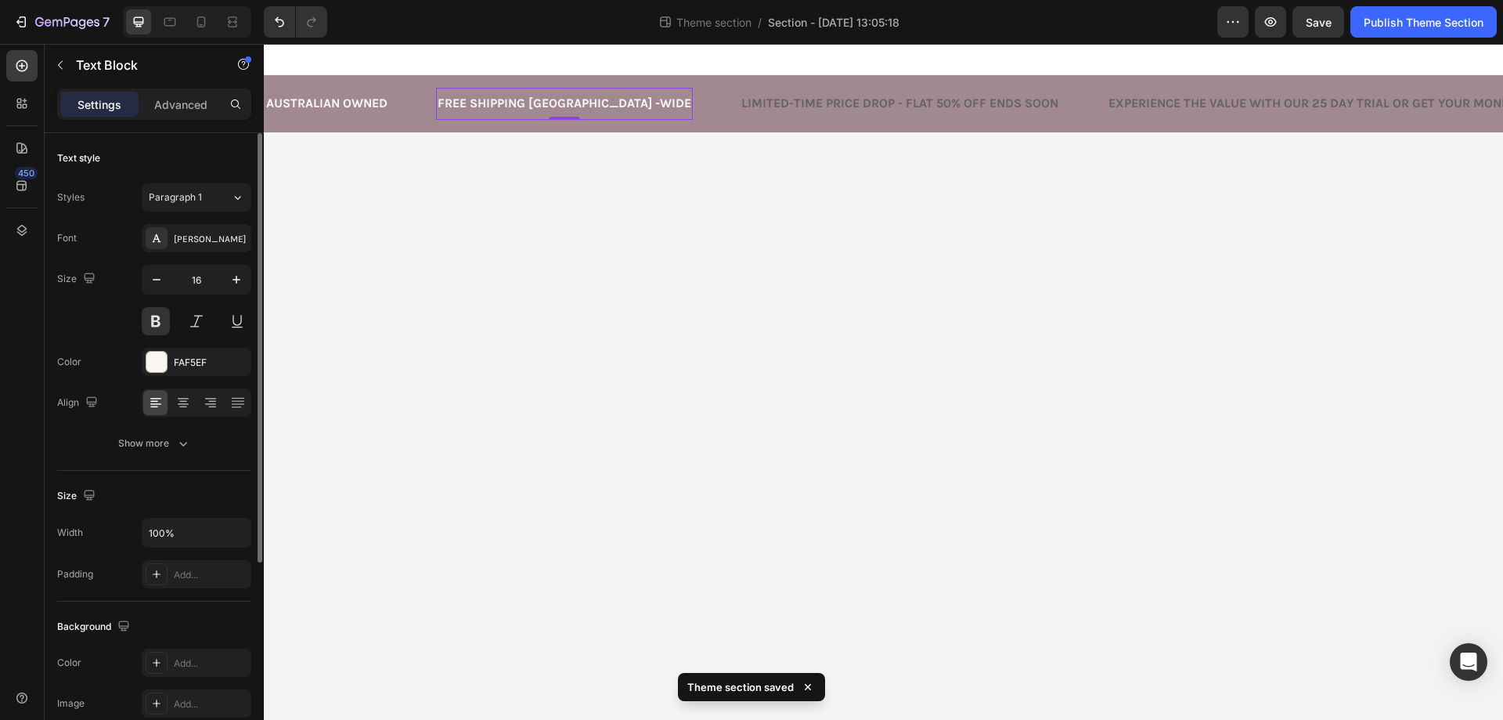
click at [518, 100] on p "FREE SHIPPING AUSTRALIA -WIDE" at bounding box center [565, 104] width 254 height 16
click at [157, 360] on div at bounding box center [156, 362] width 20 height 20
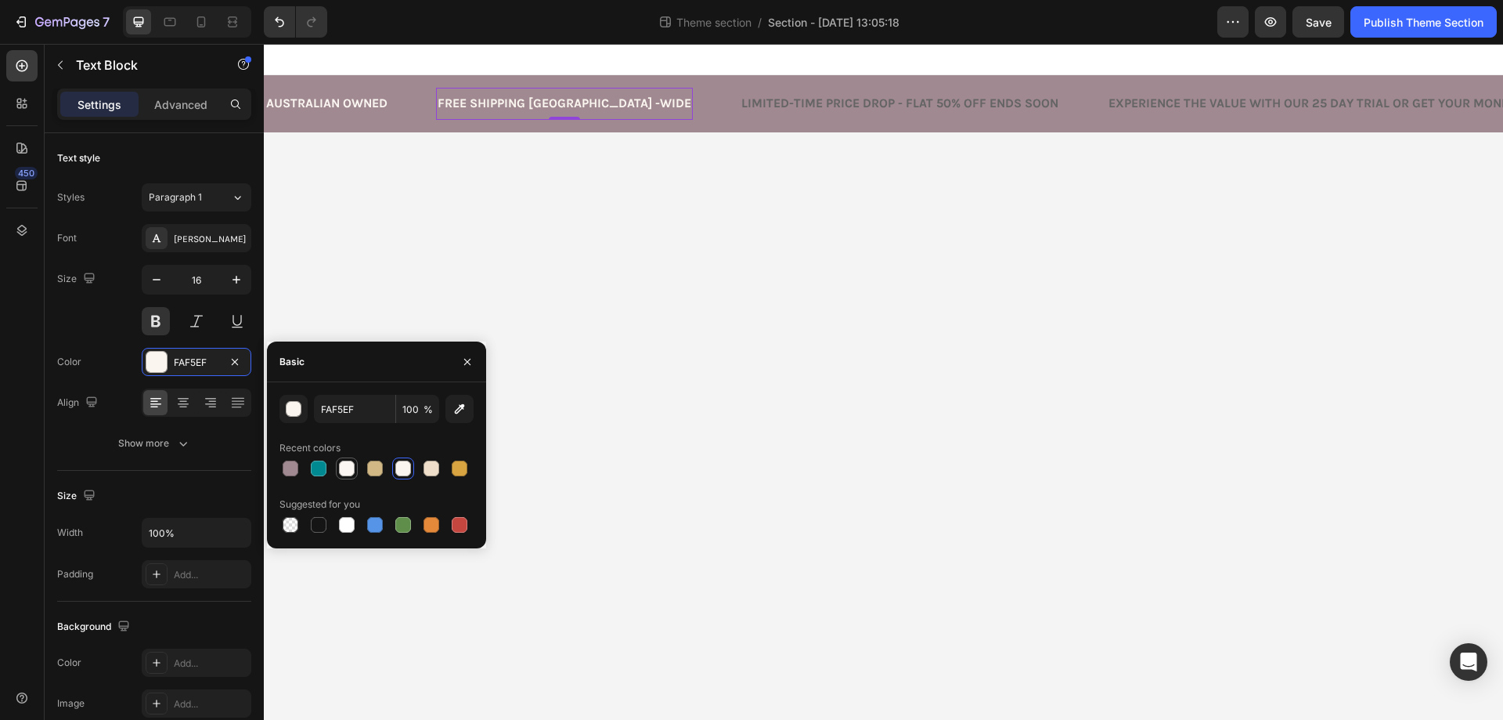
click at [346, 467] on div at bounding box center [347, 468] width 16 height 16
type input "FBF6F2"
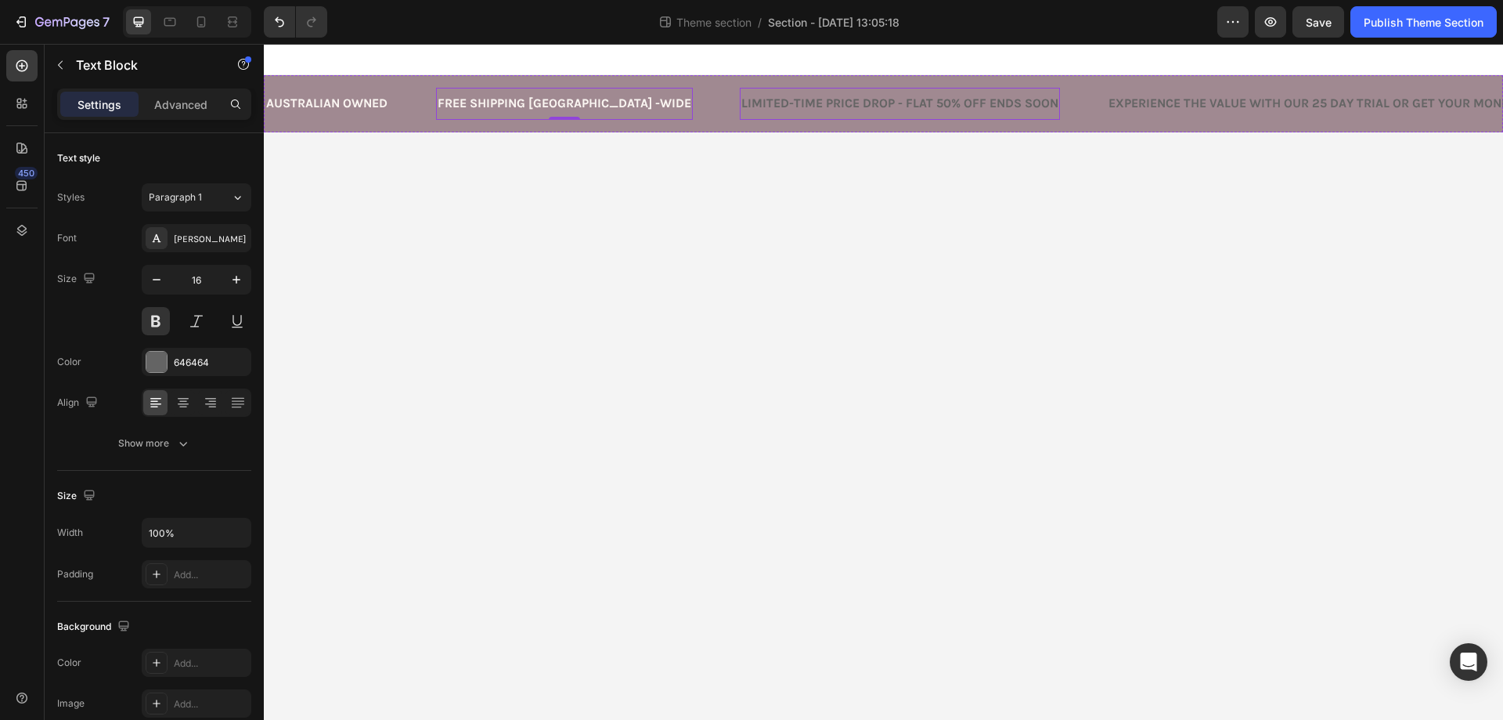
click at [788, 94] on div "Limited-Time Price Drop - Flat 50% off ENDS SOON" at bounding box center [900, 104] width 320 height 20
click at [164, 354] on div at bounding box center [156, 362] width 20 height 20
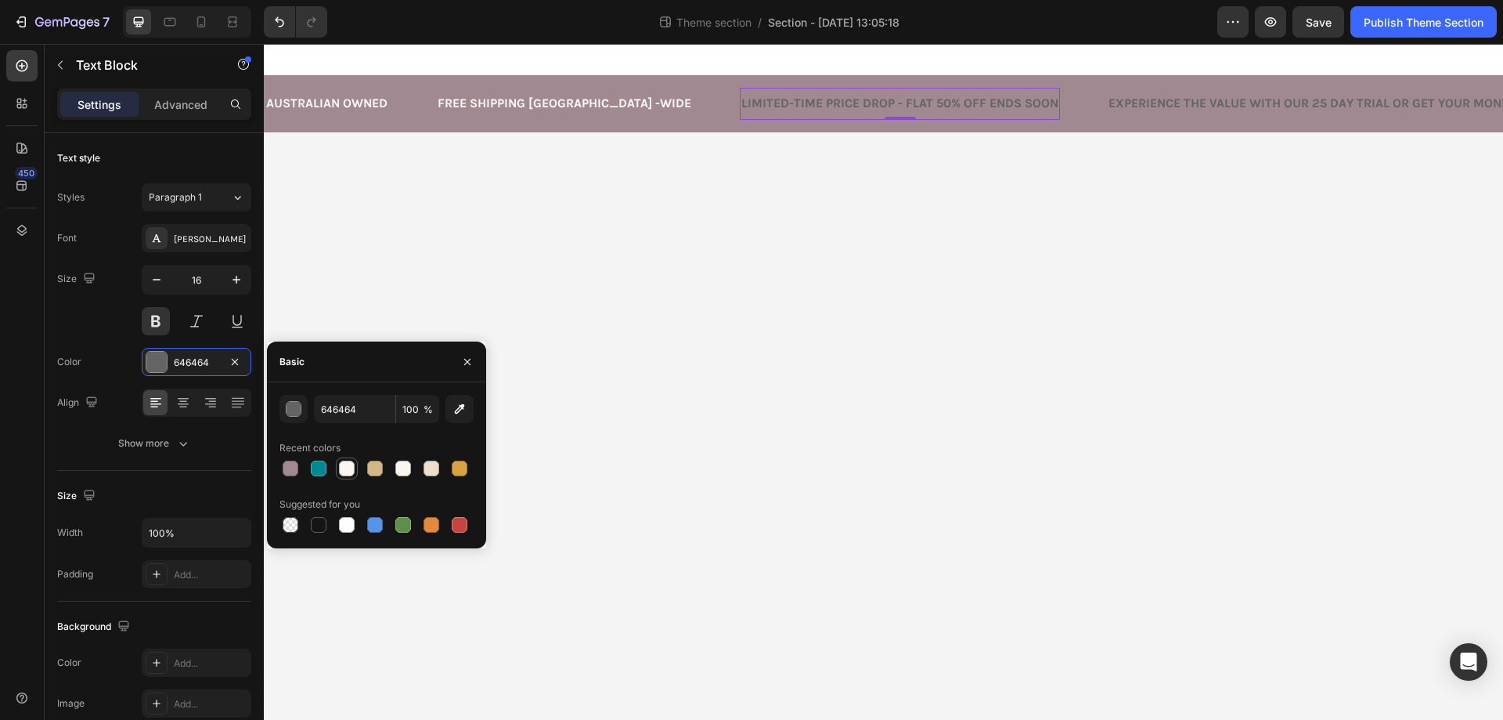
click at [345, 468] on div at bounding box center [347, 468] width 16 height 16
type input "FBF6F2"
click at [1117, 102] on p "Experience the value with our 25 Day Trial or get your money back!" at bounding box center [1332, 104] width 446 height 16
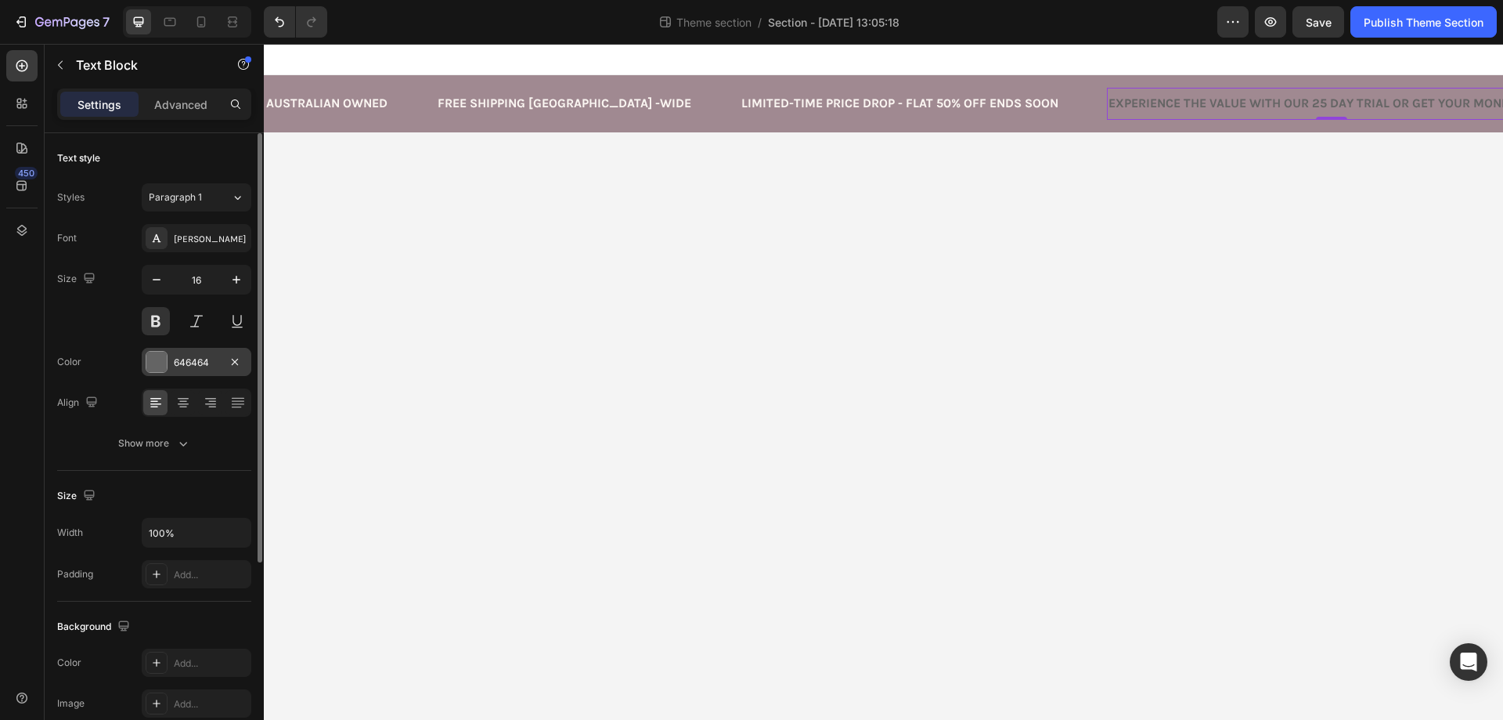
click at [150, 362] on div at bounding box center [156, 362] width 20 height 20
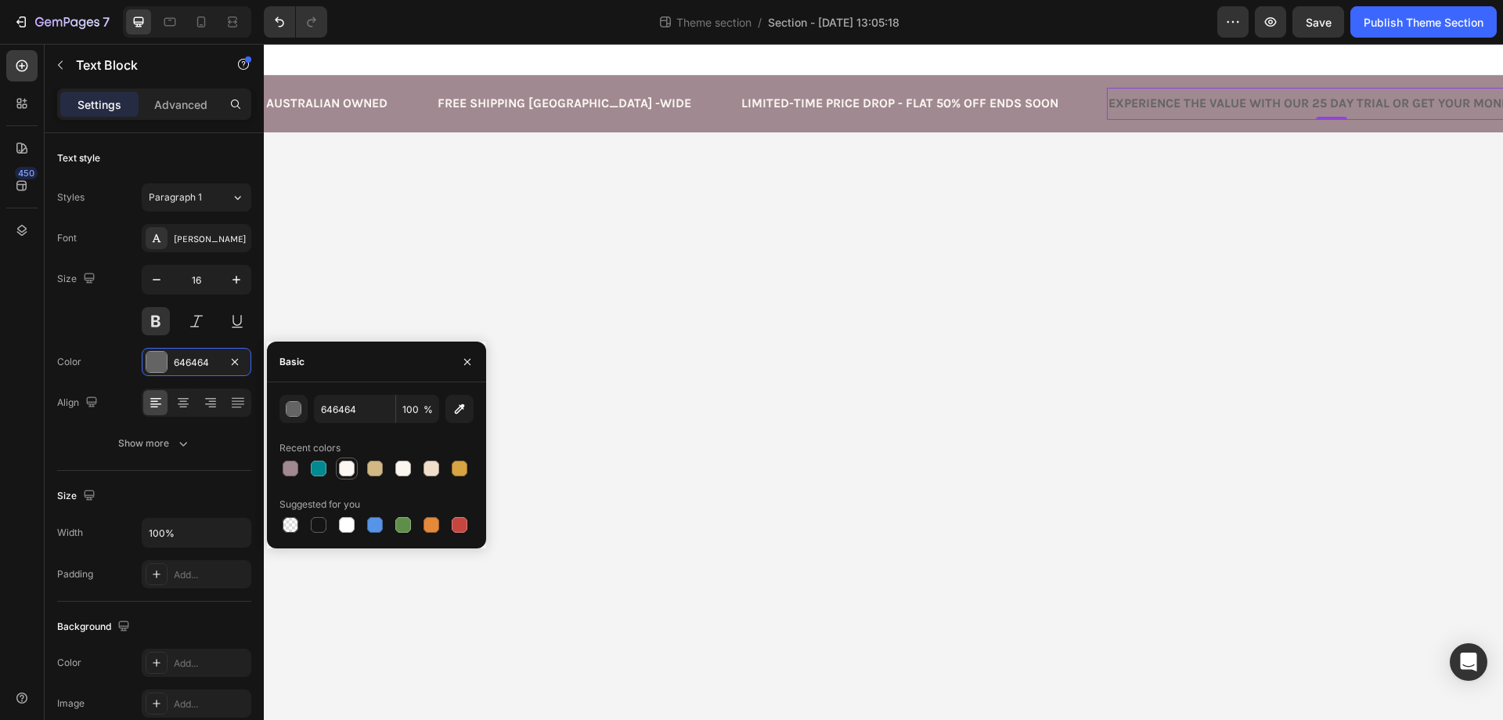
click at [341, 468] on div at bounding box center [347, 468] width 16 height 16
type input "FBF6F2"
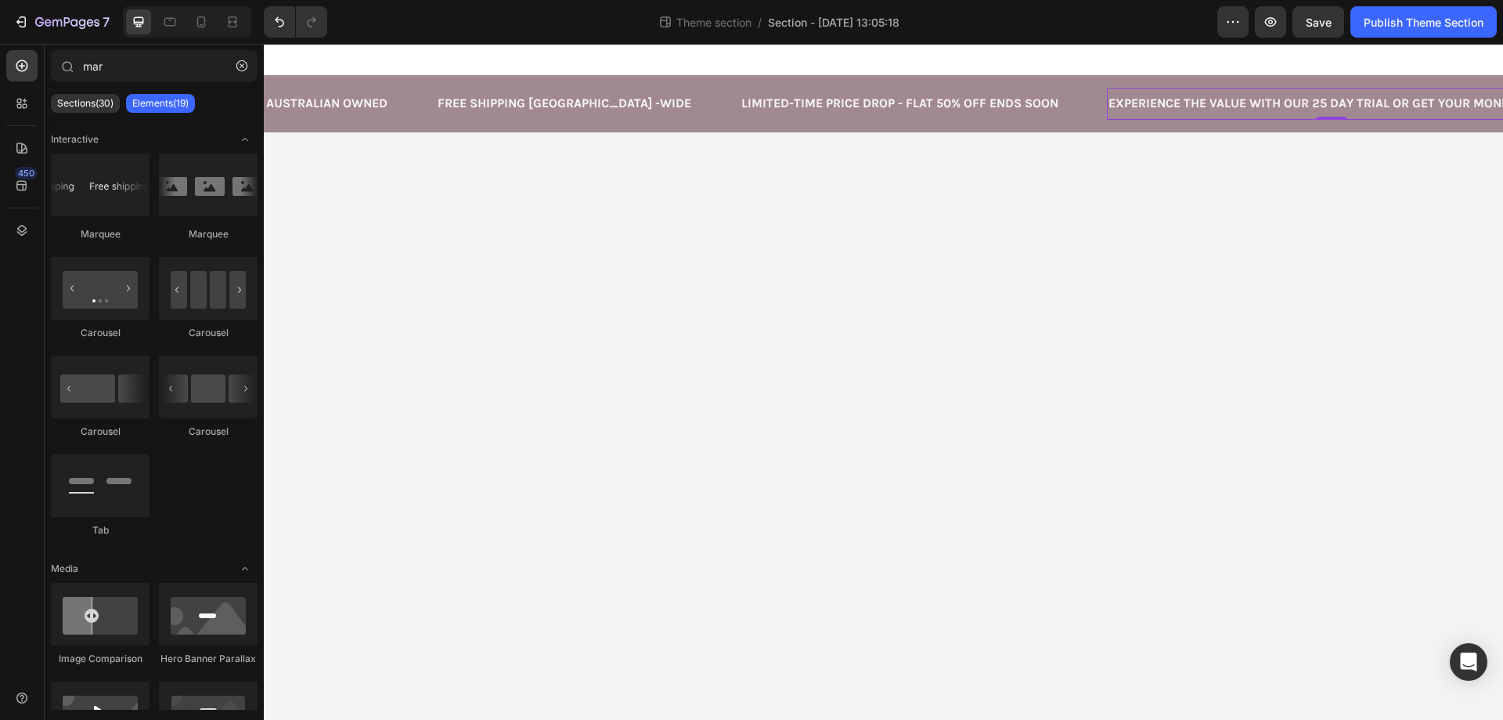
click at [854, 401] on body "Australian owned Text Block FREE SHIPPING AUSTRALIA -WIDE Text Block Limited-Ti…" at bounding box center [883, 382] width 1239 height 676
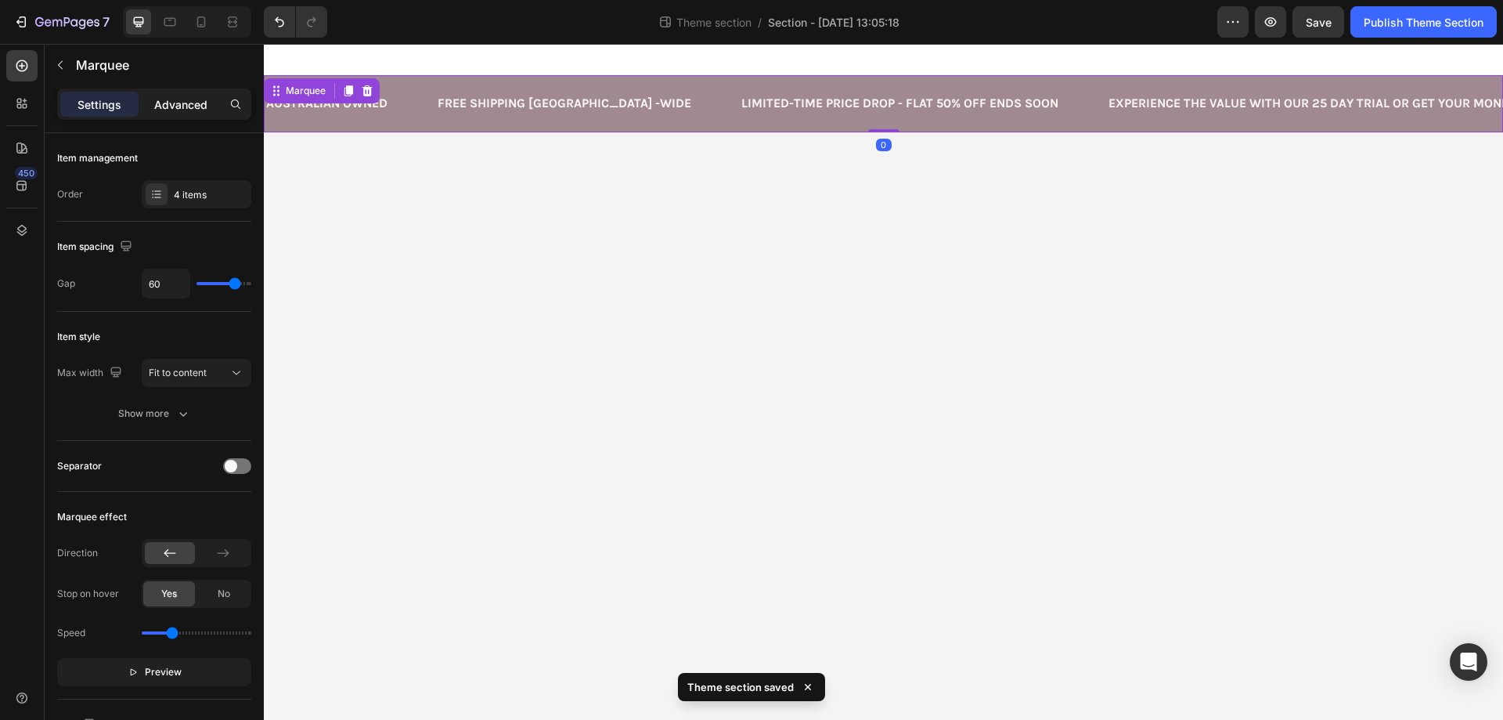
click at [189, 106] on p "Advanced" at bounding box center [180, 104] width 53 height 16
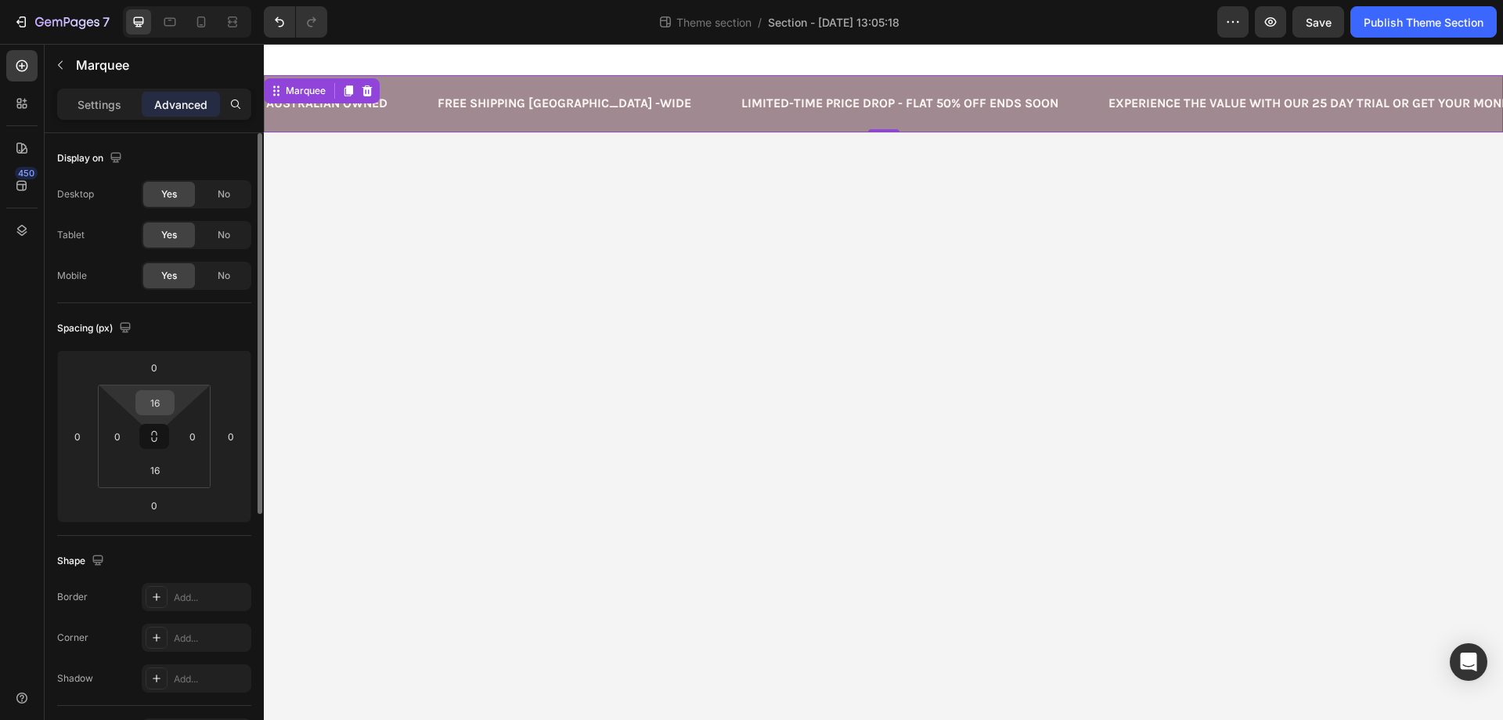
click at [156, 401] on input "16" at bounding box center [154, 402] width 31 height 23
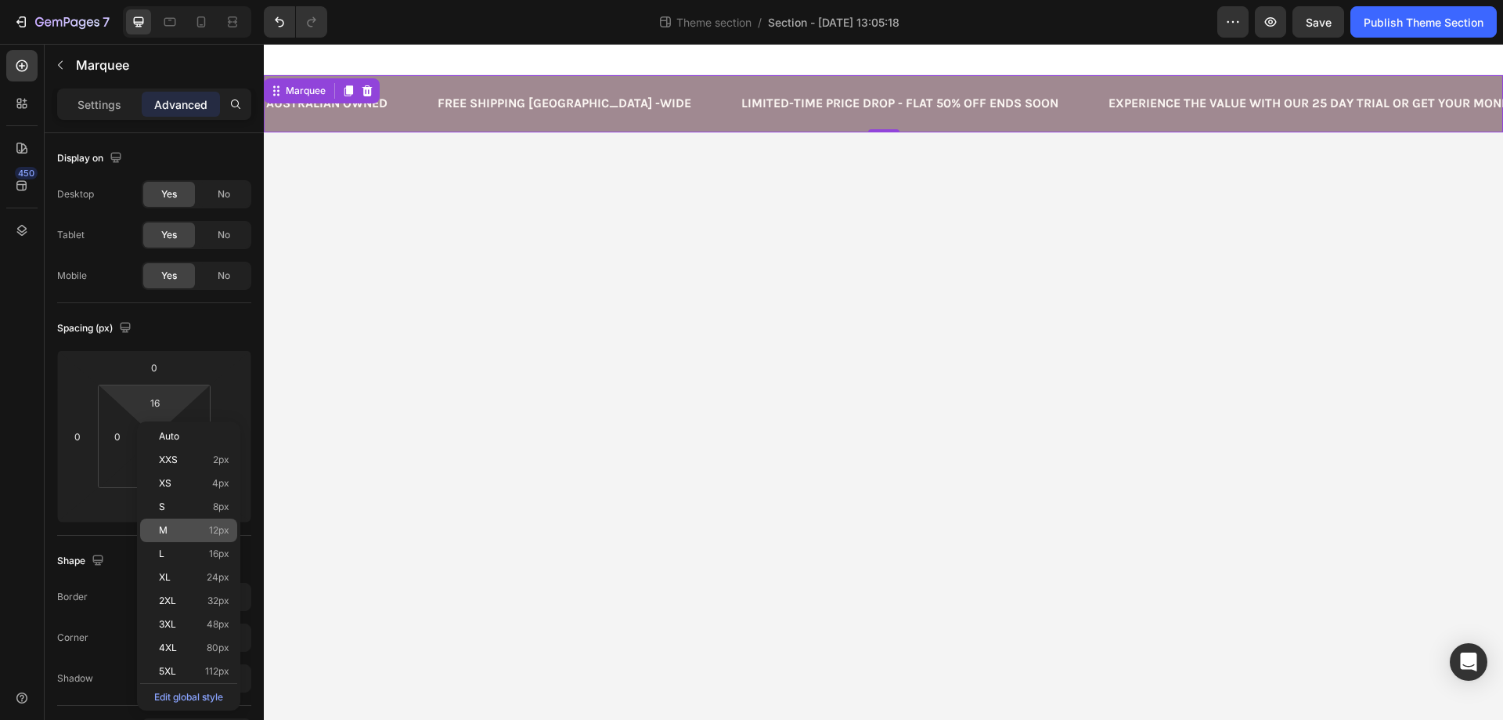
click at [220, 531] on span "12px" at bounding box center [219, 530] width 20 height 11
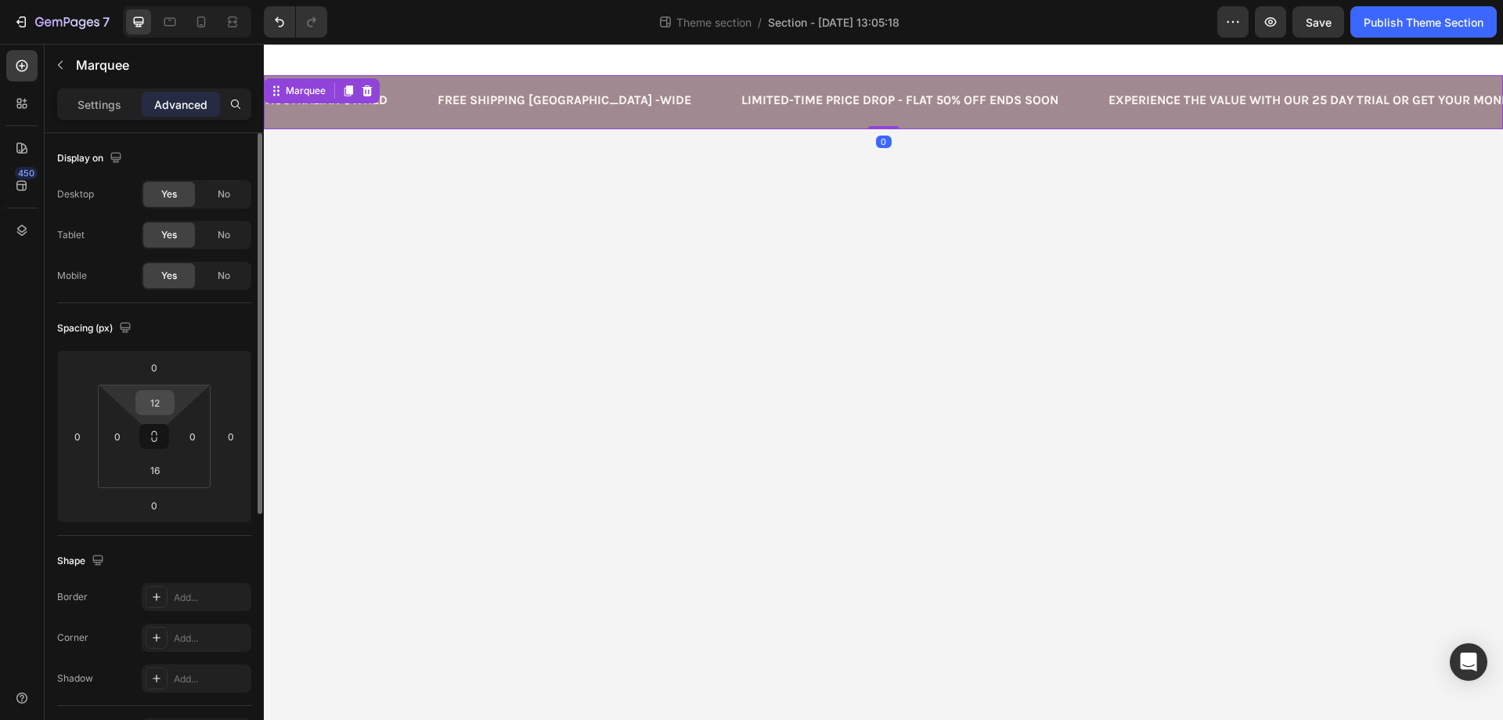
click at [164, 399] on input "12" at bounding box center [154, 402] width 31 height 23
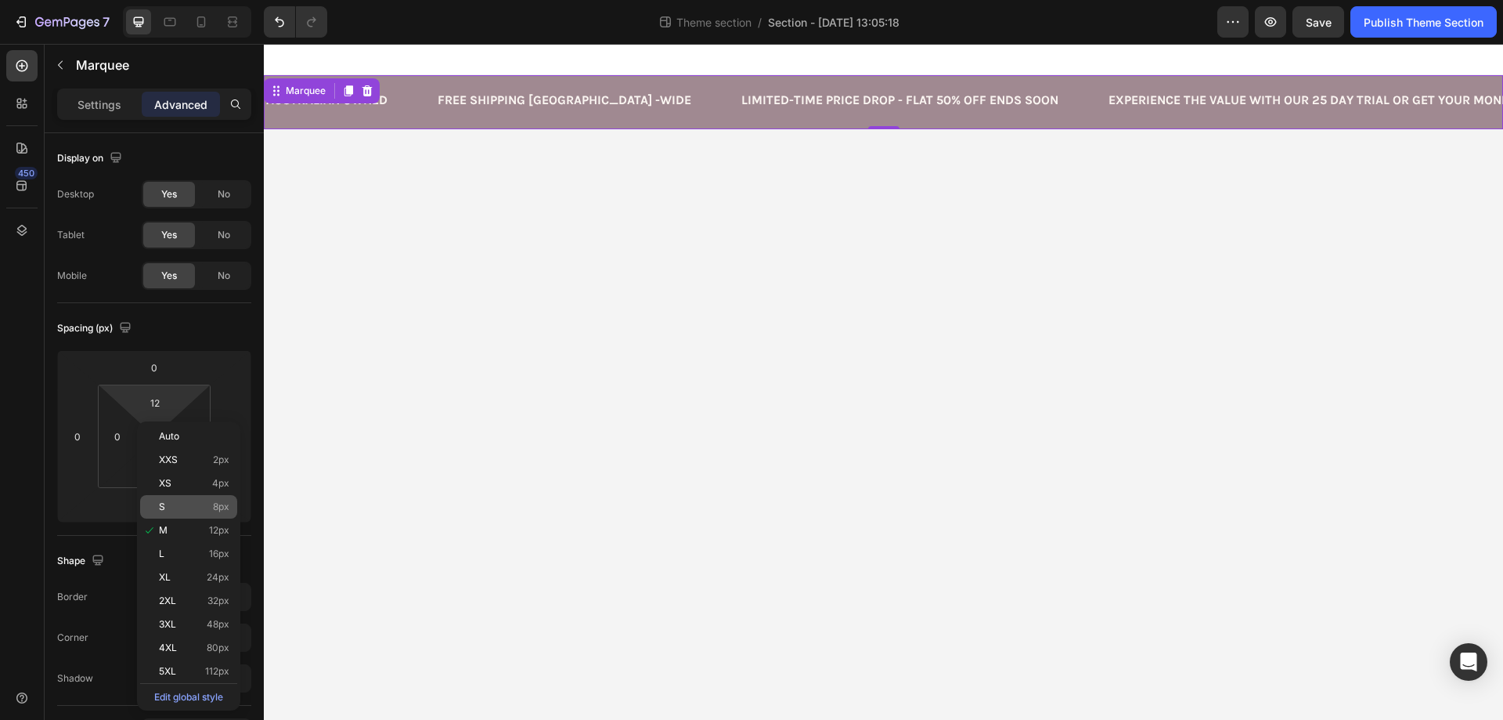
click at [230, 503] on div "S 8px" at bounding box center [188, 506] width 97 height 23
type input "8"
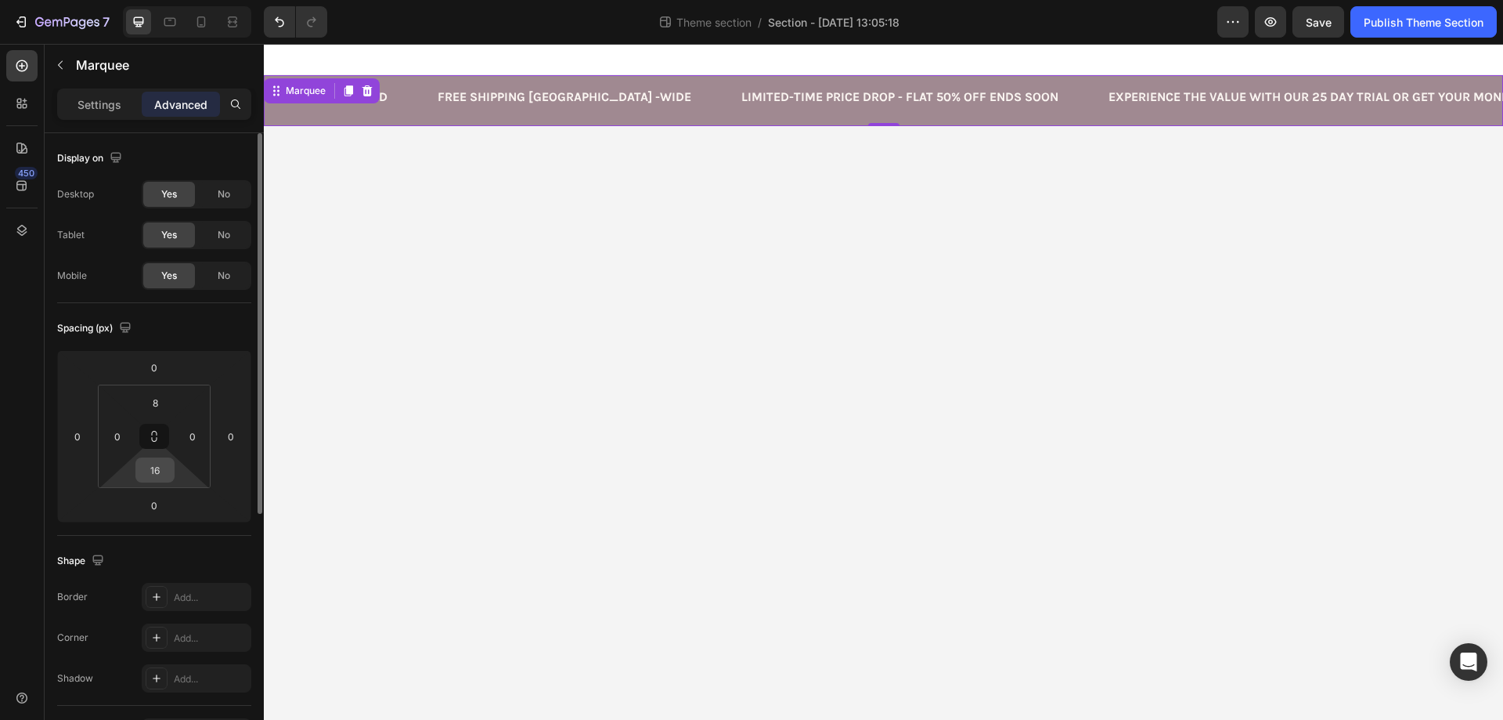
click at [154, 471] on input "16" at bounding box center [154, 469] width 31 height 23
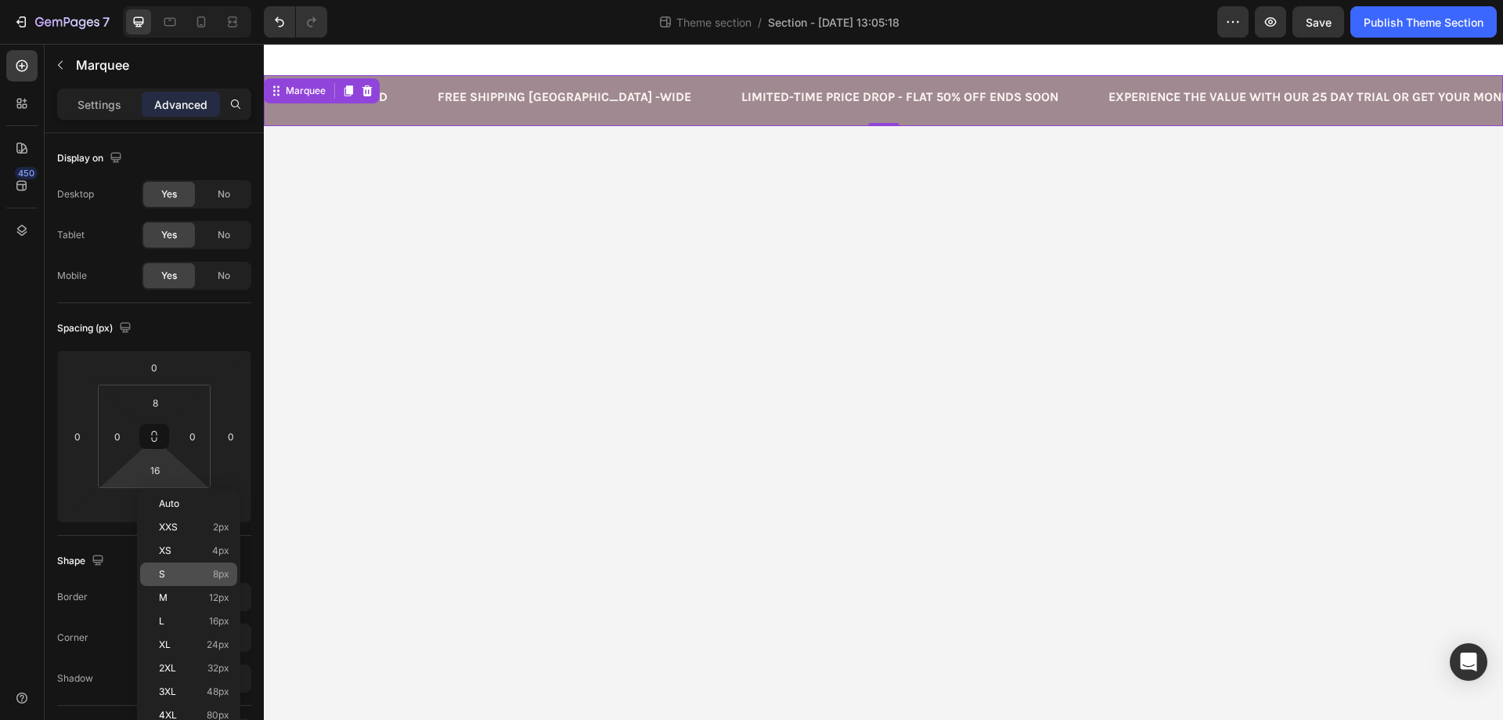
click at [225, 575] on span "8px" at bounding box center [221, 573] width 16 height 11
type input "8"
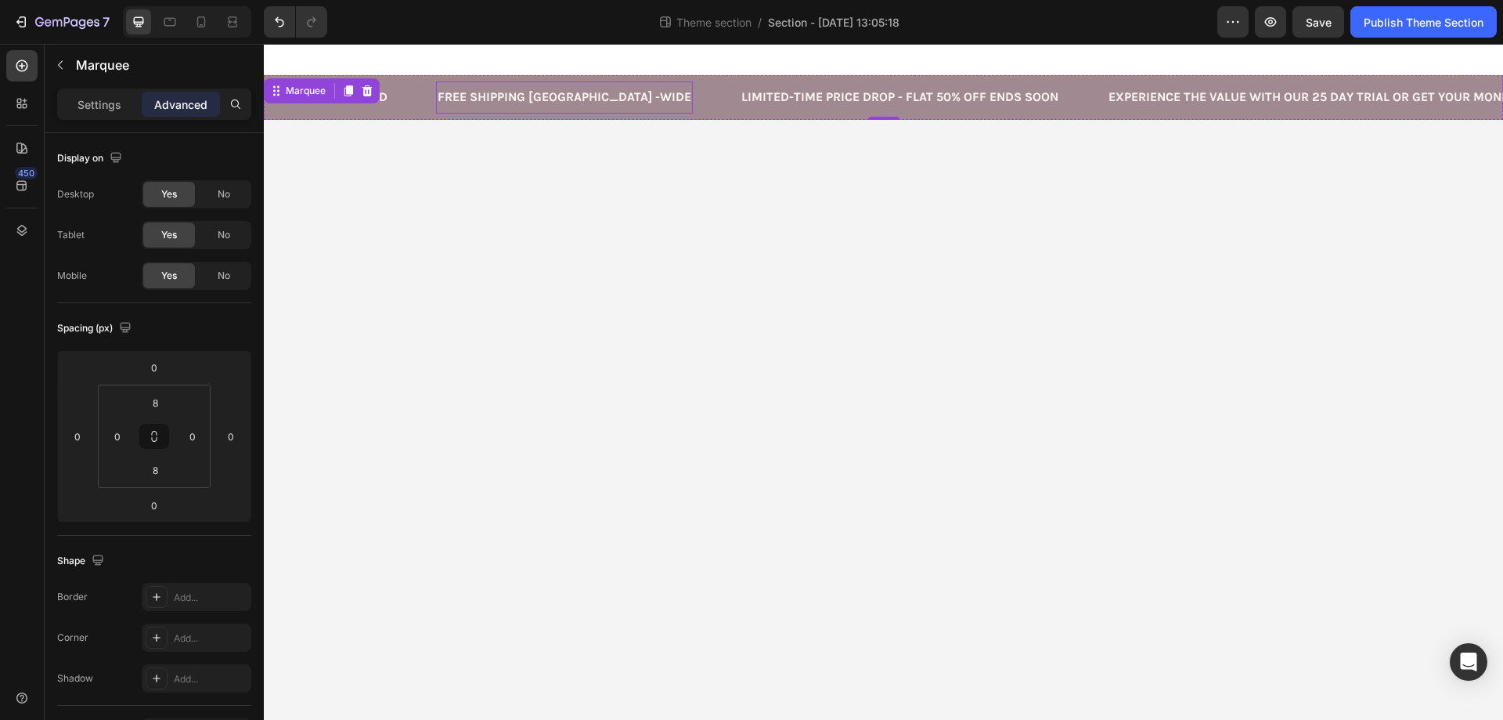
click at [482, 97] on p "FREE SHIPPING AUSTRALIA -WIDE" at bounding box center [565, 97] width 254 height 16
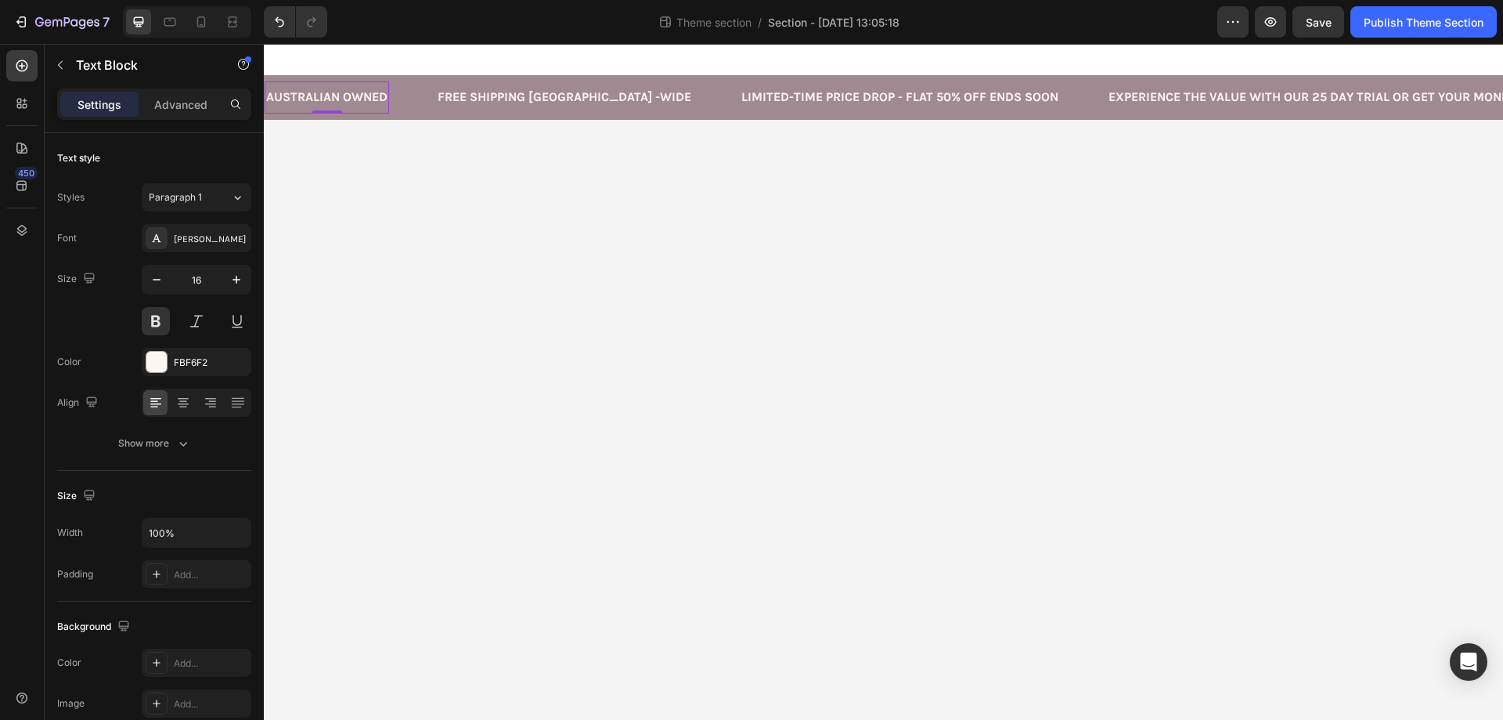
click at [348, 88] on div "Australian owned" at bounding box center [327, 98] width 124 height 20
click at [192, 281] on input "16" at bounding box center [197, 279] width 52 height 28
type input "14"
click at [535, 99] on p "FREE SHIPPING AUSTRALIA -WIDE" at bounding box center [551, 97] width 254 height 16
click at [199, 277] on input "16" at bounding box center [197, 279] width 52 height 28
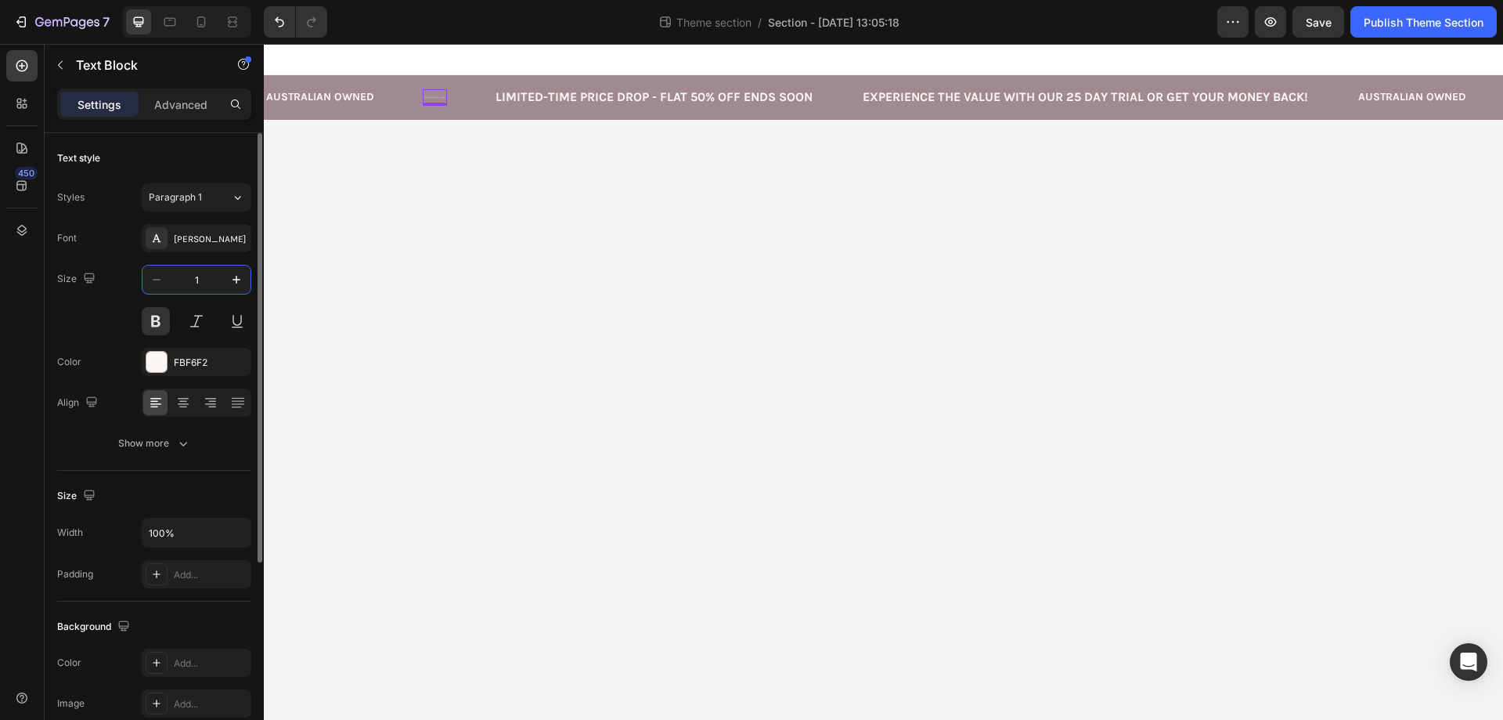
type input "14"
click at [731, 85] on div "Limited-Time Price Drop - Flat 50% off ENDS SOON Text Block 0" at bounding box center [857, 97] width 320 height 32
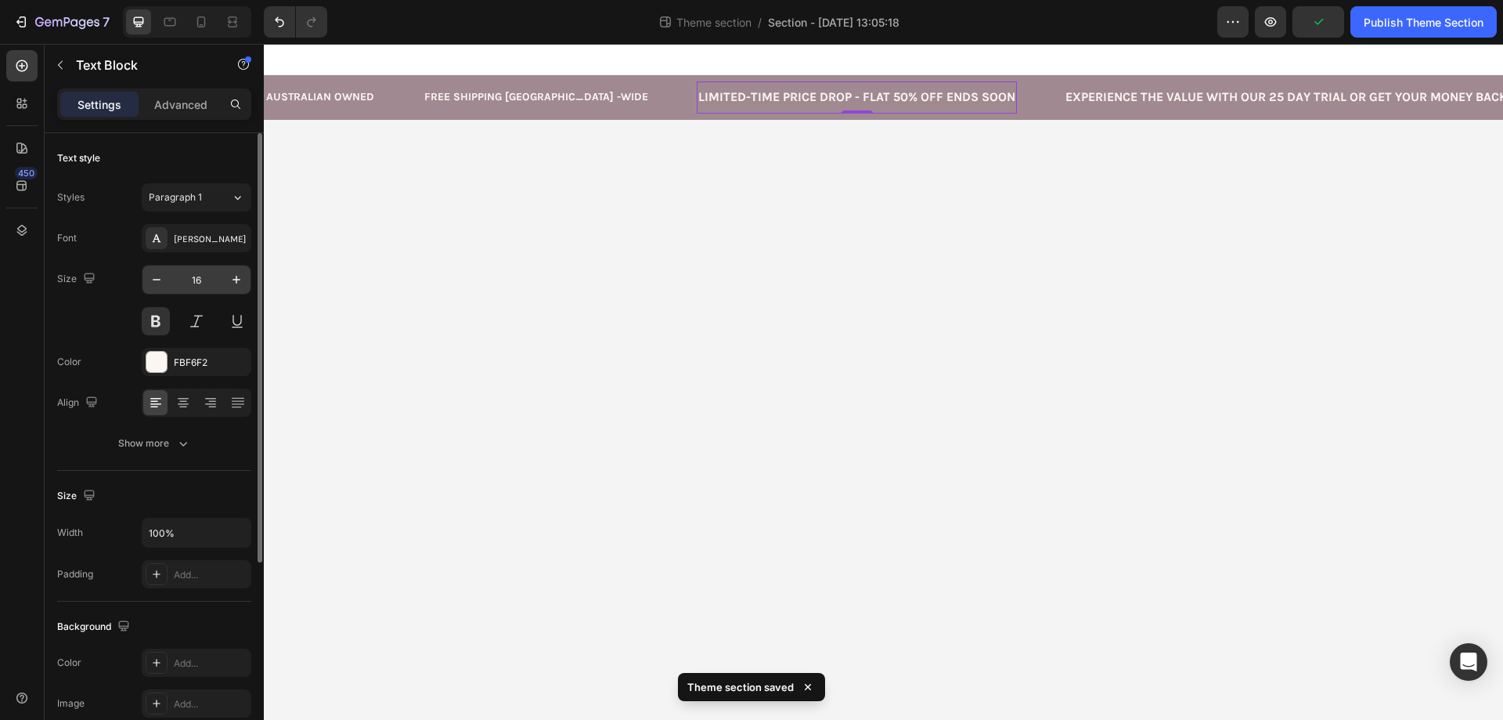
click at [202, 280] on input "16" at bounding box center [197, 279] width 52 height 28
type input "14"
click at [1030, 91] on p "Experience the value with our 25 Day Trial or get your money back!" at bounding box center [1253, 97] width 446 height 16
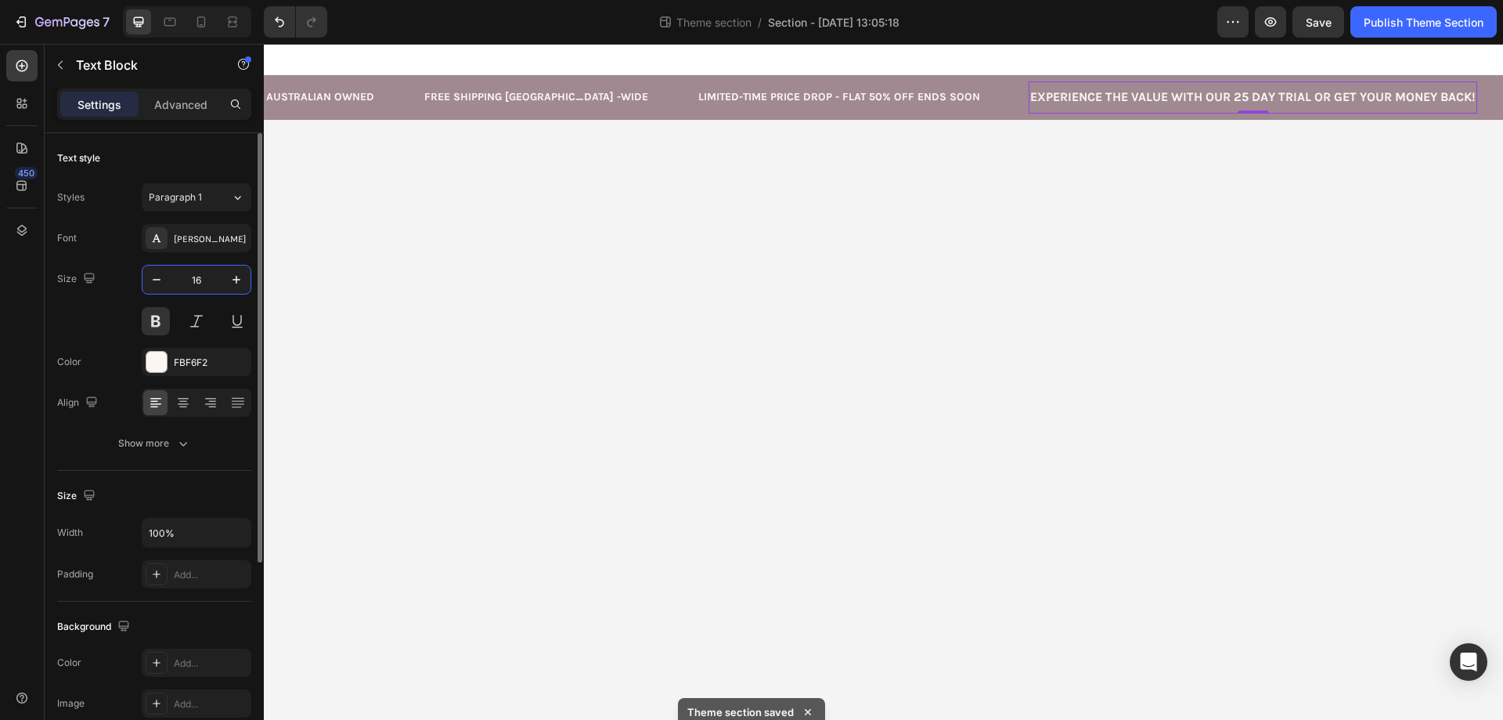
click at [205, 277] on input "16" at bounding box center [197, 279] width 52 height 28
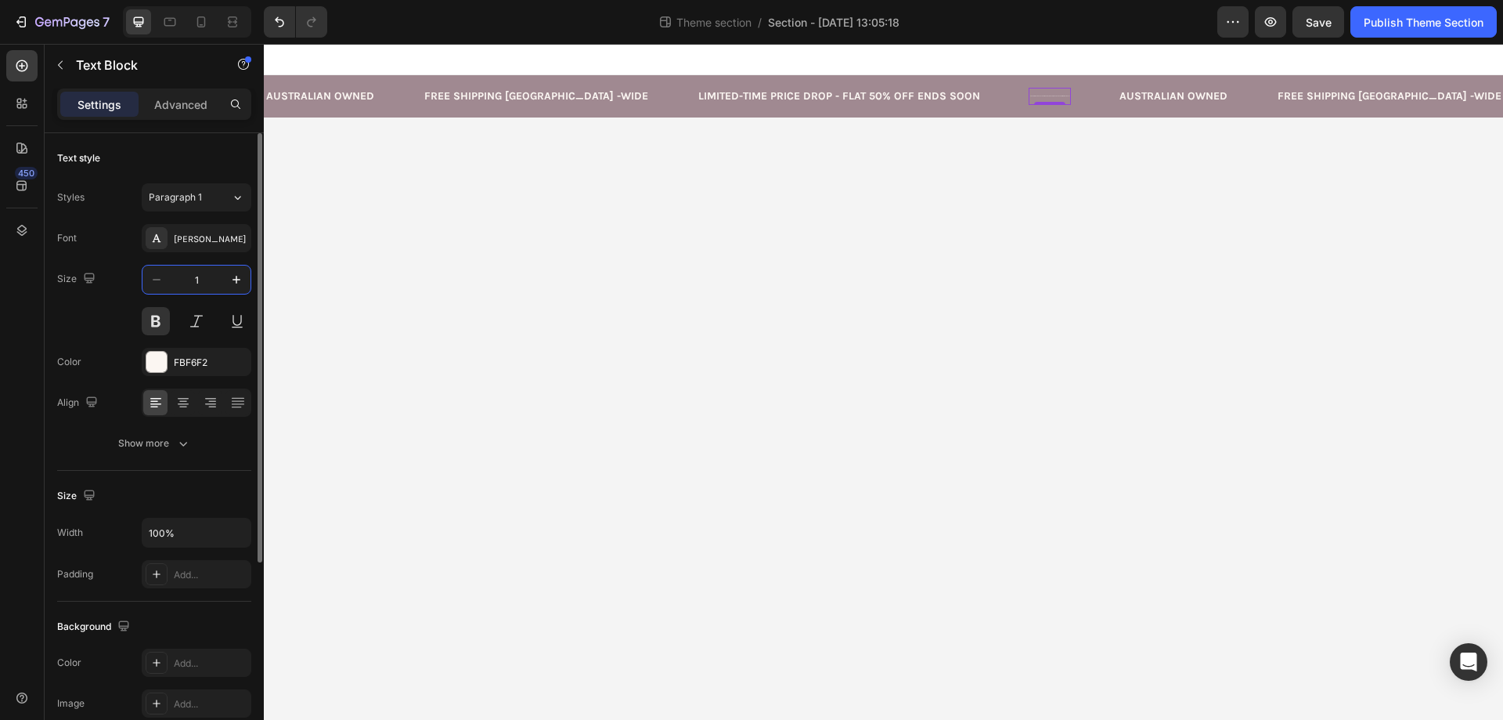
type input "14"
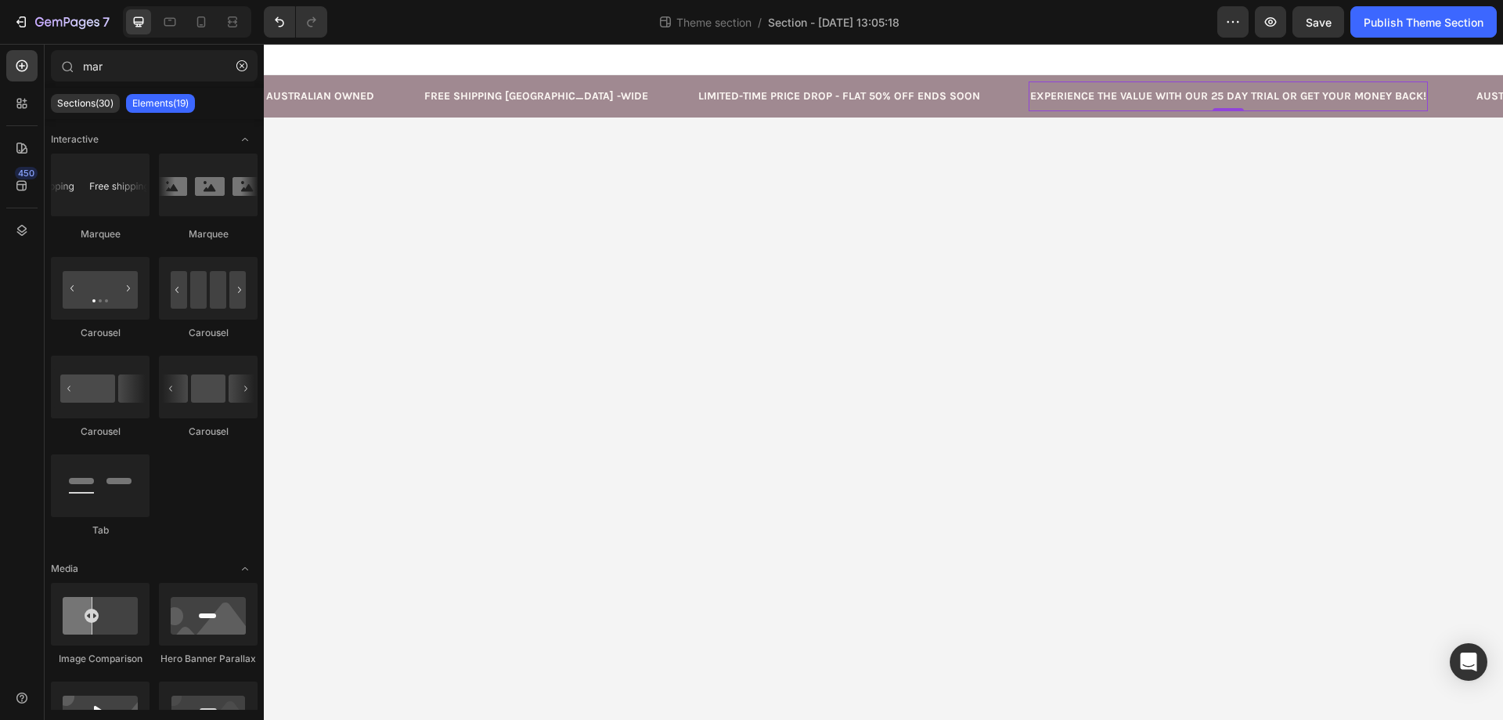
click at [773, 377] on body "Australian owned Text Block FREE SHIPPING AUSTRALIA -WIDE Text Block Limited-Ti…" at bounding box center [883, 382] width 1239 height 676
click at [200, 20] on icon at bounding box center [201, 22] width 16 height 16
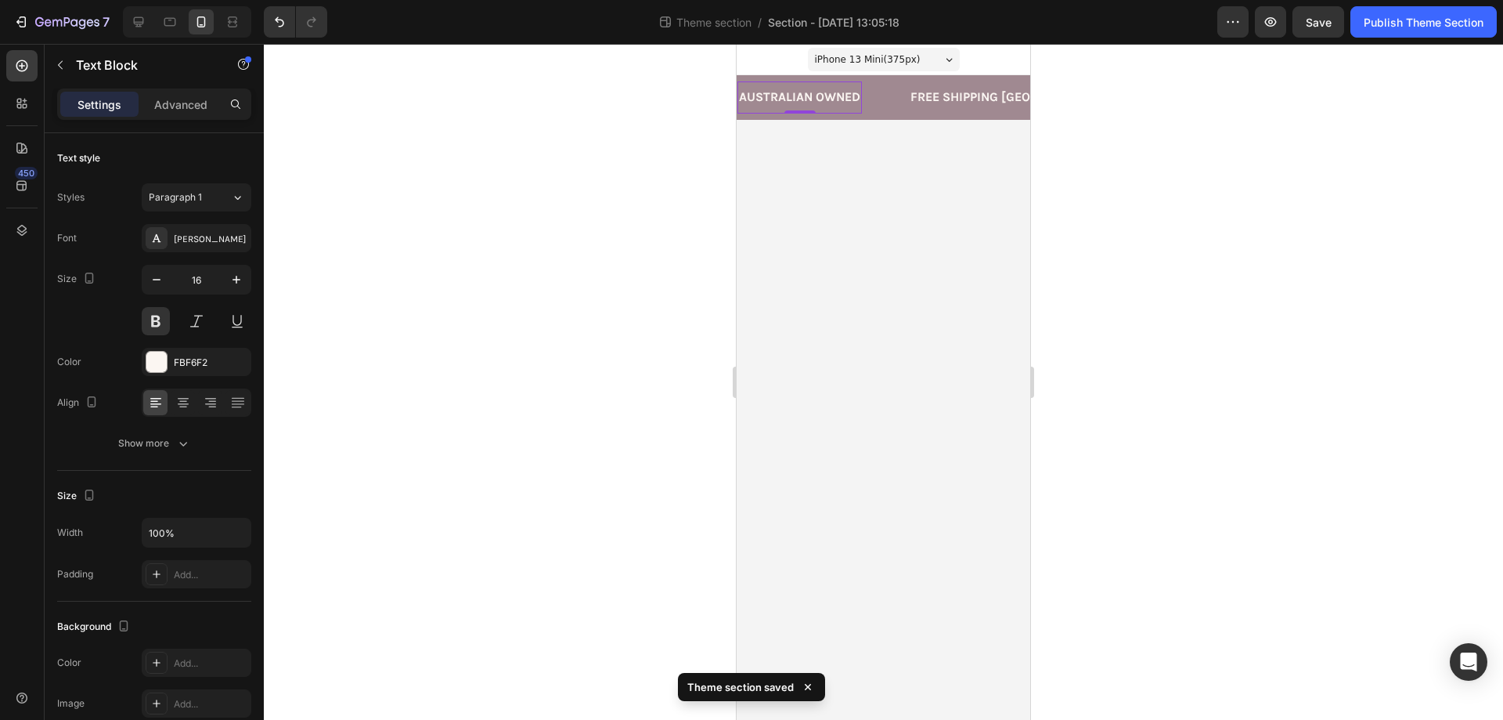
click at [817, 93] on p "Australian owned" at bounding box center [799, 97] width 121 height 16
click at [204, 282] on input "16" at bounding box center [197, 279] width 52 height 28
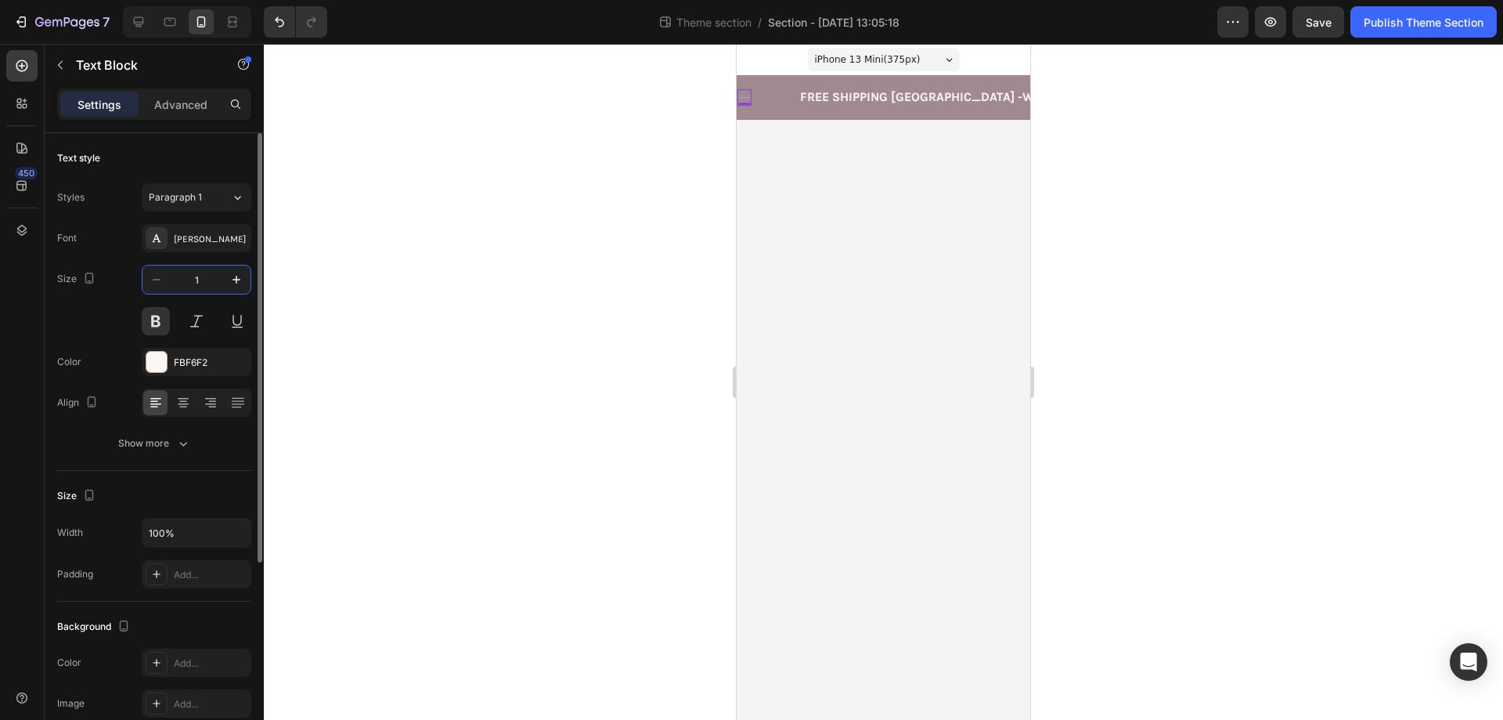
type input "14"
click at [951, 90] on p "FREE SHIPPING AUSTRALIA -WIDE" at bounding box center [1024, 97] width 254 height 16
click at [204, 282] on input "16" at bounding box center [197, 279] width 52 height 28
type input "14"
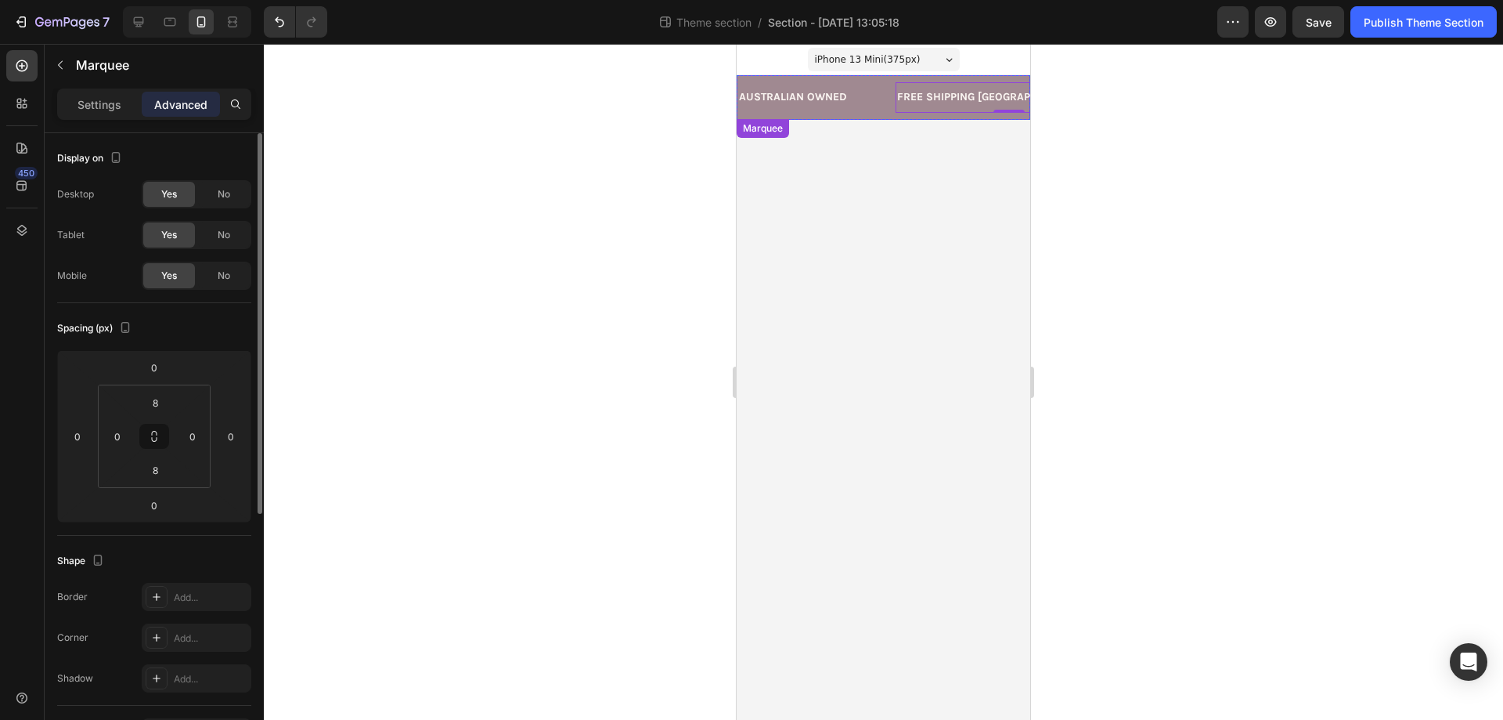
click at [853, 109] on div "Australian owned Text Block" at bounding box center [817, 97] width 158 height 30
click at [79, 111] on p "Settings" at bounding box center [100, 104] width 44 height 16
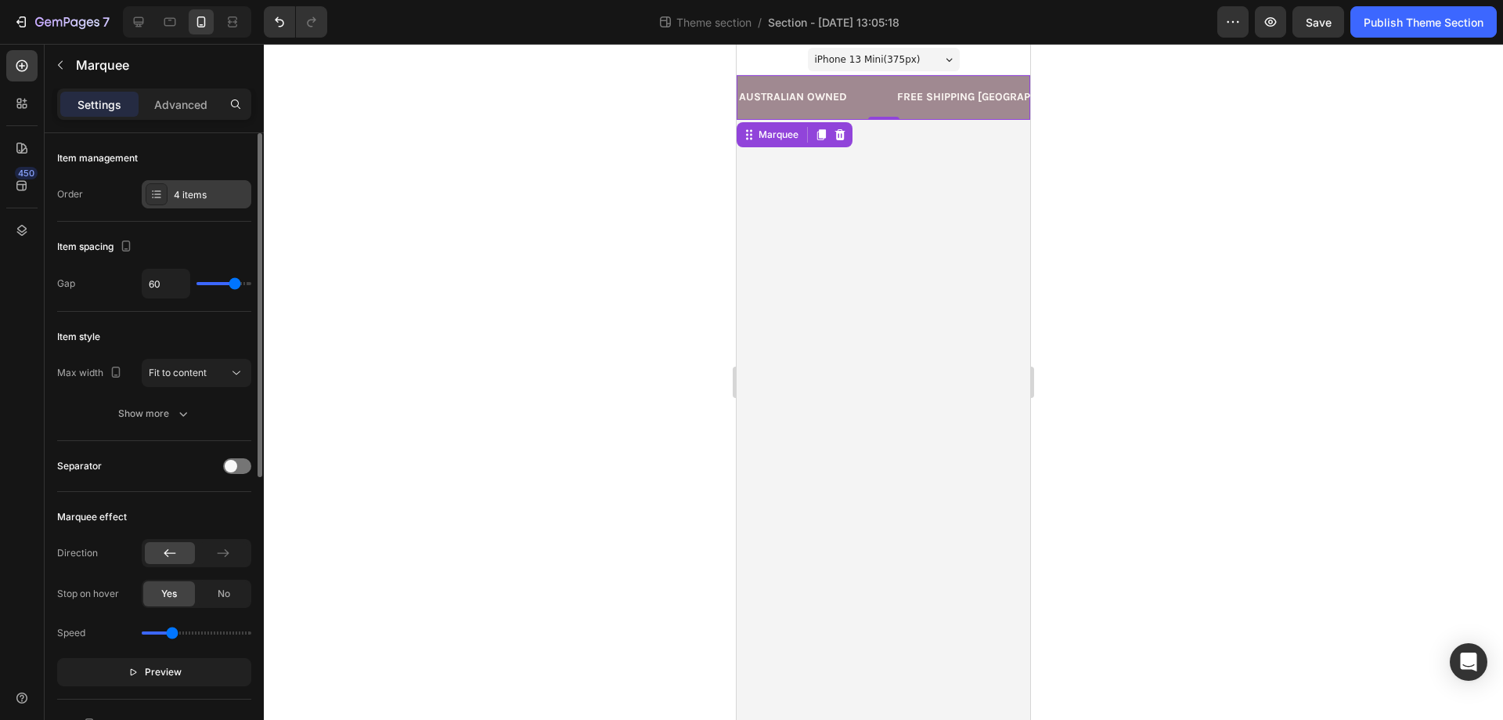
click at [160, 193] on icon at bounding box center [156, 194] width 13 height 13
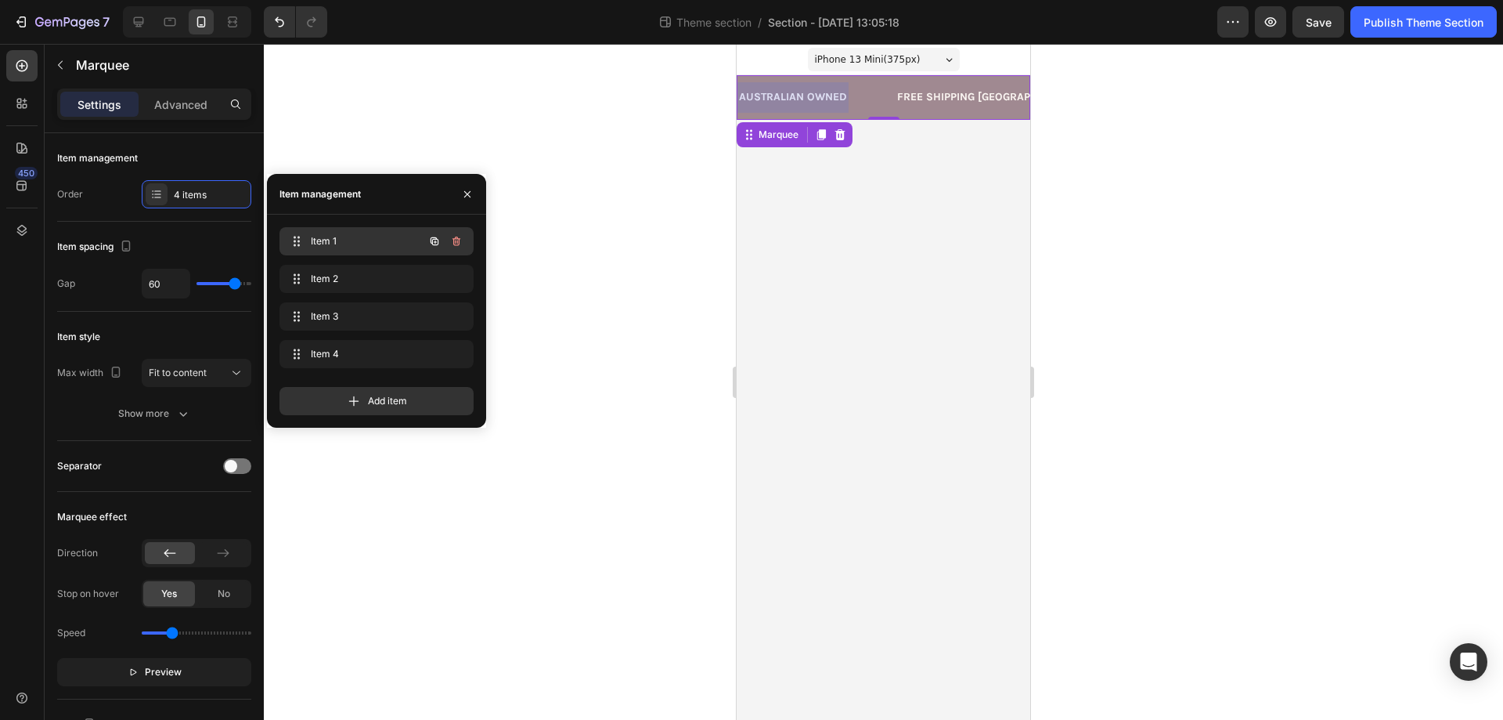
click at [355, 244] on span "Item 1" at bounding box center [355, 241] width 88 height 14
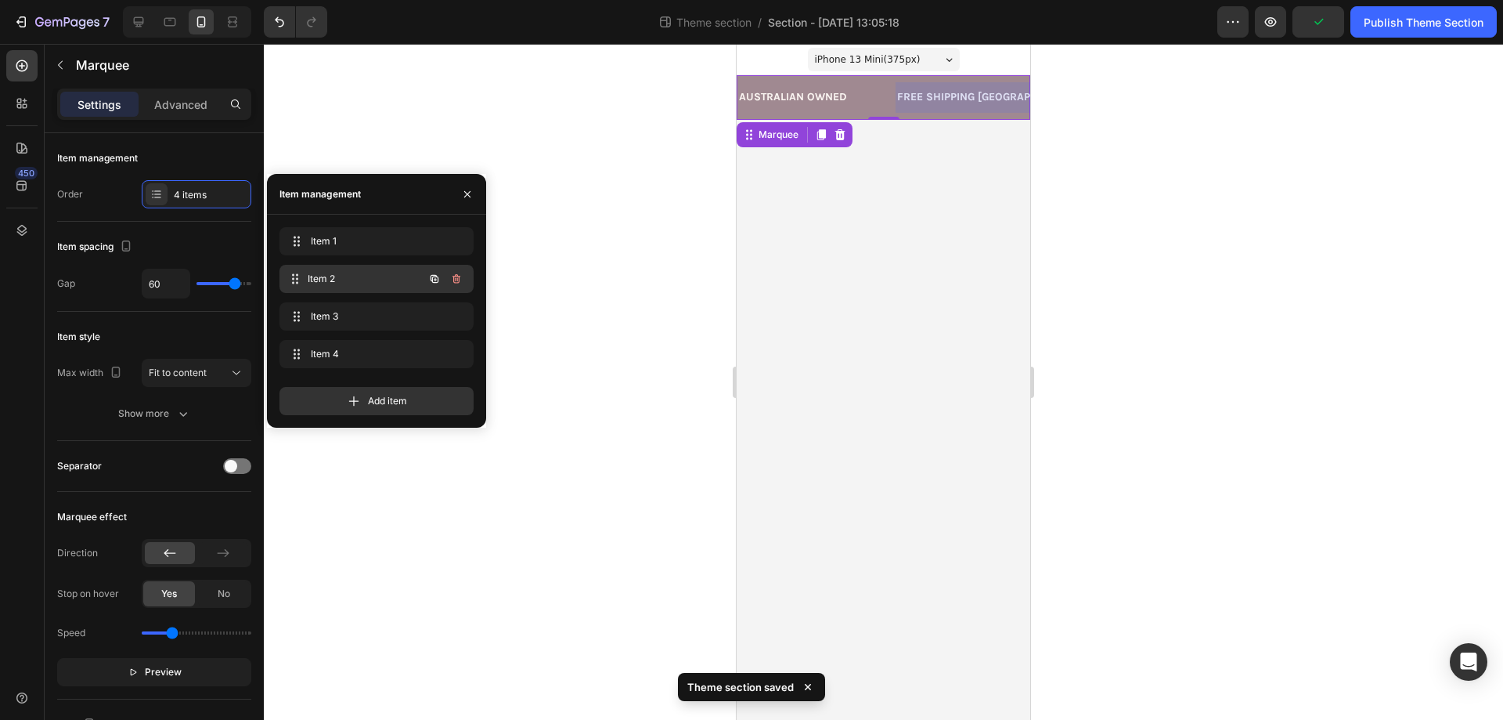
click at [349, 286] on div "Item 2 Item 2" at bounding box center [355, 279] width 138 height 22
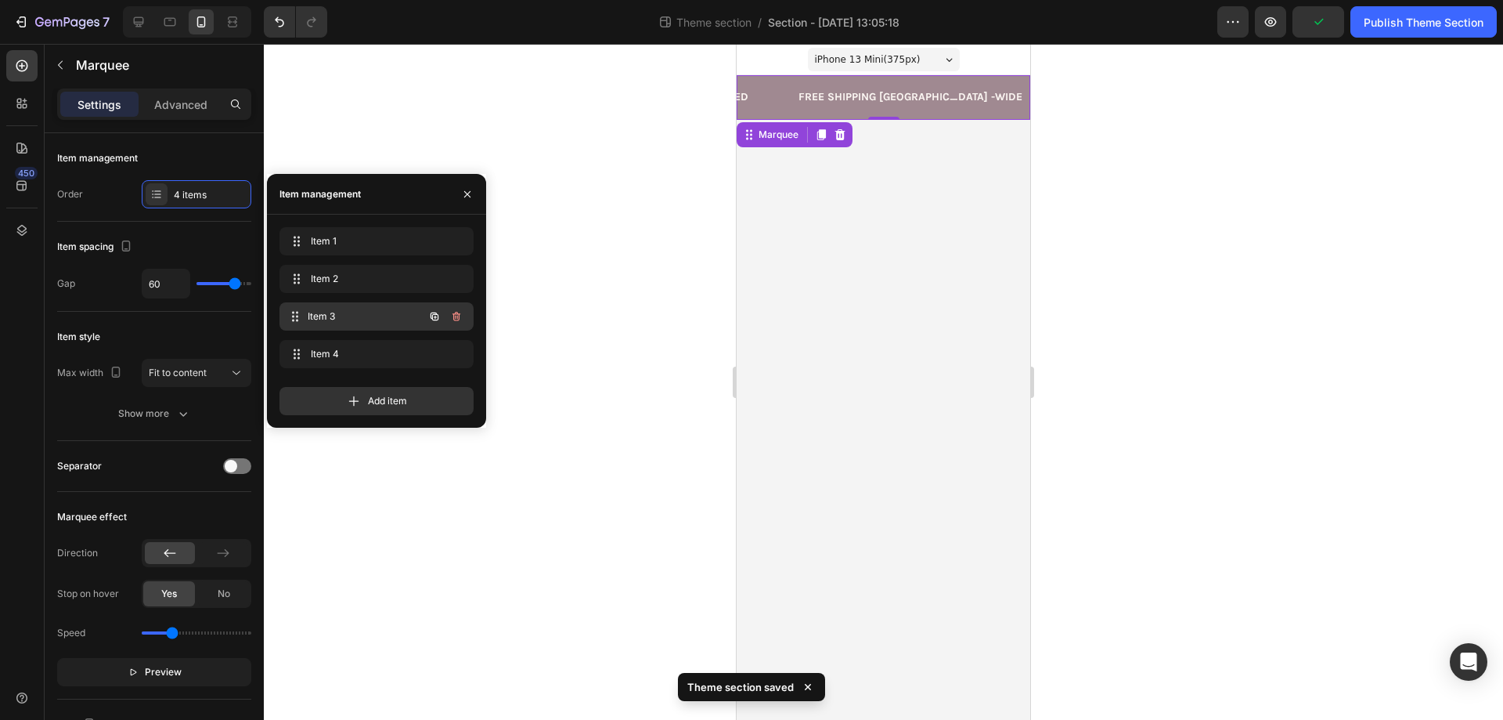
click at [346, 311] on span "Item 3" at bounding box center [366, 316] width 116 height 14
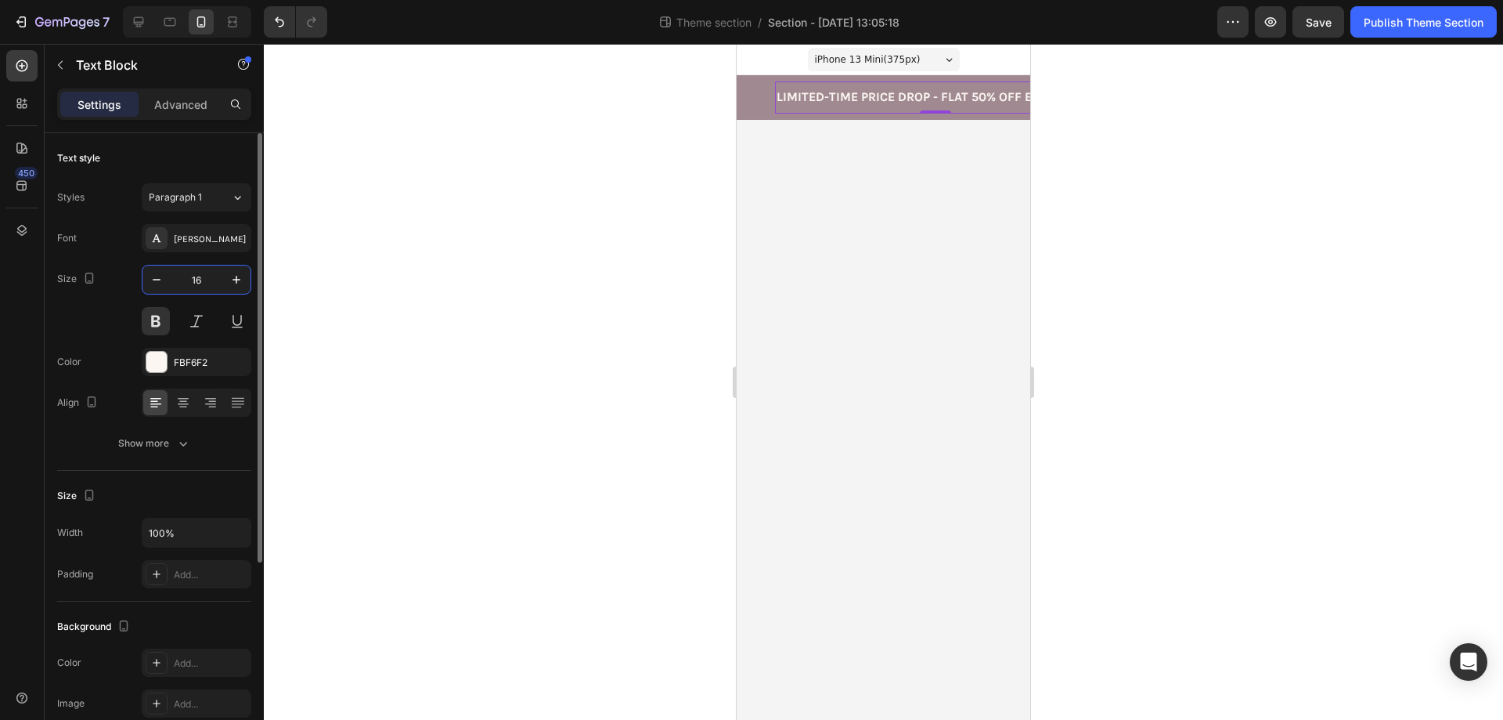
click at [202, 282] on input "16" at bounding box center [197, 279] width 52 height 28
type input "14"
click at [23, 238] on div at bounding box center [21, 230] width 31 height 31
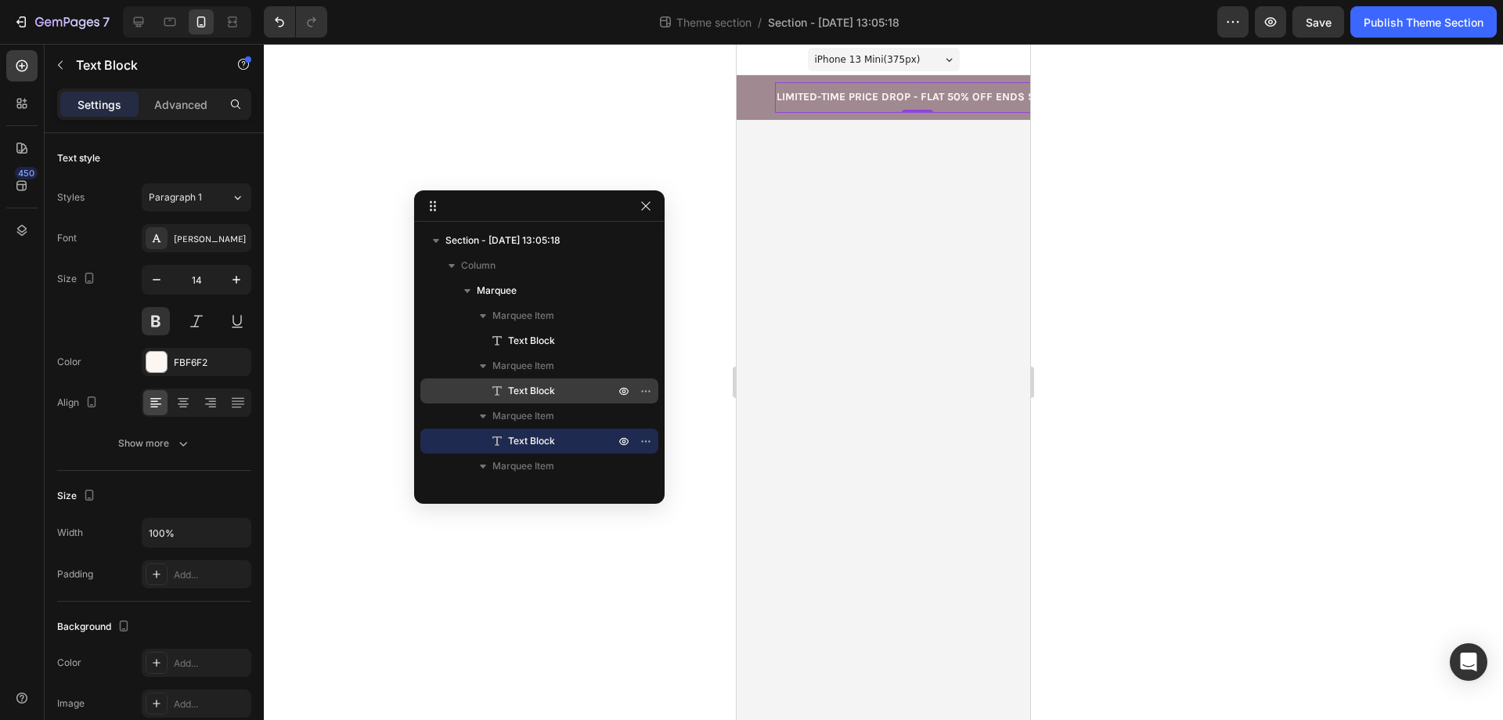
scroll to position [17, 0]
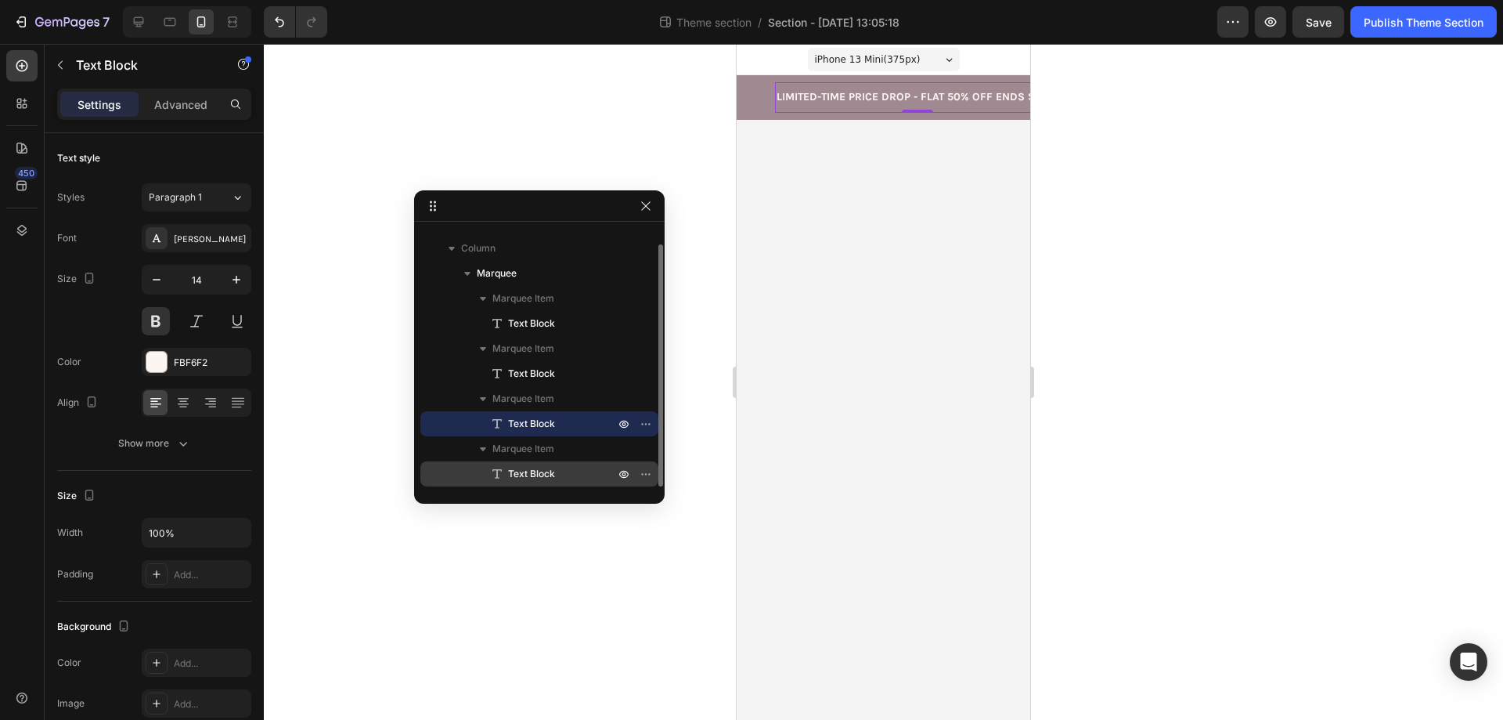
click at [556, 473] on p "Text Block" at bounding box center [544, 474] width 110 height 16
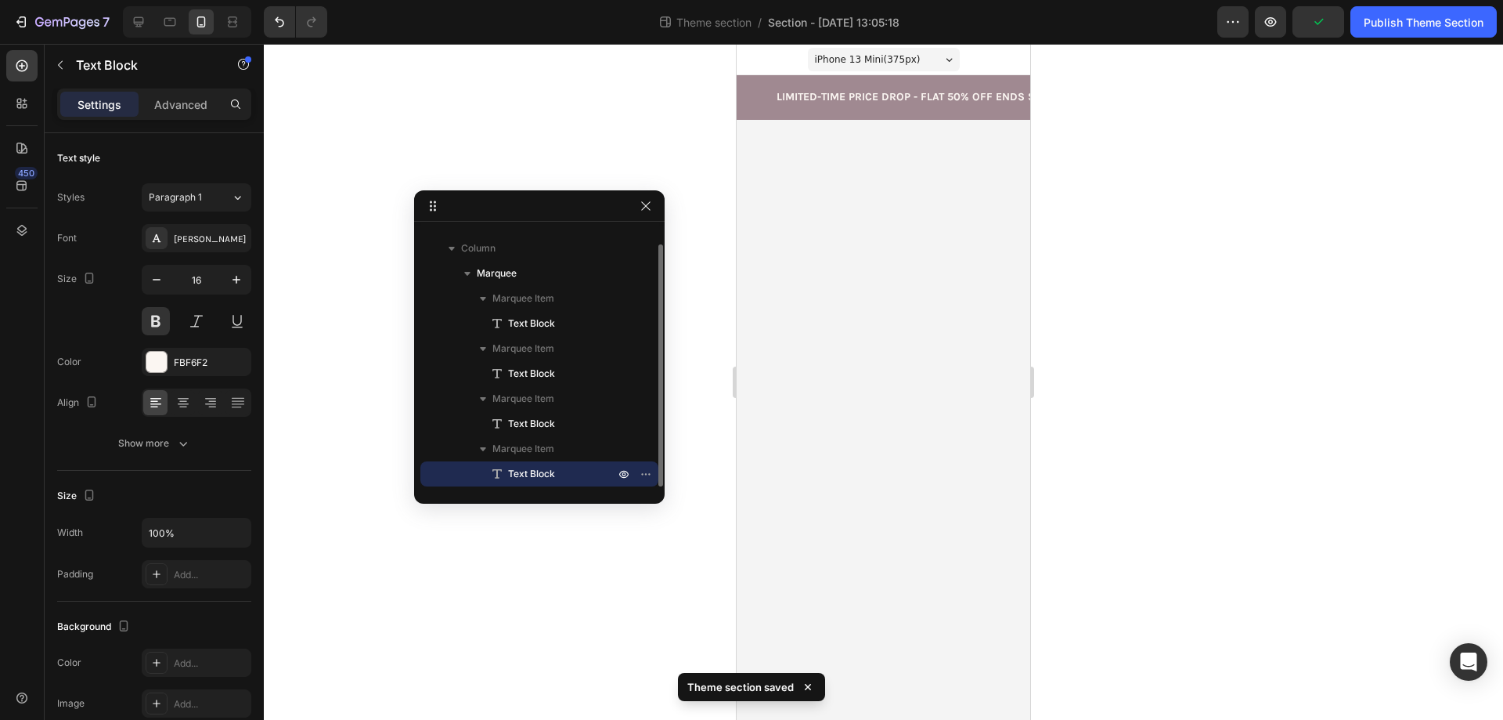
click at [543, 472] on span "Text Block" at bounding box center [531, 474] width 47 height 16
click at [202, 283] on input "16" at bounding box center [197, 279] width 52 height 28
type input "14"
click at [455, 126] on div at bounding box center [883, 382] width 1239 height 676
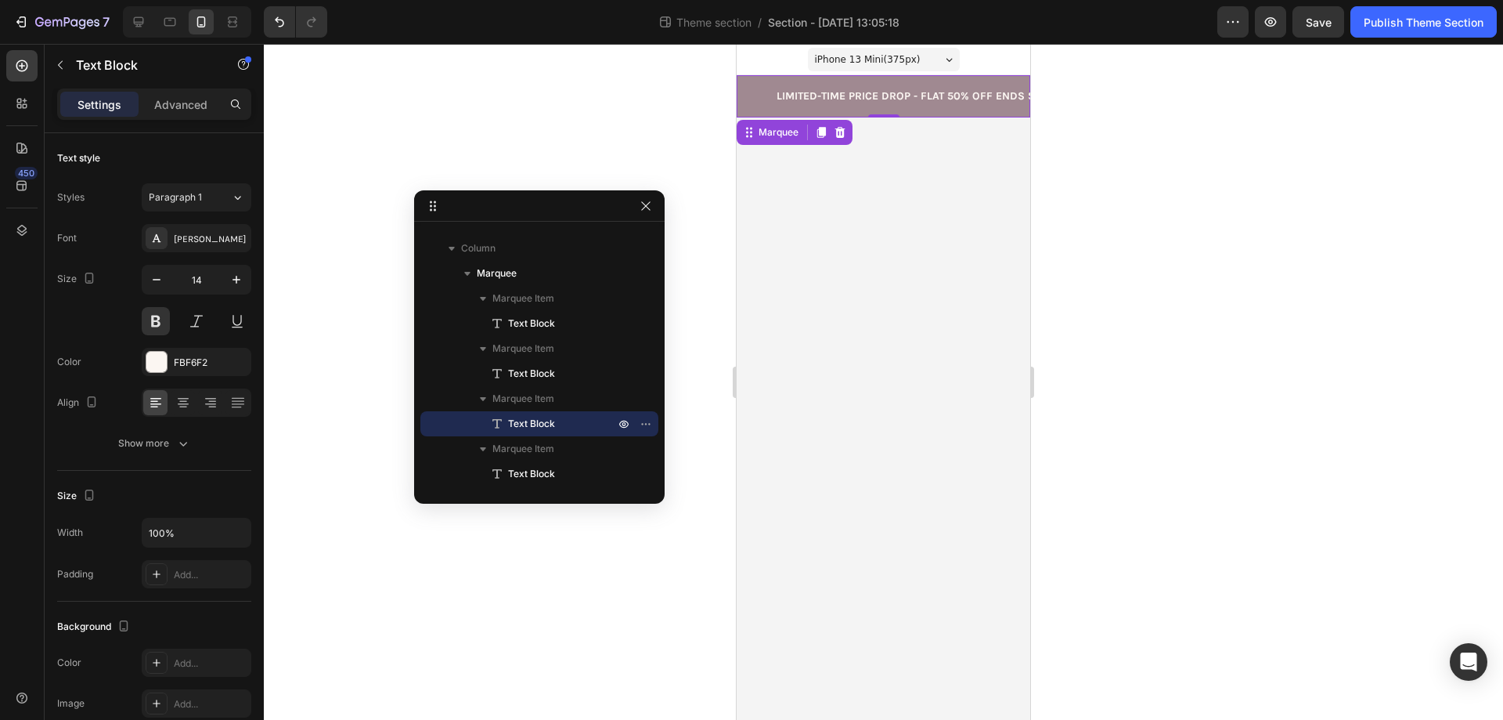
click at [942, 114] on div "Australian owned Text Block FREE SHIPPING AUSTRALIA -WIDE Text Block Limited-Ti…" at bounding box center [884, 96] width 294 height 42
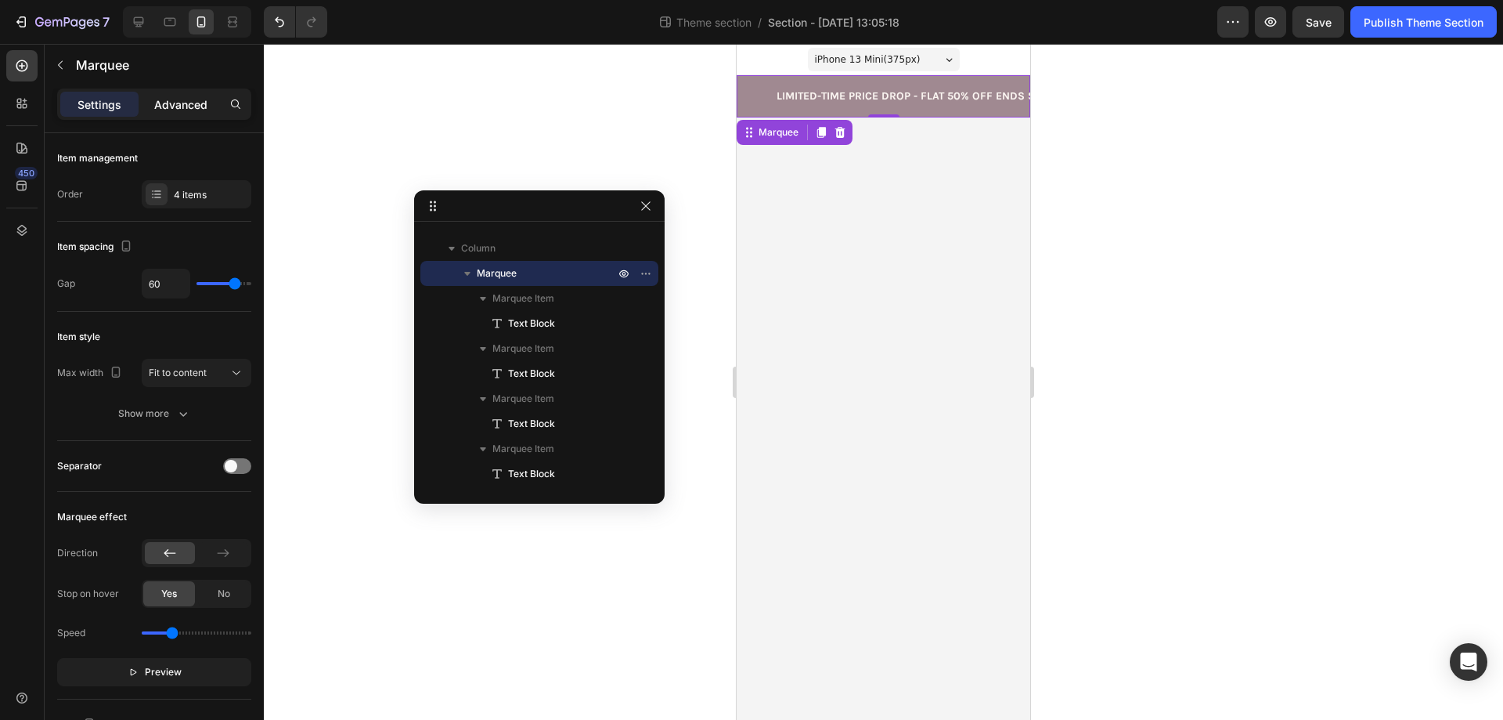
click at [181, 109] on p "Advanced" at bounding box center [180, 104] width 53 height 16
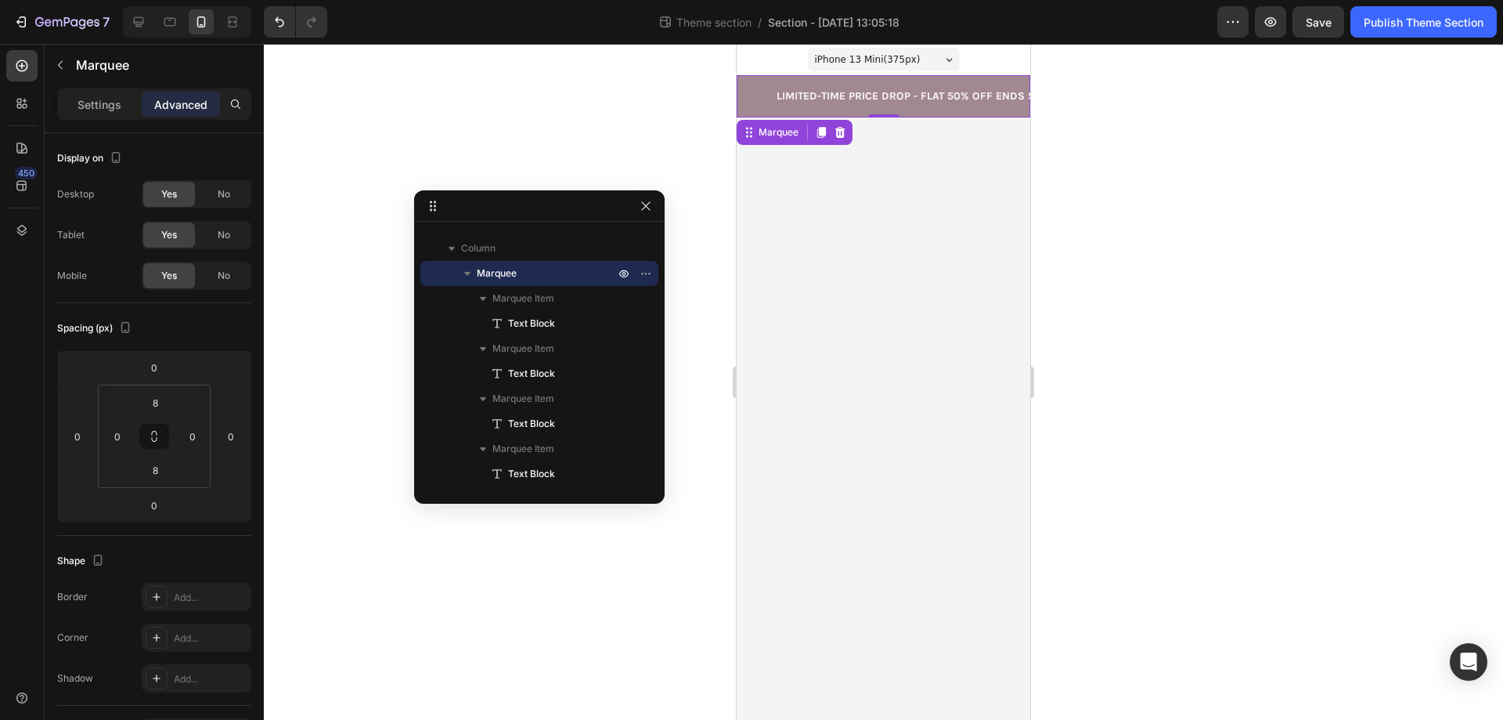
click at [1089, 363] on div at bounding box center [883, 382] width 1239 height 676
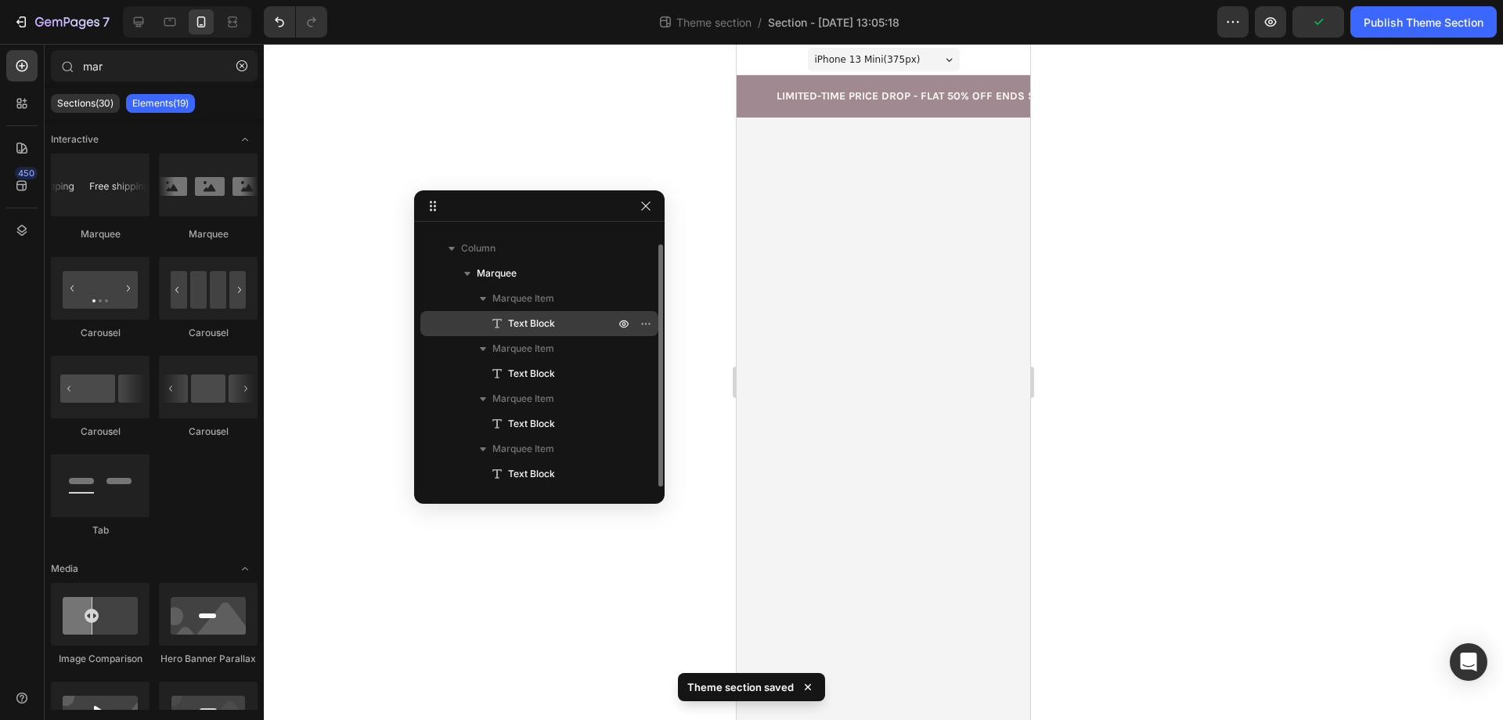
click at [532, 319] on span "Text Block" at bounding box center [531, 324] width 47 height 16
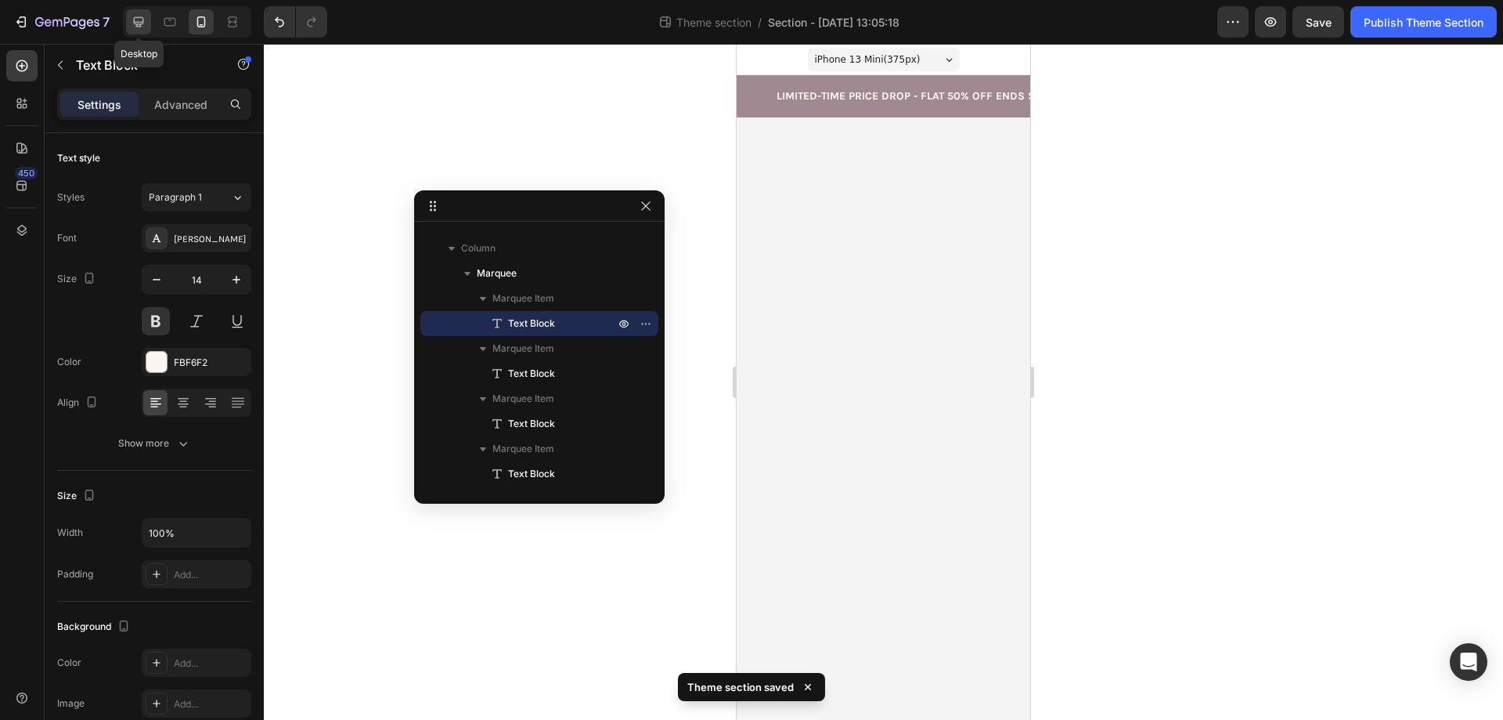
click at [140, 20] on icon at bounding box center [139, 22] width 16 height 16
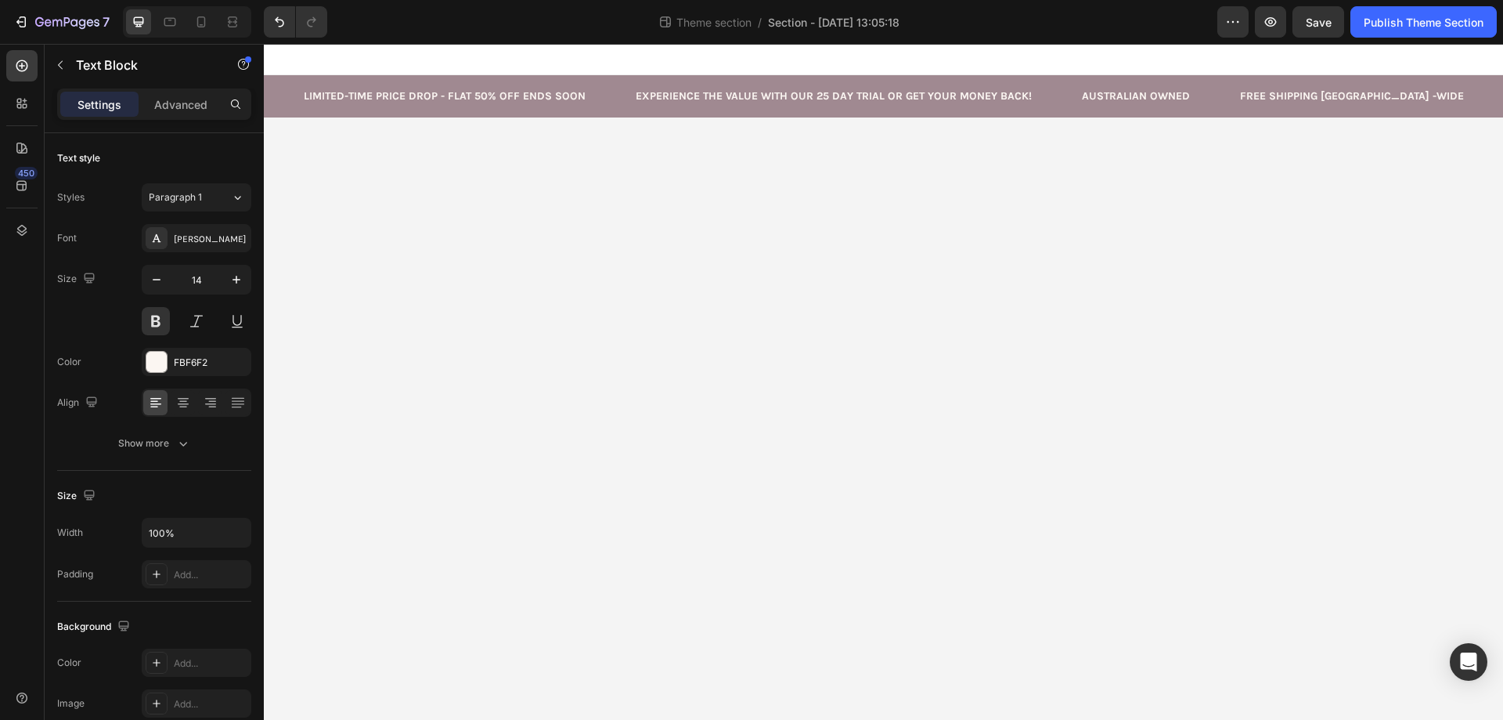
click at [183, 19] on div at bounding box center [187, 21] width 128 height 31
click at [206, 23] on icon at bounding box center [201, 22] width 16 height 16
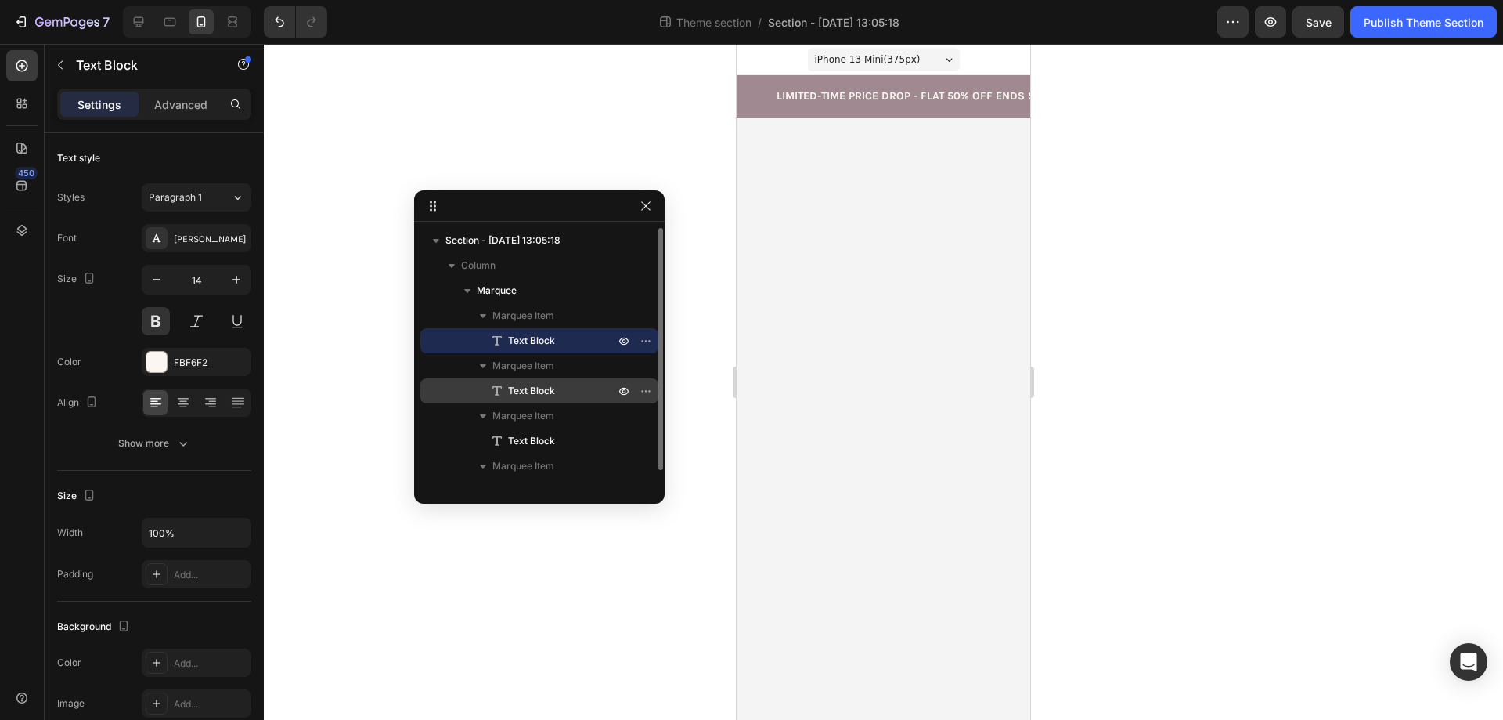
click at [539, 390] on span "Text Block" at bounding box center [531, 391] width 47 height 16
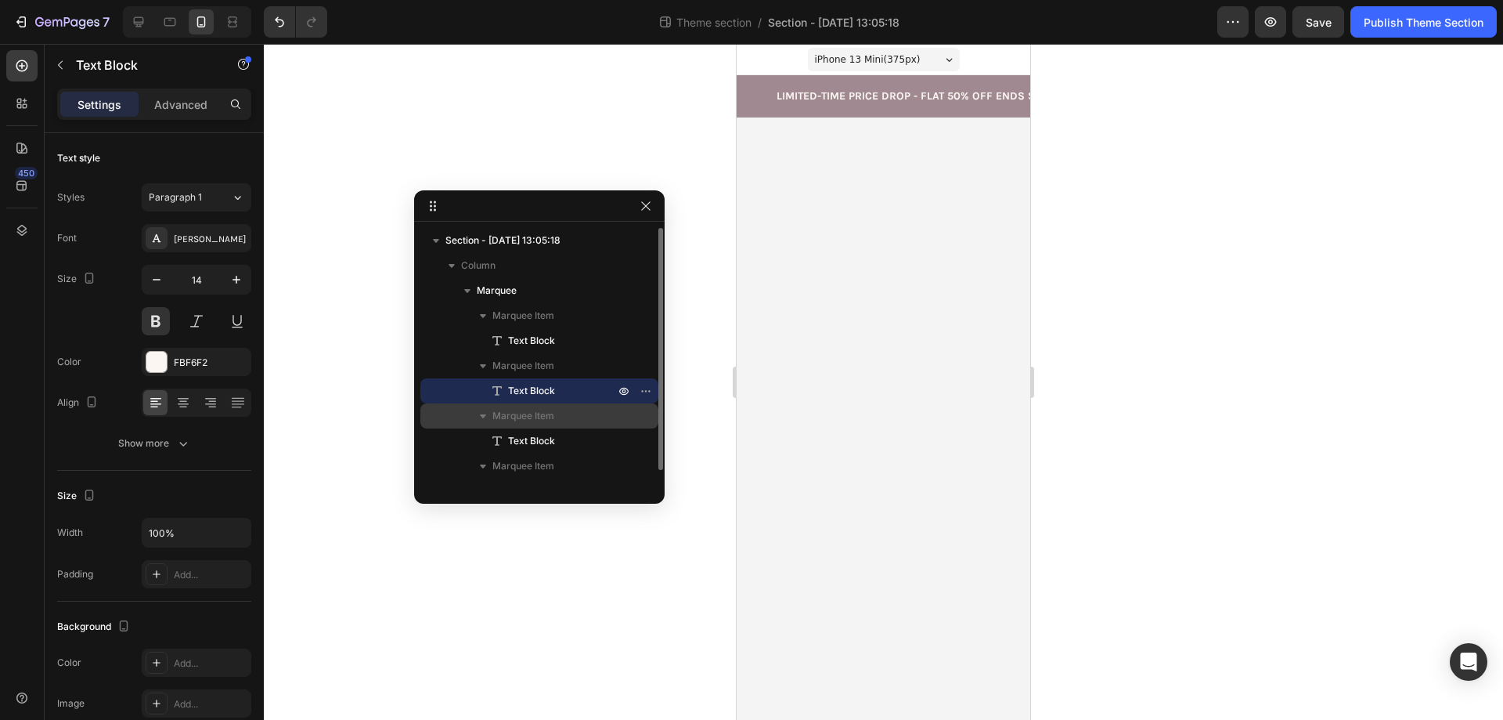
scroll to position [17, 0]
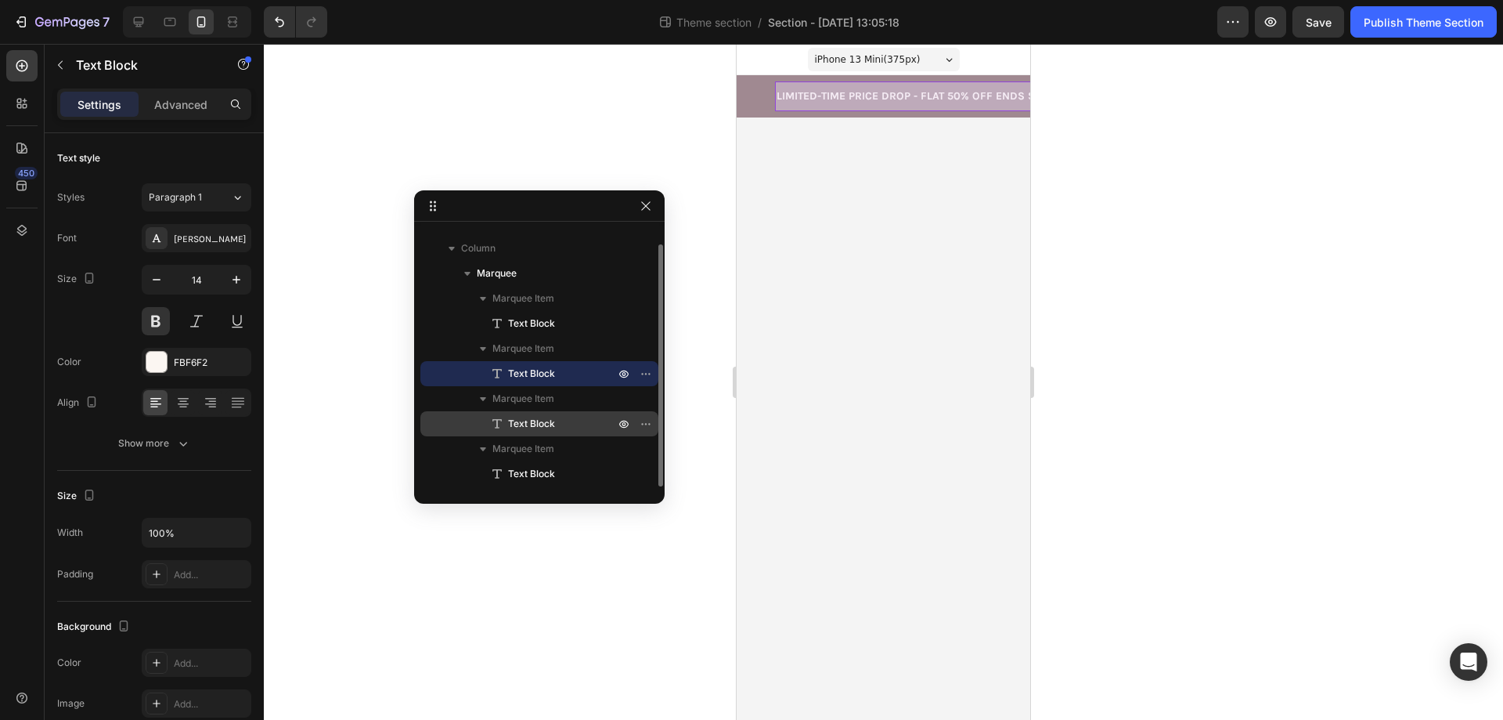
click at [542, 420] on span "Text Block" at bounding box center [531, 424] width 47 height 16
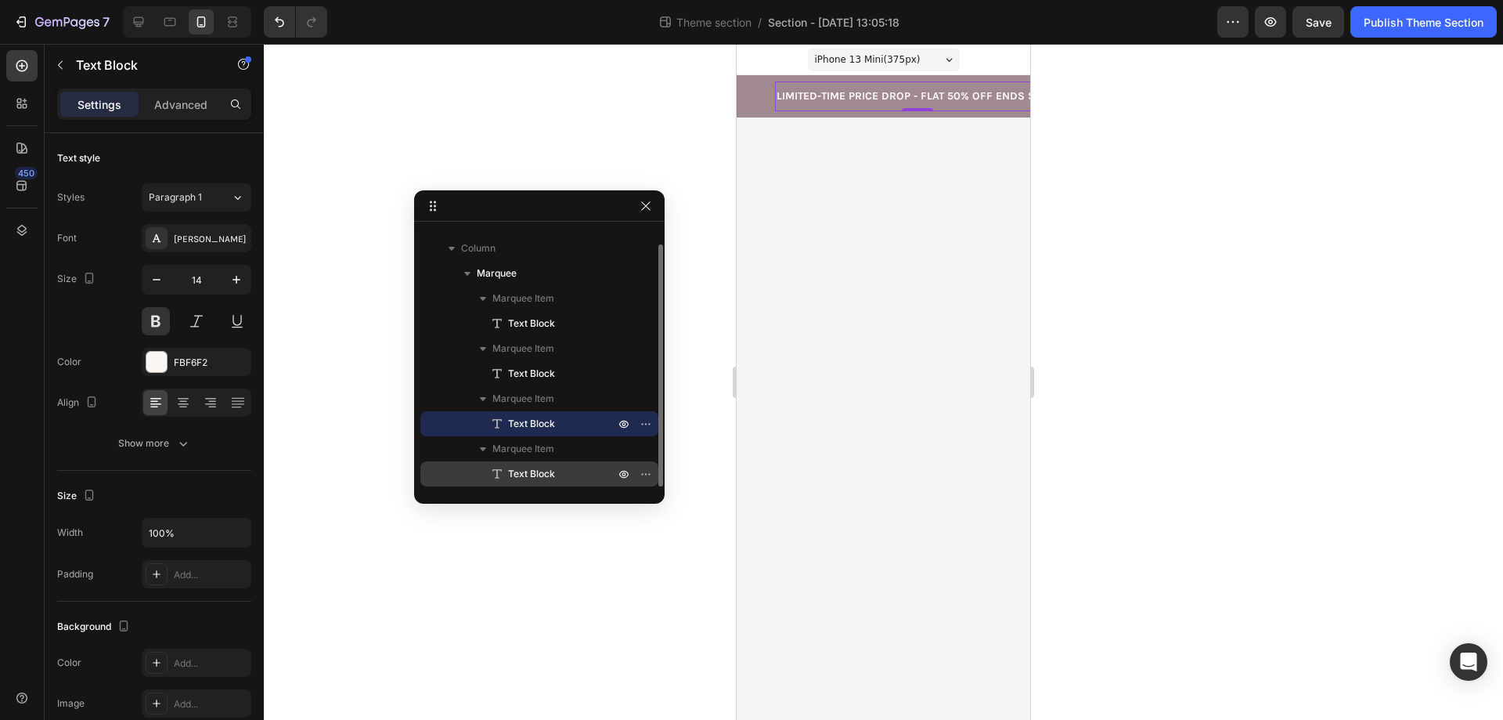
click at [542, 478] on span "Text Block" at bounding box center [531, 474] width 47 height 16
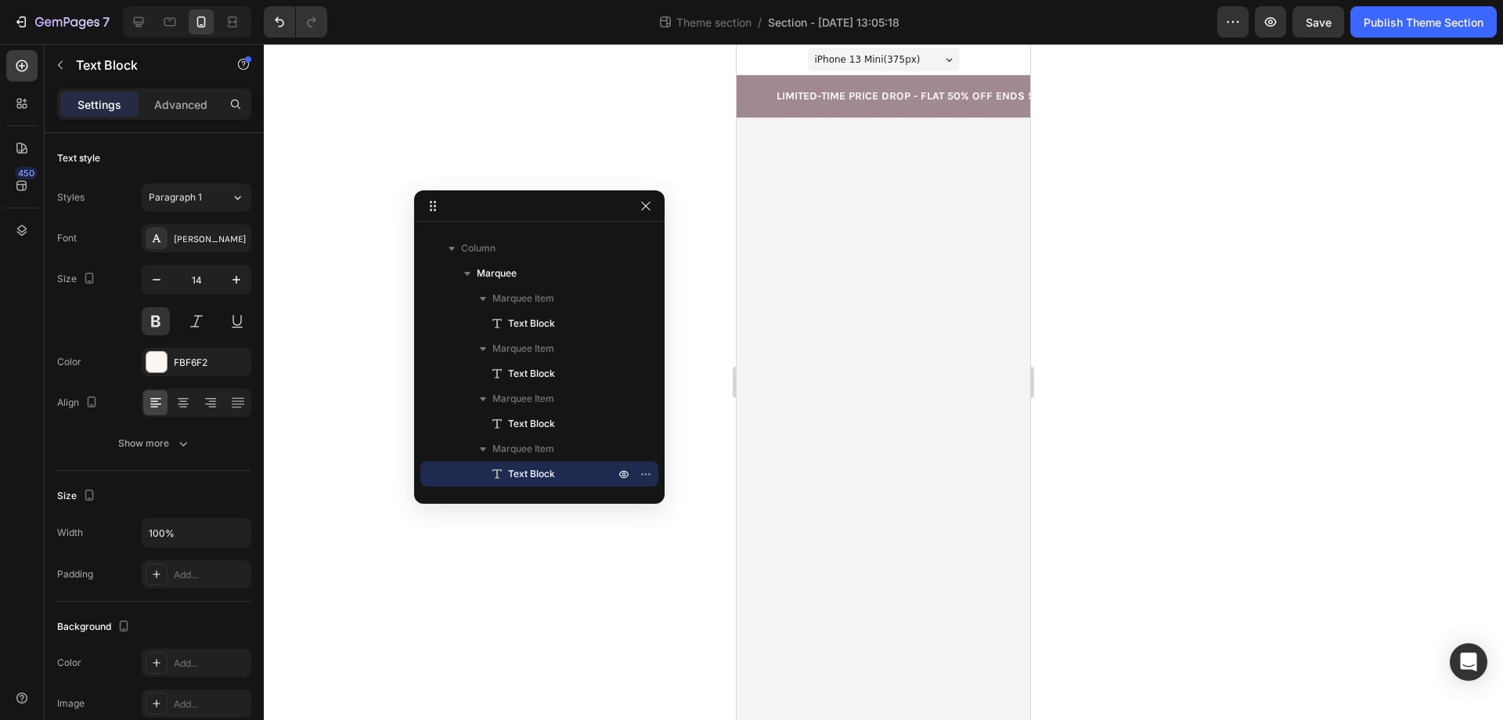
click at [1265, 372] on div at bounding box center [883, 382] width 1239 height 676
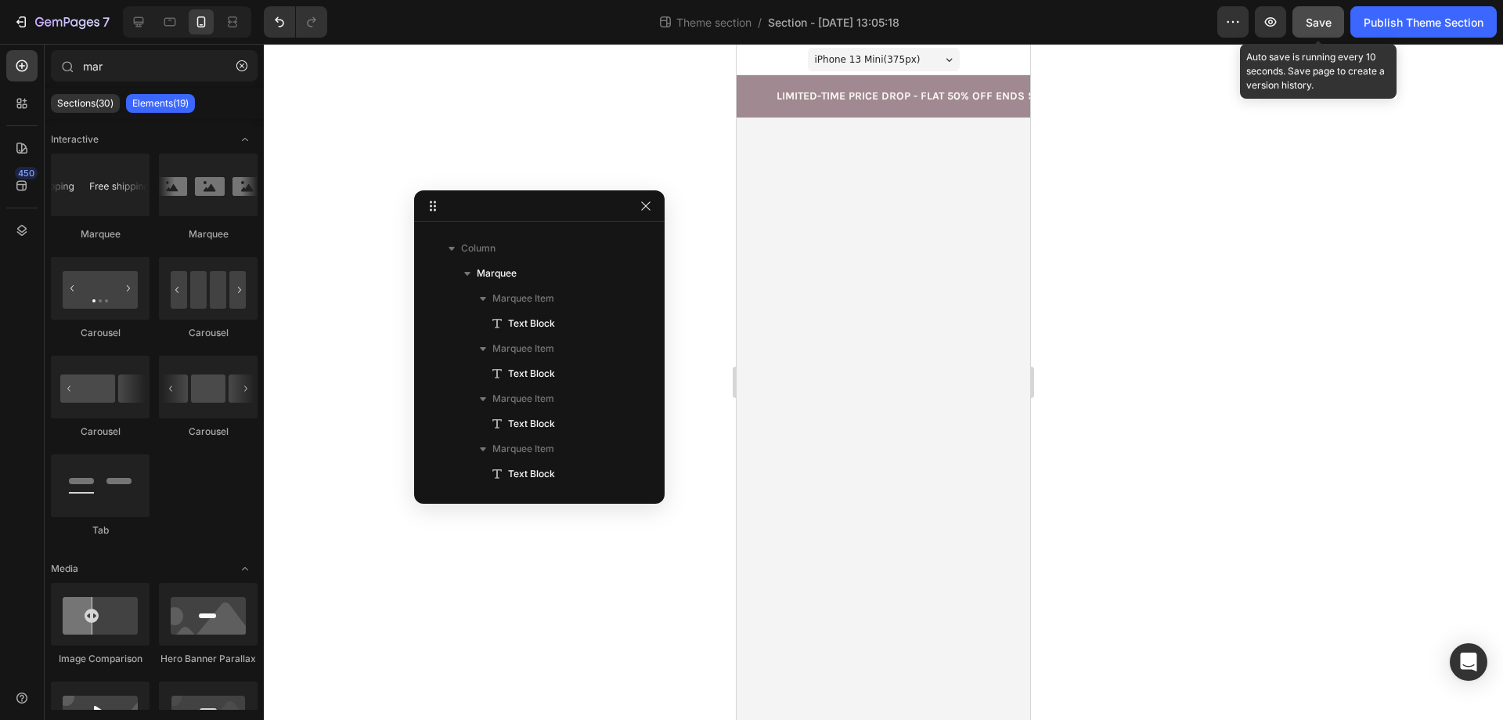
click at [1309, 25] on span "Save" at bounding box center [1319, 22] width 26 height 13
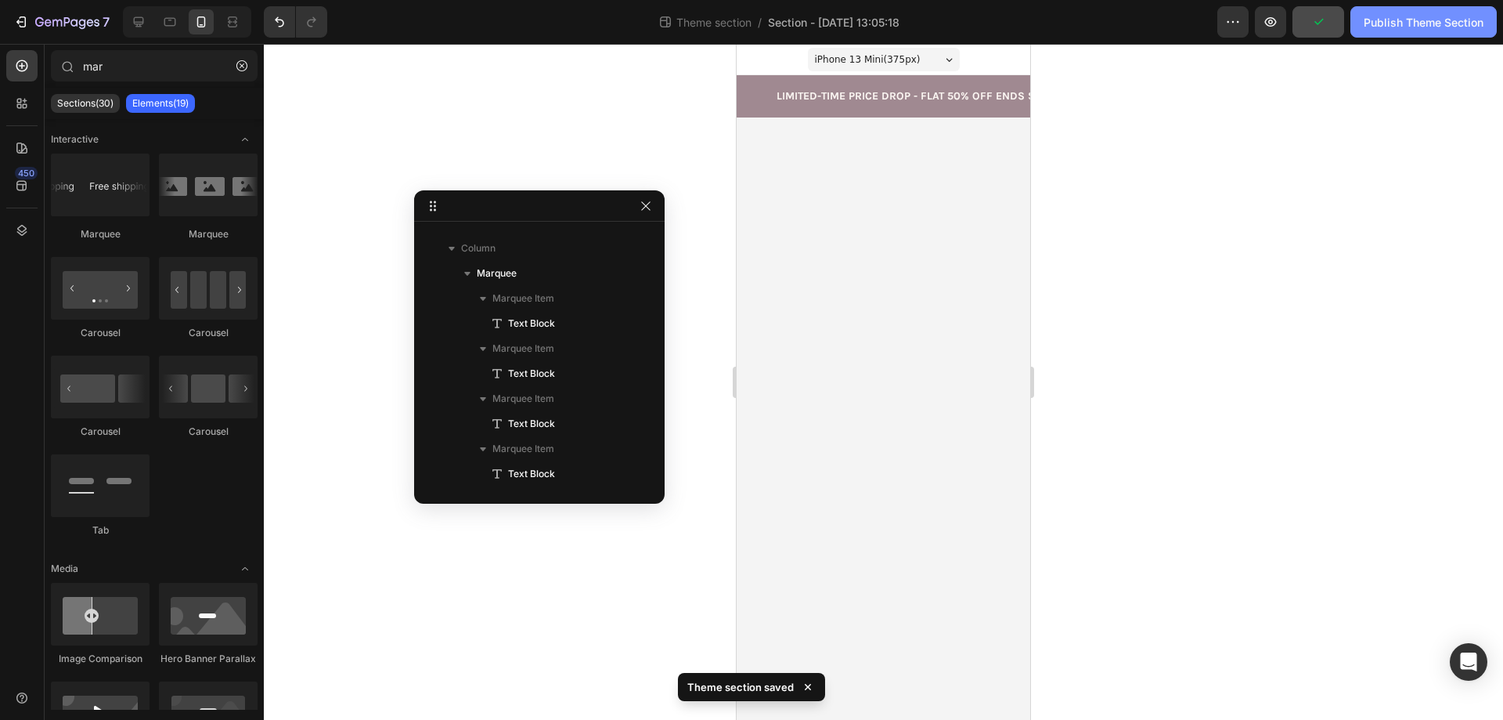
click at [1413, 14] on div "Publish Theme Section" at bounding box center [1424, 22] width 120 height 16
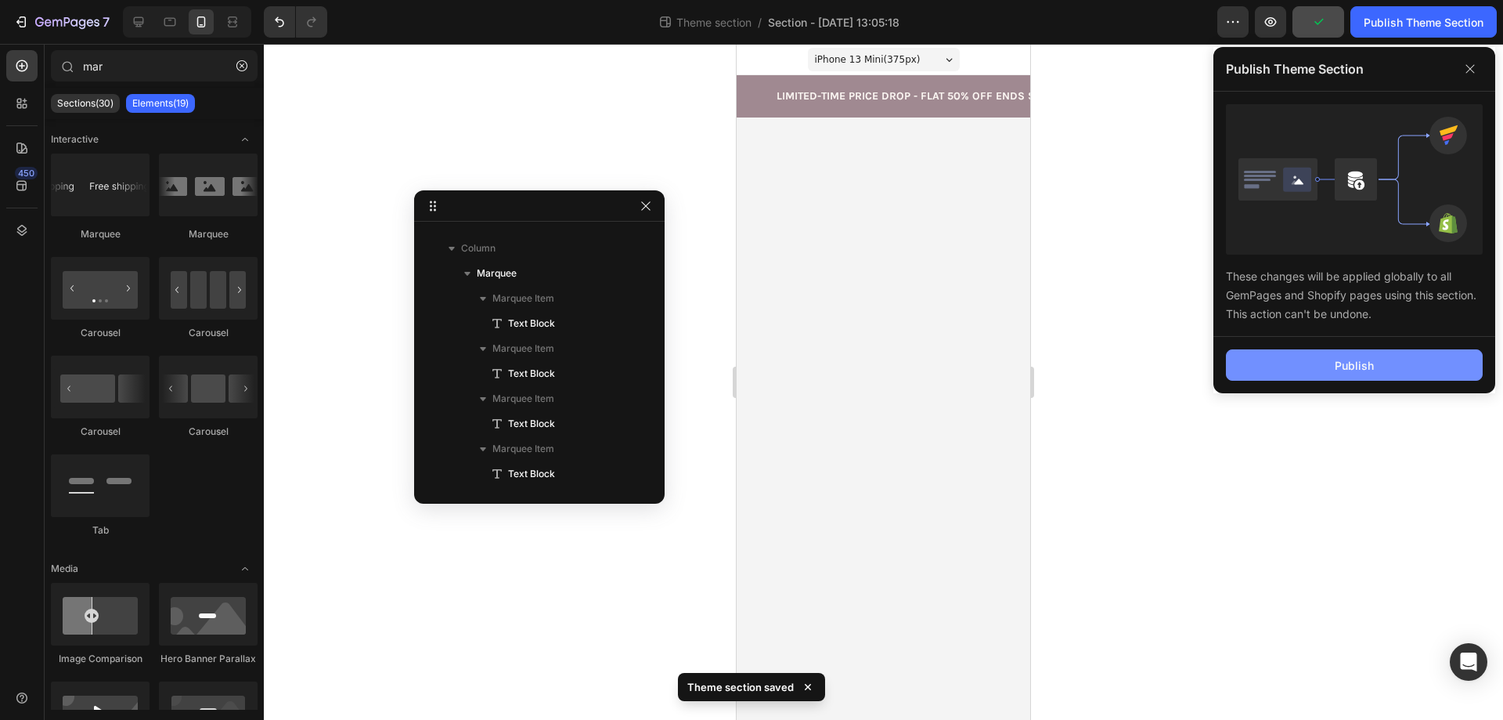
click at [1306, 357] on button "Publish" at bounding box center [1354, 364] width 257 height 31
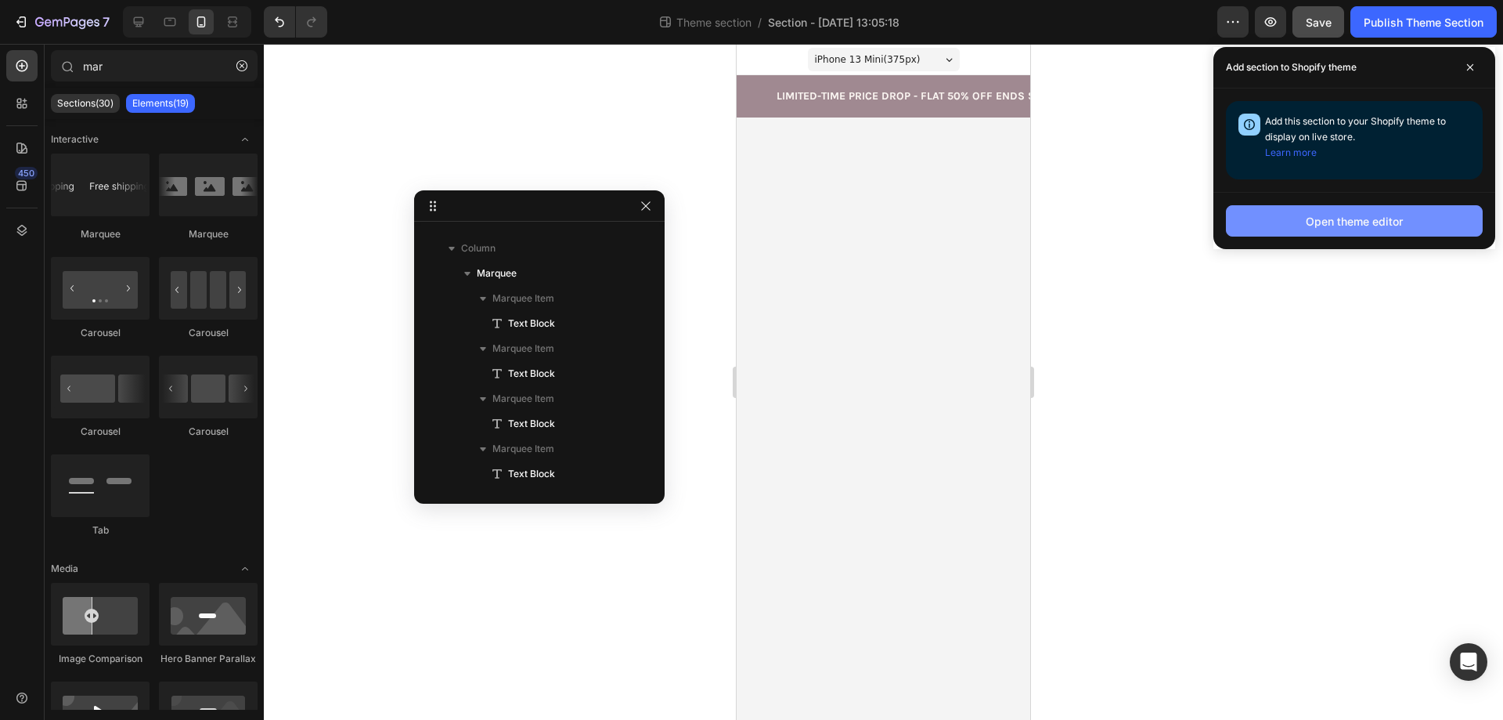
click at [1351, 230] on button "Open theme editor" at bounding box center [1354, 220] width 257 height 31
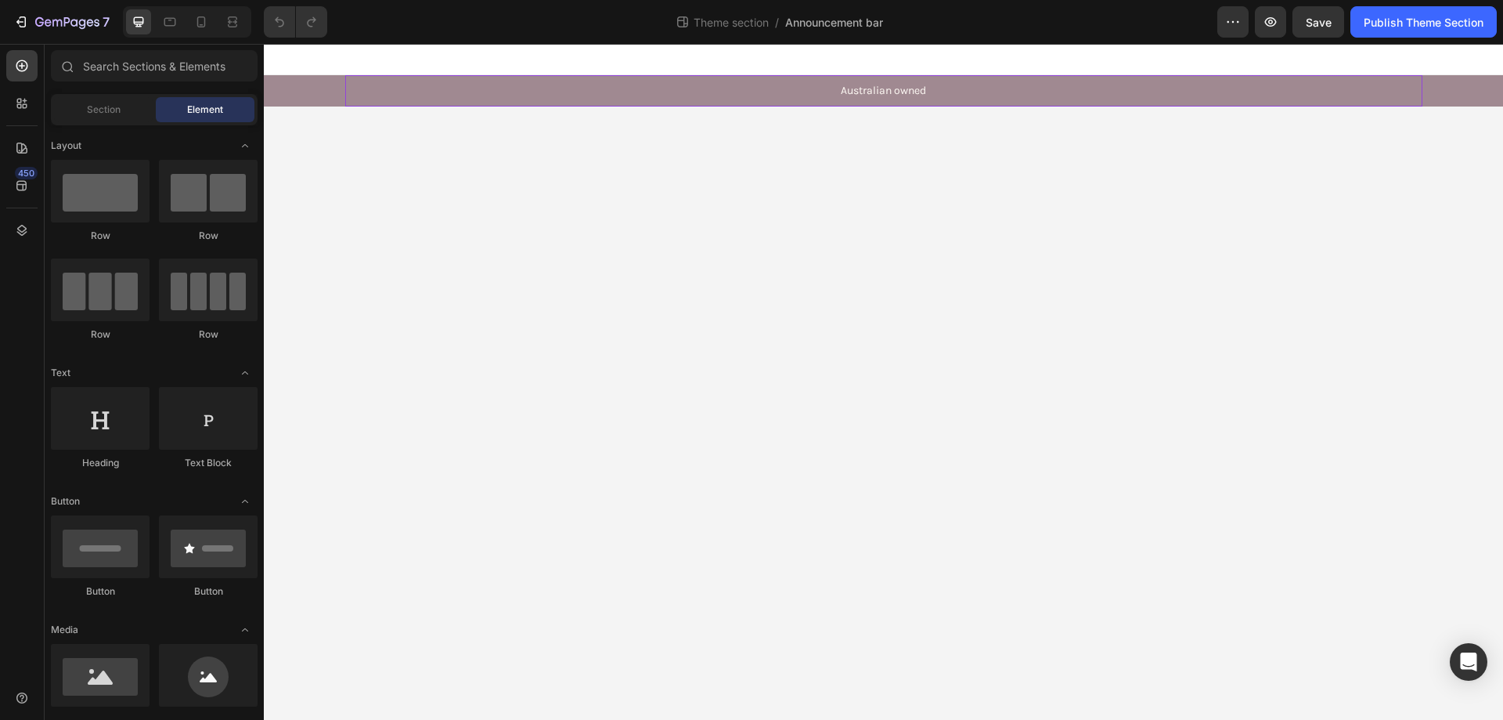
click at [727, 95] on p "Australian owned" at bounding box center [884, 91] width 1074 height 14
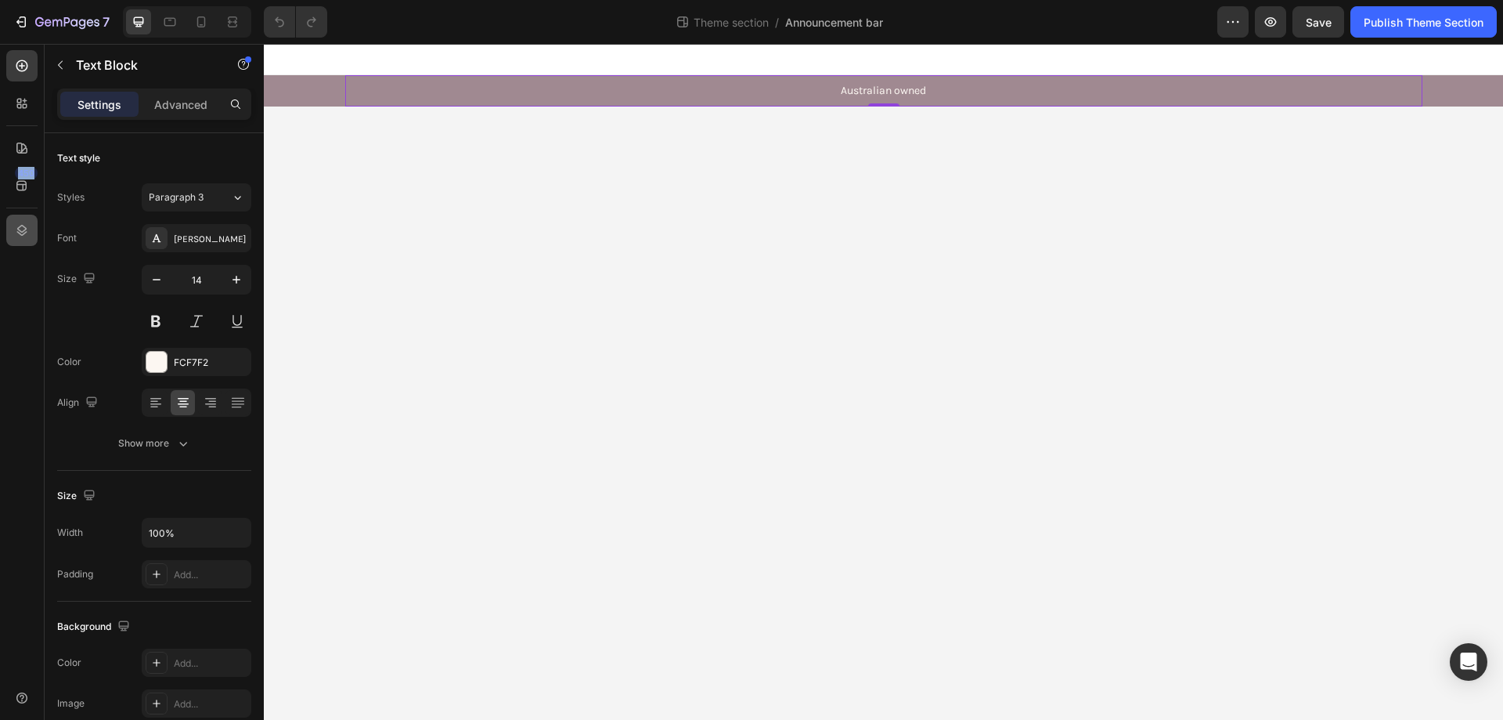
drag, startPoint x: 34, startPoint y: 192, endPoint x: 37, endPoint y: 222, distance: 30.6
click at [37, 222] on div "450" at bounding box center [21, 366] width 31 height 632
click at [33, 229] on div at bounding box center [21, 230] width 31 height 31
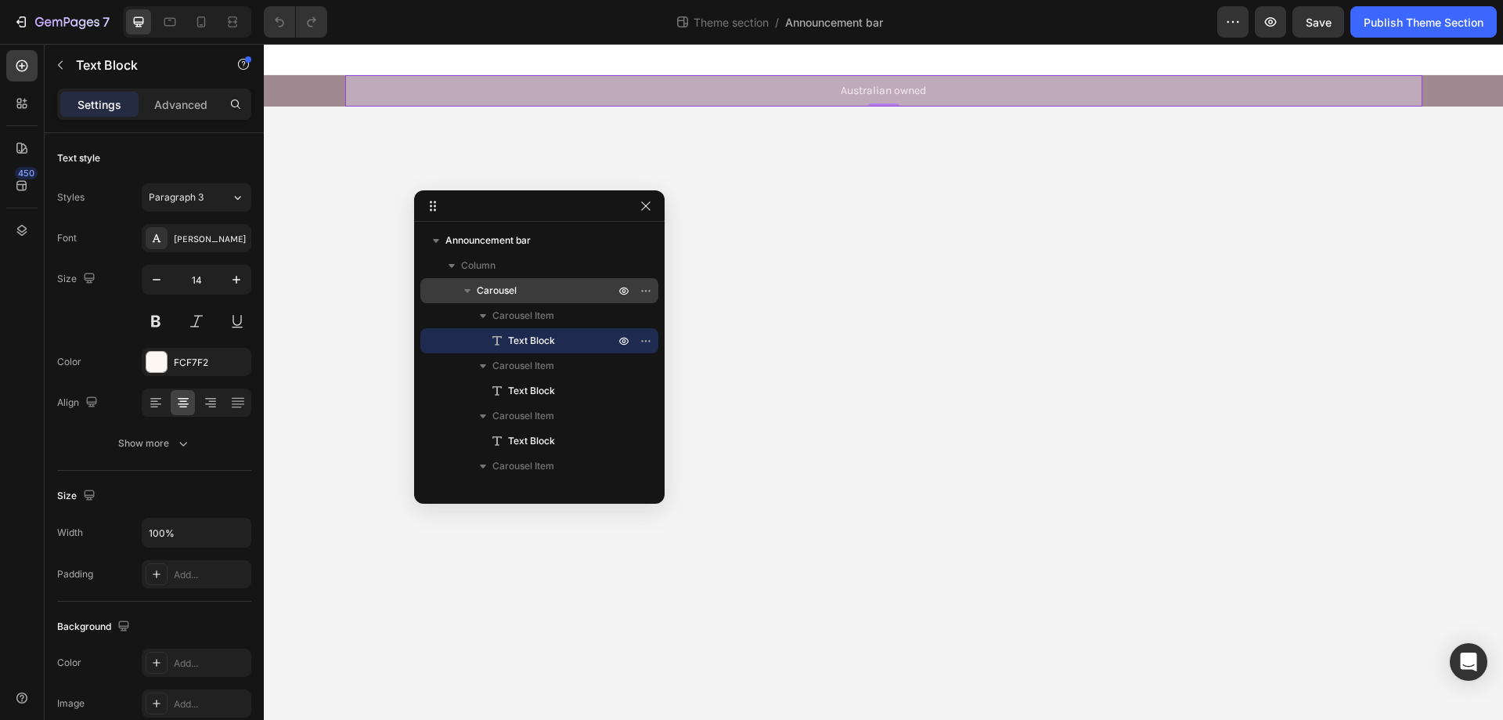
click at [528, 283] on p "Carousel" at bounding box center [547, 291] width 141 height 16
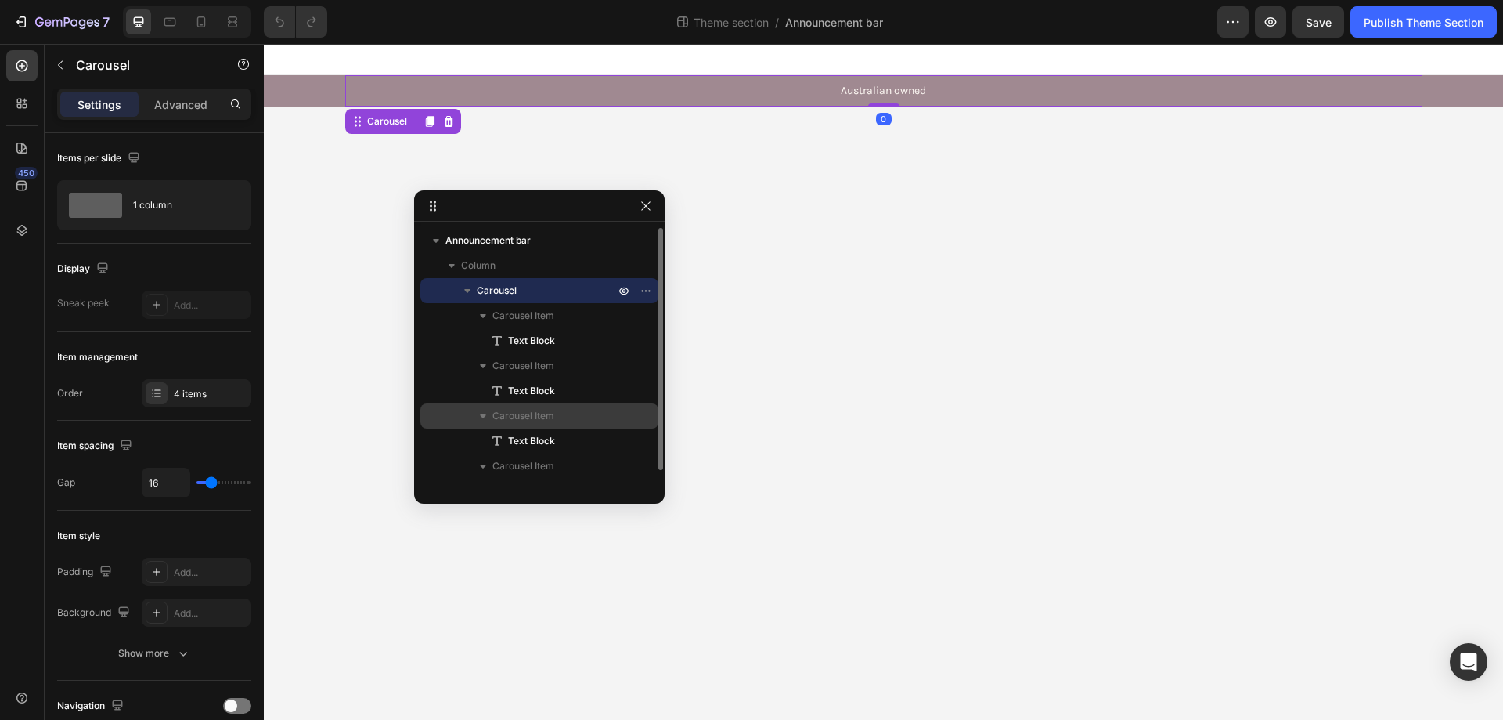
scroll to position [17, 0]
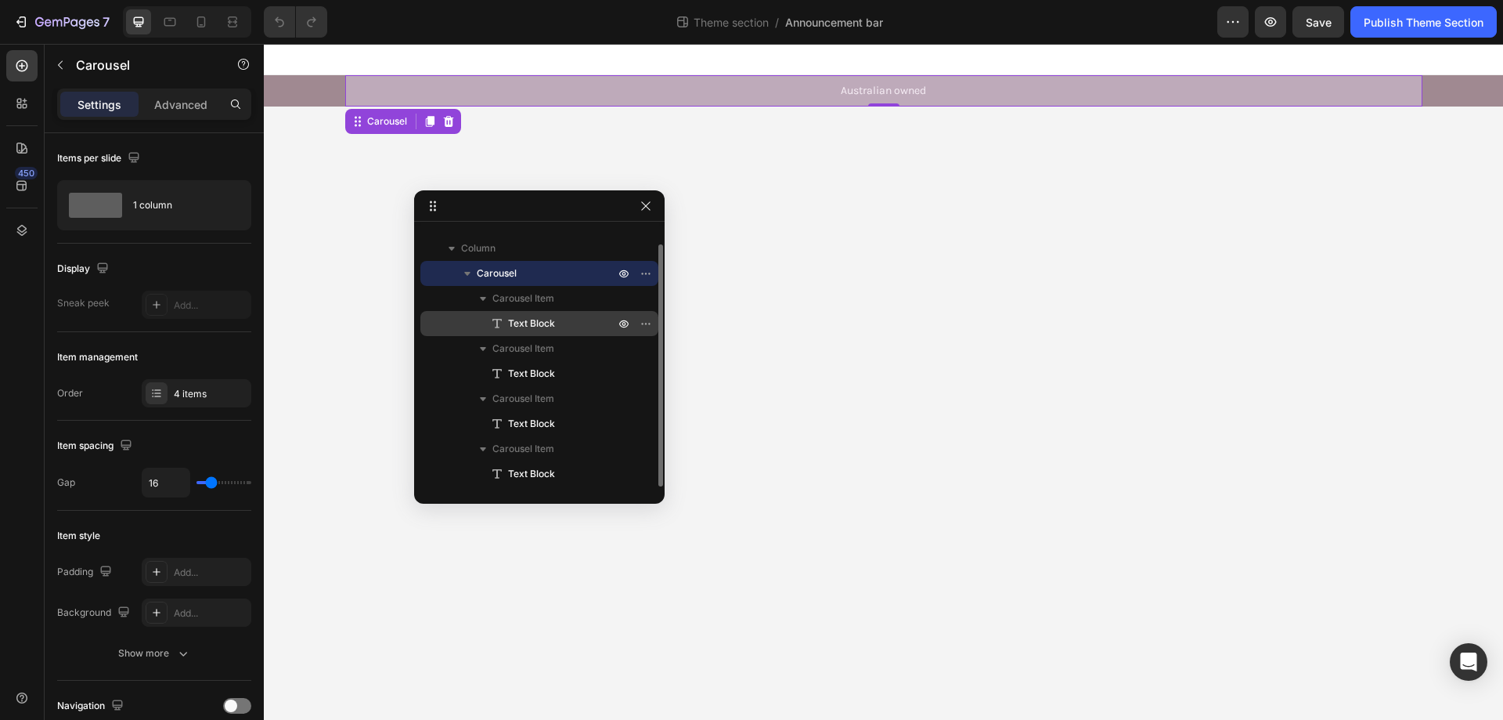
click at [547, 319] on span "Text Block" at bounding box center [531, 324] width 47 height 16
